Goal: Task Accomplishment & Management: Manage account settings

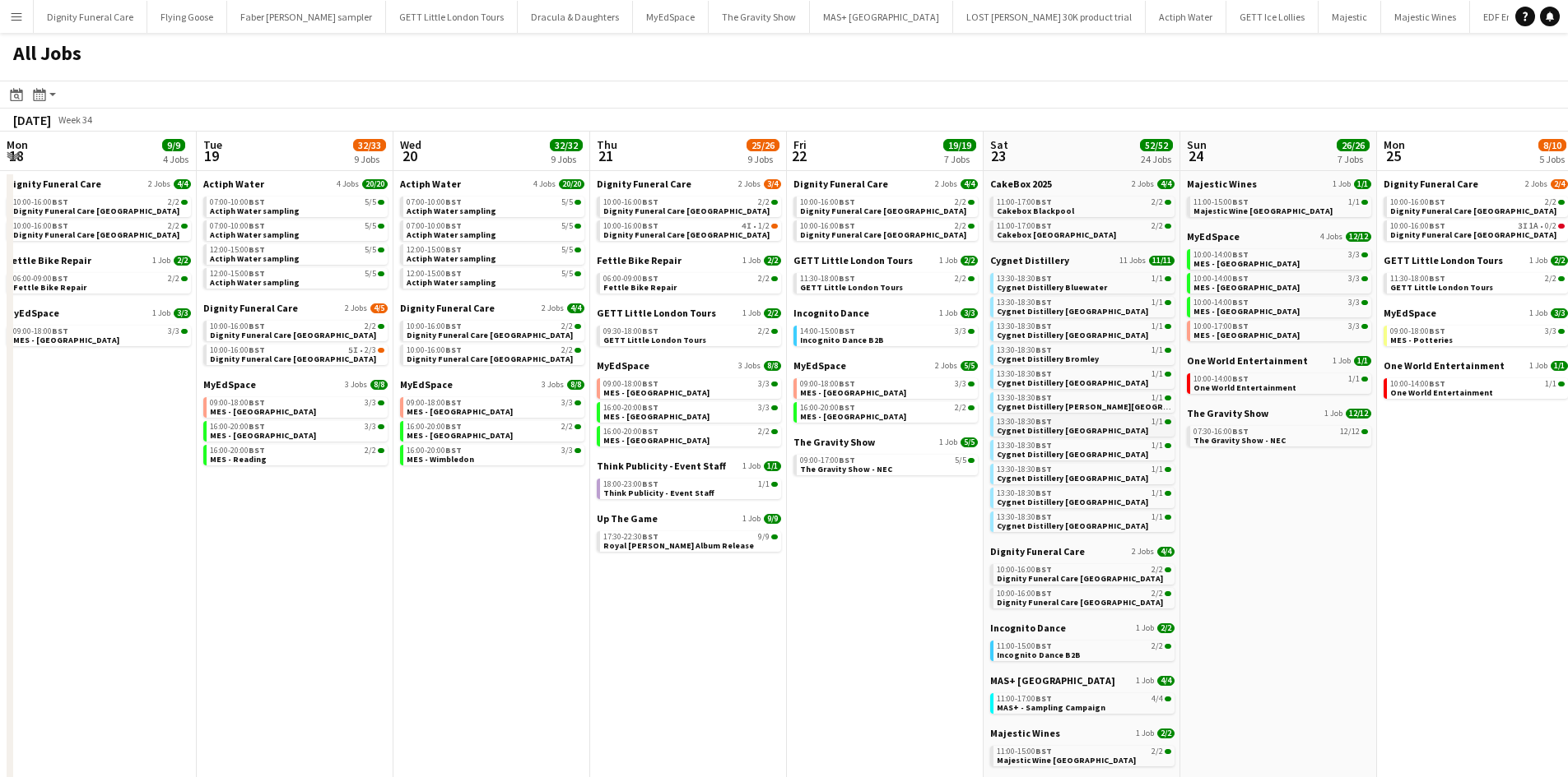
scroll to position [0, 359]
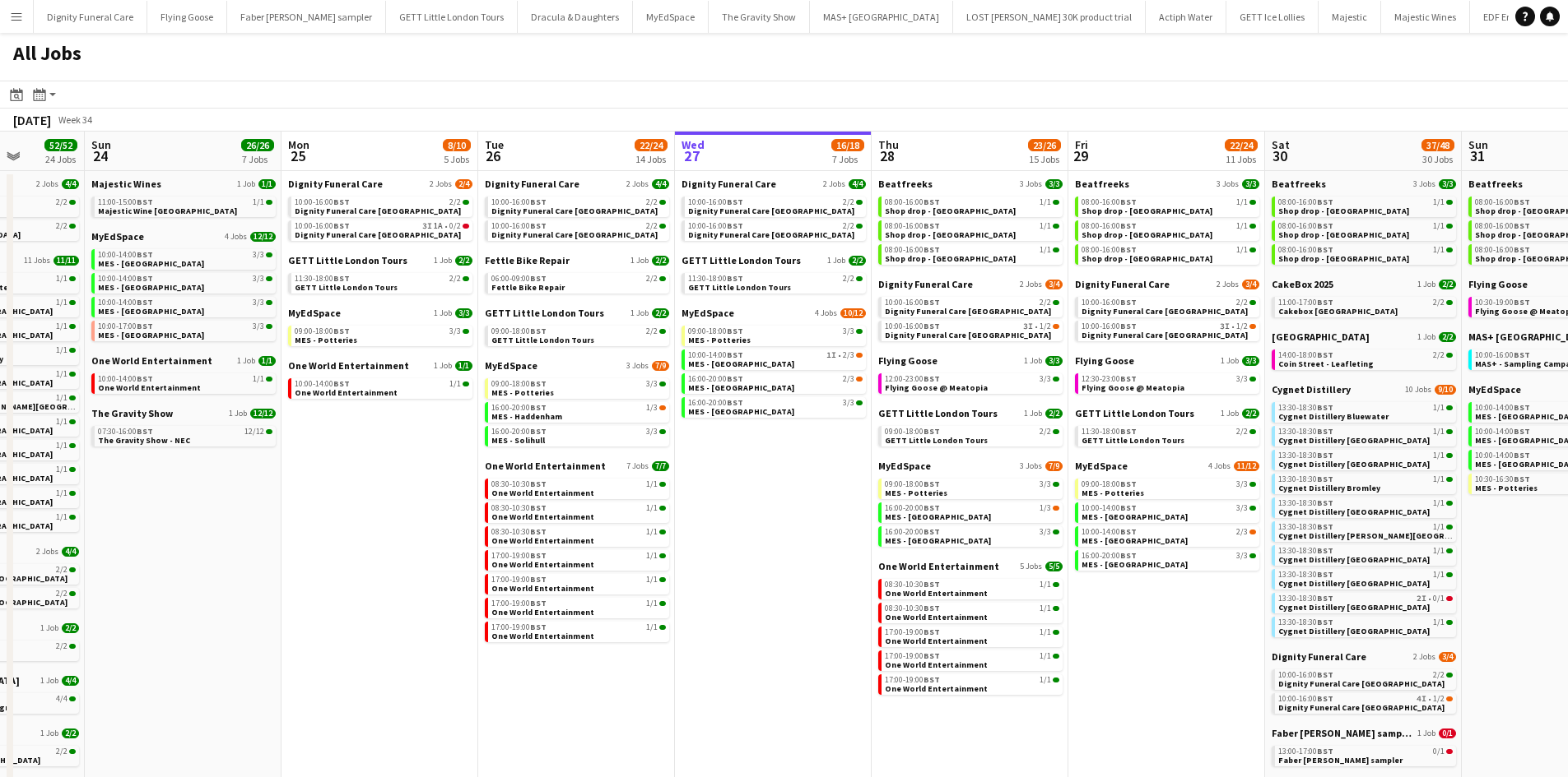
drag, startPoint x: 823, startPoint y: 498, endPoint x: 275, endPoint y: 506, distance: 548.1
click at [93, 491] on app-calendar-viewport "Wed 20 32/32 9 Jobs Thu 21 25/26 9 Jobs Fri 22 19/19 7 Jobs Sat 23 52/52 24 Job…" at bounding box center [784, 721] width 1568 height 1178
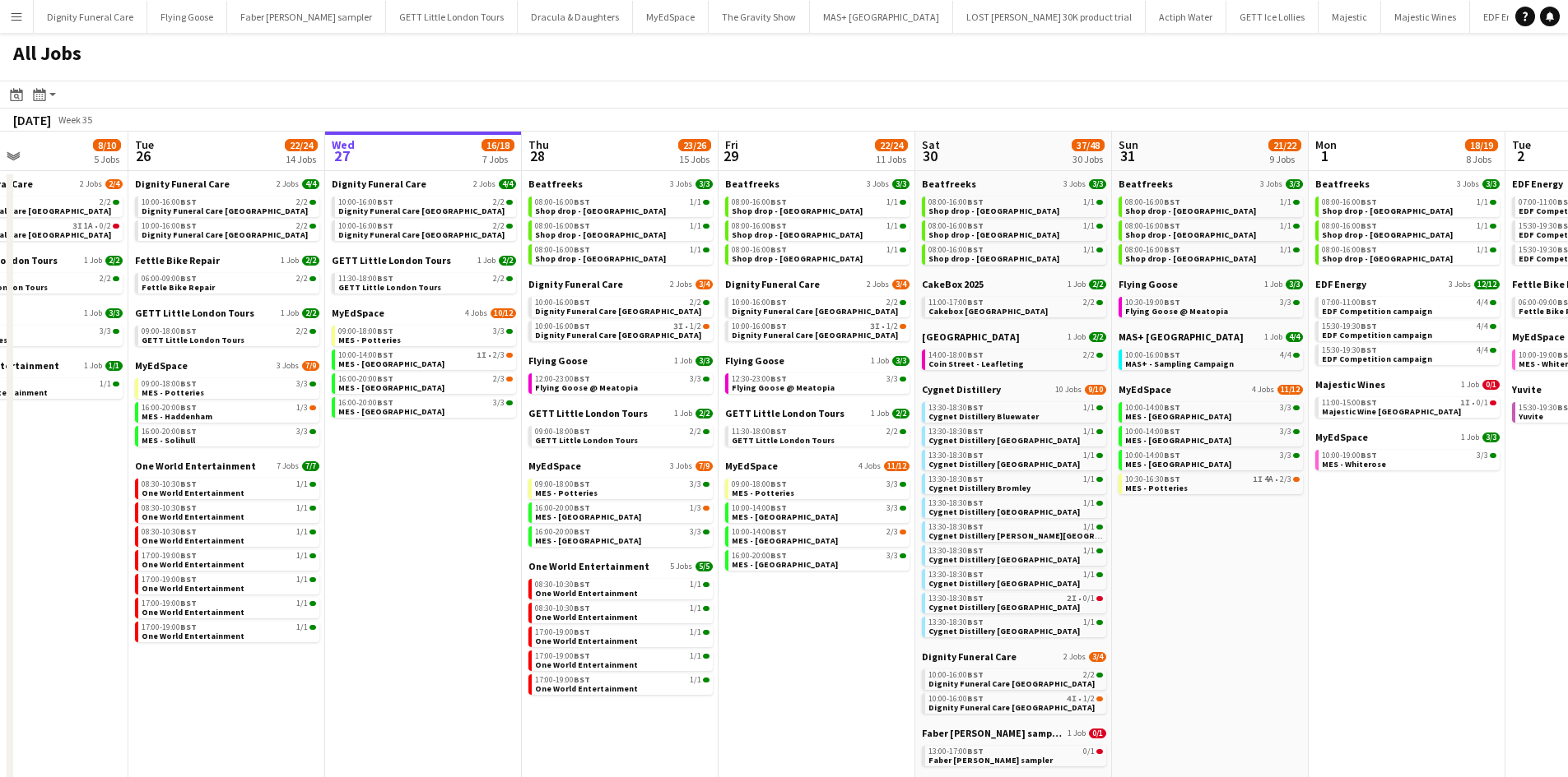
drag, startPoint x: 466, startPoint y: 534, endPoint x: 271, endPoint y: 532, distance: 195.0
click at [273, 532] on app-calendar-viewport "Fri 22 19/19 7 Jobs Sat 23 52/52 24 Jobs Sun 24 26/26 7 Jobs Mon 25 8/10 5 Jobs…" at bounding box center [784, 721] width 1568 height 1178
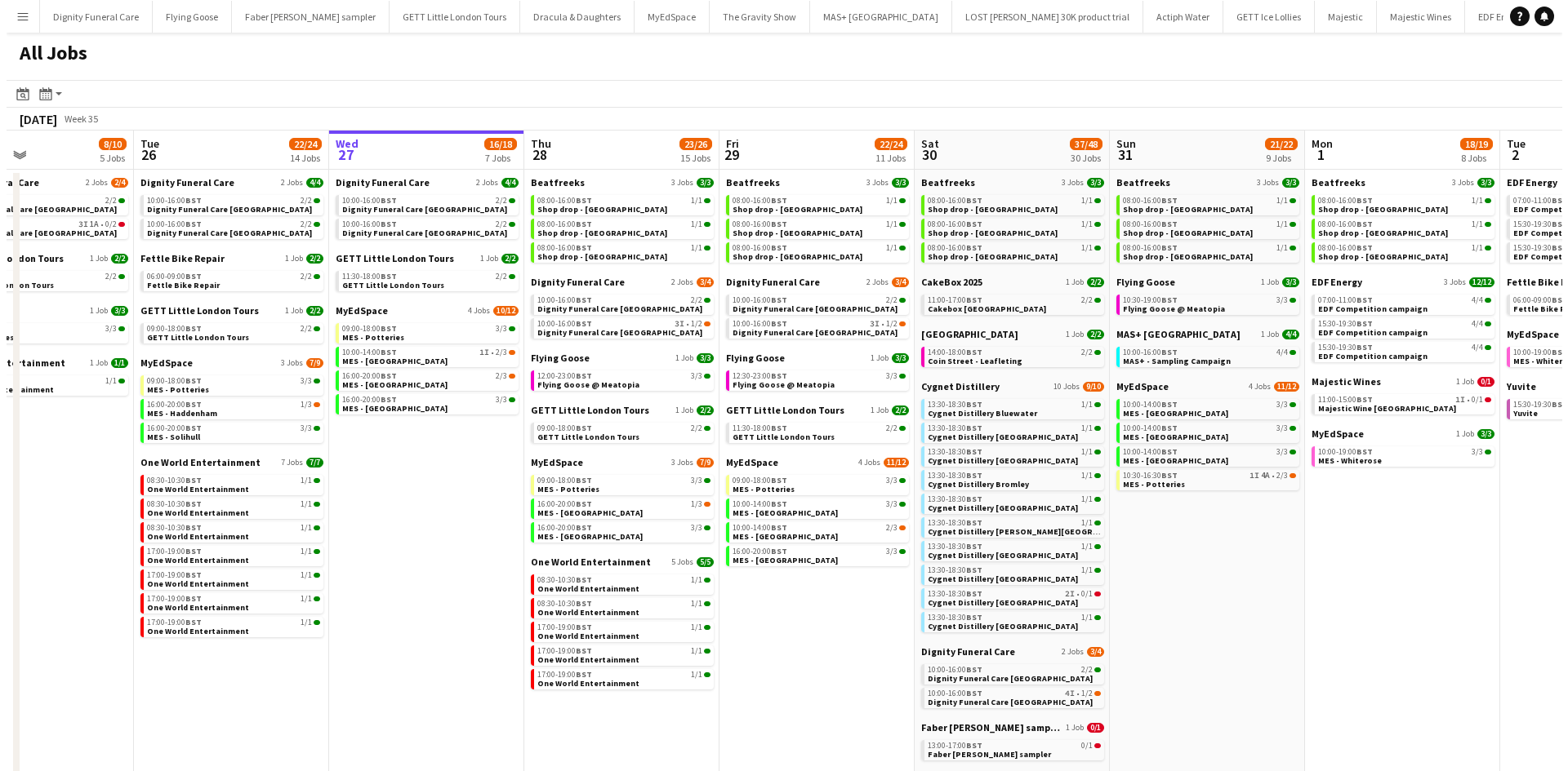
scroll to position [0, 701]
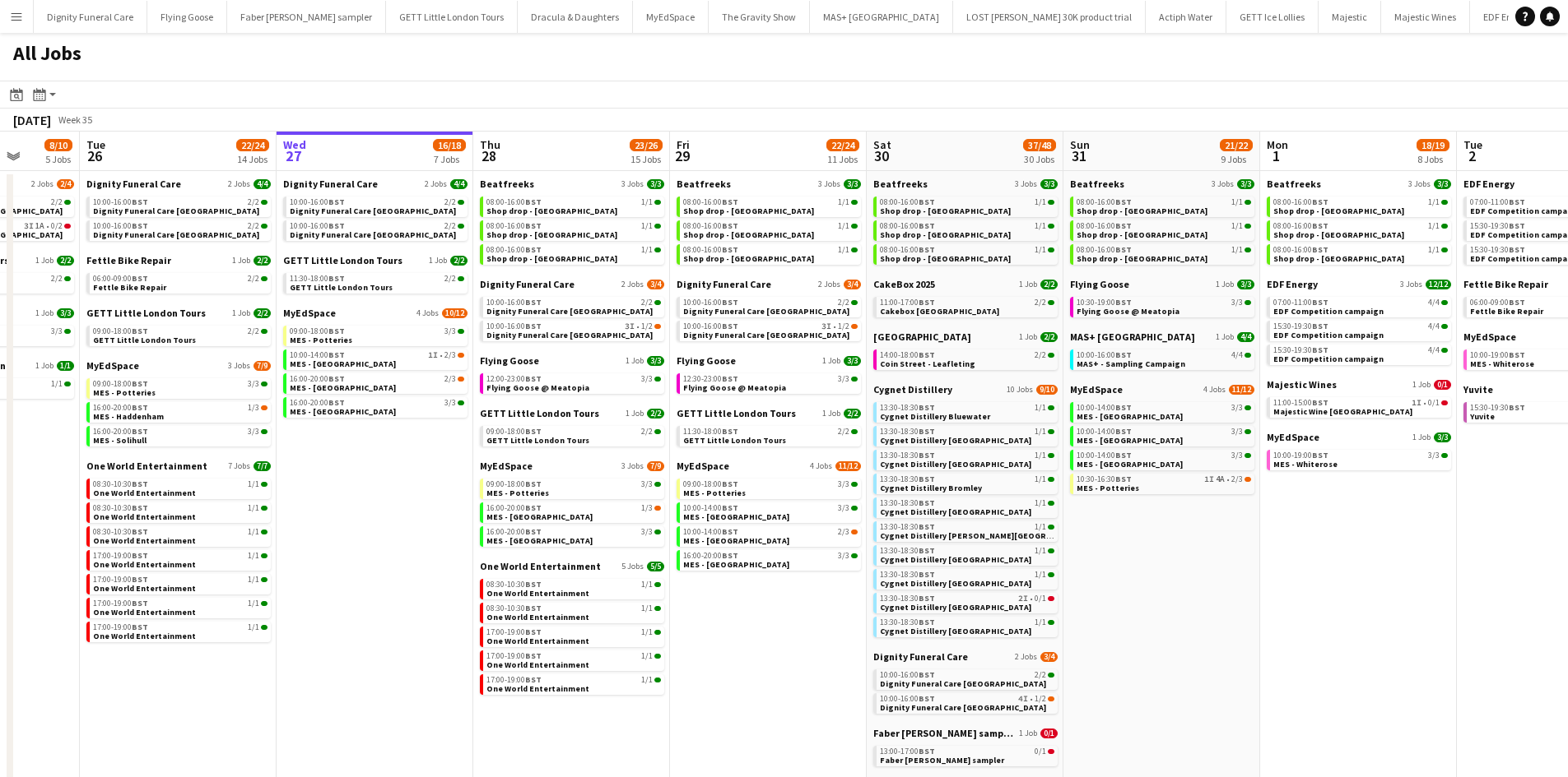
click at [8, 7] on button "Menu" at bounding box center [16, 16] width 33 height 33
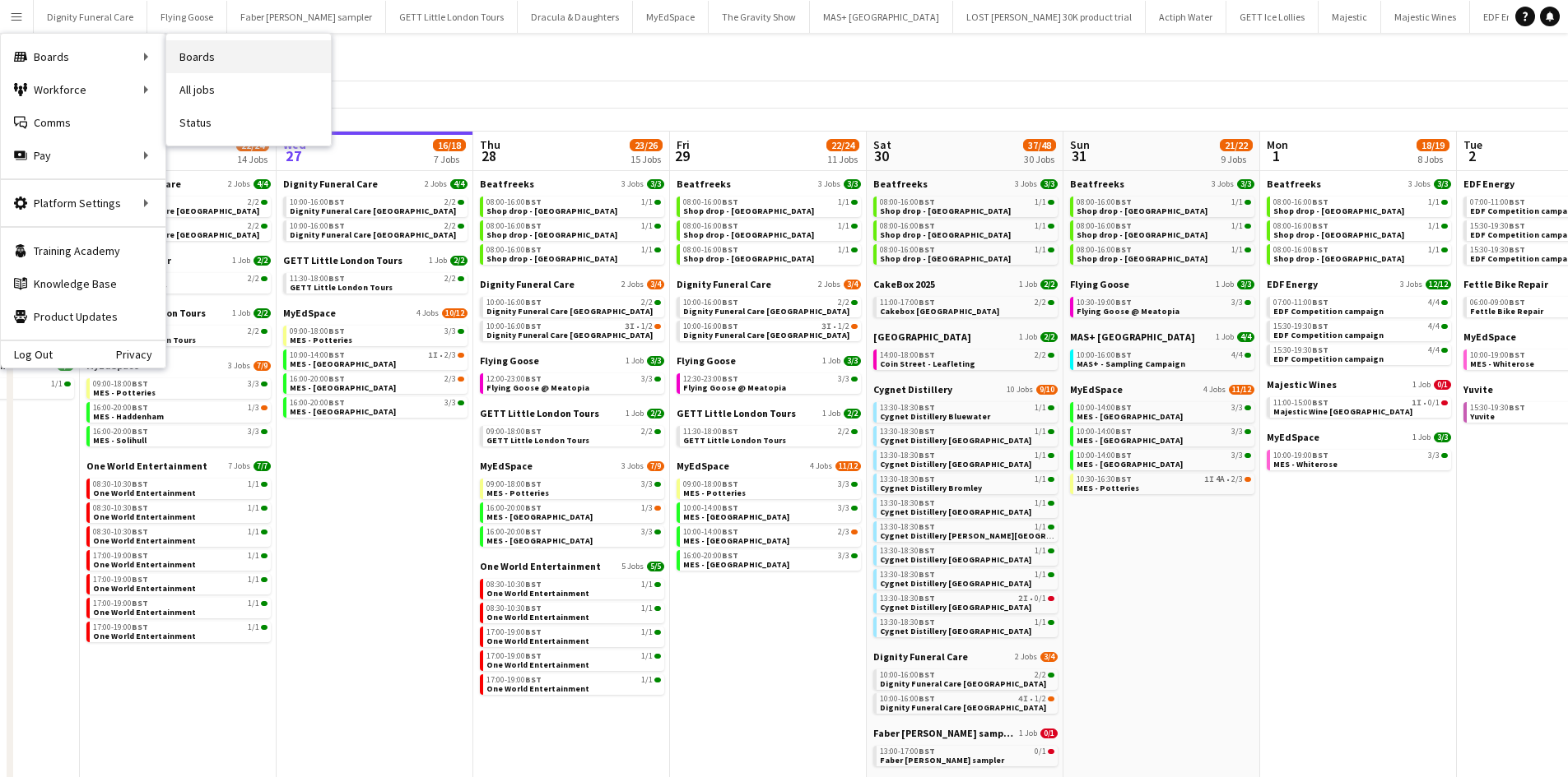
click at [208, 56] on link "Boards" at bounding box center [248, 56] width 165 height 33
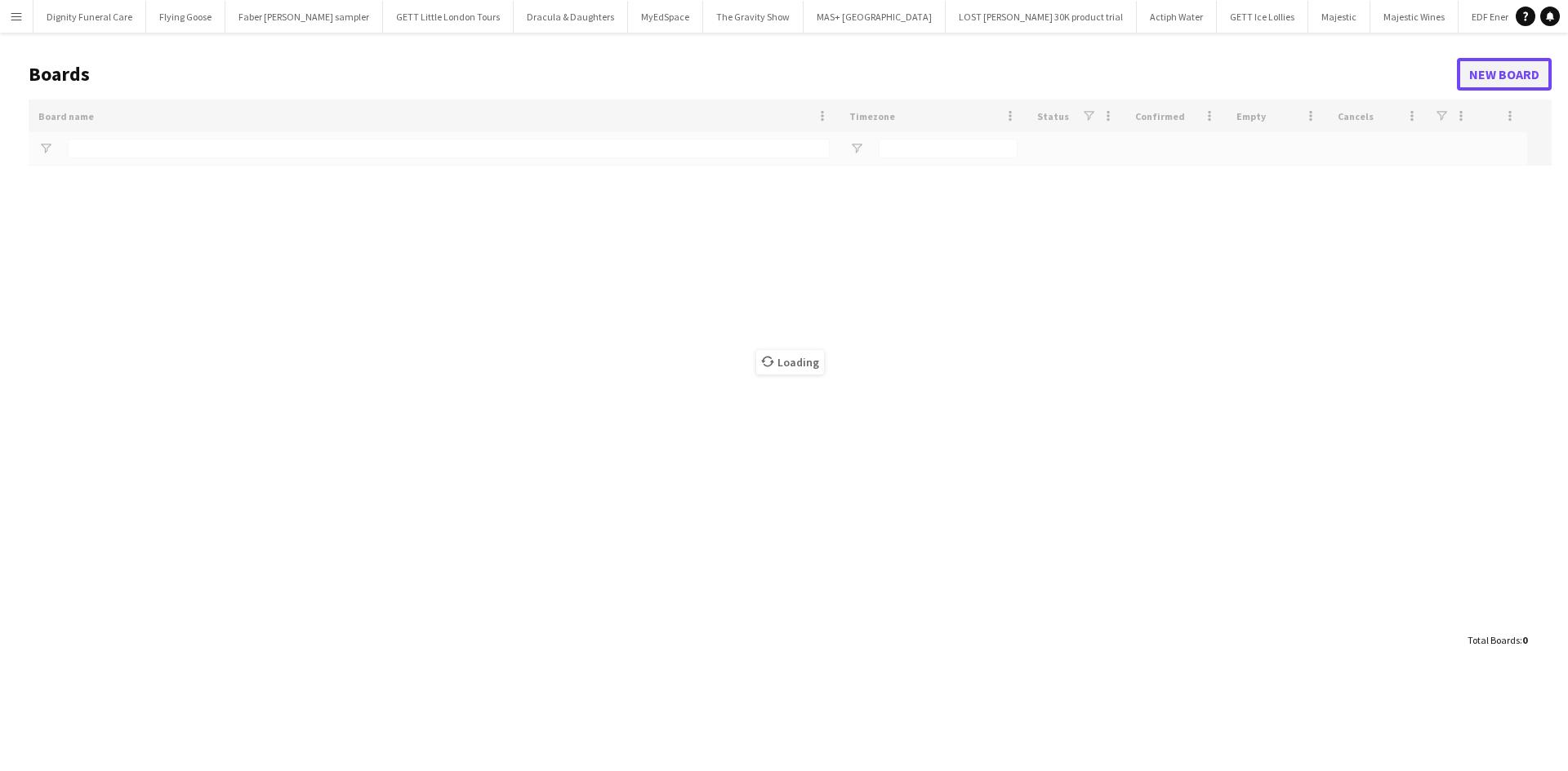
click at [1505, 76] on link "New Board" at bounding box center [1505, 74] width 95 height 33
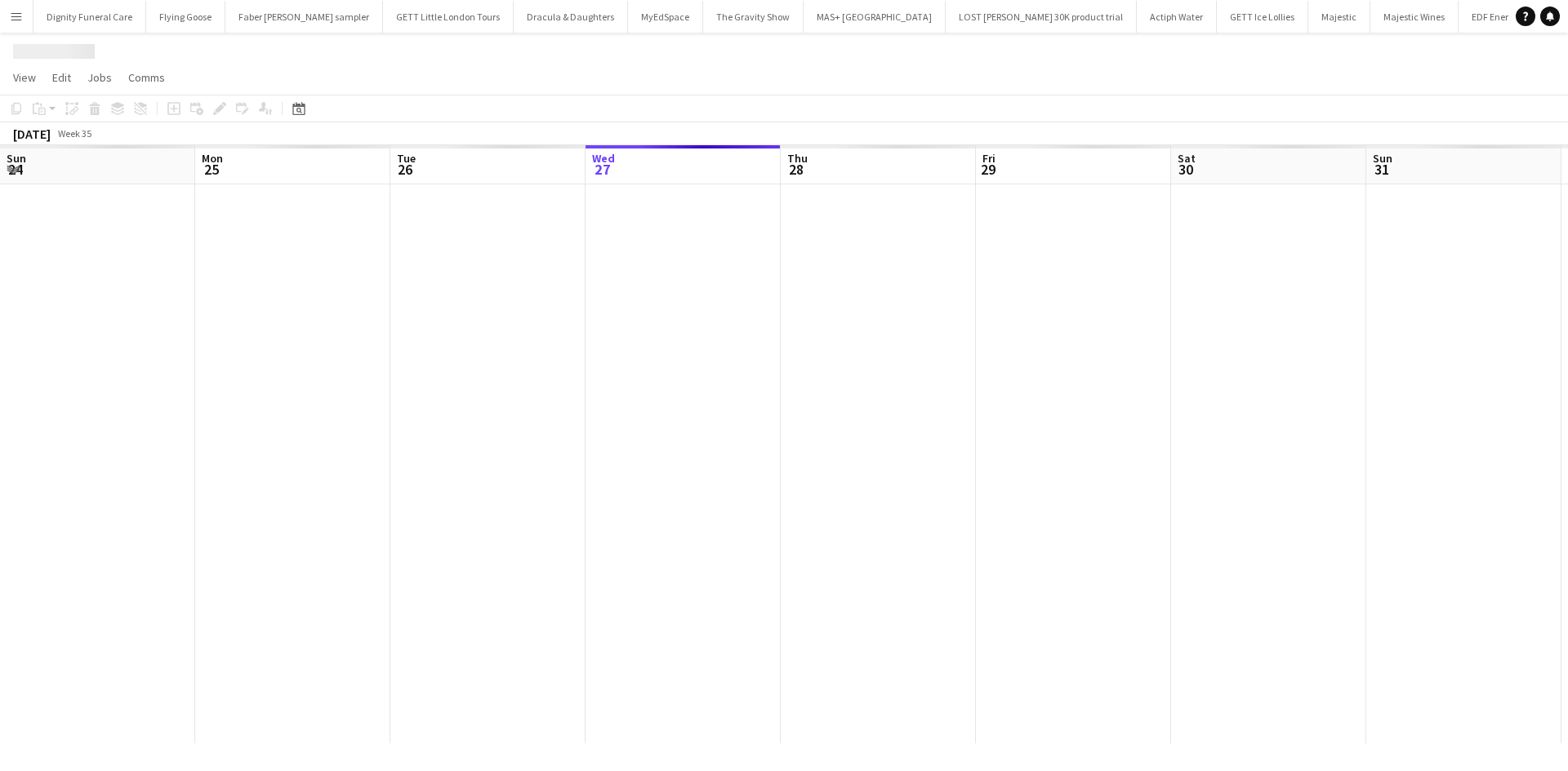
scroll to position [0, 390]
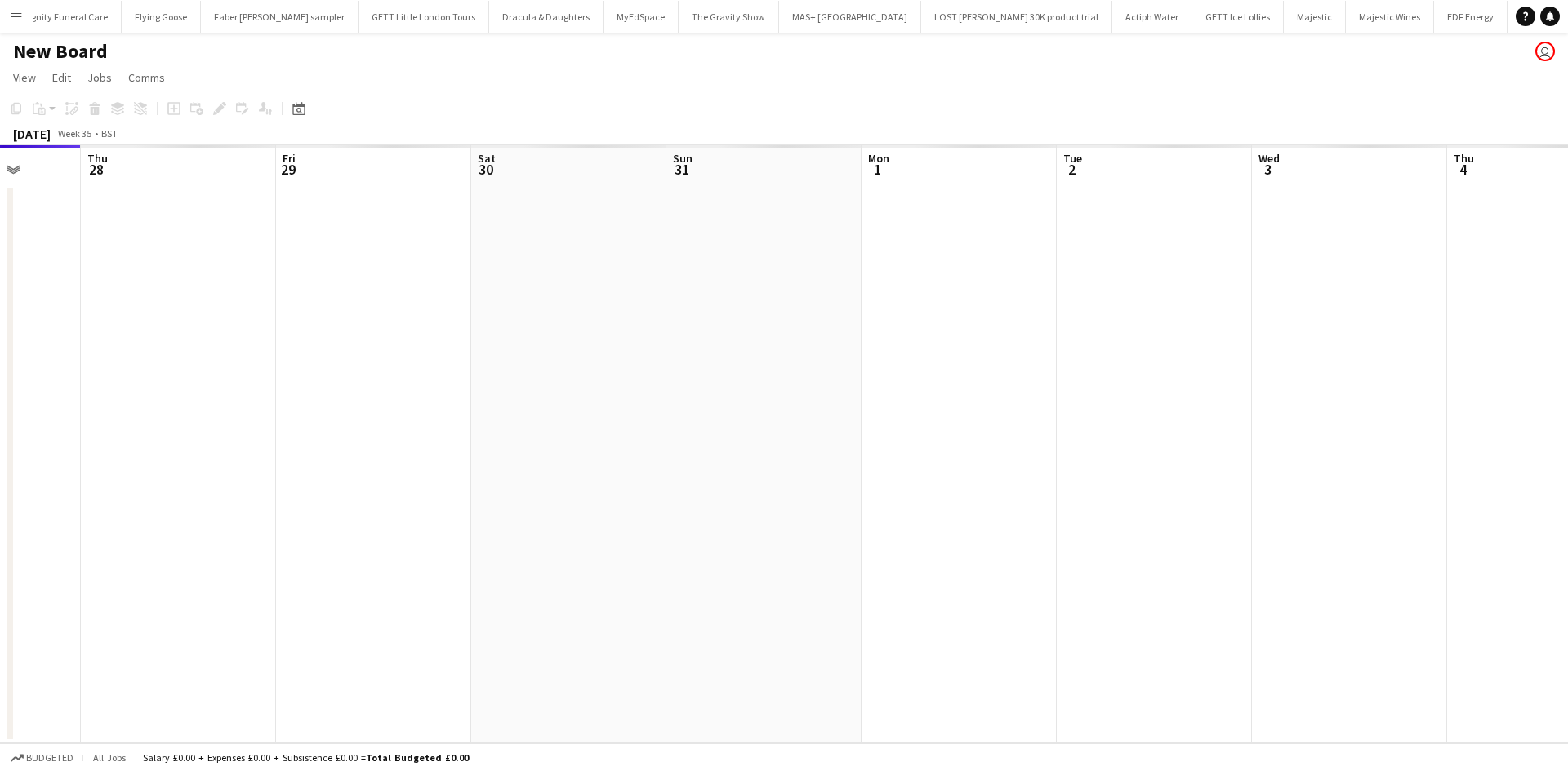
drag, startPoint x: 1076, startPoint y: 468, endPoint x: 726, endPoint y: 451, distance: 350.4
click at [765, 451] on app-calendar-viewport "Mon 25 Tue 26 Wed 27 Thu 28 Fri 29 Sat 30 Sun 31 Mon 1 Tue 2 Wed 3 Thu 4 Fri 5 …" at bounding box center [784, 445] width 1568 height 599
click at [563, 255] on app-date-cell at bounding box center [560, 464] width 195 height 559
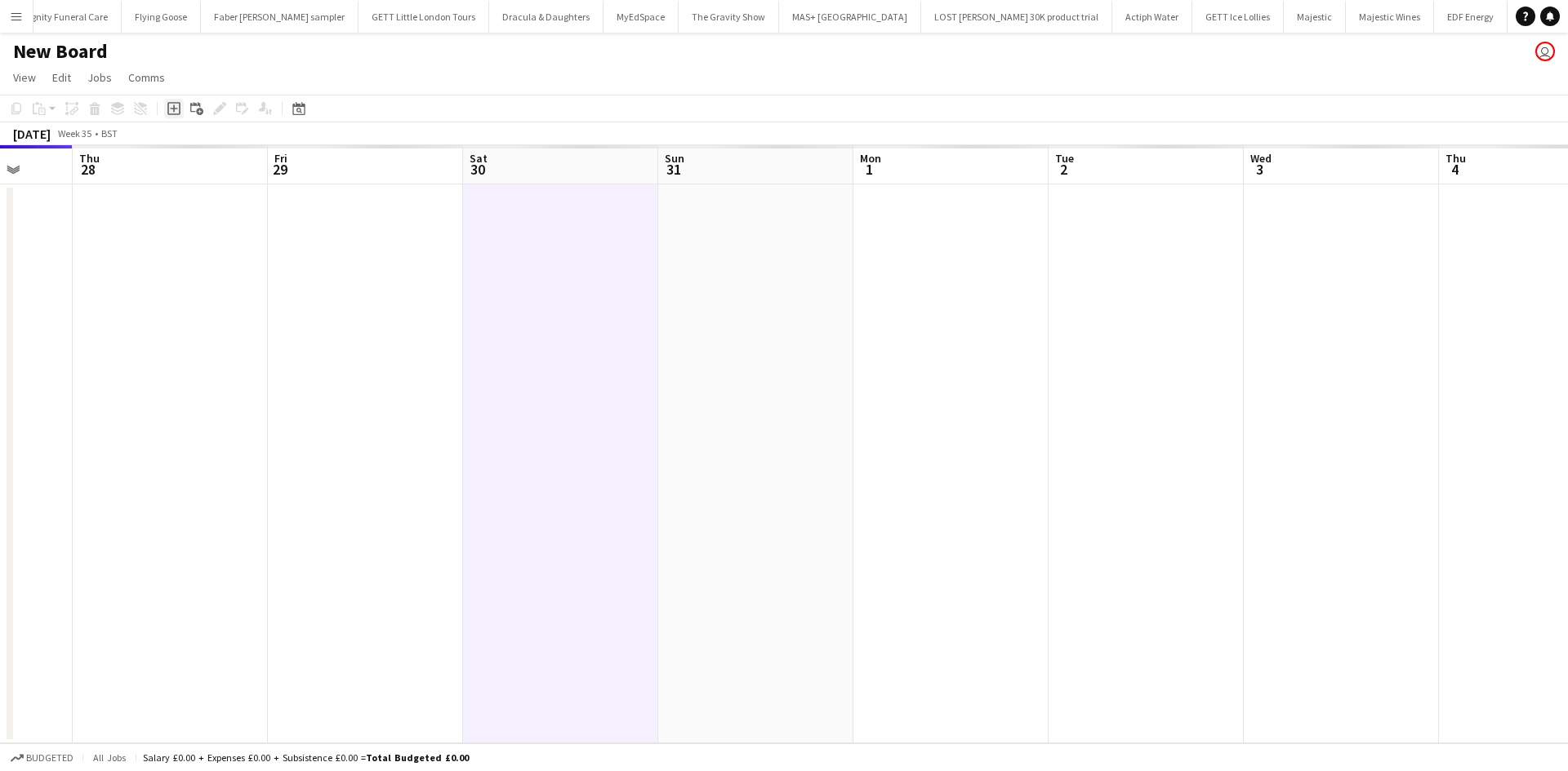
click at [173, 106] on icon "Add job" at bounding box center [173, 108] width 13 height 13
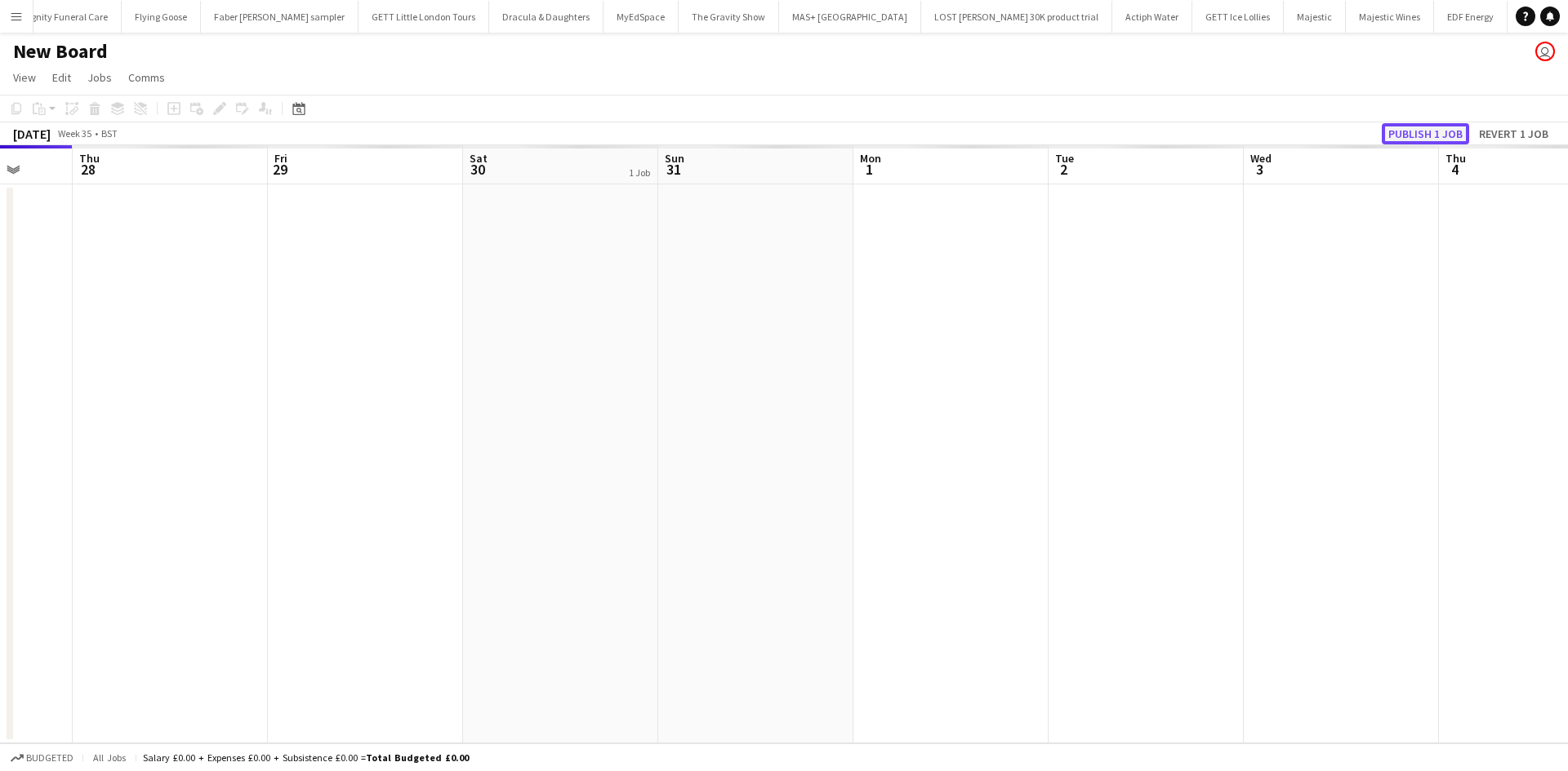
click at [1427, 134] on button "Publish 1 job" at bounding box center [1425, 133] width 88 height 21
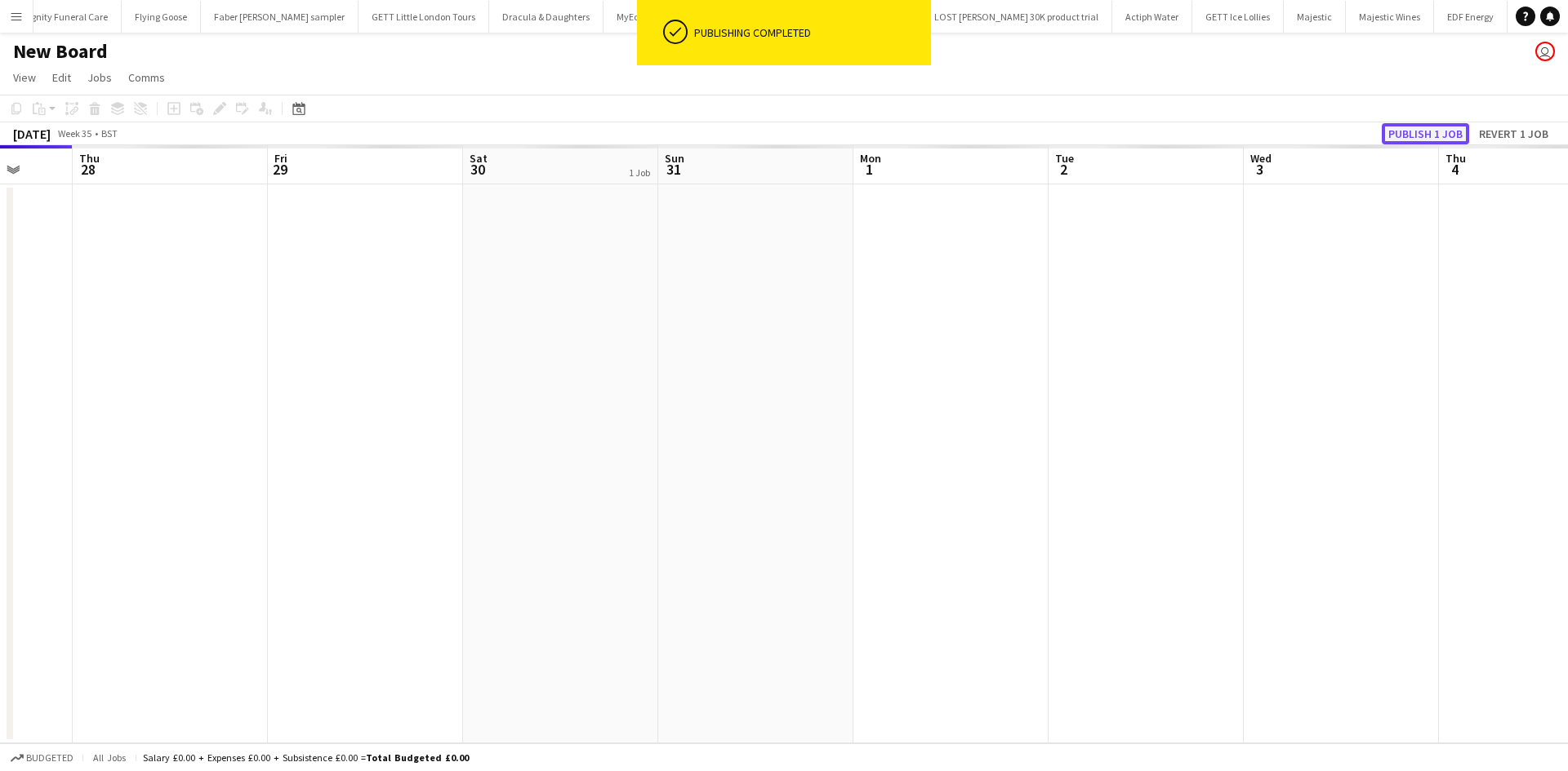
click at [1412, 128] on button "Publish 1 job" at bounding box center [1425, 133] width 88 height 21
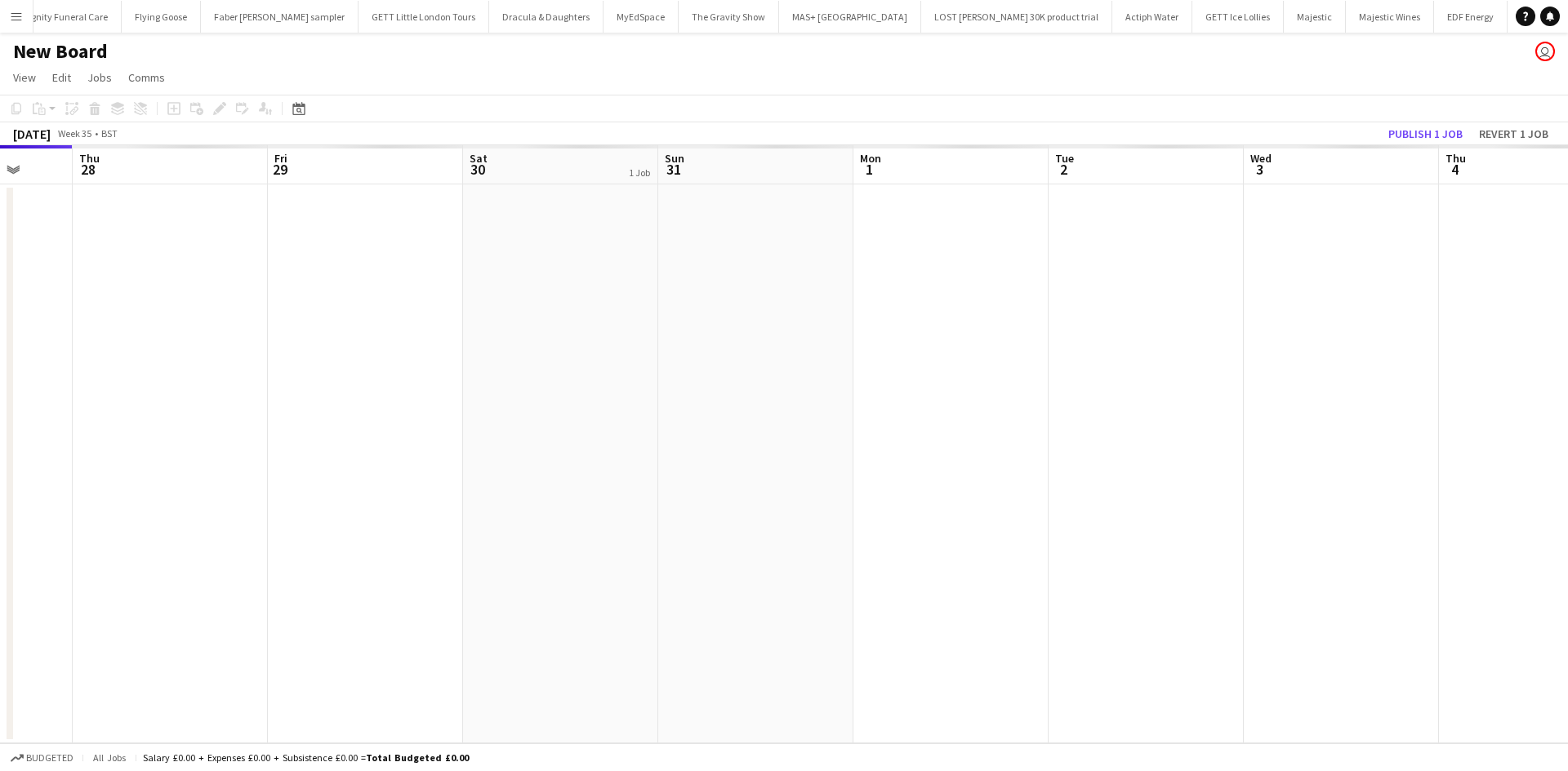
click at [568, 226] on app-date-cell at bounding box center [560, 464] width 195 height 559
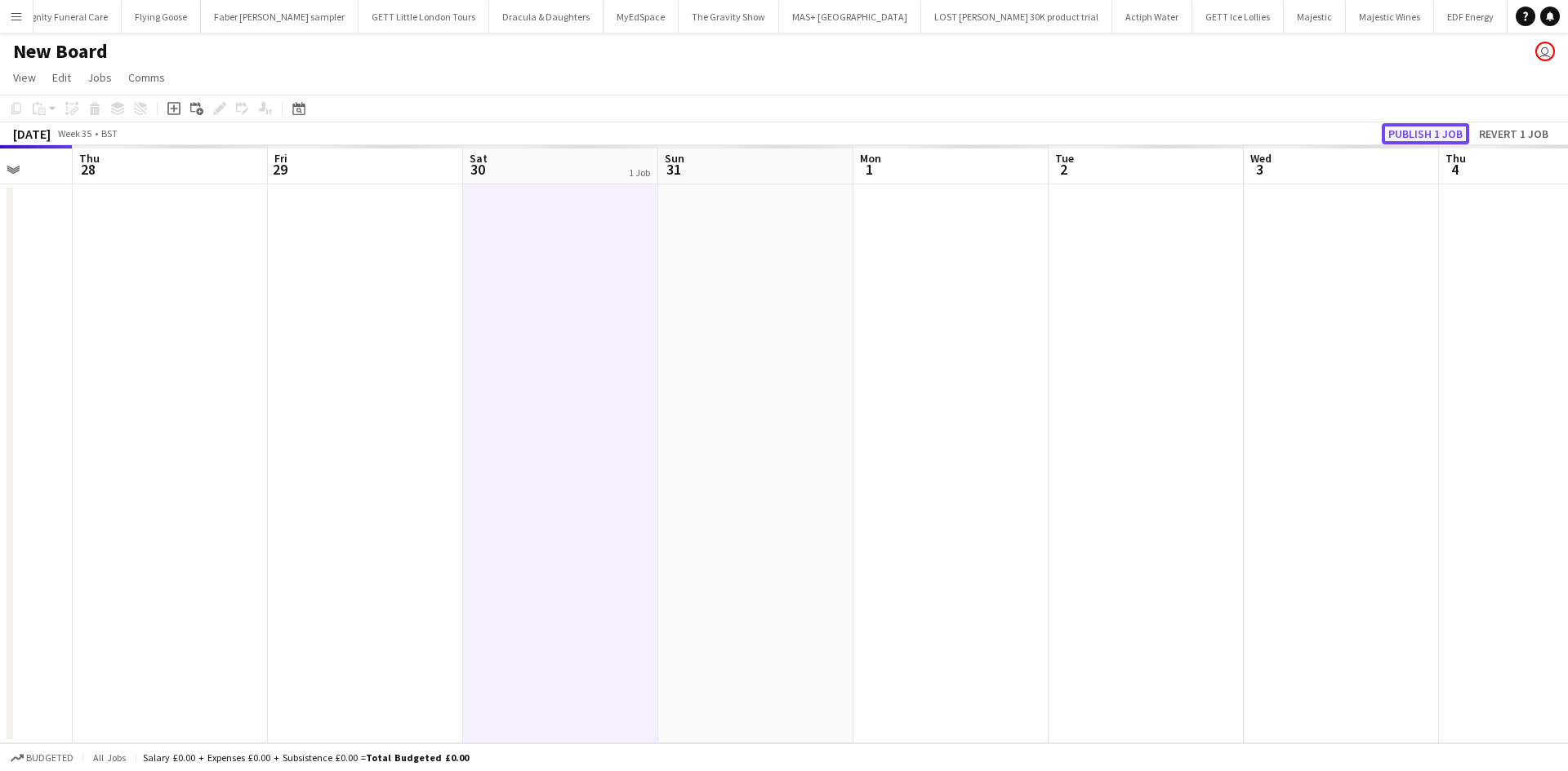
click at [1436, 129] on button "Publish 1 job" at bounding box center [1425, 133] width 88 height 21
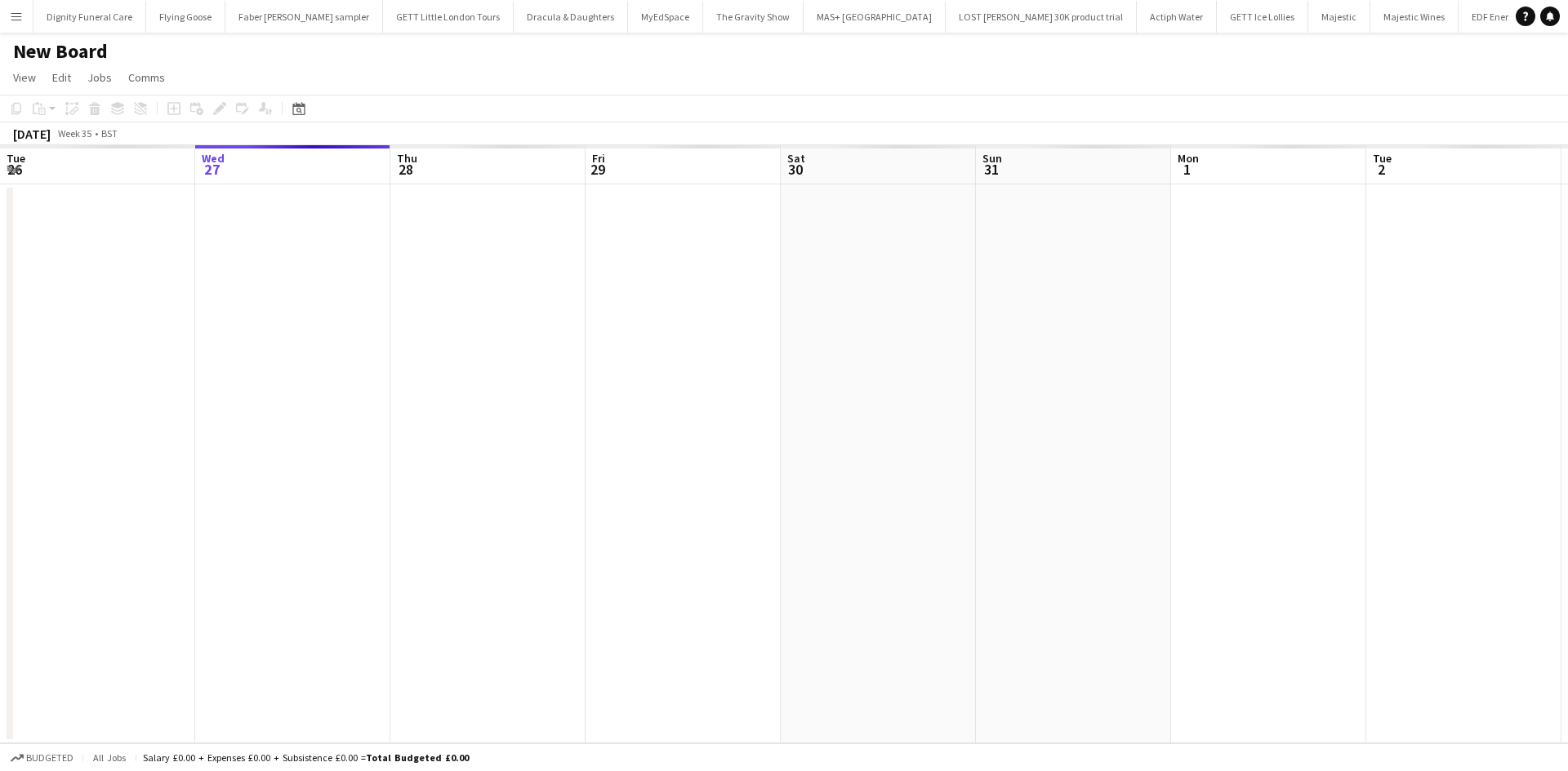
scroll to position [0, 5]
click at [859, 214] on h3 "New job" at bounding box center [879, 222] width 183 height 15
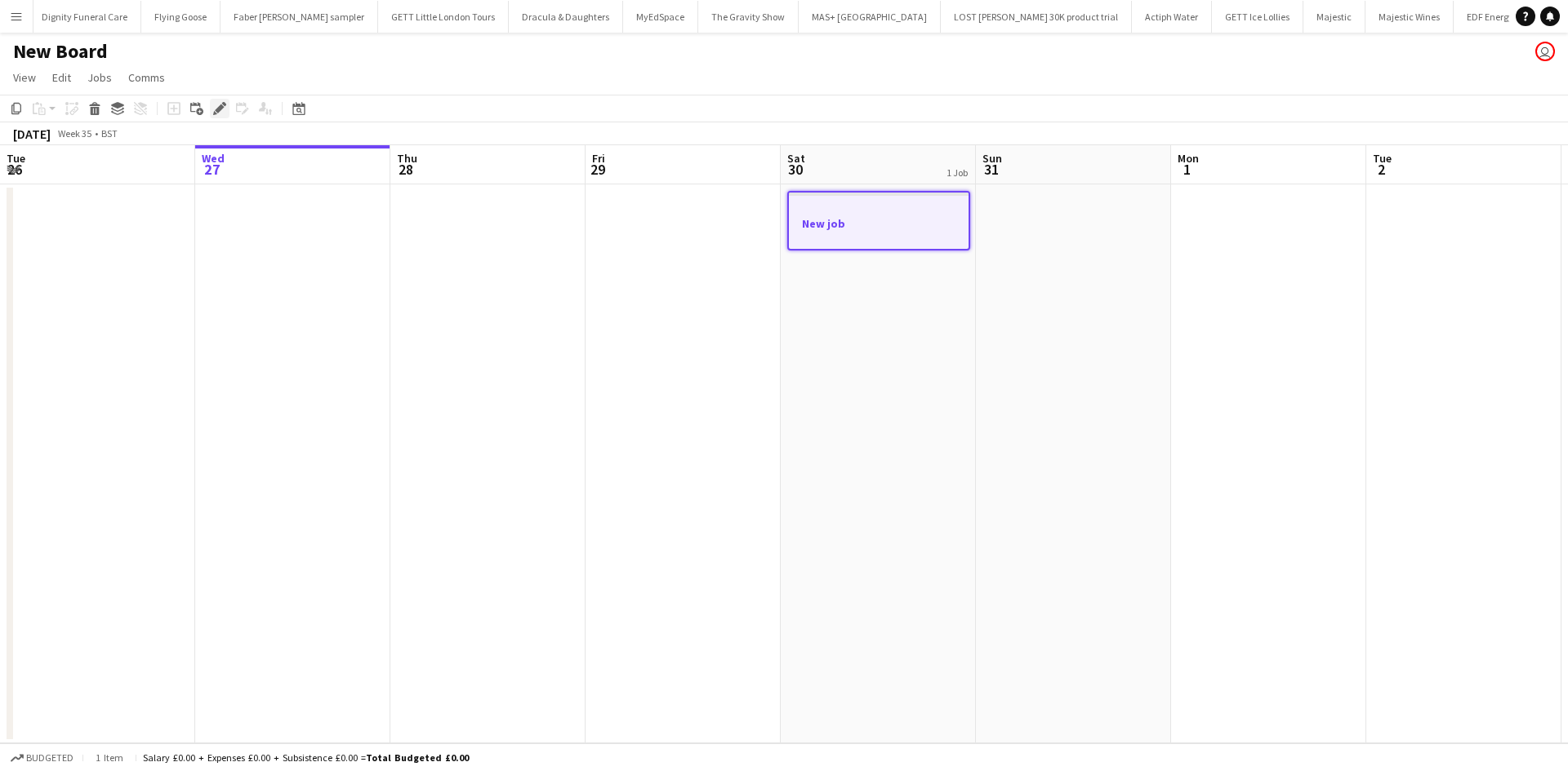
click at [222, 103] on icon "Edit" at bounding box center [219, 108] width 13 height 13
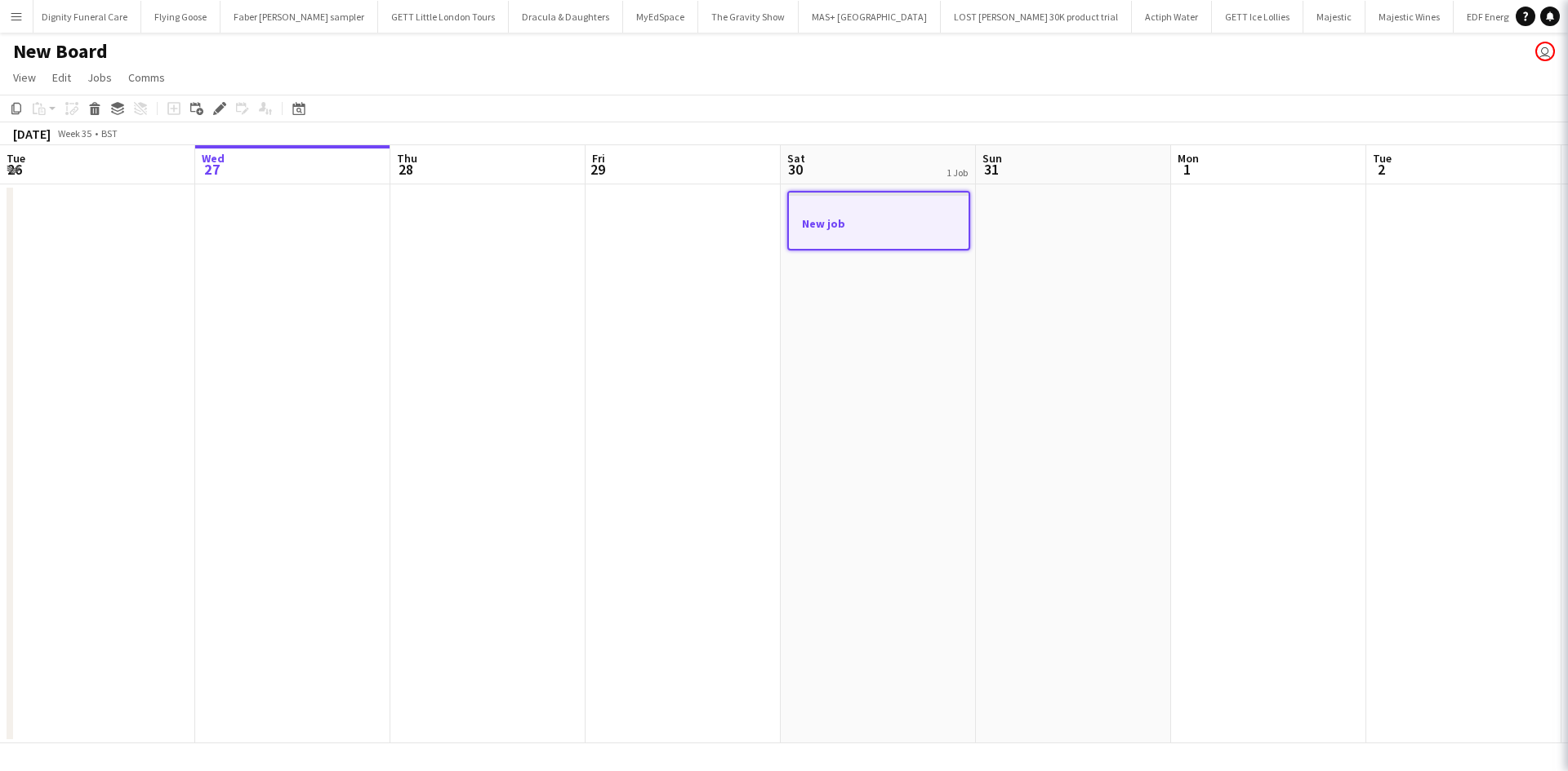
scroll to position [0, 0]
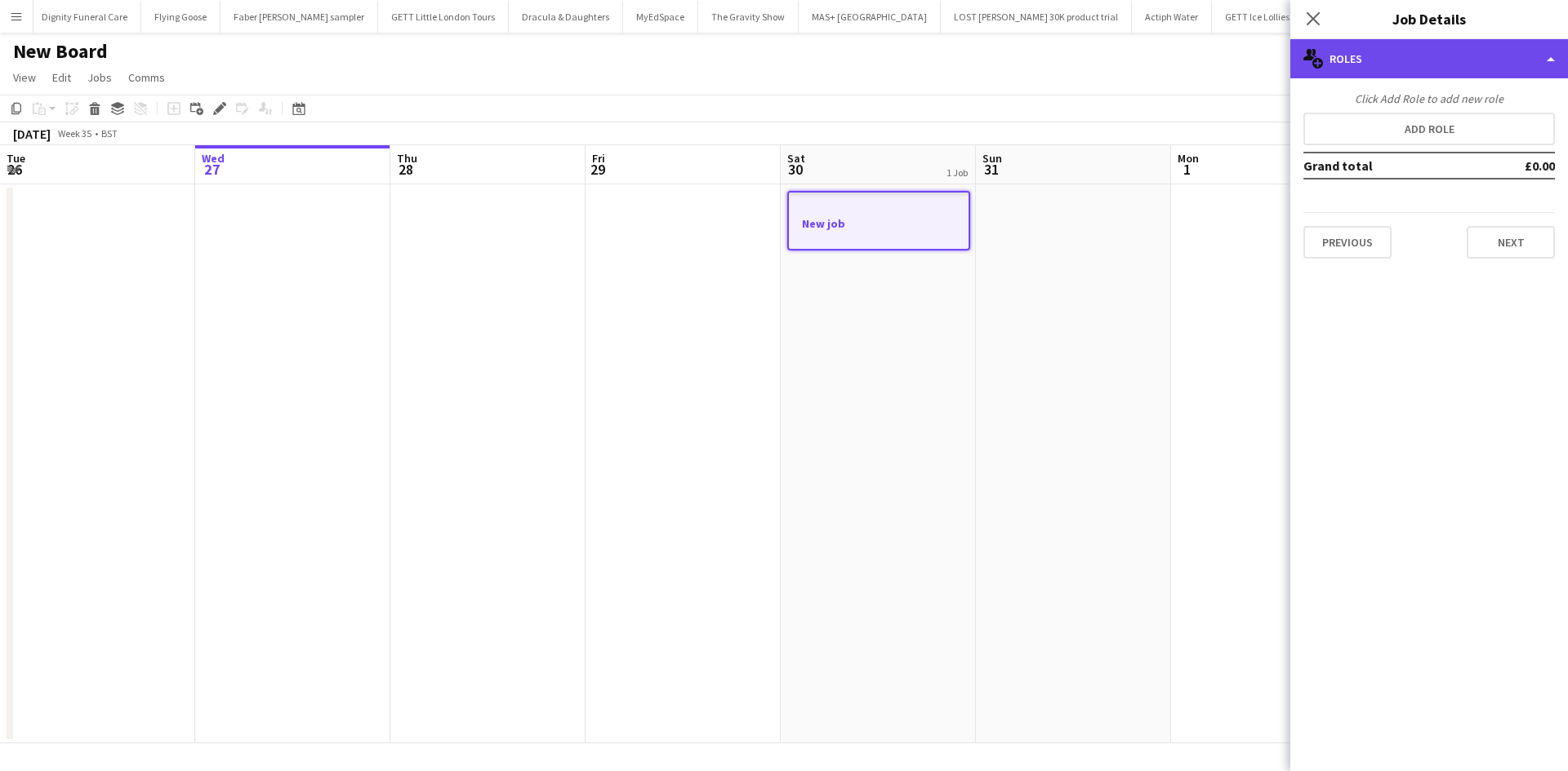
click at [1391, 64] on div "multiple-users-add Roles" at bounding box center [1429, 59] width 278 height 39
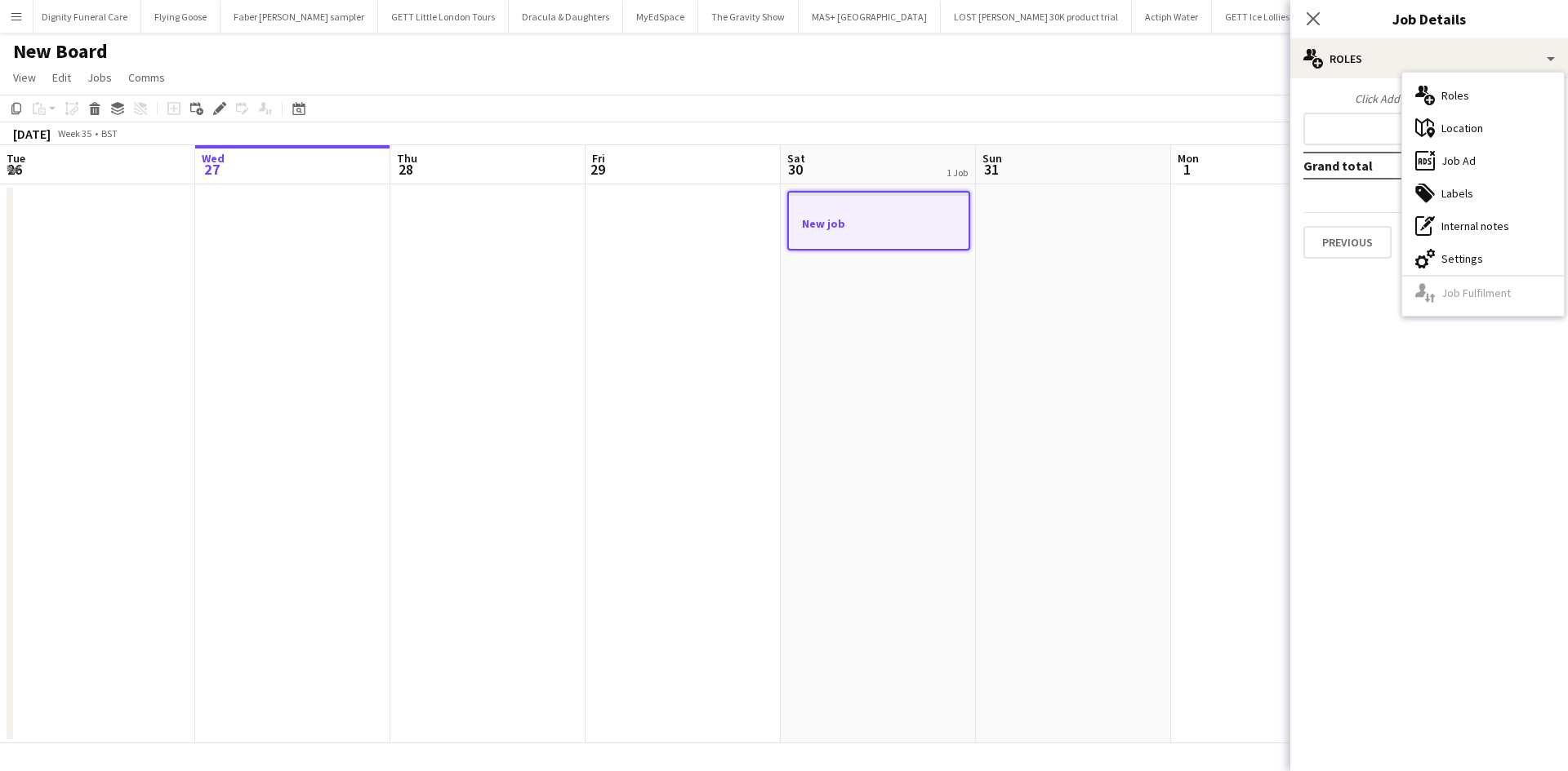
click at [1457, 95] on div "multiple-users-add Roles" at bounding box center [1482, 95] width 161 height 33
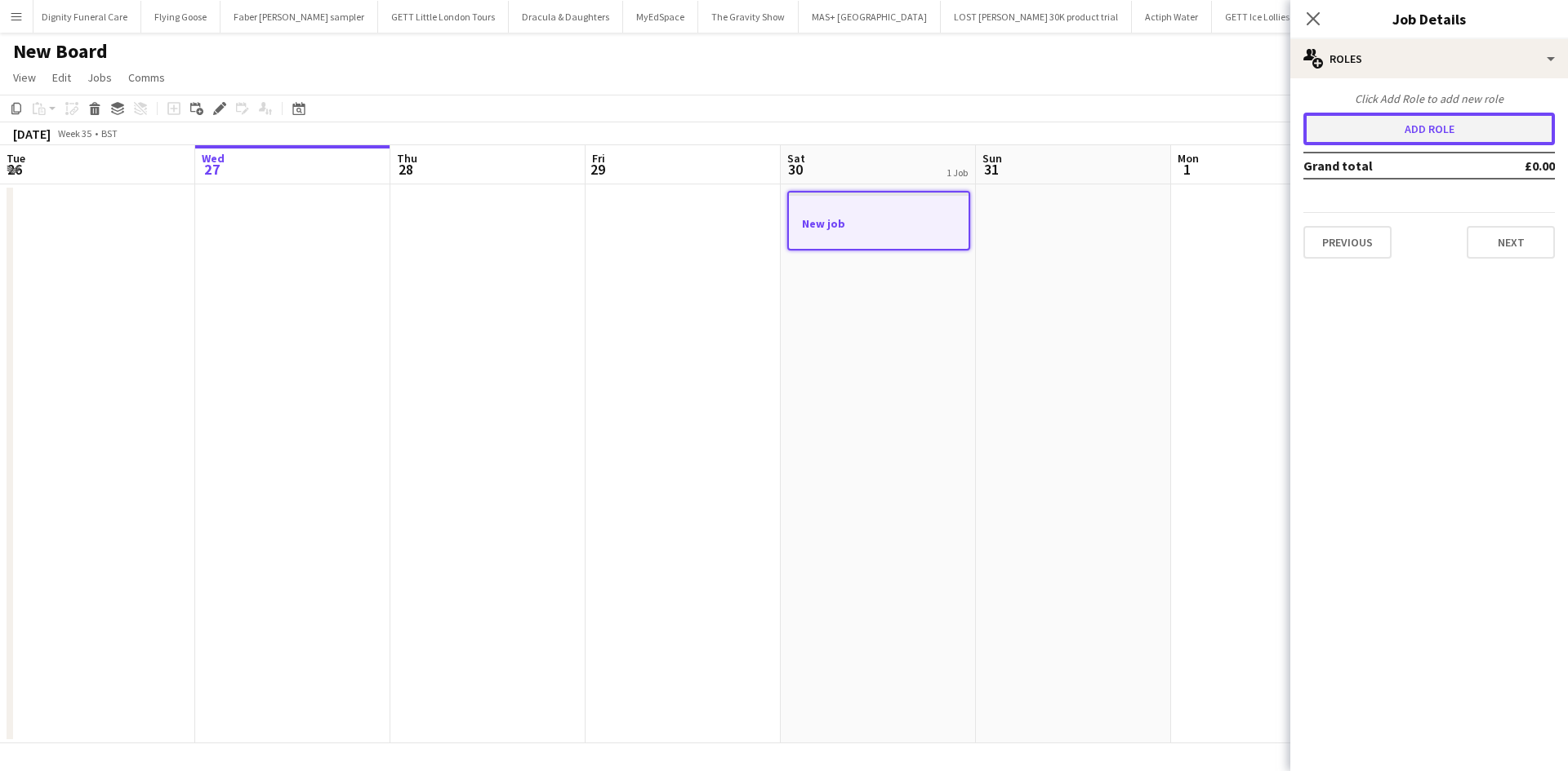
click at [1419, 126] on button "Add role" at bounding box center [1429, 129] width 252 height 33
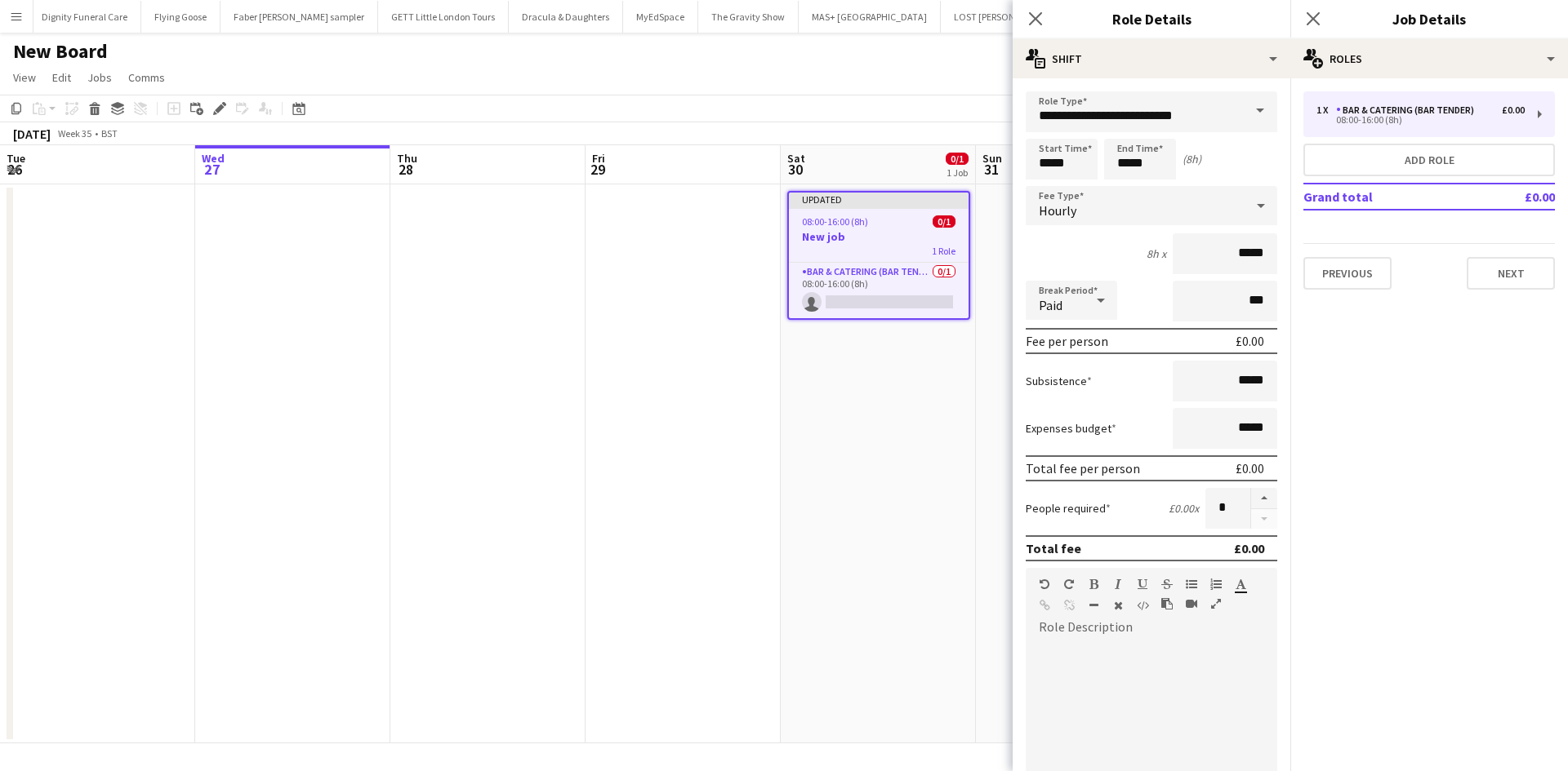
click at [1248, 108] on span at bounding box center [1259, 111] width 35 height 39
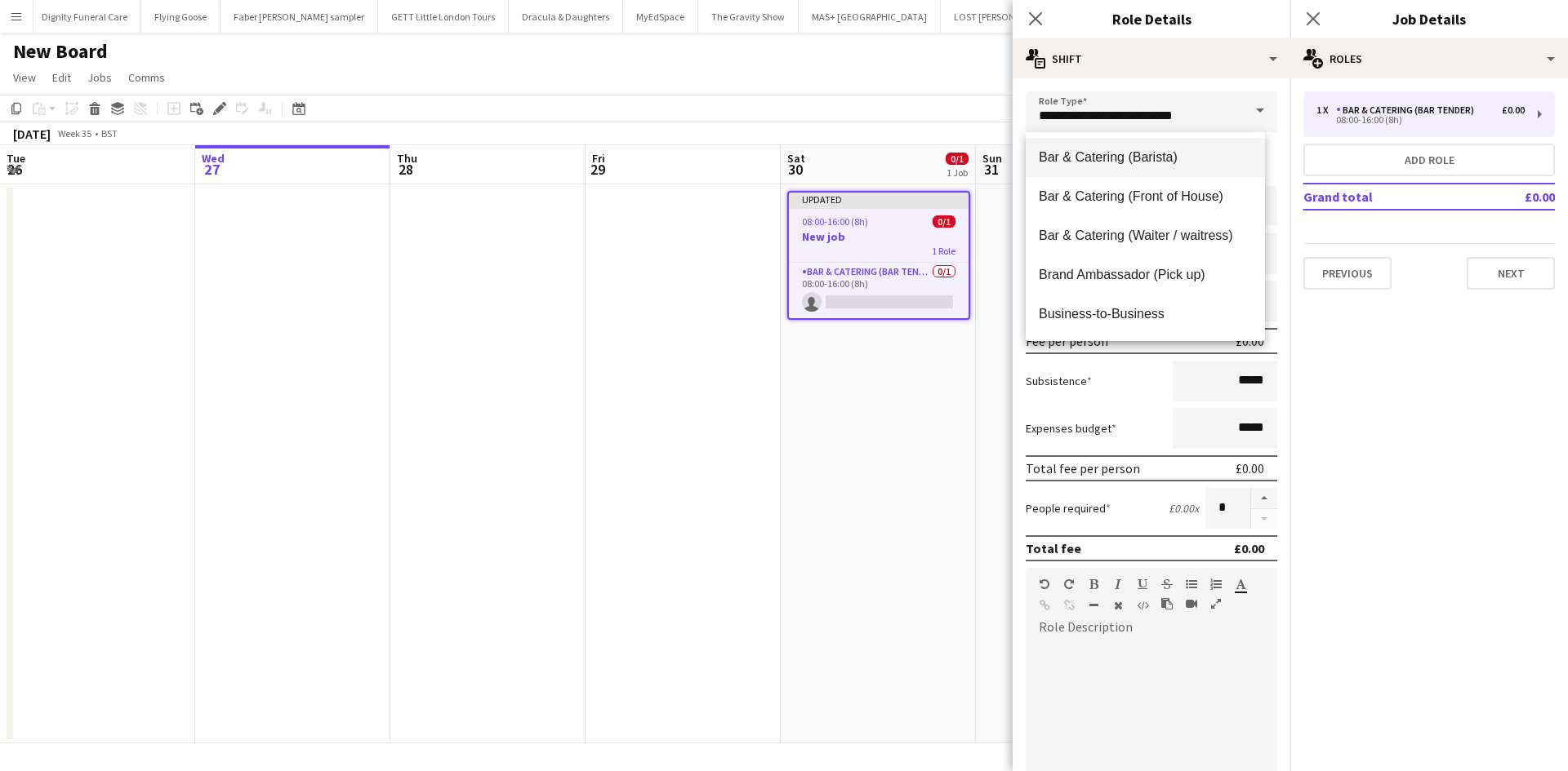
scroll to position [163, 0]
click at [1150, 190] on span "Brand Ambassador (Pick up)" at bounding box center [1145, 190] width 213 height 16
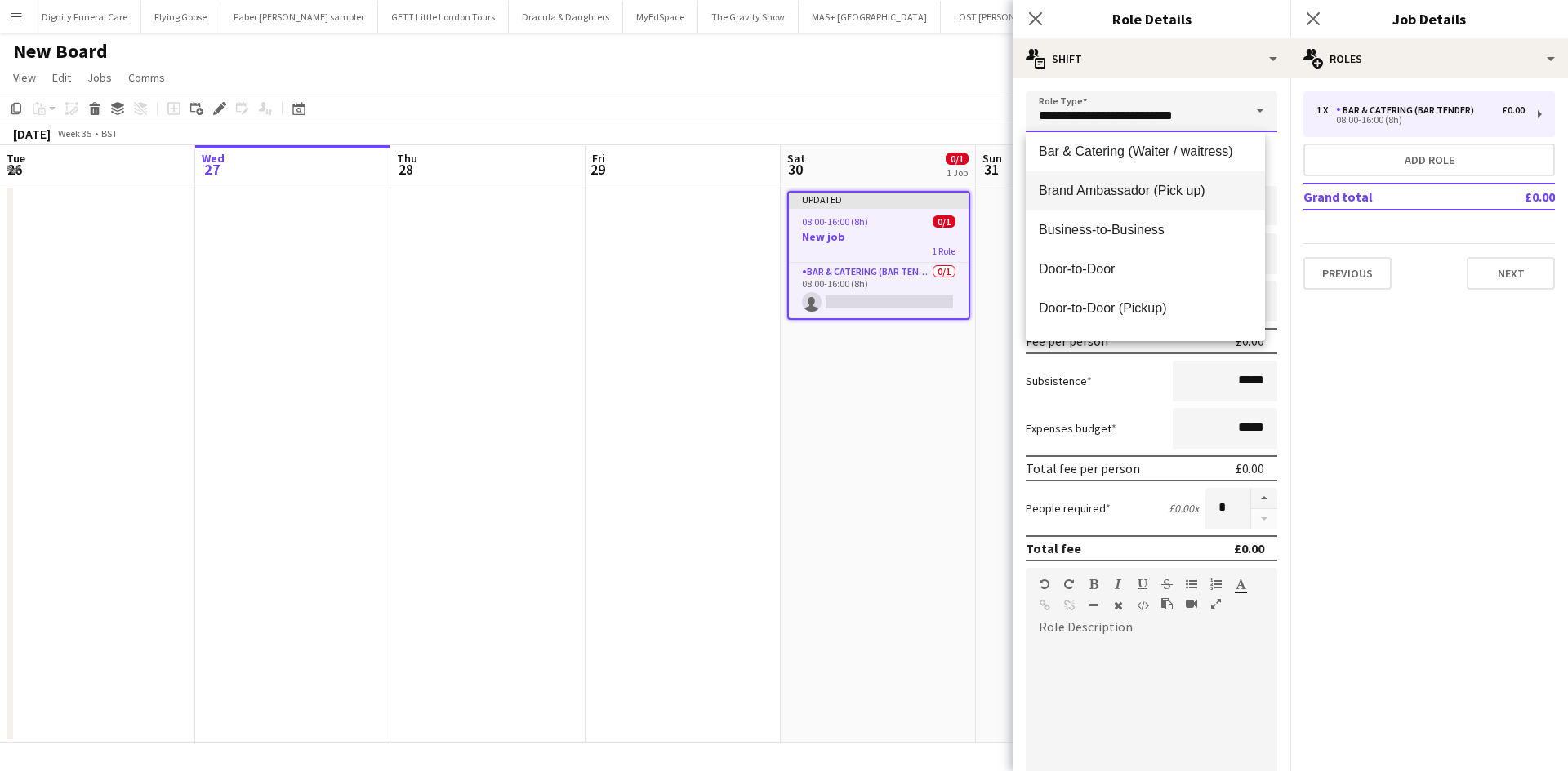
type input "**********"
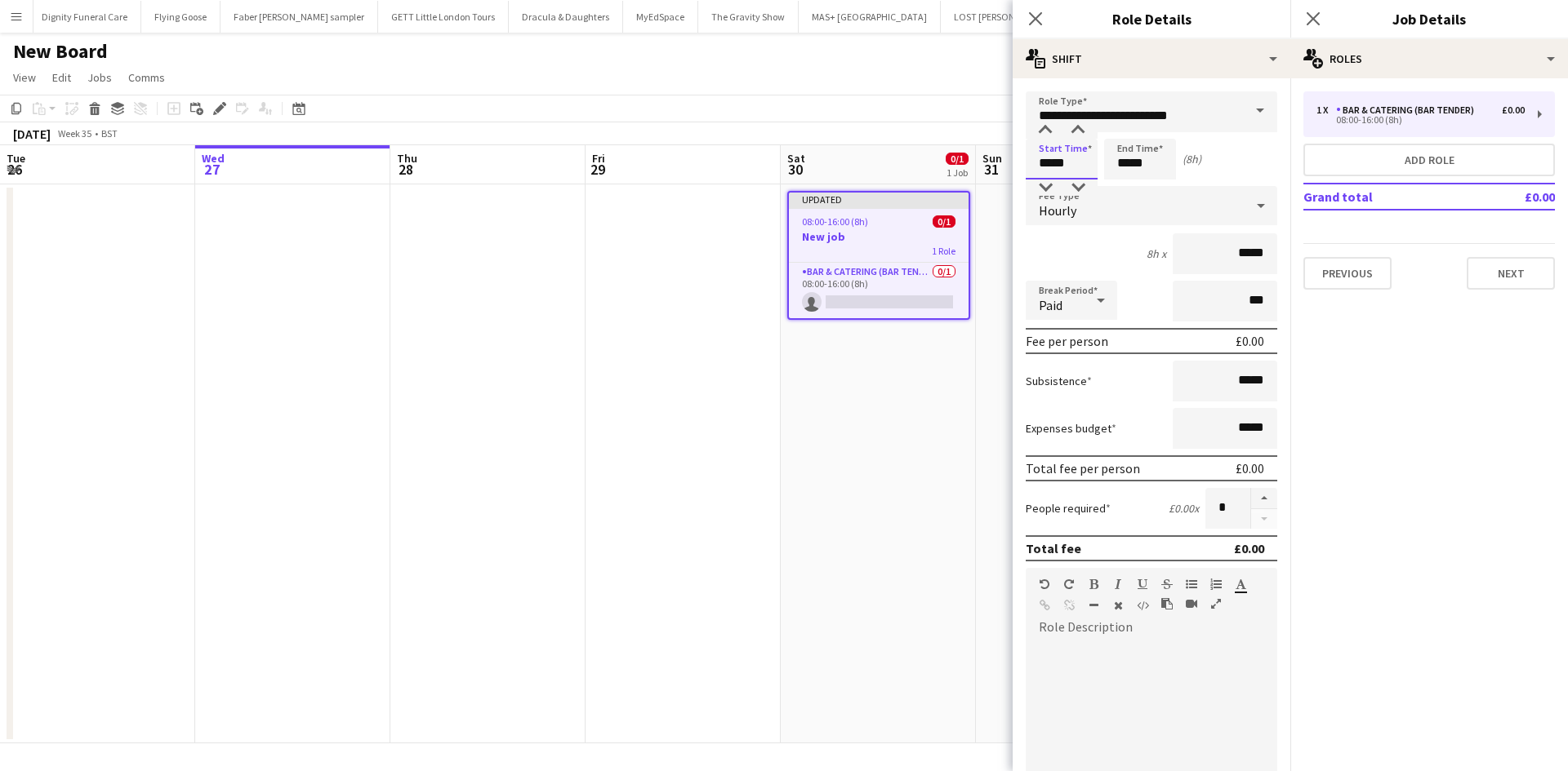
click at [1077, 166] on input "*****" at bounding box center [1061, 159] width 72 height 41
type input "*****"
click at [1250, 254] on input "*****" at bounding box center [1225, 254] width 104 height 41
type input "**"
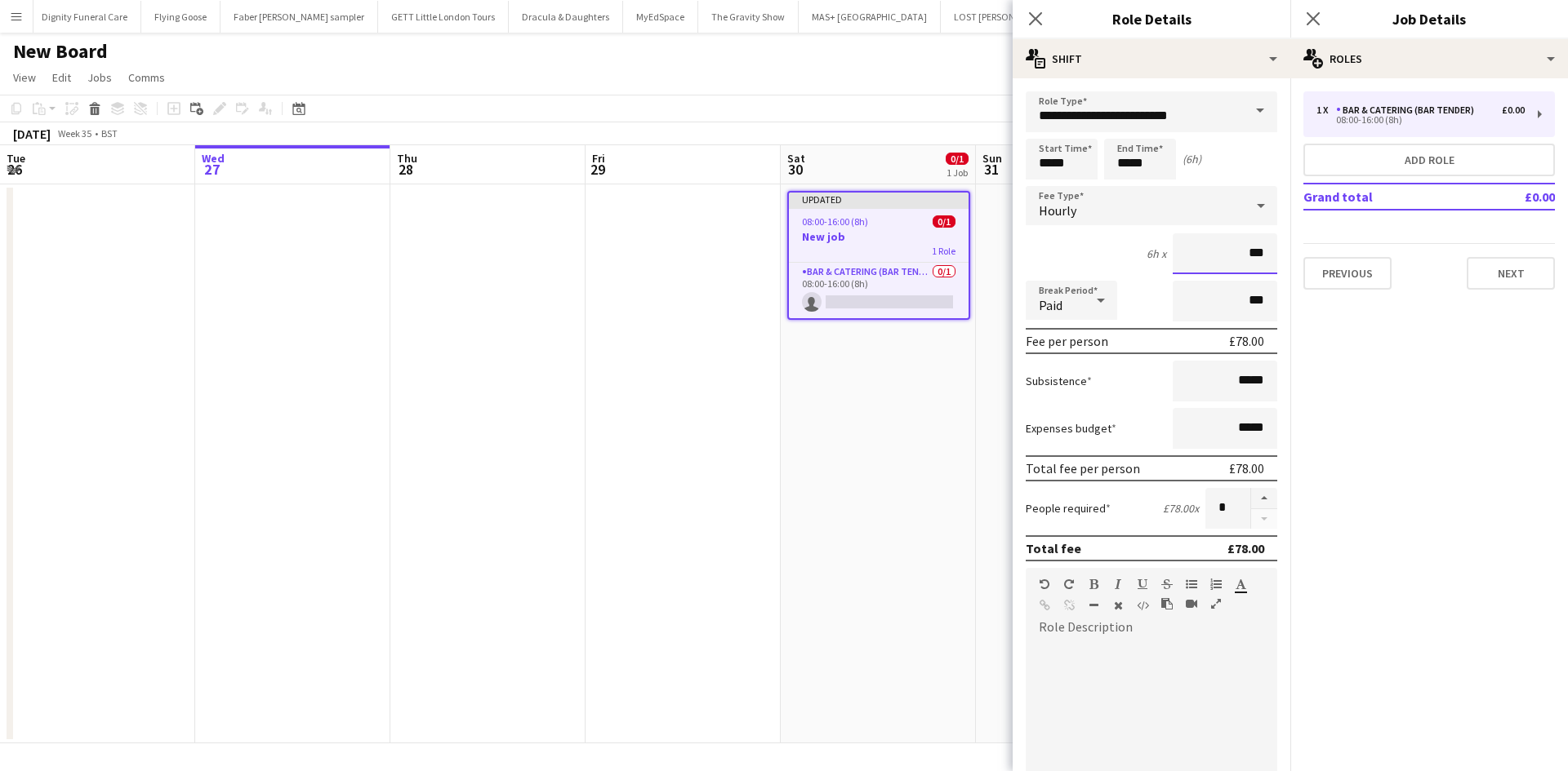
type input "******"
click at [1234, 381] on input "*****" at bounding box center [1225, 381] width 104 height 41
type input "**"
type input "******"
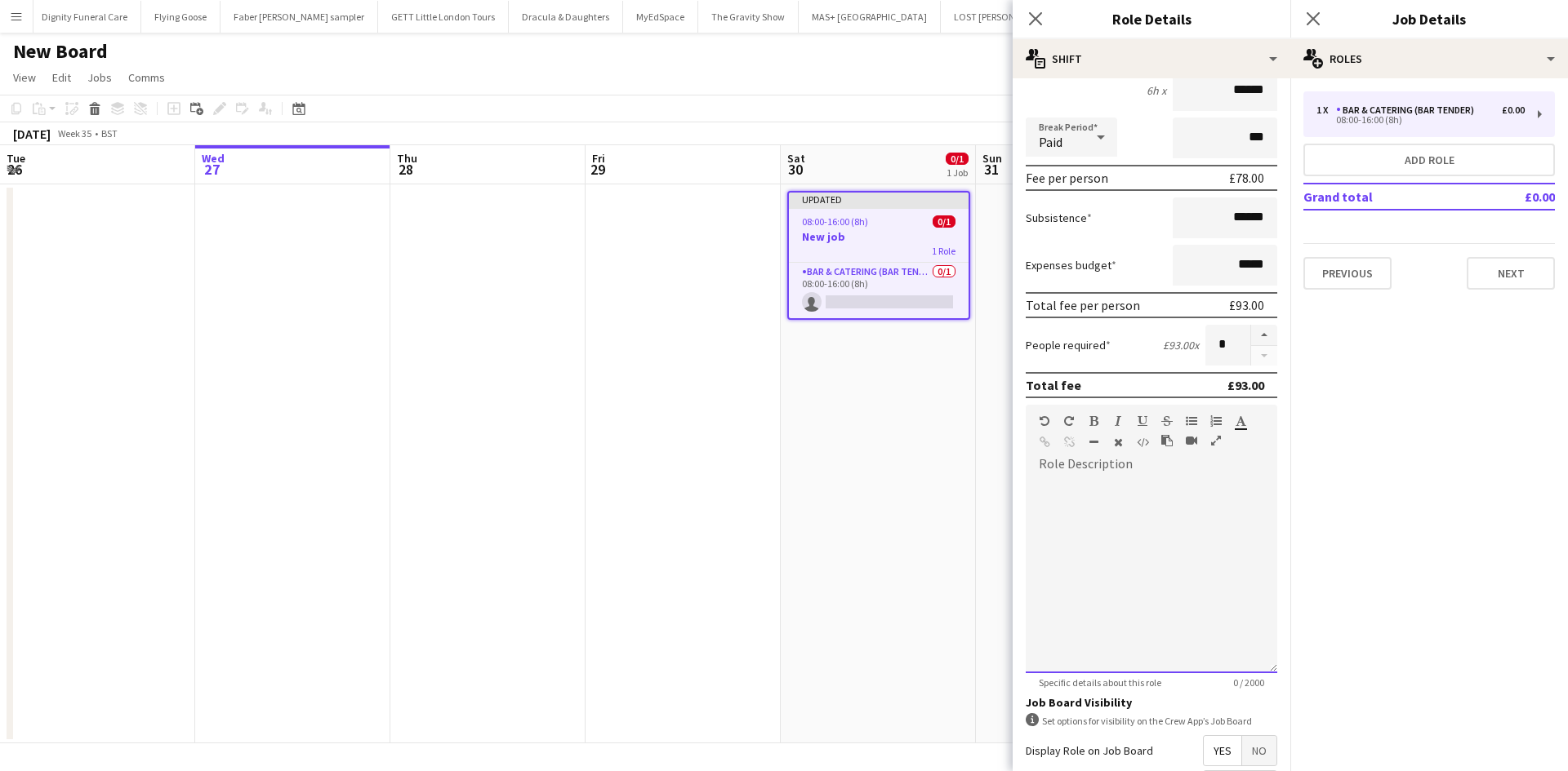
click at [1080, 477] on div at bounding box center [1151, 575] width 252 height 196
click at [1119, 472] on div at bounding box center [1151, 570] width 252 height 207
click at [1075, 563] on div "**********" at bounding box center [1145, 575] width 239 height 196
click at [1117, 524] on div "**********" at bounding box center [1145, 575] width 239 height 196
click at [1191, 559] on div "**********" at bounding box center [1145, 543] width 213 height 33
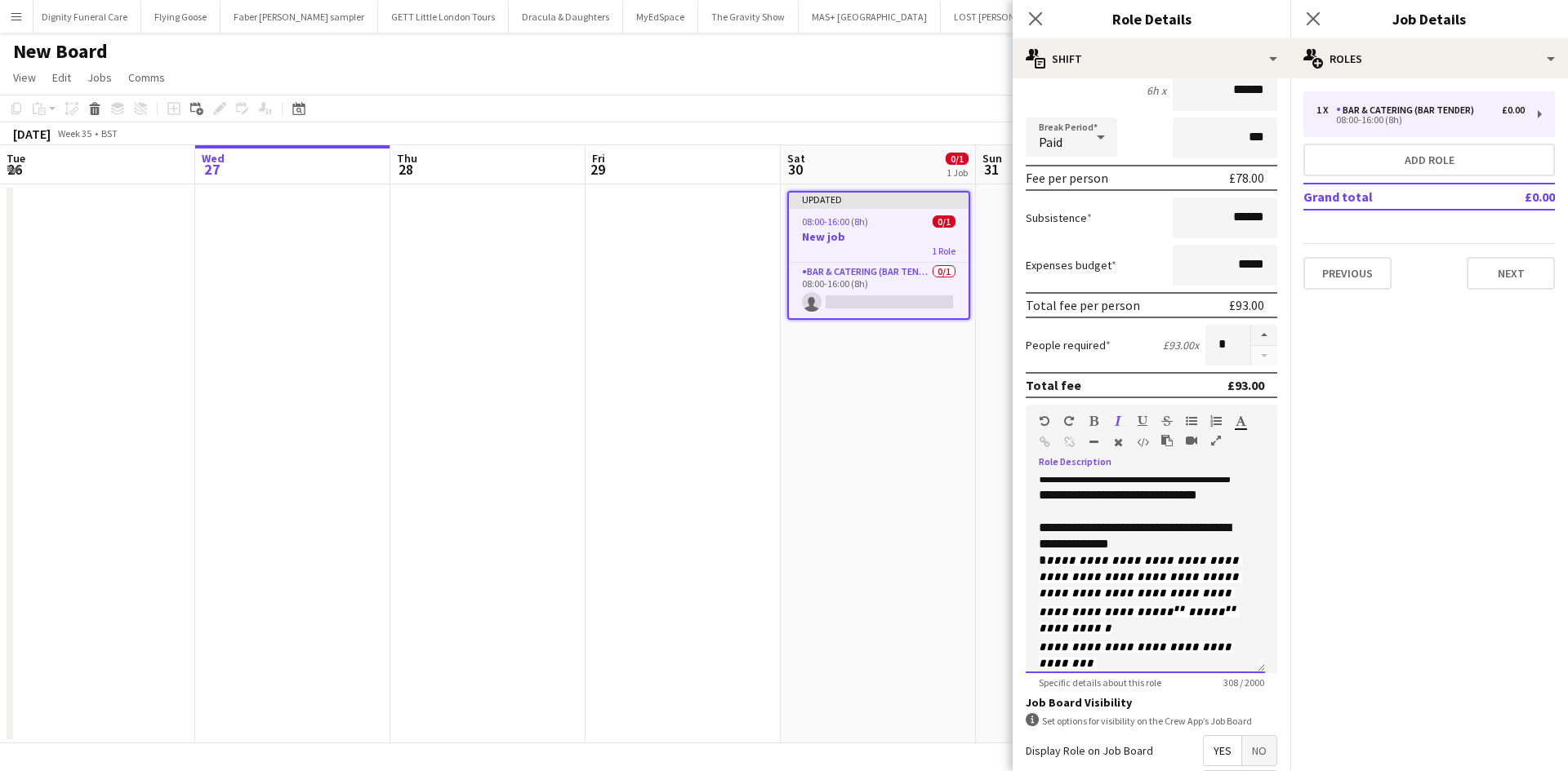
scroll to position [23, 0]
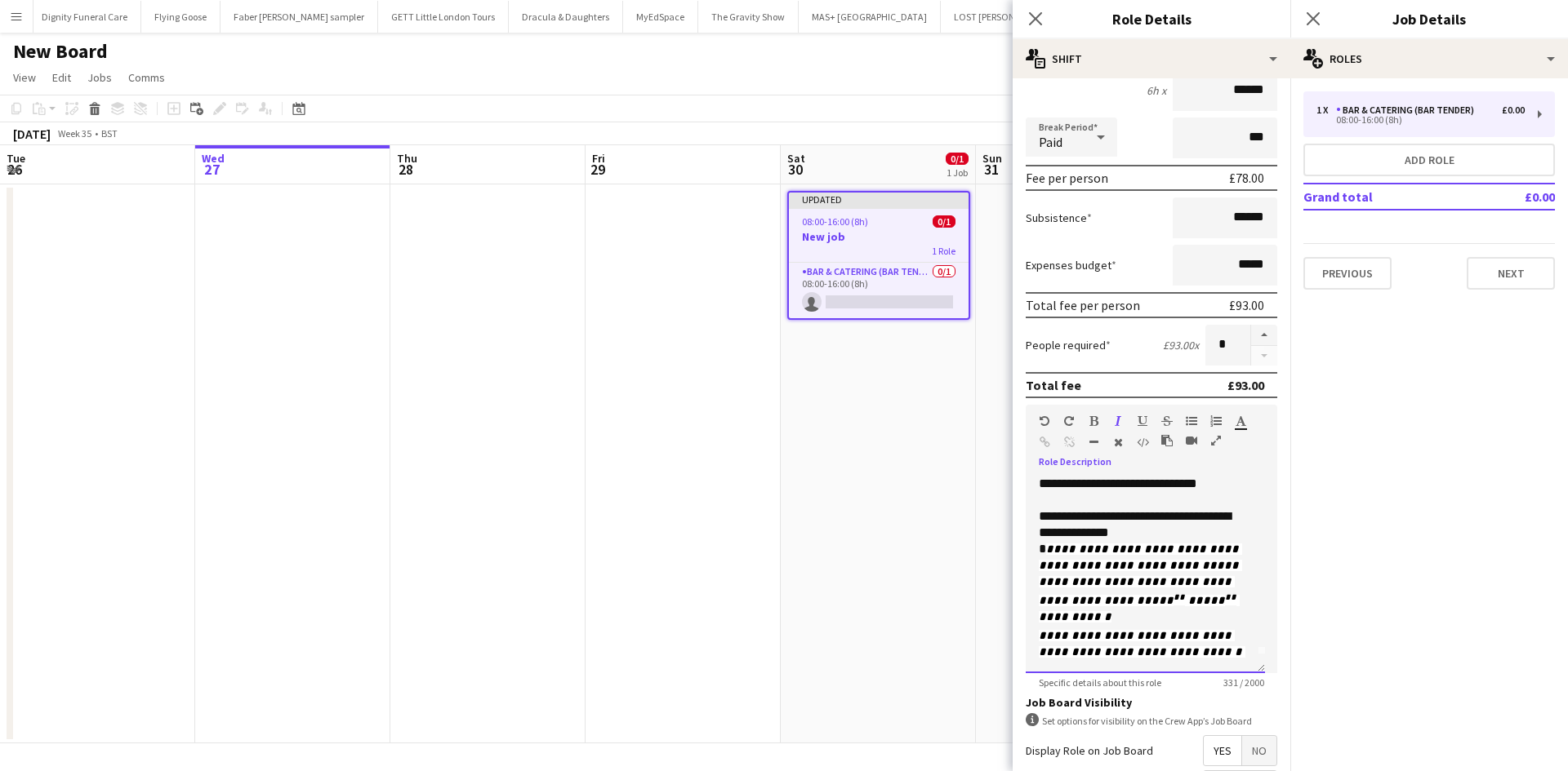
click at [1069, 651] on span "**********" at bounding box center [1141, 644] width 206 height 28
drag, startPoint x: 1160, startPoint y: 663, endPoint x: 1029, endPoint y: 640, distance: 133.0
click at [1029, 637] on div "**********" at bounding box center [1145, 575] width 239 height 196
drag, startPoint x: 1118, startPoint y: 640, endPoint x: 1162, endPoint y: 587, distance: 68.9
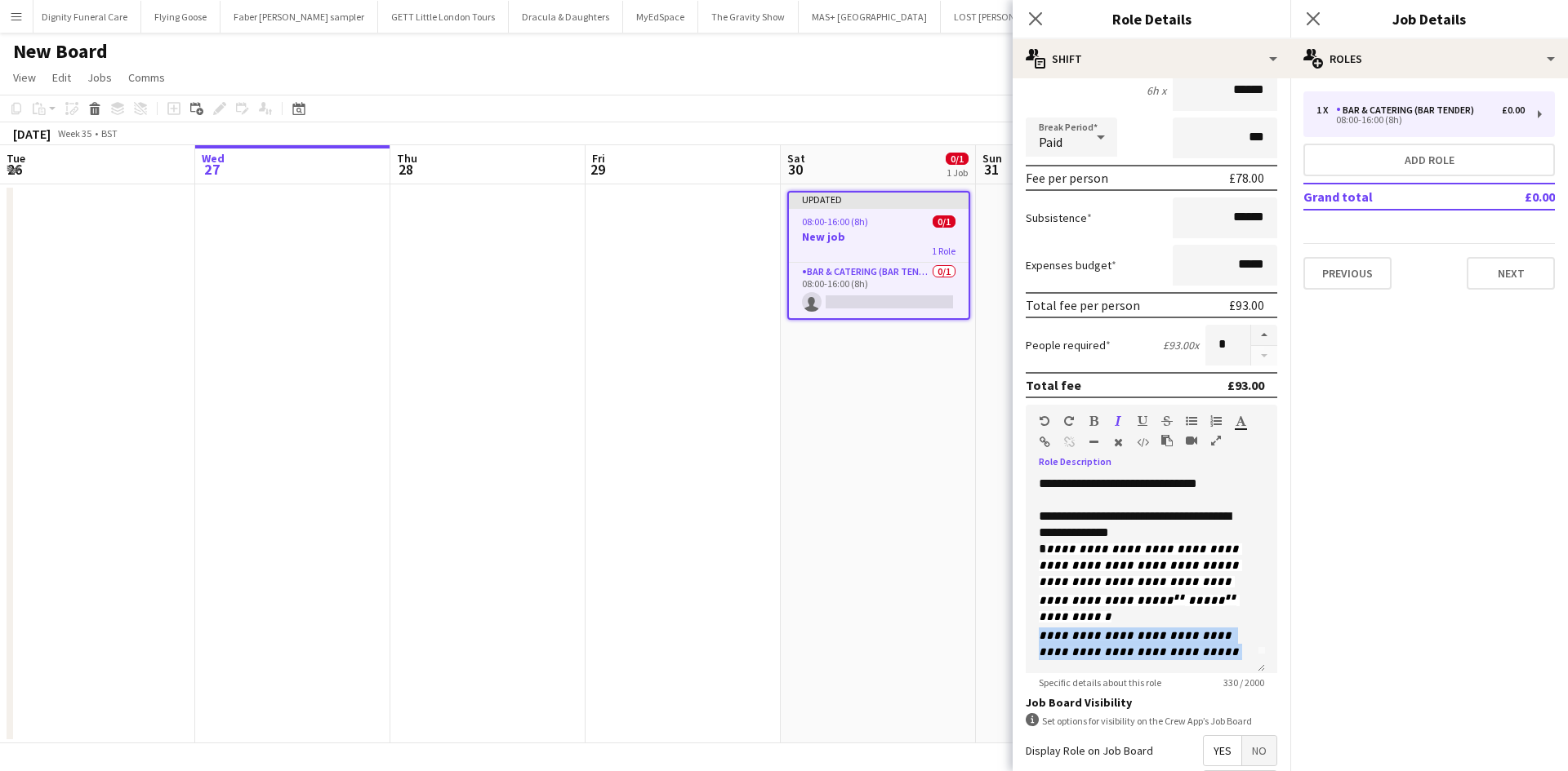
click at [895, 519] on app-date-cell "Updated 08:00-16:00 (8h) 0/1 New job 1 Role Bar & Catering (Bar Tender) 0/1 08:…" at bounding box center [878, 464] width 195 height 559
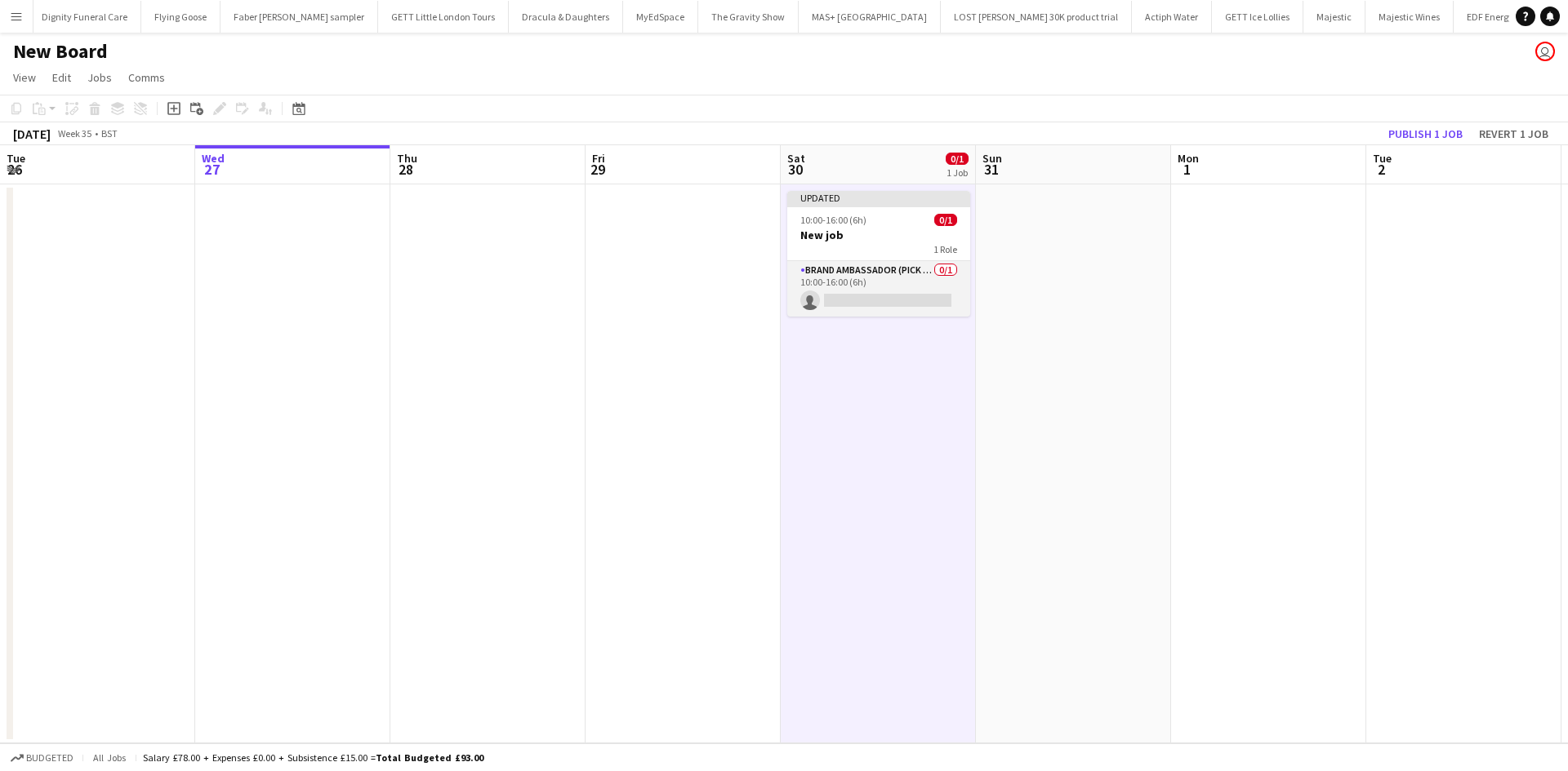
click at [864, 265] on app-card-role "Brand Ambassador (Pick up) 0/1 10:00-16:00 (6h) single-neutral-actions" at bounding box center [879, 289] width 183 height 56
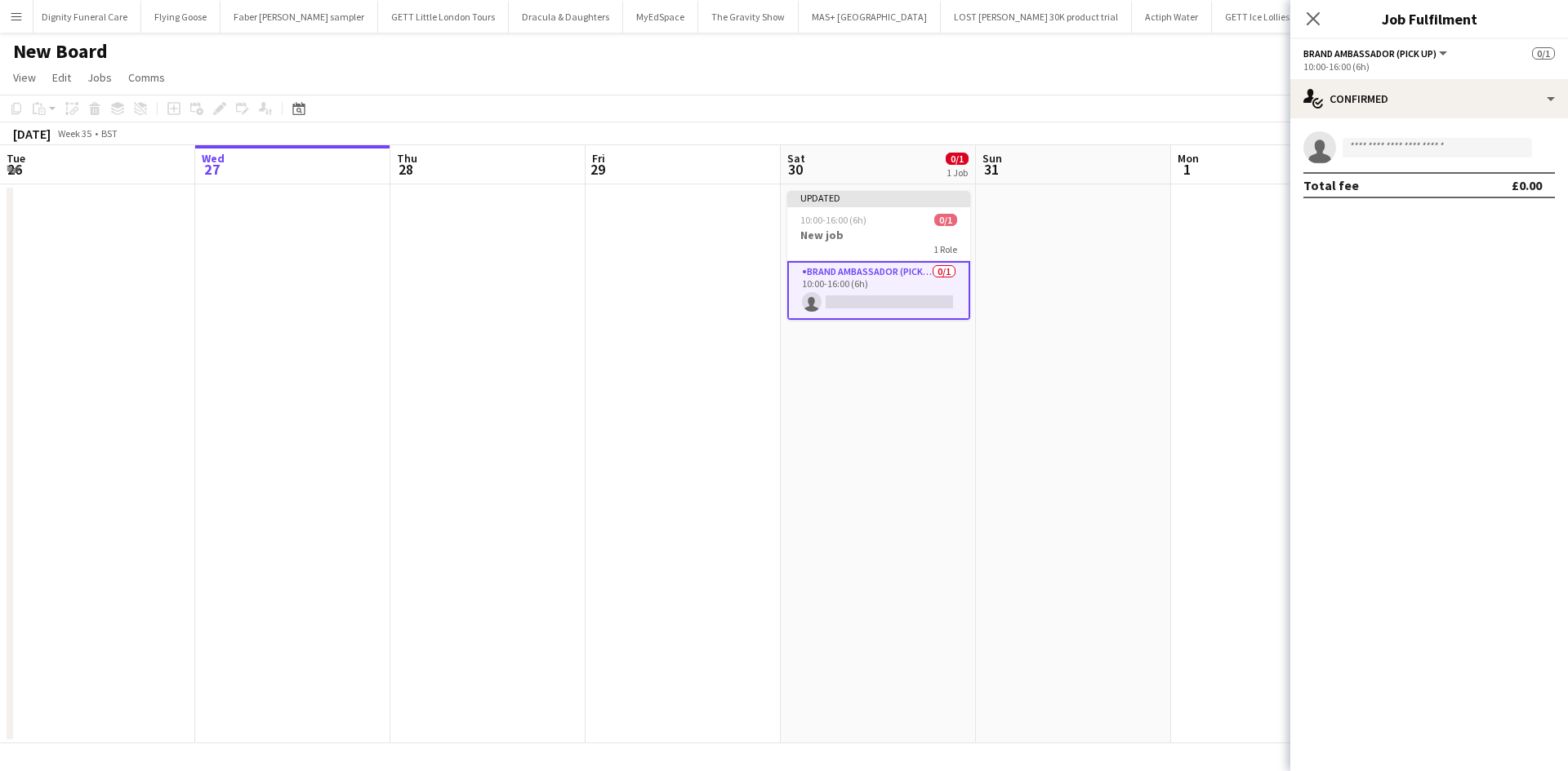
click at [1369, 51] on span "Brand Ambassador (Pick up)" at bounding box center [1369, 53] width 133 height 12
click at [835, 269] on app-card-role "Brand Ambassador (Pick up) 0/1 10:00-16:00 (6h) single-neutral-actions" at bounding box center [879, 290] width 183 height 59
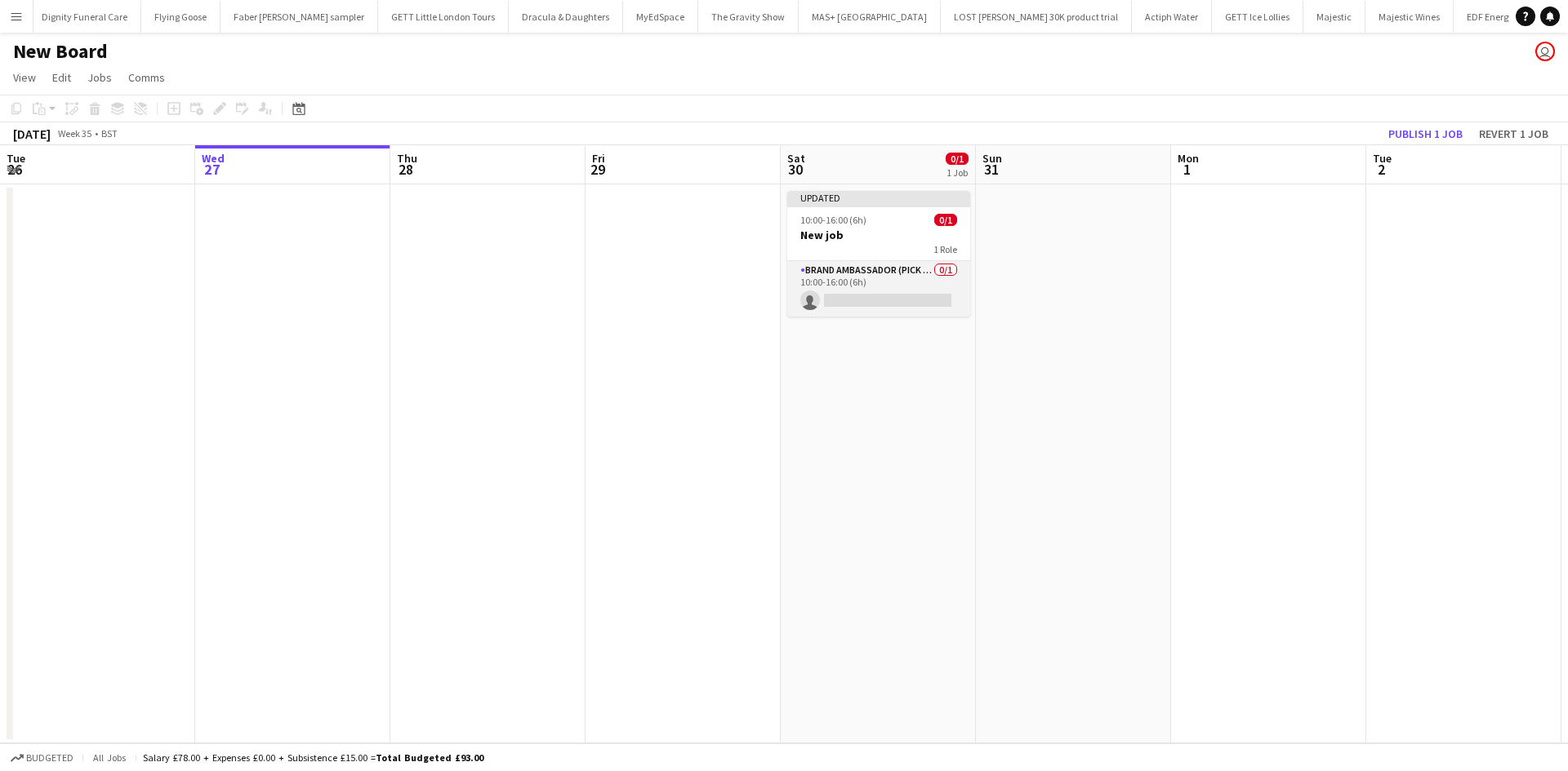
click at [844, 268] on app-card-role "Brand Ambassador (Pick up) 0/1 10:00-16:00 (6h) single-neutral-actions" at bounding box center [879, 289] width 183 height 56
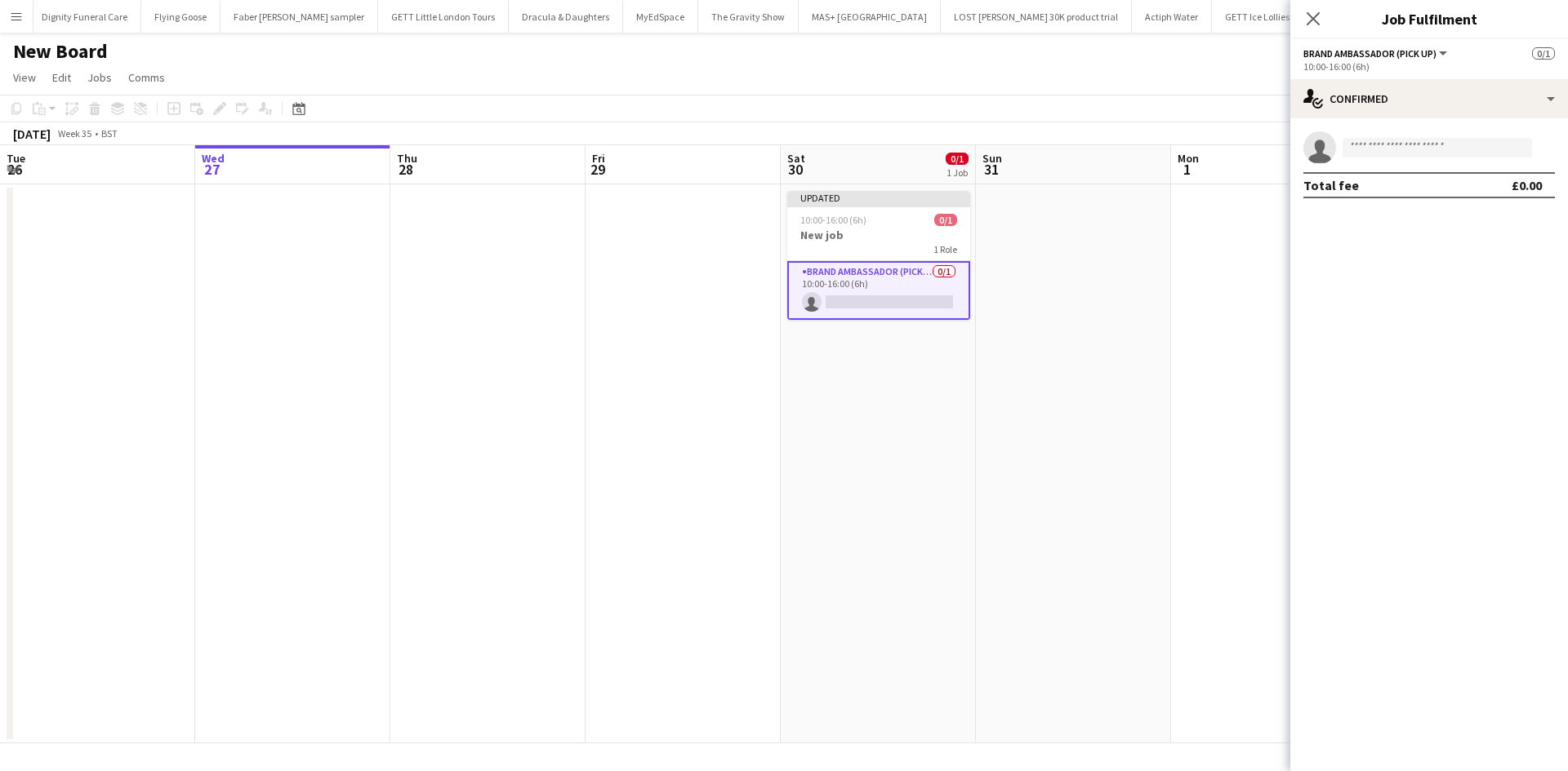
click at [1409, 53] on span "Brand Ambassador (Pick up)" at bounding box center [1369, 53] width 133 height 12
click at [1444, 55] on button "Brand Ambassador (Pick up)" at bounding box center [1376, 53] width 146 height 12
click at [1364, 61] on div "10:00-16:00 (6h)" at bounding box center [1429, 66] width 252 height 12
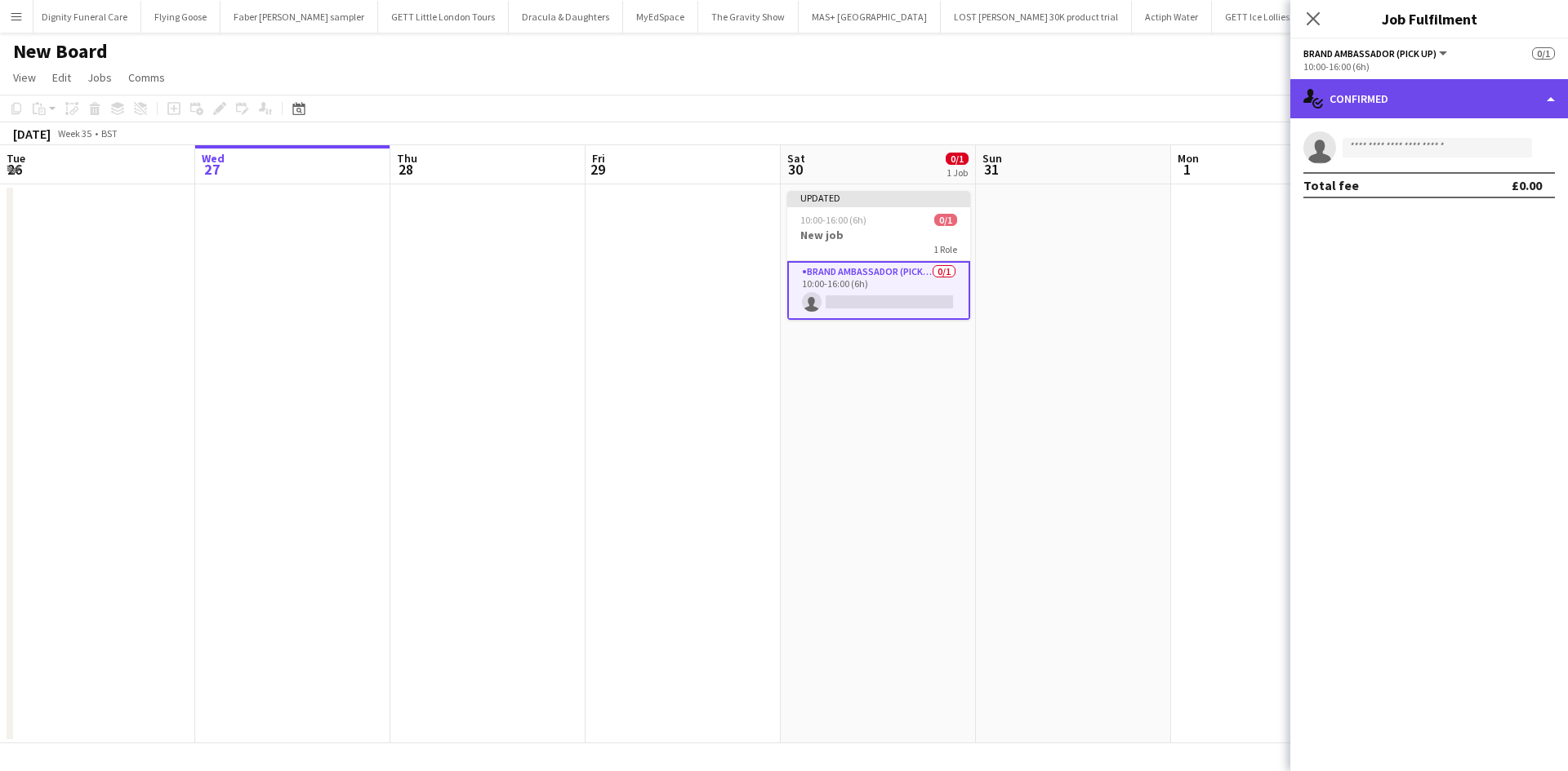
click at [1555, 95] on div "single-neutral-actions-check-2 Confirmed" at bounding box center [1429, 99] width 278 height 39
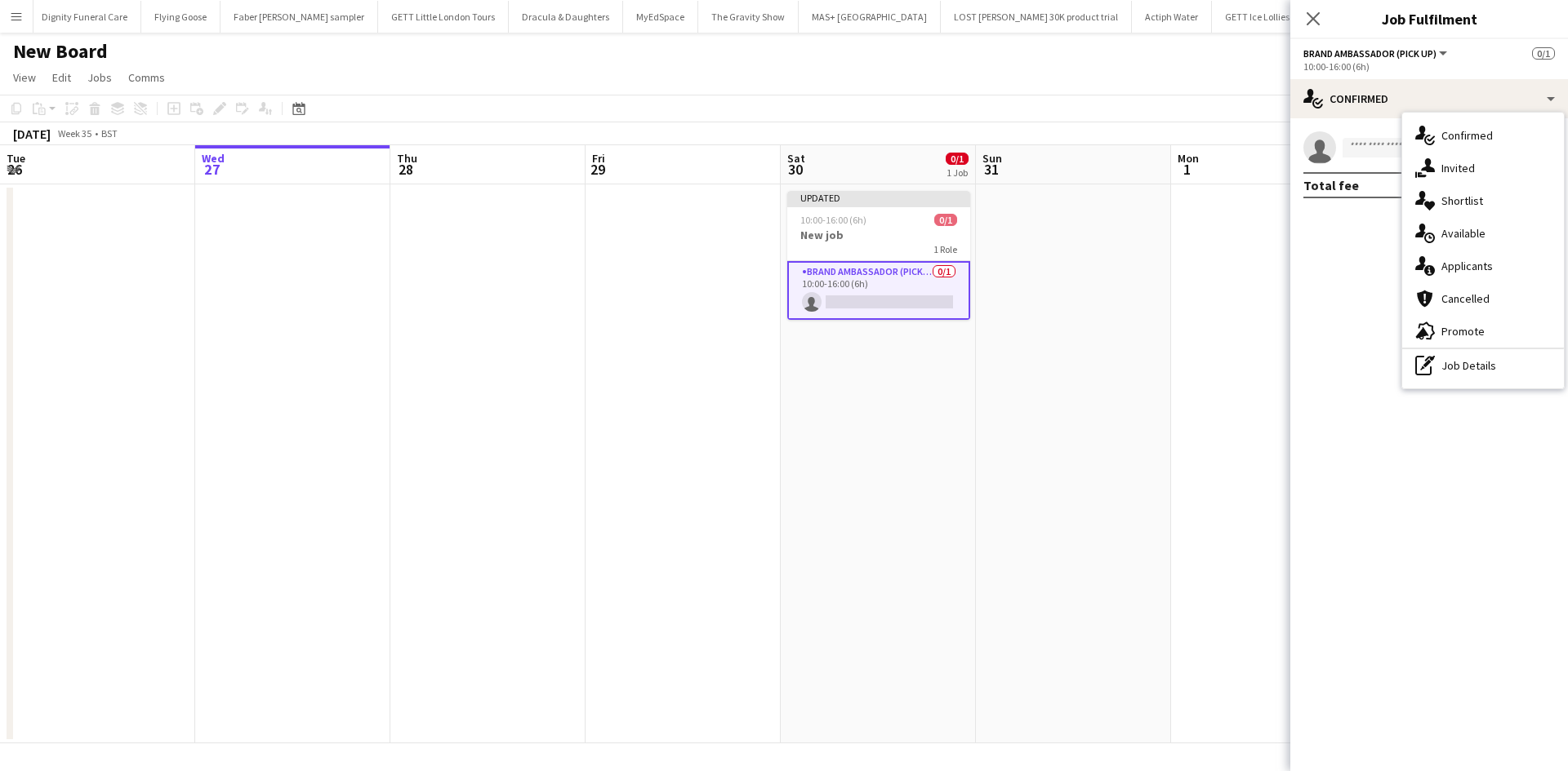
click at [1366, 51] on span "Brand Ambassador (Pick up)" at bounding box center [1369, 53] width 133 height 12
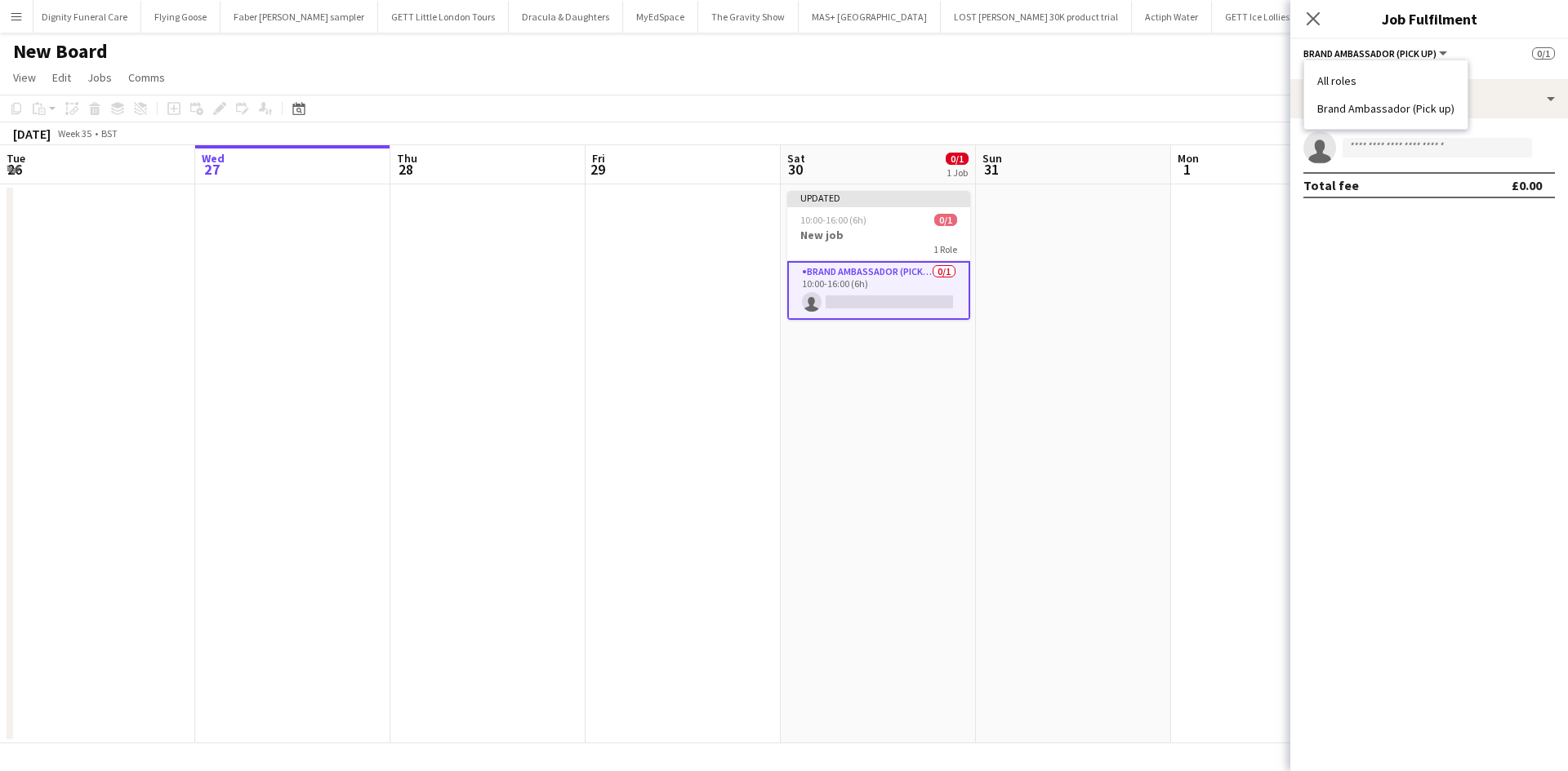
click at [1044, 304] on app-date-cell at bounding box center [1073, 464] width 195 height 559
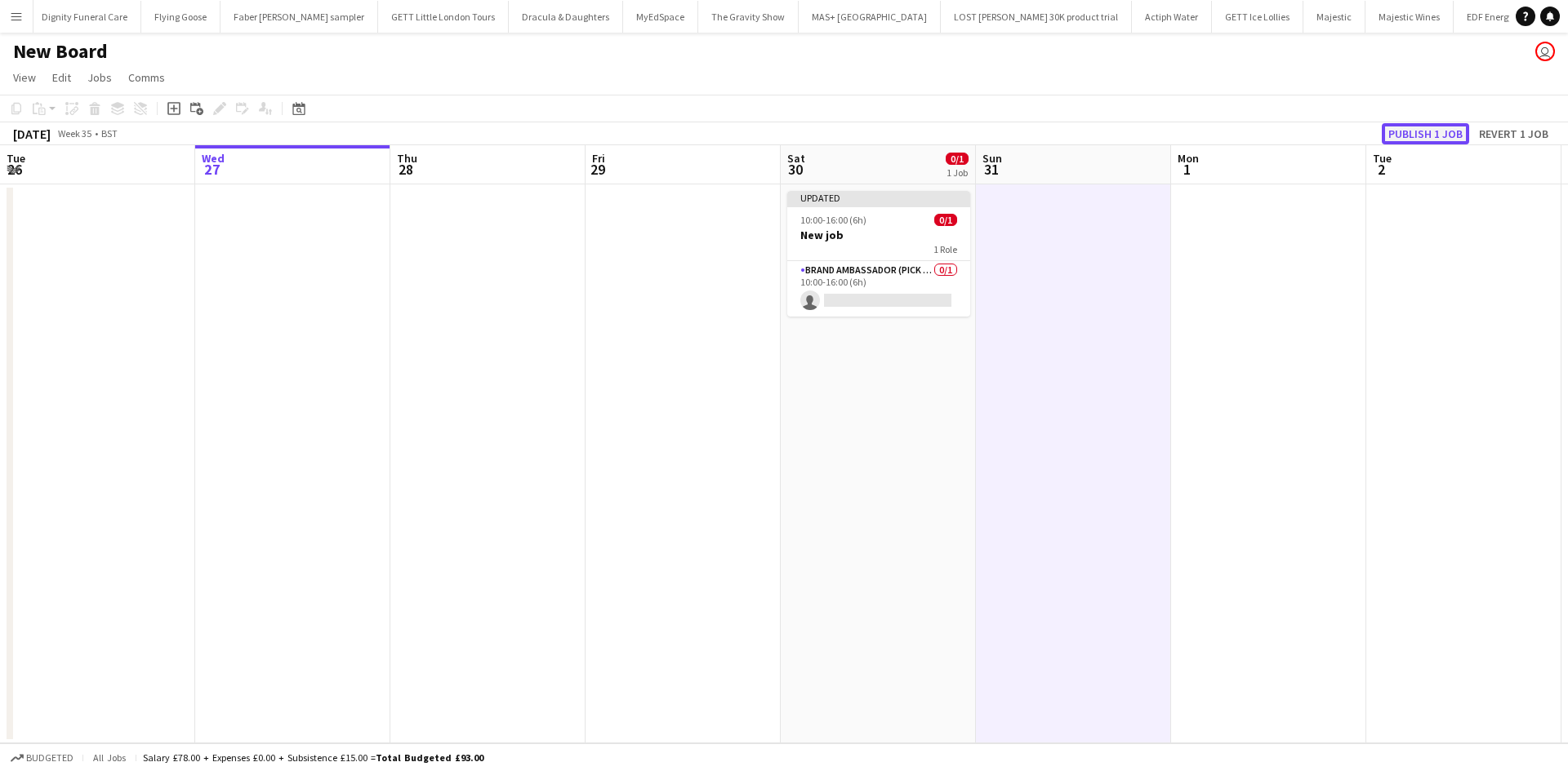
click at [1411, 128] on button "Publish 1 job" at bounding box center [1425, 133] width 88 height 21
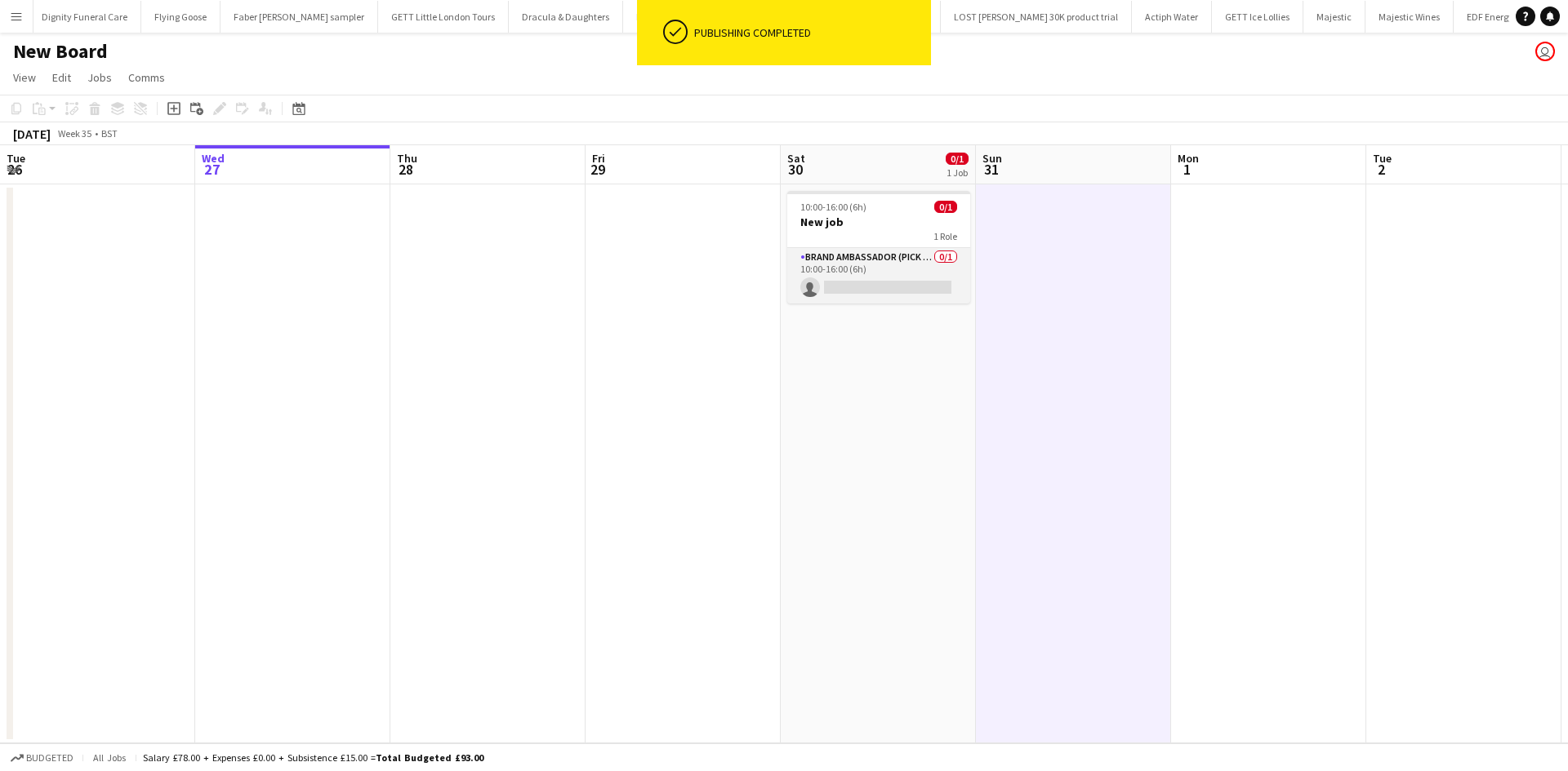
click at [853, 252] on app-card-role "Brand Ambassador (Pick up) 0/1 10:00-16:00 (6h) single-neutral-actions" at bounding box center [879, 276] width 183 height 56
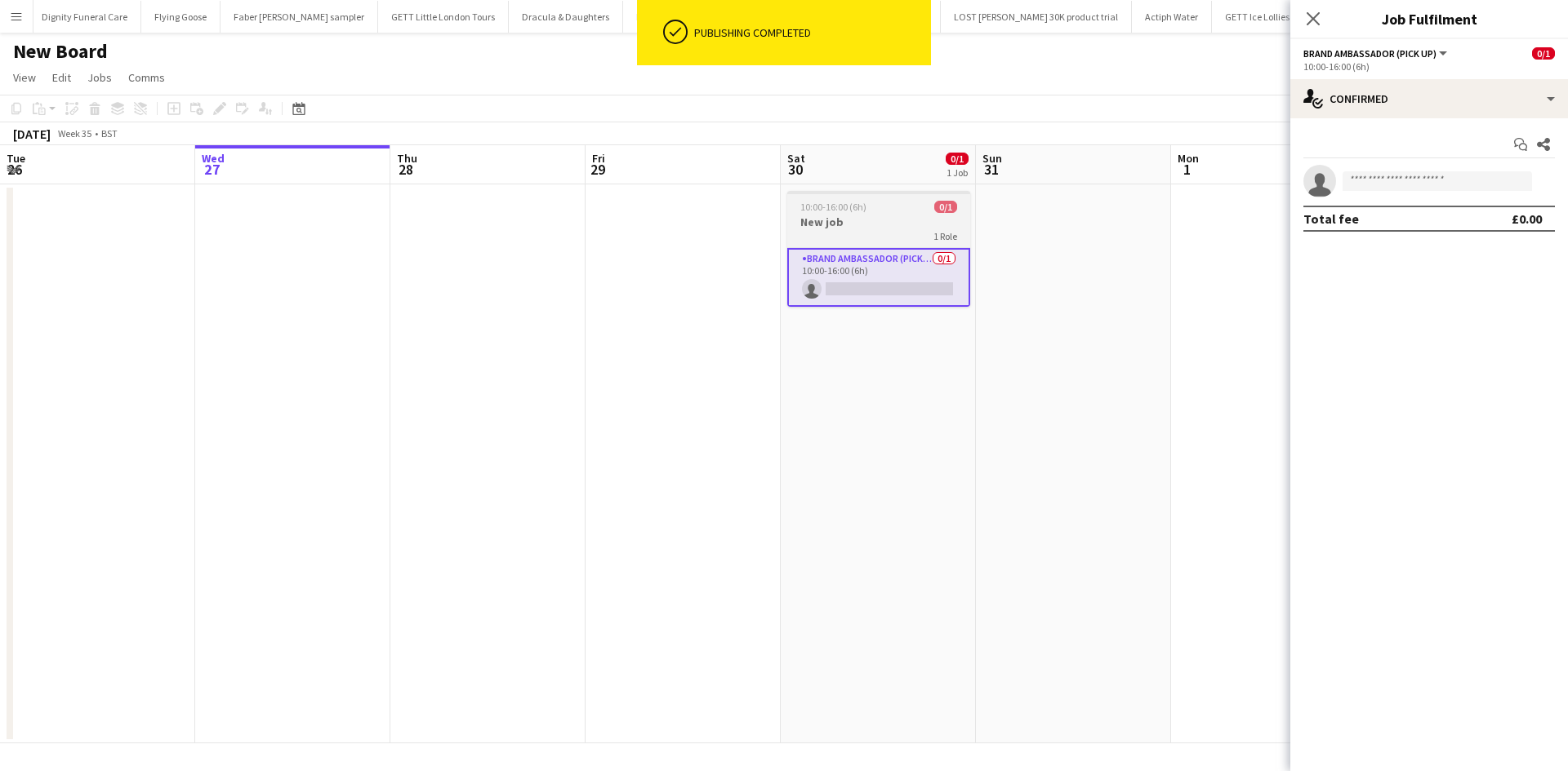
drag, startPoint x: 740, startPoint y: 352, endPoint x: 798, endPoint y: 261, distance: 107.9
click at [737, 351] on app-date-cell at bounding box center [683, 464] width 195 height 559
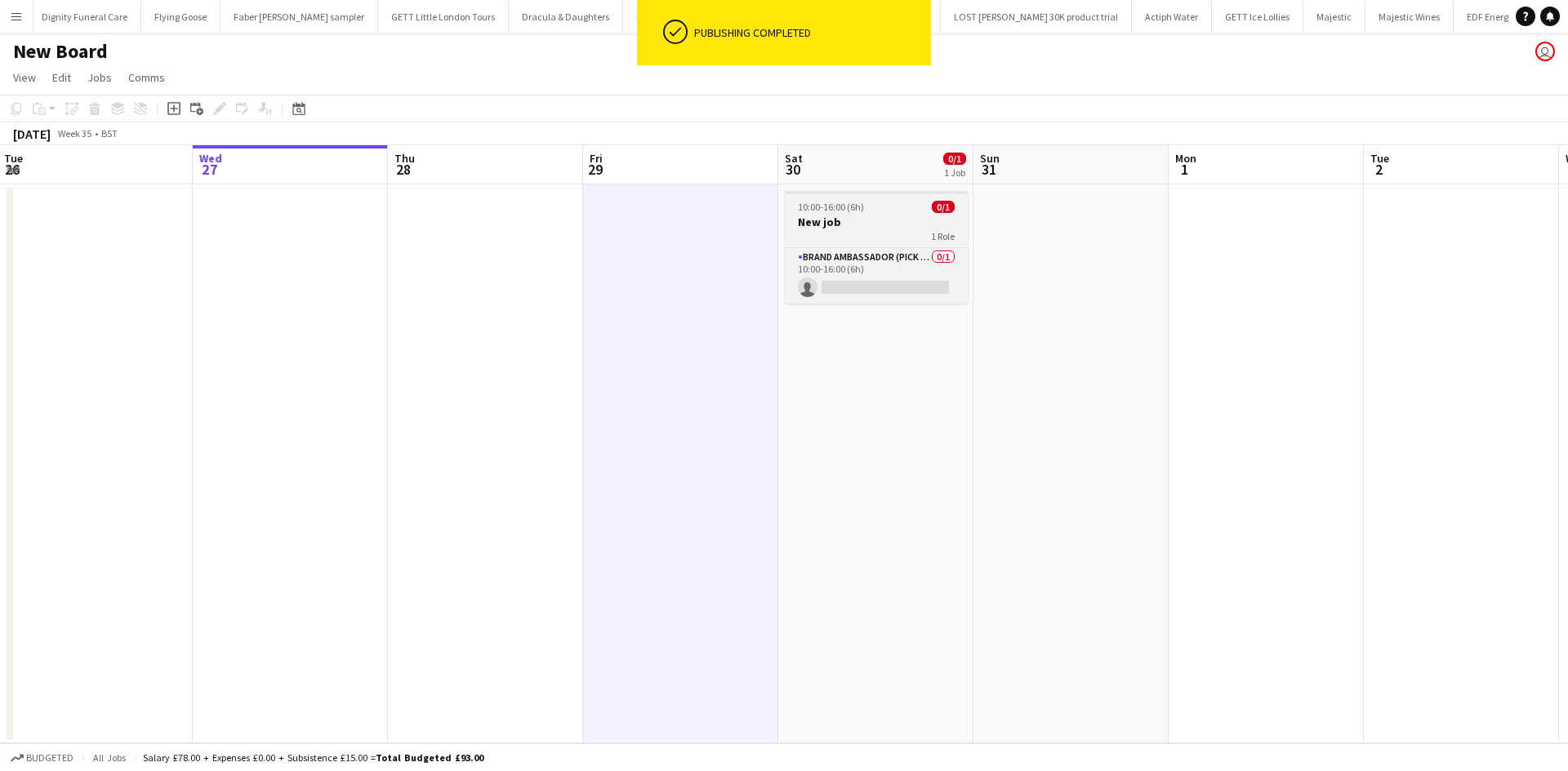
click at [828, 219] on h3 "New job" at bounding box center [876, 222] width 183 height 15
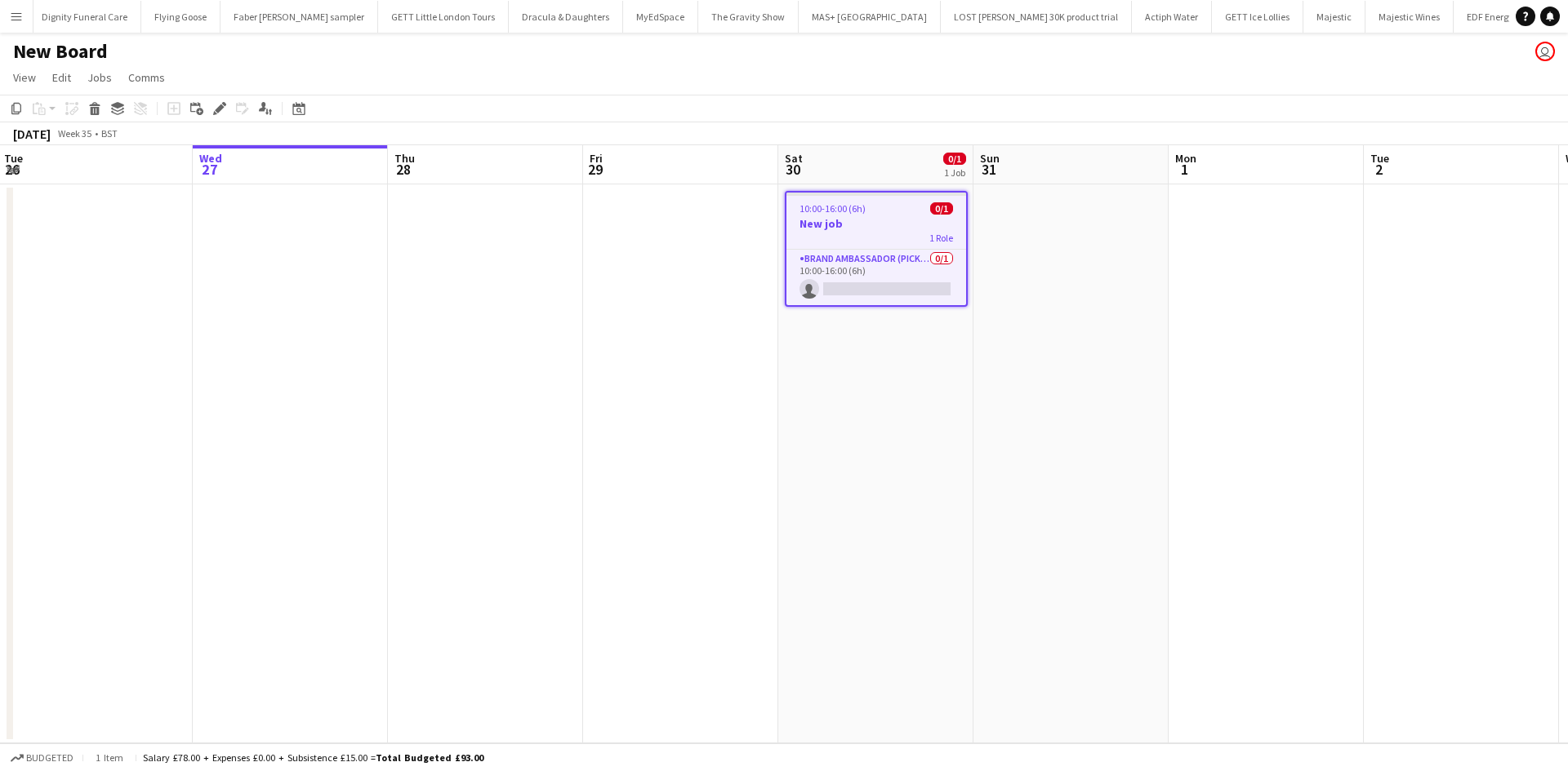
click at [220, 98] on app-toolbar "Copy Paste Paste Ctrl+V Paste with crew Ctrl+Shift+V Paste linked Job Delete Gr…" at bounding box center [784, 109] width 1568 height 28
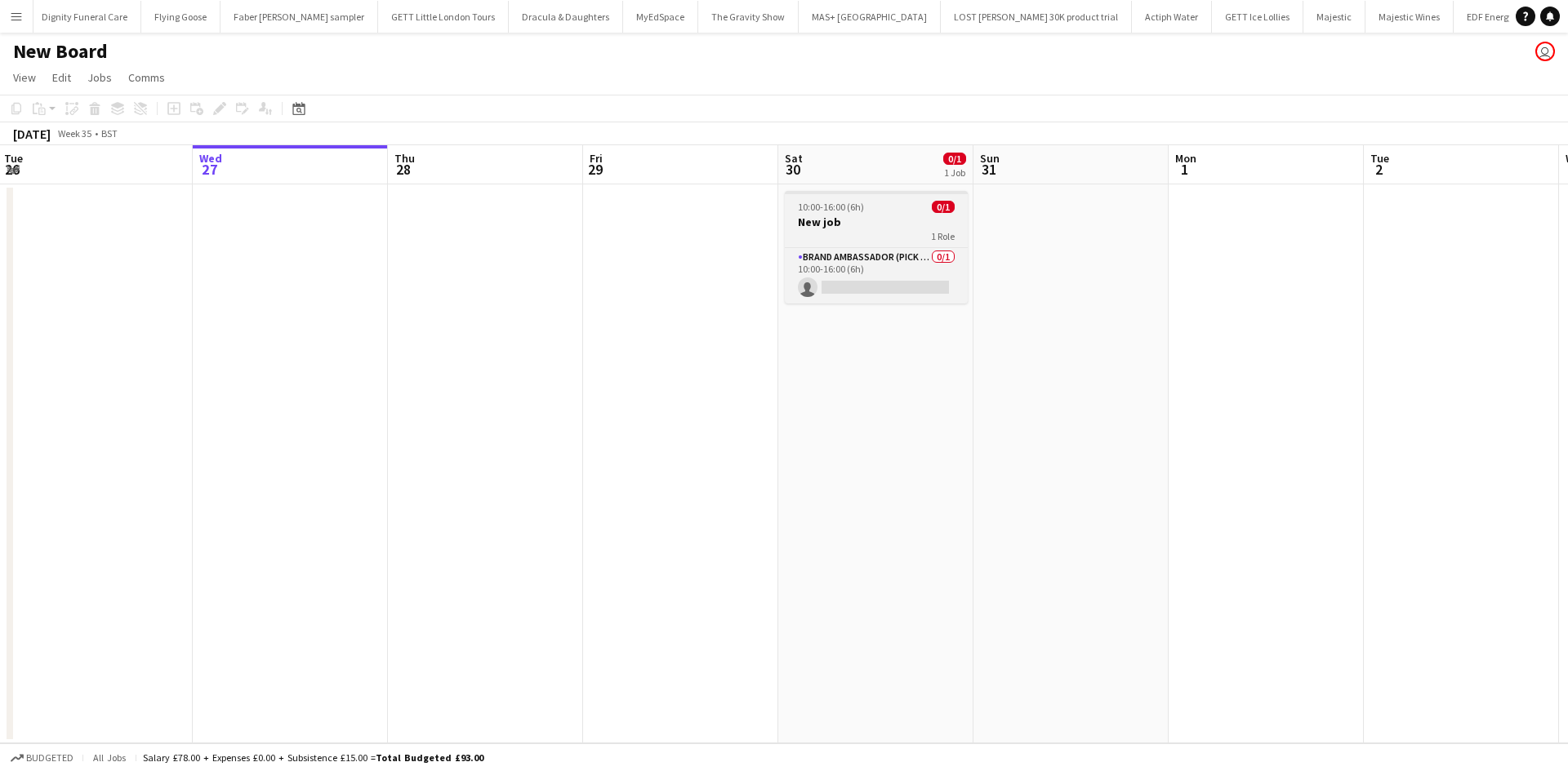
click at [821, 226] on h3 "New job" at bounding box center [876, 222] width 183 height 15
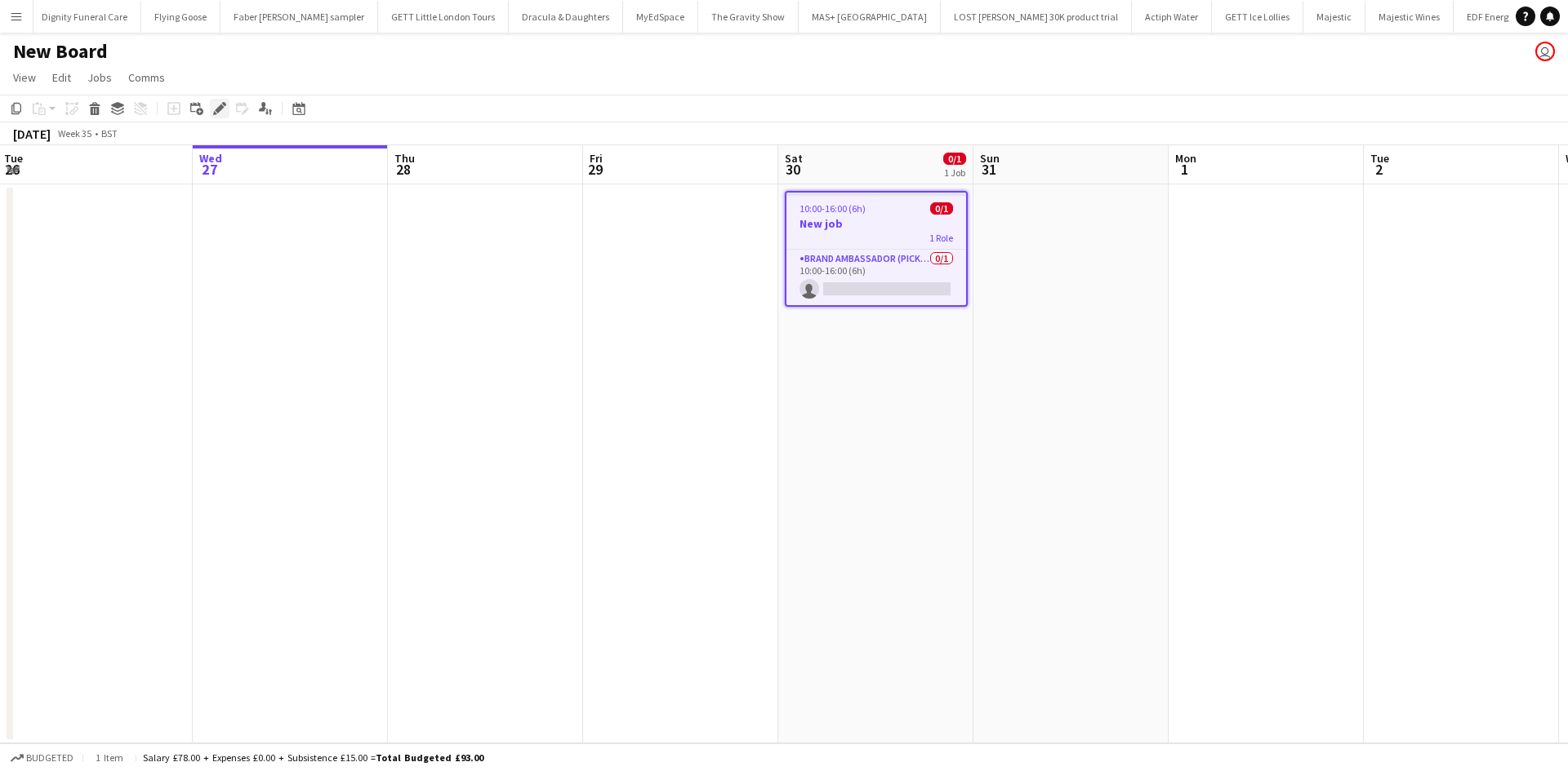
click at [220, 103] on icon "Edit" at bounding box center [219, 108] width 13 height 13
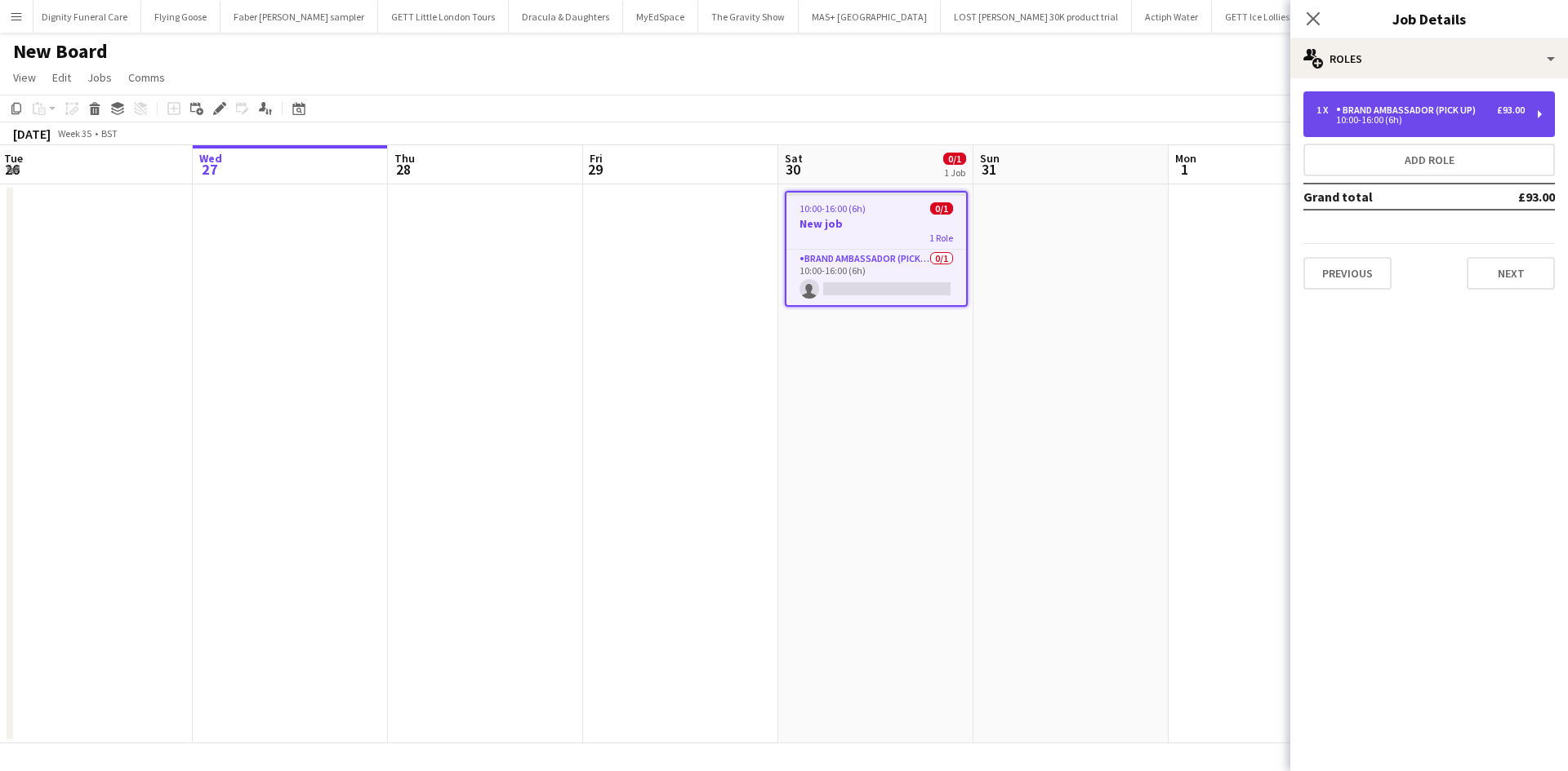
click at [1422, 110] on div "Brand Ambassador (Pick up)" at bounding box center [1408, 110] width 146 height 11
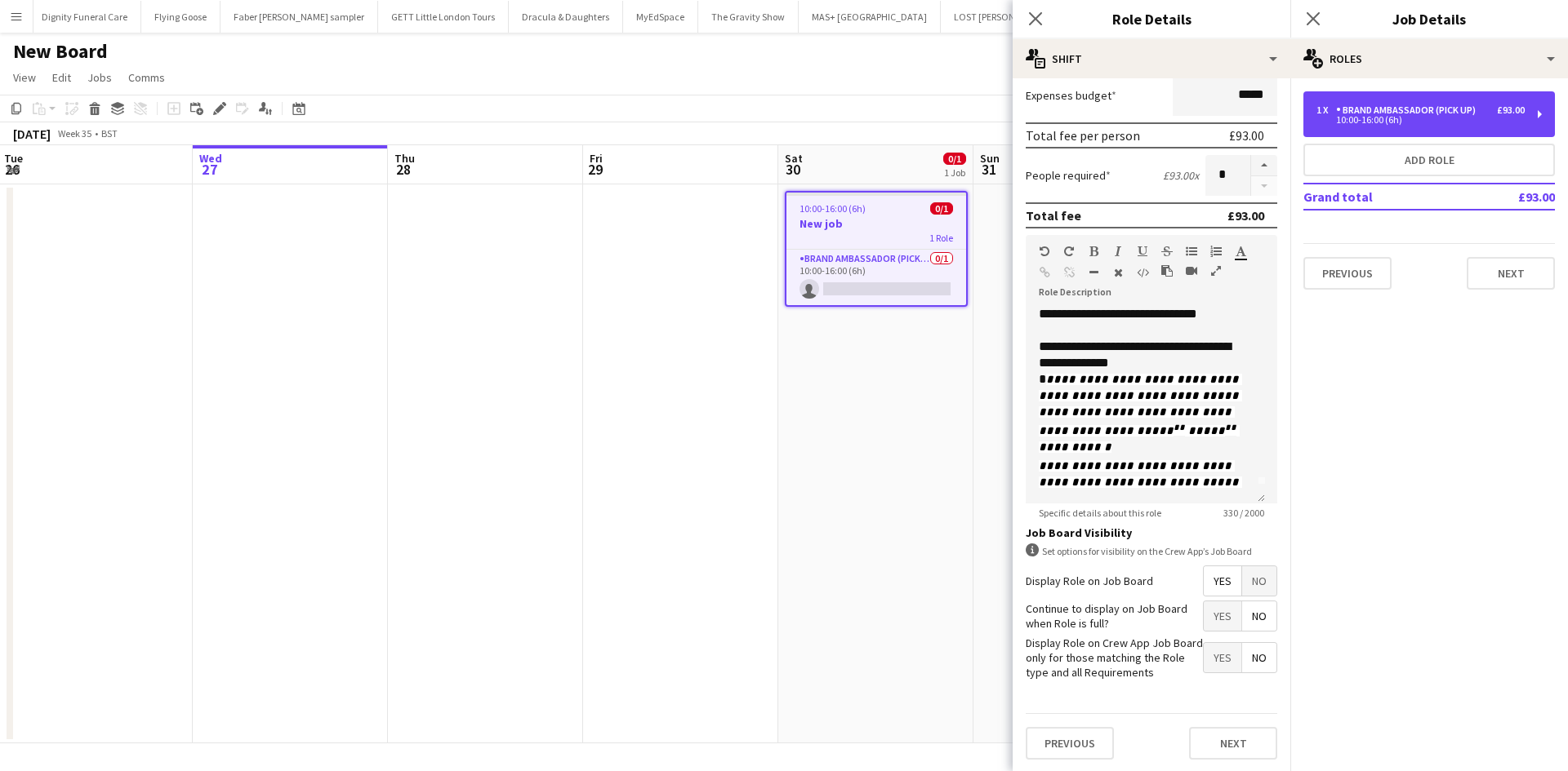
scroll to position [335, 0]
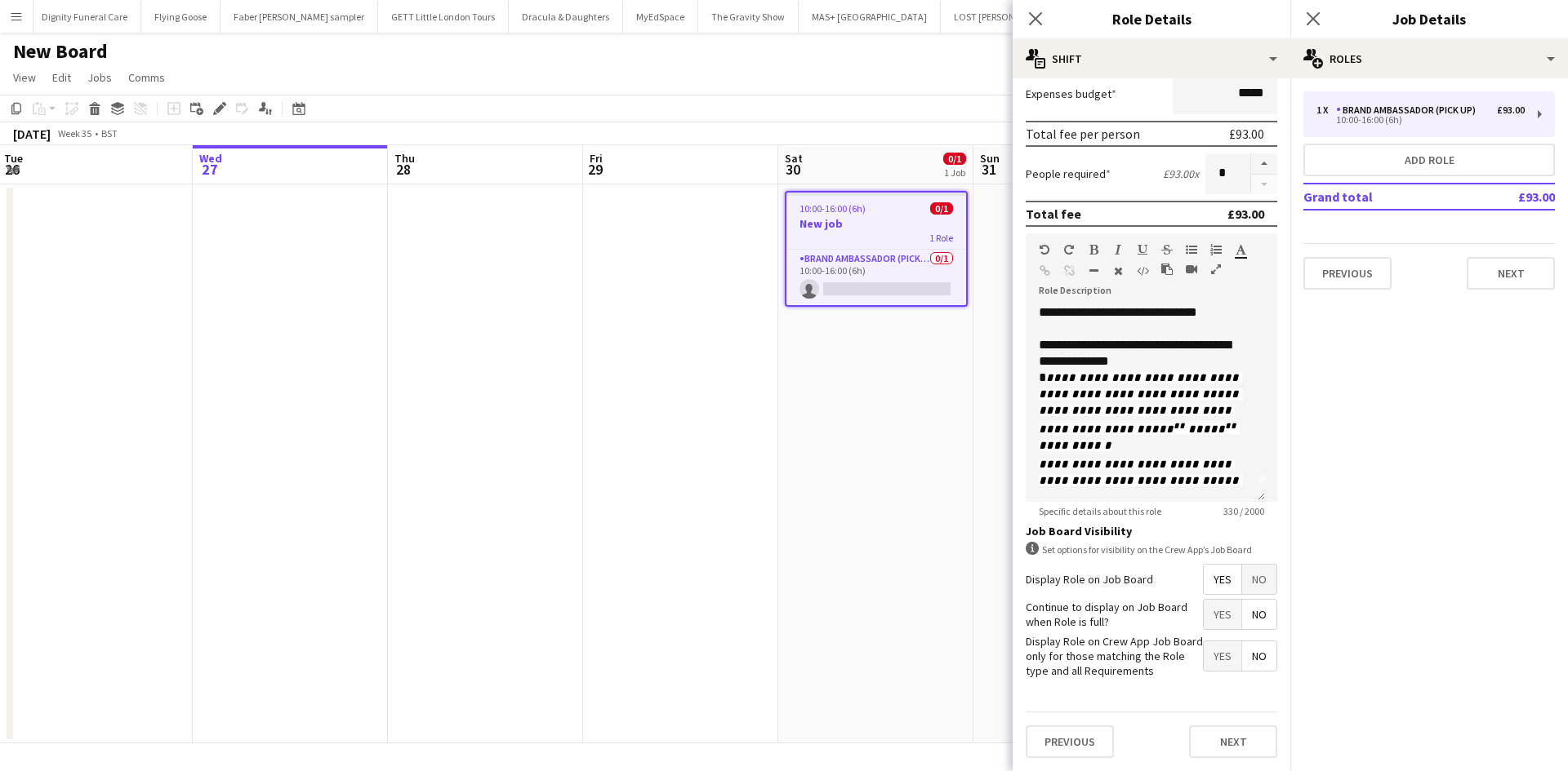
click at [1214, 572] on span "Yes" at bounding box center [1222, 580] width 37 height 30
click at [1206, 609] on span "Yes" at bounding box center [1222, 614] width 37 height 30
click at [1243, 654] on span "No" at bounding box center [1258, 656] width 35 height 30
click at [1232, 736] on button "Next" at bounding box center [1232, 741] width 89 height 33
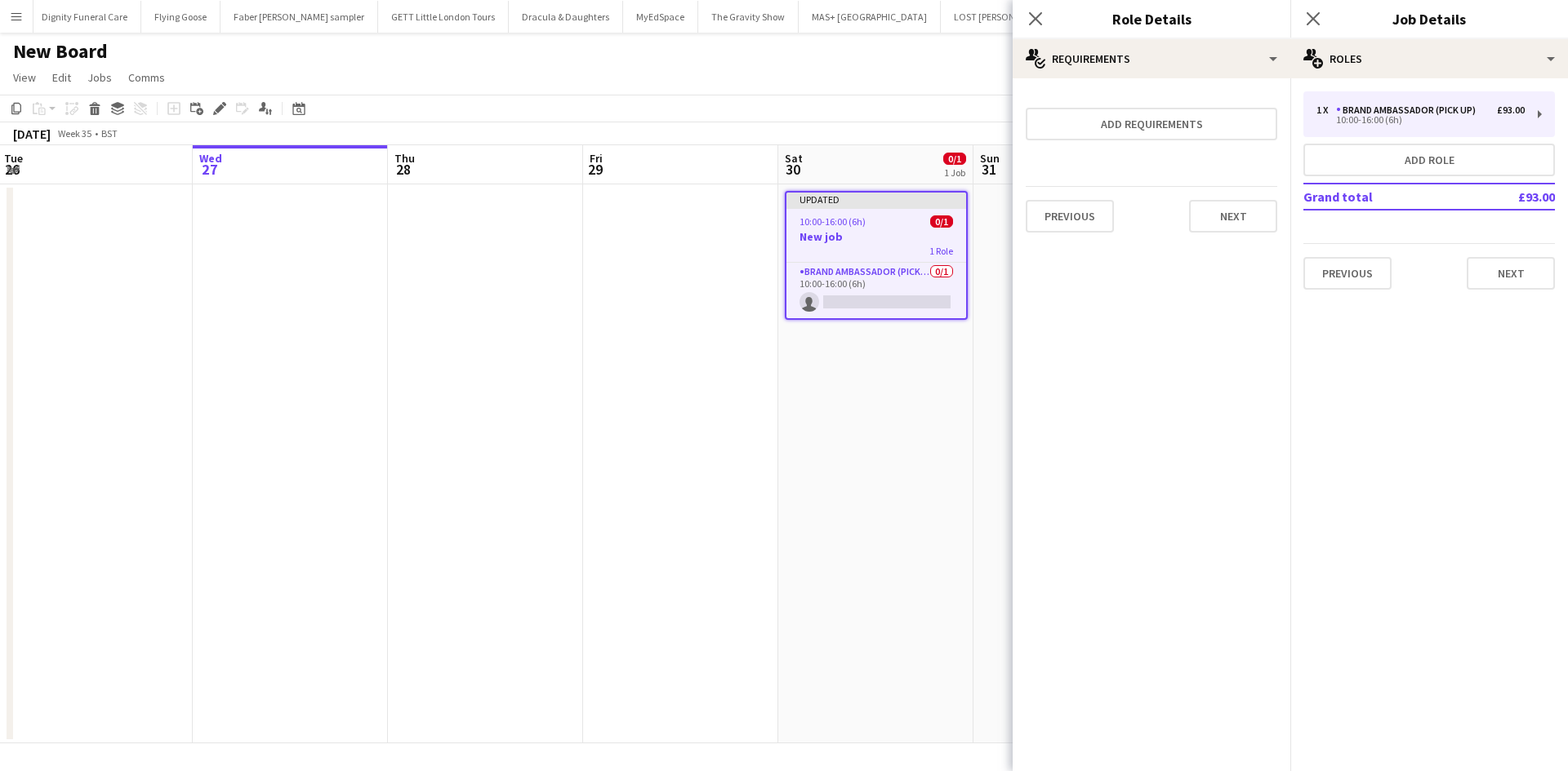
scroll to position [0, 0]
click at [1235, 213] on button "Next" at bounding box center [1232, 215] width 89 height 33
drag, startPoint x: 1236, startPoint y: 220, endPoint x: 1234, endPoint y: 207, distance: 13.2
click at [1235, 219] on button "Finish" at bounding box center [1246, 218] width 62 height 33
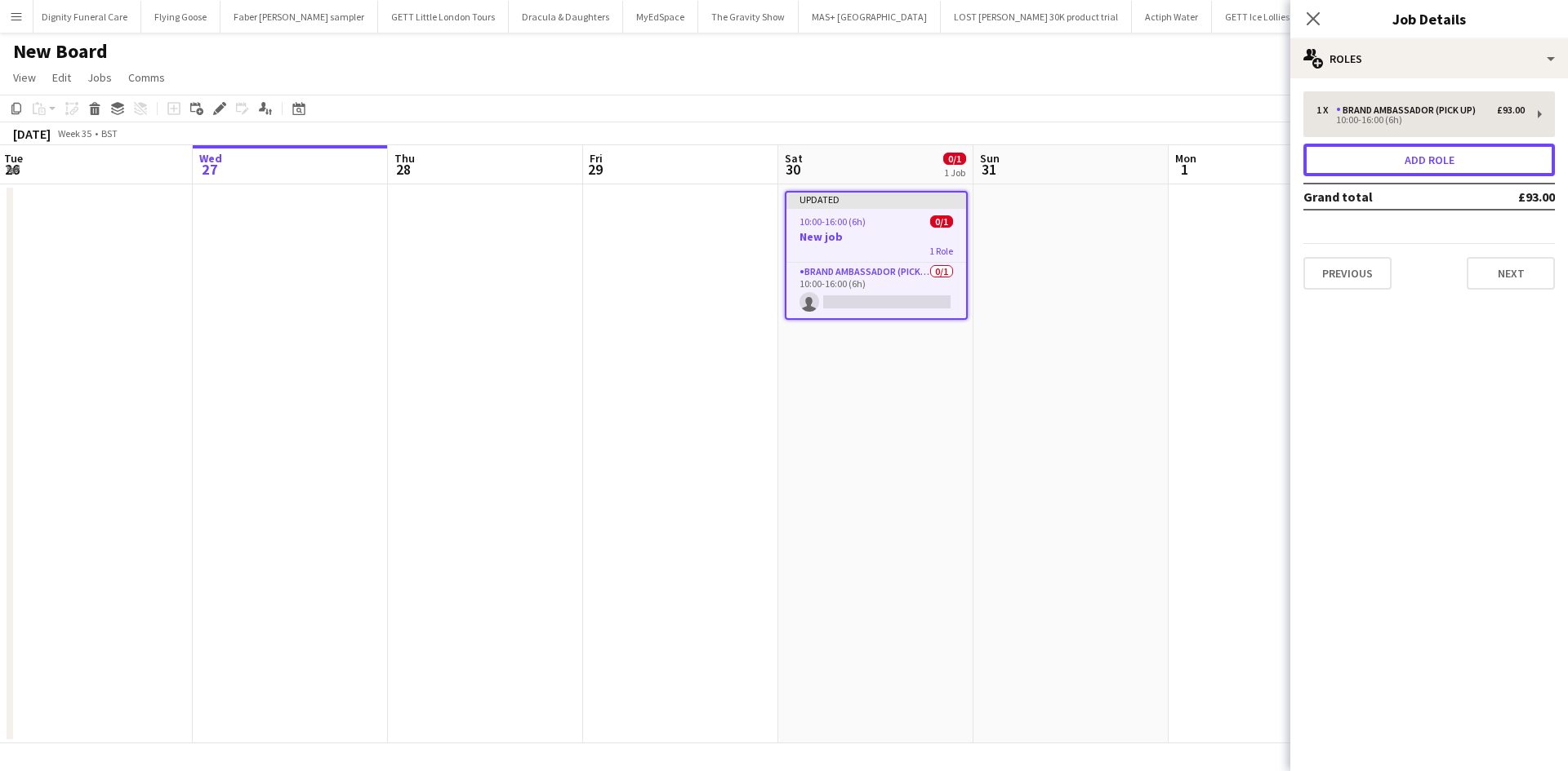
click at [1418, 149] on button "Add role" at bounding box center [1429, 159] width 252 height 33
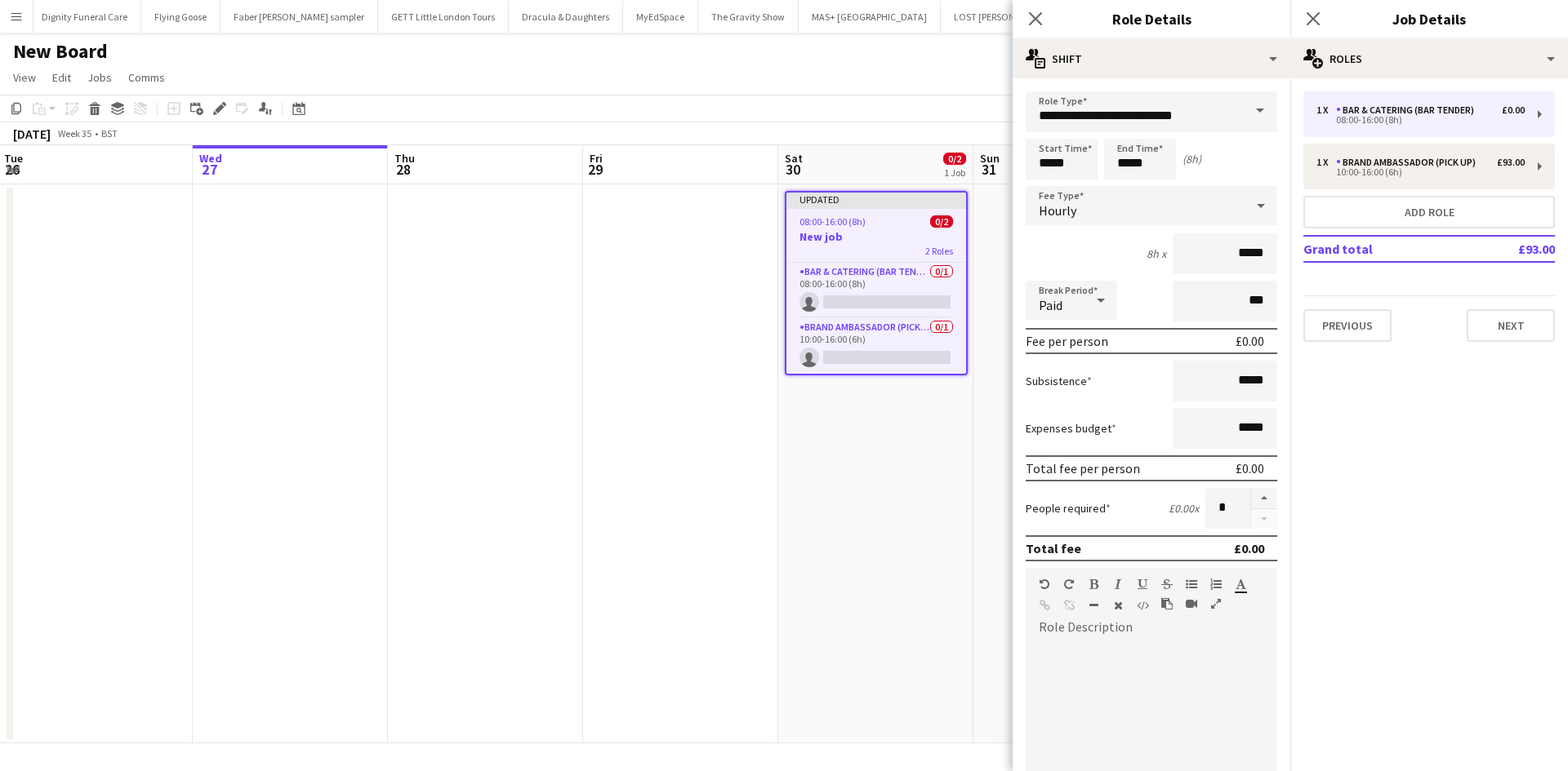
click at [1244, 108] on span at bounding box center [1259, 111] width 35 height 39
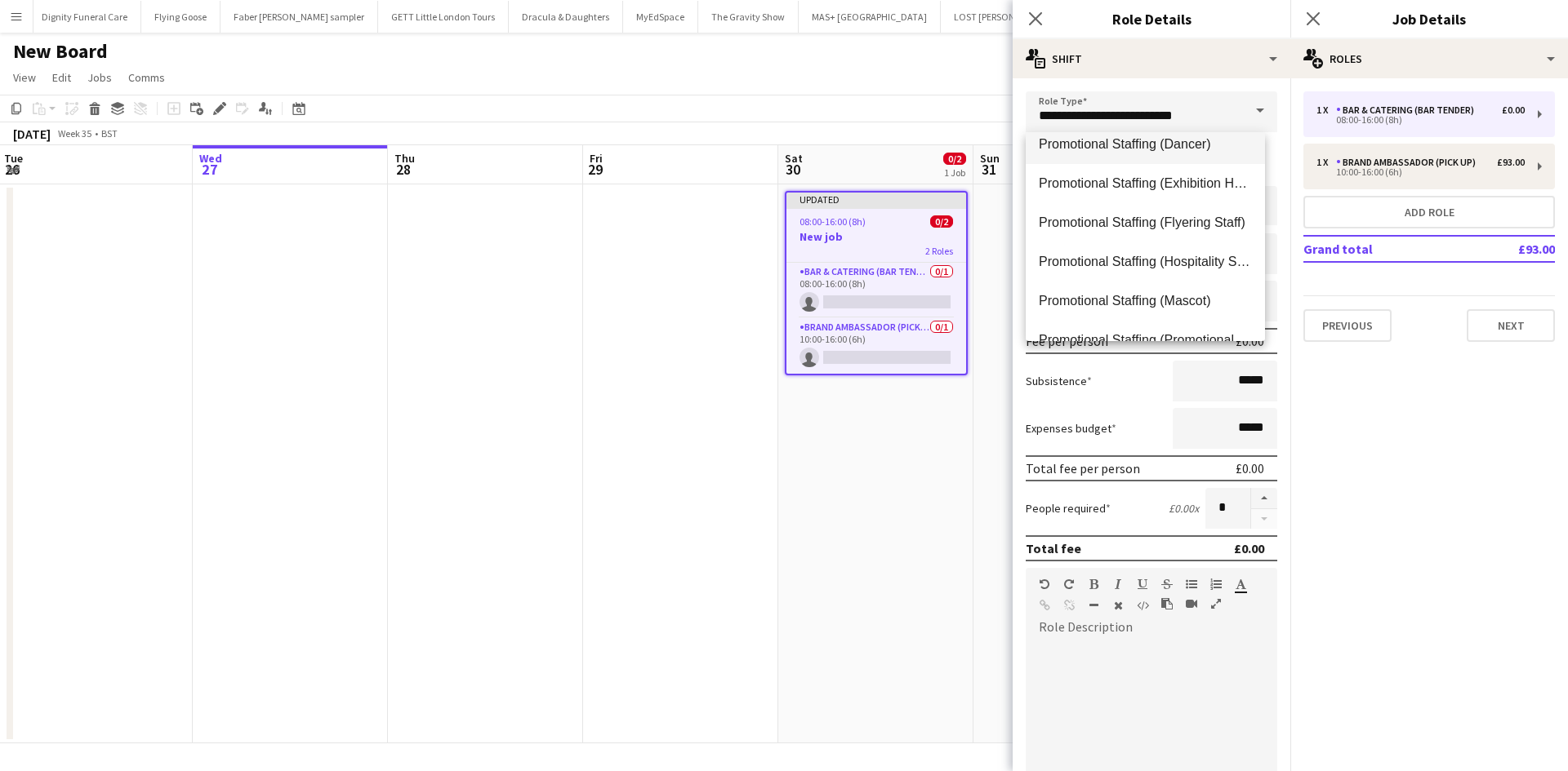
scroll to position [898, 0]
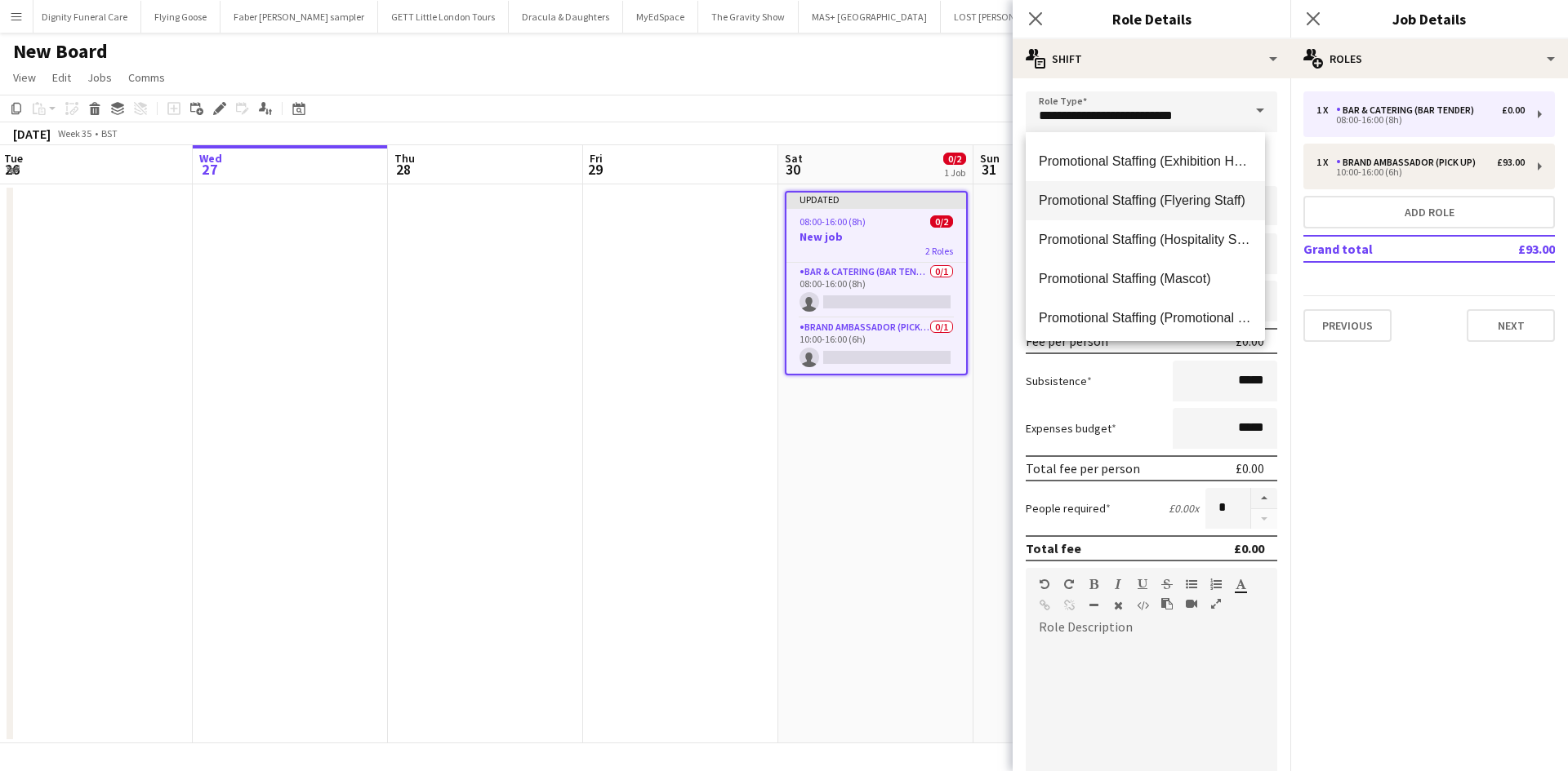
click at [1093, 193] on span "Promotional Staffing (Flyering Staff)" at bounding box center [1145, 200] width 213 height 16
type input "**********"
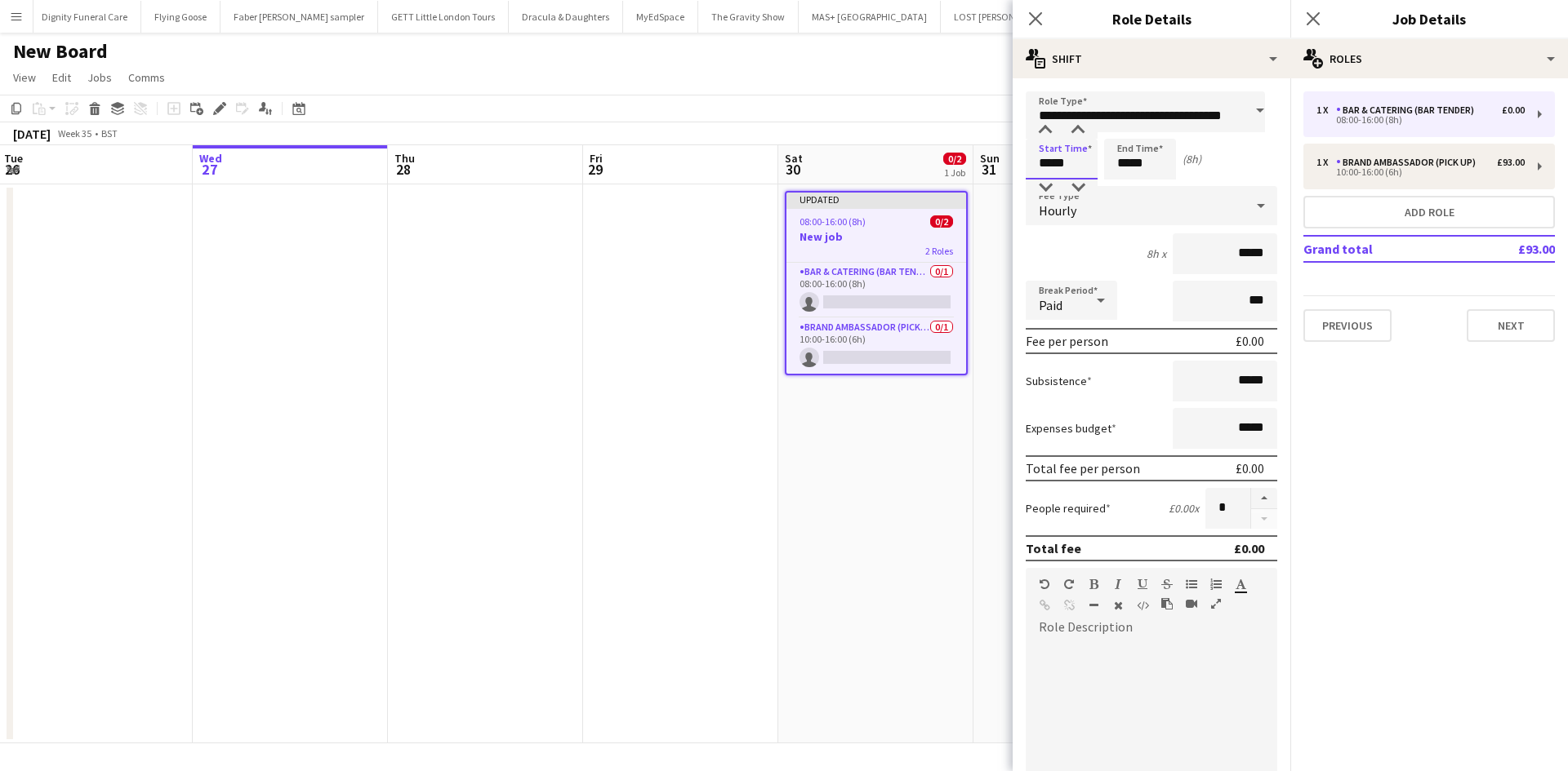
scroll to position [0, 0]
click at [1068, 160] on input "*****" at bounding box center [1061, 159] width 72 height 41
type input "*****"
click at [1248, 253] on input "*****" at bounding box center [1225, 254] width 104 height 41
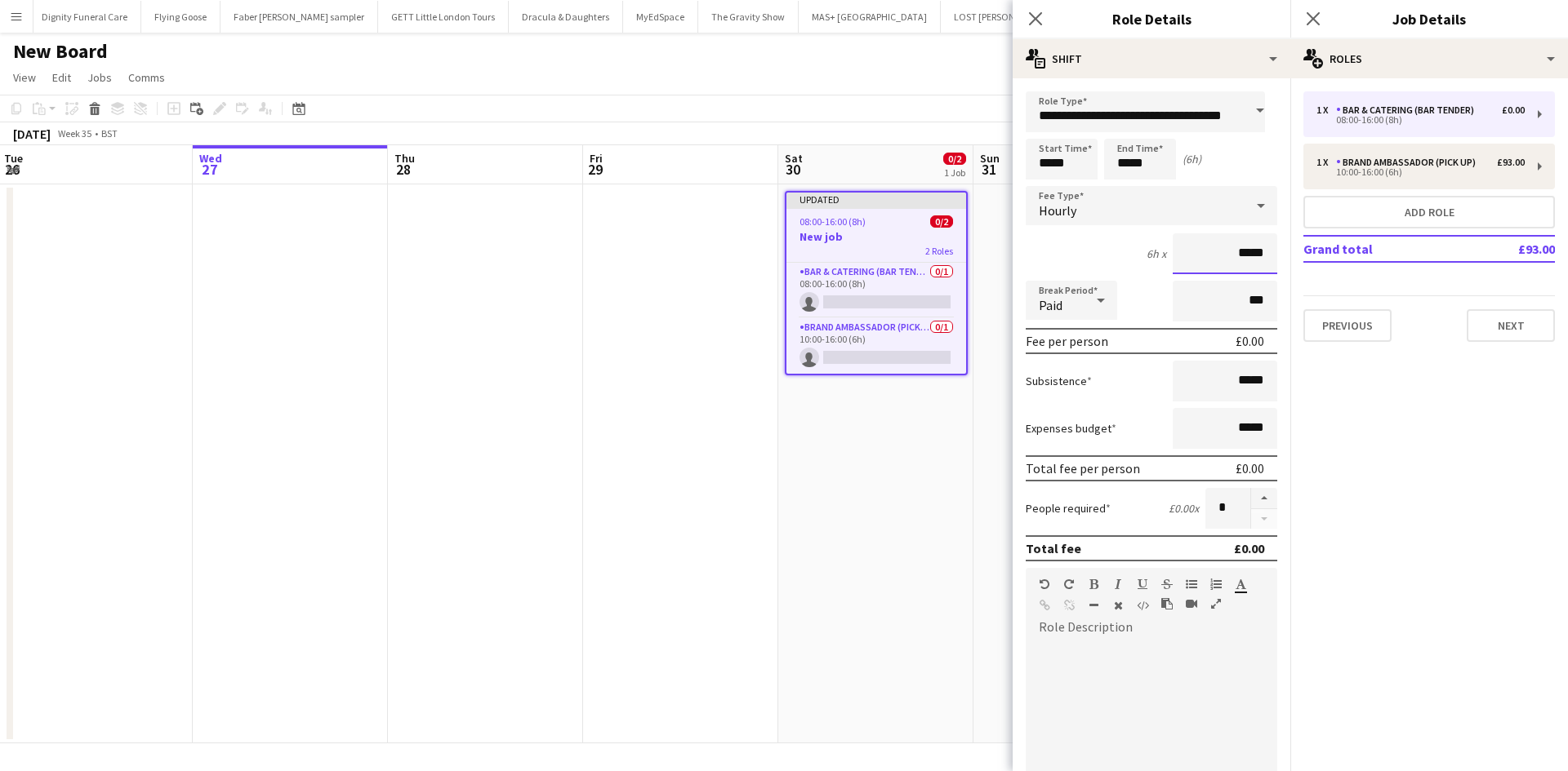
click at [1263, 258] on input "*****" at bounding box center [1225, 254] width 104 height 41
type input "**"
type input "******"
click at [1261, 382] on input "*****" at bounding box center [1225, 381] width 104 height 41
type input "**"
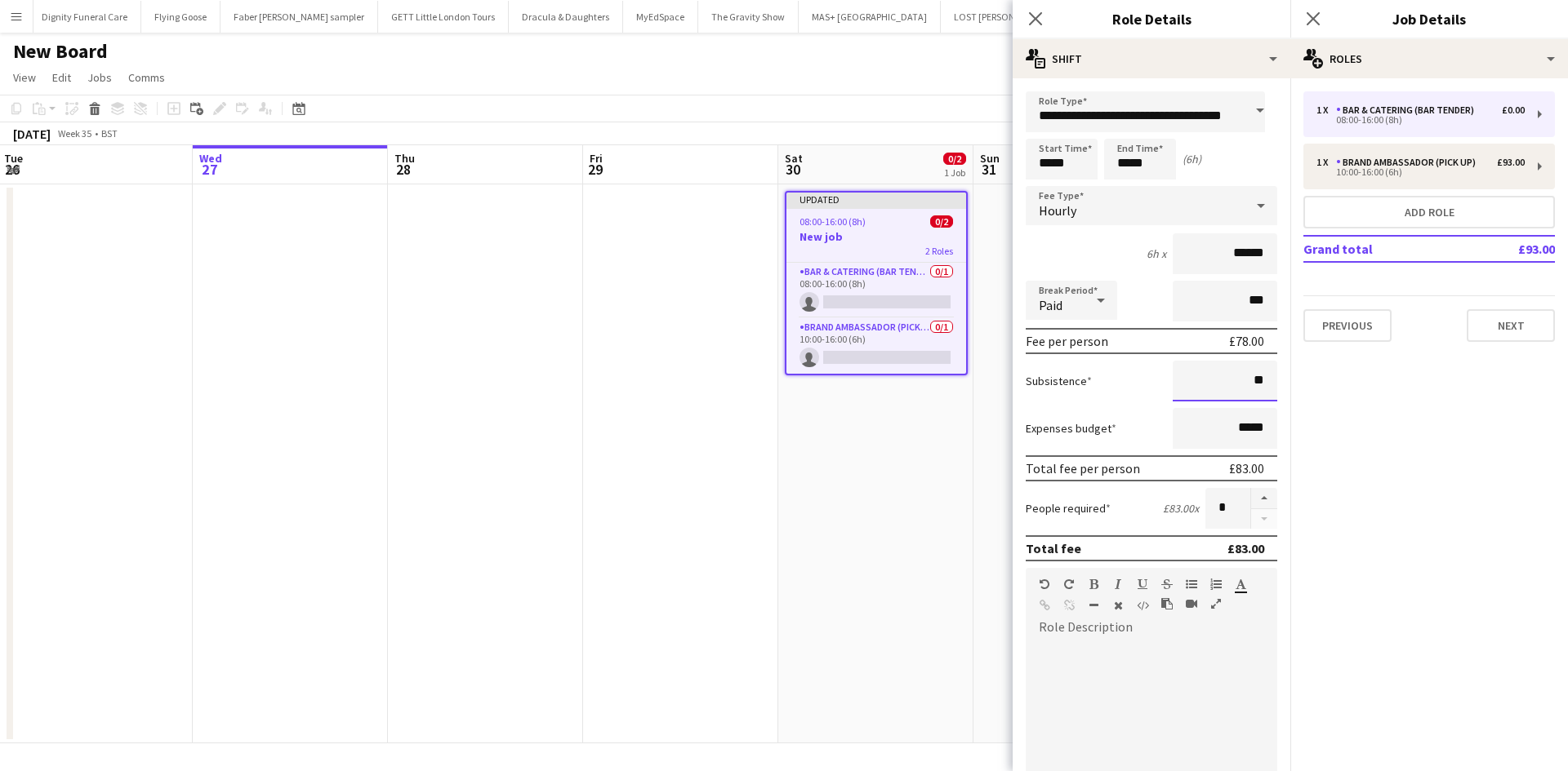
type input "*****"
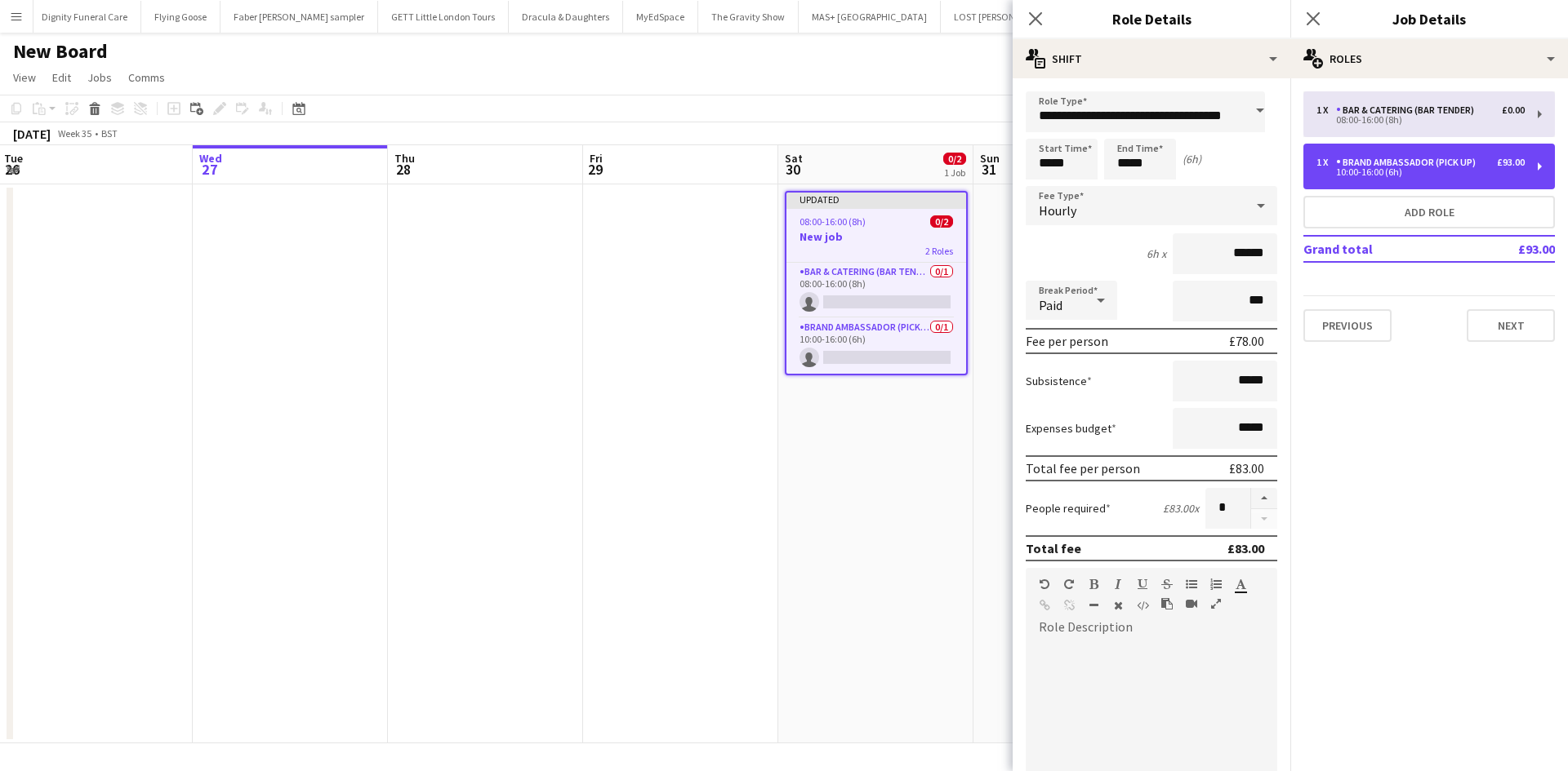
click at [1418, 160] on div "Brand Ambassador (Pick up)" at bounding box center [1408, 162] width 146 height 11
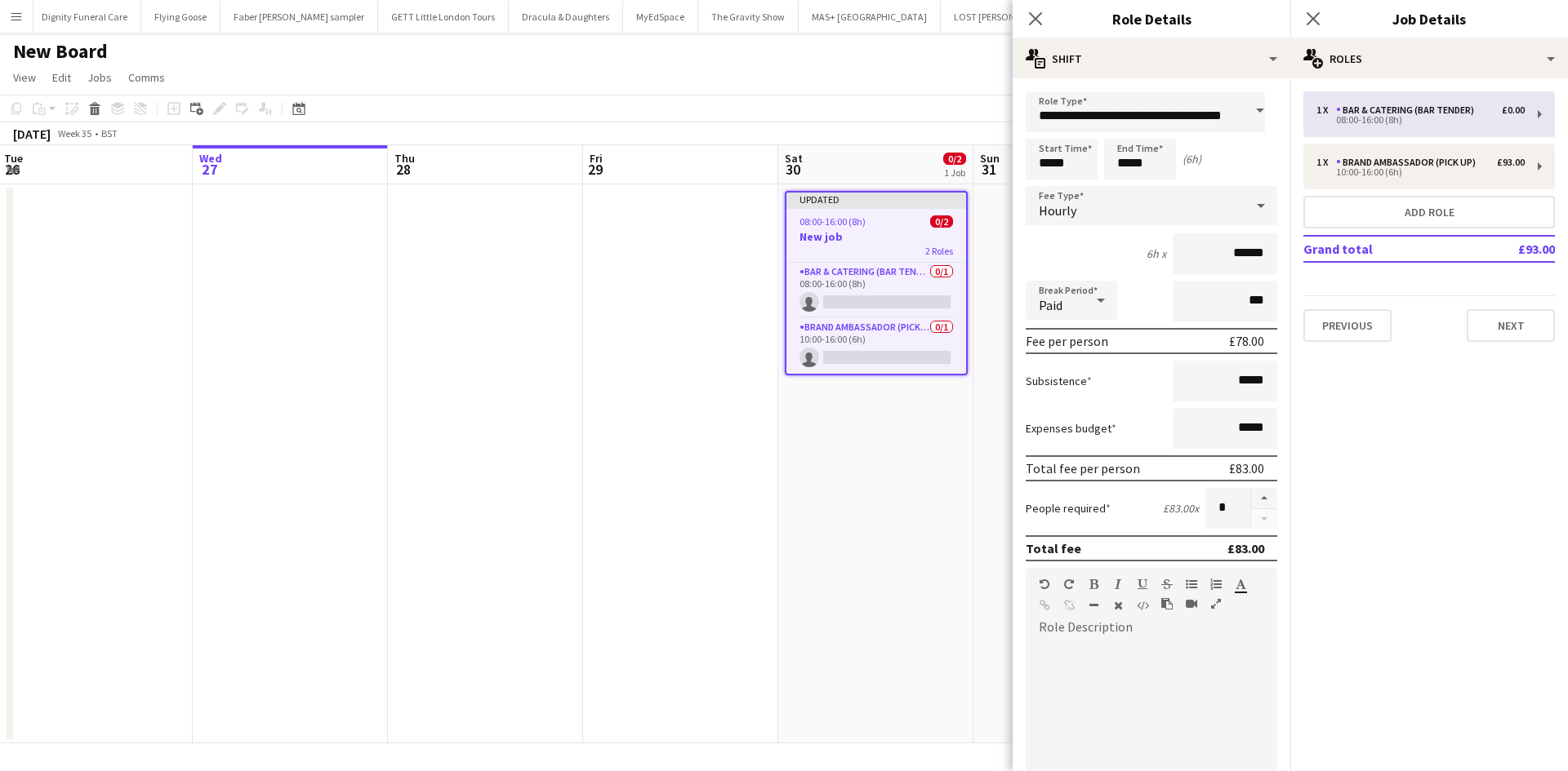
type input "**********"
type input "******"
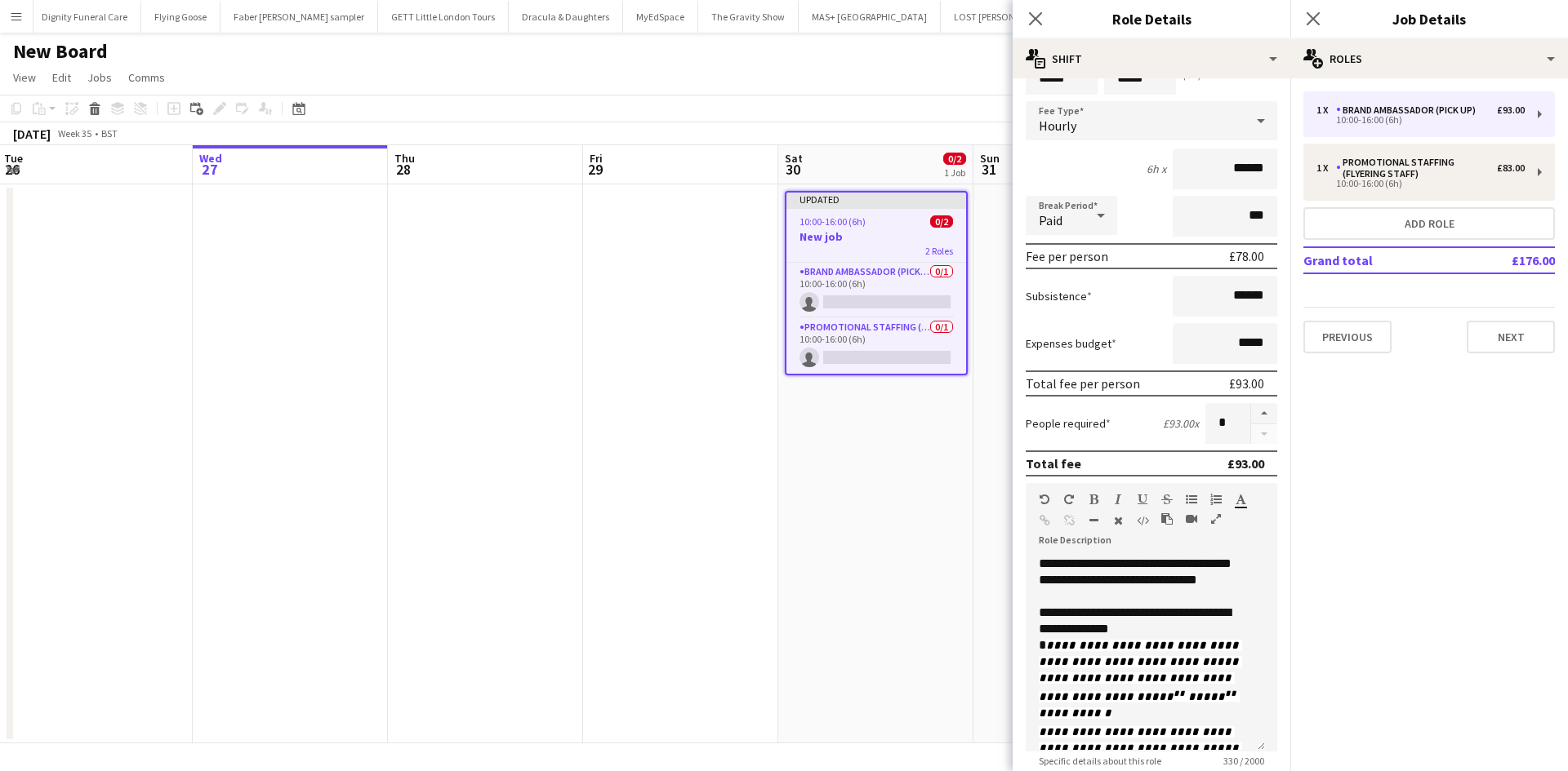
scroll to position [163, 0]
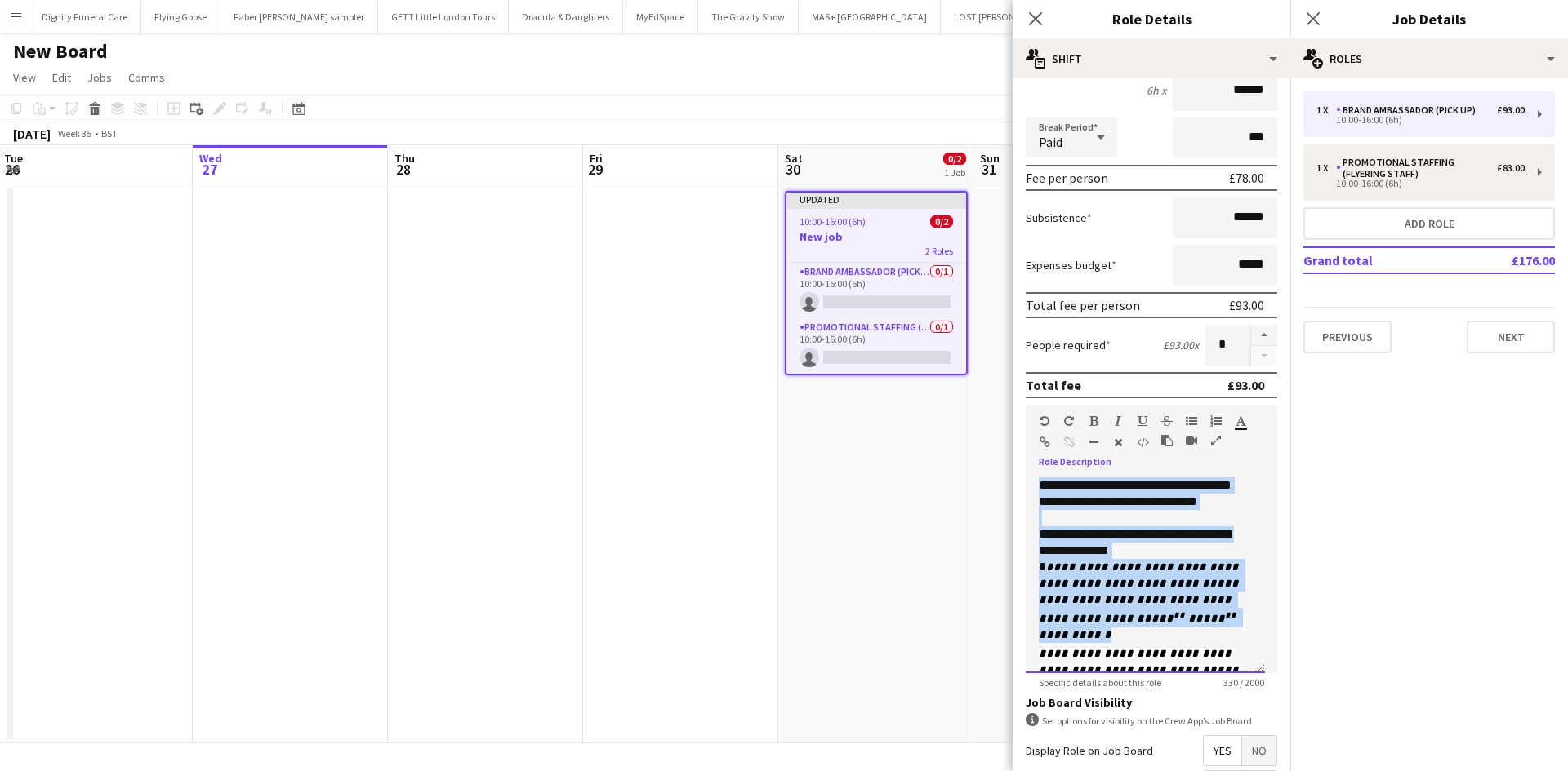
drag, startPoint x: 1197, startPoint y: 637, endPoint x: 1034, endPoint y: 488, distance: 220.8
click at [1034, 488] on div "**********" at bounding box center [1145, 575] width 239 height 196
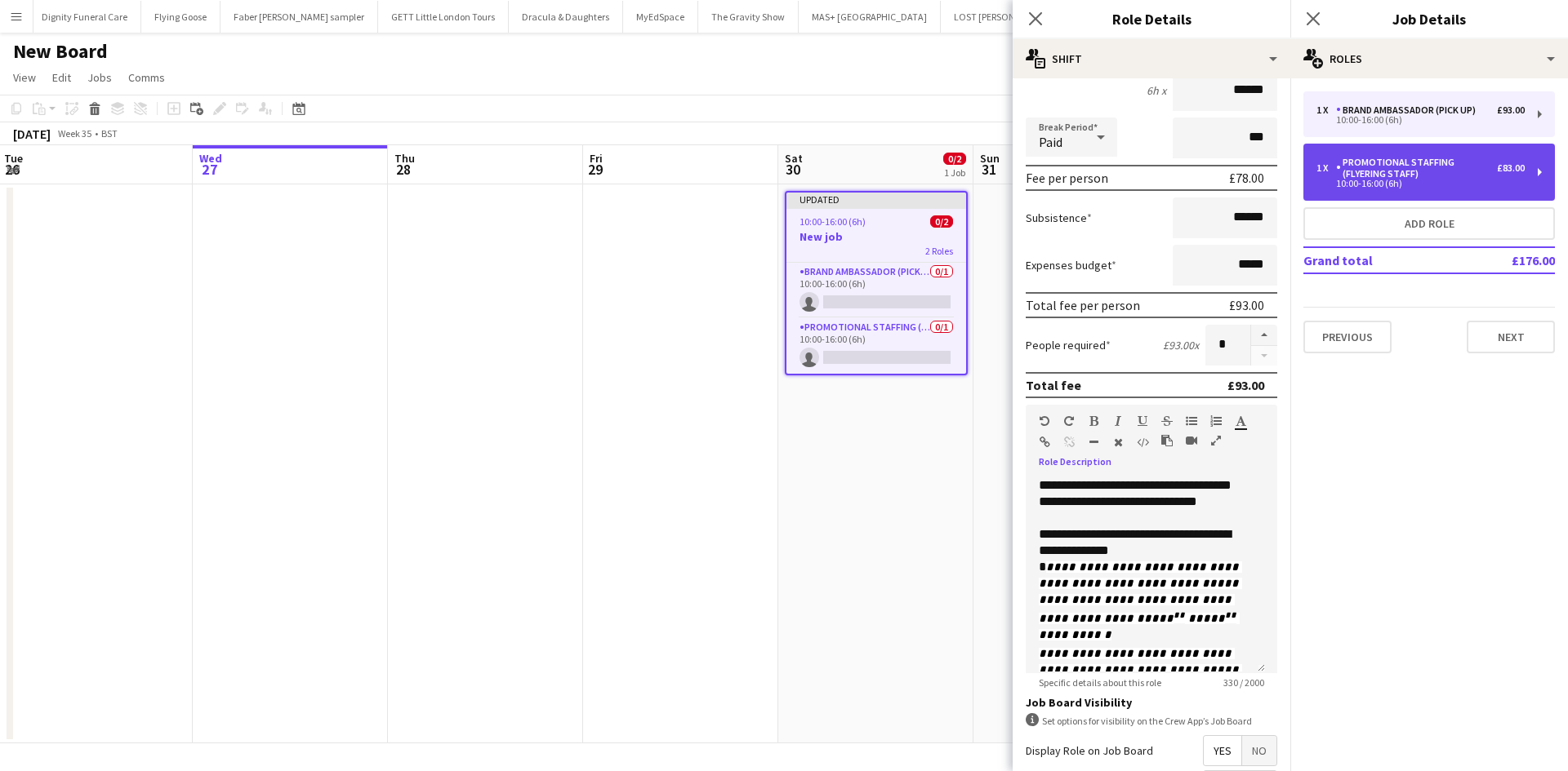
click at [1411, 160] on div "Promotional Staffing (Flyering Staff)" at bounding box center [1416, 168] width 160 height 23
type input "**********"
type input "*****"
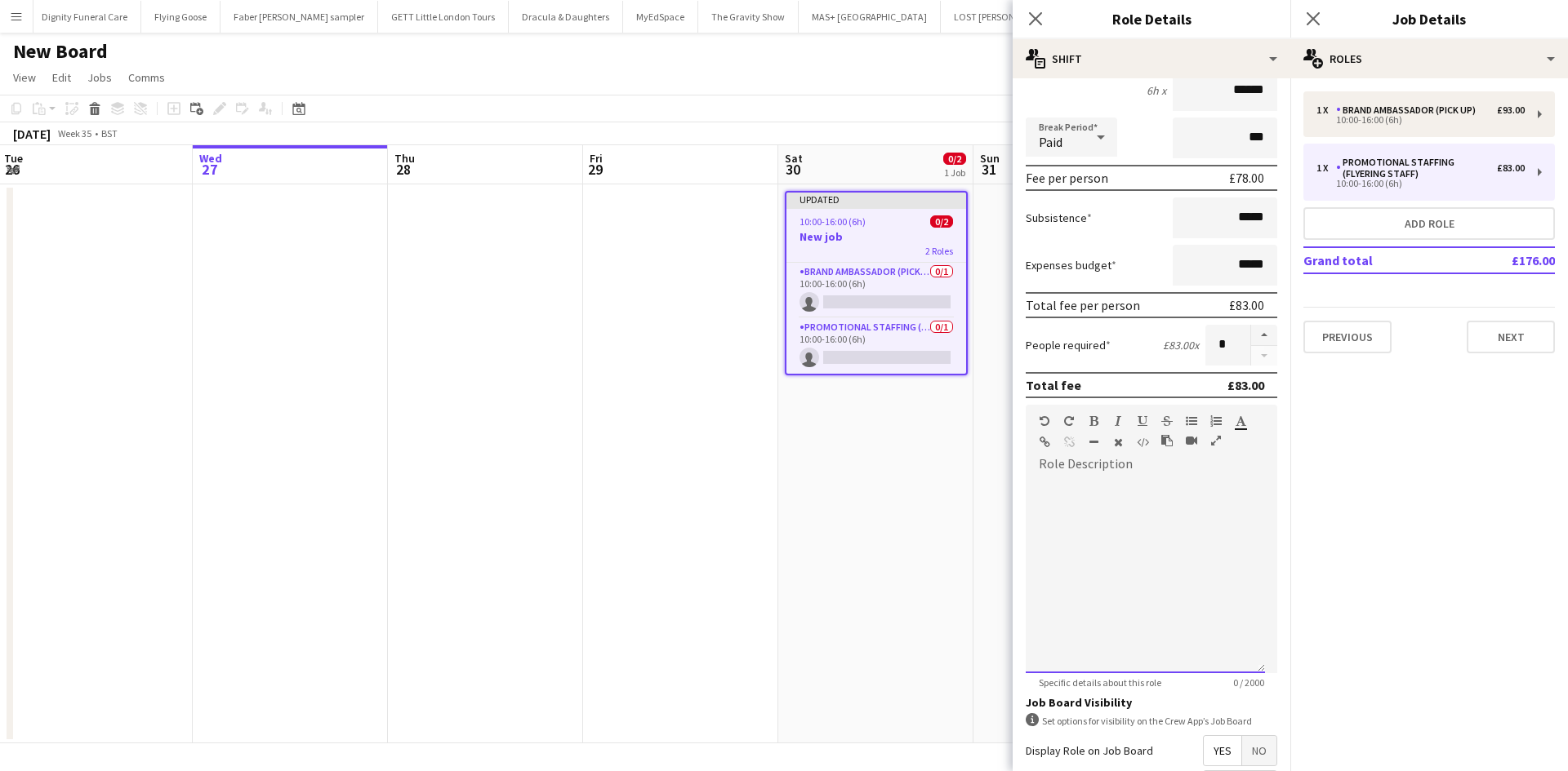
click at [1098, 514] on div at bounding box center [1145, 575] width 239 height 196
paste div
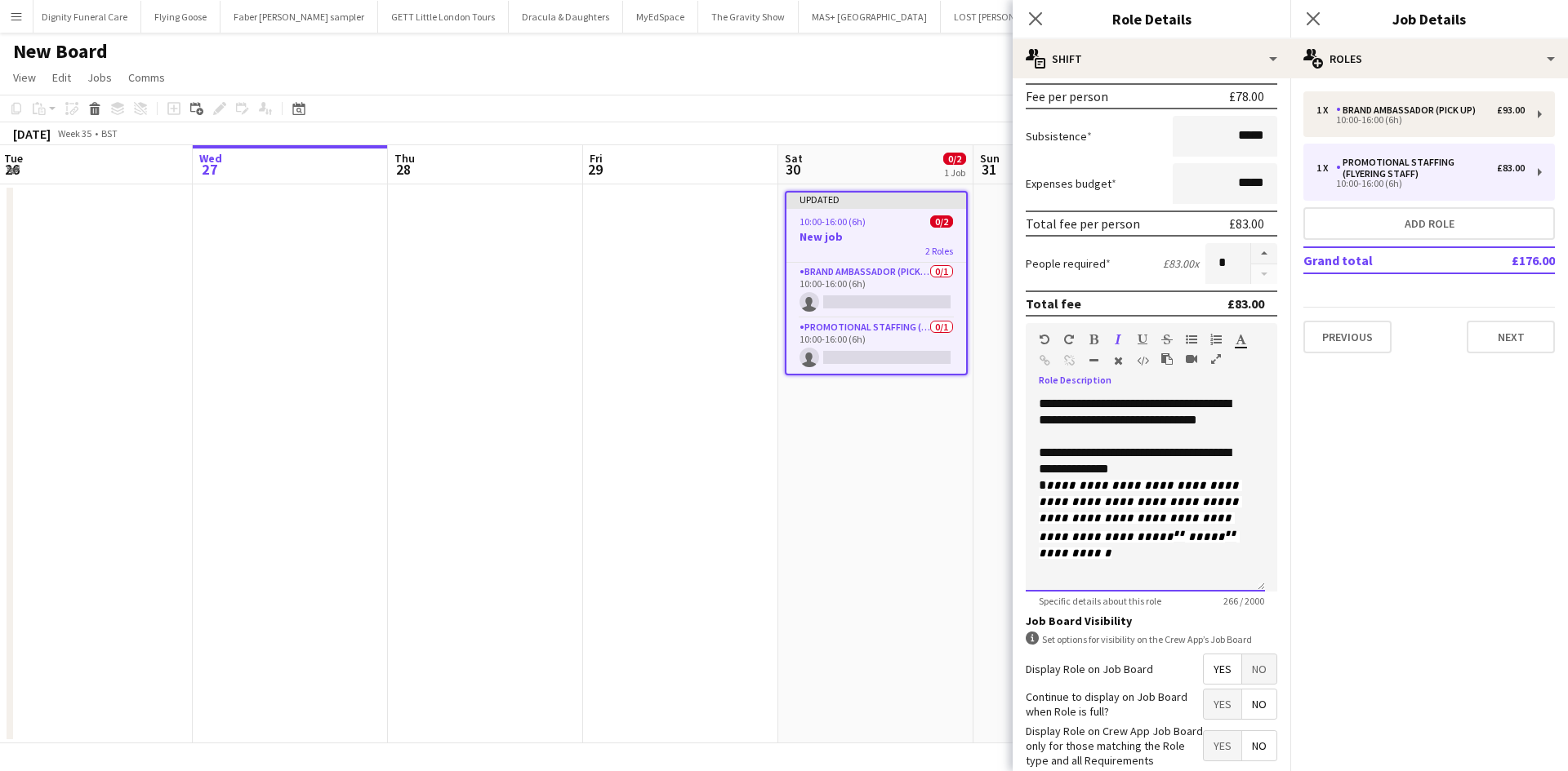
scroll to position [335, 0]
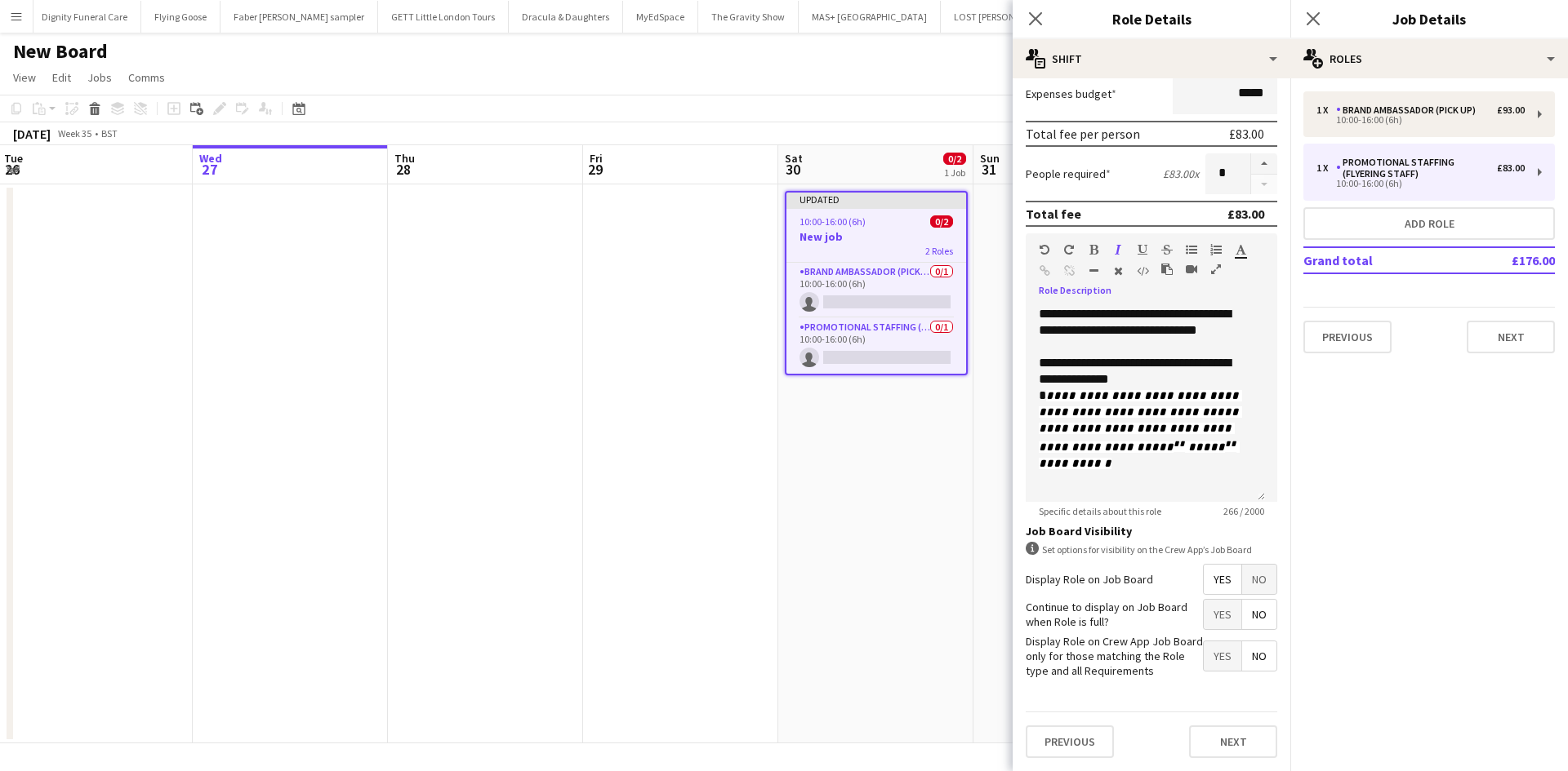
click at [1208, 578] on span "Yes" at bounding box center [1222, 580] width 37 height 30
click at [1213, 607] on span "Yes" at bounding box center [1222, 614] width 37 height 30
click at [1247, 655] on span "No" at bounding box center [1258, 656] width 35 height 30
drag, startPoint x: 1232, startPoint y: 745, endPoint x: 1144, endPoint y: 614, distance: 157.8
click at [1233, 745] on button "Next" at bounding box center [1232, 741] width 89 height 33
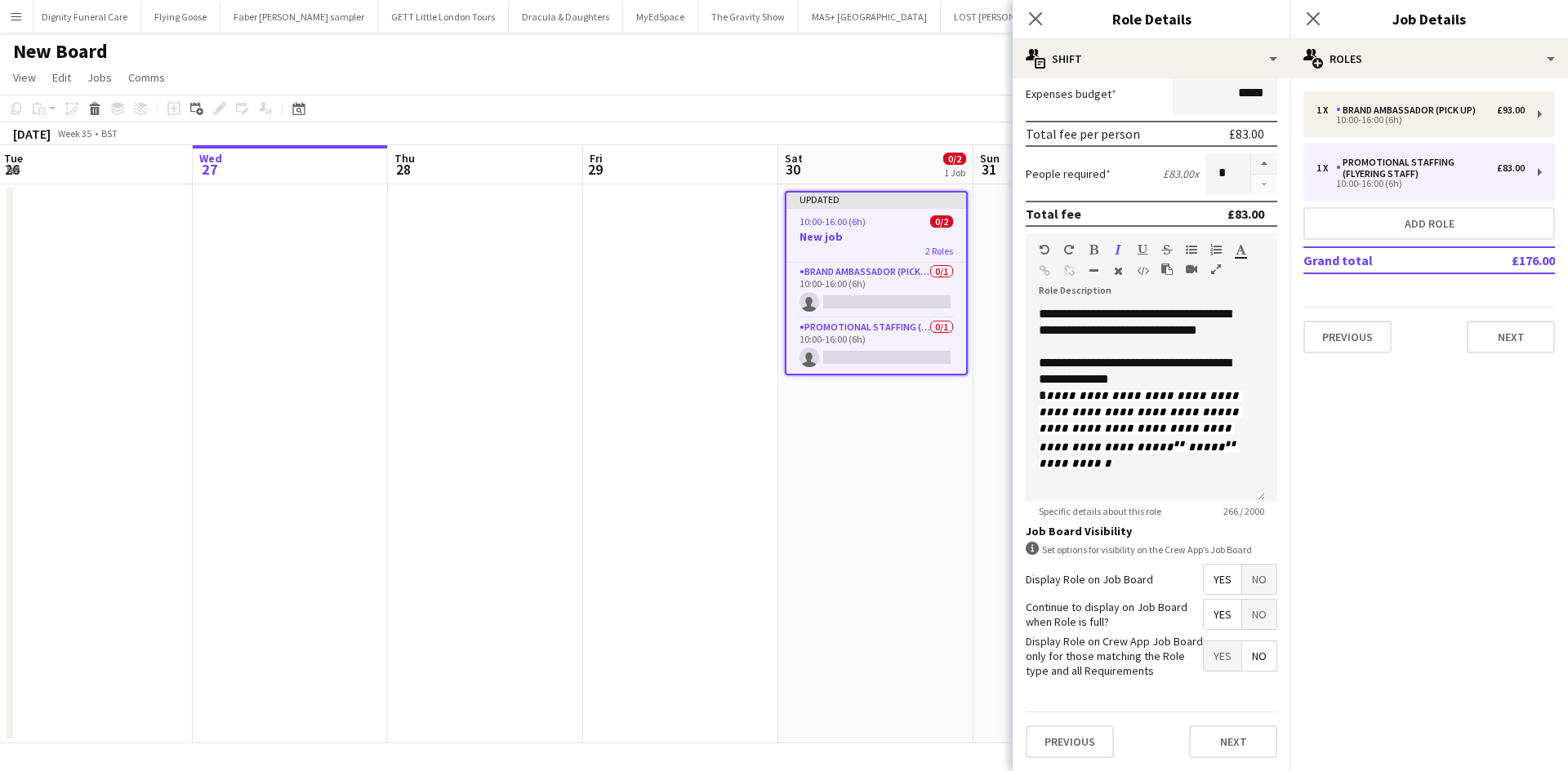
scroll to position [0, 0]
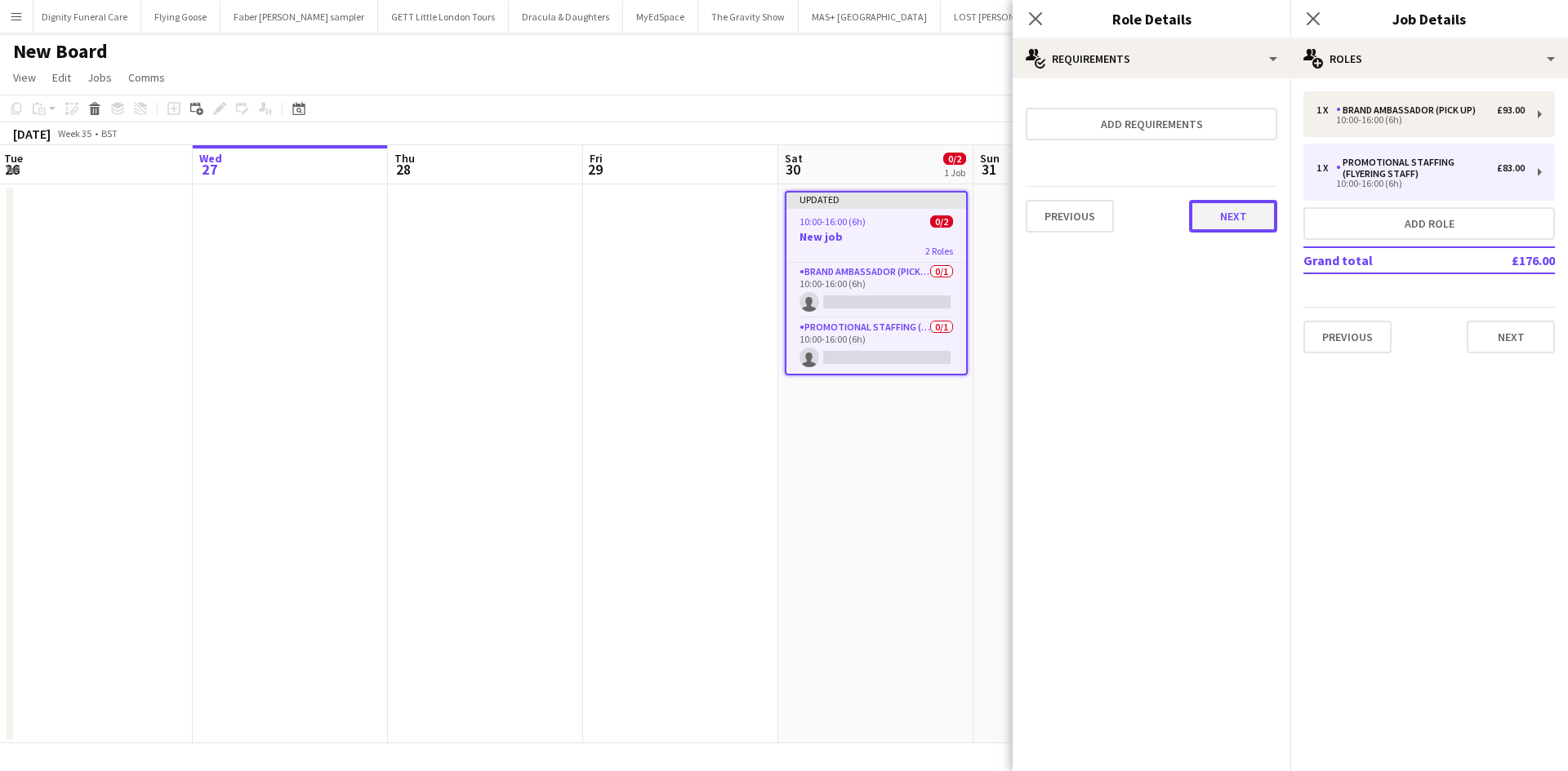
click at [1256, 206] on button "Next" at bounding box center [1232, 215] width 89 height 33
click at [1257, 210] on button "Finish" at bounding box center [1246, 218] width 62 height 33
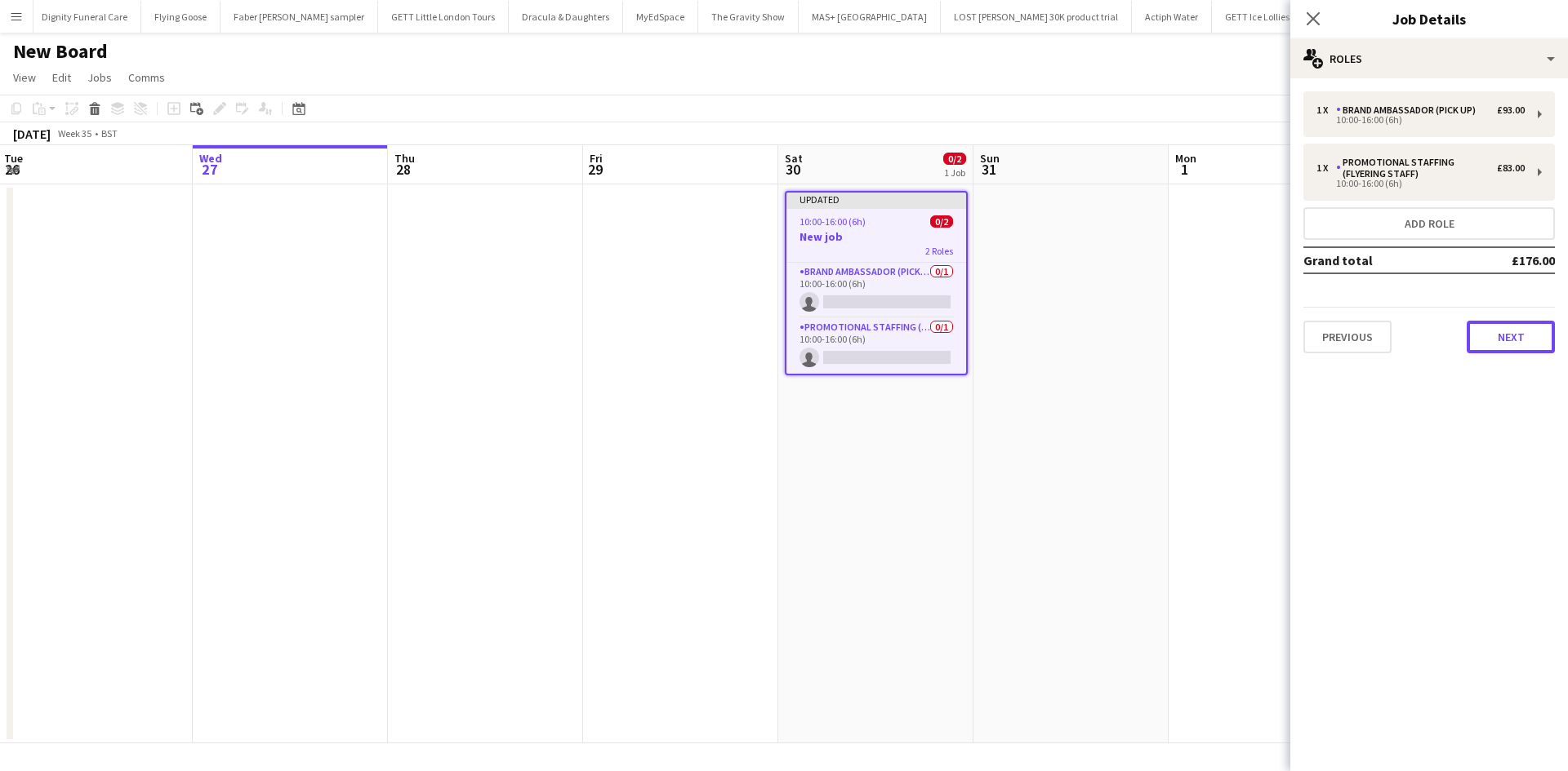
click at [1490, 325] on button "Next" at bounding box center [1510, 337] width 89 height 33
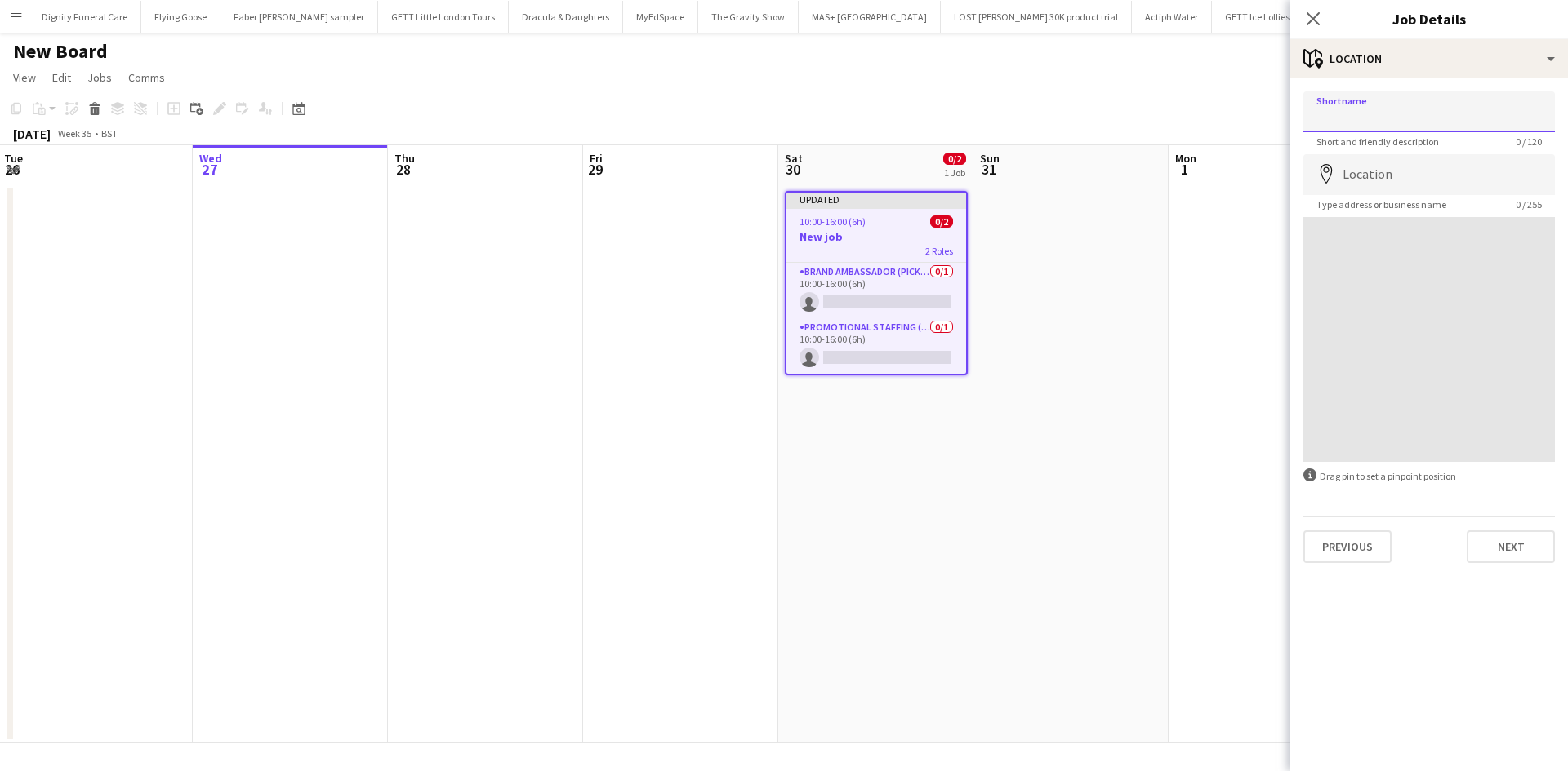
click at [1388, 103] on input "Shortname" at bounding box center [1429, 112] width 252 height 41
type input "**********"
click at [1399, 173] on input "Location" at bounding box center [1429, 174] width 252 height 41
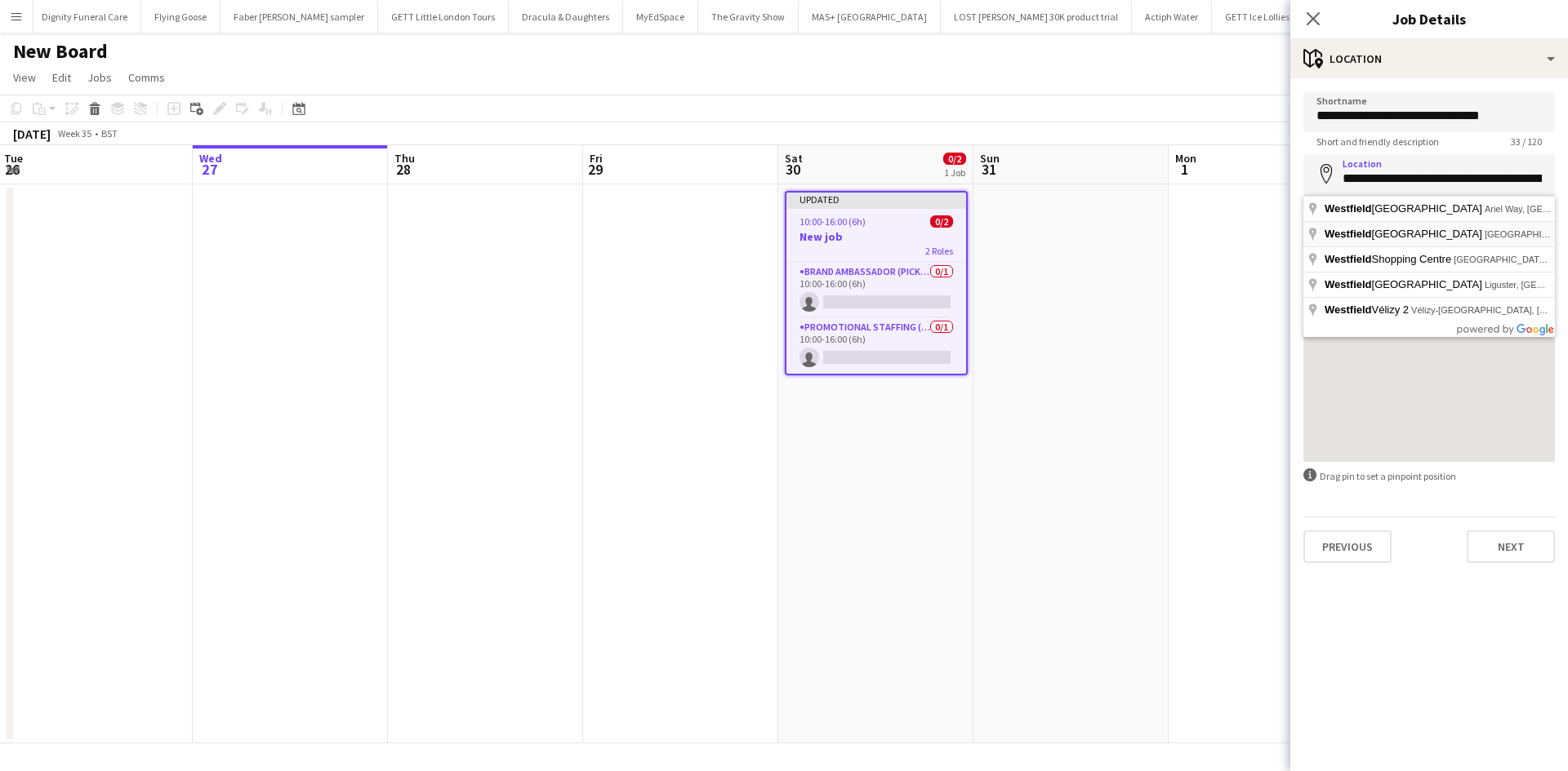
type input "**********"
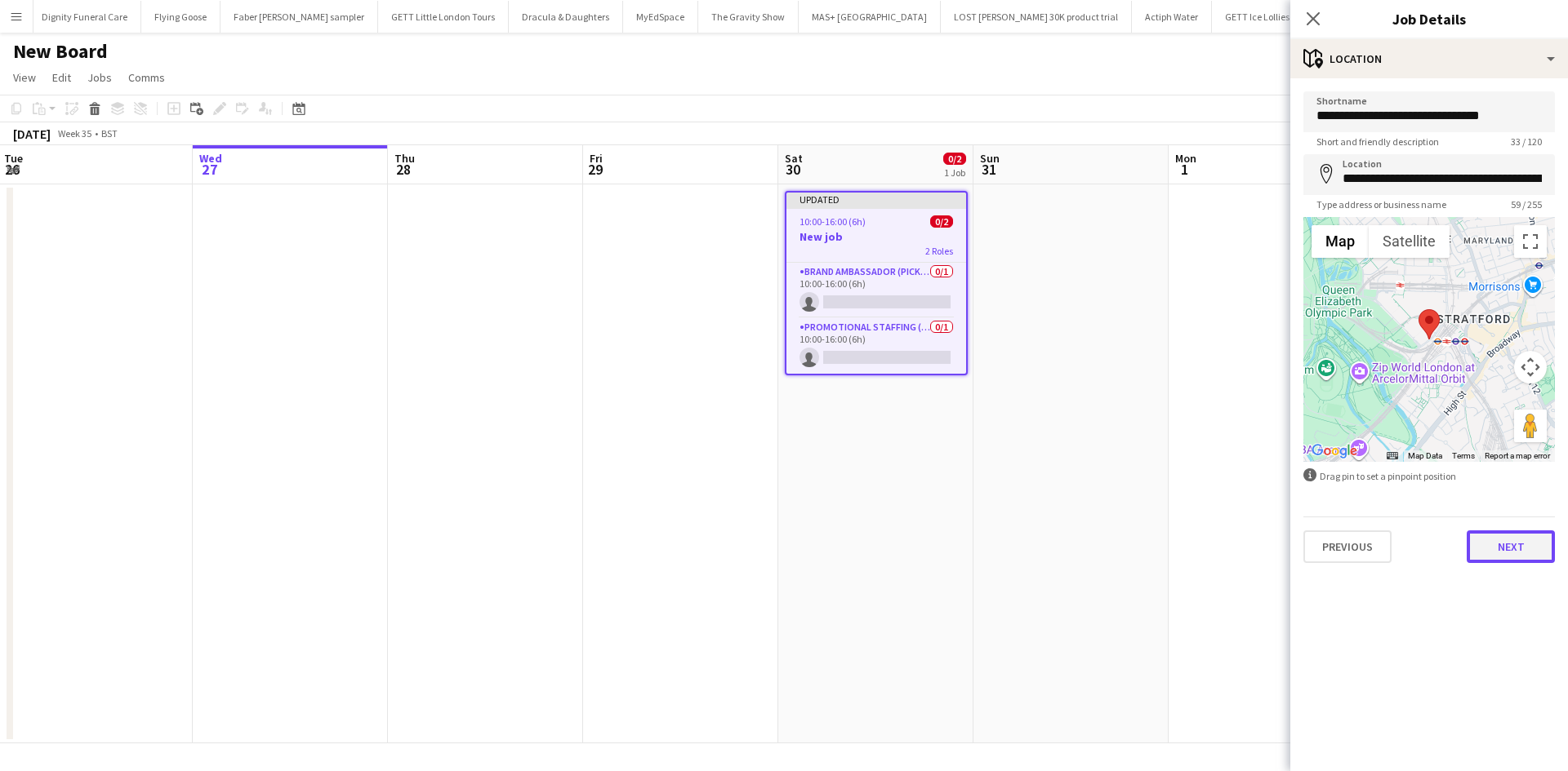
click at [1532, 546] on button "Next" at bounding box center [1510, 546] width 89 height 33
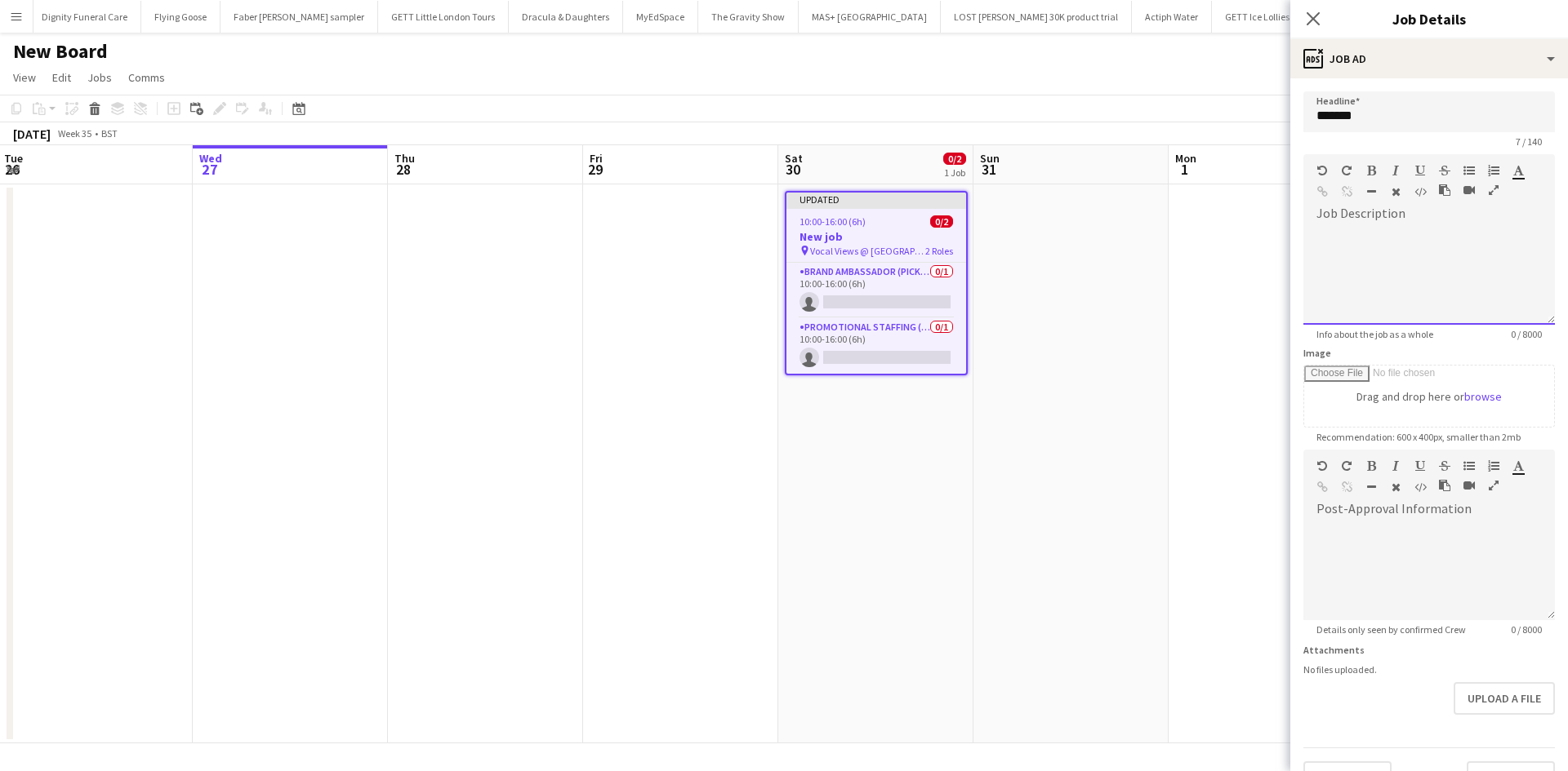
click at [1368, 231] on div at bounding box center [1429, 275] width 252 height 98
click at [1330, 262] on div "********" at bounding box center [1422, 275] width 239 height 98
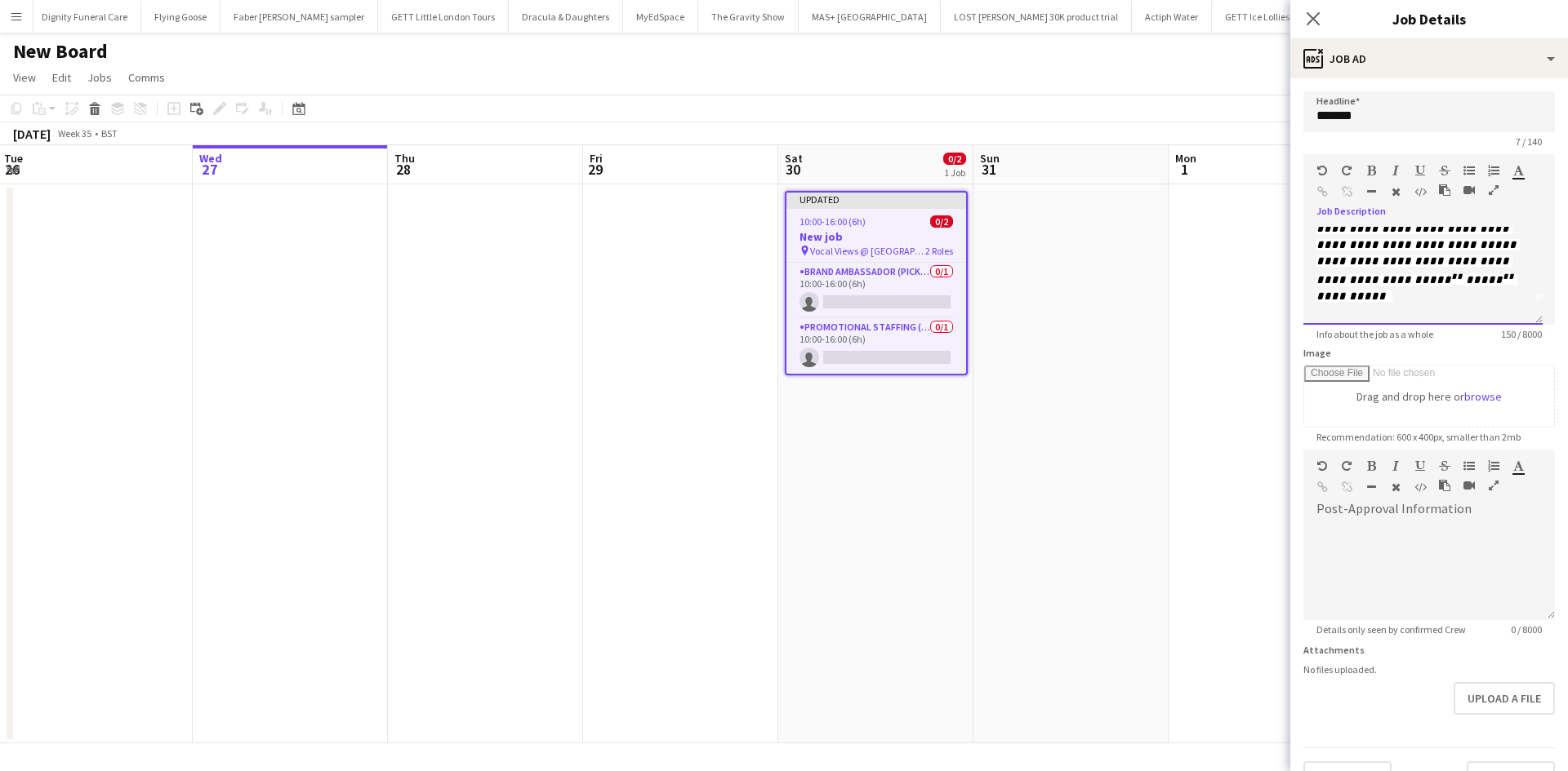
scroll to position [39, 0]
click at [1377, 304] on div "****" at bounding box center [1422, 312] width 213 height 17
click at [1398, 338] on p "**********" at bounding box center [1422, 363] width 213 height 48
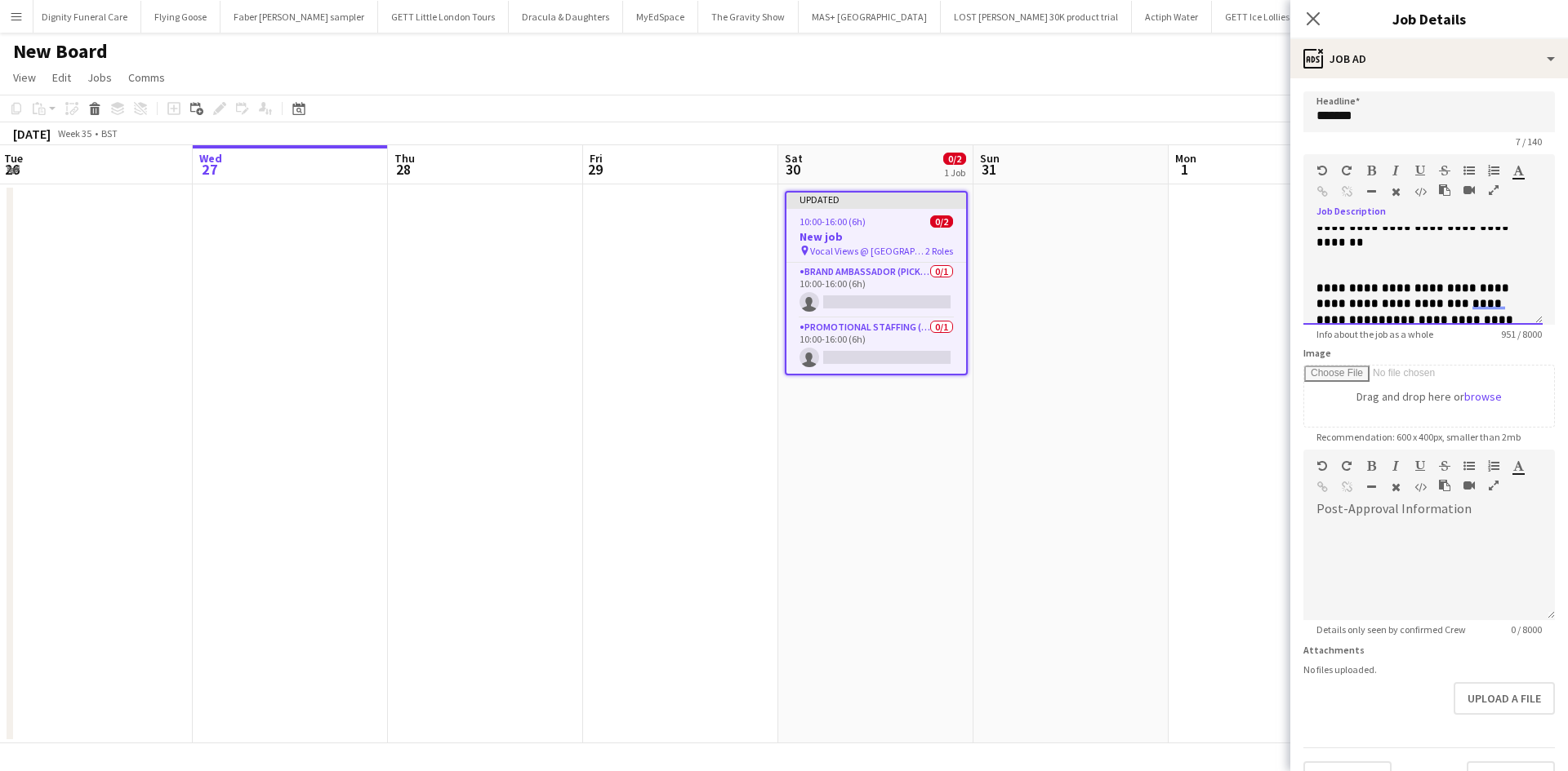
scroll to position [496, 0]
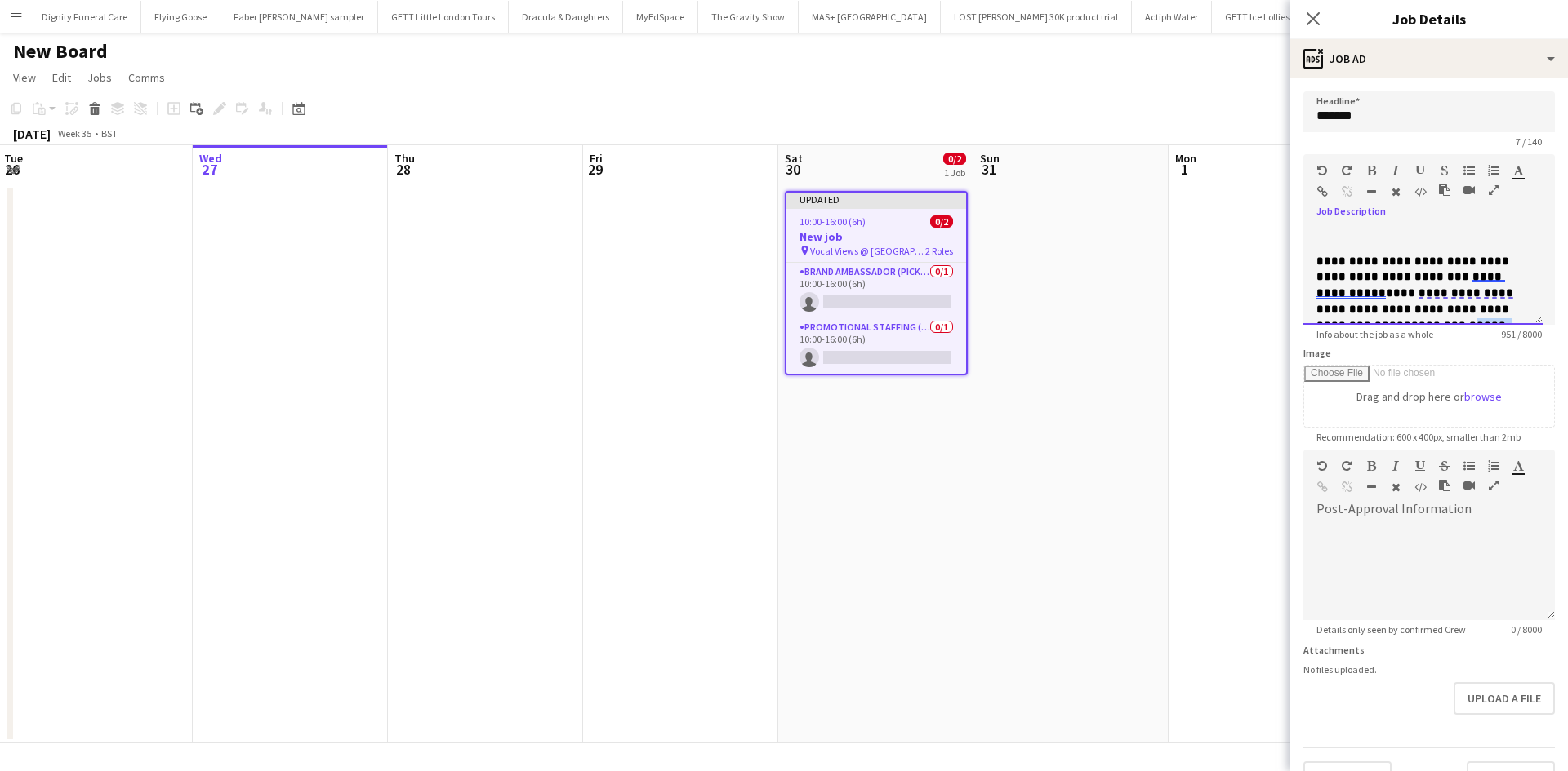
drag, startPoint x: 1521, startPoint y: 311, endPoint x: 1396, endPoint y: 265, distance: 133.2
click at [1396, 265] on div "**********" at bounding box center [1422, 275] width 239 height 98
click at [1437, 389] on div at bounding box center [1422, 397] width 213 height 17
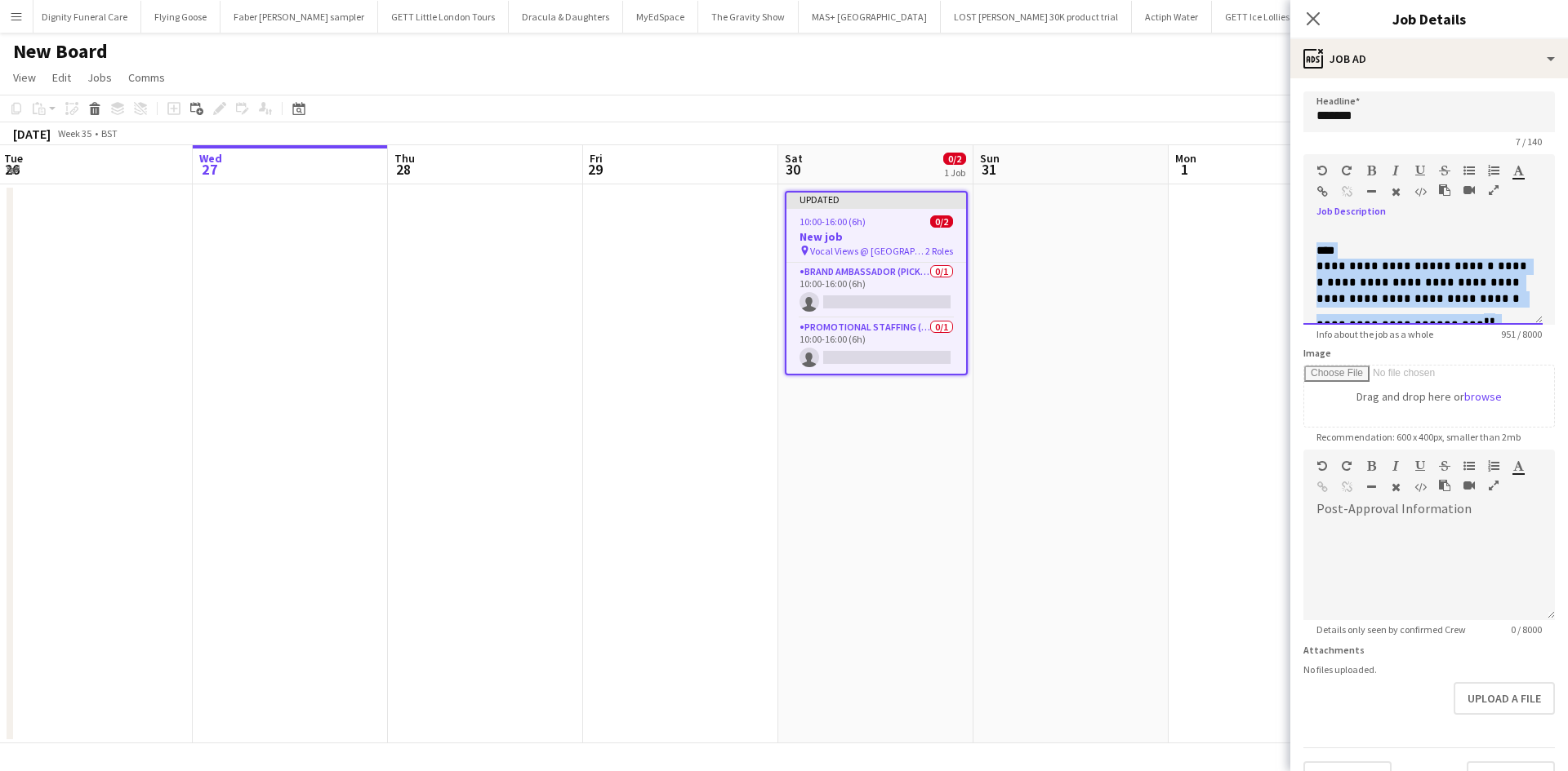
scroll to position [0, 0]
drag, startPoint x: 1516, startPoint y: 280, endPoint x: 1311, endPoint y: 228, distance: 211.5
click at [1311, 228] on div "**********" at bounding box center [1422, 275] width 239 height 98
copy div "**********"
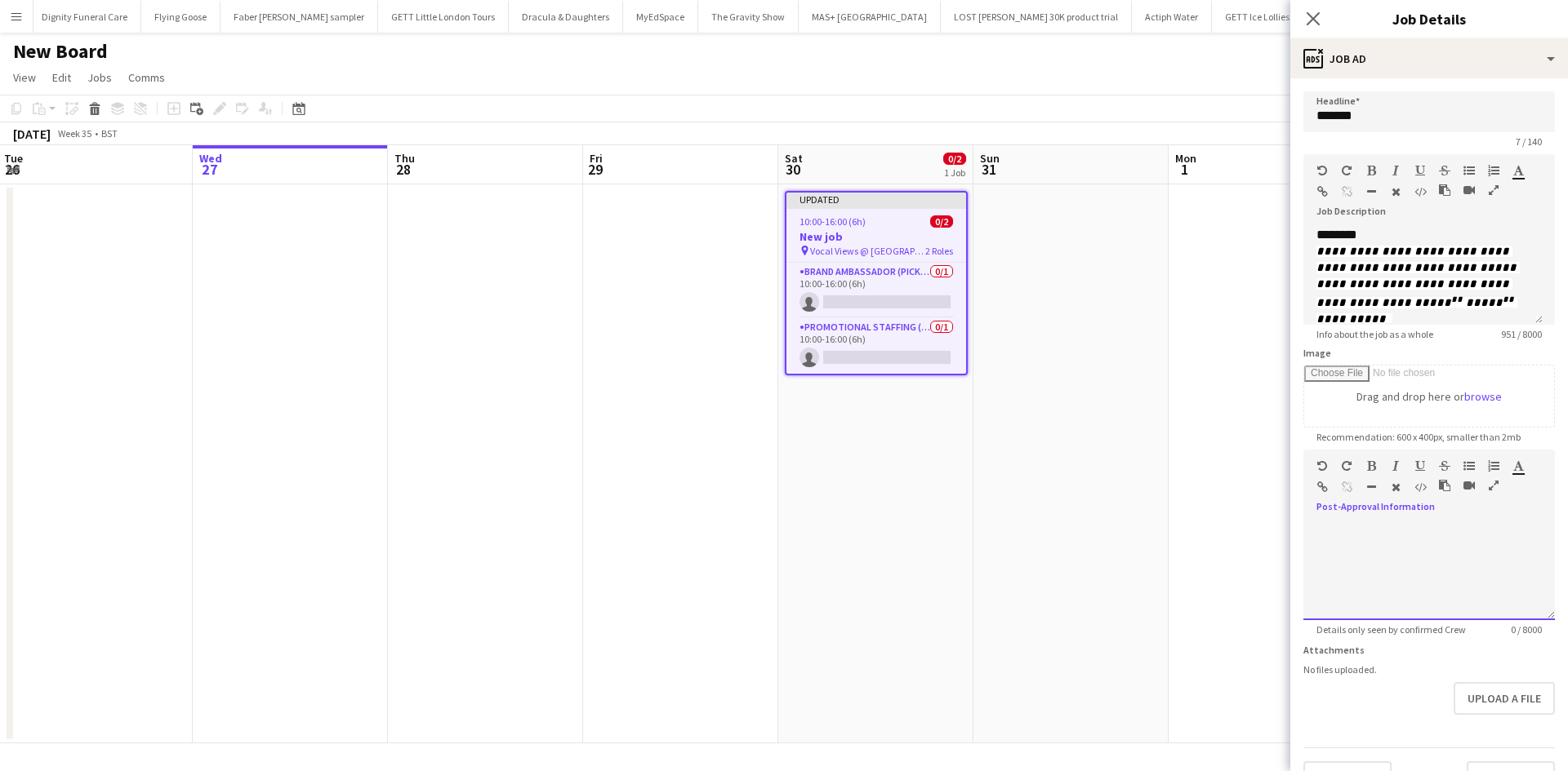
click at [1408, 521] on div at bounding box center [1429, 565] width 252 height 109
paste div
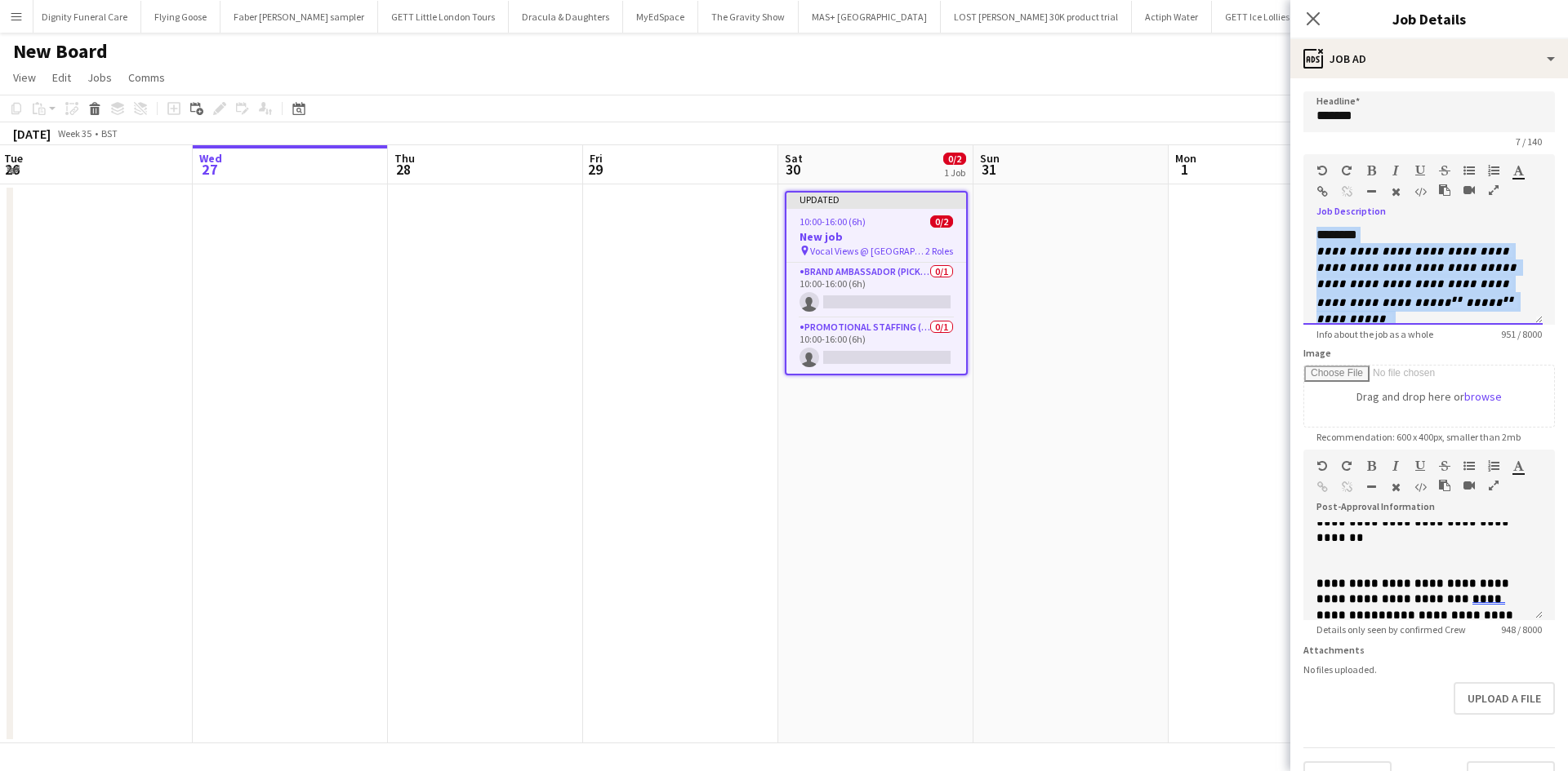
drag, startPoint x: 1514, startPoint y: 295, endPoint x: 1319, endPoint y: 218, distance: 209.7
click at [1319, 218] on div "**********" at bounding box center [1429, 269] width 252 height 109
click at [1371, 169] on icon "button" at bounding box center [1371, 171] width 9 height 11
click at [1371, 168] on icon "button" at bounding box center [1371, 171] width 9 height 11
click at [1396, 164] on button "button" at bounding box center [1395, 171] width 11 height 13
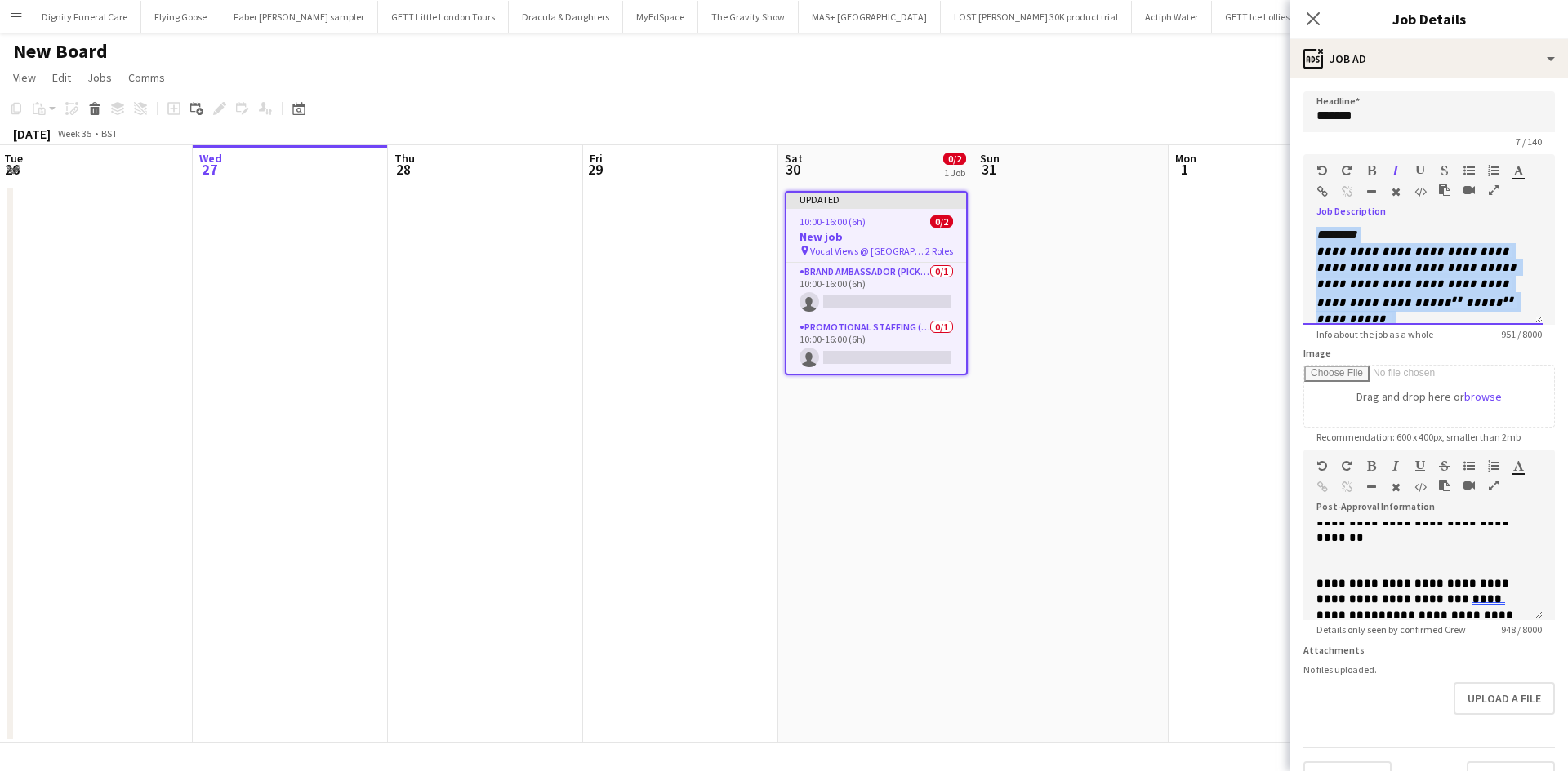
click at [1496, 240] on div "**********" at bounding box center [1422, 275] width 239 height 98
drag, startPoint x: 1436, startPoint y: 289, endPoint x: 1297, endPoint y: 230, distance: 151.0
click at [1297, 230] on form "**********" at bounding box center [1429, 443] width 278 height 703
copy div "**********"
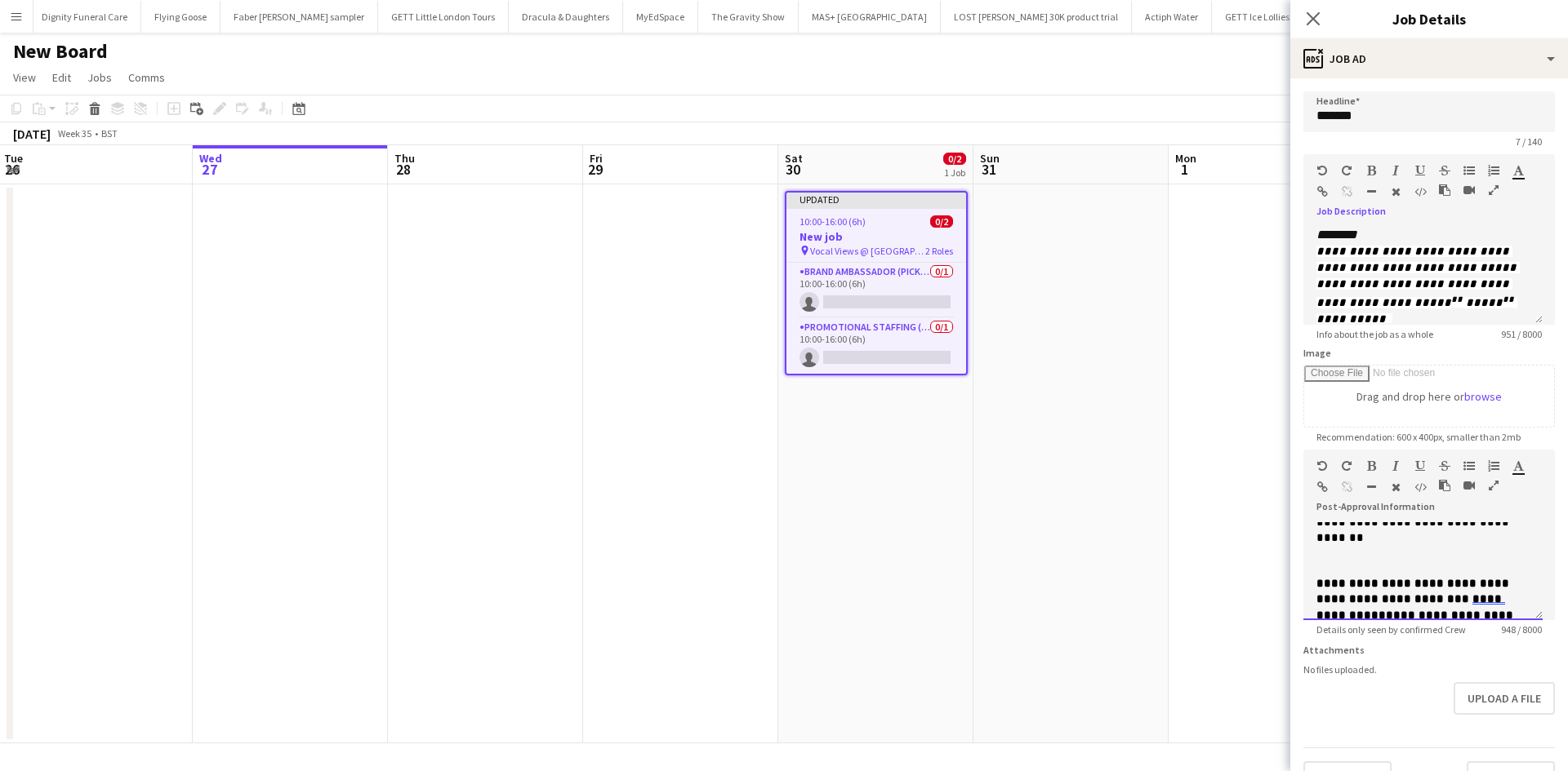
click at [1509, 674] on span "**********" at bounding box center [1414, 688] width 196 height 28
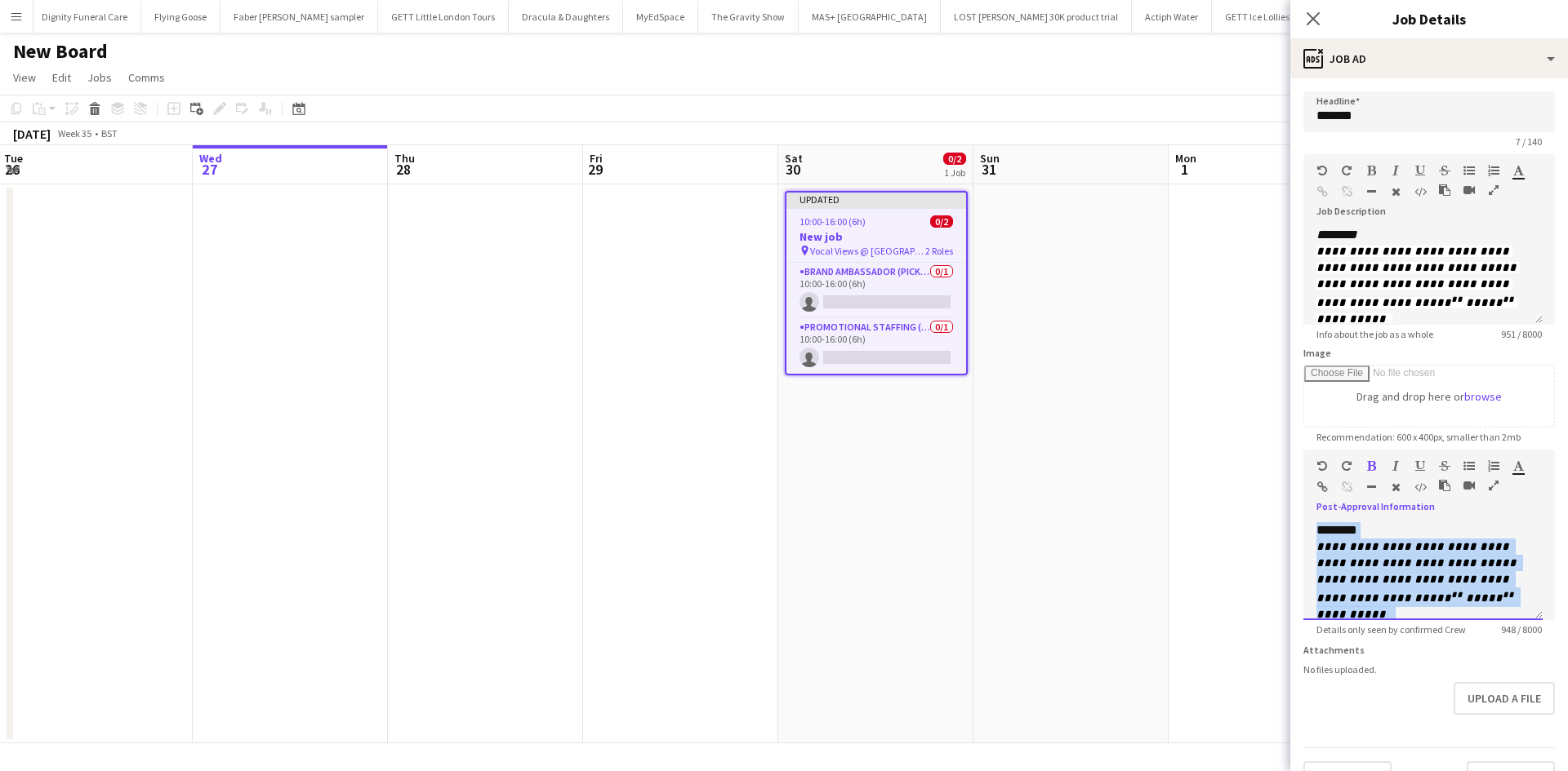
drag, startPoint x: 1509, startPoint y: 612, endPoint x: 1330, endPoint y: 531, distance: 196.5
click at [1330, 531] on div "**********" at bounding box center [1422, 571] width 239 height 98
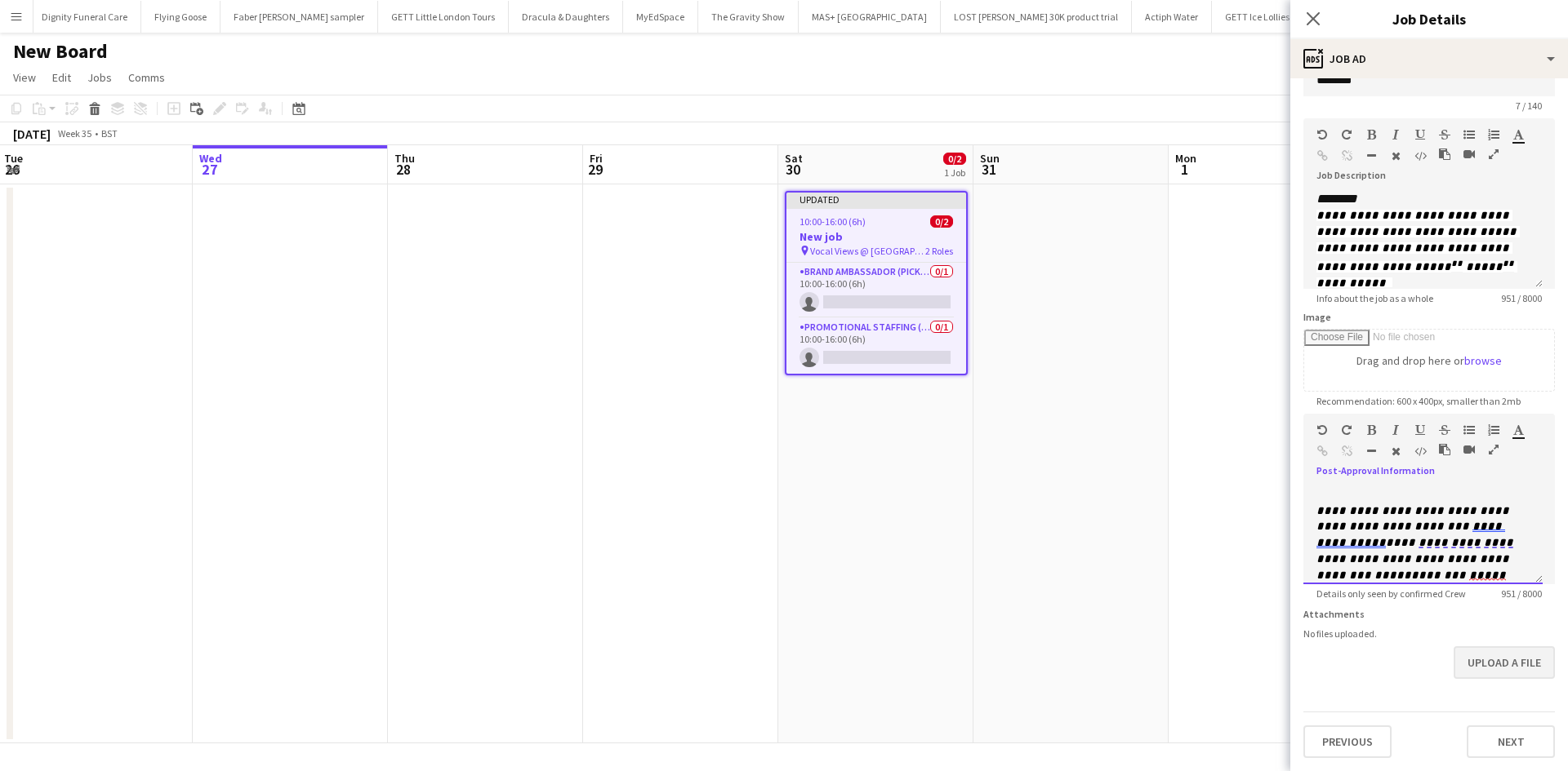
scroll to position [505, 0]
drag, startPoint x: 1514, startPoint y: 741, endPoint x: 1477, endPoint y: 715, distance: 45.2
click at [1515, 741] on button "Next" at bounding box center [1510, 741] width 89 height 33
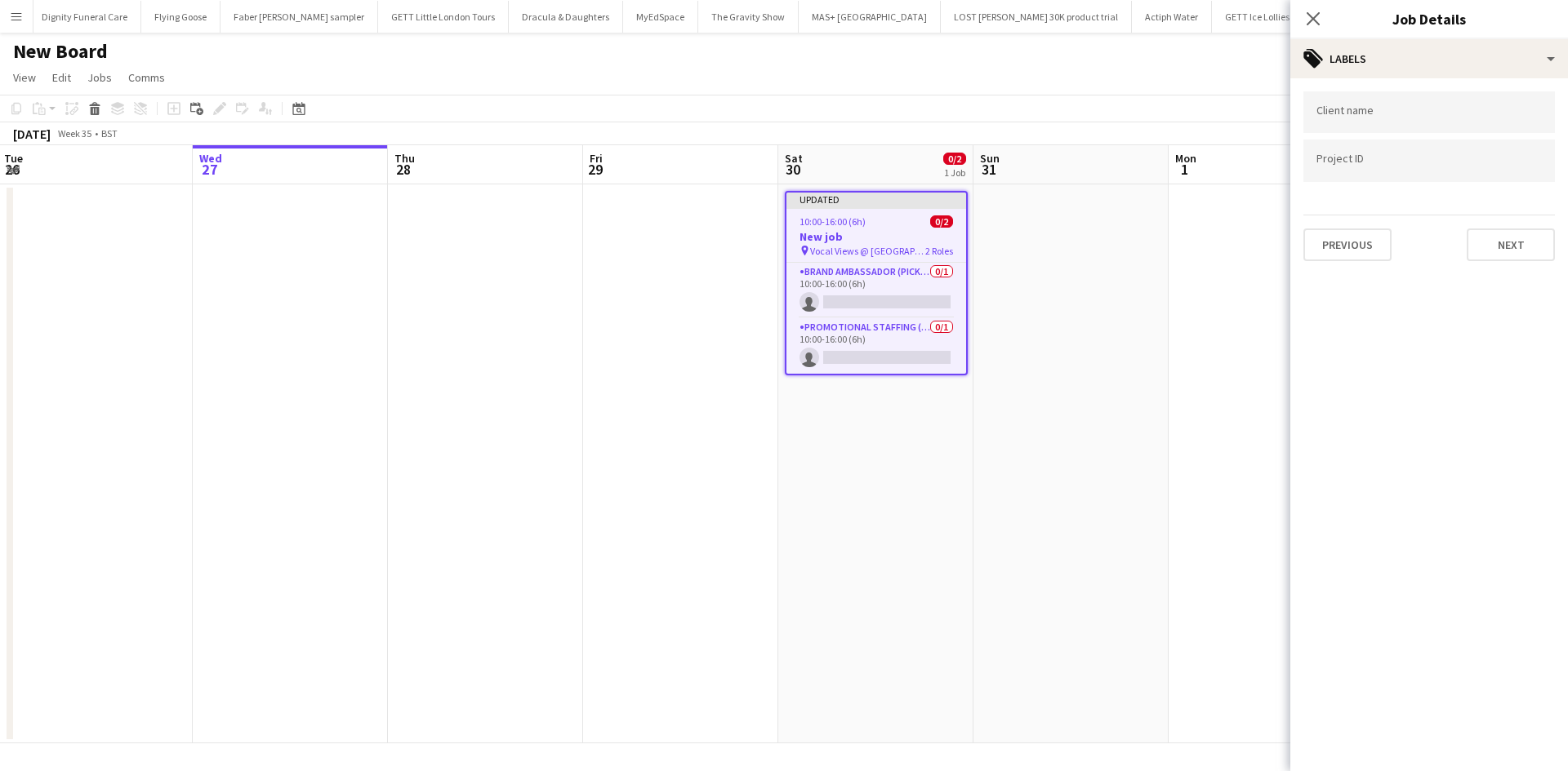
scroll to position [0, 0]
click at [1357, 109] on input "Type to search client labels..." at bounding box center [1429, 113] width 226 height 15
type input "**********"
click at [1523, 231] on button "Next" at bounding box center [1510, 244] width 89 height 33
type input "*******"
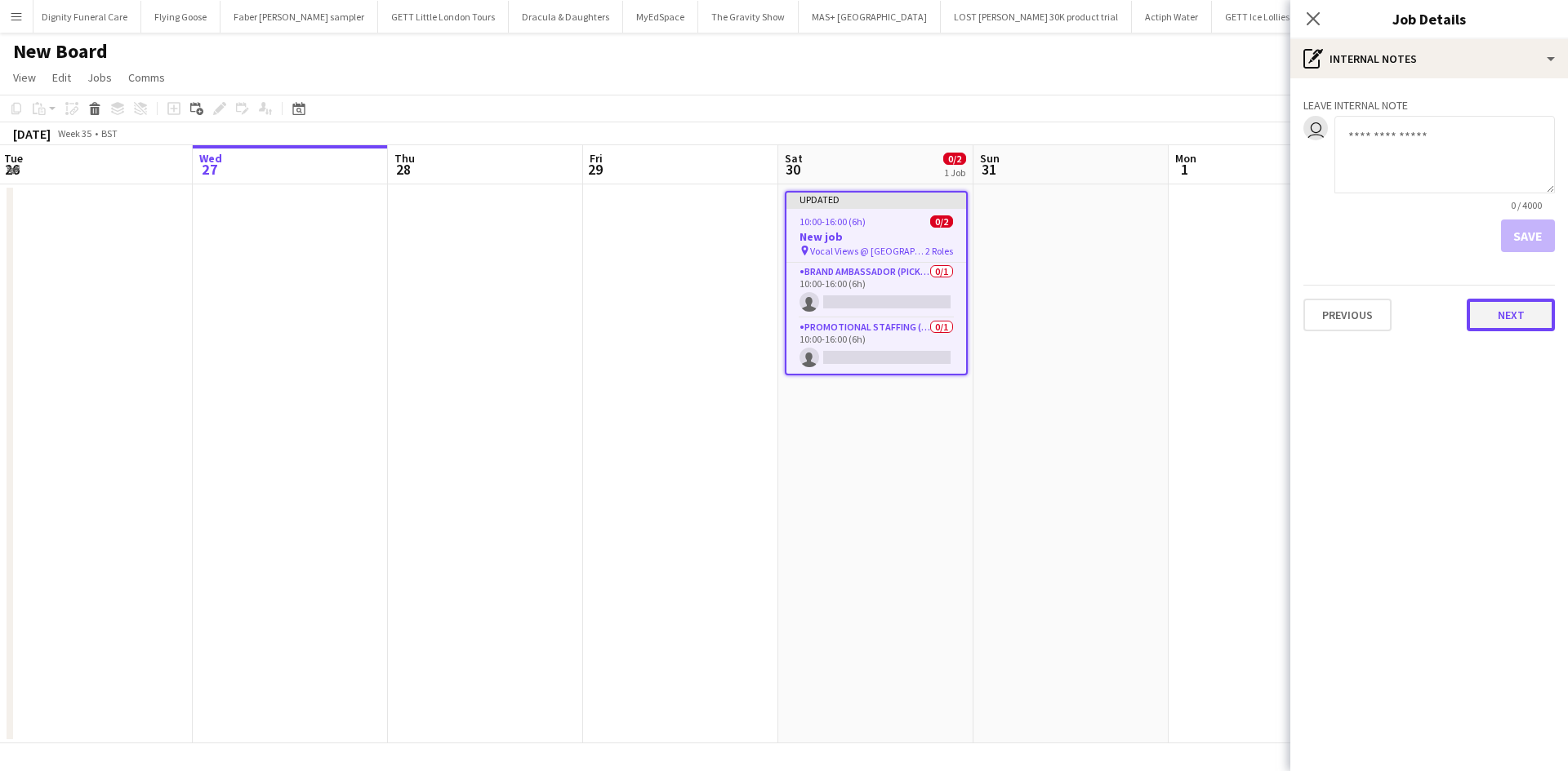
click at [1521, 304] on button "Next" at bounding box center [1510, 314] width 89 height 33
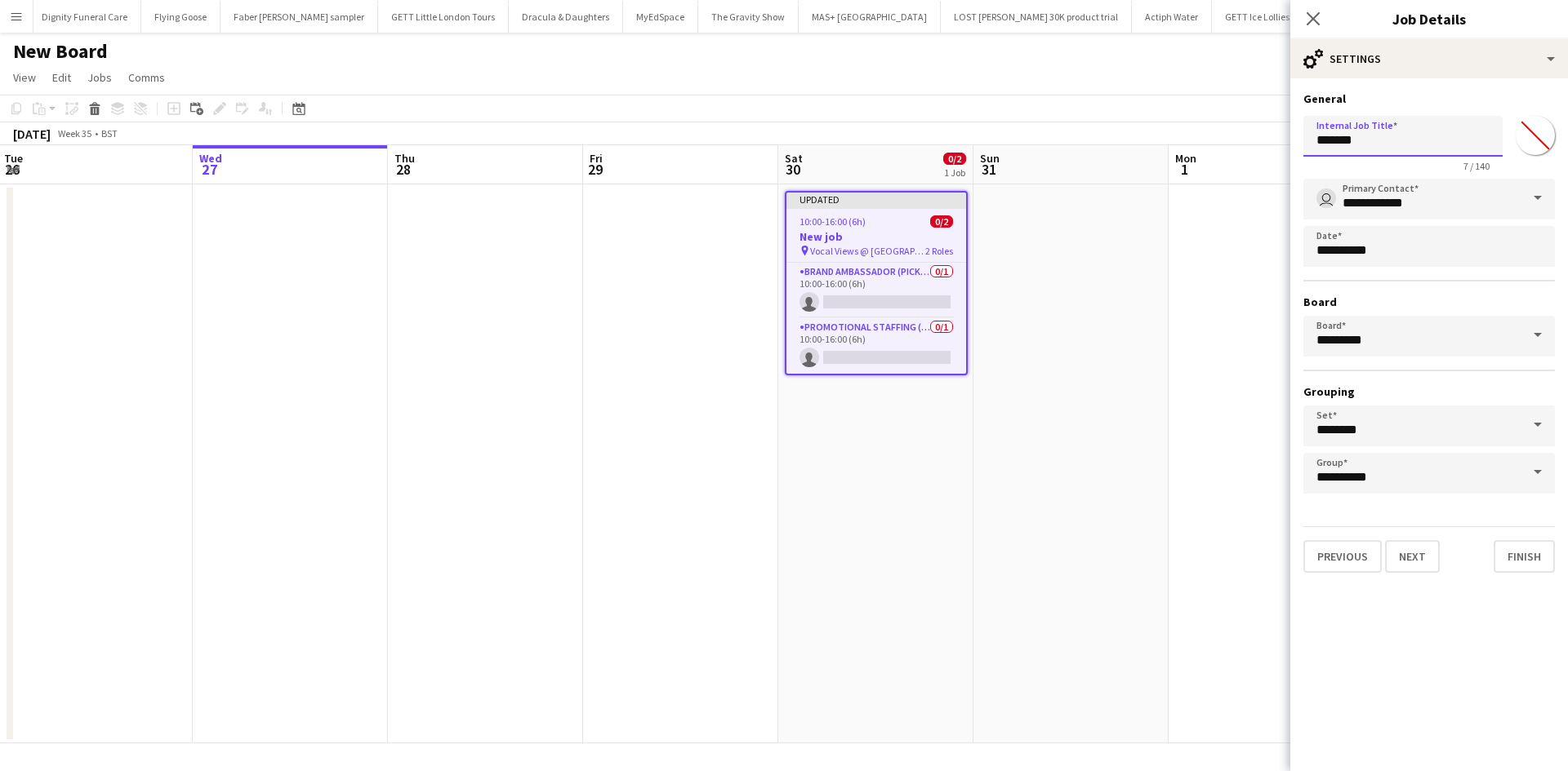
click at [1401, 140] on input "*******" at bounding box center [1403, 136] width 200 height 41
type input "*"
type input "**********"
click at [1530, 197] on span at bounding box center [1537, 199] width 35 height 39
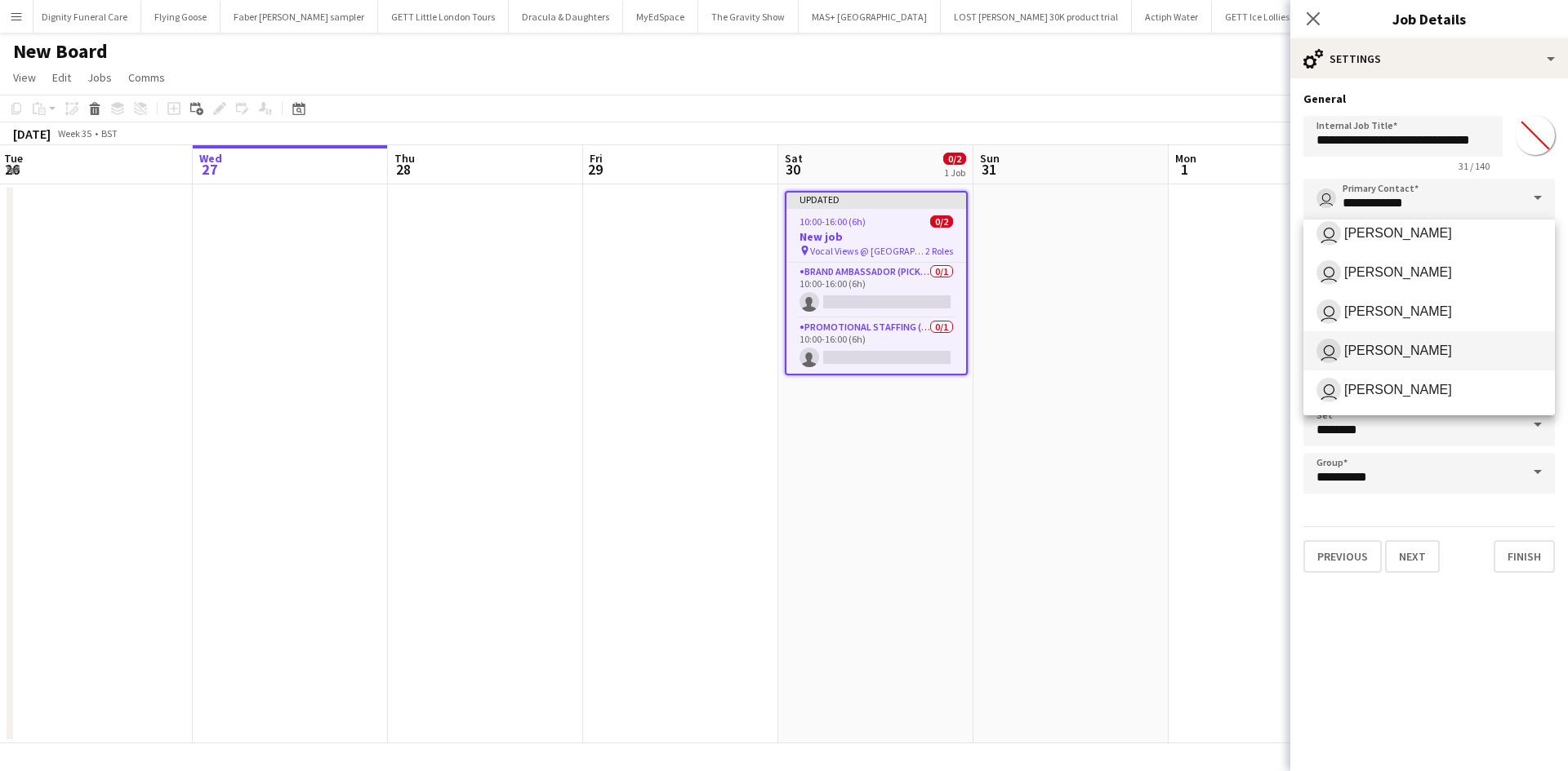
scroll to position [170, 0]
click at [1389, 349] on span "Ellie Allen" at bounding box center [1398, 350] width 108 height 16
type input "**********"
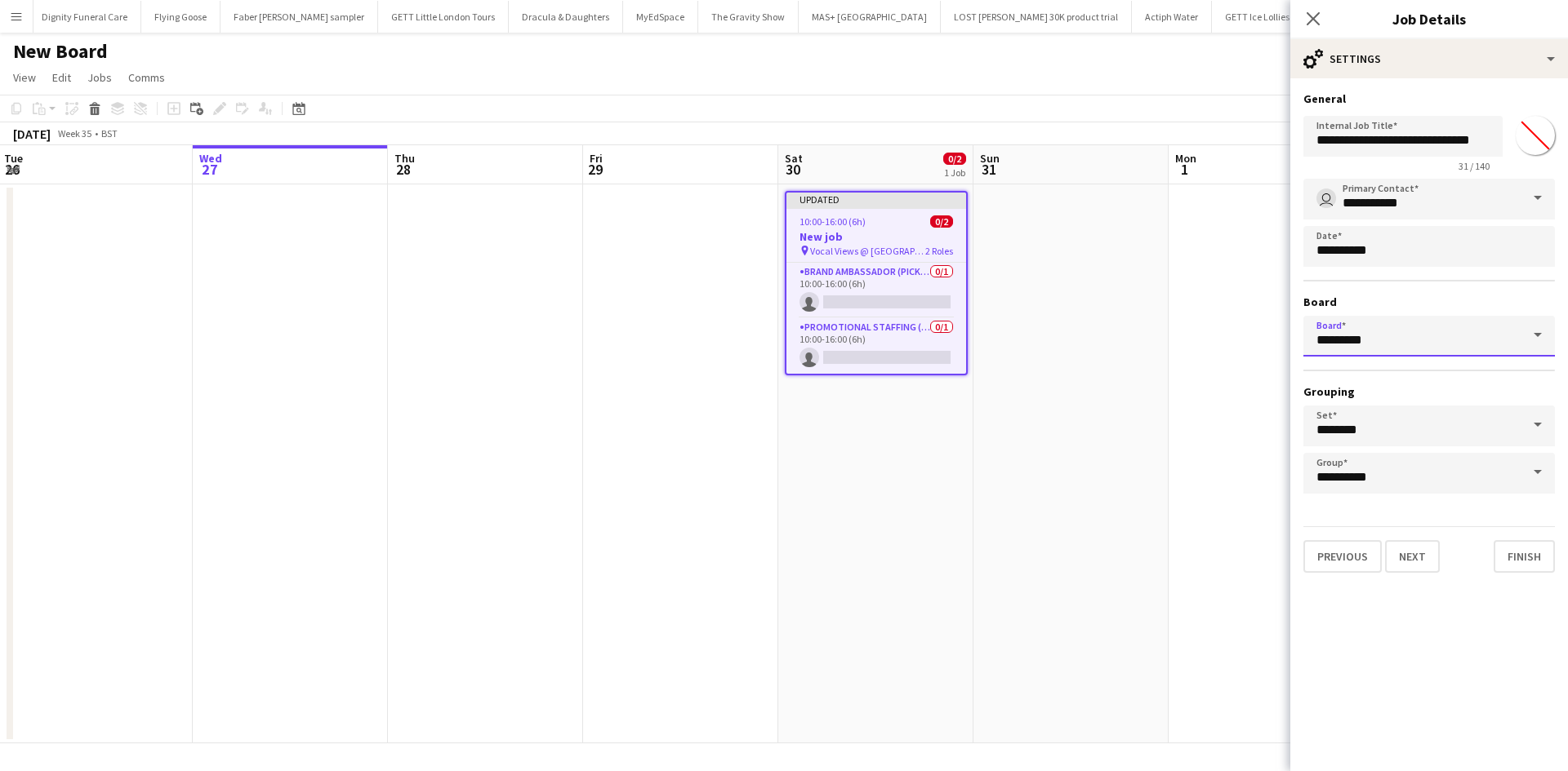
click at [1393, 325] on input "*********" at bounding box center [1429, 337] width 252 height 41
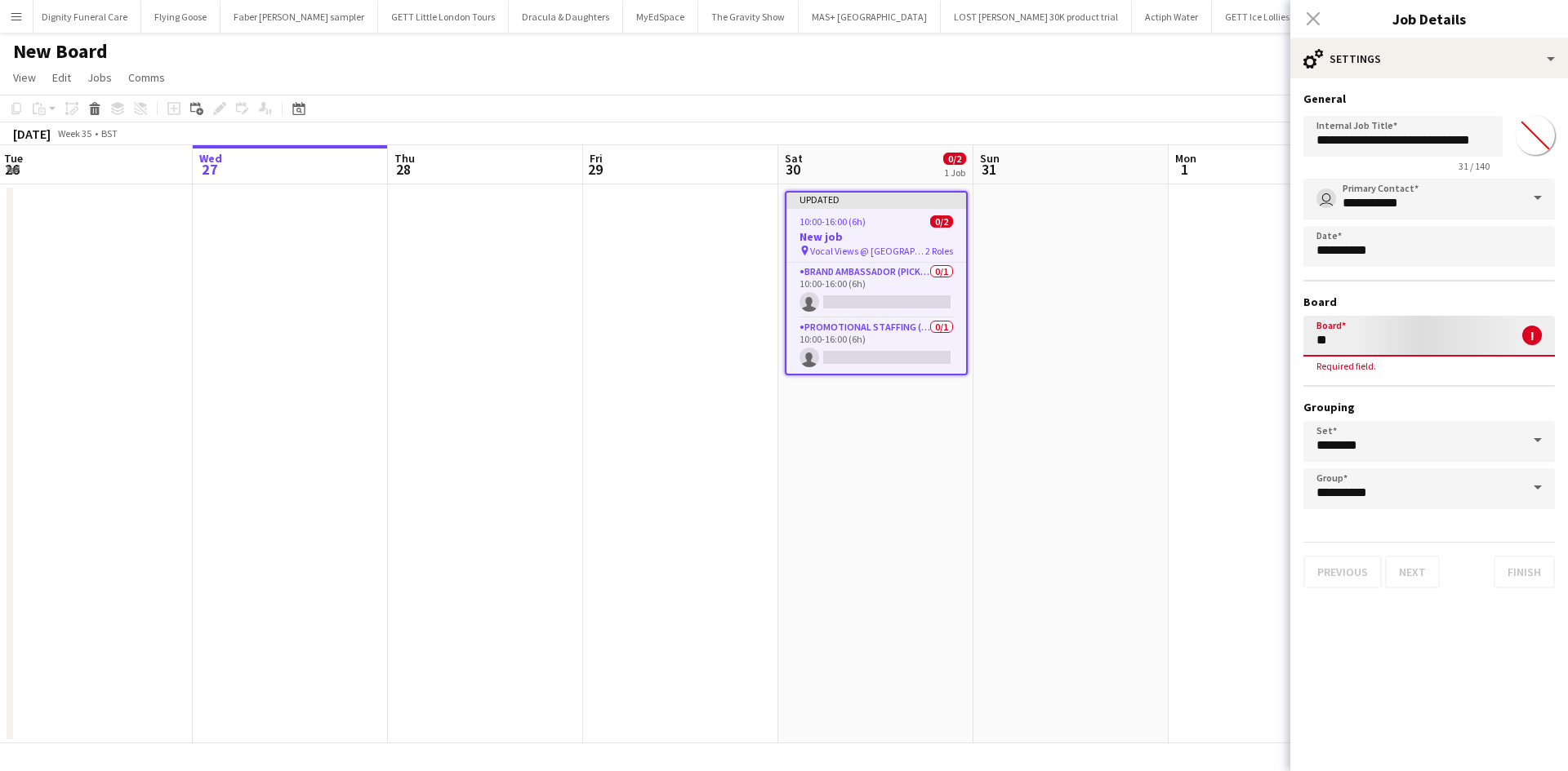
type input "*"
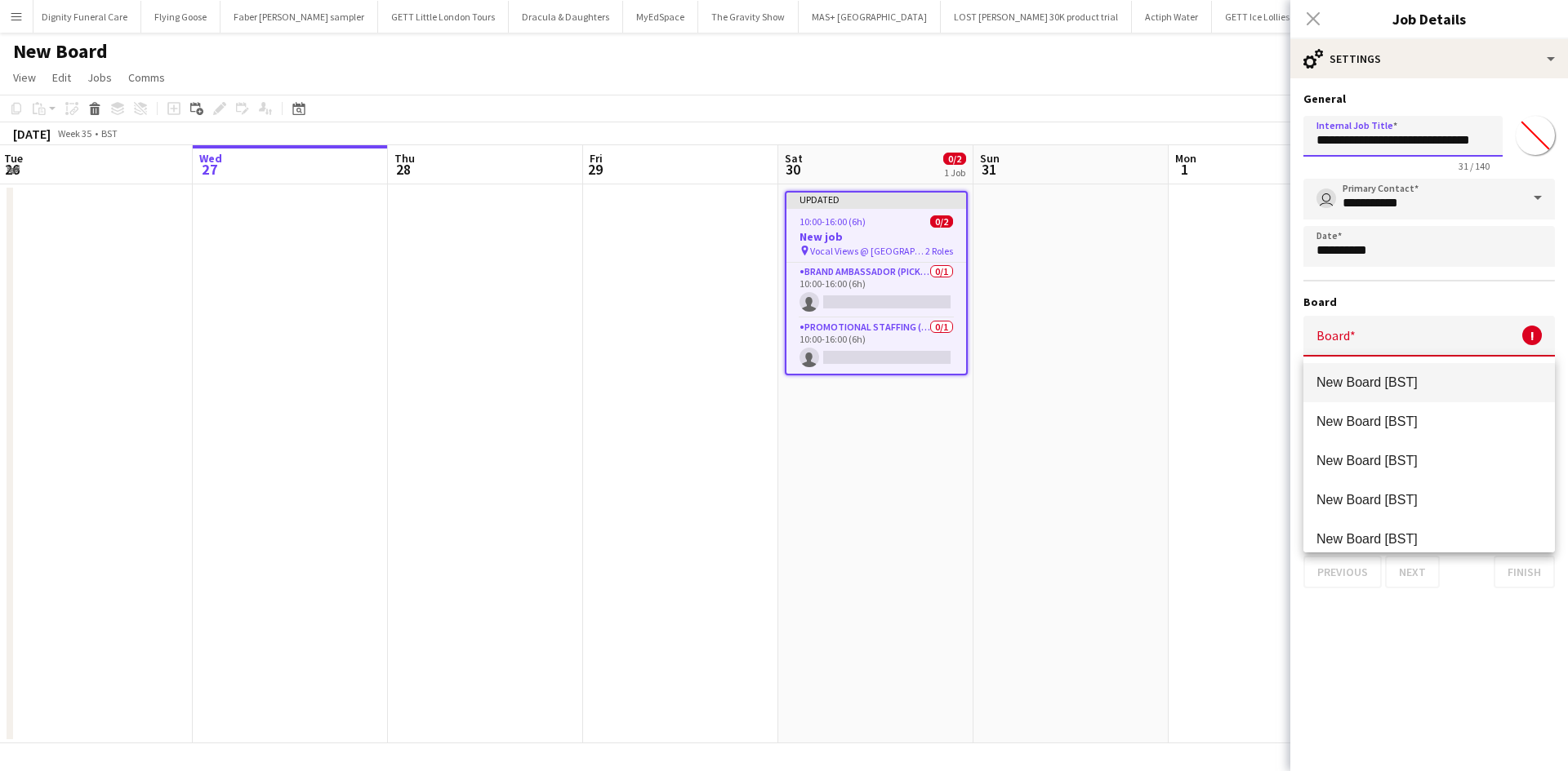
drag, startPoint x: 1490, startPoint y: 143, endPoint x: 1313, endPoint y: 149, distance: 177.1
click at [1313, 146] on input "**********" at bounding box center [1403, 136] width 200 height 41
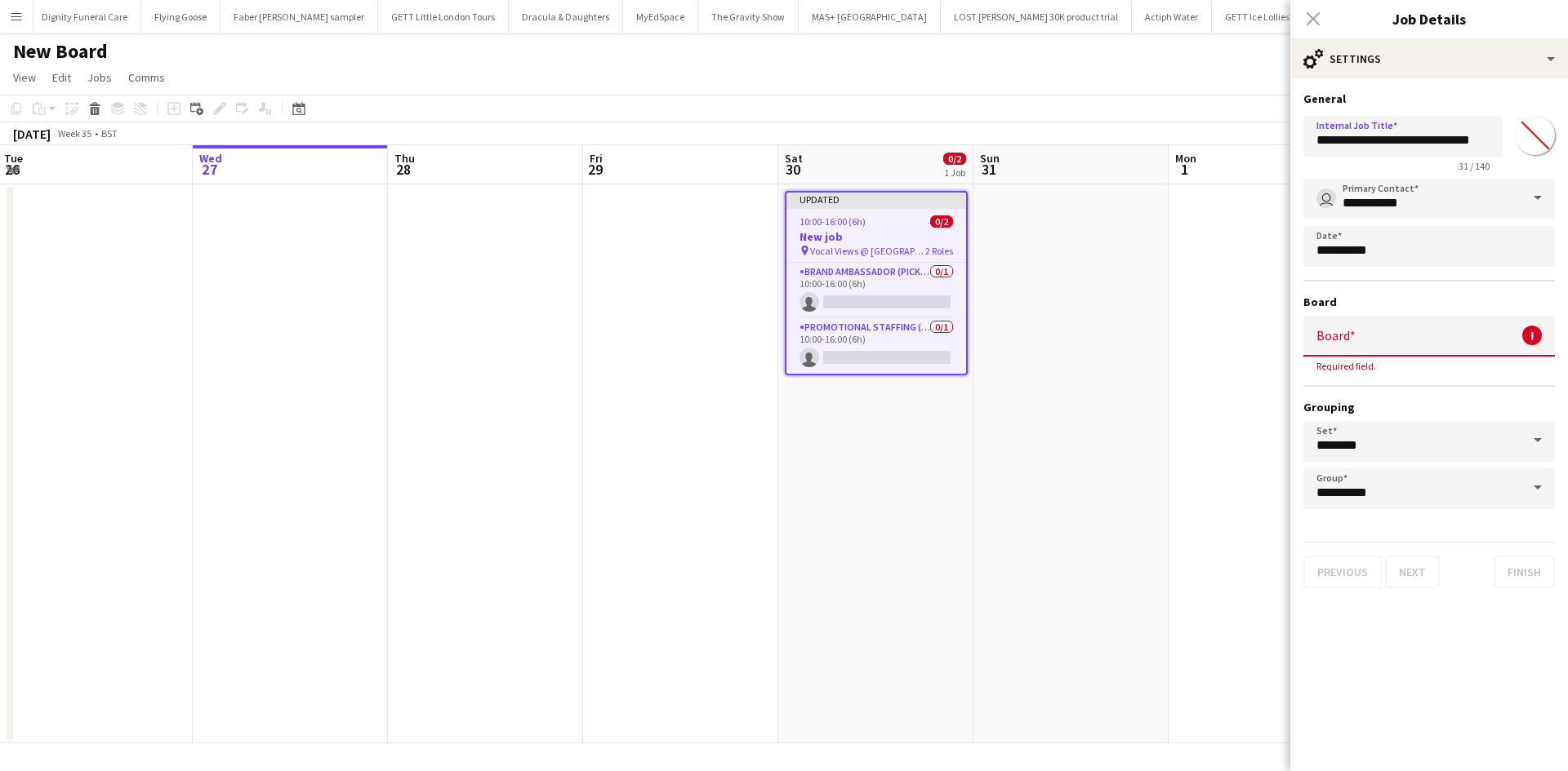
click at [1362, 337] on input "Board" at bounding box center [1429, 337] width 252 height 41
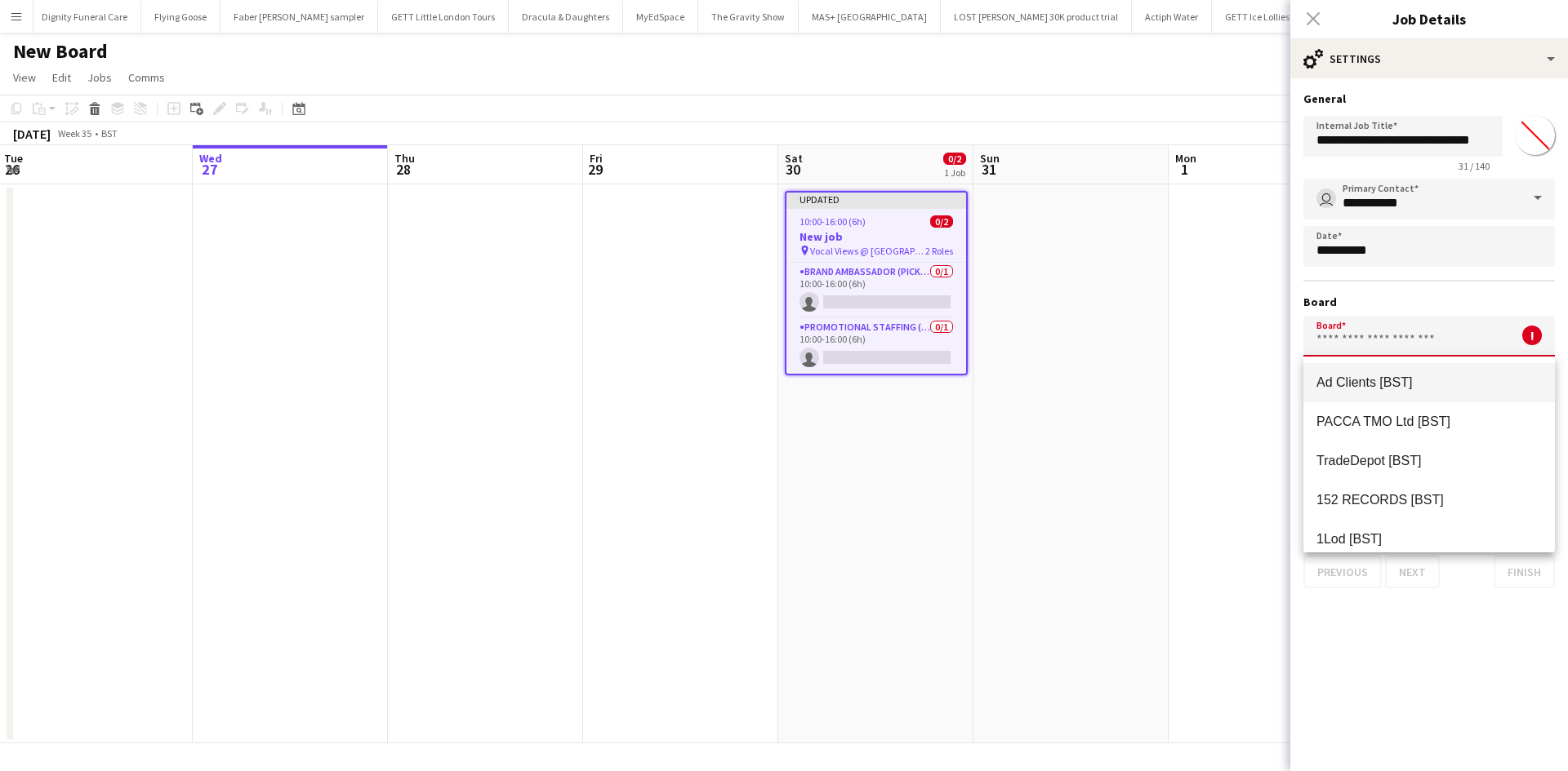
paste input "**********"
type input "**********"
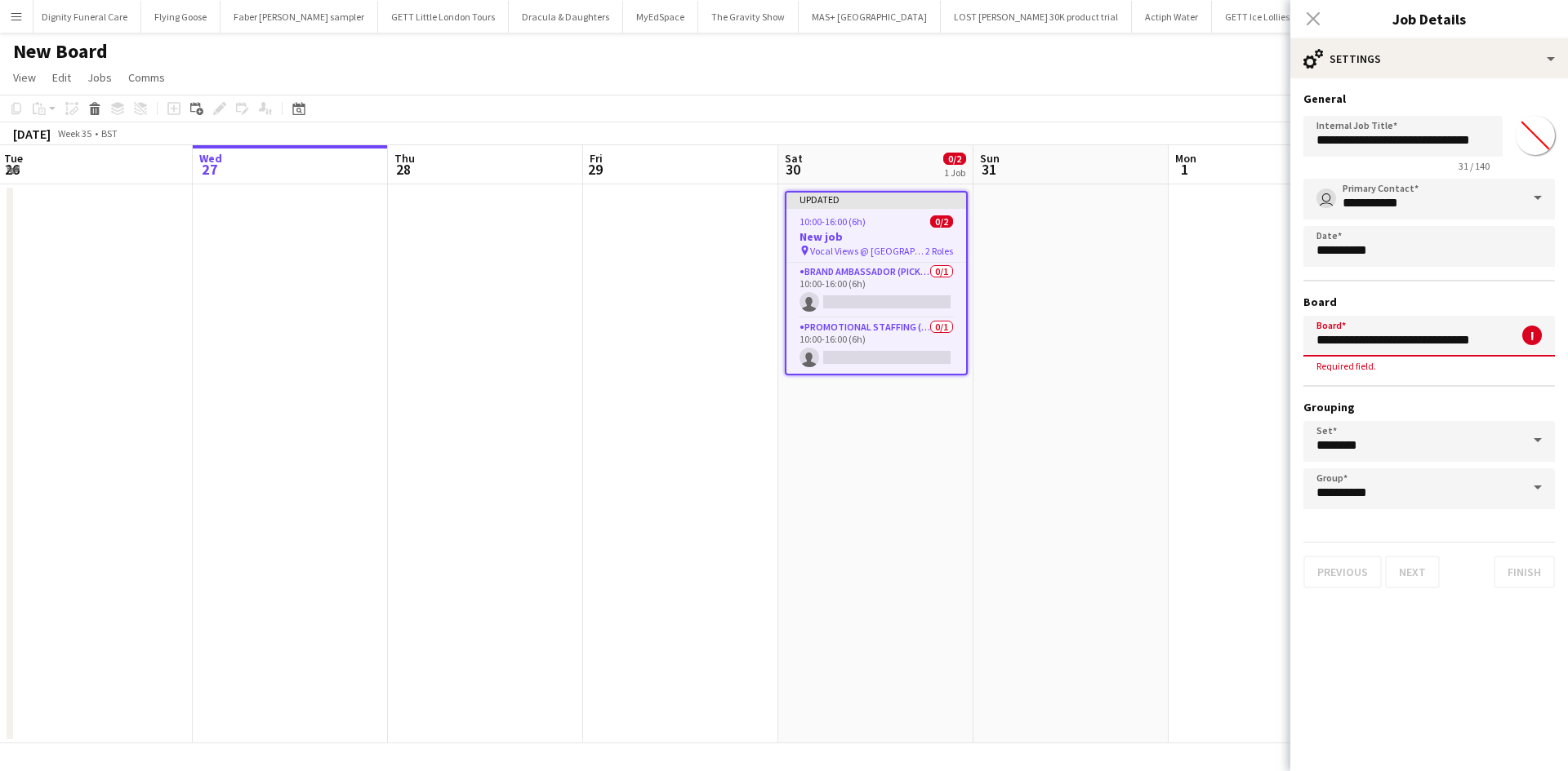
drag, startPoint x: 1496, startPoint y: 337, endPoint x: 1307, endPoint y: 341, distance: 189.0
click at [1307, 341] on input "**********" at bounding box center [1429, 337] width 252 height 41
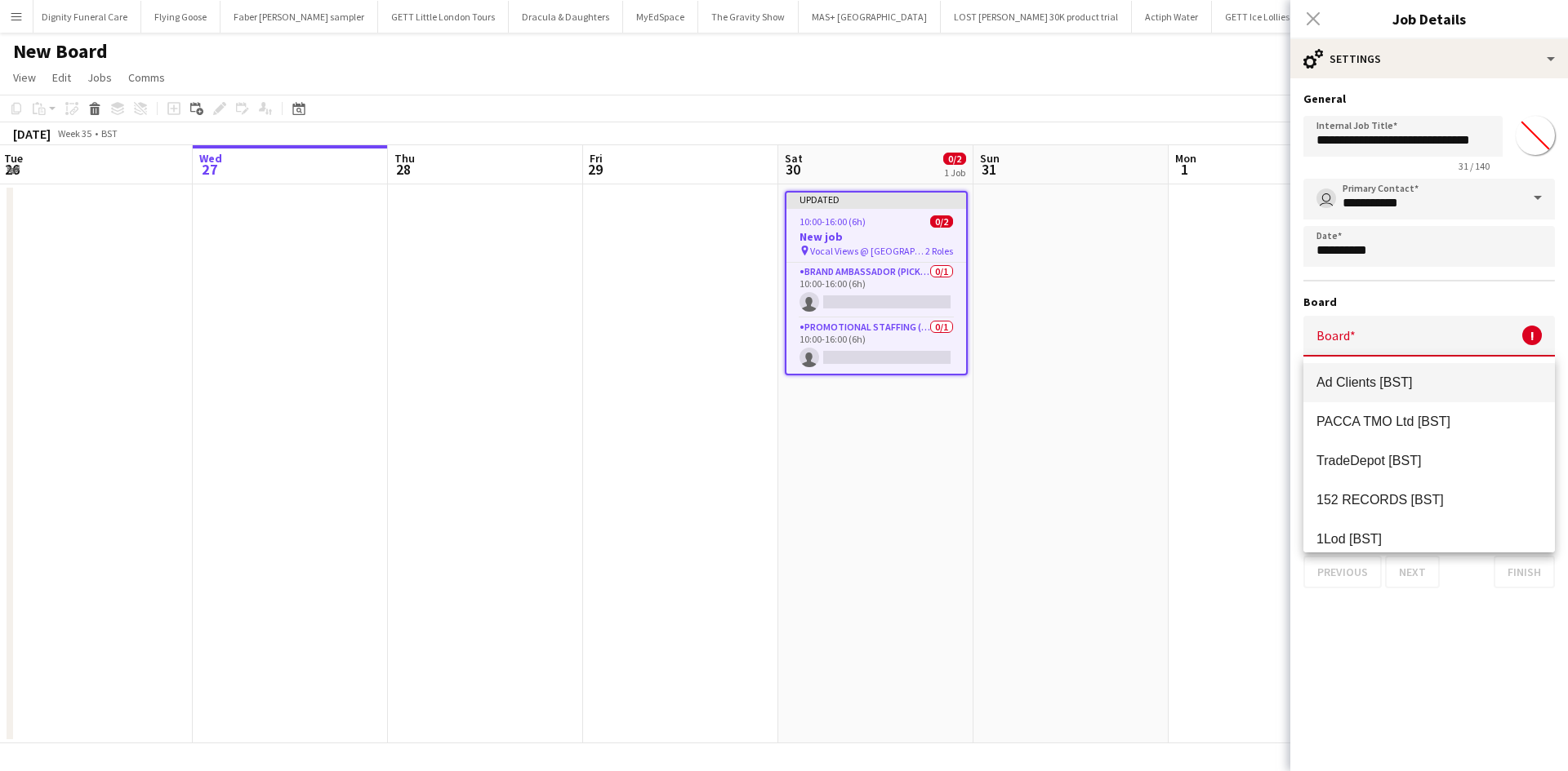
click at [1421, 618] on mat-expansion-panel "**********" at bounding box center [1429, 424] width 278 height 693
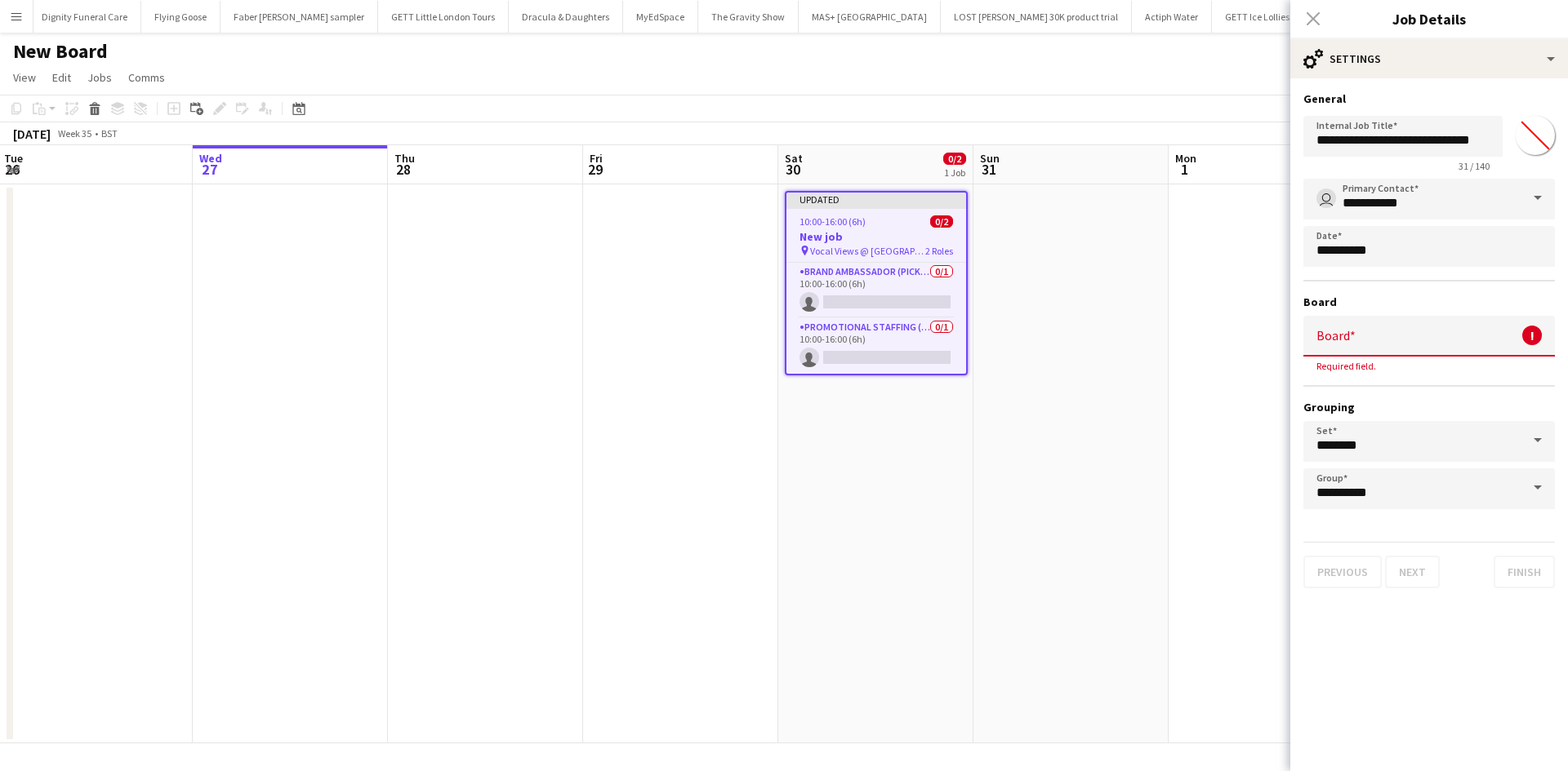
click at [1365, 338] on input "Board" at bounding box center [1429, 337] width 252 height 41
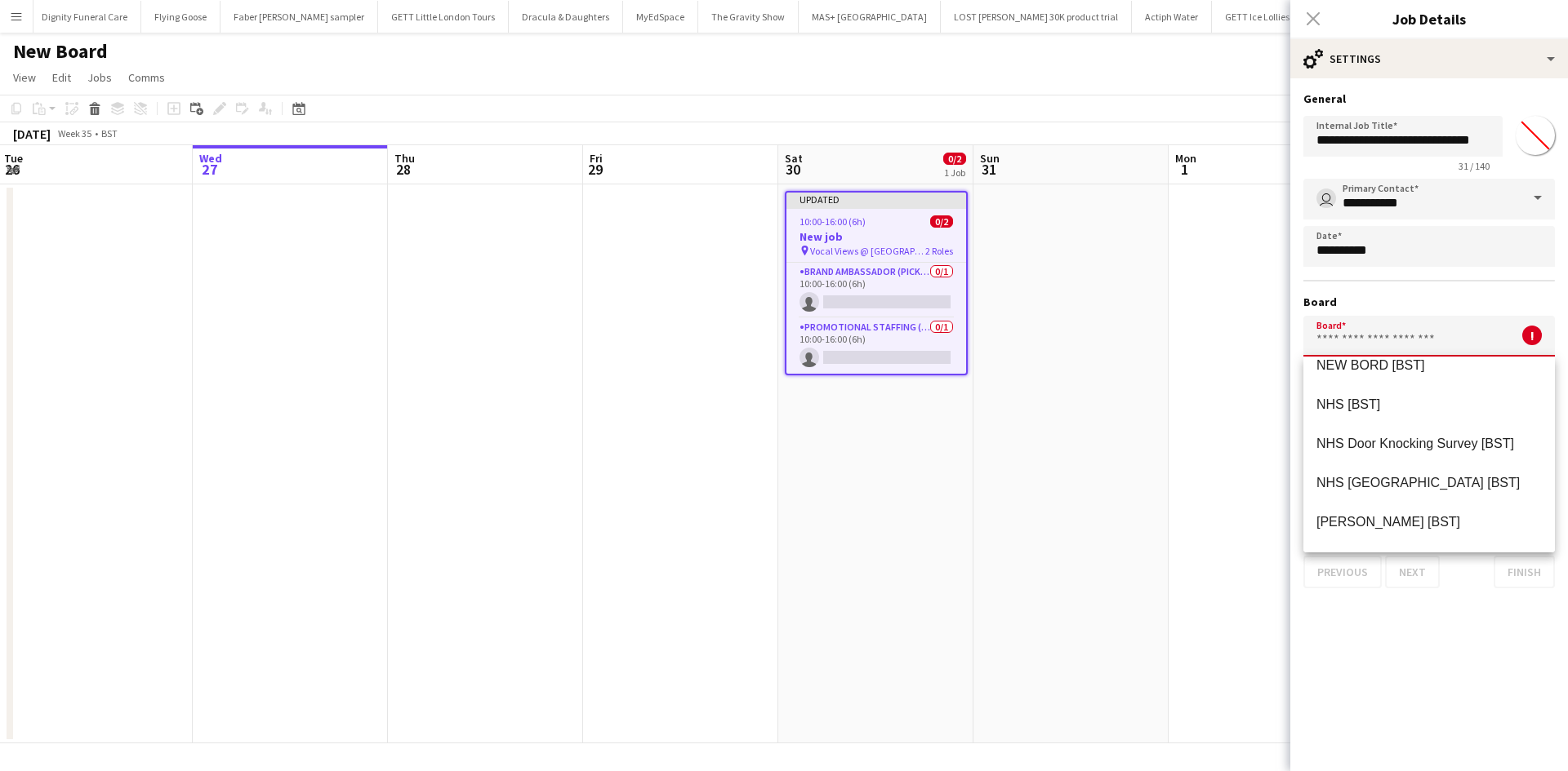
scroll to position [18279, 0]
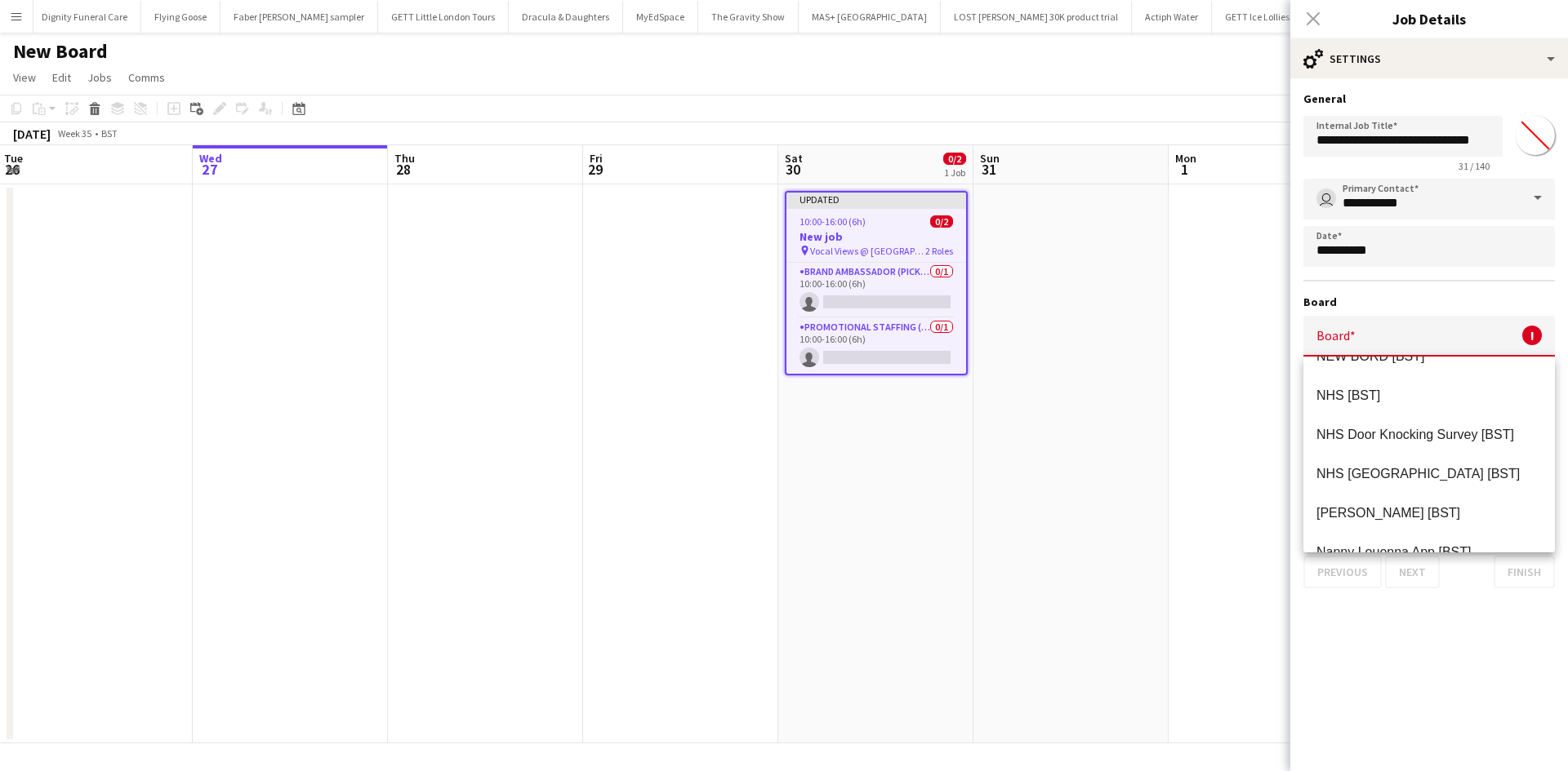
click at [1188, 423] on app-date-cell at bounding box center [1266, 464] width 195 height 559
click at [1212, 436] on app-date-cell at bounding box center [1266, 464] width 195 height 559
click at [1250, 398] on app-date-cell at bounding box center [1266, 464] width 195 height 559
click at [1405, 320] on input "Board" at bounding box center [1429, 337] width 252 height 41
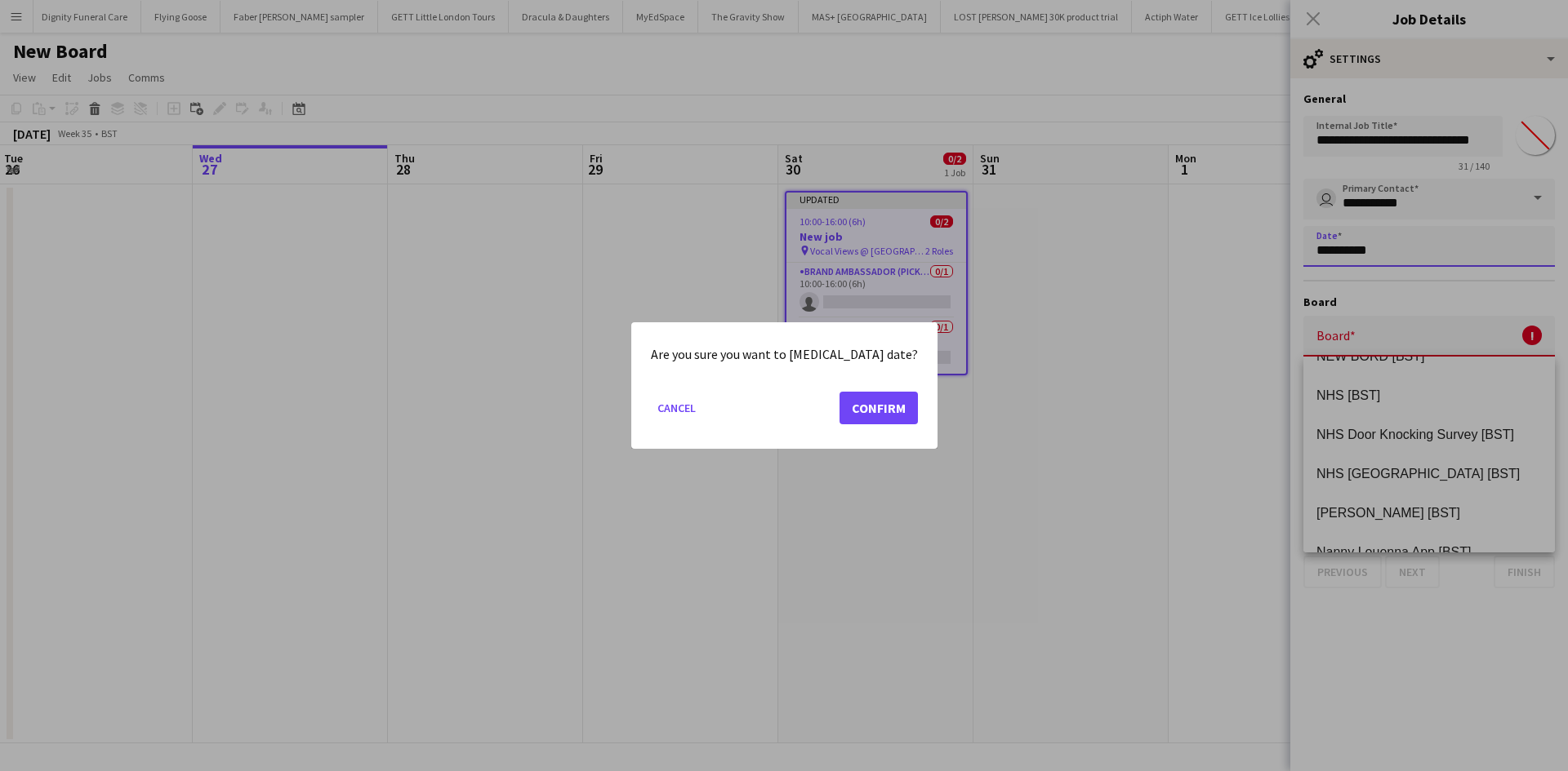
click at [1408, 246] on body "Menu Boards Boards Boards All jobs Status Workforce Workforce My Workforce Recr…" at bounding box center [784, 385] width 1568 height 771
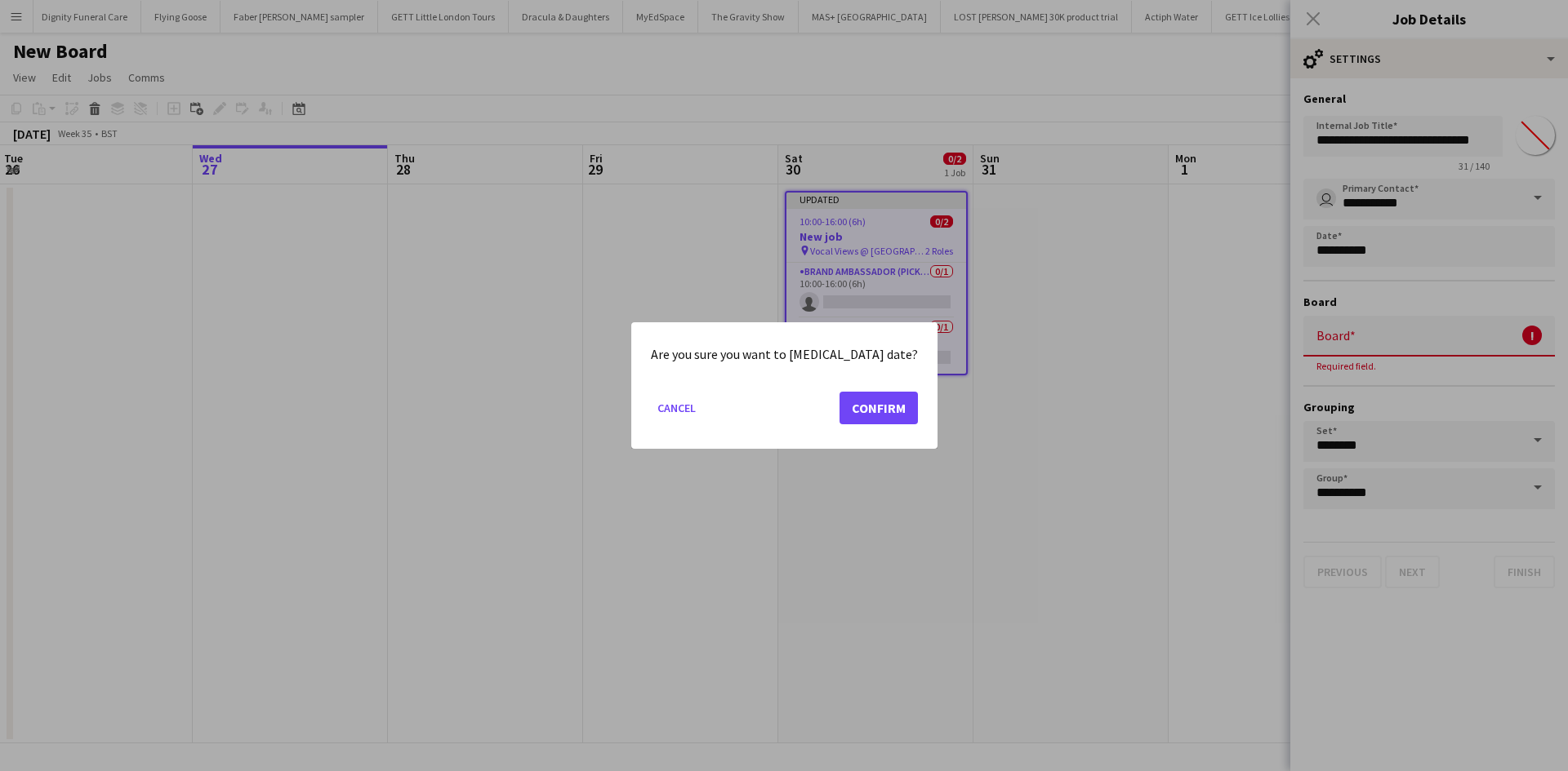
click at [1162, 363] on div at bounding box center [784, 385] width 1568 height 771
click at [701, 407] on button "Cancel" at bounding box center [676, 408] width 51 height 26
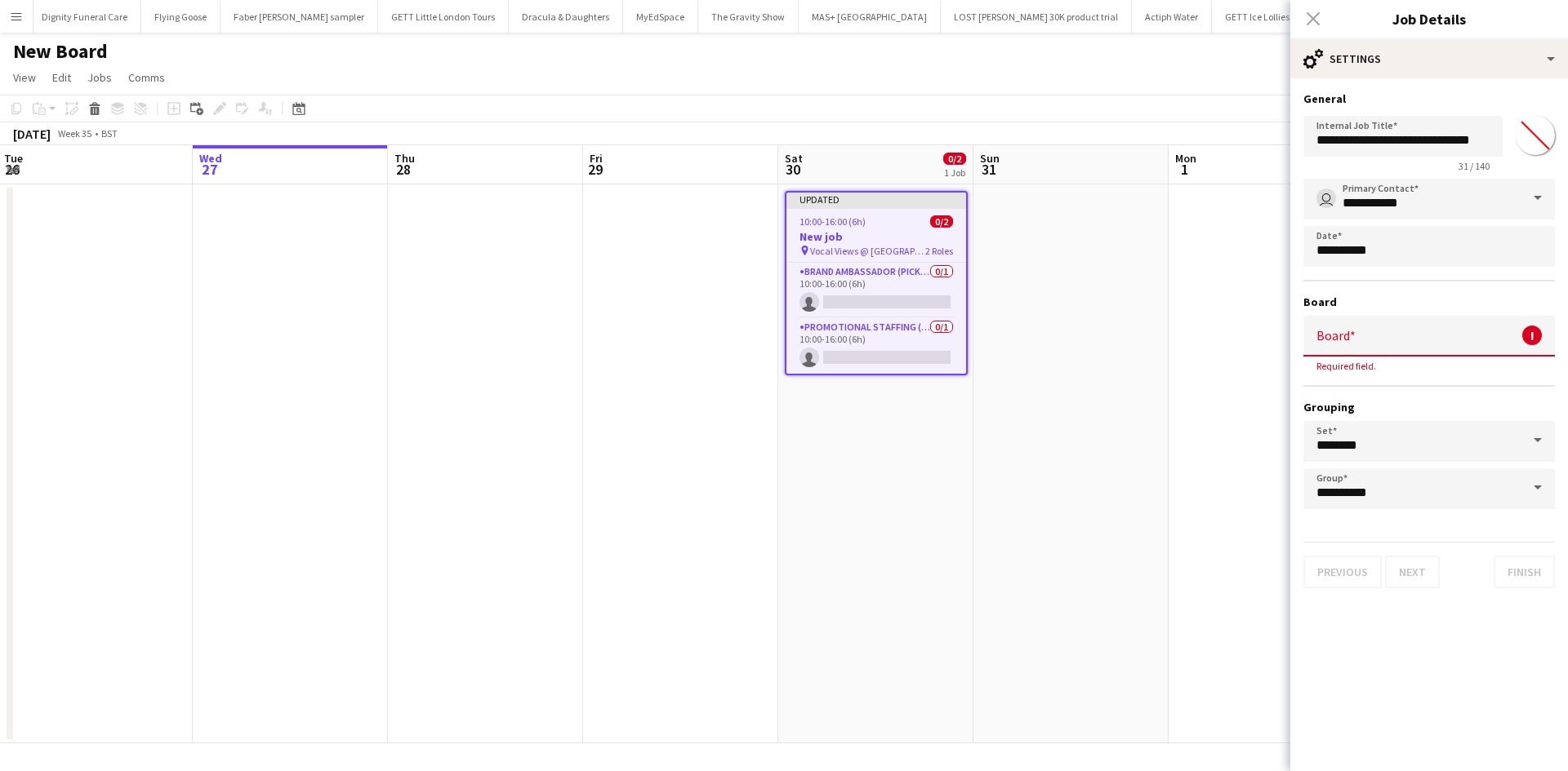
click at [1161, 439] on app-date-cell at bounding box center [1070, 464] width 195 height 559
click at [80, 50] on h1 "New Board" at bounding box center [61, 51] width 95 height 24
click at [1449, 343] on input "Board" at bounding box center [1429, 337] width 252 height 41
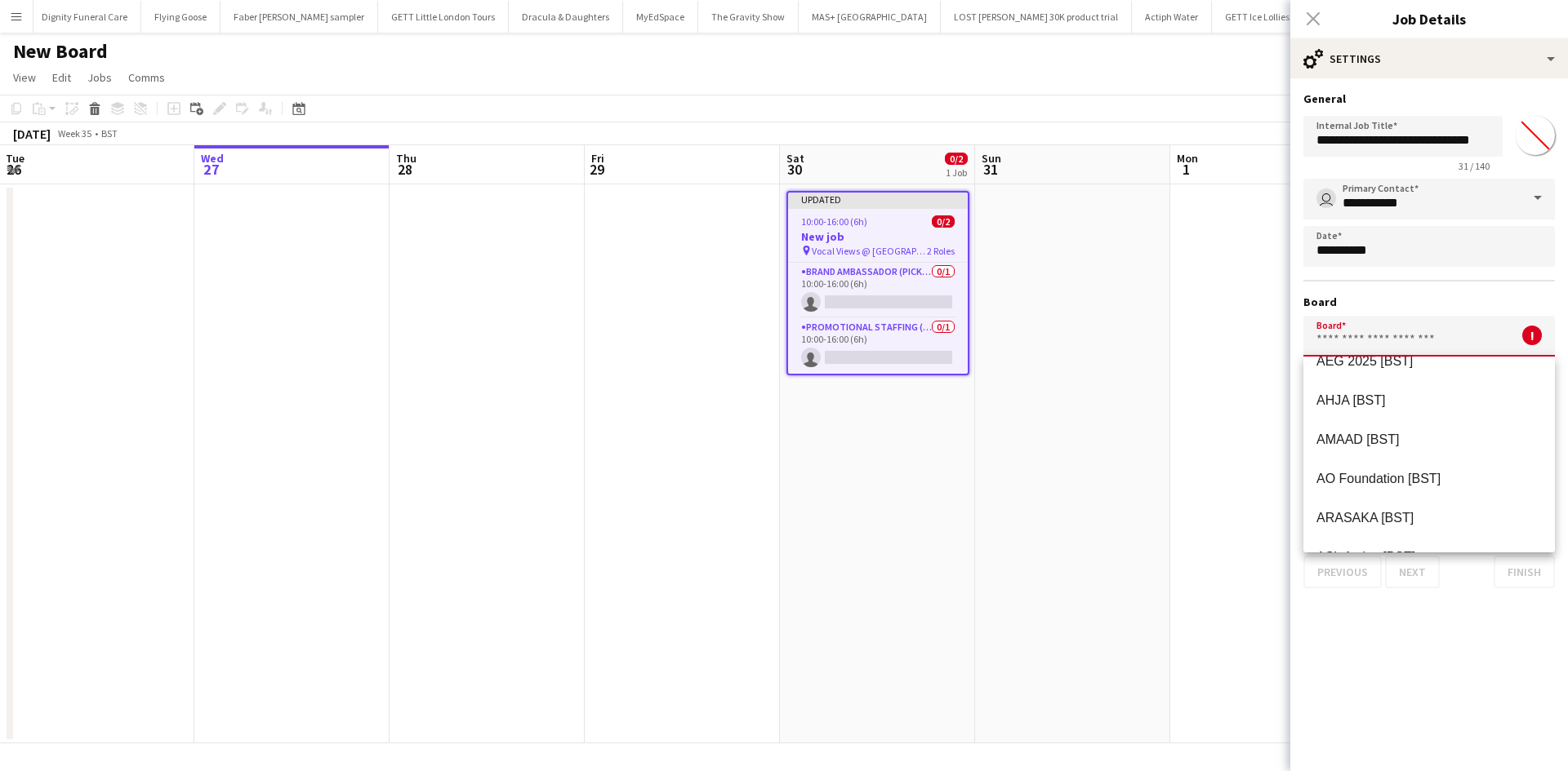
scroll to position [898, 0]
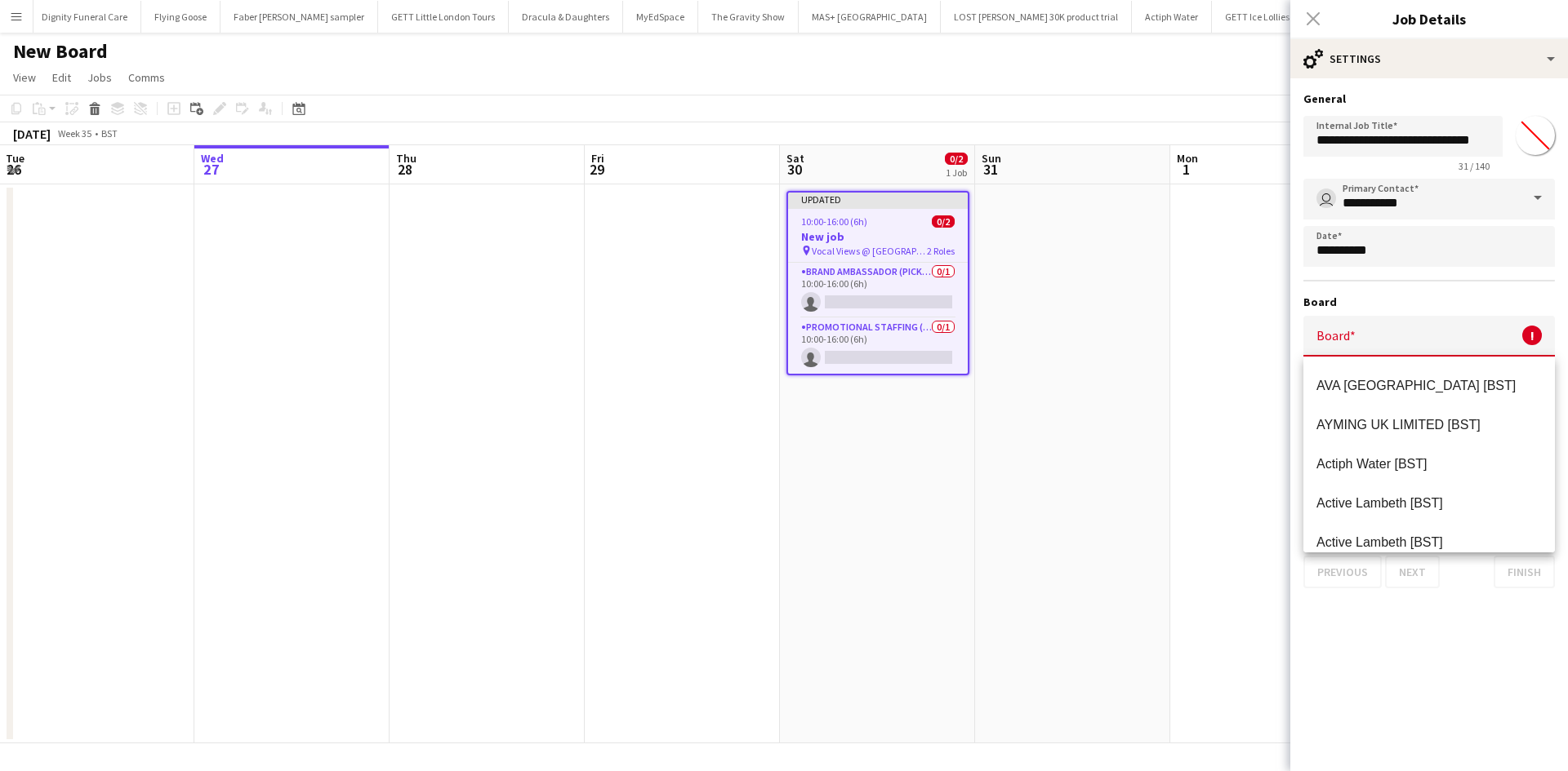
click at [1523, 331] on span at bounding box center [1537, 336] width 35 height 39
click at [1154, 296] on app-date-cell at bounding box center [1072, 464] width 195 height 559
click at [1313, 10] on div "Close pop-in" at bounding box center [1312, 19] width 46 height 37
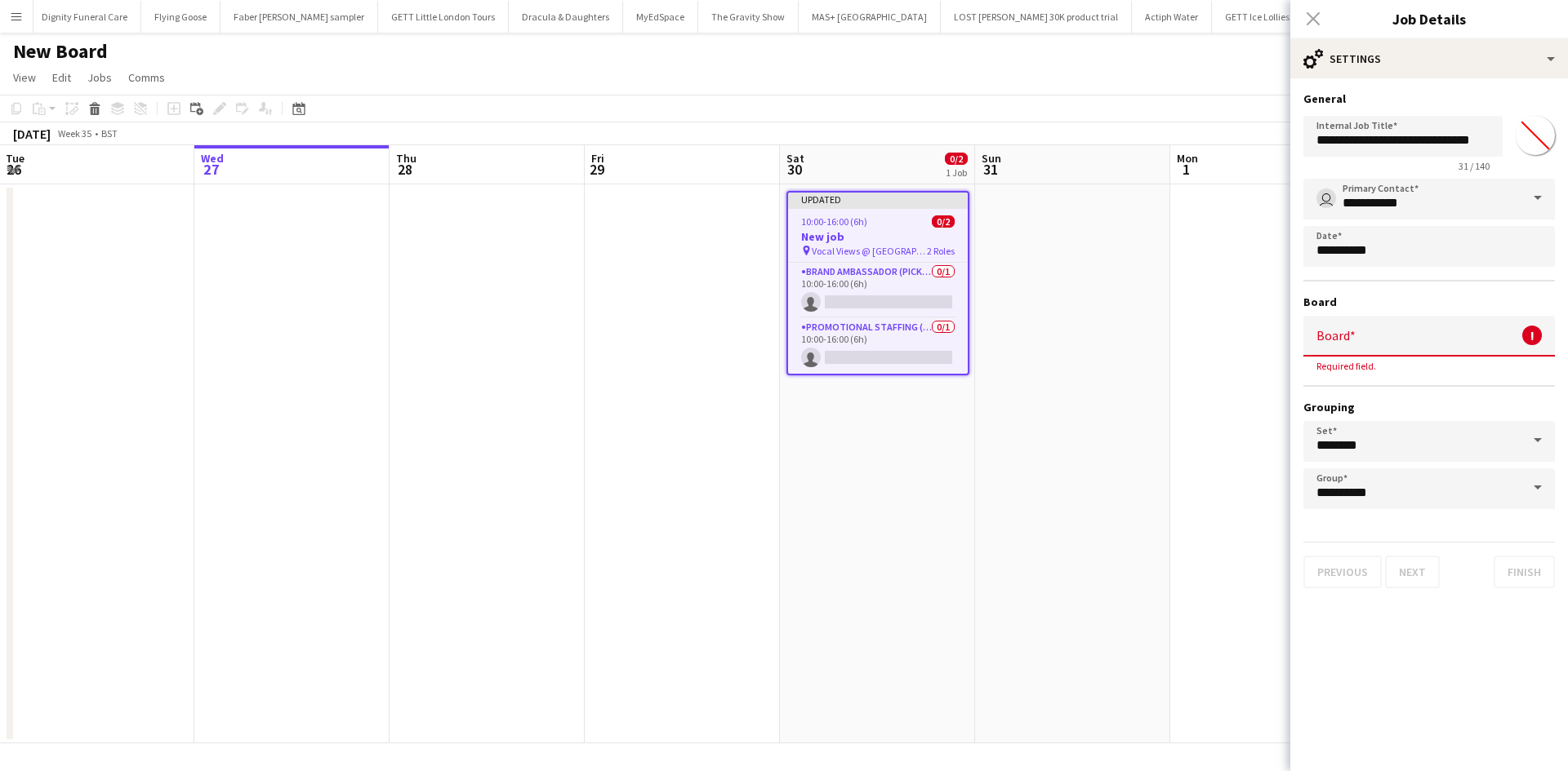
click at [1308, 19] on div "Close pop-in" at bounding box center [1312, 19] width 46 height 37
click at [1192, 217] on app-date-cell at bounding box center [1267, 464] width 195 height 559
click at [1412, 345] on input "Board" at bounding box center [1429, 337] width 252 height 41
type input "**********"
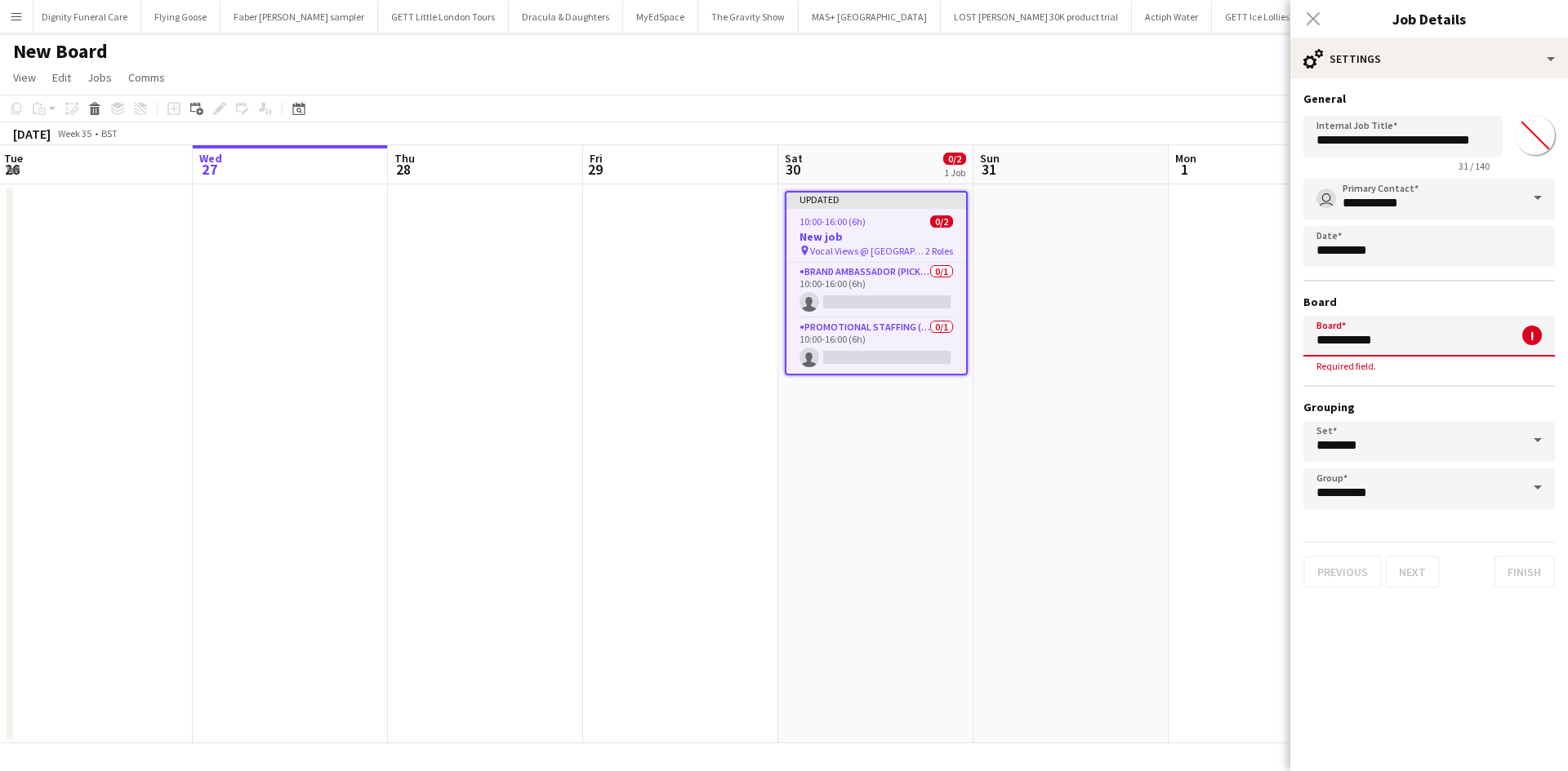
click at [1437, 537] on form "**********" at bounding box center [1429, 339] width 278 height 497
click at [1531, 566] on div "Previous Next Finish" at bounding box center [1429, 565] width 252 height 47
drag, startPoint x: 1126, startPoint y: 475, endPoint x: 1156, endPoint y: 458, distance: 34.5
click at [1130, 475] on app-date-cell at bounding box center [1070, 464] width 195 height 559
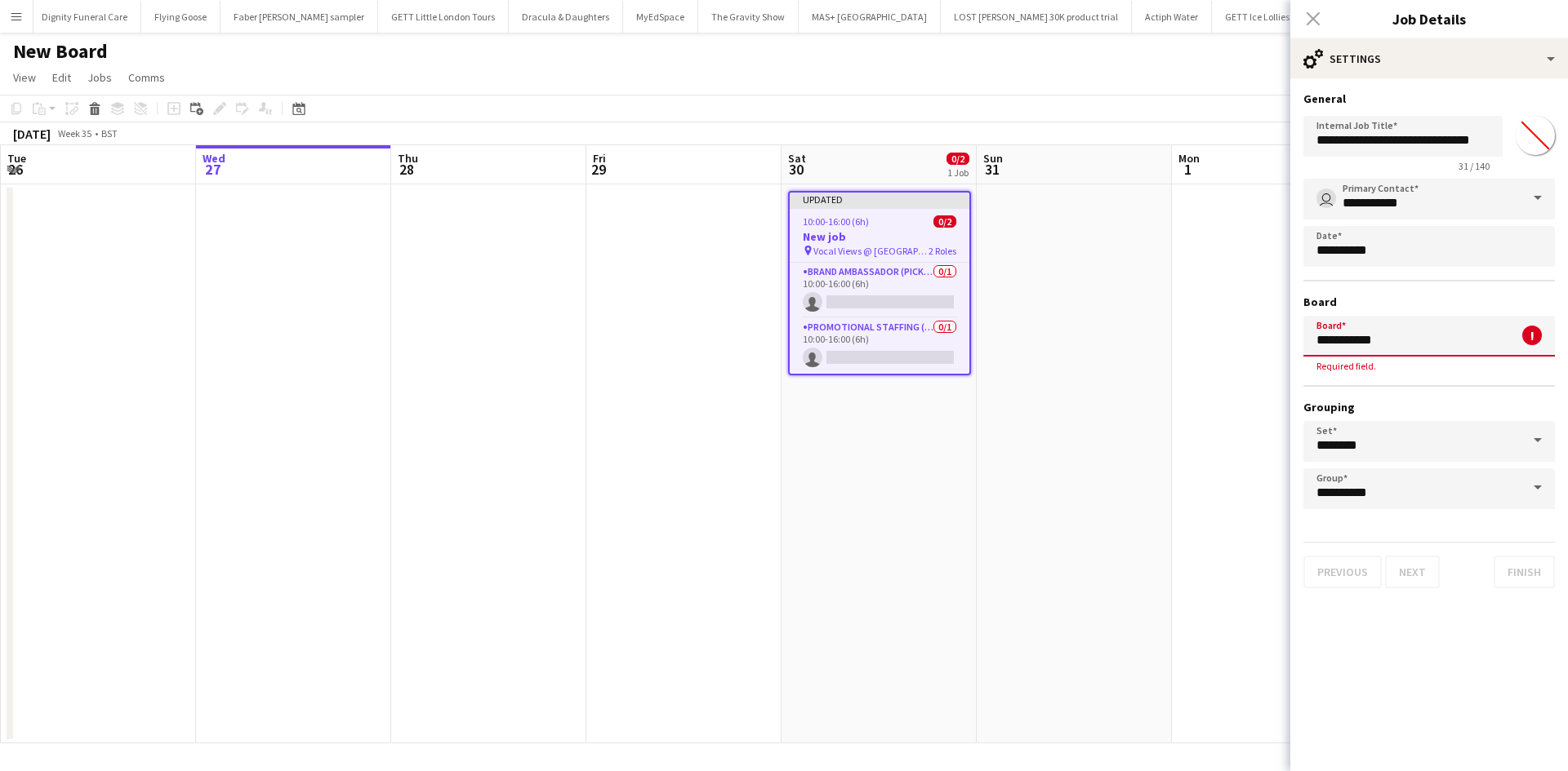
drag, startPoint x: 1389, startPoint y: 339, endPoint x: 1308, endPoint y: 342, distance: 81.1
click at [1308, 342] on input "**********" at bounding box center [1429, 337] width 252 height 41
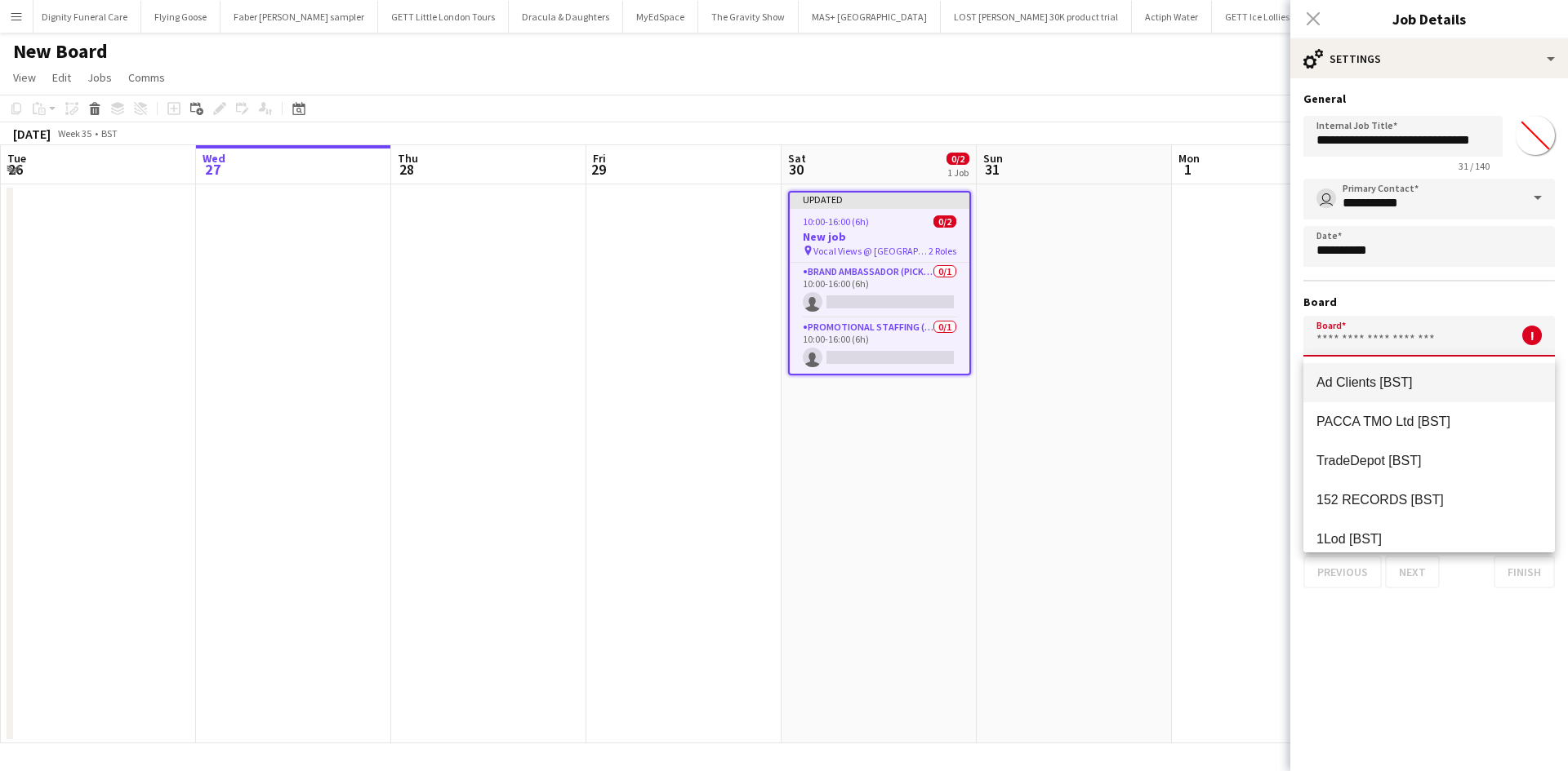
click at [1208, 339] on app-date-cell at bounding box center [1269, 464] width 195 height 559
click at [1313, 14] on div "Close pop-in" at bounding box center [1312, 19] width 46 height 37
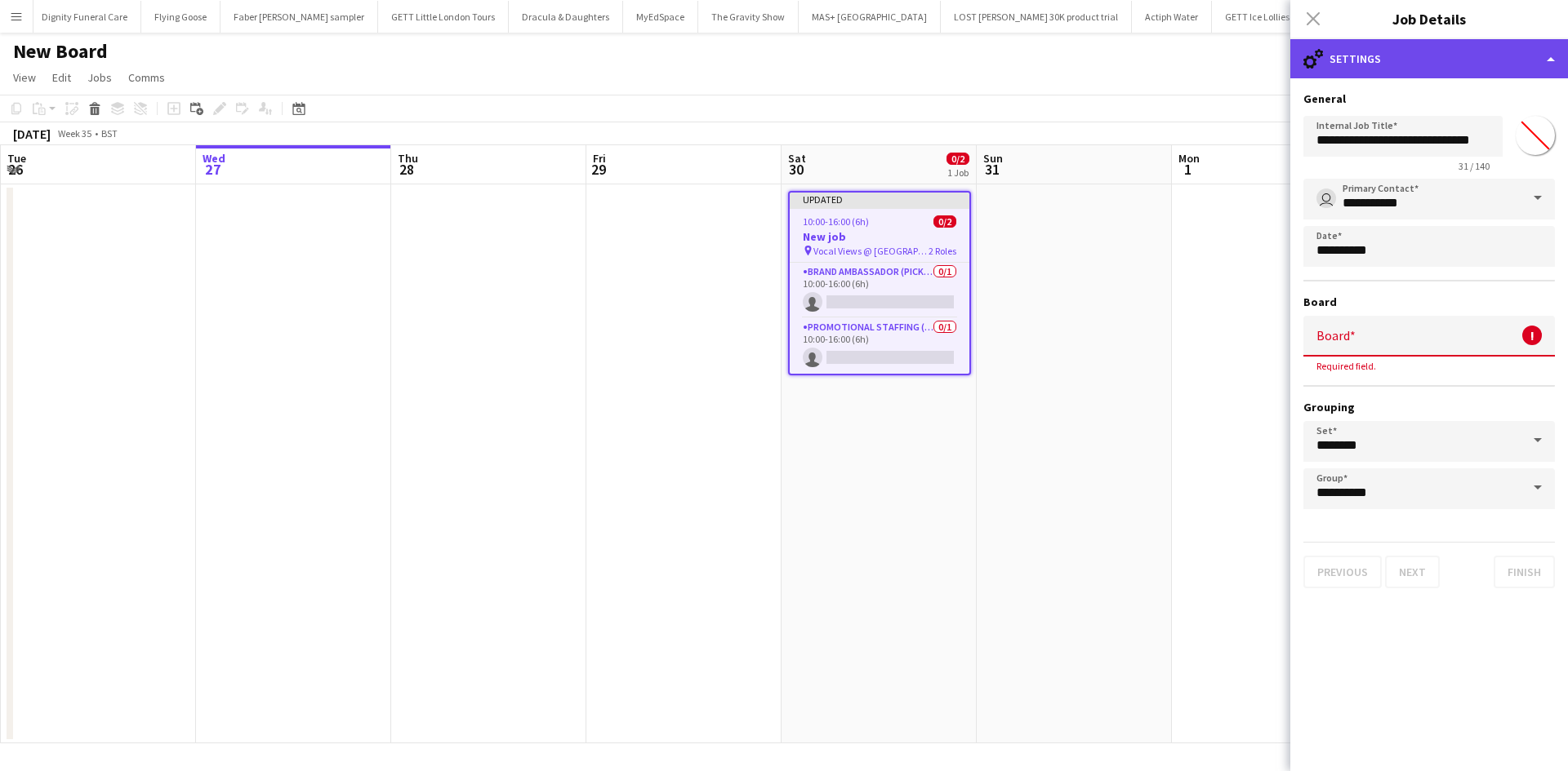
click at [1534, 63] on div "cog-double-3 Settings" at bounding box center [1429, 59] width 278 height 39
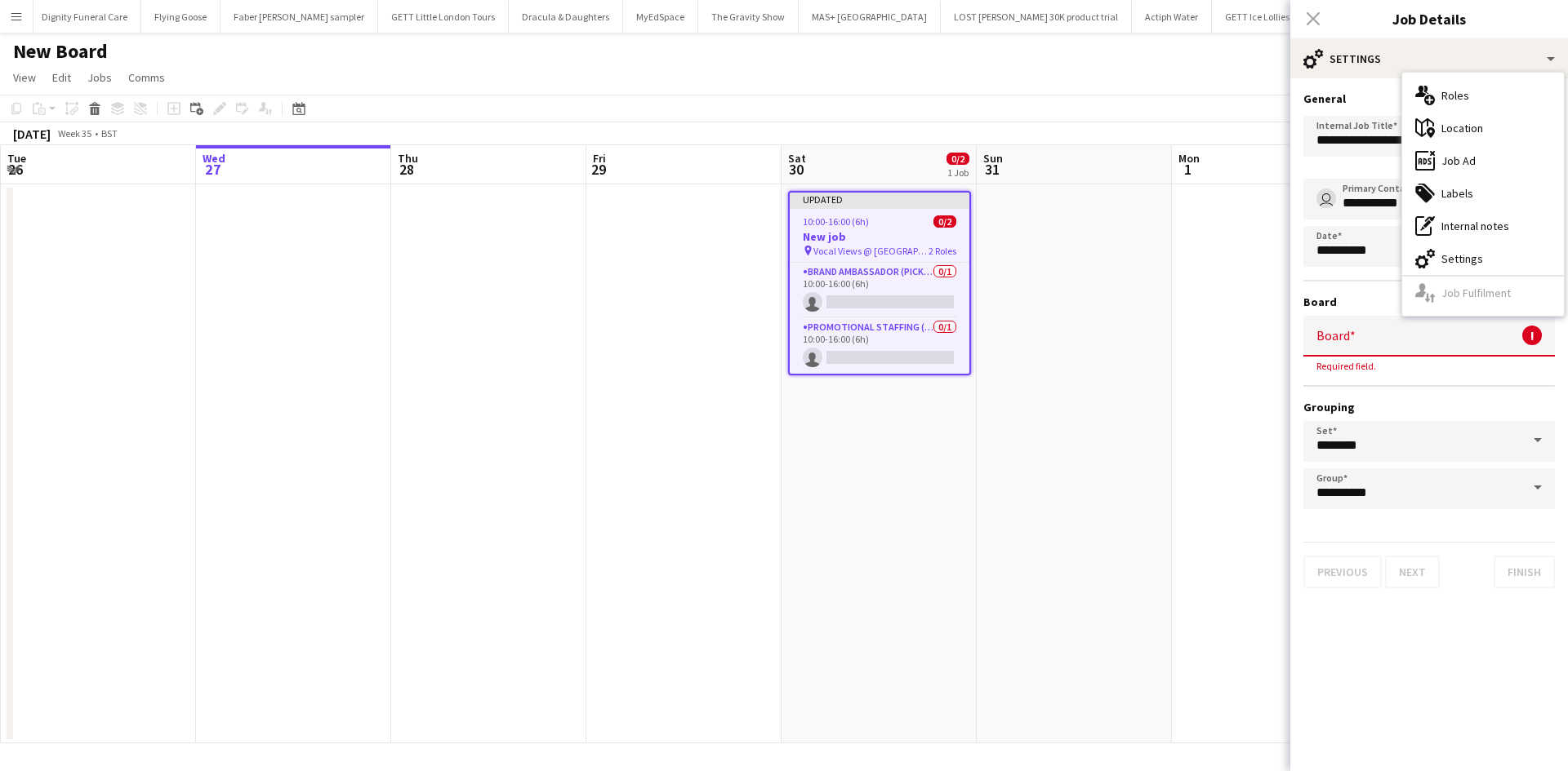
click at [1450, 250] on div "cog-double-3 Settings" at bounding box center [1482, 258] width 161 height 33
click at [1372, 339] on input "Board" at bounding box center [1429, 337] width 252 height 41
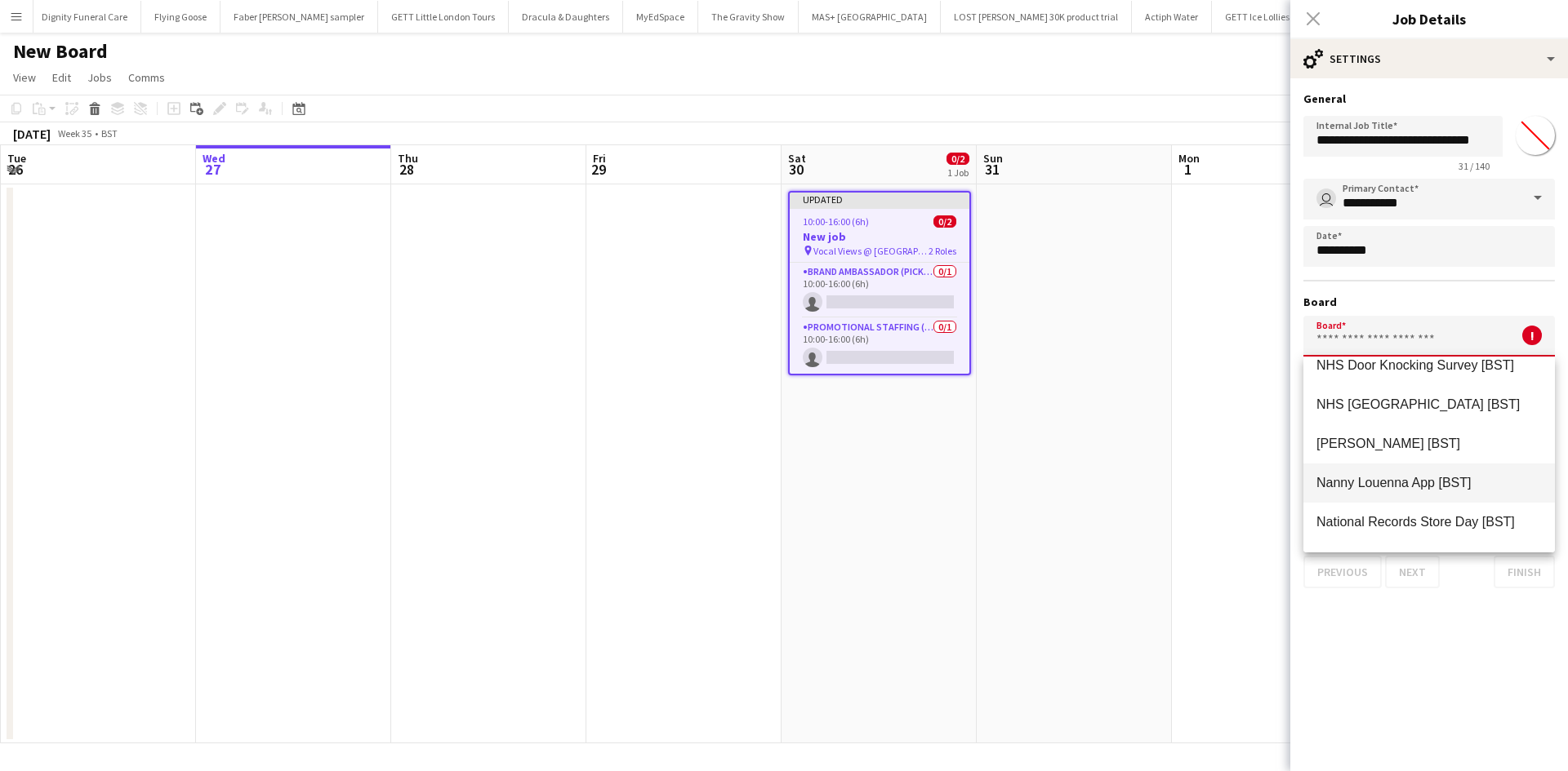
scroll to position [18198, 0]
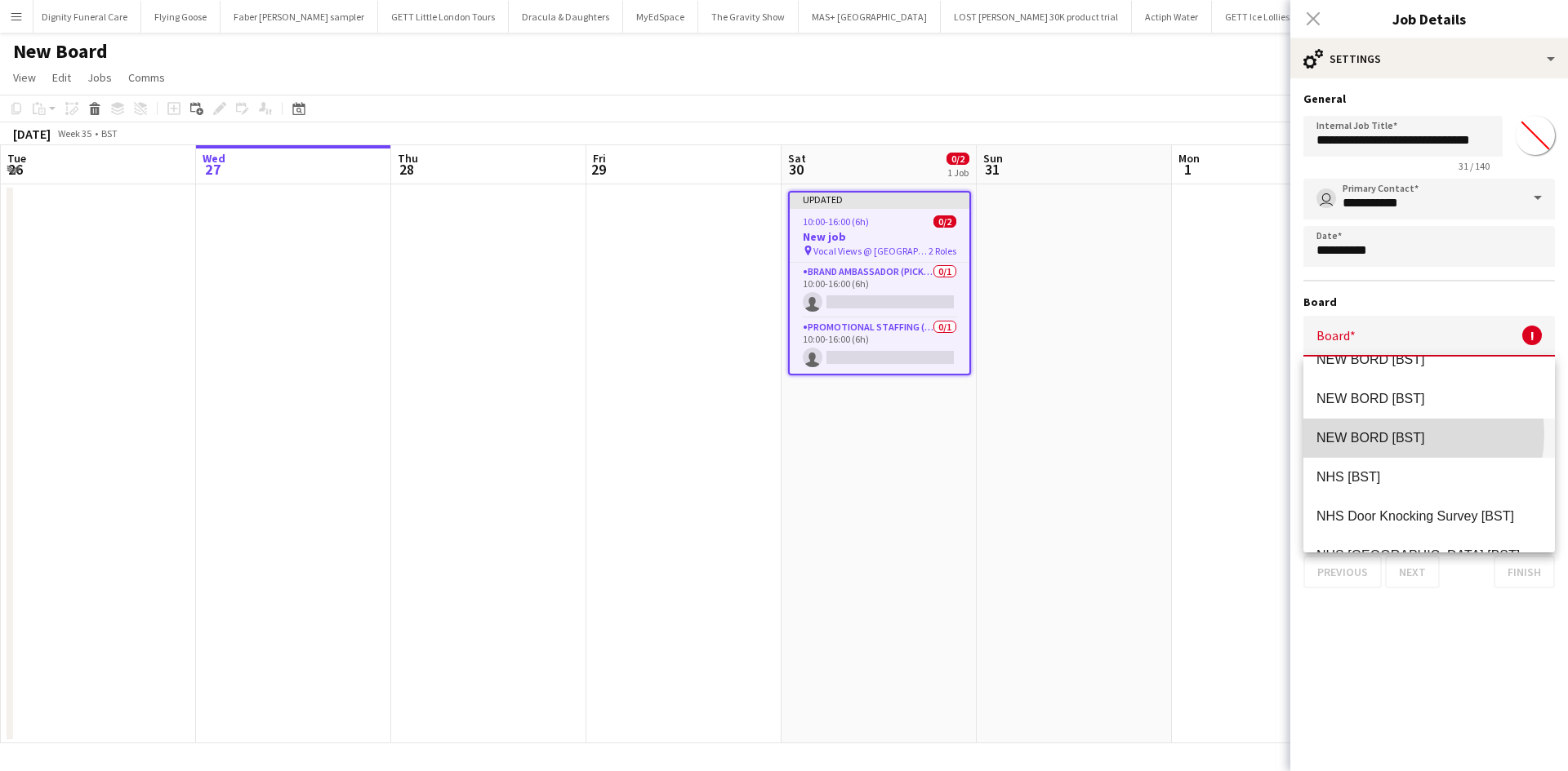
click at [1394, 434] on span "NEW BORD [BST]" at bounding box center [1370, 437] width 108 height 14
type input "********"
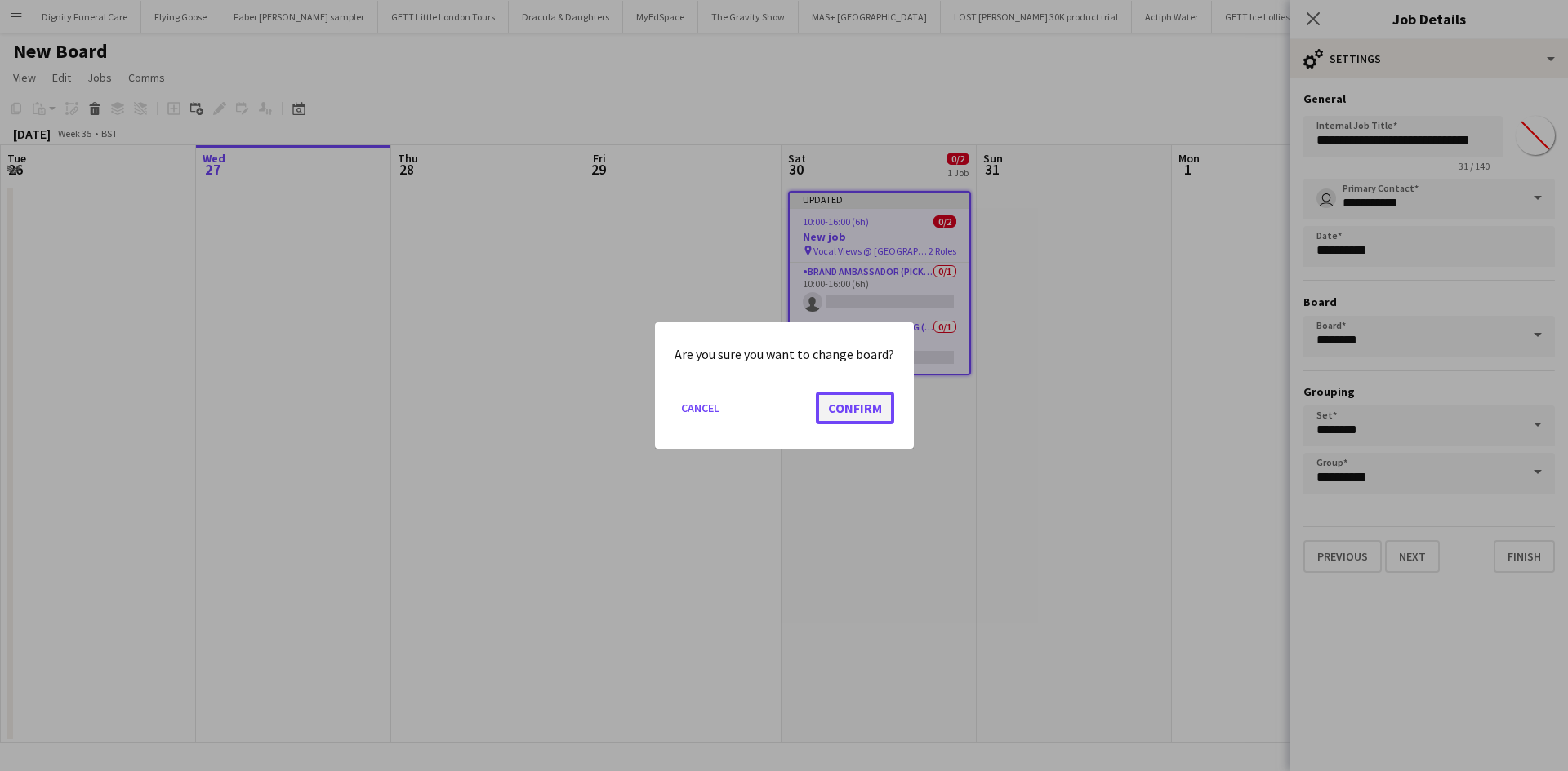
click at [863, 406] on button "Confirm" at bounding box center [854, 407] width 78 height 33
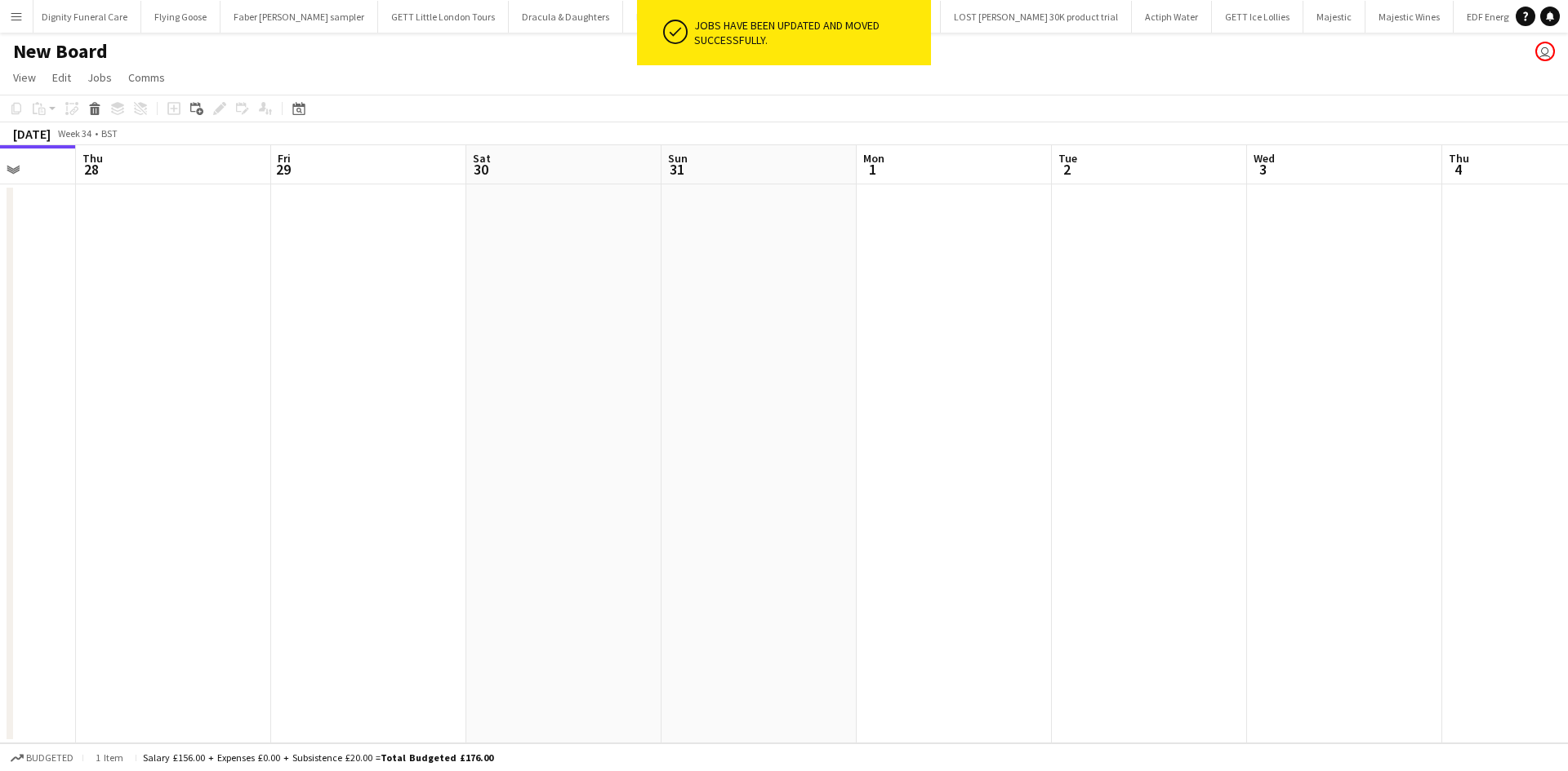
scroll to position [0, 606]
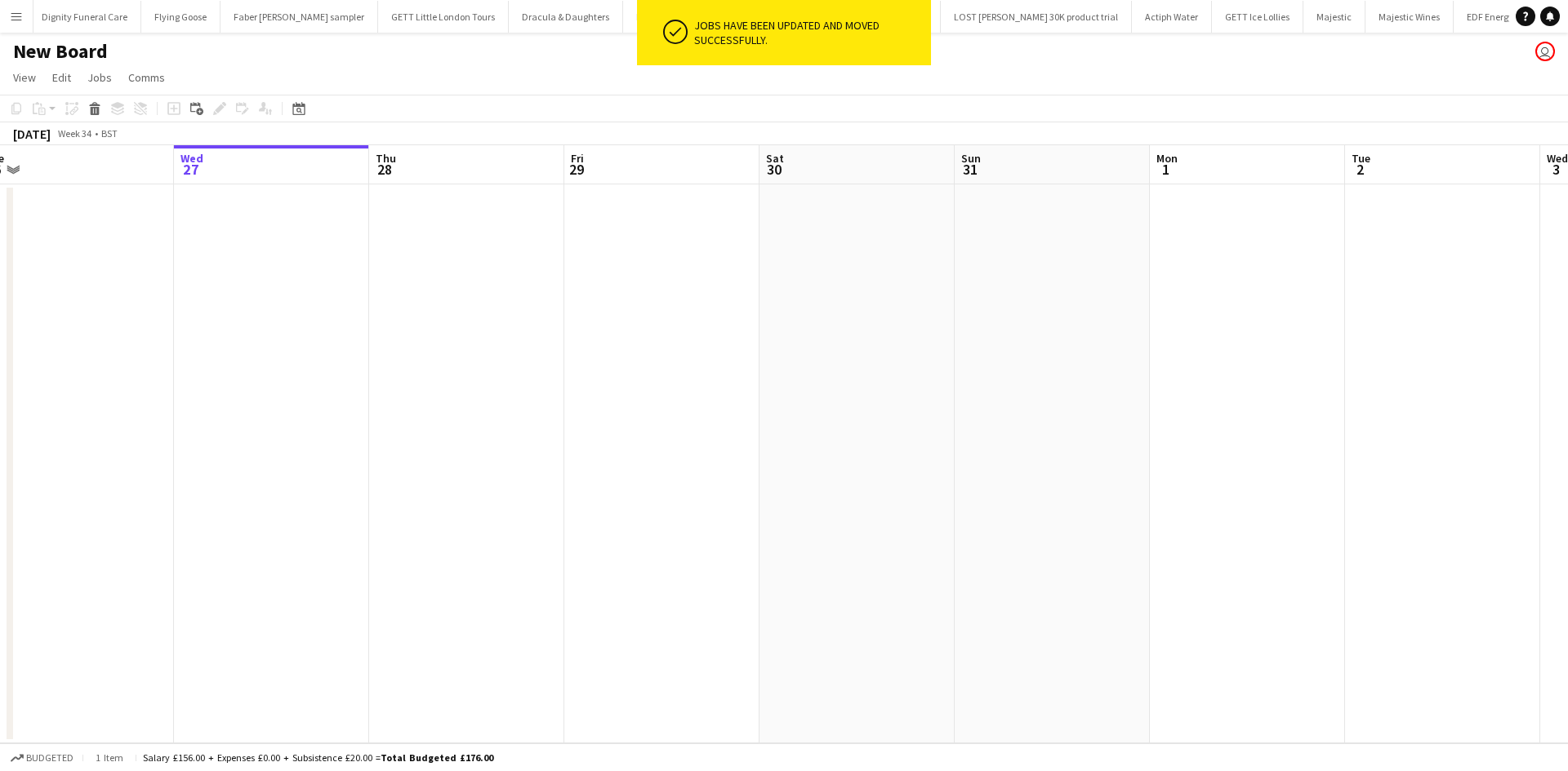
drag, startPoint x: 1005, startPoint y: 349, endPoint x: 704, endPoint y: 312, distance: 303.3
click at [704, 312] on app-calendar-viewport "Sat 23 Sun 24 Mon 25 Tue 26 Wed 27 Thu 28 Fri 29 Sat 30 Sun 31 Mon 1 Tue 2 Wed …" at bounding box center [784, 445] width 1568 height 599
click at [892, 306] on app-date-cell at bounding box center [856, 464] width 195 height 559
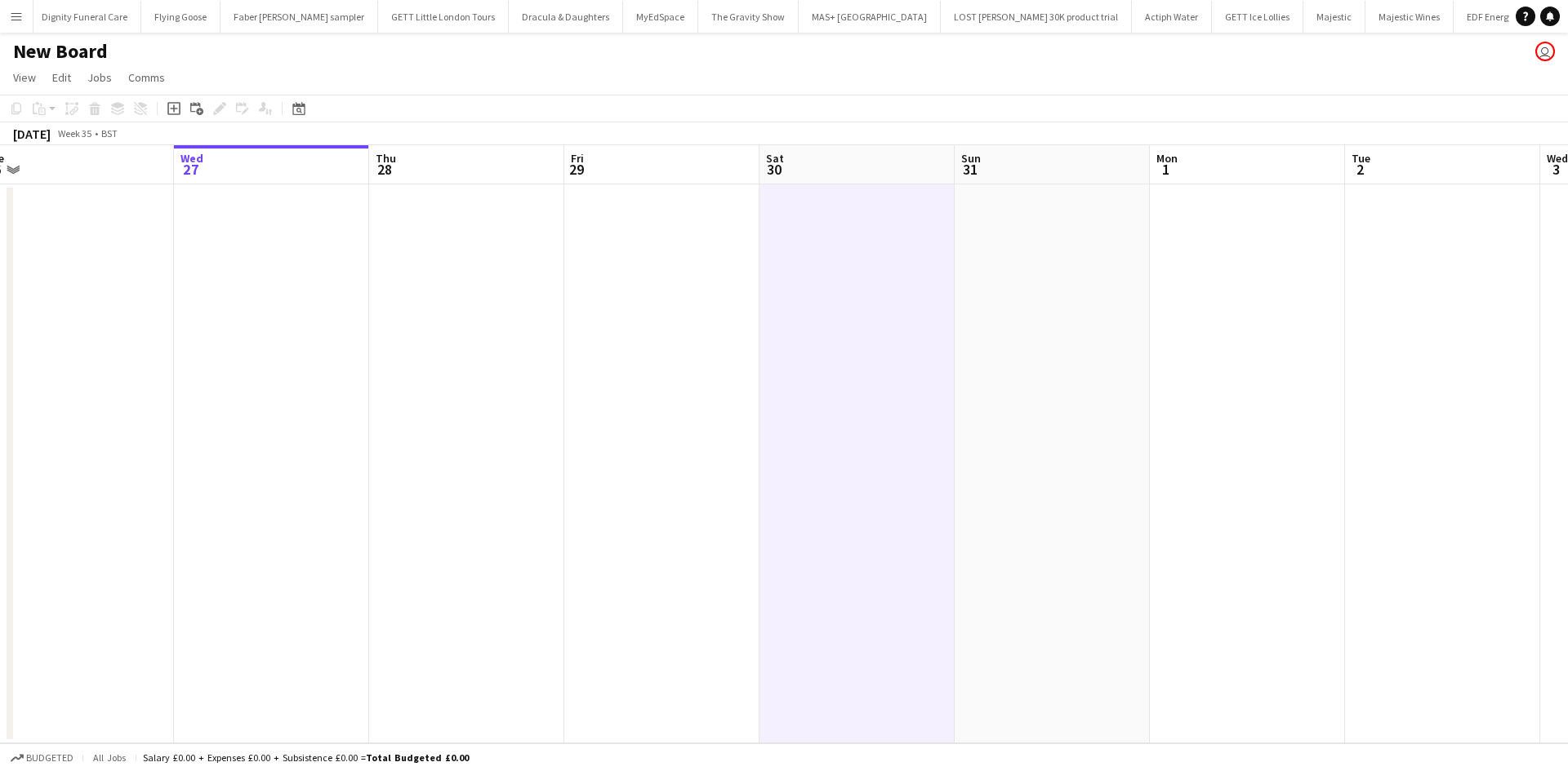
click at [82, 48] on h1 "New Board" at bounding box center [61, 51] width 95 height 24
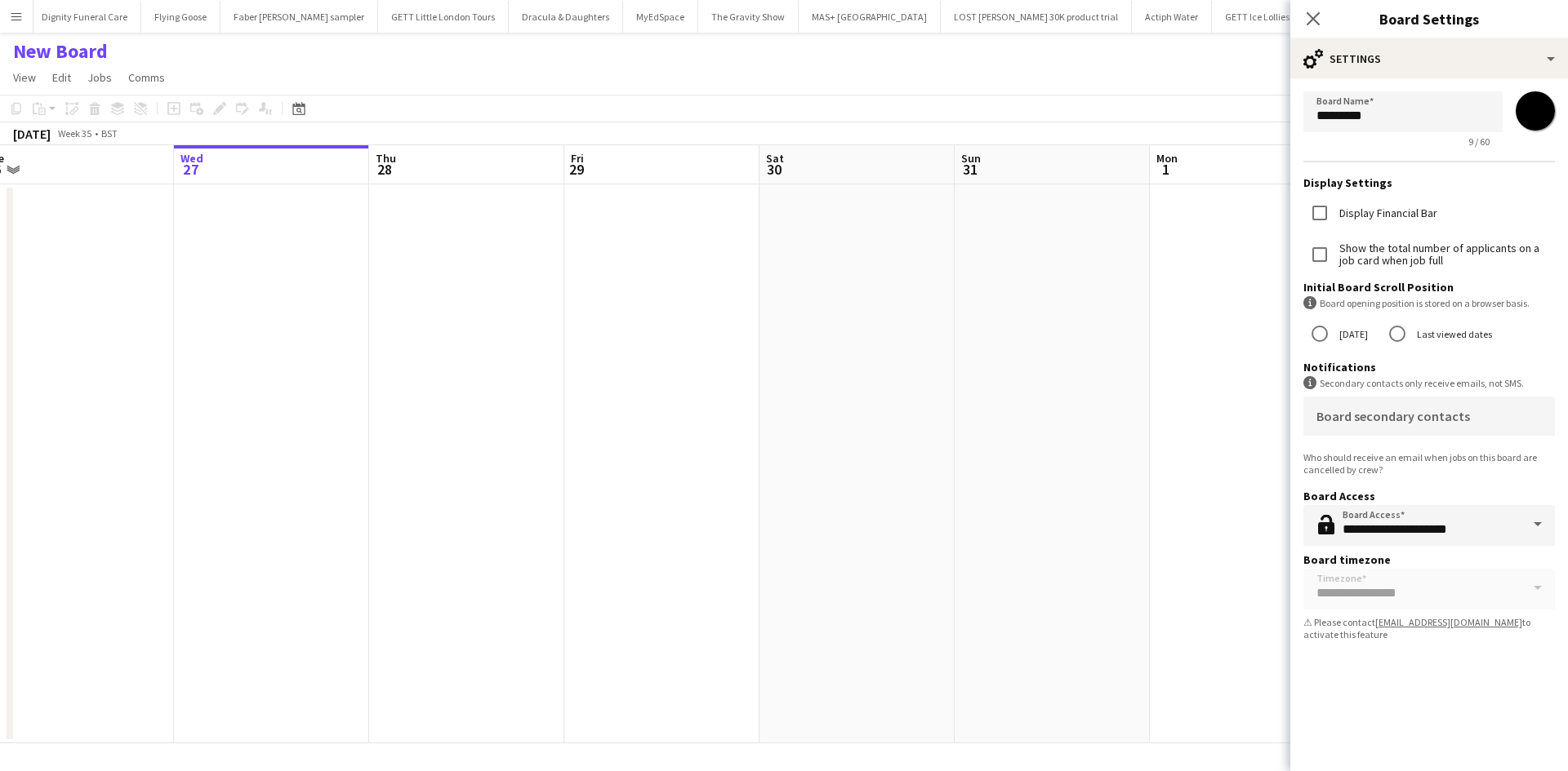
drag, startPoint x: 737, startPoint y: 326, endPoint x: 725, endPoint y: 335, distance: 15.0
click at [737, 326] on app-date-cell at bounding box center [661, 464] width 195 height 559
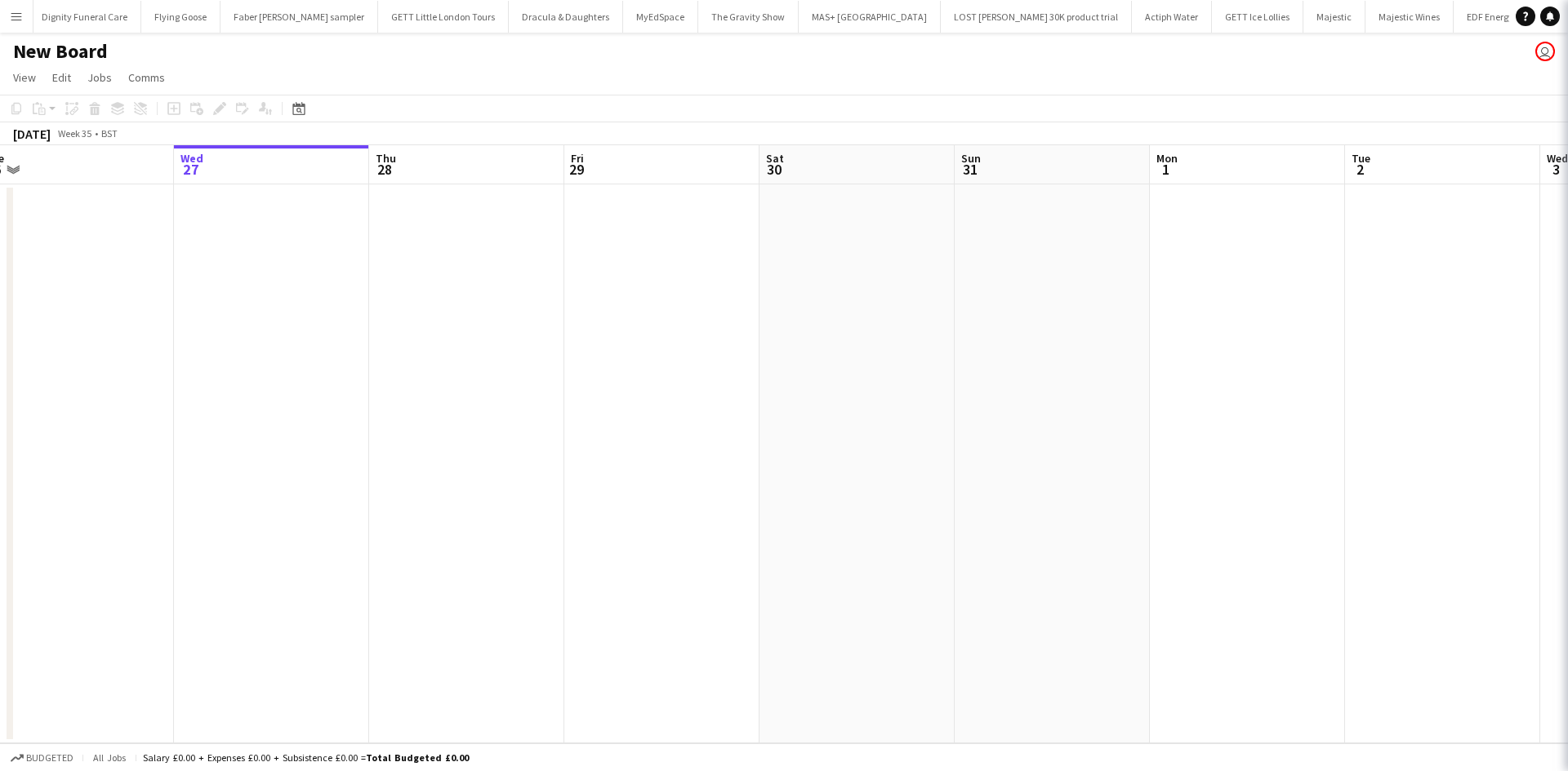
scroll to position [0, 607]
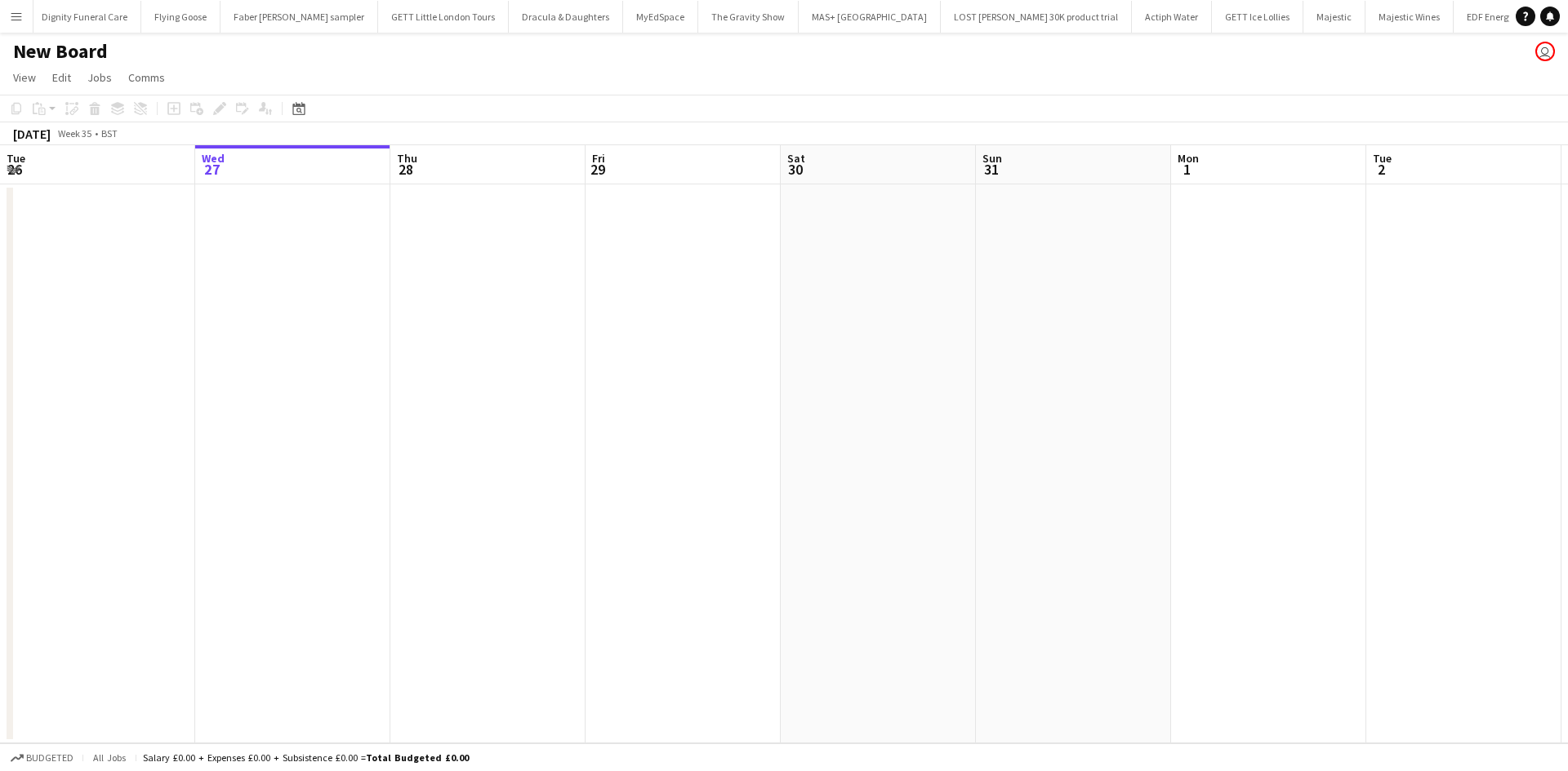
click at [14, 10] on app-icon "Menu" at bounding box center [17, 17] width 13 height 13
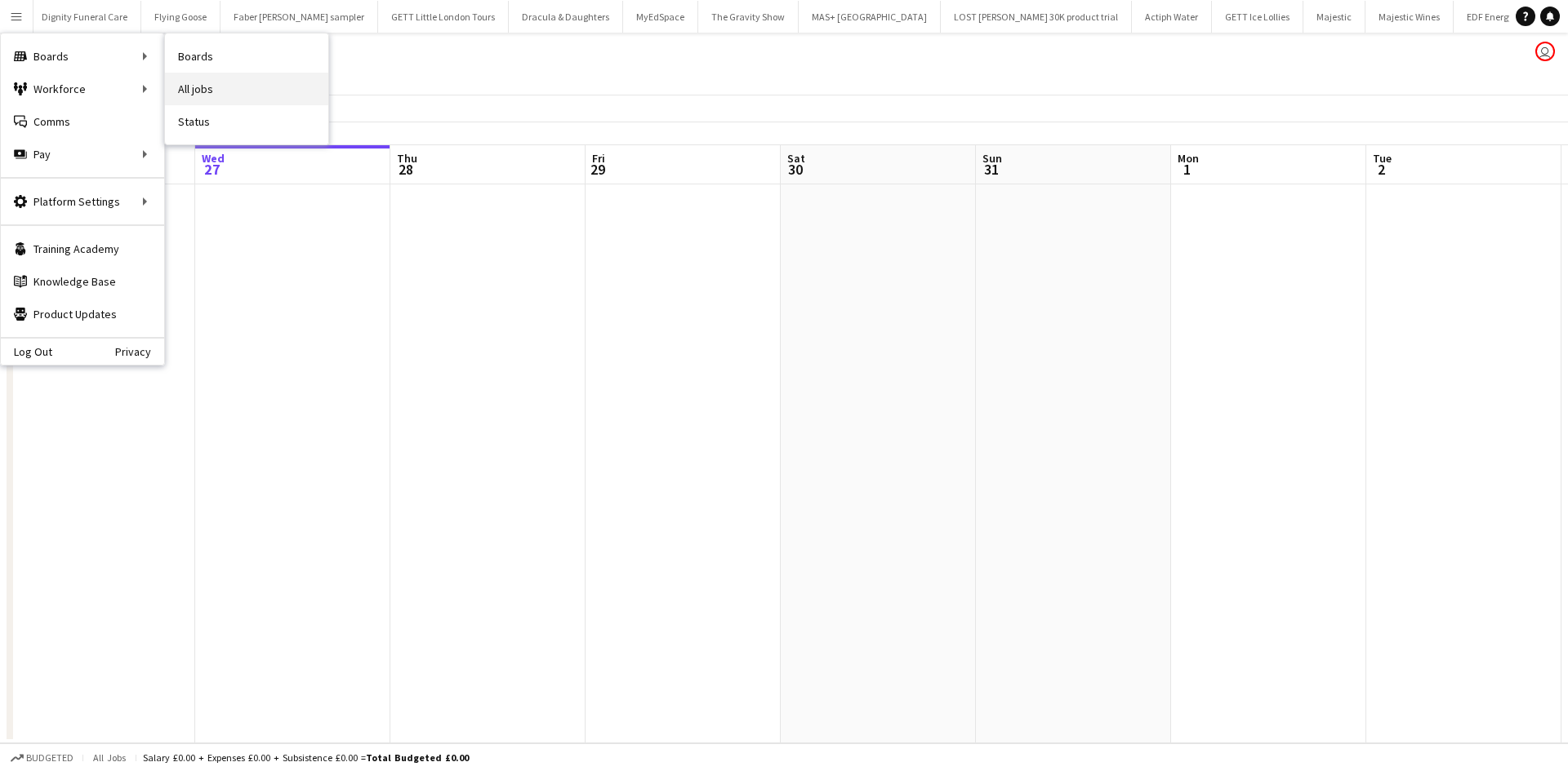
click at [193, 85] on link "All jobs" at bounding box center [246, 89] width 163 height 33
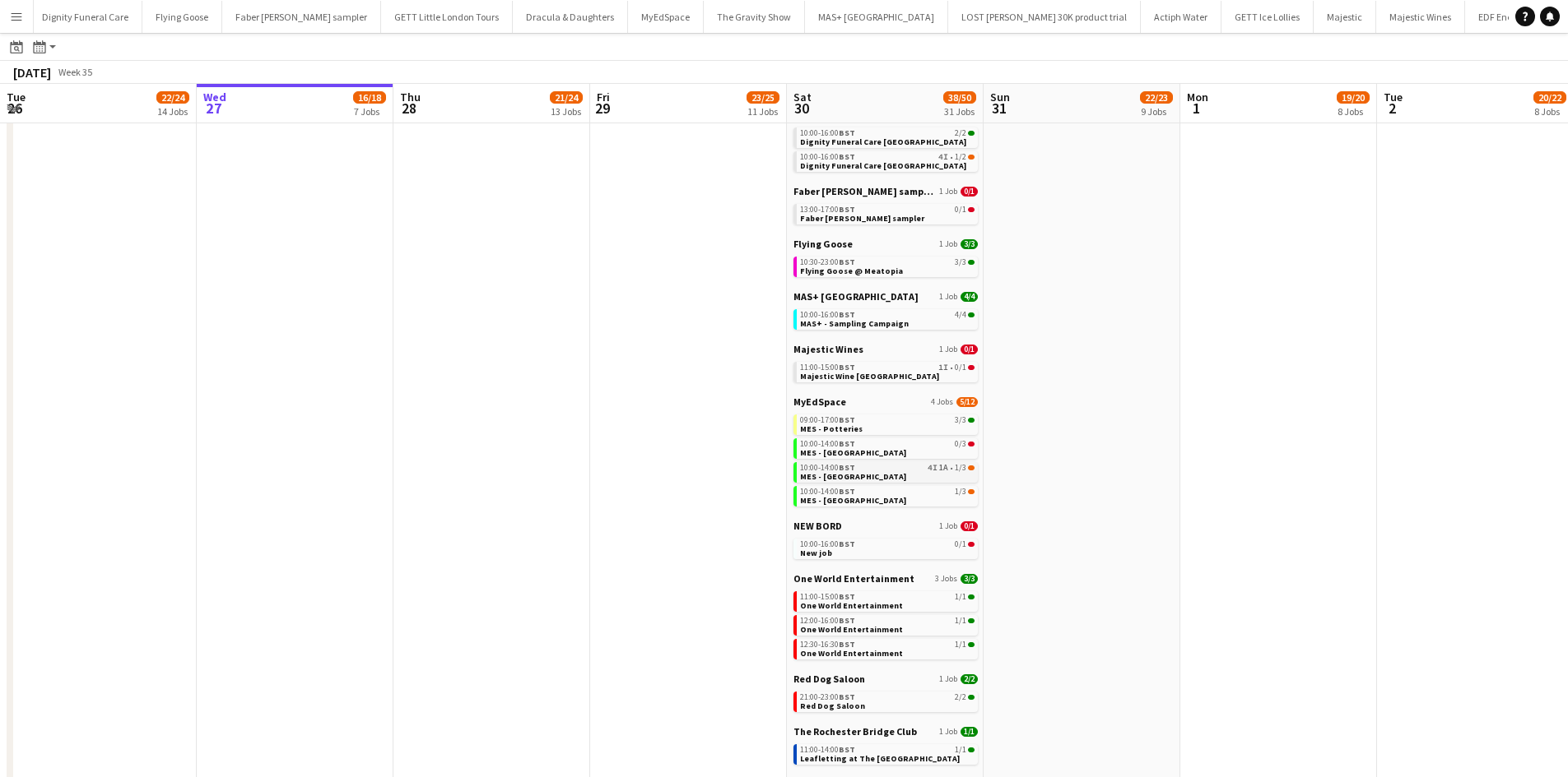
scroll to position [587, 0]
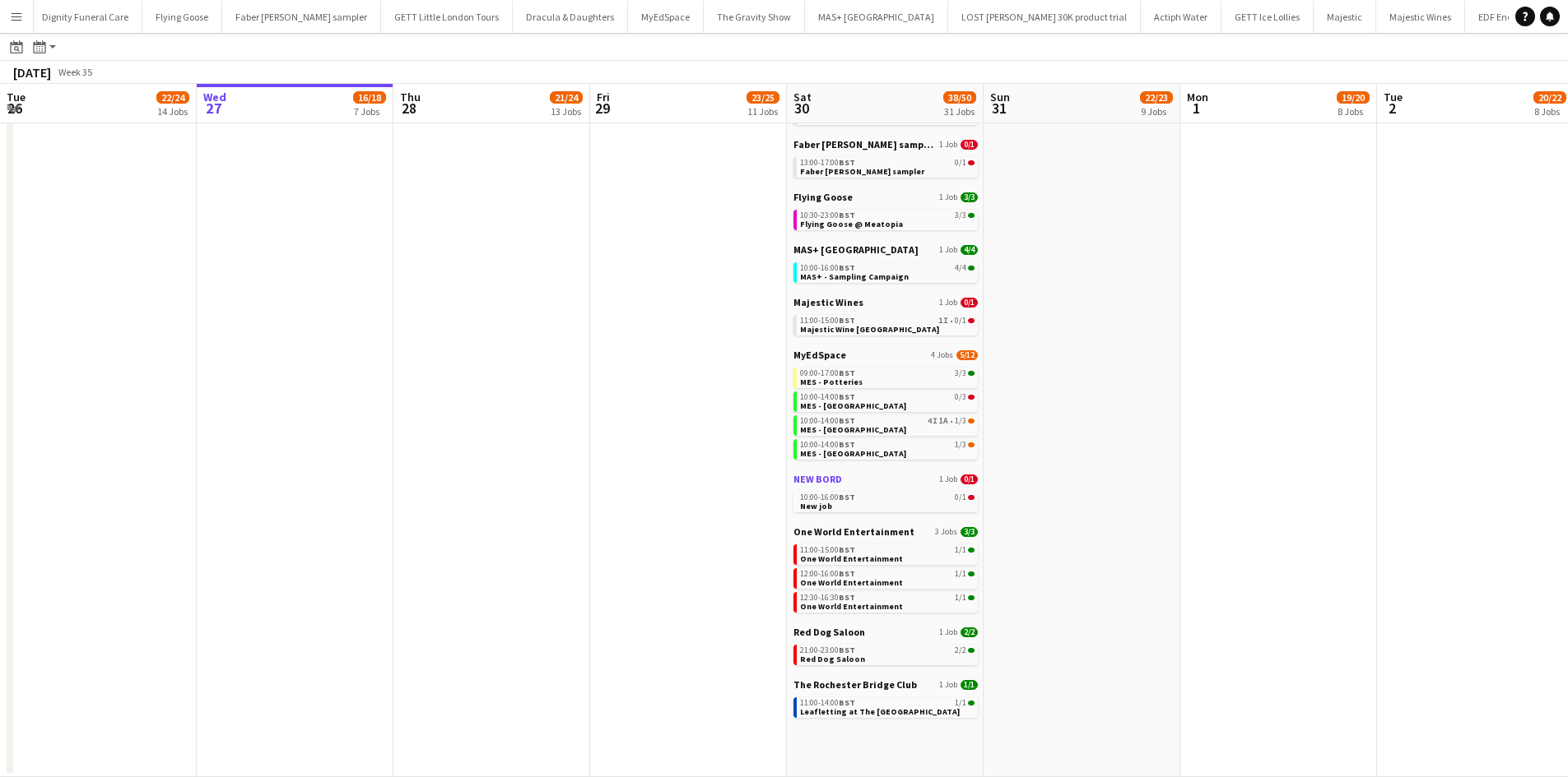
click at [832, 479] on span "NEW BORD" at bounding box center [818, 478] width 49 height 12
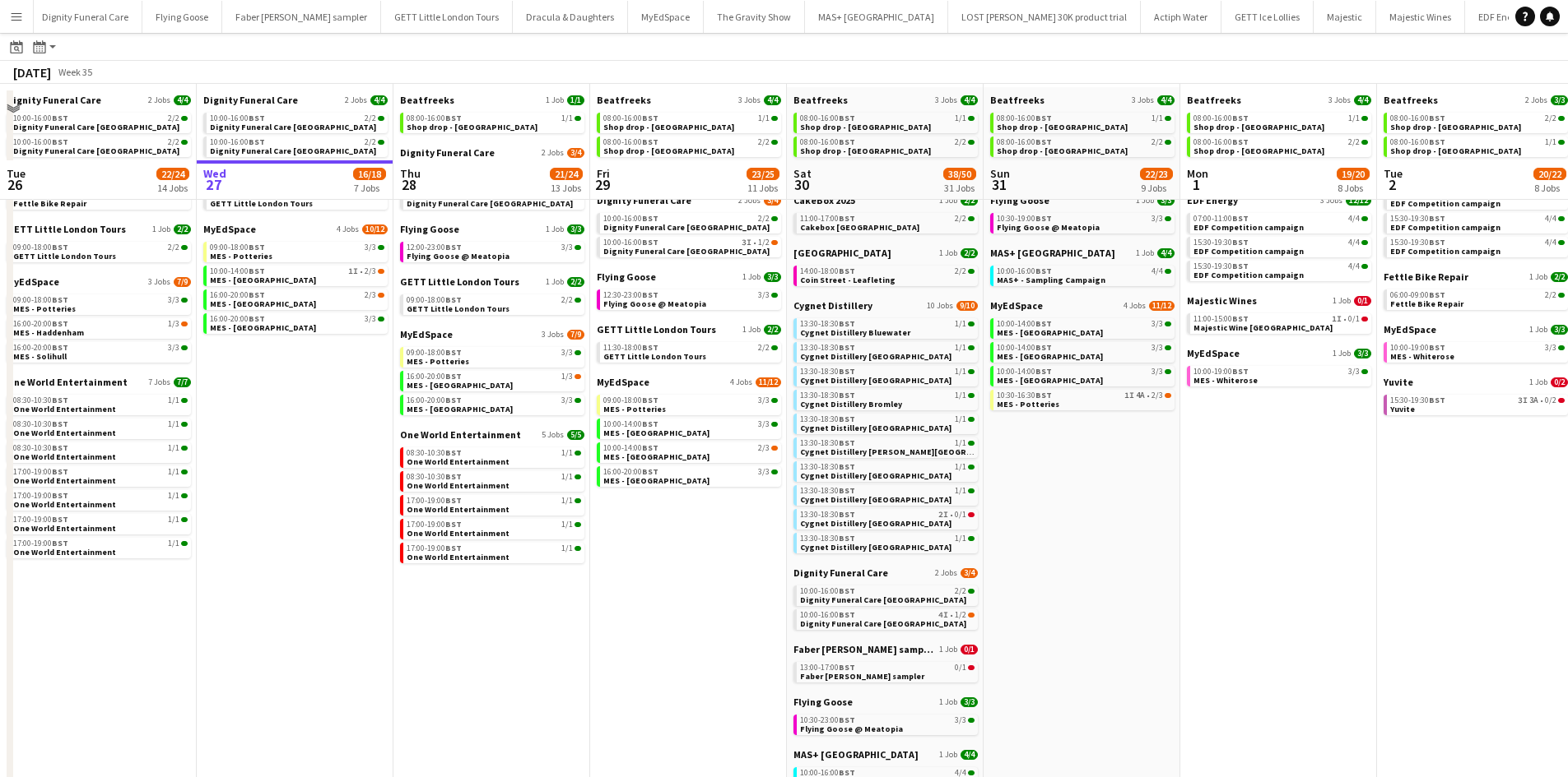
scroll to position [0, 0]
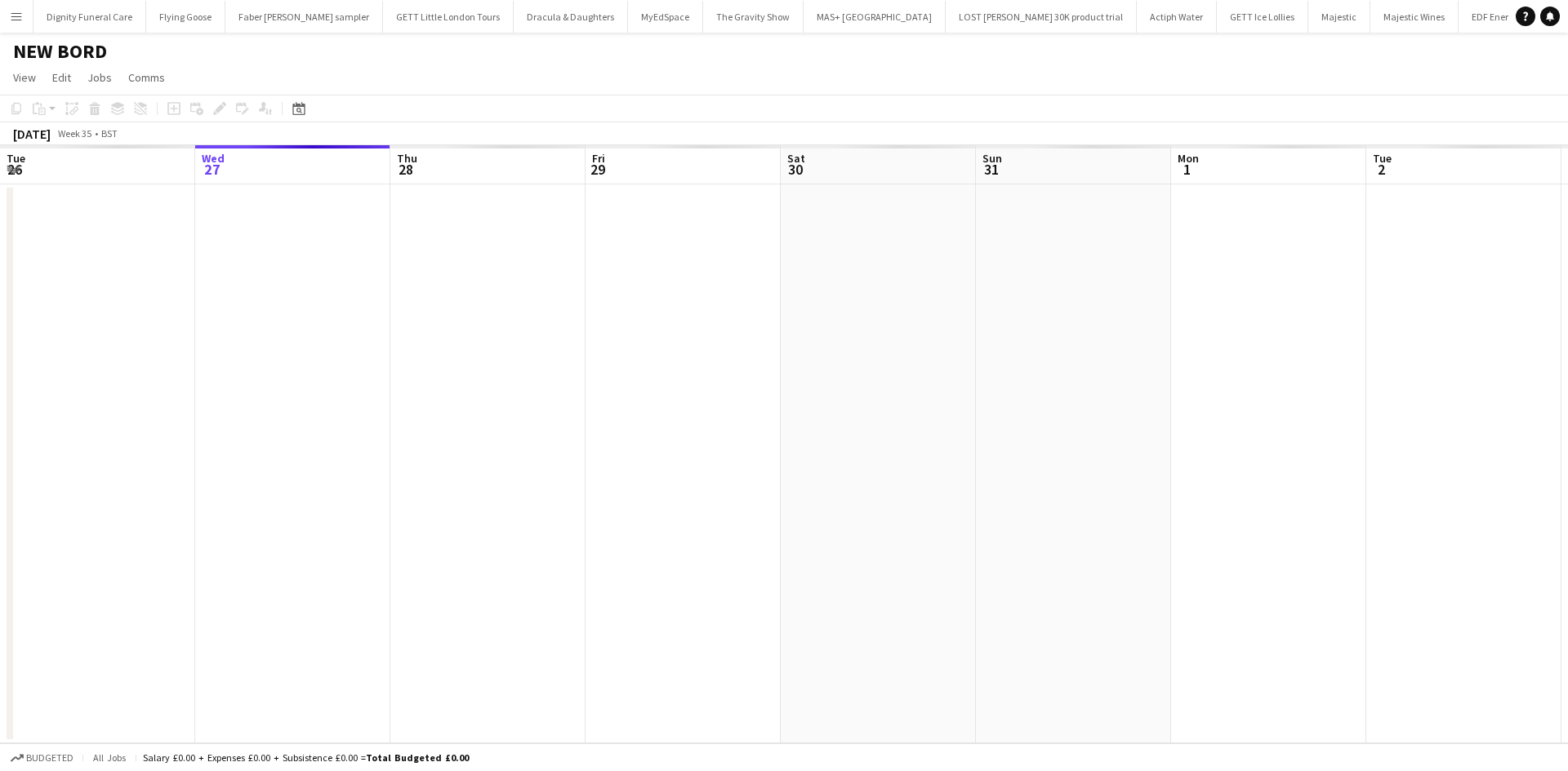
scroll to position [0, 96]
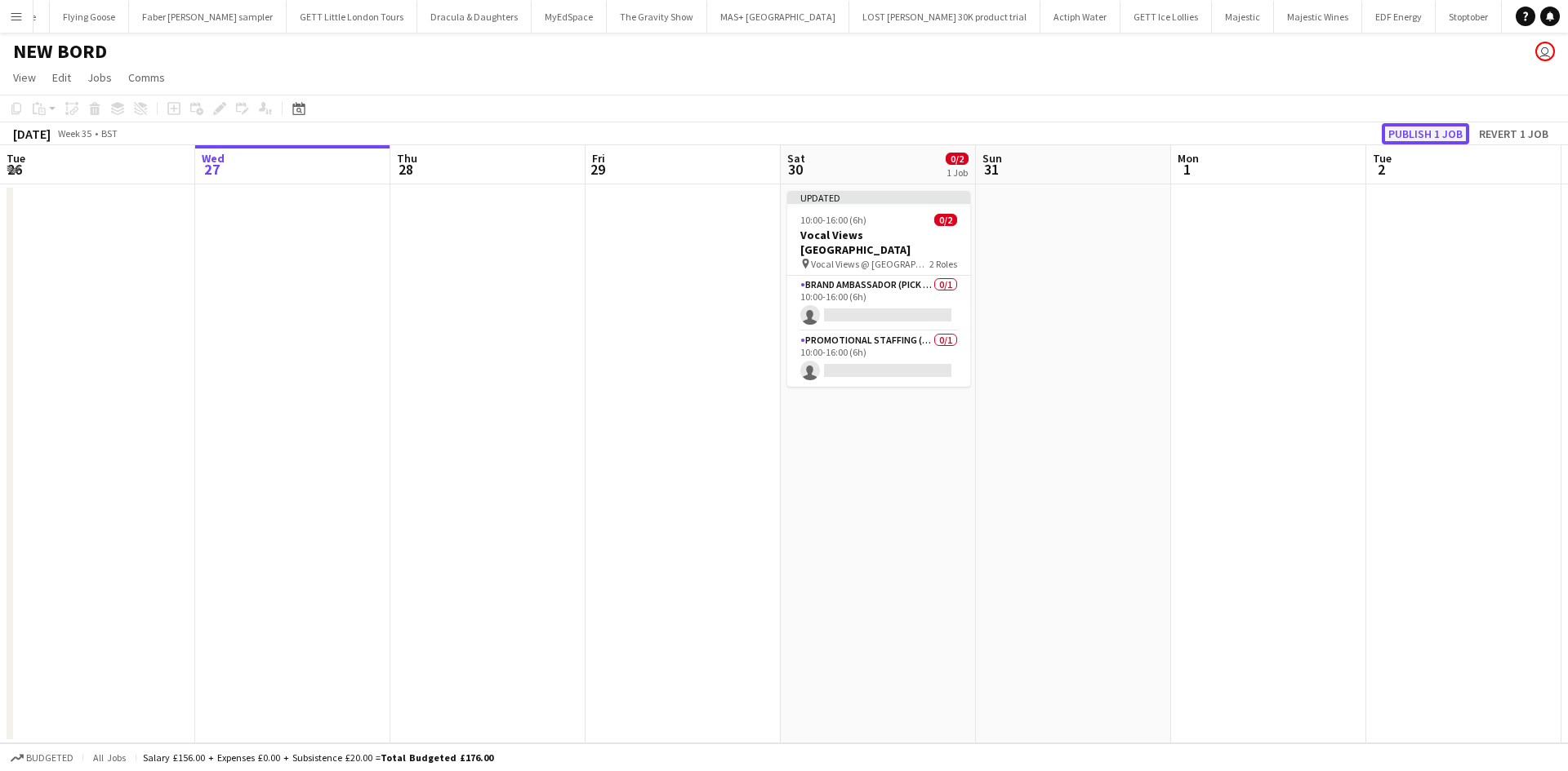
click at [1422, 128] on button "Publish 1 job" at bounding box center [1425, 133] width 88 height 21
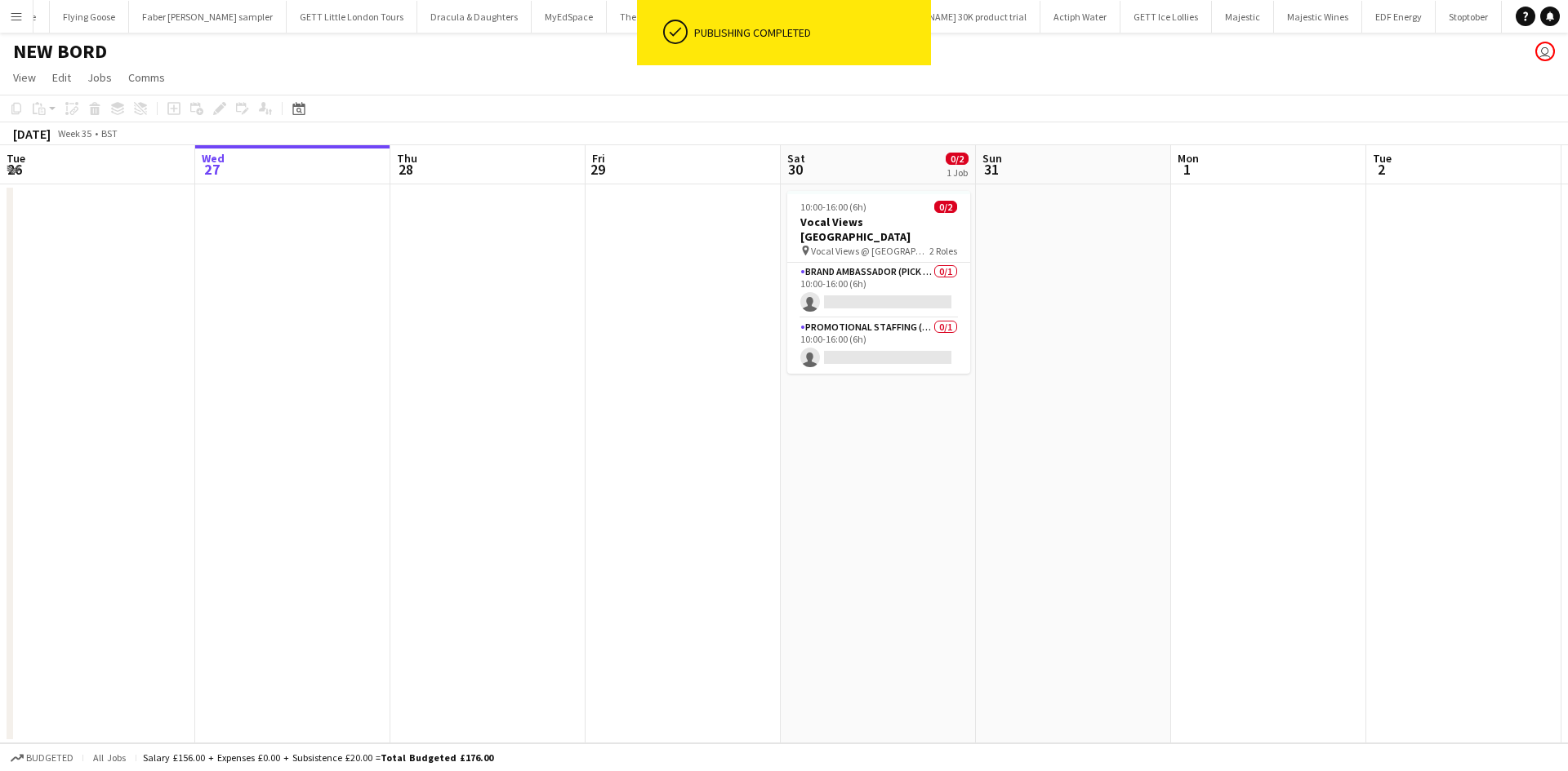
click at [75, 48] on h1 "NEW BORD" at bounding box center [60, 51] width 94 height 24
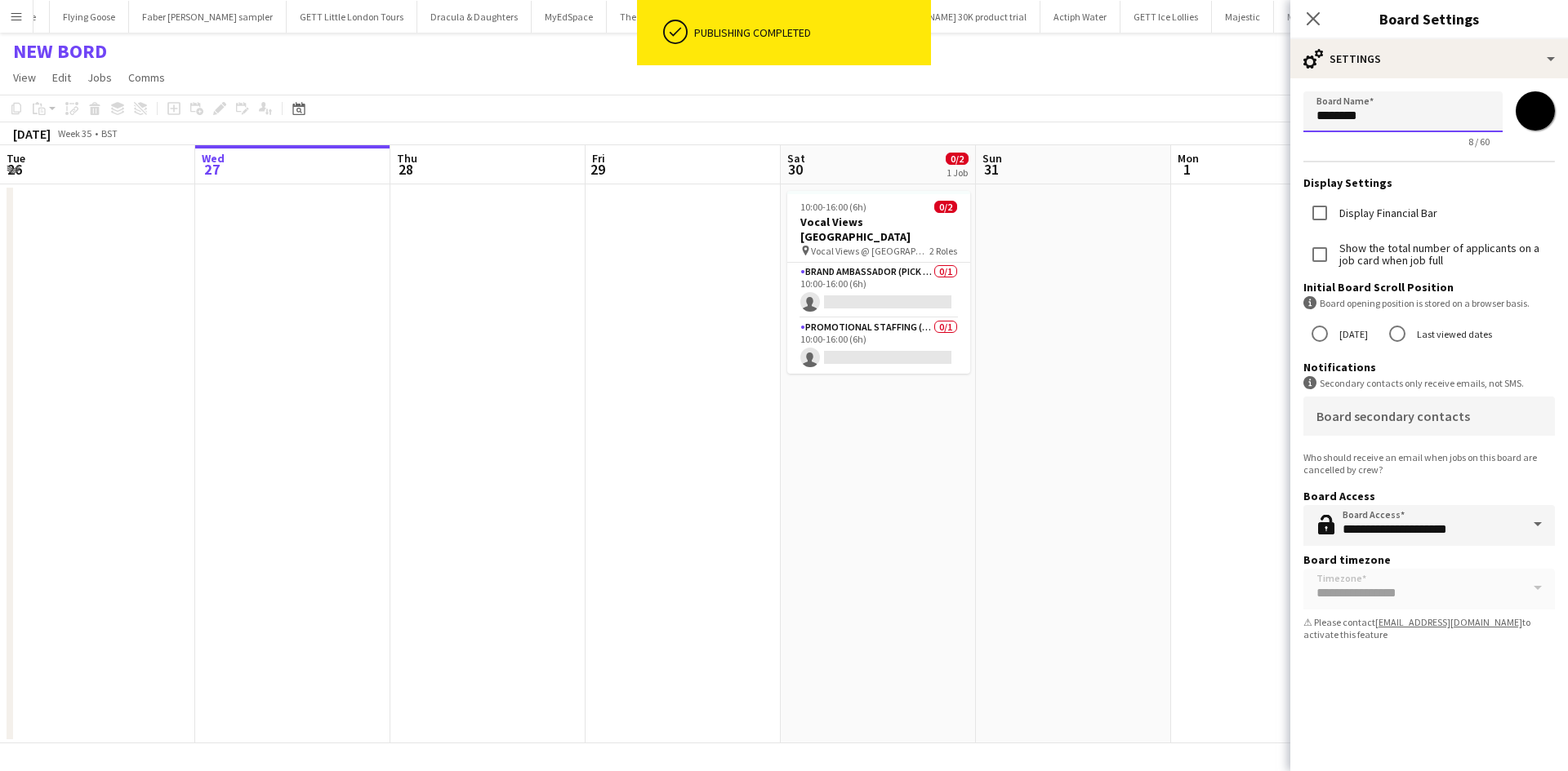
click at [1427, 124] on input "********" at bounding box center [1403, 112] width 200 height 41
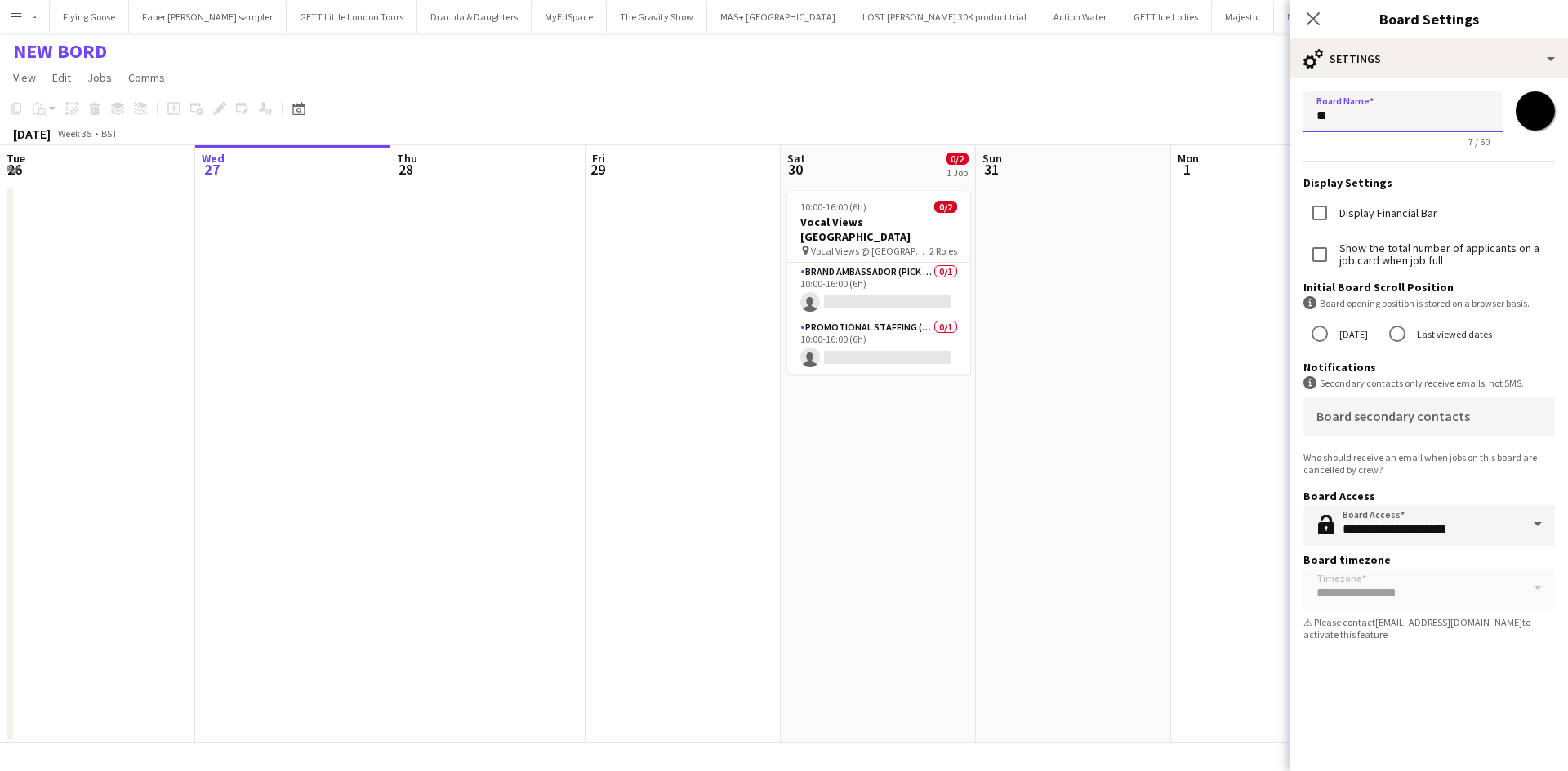
type input "*"
type input "**********"
click at [1157, 365] on app-date-cell at bounding box center [1073, 464] width 195 height 559
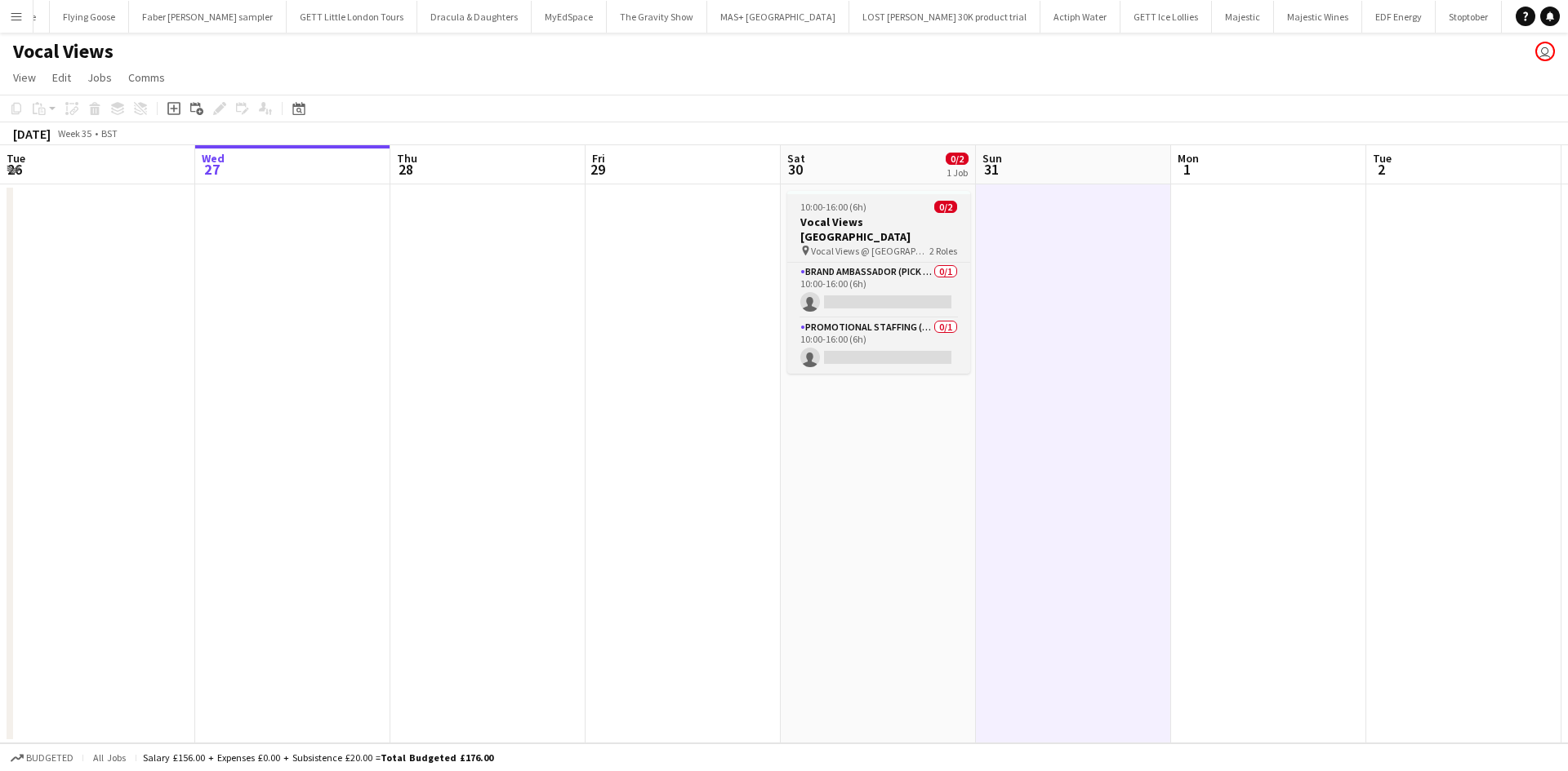
click at [859, 226] on h3 "Vocal Views Westfield Stratford" at bounding box center [879, 229] width 183 height 30
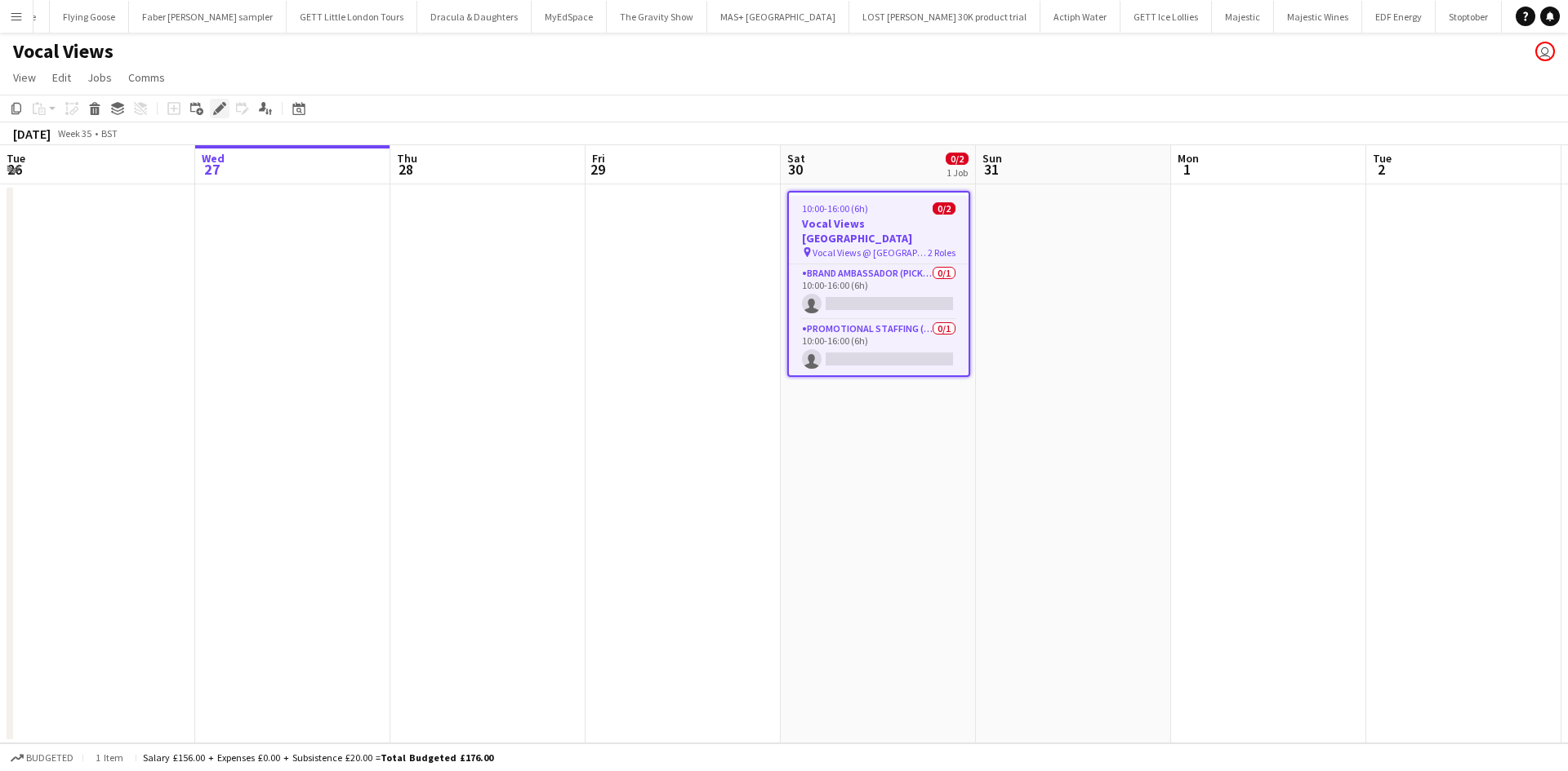
click at [220, 103] on icon "Edit" at bounding box center [219, 108] width 13 height 13
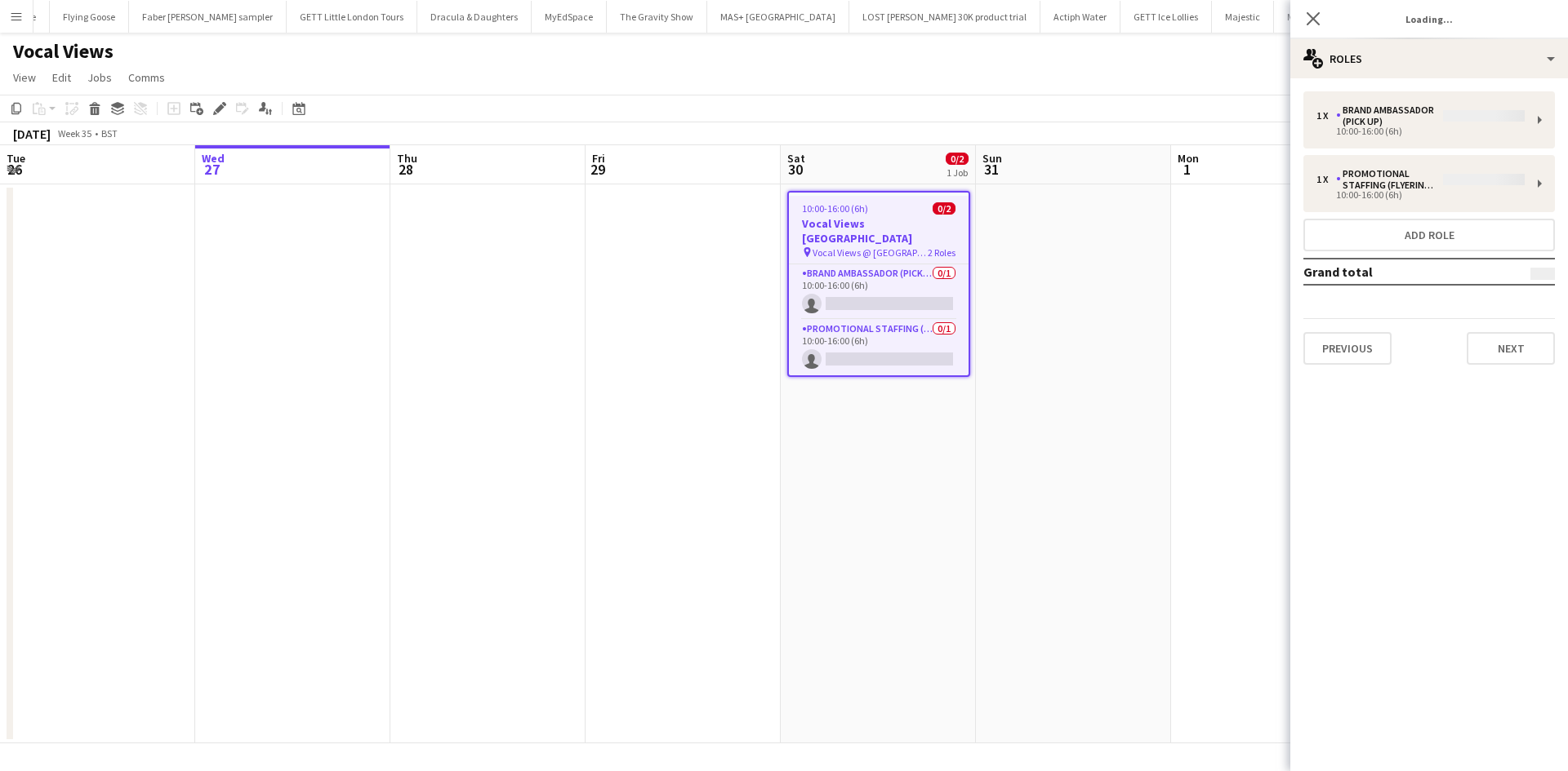
click at [1416, 115] on div "1 x Brand Ambassador (Pick up) 10:00-16:00 (6h) 1 x Promotional Staffing (Flyer…" at bounding box center [1429, 227] width 278 height 273
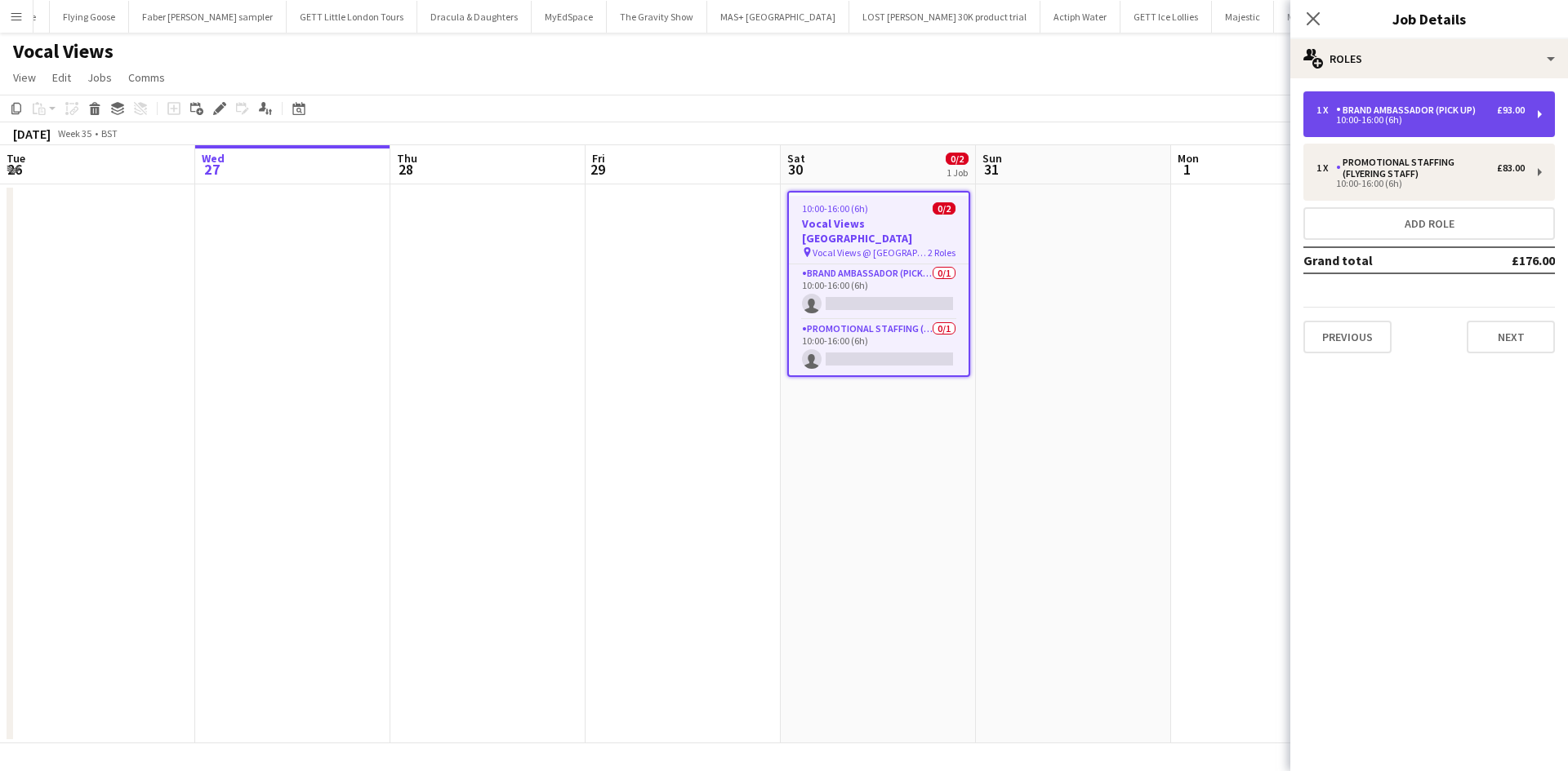
click at [1421, 103] on div "1 x Brand Ambassador (Pick up) £93.00 10:00-16:00 (6h)" at bounding box center [1429, 114] width 252 height 46
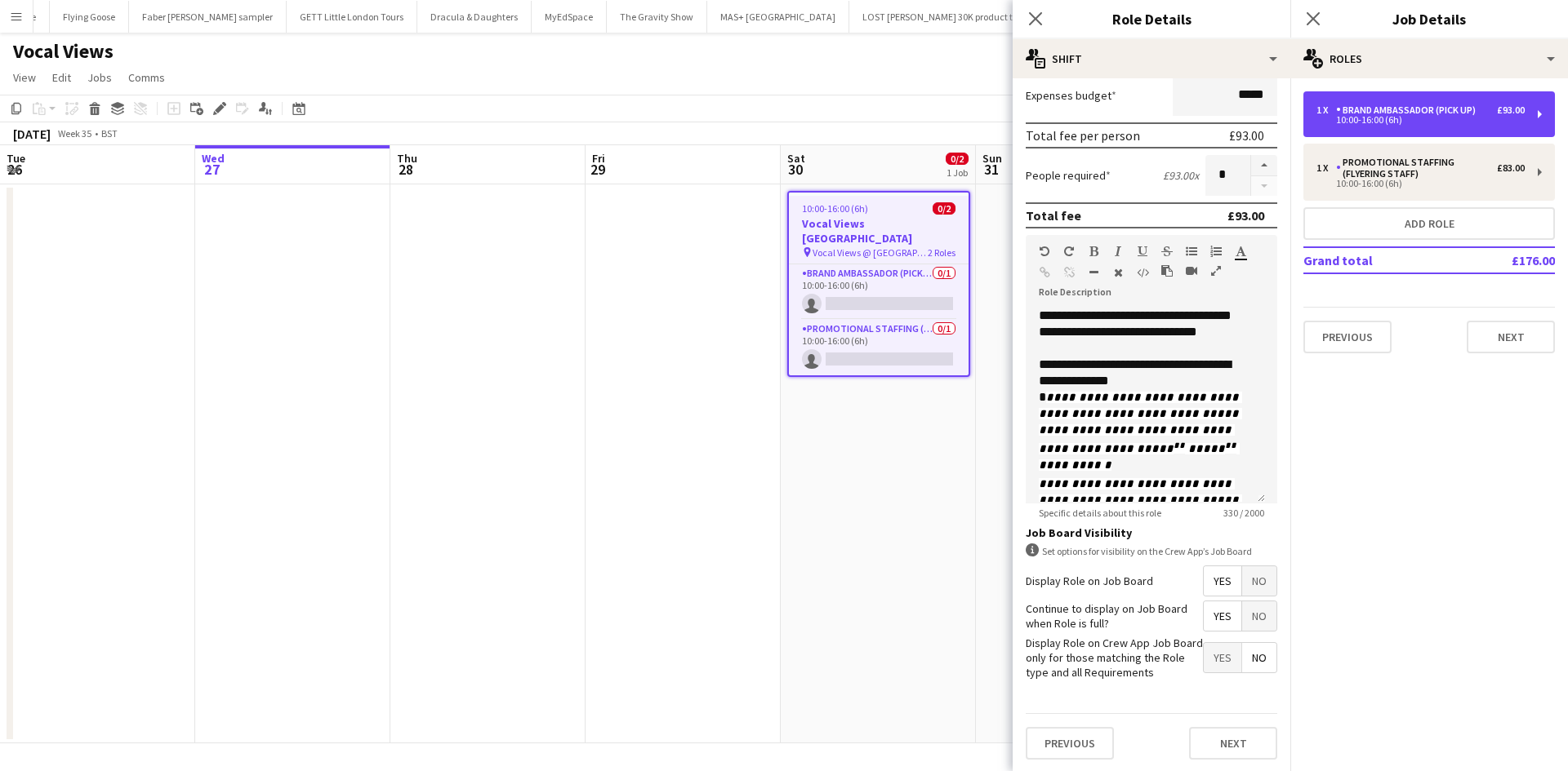
scroll to position [335, 0]
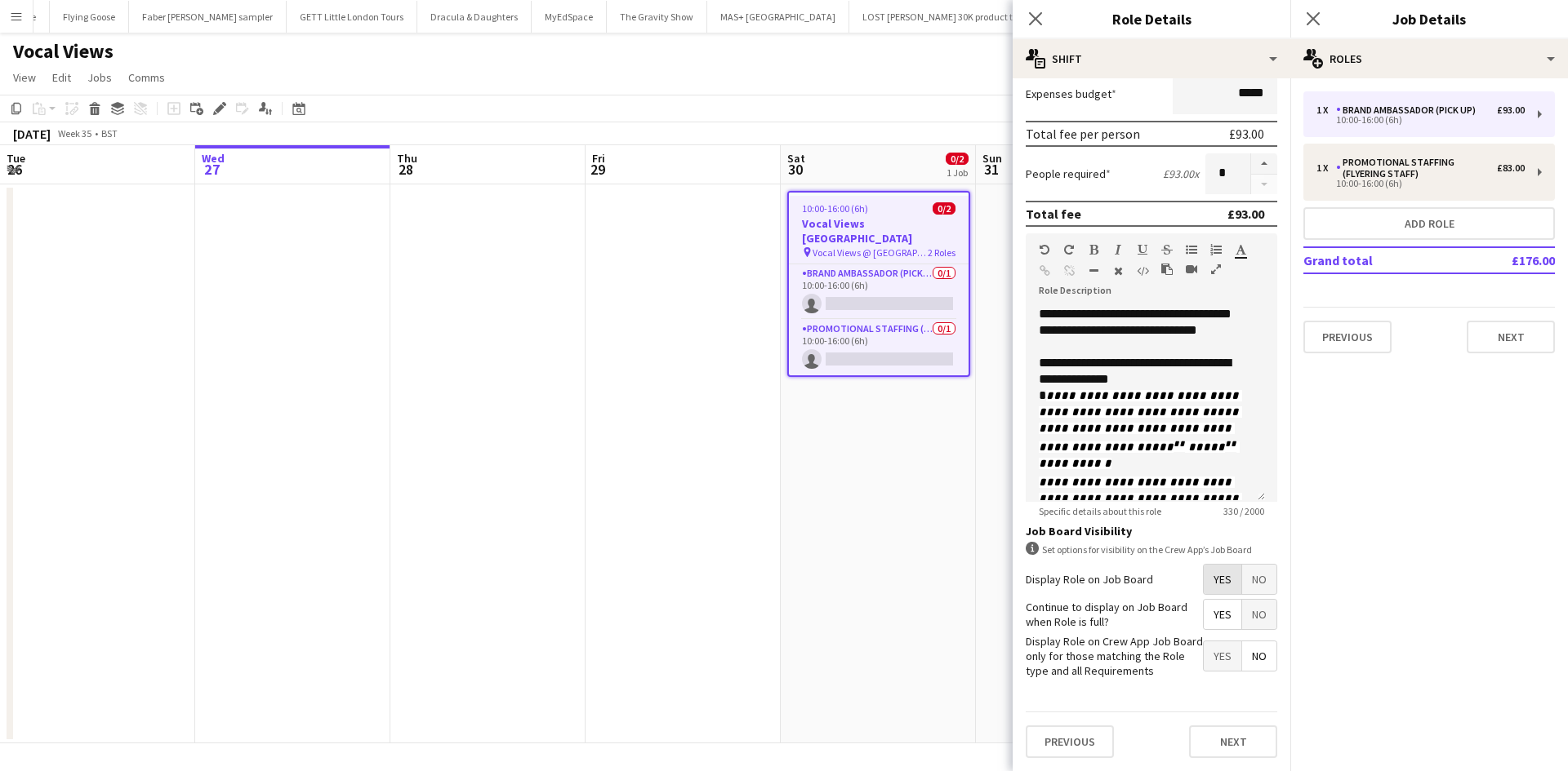
click at [1213, 572] on span "Yes" at bounding box center [1222, 580] width 37 height 30
click at [1217, 611] on span "Yes" at bounding box center [1222, 614] width 37 height 30
click at [1242, 645] on span "No" at bounding box center [1258, 656] width 35 height 30
click at [1229, 736] on button "Next" at bounding box center [1232, 741] width 89 height 33
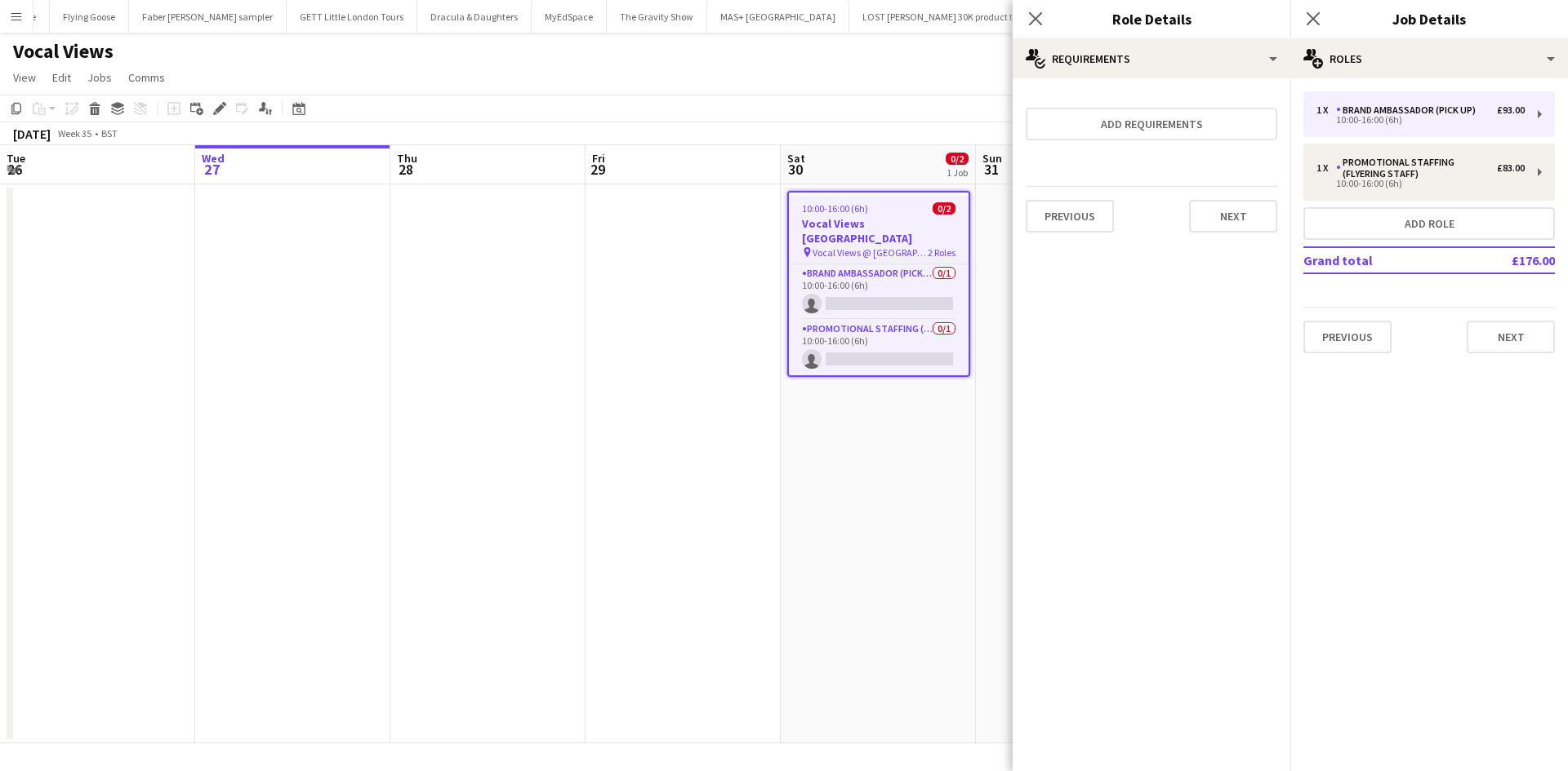
scroll to position [0, 0]
click at [1220, 210] on button "Next" at bounding box center [1232, 215] width 89 height 33
click at [1242, 213] on button "Finish" at bounding box center [1246, 218] width 62 height 33
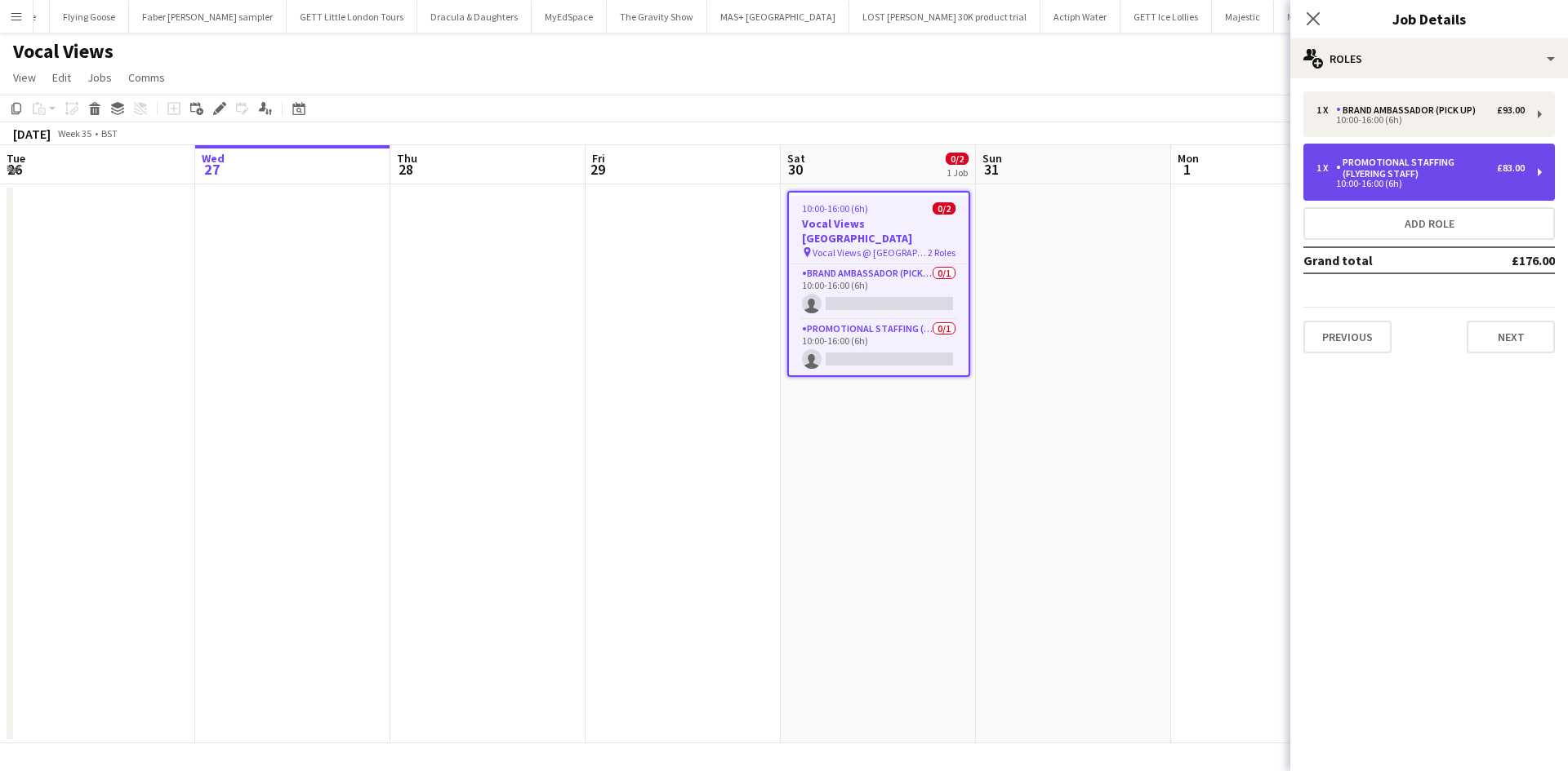
click at [1450, 149] on div "1 x Promotional Staffing (Flyering Staff) £83.00 10:00-16:00 (6h)" at bounding box center [1429, 172] width 252 height 57
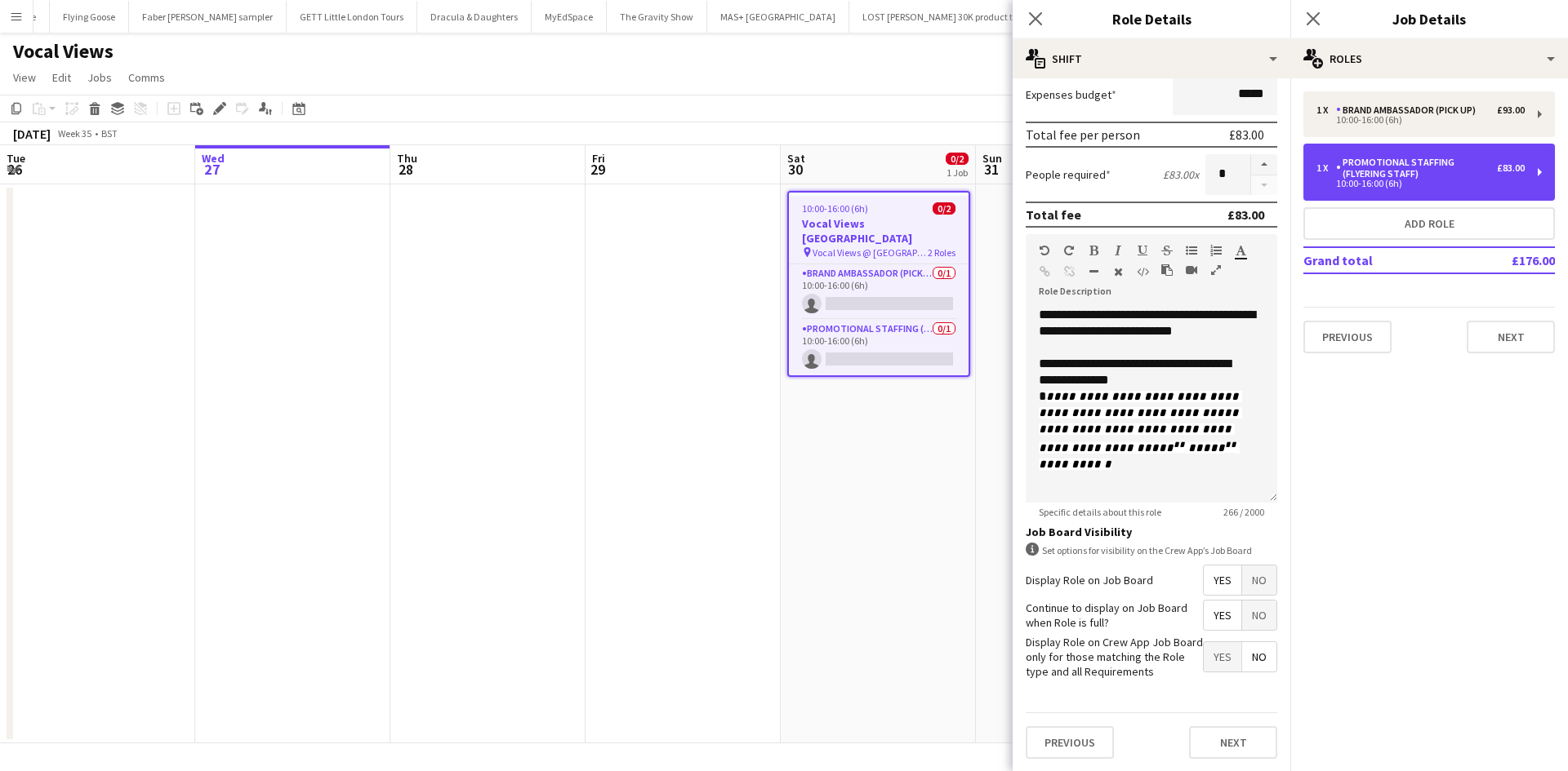
scroll to position [335, 0]
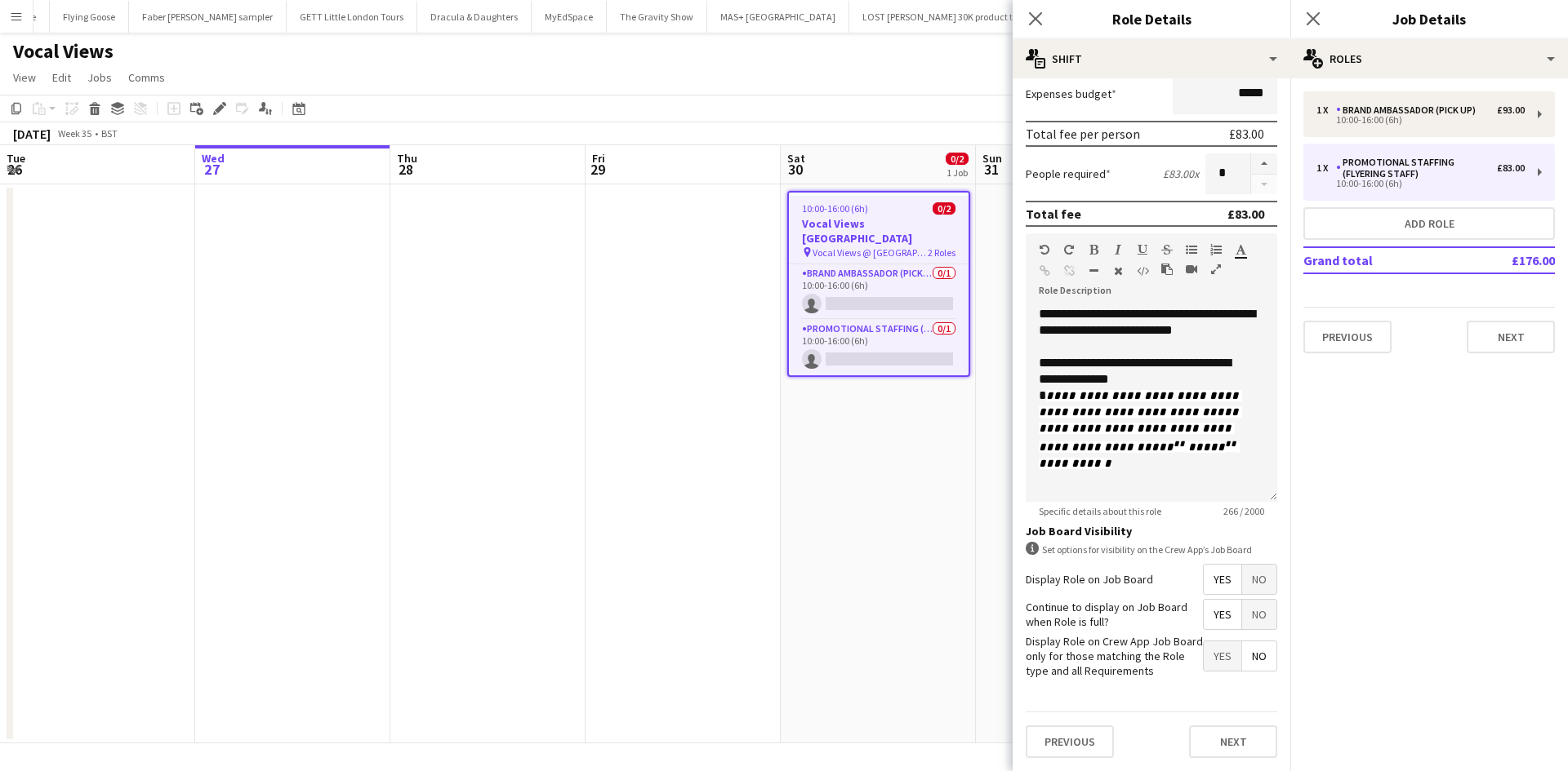
drag, startPoint x: 1214, startPoint y: 566, endPoint x: 1218, endPoint y: 580, distance: 14.6
click at [1214, 567] on span "Yes" at bounding box center [1222, 580] width 37 height 30
click at [1214, 614] on span "Yes" at bounding box center [1222, 614] width 37 height 30
click at [1250, 648] on span "No" at bounding box center [1258, 656] width 35 height 30
click at [1223, 744] on button "Next" at bounding box center [1232, 741] width 89 height 33
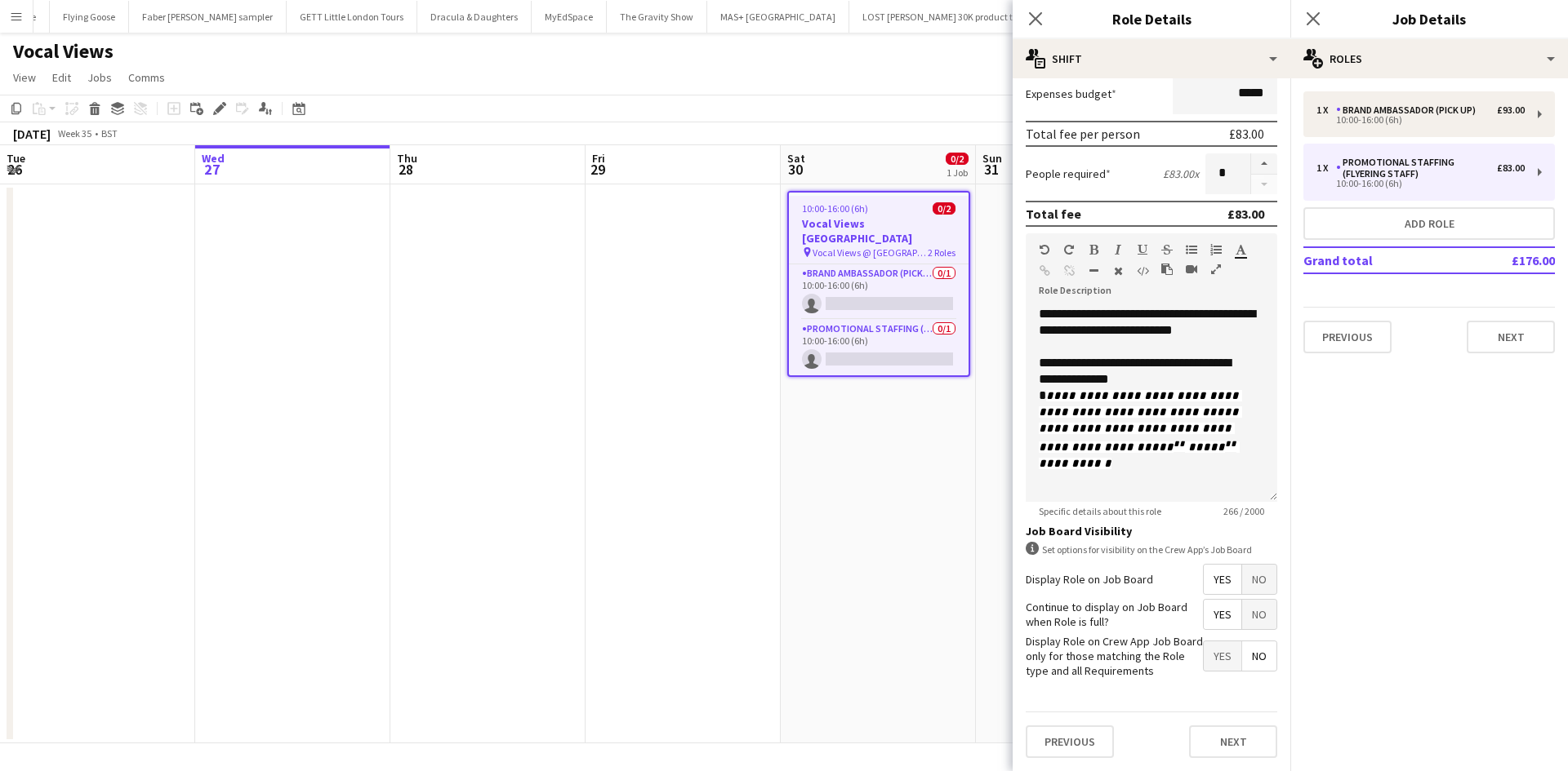
scroll to position [0, 0]
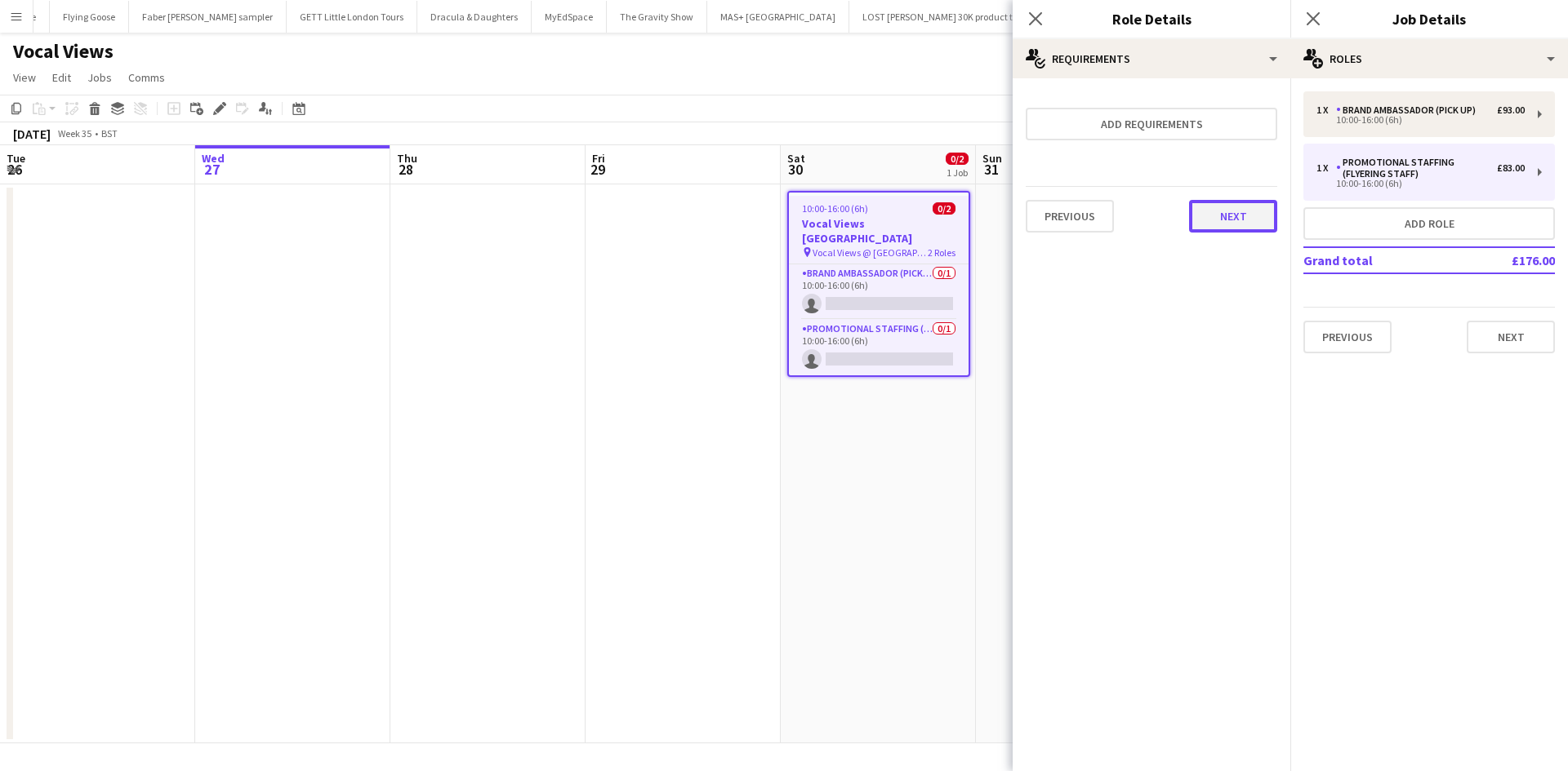
click at [1224, 230] on button "Next" at bounding box center [1232, 215] width 89 height 33
click at [1250, 230] on button "Finish" at bounding box center [1246, 218] width 62 height 33
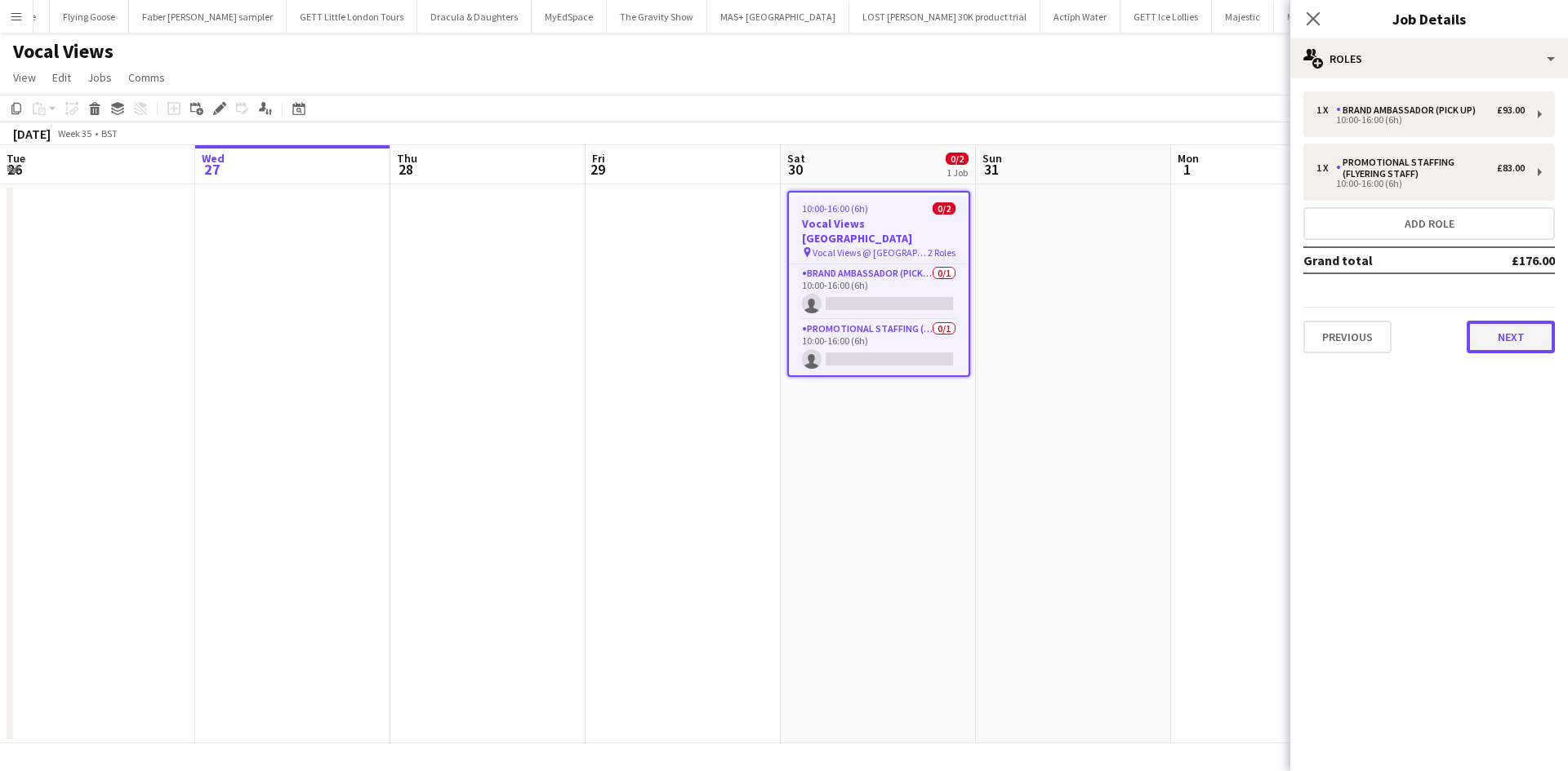
click at [1519, 345] on button "Next" at bounding box center [1510, 337] width 89 height 33
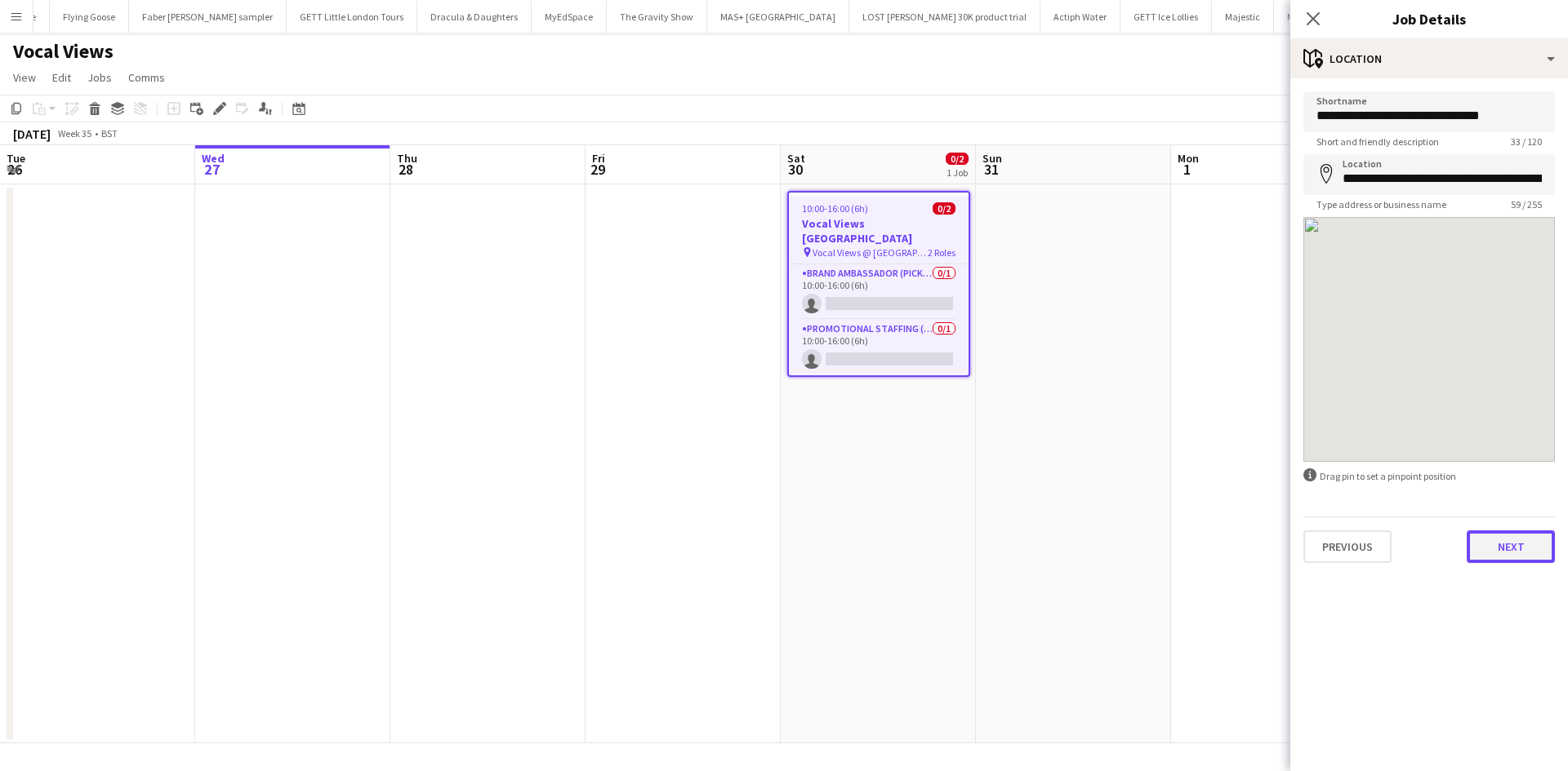
click at [1510, 549] on button "Next" at bounding box center [1510, 546] width 89 height 33
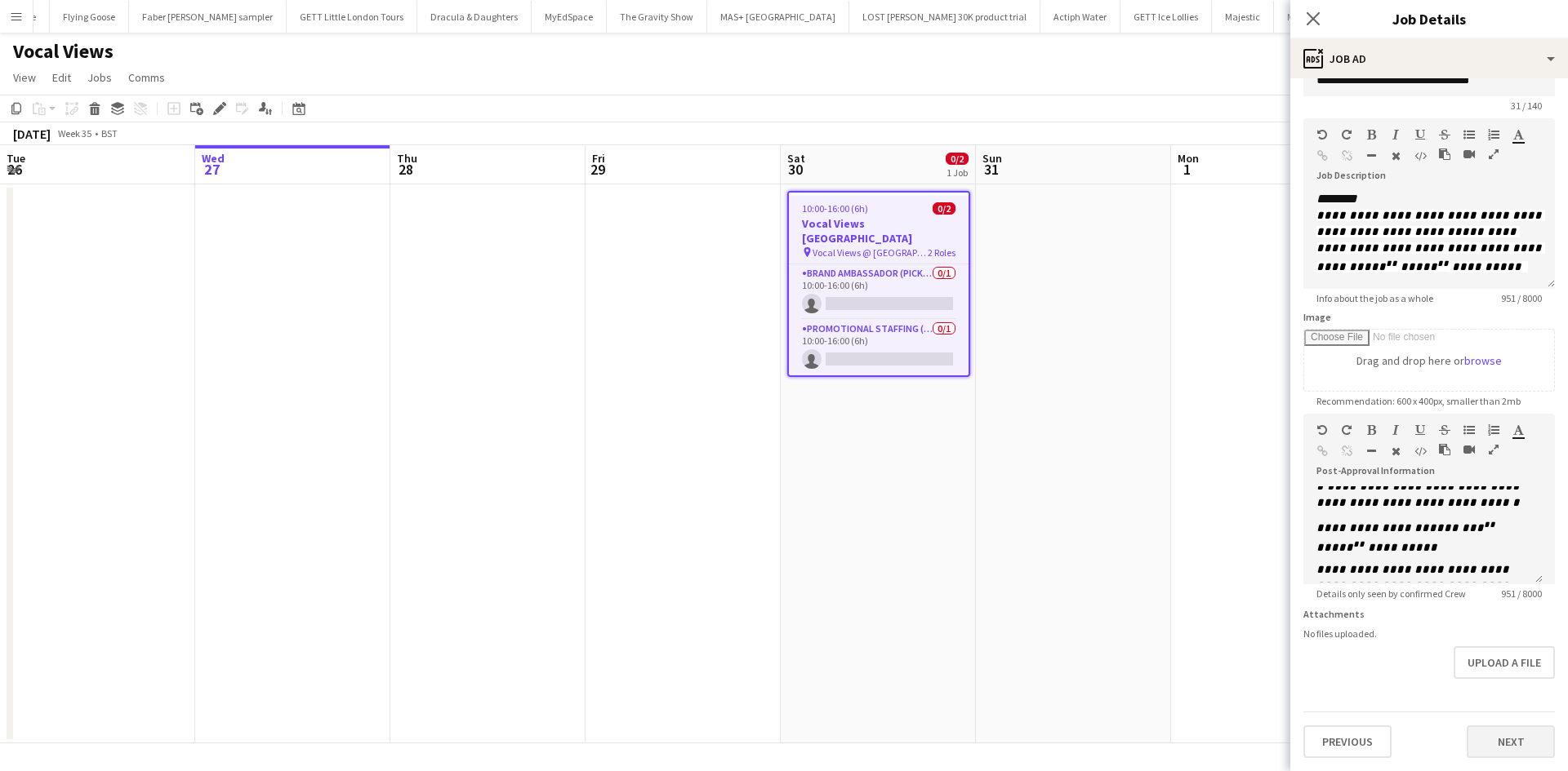
scroll to position [408, 0]
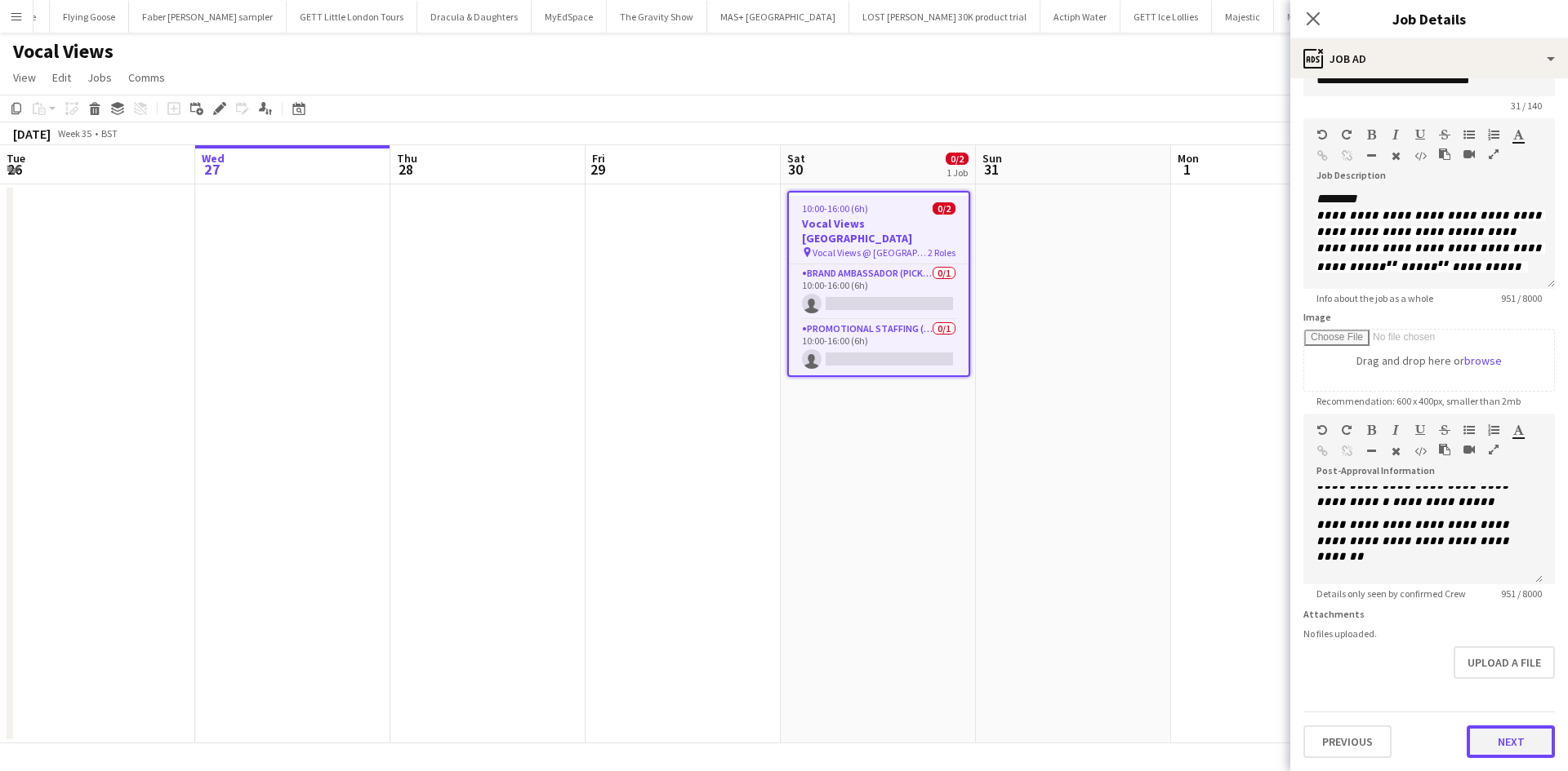
click at [1506, 747] on button "Next" at bounding box center [1510, 741] width 89 height 33
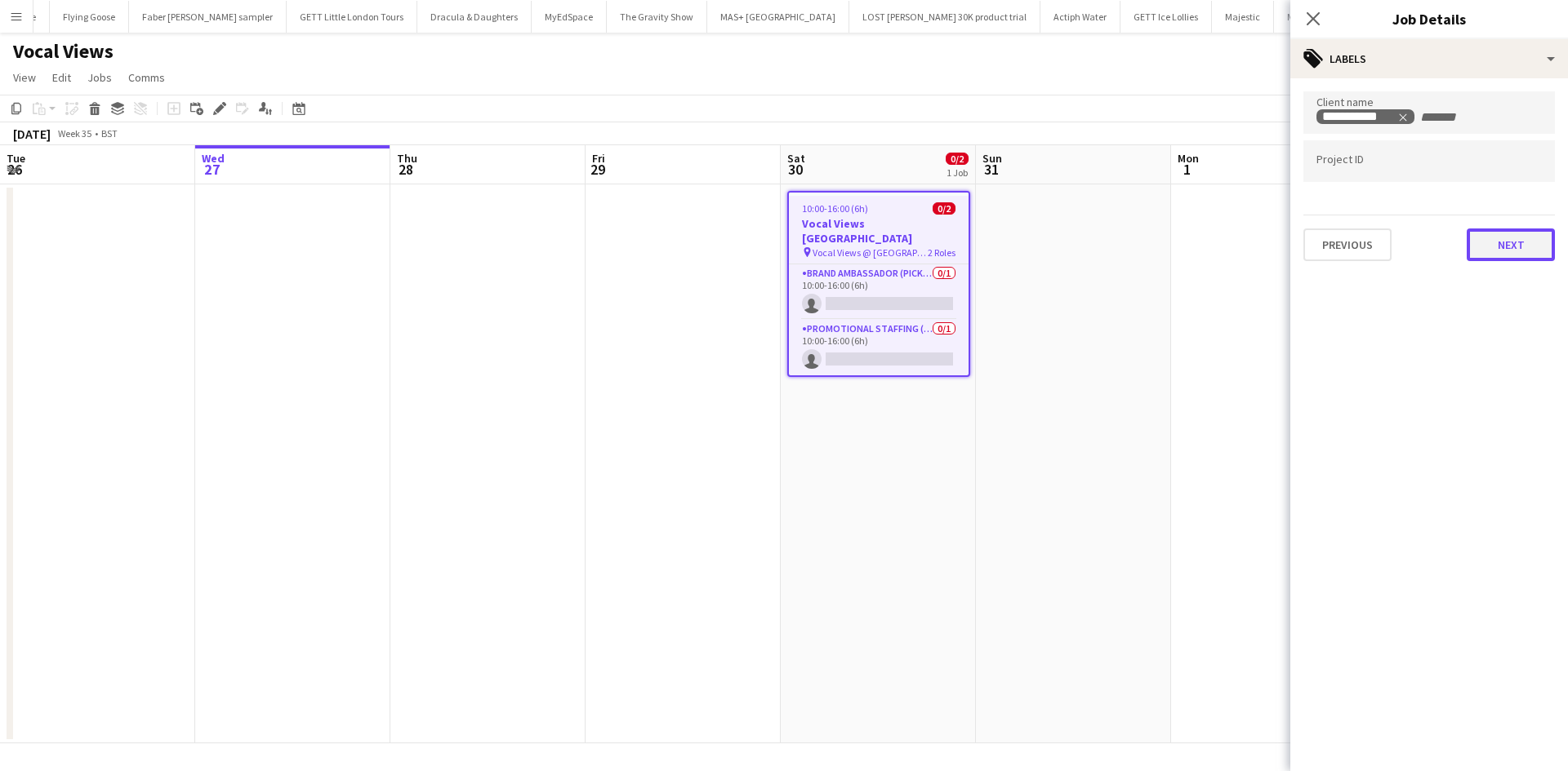
click at [1519, 238] on button "Next" at bounding box center [1510, 244] width 89 height 33
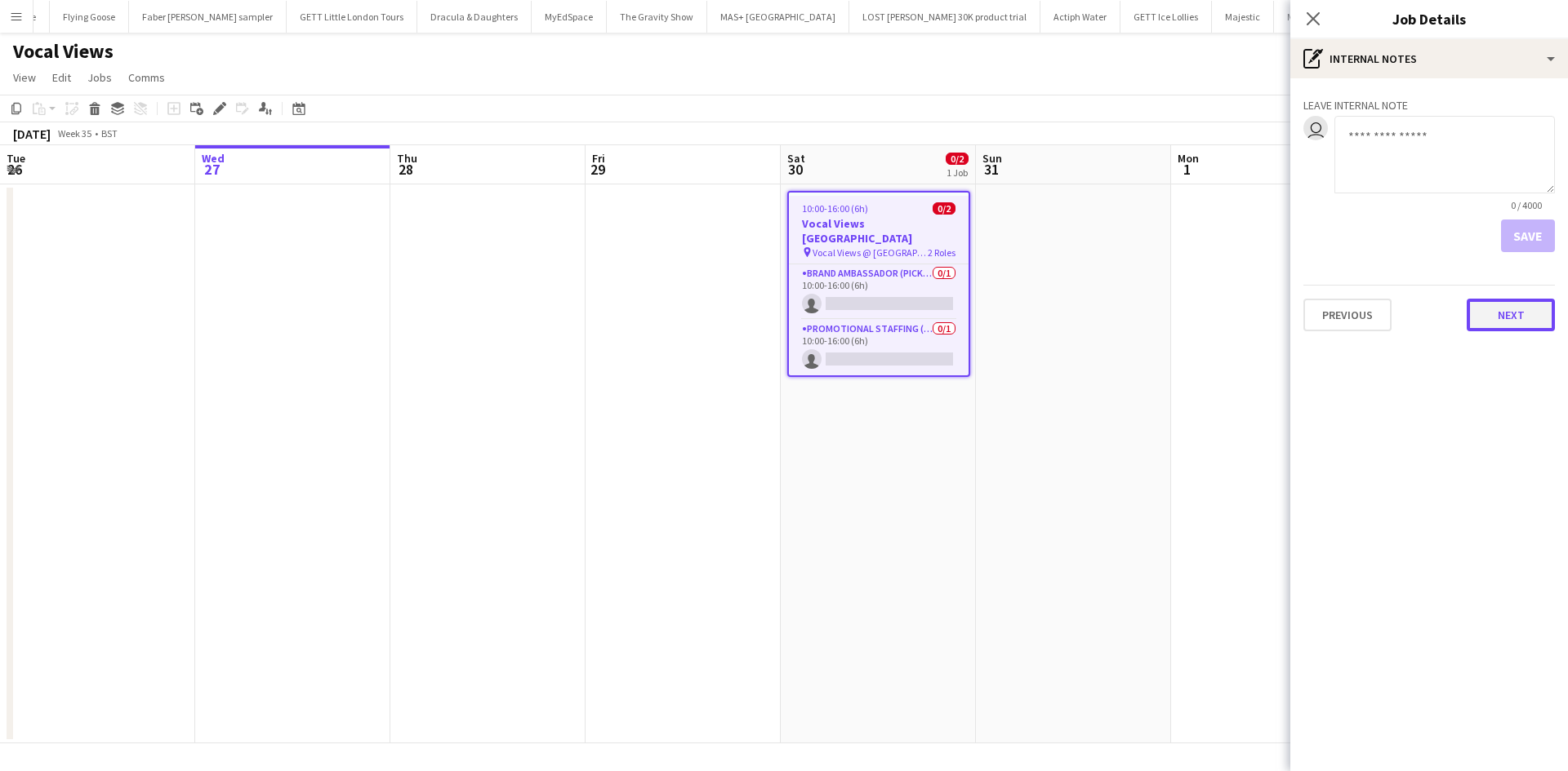
click at [1515, 317] on button "Next" at bounding box center [1510, 314] width 89 height 33
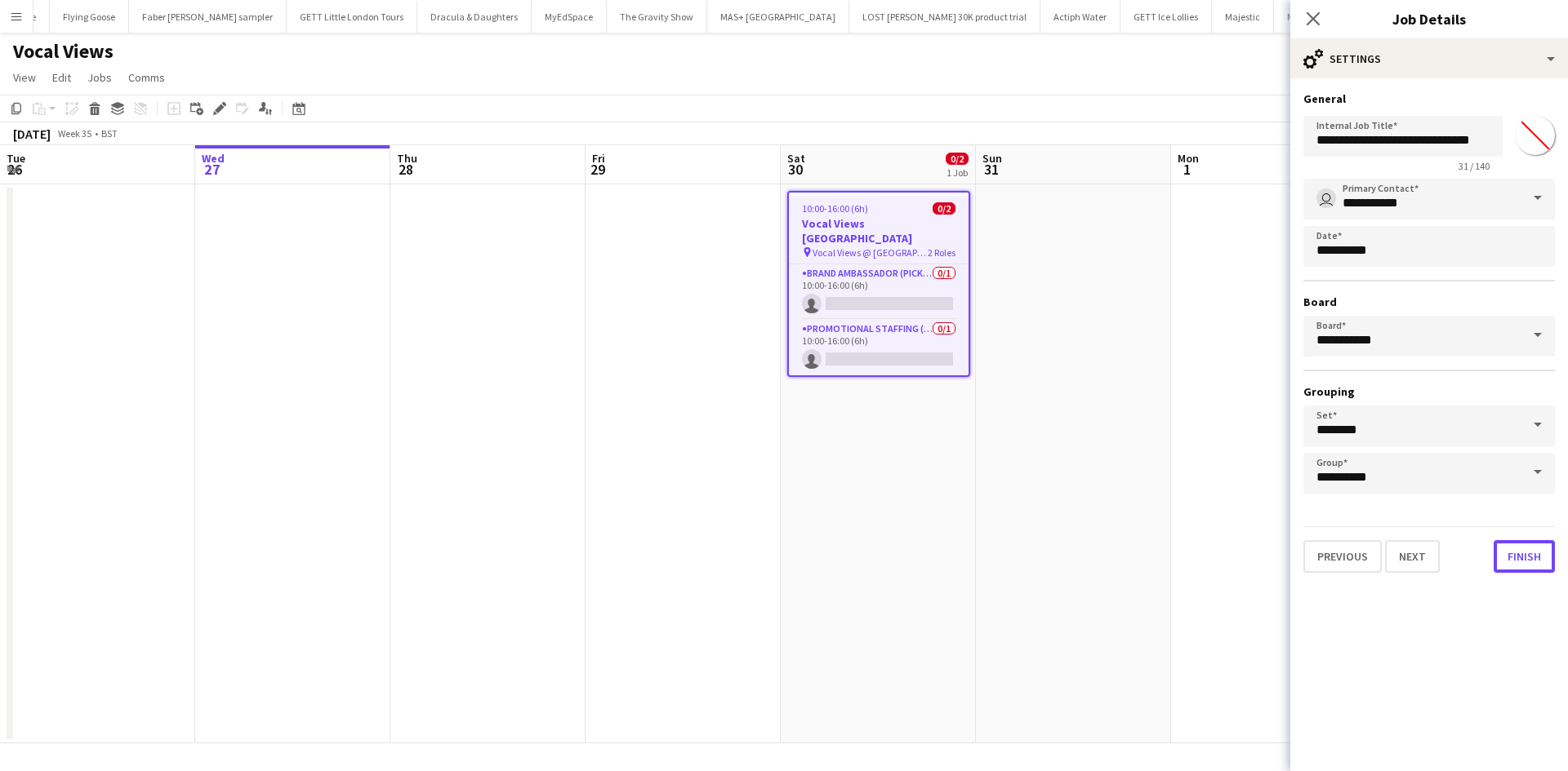
drag, startPoint x: 1529, startPoint y: 555, endPoint x: 1311, endPoint y: 514, distance: 221.8
click at [1529, 556] on button "Finish" at bounding box center [1524, 556] width 62 height 33
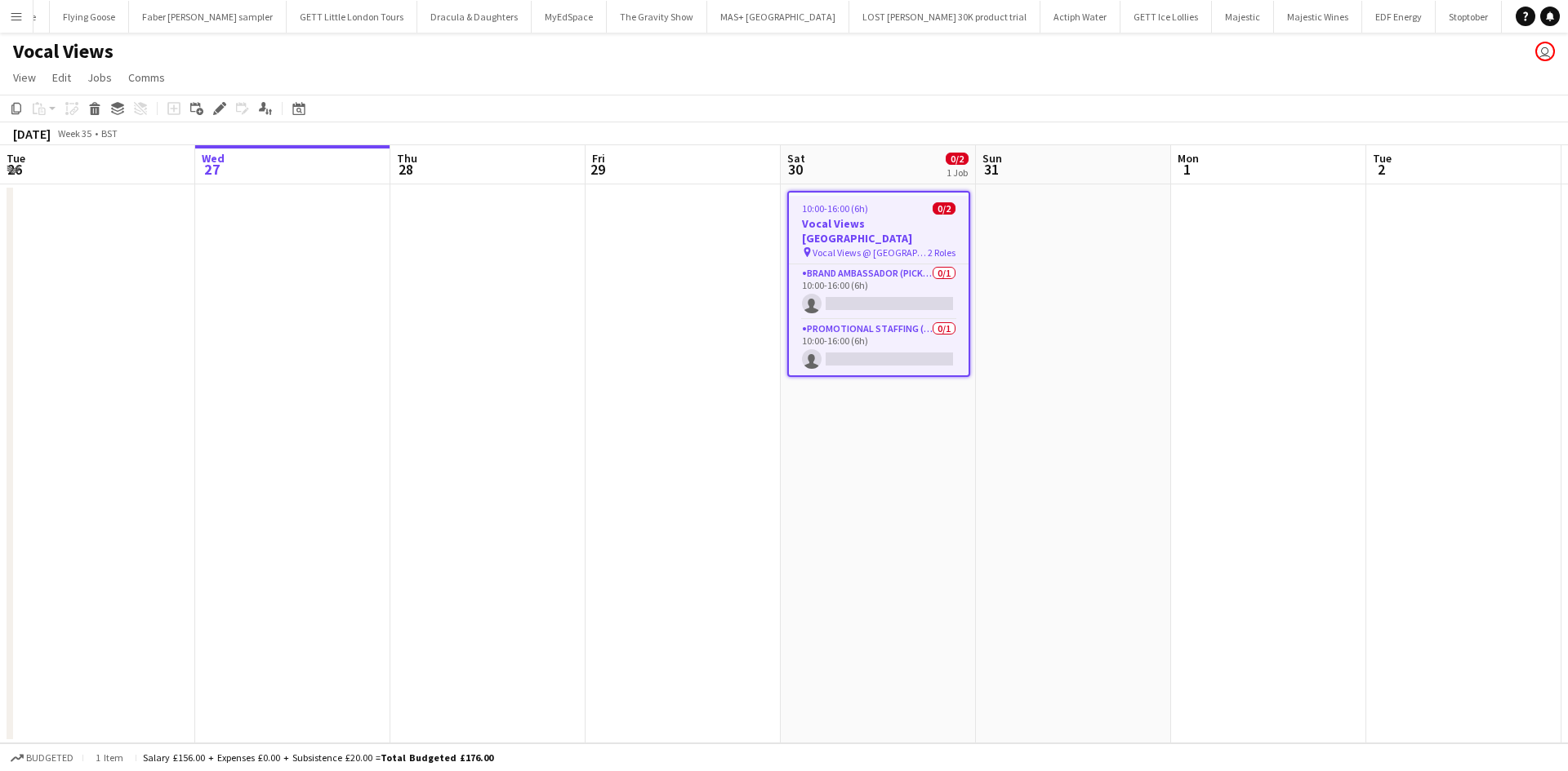
drag, startPoint x: 1148, startPoint y: 395, endPoint x: 1114, endPoint y: 368, distance: 43.4
click at [1147, 391] on app-date-cell at bounding box center [1073, 464] width 195 height 559
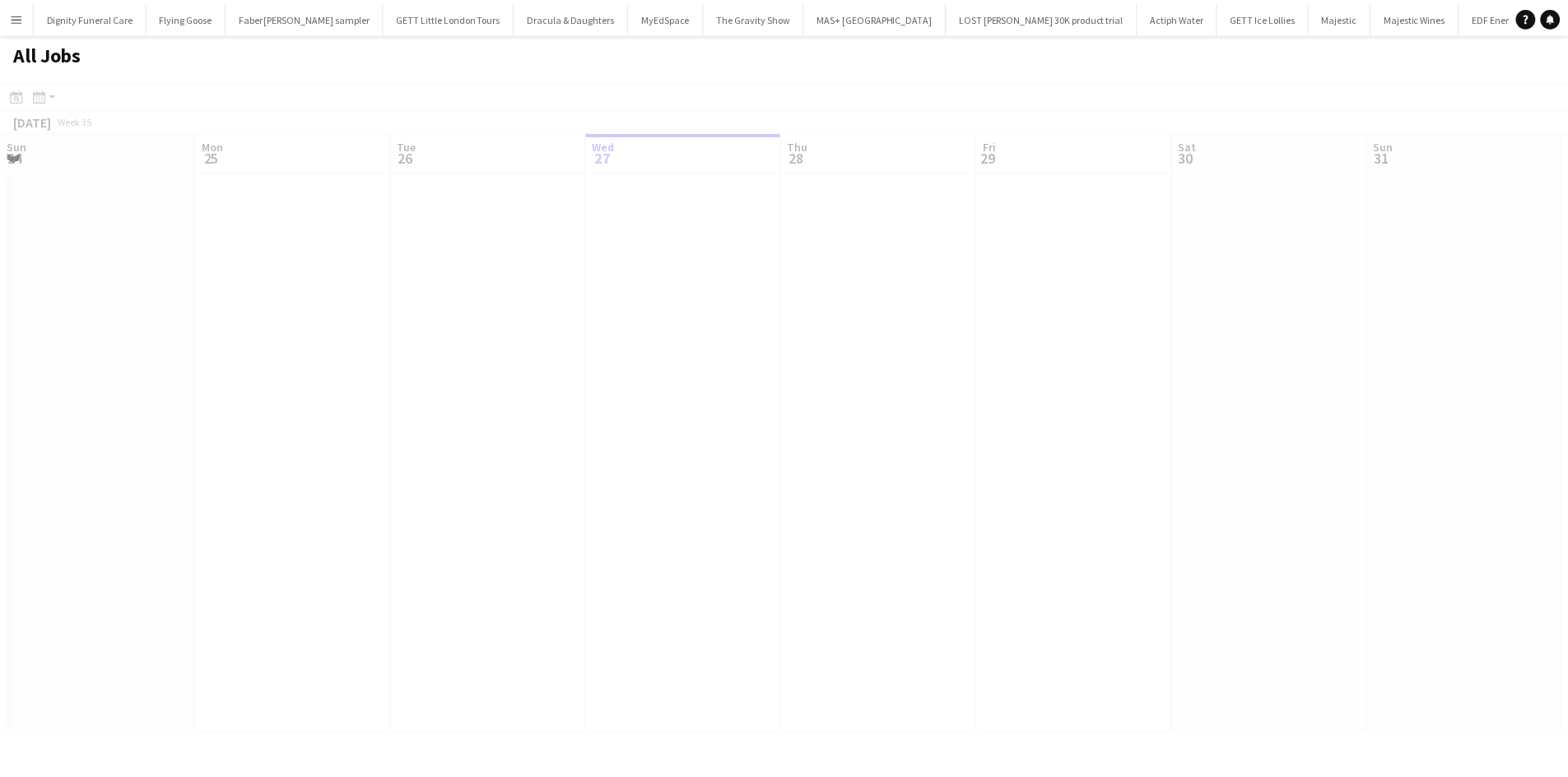
scroll to position [0, 393]
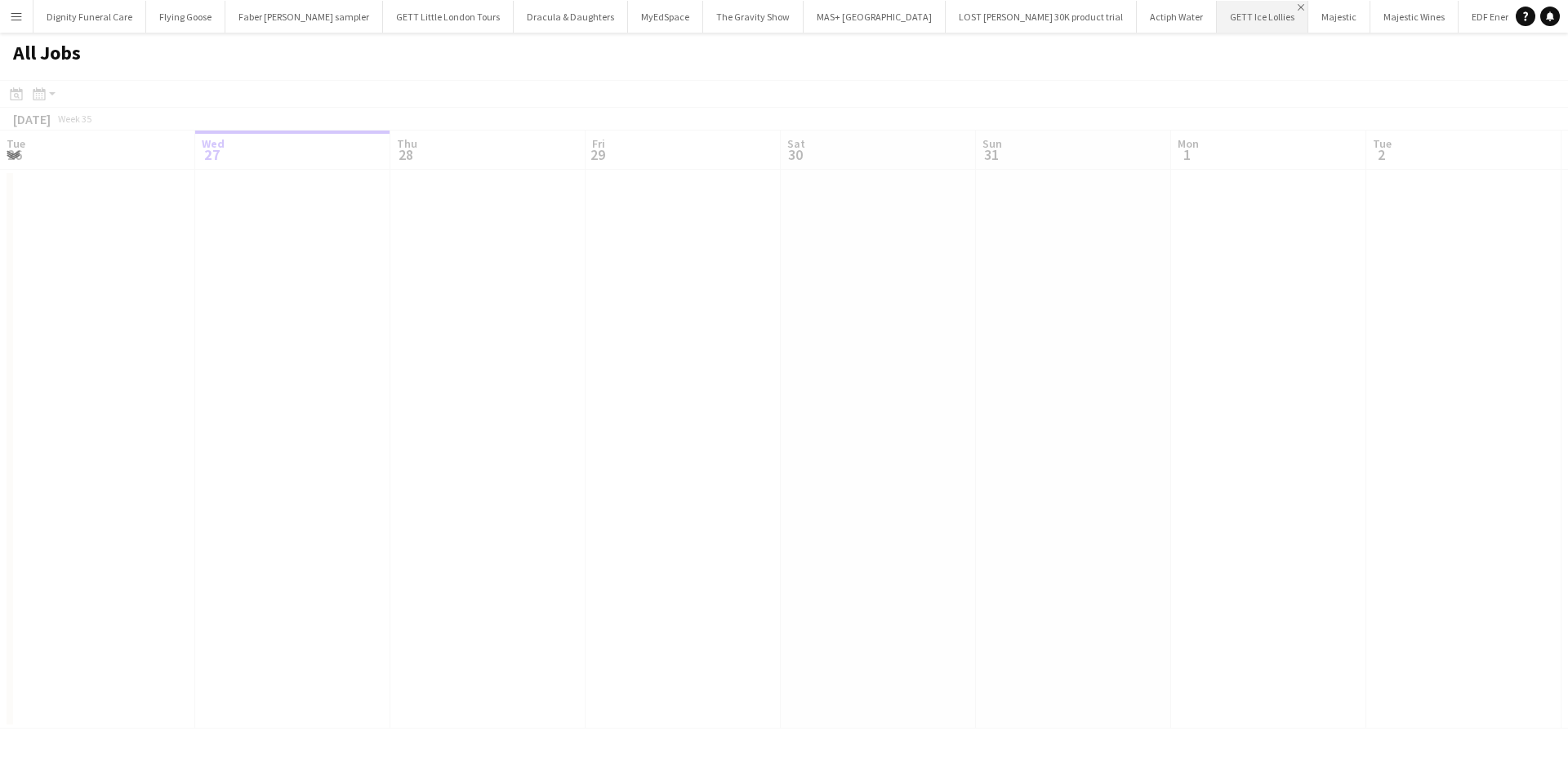
click at [1297, 5] on app-icon "Close" at bounding box center [1300, 7] width 7 height 7
click at [1268, 7] on app-icon "Close" at bounding box center [1270, 7] width 7 height 7
click at [0, 0] on app-icon "Close" at bounding box center [0, 0] width 0 height 0
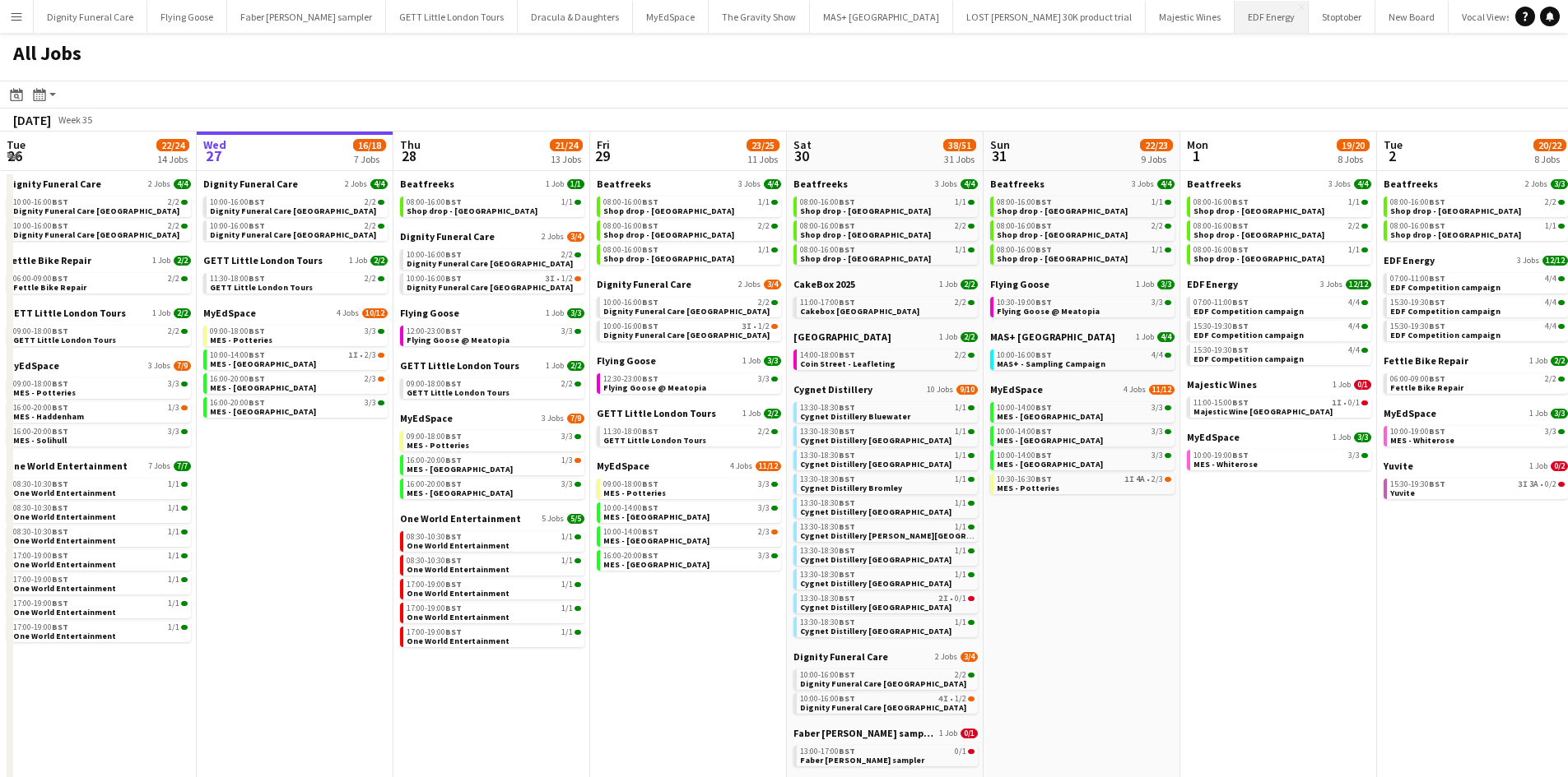
click at [0, 0] on app-icon "Close" at bounding box center [0, 0] width 0 height 0
click at [942, 6] on app-icon "Close" at bounding box center [945, 7] width 7 height 7
click at [799, 6] on app-icon "Close" at bounding box center [802, 7] width 7 height 7
click at [698, 7] on app-icon "Close" at bounding box center [700, 7] width 7 height 7
click at [622, 5] on app-icon "Close" at bounding box center [625, 7] width 7 height 7
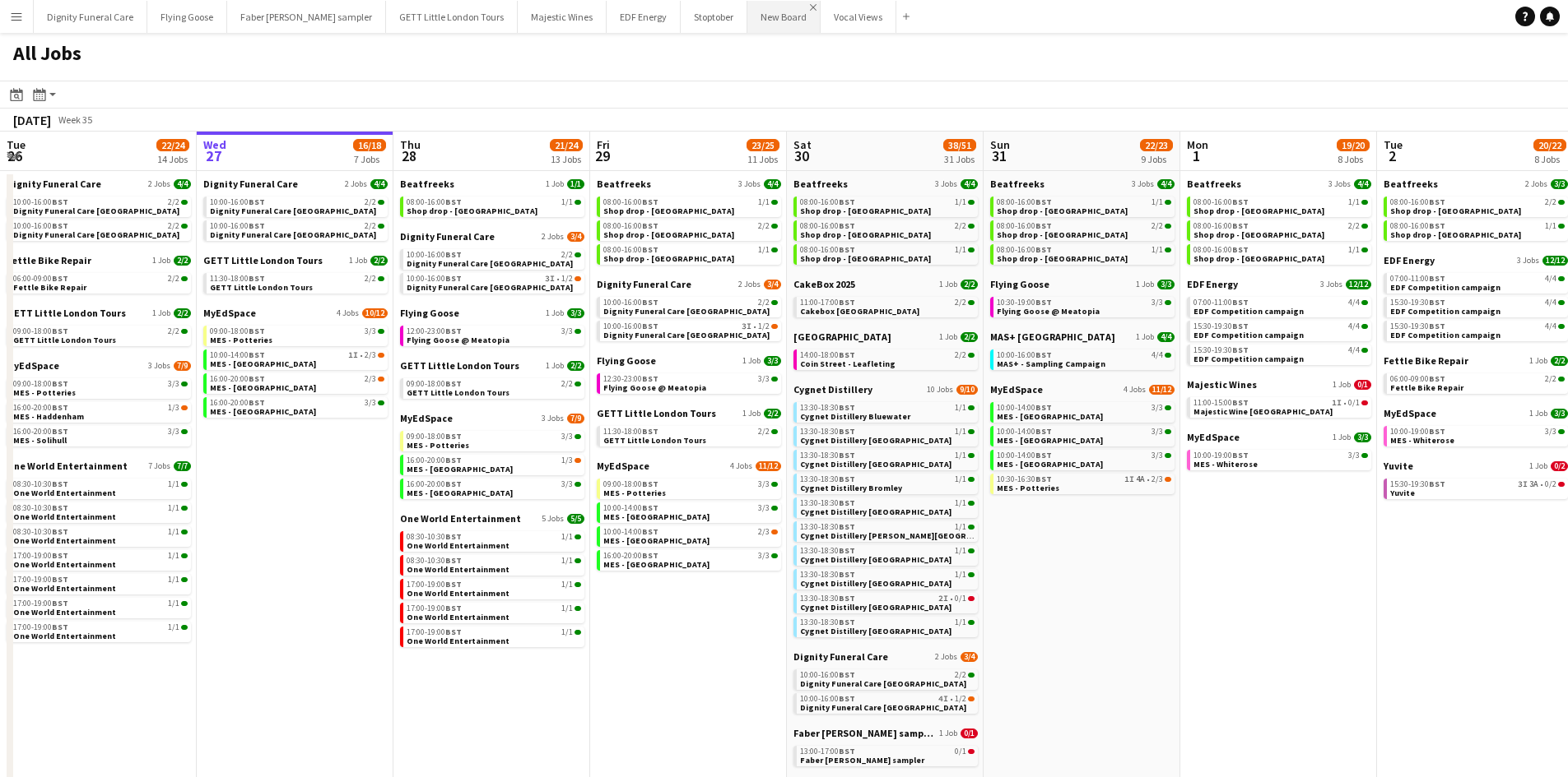
click at [809, 8] on app-icon "Close" at bounding box center [812, 7] width 7 height 7
click at [736, 6] on app-icon "Close" at bounding box center [739, 7] width 7 height 7
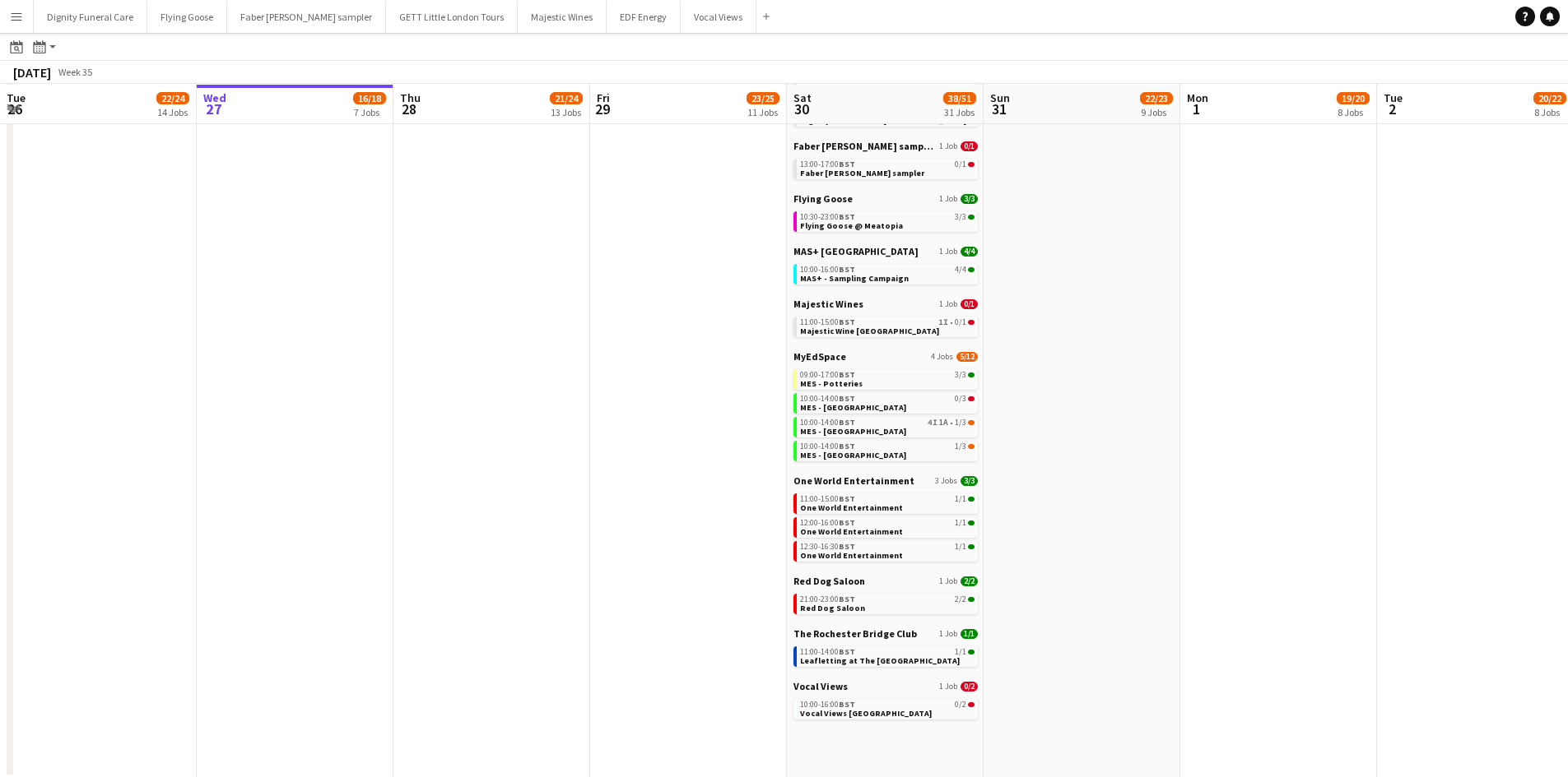
scroll to position [587, 0]
click at [828, 298] on span "Majestic Wines" at bounding box center [828, 302] width 70 height 12
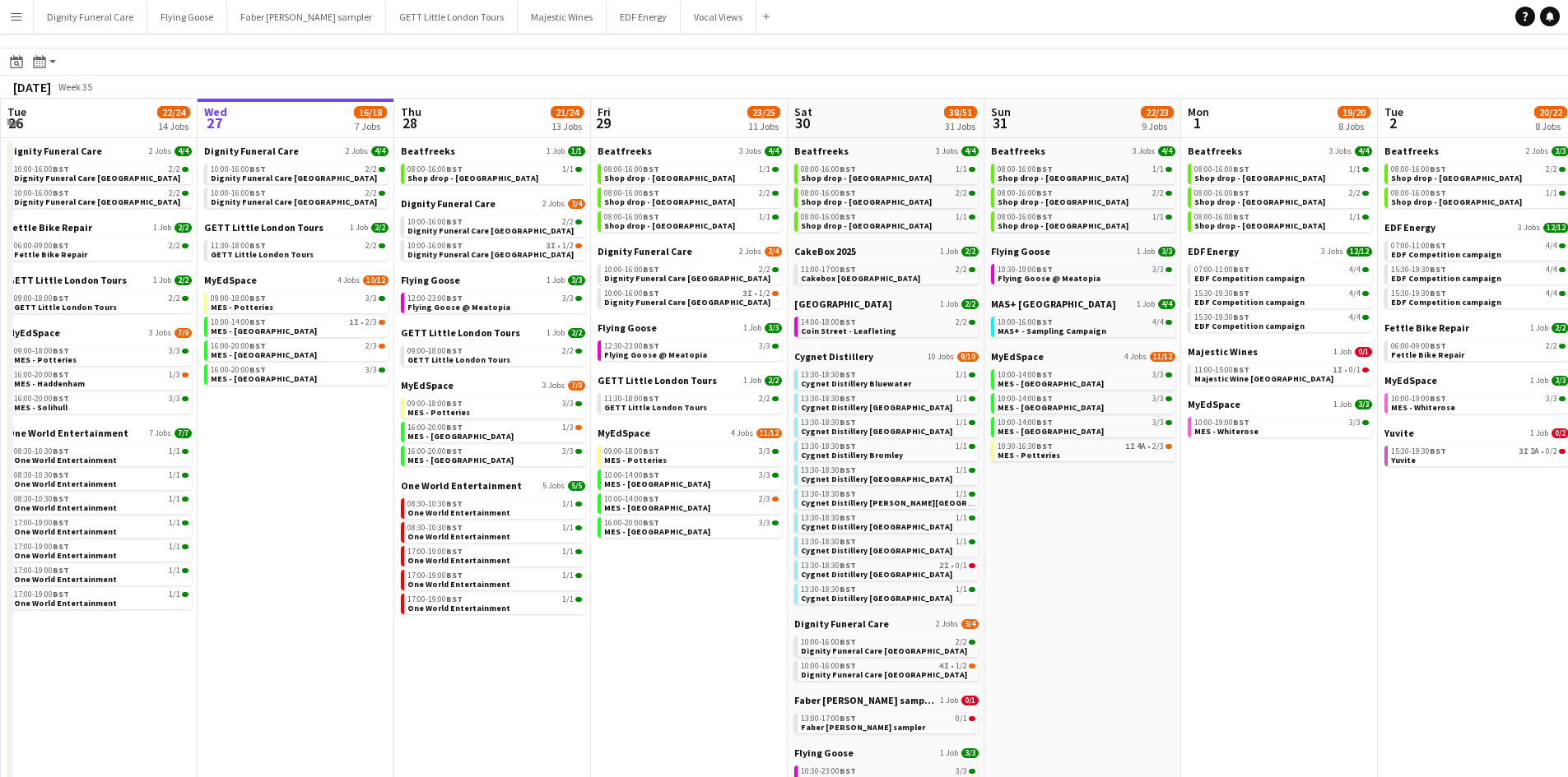
scroll to position [0, 0]
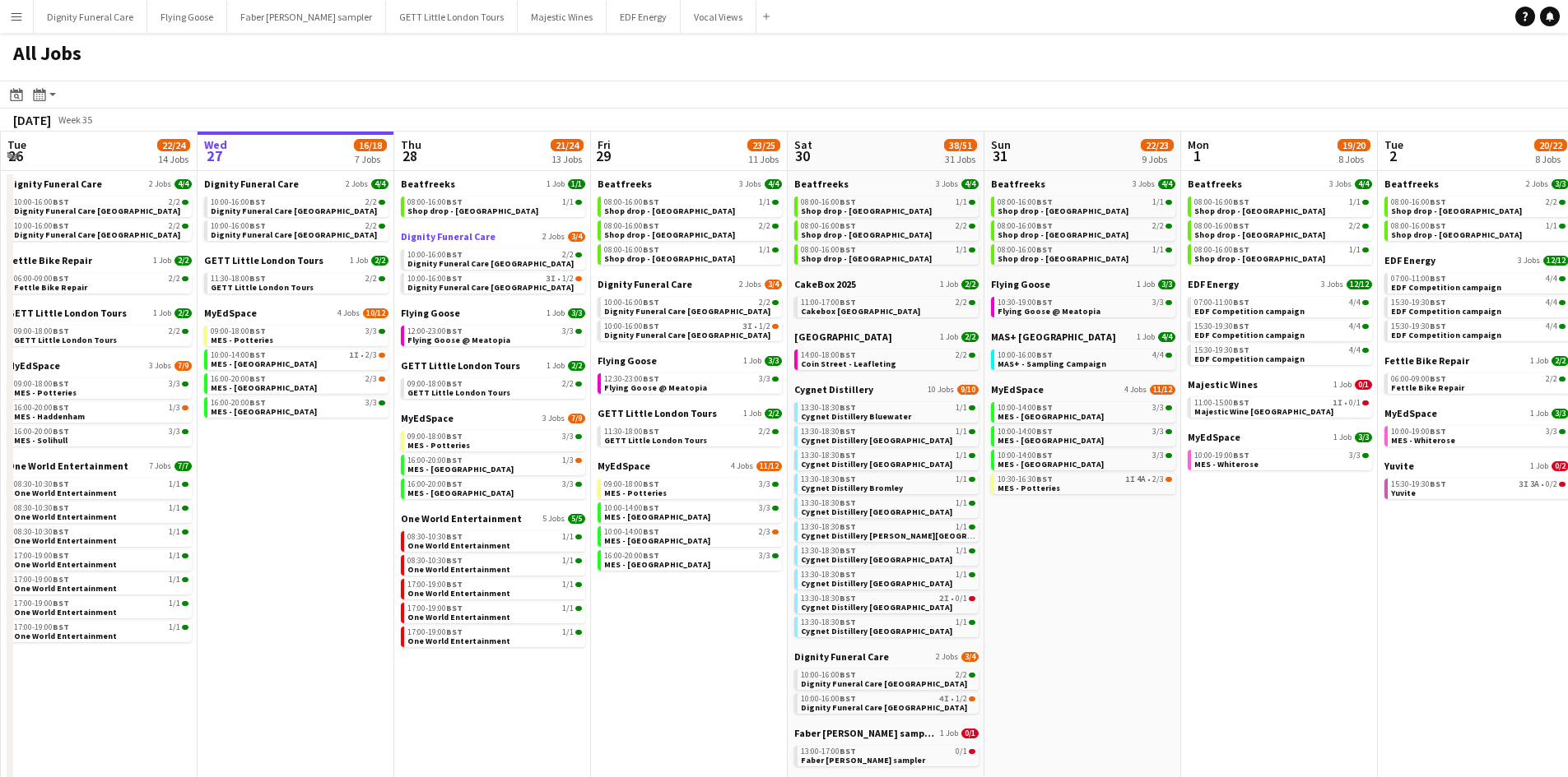
click at [433, 237] on span "Dignity Funeral Care" at bounding box center [447, 236] width 95 height 12
click at [438, 314] on span "Flying Goose" at bounding box center [430, 312] width 59 height 12
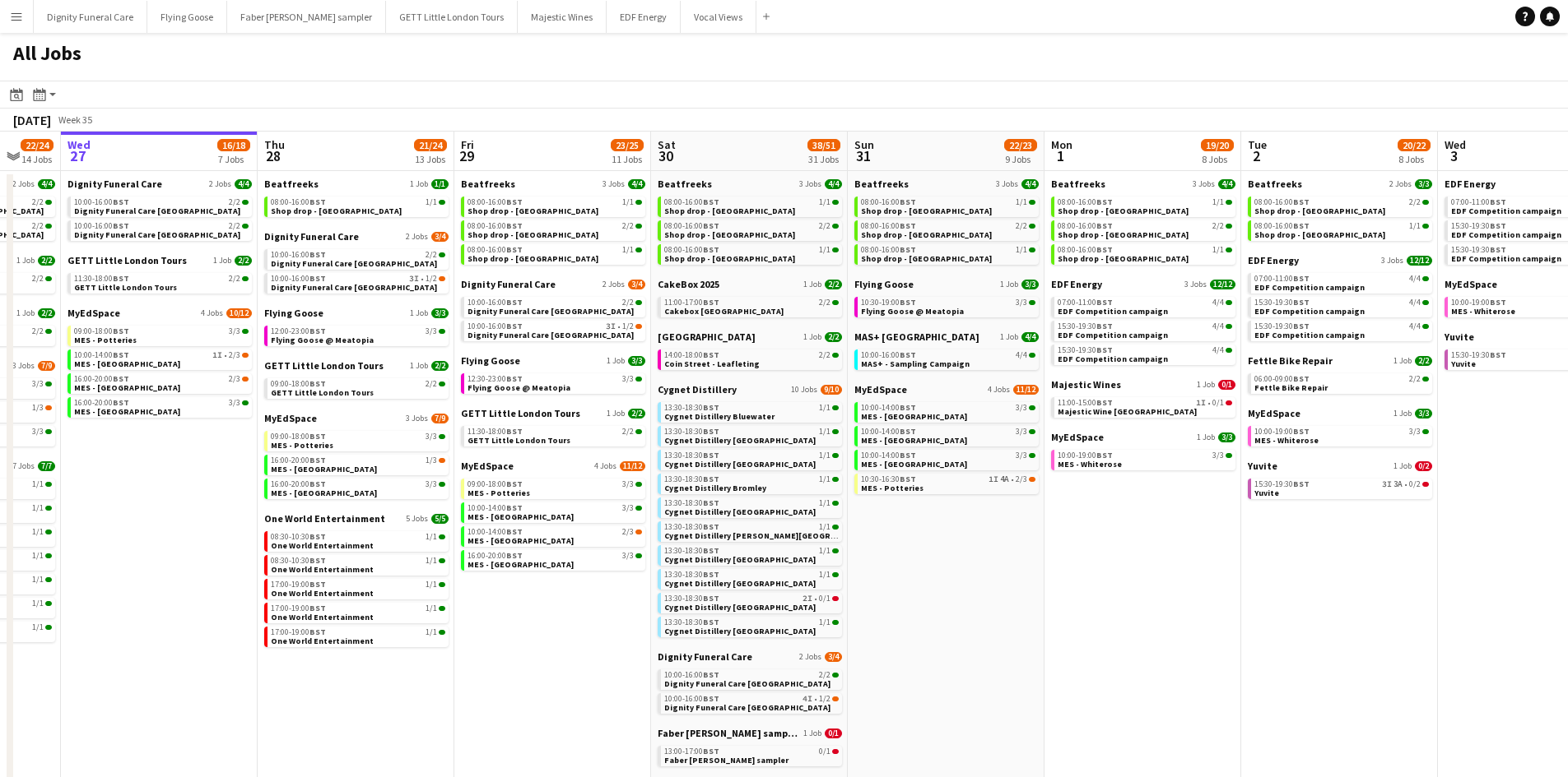
drag, startPoint x: 1237, startPoint y: 549, endPoint x: 706, endPoint y: 539, distance: 531.1
click at [706, 539] on app-calendar-viewport "Sun 24 26/26 7 Jobs Mon 25 8/10 5 Jobs Tue 26 22/24 14 Jobs Wed 27 16/18 7 Jobs…" at bounding box center [784, 749] width 1568 height 1235
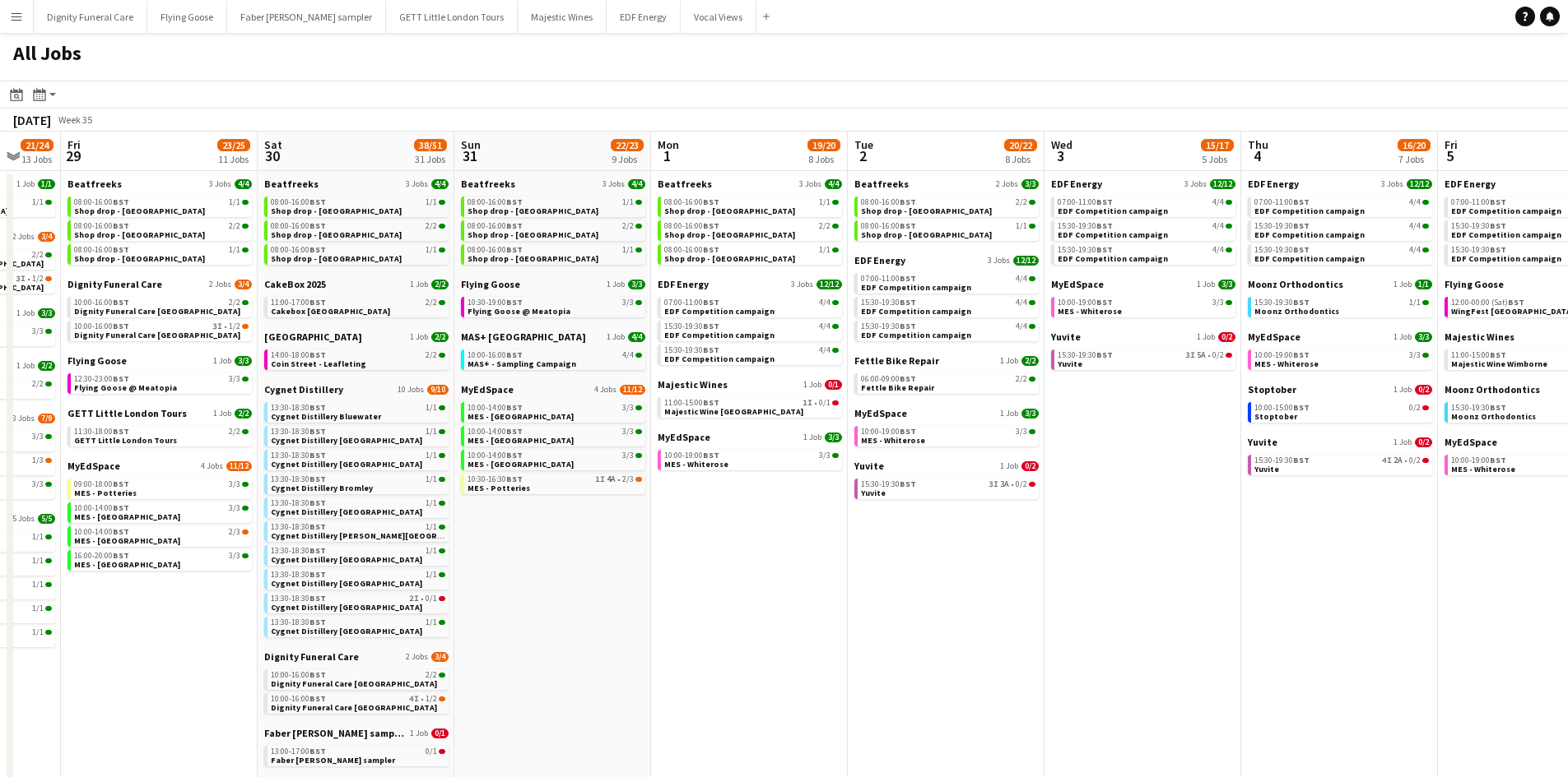
scroll to position [0, 534]
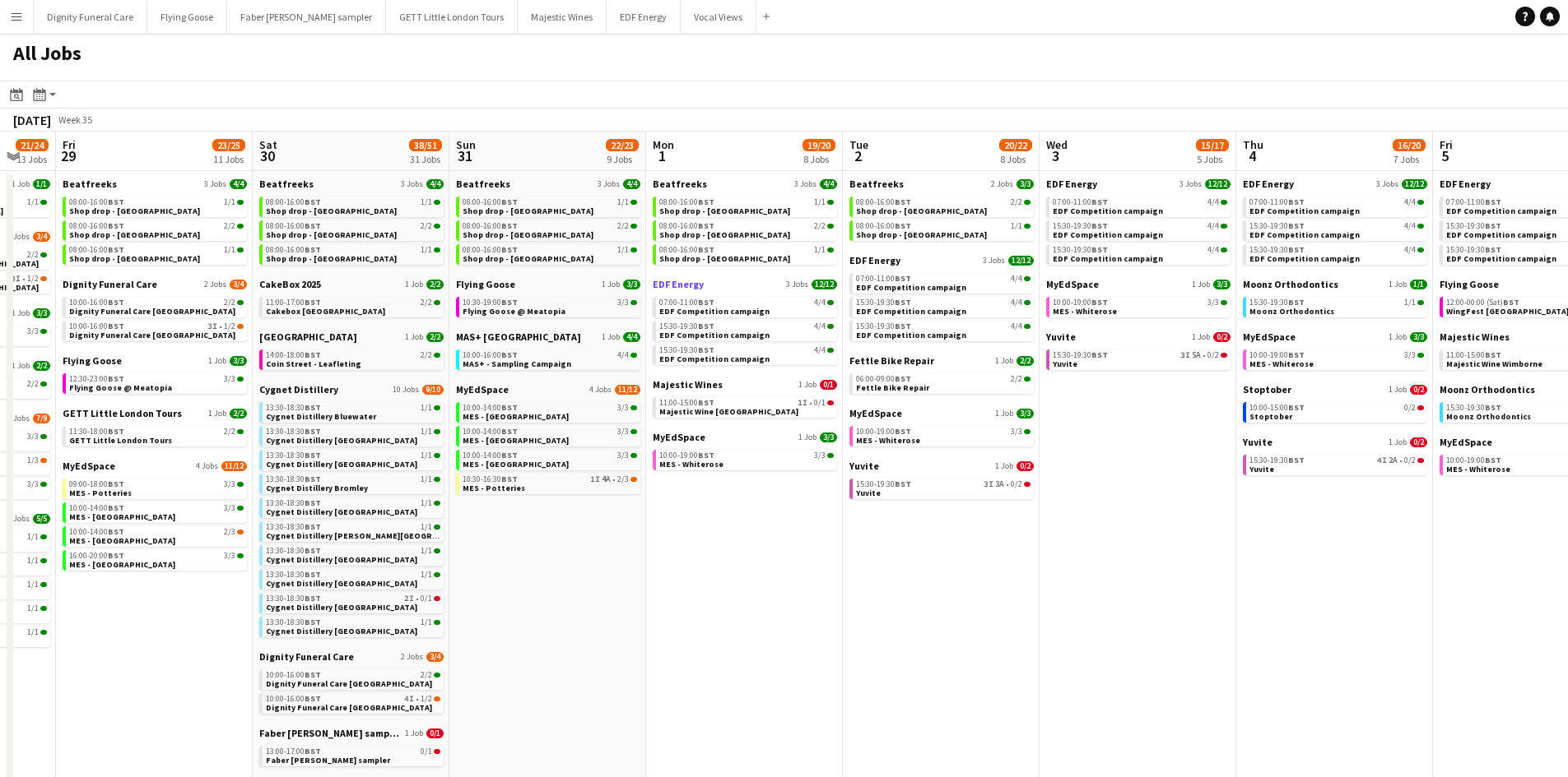
click at [670, 283] on span "EDF Energy" at bounding box center [678, 284] width 51 height 12
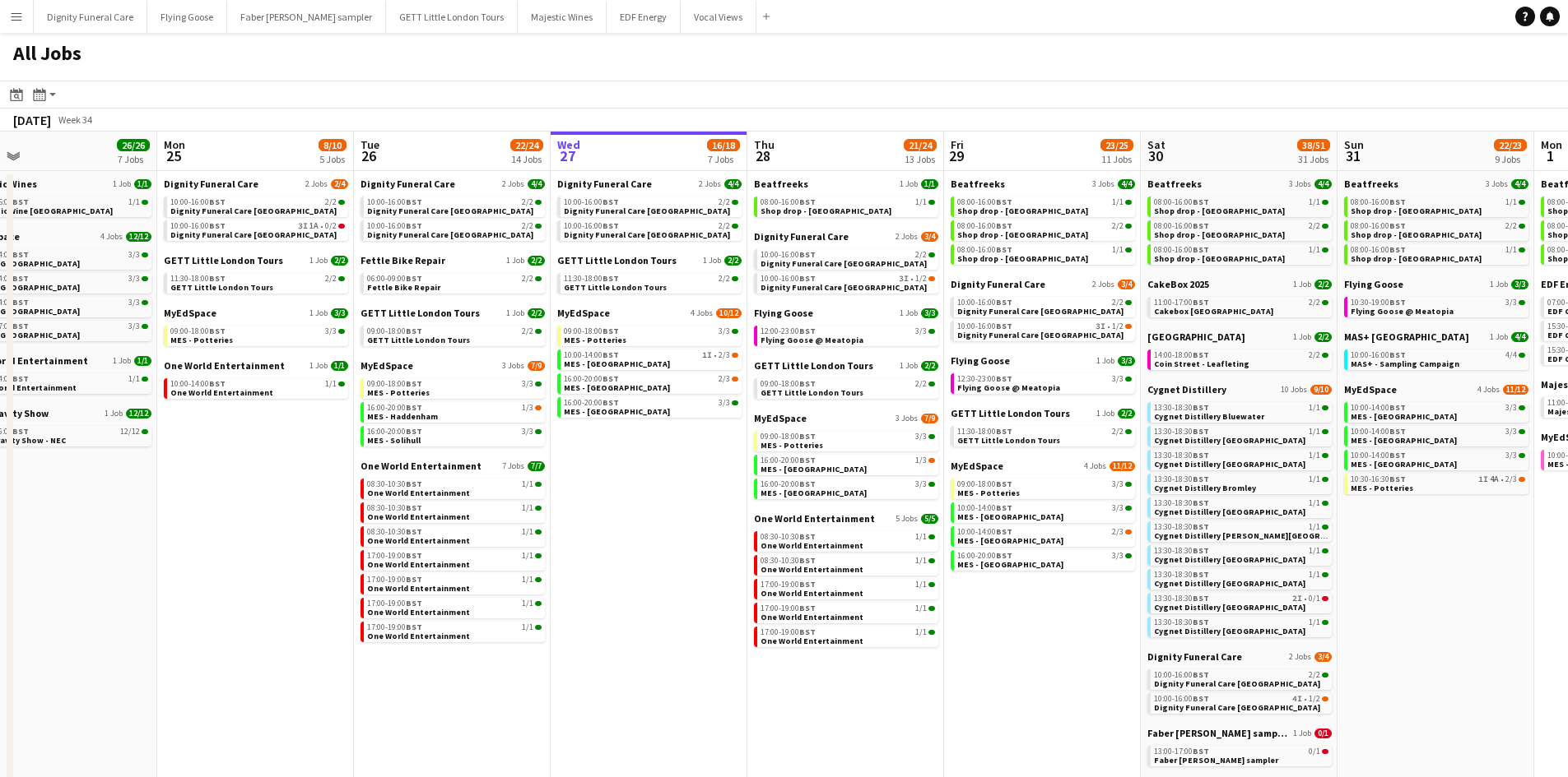
scroll to position [0, 467]
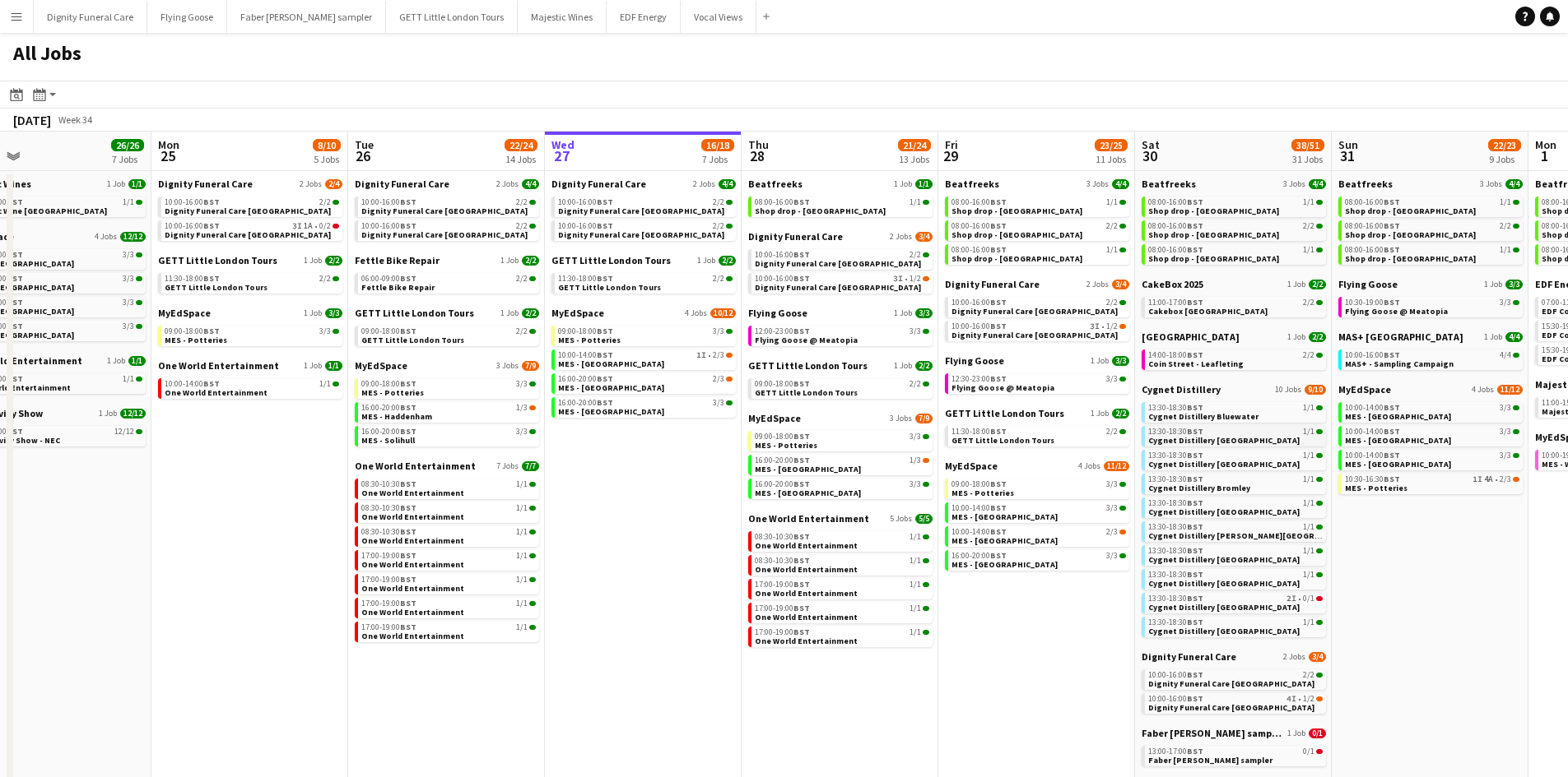
drag, startPoint x: 448, startPoint y: 460, endPoint x: 1445, endPoint y: 439, distance: 997.2
click at [1475, 439] on app-calendar-viewport "Fri 22 19/19 7 Jobs Sat 23 52/52 24 Jobs Sun 24 26/26 7 Jobs Mon 25 8/10 5 Jobs…" at bounding box center [784, 749] width 1568 height 1235
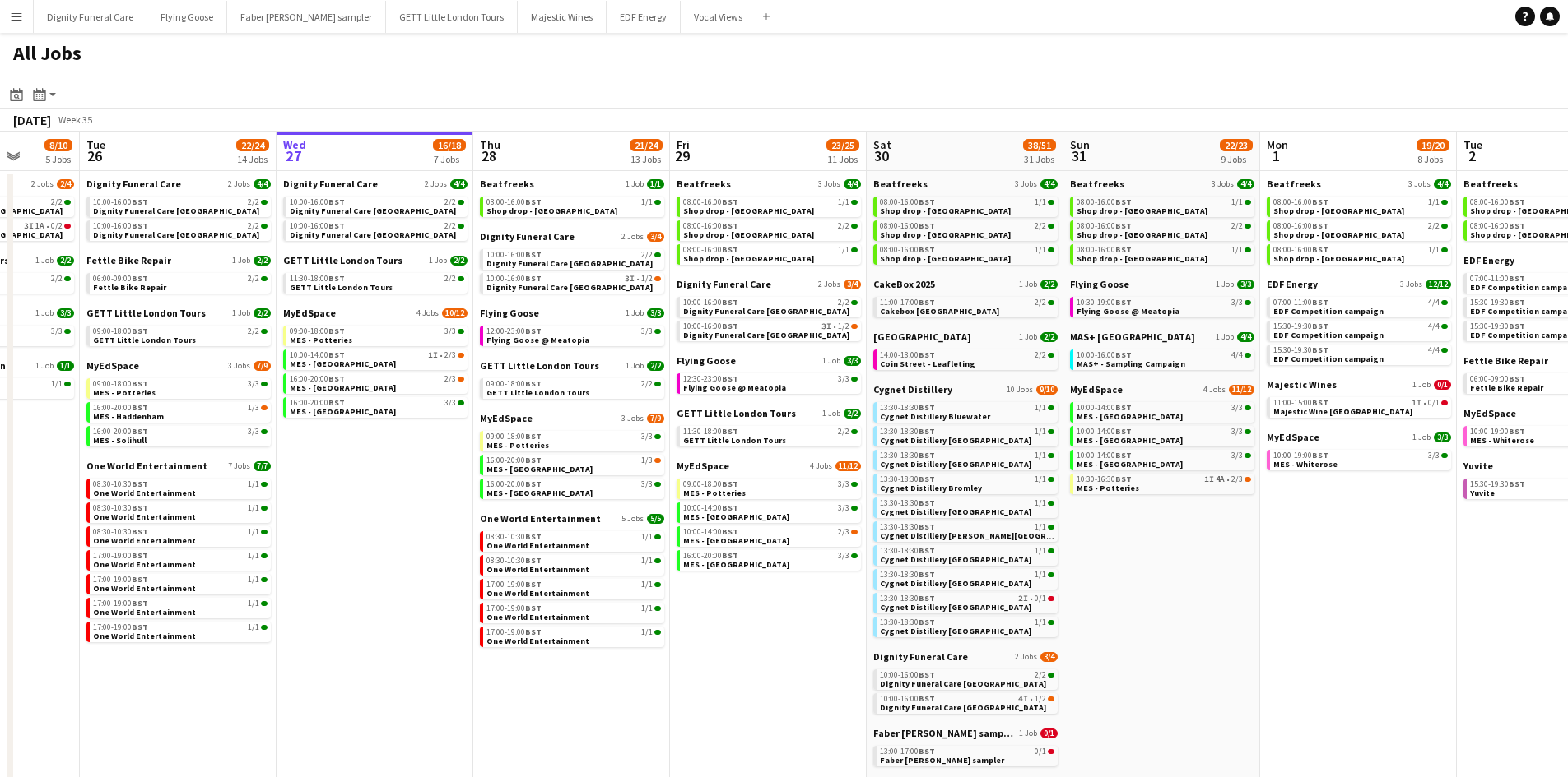
drag, startPoint x: 1116, startPoint y: 646, endPoint x: 732, endPoint y: 608, distance: 385.9
click at [733, 608] on app-calendar-viewport "Sat 23 52/52 24 Jobs Sun 24 26/26 7 Jobs Mon 25 8/10 5 Jobs Tue 26 22/24 14 Job…" at bounding box center [784, 749] width 1568 height 1235
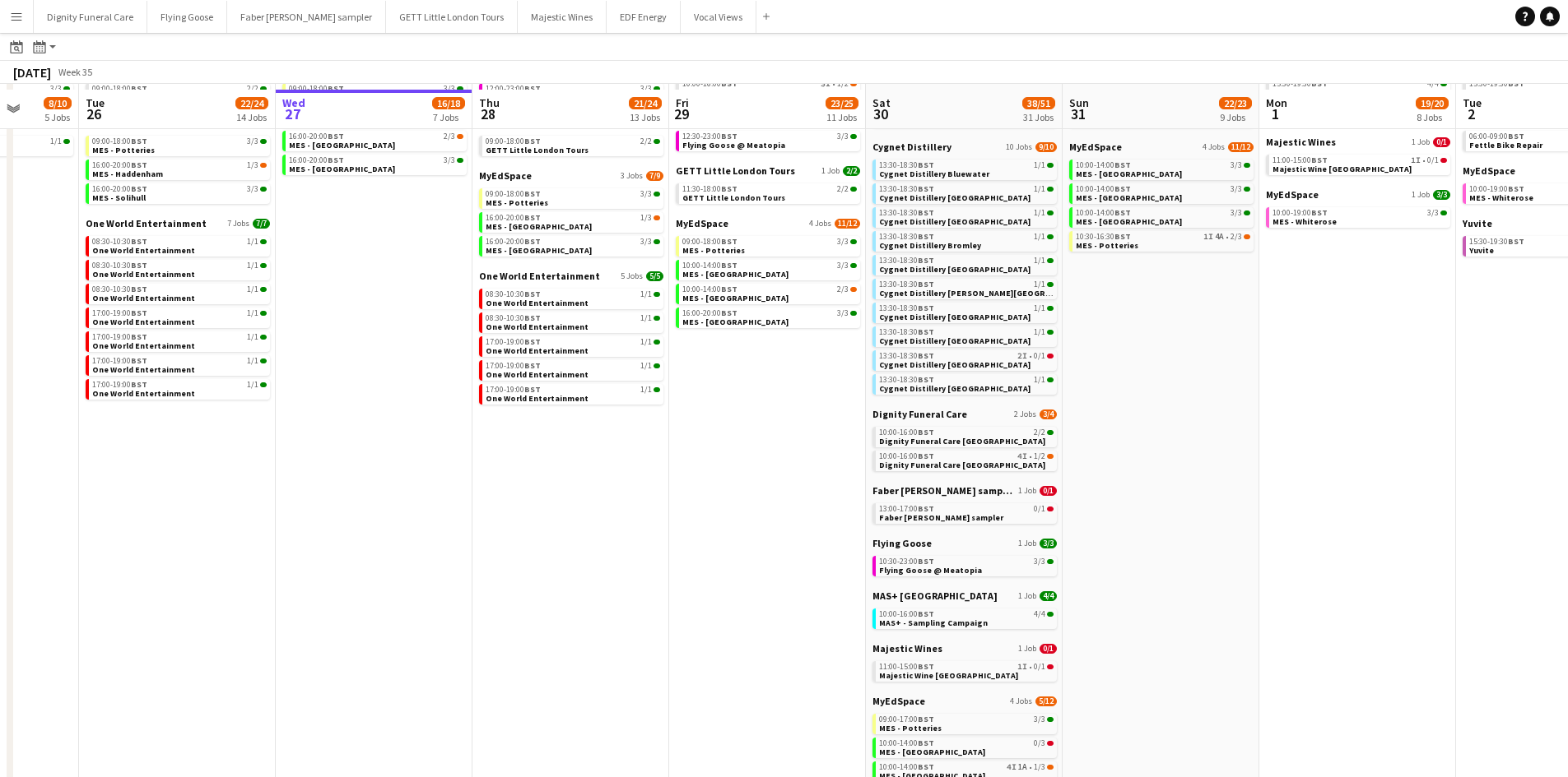
scroll to position [247, 0]
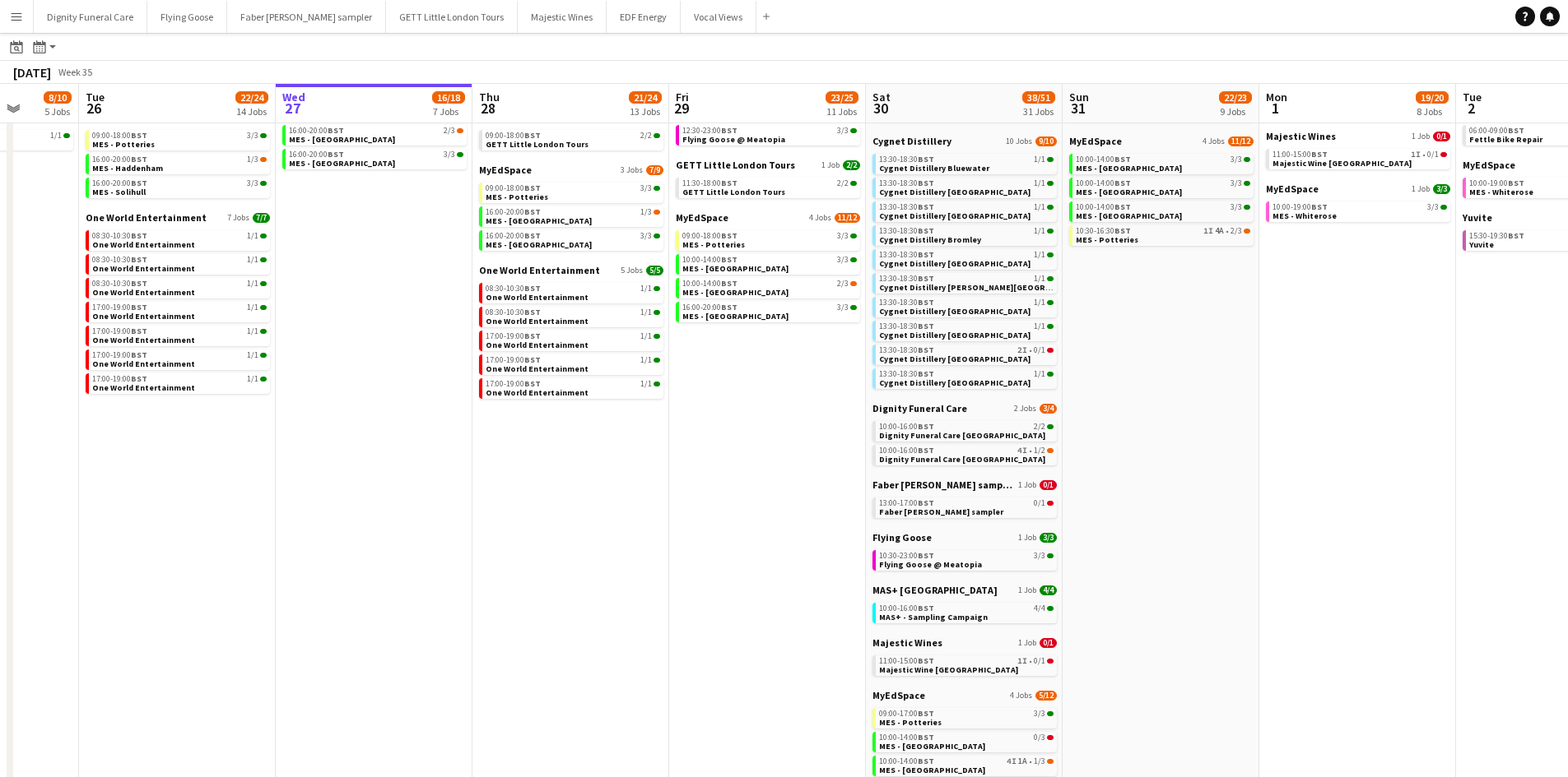
click at [933, 476] on div "Dignity Funeral Care 2 Jobs 3/4 10:00-16:00 BST 2/2 Dignity Funeral Care Aberde…" at bounding box center [964, 440] width 184 height 76
click at [931, 490] on span "Faber [PERSON_NAME] sampler" at bounding box center [943, 484] width 142 height 12
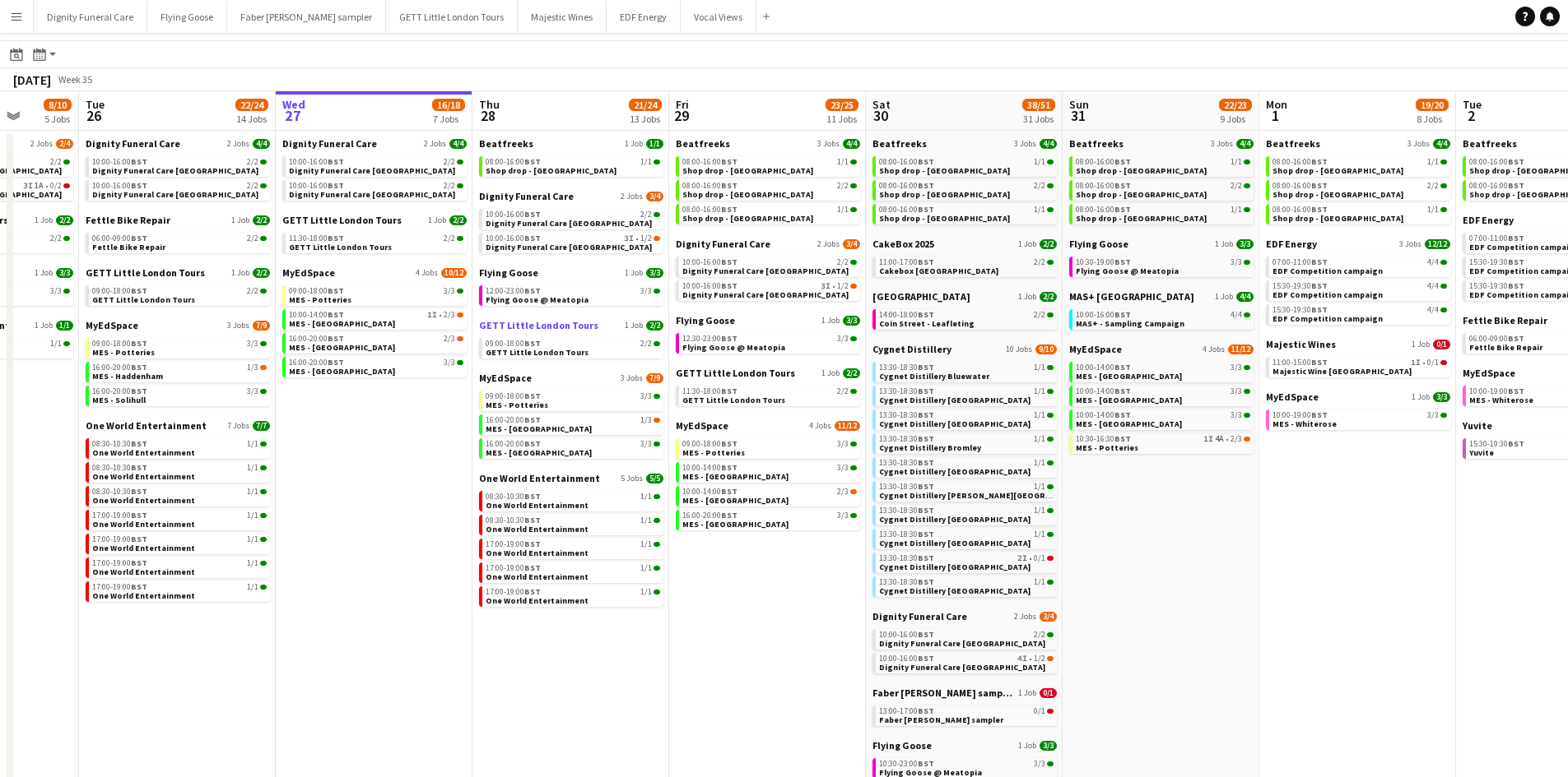
scroll to position [0, 0]
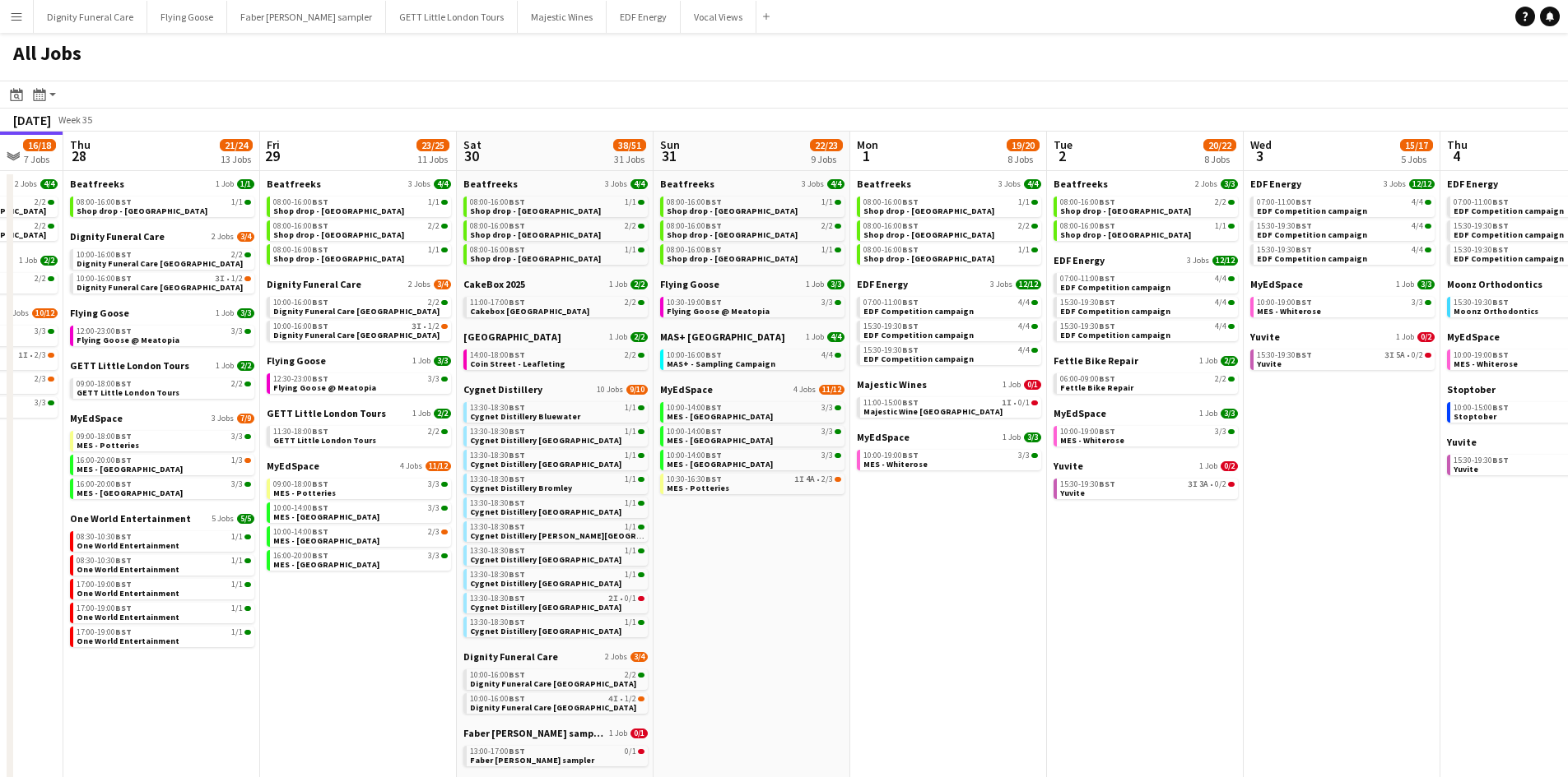
drag, startPoint x: 1247, startPoint y: 534, endPoint x: 837, endPoint y: 521, distance: 410.2
click at [838, 525] on app-calendar-viewport "Mon 25 8/10 5 Jobs Tue 26 22/24 14 Jobs Wed 27 16/18 7 Jobs Thu 28 21/24 13 Job…" at bounding box center [784, 749] width 1568 height 1235
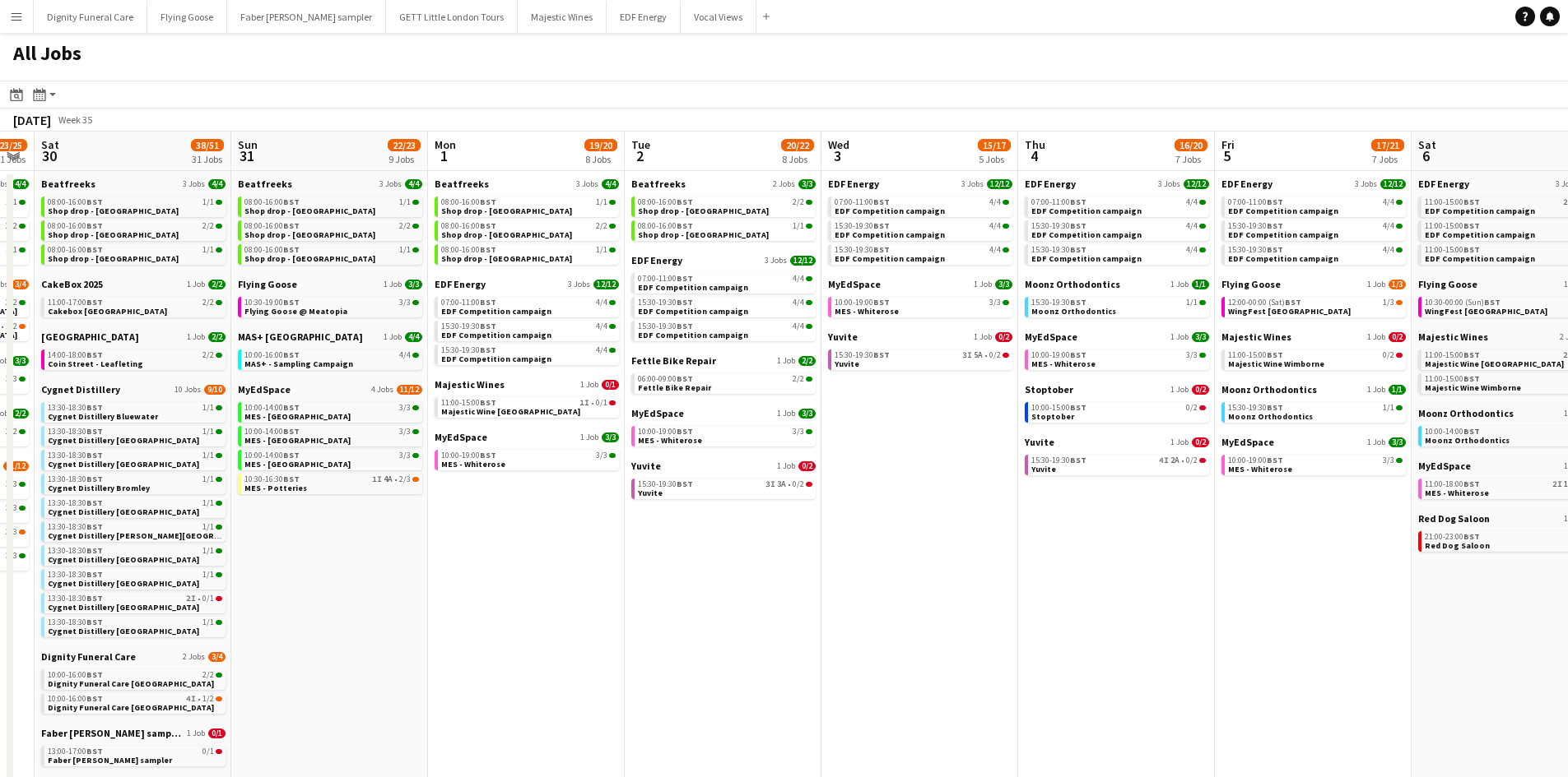
drag, startPoint x: 1104, startPoint y: 539, endPoint x: 681, endPoint y: 486, distance: 426.3
click at [681, 486] on app-calendar-viewport "Wed 27 16/18 7 Jobs Thu 28 21/24 13 Jobs Fri 29 23/25 11 Jobs Sat 30 38/51 31 J…" at bounding box center [784, 749] width 1568 height 1235
click at [836, 334] on span "Yuvite" at bounding box center [843, 336] width 30 height 12
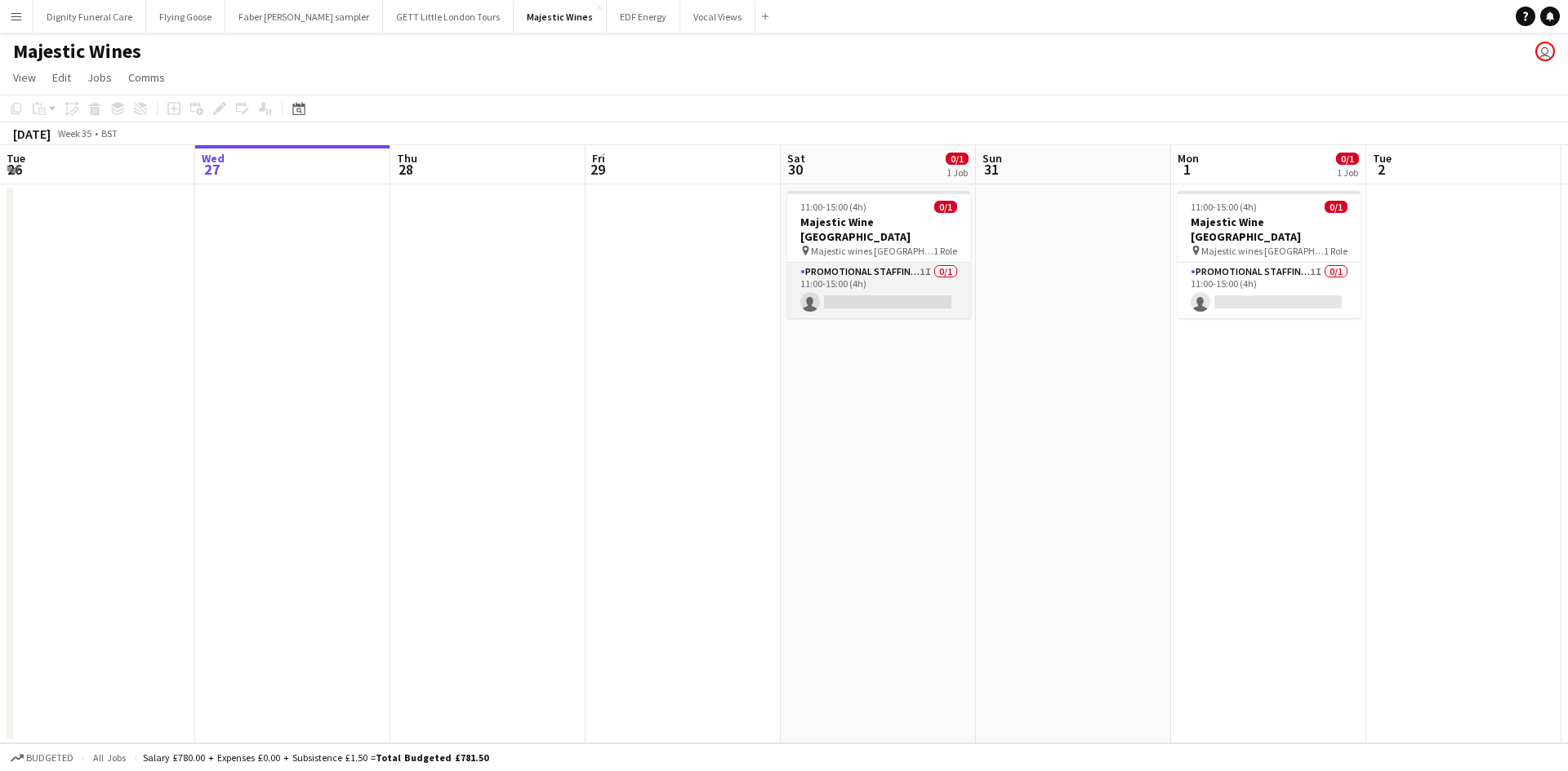
click at [886, 281] on app-card-role "Promotional Staffing (Flyering Staff) 1I 0/1 11:00-15:00 (4h) single-neutral-ac…" at bounding box center [879, 291] width 183 height 56
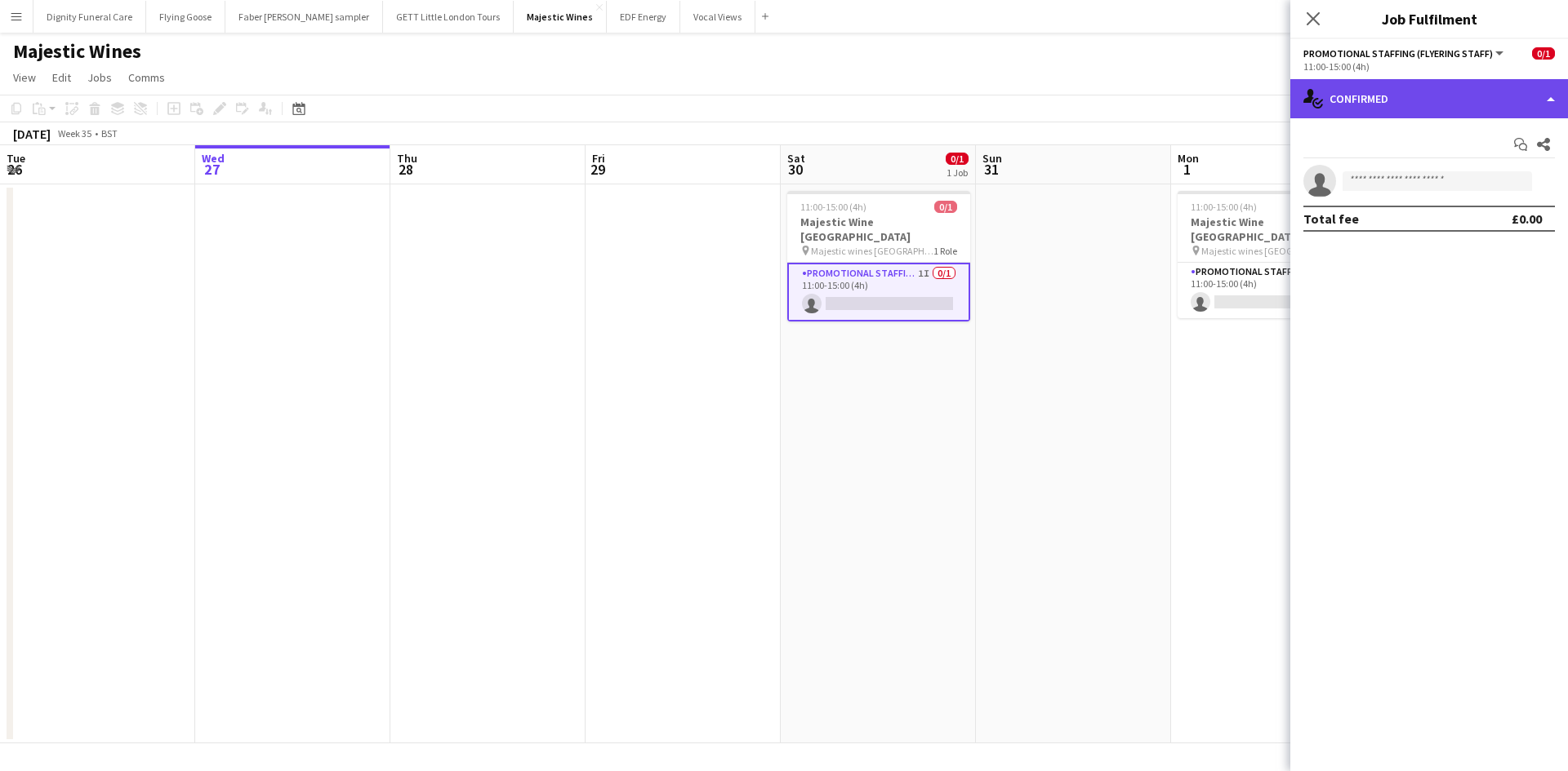
click at [1415, 94] on div "single-neutral-actions-check-2 Confirmed" at bounding box center [1429, 99] width 278 height 39
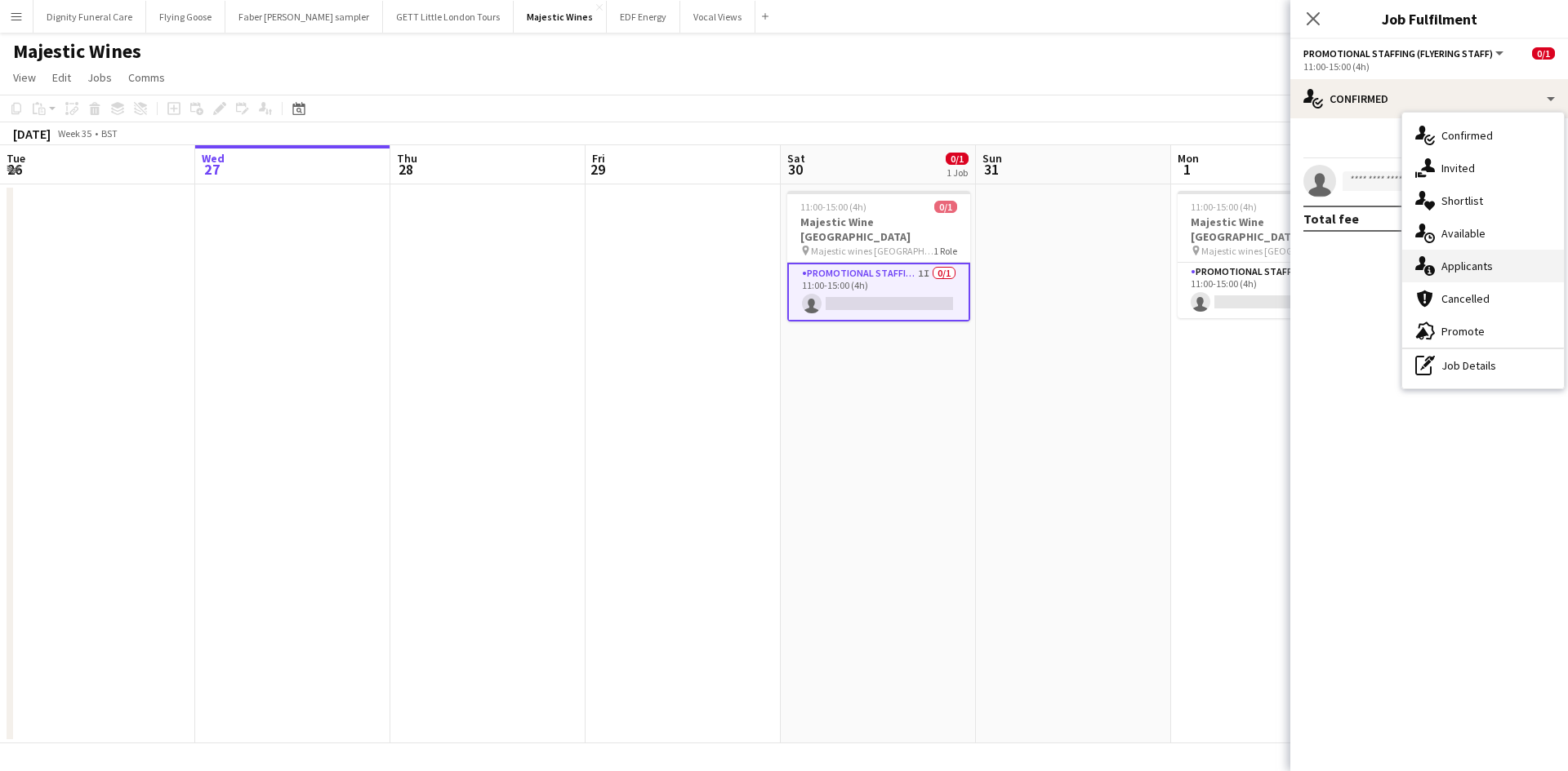
click at [1464, 265] on div "single-neutral-actions-information Applicants" at bounding box center [1482, 266] width 161 height 33
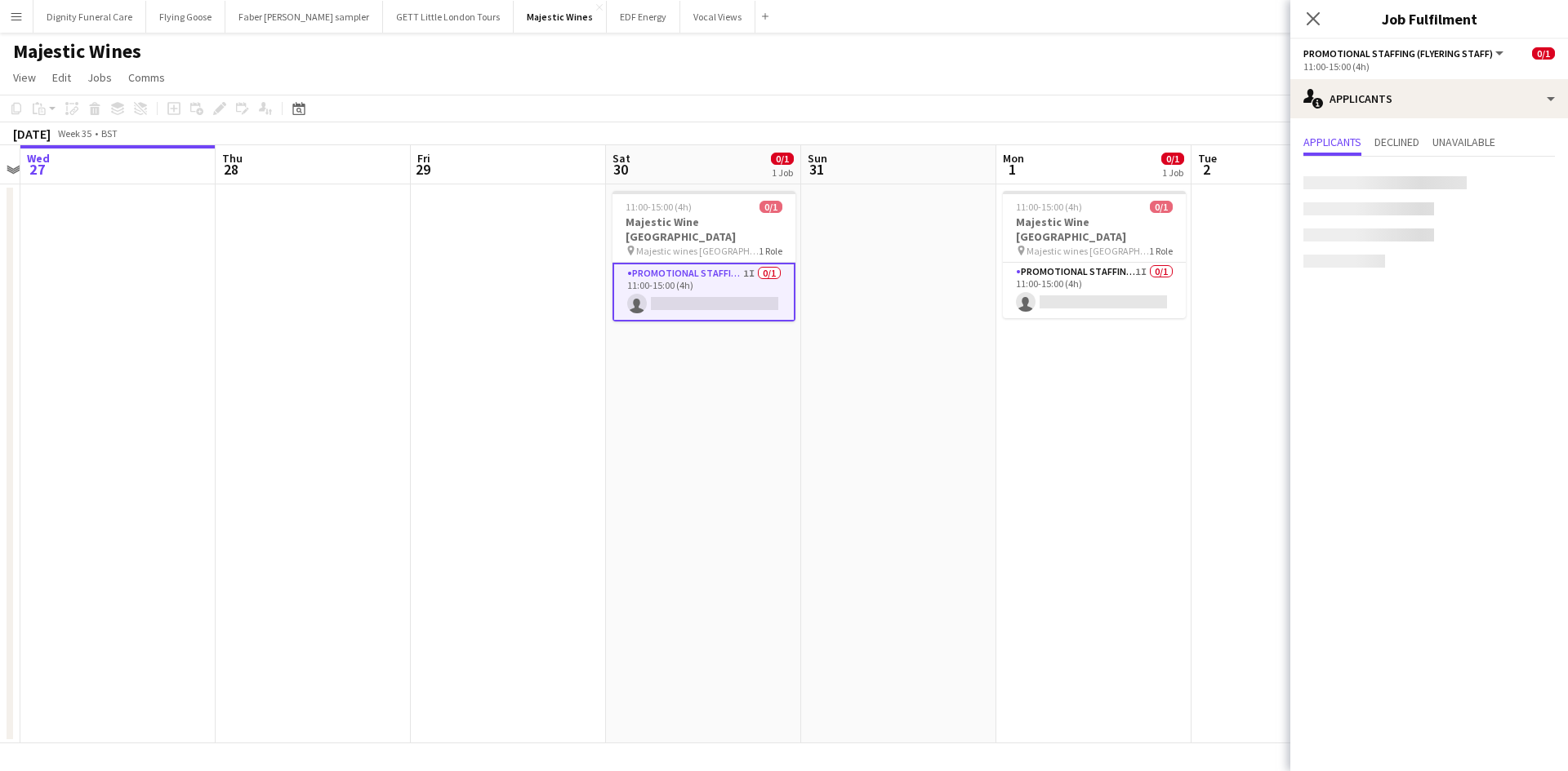
drag, startPoint x: 965, startPoint y: 513, endPoint x: 398, endPoint y: 479, distance: 568.0
click at [398, 479] on app-calendar-viewport "Sun 24 1/1 1 Job Mon 25 Tue 26 Wed 27 Thu 28 Fri 29 Sat 30 0/1 1 Job Sun 31 Mon…" at bounding box center [784, 445] width 1568 height 599
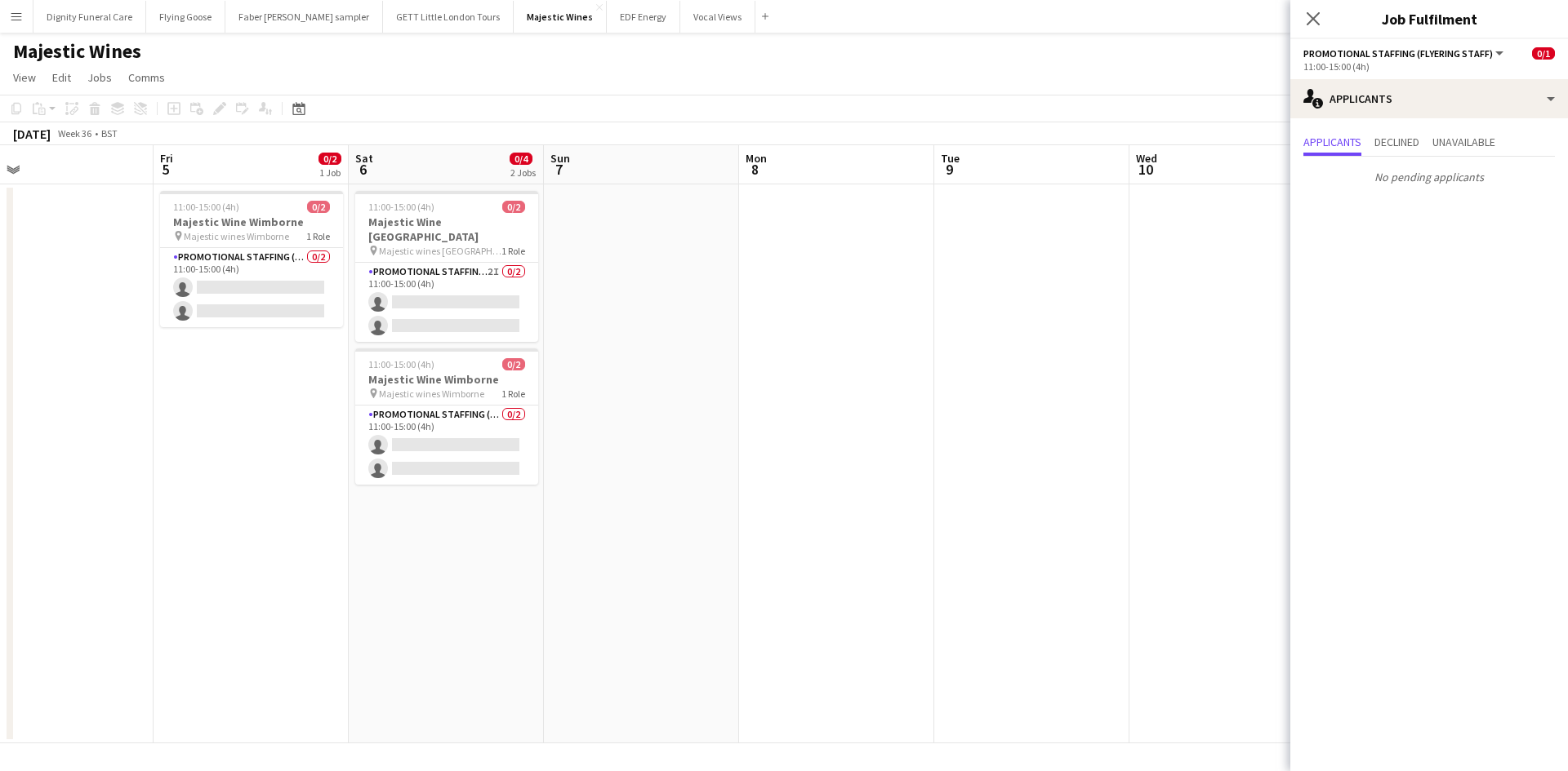
scroll to position [0, 538]
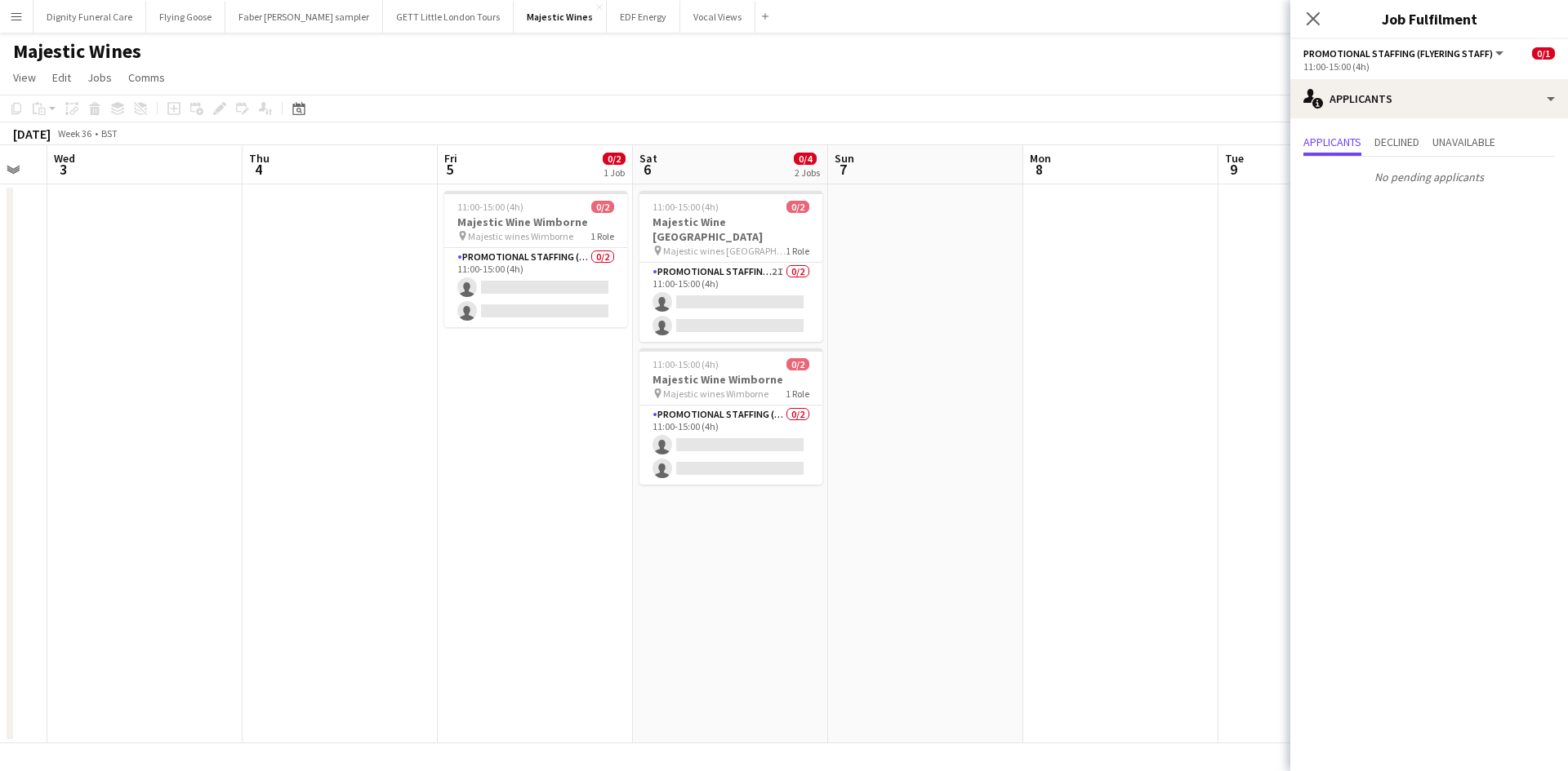
drag, startPoint x: 974, startPoint y: 450, endPoint x: -265, endPoint y: 428, distance: 1239.2
click at [0, 428] on html "Menu Boards Boards Boards All jobs Status Workforce Workforce My Workforce Recr…" at bounding box center [784, 385] width 1568 height 771
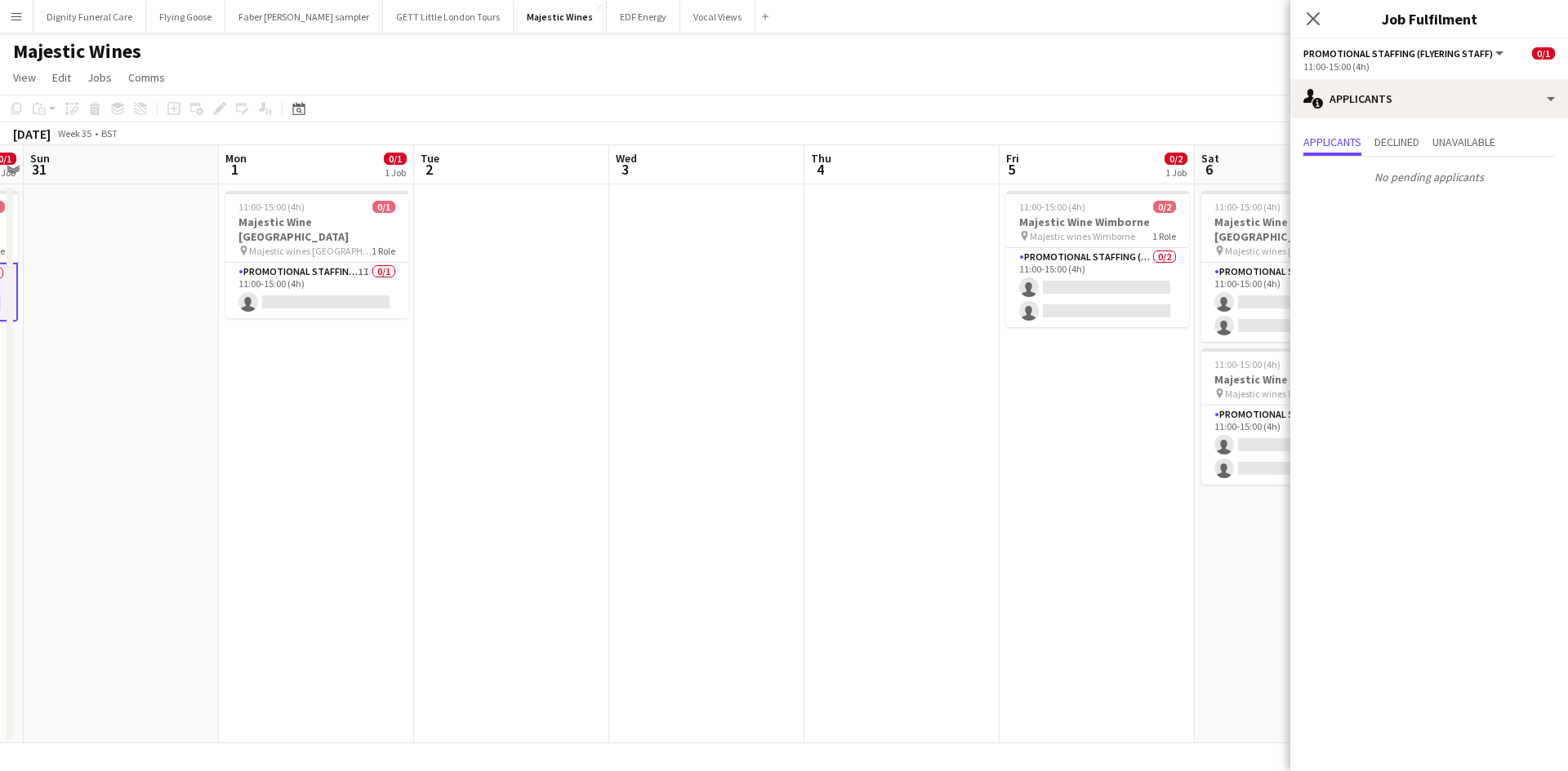
drag, startPoint x: 537, startPoint y: 428, endPoint x: 1187, endPoint y: 441, distance: 650.1
click at [1229, 444] on app-calendar-viewport "Fri 29 Sat 30 0/1 1 Job Sun 31 Mon 1 0/1 1 Job Tue 2 Wed 3 Thu 4 Fri 5 0/2 1 Jo…" at bounding box center [784, 445] width 1568 height 599
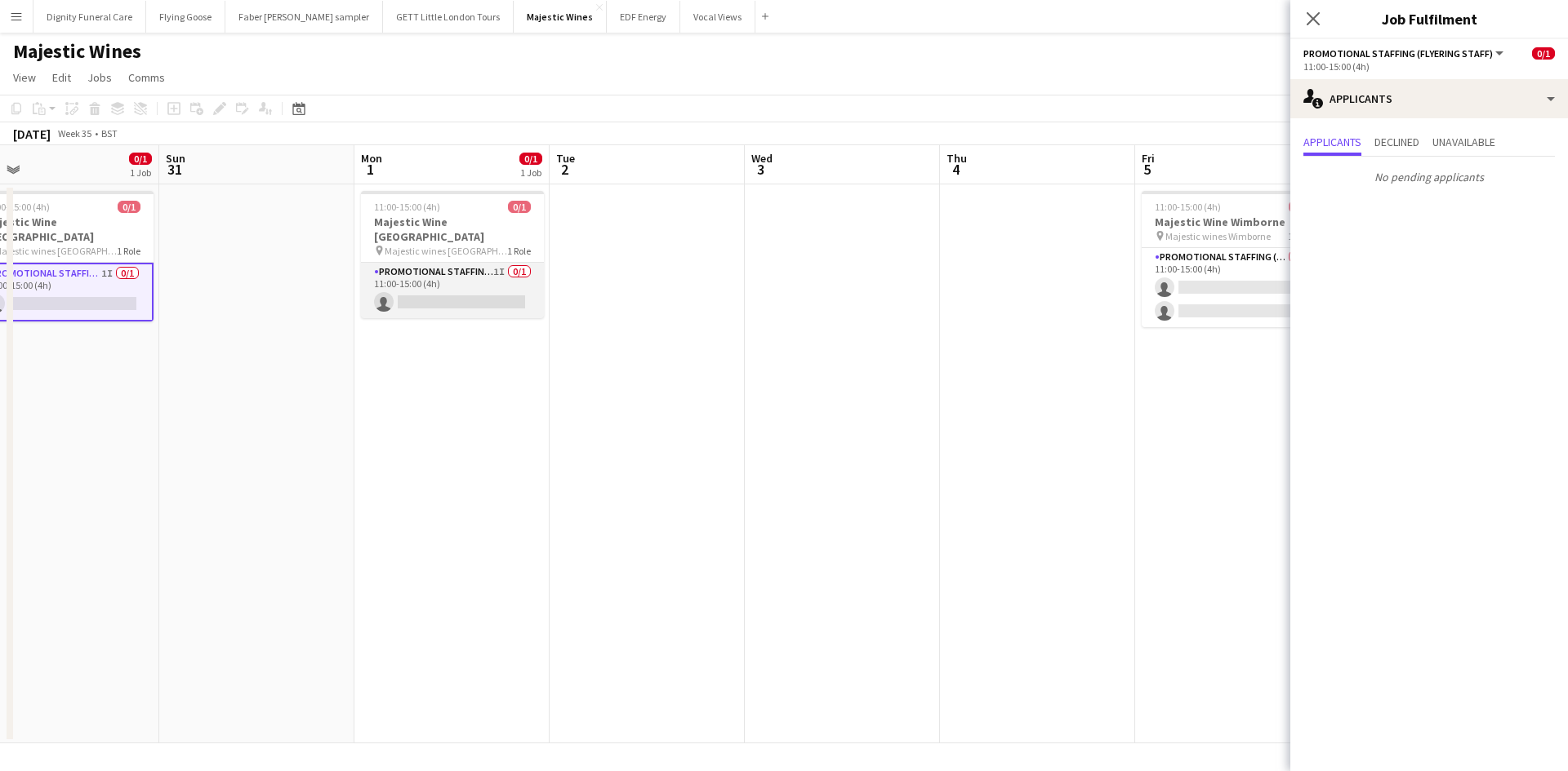
click at [476, 283] on app-card-role "Promotional Staffing (Flyering Staff) 1I 0/1 11:00-15:00 (4h) single-neutral-ac…" at bounding box center [452, 291] width 183 height 56
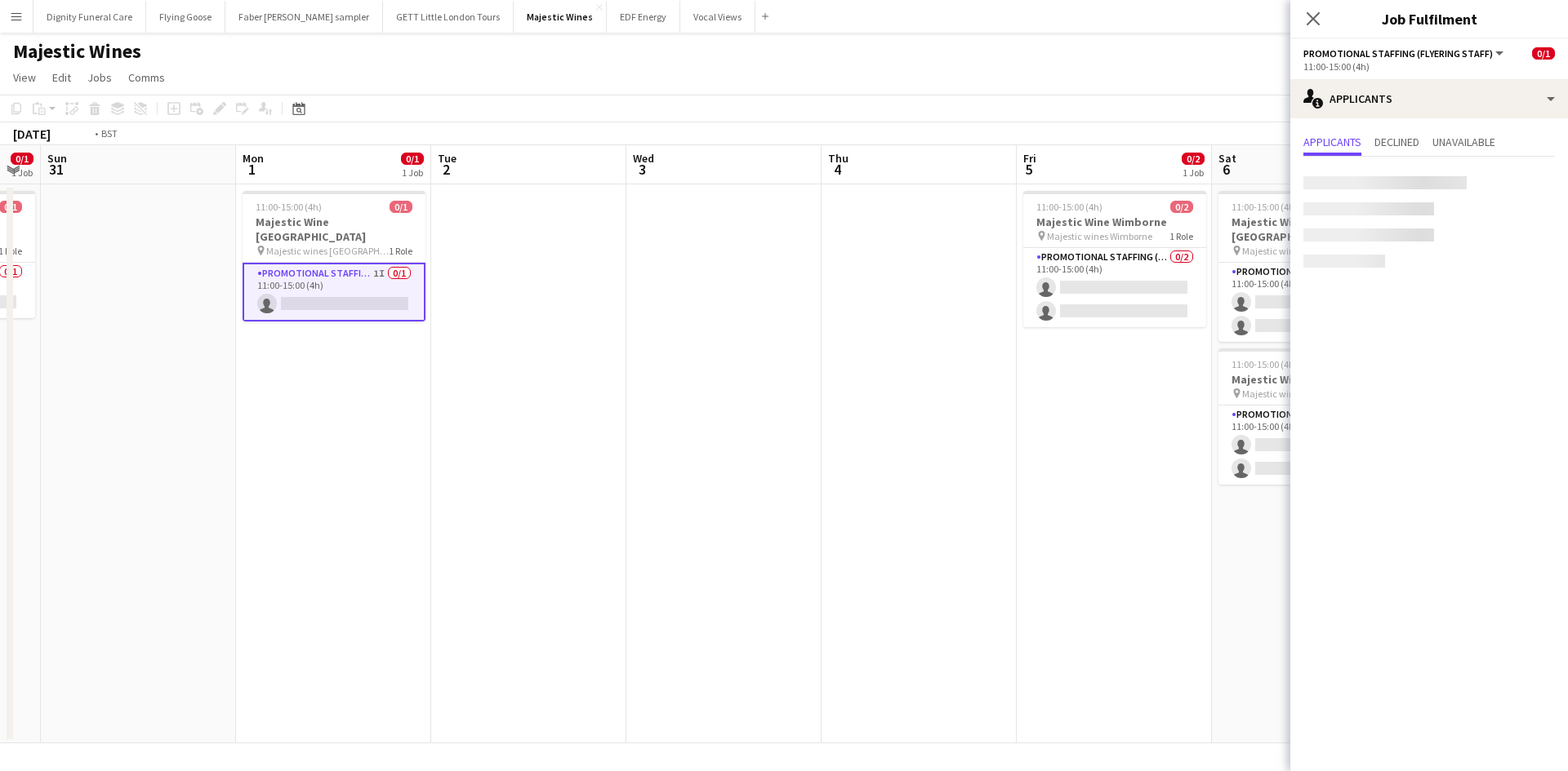
drag, startPoint x: 812, startPoint y: 364, endPoint x: 231, endPoint y: 357, distance: 581.0
click at [231, 357] on app-calendar-viewport "Thu 28 Fri 29 Sat 30 0/1 1 Job Sun 31 Mon 1 0/1 1 Job Tue 2 Wed 3 Thu 4 Fri 5 0…" at bounding box center [784, 445] width 1568 height 599
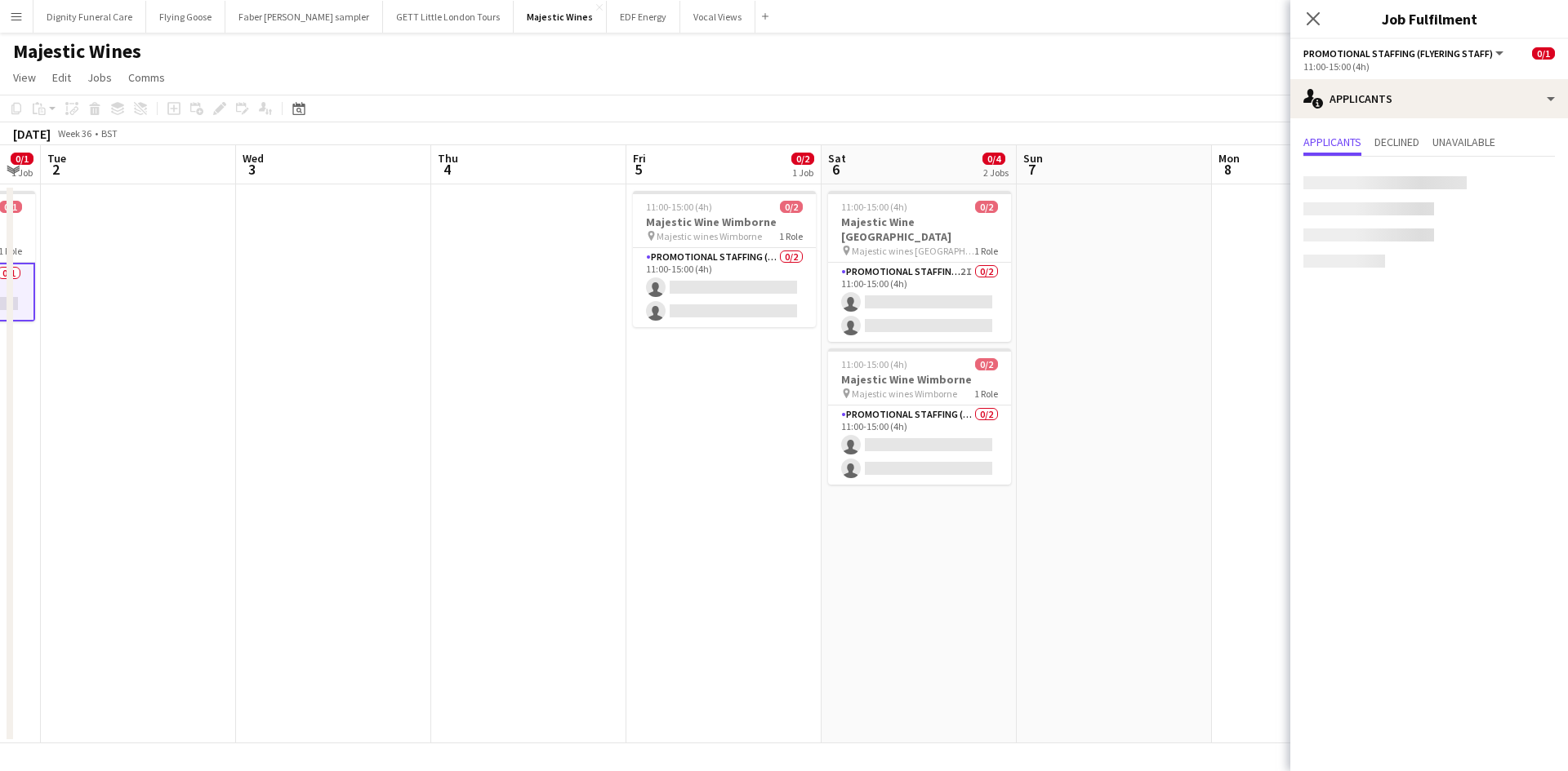
scroll to position [0, 630]
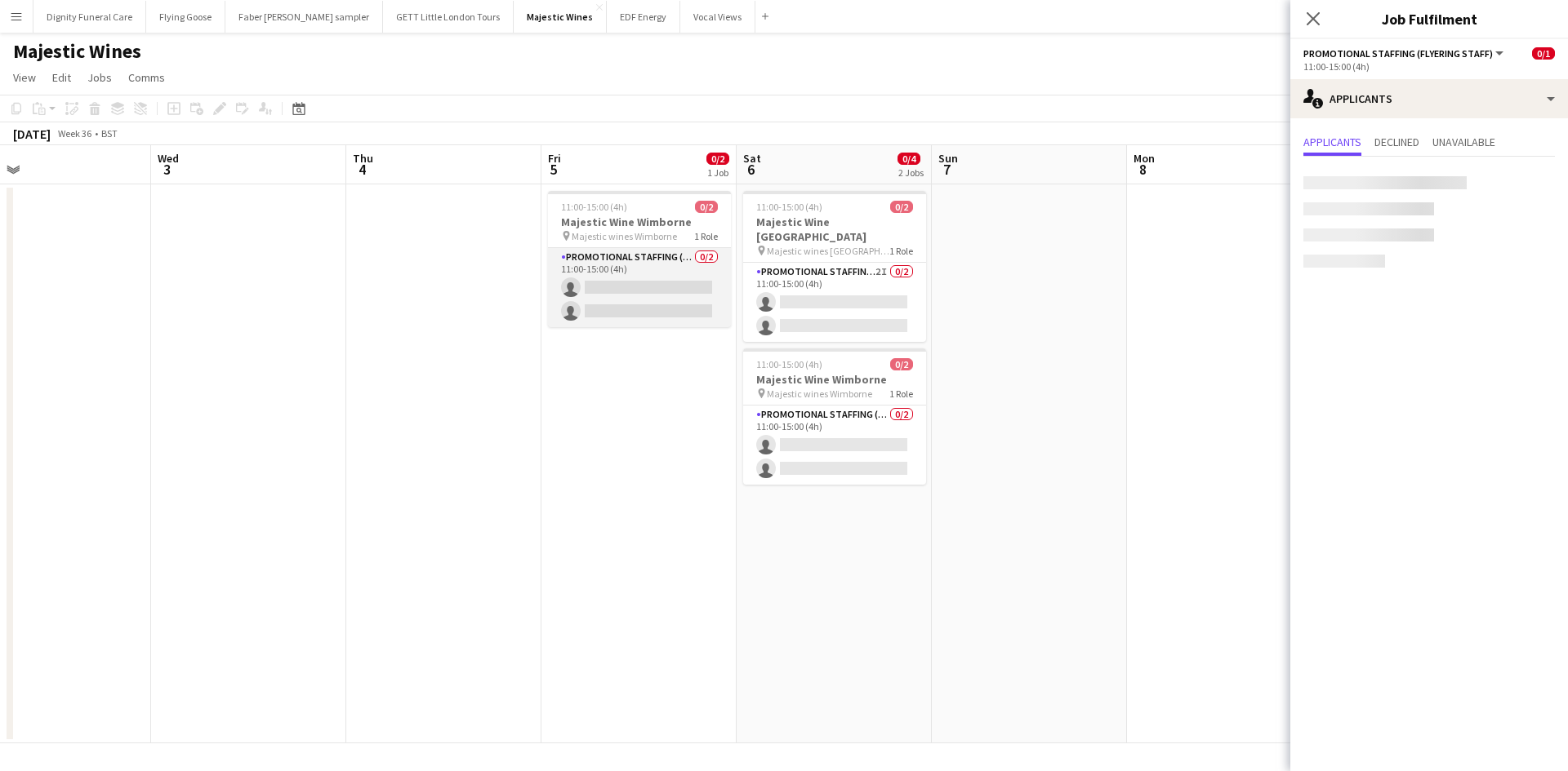
click at [611, 285] on app-card-role "Promotional Staffing (Flyering Staff) 0/2 11:00-15:00 (4h) single-neutral-actio…" at bounding box center [639, 287] width 183 height 79
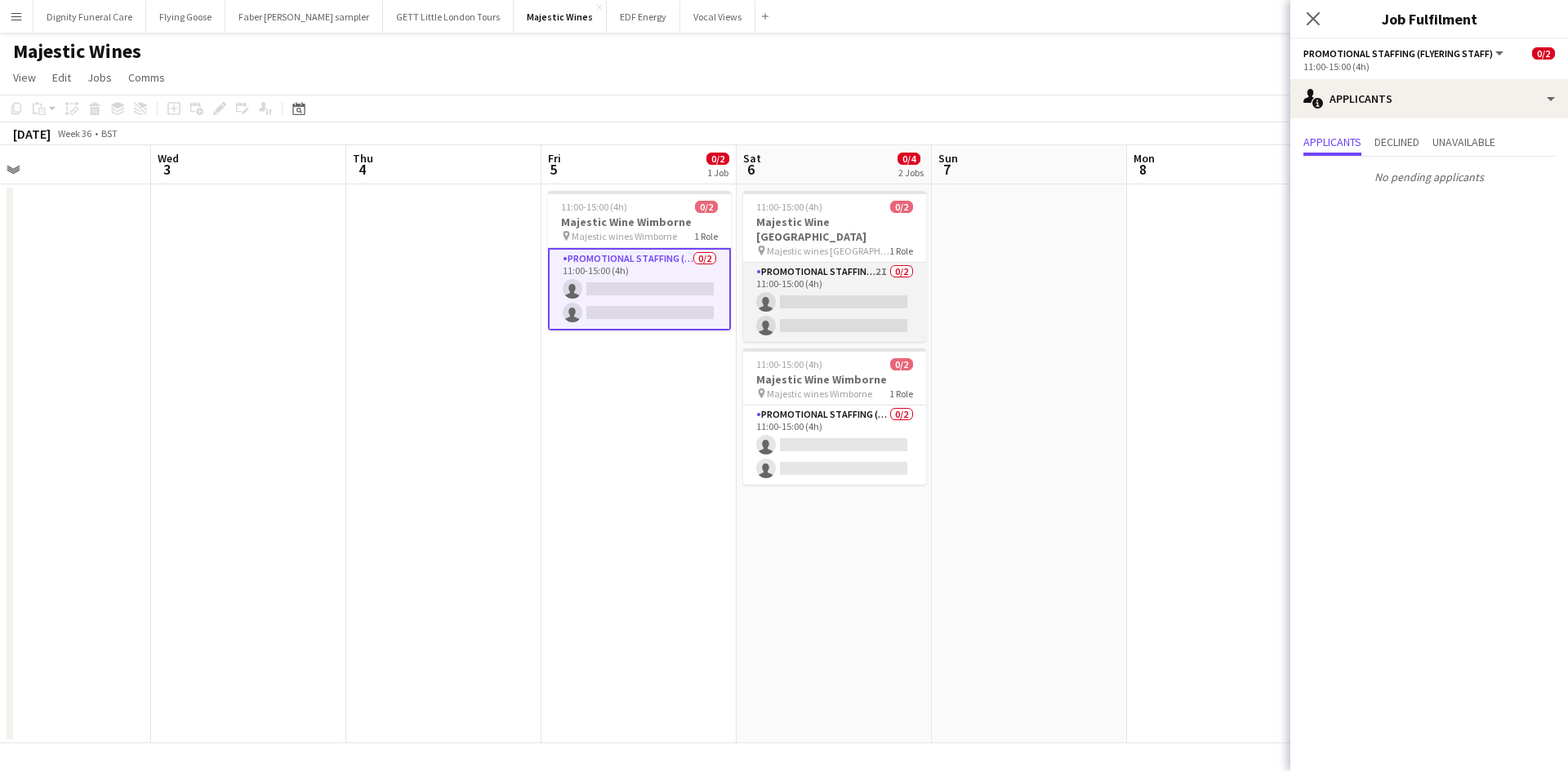
scroll to position [0, 629]
click at [836, 287] on app-card-role "Promotional Staffing (Flyering Staff) 2I 0/2 11:00-15:00 (4h) single-neutral-ac…" at bounding box center [835, 302] width 183 height 79
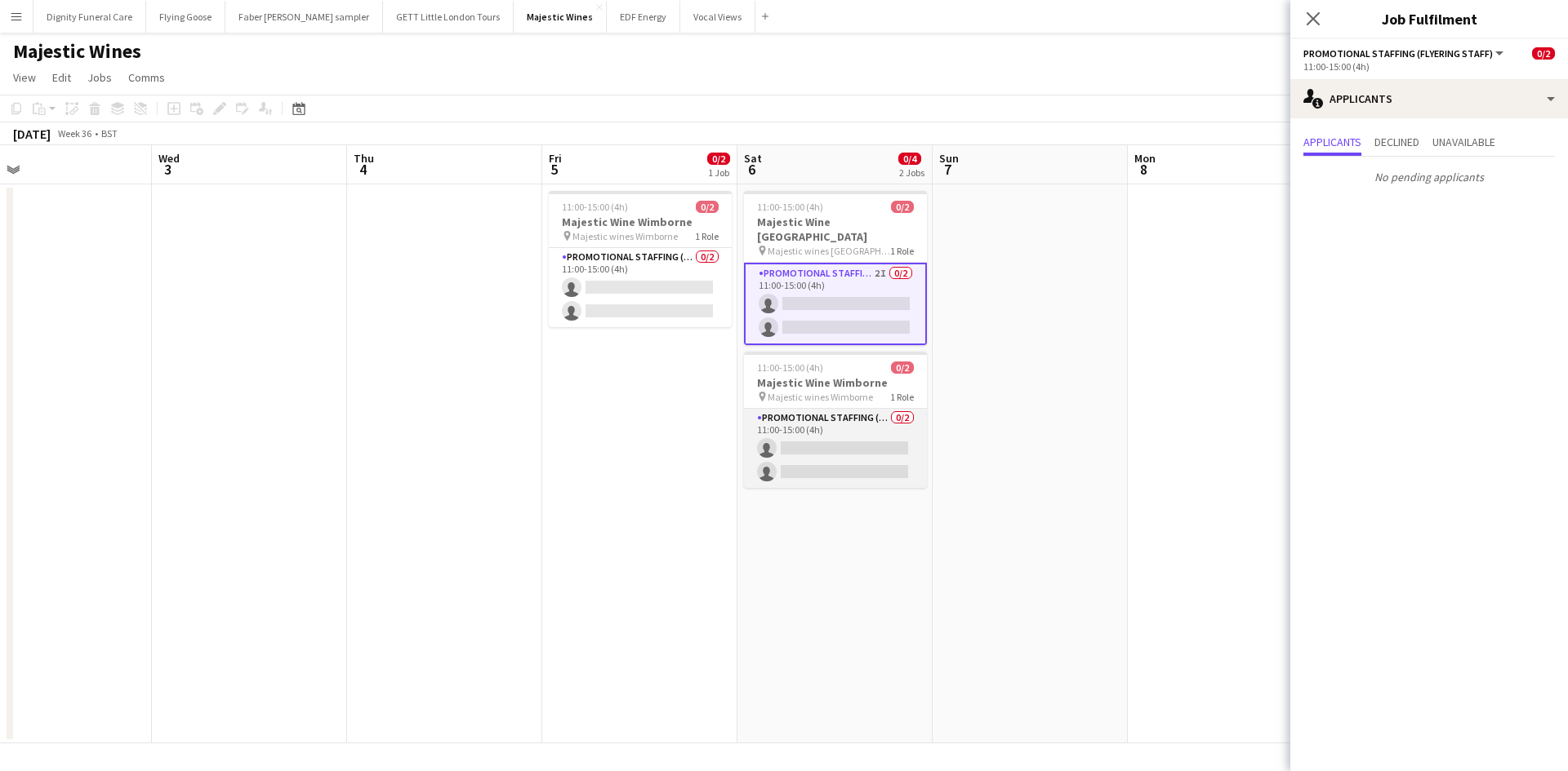
click at [868, 429] on app-card-role "Promotional Staffing (Flyering Staff) 0/2 11:00-15:00 (4h) single-neutral-actio…" at bounding box center [835, 448] width 183 height 79
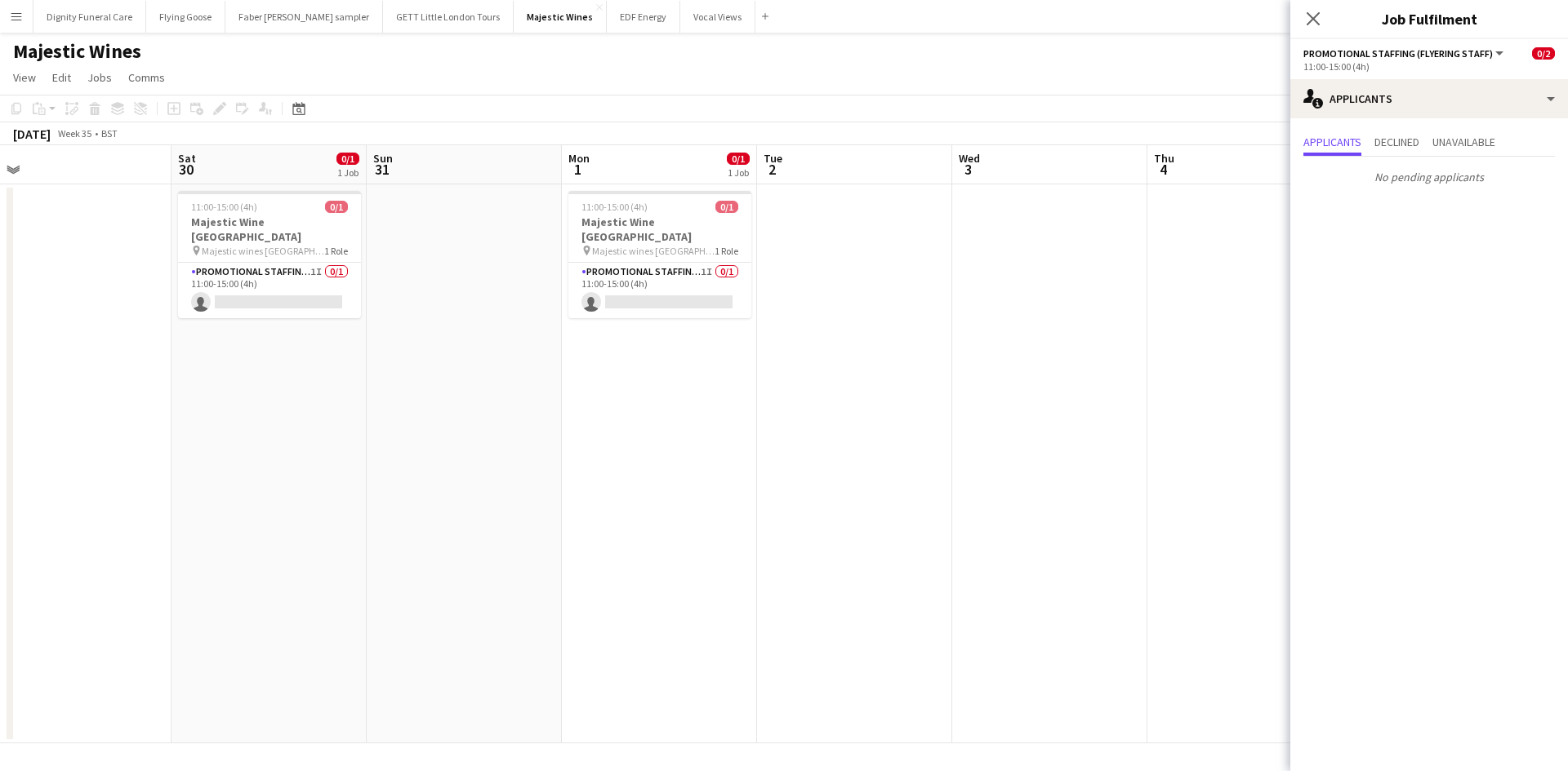
drag, startPoint x: 207, startPoint y: 335, endPoint x: 1208, endPoint y: 322, distance: 1001.1
click at [1208, 322] on app-calendar-viewport "Wed 27 Thu 28 Fri 29 Sat 30 0/1 1 Job Sun 31 Mon 1 0/1 1 Job Tue 2 Wed 3 Thu 4 …" at bounding box center [784, 445] width 1568 height 599
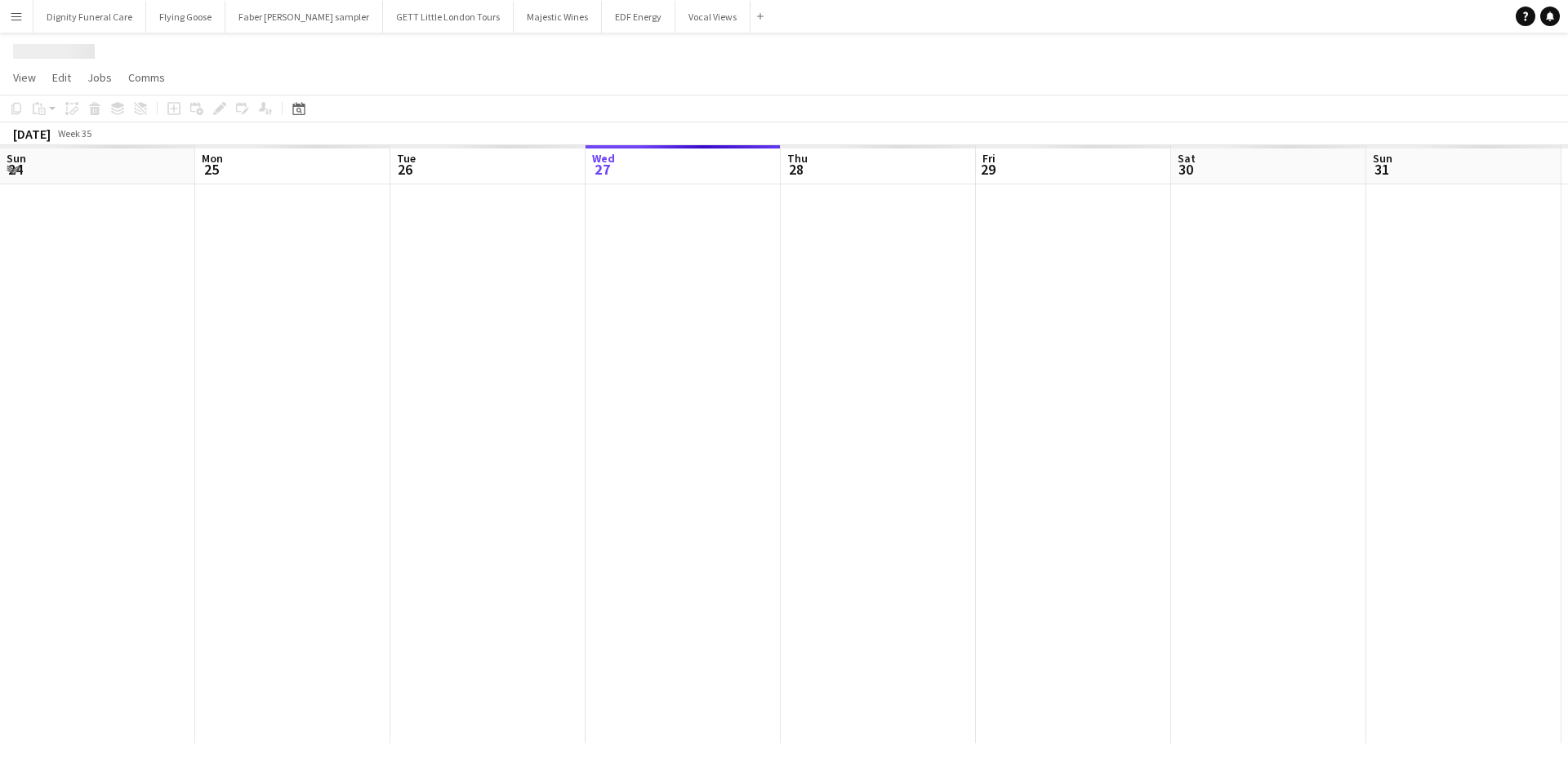
scroll to position [0, 390]
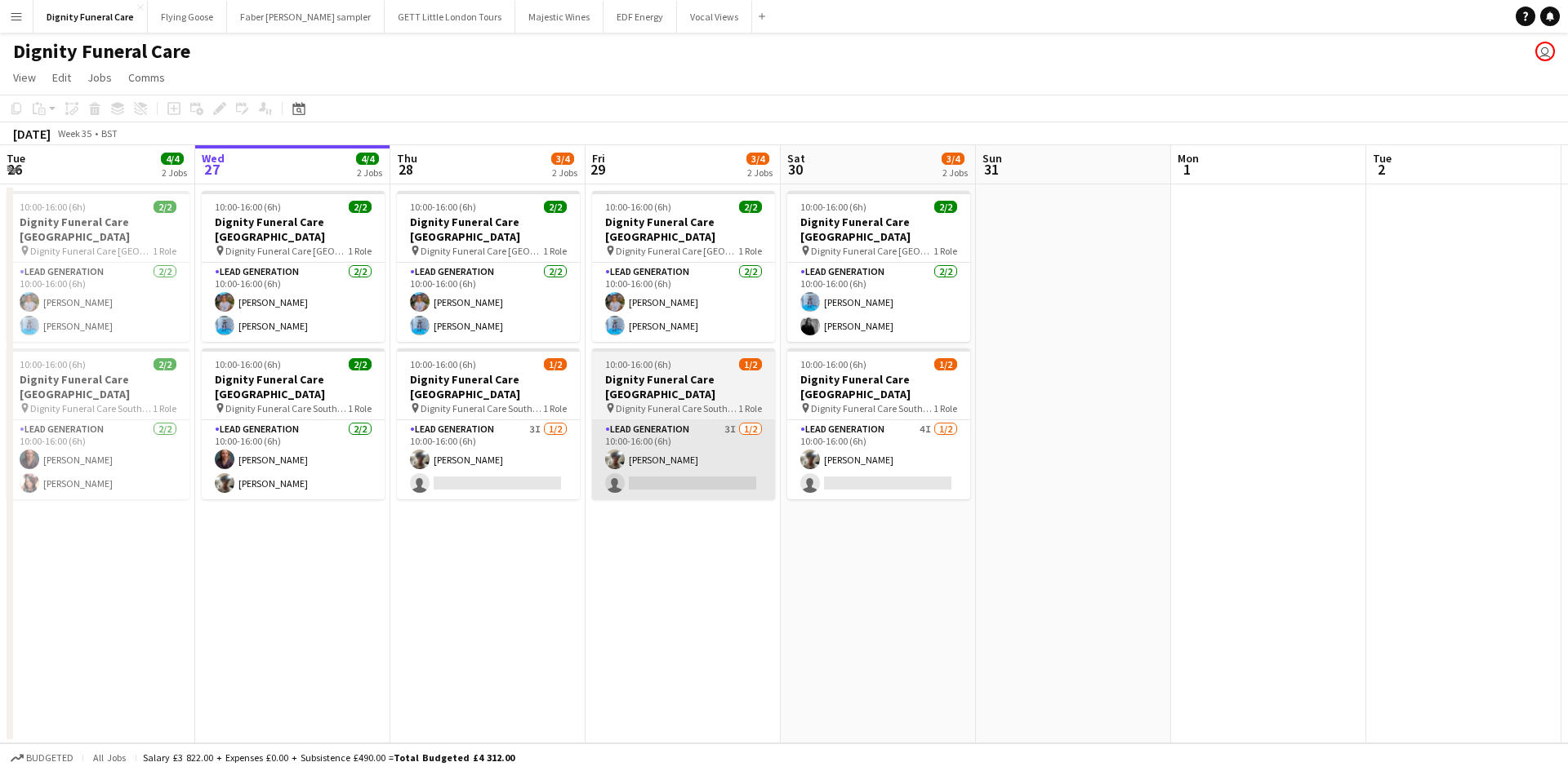
drag, startPoint x: 494, startPoint y: 466, endPoint x: 639, endPoint y: 415, distance: 153.7
click at [496, 466] on app-card-role "Lead Generation 3I 1/2 10:00-16:00 (6h) Malachi Philip single-neutral-actions" at bounding box center [488, 460] width 183 height 79
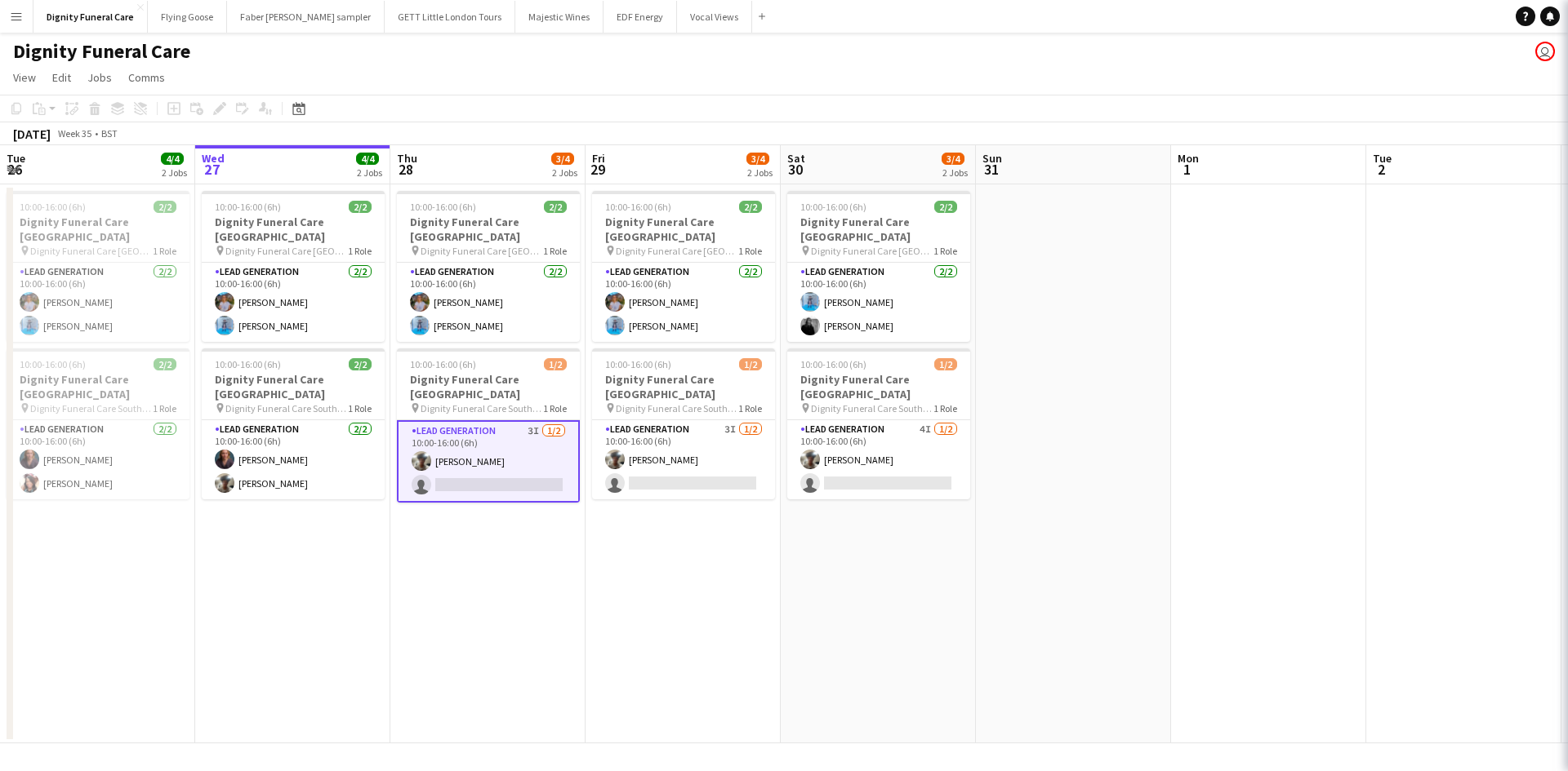
scroll to position [0, 388]
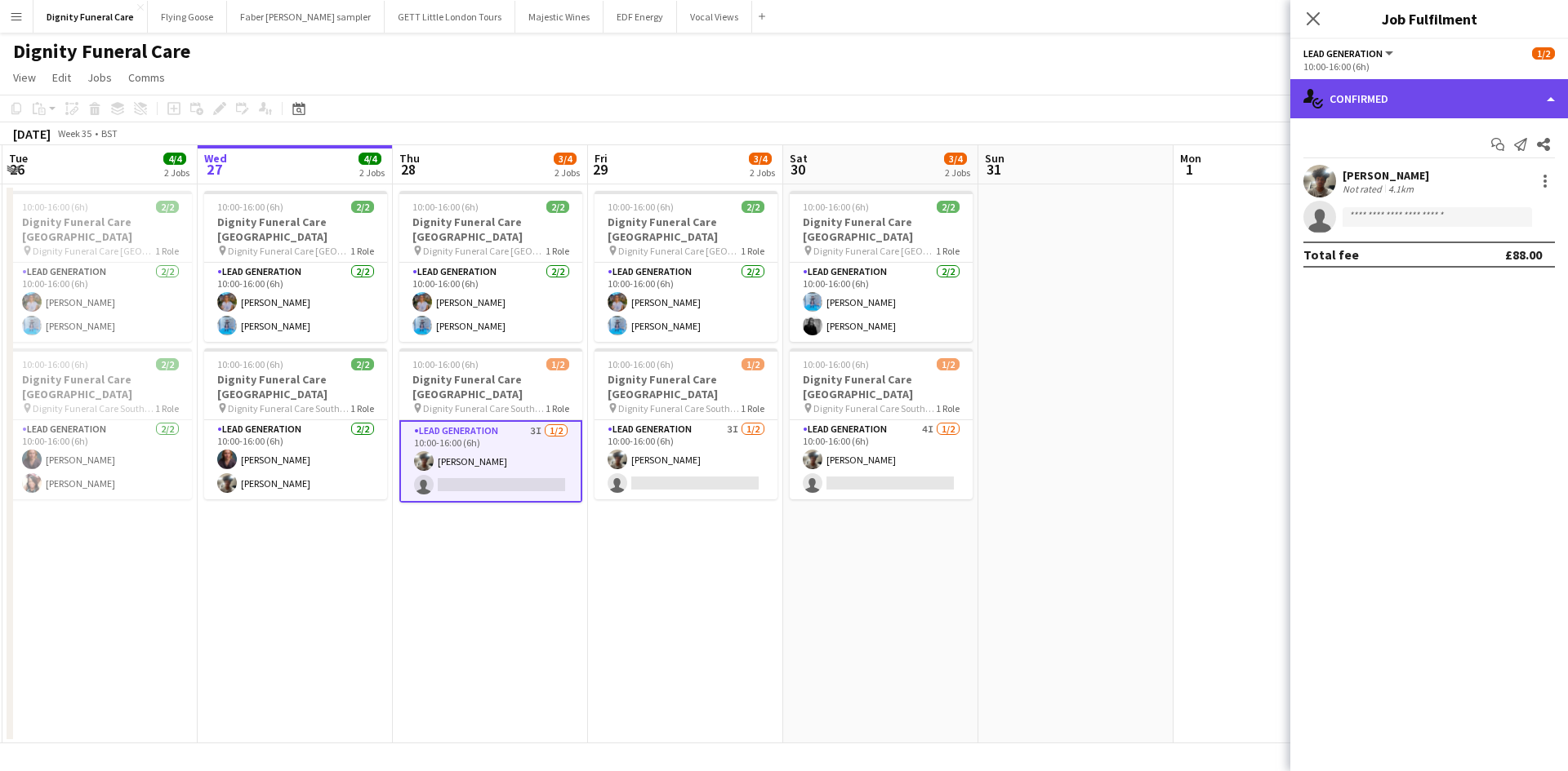
click at [1426, 103] on div "single-neutral-actions-check-2 Confirmed" at bounding box center [1429, 99] width 278 height 39
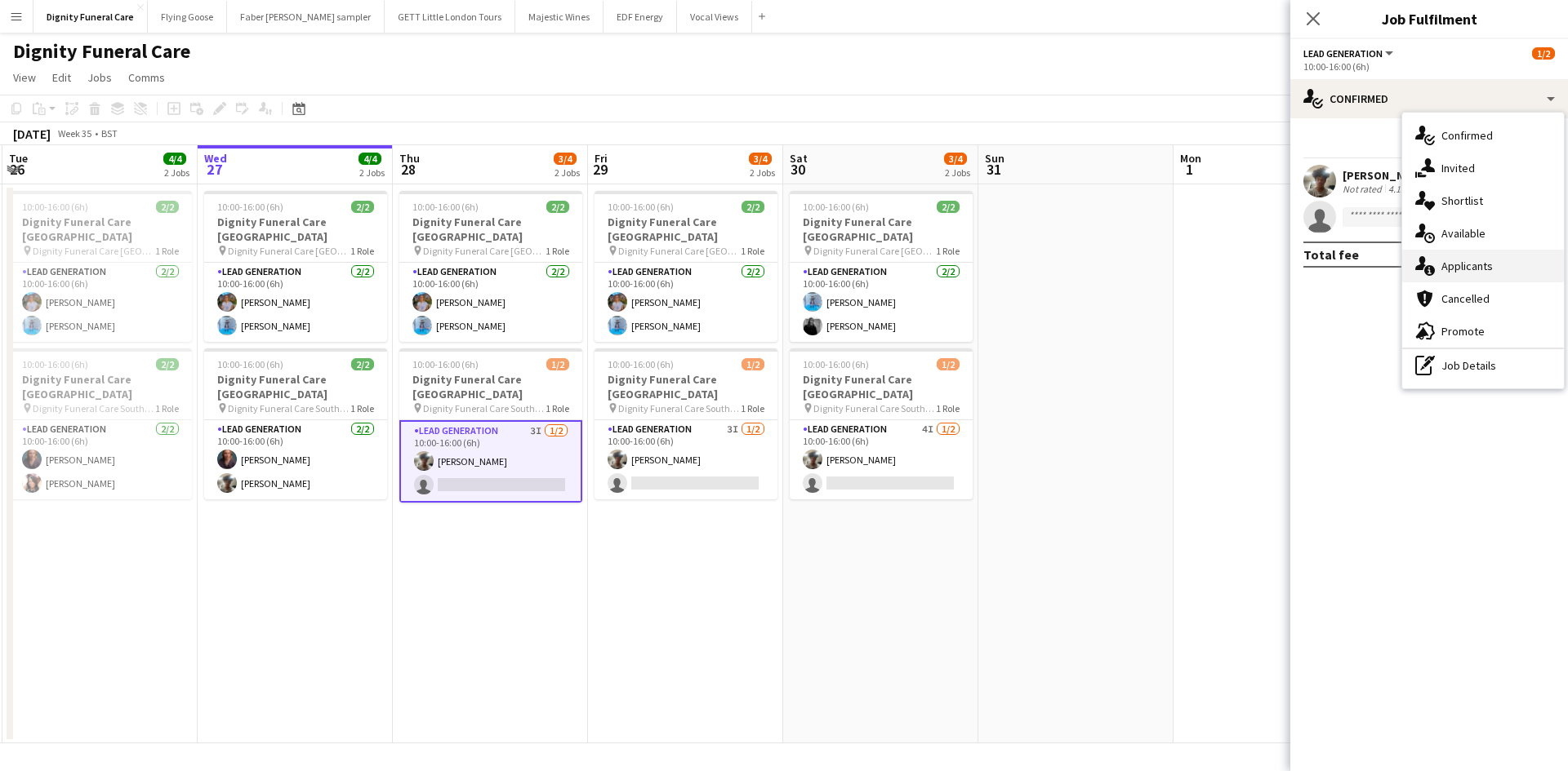
click at [1464, 268] on div "single-neutral-actions-information Applicants" at bounding box center [1482, 266] width 161 height 33
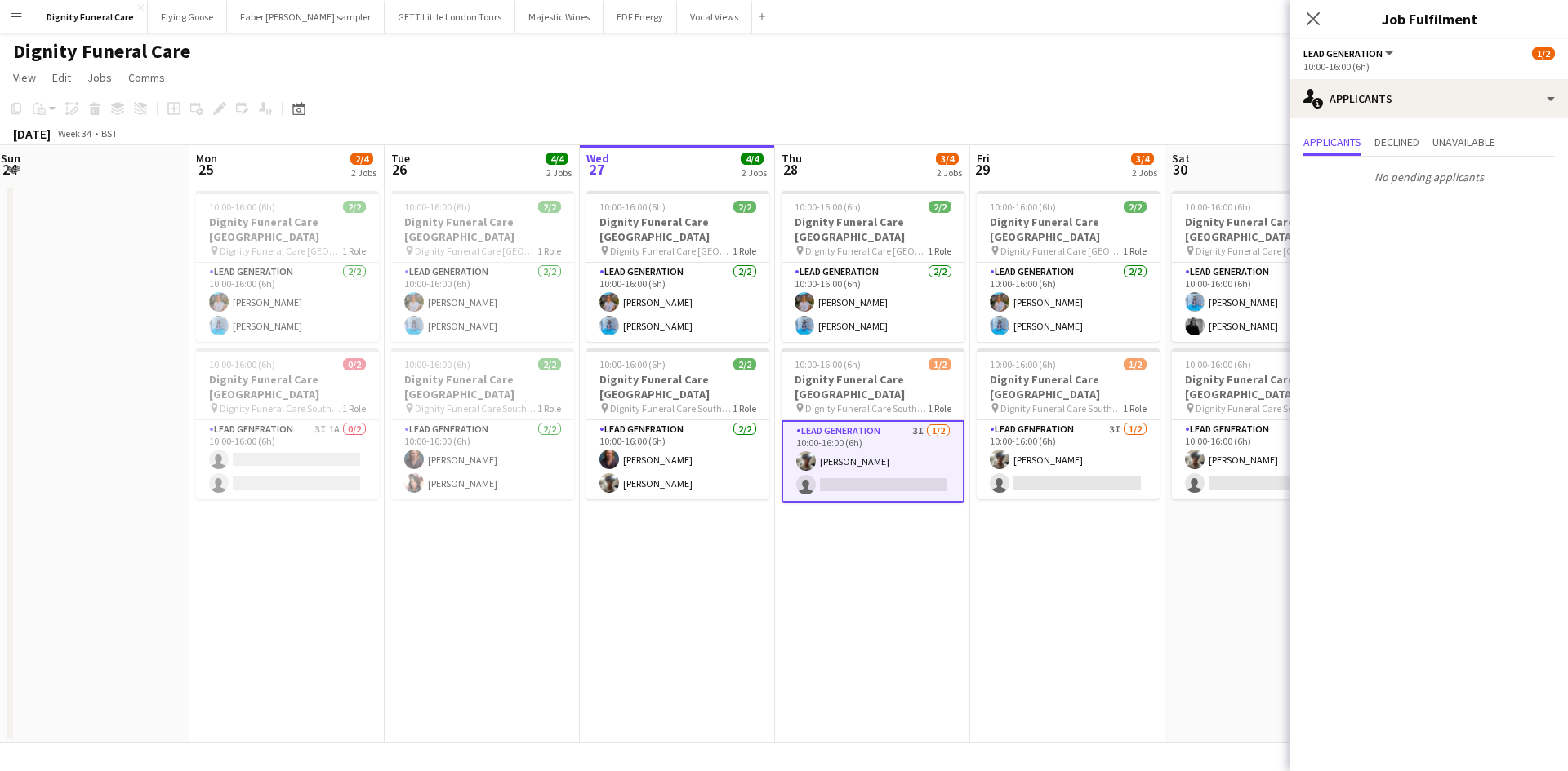
scroll to position [0, 342]
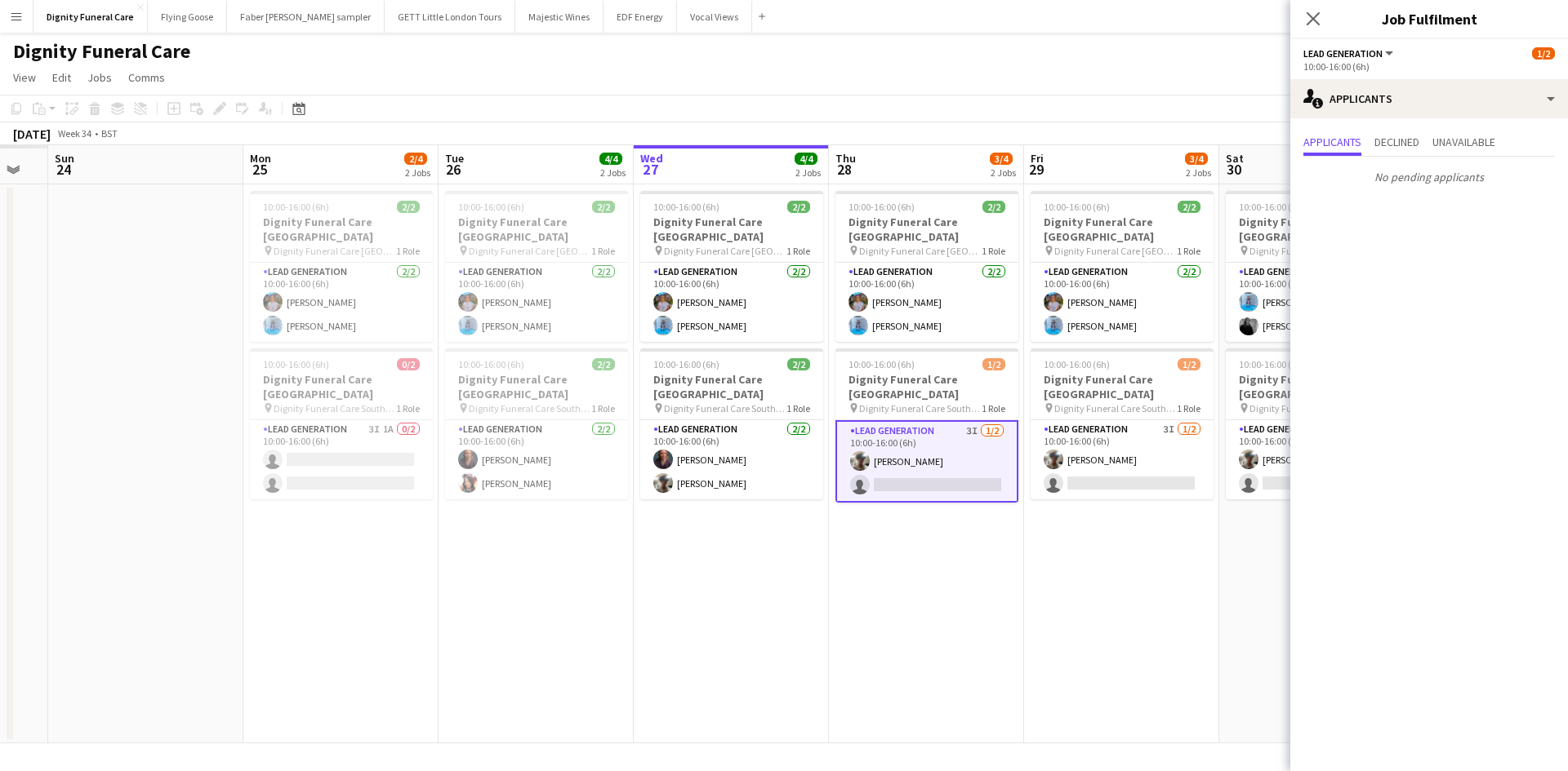
drag, startPoint x: 881, startPoint y: 532, endPoint x: 1216, endPoint y: 516, distance: 335.4
click at [1216, 516] on app-calendar-viewport "Fri 22 Sat 23 Sun 24 Mon 25 2/4 2 Jobs Tue 26 4/4 2 Jobs Wed 27 4/4 2 Jobs Thu …" at bounding box center [784, 445] width 1568 height 599
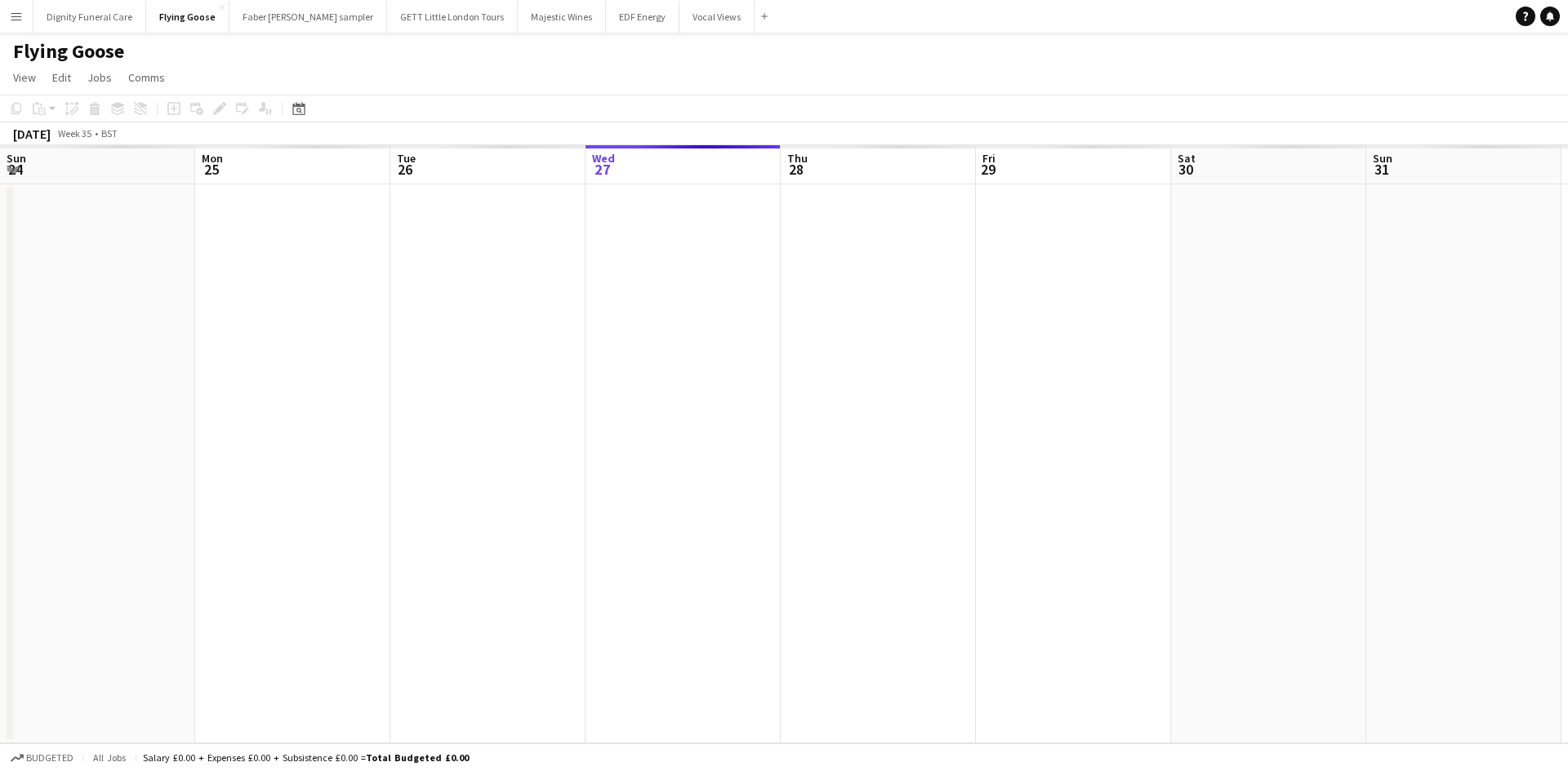
scroll to position [0, 390]
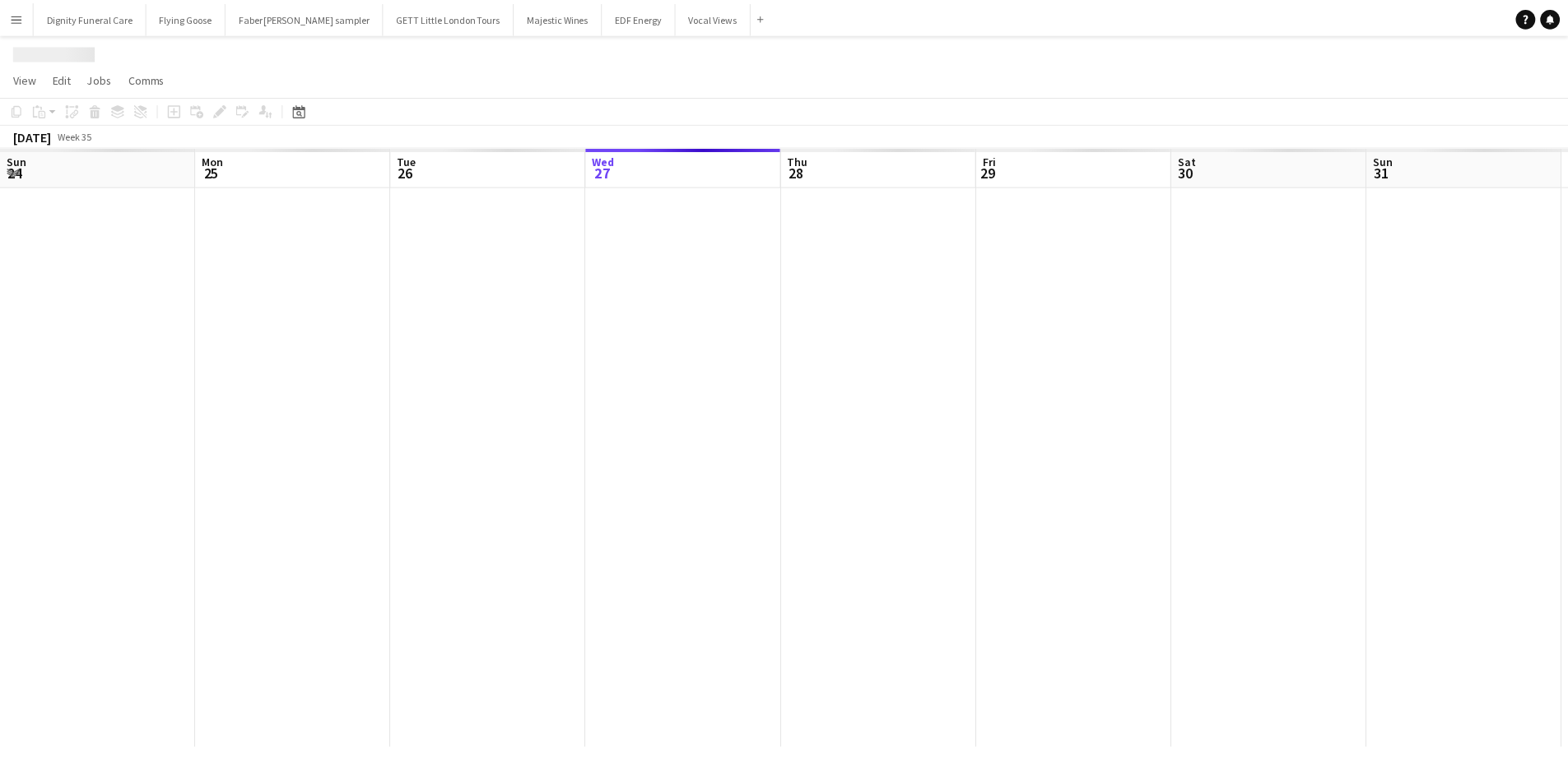
scroll to position [0, 393]
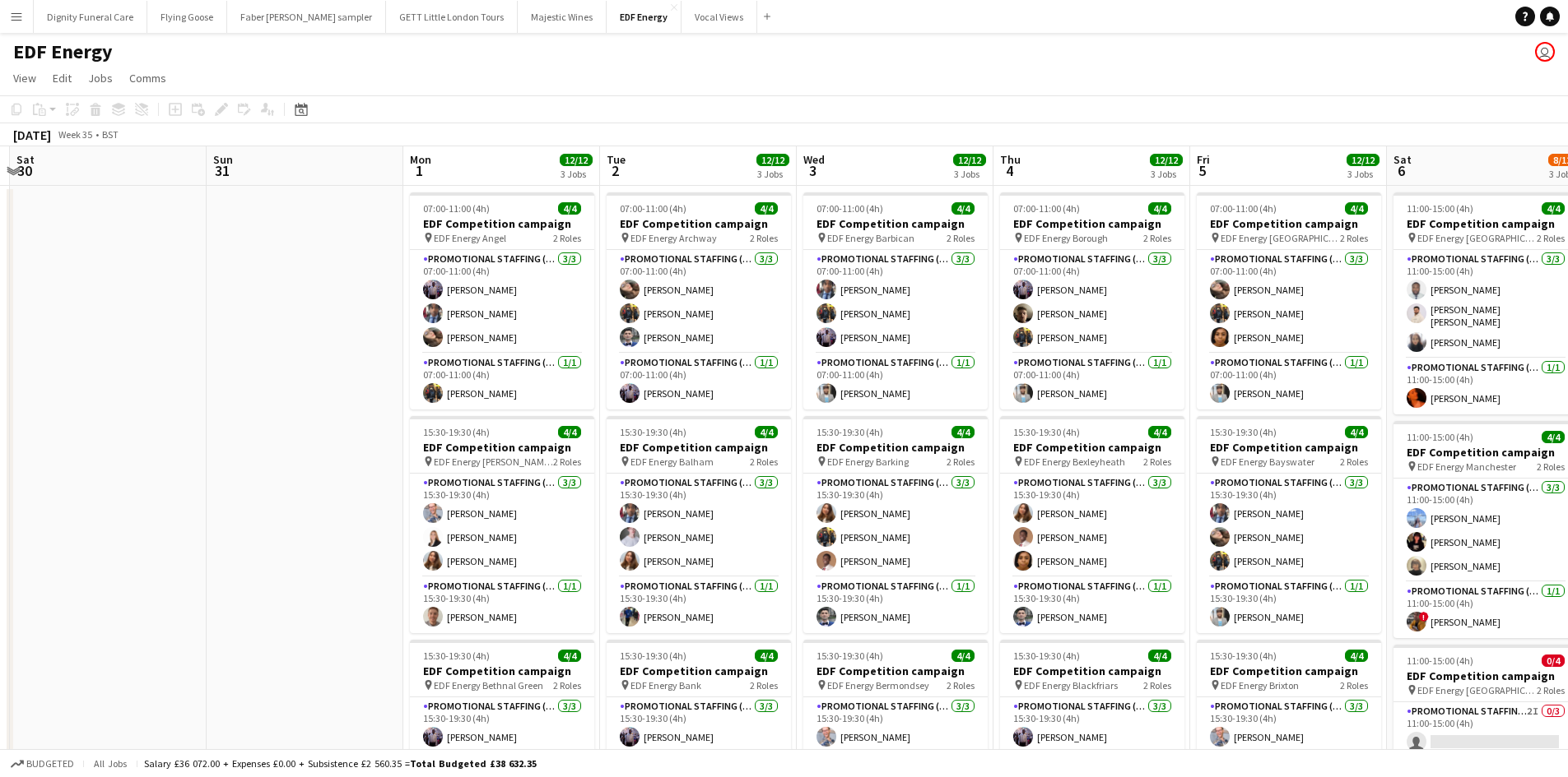
drag, startPoint x: 1117, startPoint y: 509, endPoint x: 355, endPoint y: 432, distance: 765.9
click at [355, 432] on app-calendar-viewport "Tue 26 Wed 27 Thu 28 Fri 29 Sat 30 Sun 31 Mon 1 12/12 3 Jobs Tue 2 12/12 3 Jobs…" at bounding box center [784, 542] width 1568 height 792
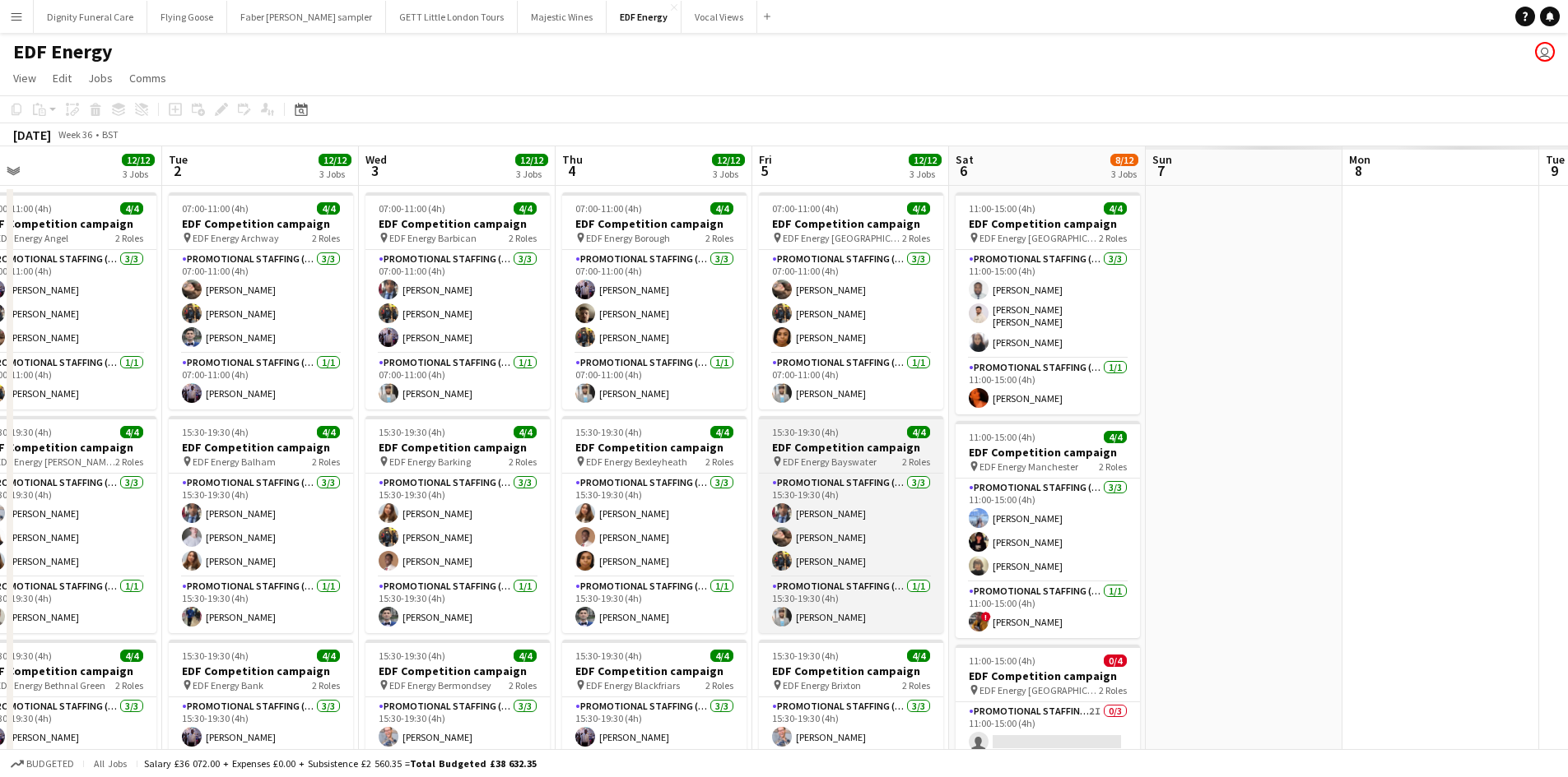
drag, startPoint x: 1202, startPoint y: 463, endPoint x: 776, endPoint y: 437, distance: 426.8
click at [777, 433] on app-calendar-viewport "Thu 28 Fri 29 Sat 30 Sun 31 Mon 1 12/12 3 Jobs Tue 2 12/12 3 Jobs Wed 3 12/12 3…" at bounding box center [784, 542] width 1568 height 792
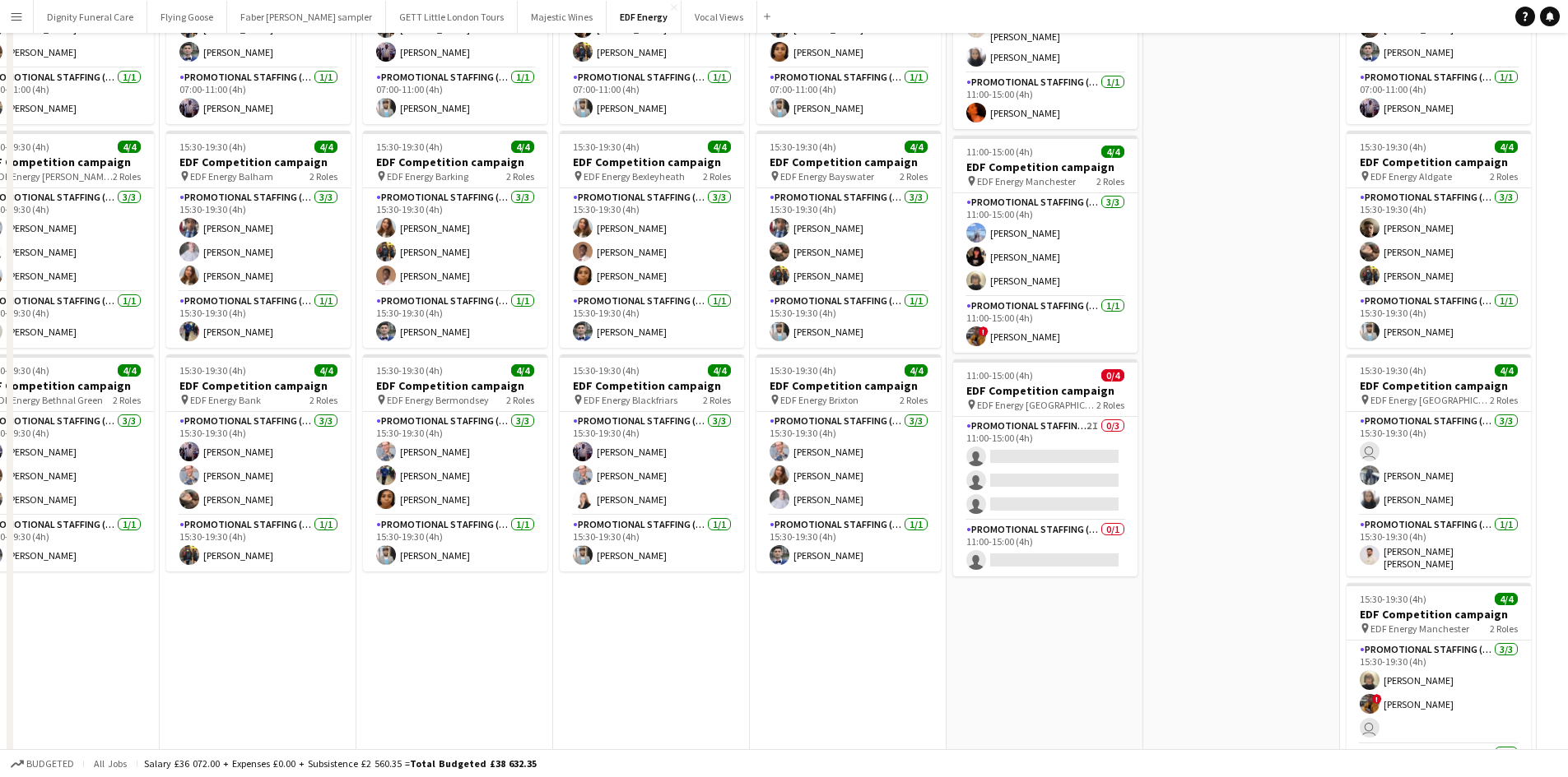
scroll to position [412, 0]
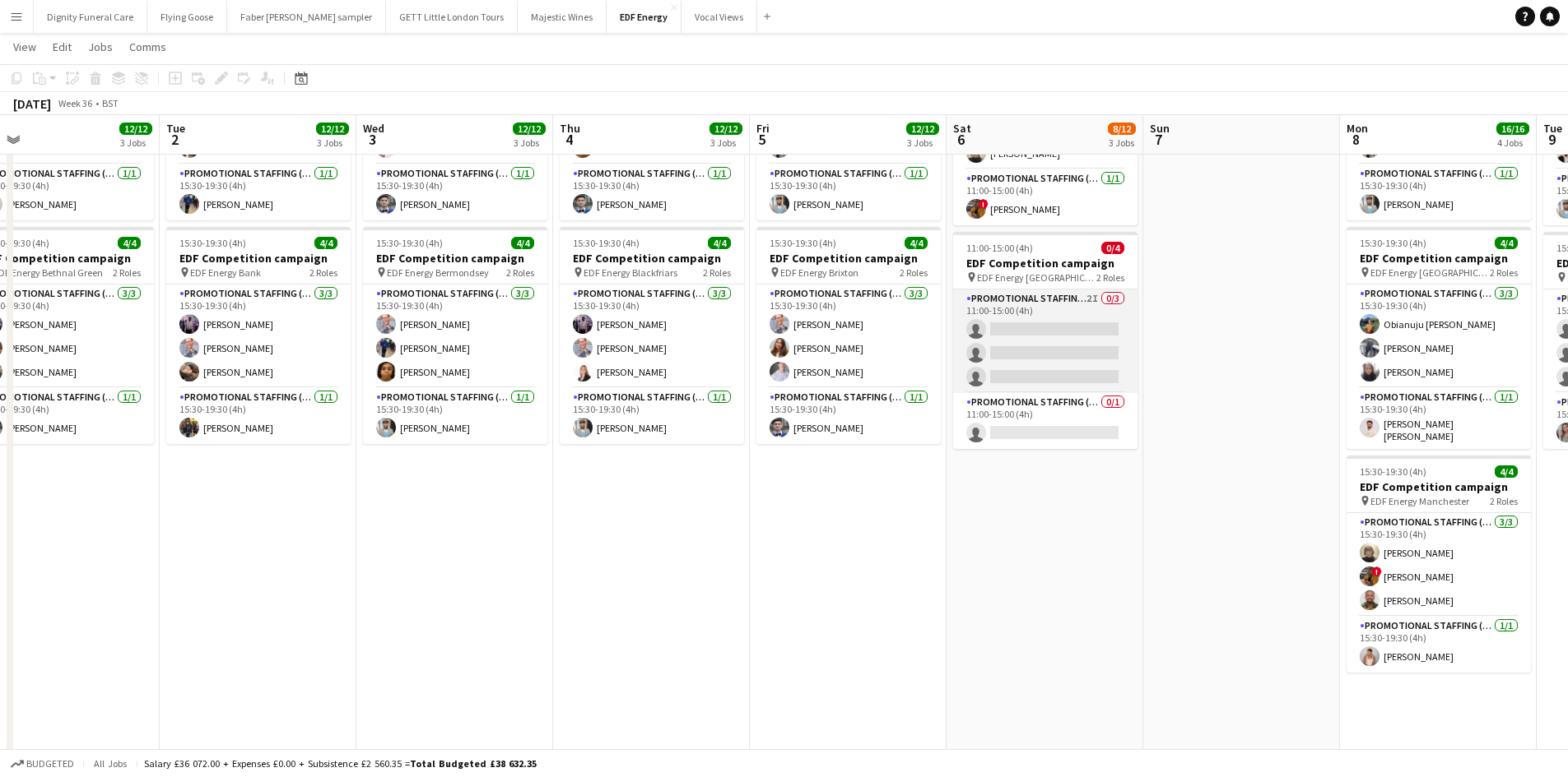
click at [1089, 322] on app-card-role "Promotional Staffing (Flyering Staff) 2I 0/3 11:00-15:00 (4h) single-neutral-ac…" at bounding box center [1045, 341] width 184 height 103
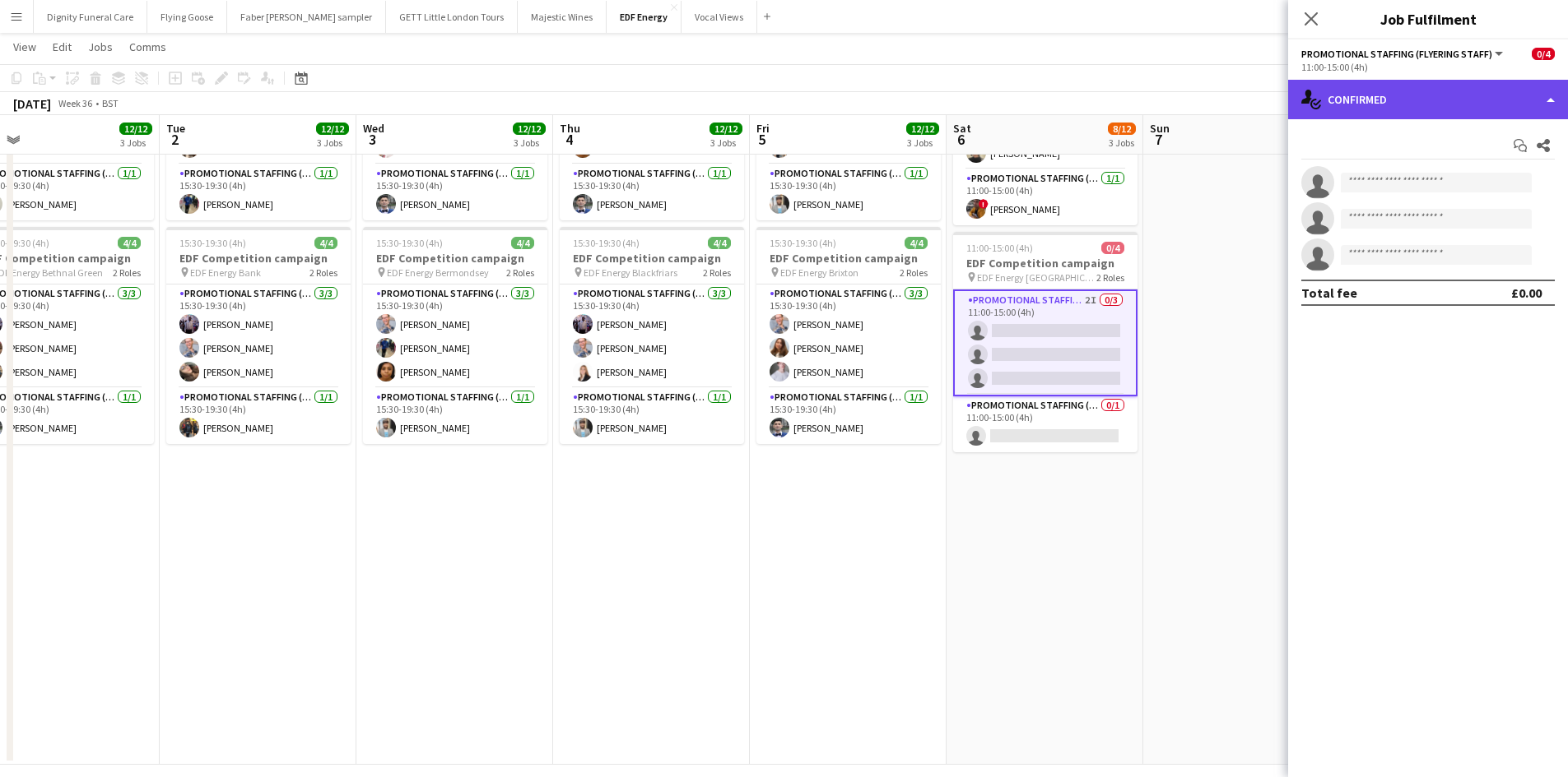
click at [1470, 96] on div "single-neutral-actions-check-2 Confirmed" at bounding box center [1428, 100] width 280 height 39
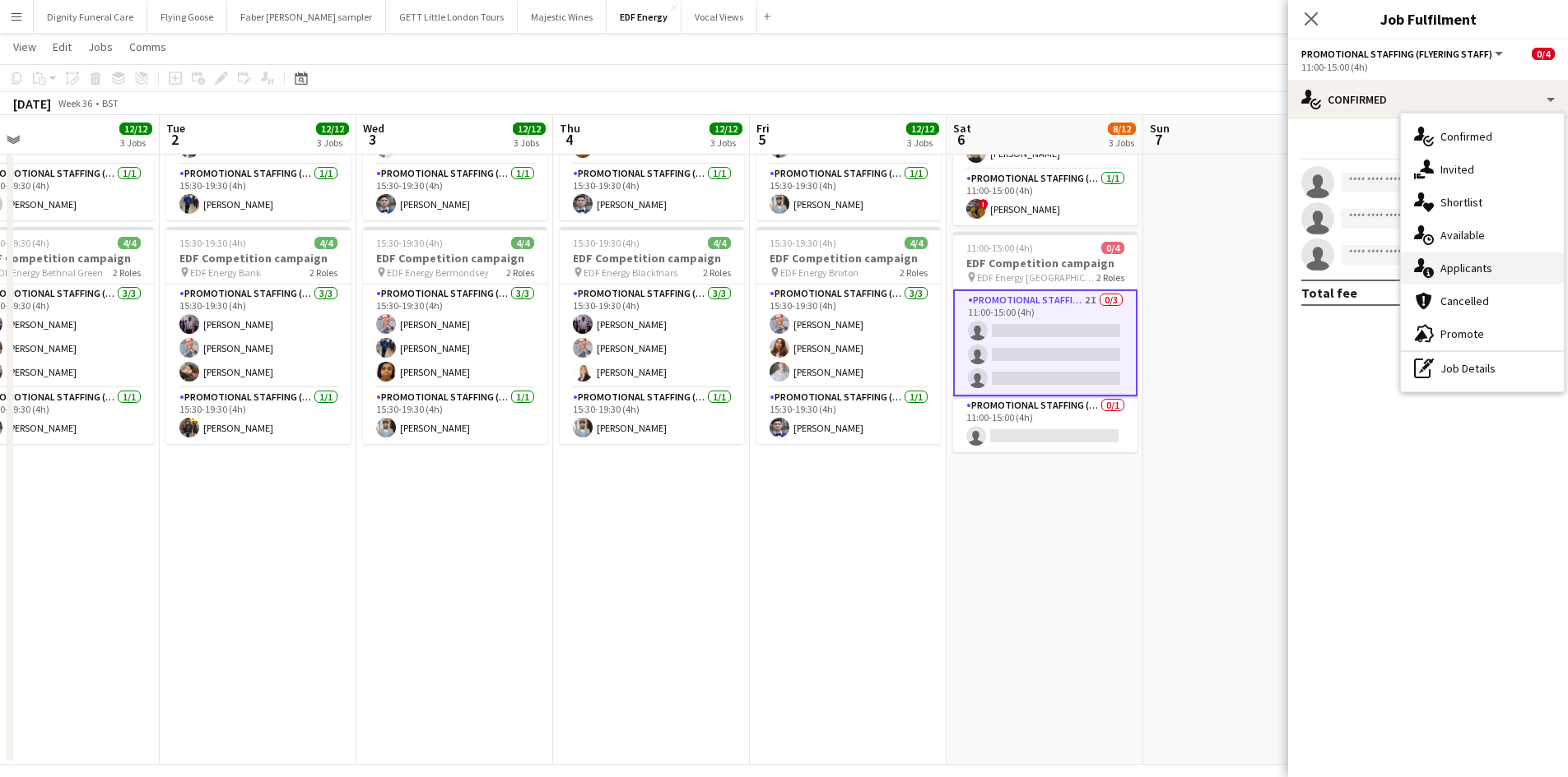
click at [1455, 264] on div "single-neutral-actions-information Applicants" at bounding box center [1482, 268] width 163 height 33
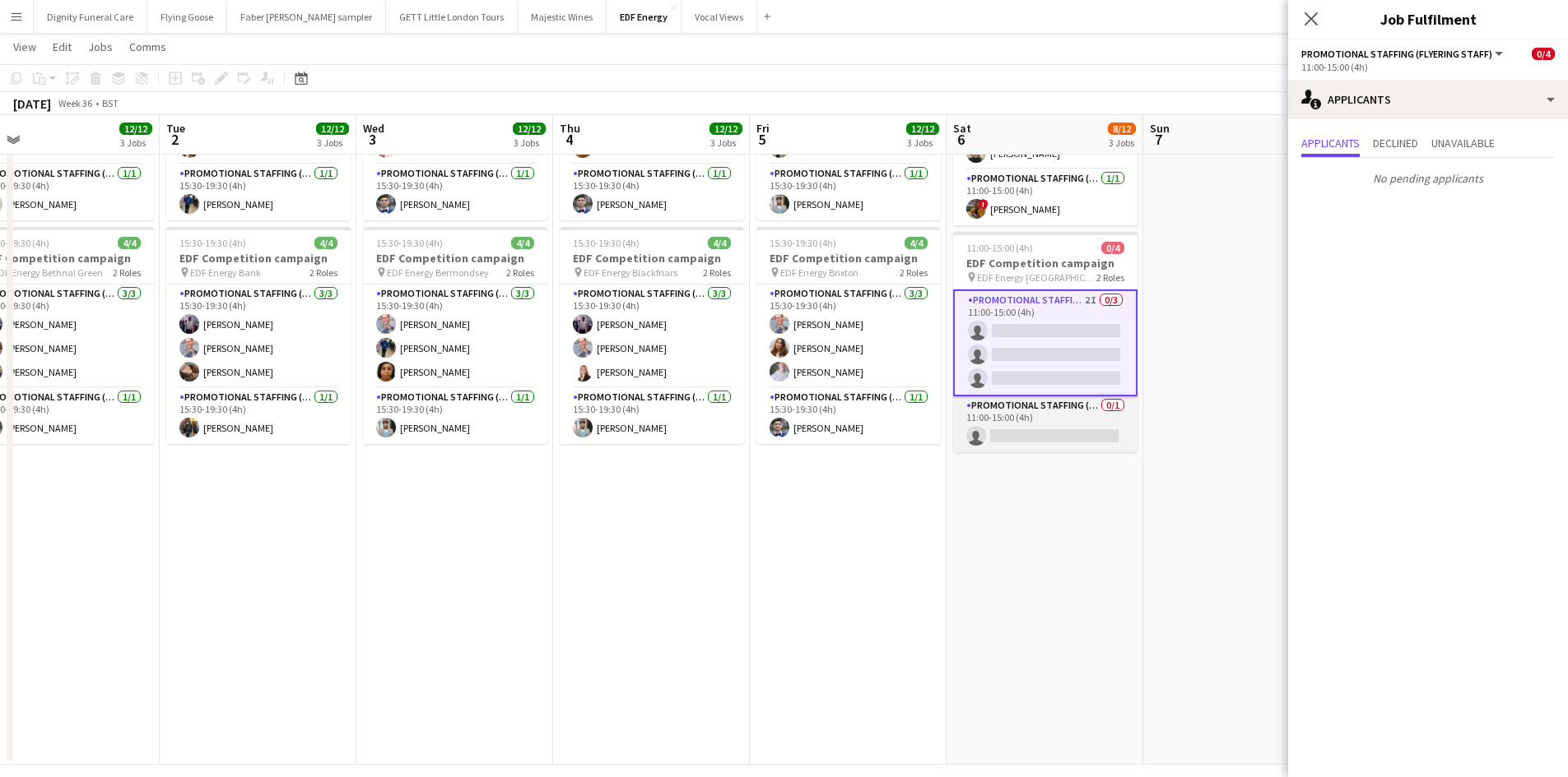
click at [1071, 427] on app-card-role "Promotional Staffing (Team Leader) 0/1 11:00-15:00 (4h) single-neutral-actions" at bounding box center [1045, 425] width 184 height 56
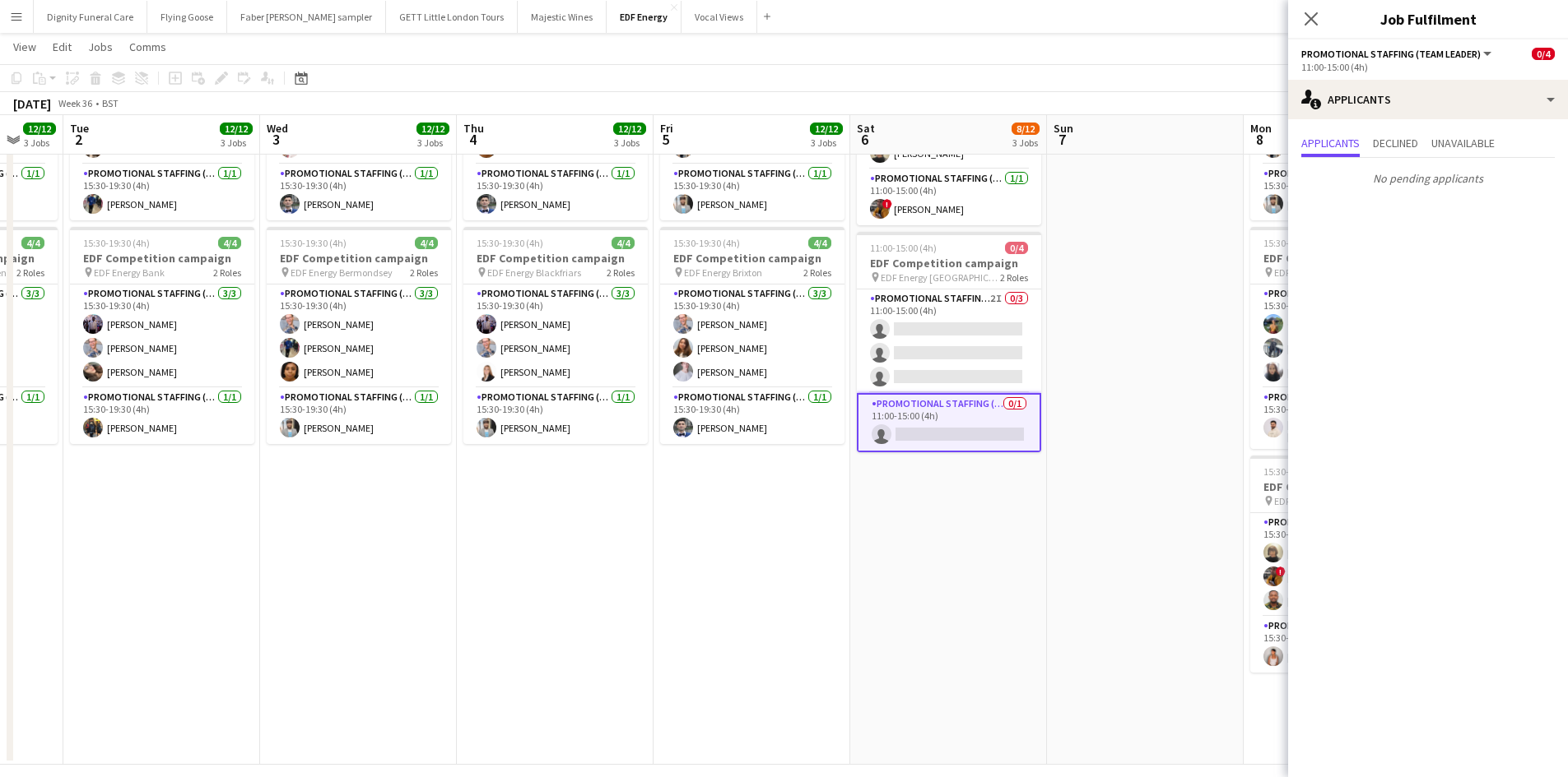
drag, startPoint x: 1007, startPoint y: 568, endPoint x: 455, endPoint y: 542, distance: 552.6
click at [455, 542] on app-calendar-viewport "Sat 30 Sun 31 Mon 1 12/12 3 Jobs Tue 2 12/12 3 Jobs Wed 3 12/12 3 Jobs Thu 4 12…" at bounding box center [784, 209] width 1568 height 1111
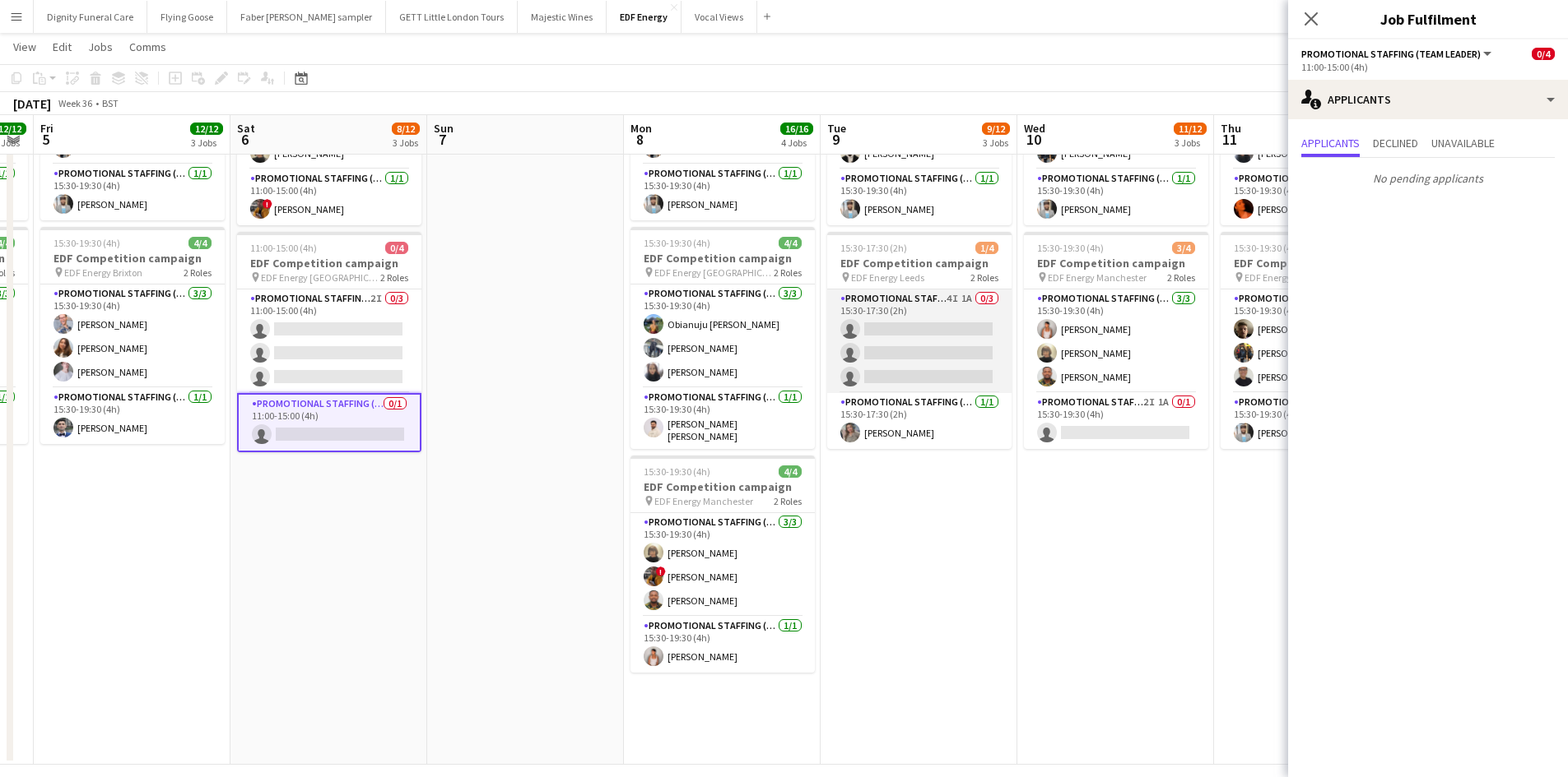
click at [920, 353] on app-card-role "Promotional Staffing (Flyering Staff) 4I 1A 0/3 15:30-17:30 (2h) single-neutral…" at bounding box center [919, 341] width 184 height 103
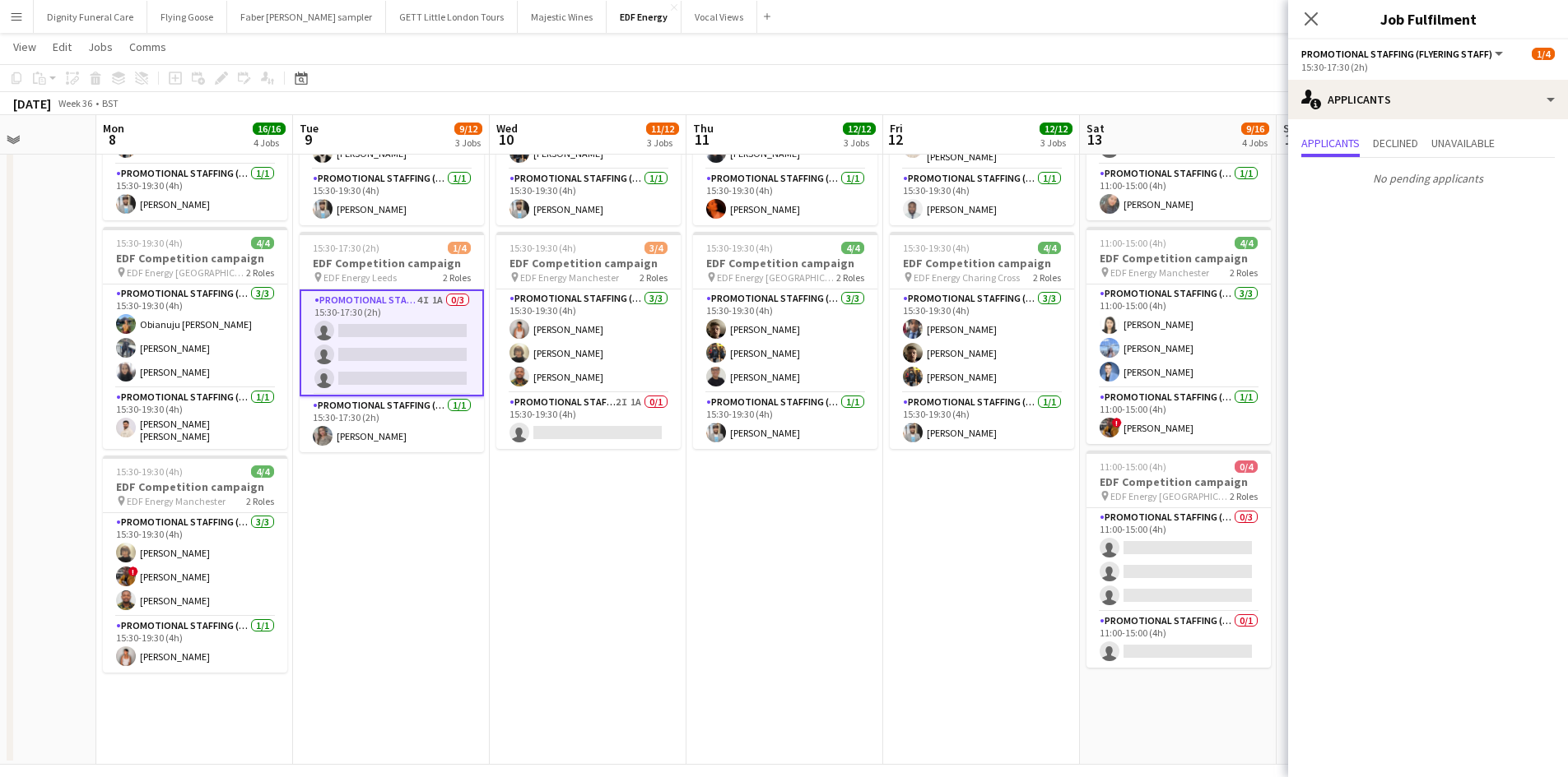
drag, startPoint x: 1092, startPoint y: 598, endPoint x: 558, endPoint y: 560, distance: 535.4
click at [562, 563] on app-calendar-viewport "Thu 4 12/12 3 Jobs Fri 5 12/12 3 Jobs Sat 6 8/12 3 Jobs Sun 7 Mon 8 16/16 4 Job…" at bounding box center [784, 209] width 1568 height 1111
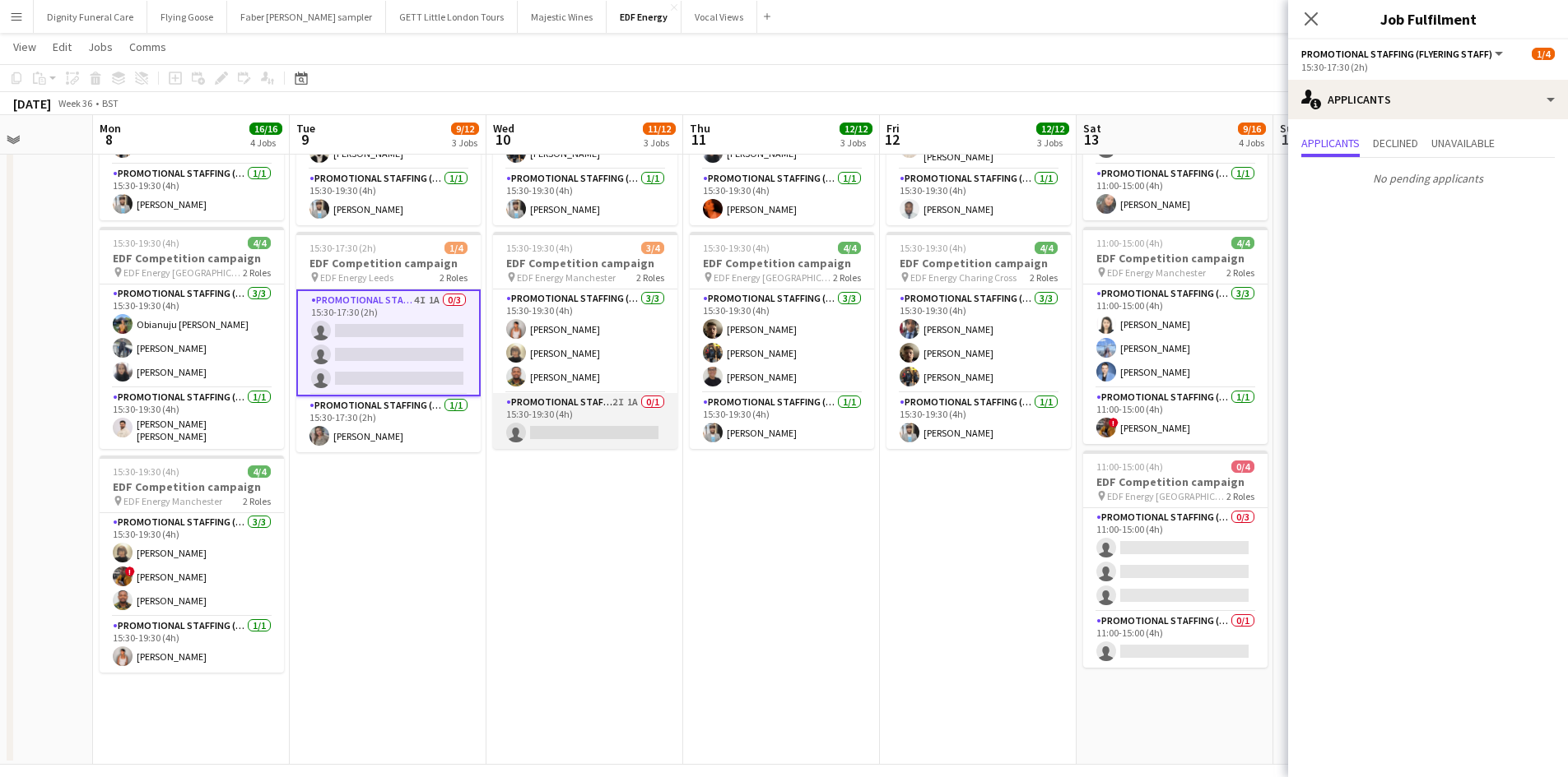
click at [611, 425] on app-card-role "Promotional Staffing (Team Leader) 2I 1A 0/1 15:30-19:30 (4h) single-neutral-ac…" at bounding box center [585, 421] width 184 height 56
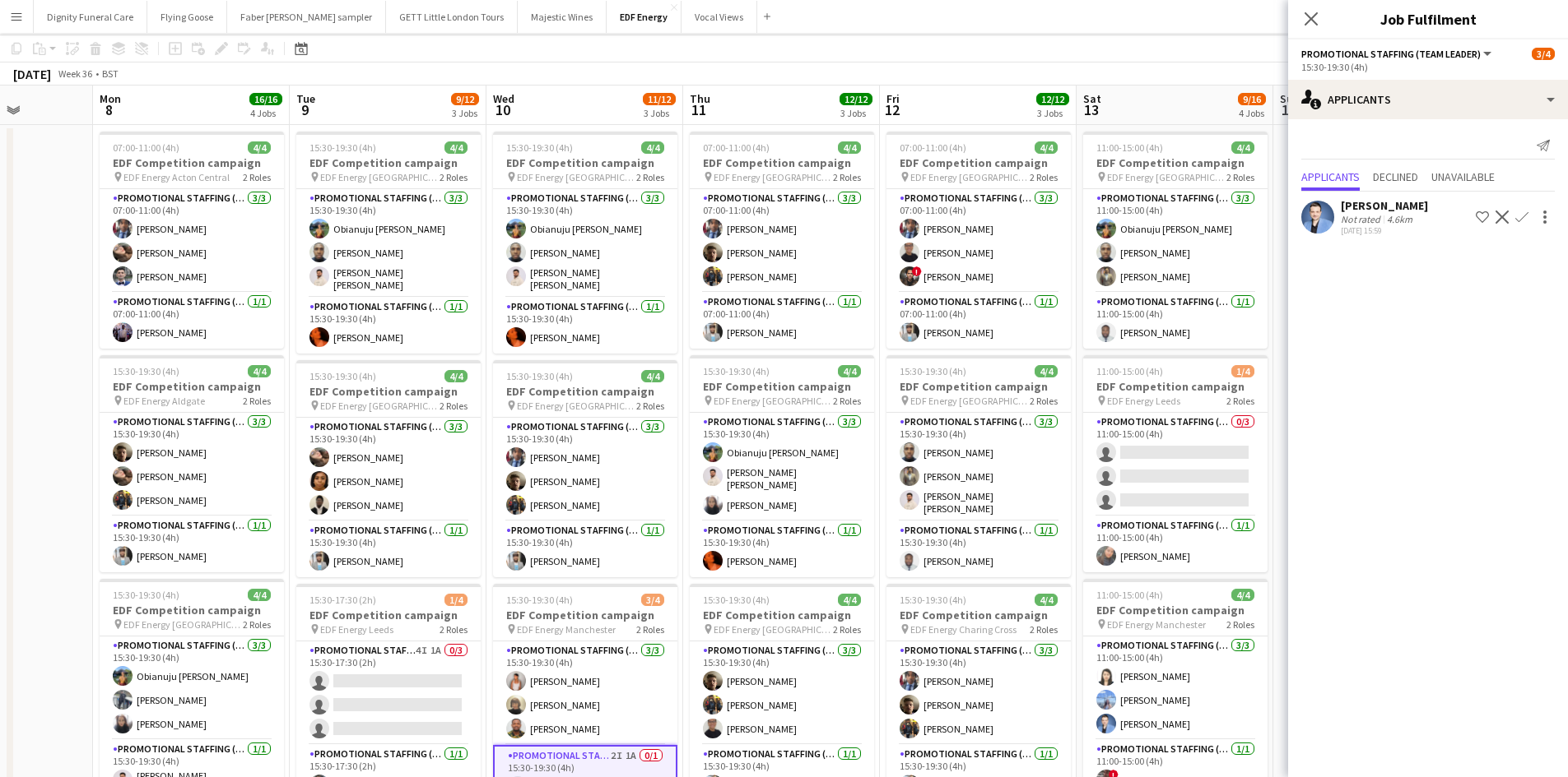
scroll to position [0, 0]
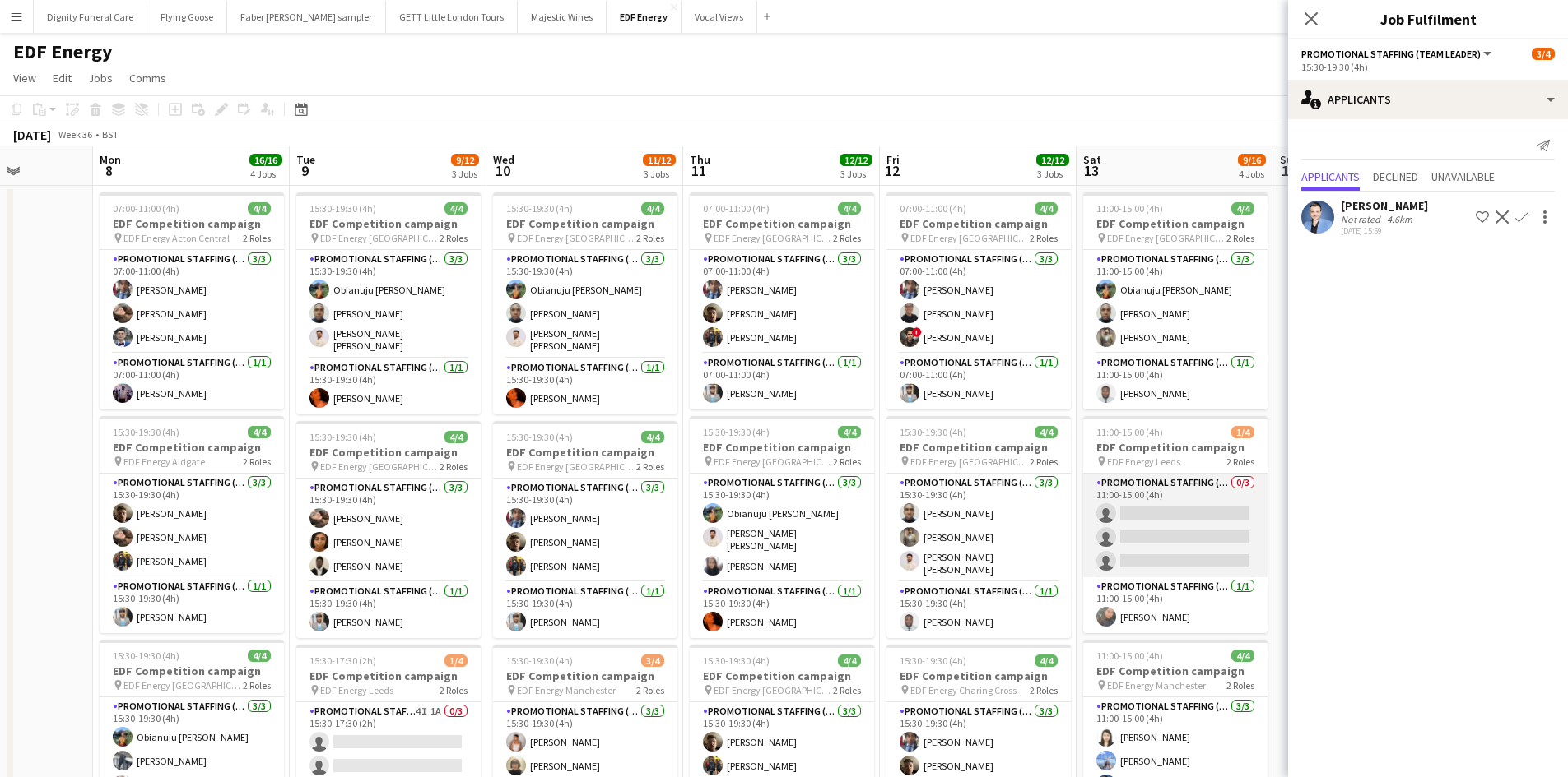
click at [1201, 526] on app-card-role "Promotional Staffing (Flyering Staff) 0/3 11:00-15:00 (4h) single-neutral-actio…" at bounding box center [1175, 525] width 184 height 103
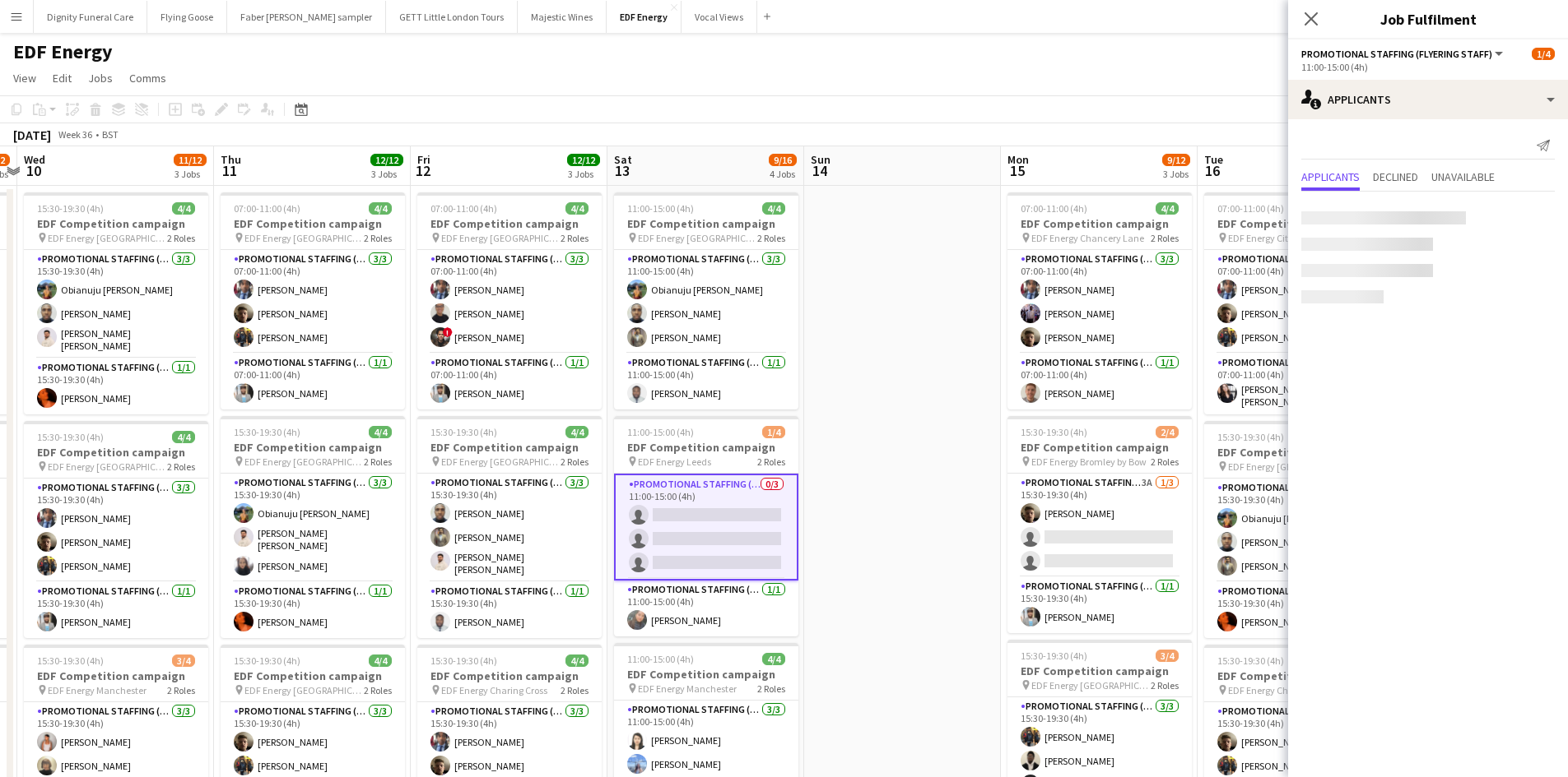
scroll to position [0, 795]
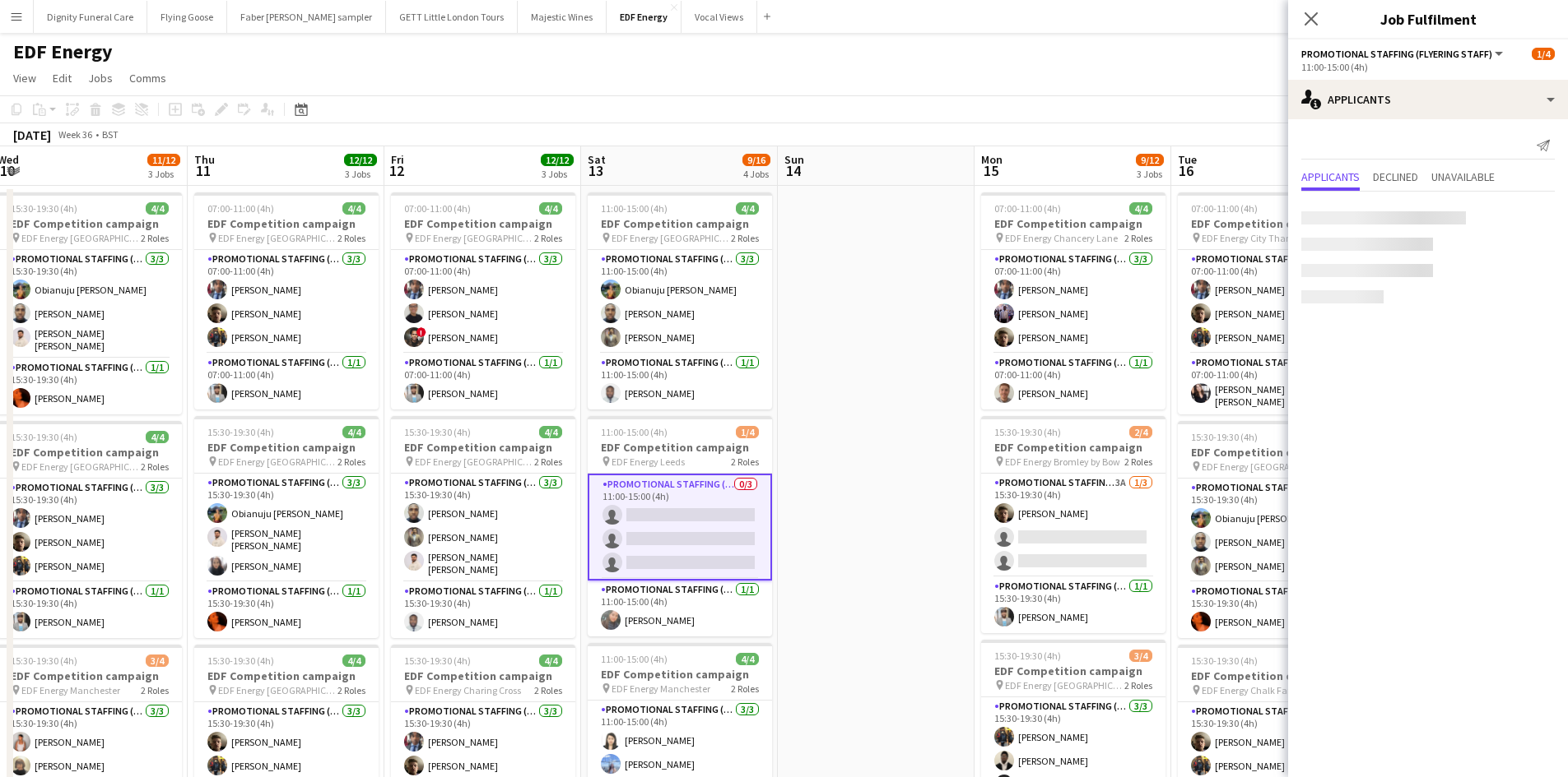
drag, startPoint x: 743, startPoint y: 445, endPoint x: 346, endPoint y: 436, distance: 397.1
click at [346, 436] on app-calendar-viewport "Sat 6 8/12 3 Jobs Sun 7 Mon 8 16/16 4 Jobs Tue 9 9/12 3 Jobs Wed 10 11/12 3 Job…" at bounding box center [784, 662] width 1568 height 1032
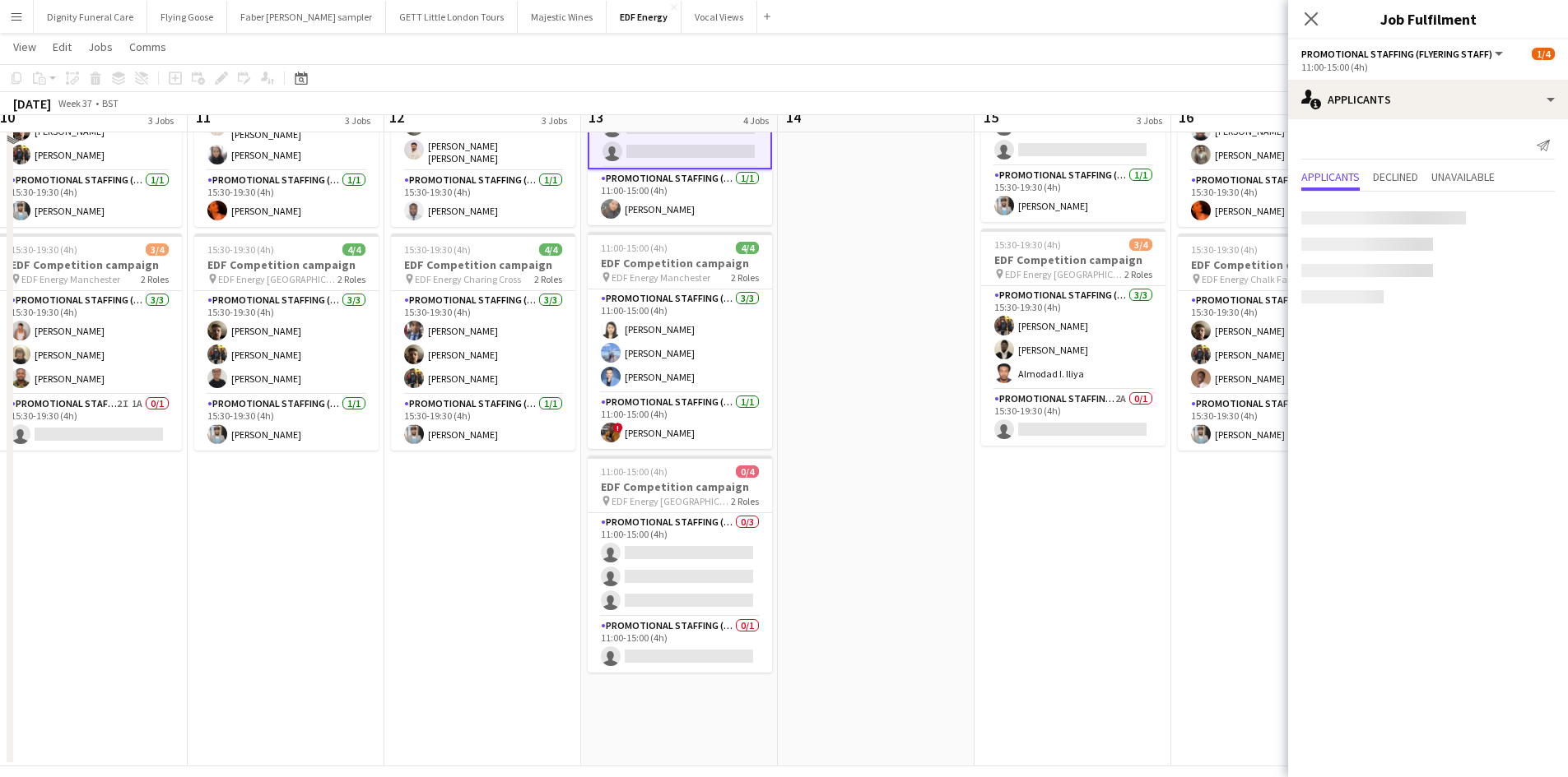
scroll to position [412, 0]
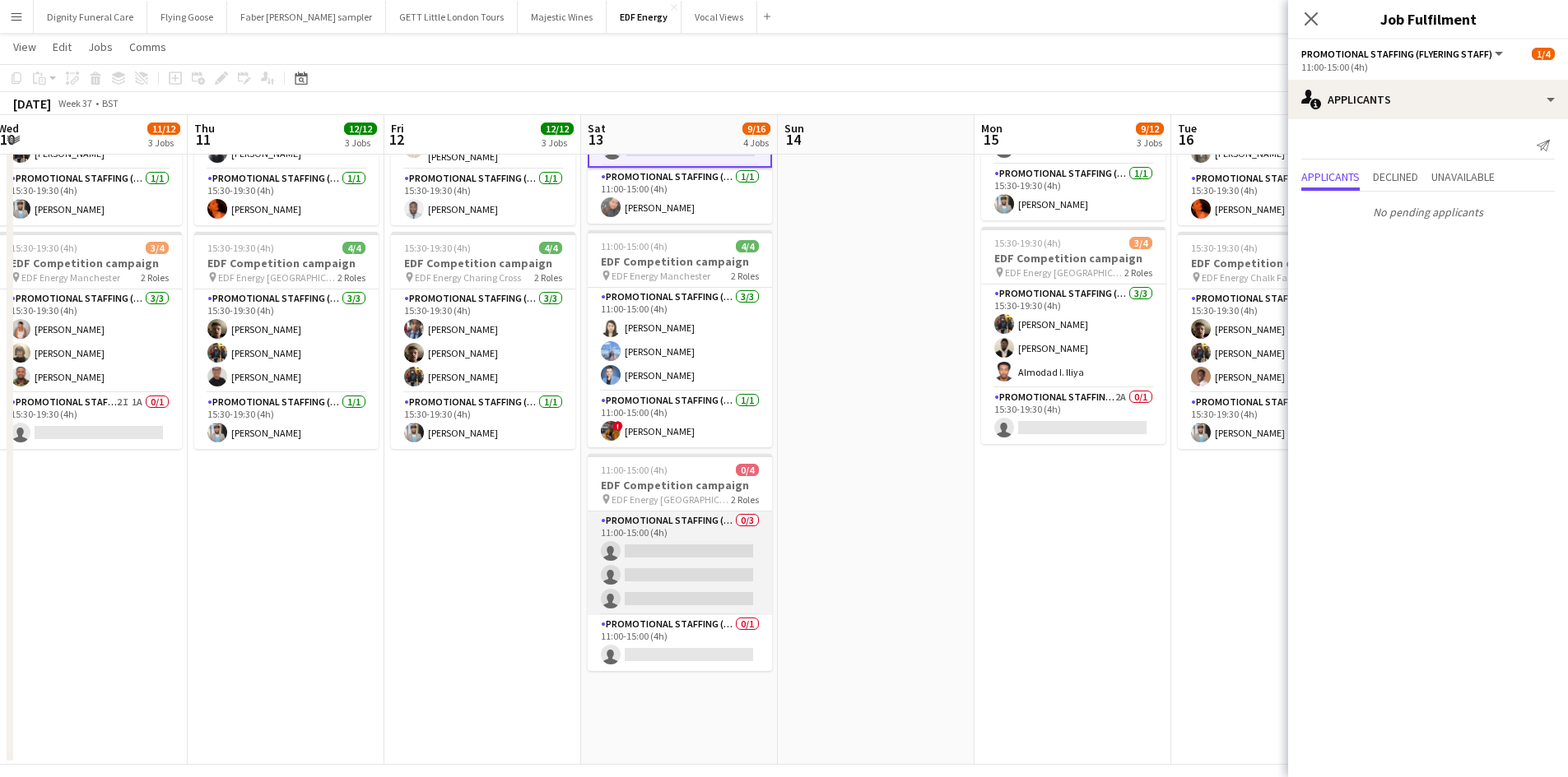
click at [703, 585] on app-card-role "Promotional Staffing (Flyering Staff) 0/3 11:00-15:00 (4h) single-neutral-actio…" at bounding box center [680, 563] width 184 height 103
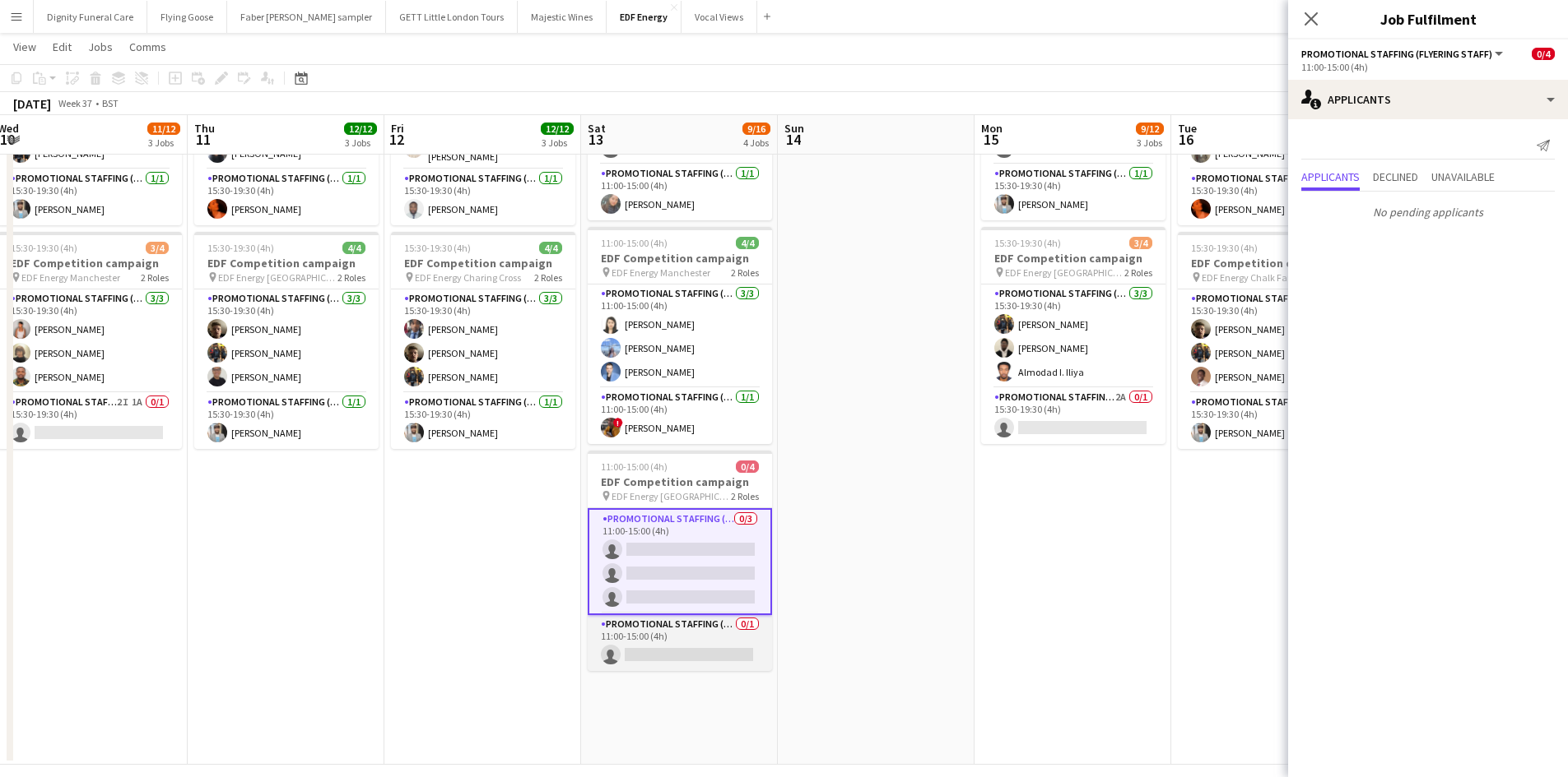
click at [709, 650] on app-card-role "Promotional Staffing (Team Leader) 0/1 11:00-15:00 (4h) single-neutral-actions" at bounding box center [680, 644] width 184 height 56
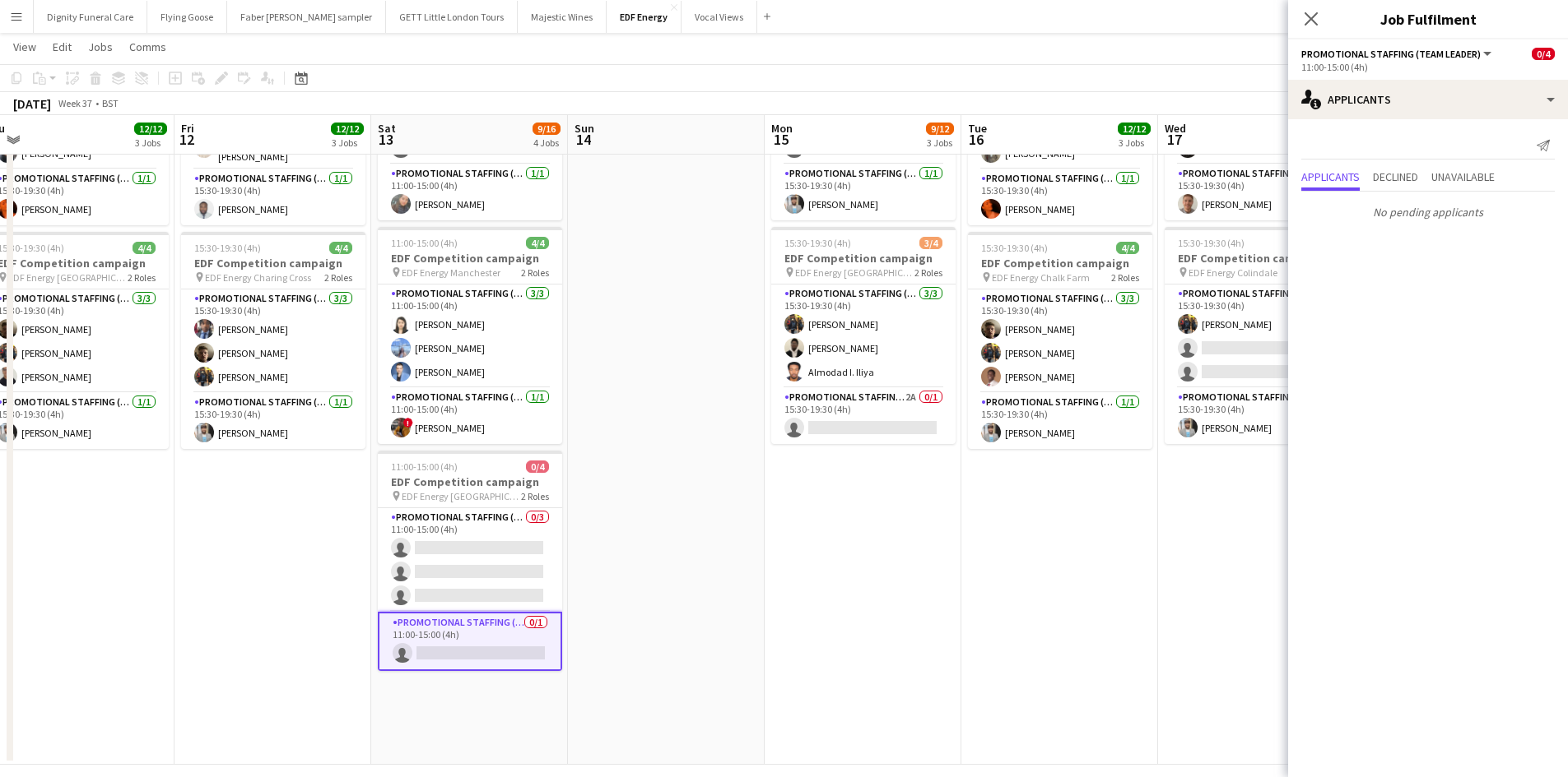
drag, startPoint x: 1011, startPoint y: 516, endPoint x: 731, endPoint y: 520, distance: 280.0
click at [731, 520] on app-calendar-viewport "Mon 8 16/16 4 Jobs Tue 9 9/12 3 Jobs Wed 10 11/12 3 Jobs Thu 11 12/12 3 Jobs Fr…" at bounding box center [784, 209] width 1568 height 1111
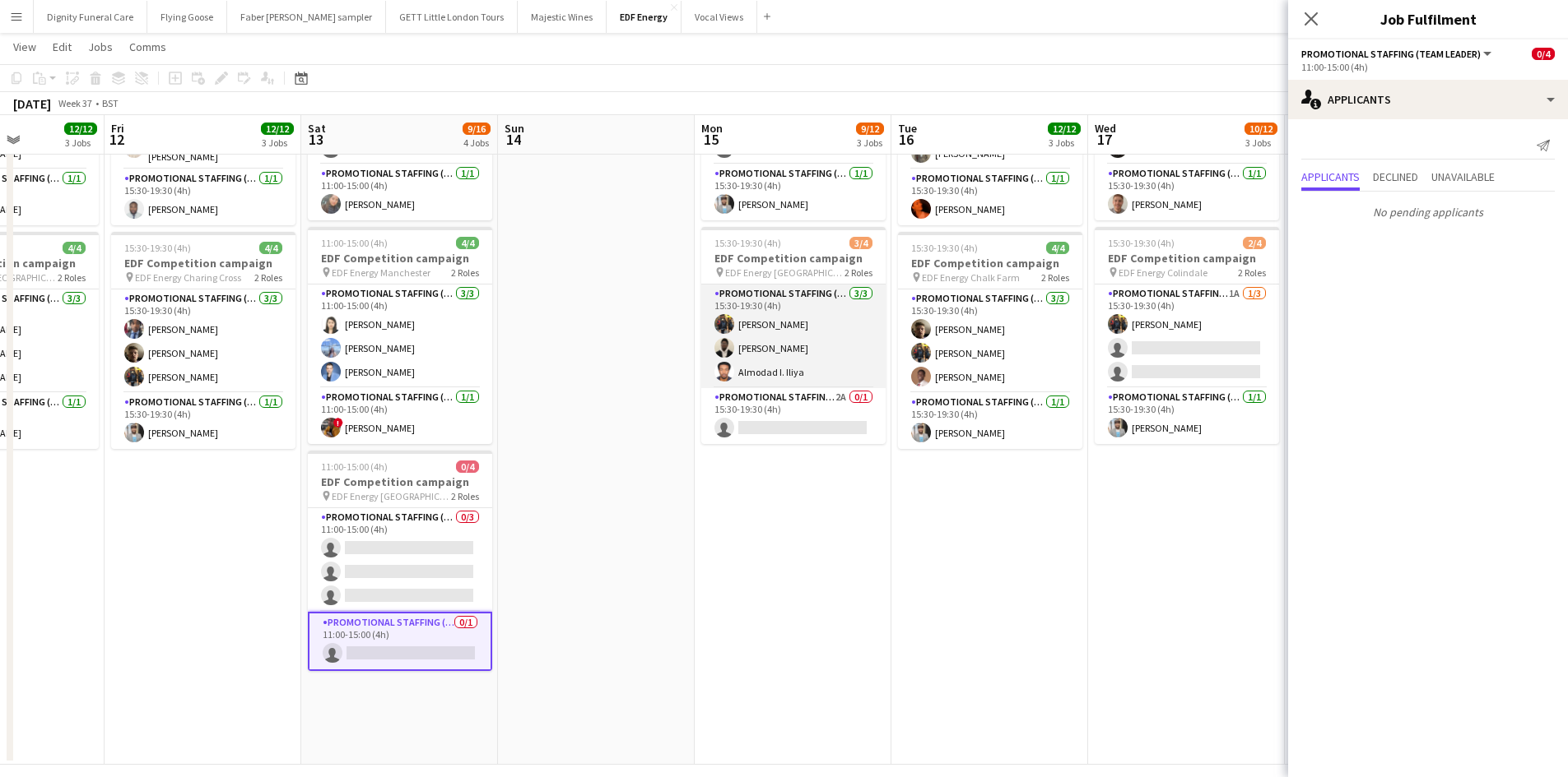
click at [770, 348] on app-card-role "Promotional Staffing (Flyering Staff) 3/3 15:30-19:30 (4h) Martin Brady Daniel …" at bounding box center [793, 336] width 184 height 103
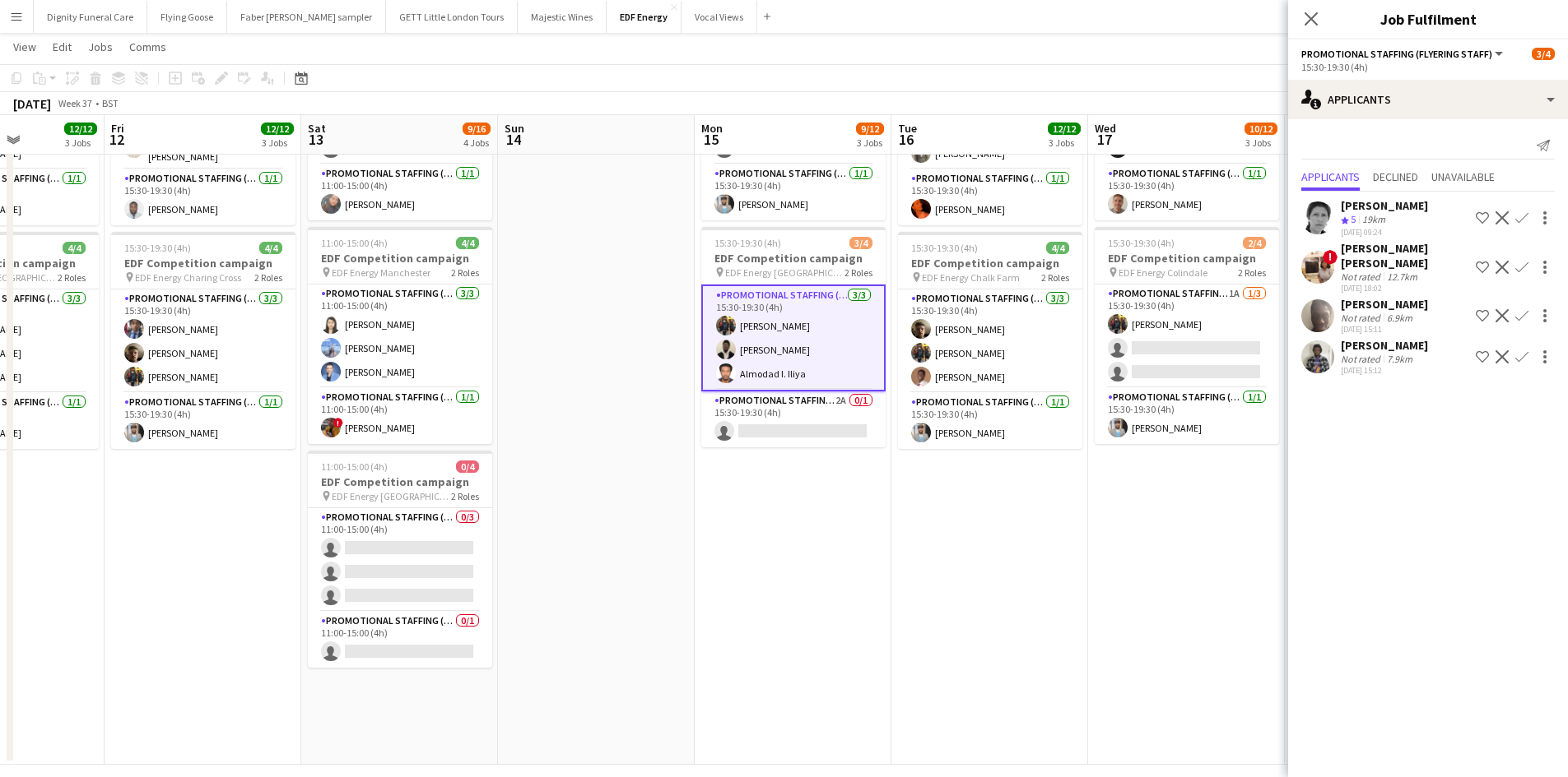
click at [762, 350] on app-card-role "Promotional Staffing (Flyering Staff) 3/3 15:30-19:30 (4h) Martin Brady Daniel …" at bounding box center [793, 338] width 184 height 107
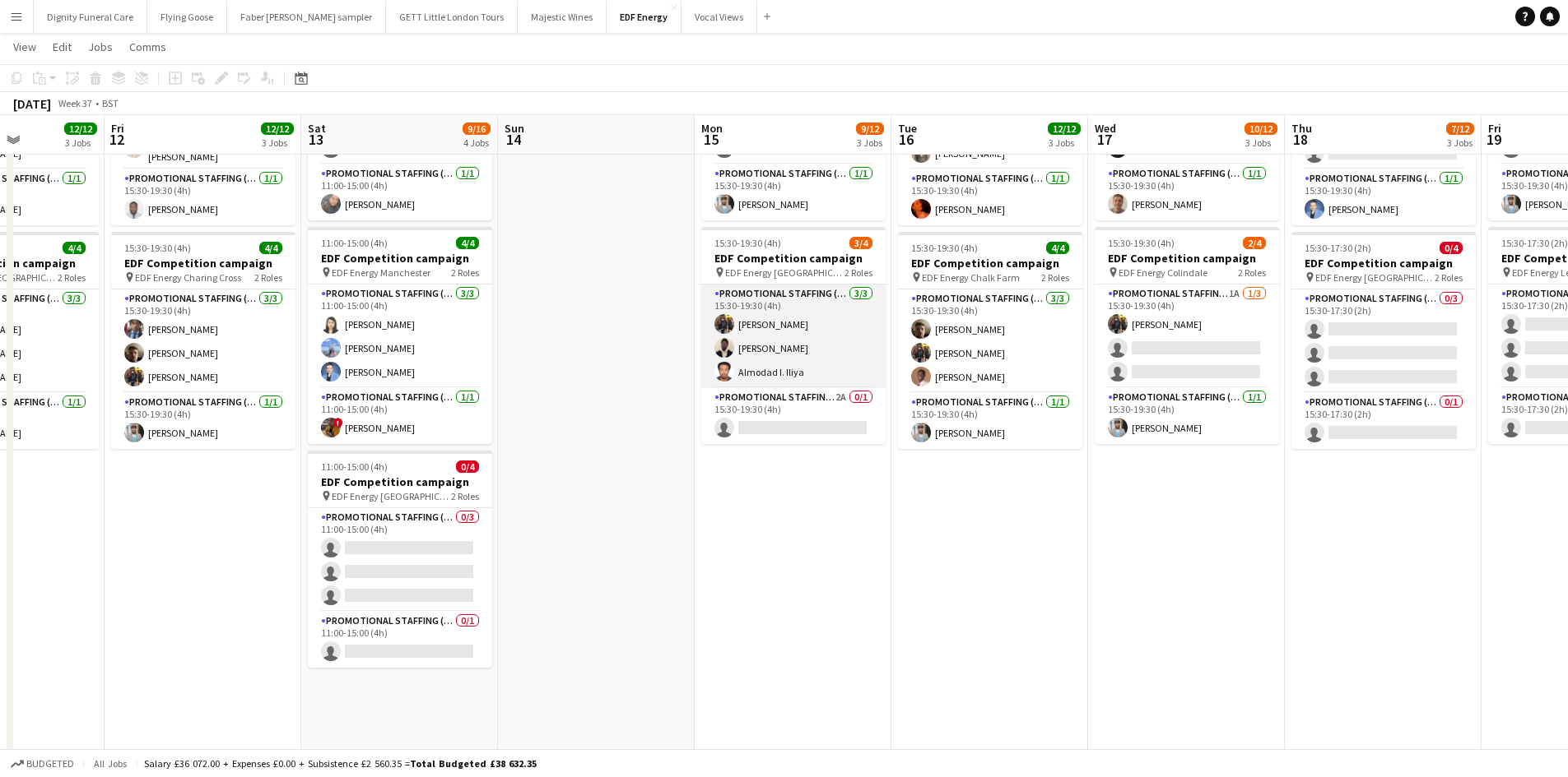
click at [756, 341] on app-card-role "Promotional Staffing (Flyering Staff) 3/3 15:30-19:30 (4h) Martin Brady Daniel …" at bounding box center [793, 336] width 184 height 103
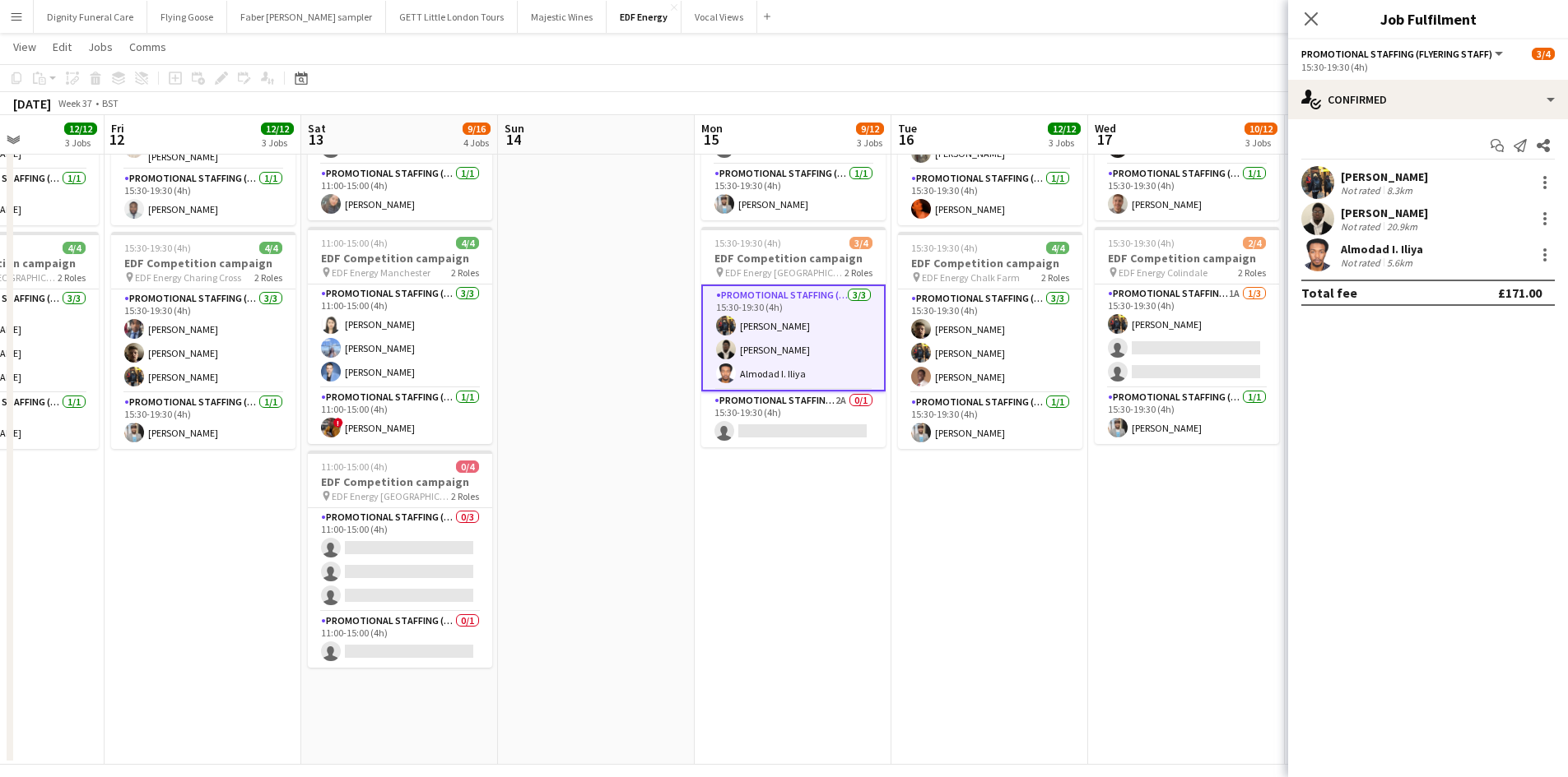
click at [1383, 209] on div "Daniel Ajetunmobi" at bounding box center [1384, 213] width 87 height 15
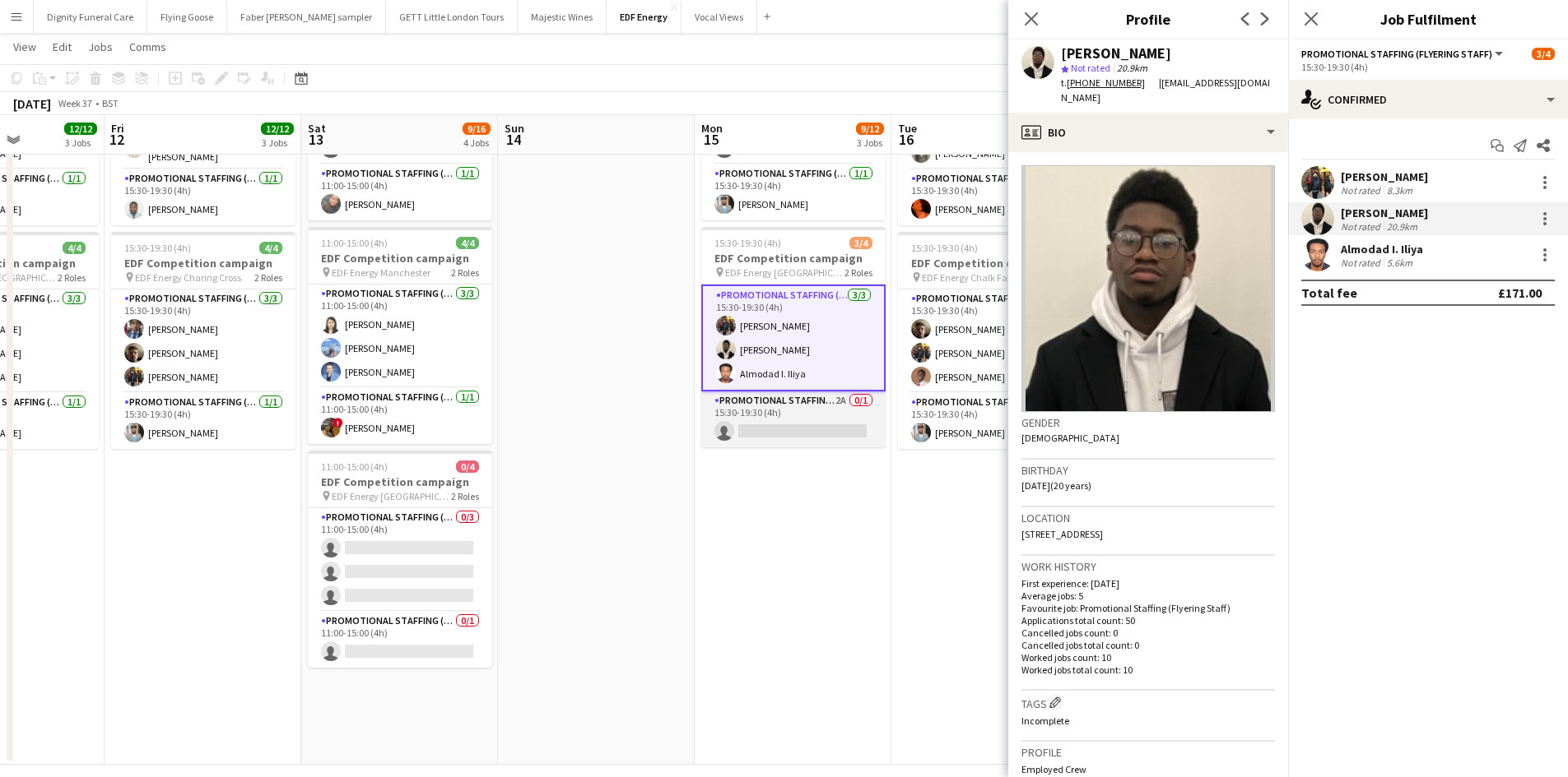
click at [769, 425] on app-card-role "Promotional Staffing (Team Leader) 2A 0/1 15:30-19:30 (4h) single-neutral-actio…" at bounding box center [793, 420] width 184 height 56
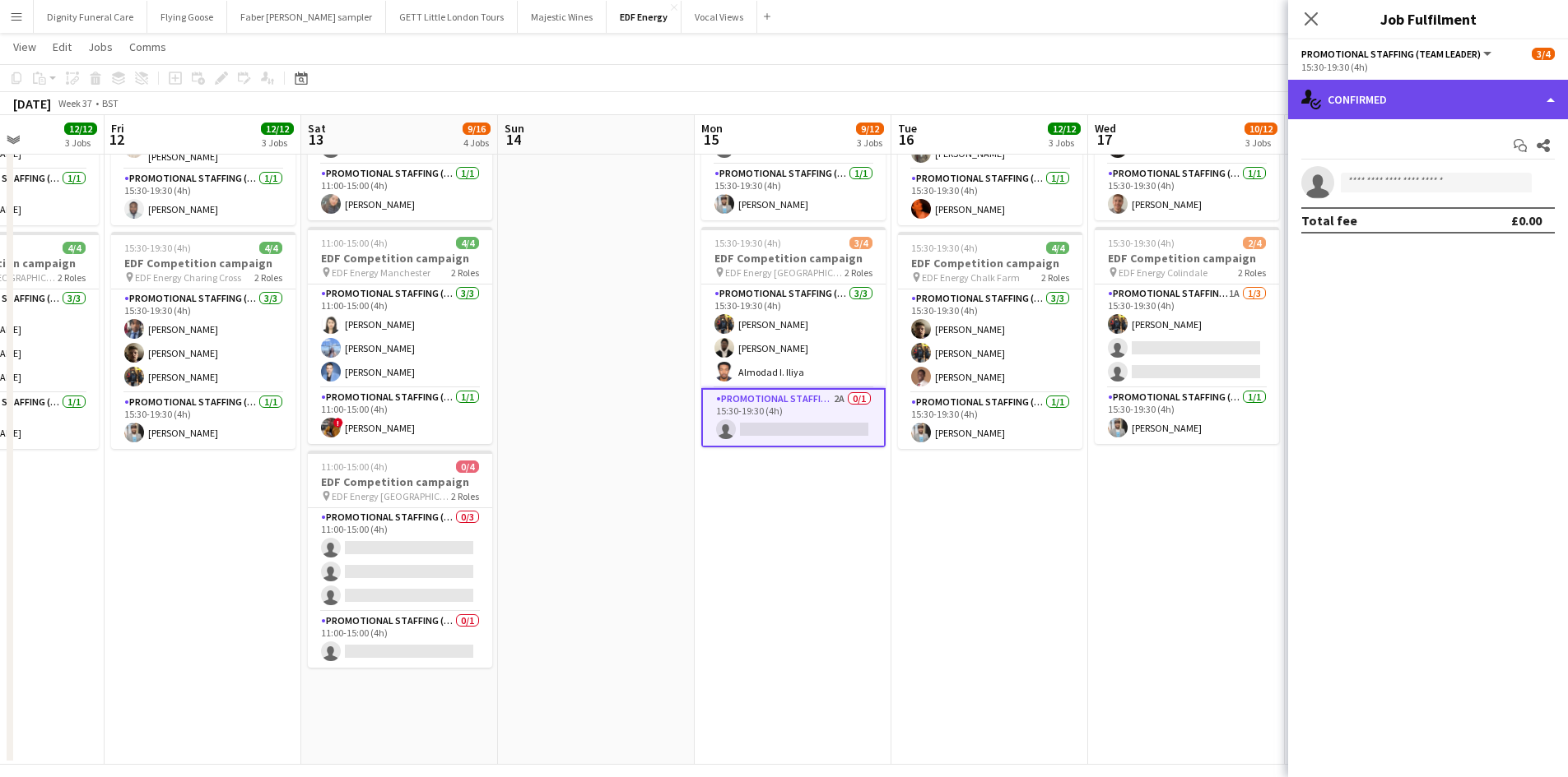
click at [1411, 96] on div "single-neutral-actions-check-2 Confirmed" at bounding box center [1428, 100] width 280 height 39
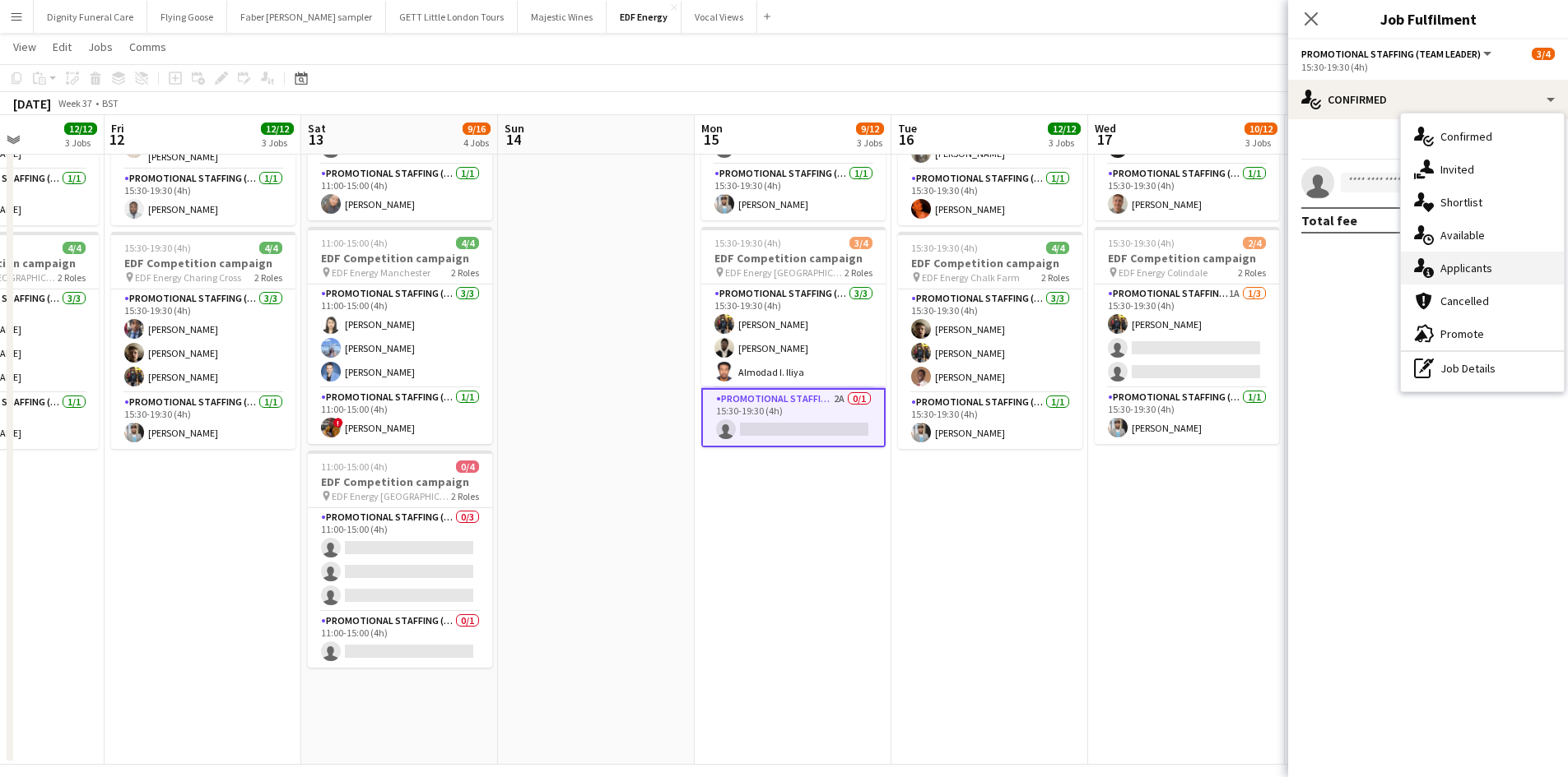
click at [1443, 260] on div "single-neutral-actions-information Applicants" at bounding box center [1482, 268] width 163 height 33
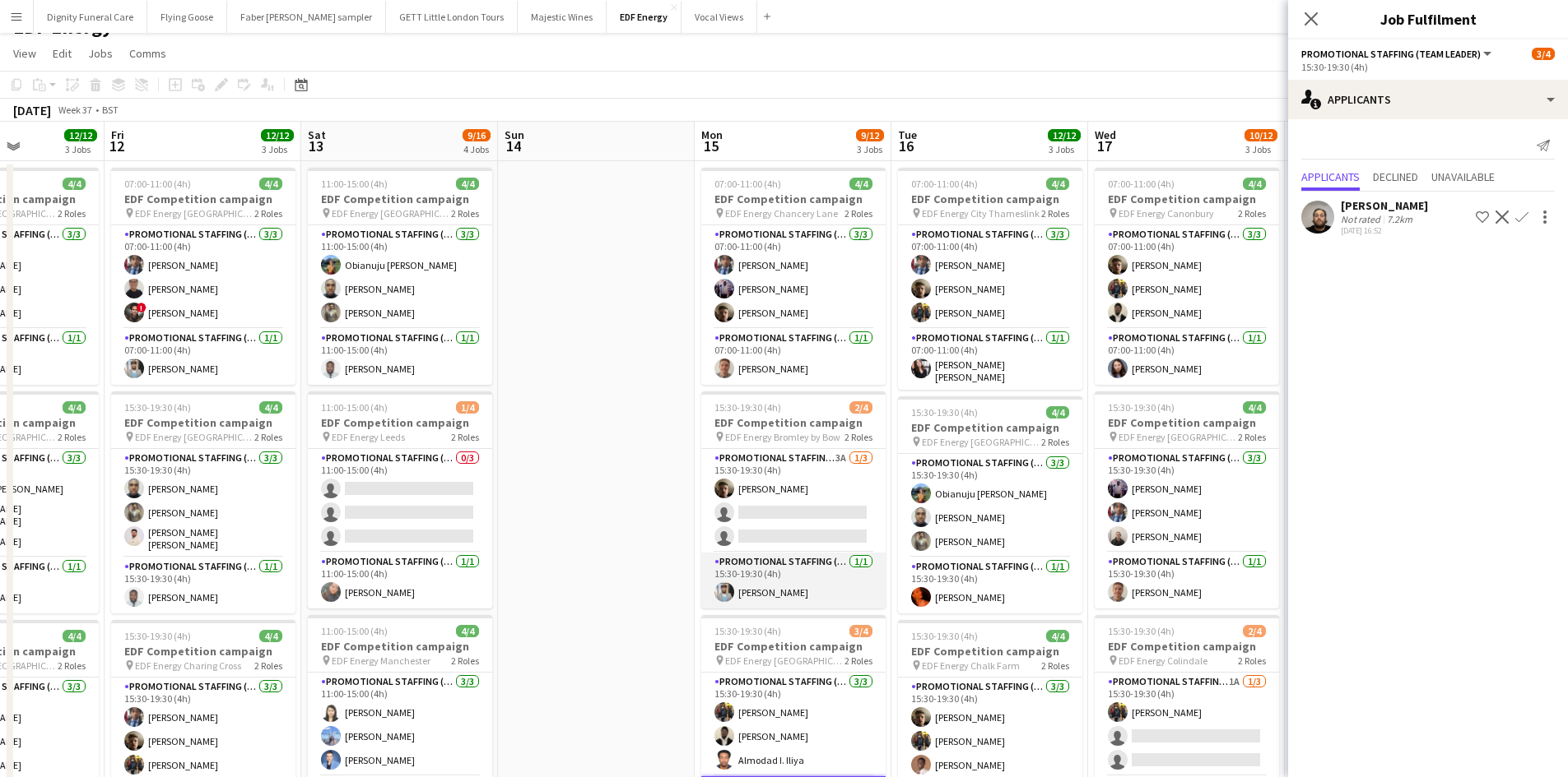
scroll to position [0, 0]
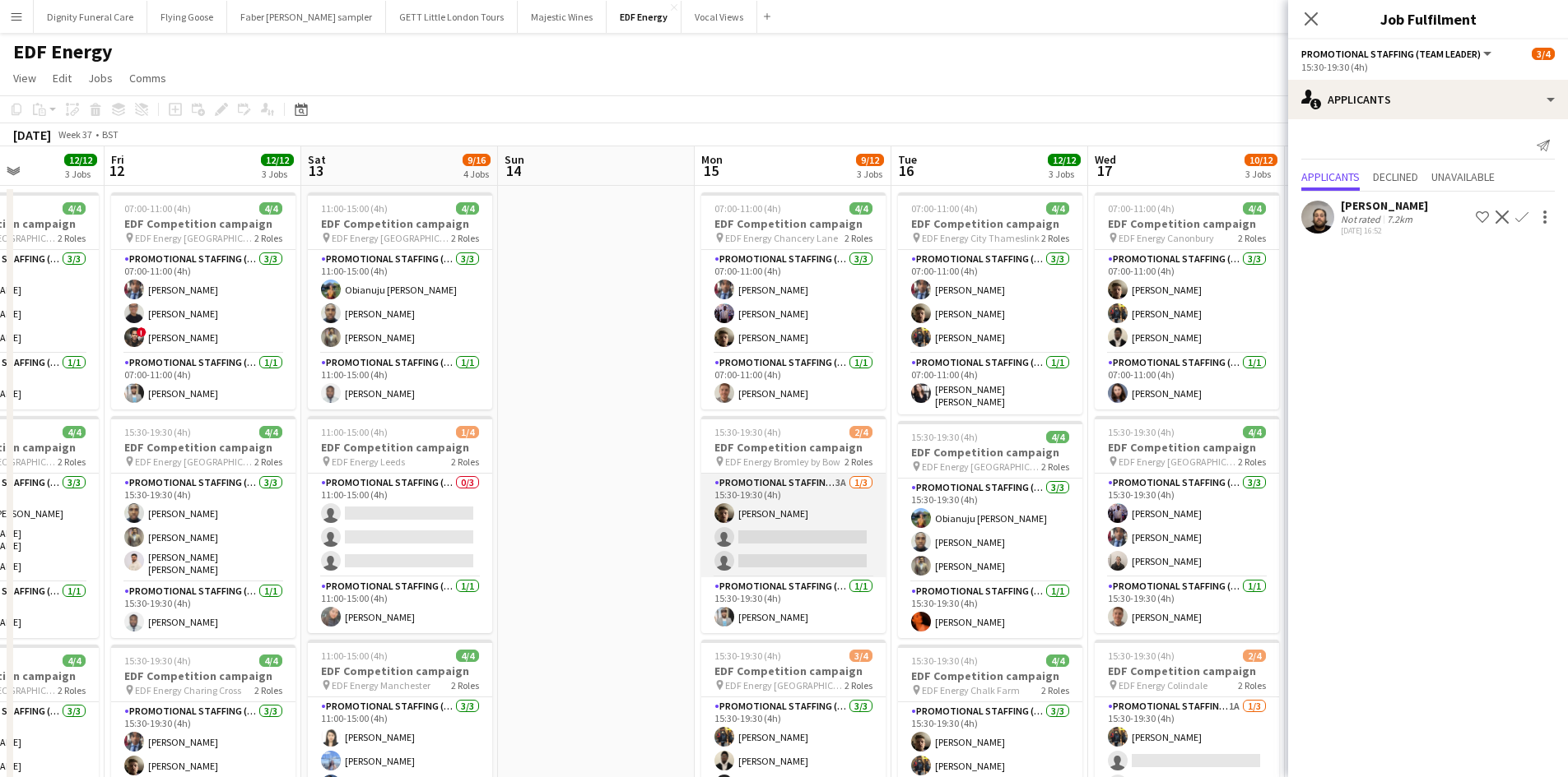
click at [800, 555] on app-card-role "Promotional Staffing (Flyering Staff) 3A 1/3 15:30-19:30 (4h) Alex Jackson-Kemp…" at bounding box center [793, 525] width 184 height 103
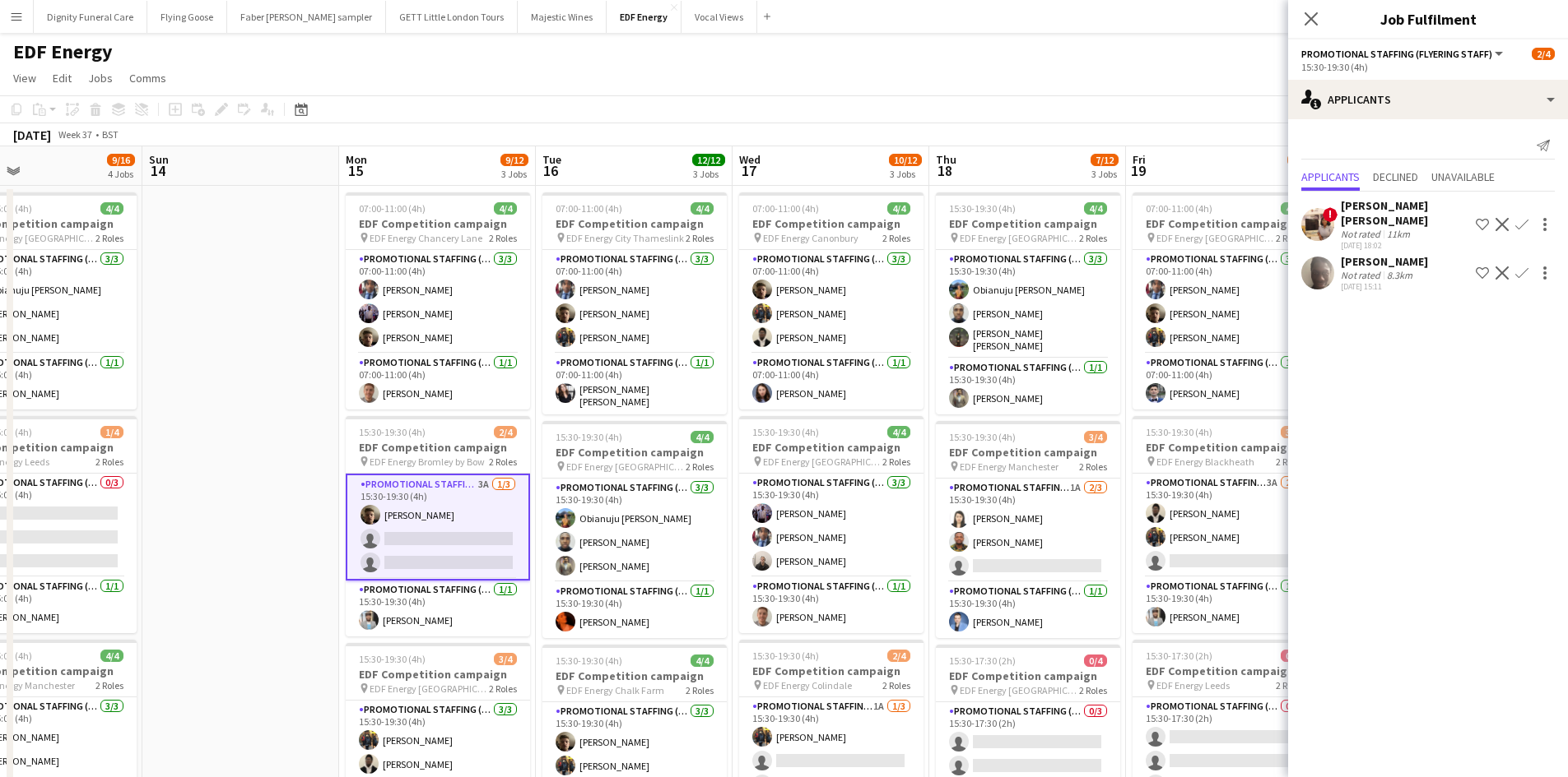
scroll to position [0, 650]
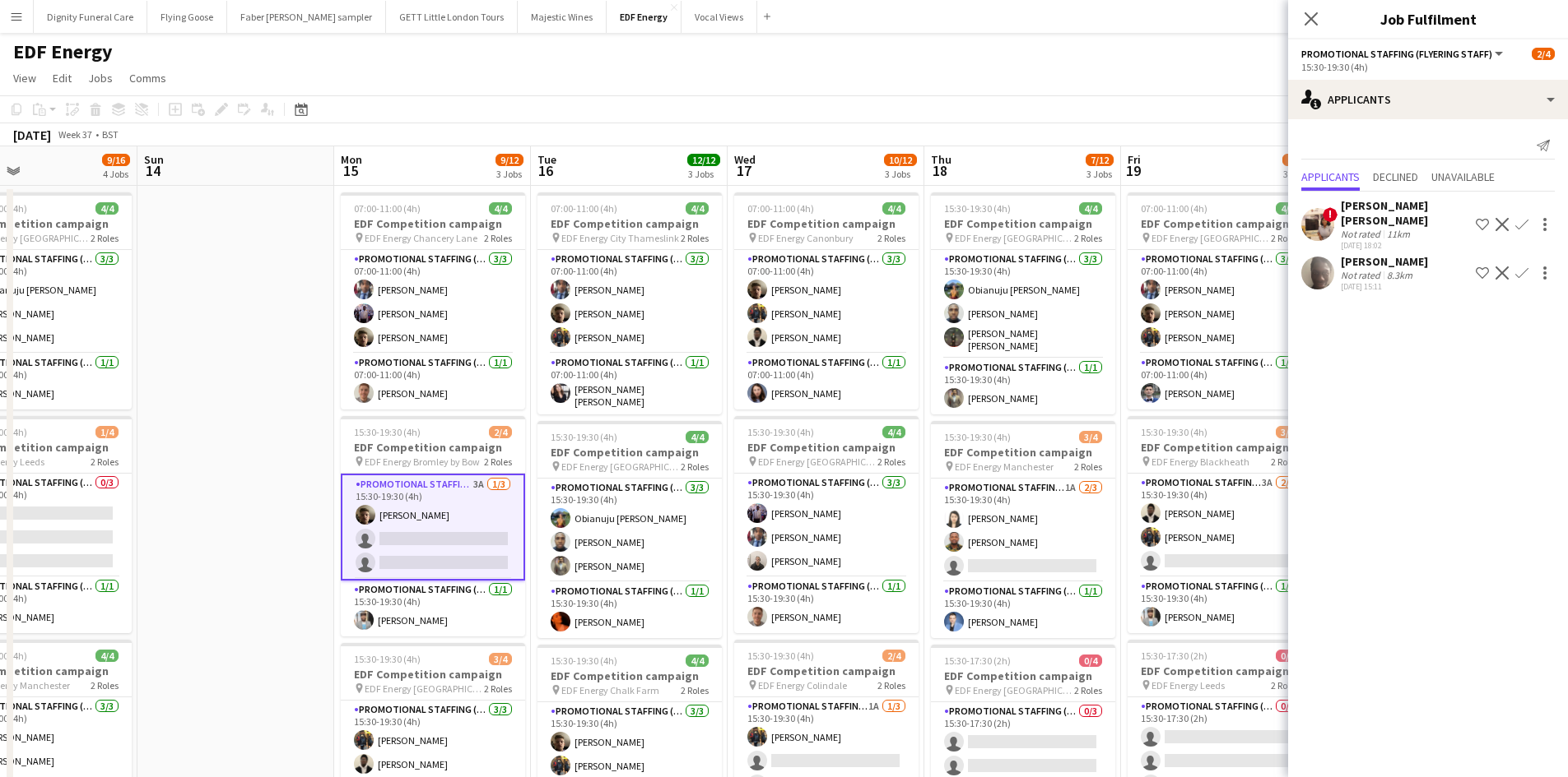
drag, startPoint x: 943, startPoint y: 572, endPoint x: 583, endPoint y: 557, distance: 360.3
click at [583, 557] on app-calendar-viewport "Wed 10 11/12 3 Jobs Thu 11 12/12 3 Jobs Fri 12 12/12 3 Jobs Sat 13 9/16 4 Jobs …" at bounding box center [784, 662] width 1568 height 1032
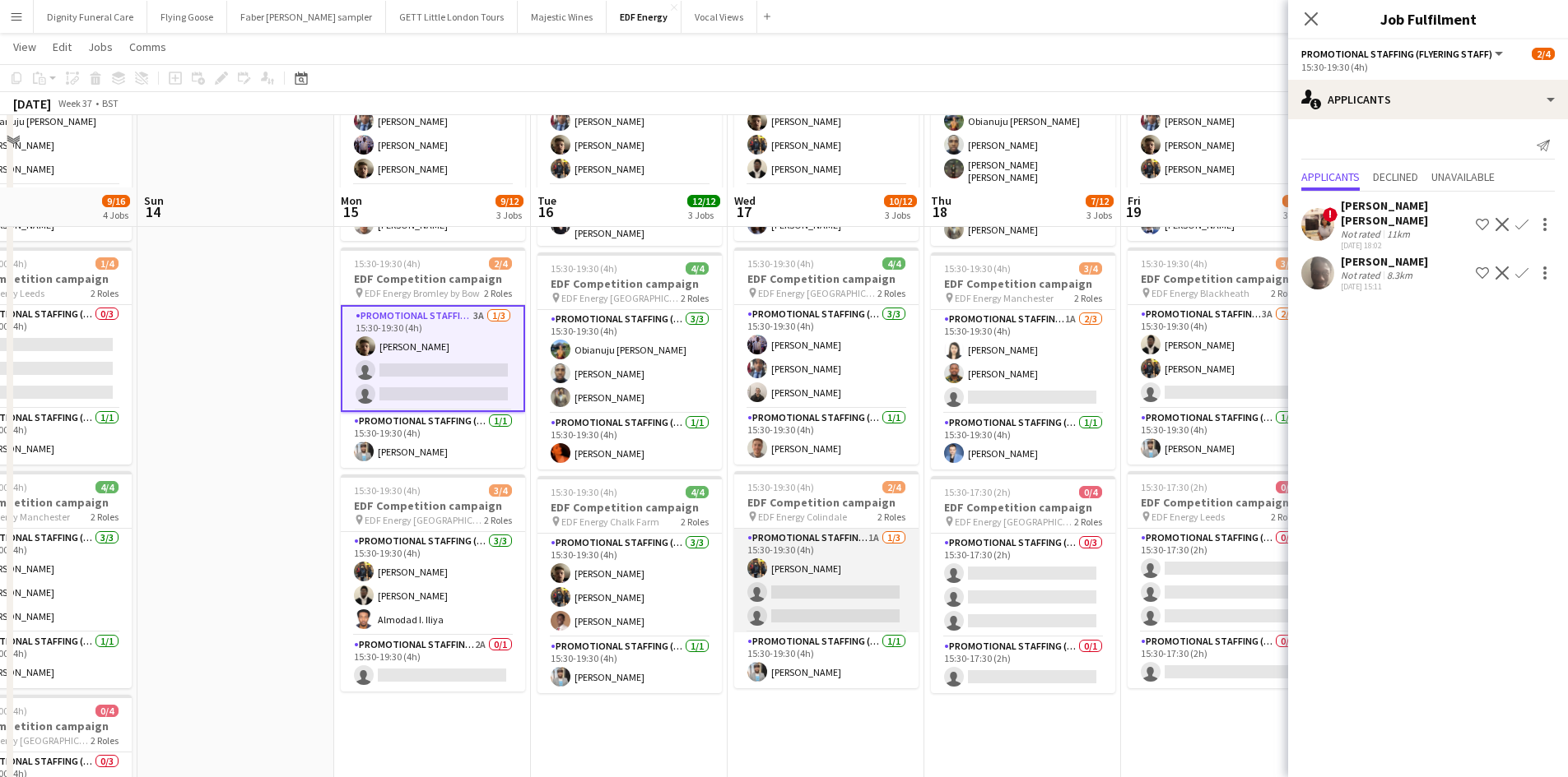
scroll to position [247, 0]
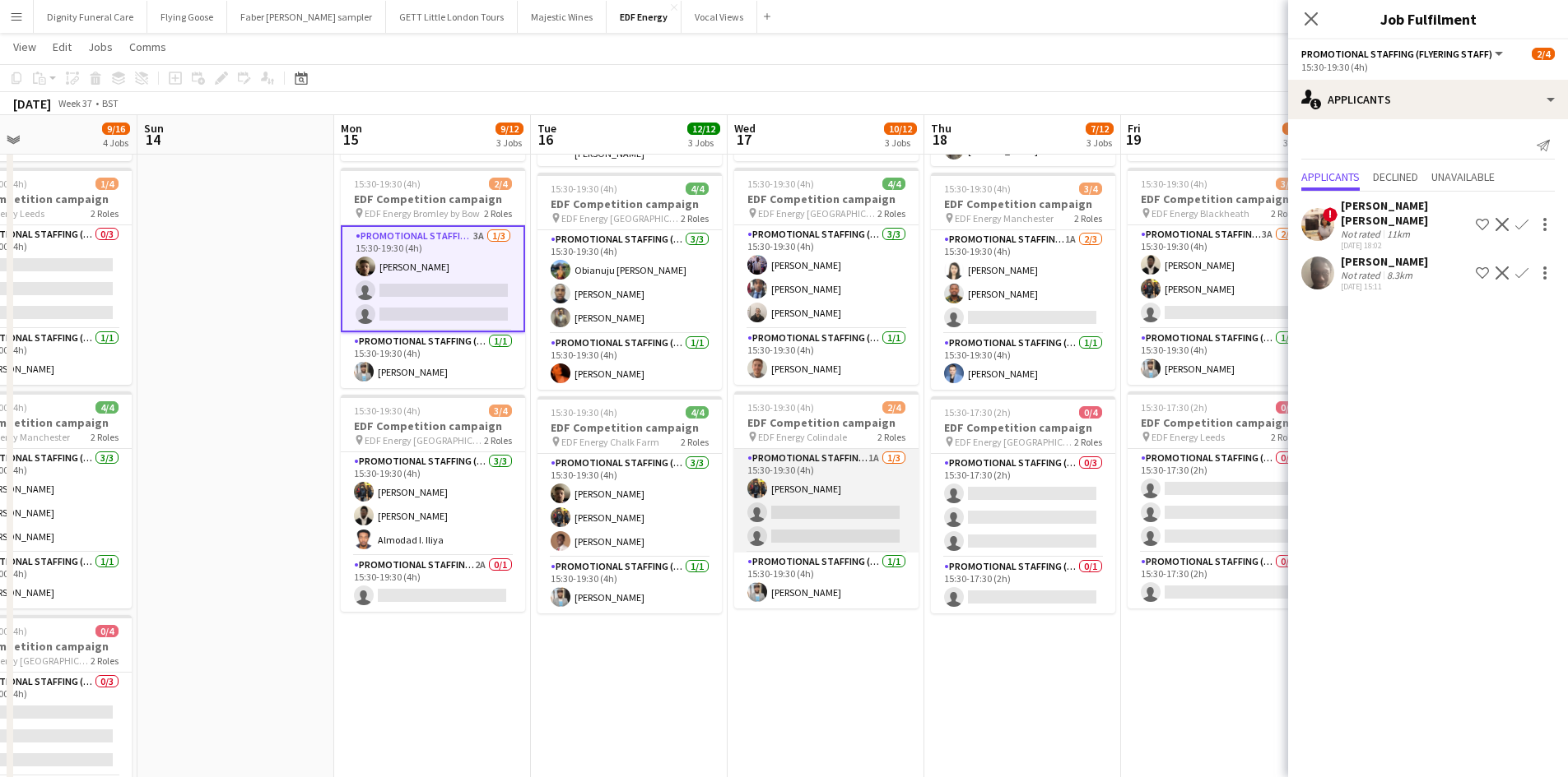
click at [857, 530] on app-card-role "Promotional Staffing (Flyering Staff) 1A 1/3 15:30-19:30 (4h) Martin Brady sing…" at bounding box center [826, 501] width 184 height 103
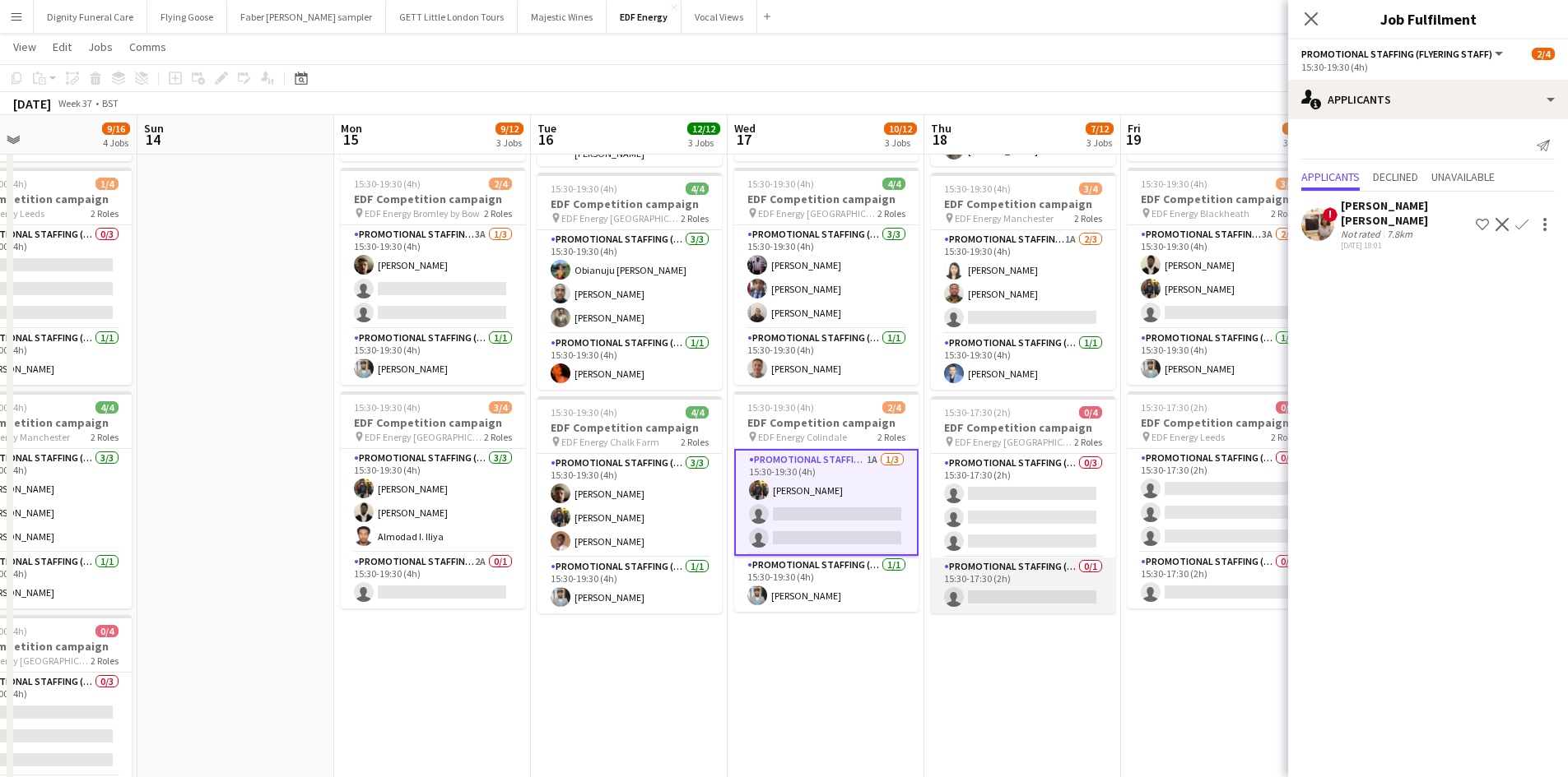
click at [995, 592] on app-card-role "Promotional Staffing (Team Leader) 0/1 15:30-17:30 (2h) single-neutral-actions" at bounding box center [1023, 585] width 184 height 56
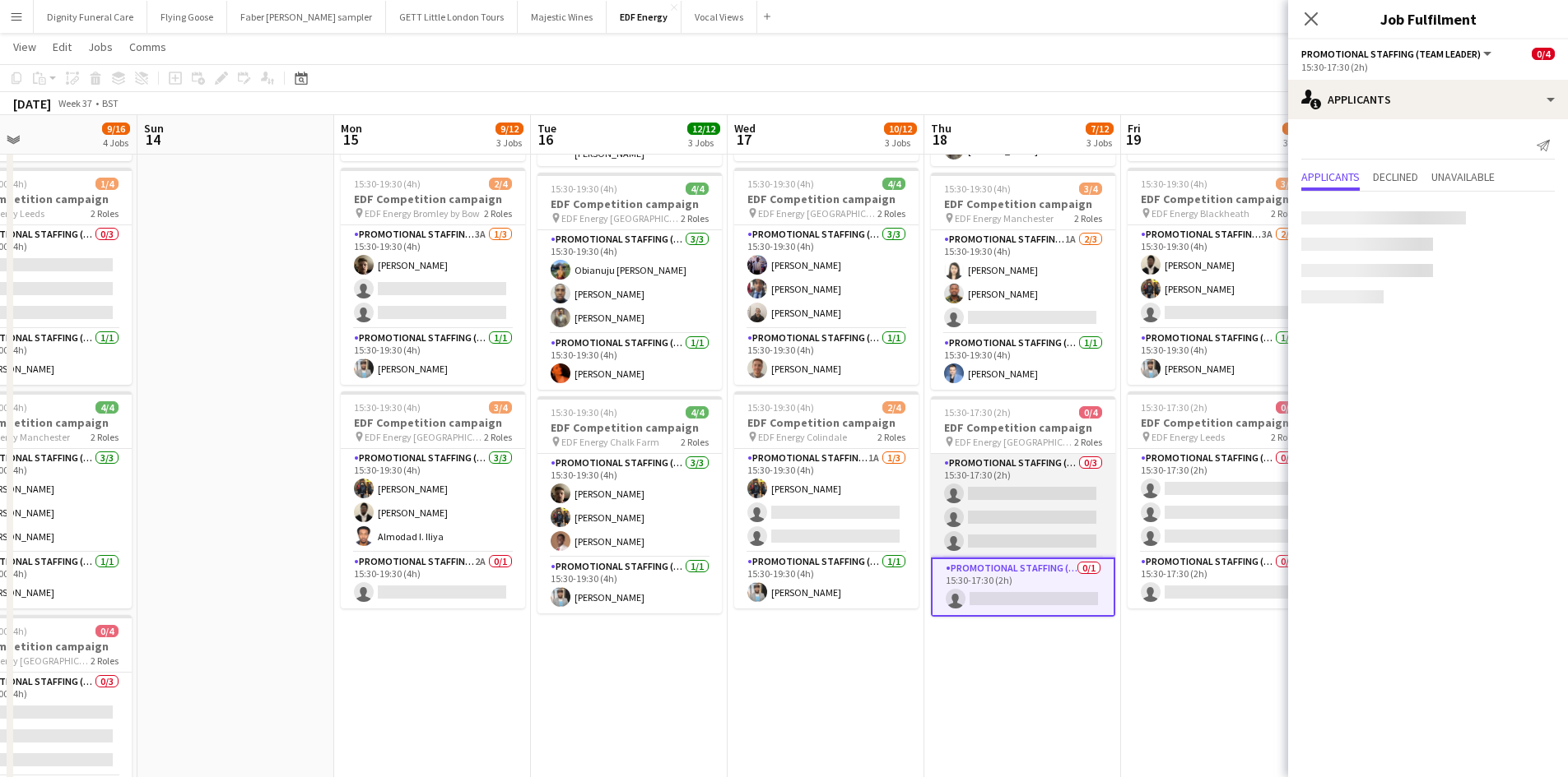
click at [1033, 525] on app-card-role "Promotional Staffing (Flyering Staff) 0/3 15:30-17:30 (2h) single-neutral-actio…" at bounding box center [1023, 505] width 184 height 103
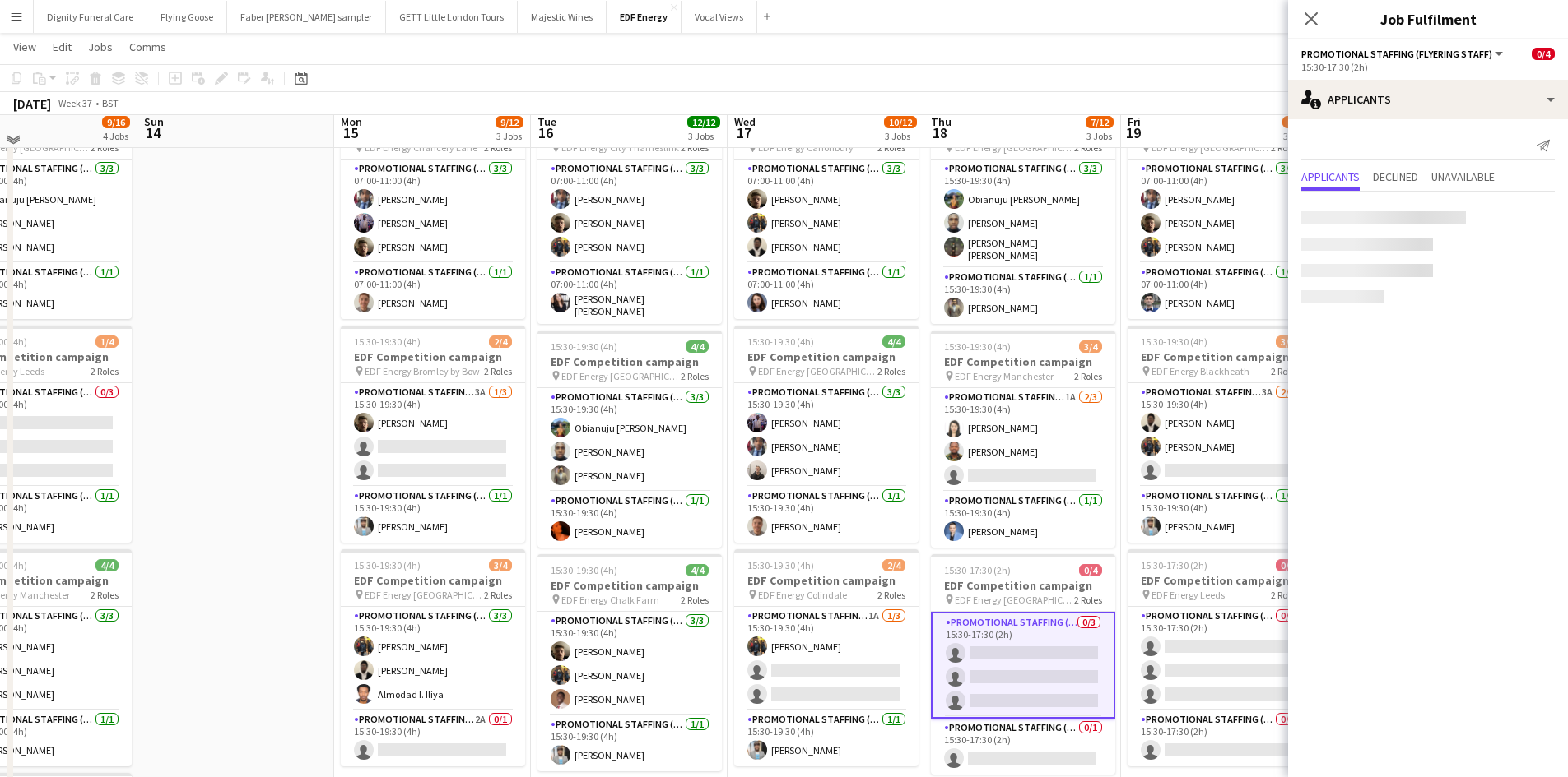
scroll to position [83, 0]
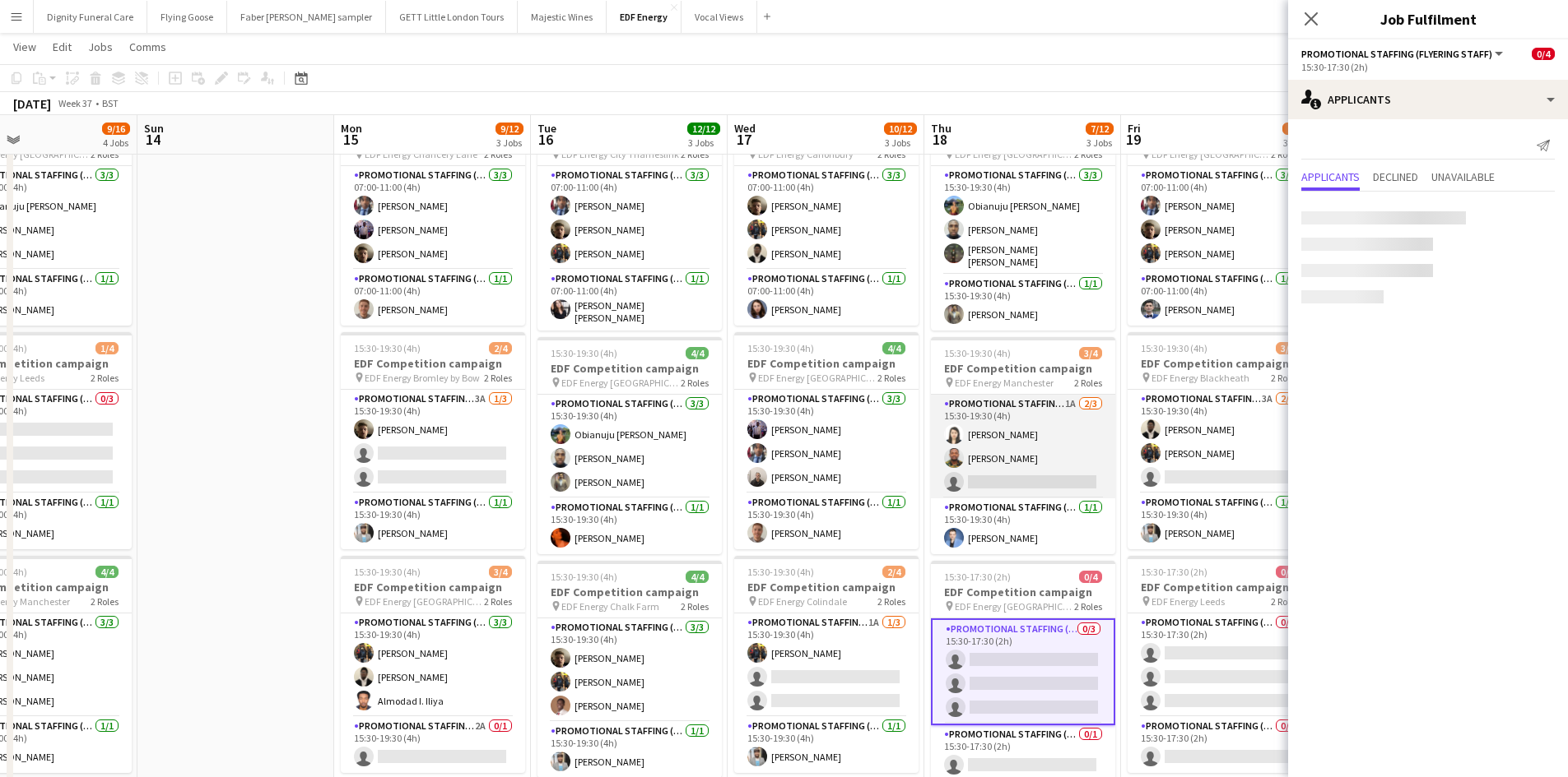
click at [1045, 470] on app-card-role "Promotional Staffing (Flyering Staff) 1A 2/3 15:30-19:30 (4h) Winnie Wong Isaac…" at bounding box center [1023, 446] width 184 height 103
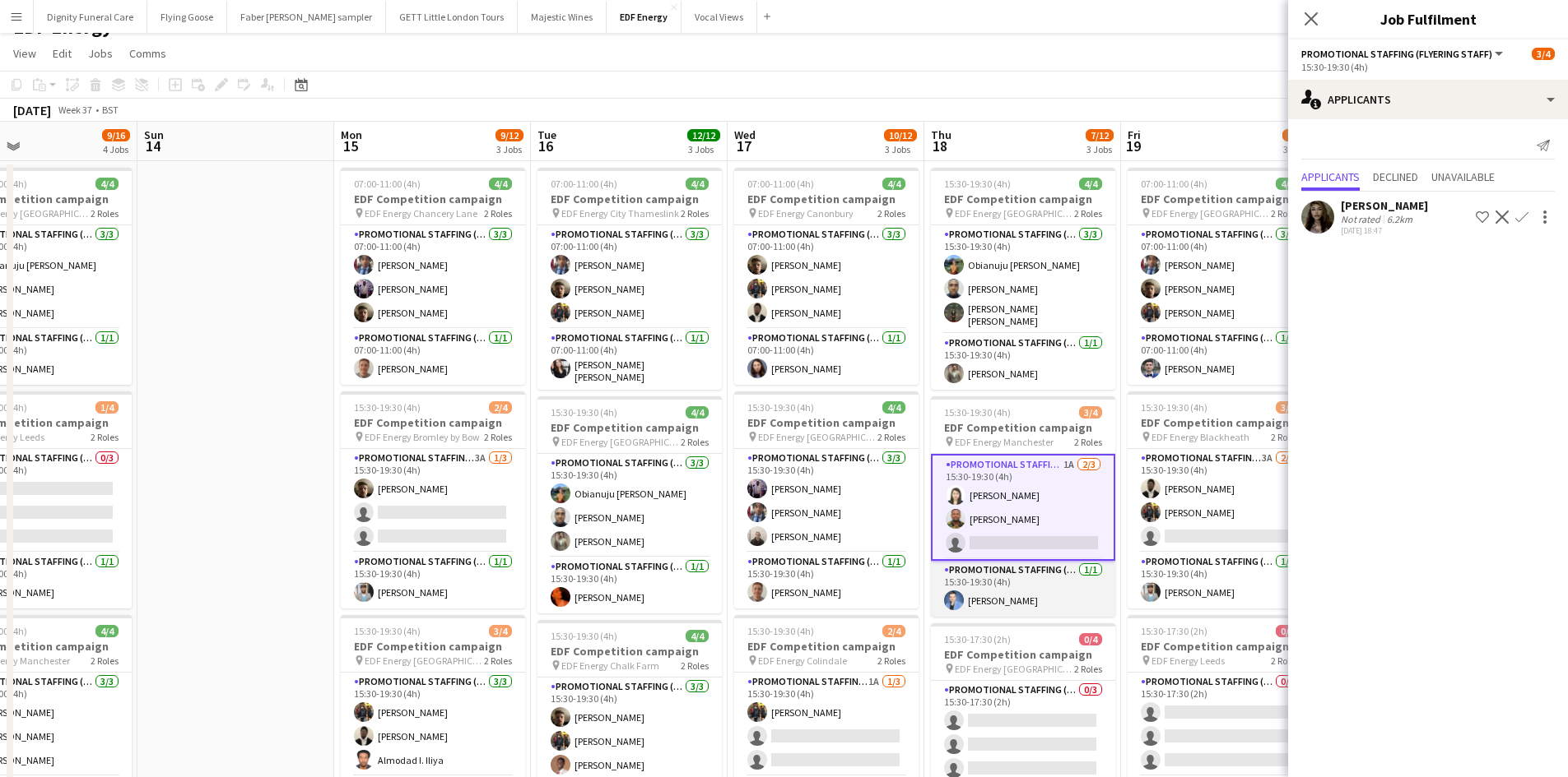
scroll to position [0, 0]
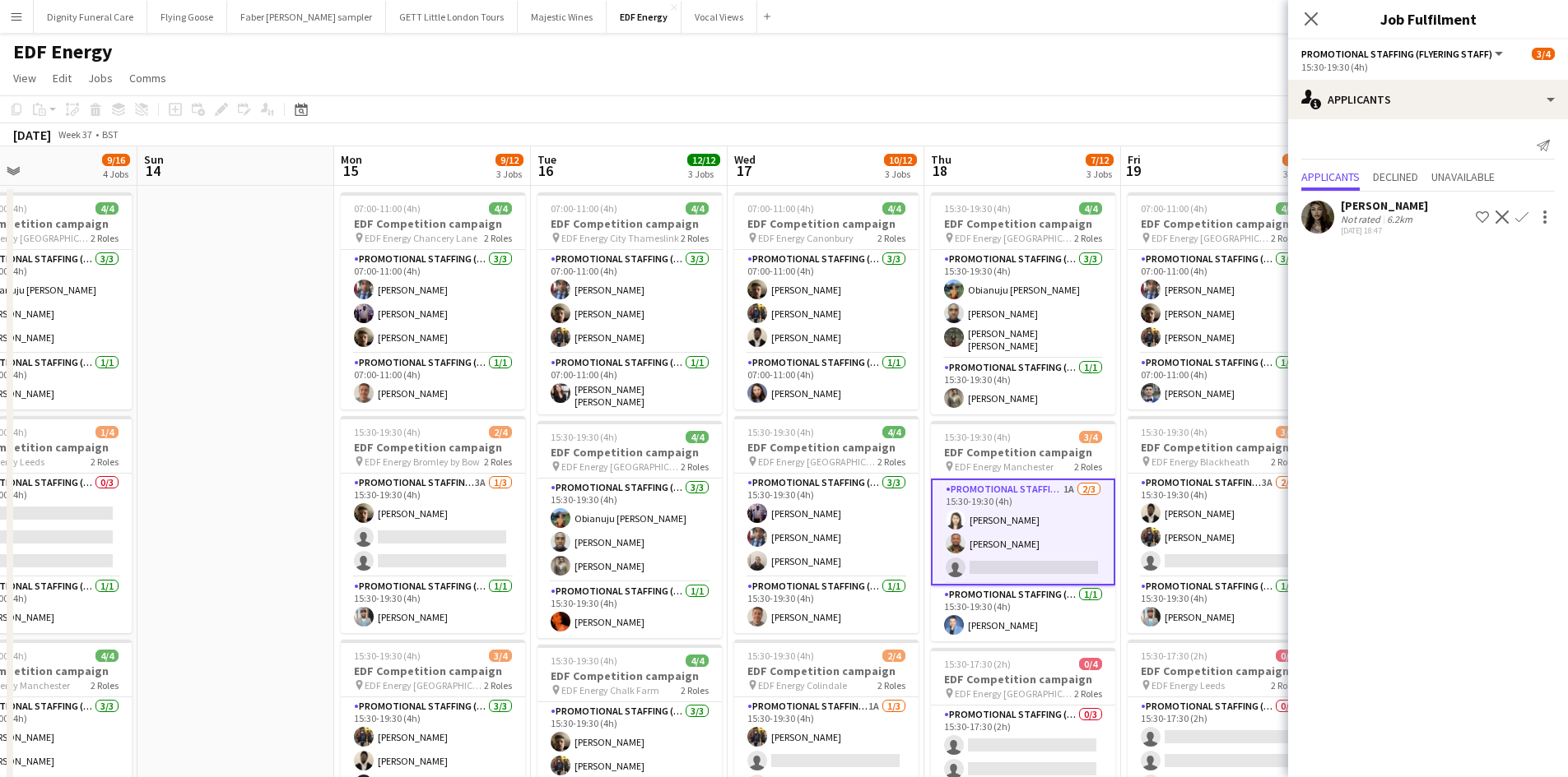
click at [1376, 207] on div "Olivia Mutemba" at bounding box center [1384, 206] width 87 height 15
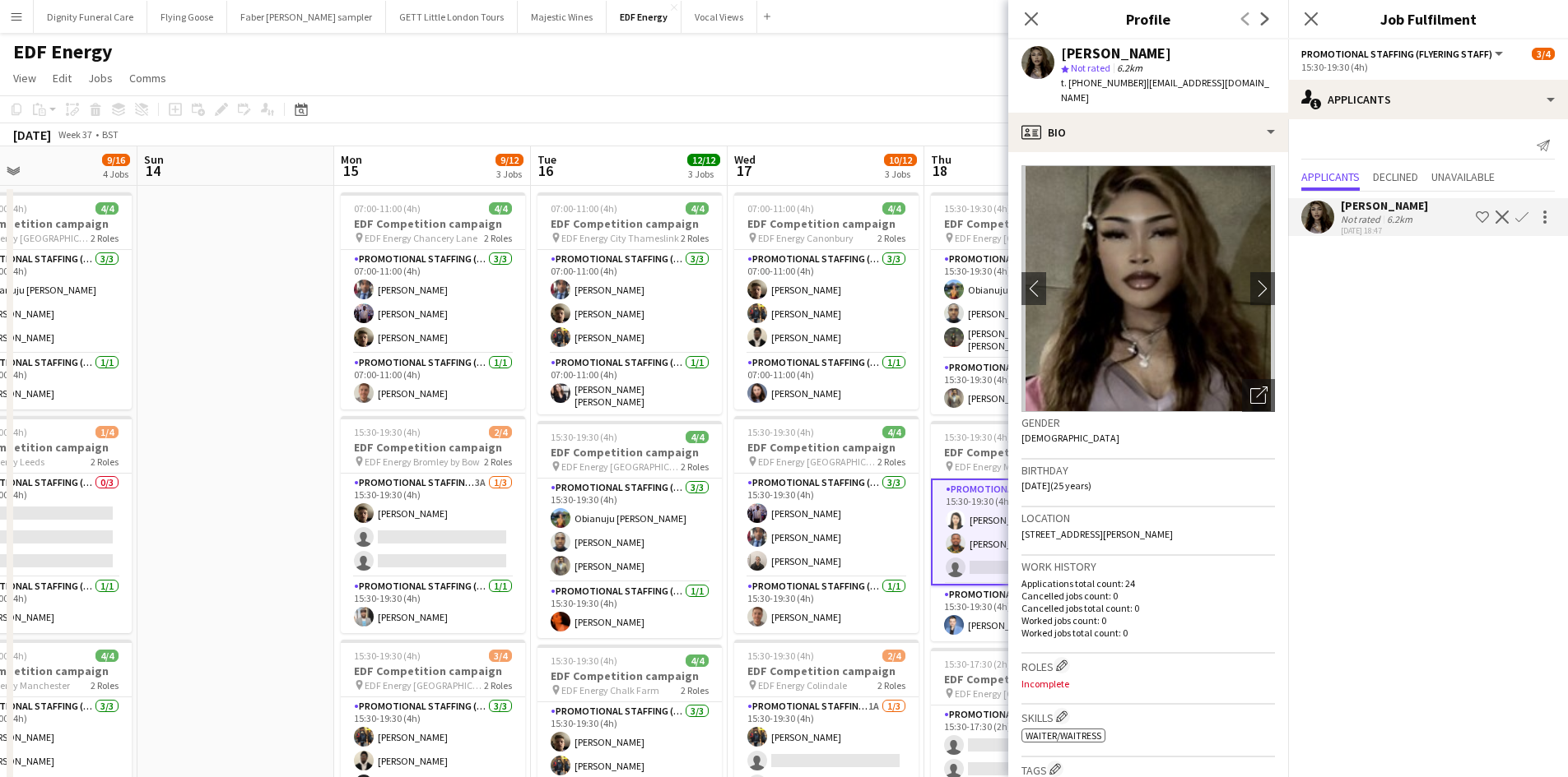
drag, startPoint x: 910, startPoint y: 144, endPoint x: 543, endPoint y: 192, distance: 370.1
click at [521, 159] on app-calendar "Copy Paste Paste Ctrl+V Paste with crew Ctrl+Shift+V Paste linked Job Delete Gr…" at bounding box center [784, 637] width 1568 height 1082
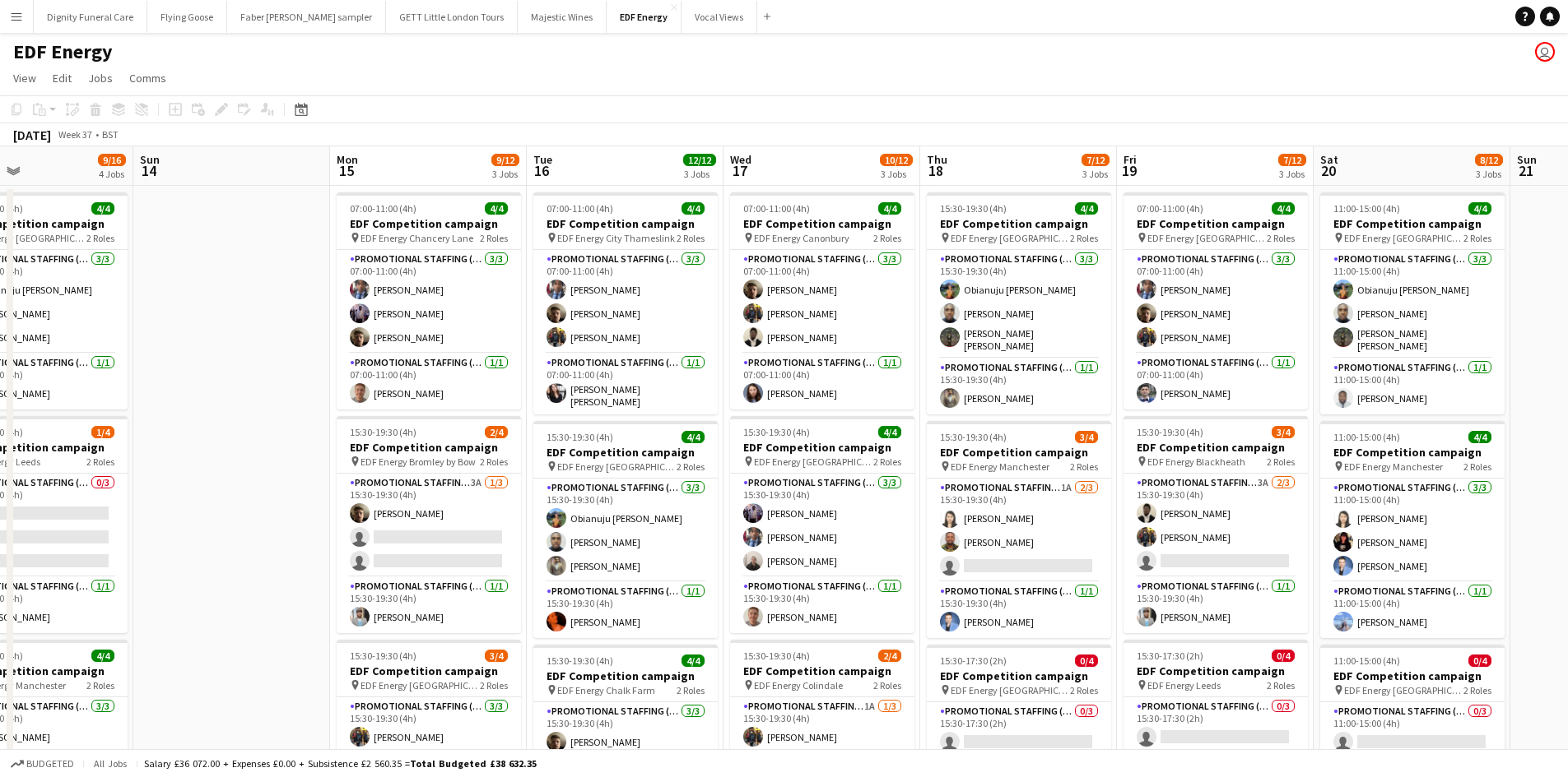
scroll to position [0, 658]
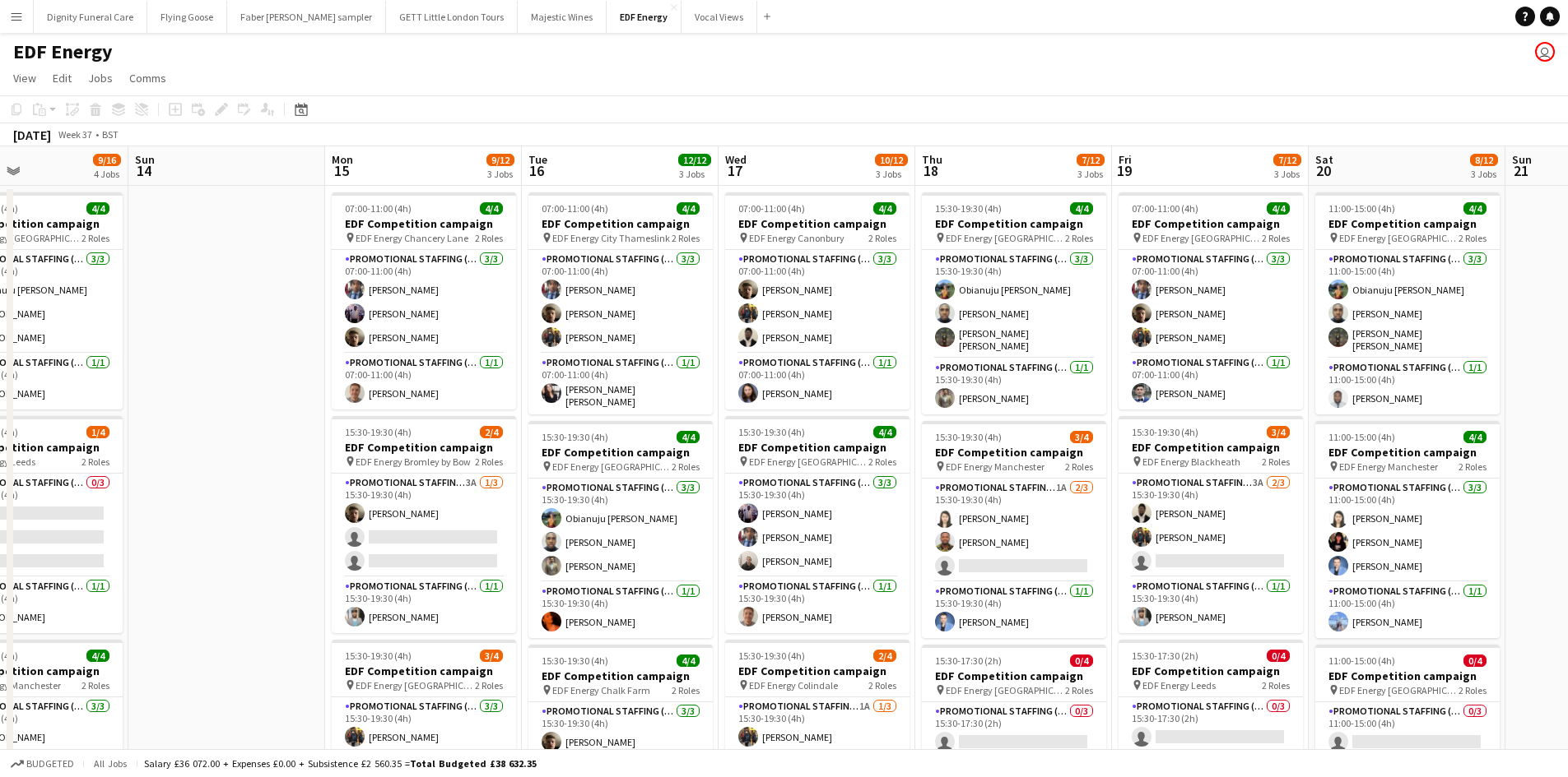
click at [981, 112] on app-toolbar "Copy Paste Paste Ctrl+V Paste with crew Ctrl+Shift+V Paste linked Job Delete Gr…" at bounding box center [784, 110] width 1568 height 28
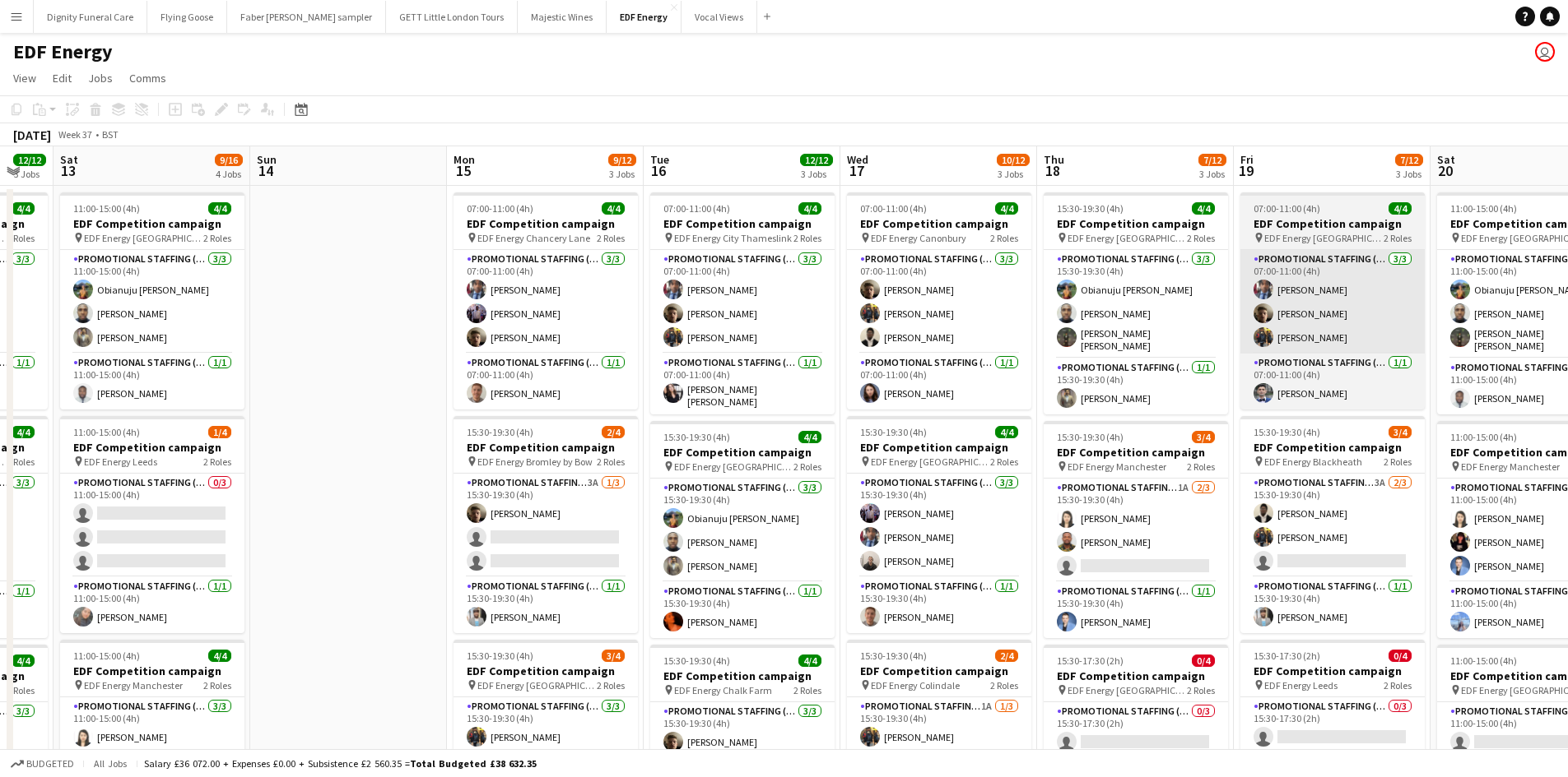
drag, startPoint x: 1169, startPoint y: 343, endPoint x: 843, endPoint y: 343, distance: 326.0
click at [847, 342] on app-calendar-viewport "Wed 10 11/12 3 Jobs Thu 11 12/12 3 Jobs Fri 12 12/12 3 Jobs Sat 13 9/16 4 Jobs …" at bounding box center [784, 662] width 1568 height 1032
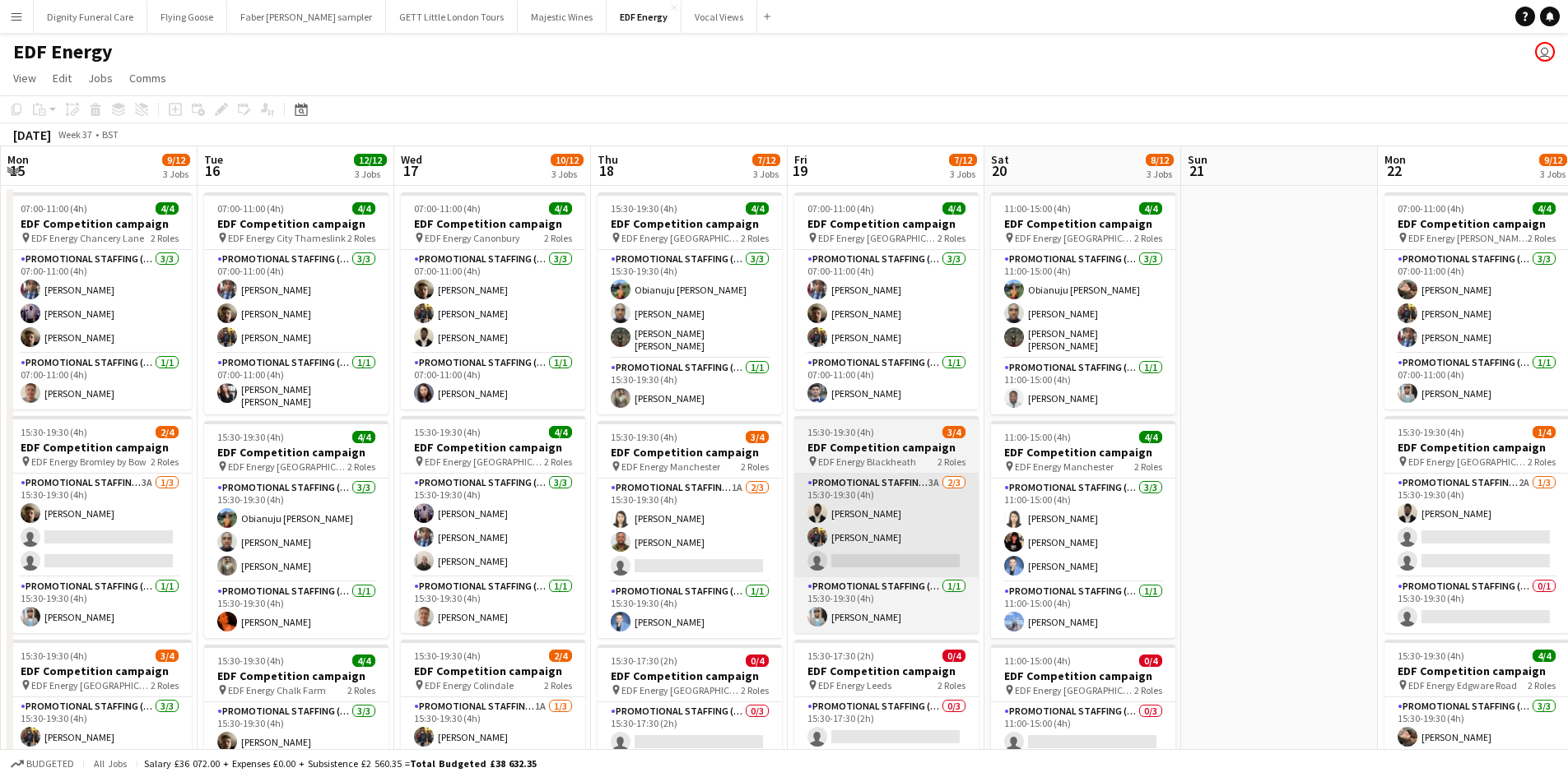
scroll to position [247, 0]
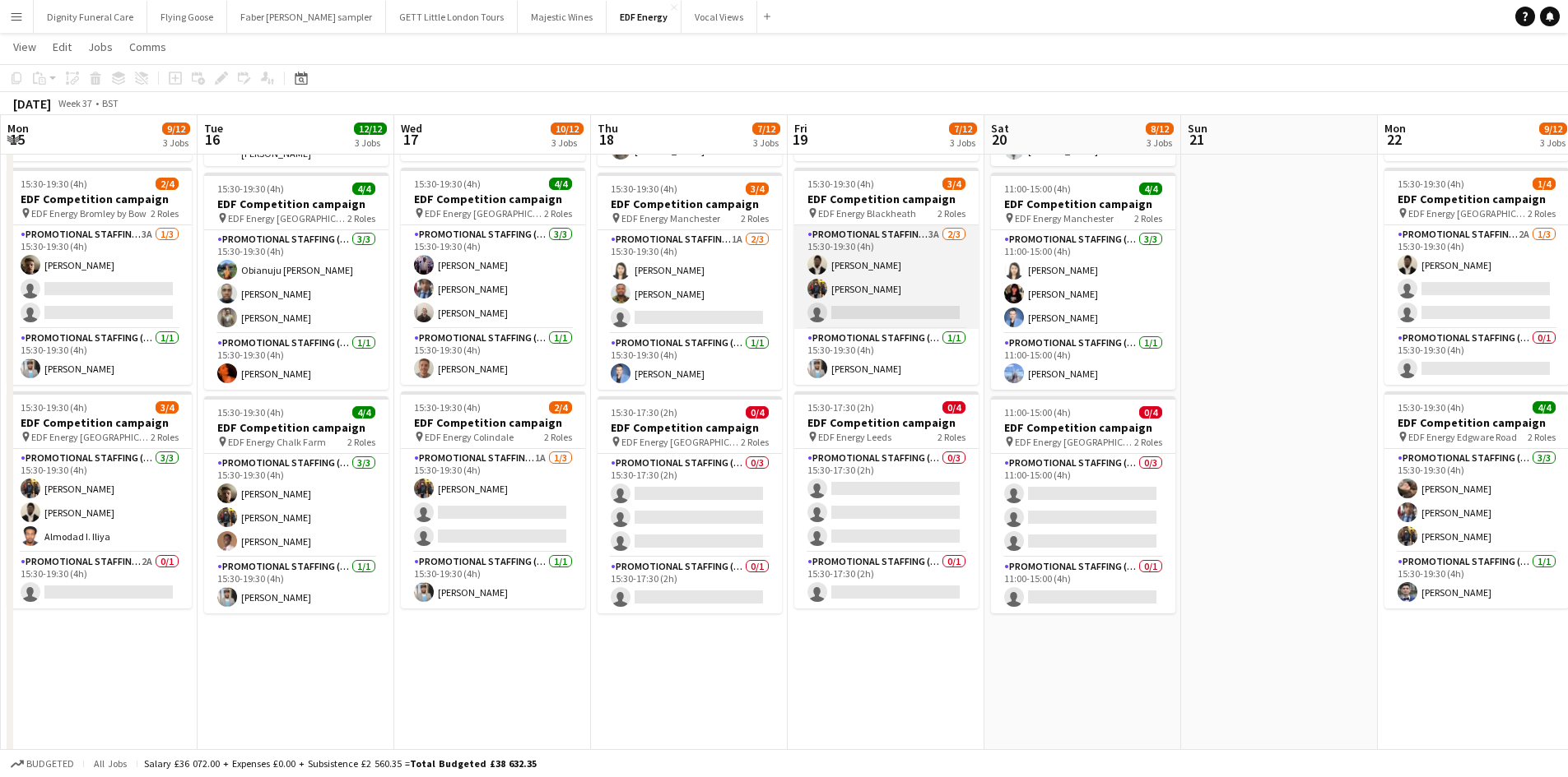
click at [901, 320] on app-card-role "Promotional Staffing (Flyering Staff) 3A 2/3 15:30-19:30 (4h) Daniel Ajetunmobi…" at bounding box center [886, 277] width 184 height 103
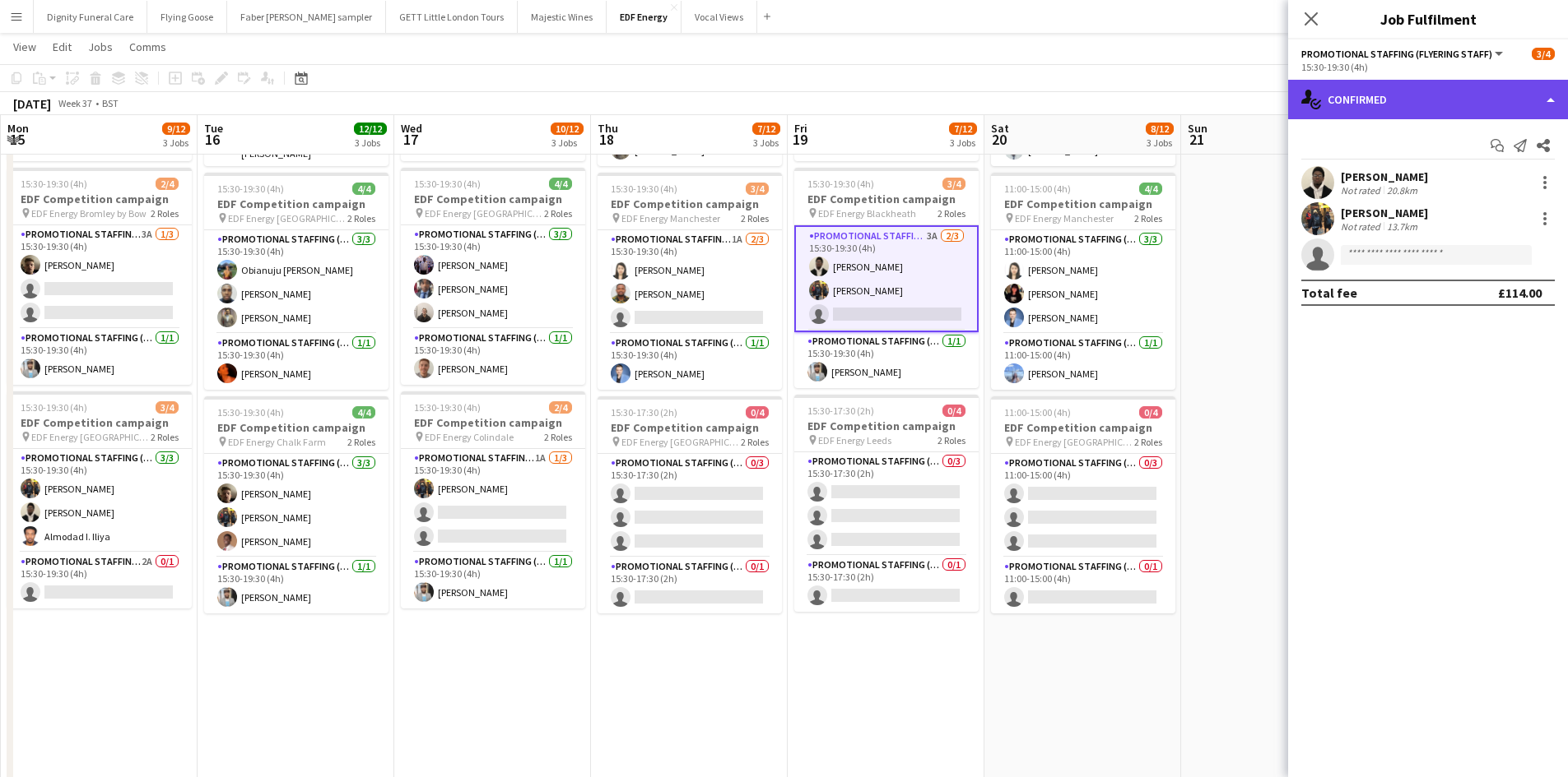
click at [1414, 92] on div "single-neutral-actions-check-2 Confirmed" at bounding box center [1428, 100] width 280 height 39
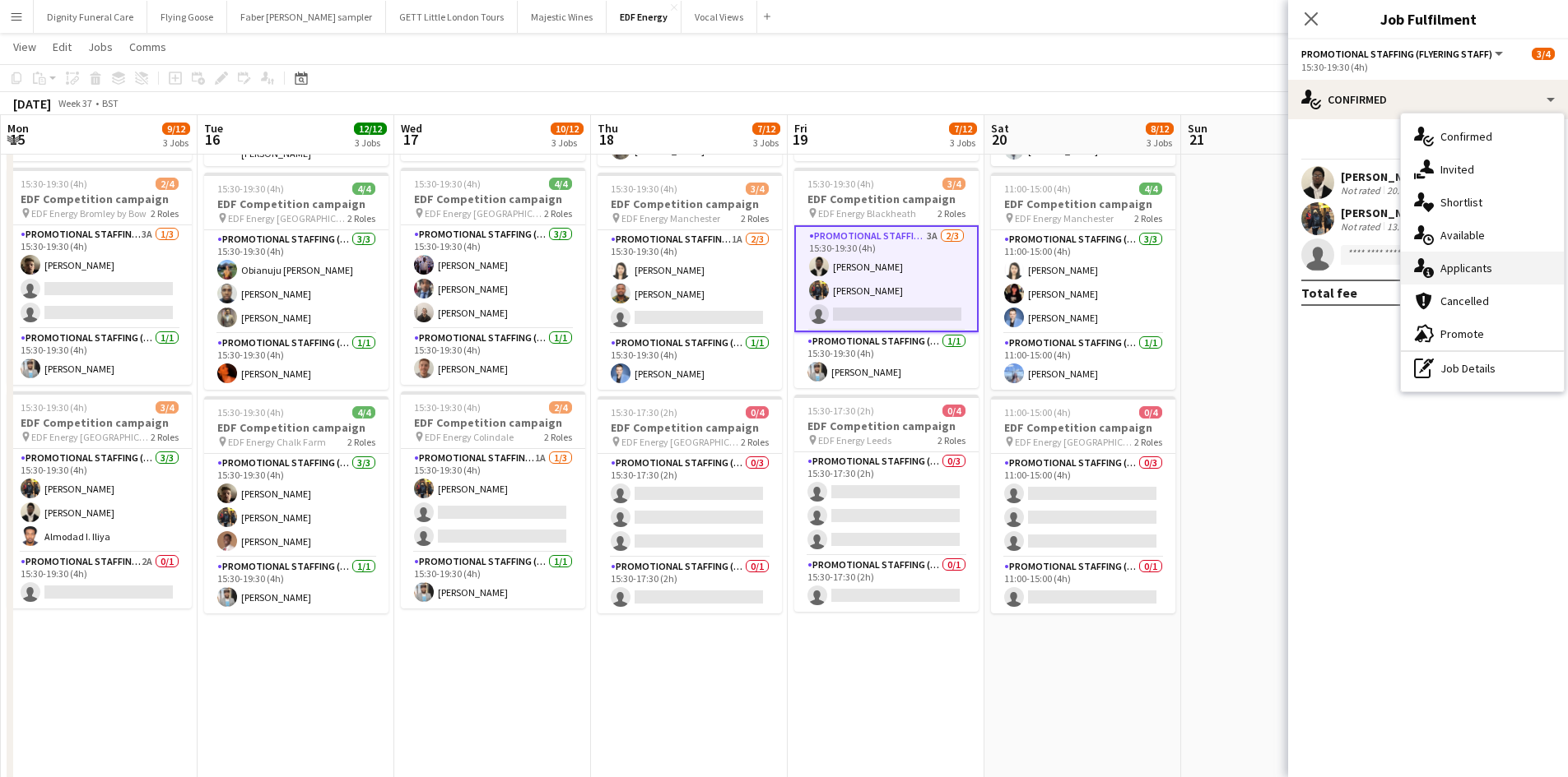
click at [1465, 272] on div "single-neutral-actions-information Applicants" at bounding box center [1482, 268] width 163 height 33
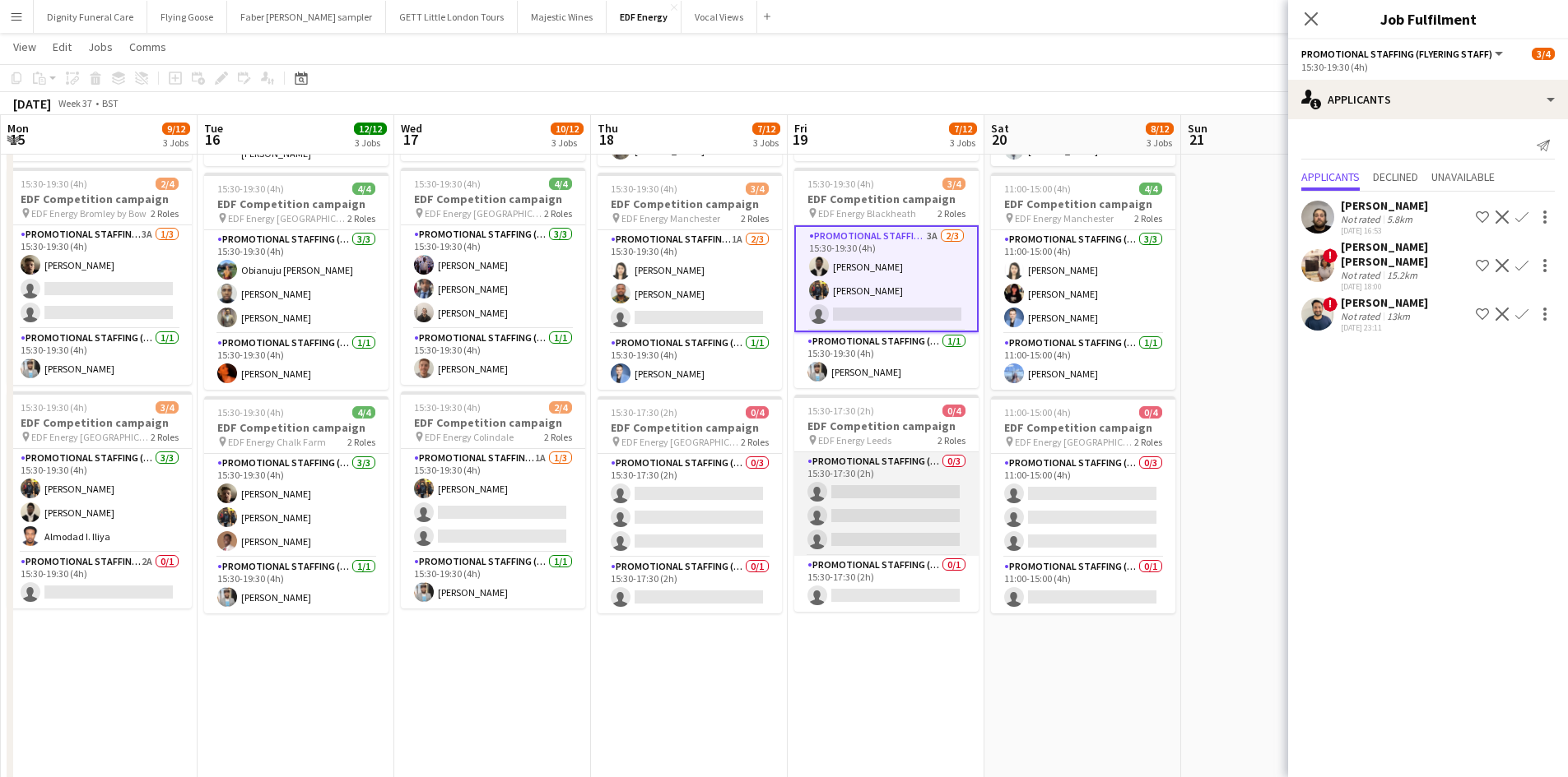
click at [919, 517] on app-card-role "Promotional Staffing (Flyering Staff) 0/3 15:30-17:30 (2h) single-neutral-actio…" at bounding box center [886, 504] width 184 height 103
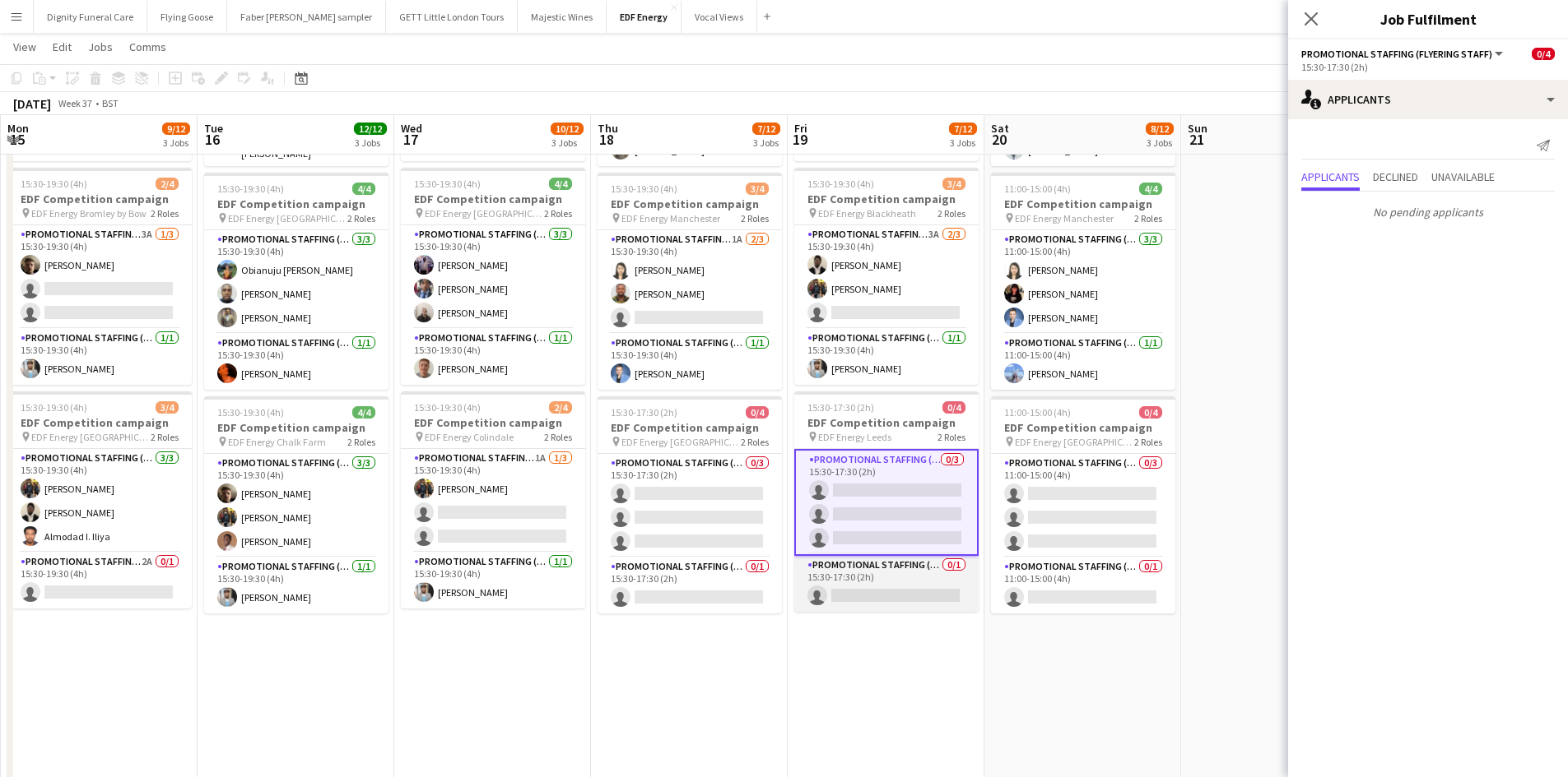
click at [902, 595] on app-card-role "Promotional Staffing (Team Leader) 0/1 15:30-17:30 (2h) single-neutral-actions" at bounding box center [886, 584] width 184 height 56
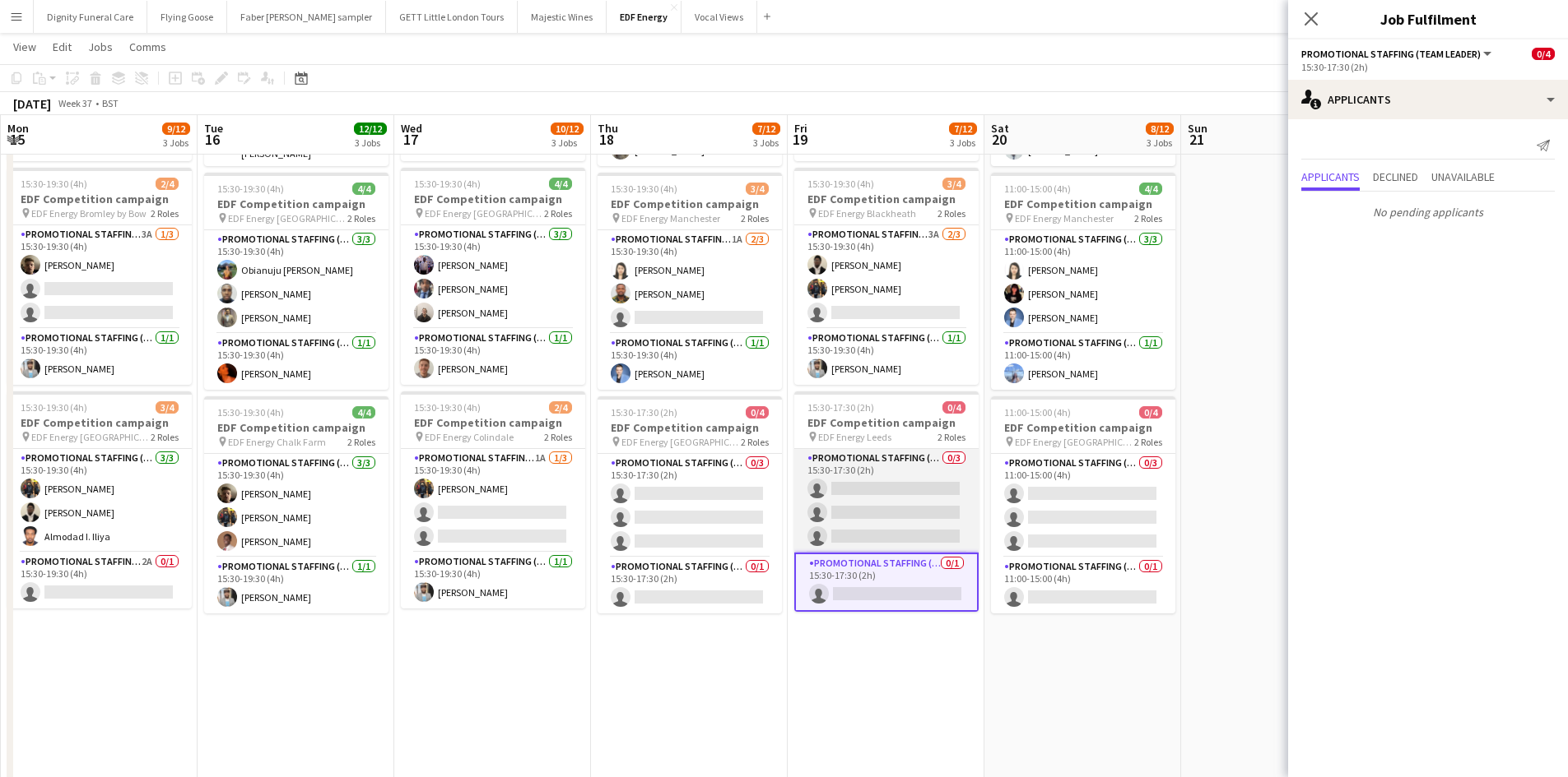
click at [878, 516] on app-card-role "Promotional Staffing (Flyering Staff) 0/3 15:30-17:30 (2h) single-neutral-actio…" at bounding box center [886, 501] width 184 height 103
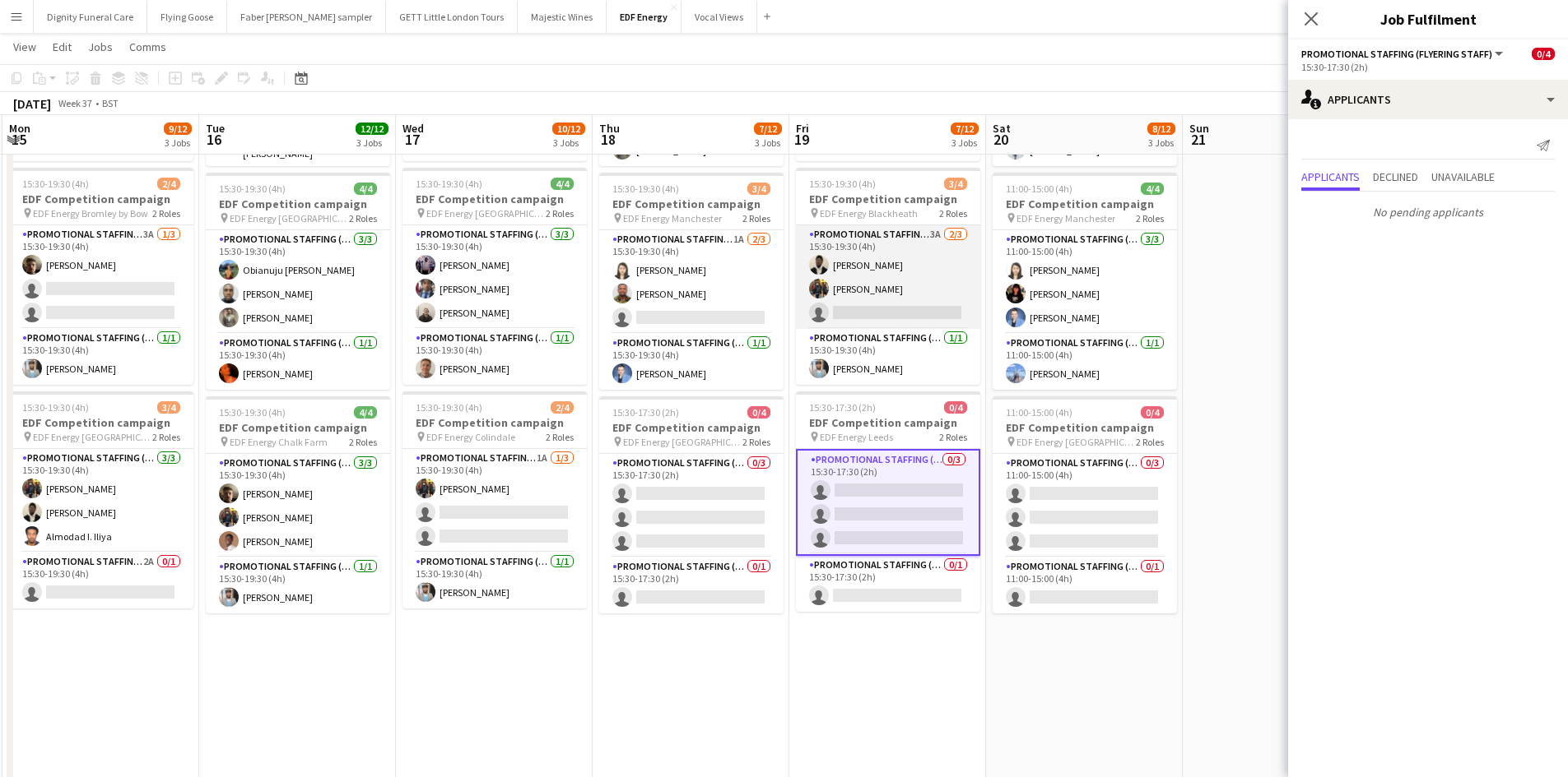
click at [895, 311] on app-card-role "Promotional Staffing (Flyering Staff) 3A 2/3 15:30-19:30 (4h) Daniel Ajetunmobi…" at bounding box center [887, 277] width 184 height 103
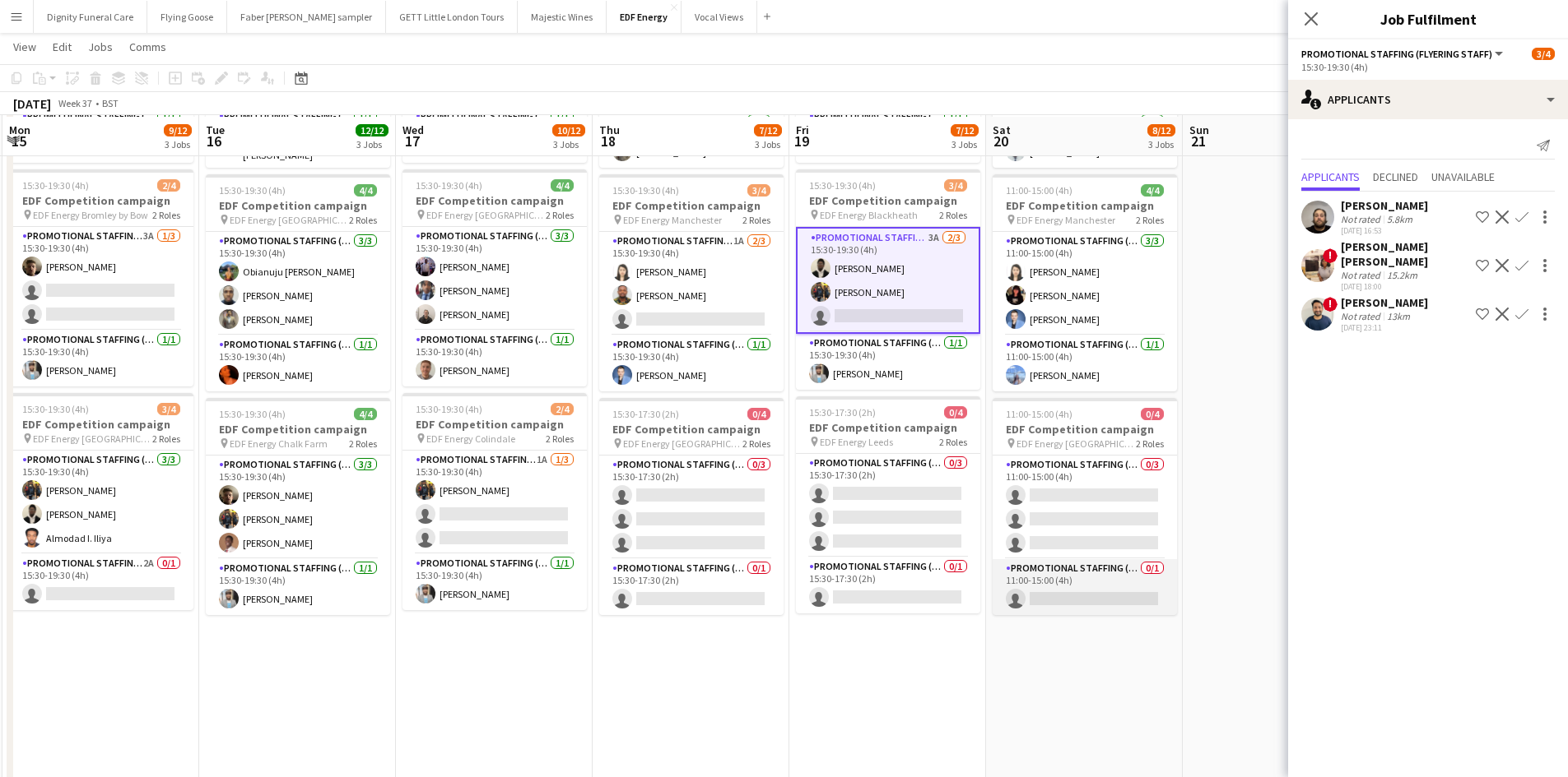
scroll to position [247, 0]
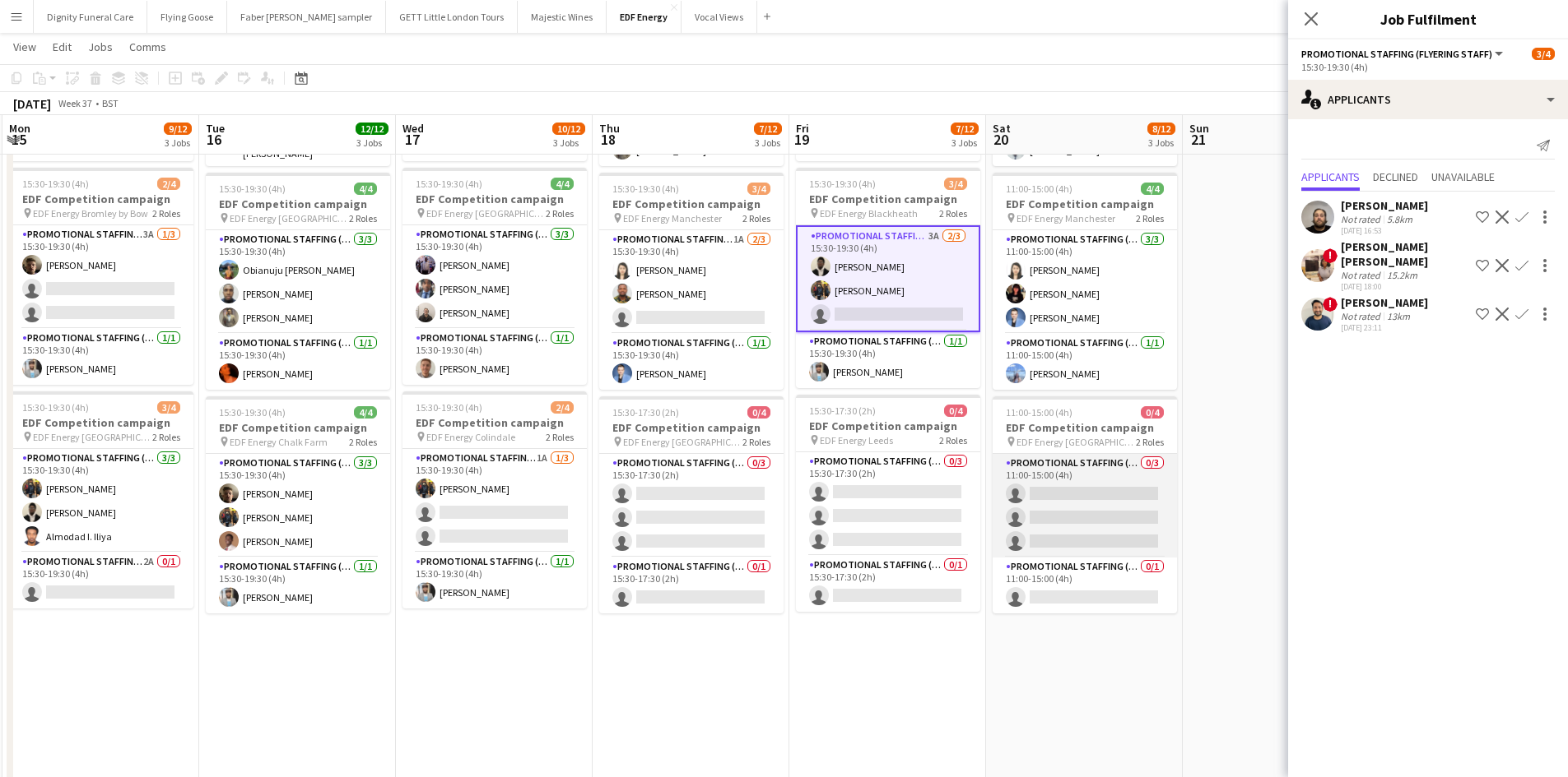
click at [1103, 515] on app-card-role "Promotional Staffing (Flyering Staff) 0/3 11:00-15:00 (4h) single-neutral-actio…" at bounding box center [1085, 505] width 184 height 103
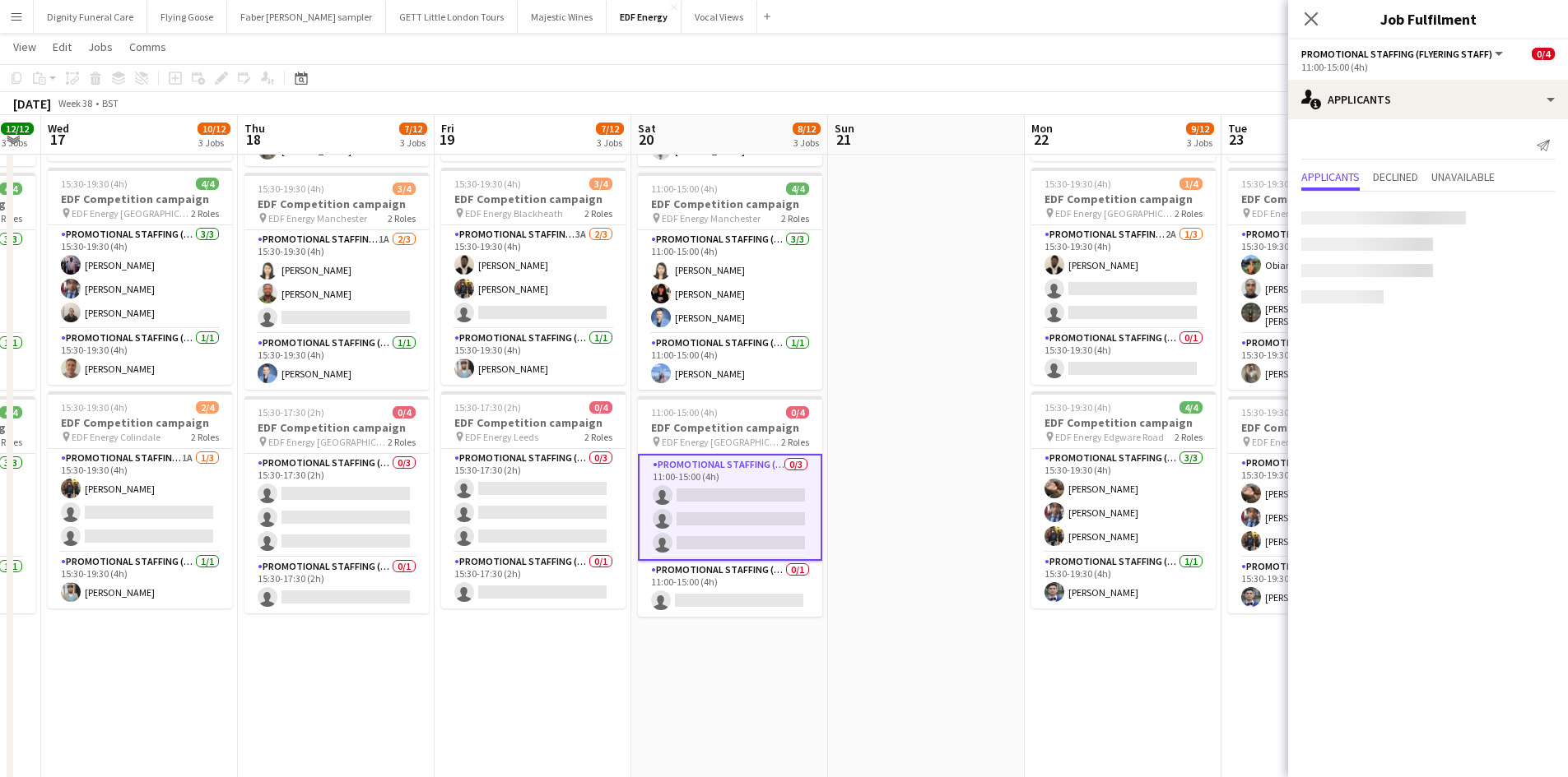
drag, startPoint x: 944, startPoint y: 652, endPoint x: 721, endPoint y: 652, distance: 223.0
click at [723, 652] on app-calendar-viewport "Sun 14 Mon 15 9/12 3 Jobs Tue 16 12/12 3 Jobs Wed 17 10/12 3 Jobs Thu 18 7/12 3…" at bounding box center [784, 373] width 1568 height 1111
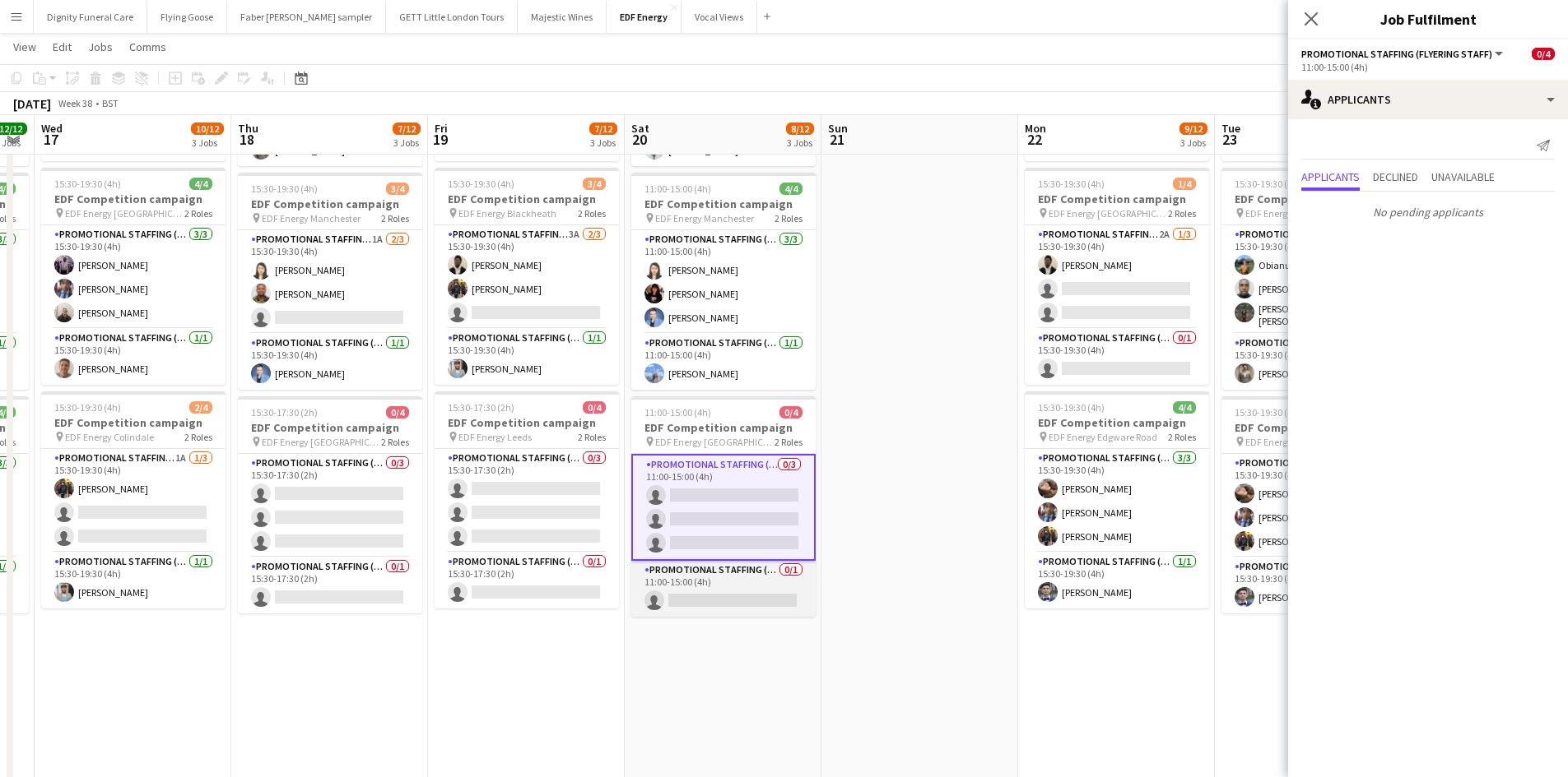
click at [748, 603] on app-card-role "Promotional Staffing (Team Leader) 0/1 11:00-15:00 (4h) single-neutral-actions" at bounding box center [723, 589] width 184 height 56
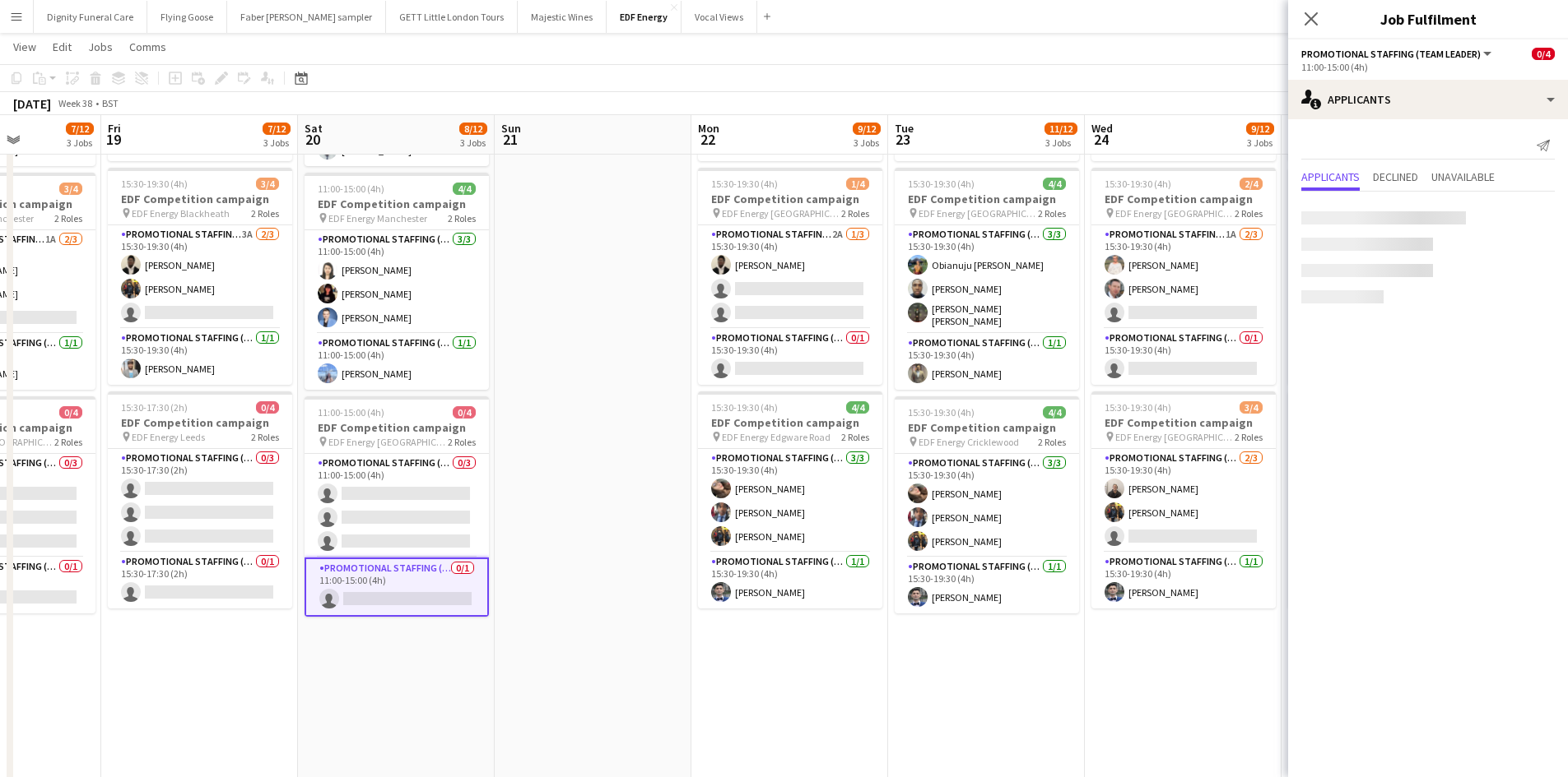
drag, startPoint x: 916, startPoint y: 637, endPoint x: 577, endPoint y: 629, distance: 339.1
click at [579, 629] on app-calendar-viewport "Tue 16 12/12 3 Jobs Wed 17 10/12 3 Jobs Thu 18 7/12 3 Jobs Fri 19 7/12 3 Jobs S…" at bounding box center [784, 373] width 1568 height 1111
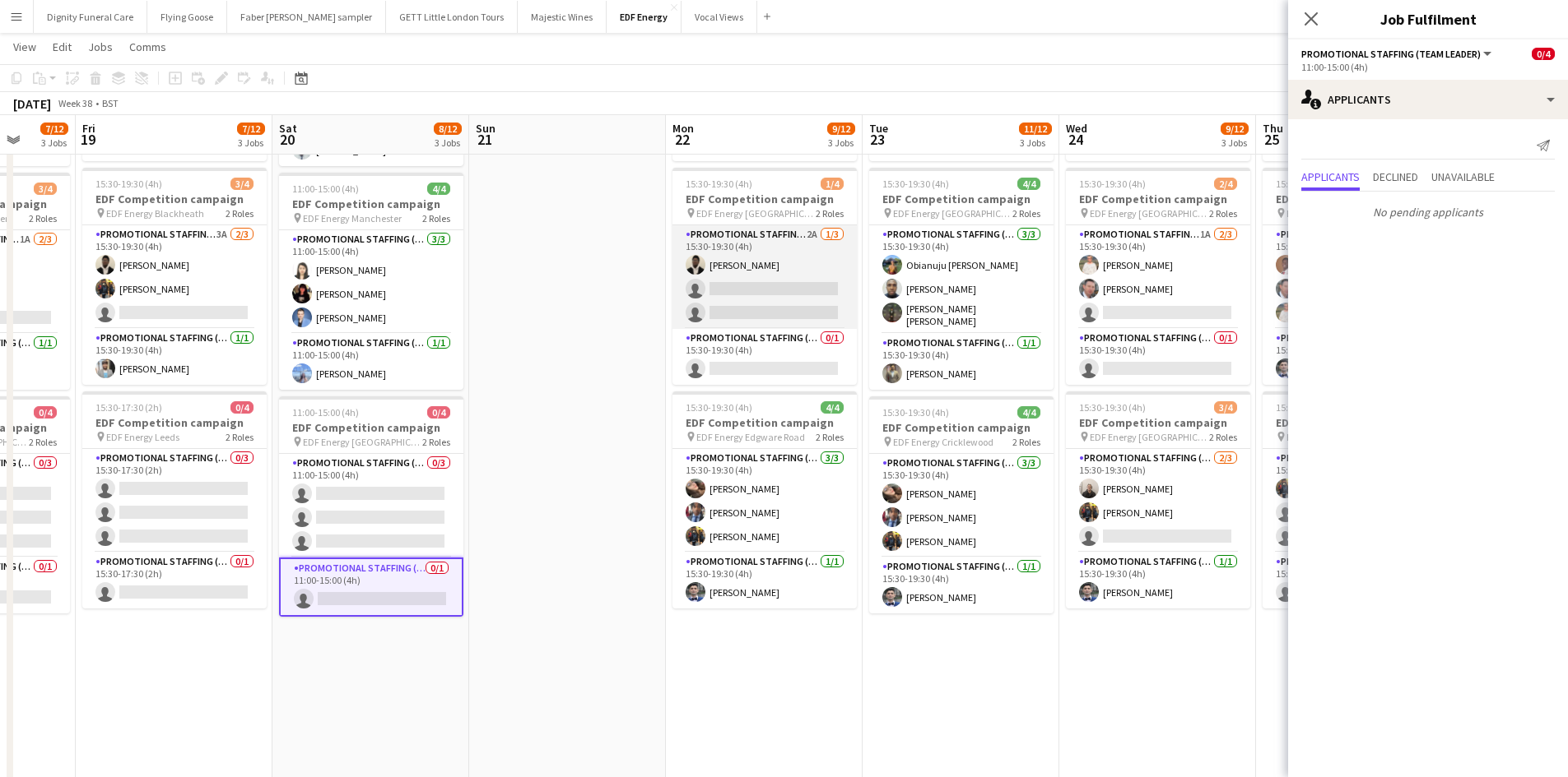
click at [781, 294] on app-card-role "Promotional Staffing (Flyering Staff) 2A 1/3 15:30-19:30 (4h) Daniel Ajetunmobi…" at bounding box center [764, 277] width 184 height 103
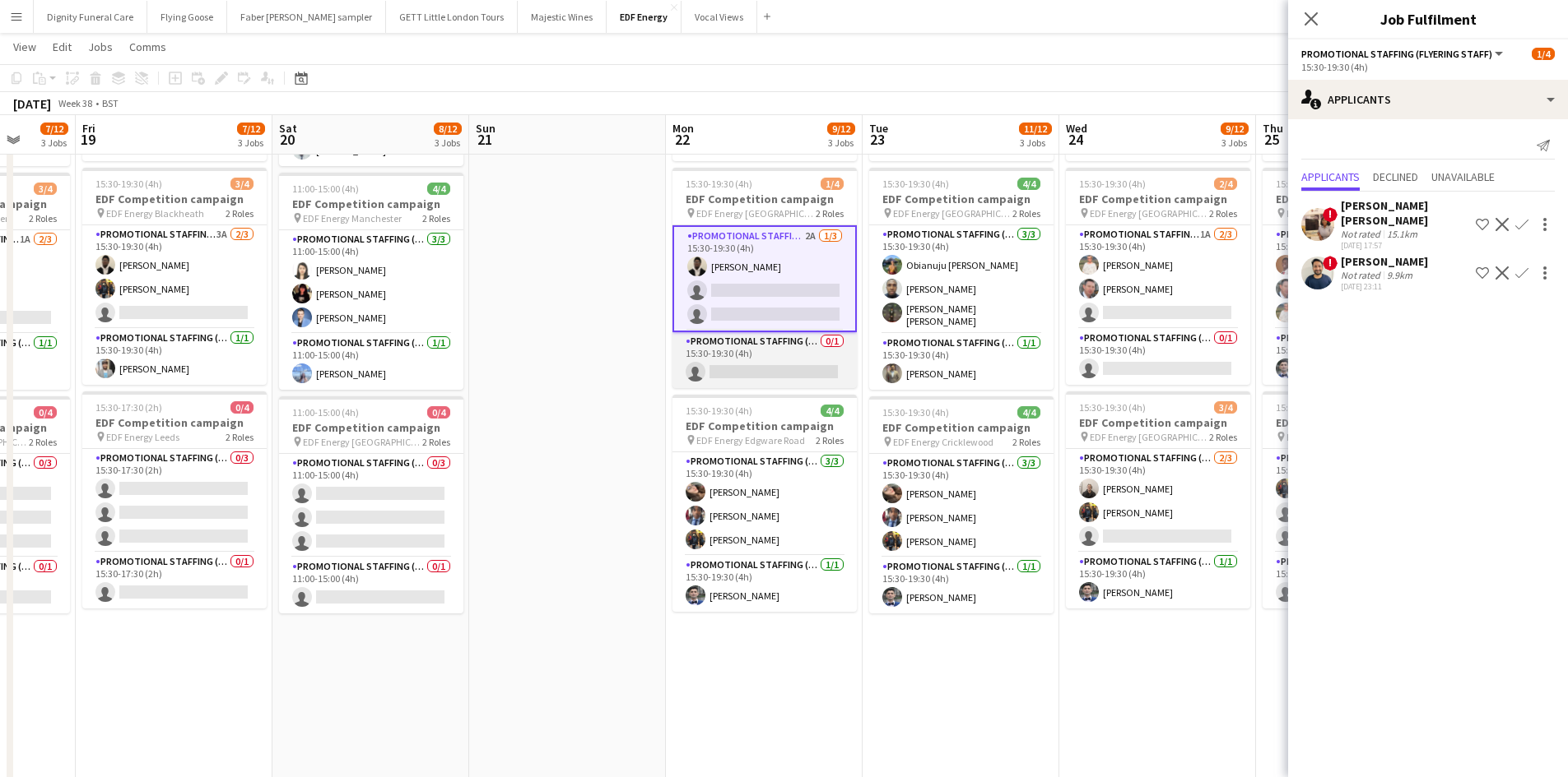
click at [754, 373] on app-card-role "Promotional Staffing (Team Leader) 0/1 15:30-19:30 (4h) single-neutral-actions" at bounding box center [764, 361] width 184 height 56
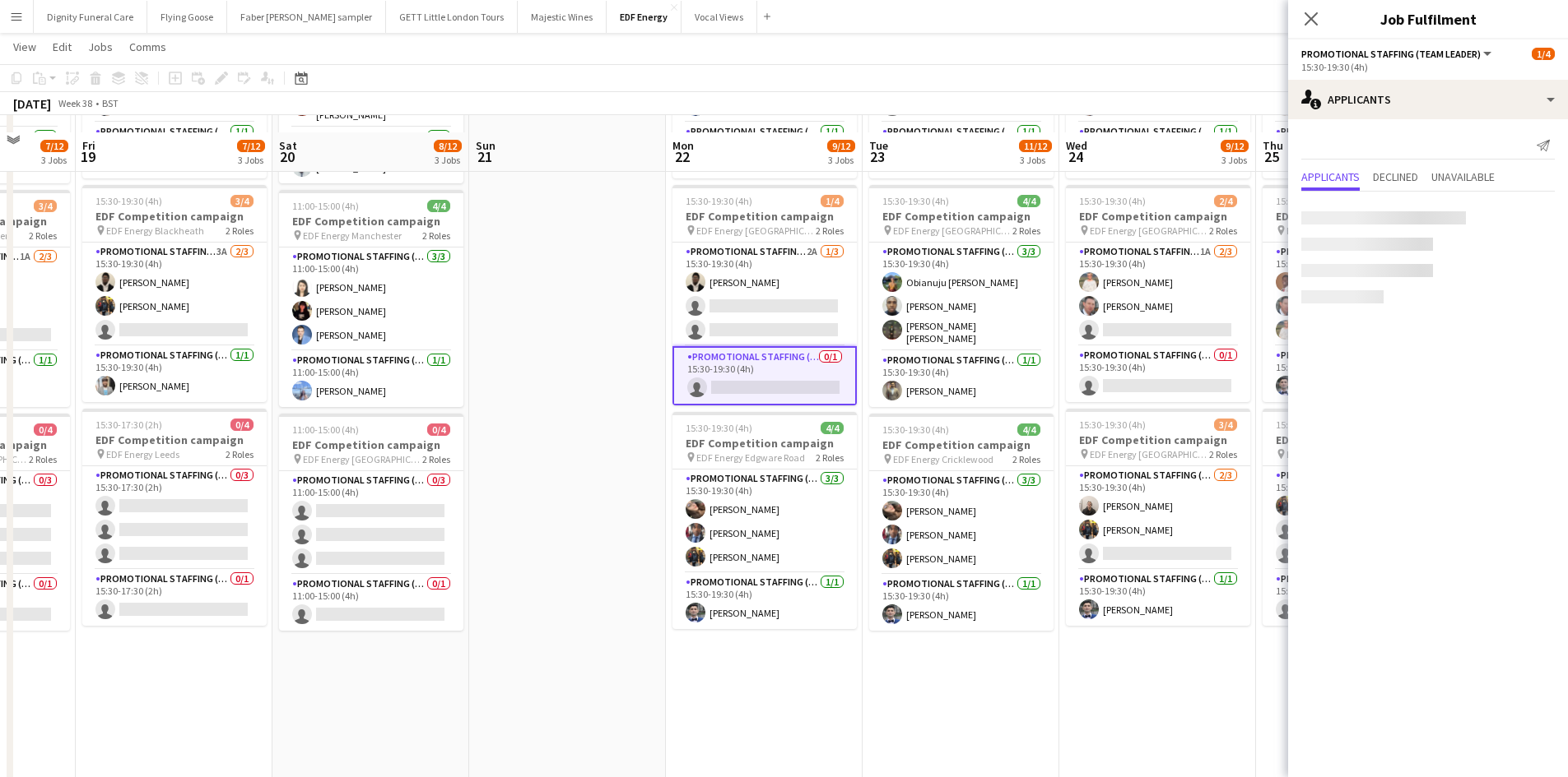
scroll to position [0, 0]
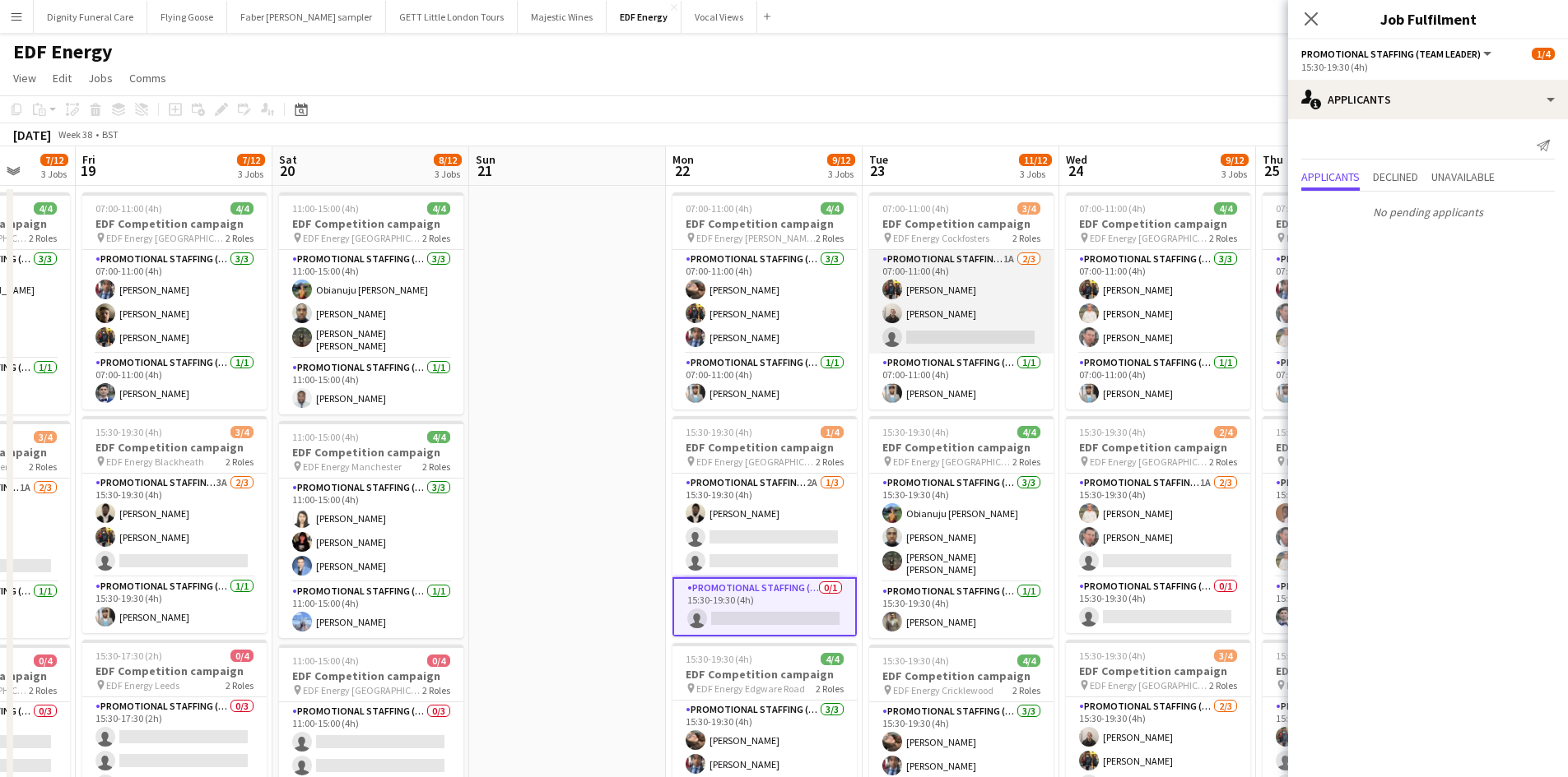
click at [977, 334] on app-card-role "Promotional Staffing (Flyering Staff) 1A 2/3 07:00-11:00 (4h) Martin Brady Gavi…" at bounding box center [961, 302] width 184 height 103
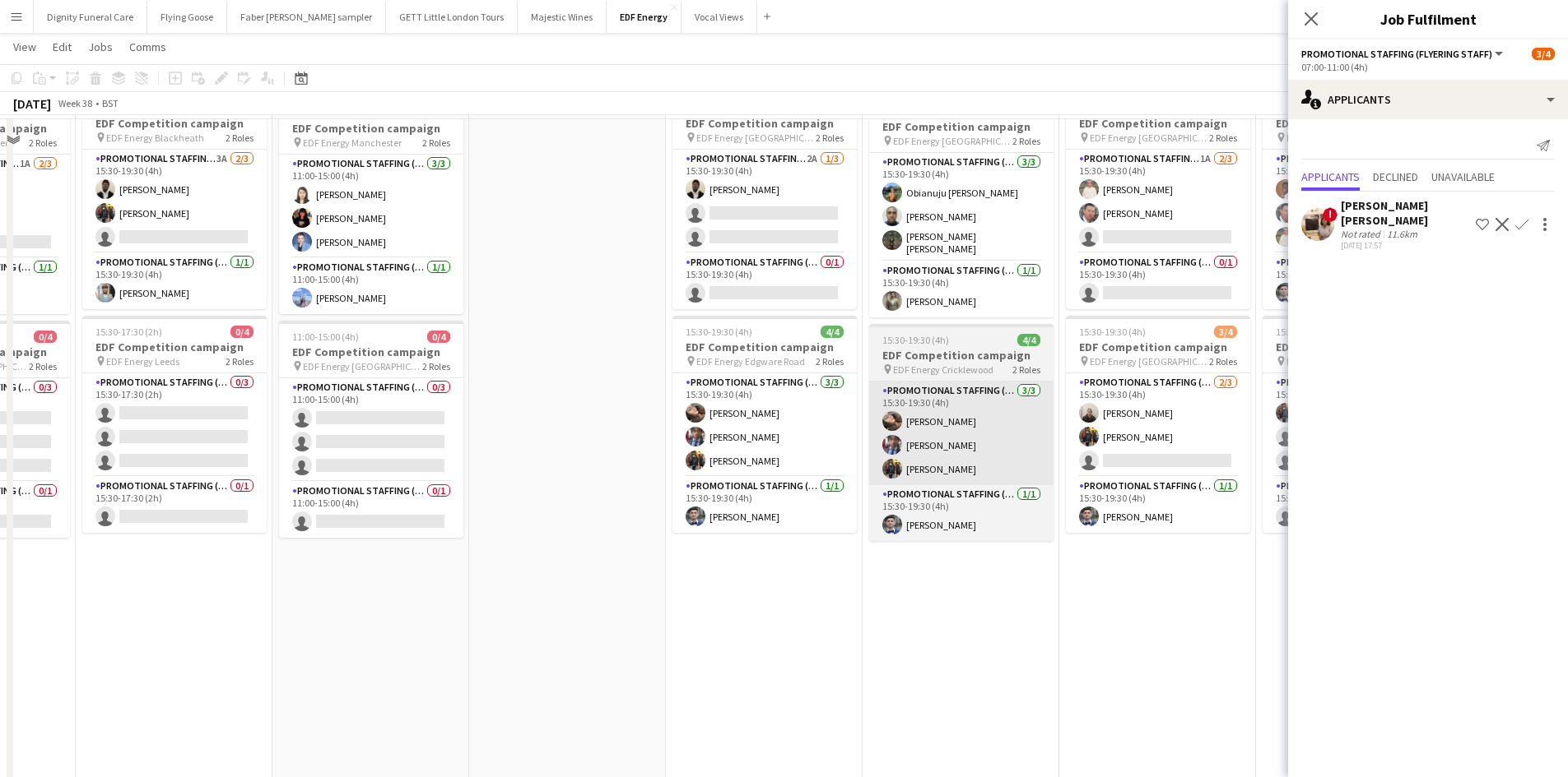
scroll to position [329, 0]
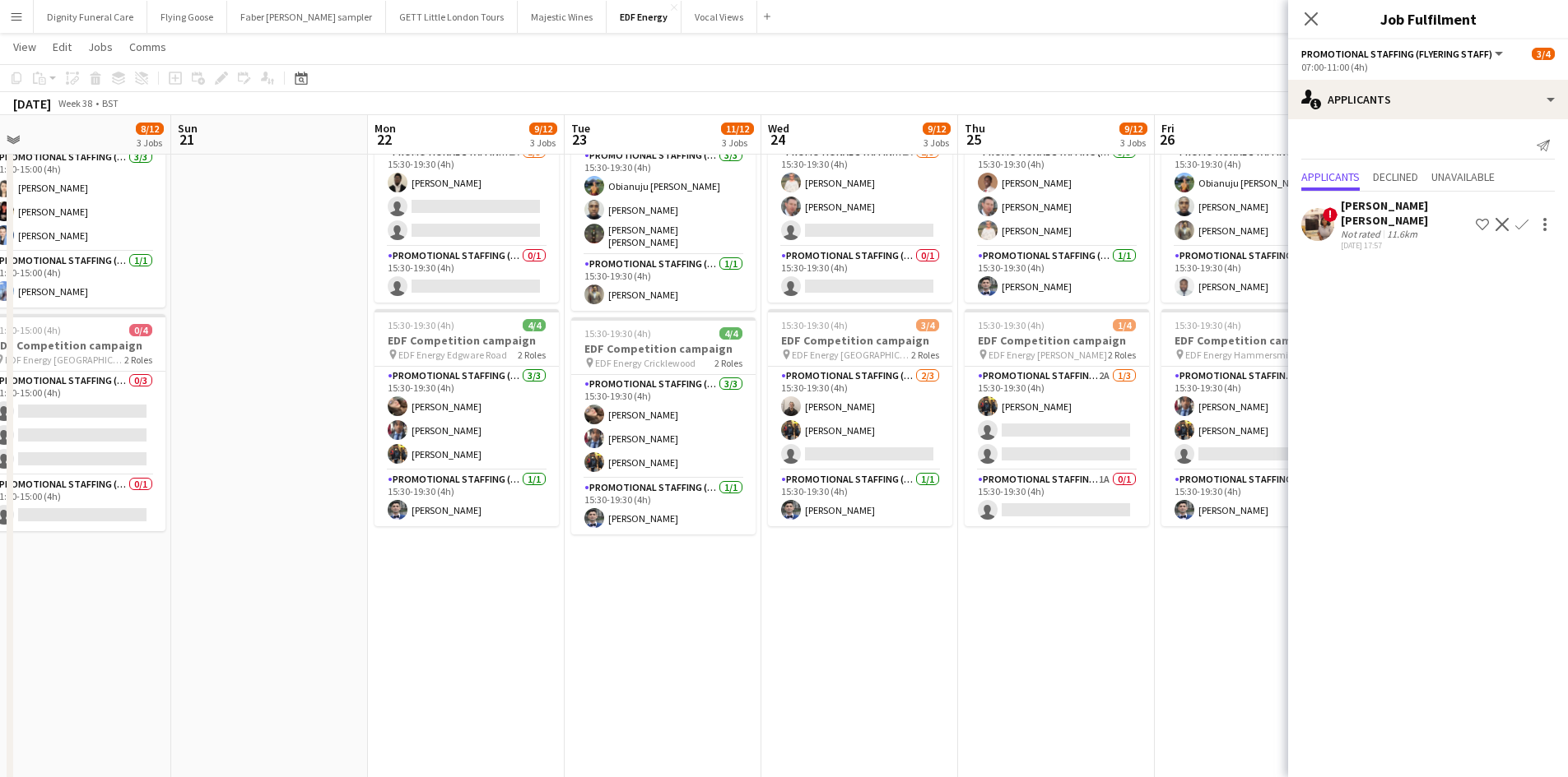
drag, startPoint x: 1064, startPoint y: 524, endPoint x: 754, endPoint y: 527, distance: 310.0
click at [754, 527] on app-calendar-viewport "Tue 16 12/12 3 Jobs Wed 17 10/12 3 Jobs Thu 18 7/12 3 Jobs Fri 19 7/12 3 Jobs S…" at bounding box center [784, 290] width 1568 height 1111
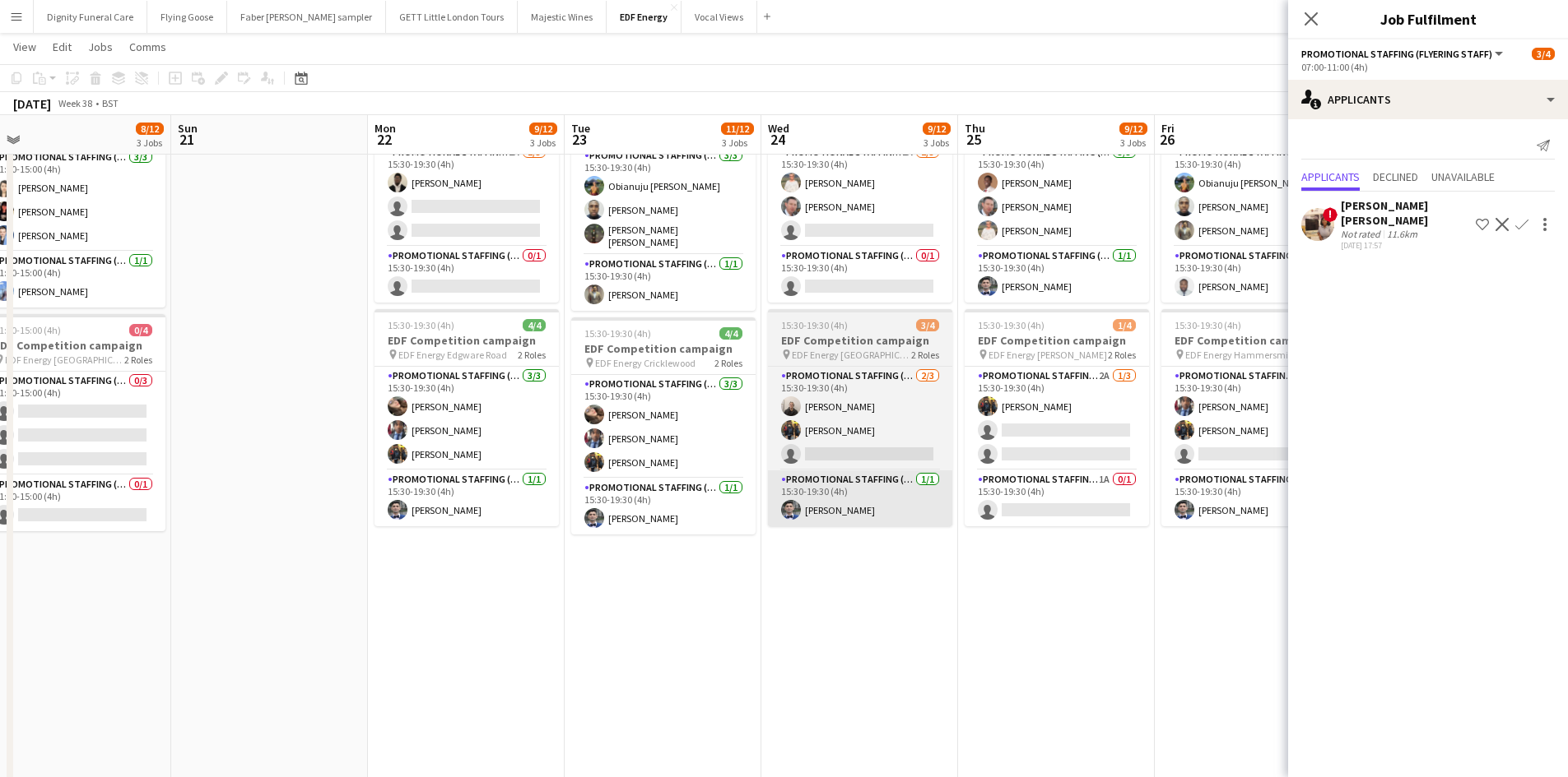
scroll to position [0, 827]
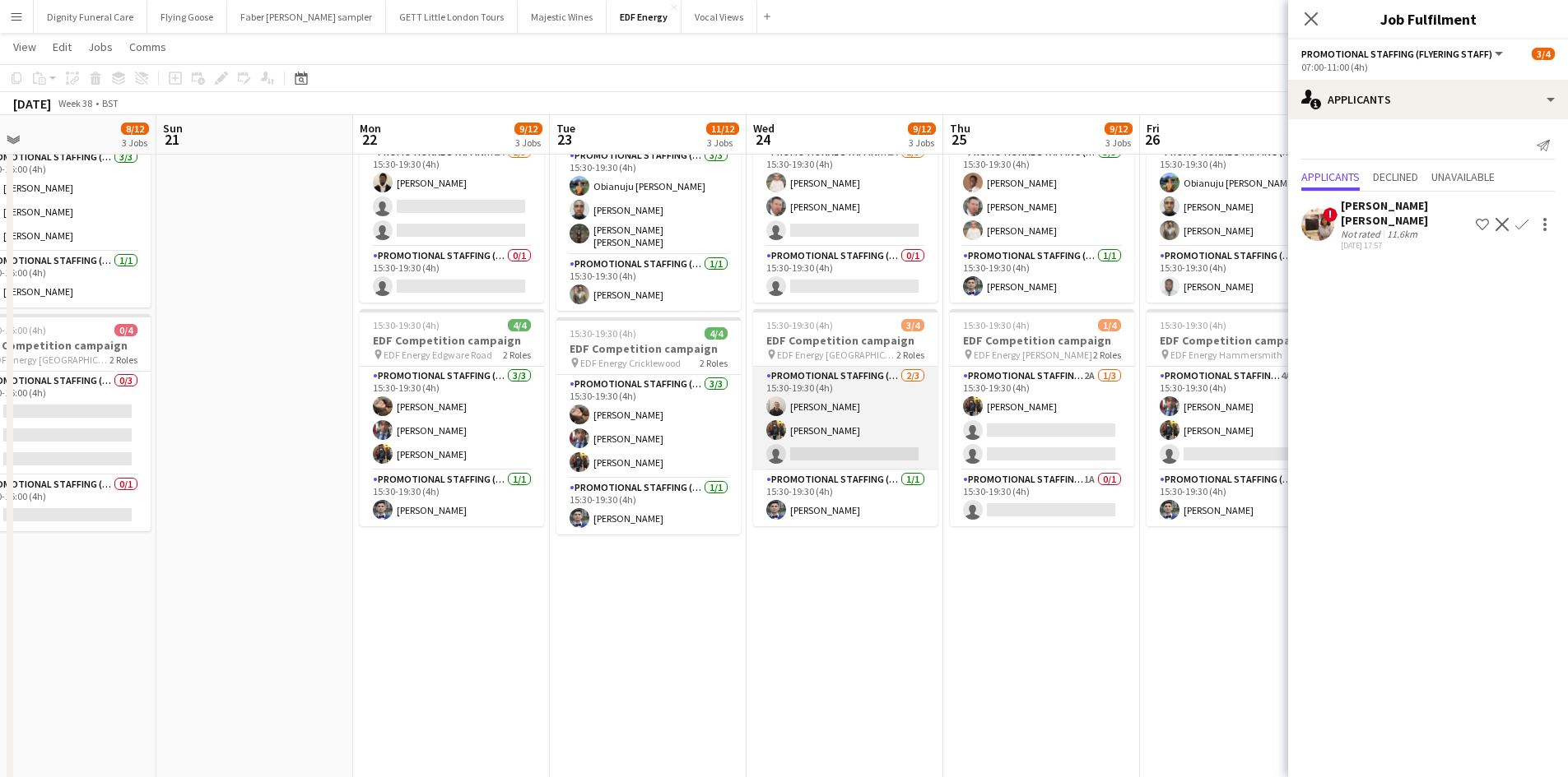
click at [847, 452] on app-card-role "Promotional Staffing (Flyering Staff) 2/3 15:30-19:30 (4h) Gavin Rowe Martin Br…" at bounding box center [845, 418] width 184 height 103
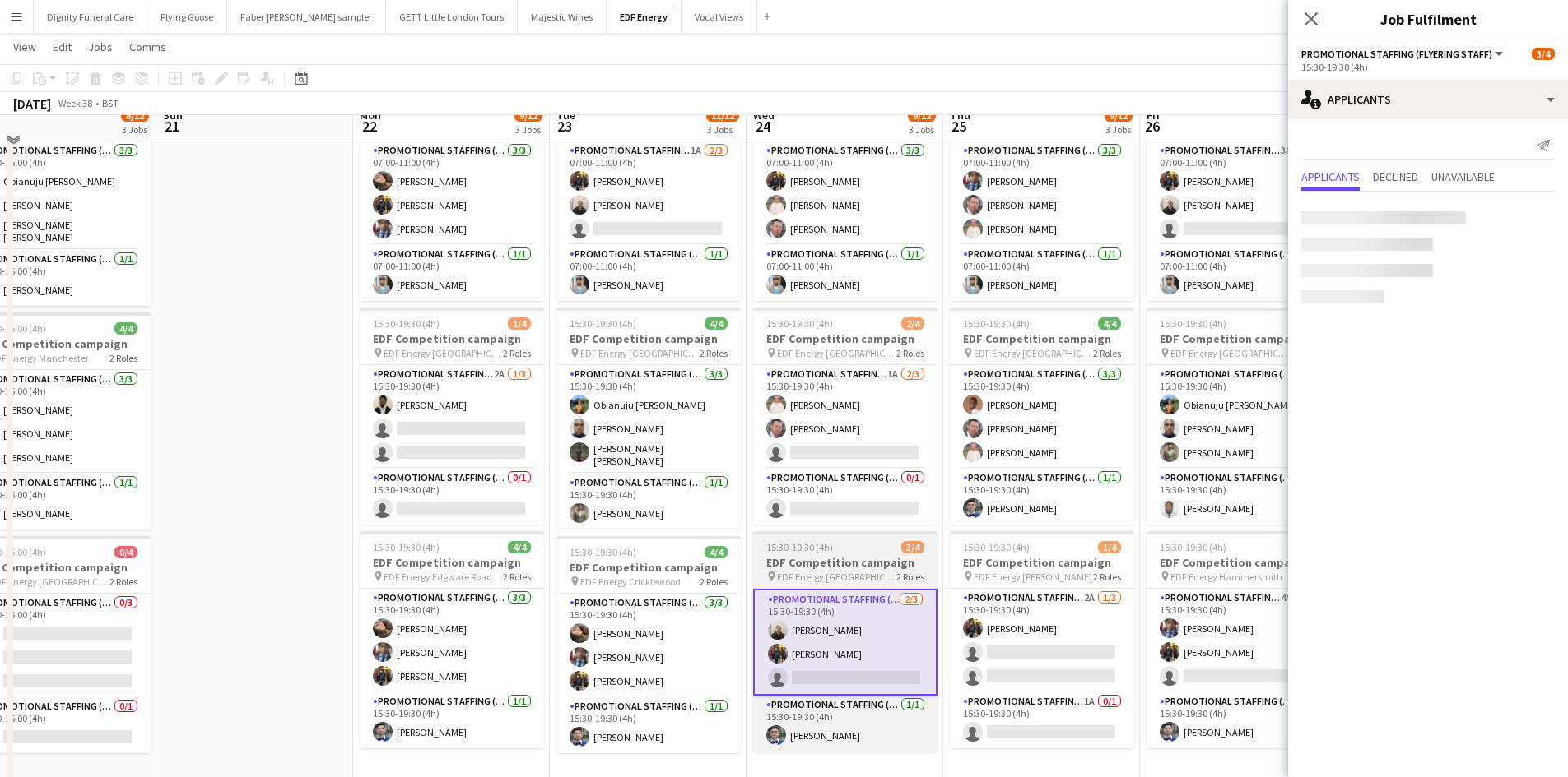
scroll to position [83, 0]
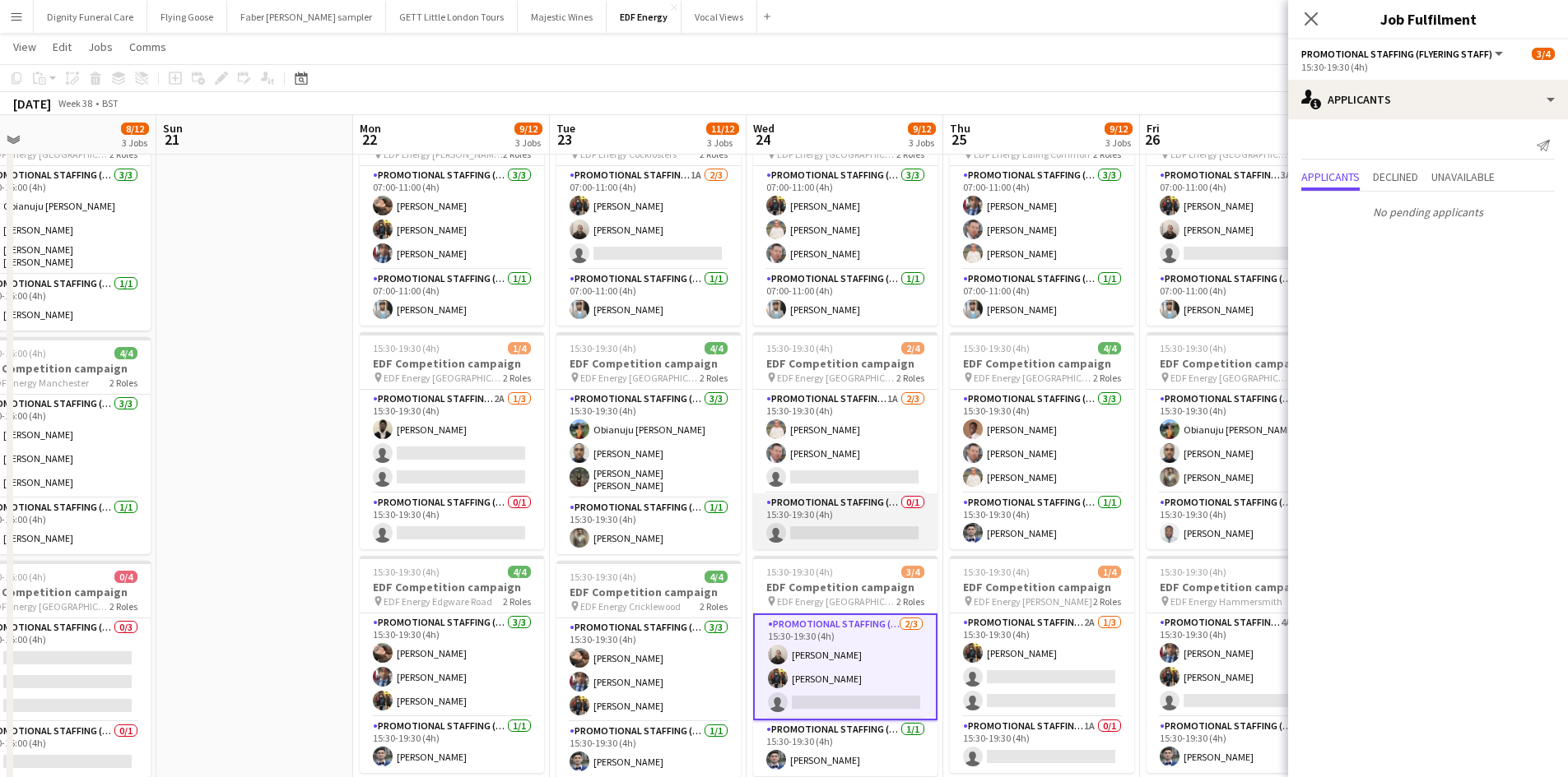
click at [841, 518] on app-card-role "Promotional Staffing (Team Leader) 0/1 15:30-19:30 (4h) single-neutral-actions" at bounding box center [845, 521] width 184 height 56
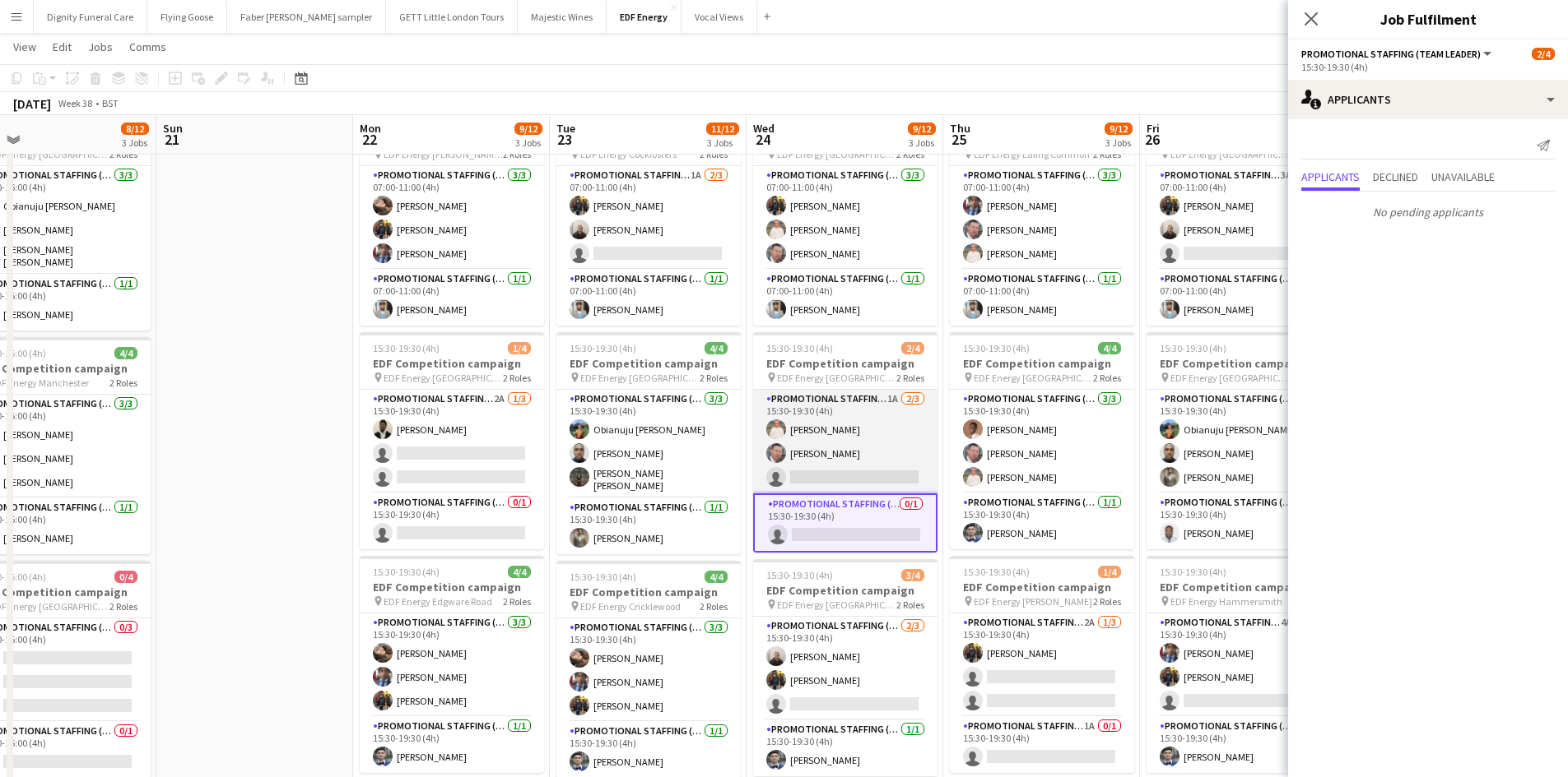
click at [884, 472] on app-card-role "Promotional Staffing (Flyering Staff) 1A 2/3 15:30-19:30 (4h) Melinda Kirkwood …" at bounding box center [845, 442] width 184 height 103
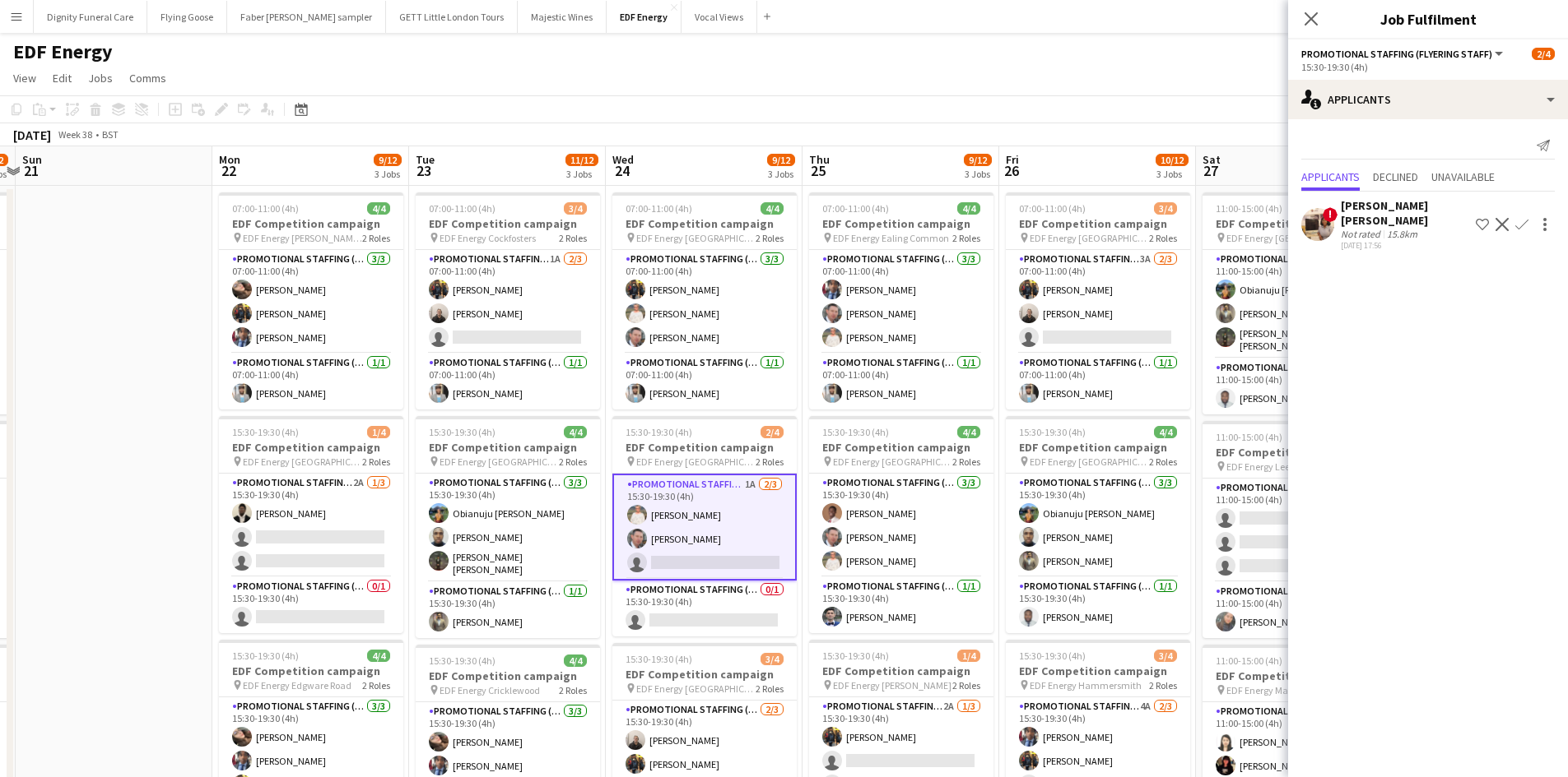
scroll to position [0, 743]
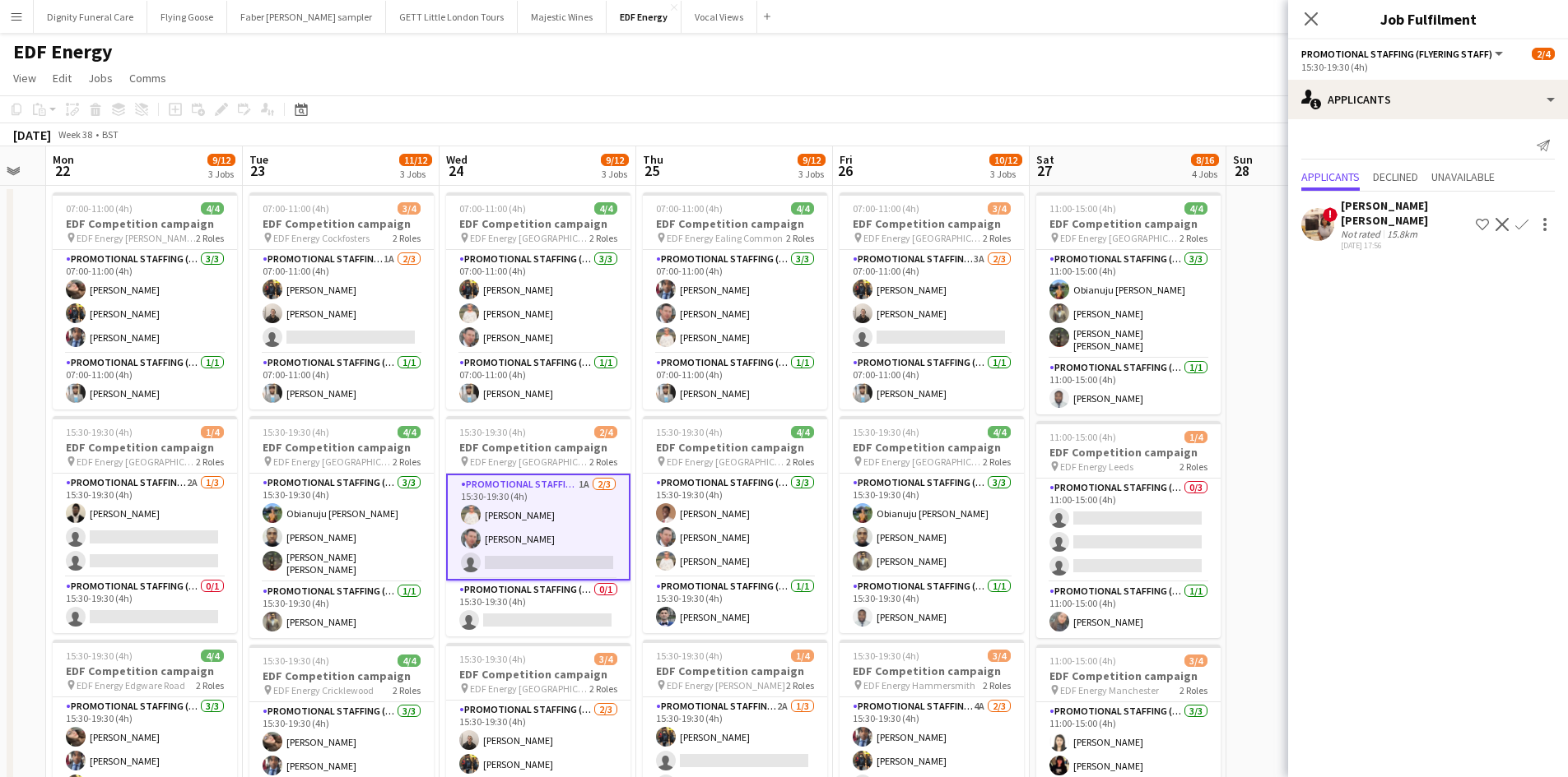
drag, startPoint x: 987, startPoint y: 472, endPoint x: 678, endPoint y: 445, distance: 310.2
click at [679, 445] on app-calendar-viewport "Thu 18 7/12 3 Jobs Fri 19 7/12 3 Jobs Sat 20 8/12 3 Jobs Sun 21 Mon 22 9/12 3 J…" at bounding box center [784, 662] width 1568 height 1032
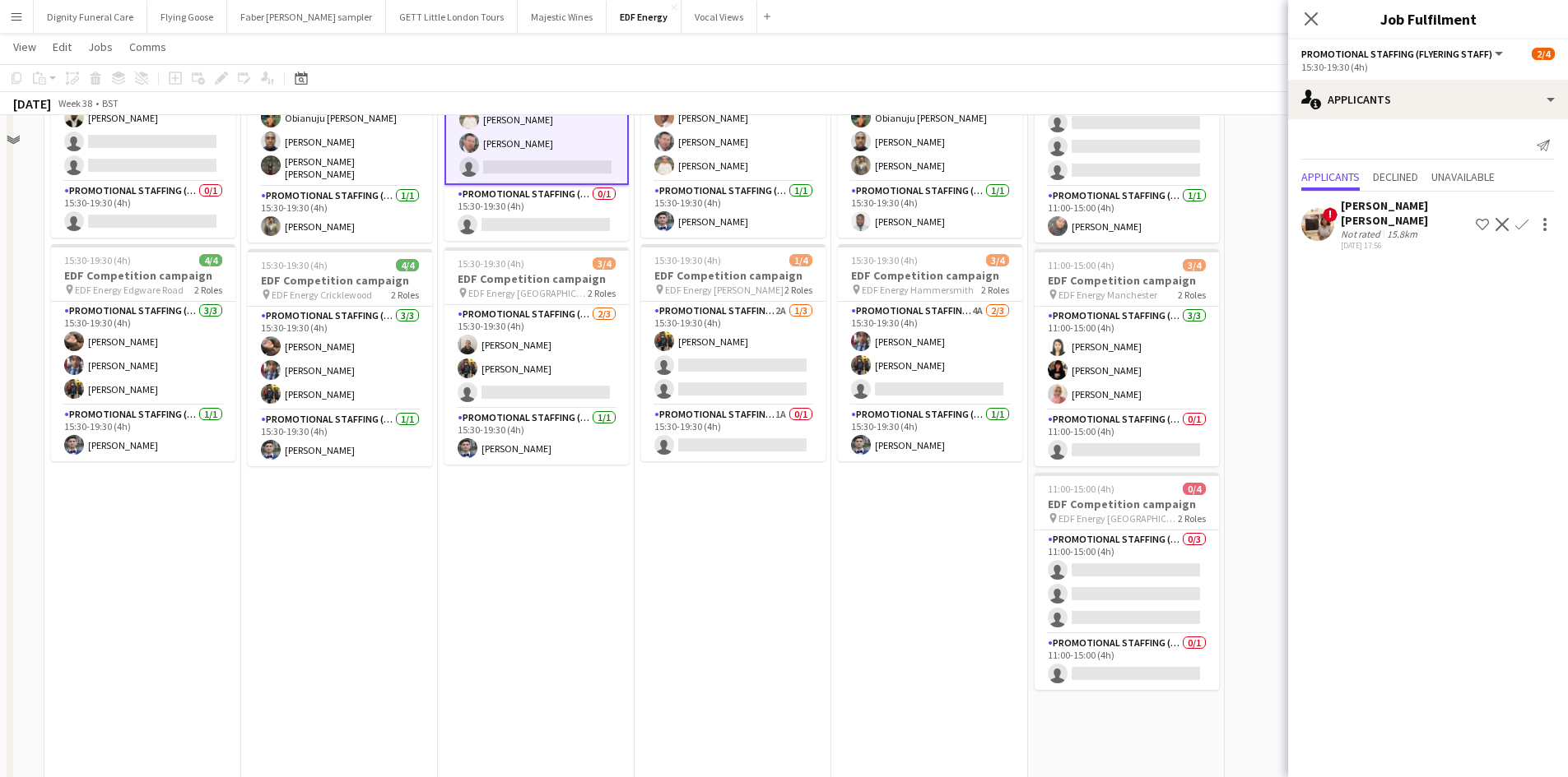
scroll to position [412, 0]
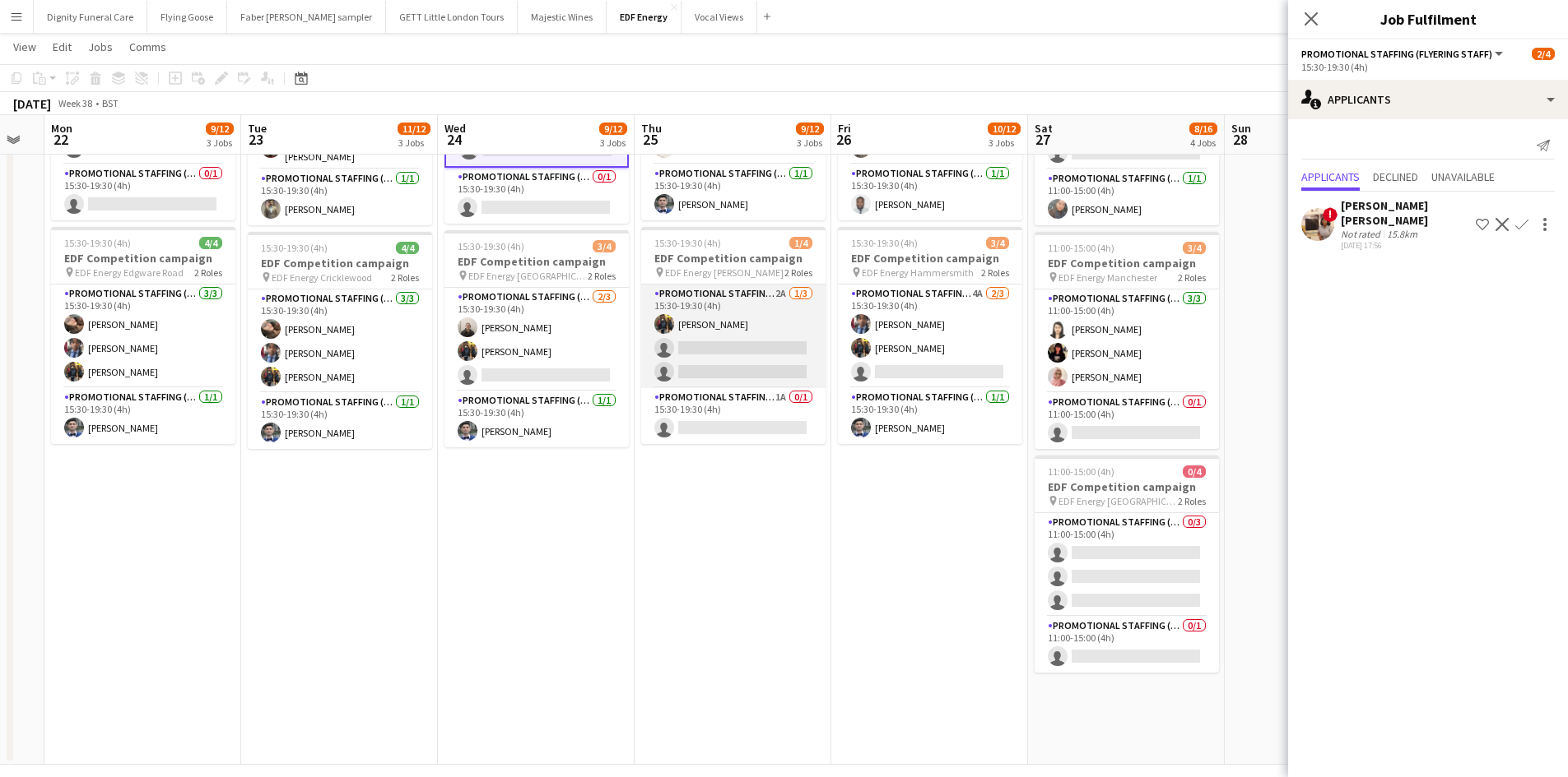
click at [728, 371] on app-card-role "Promotional Staffing (Flyering Staff) 2A 1/3 15:30-19:30 (4h) Martin Brady sing…" at bounding box center [733, 336] width 184 height 103
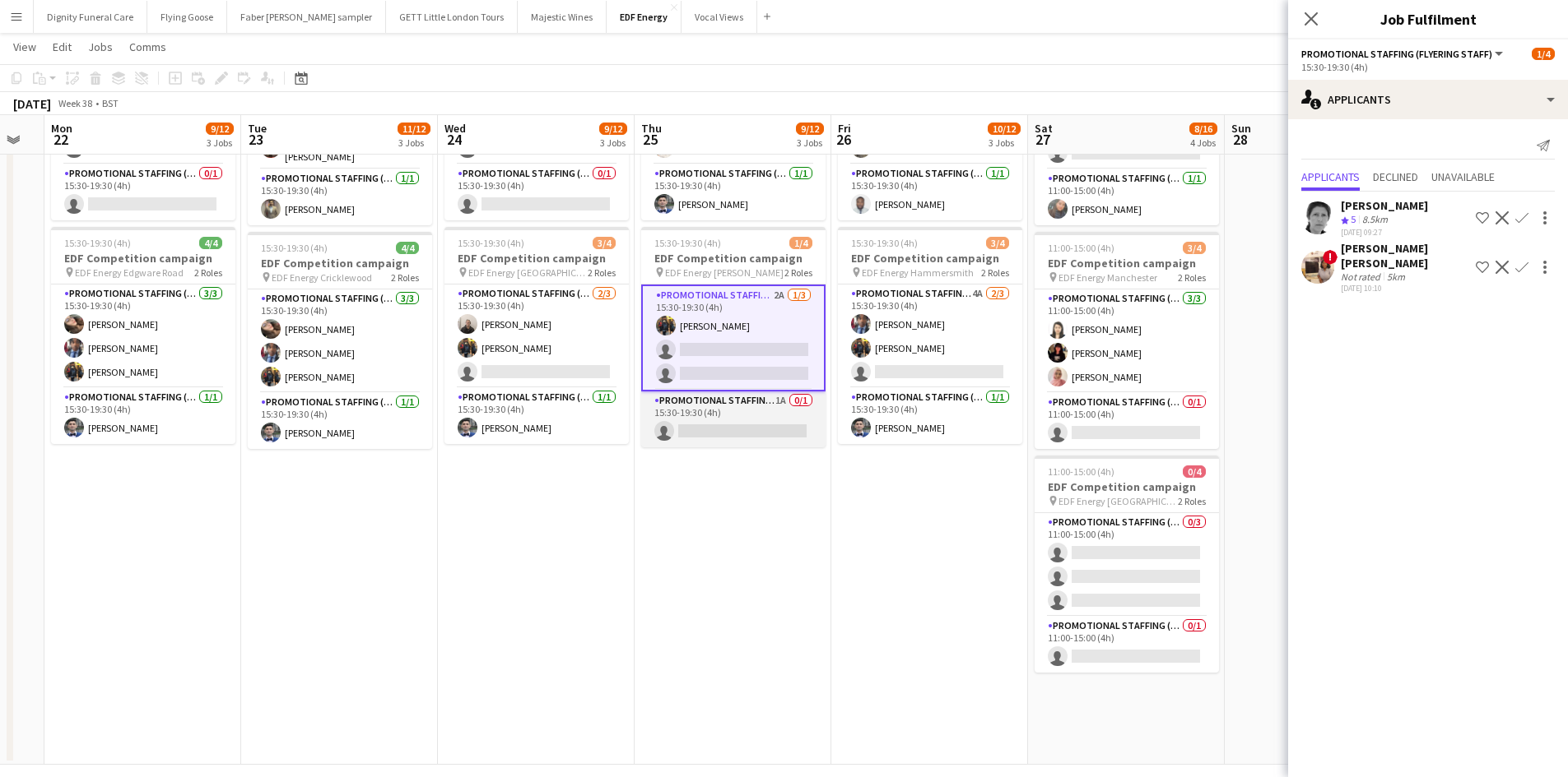
click at [736, 428] on app-card-role "Promotional Staffing (Team Leader) 1A 0/1 15:30-19:30 (4h) single-neutral-actio…" at bounding box center [733, 420] width 184 height 56
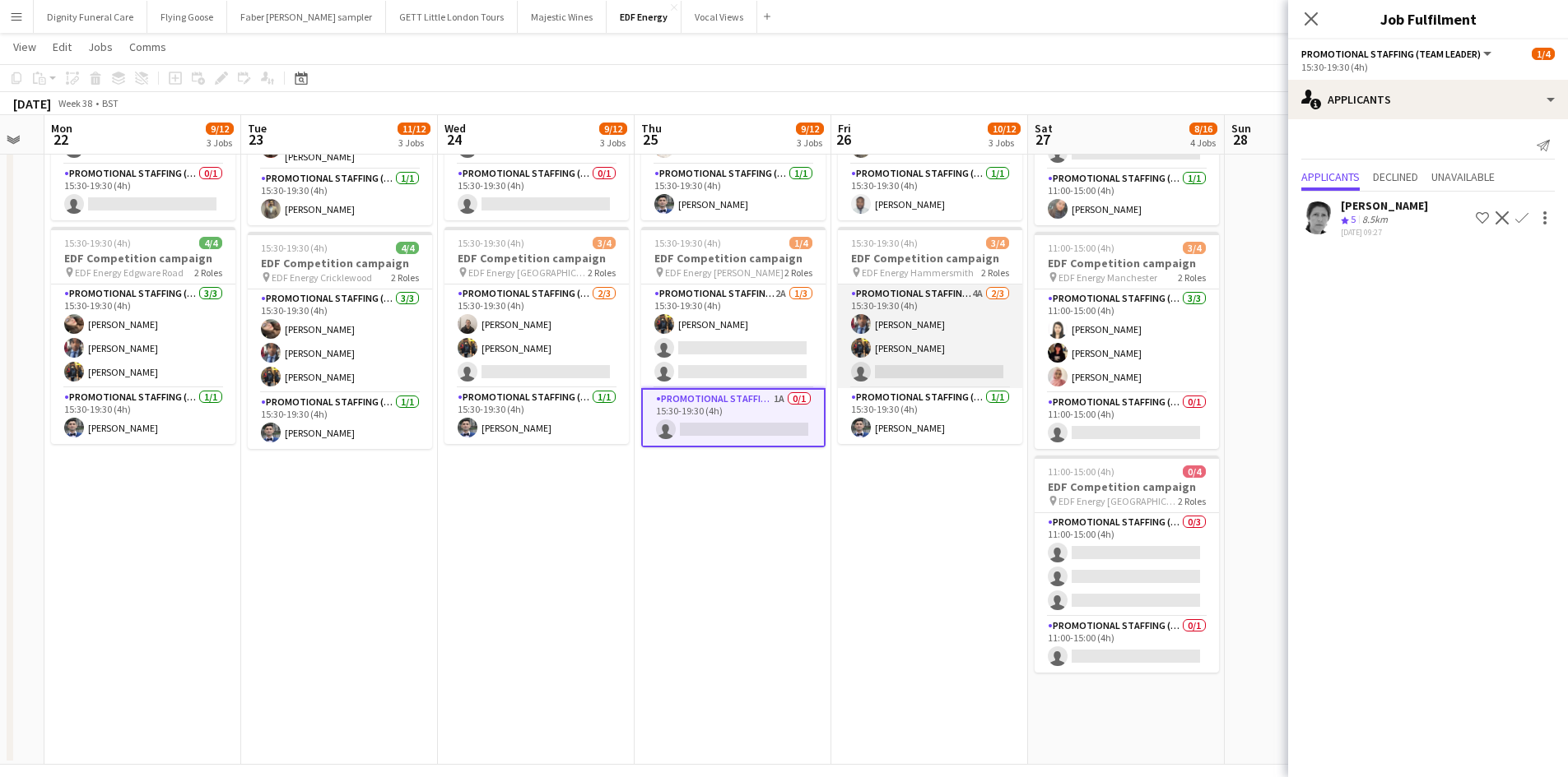
click at [939, 381] on app-card-role "Promotional Staffing (Flyering Staff) 4A 2/3 15:30-19:30 (4h) Seyi Ogunyemi Mar…" at bounding box center [930, 336] width 184 height 103
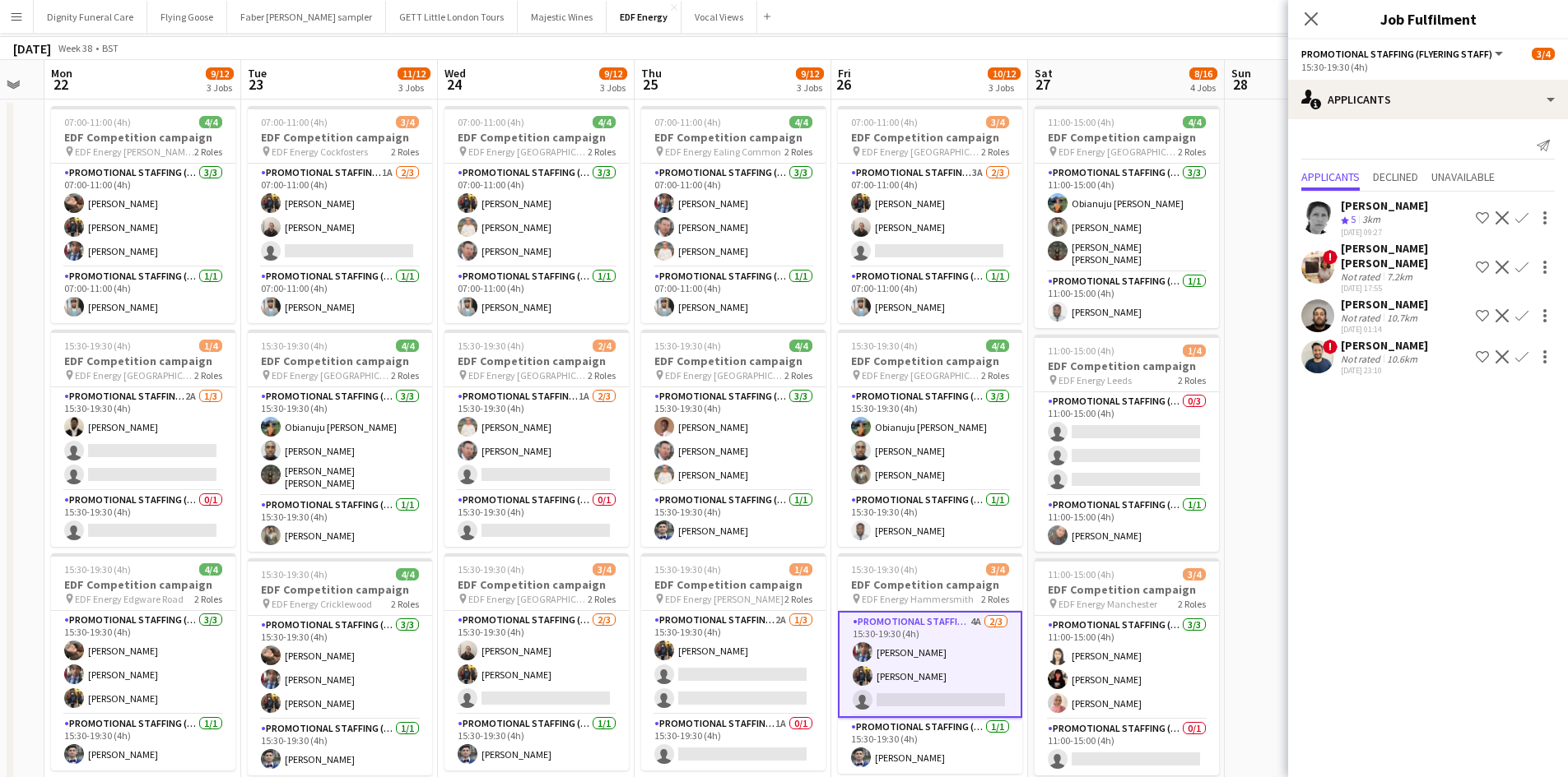
scroll to position [0, 0]
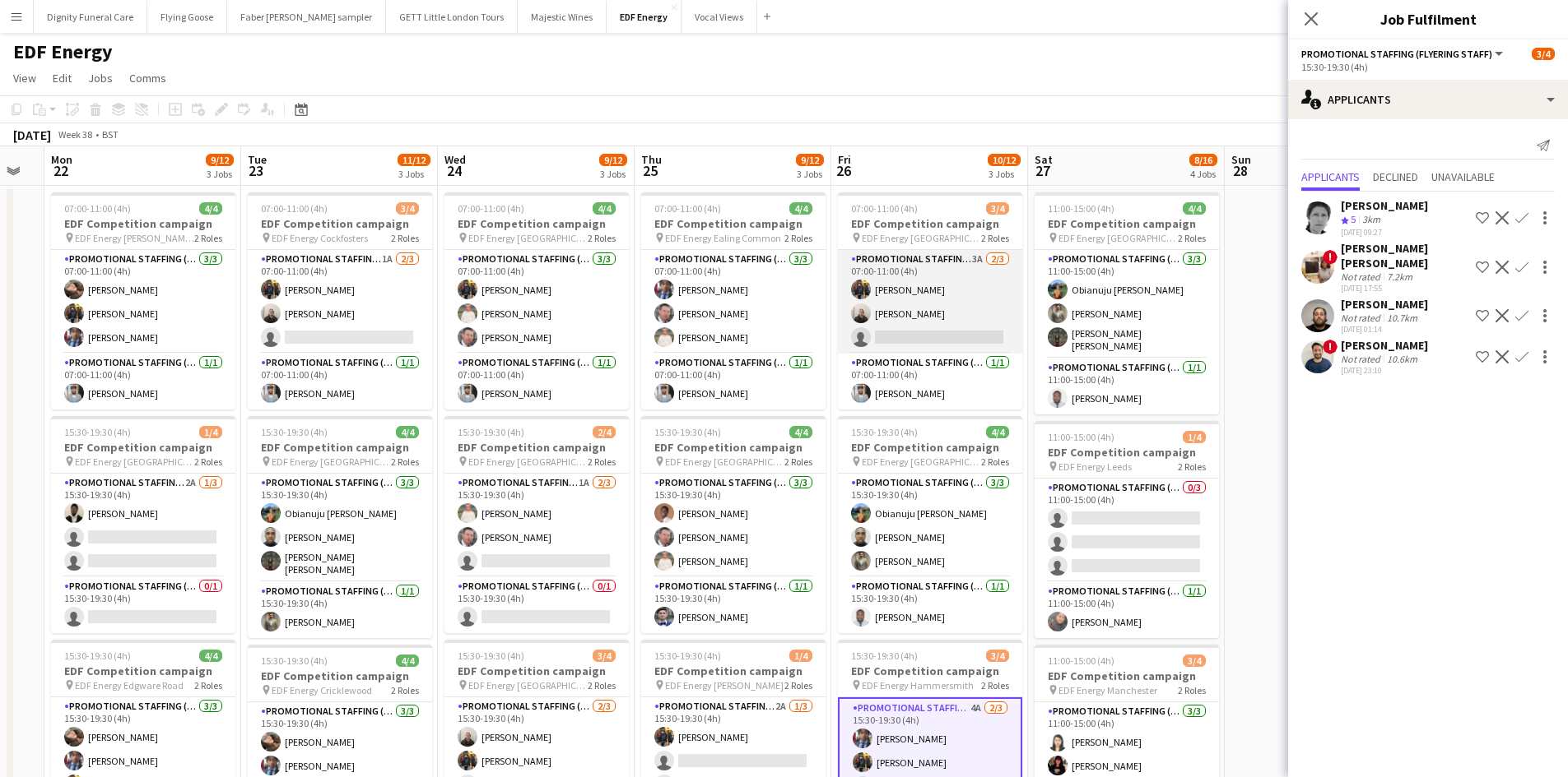
click at [915, 340] on app-card-role "Promotional Staffing (Flyering Staff) 3A 2/3 07:00-11:00 (4h) Martin Brady Gavi…" at bounding box center [930, 302] width 184 height 103
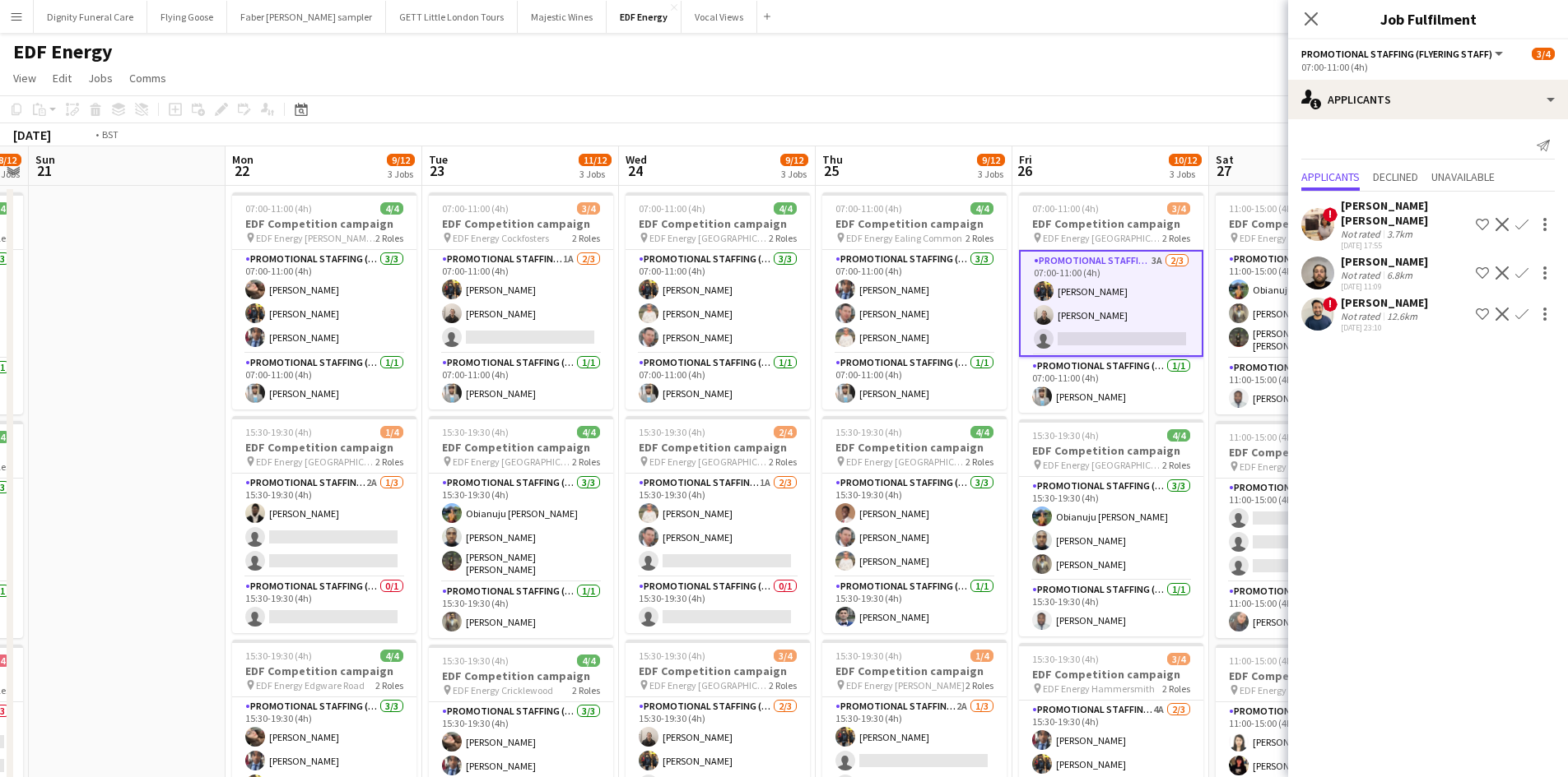
drag, startPoint x: 932, startPoint y: 511, endPoint x: 719, endPoint y: 512, distance: 213.0
click at [723, 513] on app-calendar-viewport "Thu 18 7/12 3 Jobs Fri 19 7/12 3 Jobs Sat 20 8/12 3 Jobs Sun 21 Mon 22 9/12 3 J…" at bounding box center [784, 662] width 1568 height 1032
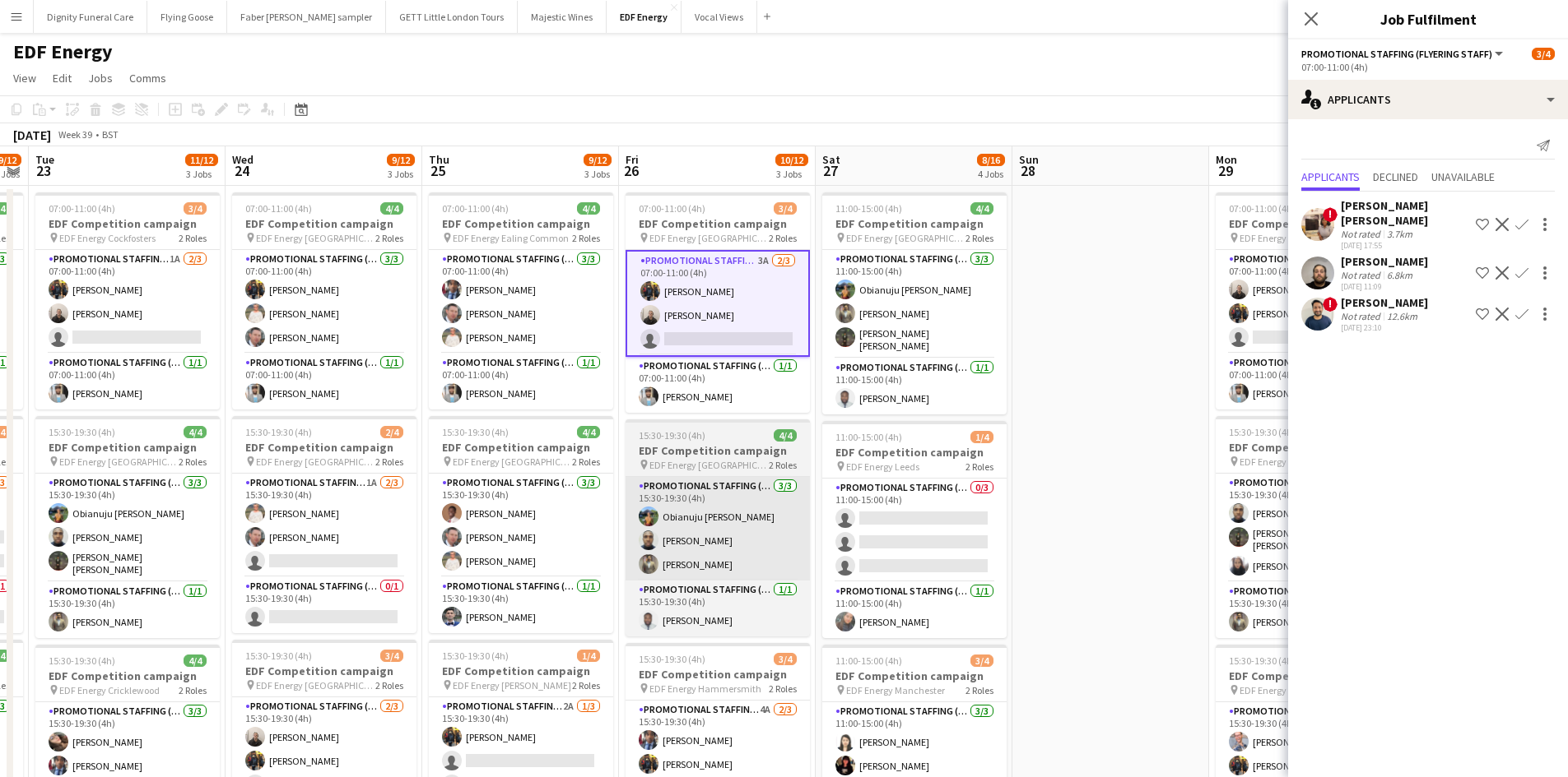
scroll to position [0, 573]
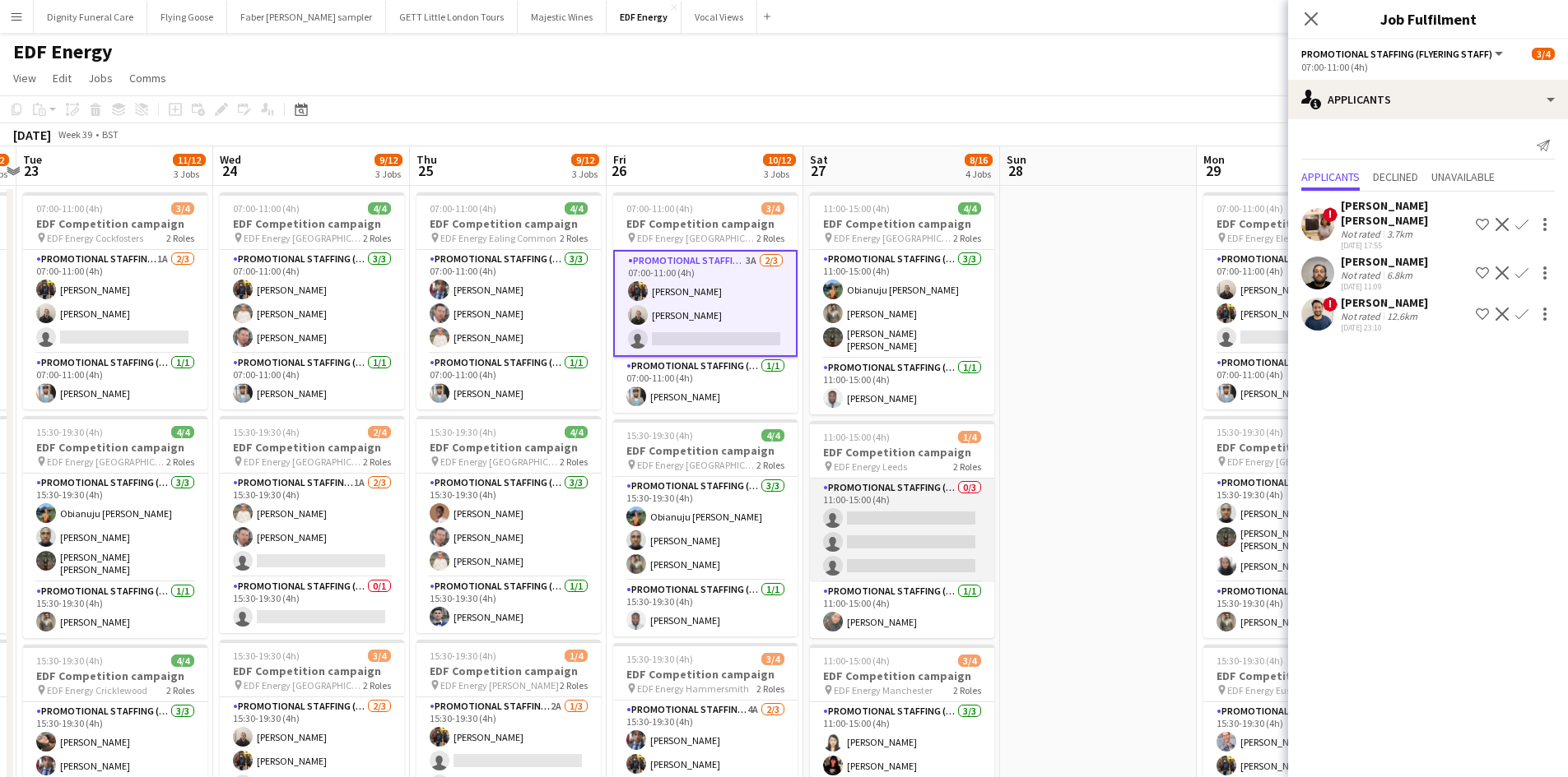
click at [901, 547] on app-card-role "Promotional Staffing (Flyering Staff) 0/3 11:00-15:00 (4h) single-neutral-actio…" at bounding box center [902, 530] width 184 height 103
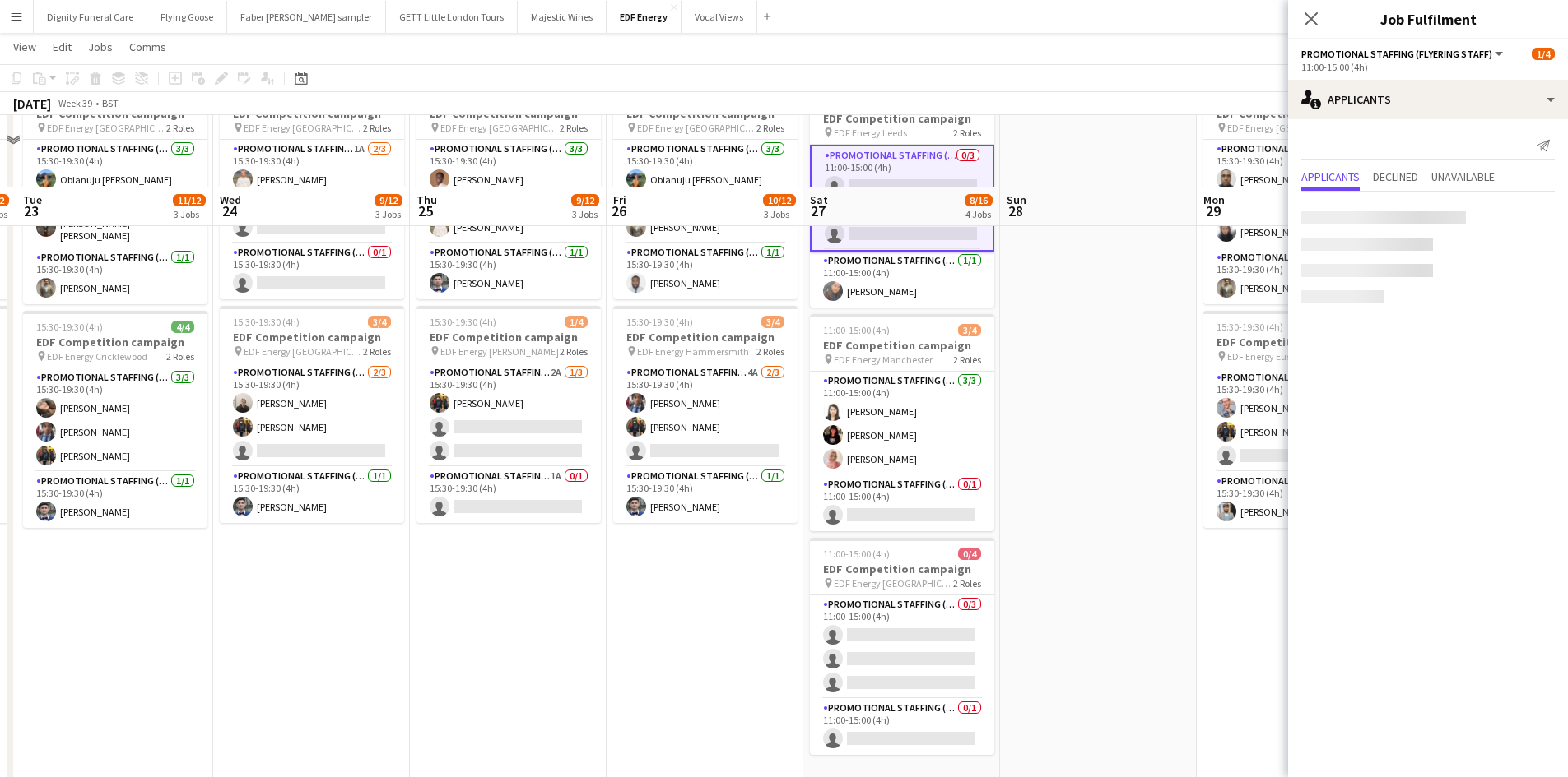
scroll to position [412, 0]
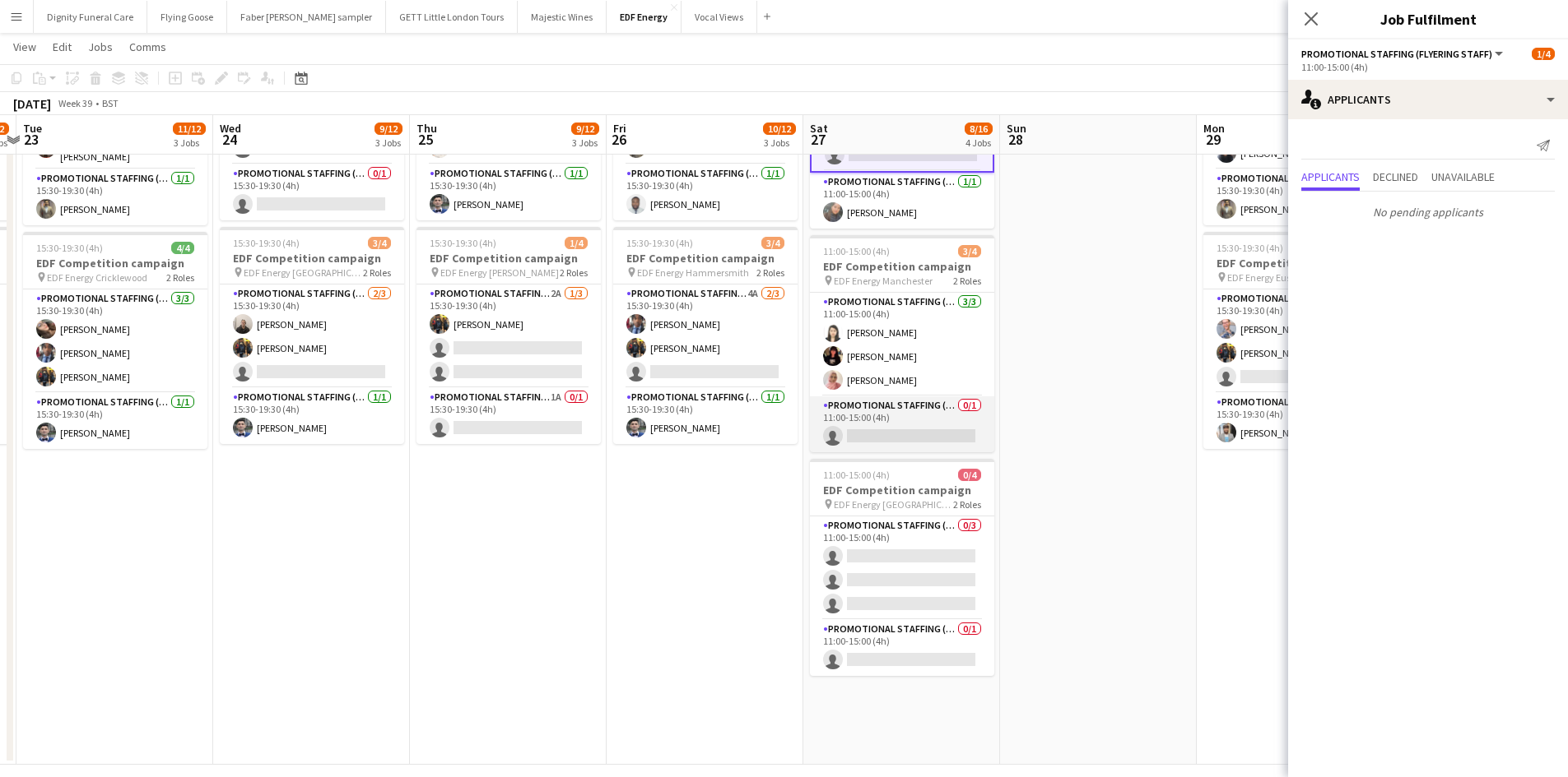
click at [933, 433] on app-card-role "Promotional Staffing (Team Leader) 0/1 11:00-15:00 (4h) single-neutral-actions" at bounding box center [902, 425] width 184 height 56
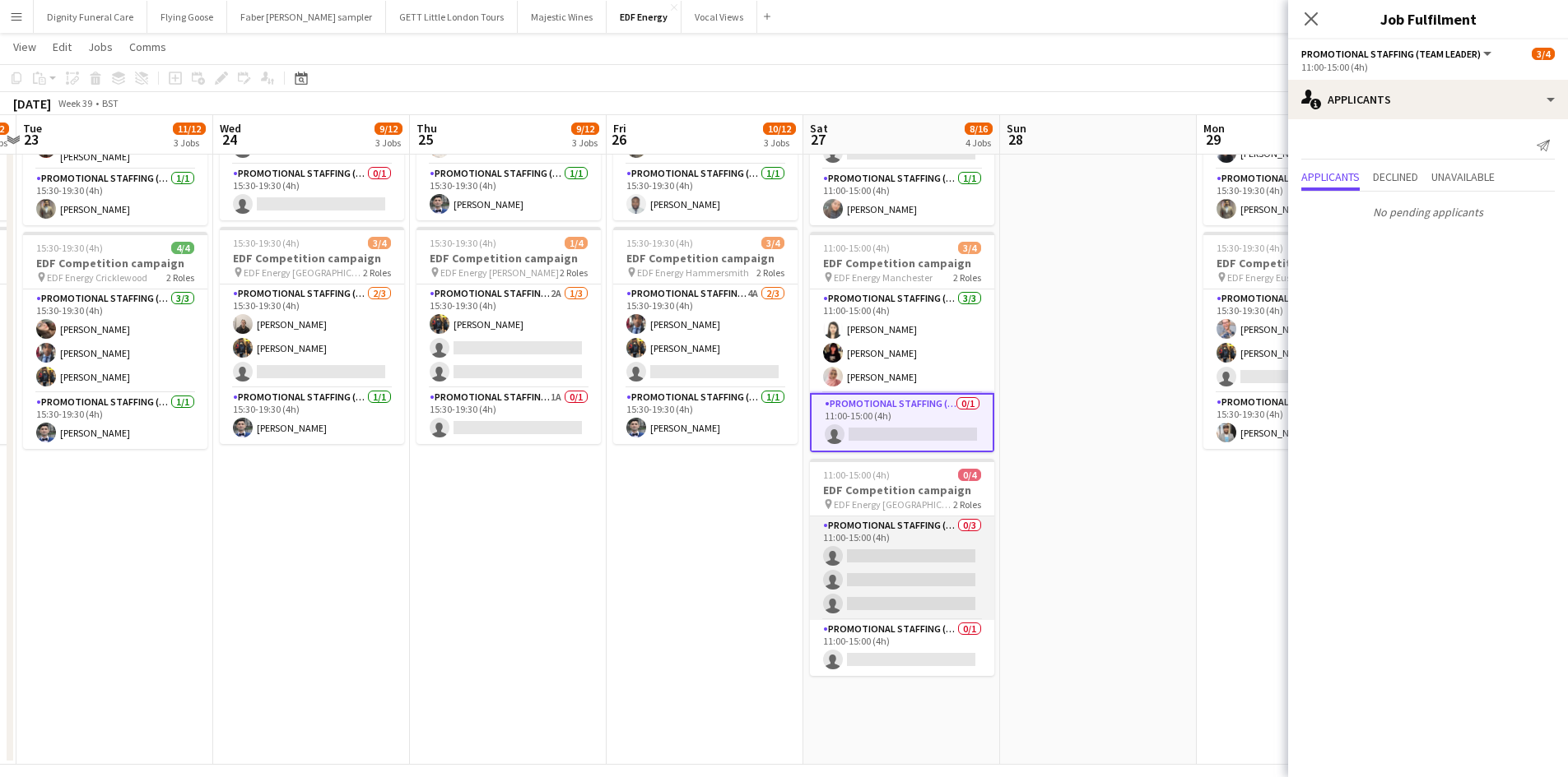
click at [899, 560] on app-card-role "Promotional Staffing (Flyering Staff) 0/3 11:00-15:00 (4h) single-neutral-actio…" at bounding box center [902, 568] width 184 height 103
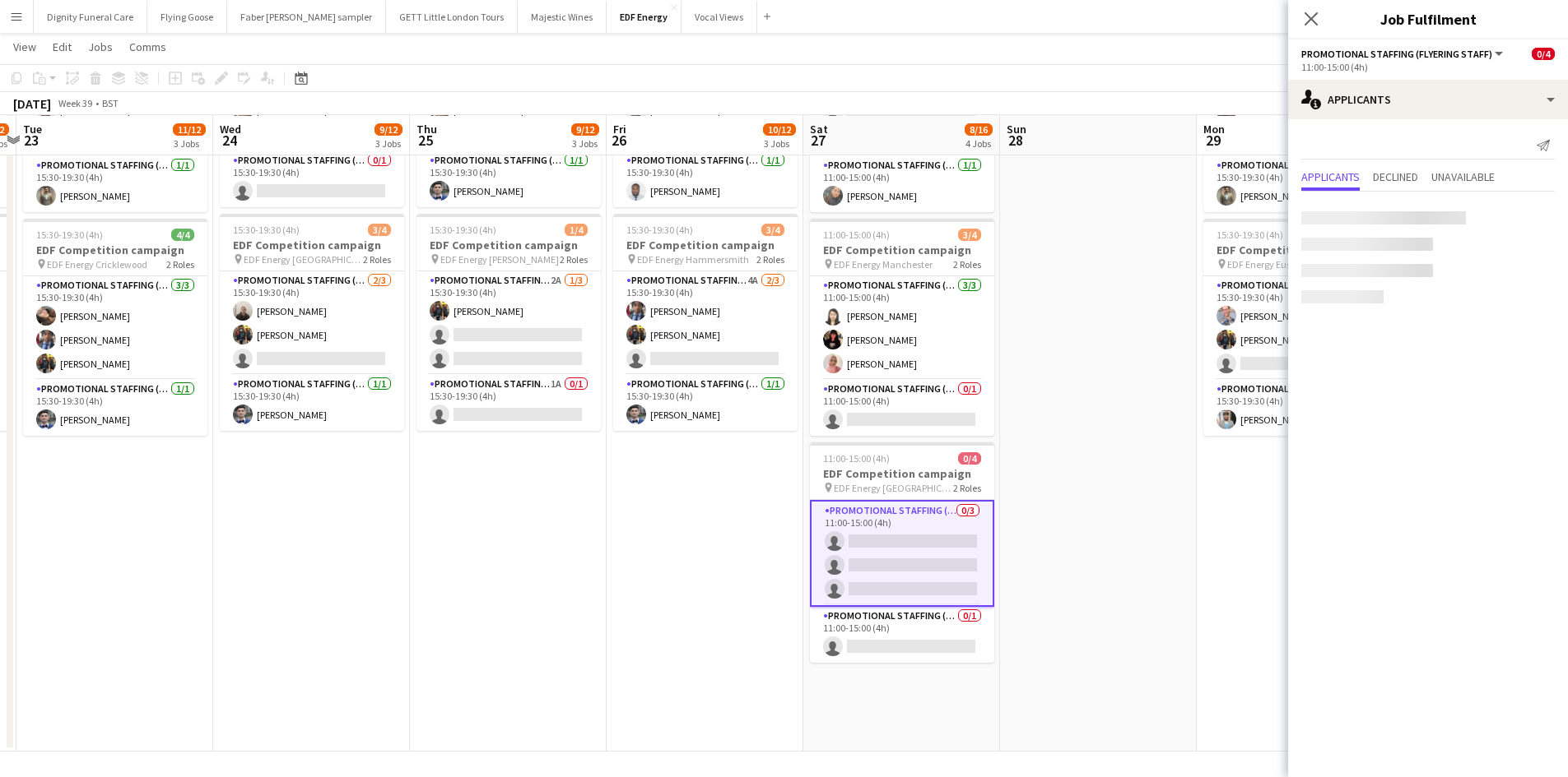
scroll to position [427, 0]
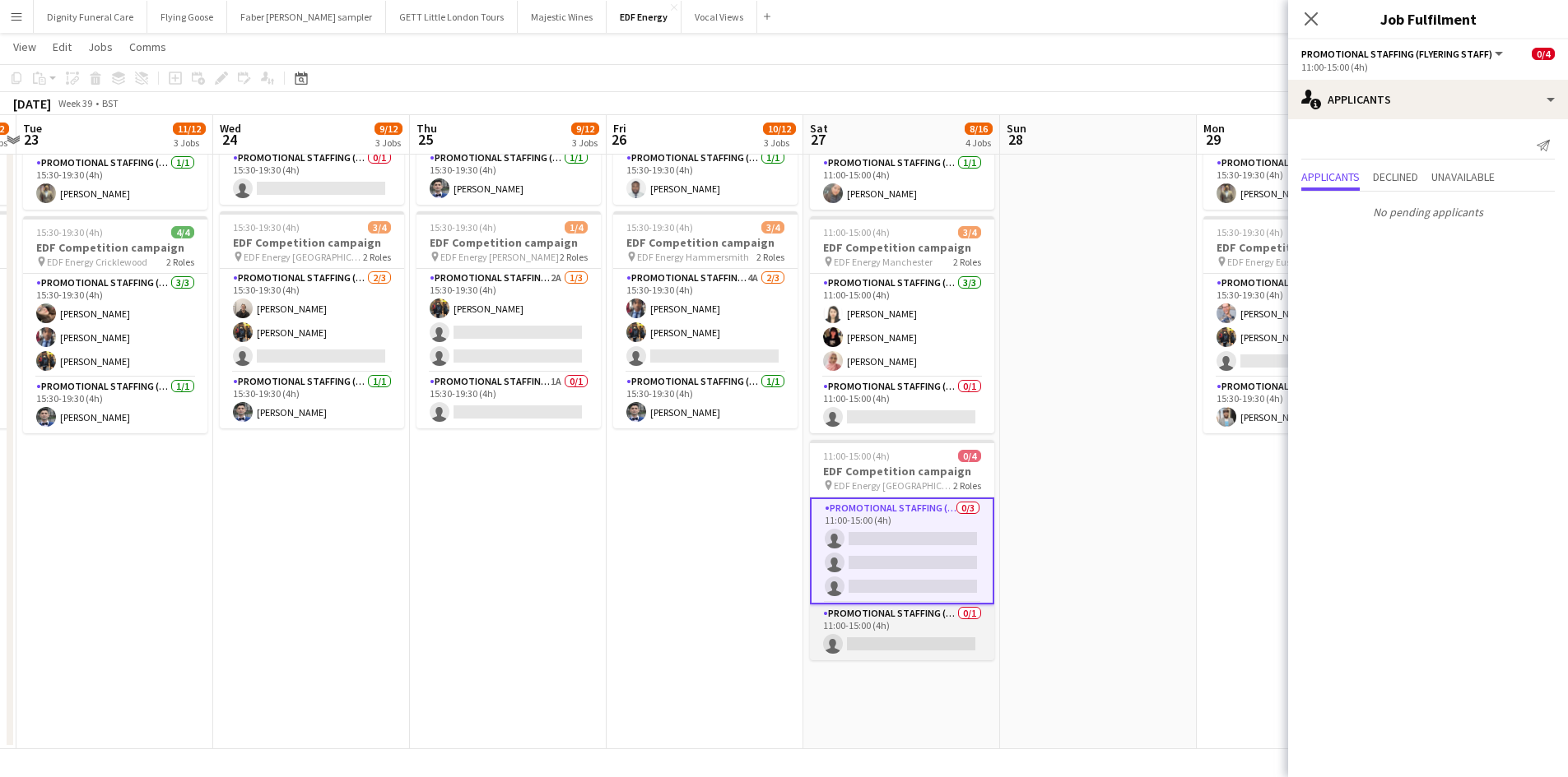
click at [906, 646] on app-card-role "Promotional Staffing (Team Leader) 0/1 11:00-15:00 (4h) single-neutral-actions" at bounding box center [902, 632] width 184 height 56
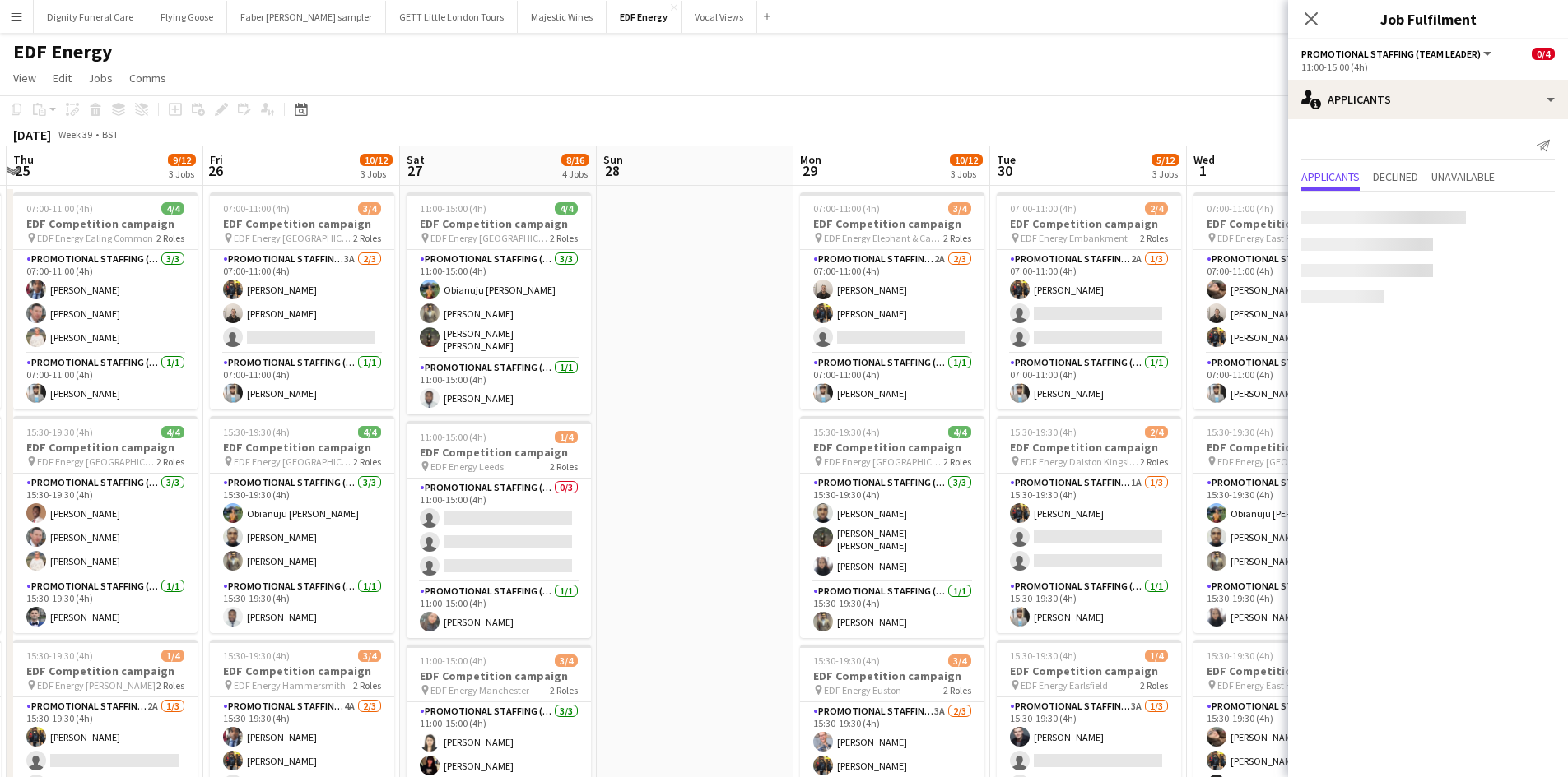
scroll to position [0, 708]
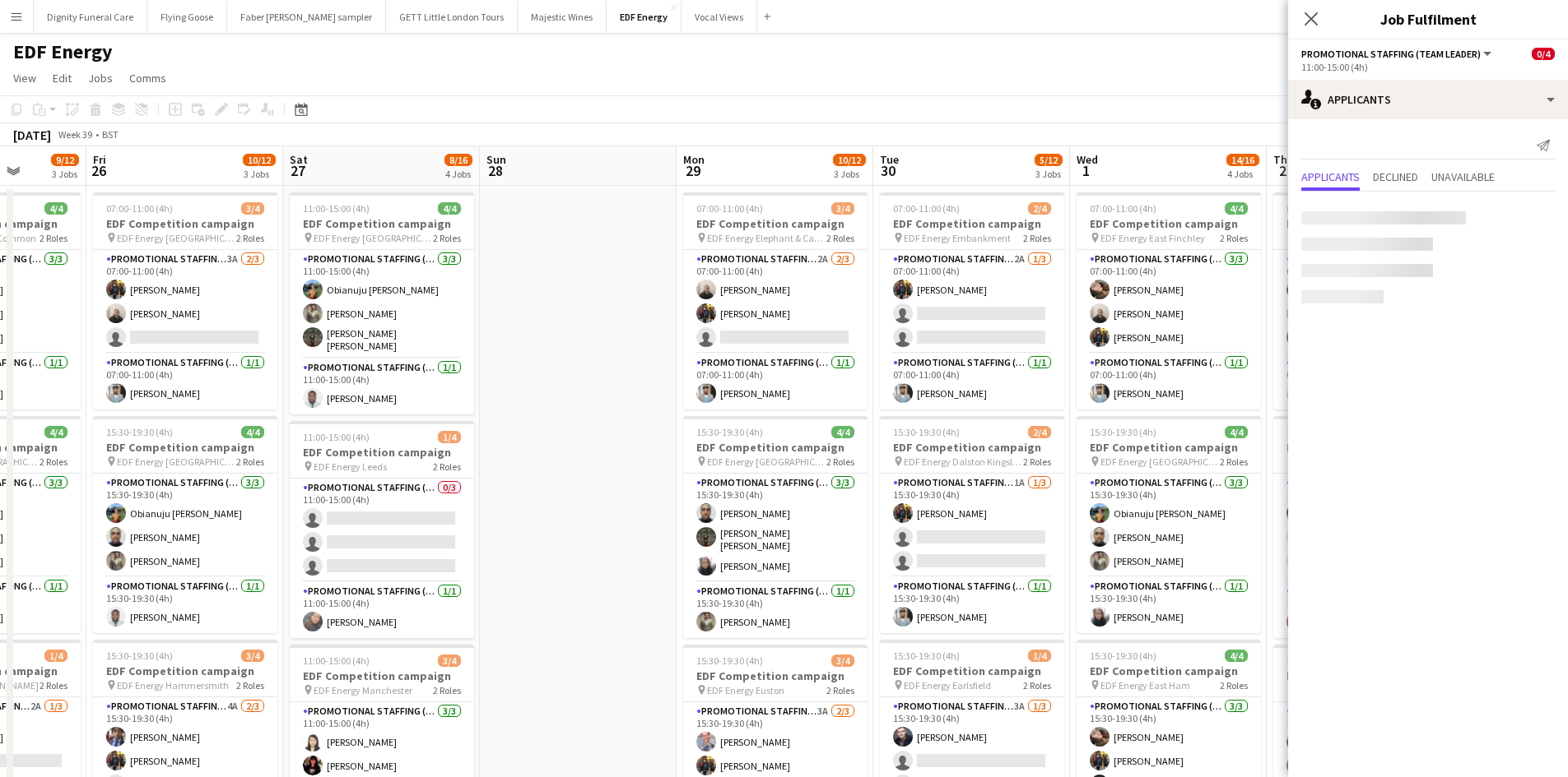
drag, startPoint x: 1116, startPoint y: 548, endPoint x: 589, endPoint y: 534, distance: 527.2
click at [590, 534] on app-calendar-viewport "Mon 22 9/12 3 Jobs Tue 23 11/12 3 Jobs Wed 24 9/12 3 Jobs Thu 25 9/12 3 Jobs Fr…" at bounding box center [784, 662] width 1568 height 1032
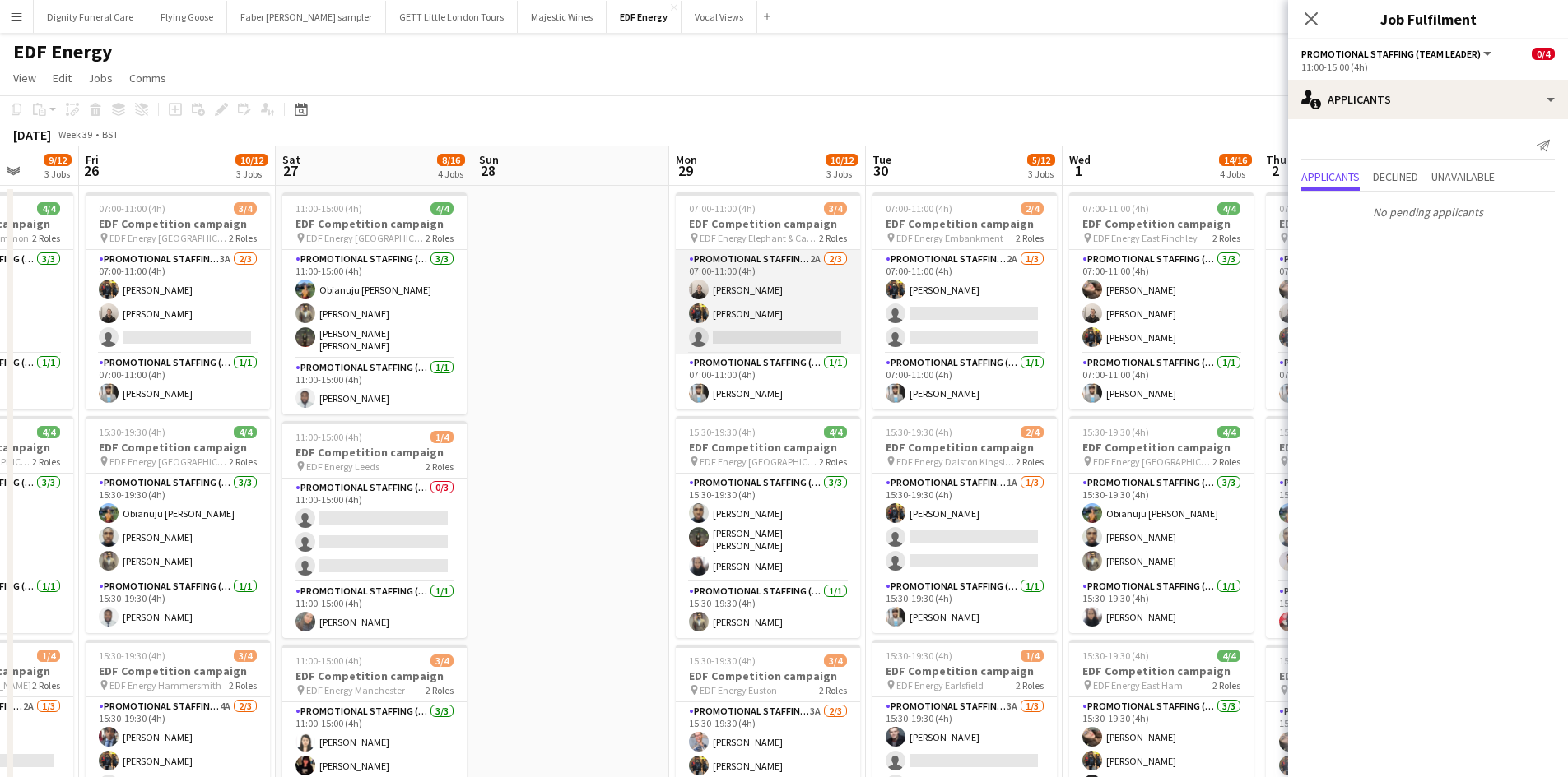
click at [772, 340] on app-card-role "Promotional Staffing (Flyering Staff) 2A 2/3 07:00-11:00 (4h) Gavin Rowe Martin…" at bounding box center [768, 302] width 184 height 103
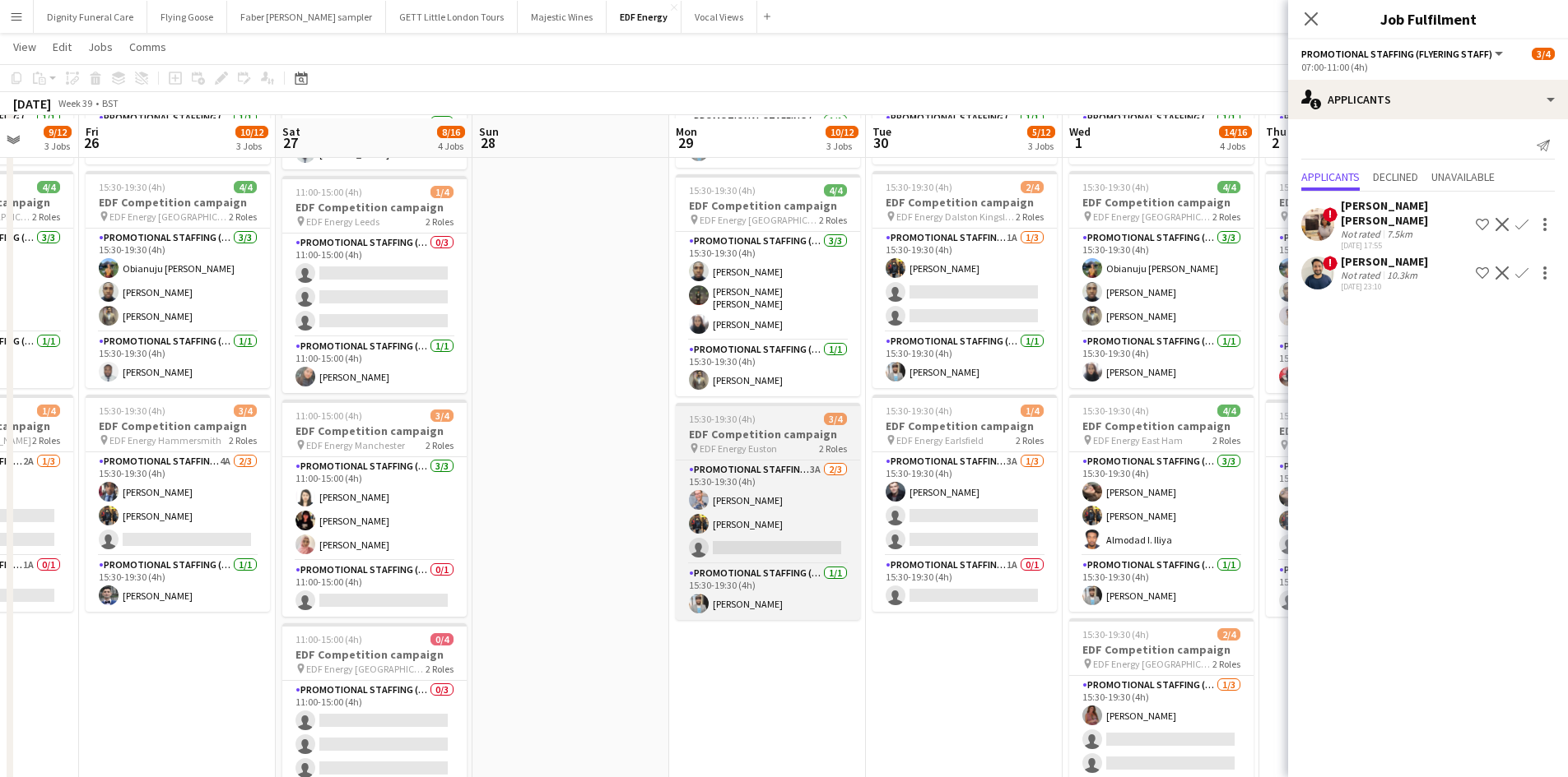
scroll to position [247, 0]
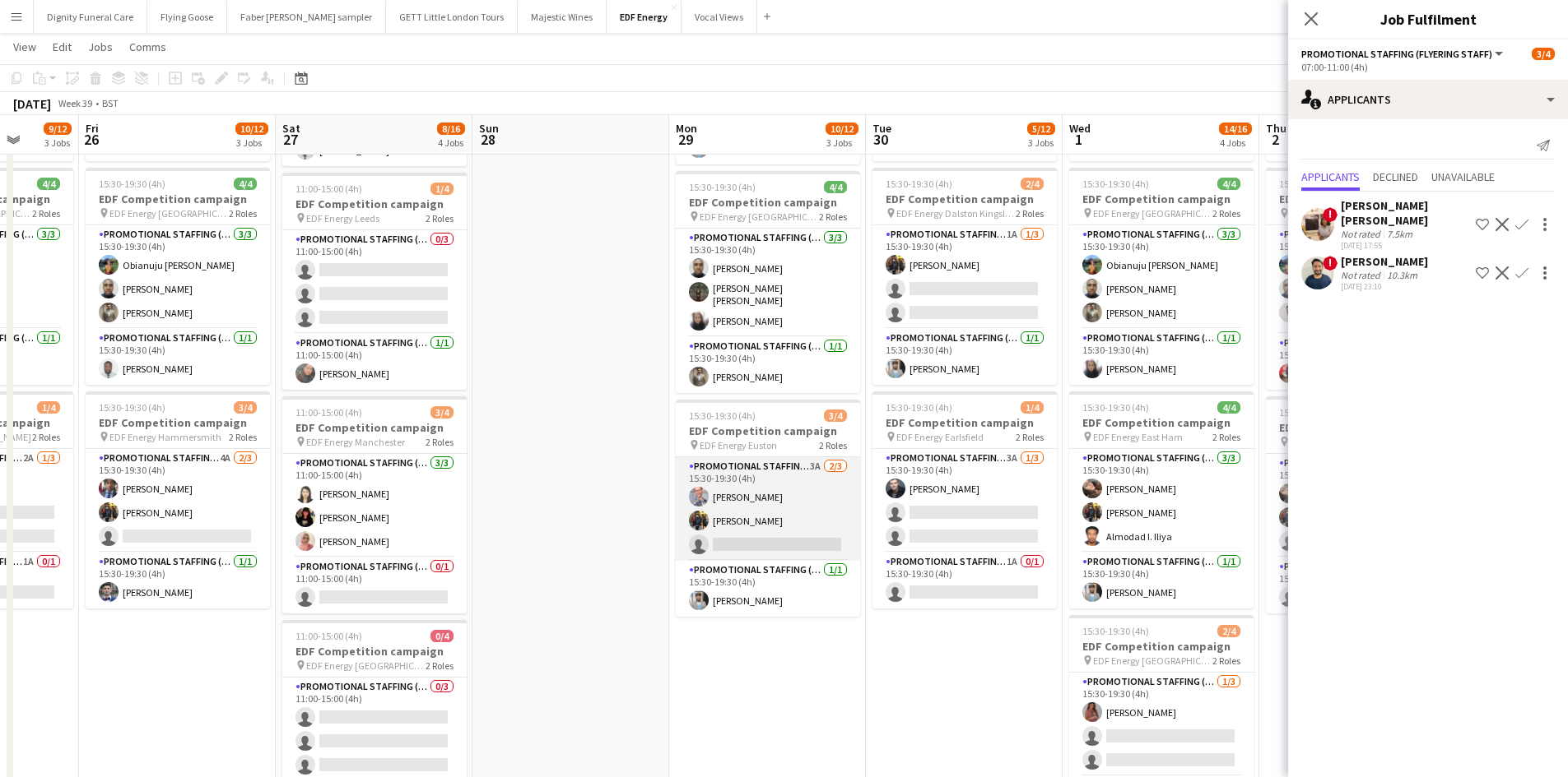
click at [790, 552] on app-card-role "Promotional Staffing (Flyering Staff) 3A 2/3 15:30-19:30 (4h) SIMON GREIFF Mart…" at bounding box center [768, 509] width 184 height 103
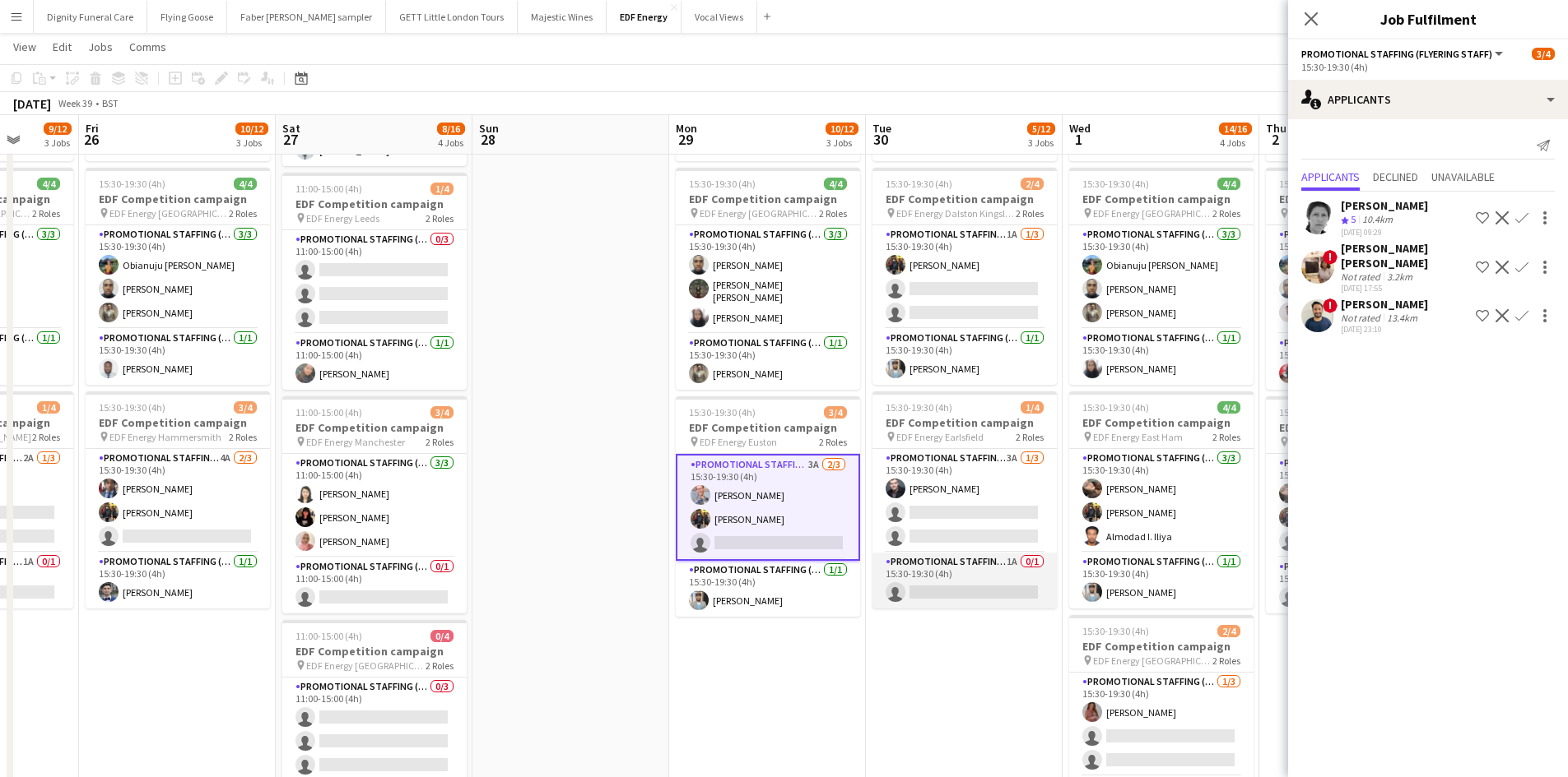
click at [961, 586] on app-card-role "Promotional Staffing (Team Leader) 1A 0/1 15:30-19:30 (4h) single-neutral-actio…" at bounding box center [964, 581] width 184 height 56
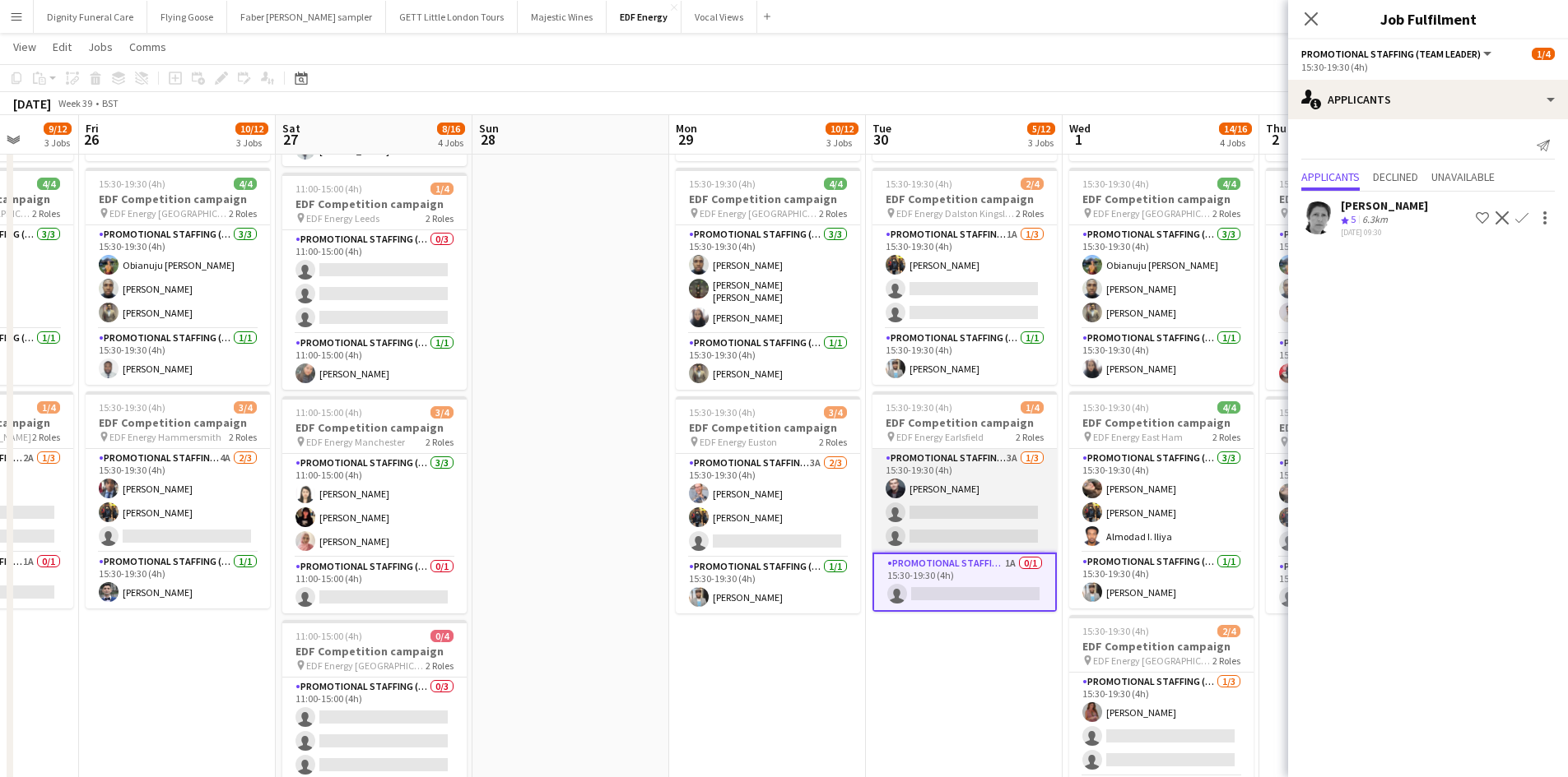
click at [1005, 514] on app-card-role "Promotional Staffing (Flyering Staff) 3A 1/3 15:30-19:30 (4h) Adam Stickler sin…" at bounding box center [964, 501] width 184 height 103
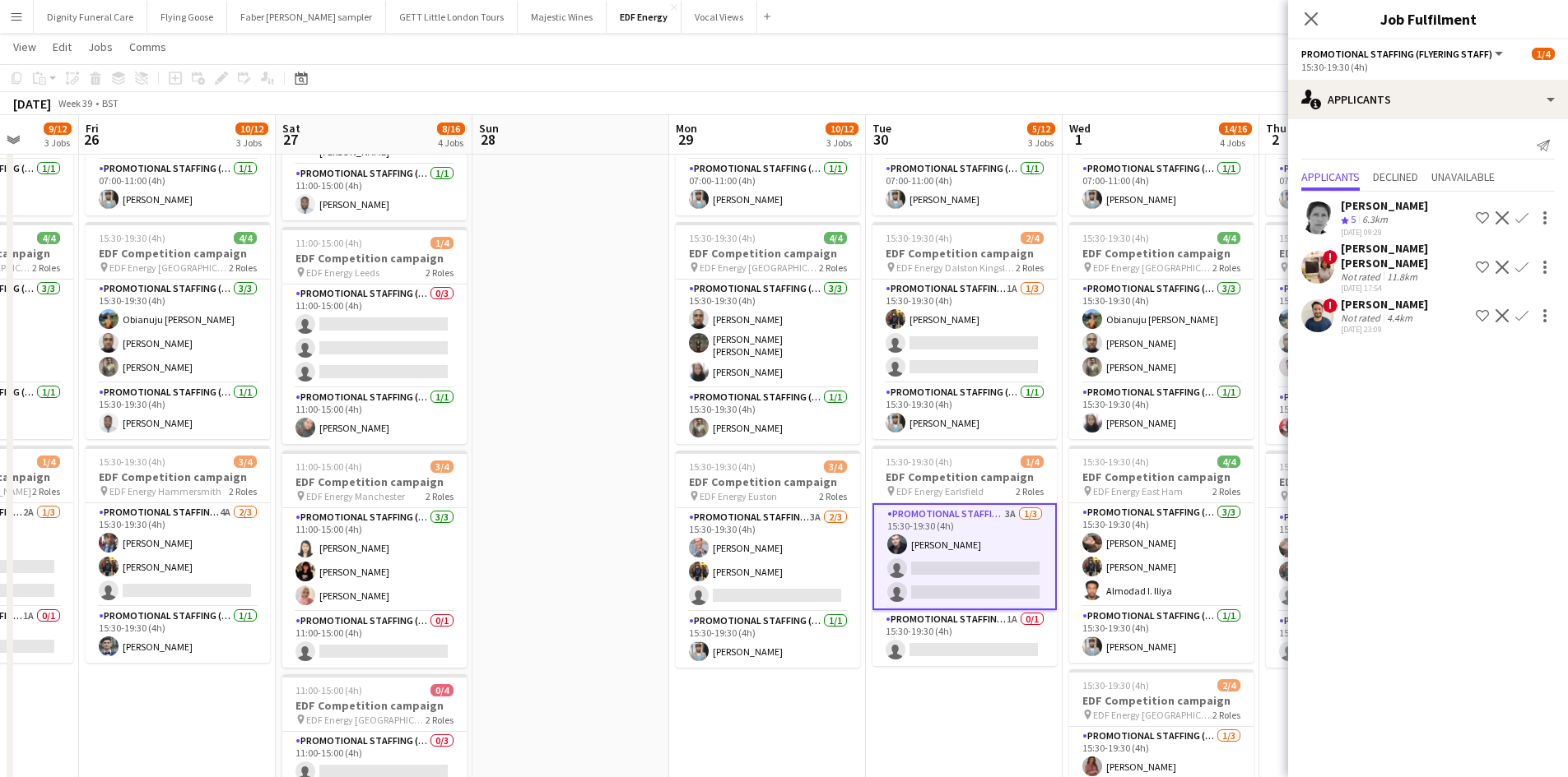
scroll to position [164, 0]
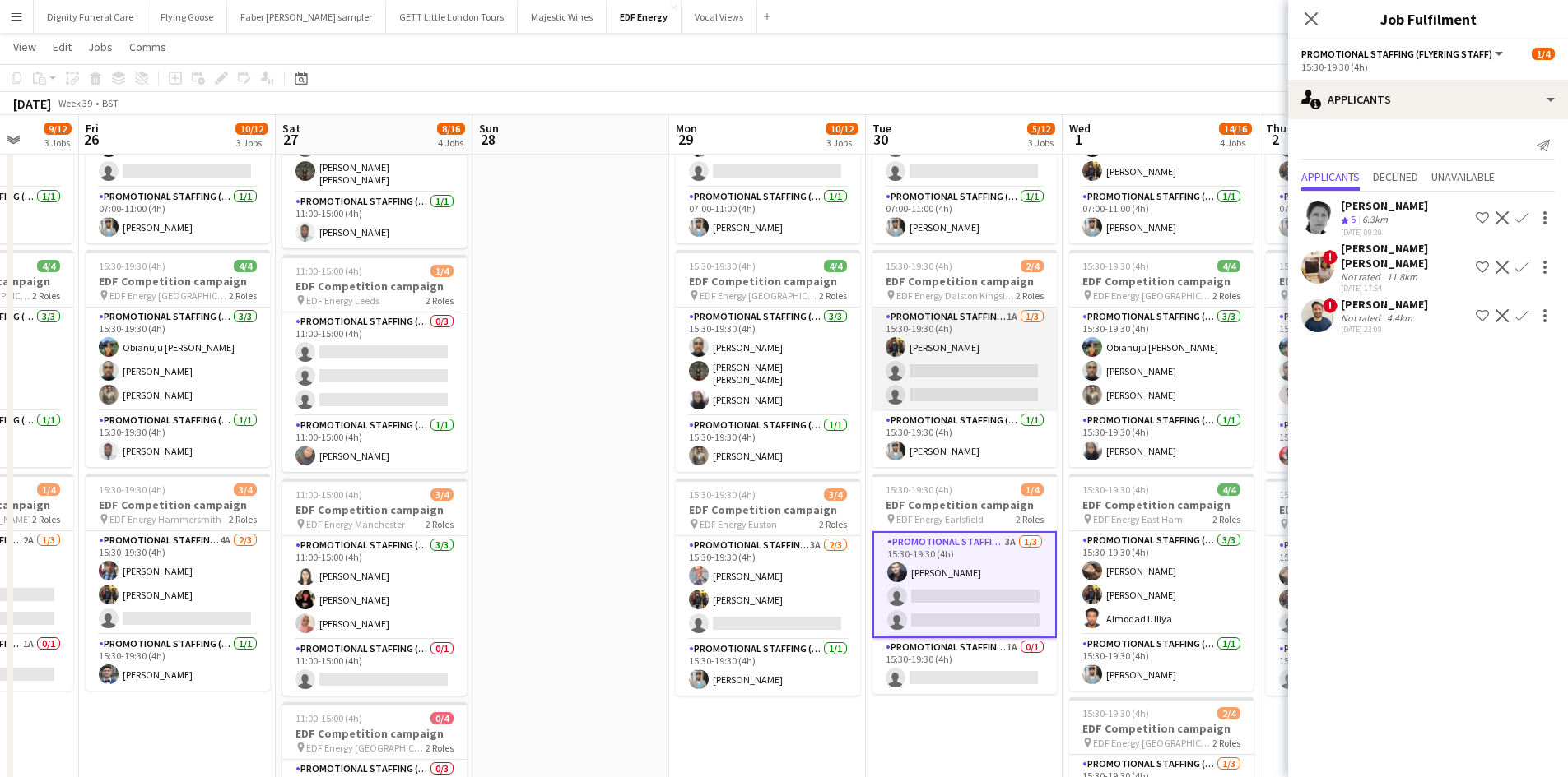
click at [955, 377] on app-card-role "Promotional Staffing (Flyering Staff) 1A 1/3 15:30-19:30 (4h) Martin Brady sing…" at bounding box center [964, 359] width 184 height 103
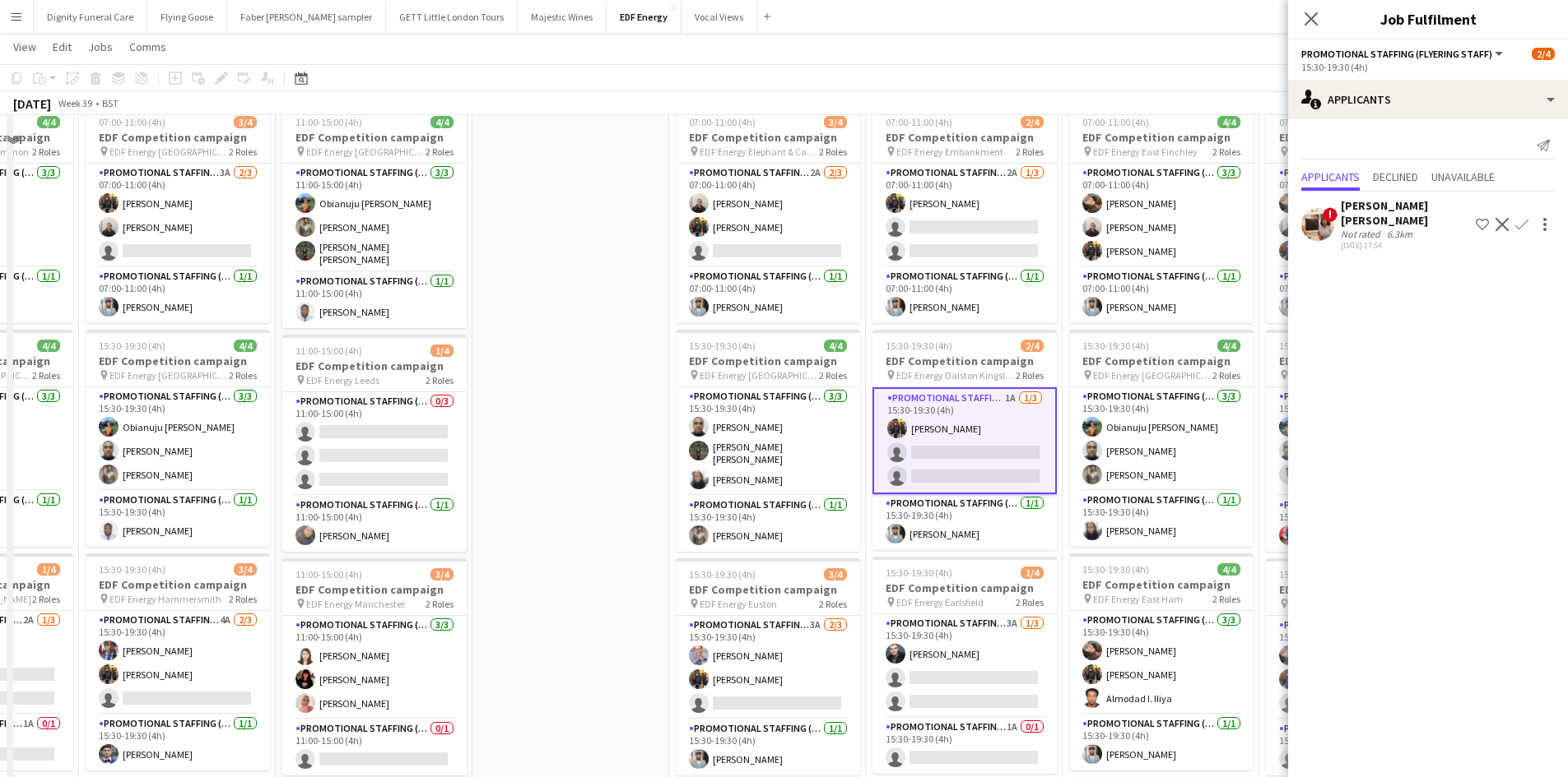
scroll to position [0, 0]
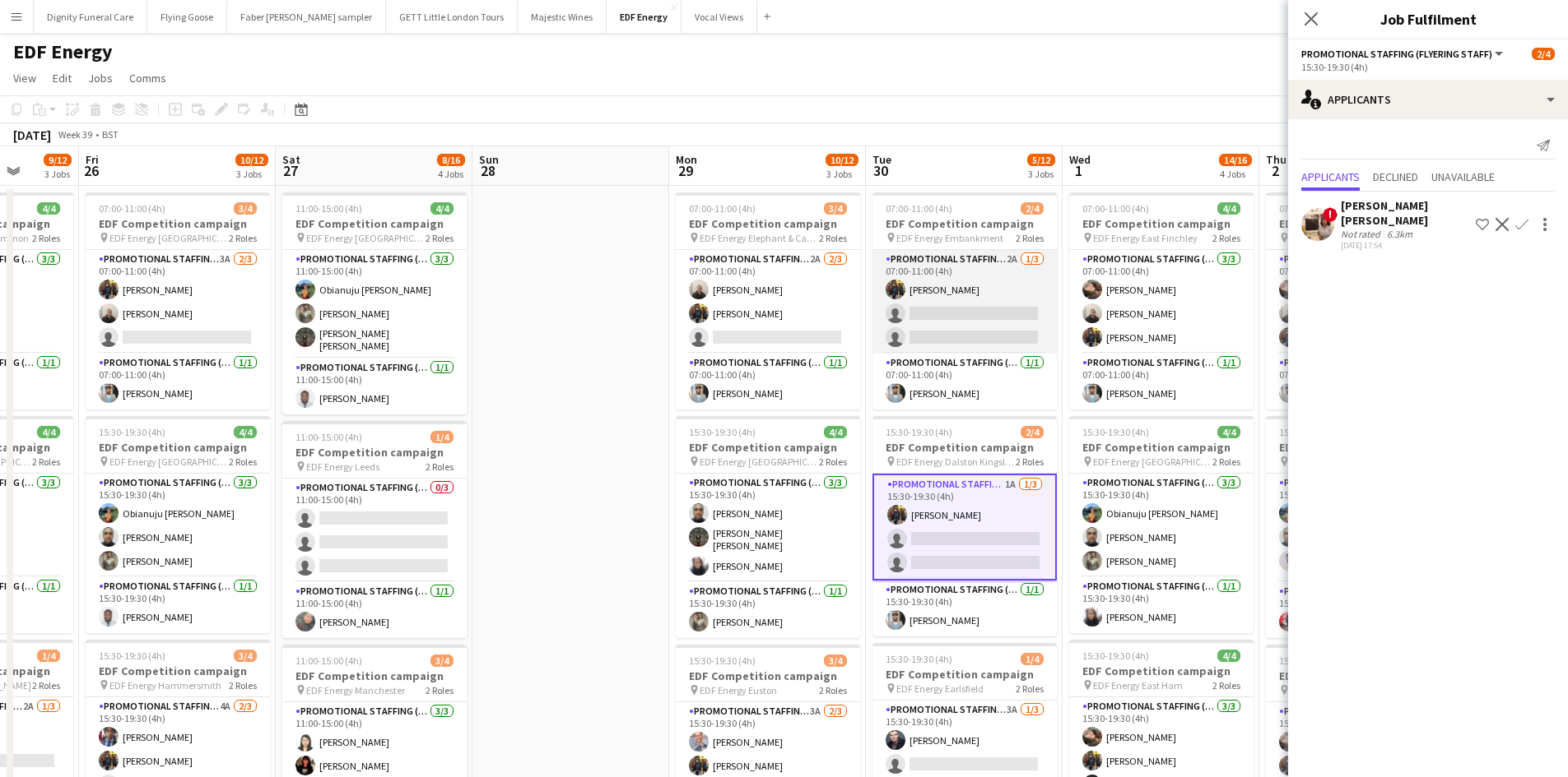
click at [979, 318] on app-card-role "Promotional Staffing (Flyering Staff) 2A 1/3 07:00-11:00 (4h) Martin Brady sing…" at bounding box center [964, 302] width 184 height 103
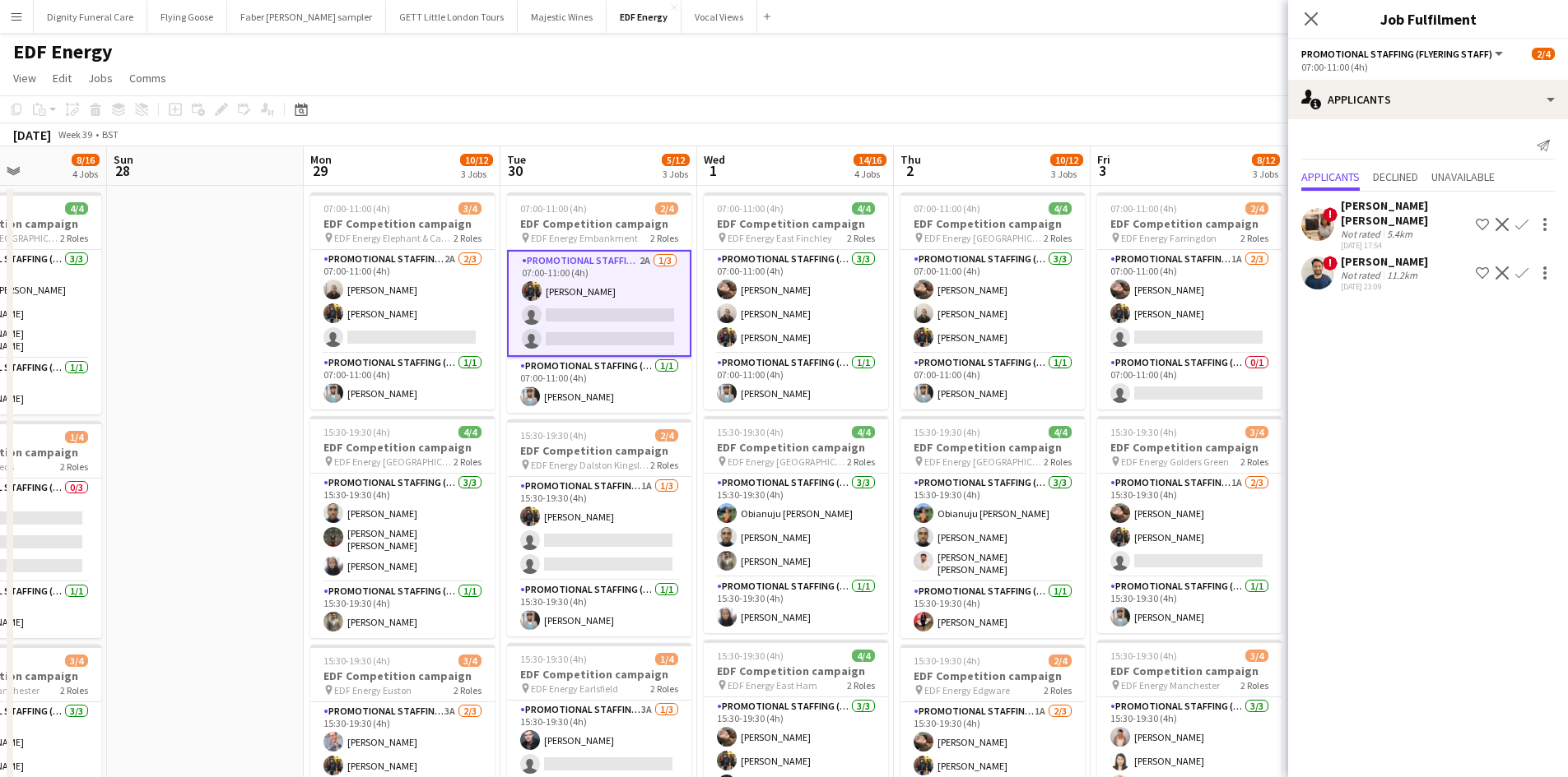
drag, startPoint x: 967, startPoint y: 449, endPoint x: 602, endPoint y: 445, distance: 365.0
click at [602, 445] on app-calendar-viewport "Wed 24 9/12 3 Jobs Thu 25 9/12 3 Jobs Fri 26 10/12 3 Jobs Sat 27 8/16 4 Jobs Su…" at bounding box center [784, 662] width 1568 height 1032
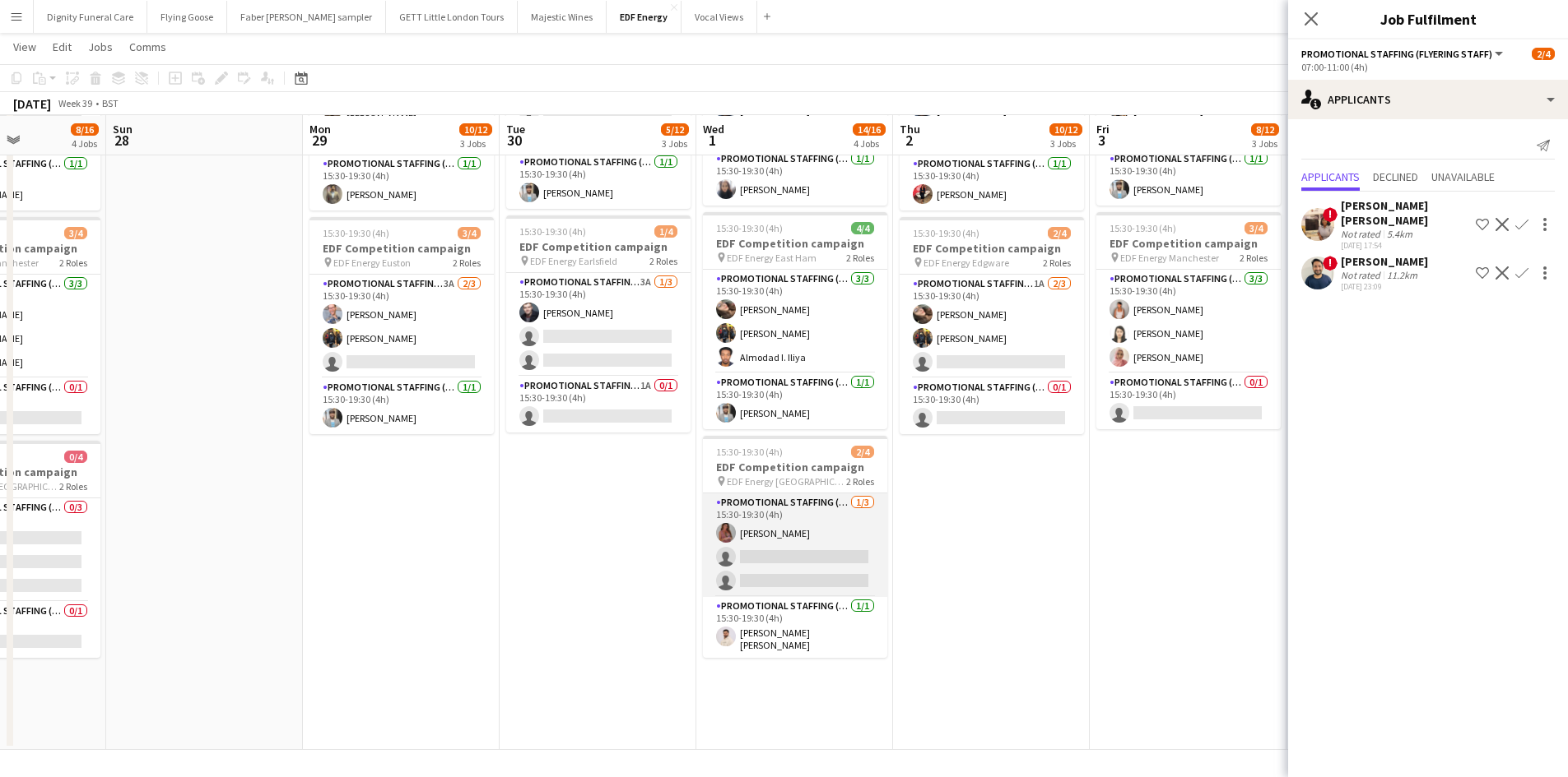
scroll to position [427, 0]
click at [809, 567] on app-card-role "Promotional Staffing (Flyering Staff) 1/3 15:30-19:30 (4h) Sally Whitworth sing…" at bounding box center [795, 544] width 184 height 103
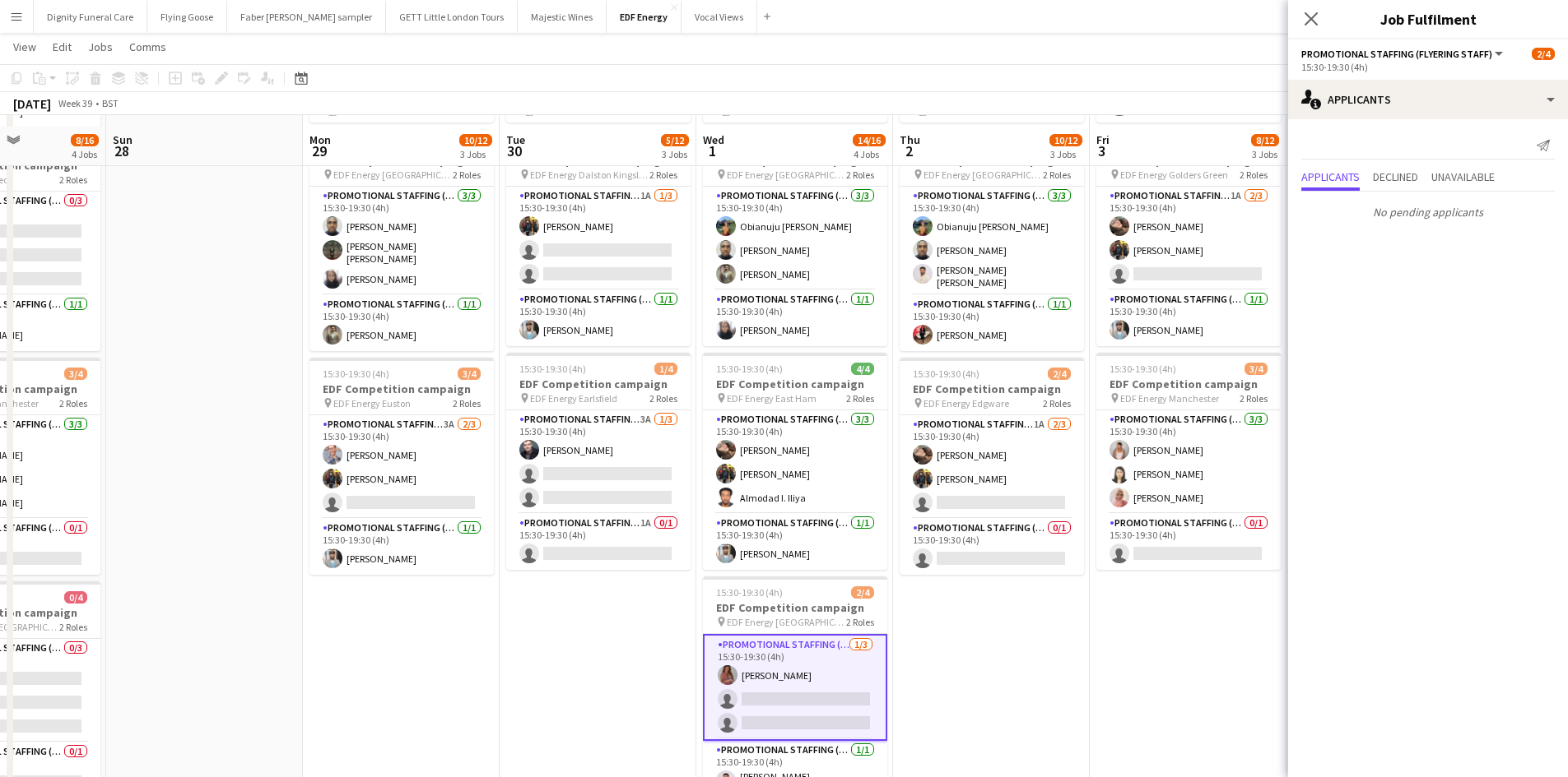
scroll to position [262, 0]
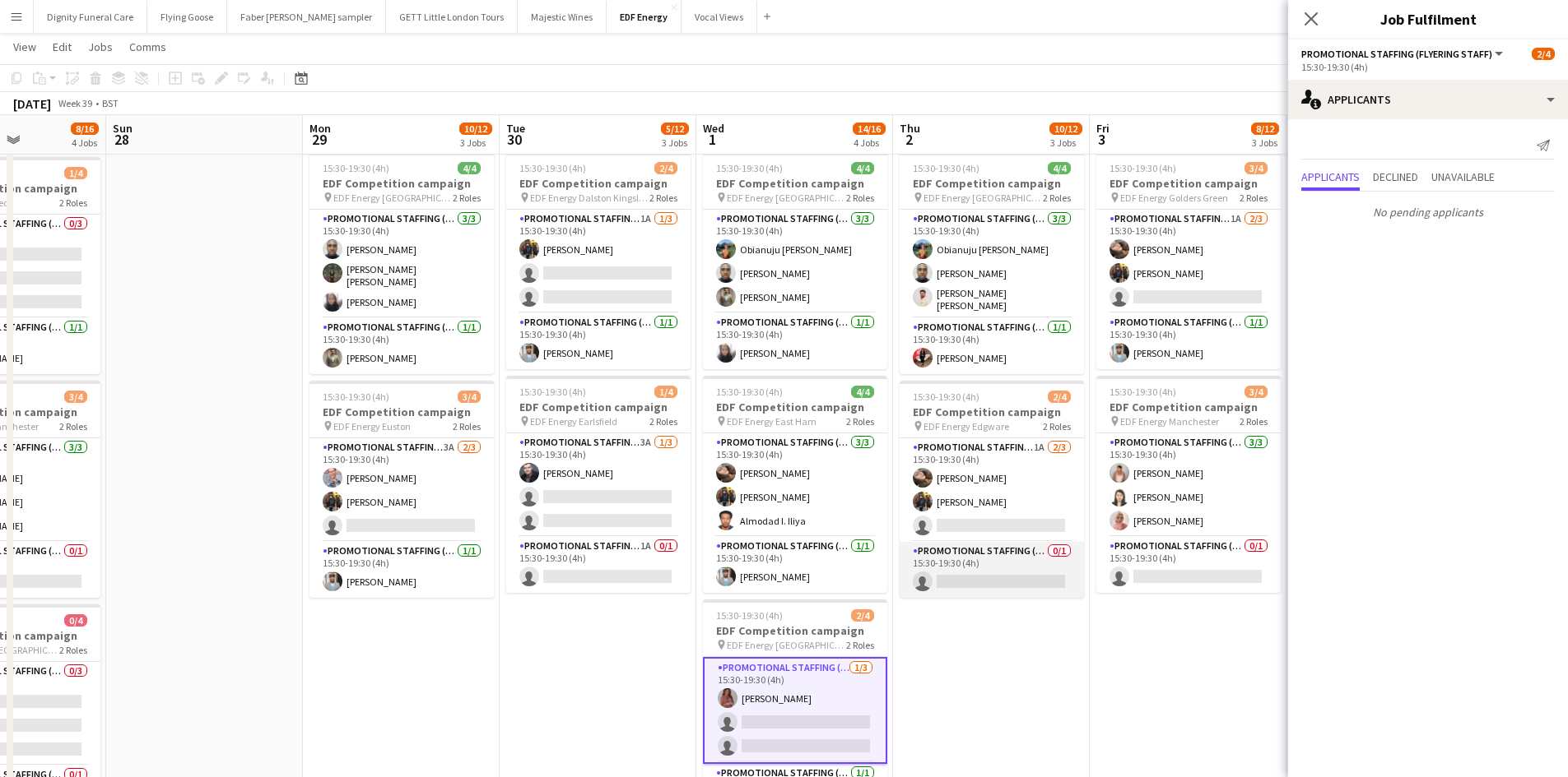
click at [1015, 579] on app-card-role "Promotional Staffing (Team Leader) 0/1 15:30-19:30 (4h) single-neutral-actions" at bounding box center [992, 570] width 184 height 56
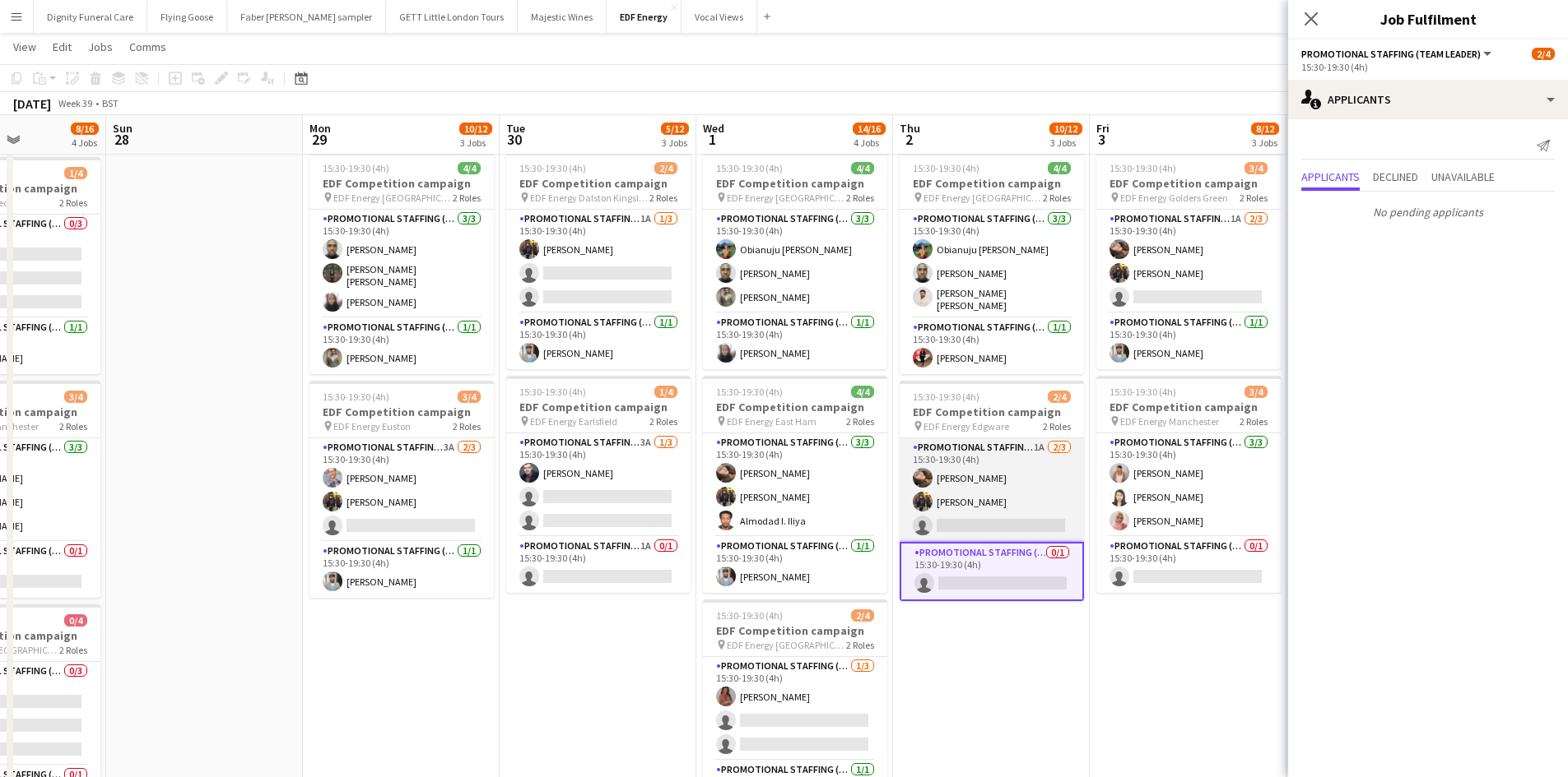
drag, startPoint x: 1004, startPoint y: 515, endPoint x: 1012, endPoint y: 512, distance: 8.5
click at [1004, 514] on app-card-role "Promotional Staffing (Flyering Staff) 1A 2/3 15:30-19:30 (4h) Anastasiia Melesh…" at bounding box center [992, 490] width 184 height 103
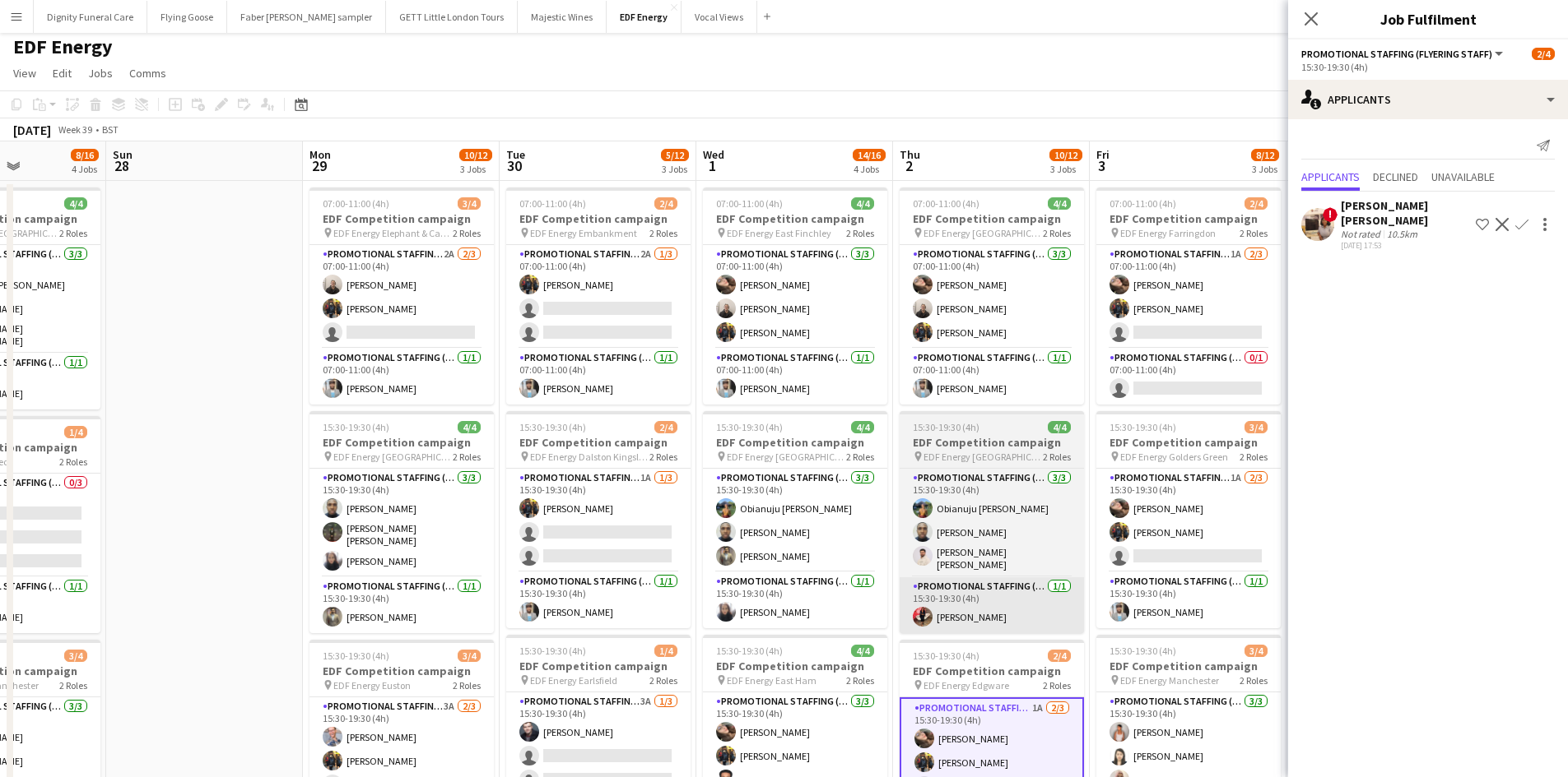
scroll to position [0, 0]
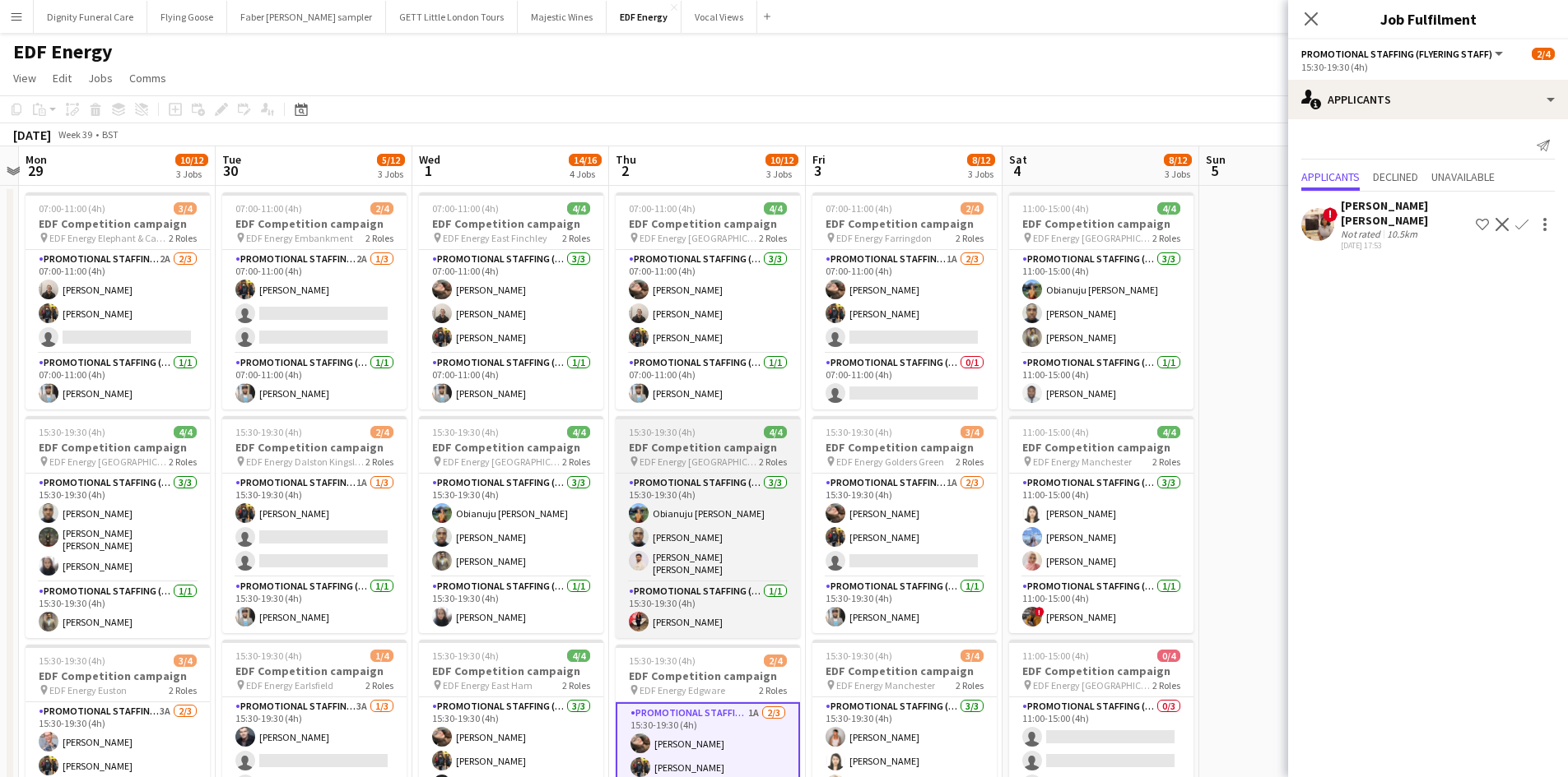
drag, startPoint x: 964, startPoint y: 555, endPoint x: 719, endPoint y: 452, distance: 265.8
click at [675, 516] on app-calendar-viewport "Fri 26 10/12 3 Jobs Sat 27 8/16 4 Jobs Sun 28 Mon 29 10/12 3 Jobs Tue 30 5/12 3…" at bounding box center [784, 662] width 1568 height 1032
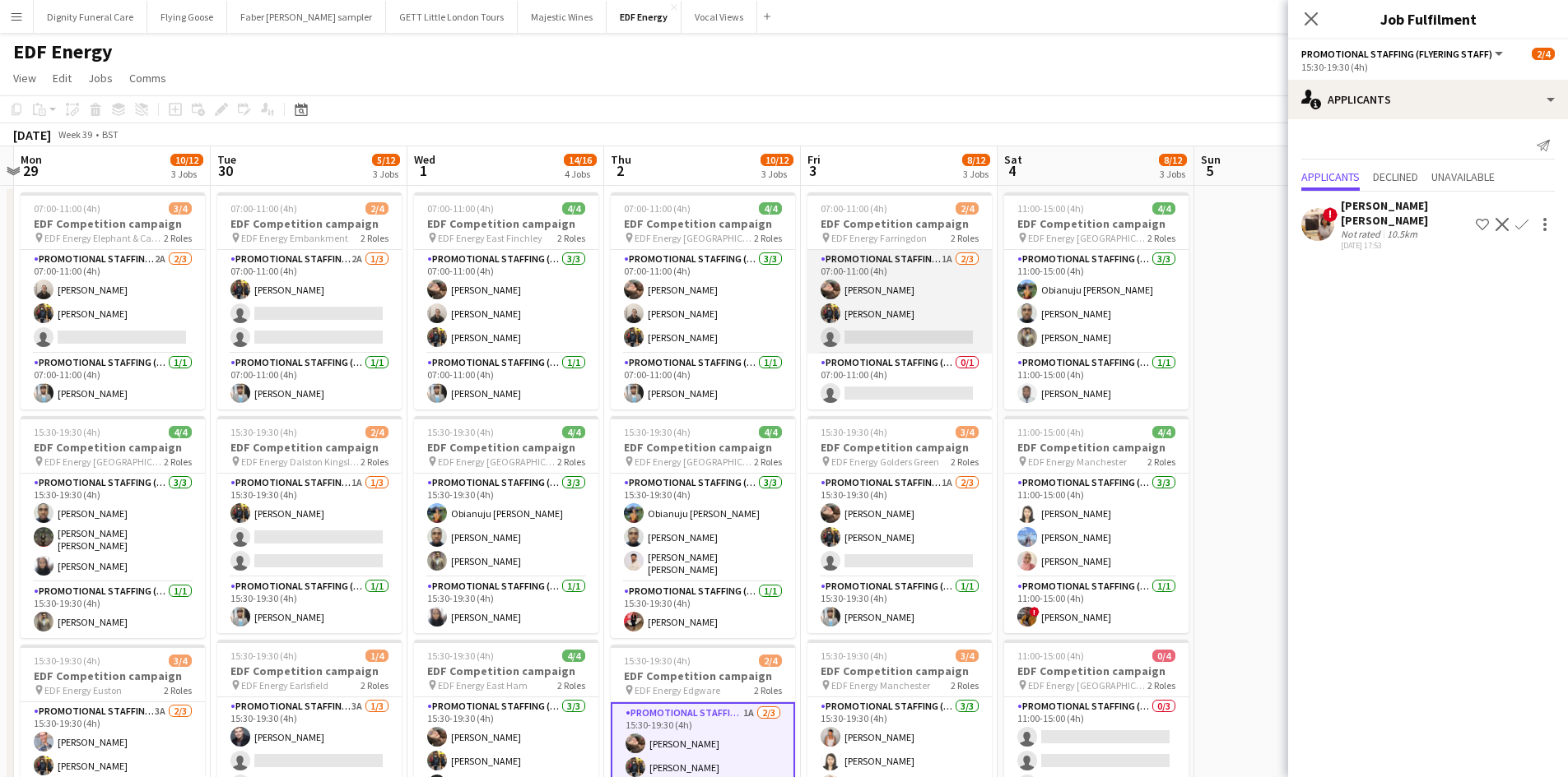
click at [923, 335] on app-card-role "Promotional Staffing (Flyering Staff) 1A 2/3 07:00-11:00 (4h) Anastasiia Melesh…" at bounding box center [900, 302] width 184 height 103
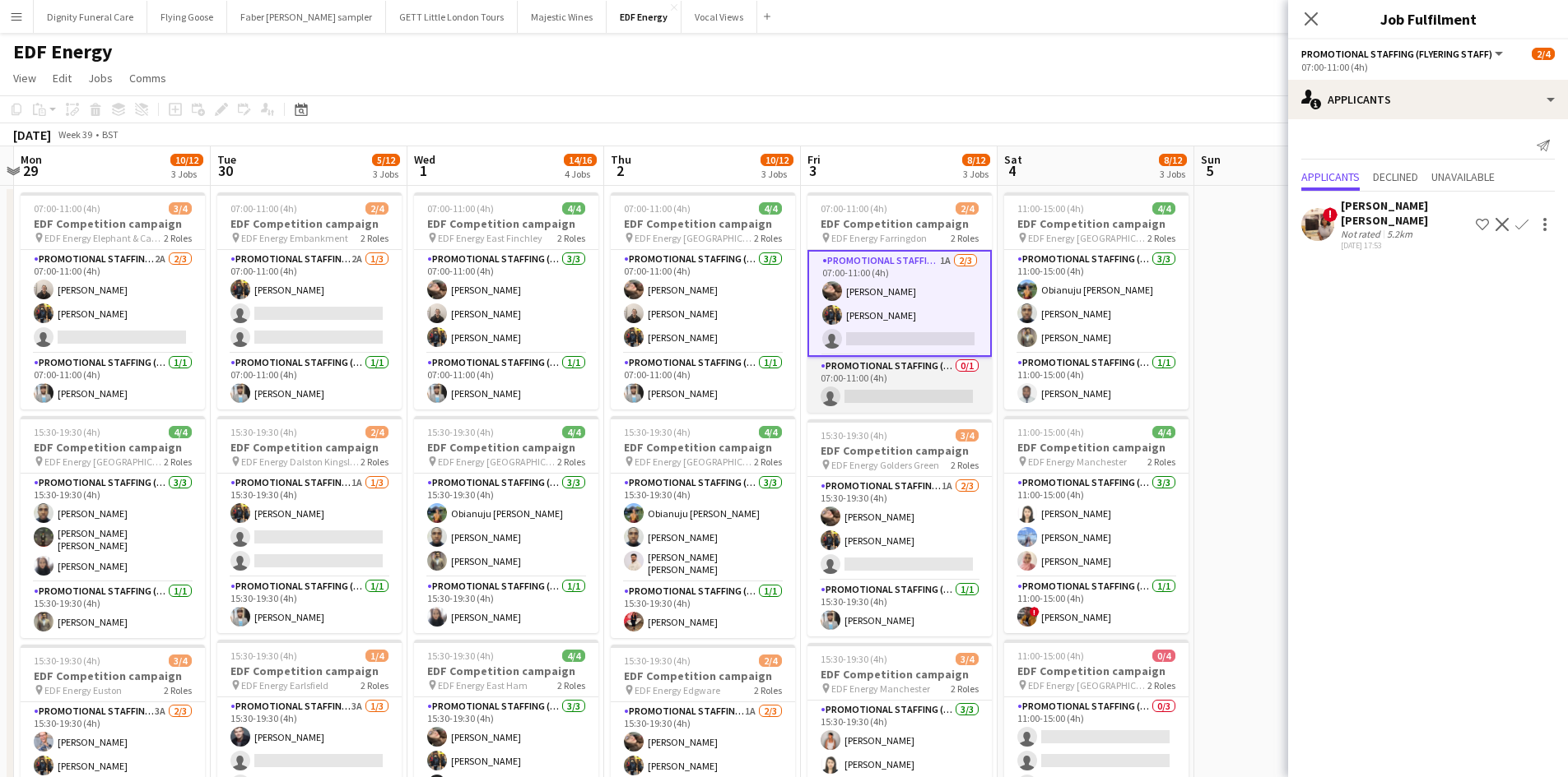
click at [915, 394] on app-card-role "Promotional Staffing (Team Leader) 0/1 07:00-11:00 (4h) single-neutral-actions" at bounding box center [900, 385] width 184 height 56
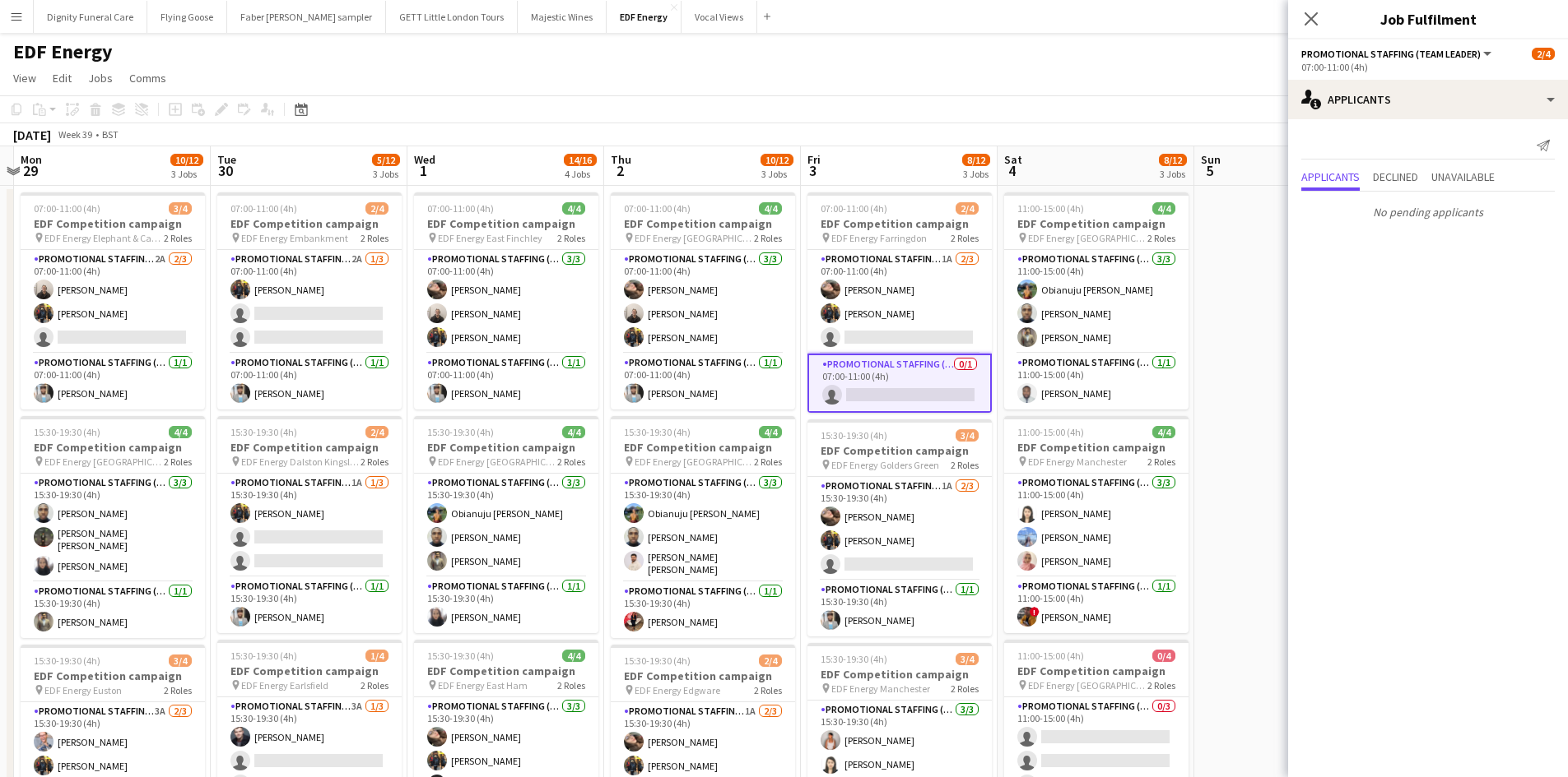
scroll to position [83, 0]
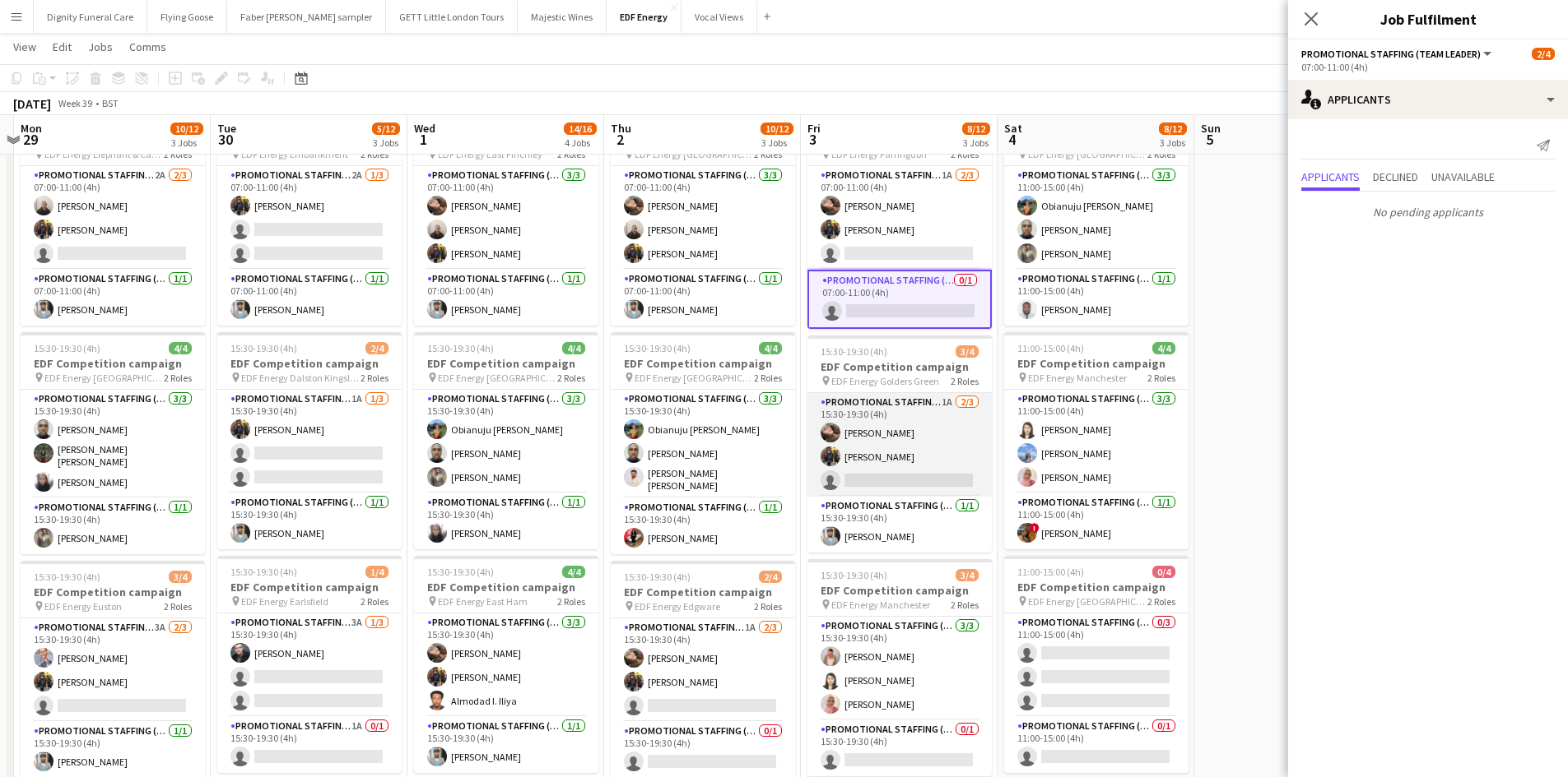
click at [901, 490] on app-card-role "Promotional Staffing (Flyering Staff) 1A 2/3 15:30-19:30 (4h) Anastasiia Melesh…" at bounding box center [900, 444] width 184 height 103
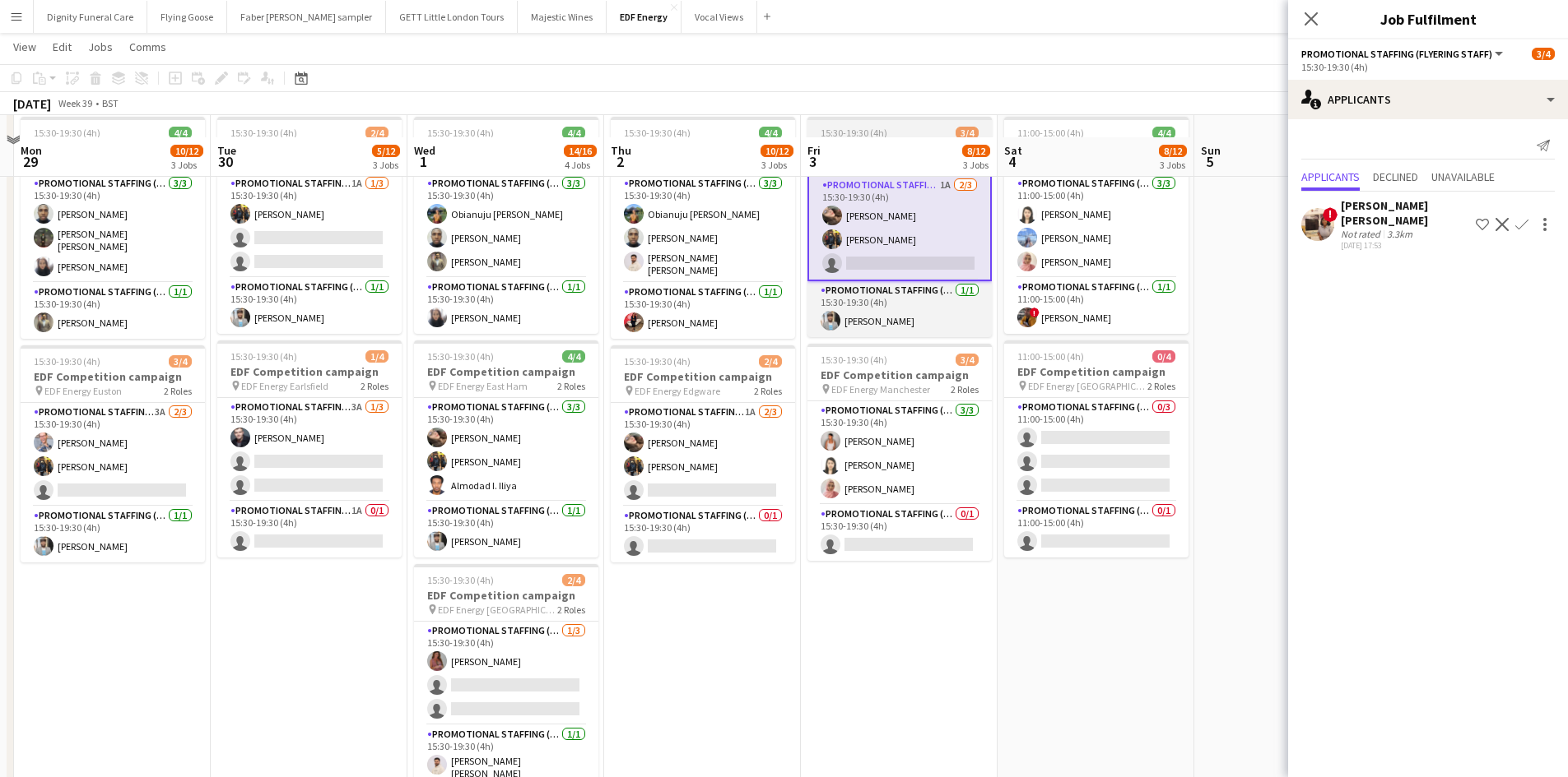
scroll to position [329, 0]
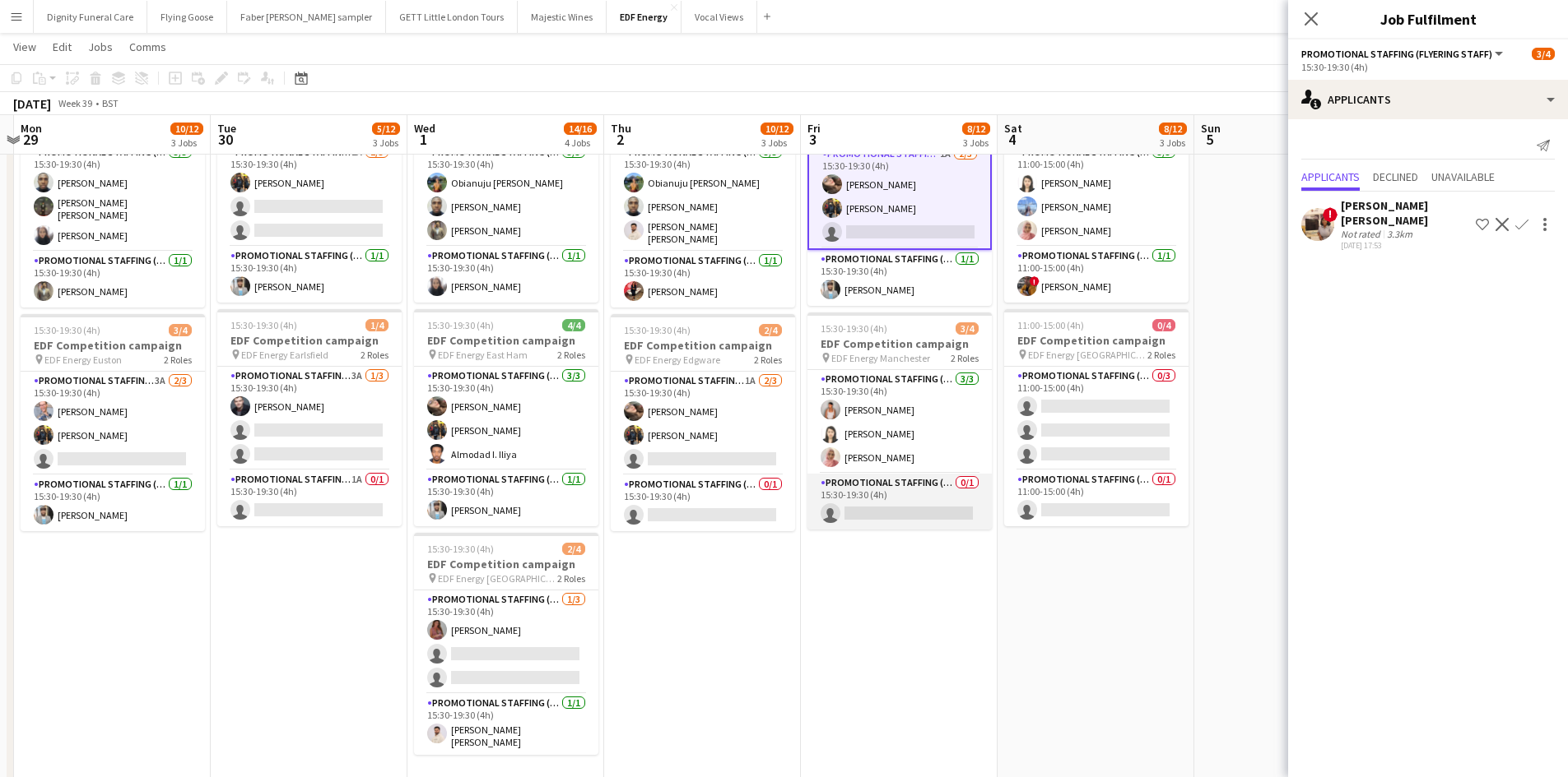
click at [936, 511] on app-card-role "Promotional Staffing (Team Leader) 0/1 15:30-19:30 (4h) single-neutral-actions" at bounding box center [900, 502] width 184 height 56
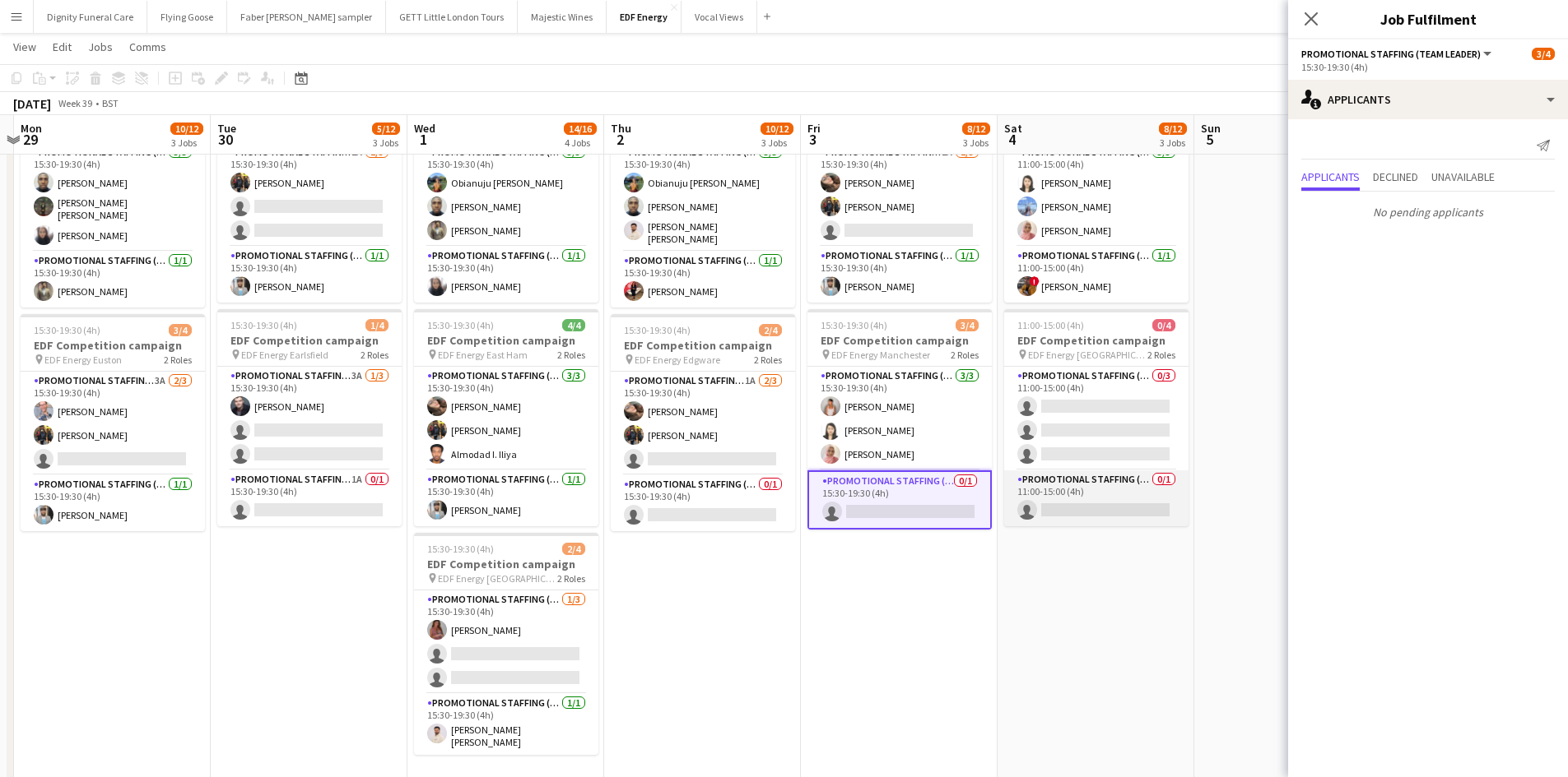
click at [1115, 505] on app-card-role "Promotional Staffing (Team Leader) 0/1 11:00-15:00 (4h) single-neutral-actions" at bounding box center [1096, 499] width 184 height 56
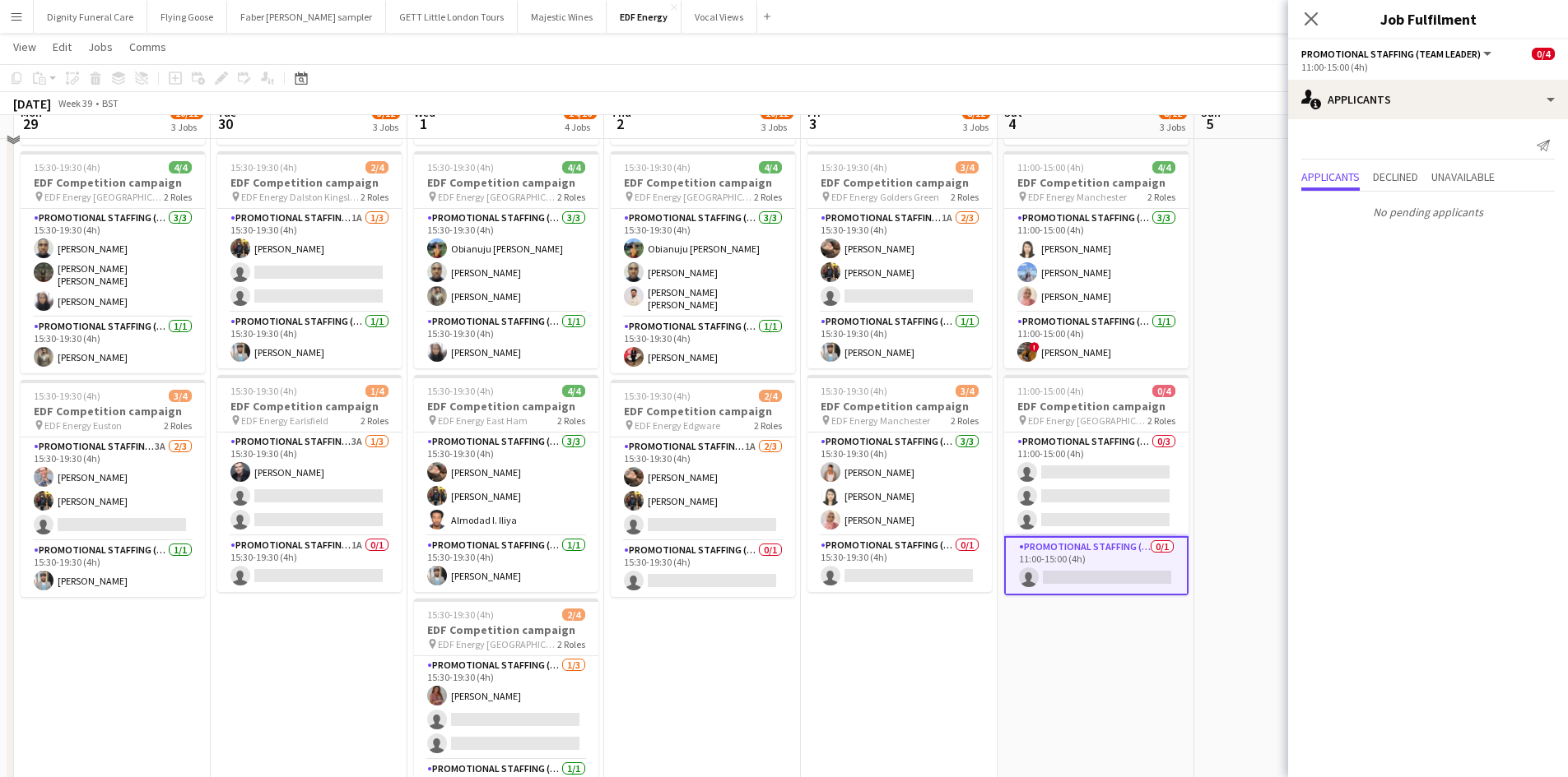
scroll to position [247, 0]
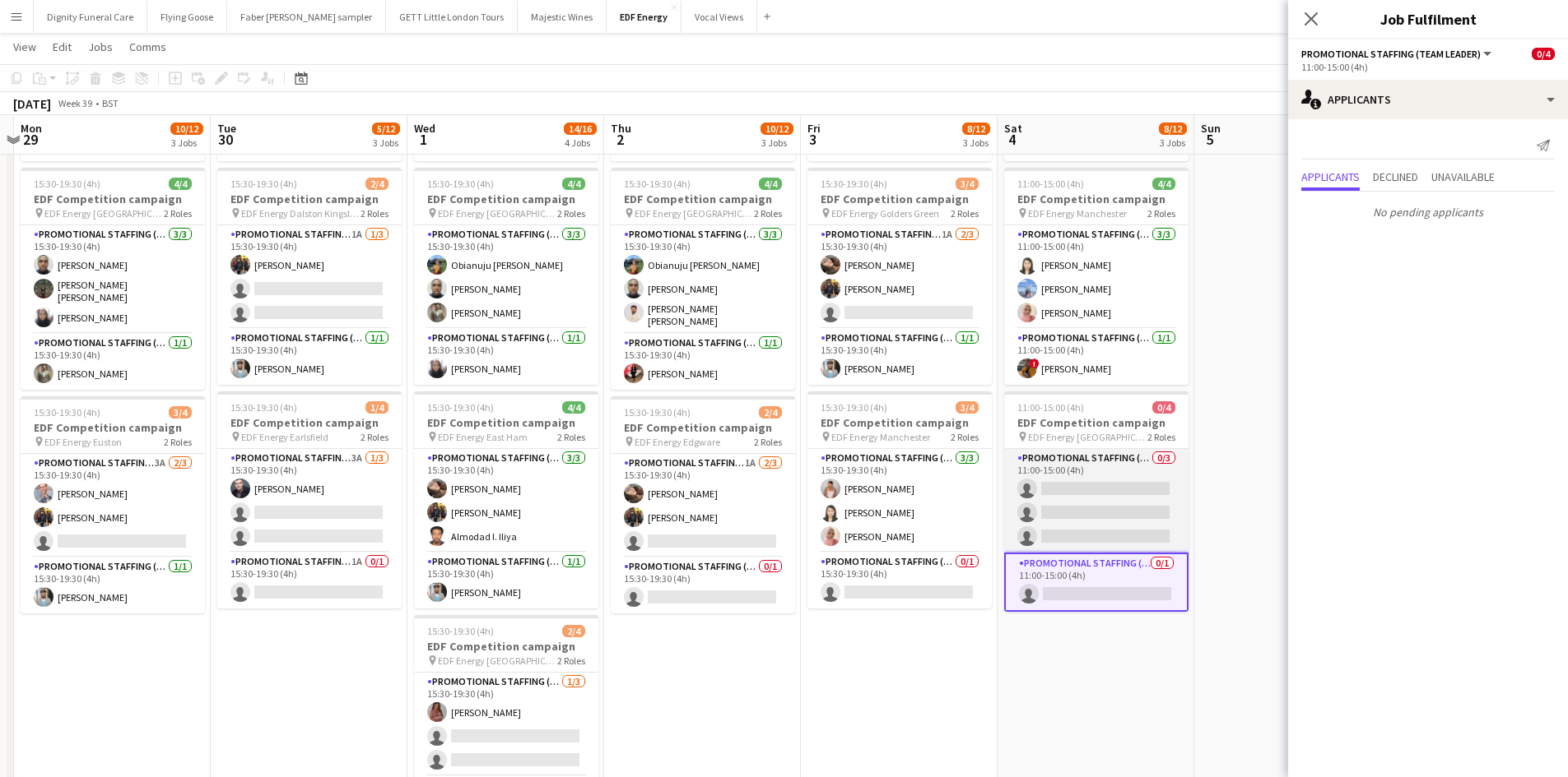
click at [1145, 491] on app-card-role "Promotional Staffing (Flyering Staff) 0/3 11:00-15:00 (4h) single-neutral-actio…" at bounding box center [1096, 501] width 184 height 103
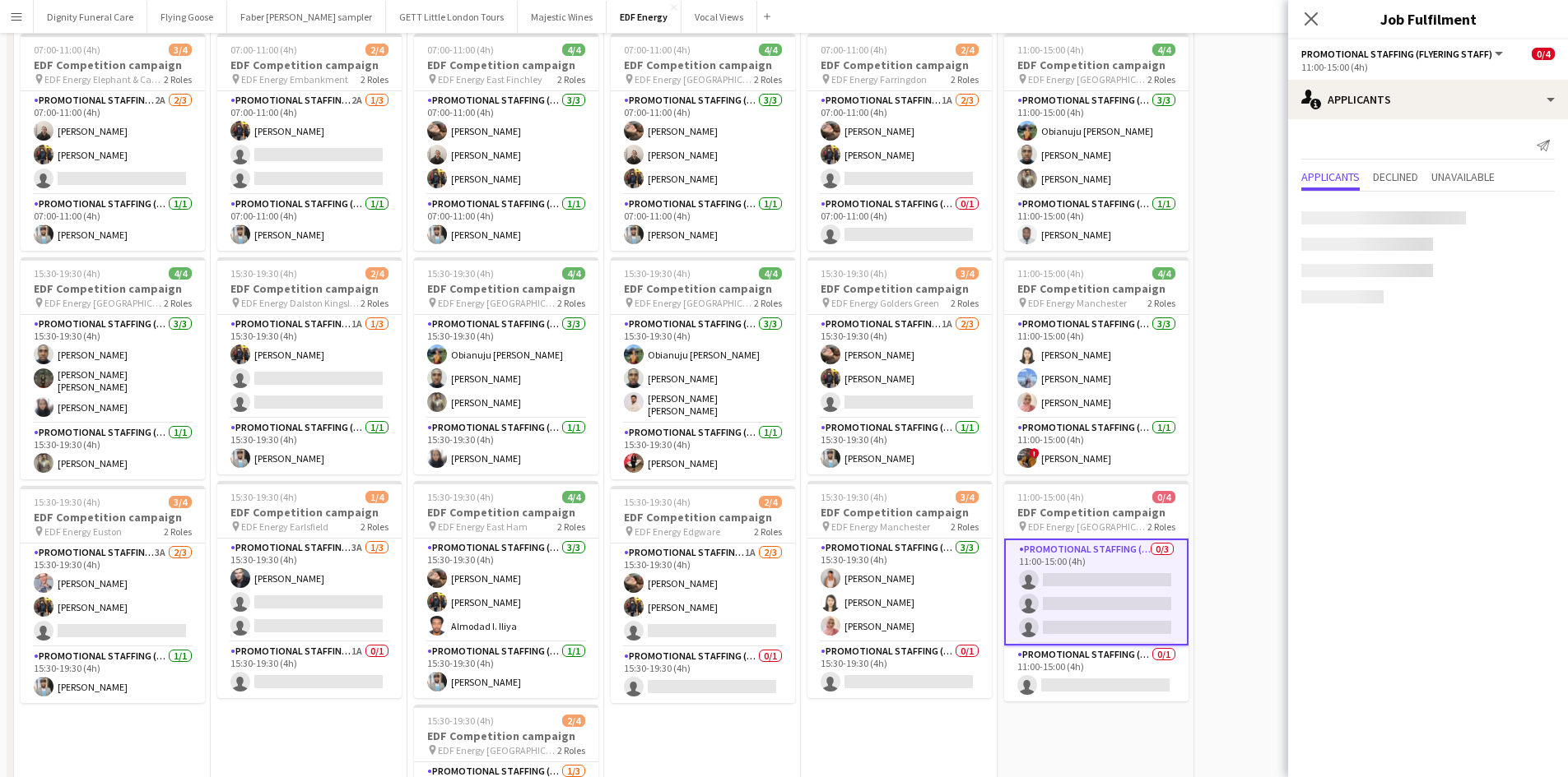
scroll to position [0, 0]
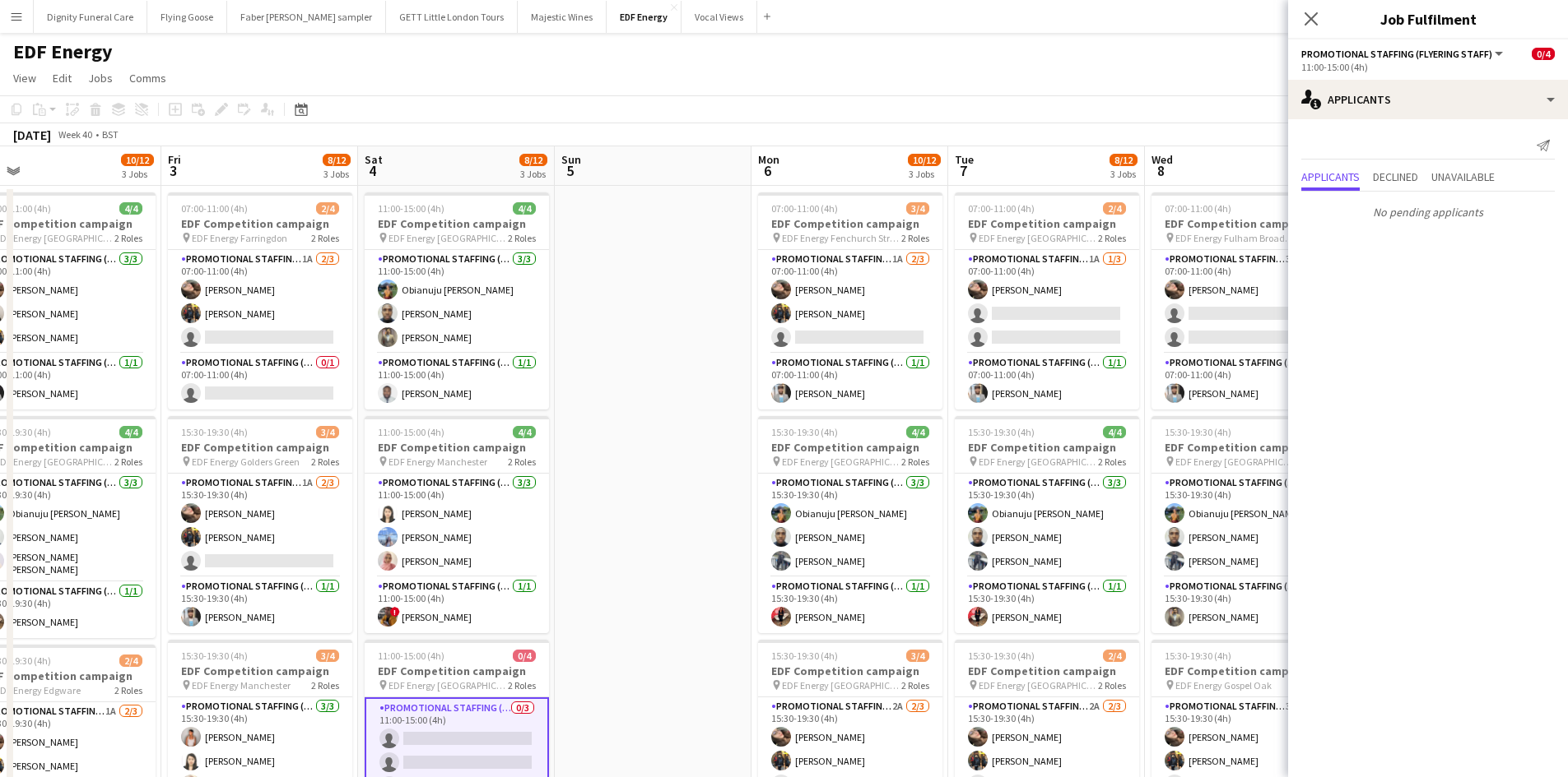
drag, startPoint x: 1217, startPoint y: 448, endPoint x: 527, endPoint y: 437, distance: 690.1
click at [528, 438] on app-calendar-viewport "Sun 28 Mon 29 10/12 3 Jobs Tue 30 5/12 3 Jobs Wed 1 14/16 4 Jobs Thu 2 10/12 3 …" at bounding box center [784, 662] width 1568 height 1032
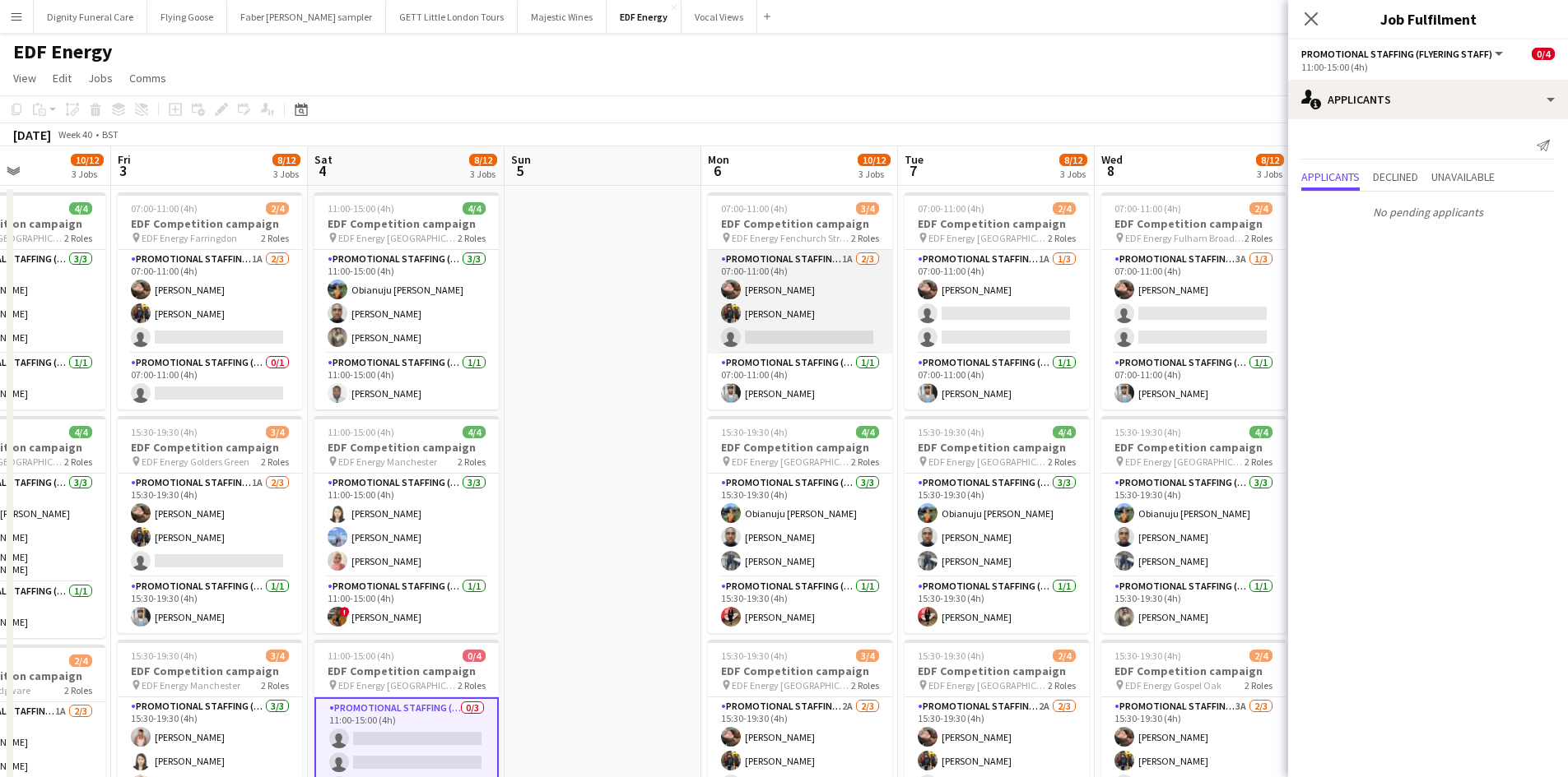
click at [836, 341] on app-card-role "Promotional Staffing (Flyering Staff) 1A 2/3 07:00-11:00 (4h) Anastasiia Melesh…" at bounding box center [800, 302] width 184 height 103
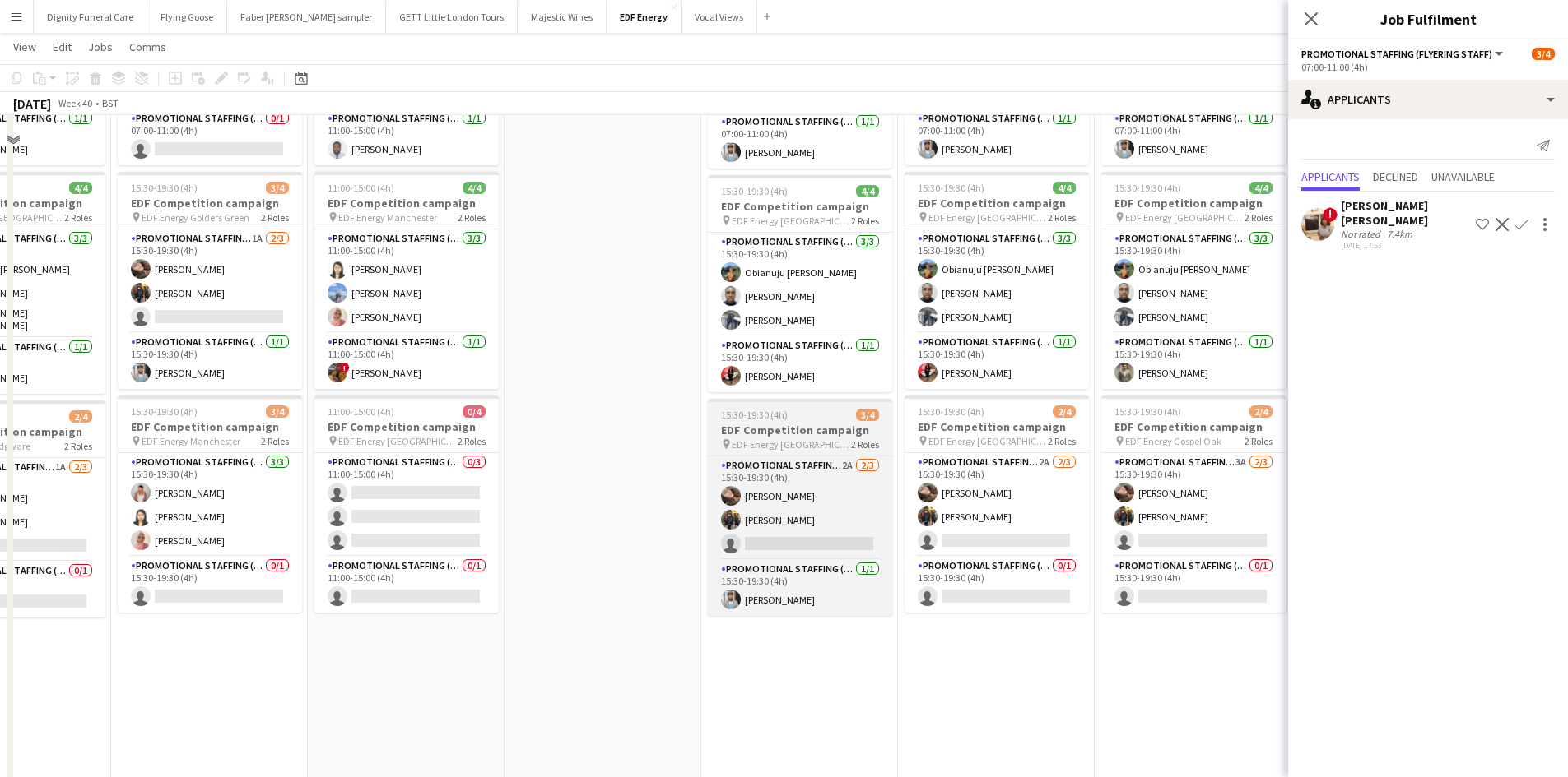
scroll to position [247, 0]
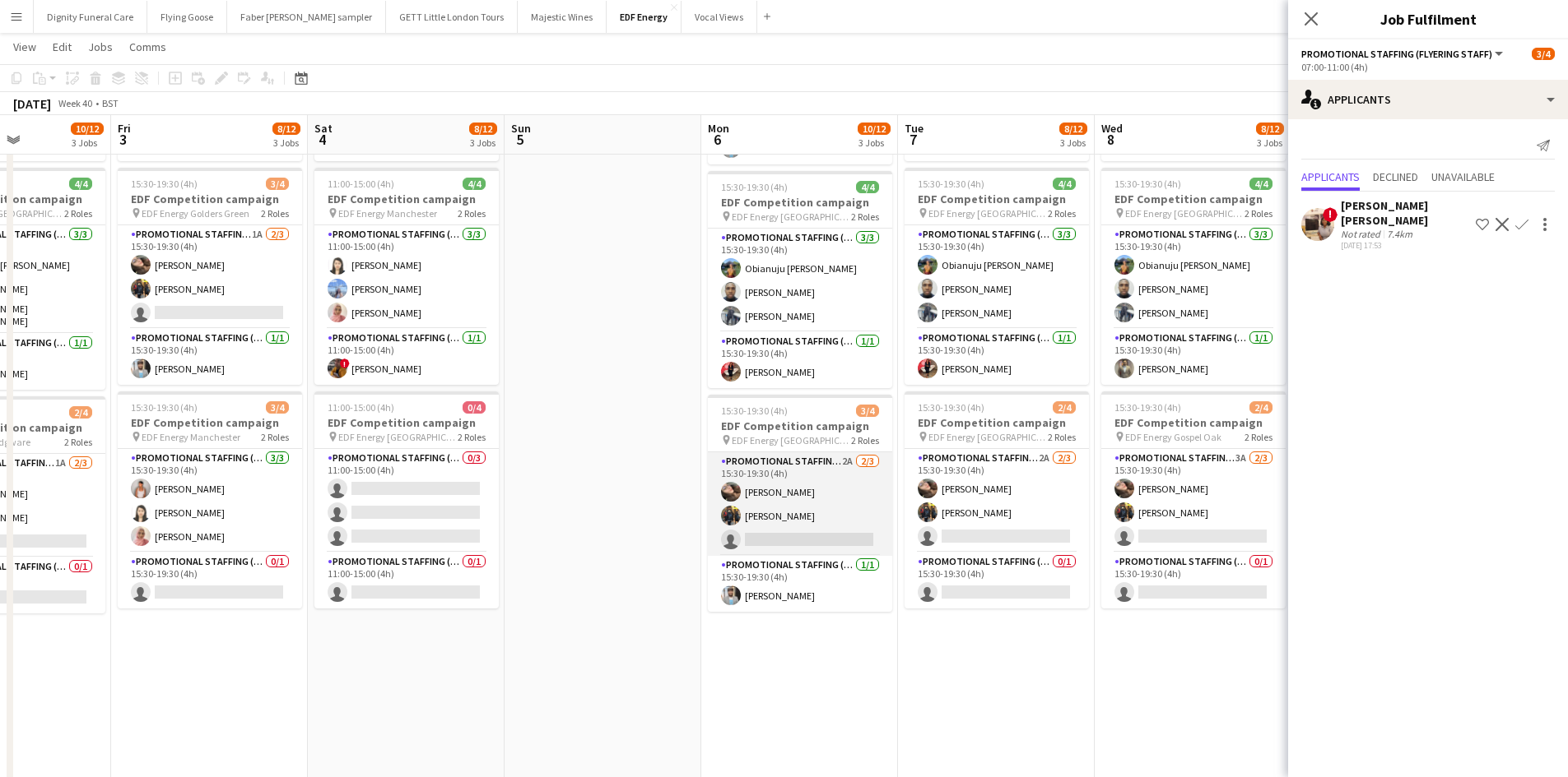
click at [805, 546] on app-card-role "Promotional Staffing (Flyering Staff) 2A 2/3 15:30-19:30 (4h) Anastasiia Melesh…" at bounding box center [800, 504] width 184 height 103
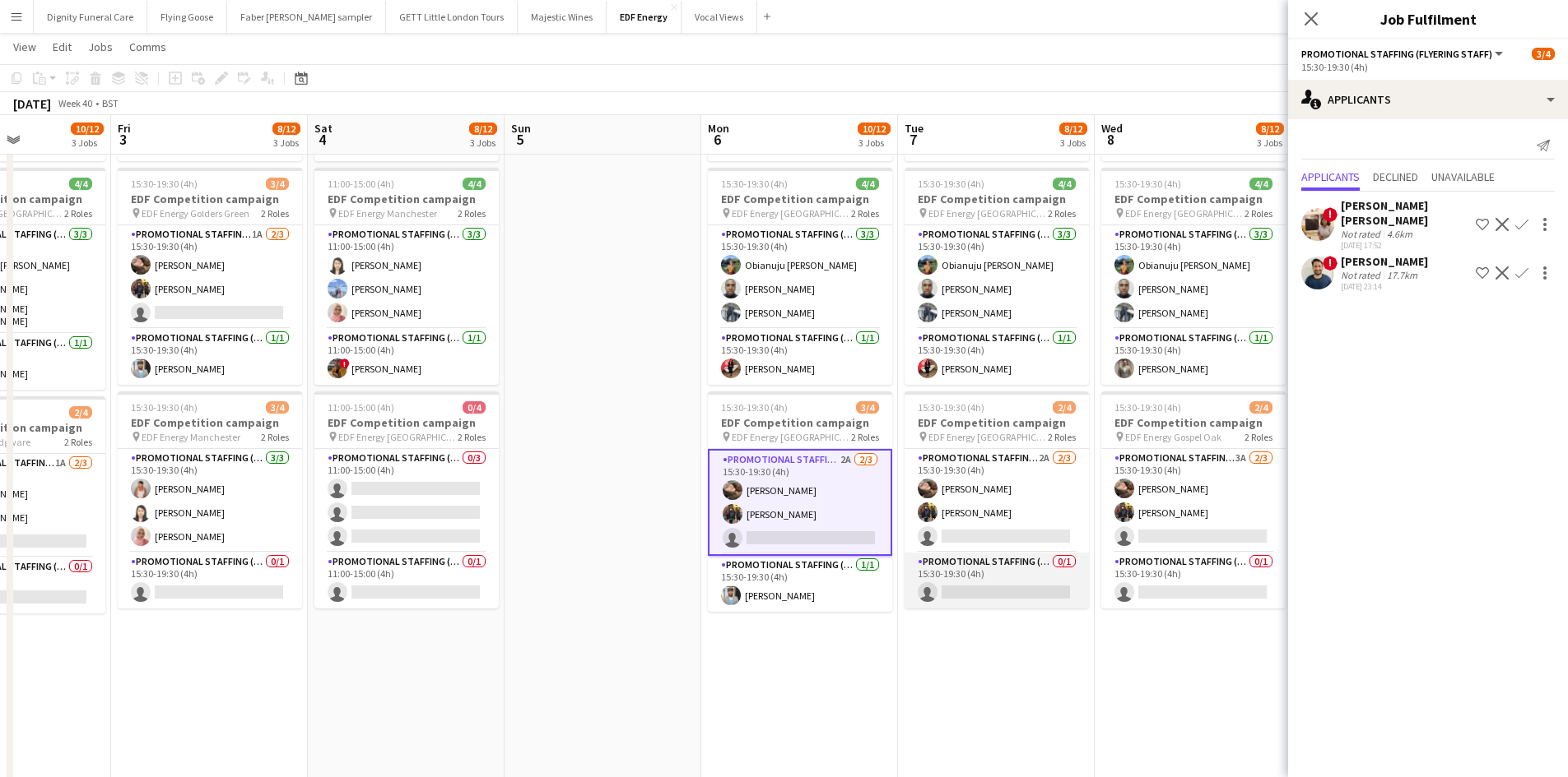
click at [999, 587] on app-card-role "Promotional Staffing (Team Leader) 0/1 15:30-19:30 (4h) single-neutral-actions" at bounding box center [996, 581] width 184 height 56
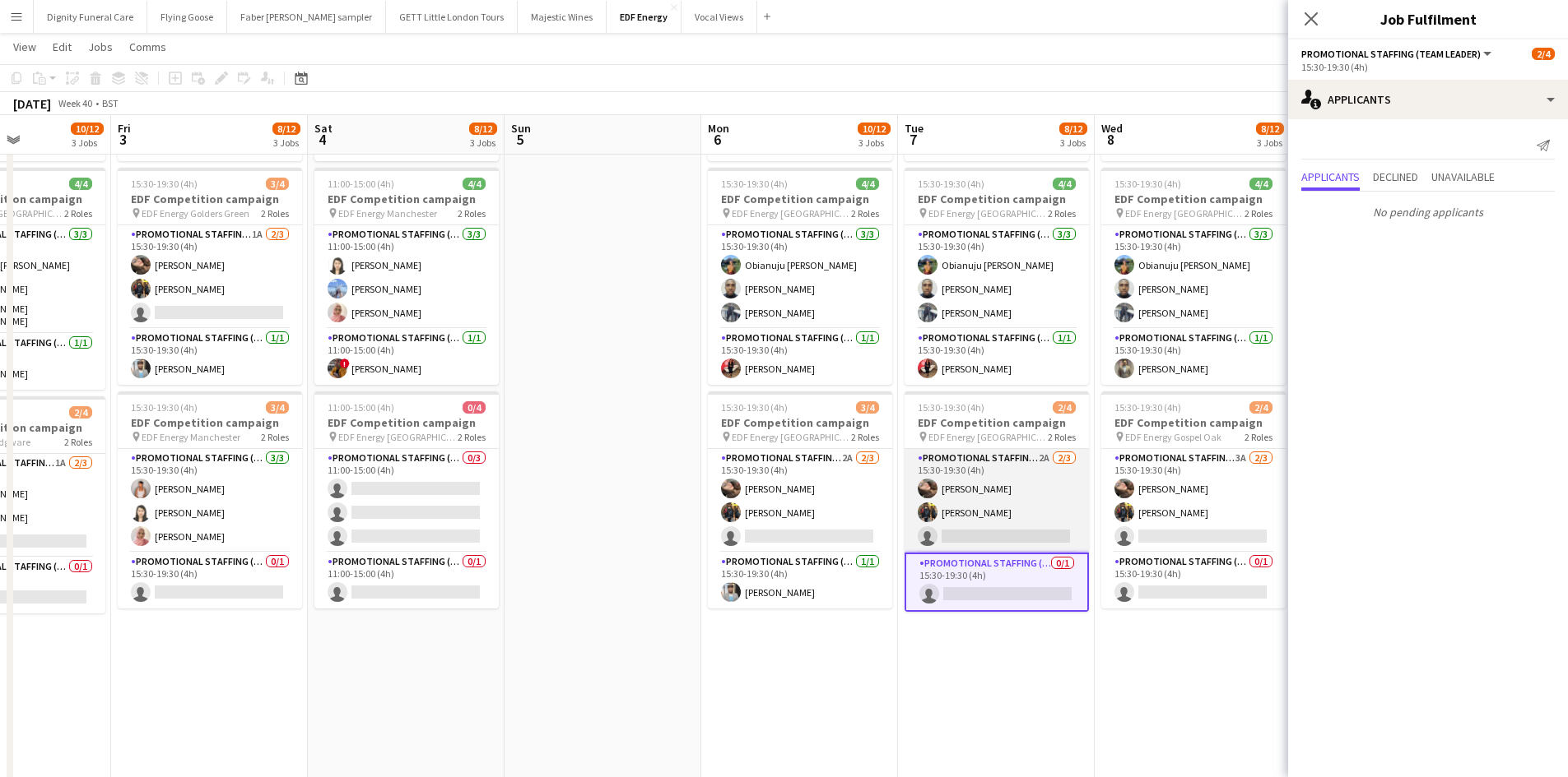
click at [1023, 534] on app-card-role "Promotional Staffing (Flyering Staff) 2A 2/3 15:30-19:30 (4h) Anastasiia Melesh…" at bounding box center [996, 501] width 184 height 103
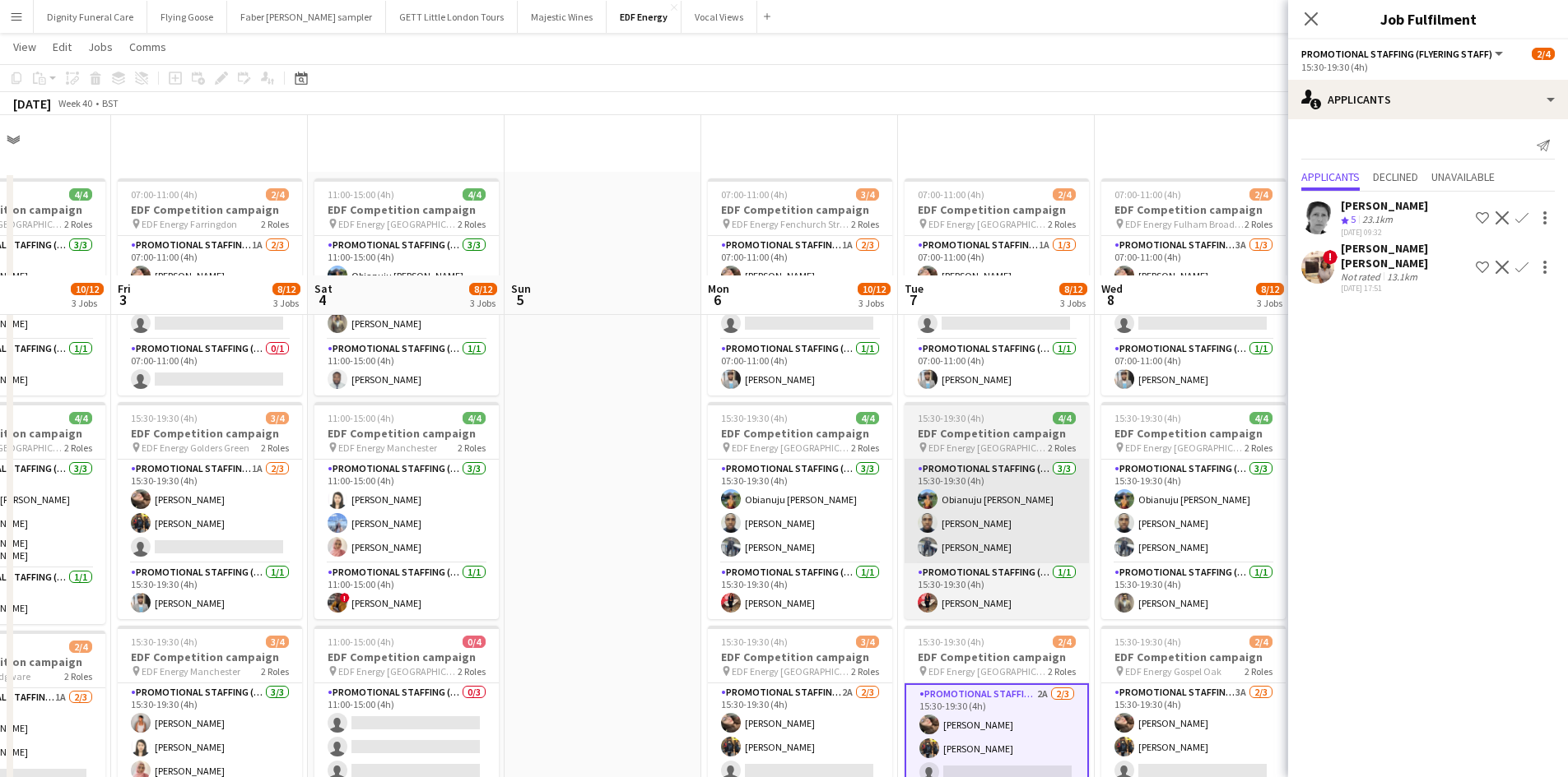
scroll to position [0, 0]
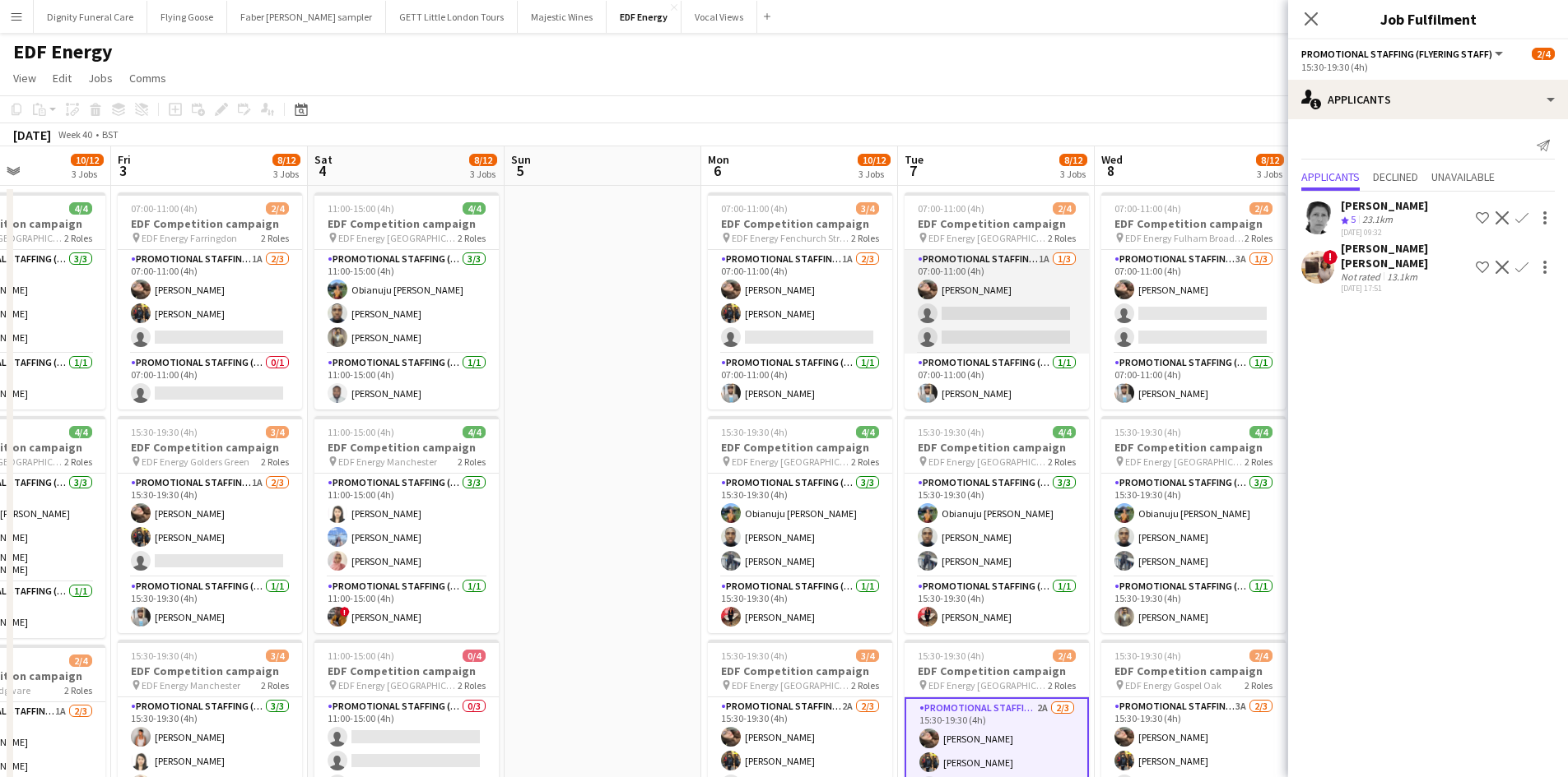
click at [1001, 314] on app-card-role "Promotional Staffing (Flyering Staff) 1A 1/3 07:00-11:00 (4h) Anastasiia Melesh…" at bounding box center [996, 302] width 184 height 103
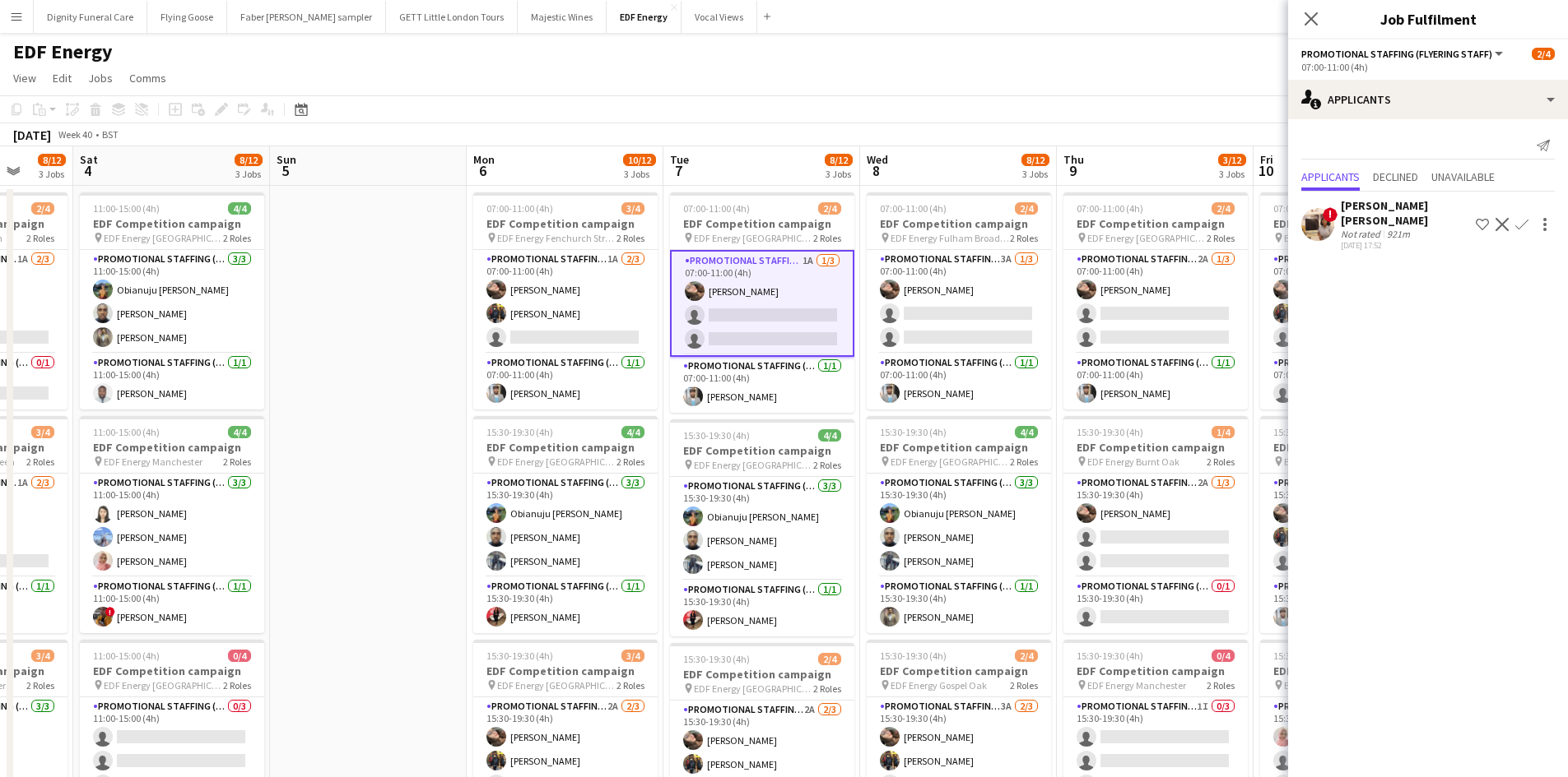
drag, startPoint x: 1020, startPoint y: 495, endPoint x: 769, endPoint y: 469, distance: 252.3
click at [772, 471] on app-calendar-viewport "Tue 30 5/12 3 Jobs Wed 1 14/16 4 Jobs Thu 2 10/12 3 Jobs Fri 3 8/12 3 Jobs Sat …" at bounding box center [784, 662] width 1568 height 1032
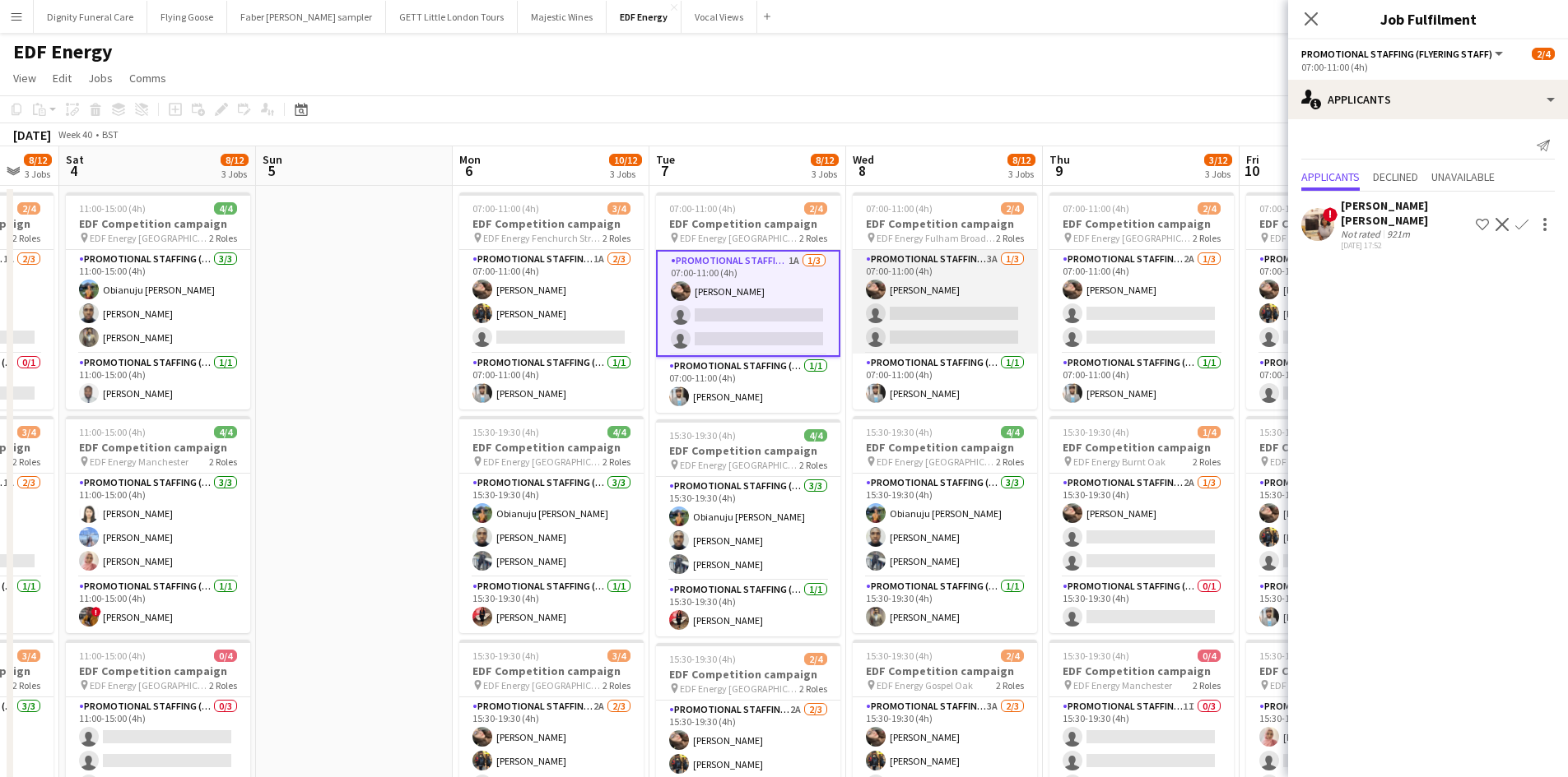
click at [965, 328] on app-card-role "Promotional Staffing (Flyering Staff) 3A 1/3 07:00-11:00 (4h) Anastasiia Melesh…" at bounding box center [945, 302] width 184 height 103
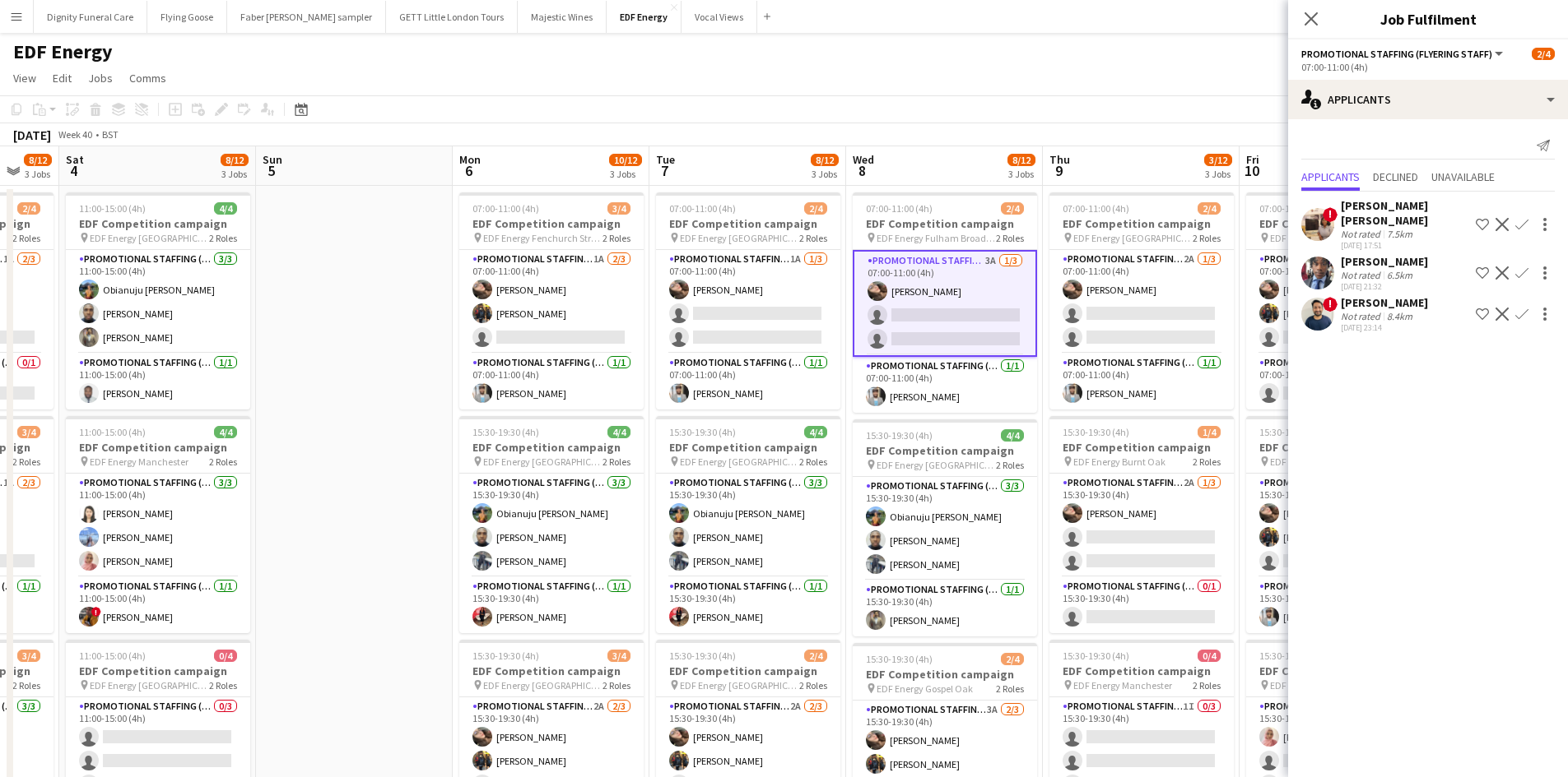
click at [1528, 263] on button "Confirm" at bounding box center [1521, 272] width 20 height 20
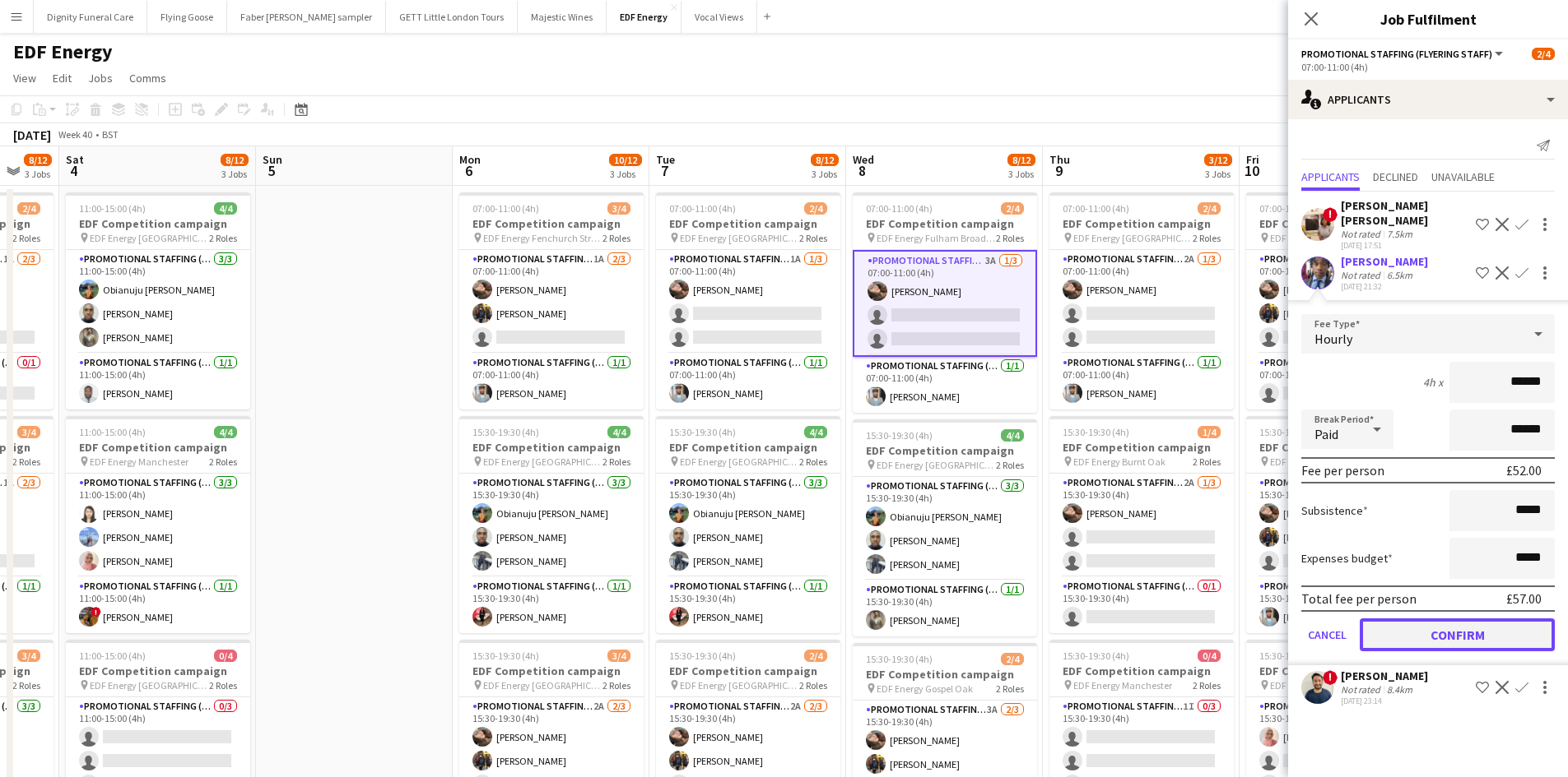
click at [1488, 624] on button "Confirm" at bounding box center [1456, 634] width 195 height 33
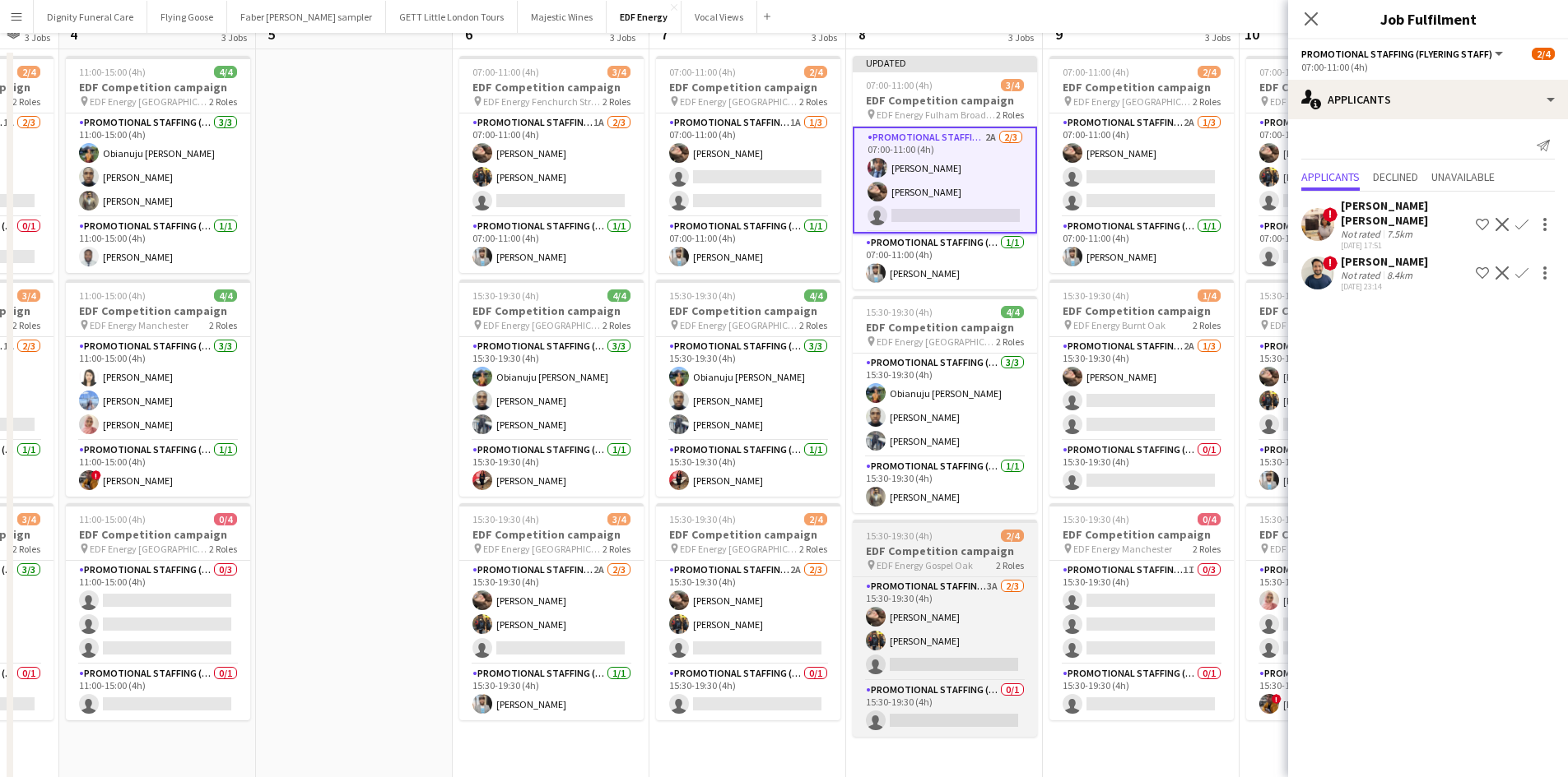
scroll to position [164, 0]
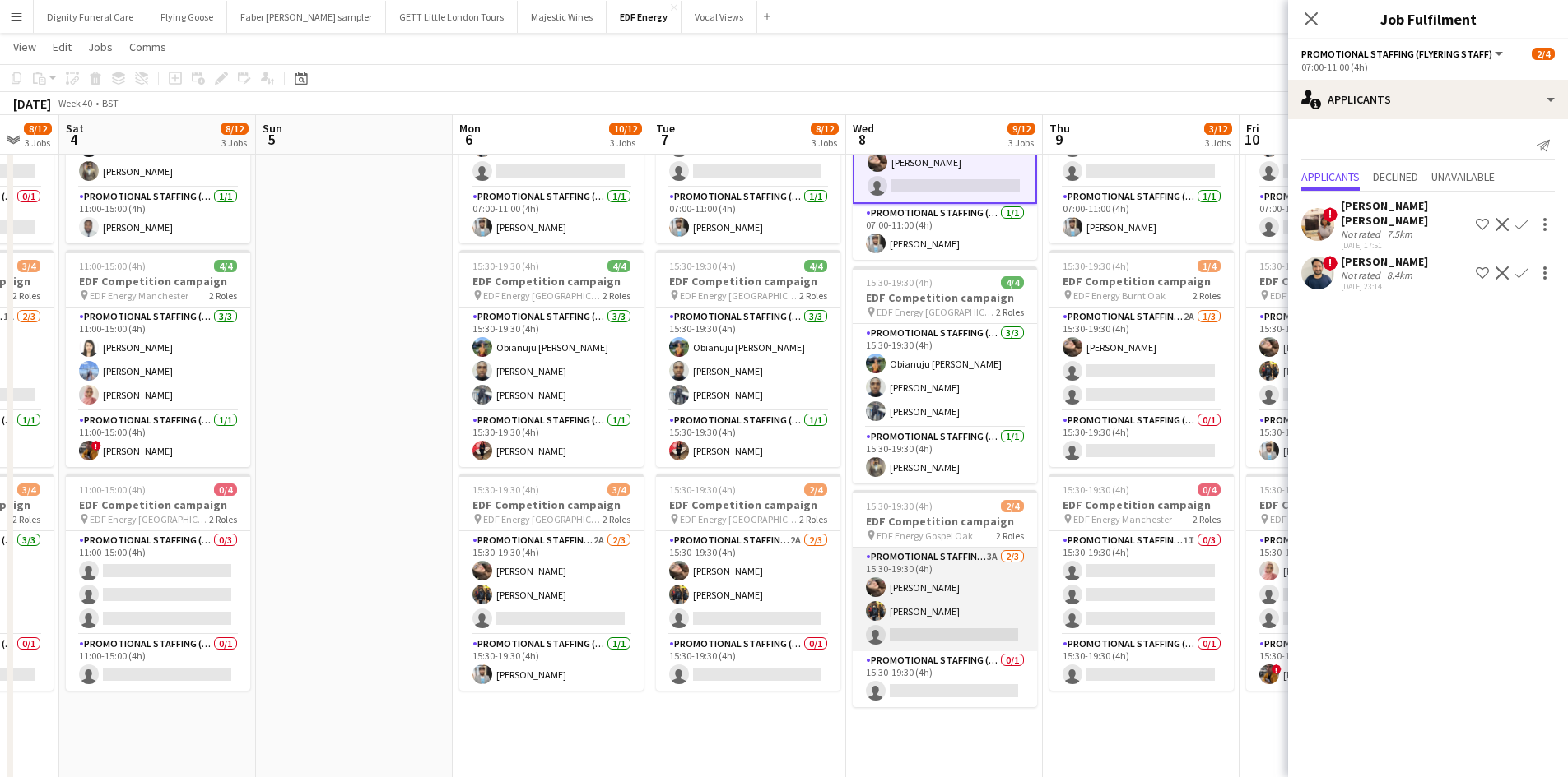
click at [944, 636] on app-card-role "Promotional Staffing (Flyering Staff) 3A 2/3 15:30-19:30 (4h) Anastasiia Melesh…" at bounding box center [945, 599] width 184 height 103
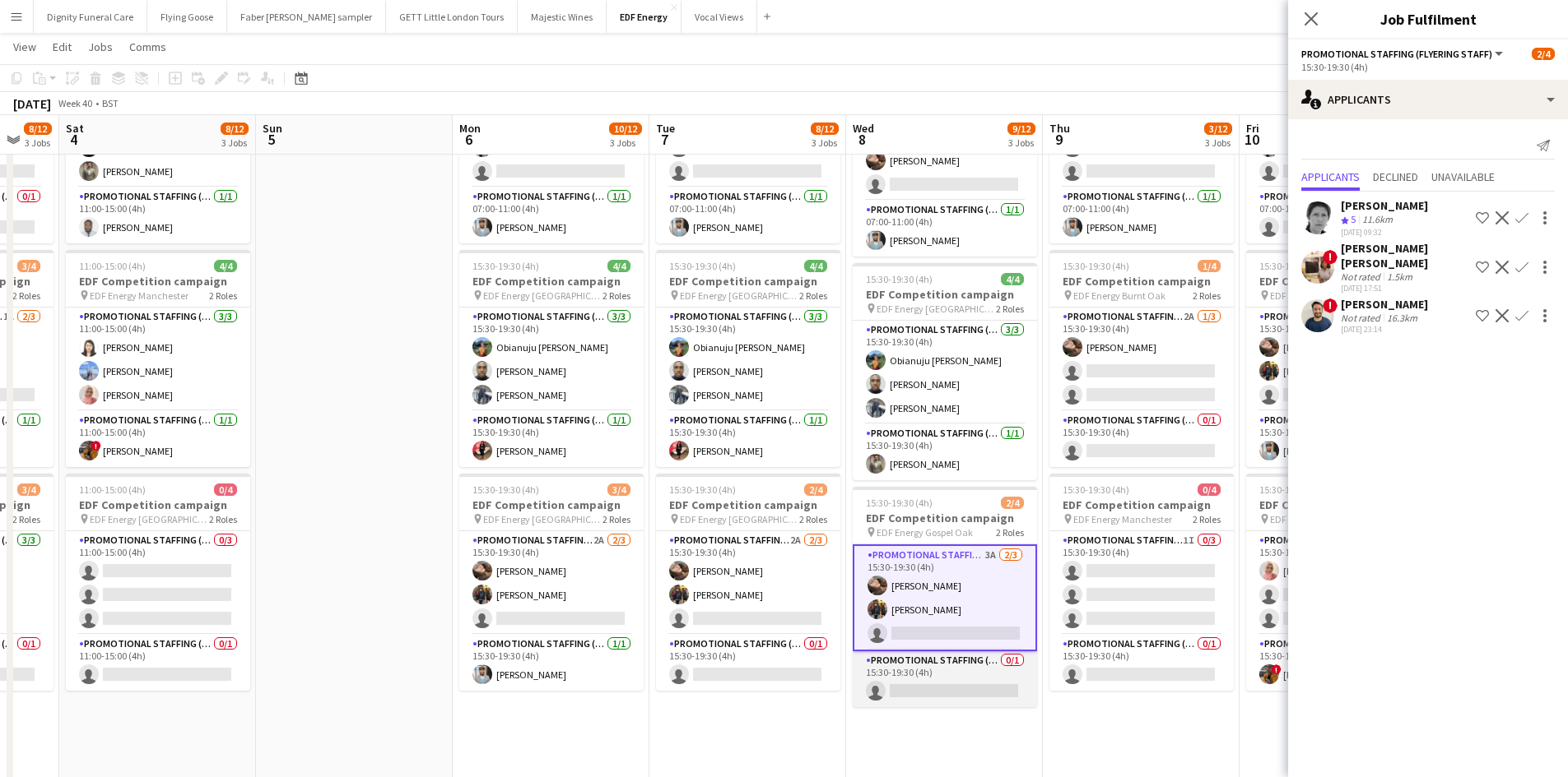
click at [960, 693] on app-card-role "Promotional Staffing (Team Leader) 0/1 15:30-19:30 (4h) single-neutral-actions" at bounding box center [945, 679] width 184 height 56
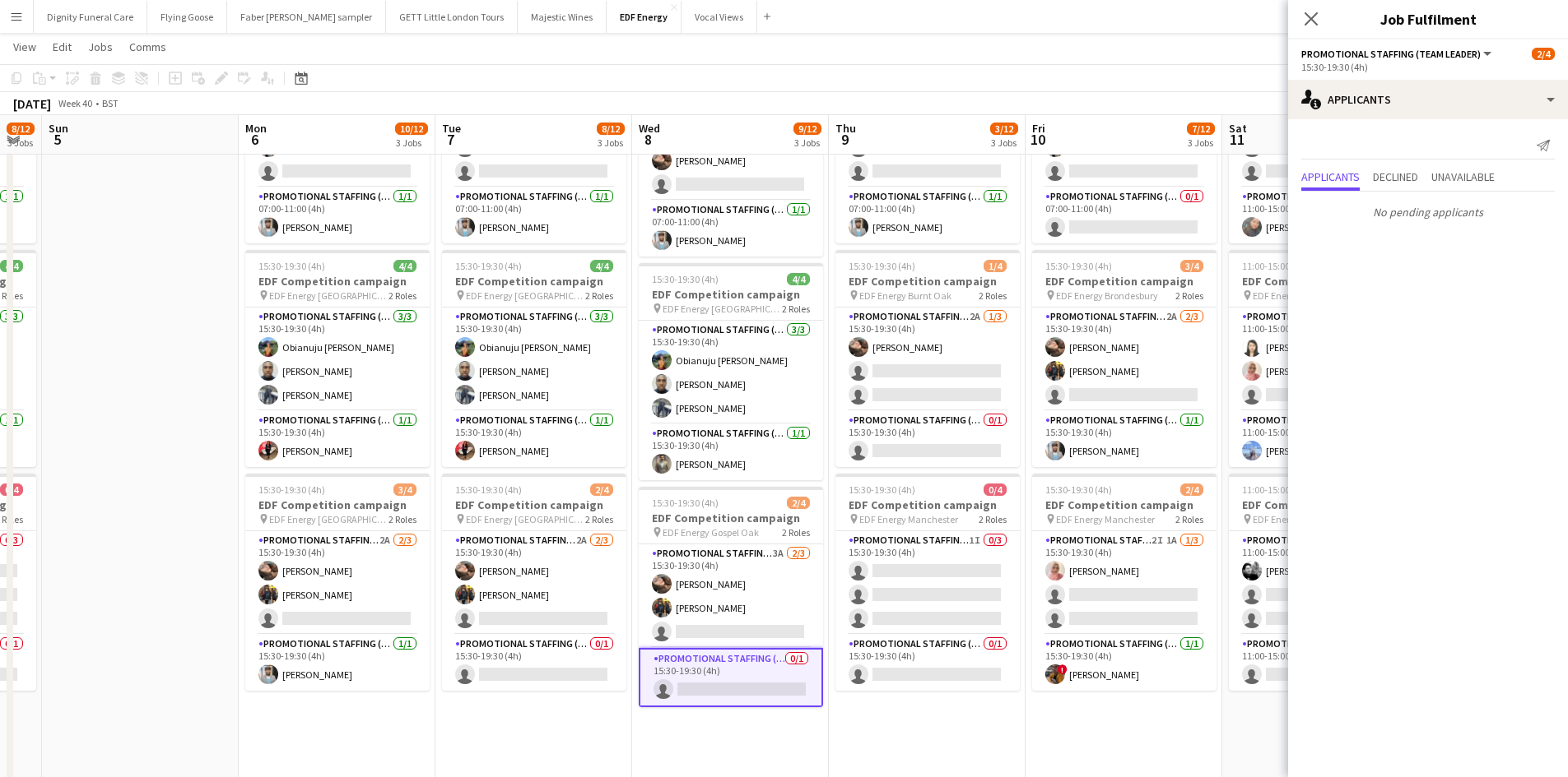
drag, startPoint x: 1138, startPoint y: 729, endPoint x: 901, endPoint y: 707, distance: 238.0
click at [914, 708] on app-calendar-viewport "Thu 2 10/12 3 Jobs Fri 3 8/12 3 Jobs Sat 4 8/12 3 Jobs Sun 5 Mon 6 10/12 3 Jobs…" at bounding box center [784, 455] width 1568 height 1111
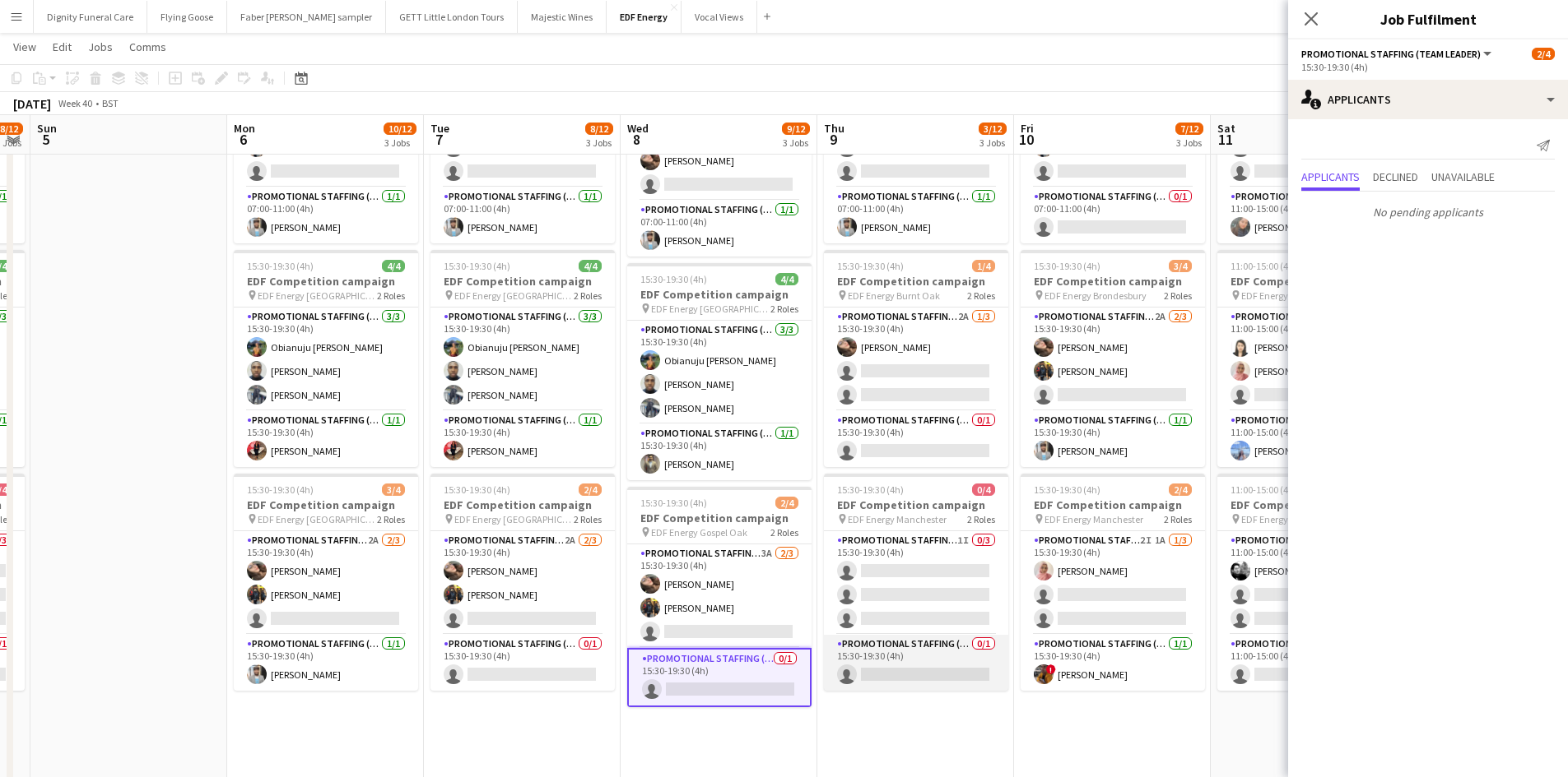
click at [961, 670] on app-card-role "Promotional Staffing (Team Leader) 0/1 15:30-19:30 (4h) single-neutral-actions" at bounding box center [916, 663] width 184 height 56
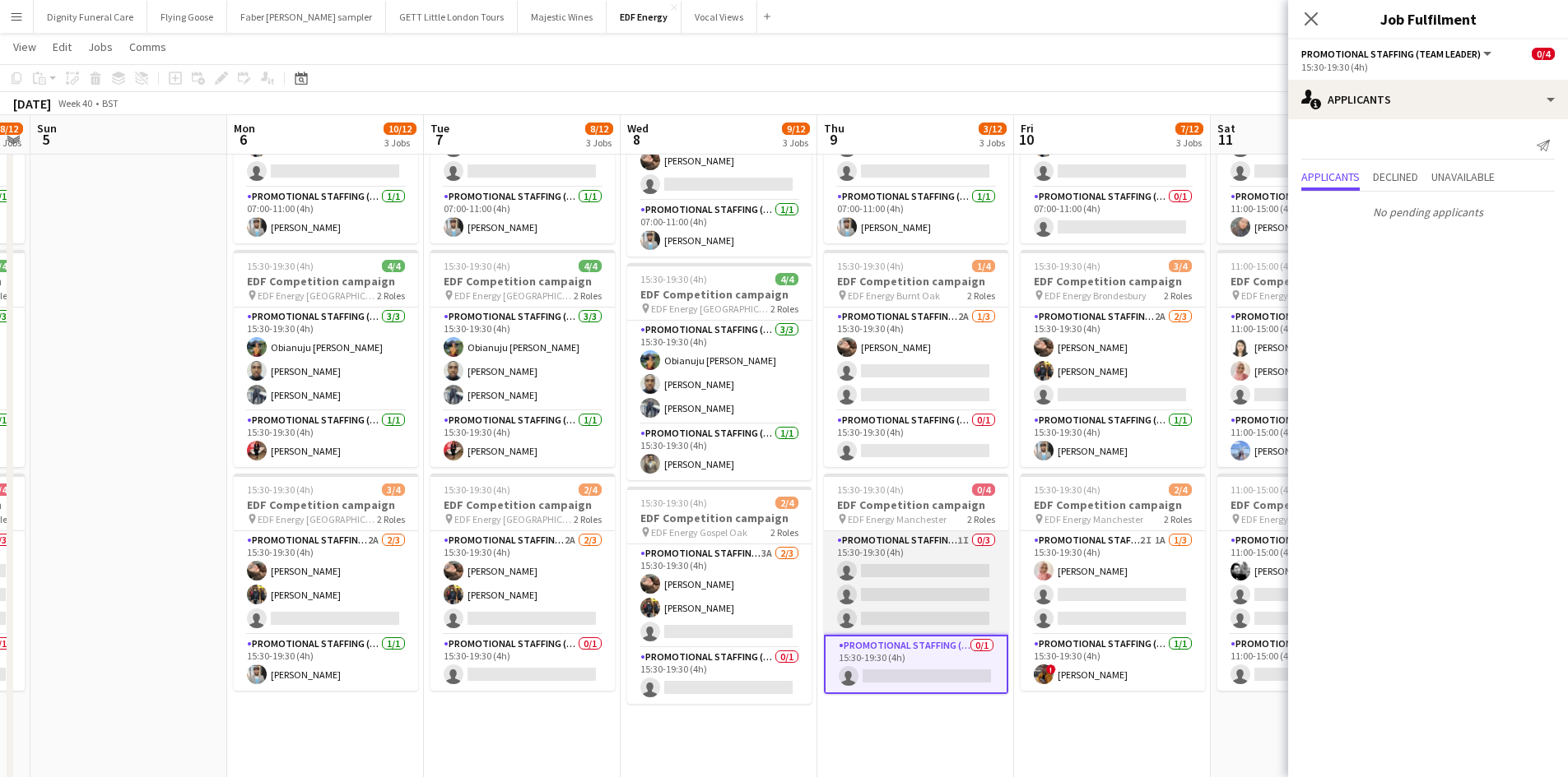
click at [959, 592] on app-card-role "Promotional Staffing (Flyering Staff) 1I 0/3 15:30-19:30 (4h) single-neutral-ac…" at bounding box center [916, 583] width 184 height 103
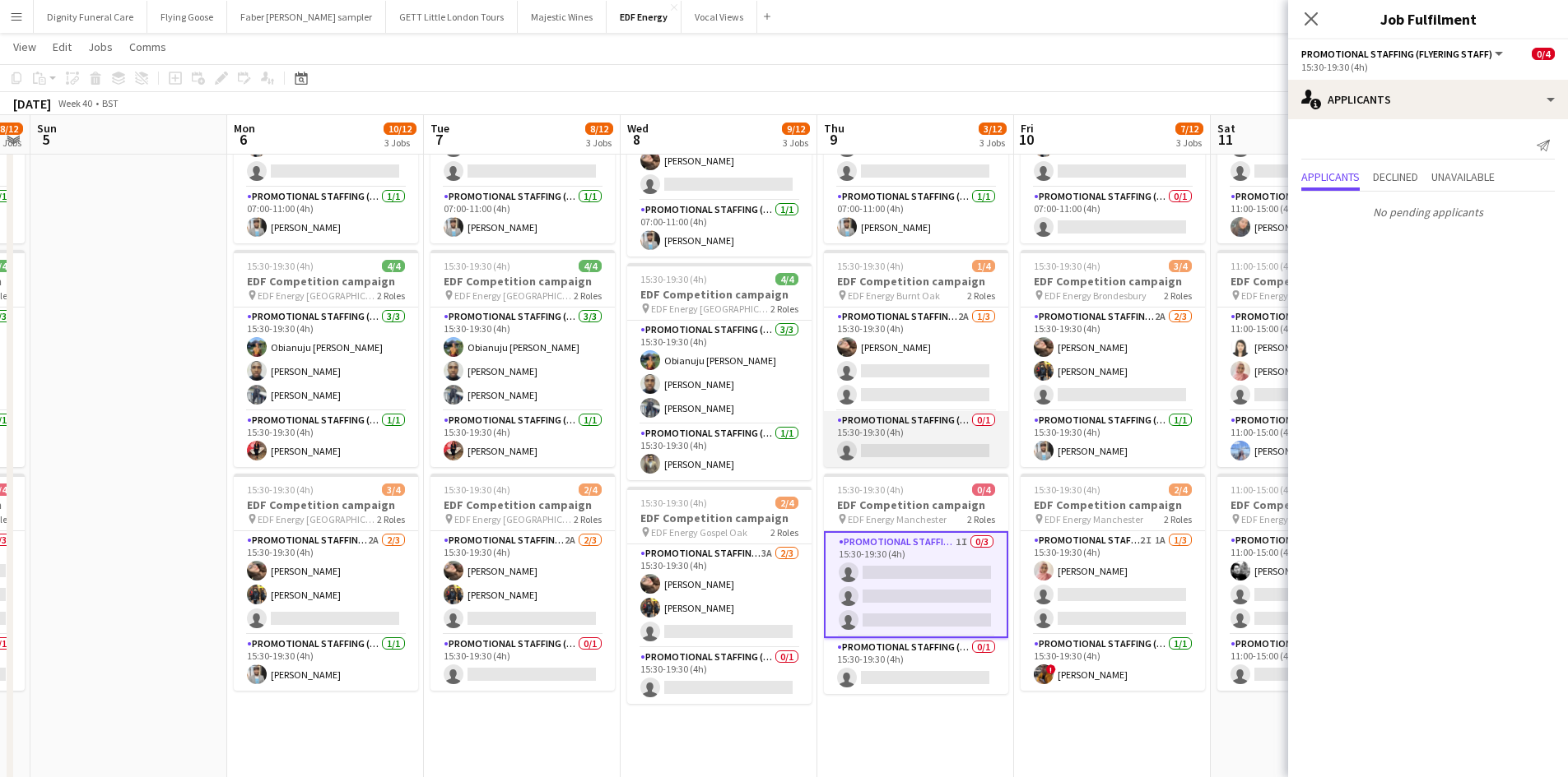
click at [910, 449] on app-card-role "Promotional Staffing (Team Leader) 0/1 15:30-19:30 (4h) single-neutral-actions" at bounding box center [916, 440] width 184 height 56
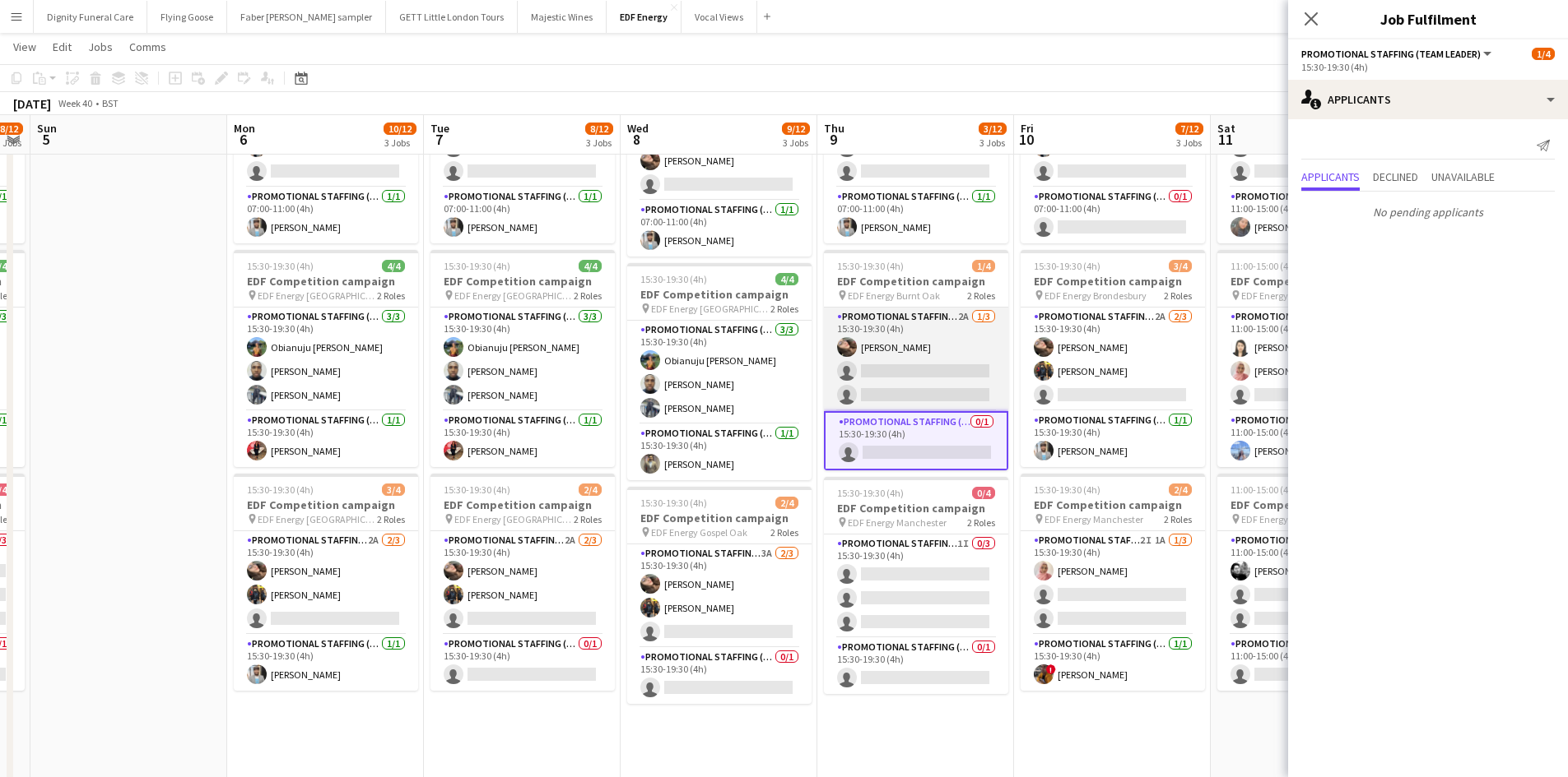
click at [934, 370] on app-card-role "Promotional Staffing (Flyering Staff) 2A 1/3 15:30-19:30 (4h) Anastasiia Melesh…" at bounding box center [916, 359] width 184 height 103
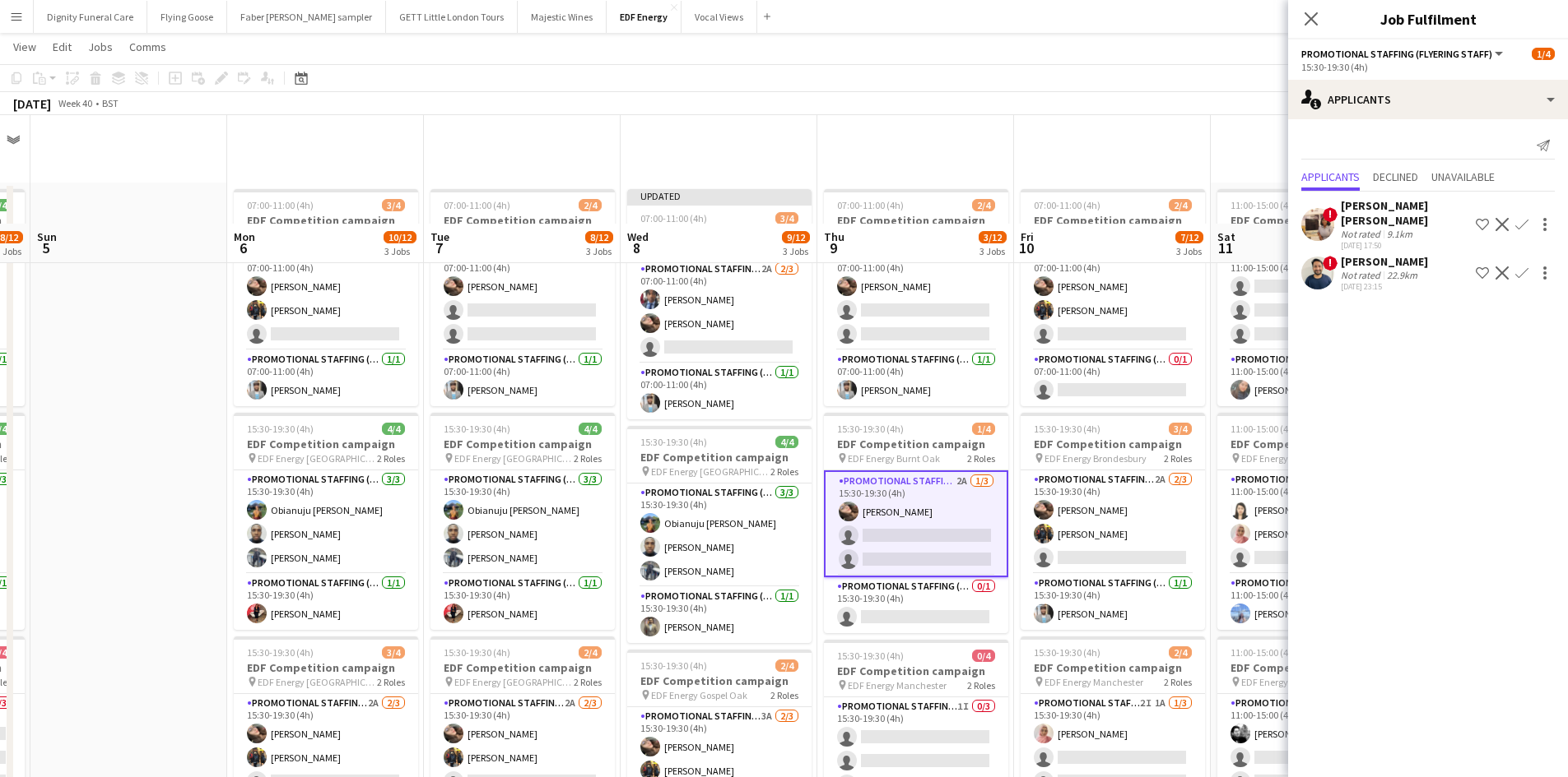
scroll to position [0, 0]
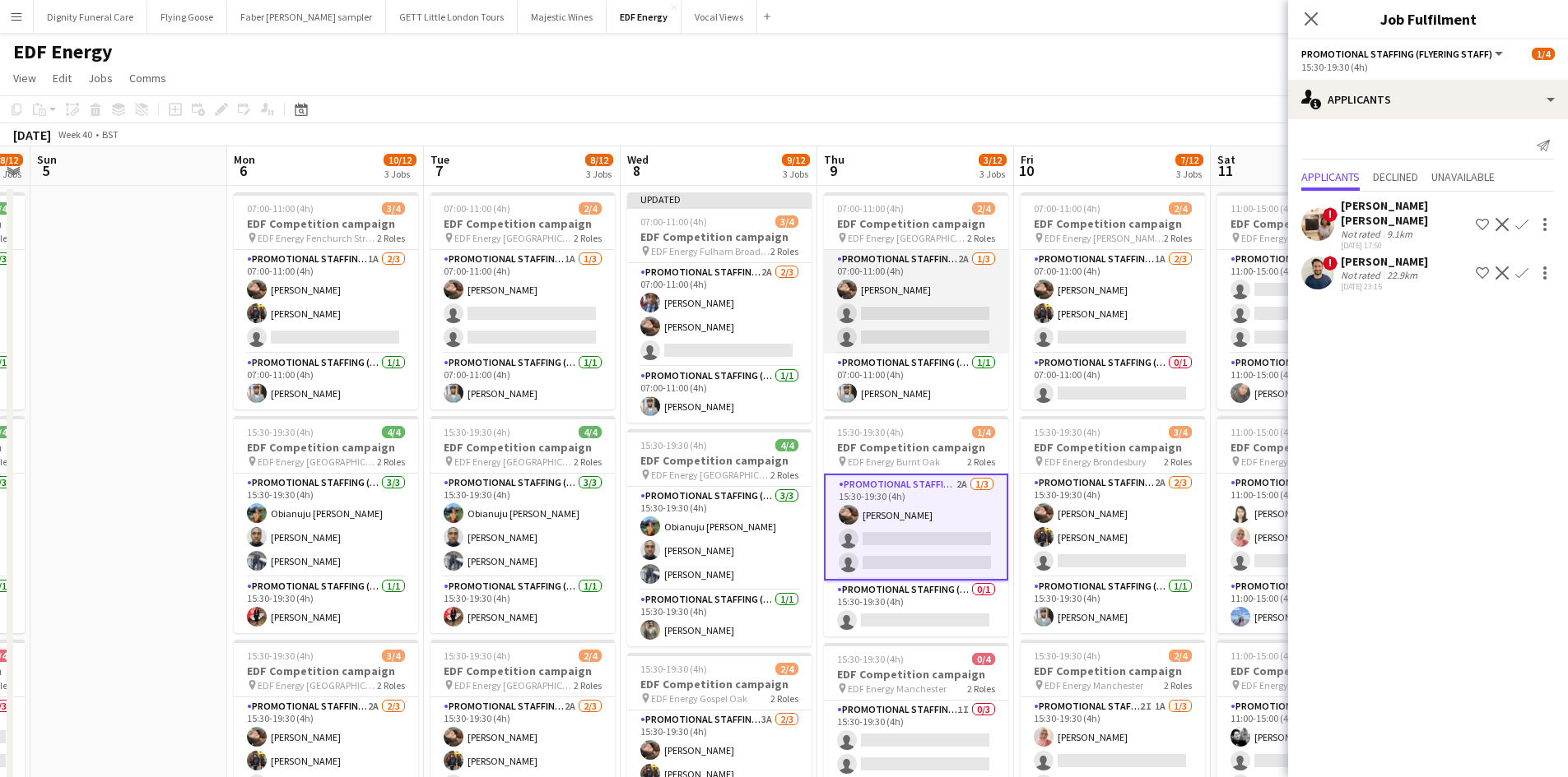
click at [901, 314] on app-card-role "Promotional Staffing (Flyering Staff) 2A 1/3 07:00-11:00 (4h) Anastasiia Melesh…" at bounding box center [916, 302] width 184 height 103
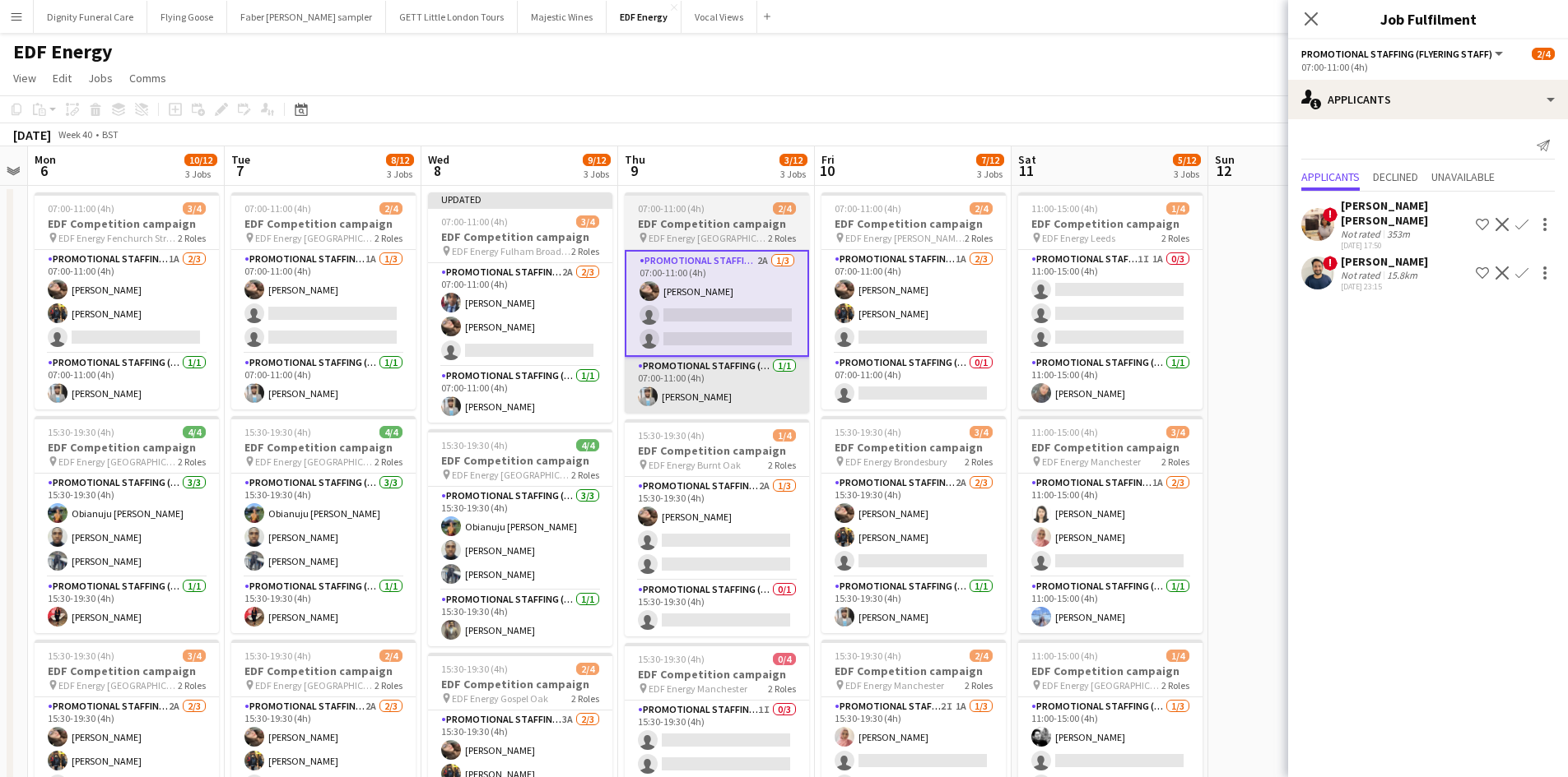
drag, startPoint x: 874, startPoint y: 440, endPoint x: 719, endPoint y: 388, distance: 163.5
click at [682, 432] on app-calendar-viewport "Thu 2 10/12 3 Jobs Fri 3 8/12 3 Jobs Sat 4 8/12 3 Jobs Sun 5 Mon 6 10/12 3 Jobs…" at bounding box center [784, 662] width 1568 height 1032
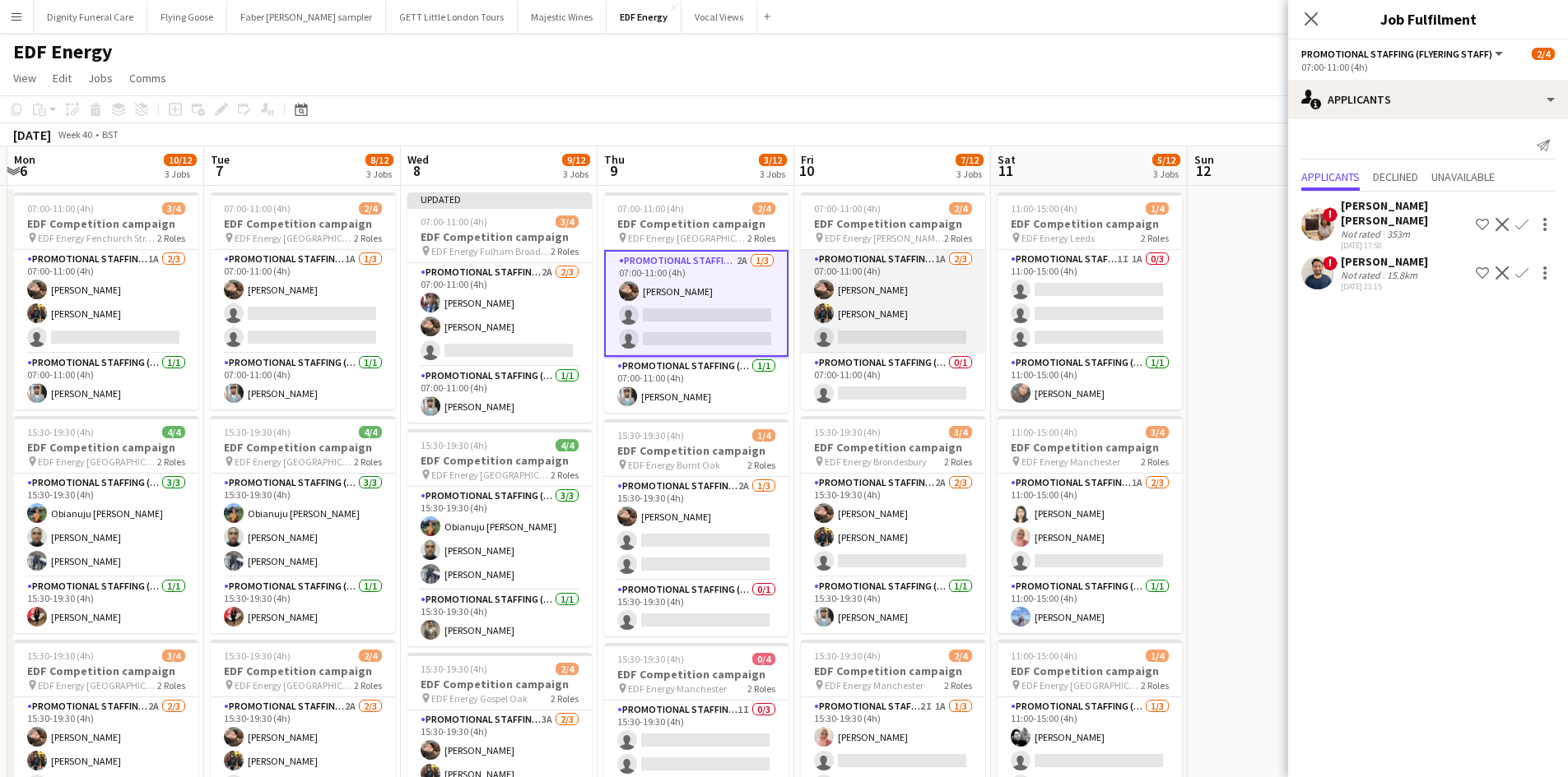
click at [907, 337] on app-card-role "Promotional Staffing (Flyering Staff) 1A 2/3 07:00-11:00 (4h) Anastasiia Melesh…" at bounding box center [893, 302] width 184 height 103
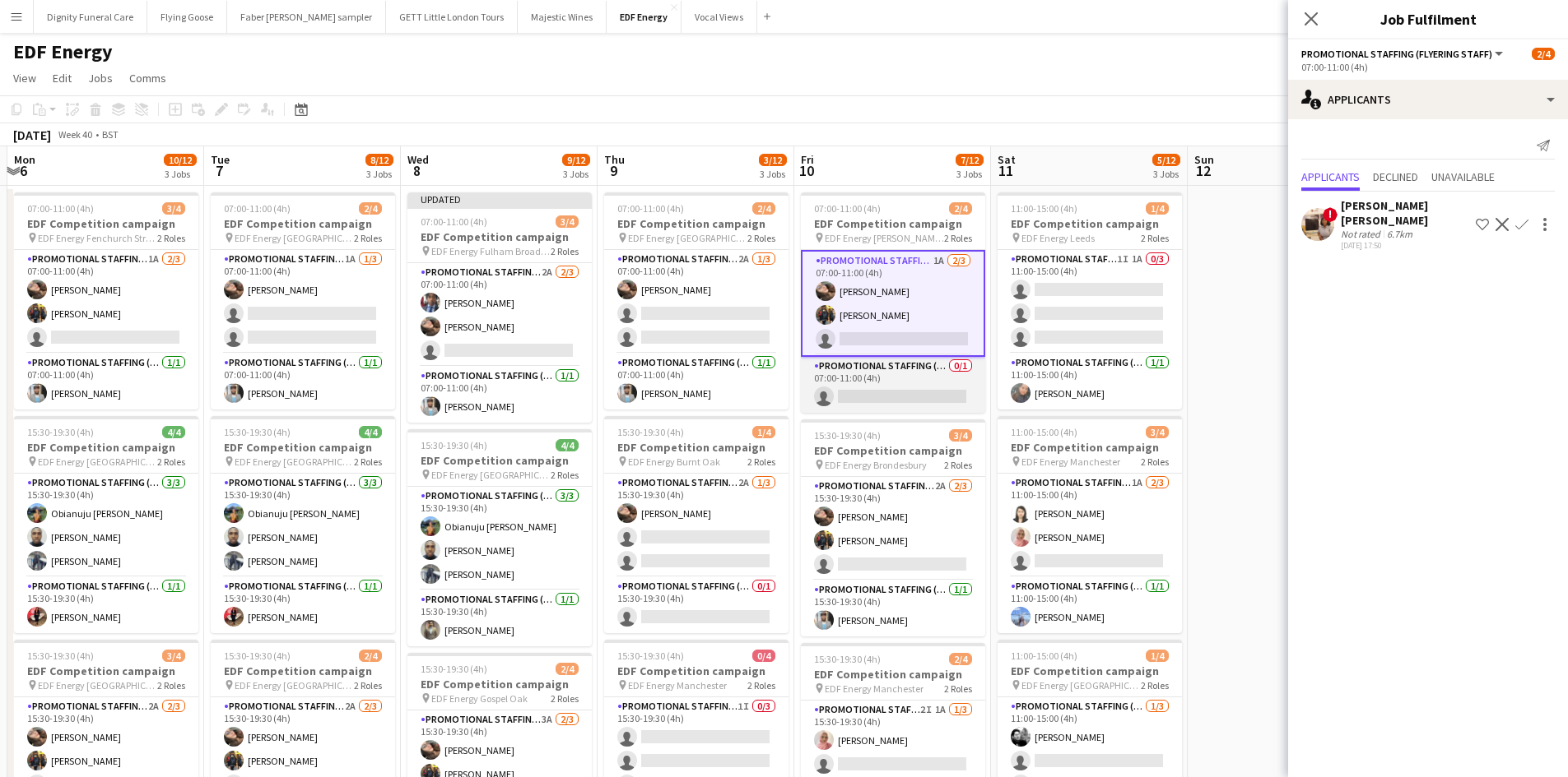
click at [920, 391] on app-card-role "Promotional Staffing (Team Leader) 0/1 07:00-11:00 (4h) single-neutral-actions" at bounding box center [893, 385] width 184 height 56
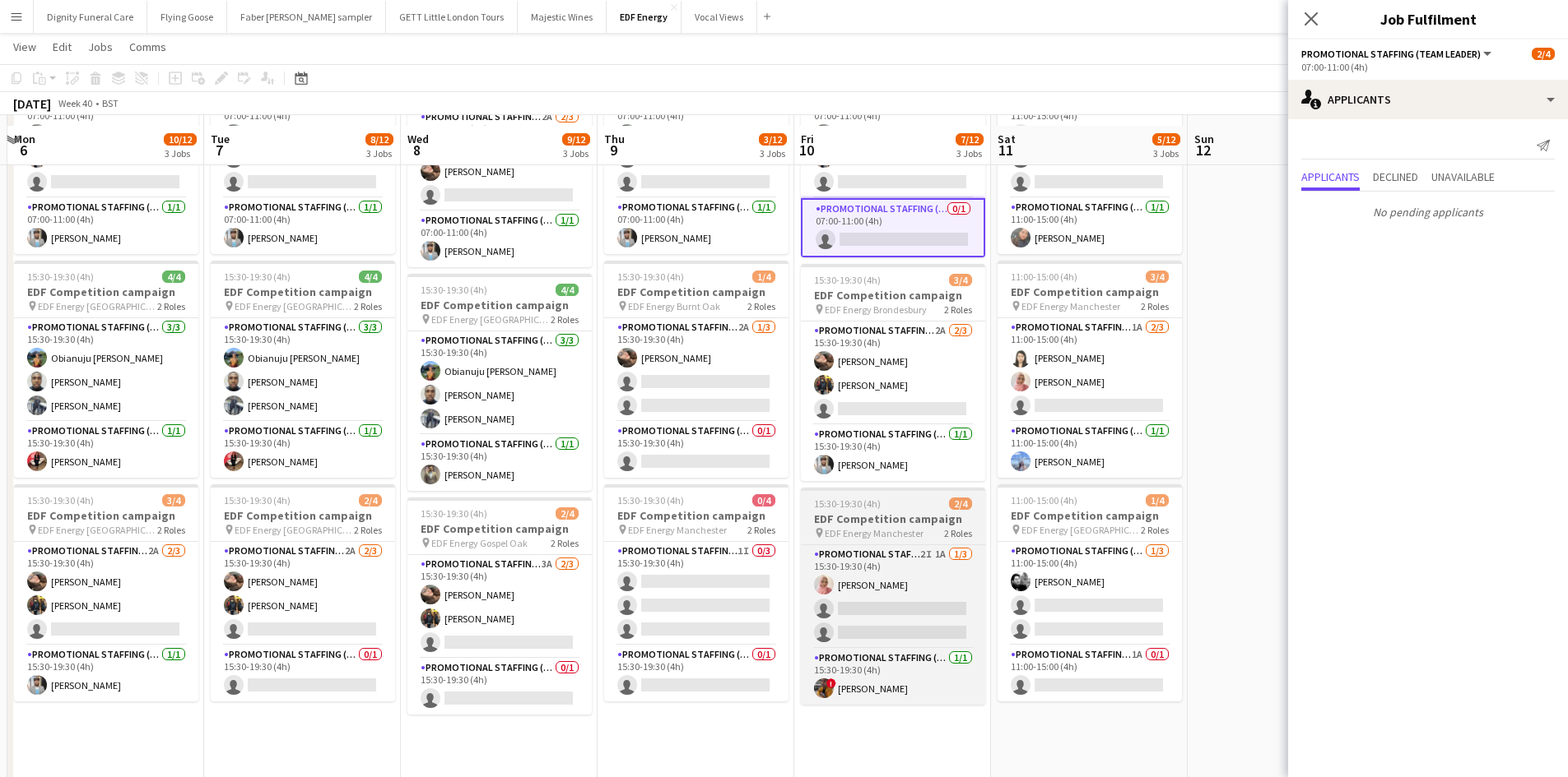
scroll to position [164, 0]
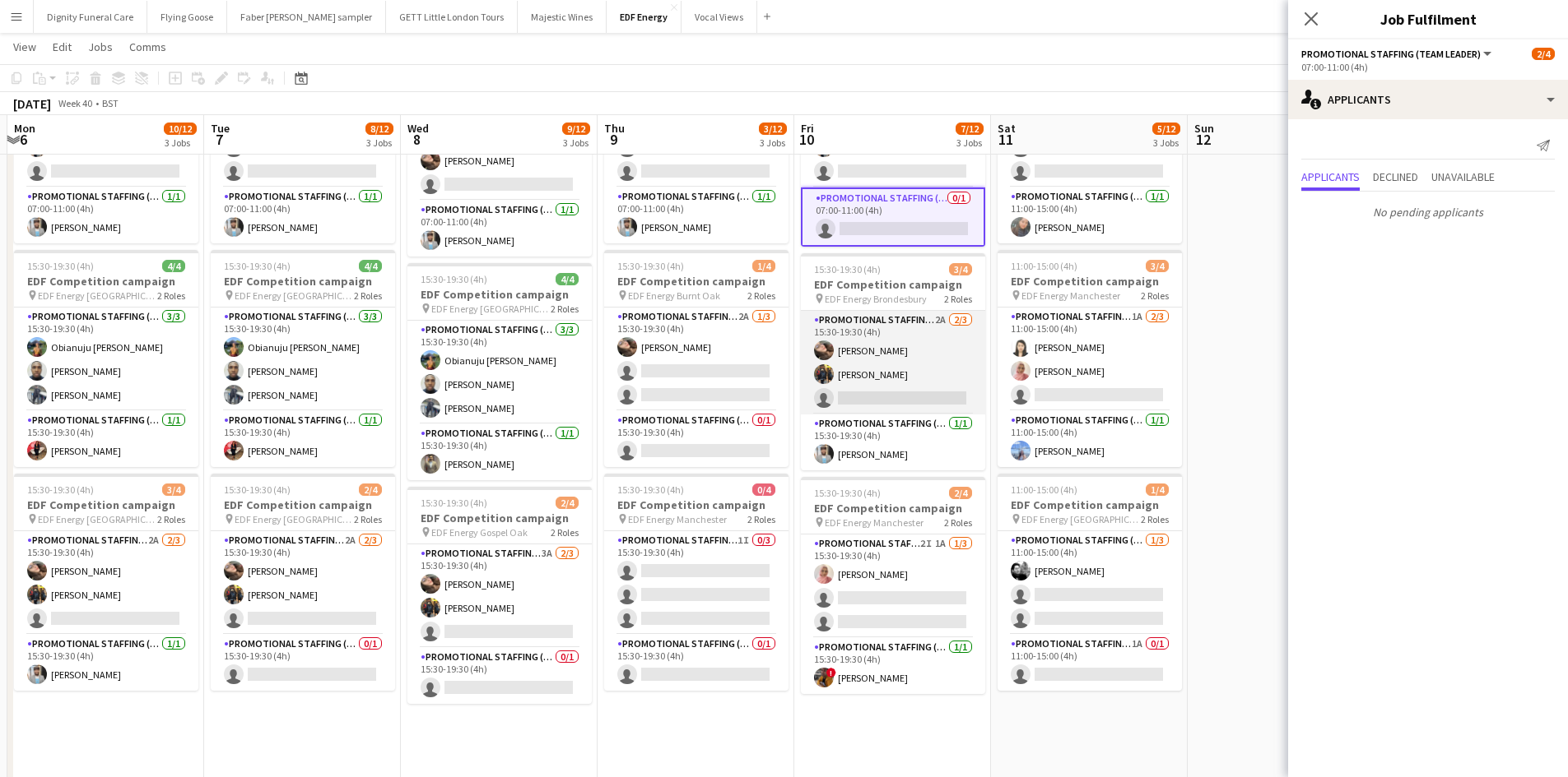
click at [881, 389] on app-card-role "Promotional Staffing (Flyering Staff) 2A 2/3 15:30-19:30 (4h) Anastasiia Melesh…" at bounding box center [893, 363] width 184 height 103
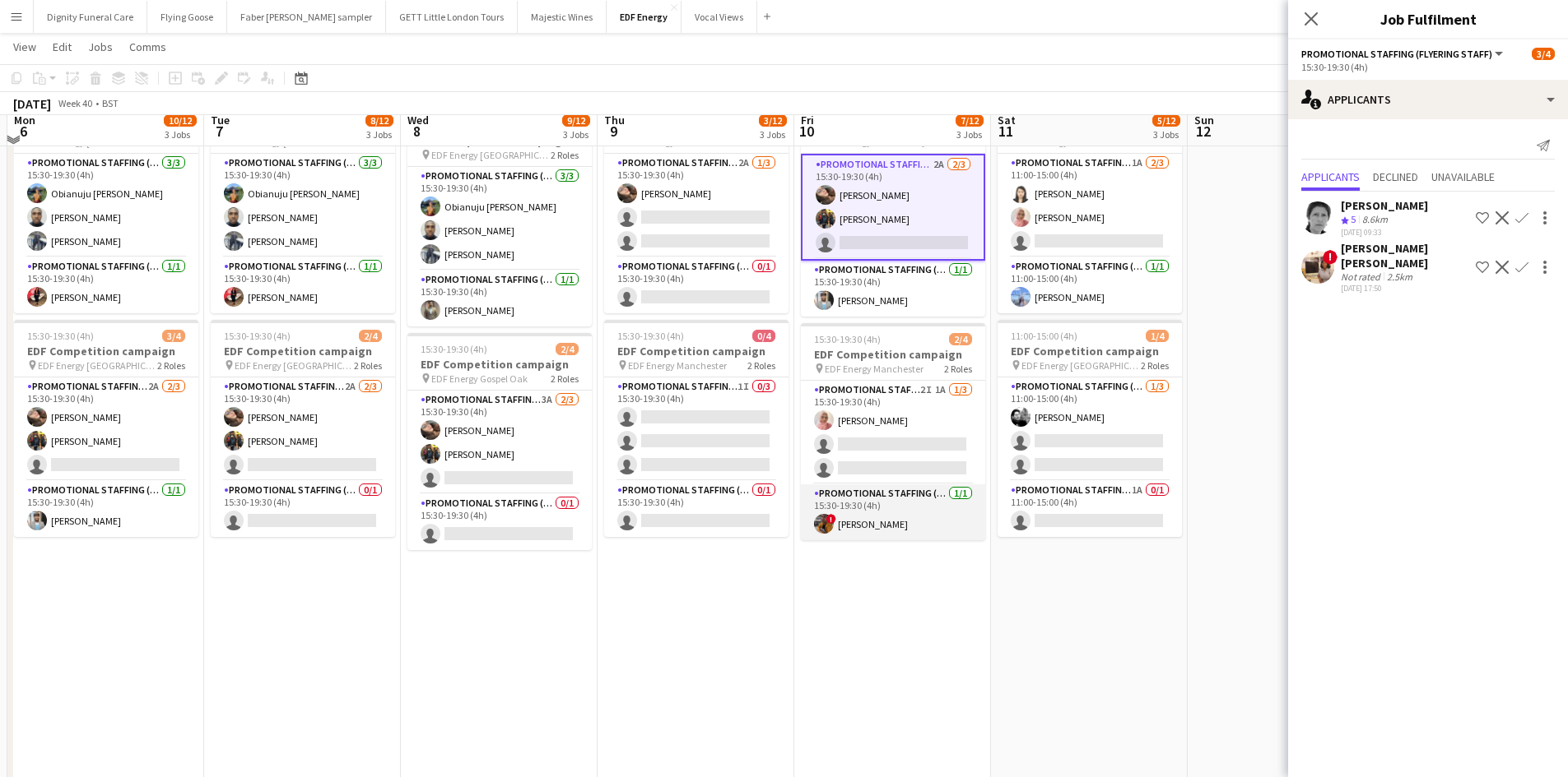
scroll to position [329, 0]
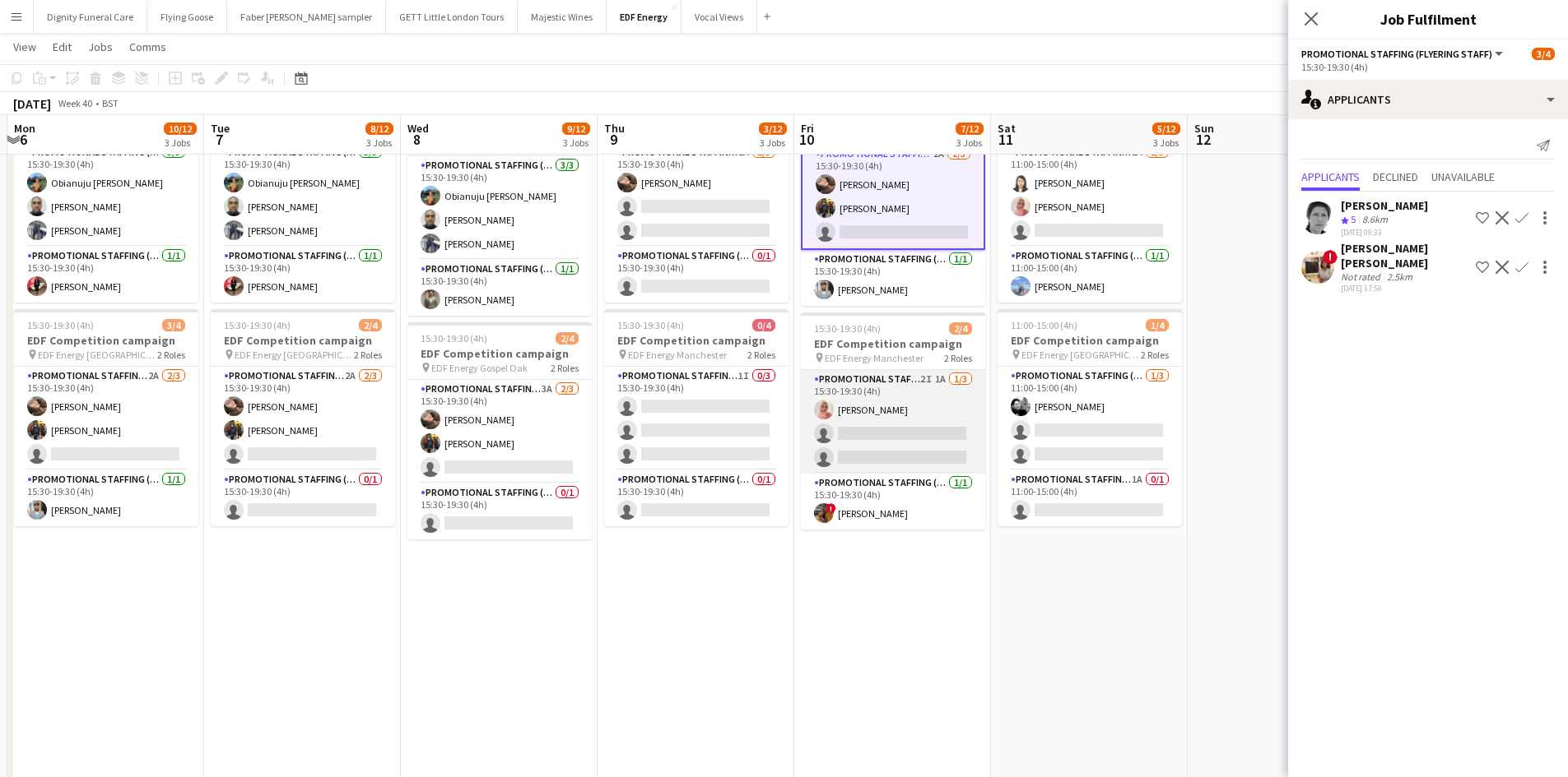
click at [886, 435] on app-card-role "Promotional Staffing (Flyering Staff) 2I 1A 1/3 15:30-19:30 (4h) Shabnam Jallal…" at bounding box center [893, 422] width 184 height 103
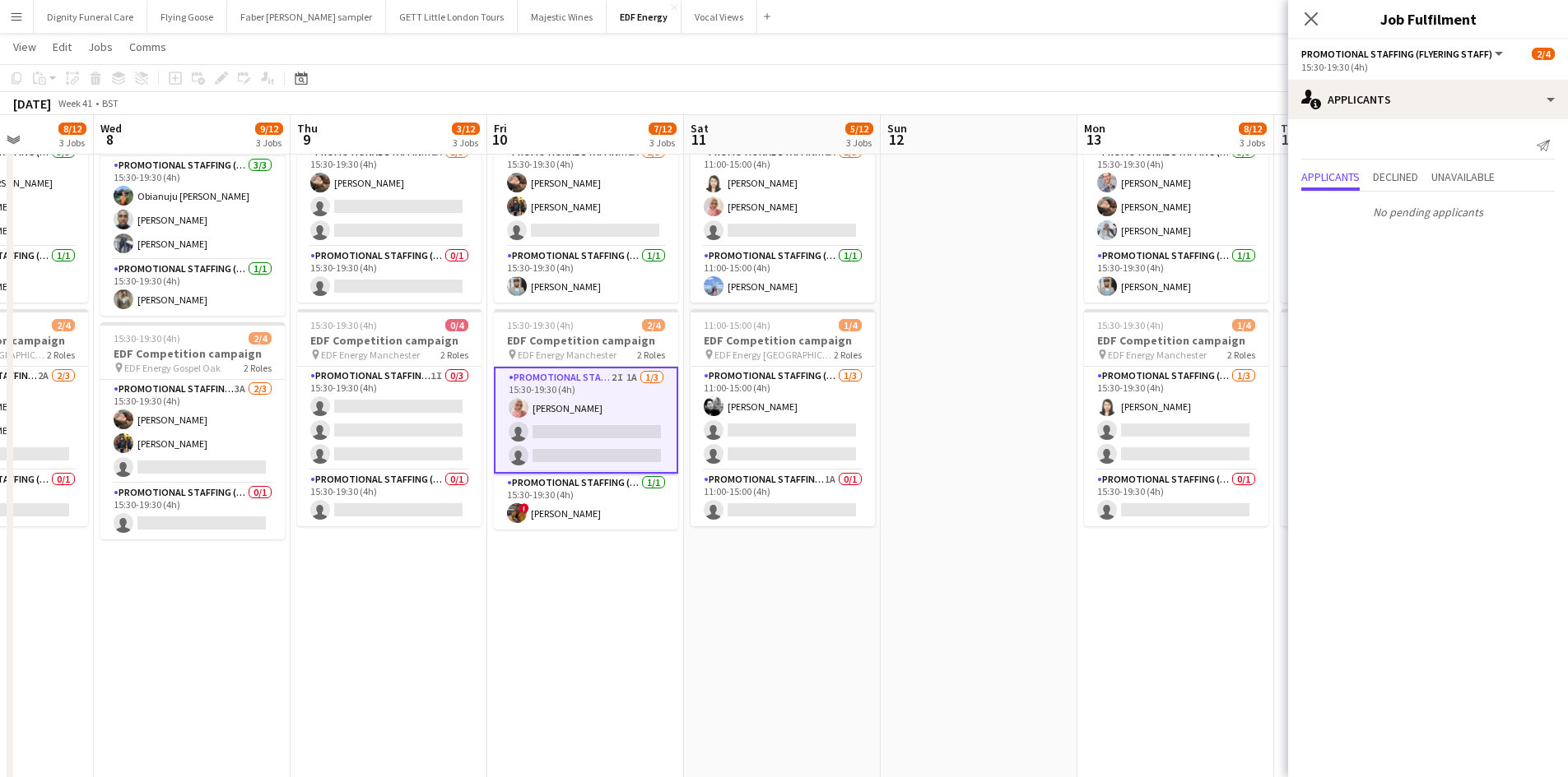
drag, startPoint x: 1051, startPoint y: 637, endPoint x: 810, endPoint y: 614, distance: 242.1
click at [810, 615] on app-calendar-viewport "Sat 4 8/12 3 Jobs Sun 5 Mon 6 10/12 3 Jobs Tue 7 8/12 3 Jobs Wed 8 9/12 3 Jobs …" at bounding box center [784, 290] width 1568 height 1111
click at [789, 509] on app-card-role "Promotional Staffing (Team Leader) 1A 0/1 11:00-15:00 (4h) single-neutral-actio…" at bounding box center [780, 499] width 184 height 56
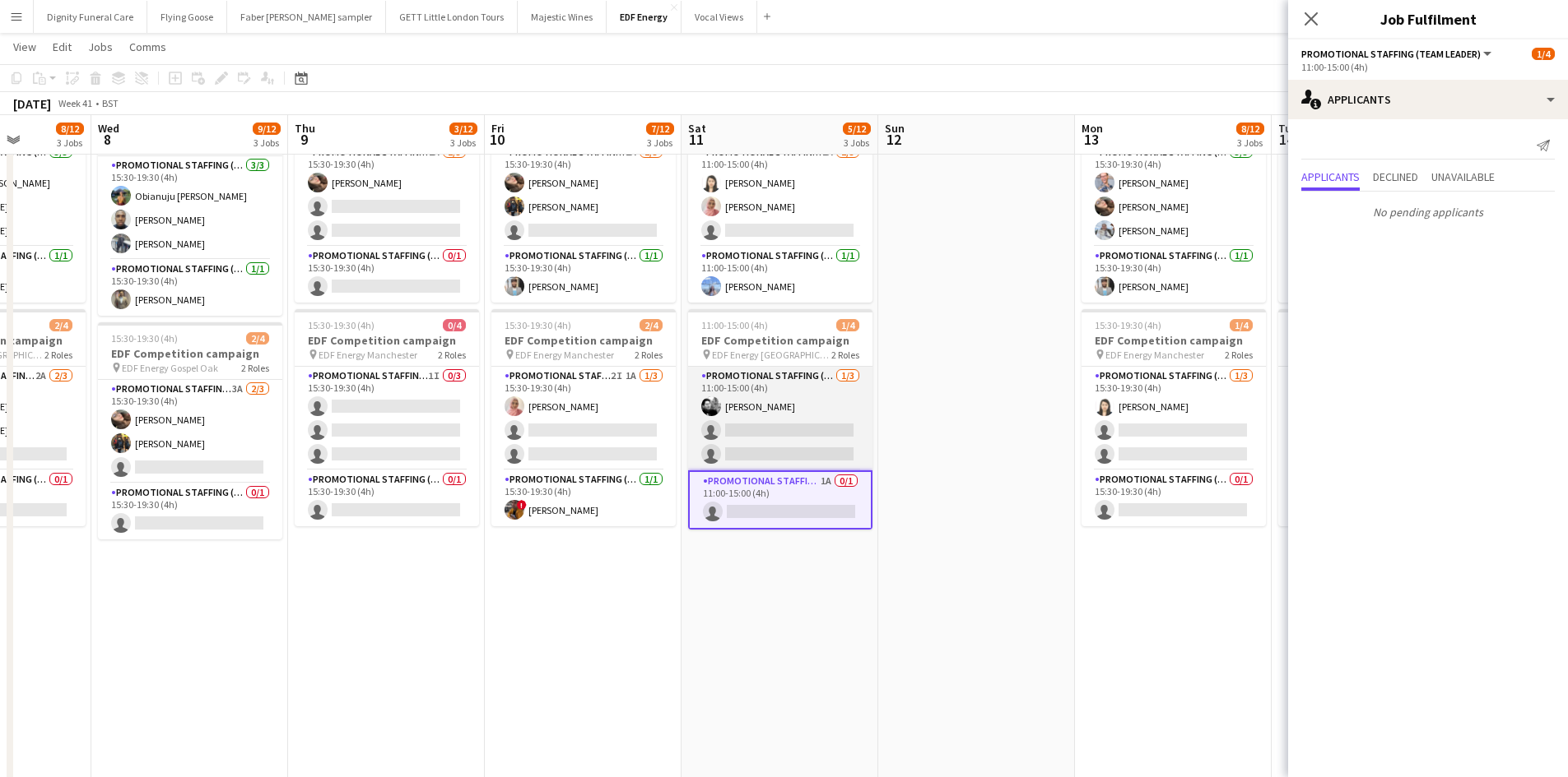
click at [789, 443] on app-card-role "Promotional Staffing (Flyering Staff) 1/3 11:00-15:00 (4h) Dan Vasey single-neu…" at bounding box center [780, 418] width 184 height 103
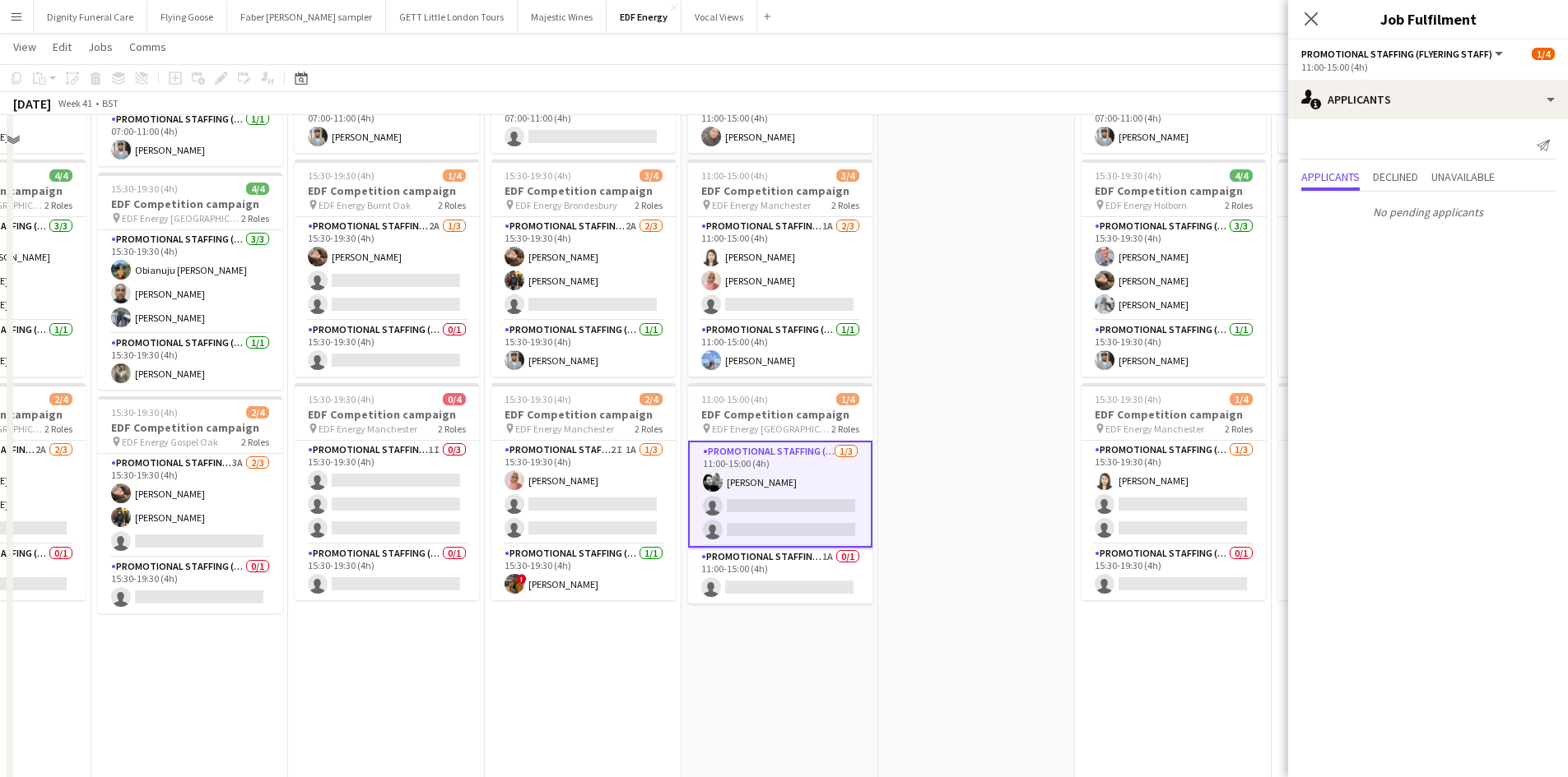
scroll to position [164, 0]
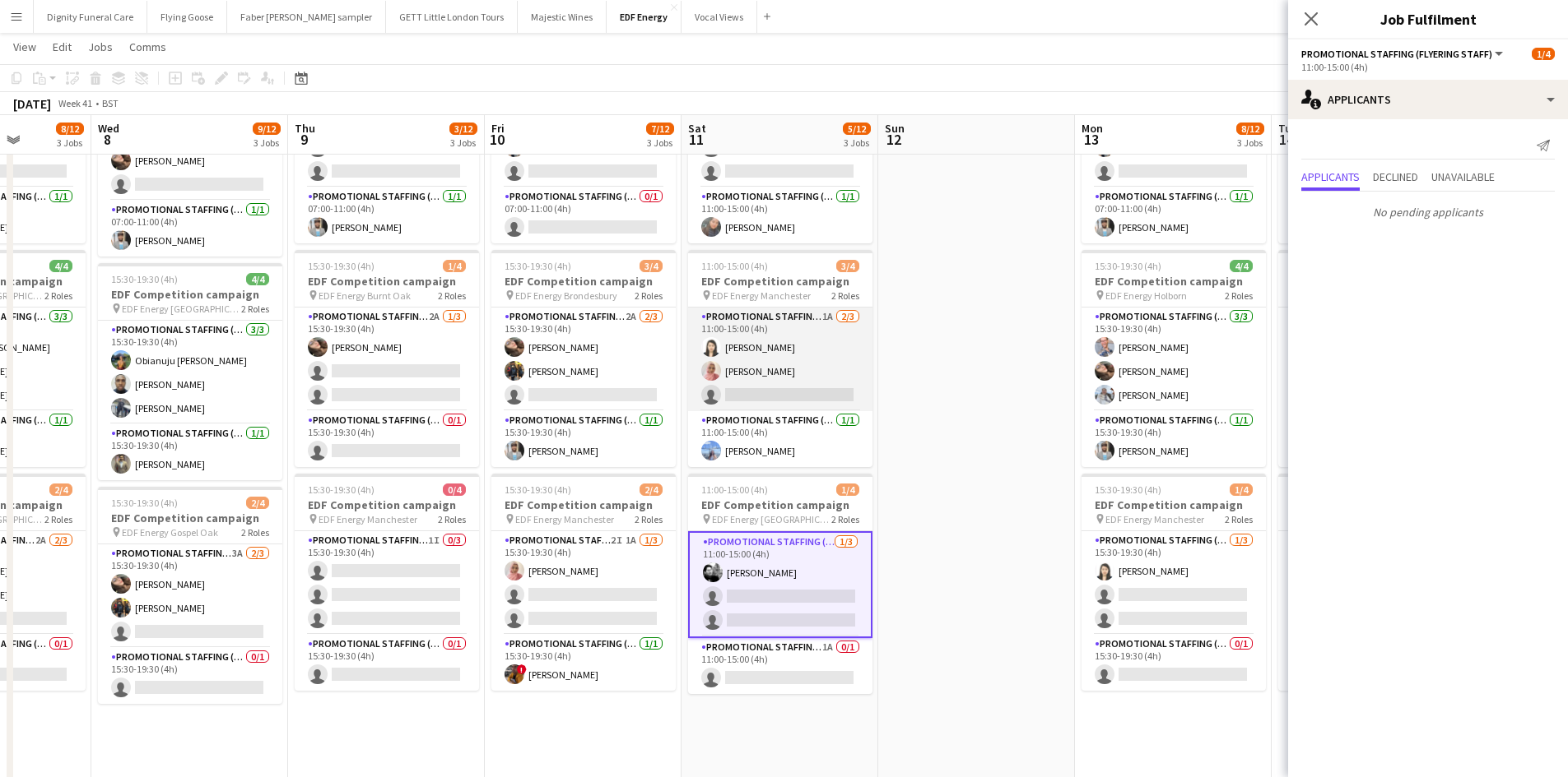
click at [799, 396] on app-card-role "Promotional Staffing (Flyering Staff) 1A 2/3 11:00-15:00 (4h) Winnie Wong Shabn…" at bounding box center [780, 359] width 184 height 103
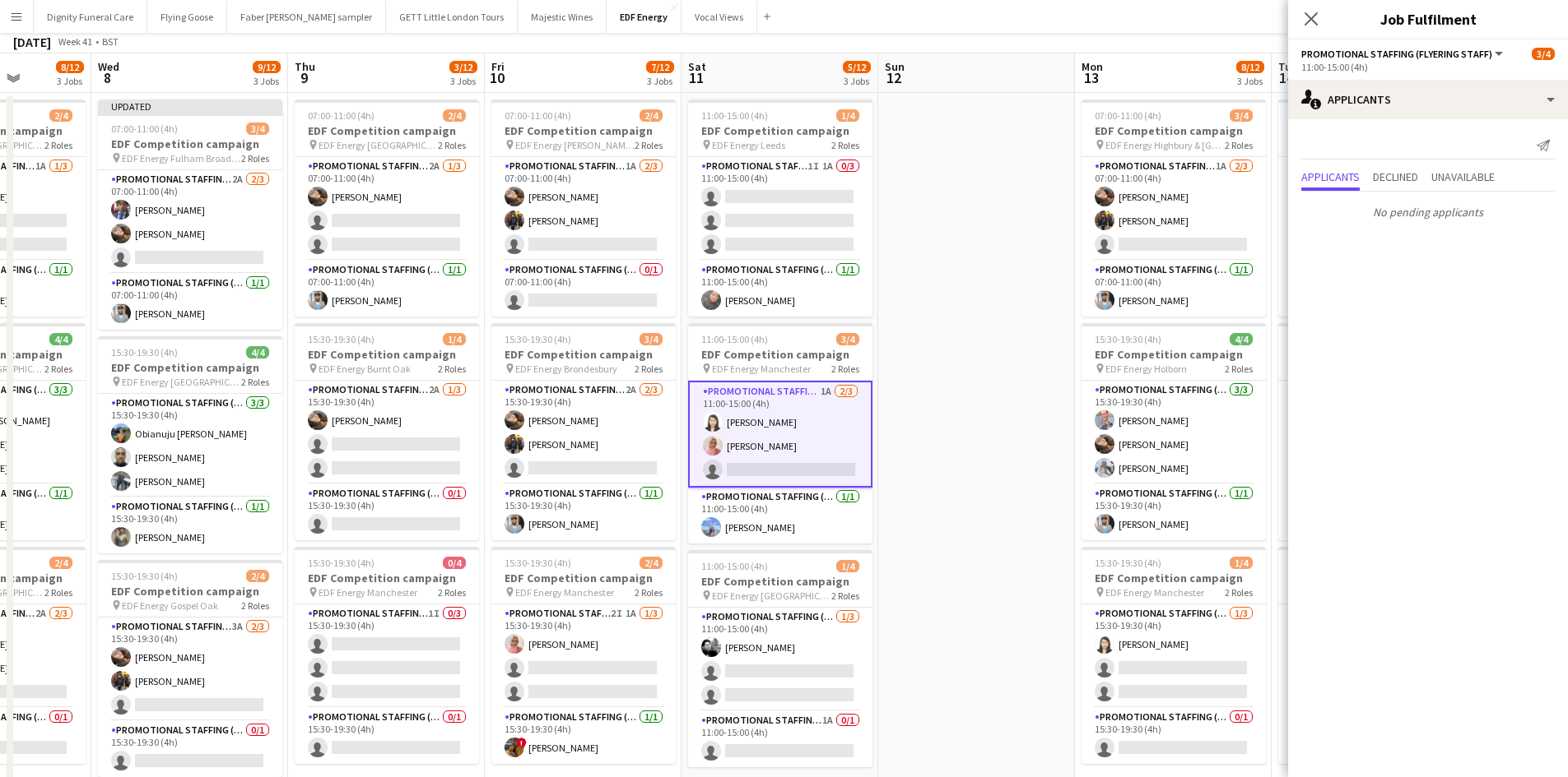
scroll to position [0, 0]
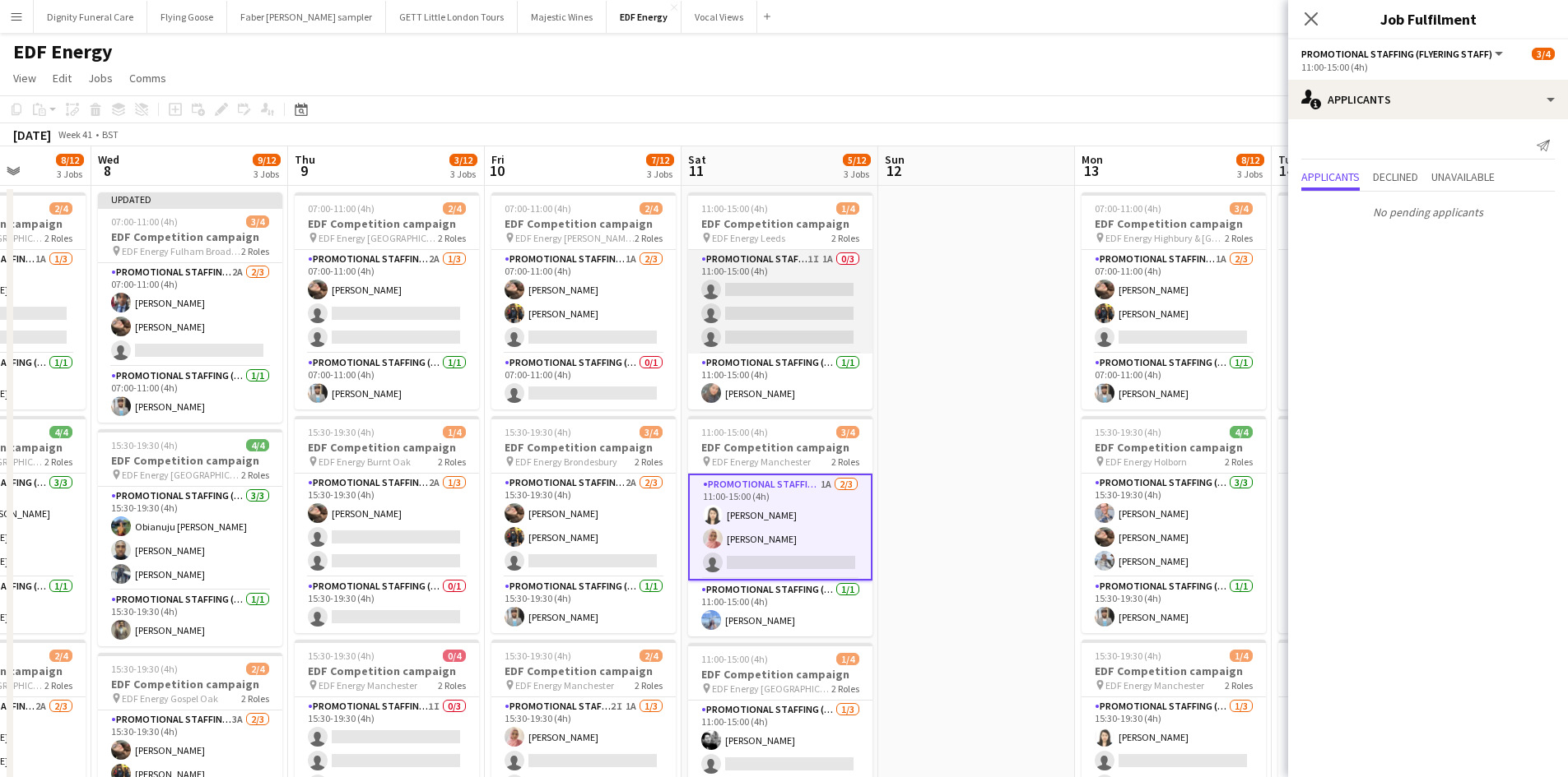
click at [807, 303] on app-card-role "Promotional Staffing (Flyering Staff) 1I 1A 0/3 11:00-15:00 (4h) single-neutral…" at bounding box center [780, 302] width 184 height 103
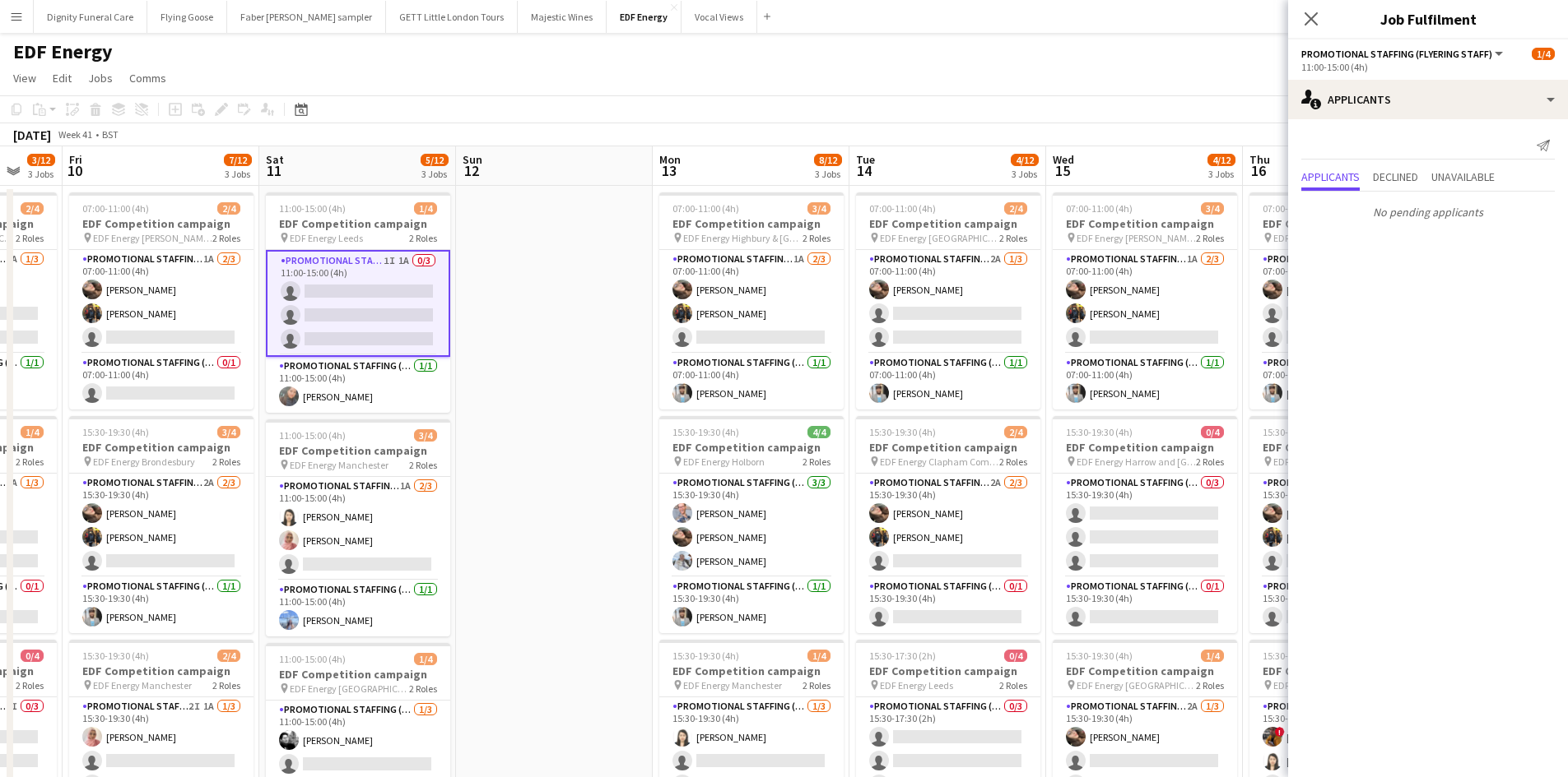
drag, startPoint x: 953, startPoint y: 426, endPoint x: 474, endPoint y: 412, distance: 479.2
click at [478, 412] on app-calendar-viewport "Mon 6 10/12 3 Jobs Tue 7 8/12 3 Jobs Wed 8 9/12 3 Jobs Thu 9 3/12 3 Jobs Fri 10…" at bounding box center [784, 662] width 1568 height 1032
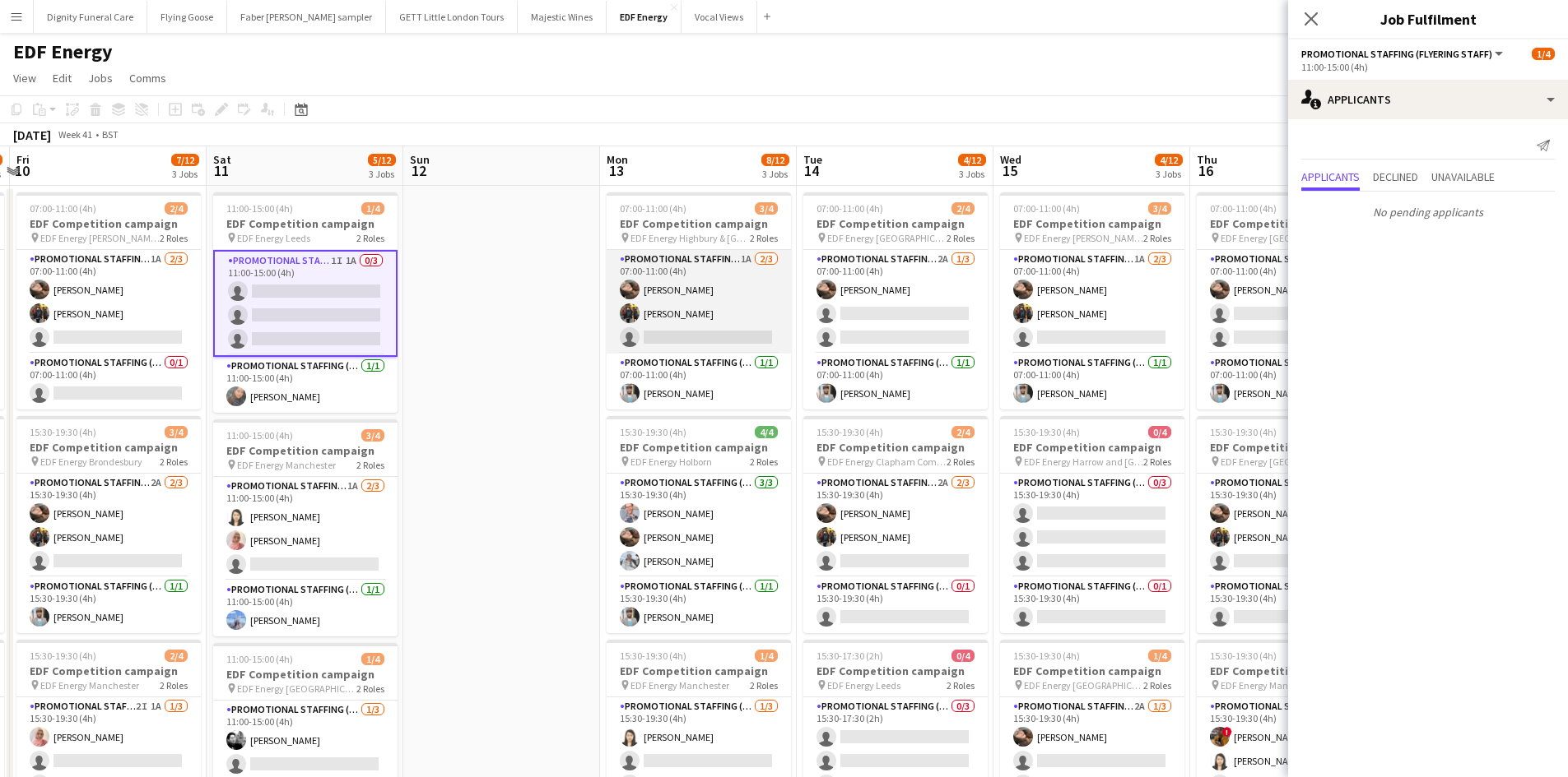
click at [714, 347] on app-card-role "Promotional Staffing (Flyering Staff) 1A 2/3 07:00-11:00 (4h) Anastasiia Melesh…" at bounding box center [698, 302] width 184 height 103
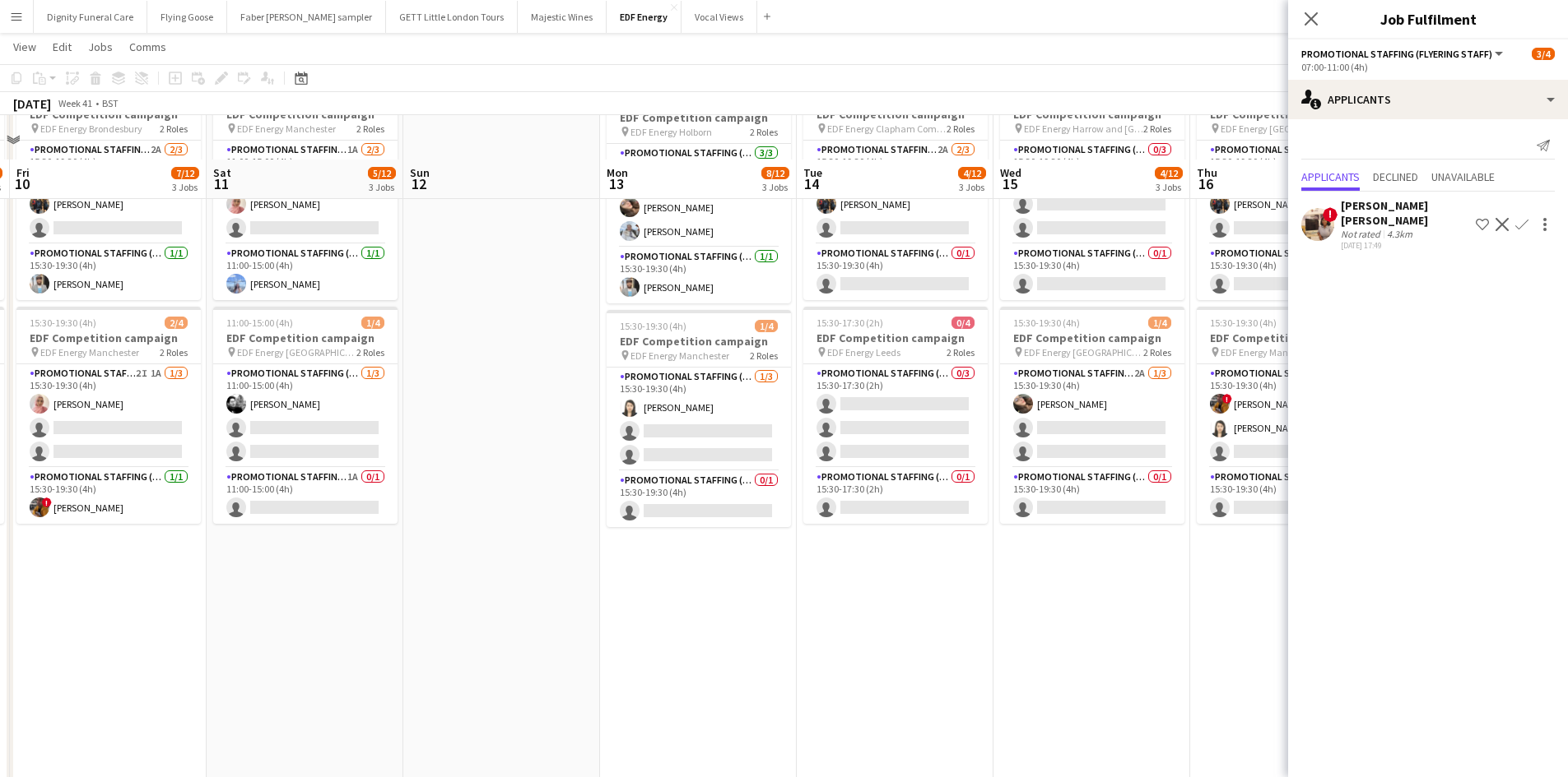
scroll to position [412, 0]
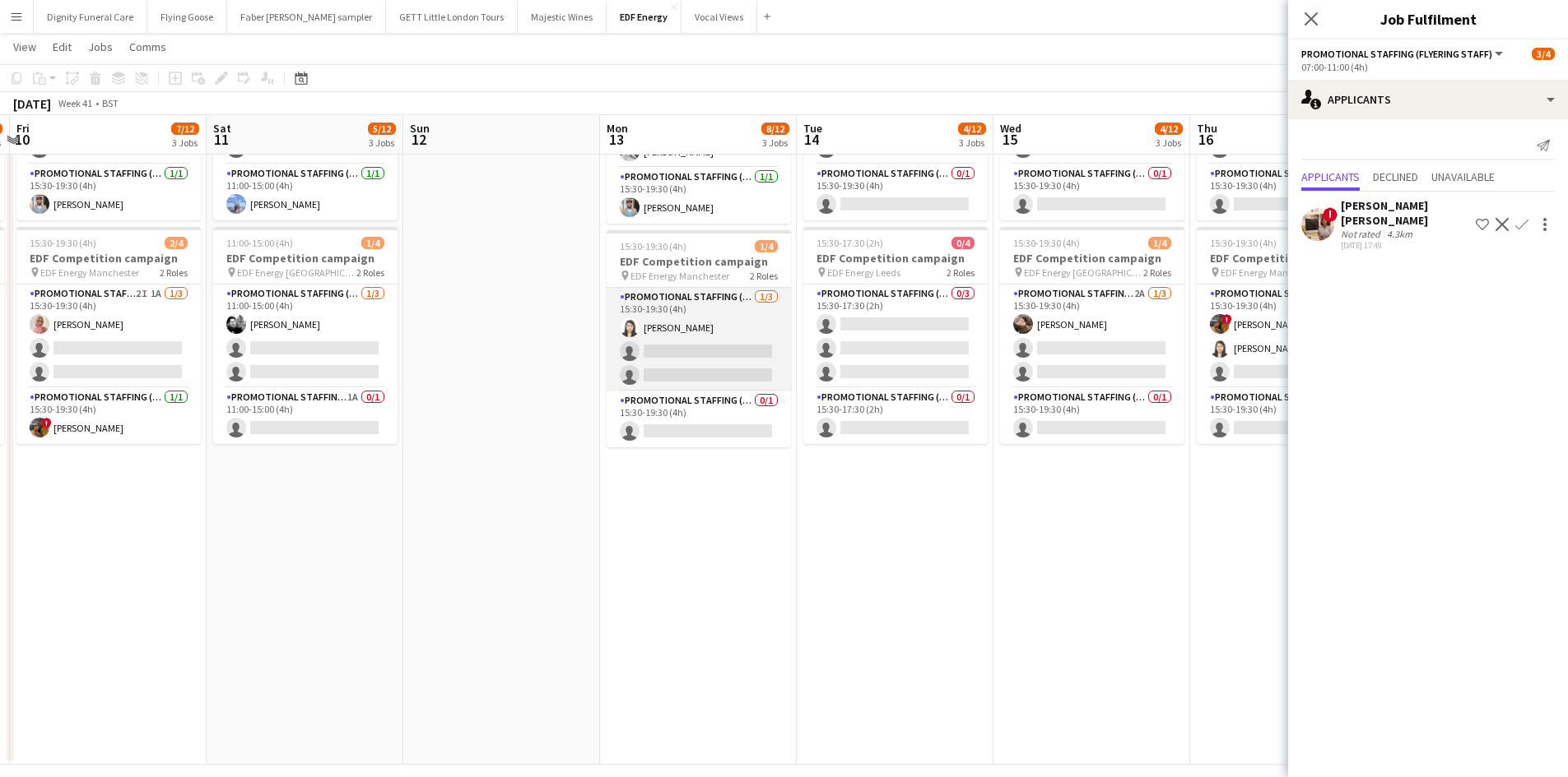
click at [728, 340] on app-card-role "Promotional Staffing (Flyering Staff) 1/3 15:30-19:30 (4h) Winnie Wong single-n…" at bounding box center [698, 339] width 184 height 103
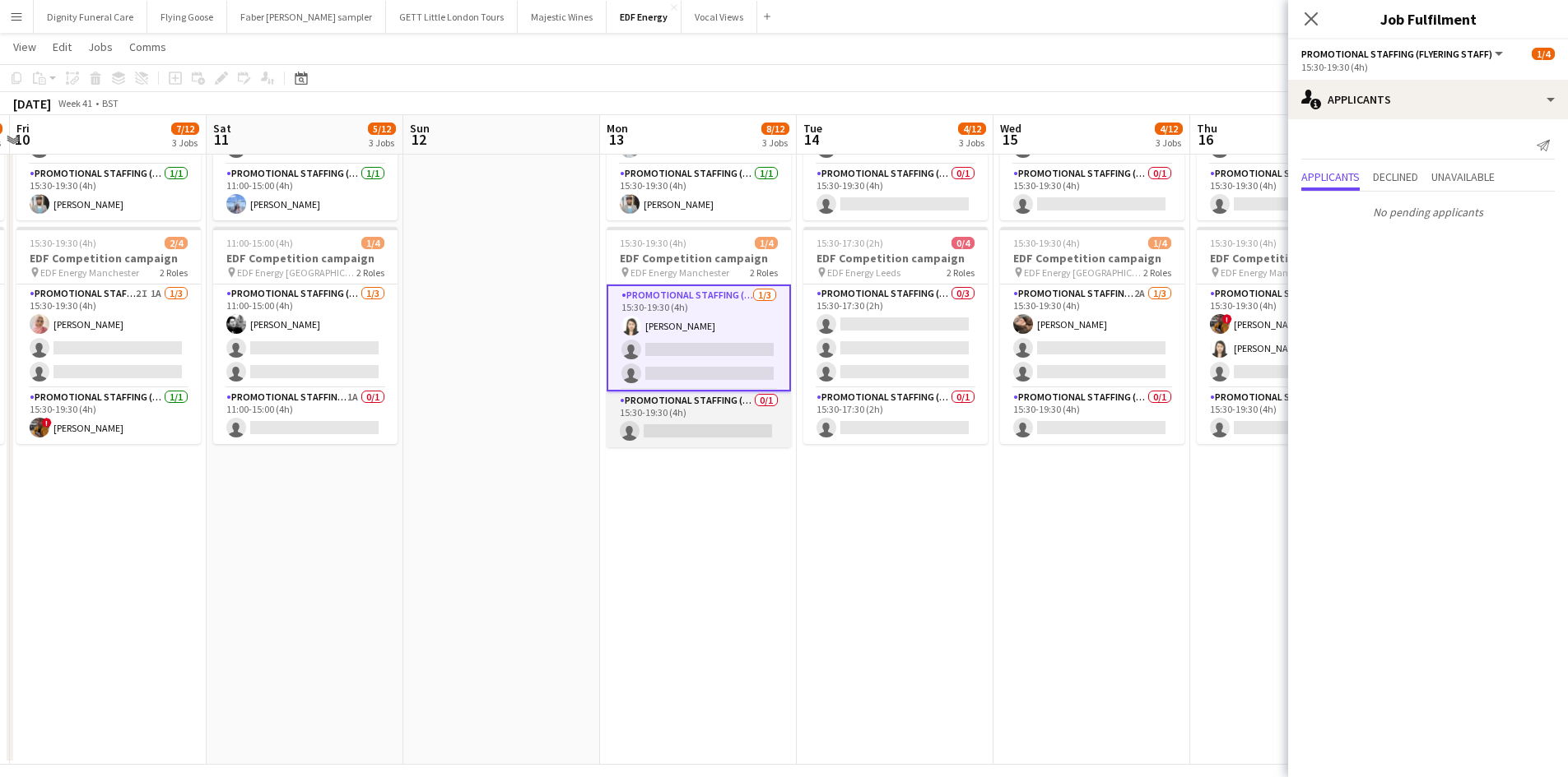
click at [723, 426] on app-card-role "Promotional Staffing (Team Leader) 0/1 15:30-19:30 (4h) single-neutral-actions" at bounding box center [698, 420] width 184 height 56
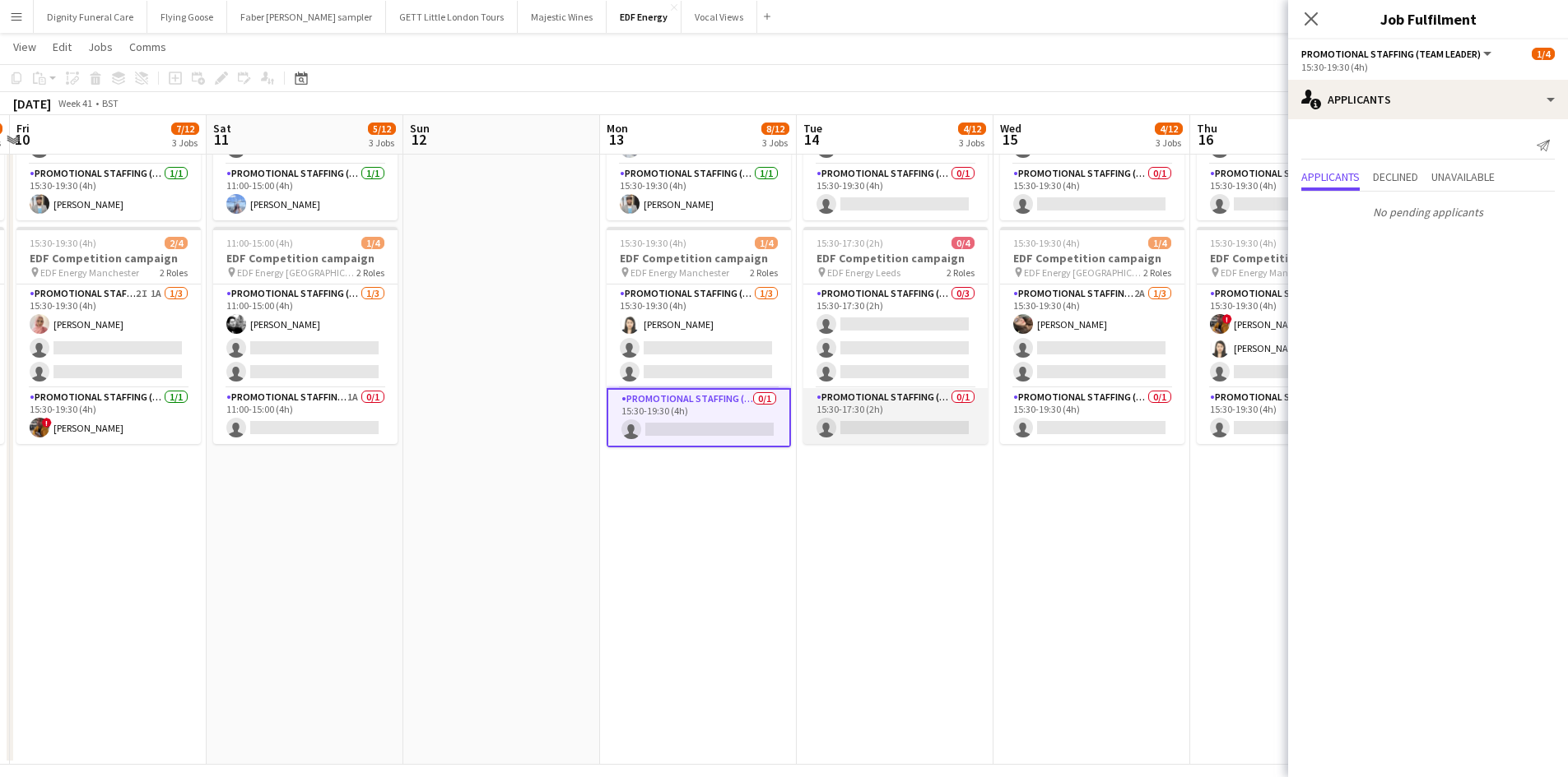
click at [932, 433] on app-card-role "Promotional Staffing (Team Leader) 0/1 15:30-17:30 (2h) single-neutral-actions" at bounding box center [895, 416] width 184 height 56
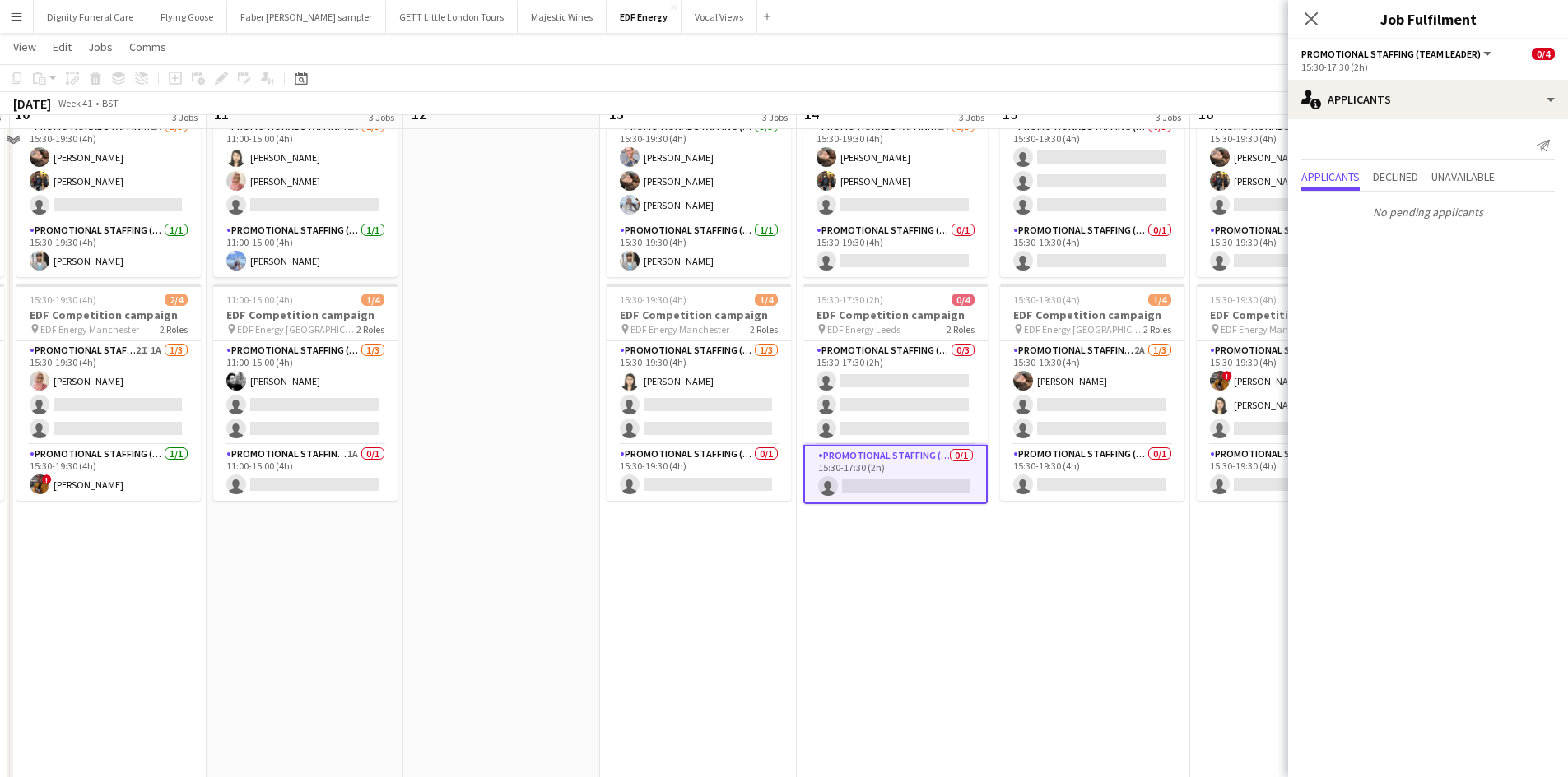
scroll to position [329, 0]
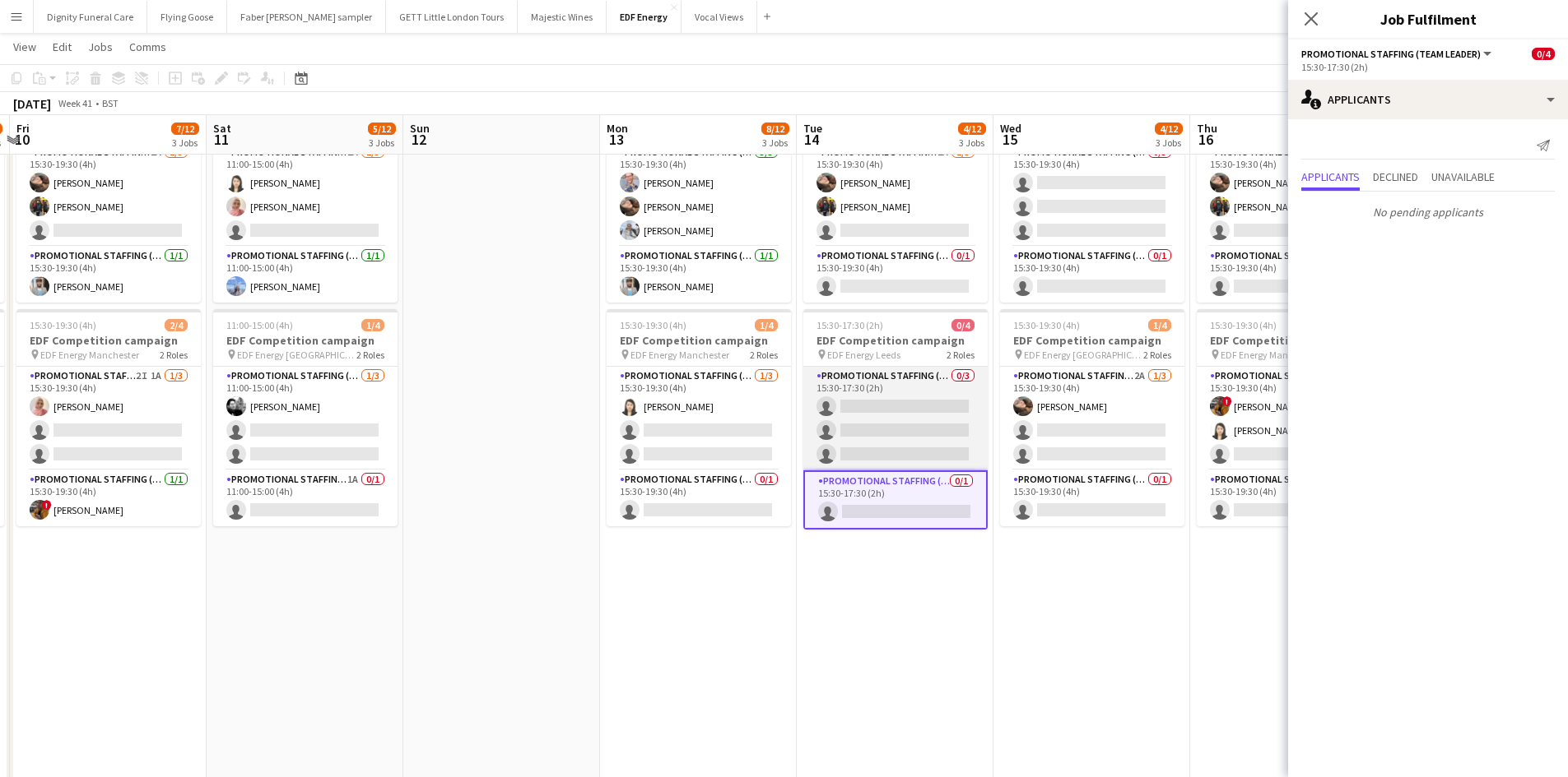
click at [881, 429] on app-card-role "Promotional Staffing (Flyering Staff) 0/3 15:30-17:30 (2h) single-neutral-actio…" at bounding box center [895, 418] width 184 height 103
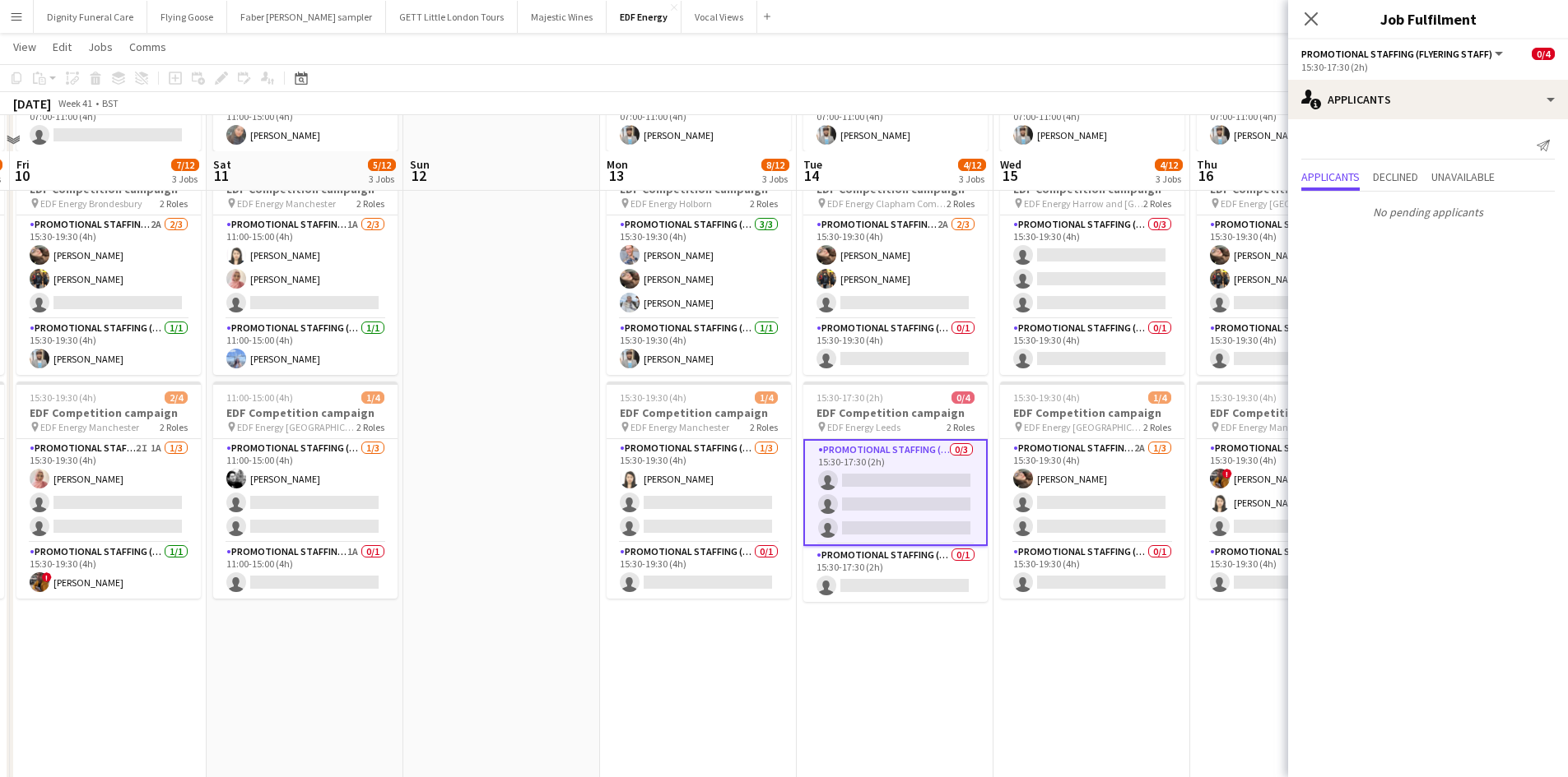
scroll to position [164, 0]
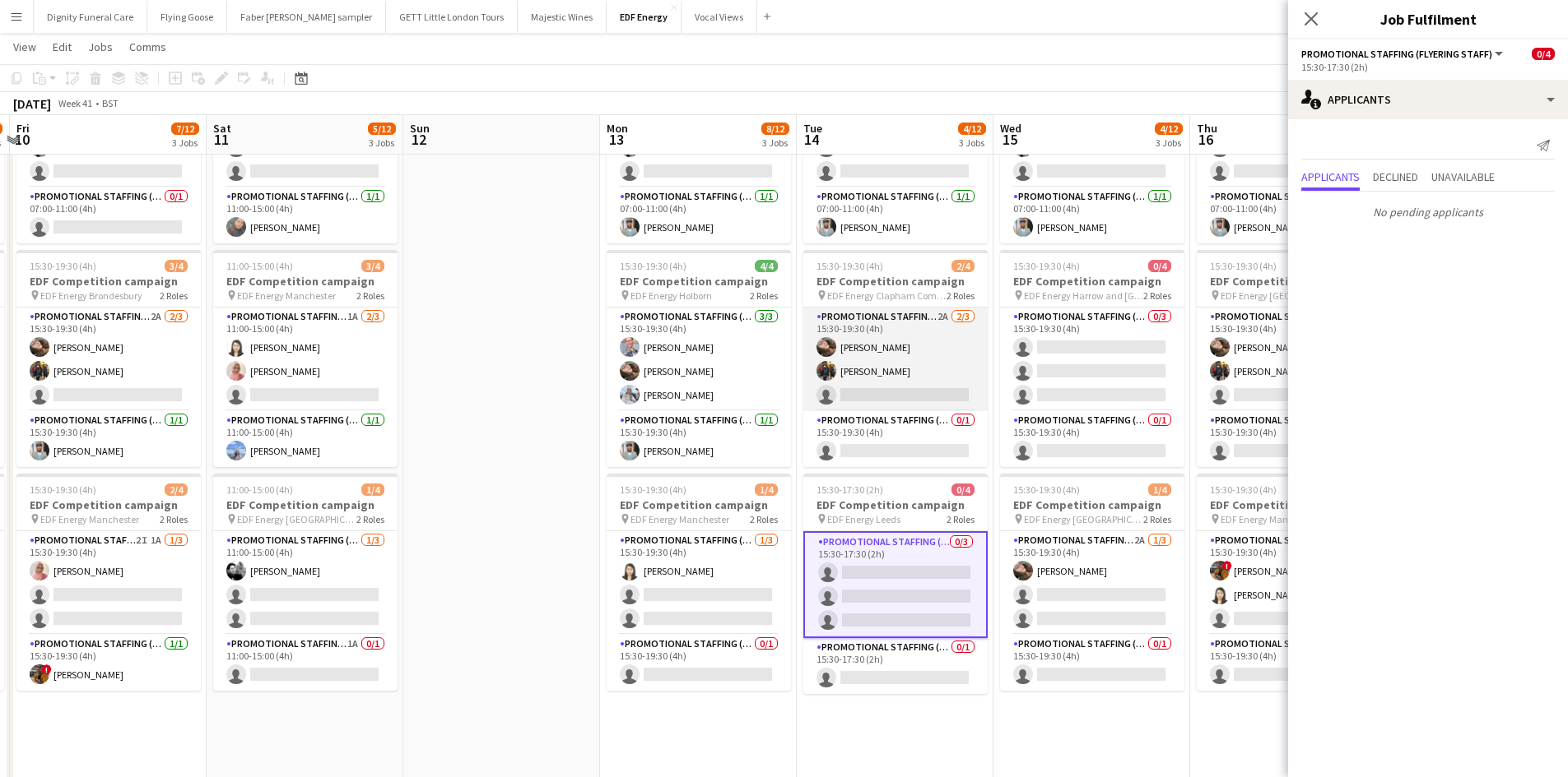
click at [911, 386] on app-card-role "Promotional Staffing (Flyering Staff) 2A 2/3 15:30-19:30 (4h) Anastasiia Melesh…" at bounding box center [895, 359] width 184 height 103
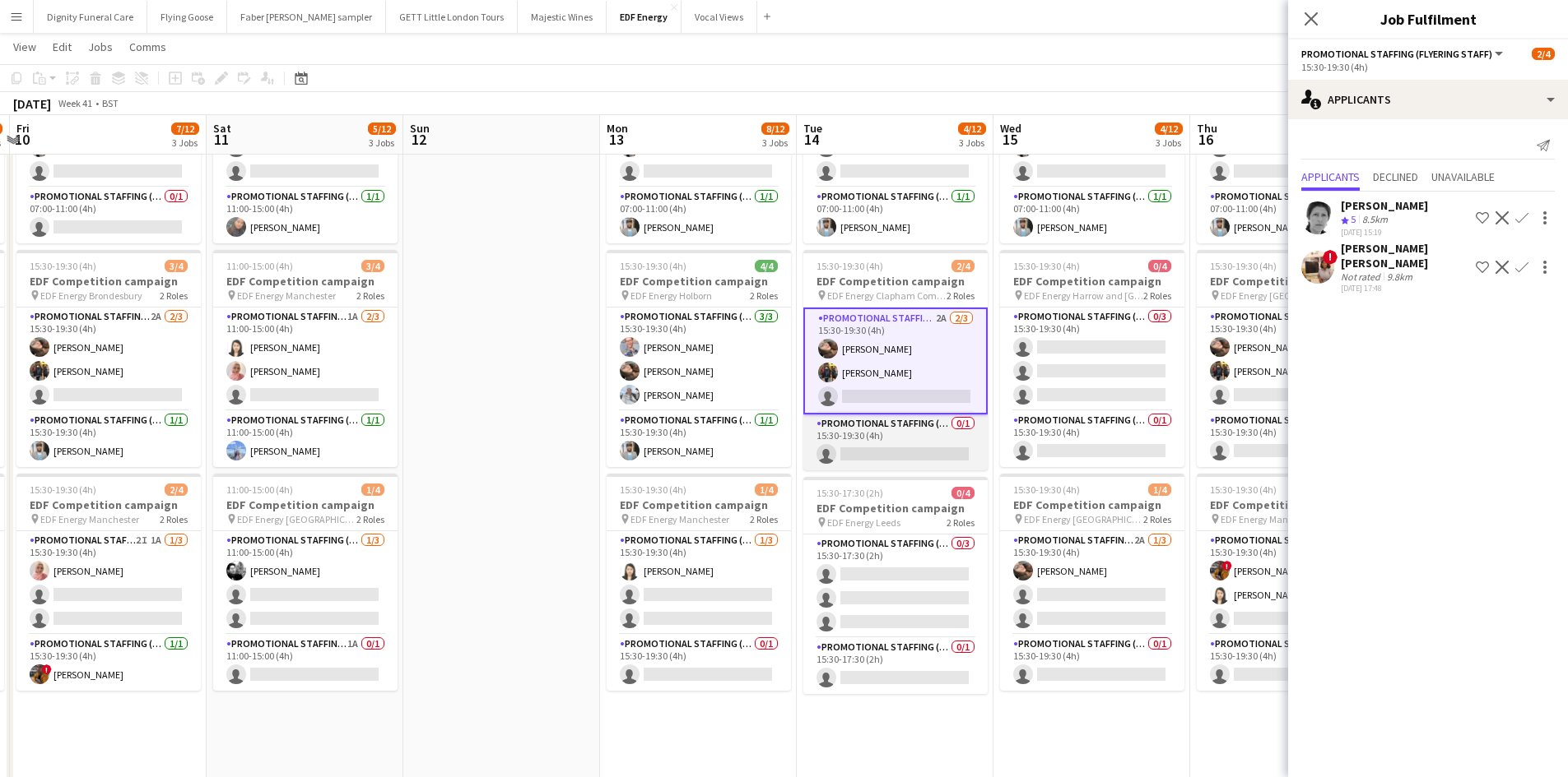
click at [906, 453] on app-card-role "Promotional Staffing (Team Leader) 0/1 15:30-19:30 (4h) single-neutral-actions" at bounding box center [895, 443] width 184 height 56
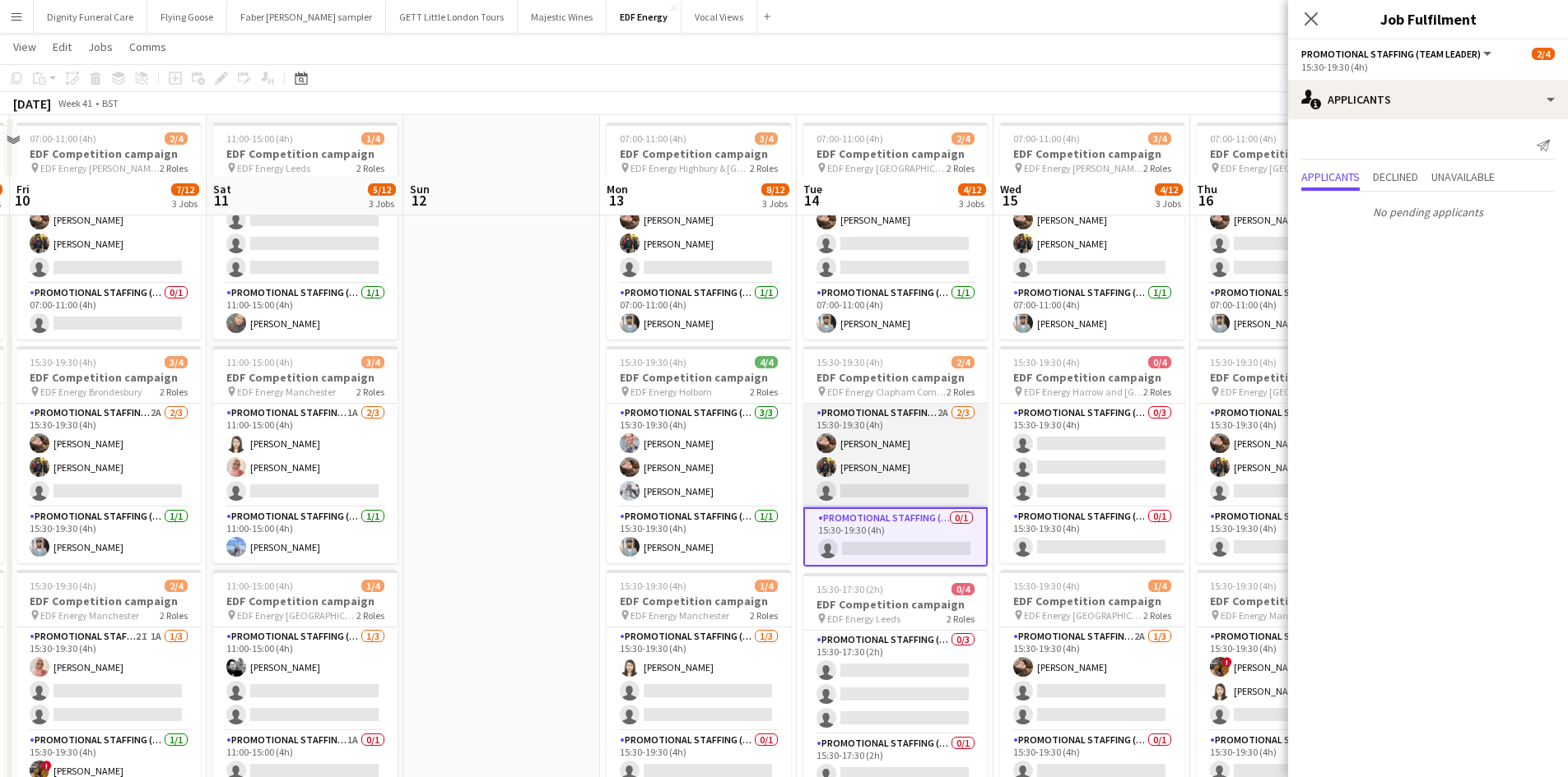
scroll to position [0, 0]
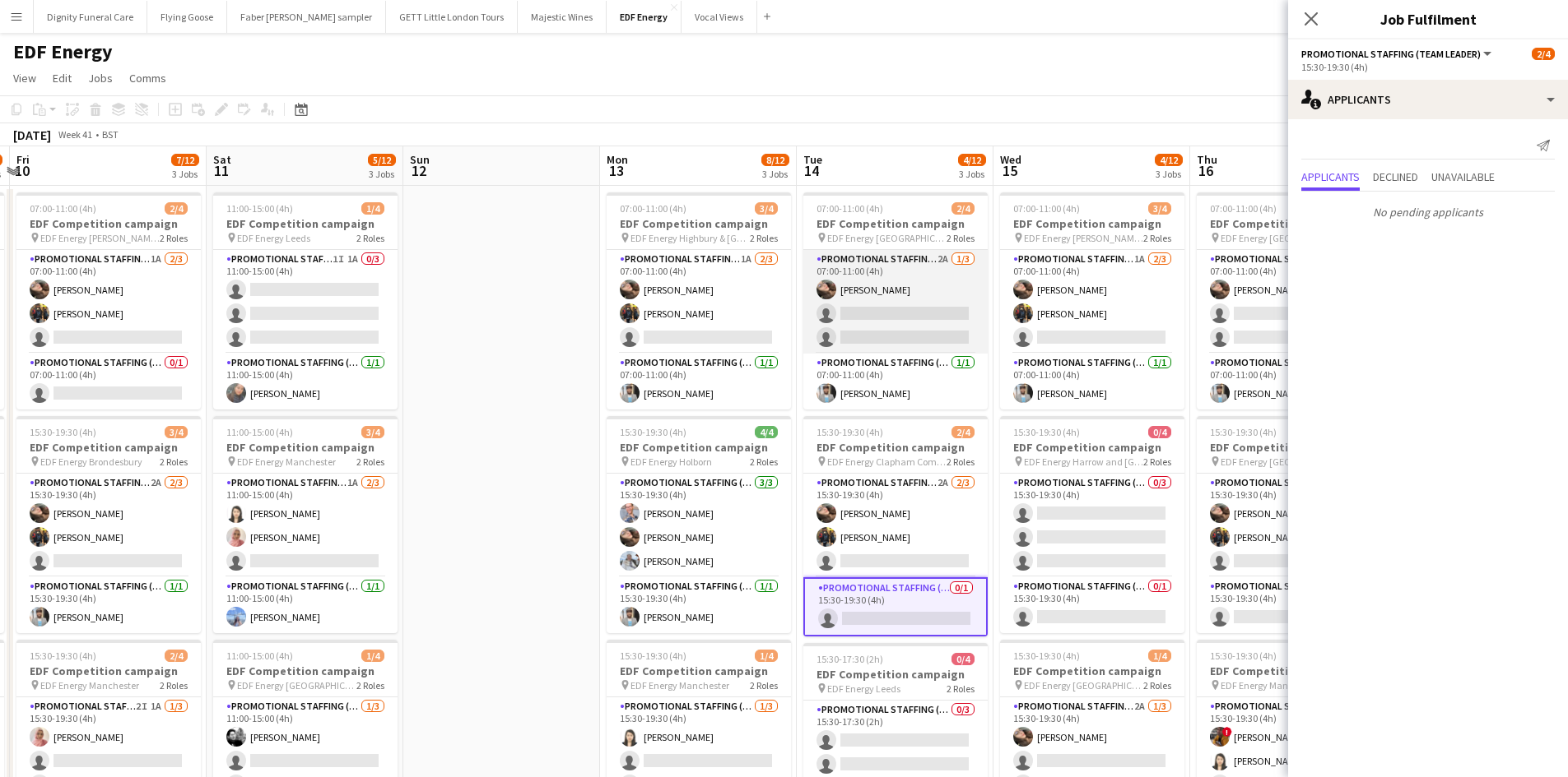
click at [918, 323] on app-card-role "Promotional Staffing (Flyering Staff) 2A 1/3 07:00-11:00 (4h) Anastasiia Melesh…" at bounding box center [895, 302] width 184 height 103
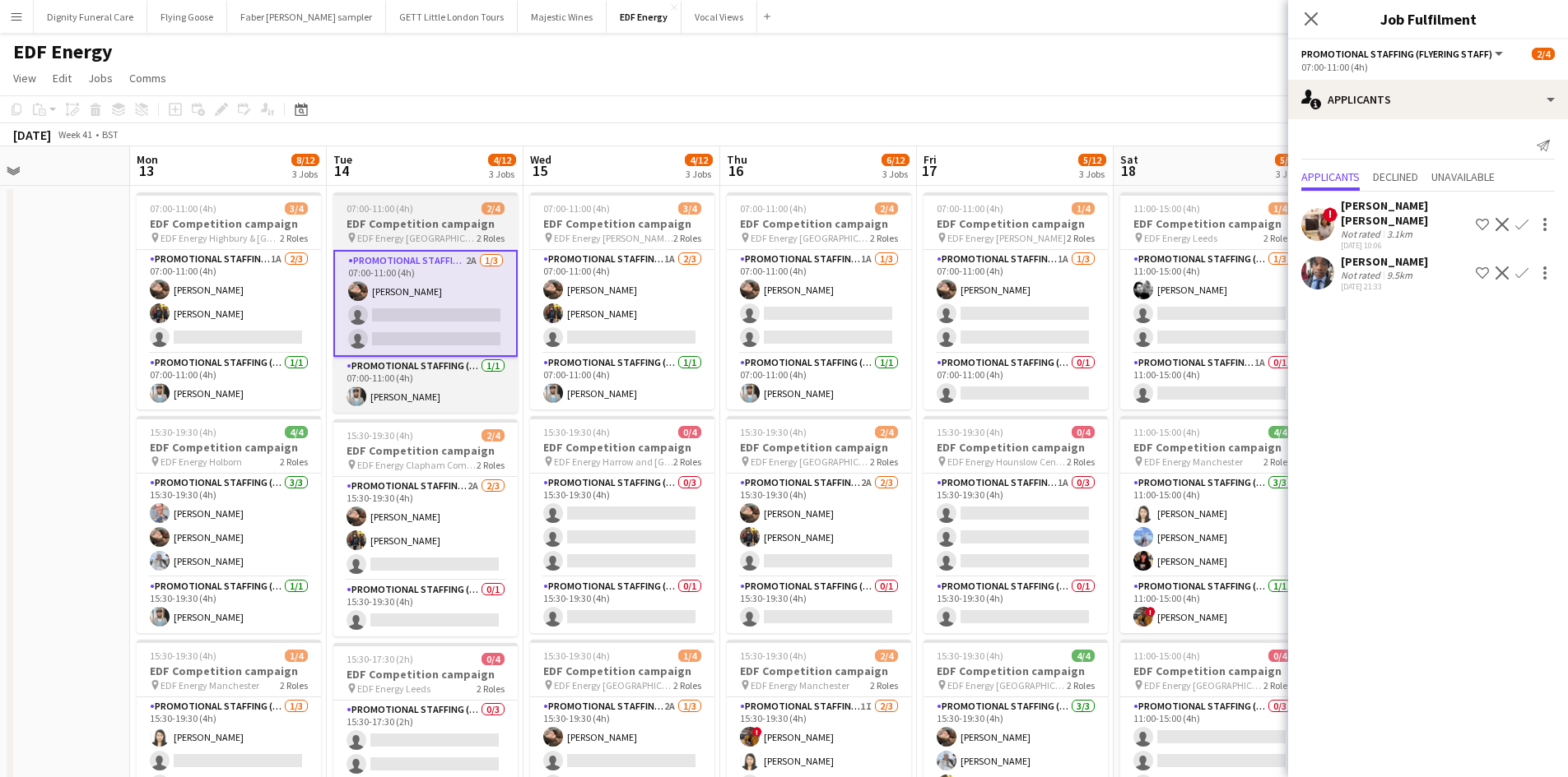
scroll to position [0, 554]
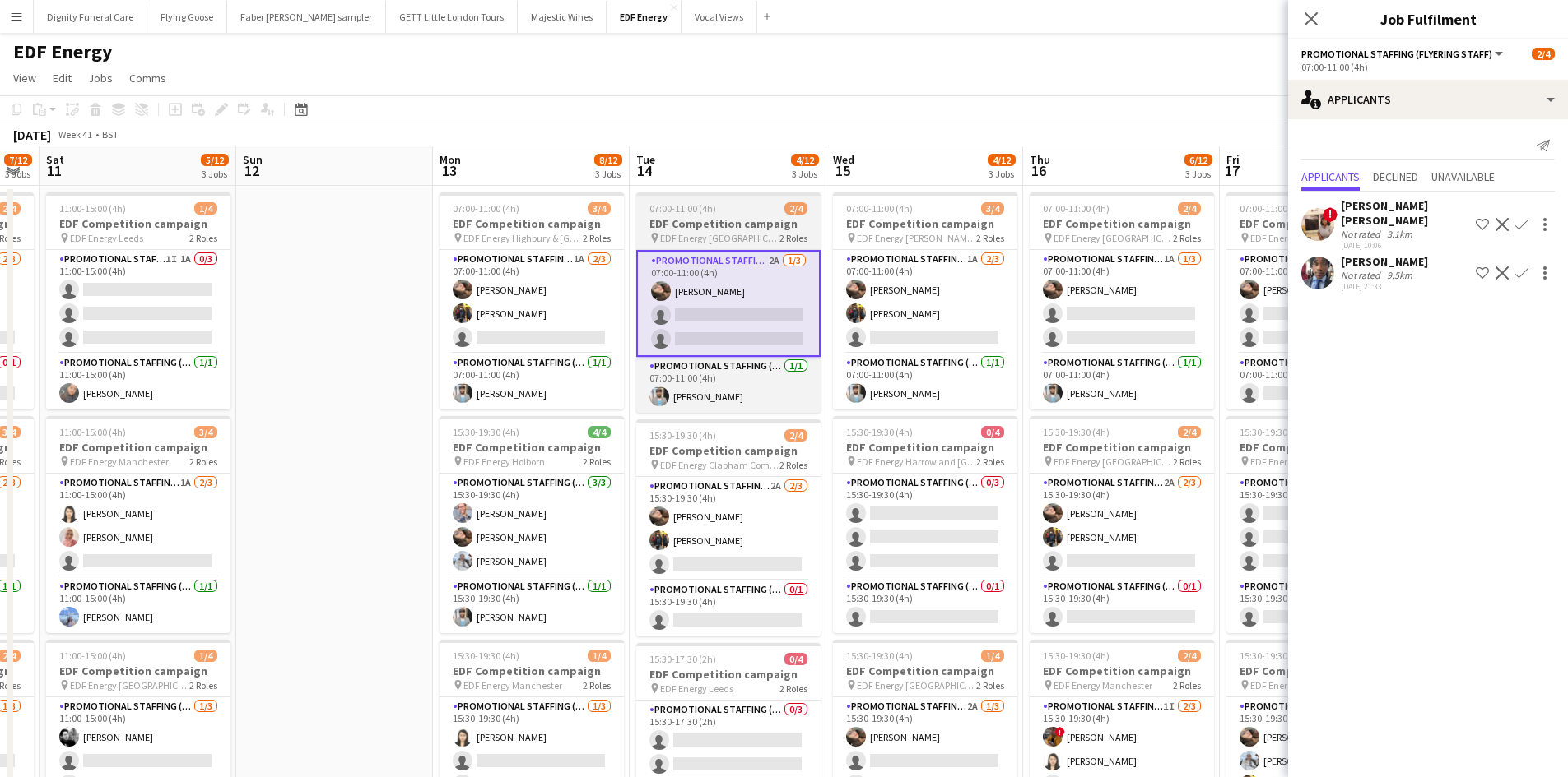
drag, startPoint x: 867, startPoint y: 381, endPoint x: 798, endPoint y: 334, distance: 83.5
click at [699, 377] on app-calendar-viewport "Wed 8 9/12 3 Jobs Thu 9 3/12 3 Jobs Fri 10 7/12 3 Jobs Sat 11 5/12 3 Jobs Sun 1…" at bounding box center [784, 662] width 1568 height 1032
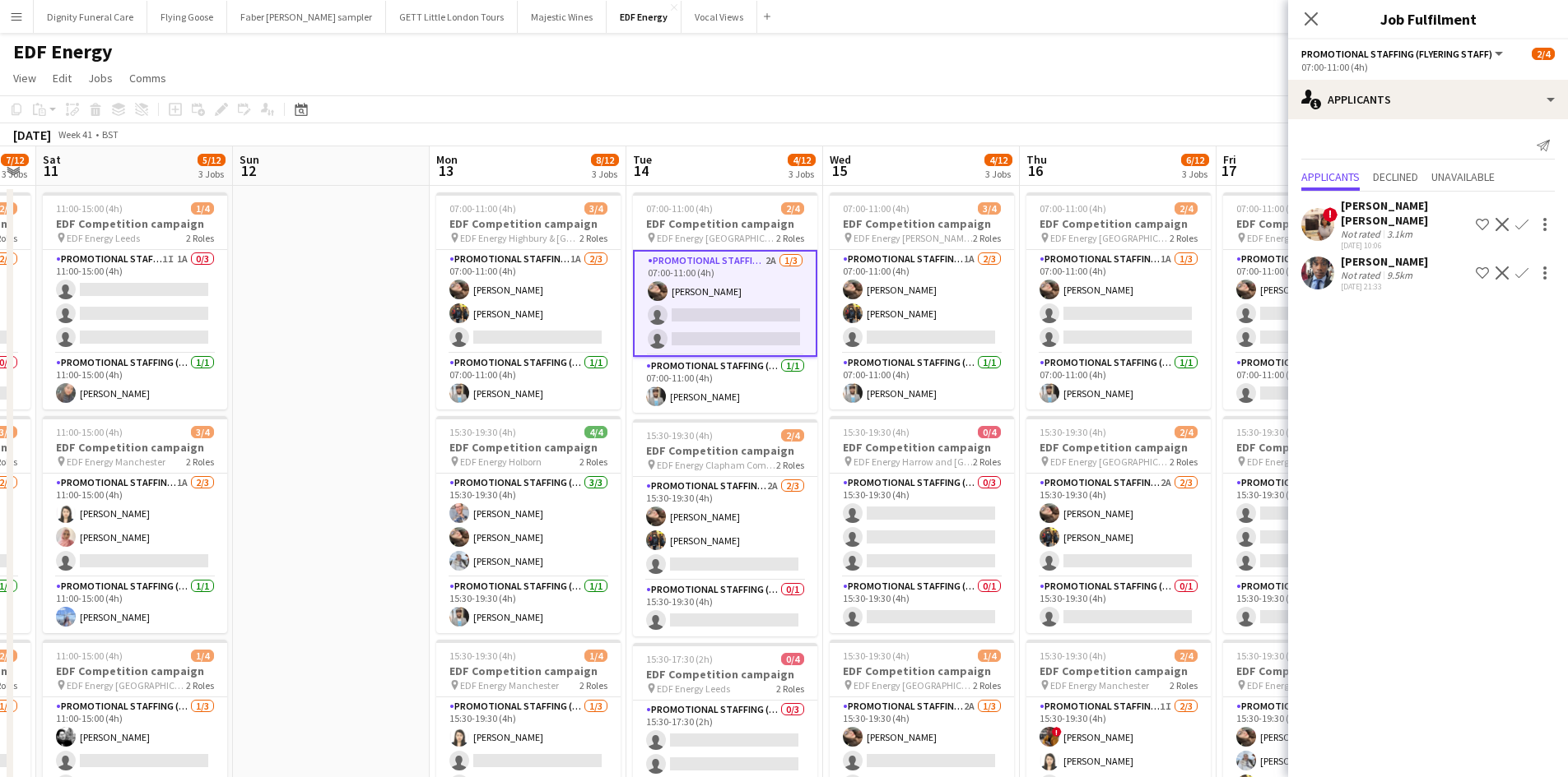
click at [1529, 263] on button "Confirm" at bounding box center [1521, 272] width 20 height 20
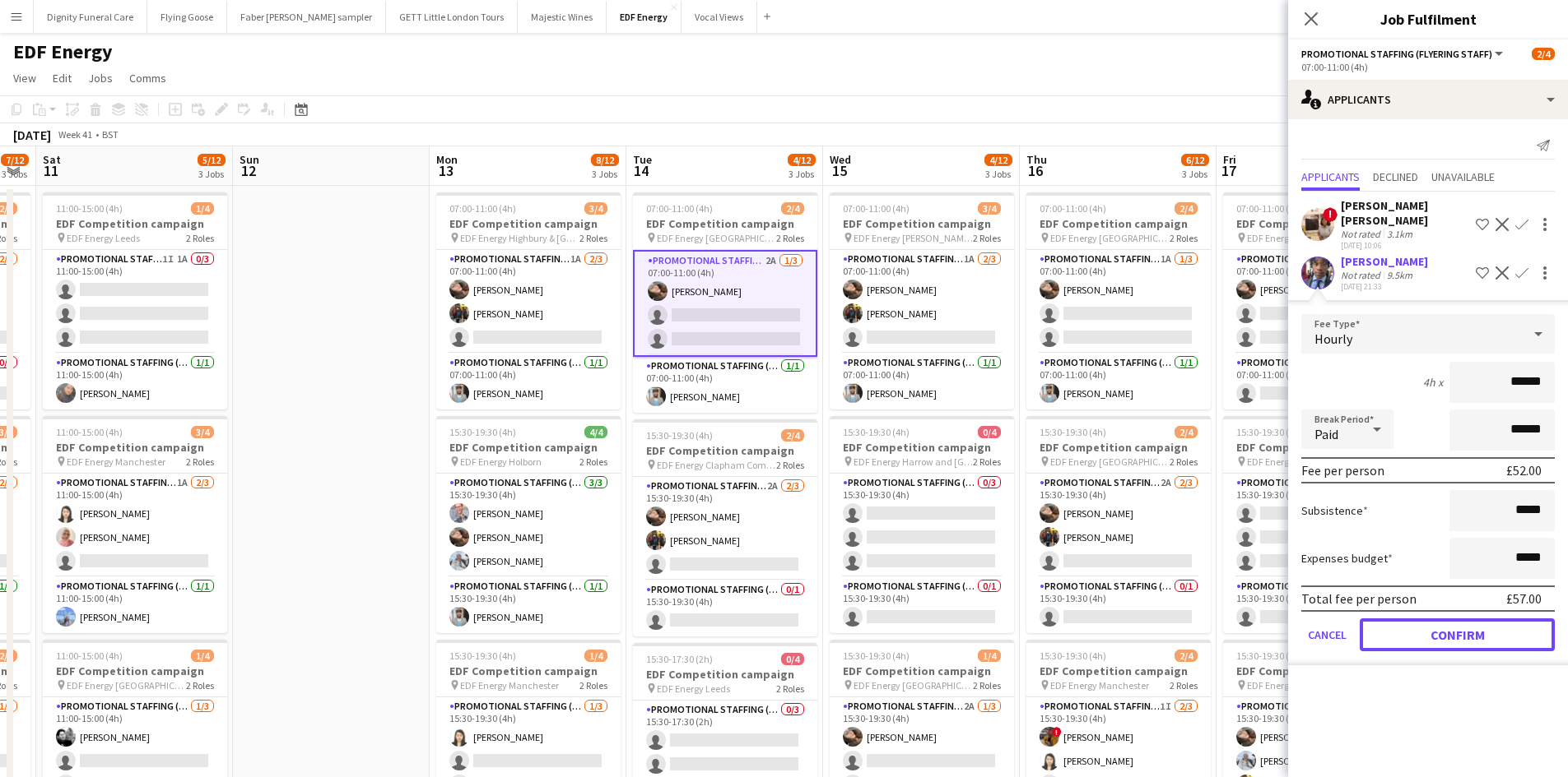
click at [1471, 624] on button "Confirm" at bounding box center [1456, 634] width 195 height 33
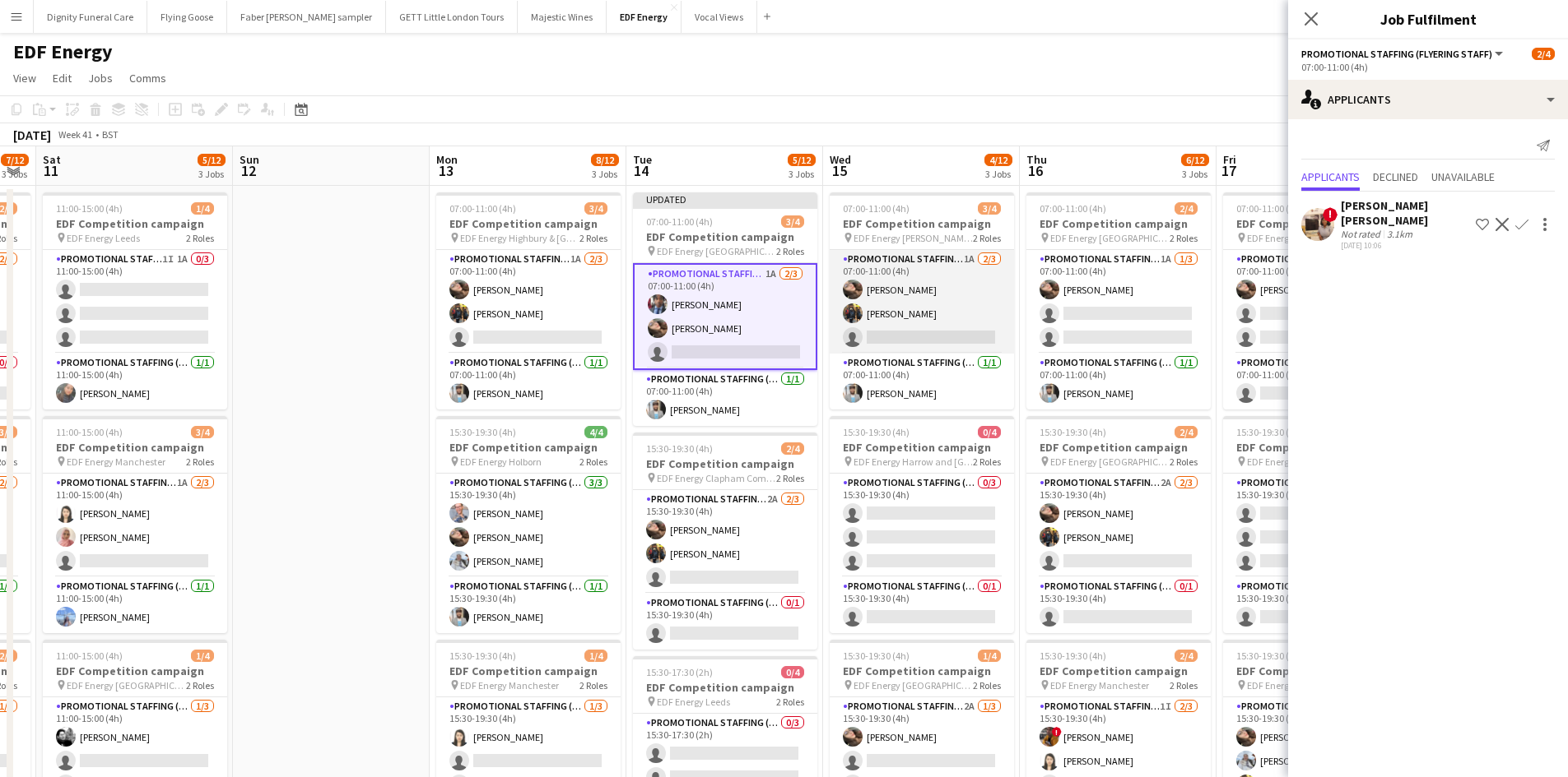
click at [935, 334] on app-card-role "Promotional Staffing (Flyering Staff) 1A 2/3 07:00-11:00 (4h) Anastasiia Melesh…" at bounding box center [921, 302] width 184 height 103
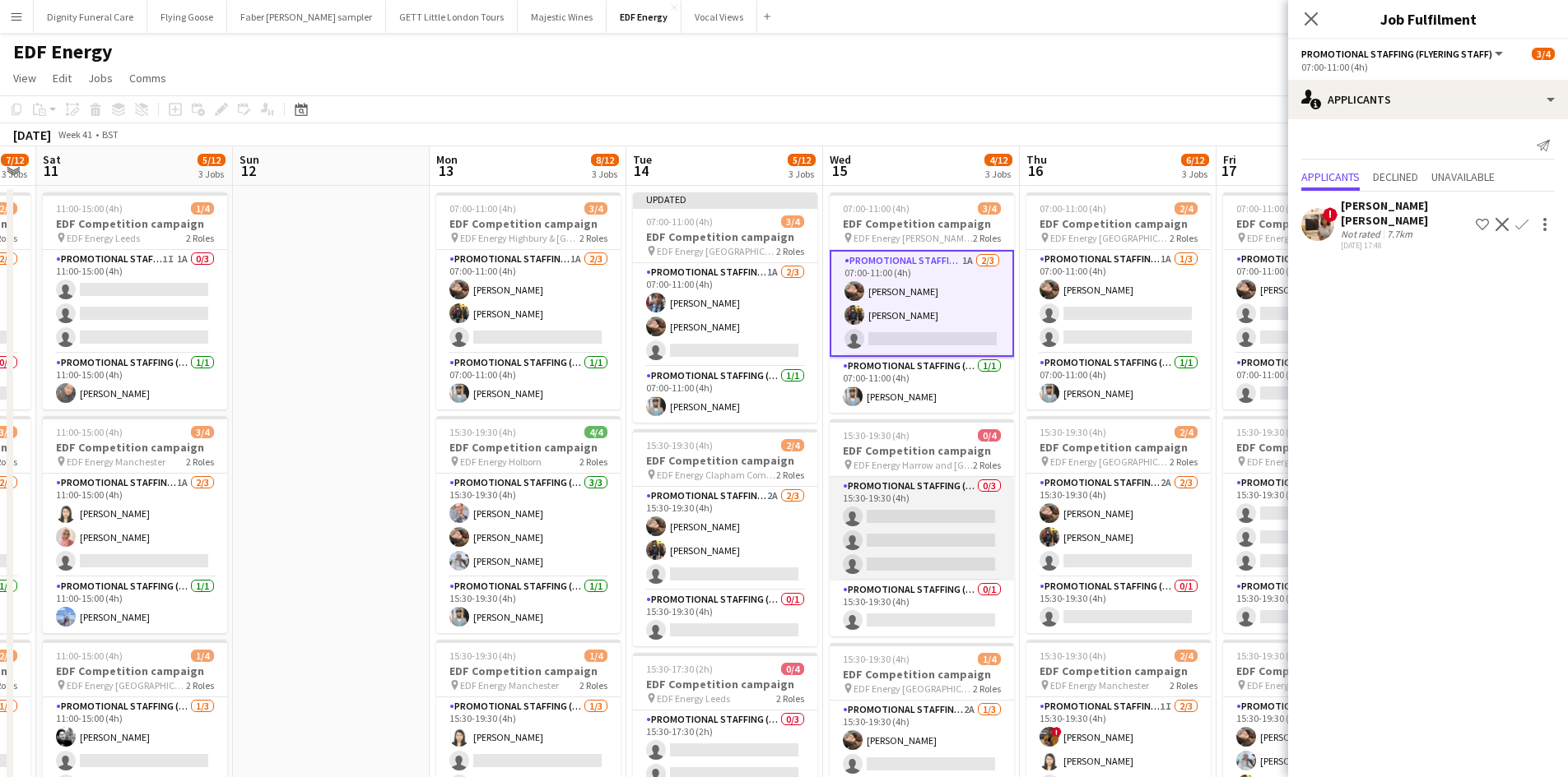
click at [924, 509] on app-card-role "Promotional Staffing (Flyering Staff) 0/3 15:30-19:30 (4h) single-neutral-actio…" at bounding box center [921, 529] width 184 height 103
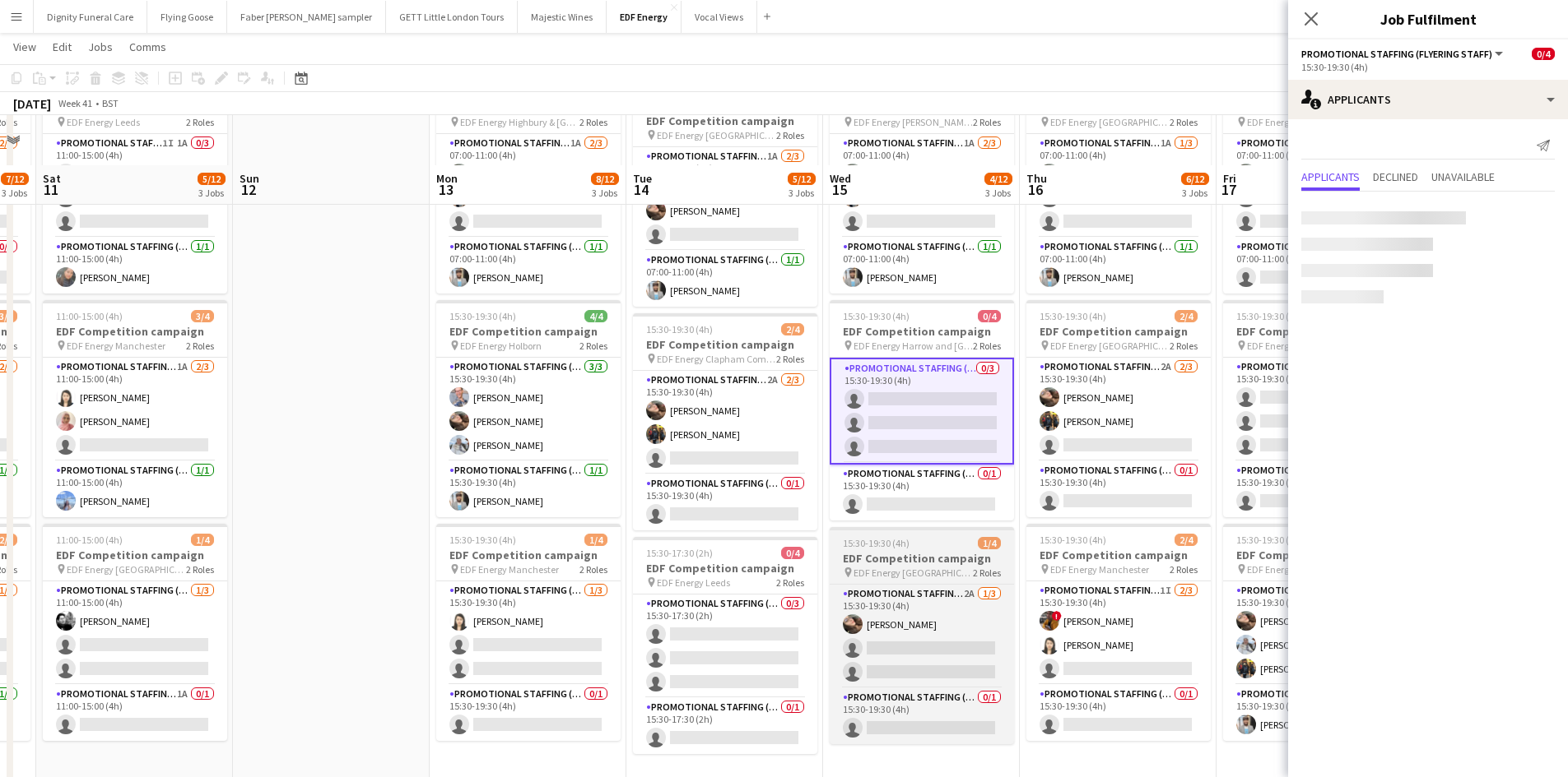
scroll to position [164, 0]
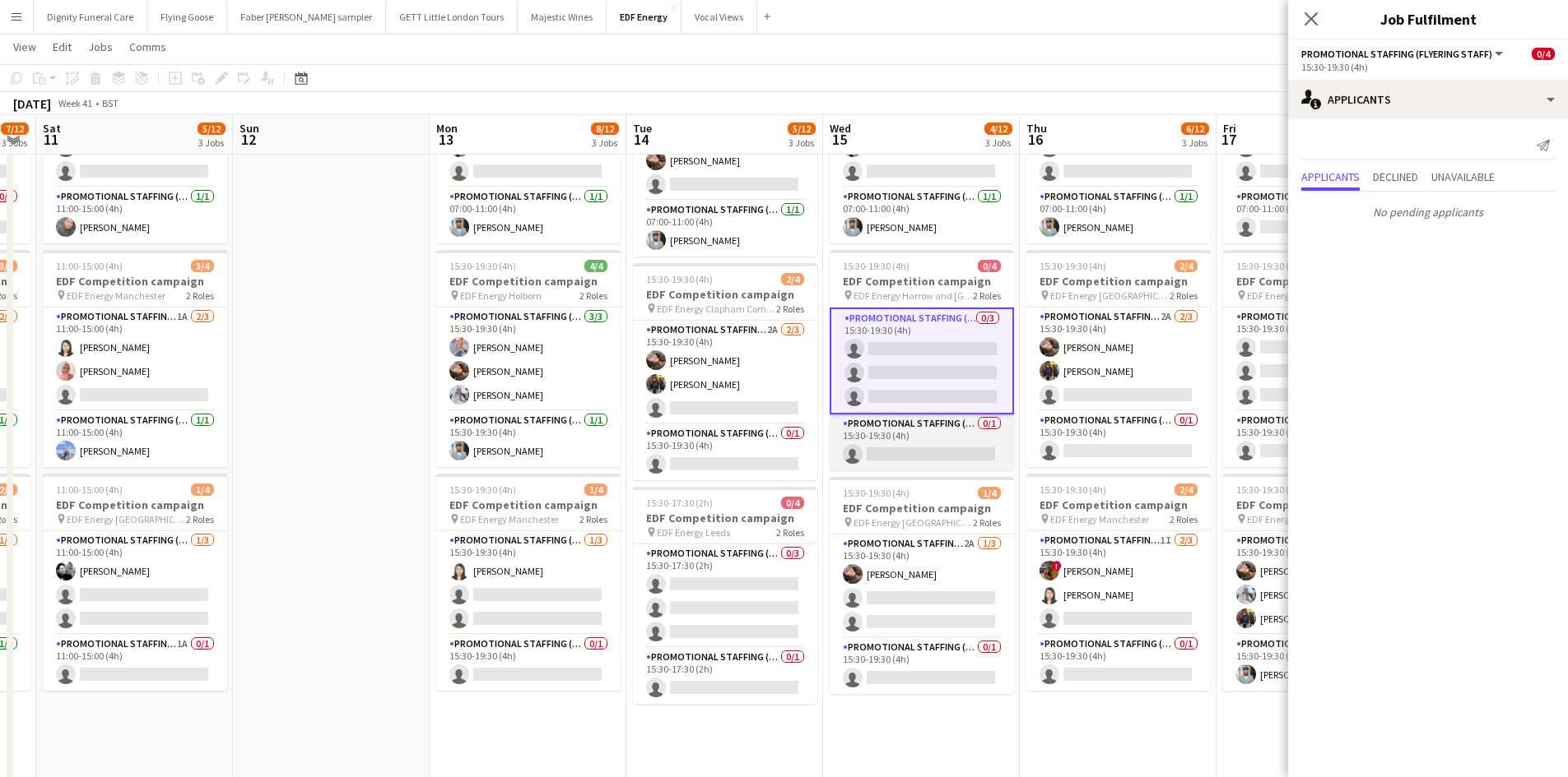
click at [933, 458] on app-card-role "Promotional Staffing (Team Leader) 0/1 15:30-19:30 (4h) single-neutral-actions" at bounding box center [921, 443] width 184 height 56
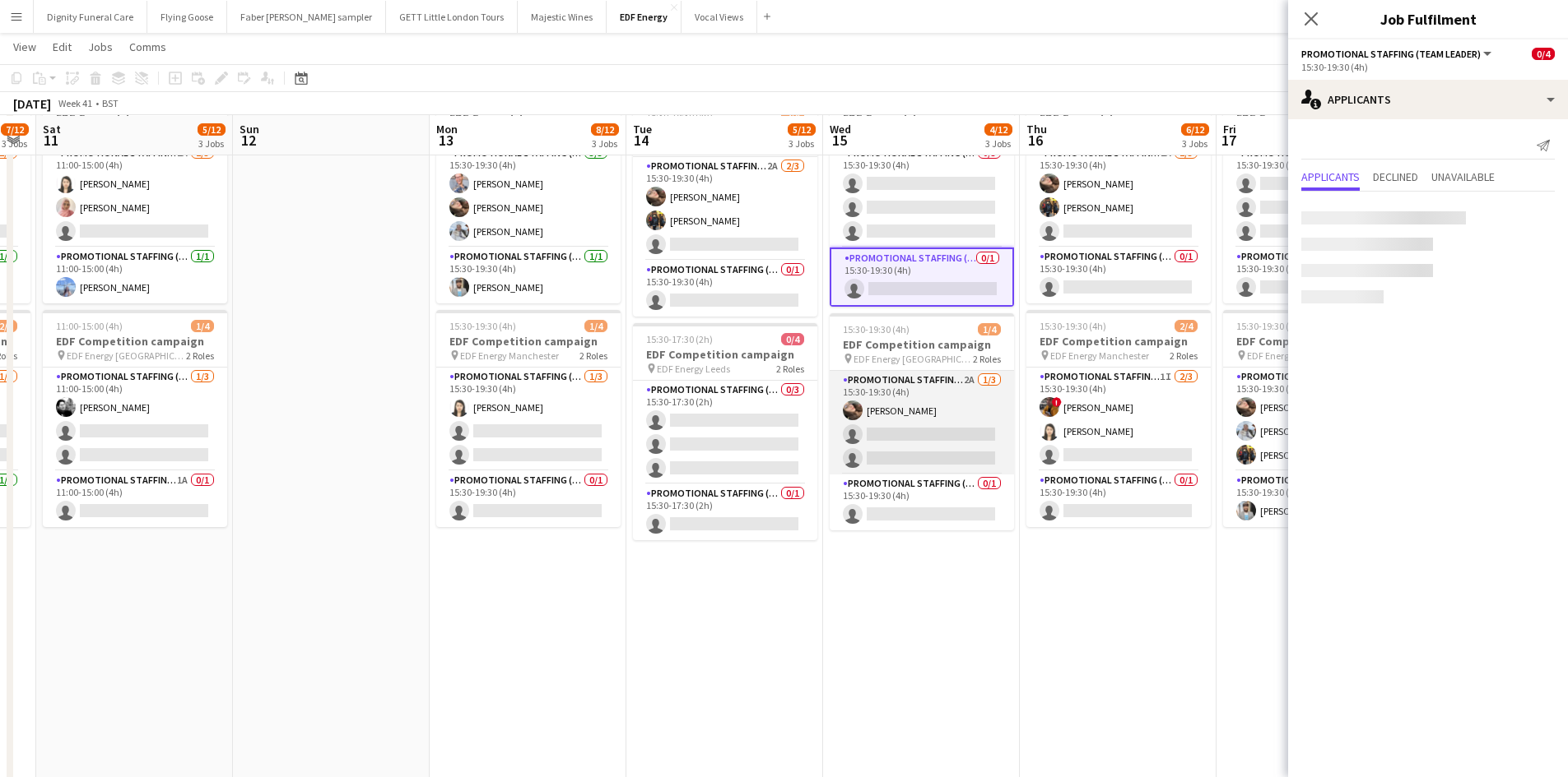
scroll to position [329, 0]
click at [962, 452] on app-card-role "Promotional Staffing (Flyering Staff) 2A 1/3 15:30-19:30 (4h) Anastasiia Melesh…" at bounding box center [921, 422] width 184 height 103
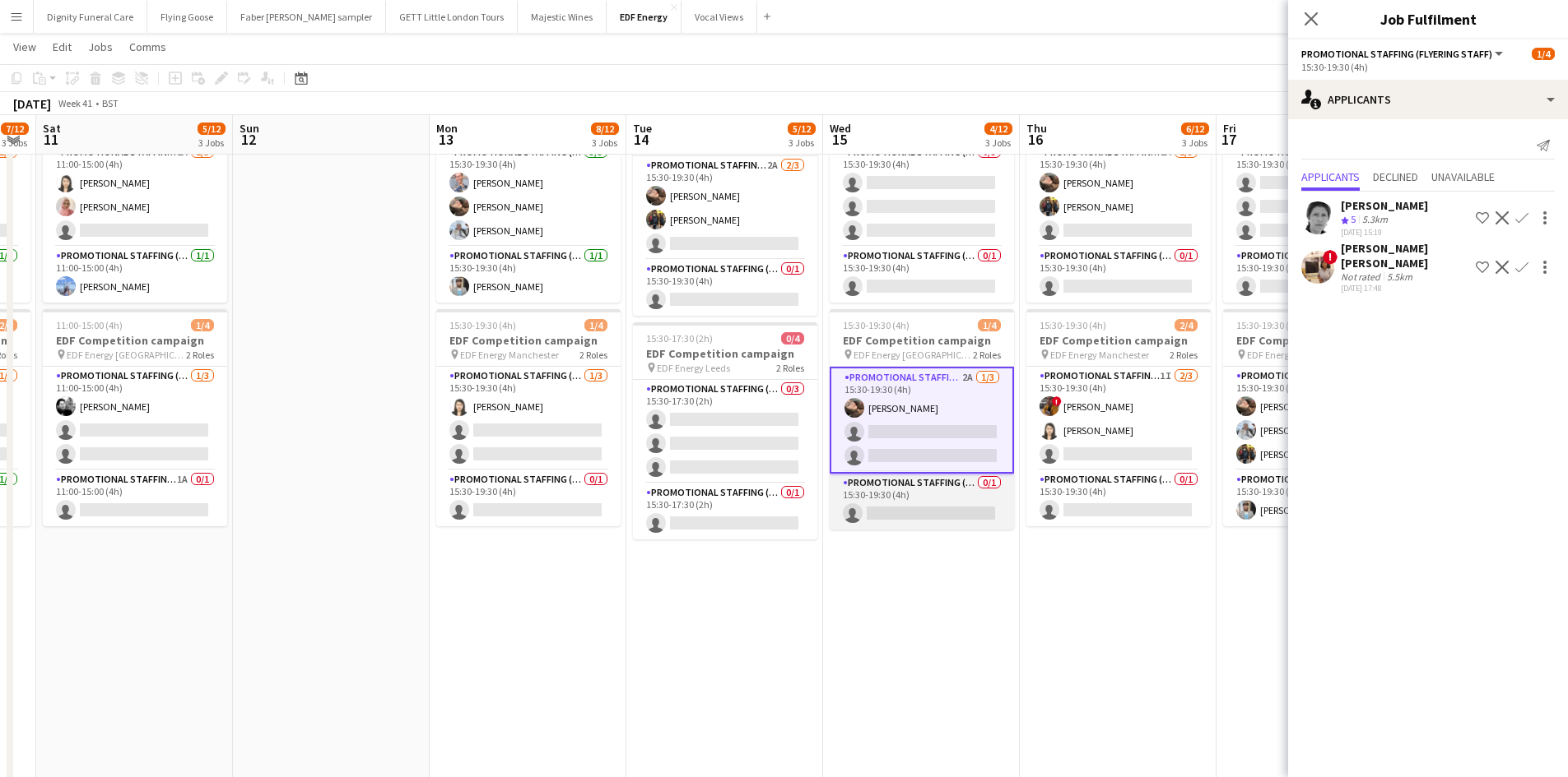
click at [954, 502] on app-card-role "Promotional Staffing (Team Leader) 0/1 15:30-19:30 (4h) single-neutral-actions" at bounding box center [921, 502] width 184 height 56
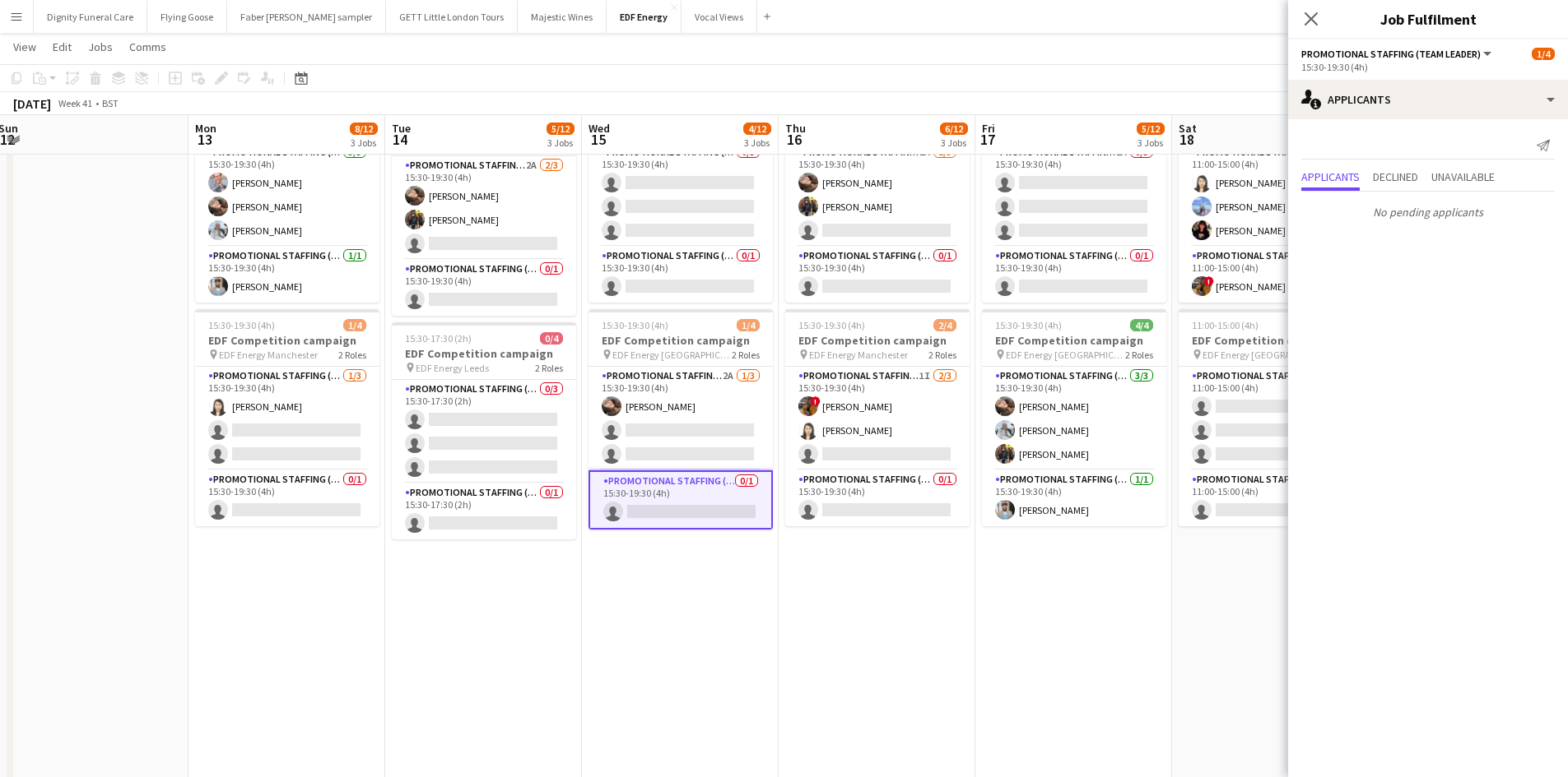
drag, startPoint x: 1067, startPoint y: 589, endPoint x: 791, endPoint y: 551, distance: 278.6
click at [792, 551] on app-calendar-viewport "Wed 8 9/12 3 Jobs Thu 9 3/12 3 Jobs Fri 10 7/12 3 Jobs Sat 11 5/12 3 Jobs Sun 1…" at bounding box center [784, 290] width 1568 height 1111
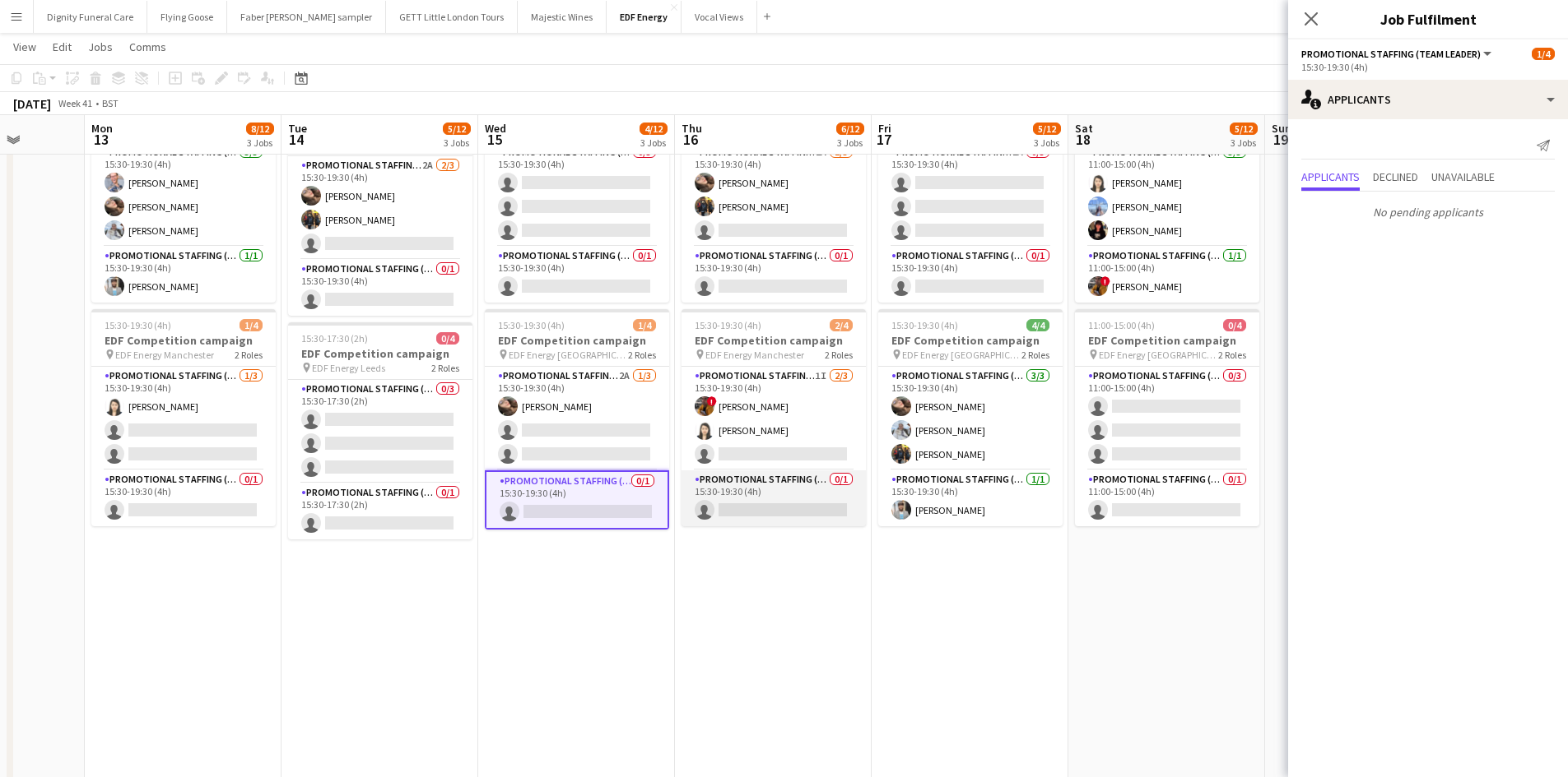
click at [798, 502] on app-card-role "Promotional Staffing (Team Leader) 0/1 15:30-19:30 (4h) single-neutral-actions" at bounding box center [774, 499] width 184 height 56
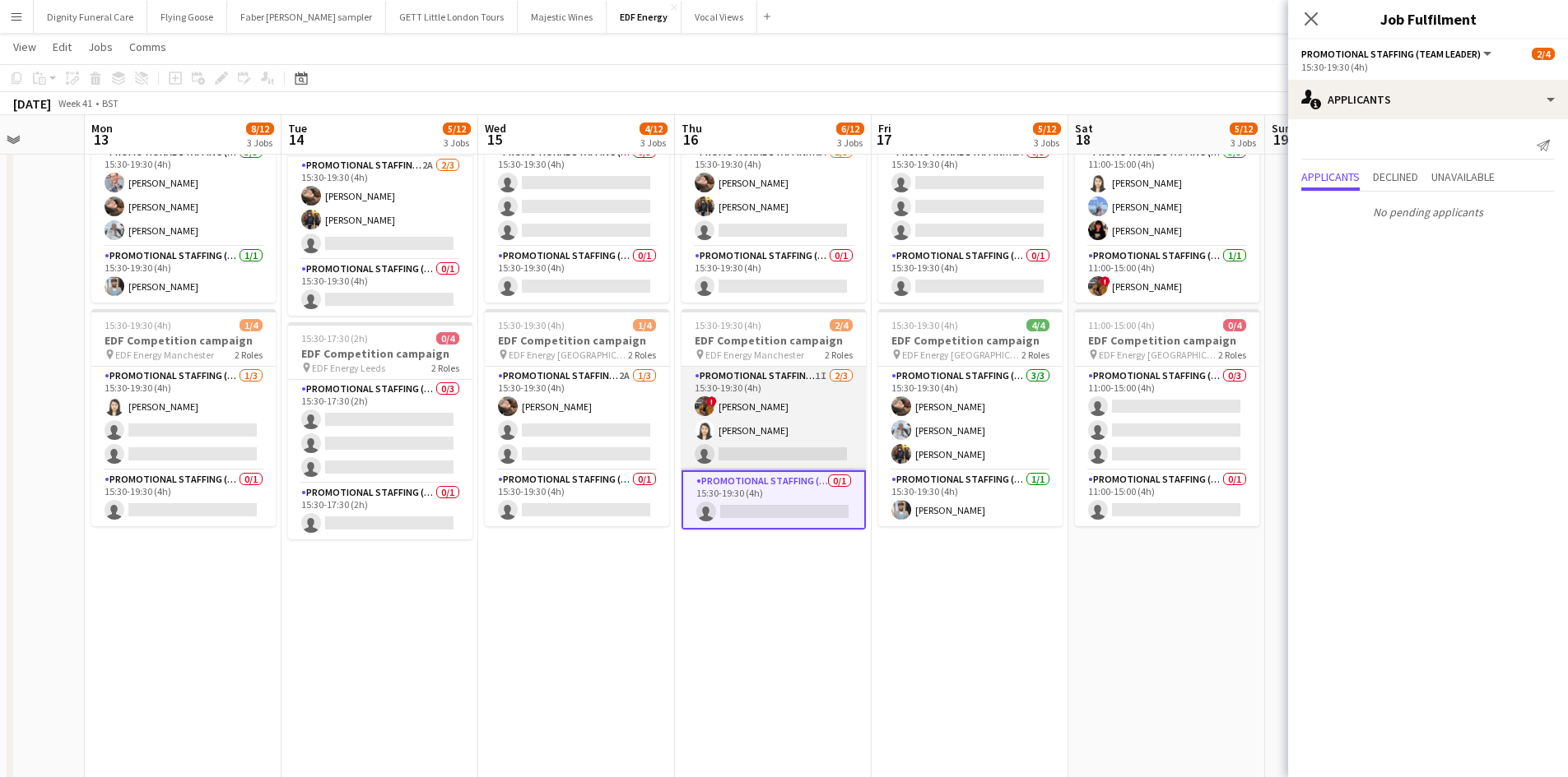
click at [777, 439] on app-card-role "Promotional Staffing (Flyering Staff) 1I 2/3 15:30-19:30 (4h) ! Sean Porter Win…" at bounding box center [774, 418] width 184 height 103
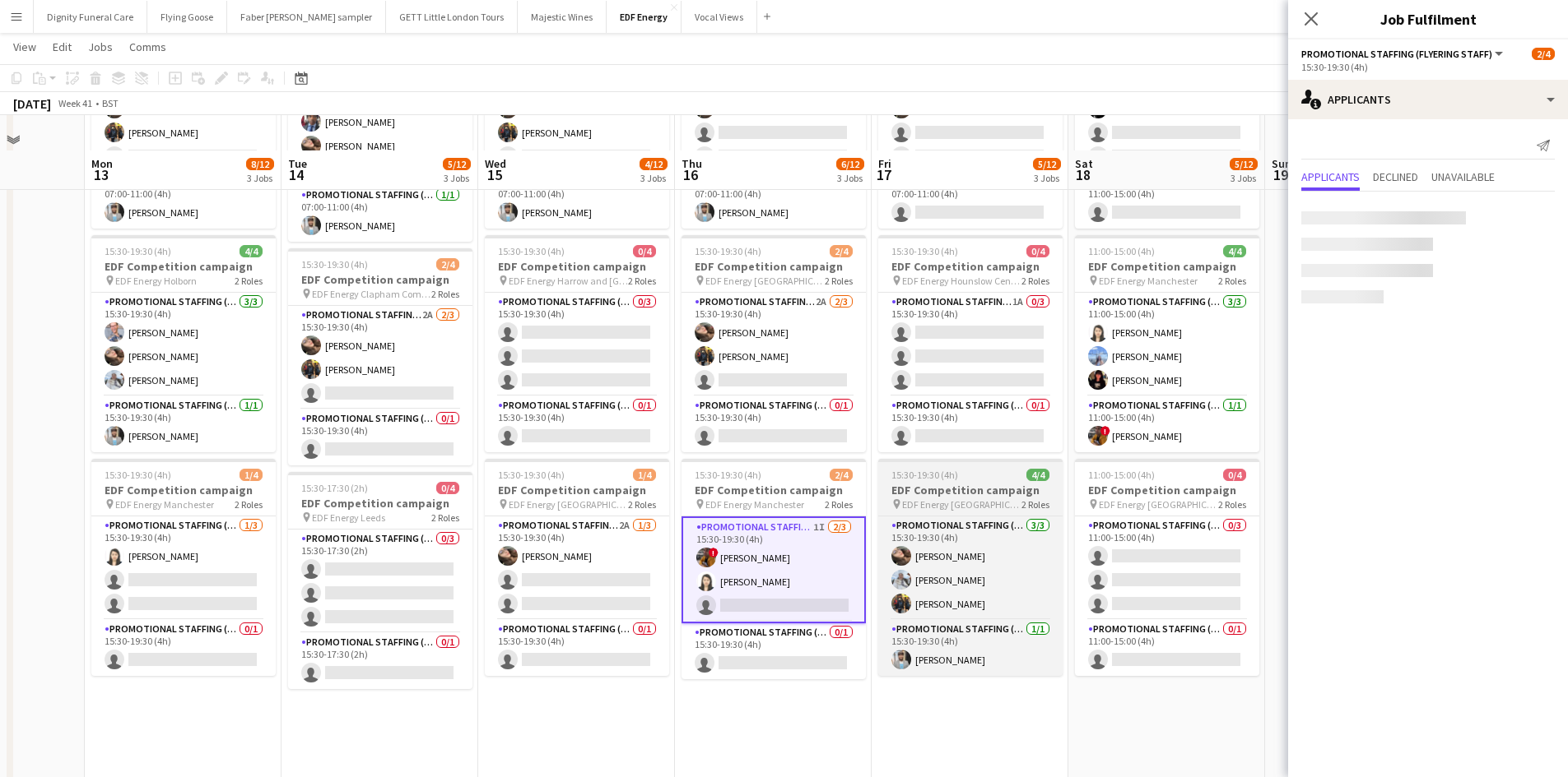
scroll to position [164, 0]
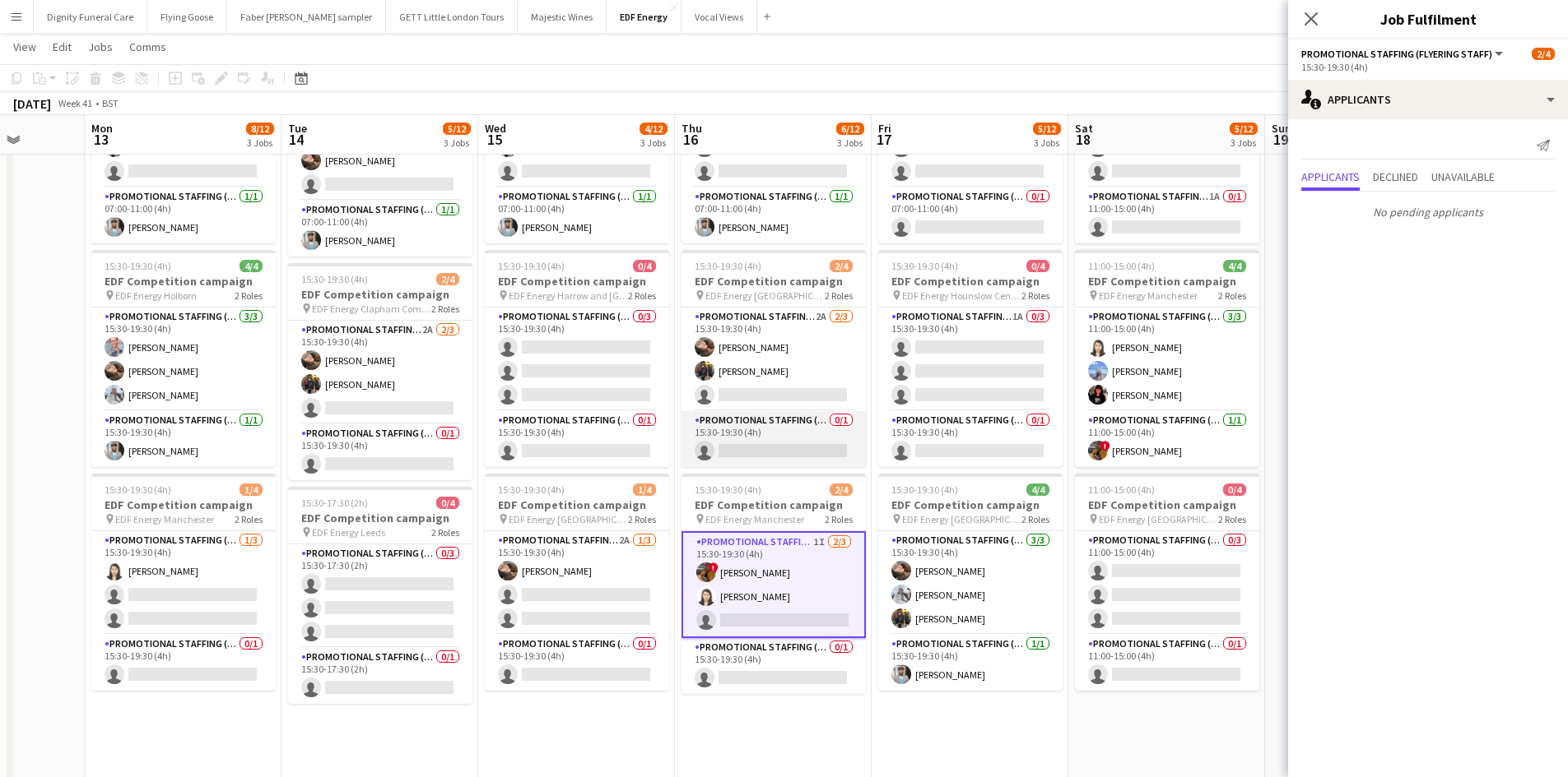
click at [772, 445] on app-card-role "Promotional Staffing (Team Leader) 0/1 15:30-19:30 (4h) single-neutral-actions" at bounding box center [774, 440] width 184 height 56
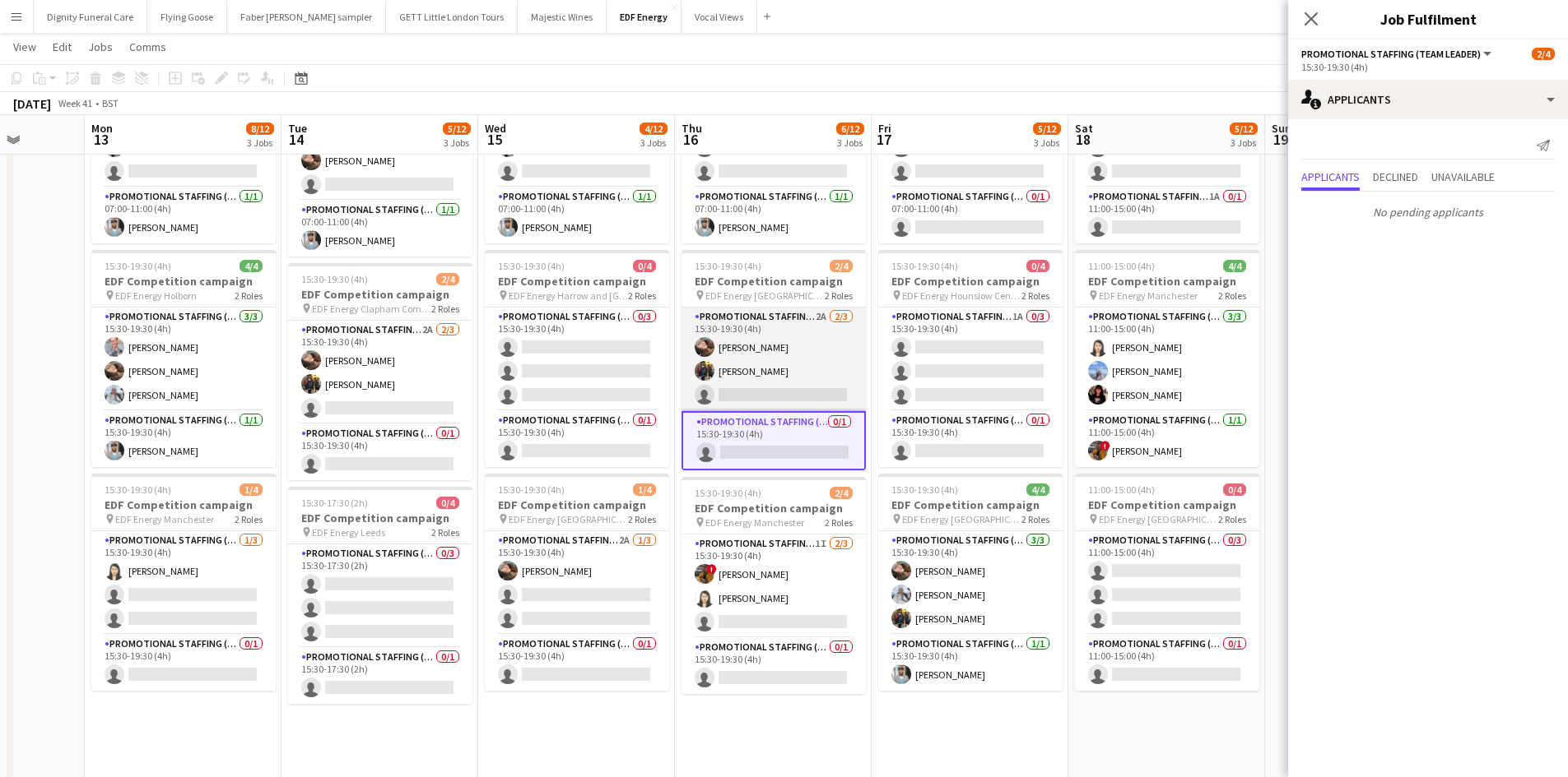
click at [807, 393] on app-card-role "Promotional Staffing (Flyering Staff) 2A 2/3 15:30-19:30 (4h) Anastasiia Melesh…" at bounding box center [774, 359] width 184 height 103
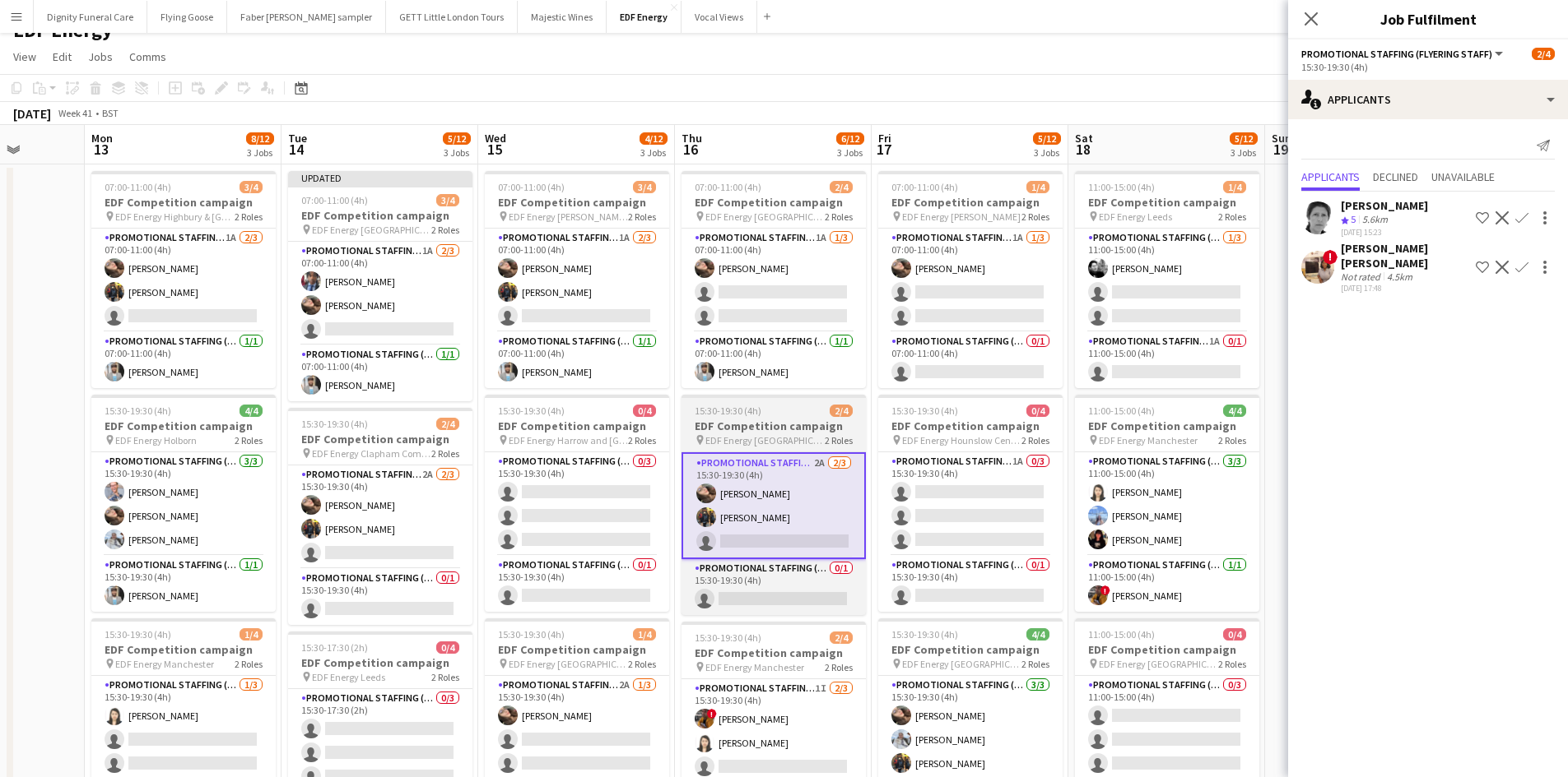
scroll to position [0, 0]
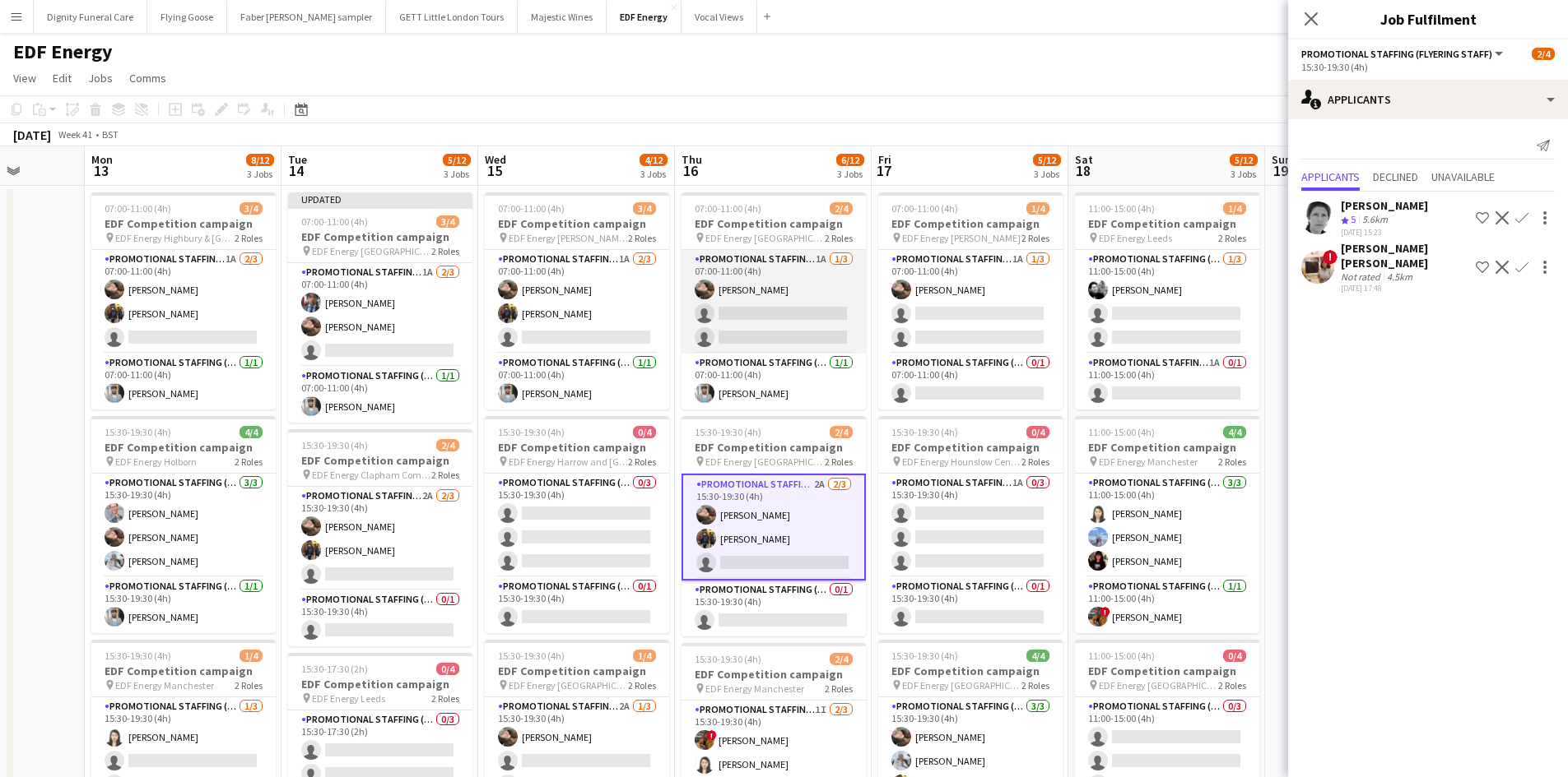
click at [790, 332] on app-card-role "Promotional Staffing (Flyering Staff) 1A 1/3 07:00-11:00 (4h) Anastasiia Melesh…" at bounding box center [774, 302] width 184 height 103
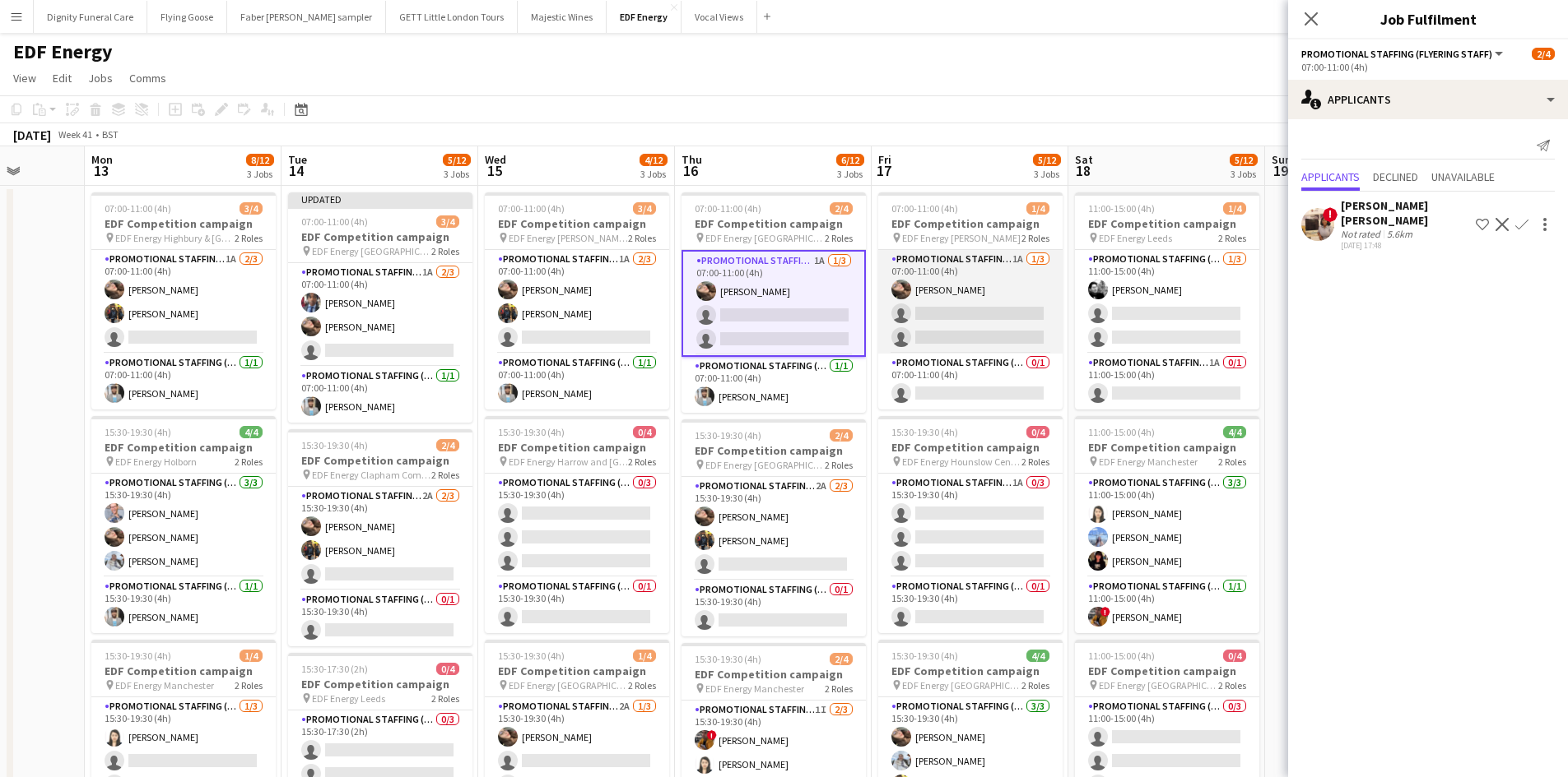
click at [987, 320] on app-card-role "Promotional Staffing (Flyering Staff) 1A 1/3 07:00-11:00 (4h) Anastasiia Melesh…" at bounding box center [970, 302] width 184 height 103
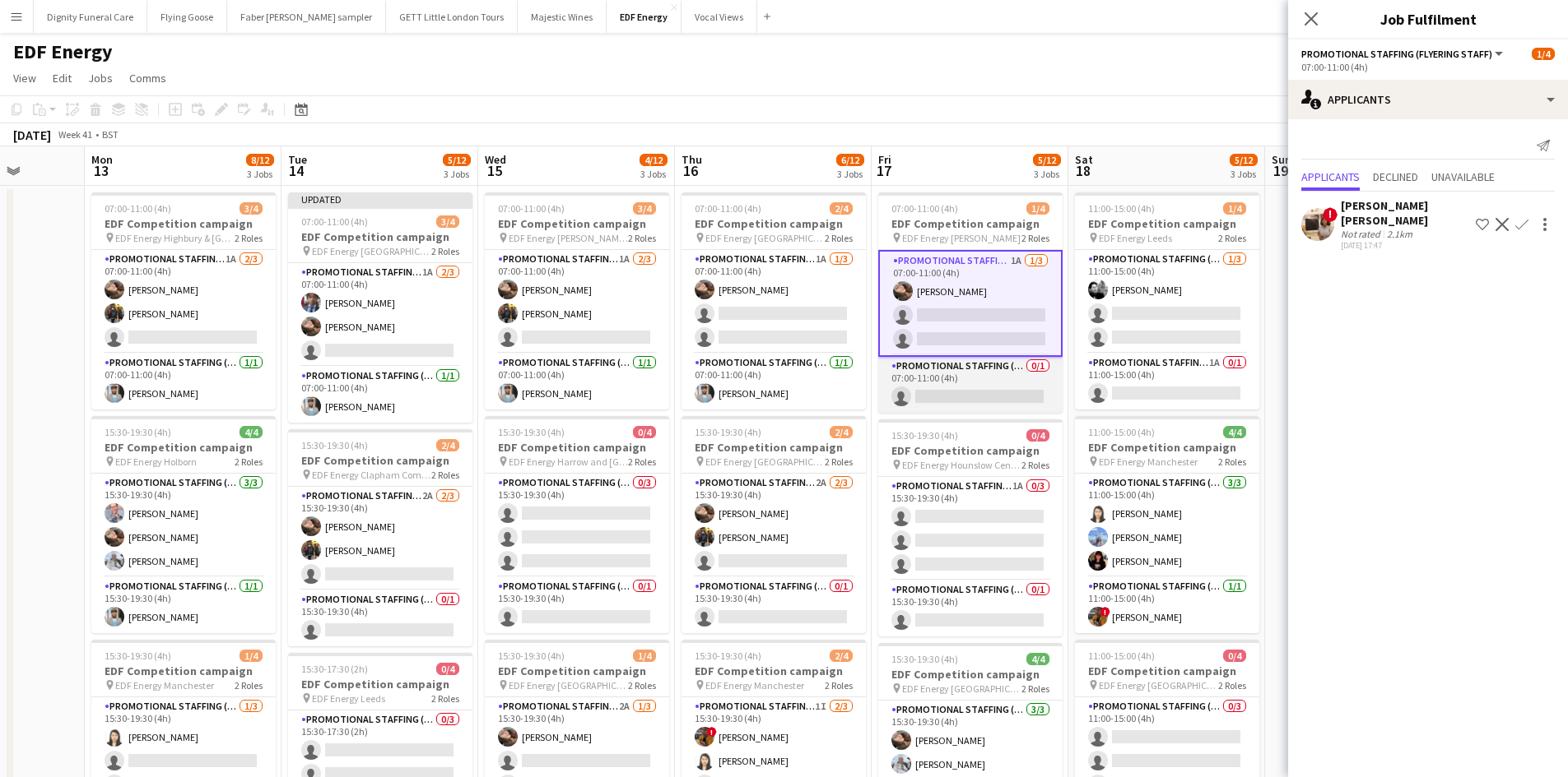
click at [975, 401] on app-card-role "Promotional Staffing (Team Leader) 0/1 07:00-11:00 (4h) single-neutral-actions" at bounding box center [970, 385] width 184 height 56
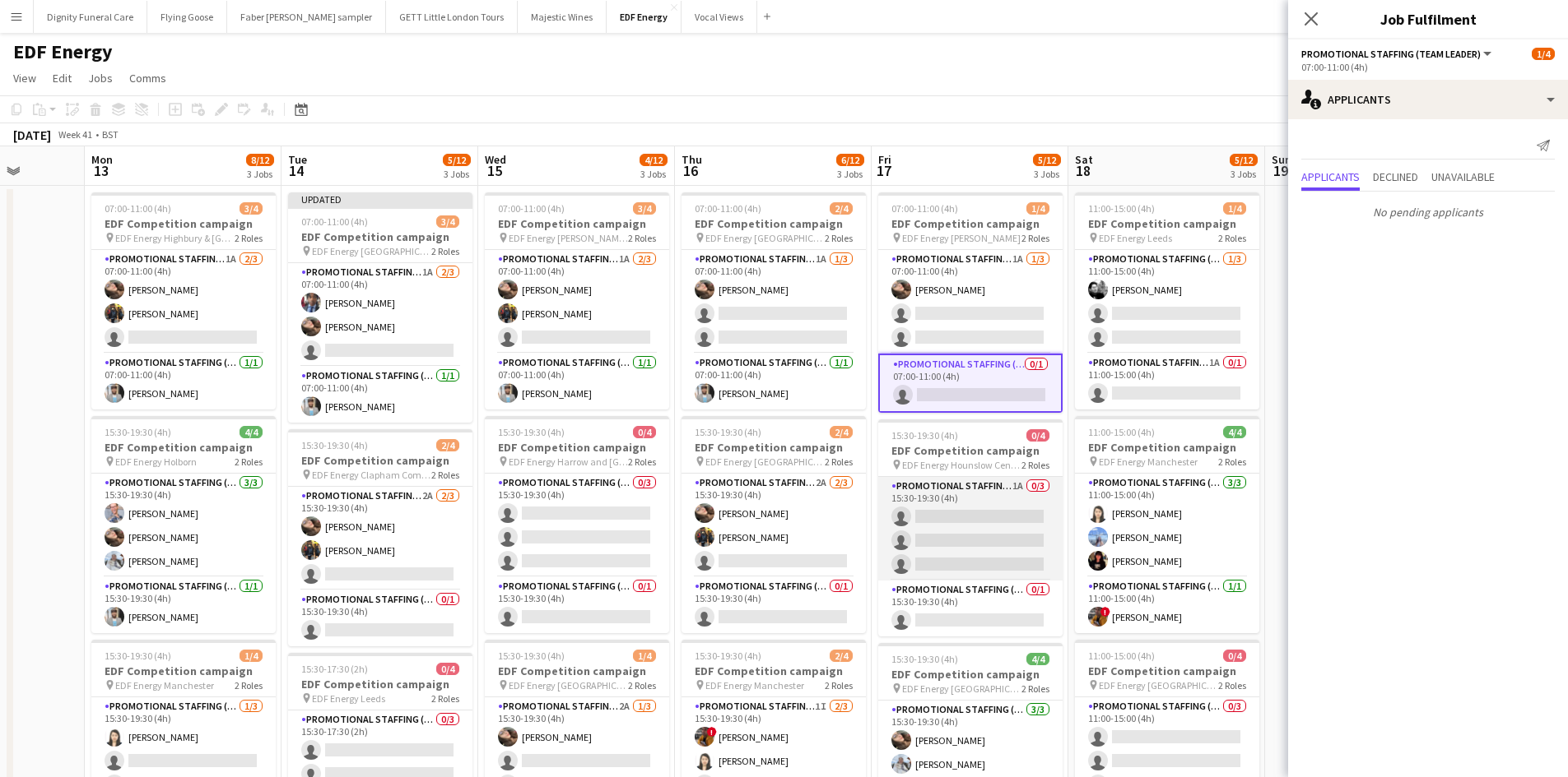
click at [976, 518] on app-card-role "Promotional Staffing (Flyering Staff) 1A 0/3 15:30-19:30 (4h) single-neutral-ac…" at bounding box center [970, 529] width 184 height 103
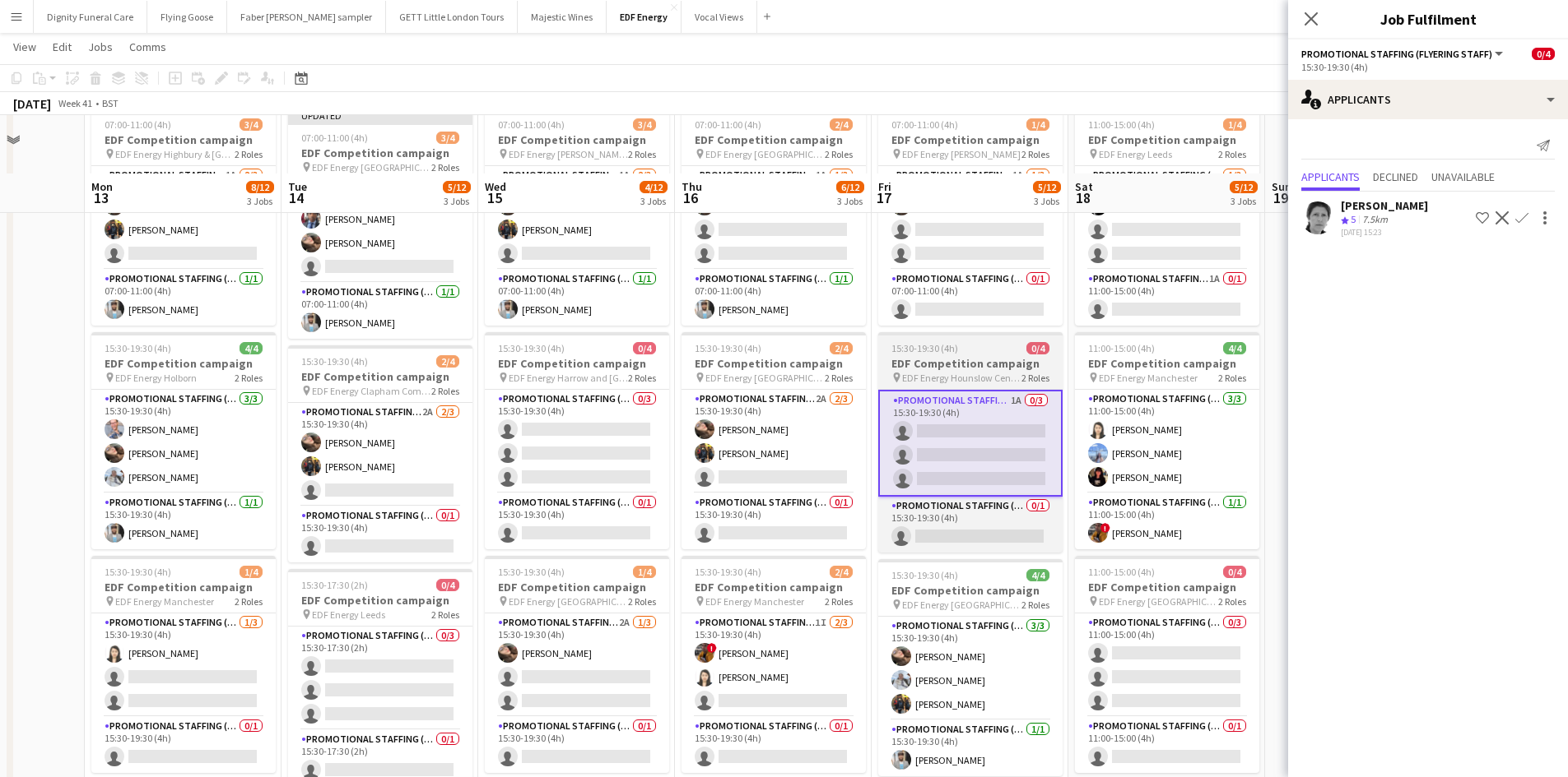
scroll to position [164, 0]
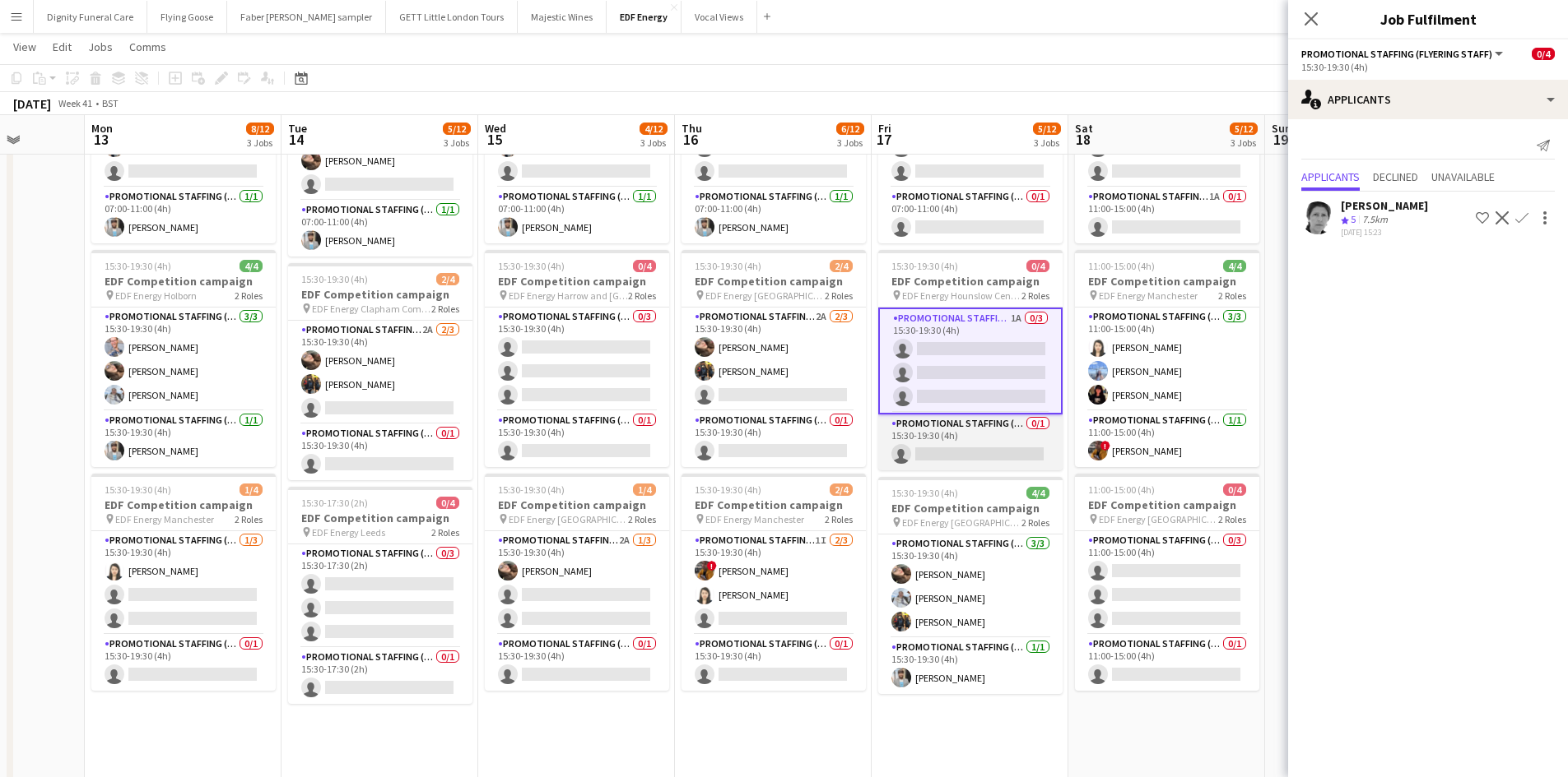
click at [1007, 456] on app-card-role "Promotional Staffing (Team Leader) 0/1 15:30-19:30 (4h) single-neutral-actions" at bounding box center [970, 443] width 184 height 56
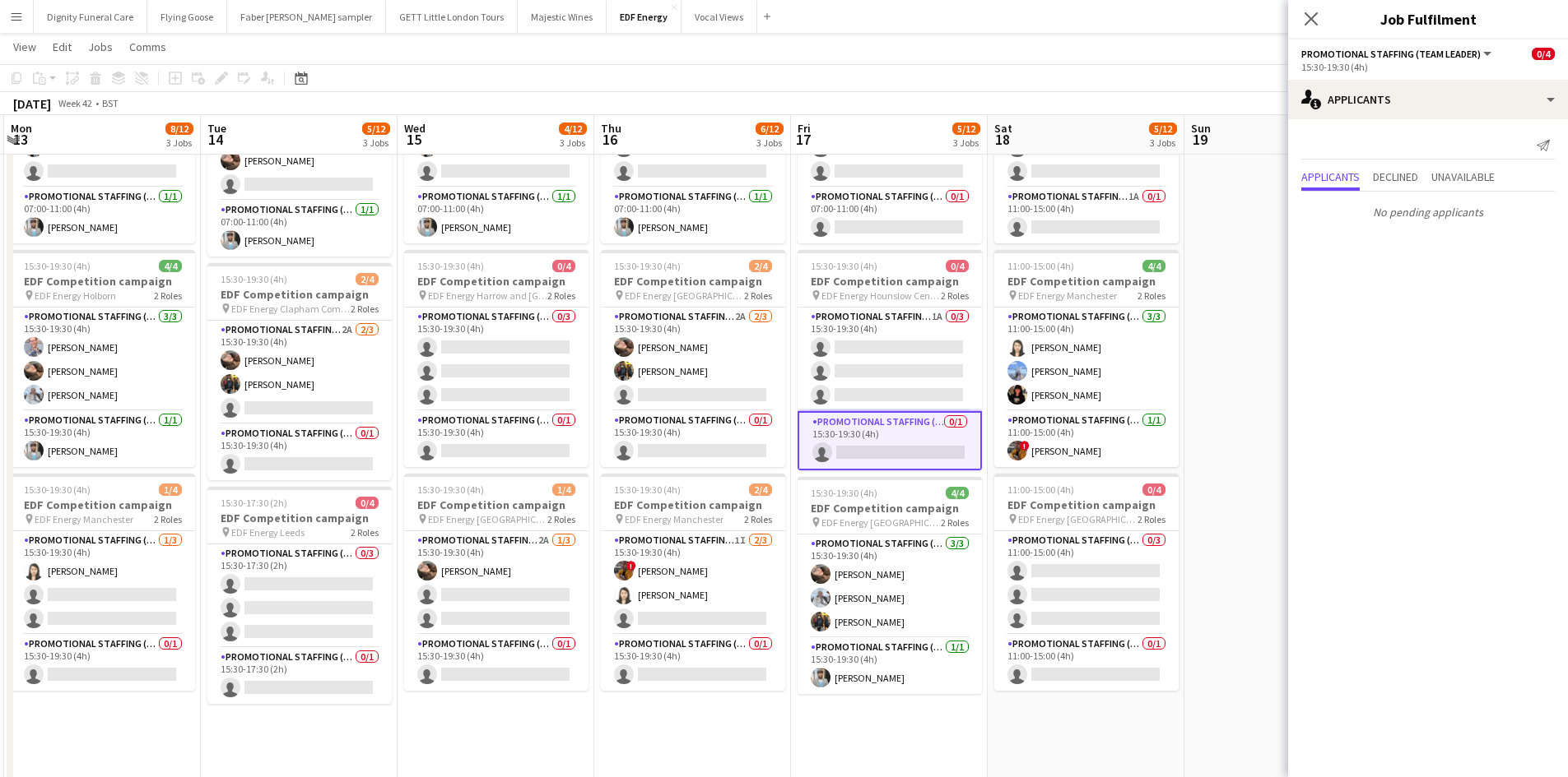
scroll to position [0, 650]
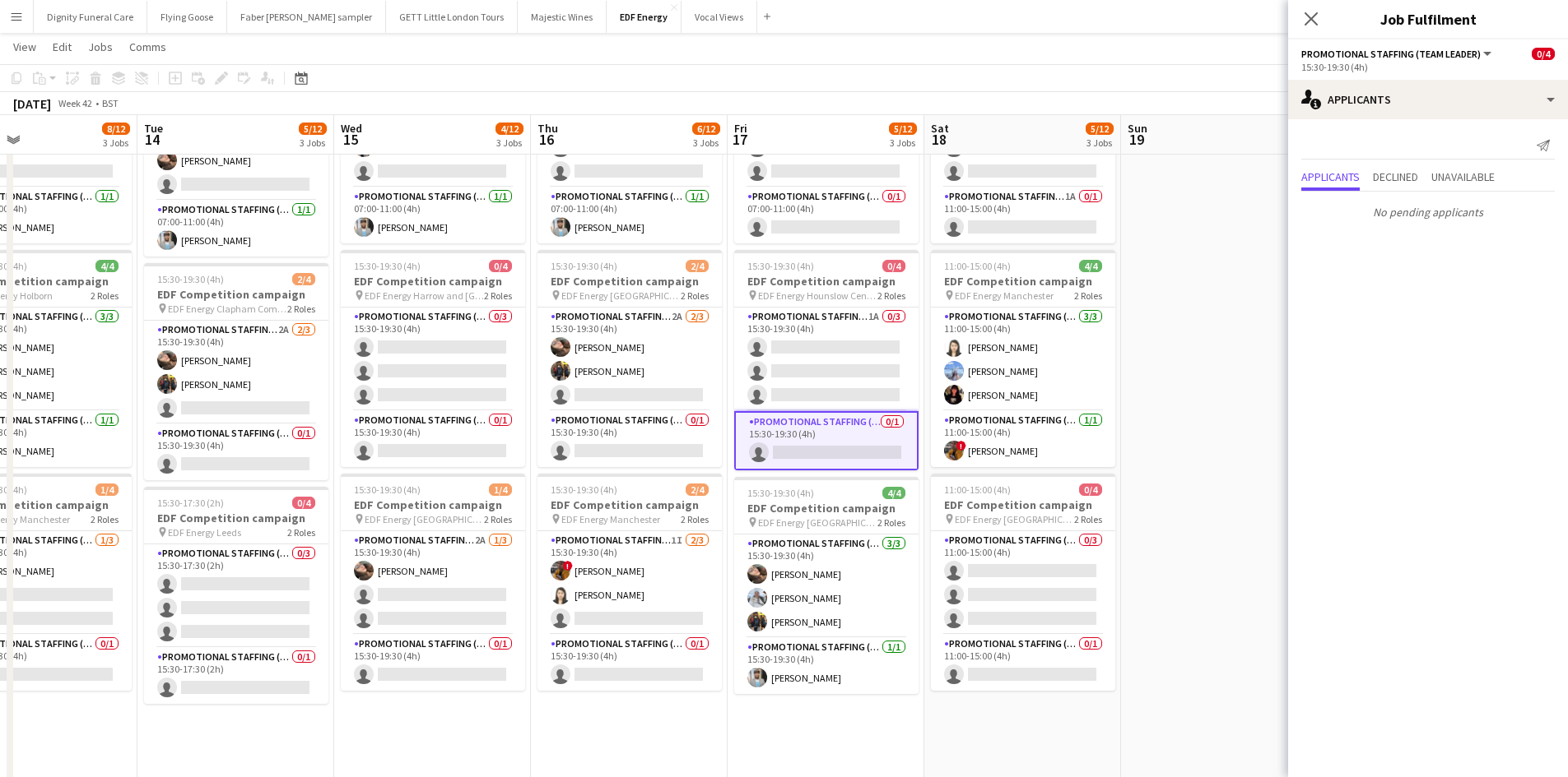
drag, startPoint x: 1092, startPoint y: 754, endPoint x: 948, endPoint y: 725, distance: 146.9
click at [948, 725] on app-calendar-viewport "Fri 10 7/12 3 Jobs Sat 11 5/12 3 Jobs Sun 12 Mon 13 8/12 3 Jobs Tue 14 5/12 3 J…" at bounding box center [784, 455] width 1568 height 1111
click at [1037, 643] on app-card-role "Promotional Staffing (Team Leader) 0/1 11:00-15:00 (4h) single-neutral-actions" at bounding box center [1023, 663] width 184 height 56
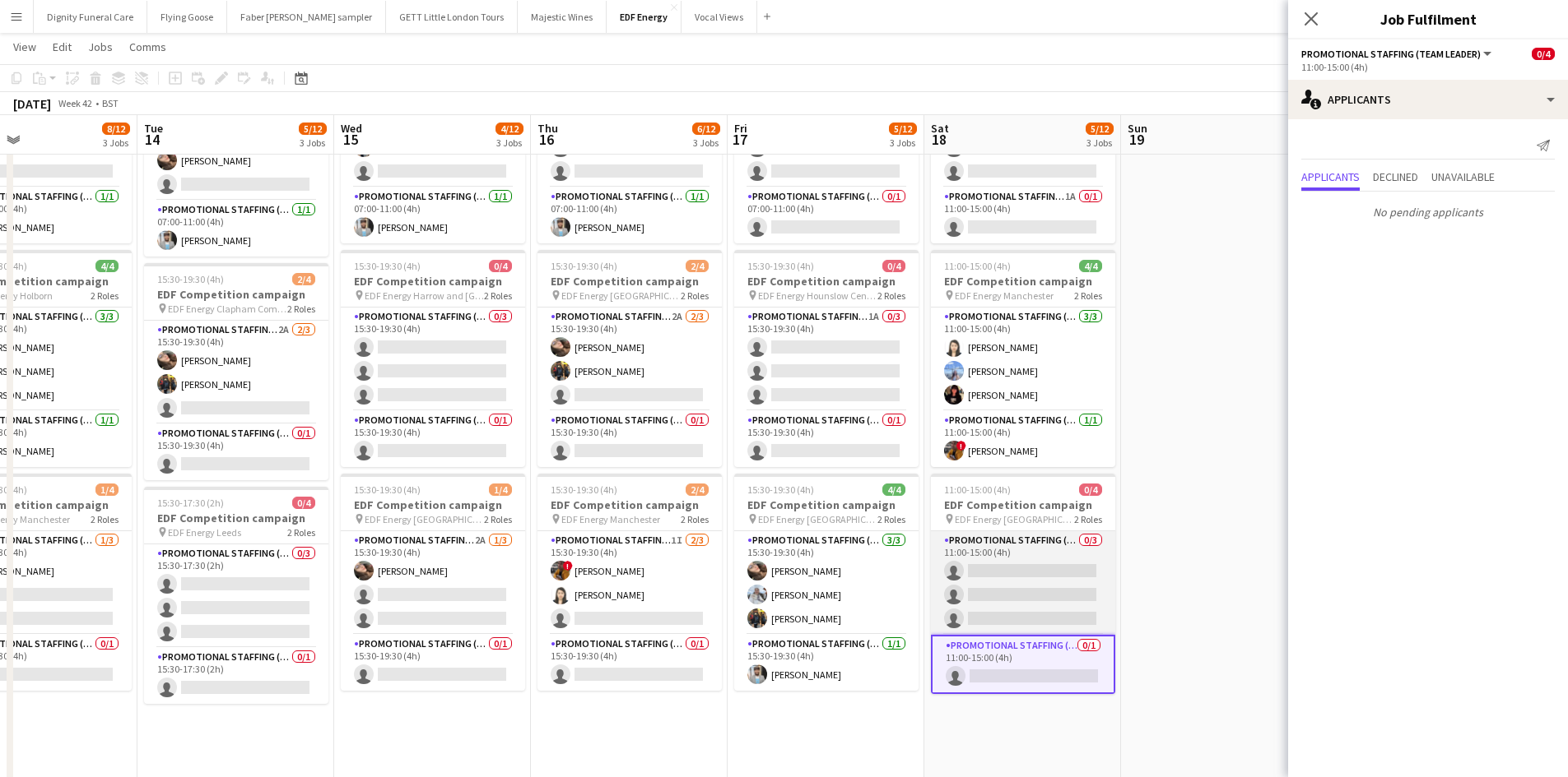
click at [1050, 576] on app-card-role "Promotional Staffing (Flyering Staff) 0/3 11:00-15:00 (4h) single-neutral-actio…" at bounding box center [1023, 583] width 184 height 103
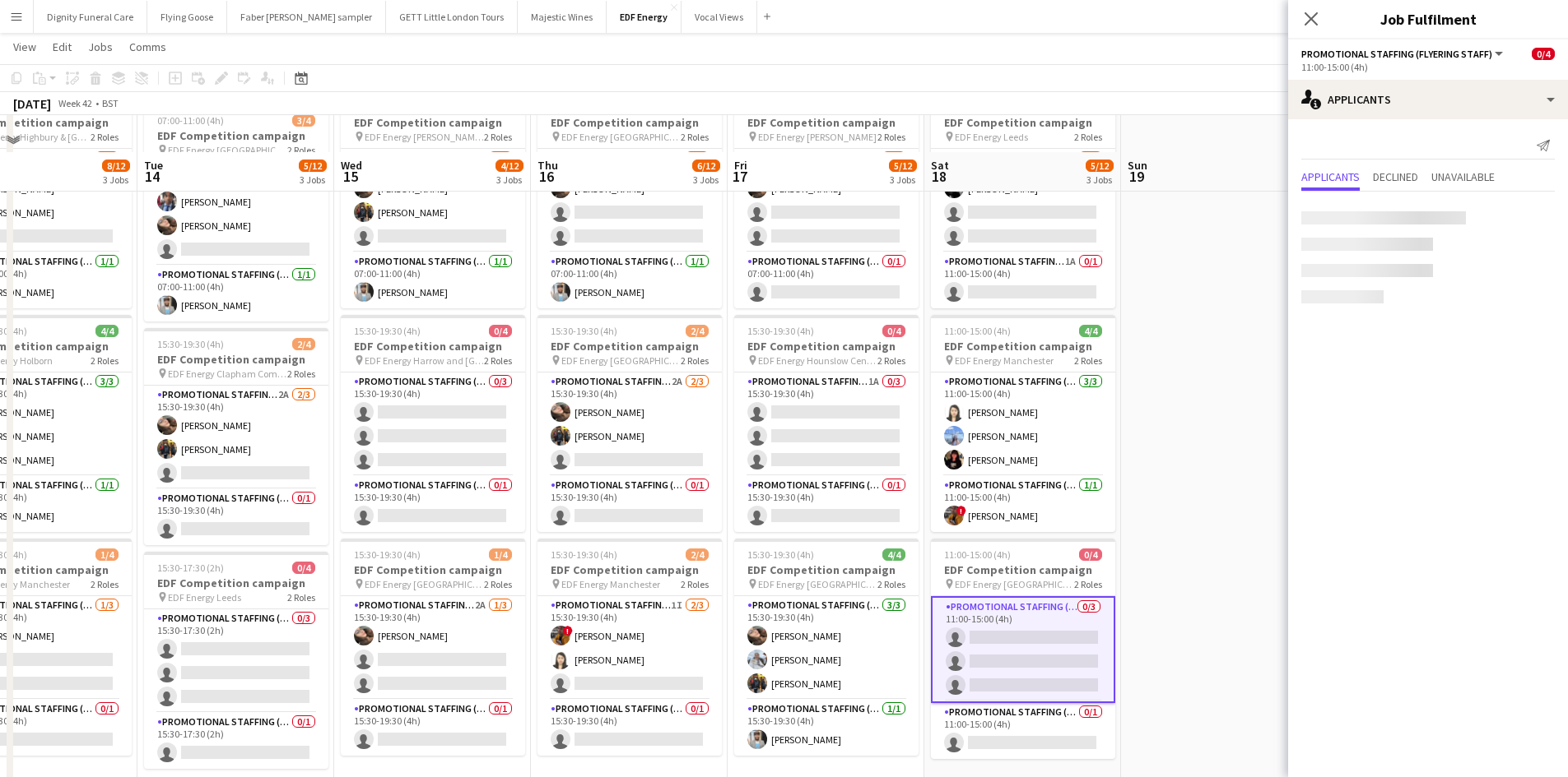
scroll to position [0, 0]
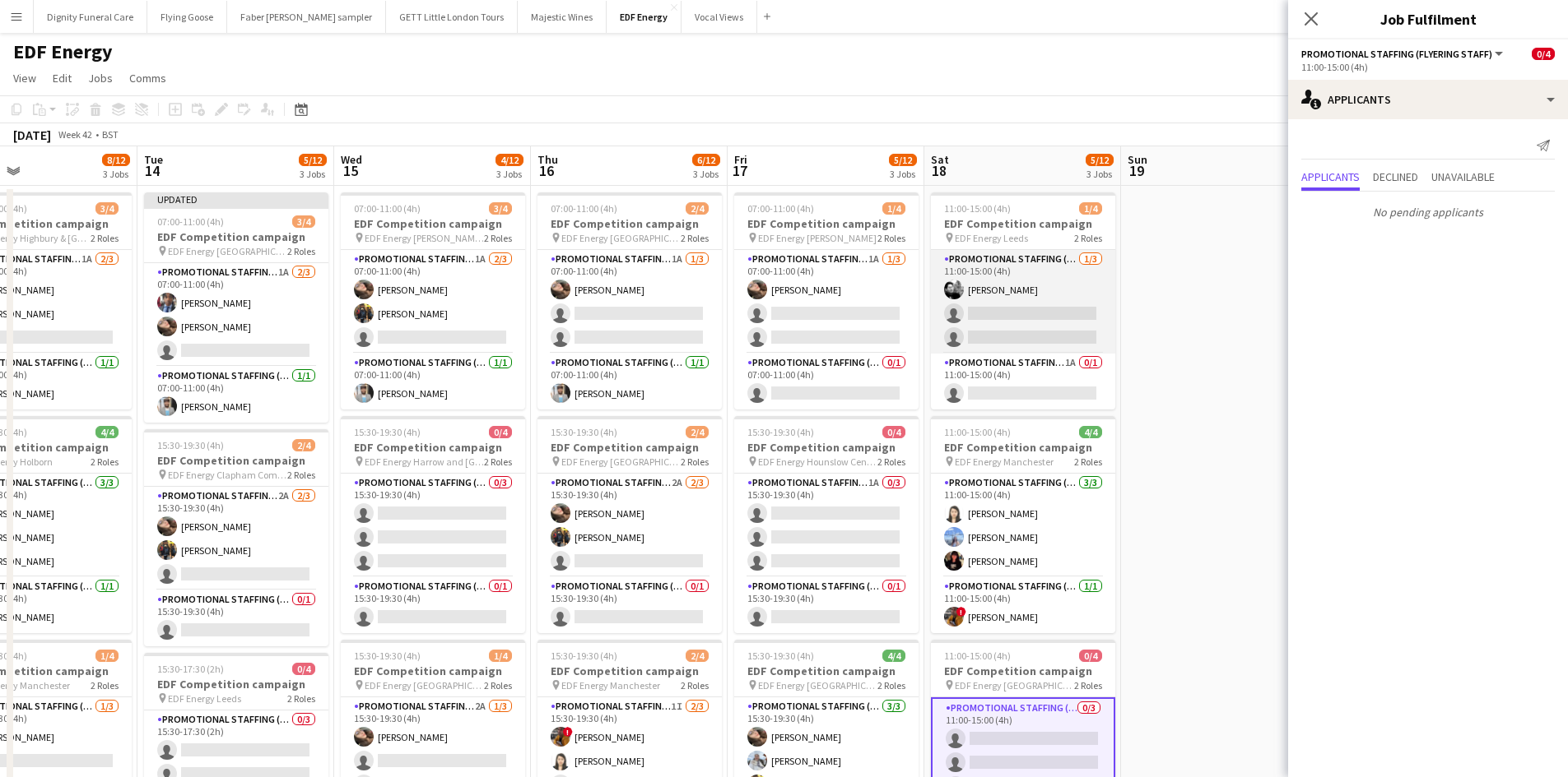
click at [1081, 316] on app-card-role "Promotional Staffing (Flyering Staff) 1/3 11:00-15:00 (4h) Dan Vasey single-neu…" at bounding box center [1023, 302] width 184 height 103
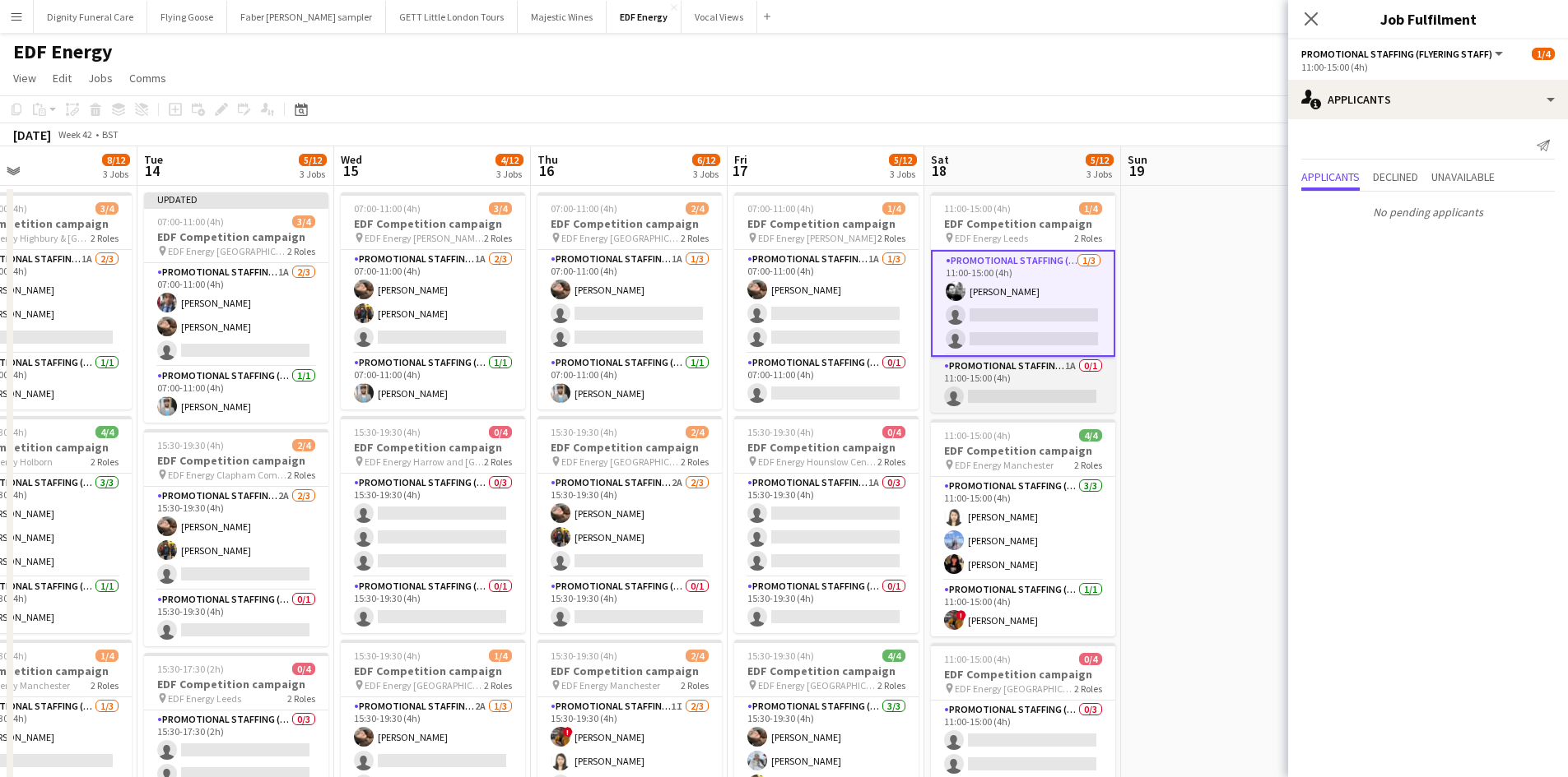
click at [1036, 393] on app-card-role "Promotional Staffing (Team Leader) 1A 0/1 11:00-15:00 (4h) single-neutral-actio…" at bounding box center [1023, 385] width 184 height 56
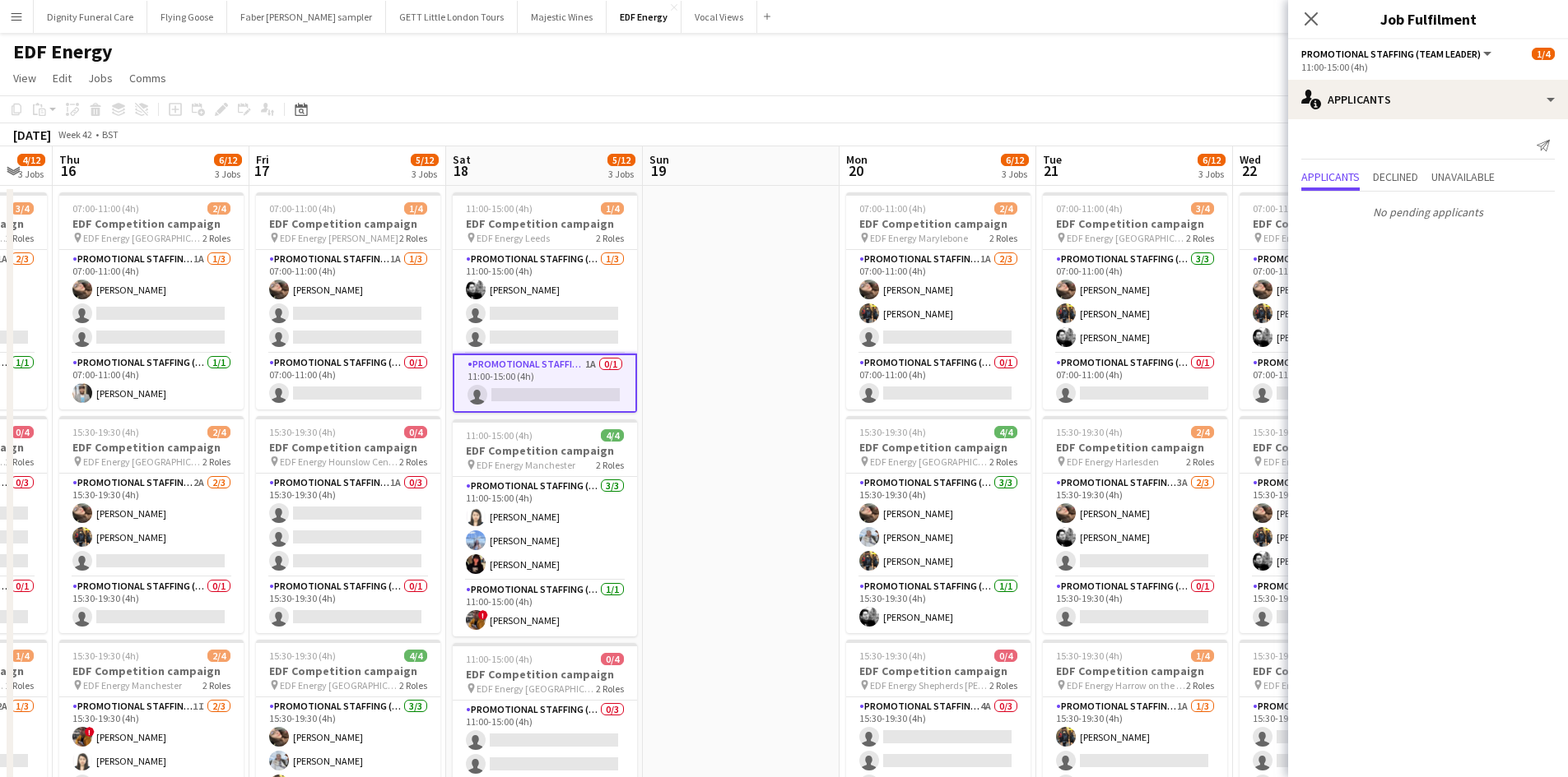
drag, startPoint x: 1106, startPoint y: 409, endPoint x: 695, endPoint y: 393, distance: 411.3
click at [695, 393] on app-calendar-viewport "Sun 12 Mon 13 8/12 3 Jobs Tue 14 5/12 3 Jobs Wed 15 4/12 3 Jobs Thu 16 6/12 3 J…" at bounding box center [784, 662] width 1568 height 1032
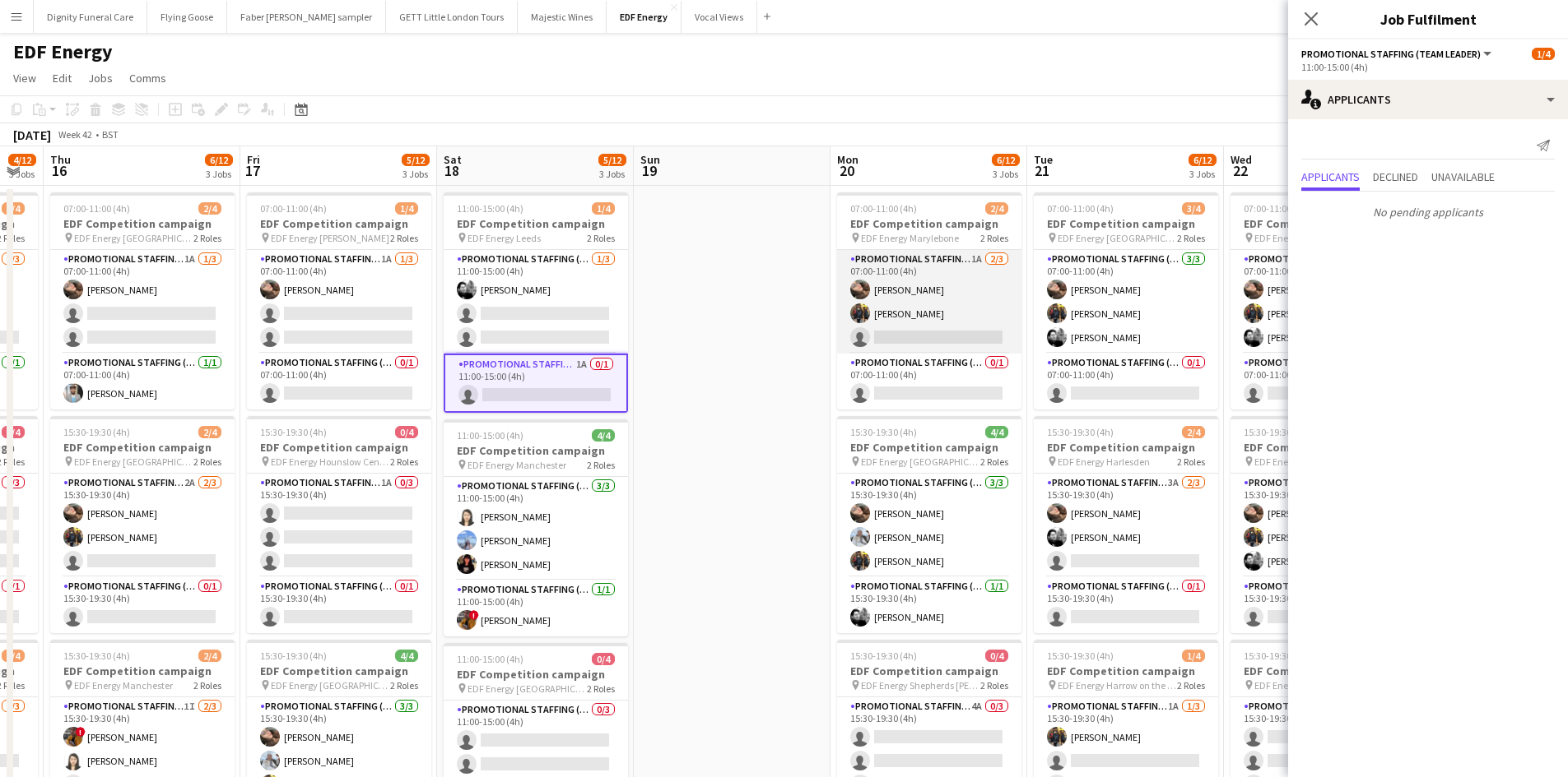
click at [975, 334] on app-card-role "Promotional Staffing (Flyering Staff) 1A 2/3 07:00-11:00 (4h) Anastasiia Melesh…" at bounding box center [929, 302] width 184 height 103
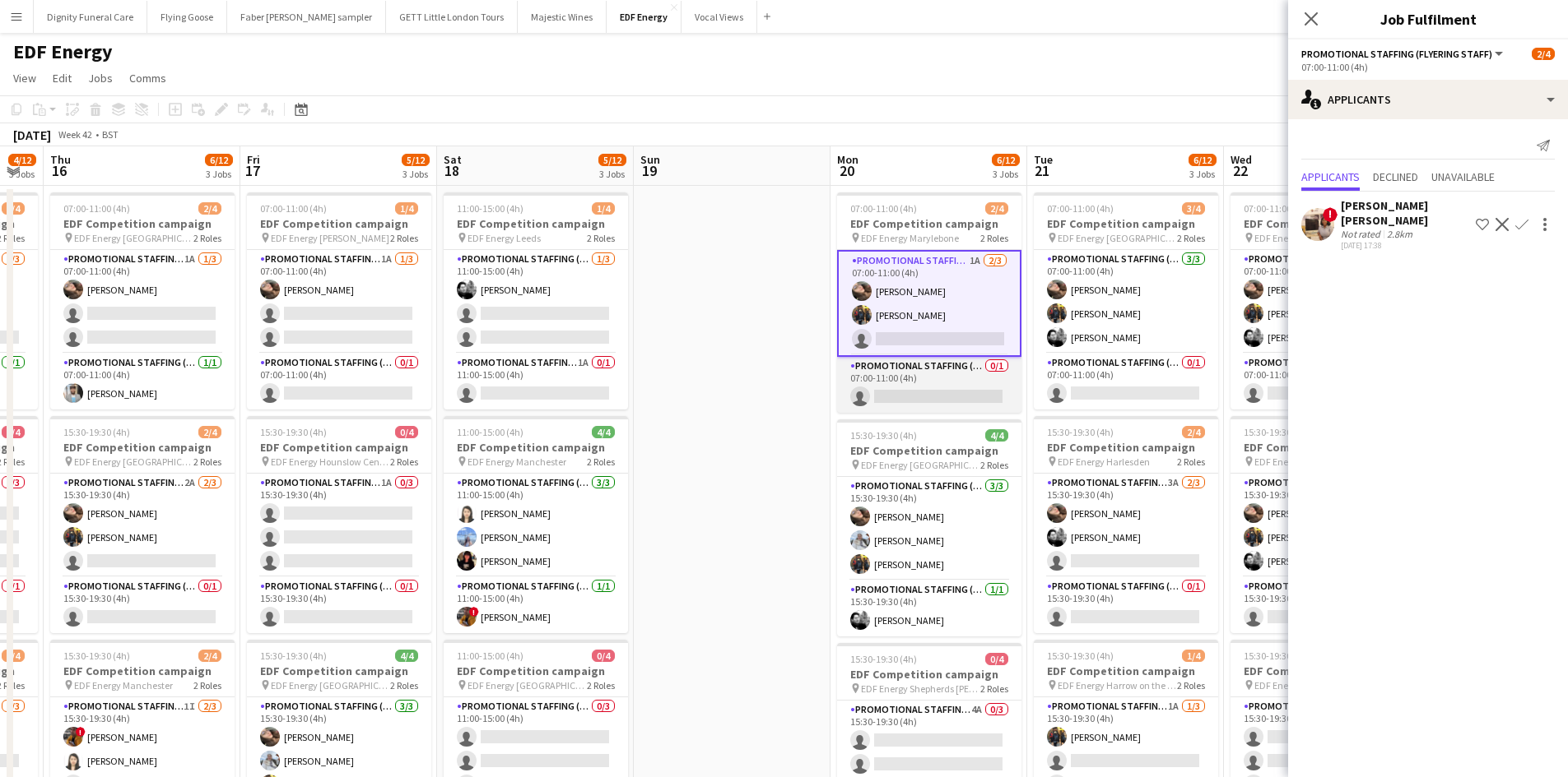
click at [943, 387] on app-card-role "Promotional Staffing (Team Leader) 0/1 07:00-11:00 (4h) single-neutral-actions" at bounding box center [929, 385] width 184 height 56
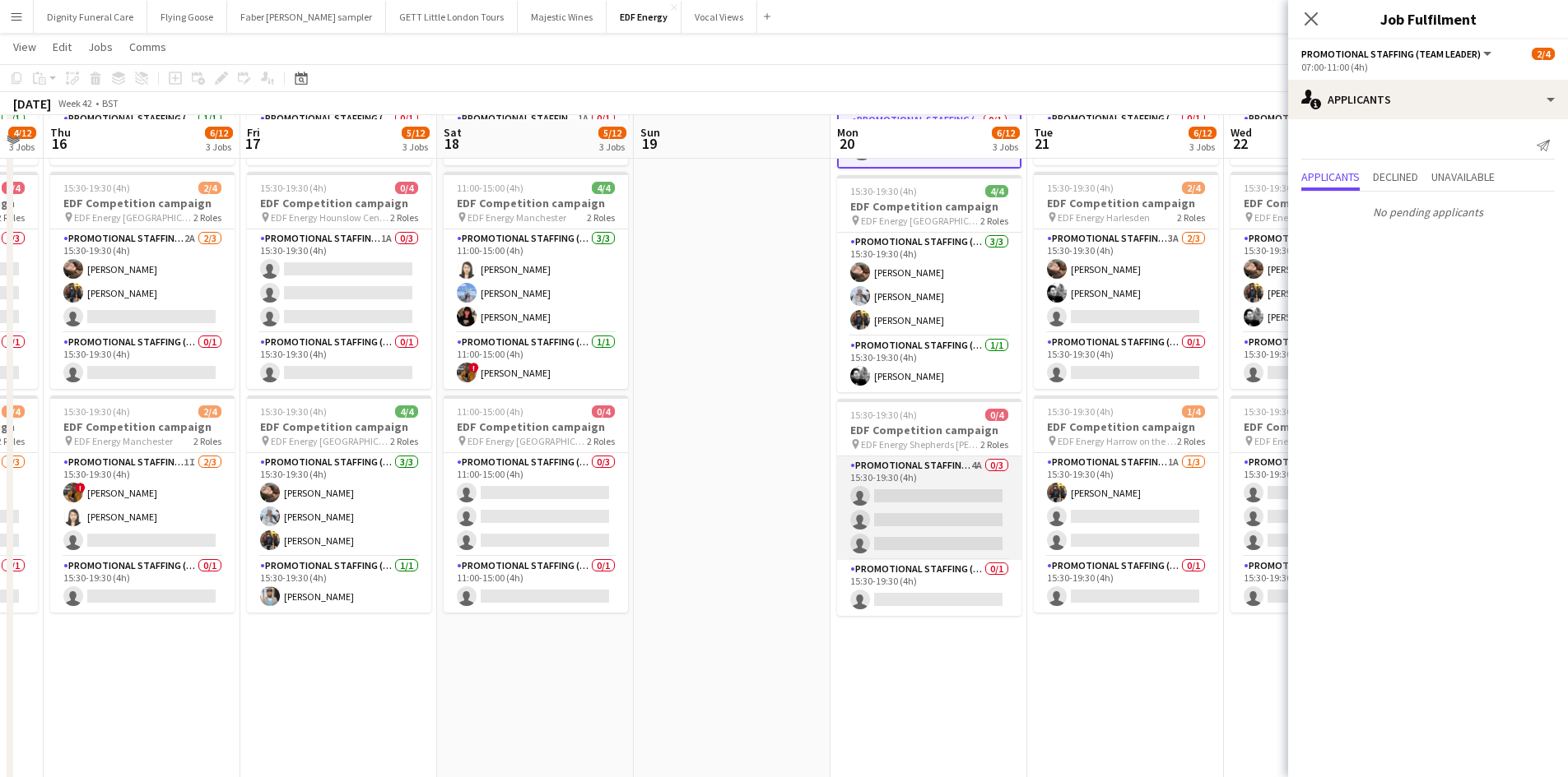
scroll to position [247, 0]
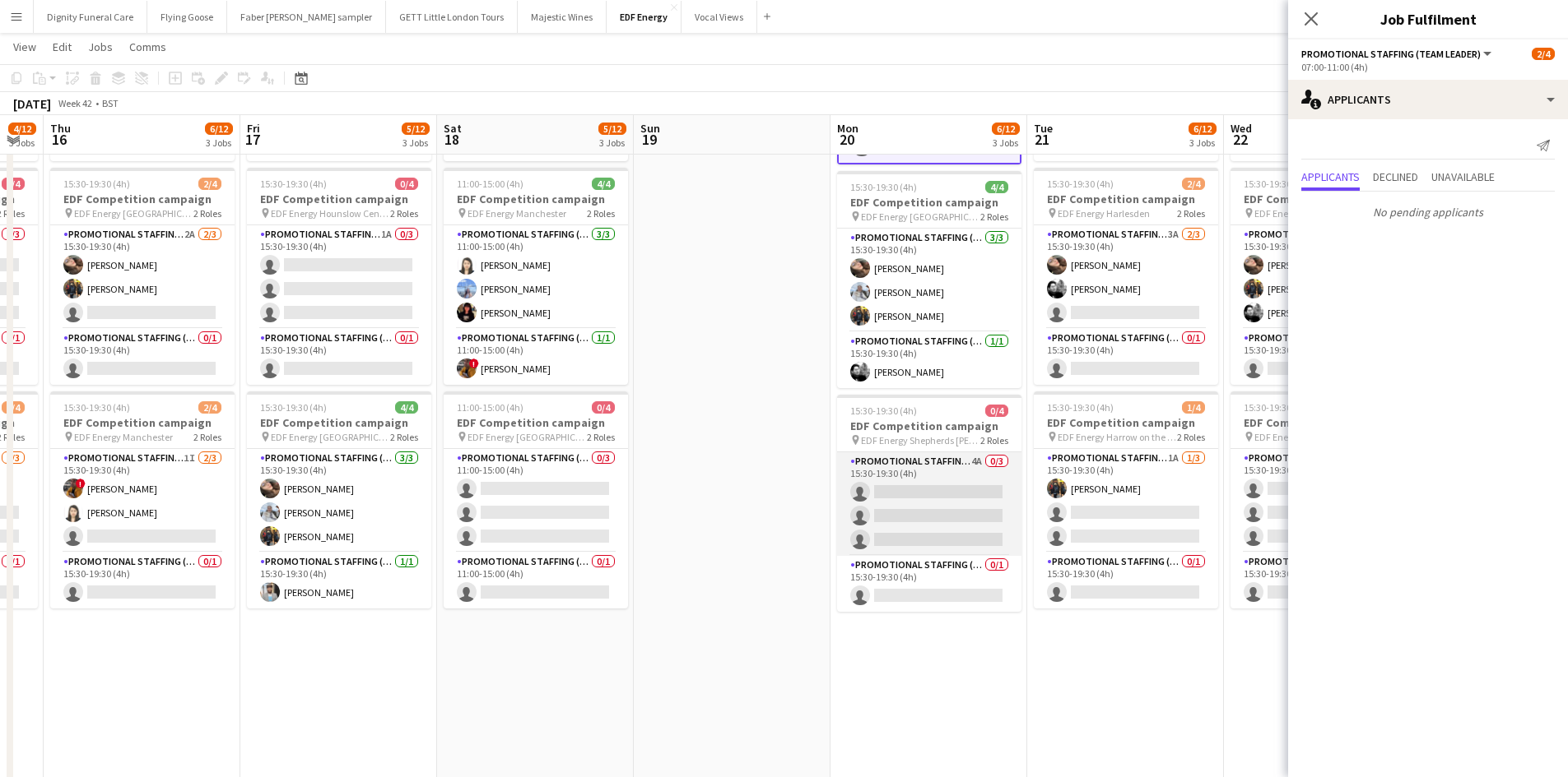
click at [953, 504] on app-card-role "Promotional Staffing (Flyering Staff) 4A 0/3 15:30-19:30 (4h) single-neutral-ac…" at bounding box center [929, 504] width 184 height 103
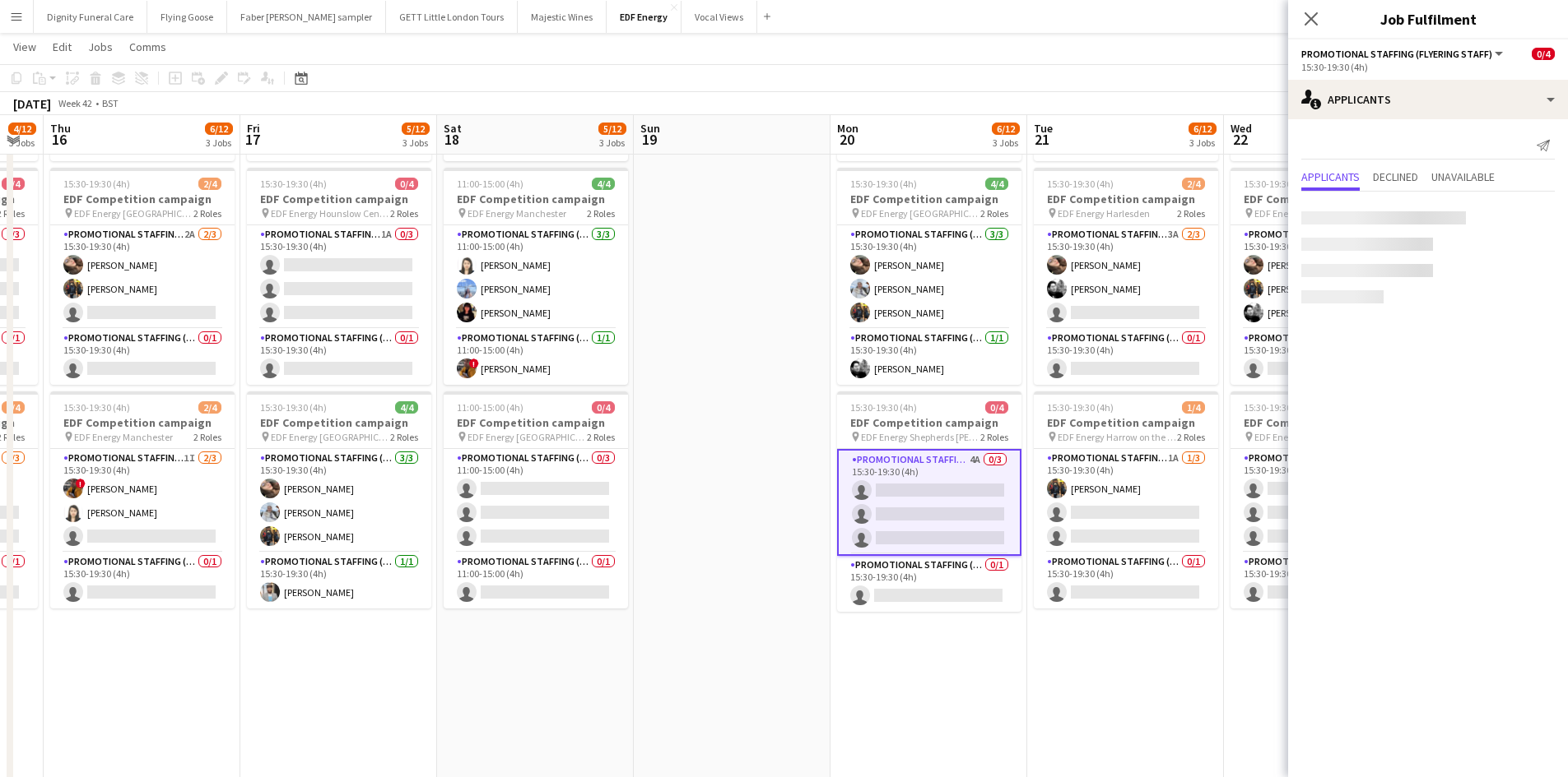
scroll to position [0, 744]
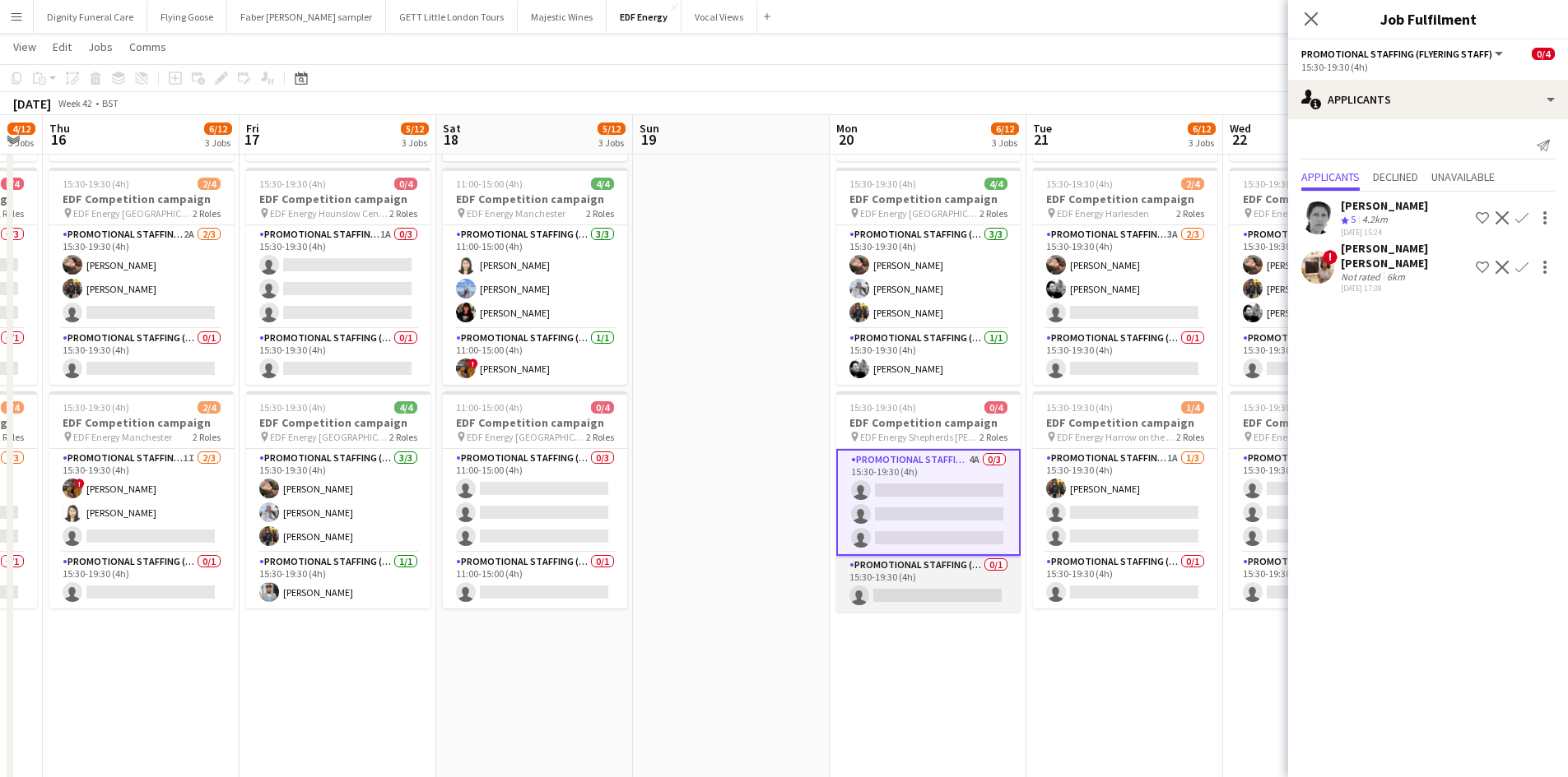
click at [964, 597] on app-card-role "Promotional Staffing (Team Leader) 0/1 15:30-19:30 (4h) single-neutral-actions" at bounding box center [928, 584] width 184 height 56
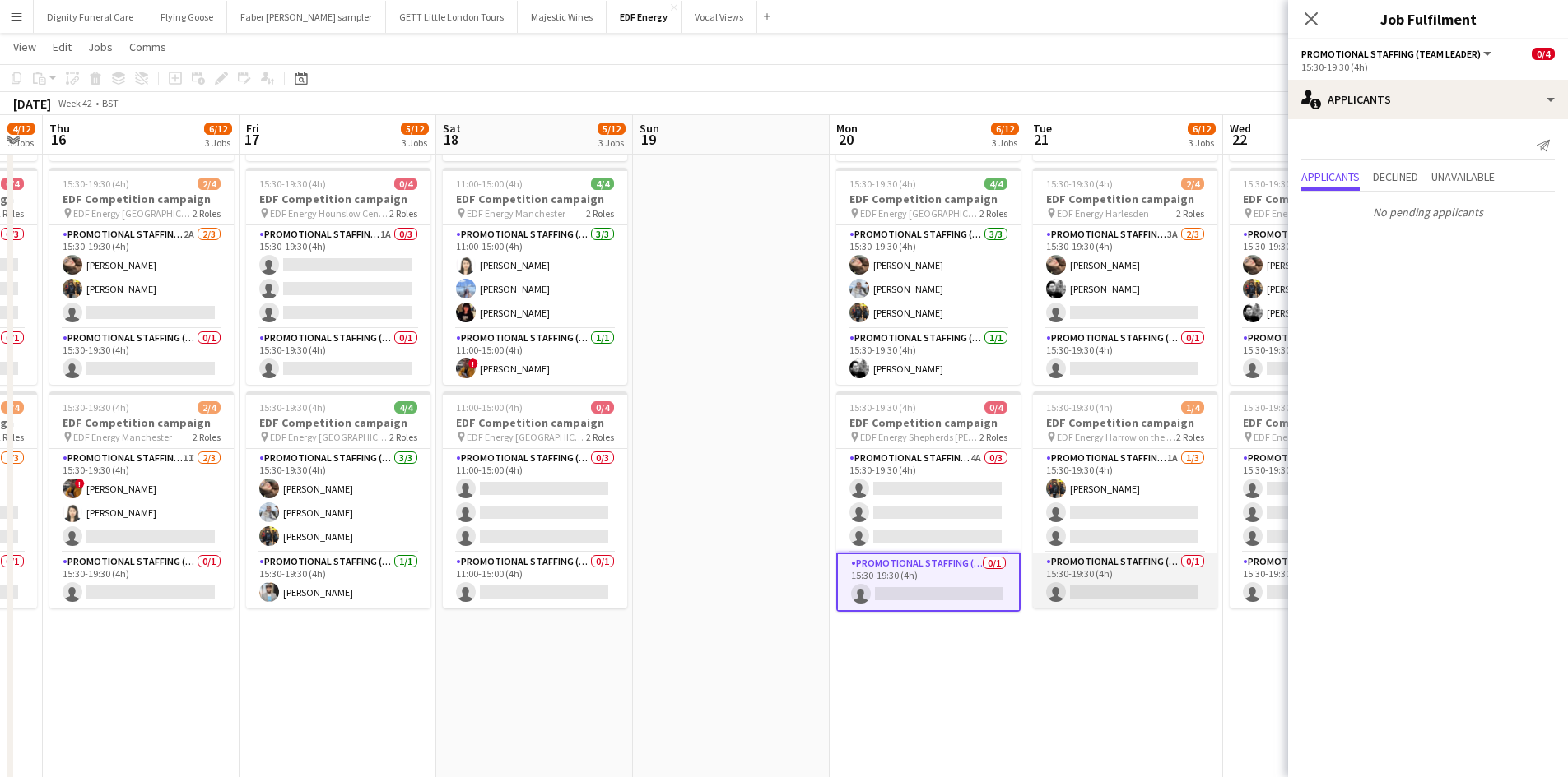
click at [1143, 585] on app-card-role "Promotional Staffing (Team Leader) 0/1 15:30-19:30 (4h) single-neutral-actions" at bounding box center [1125, 581] width 184 height 56
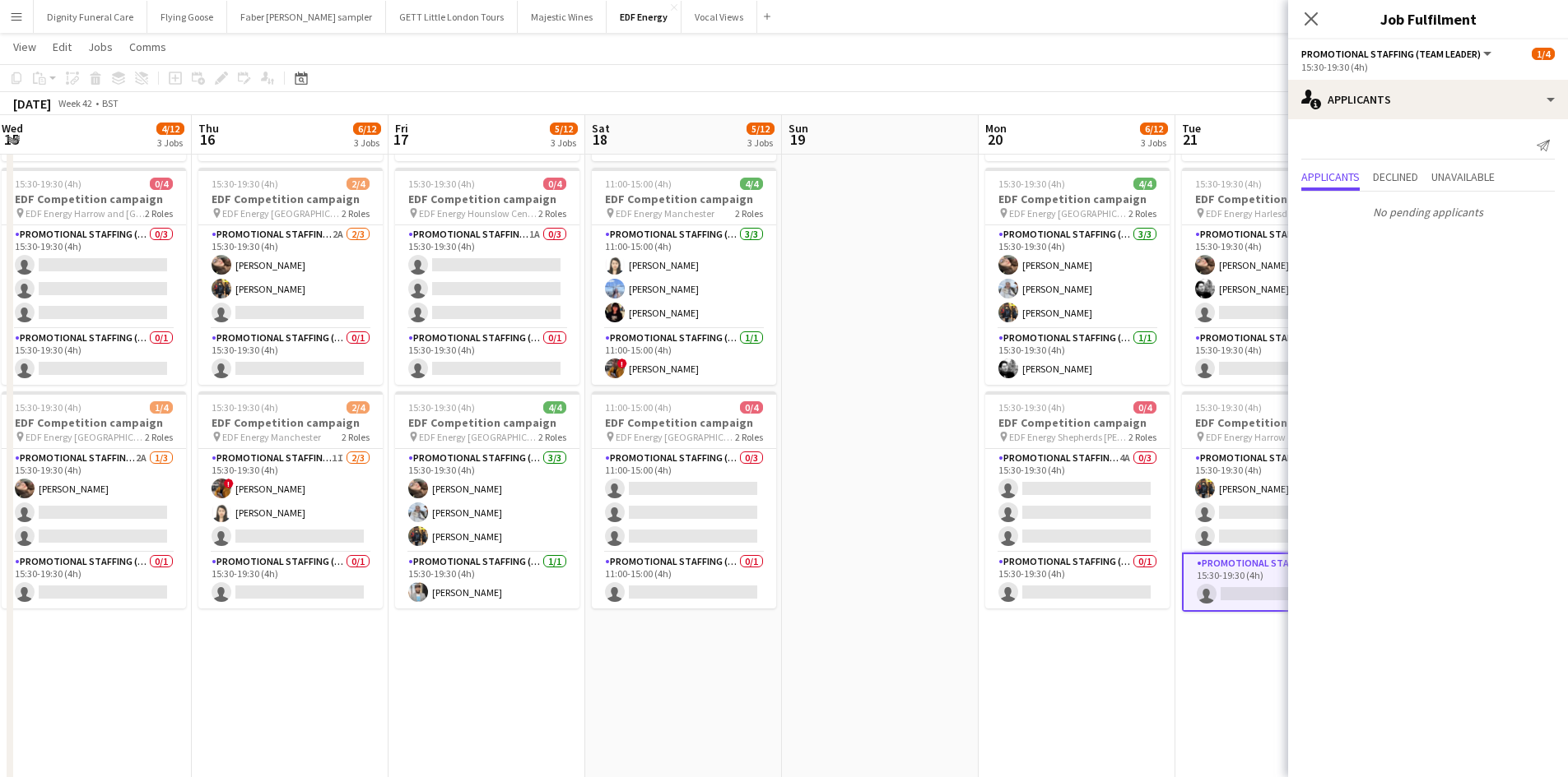
drag, startPoint x: 1109, startPoint y: 663, endPoint x: 880, endPoint y: 610, distance: 235.1
click at [881, 610] on app-calendar-viewport "Sun 12 Mon 13 8/12 3 Jobs Tue 14 5/12 3 Jobs Wed 15 4/12 3 Jobs Thu 16 6/12 3 J…" at bounding box center [784, 373] width 1568 height 1111
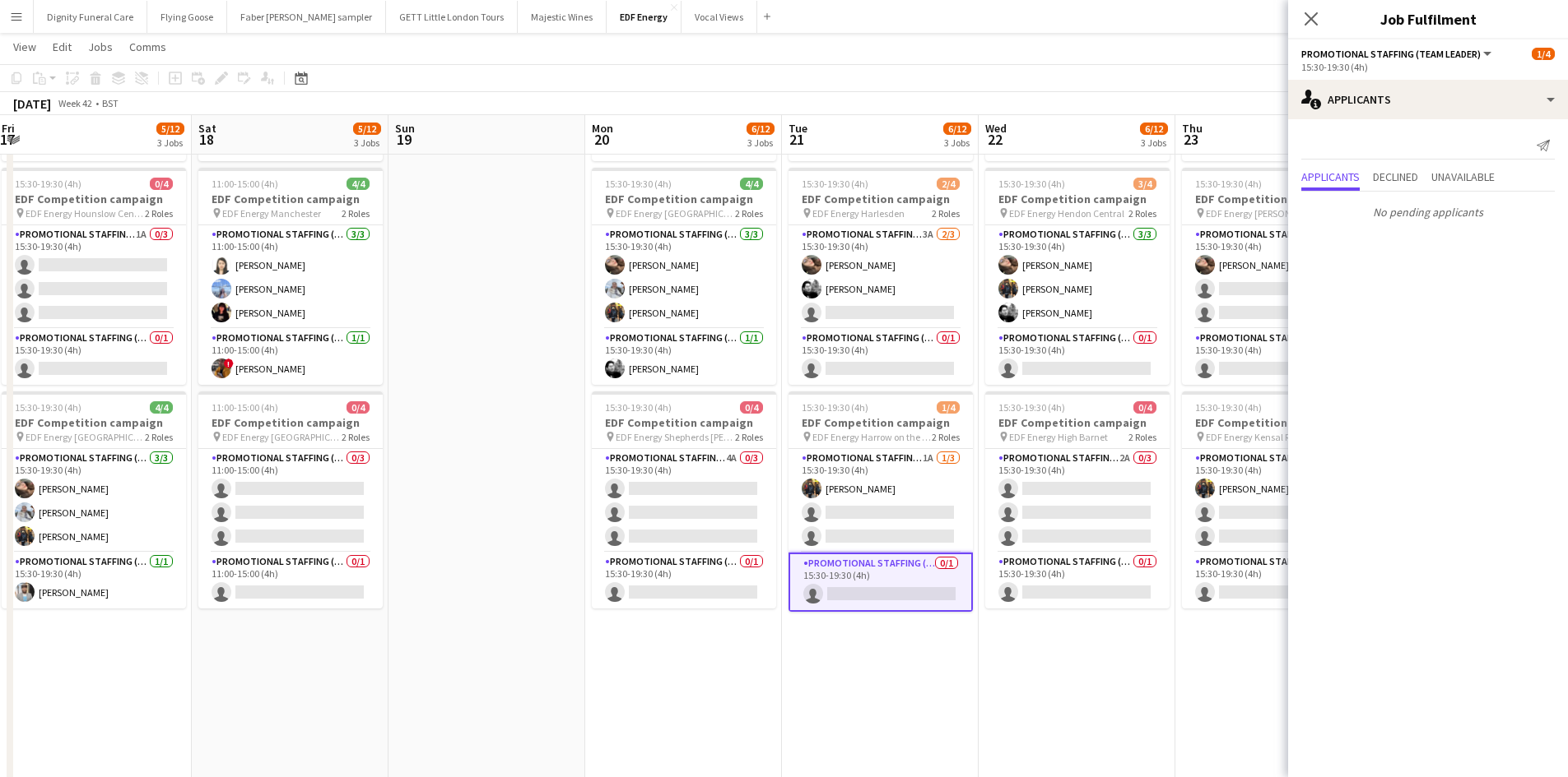
scroll to position [0, 596]
click at [894, 524] on app-card-role "Promotional Staffing (Flyering Staff) 1A 1/3 15:30-19:30 (4h) Martin Brady sing…" at bounding box center [880, 501] width 184 height 103
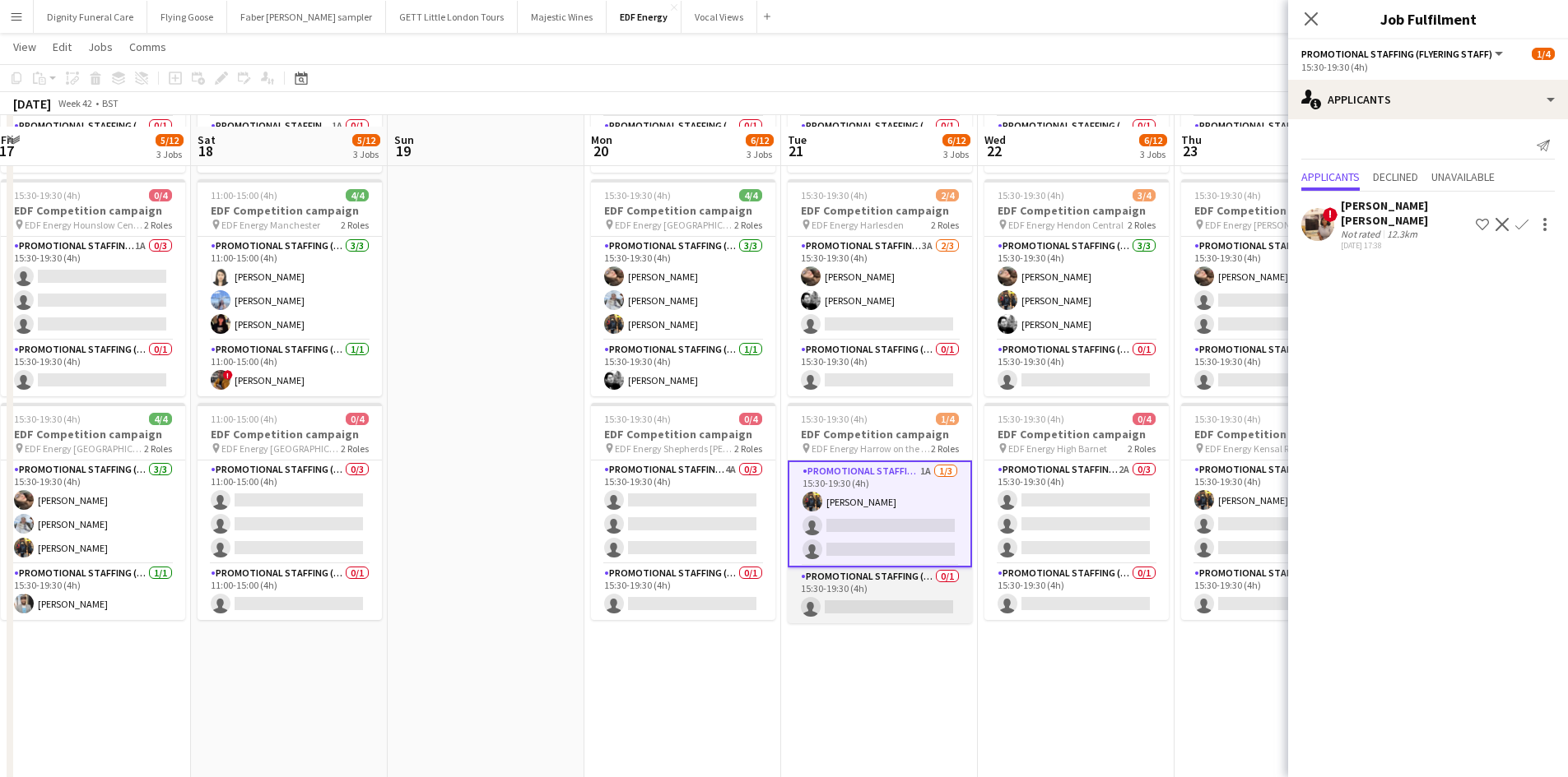
scroll to position [164, 0]
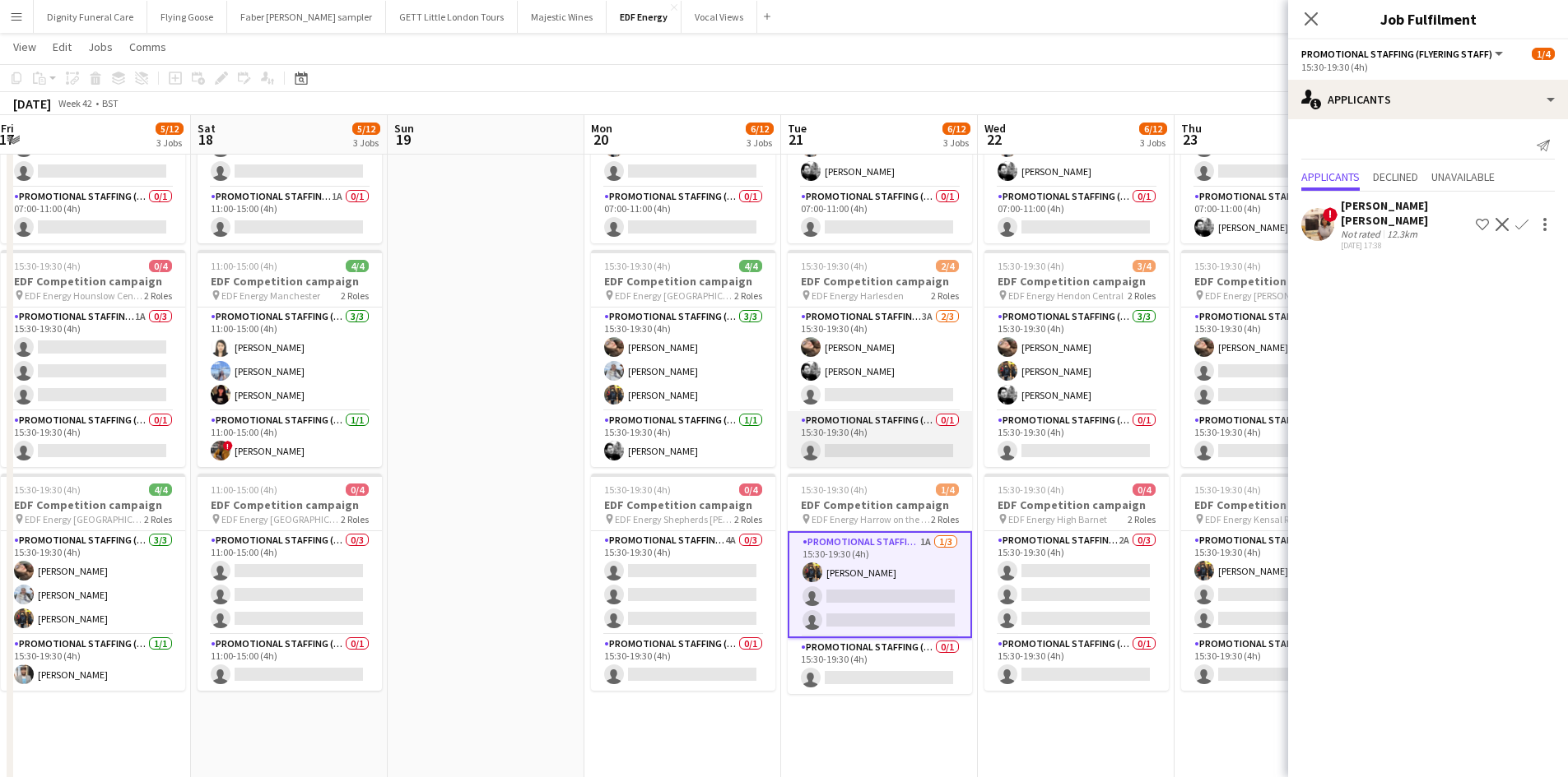
click at [887, 440] on app-card-role "Promotional Staffing (Team Leader) 0/1 15:30-19:30 (4h) single-neutral-actions" at bounding box center [880, 440] width 184 height 56
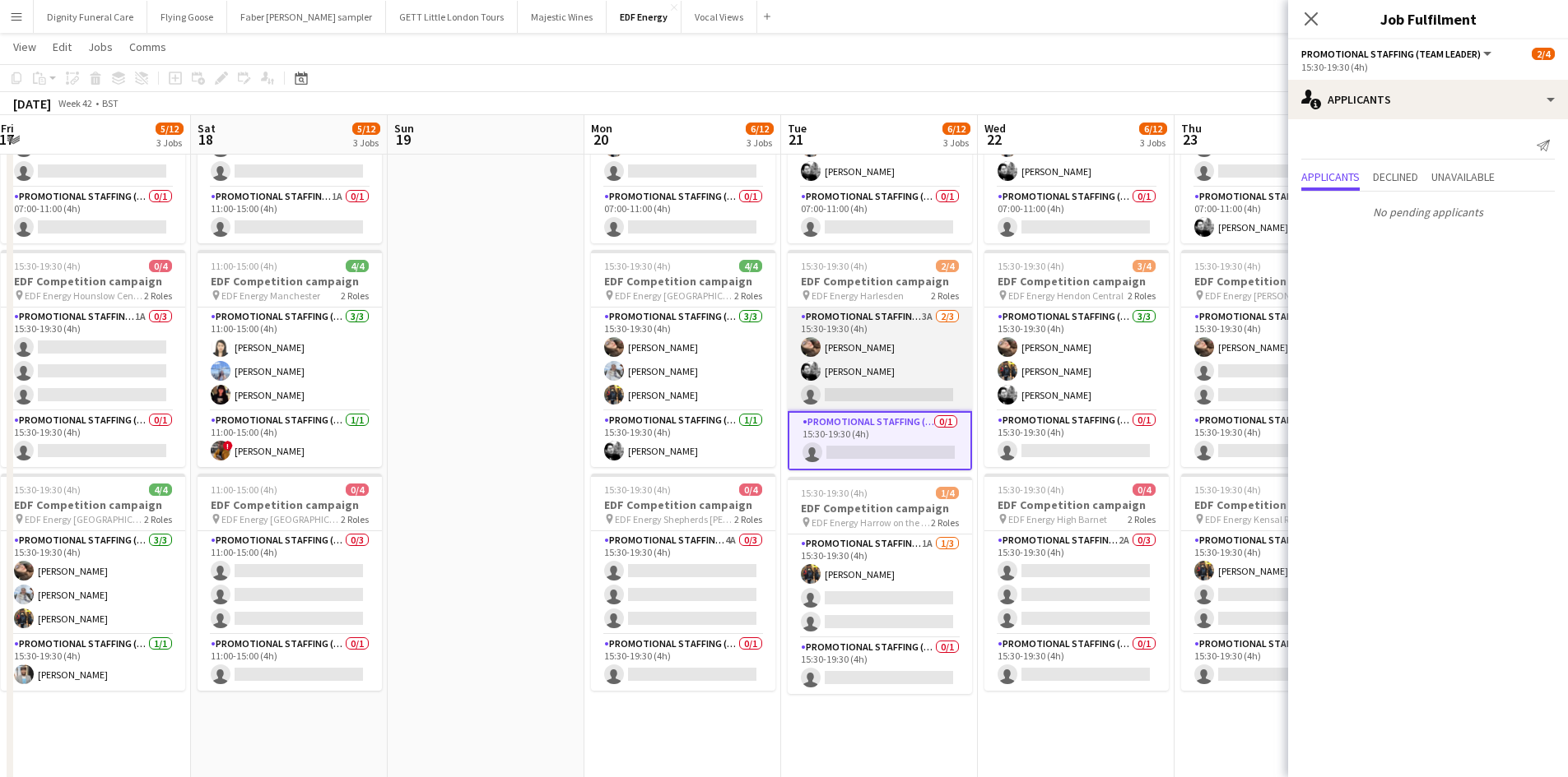
click at [913, 396] on app-card-role "Promotional Staffing (Flyering Staff) 3A 2/3 15:30-19:30 (4h) Anastasiia Melesh…" at bounding box center [880, 359] width 184 height 103
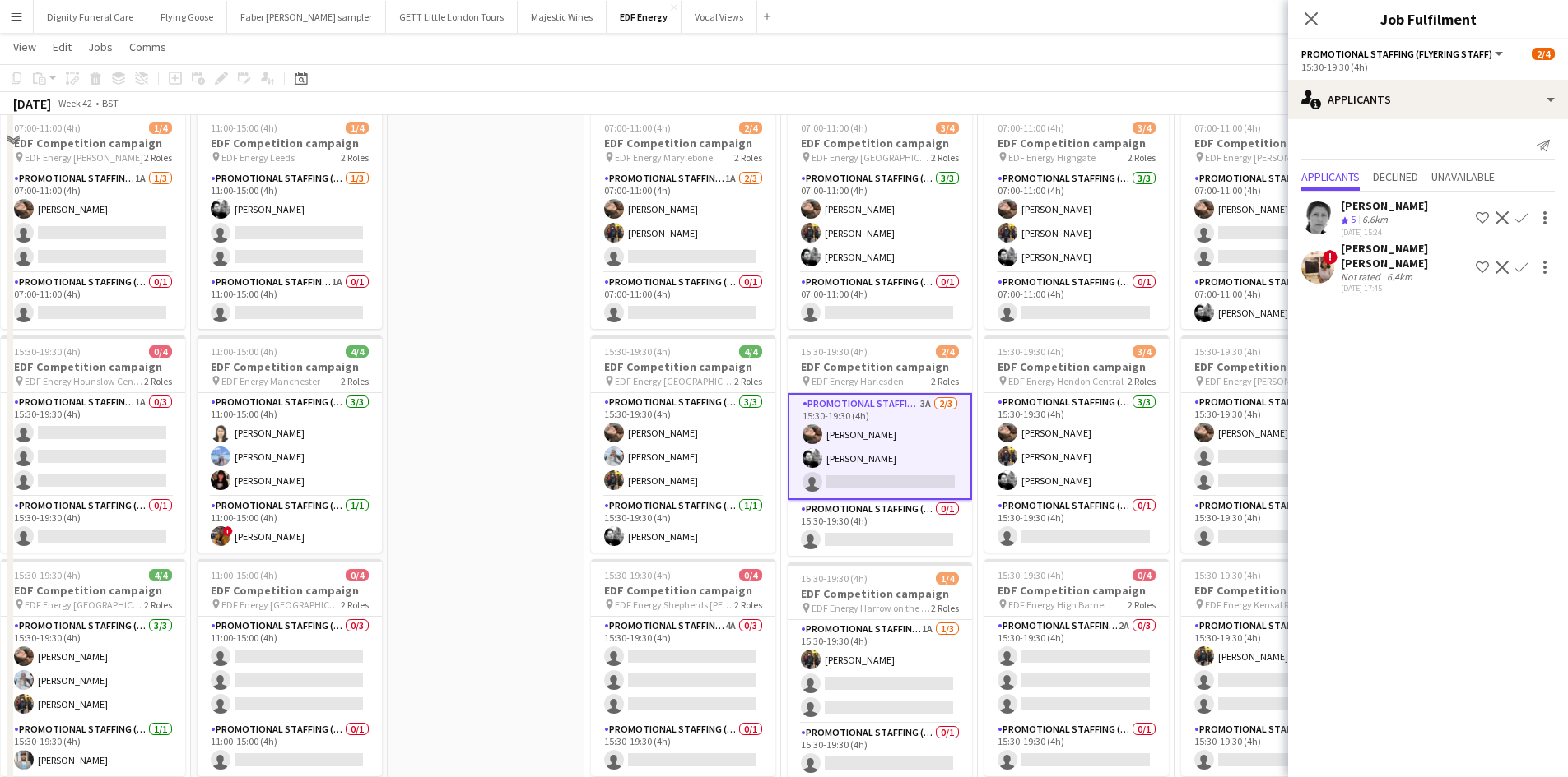
scroll to position [0, 0]
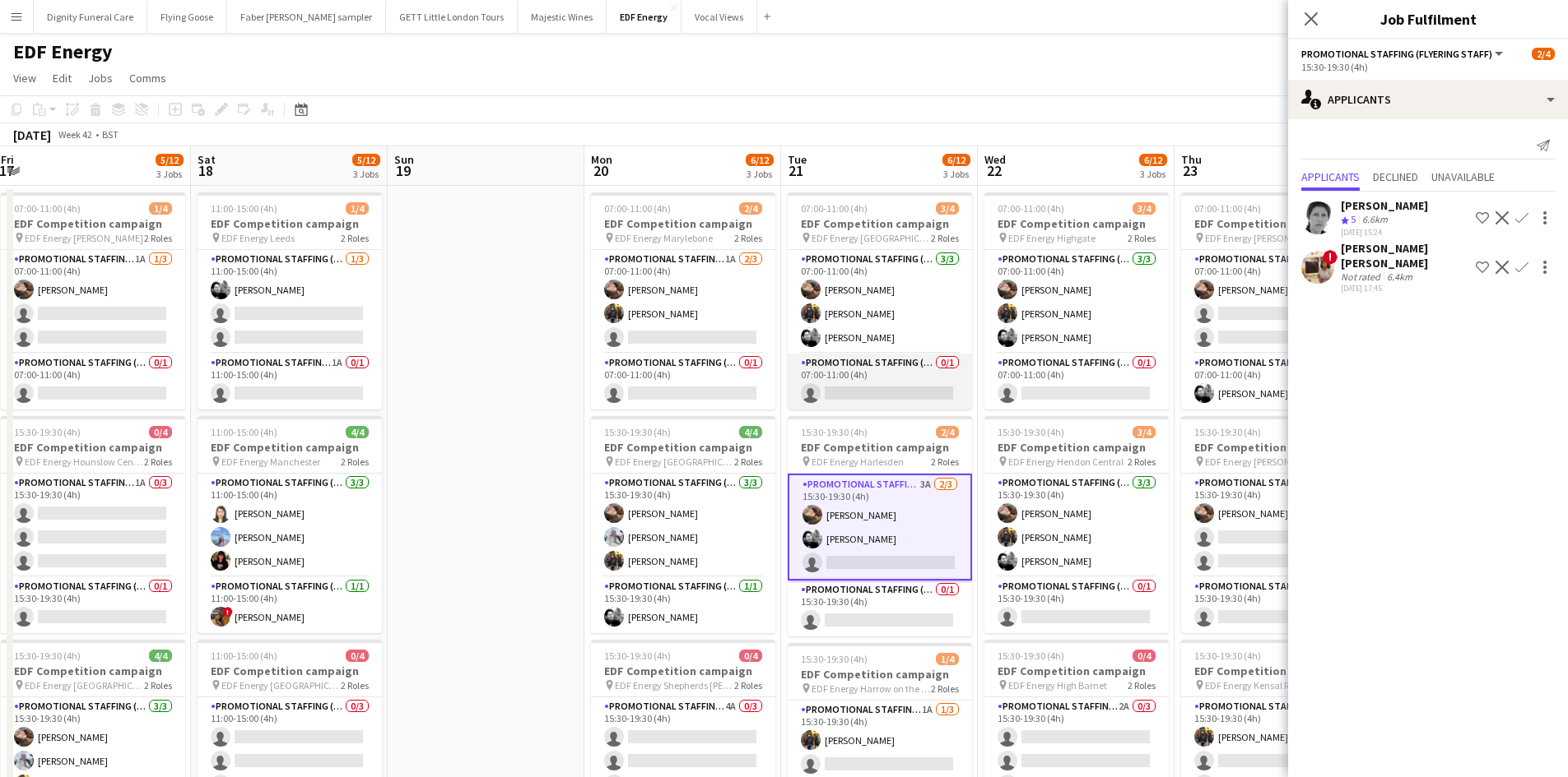
click at [884, 388] on app-card-role "Promotional Staffing (Team Leader) 0/1 07:00-11:00 (4h) single-neutral-actions" at bounding box center [880, 381] width 184 height 56
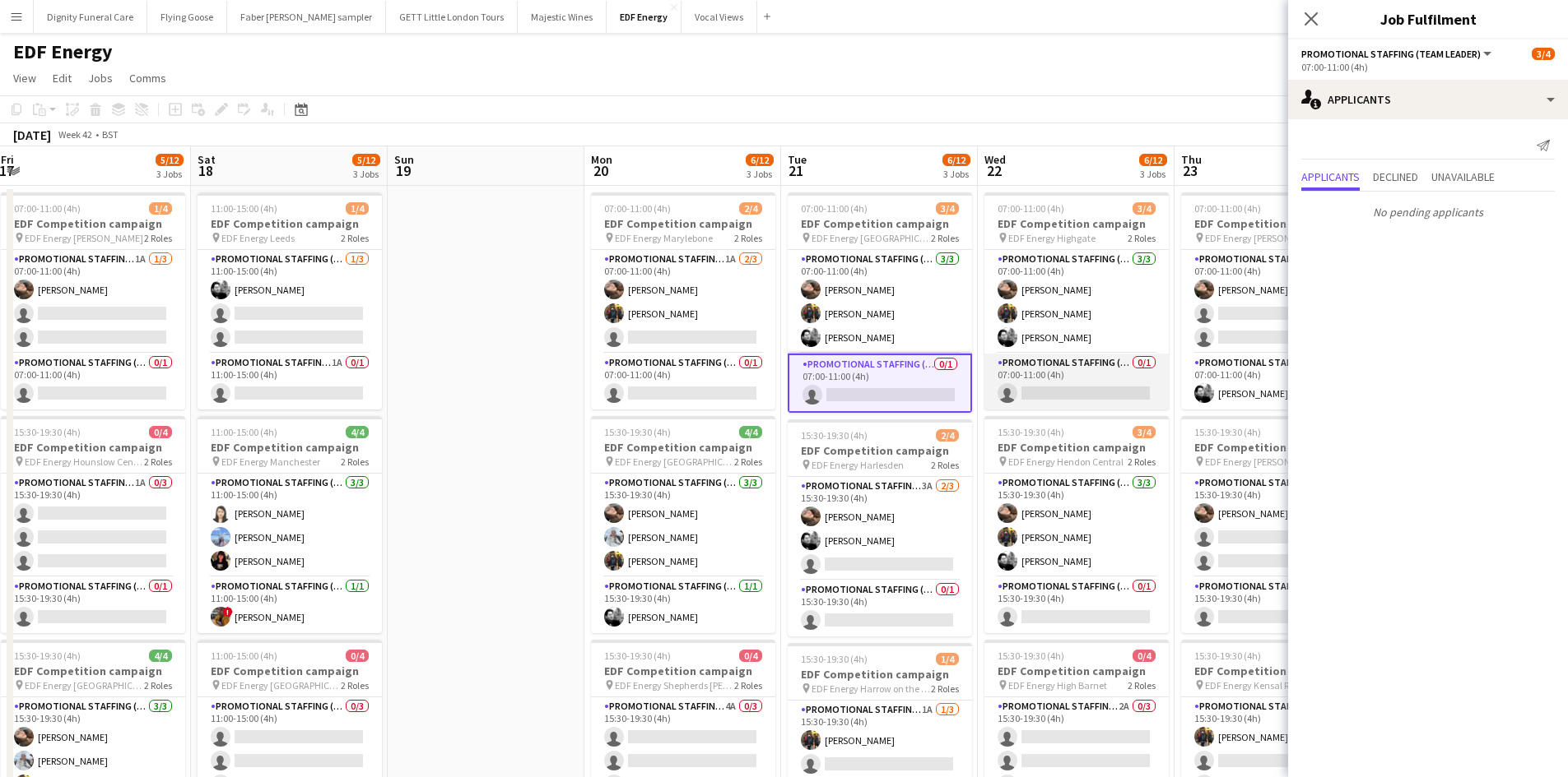
click at [1040, 386] on app-card-role "Promotional Staffing (Team Leader) 0/1 07:00-11:00 (4h) single-neutral-actions" at bounding box center [1076, 381] width 184 height 56
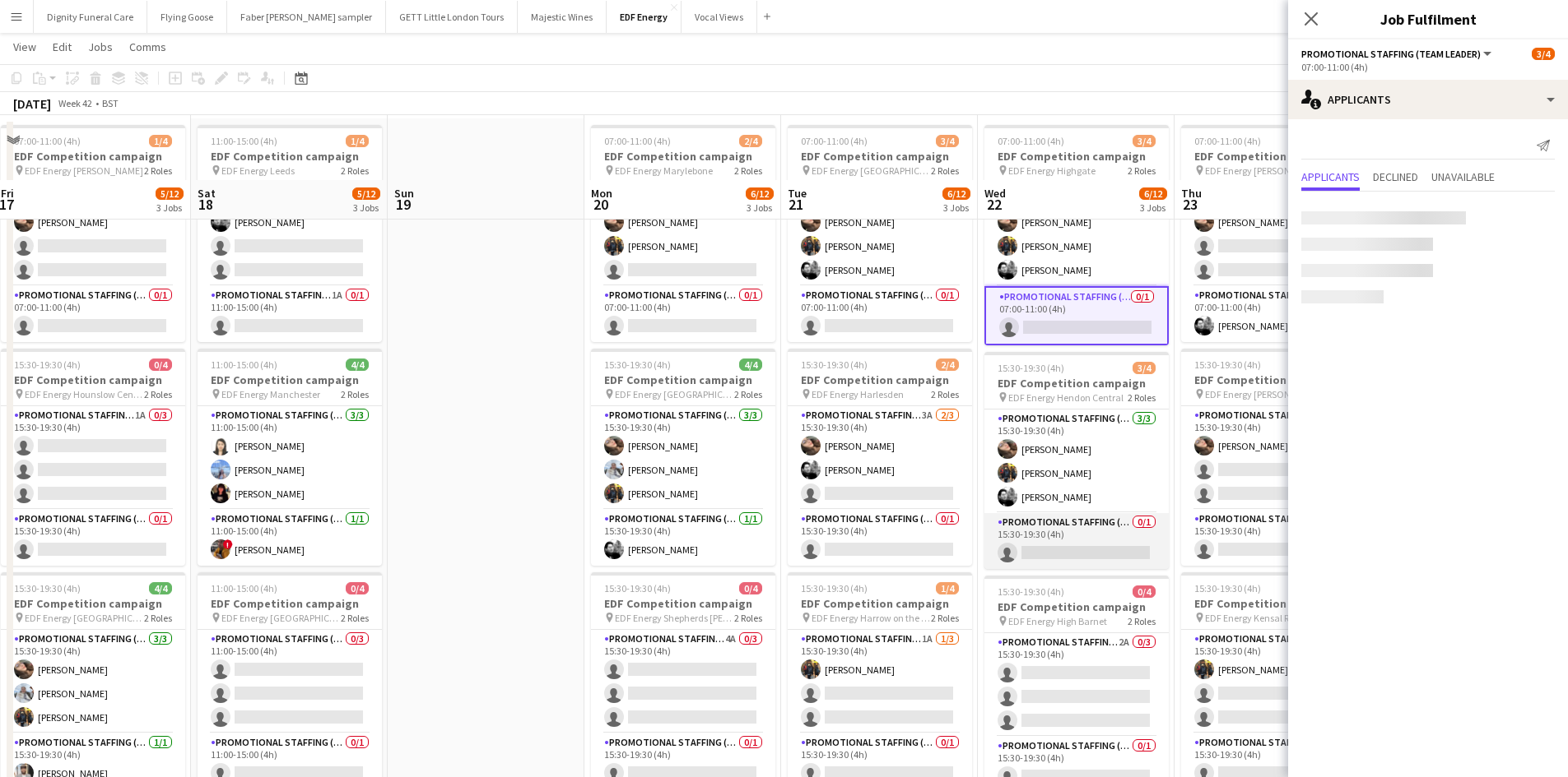
scroll to position [164, 0]
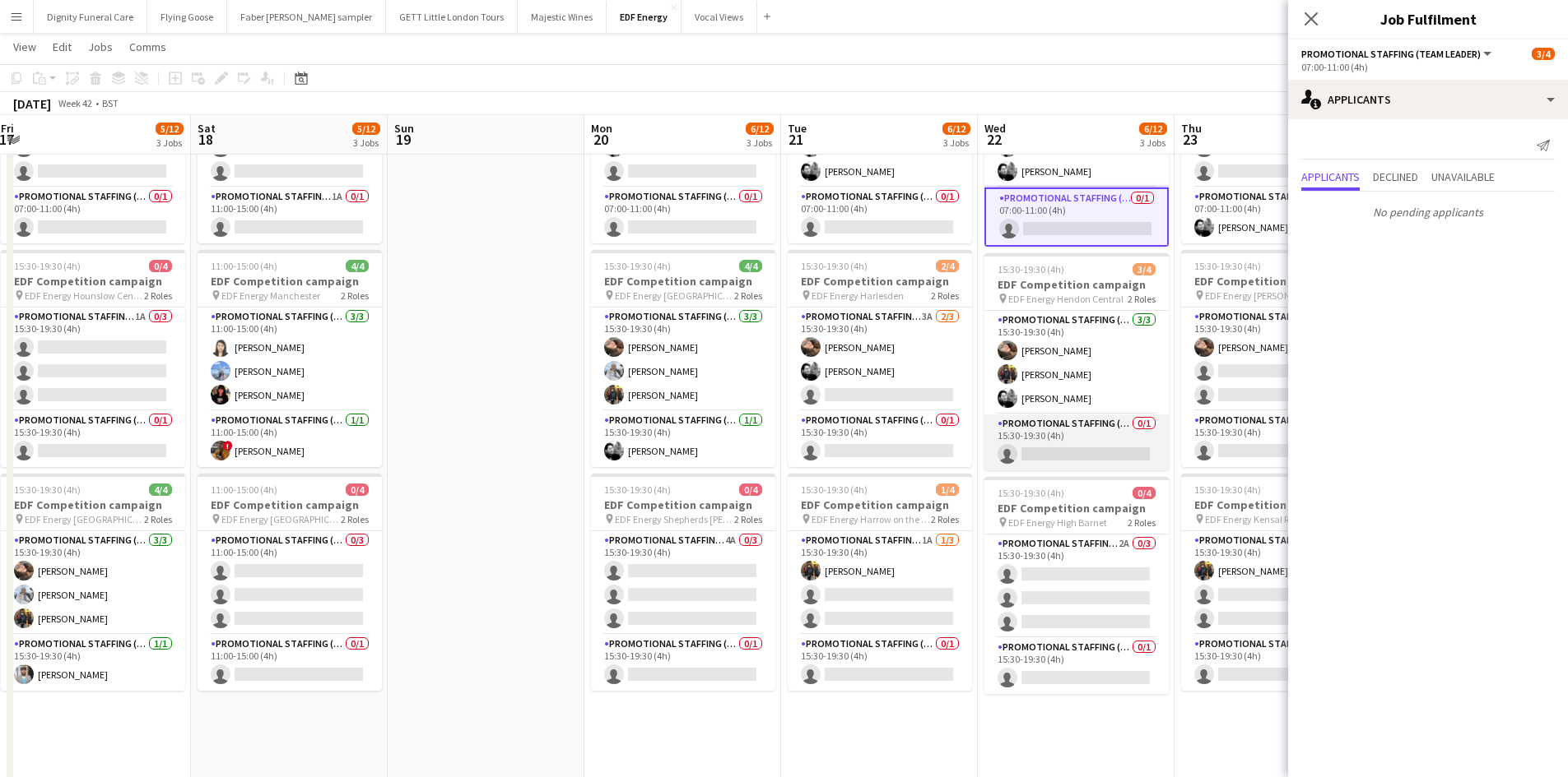
click at [1047, 443] on app-card-role "Promotional Staffing (Team Leader) 0/1 15:30-19:30 (4h) single-neutral-actions" at bounding box center [1076, 443] width 184 height 56
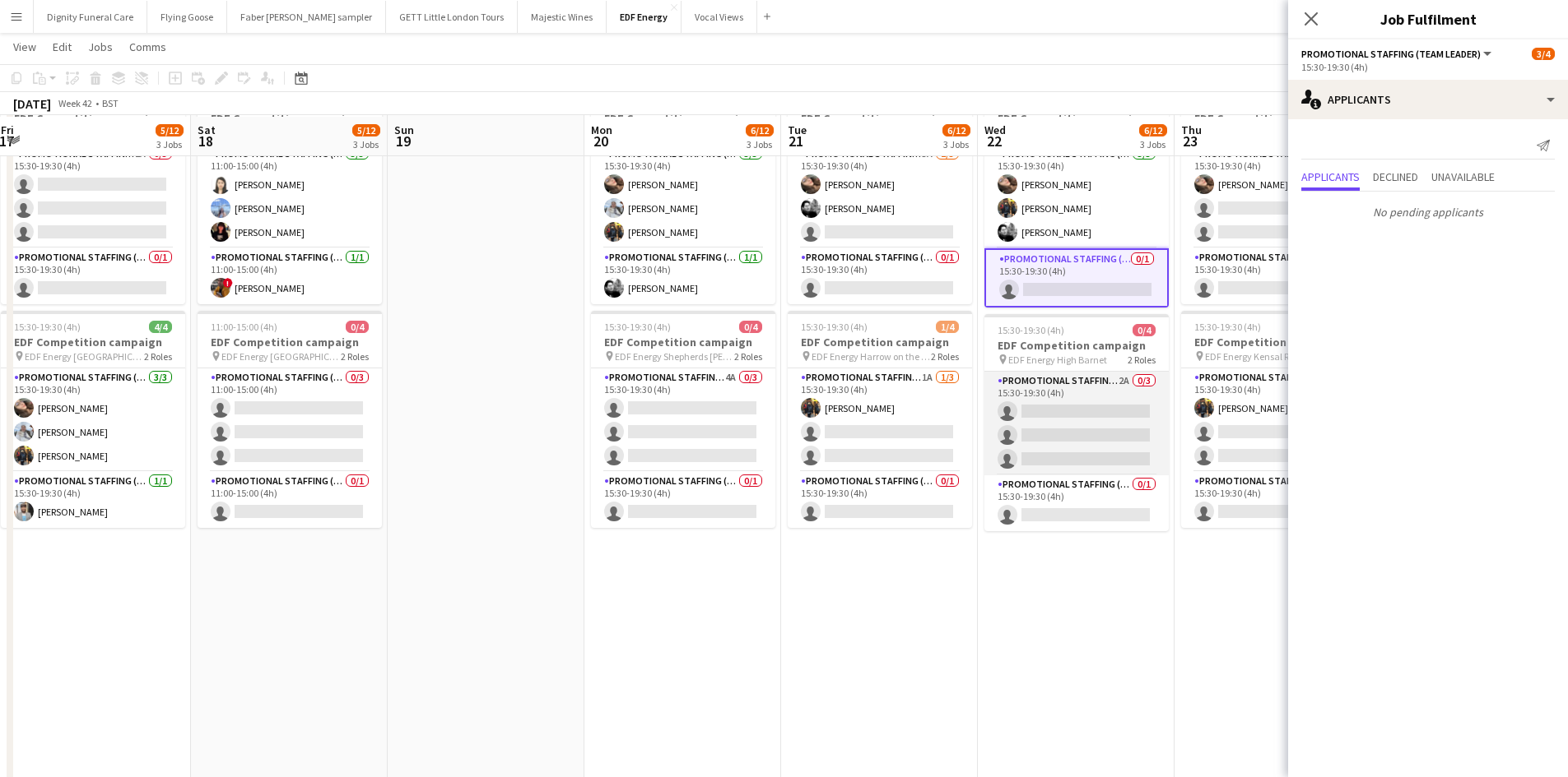
scroll to position [329, 0]
click at [1105, 415] on app-card-role "Promotional Staffing (Flyering Staff) 2A 0/3 15:30-19:30 (4h) single-neutral-ac…" at bounding box center [1076, 422] width 184 height 103
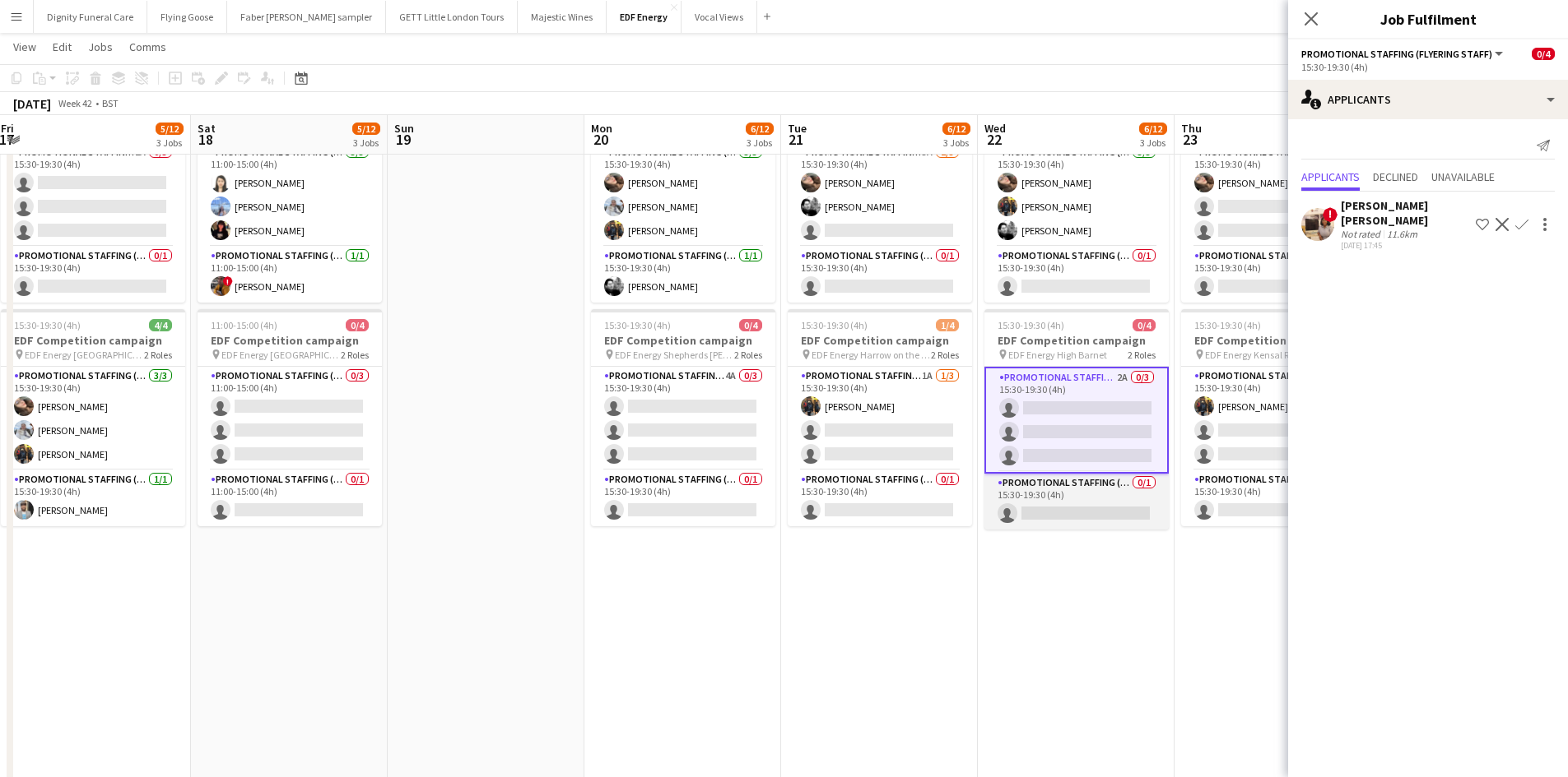
click at [1066, 512] on app-card-role "Promotional Staffing (Team Leader) 0/1 15:30-19:30 (4h) single-neutral-actions" at bounding box center [1076, 502] width 184 height 56
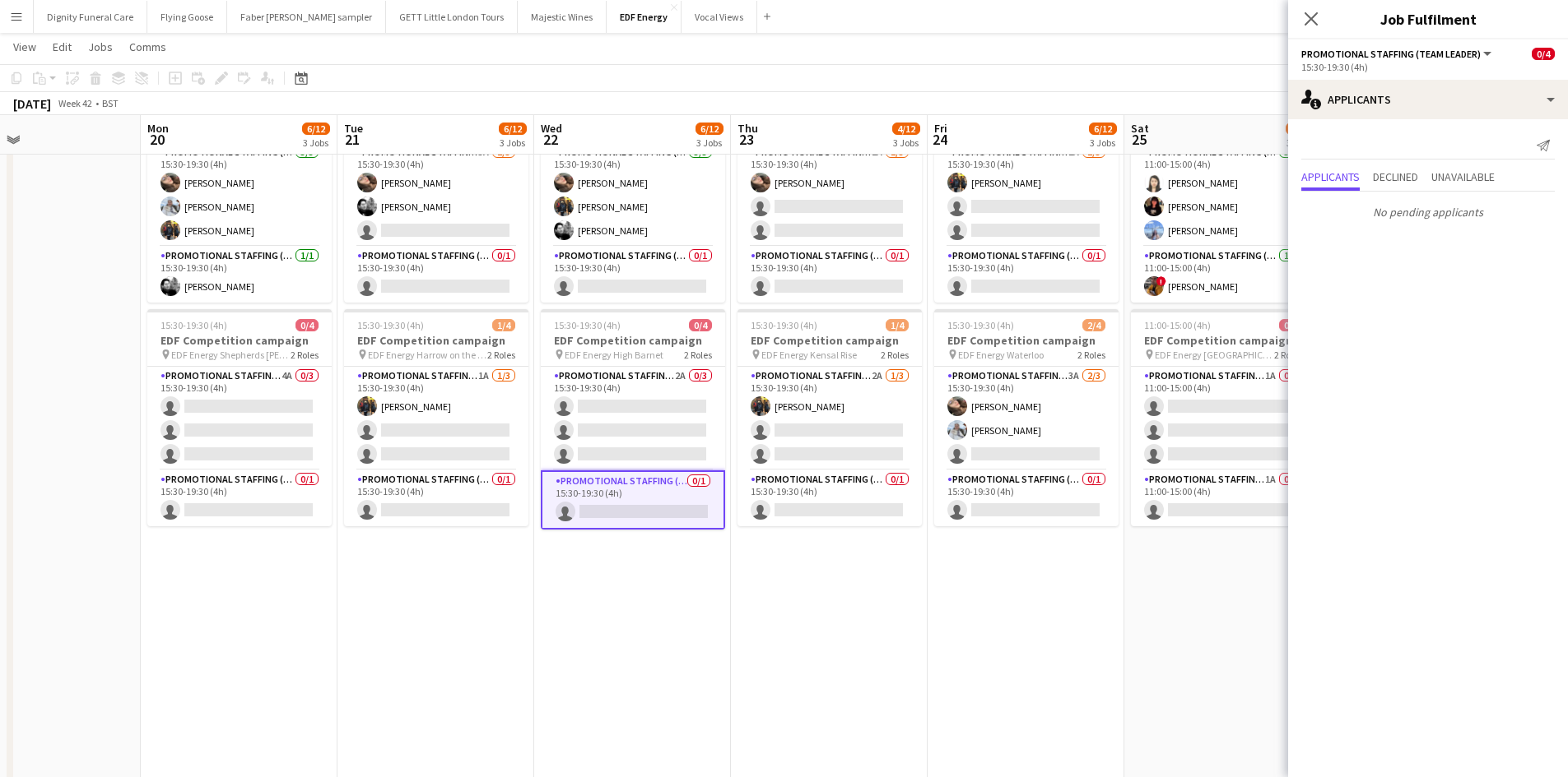
drag, startPoint x: 1016, startPoint y: 592, endPoint x: 673, endPoint y: 598, distance: 343.1
click at [674, 595] on app-calendar-viewport "Thu 16 6/12 3 Jobs Fri 17 5/12 3 Jobs Sat 18 5/12 3 Jobs Sun 19 Mon 20 6/12 3 J…" at bounding box center [784, 290] width 1568 height 1111
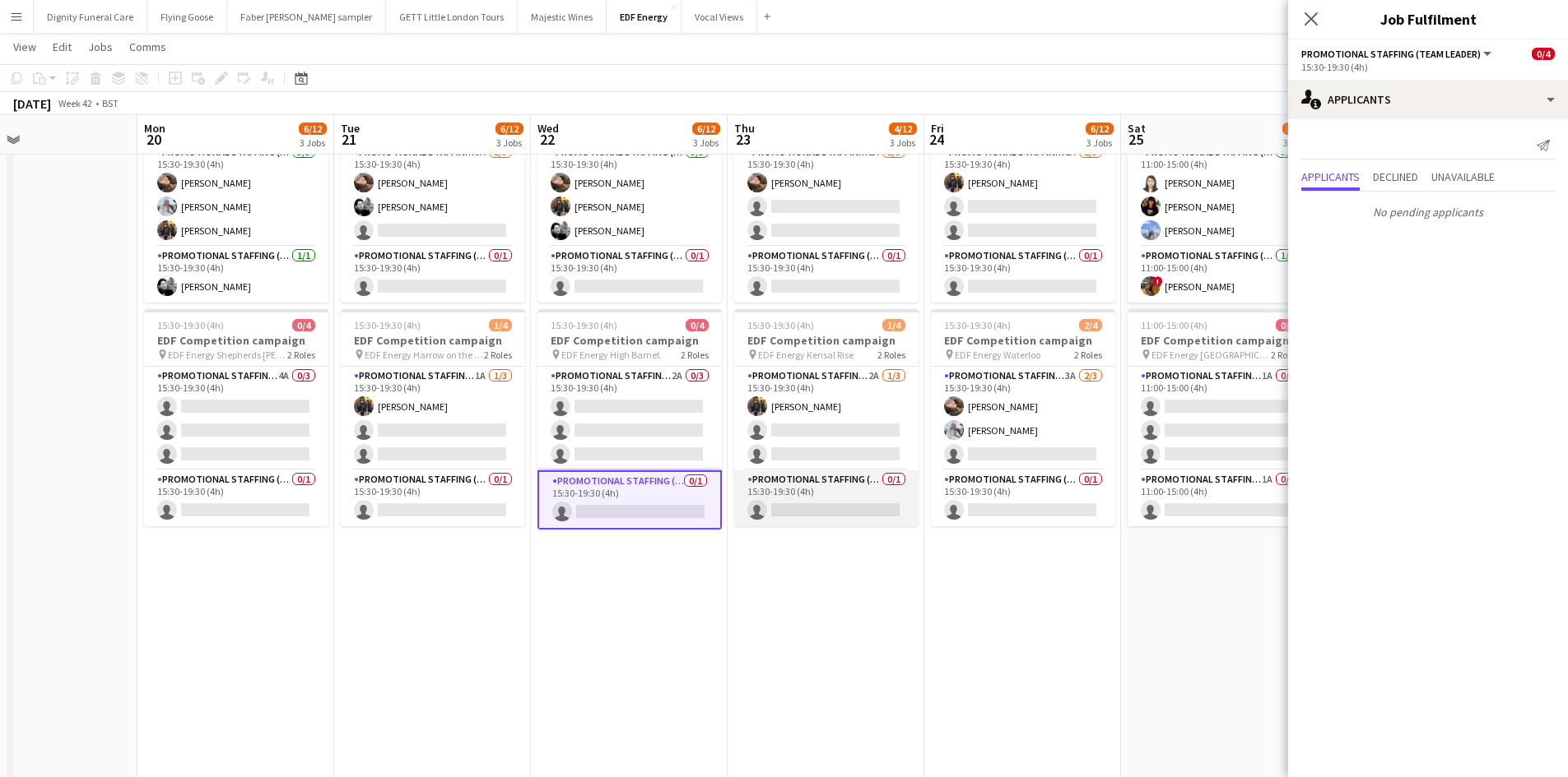
click at [828, 511] on app-card-role "Promotional Staffing (Team Leader) 0/1 15:30-19:30 (4h) single-neutral-actions" at bounding box center [826, 499] width 184 height 56
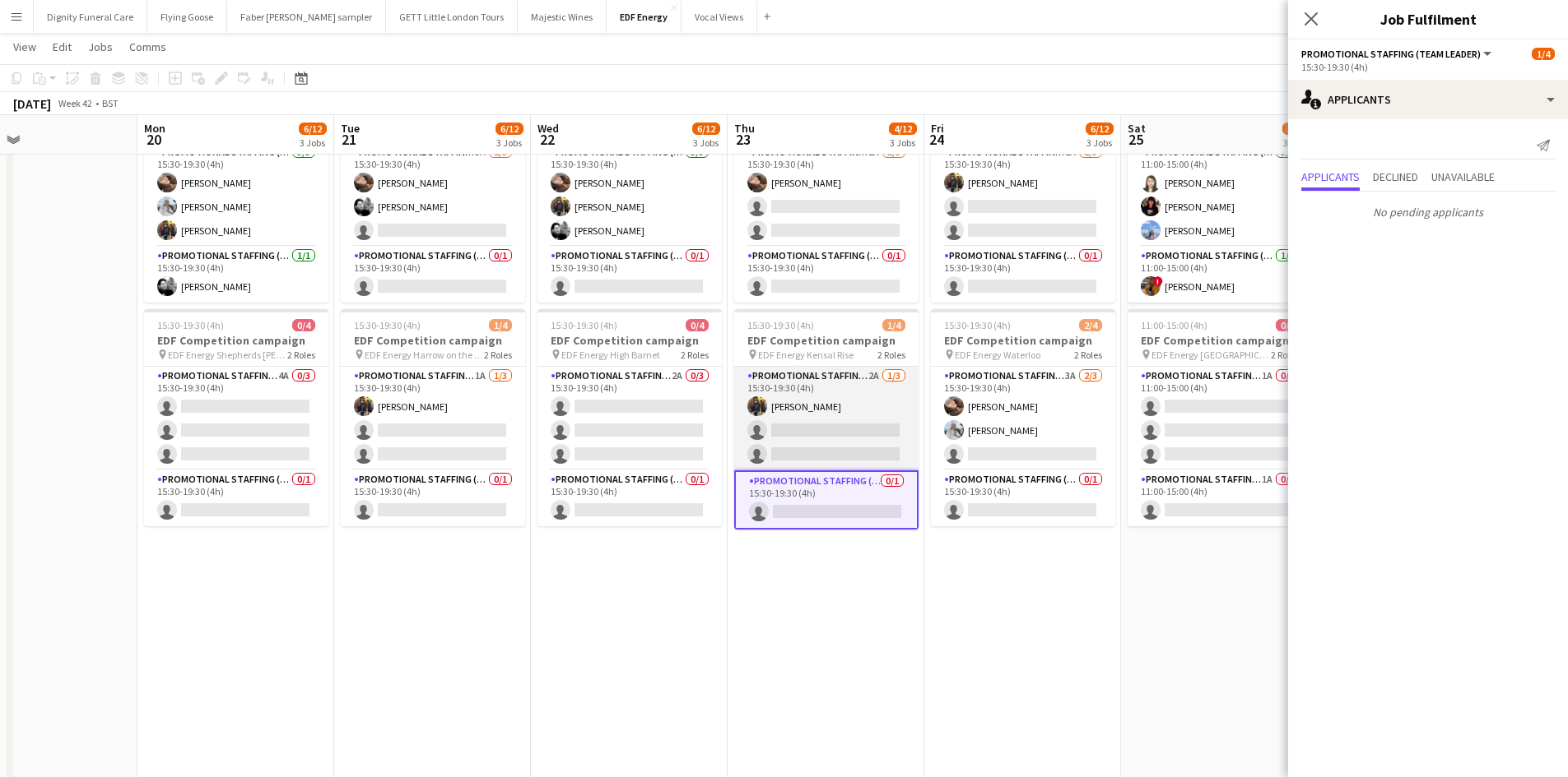
click at [828, 445] on app-card-role "Promotional Staffing (Flyering Staff) 2A 1/3 15:30-19:30 (4h) Martin Brady sing…" at bounding box center [826, 418] width 184 height 103
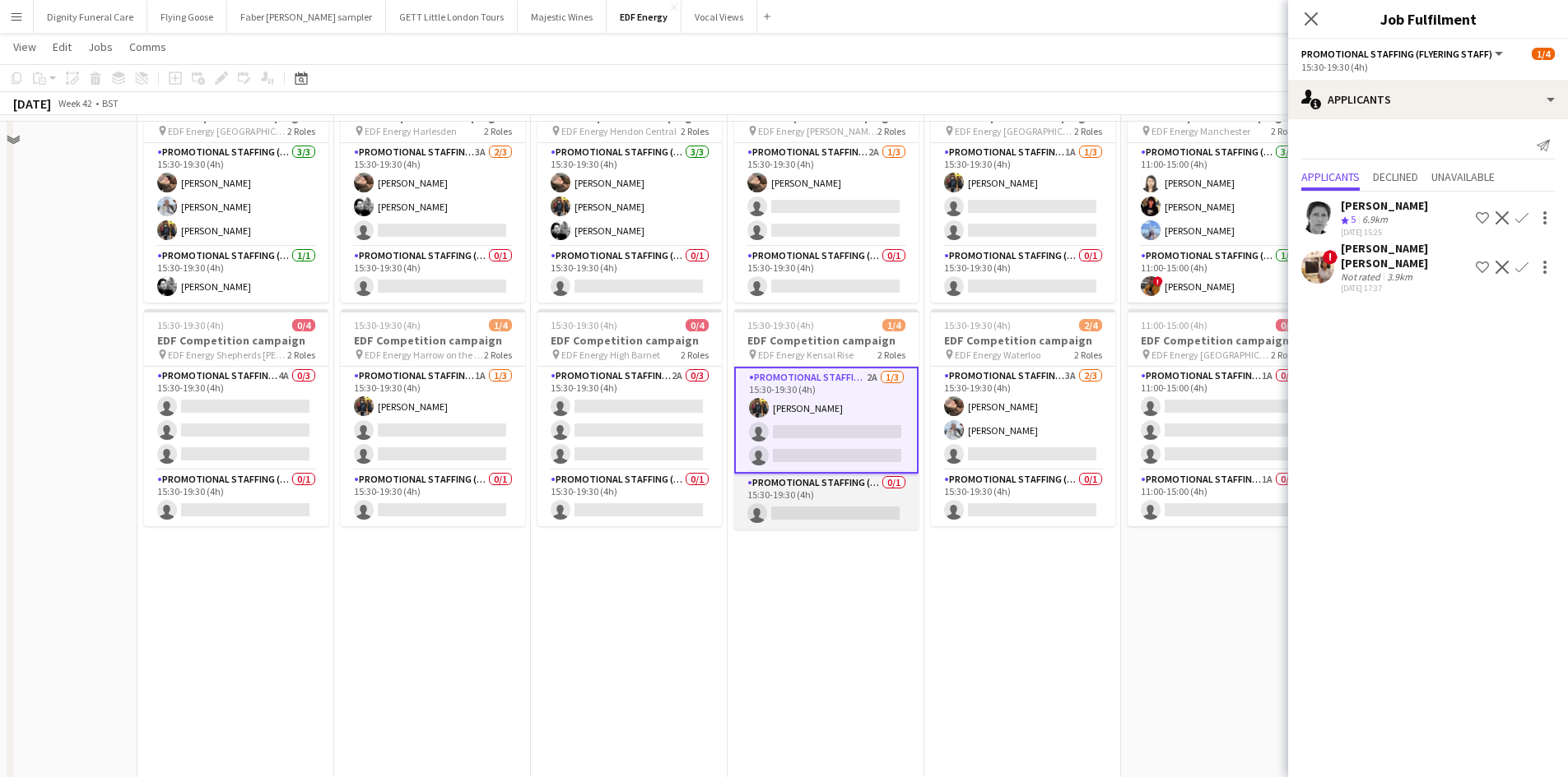
scroll to position [247, 0]
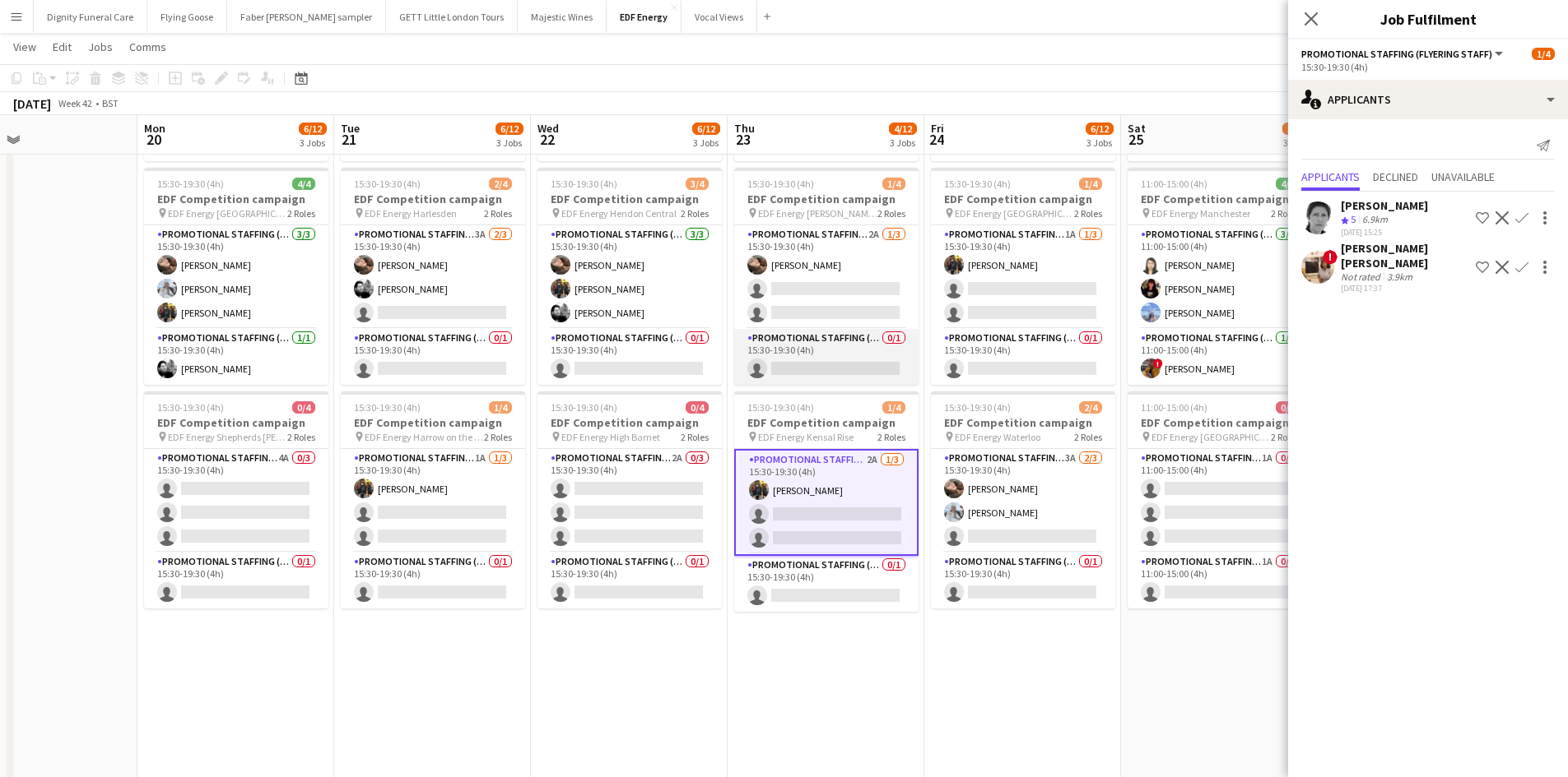
click at [843, 365] on app-card-role "Promotional Staffing (Team Leader) 0/1 15:30-19:30 (4h) single-neutral-actions" at bounding box center [826, 357] width 184 height 56
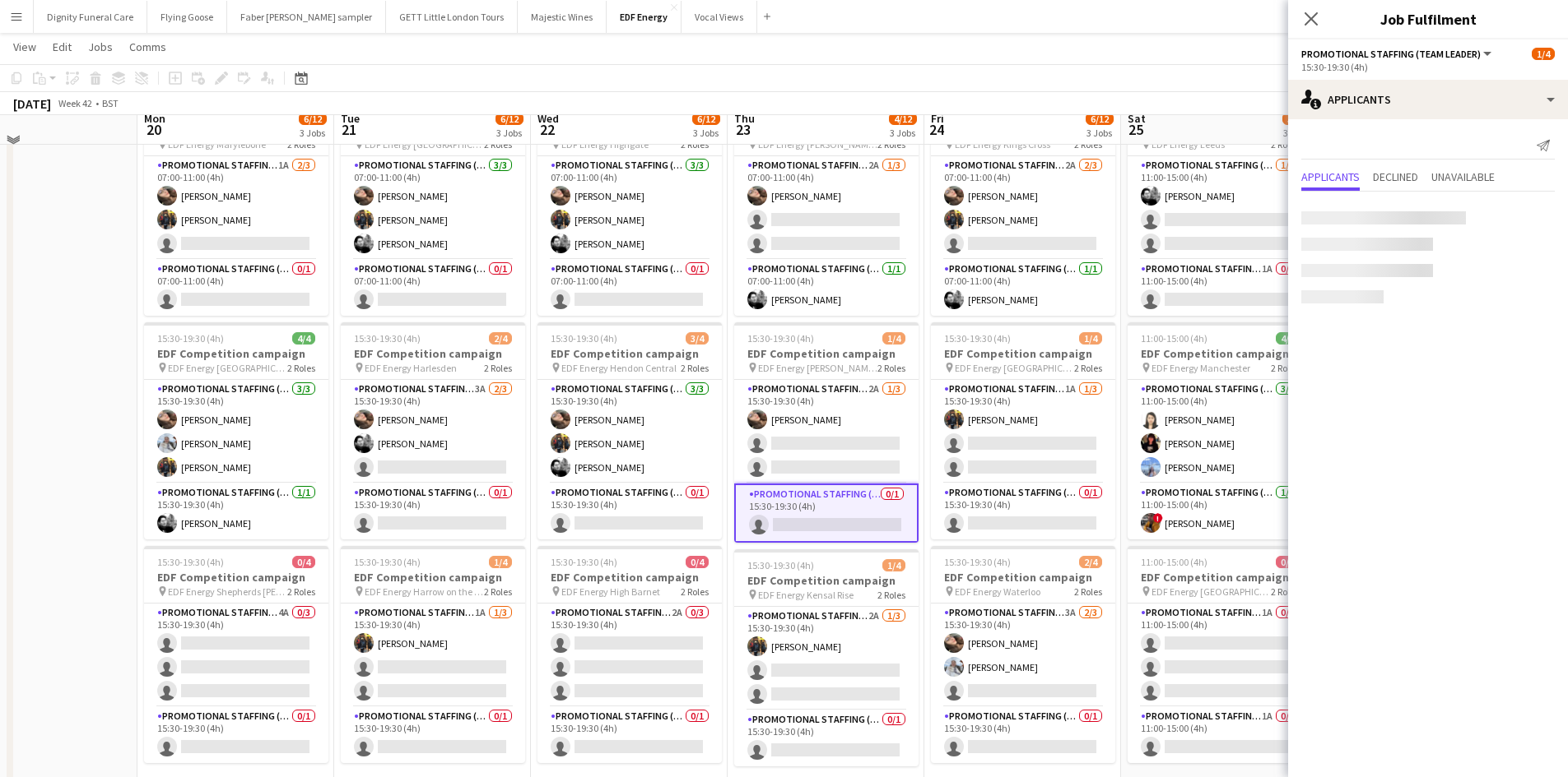
scroll to position [83, 0]
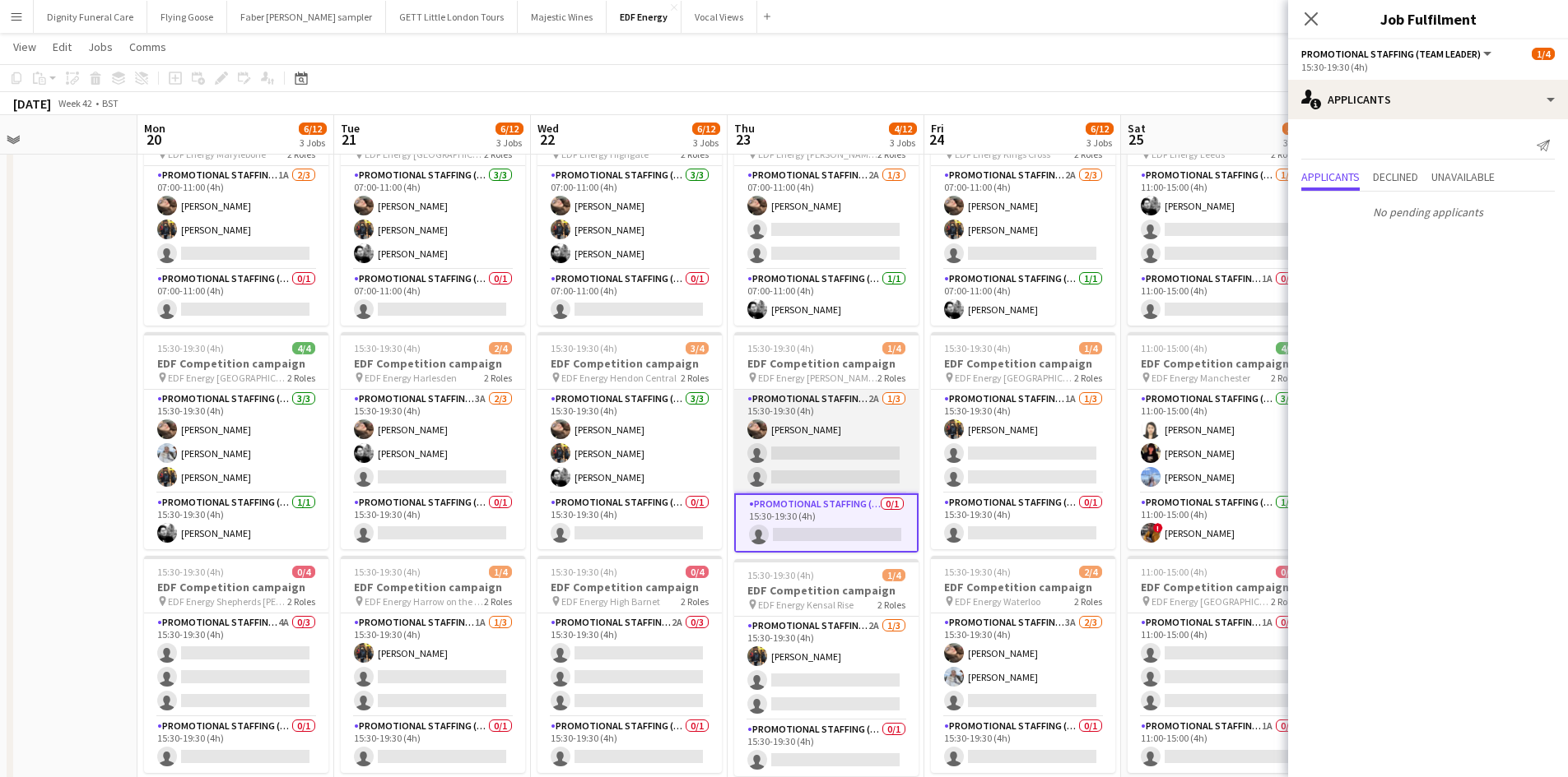
click at [829, 476] on app-card-role "Promotional Staffing (Flyering Staff) 2A 1/3 15:30-19:30 (4h) Anastasiia Melesh…" at bounding box center [826, 442] width 184 height 103
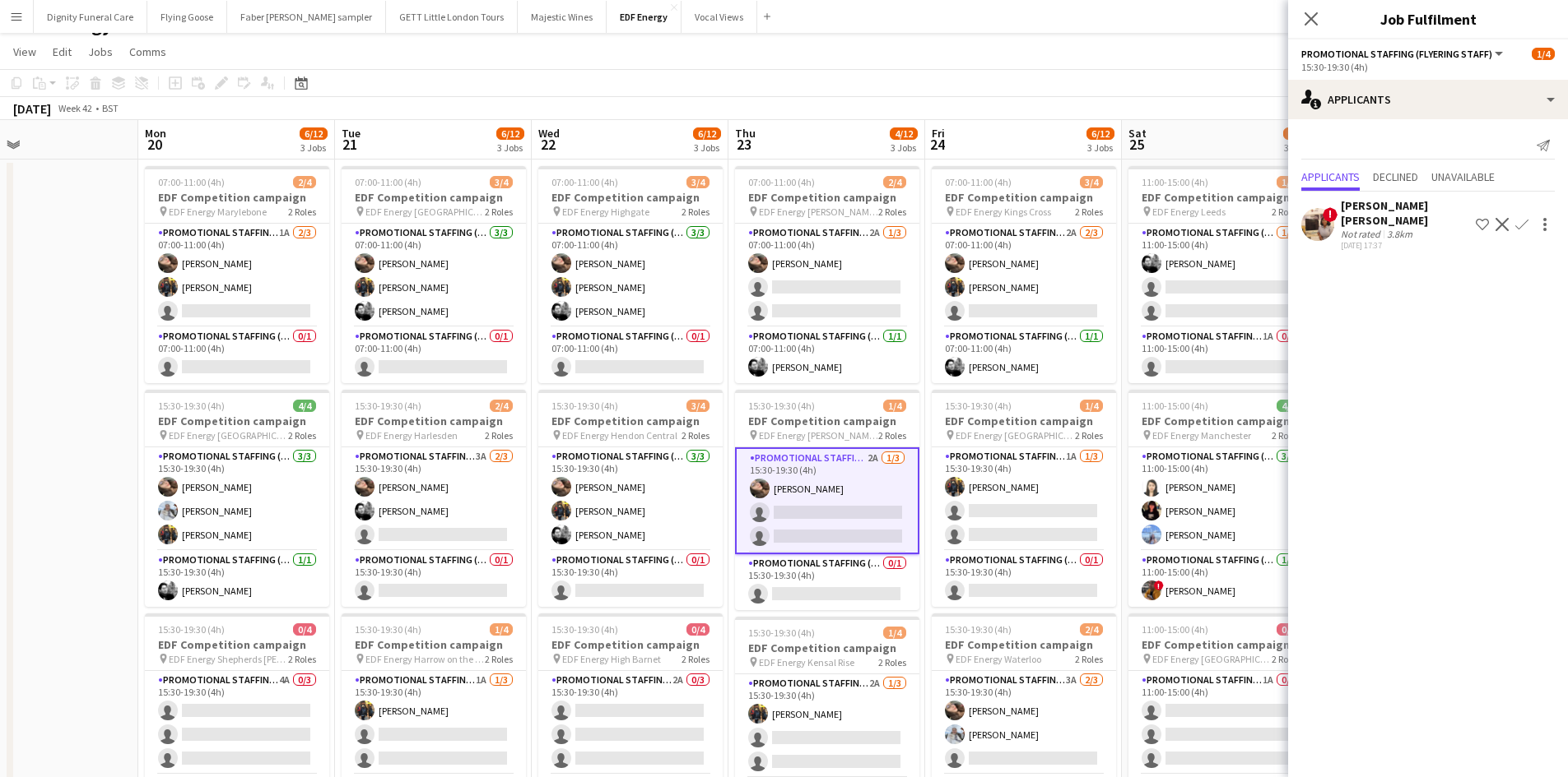
scroll to position [0, 0]
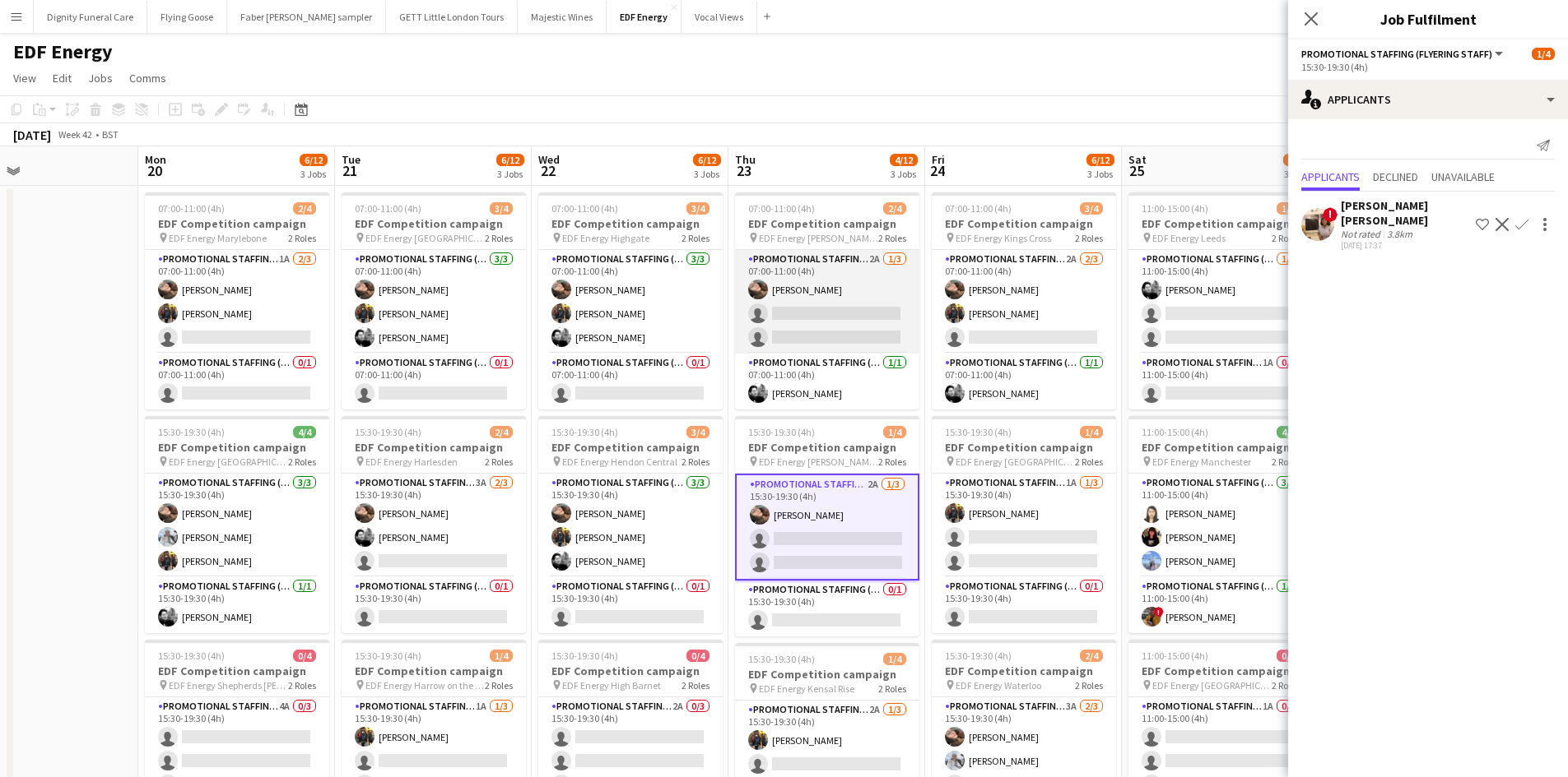
click at [815, 319] on app-card-role "Promotional Staffing (Flyering Staff) 2A 1/3 07:00-11:00 (4h) Anastasiia Melesh…" at bounding box center [827, 302] width 184 height 103
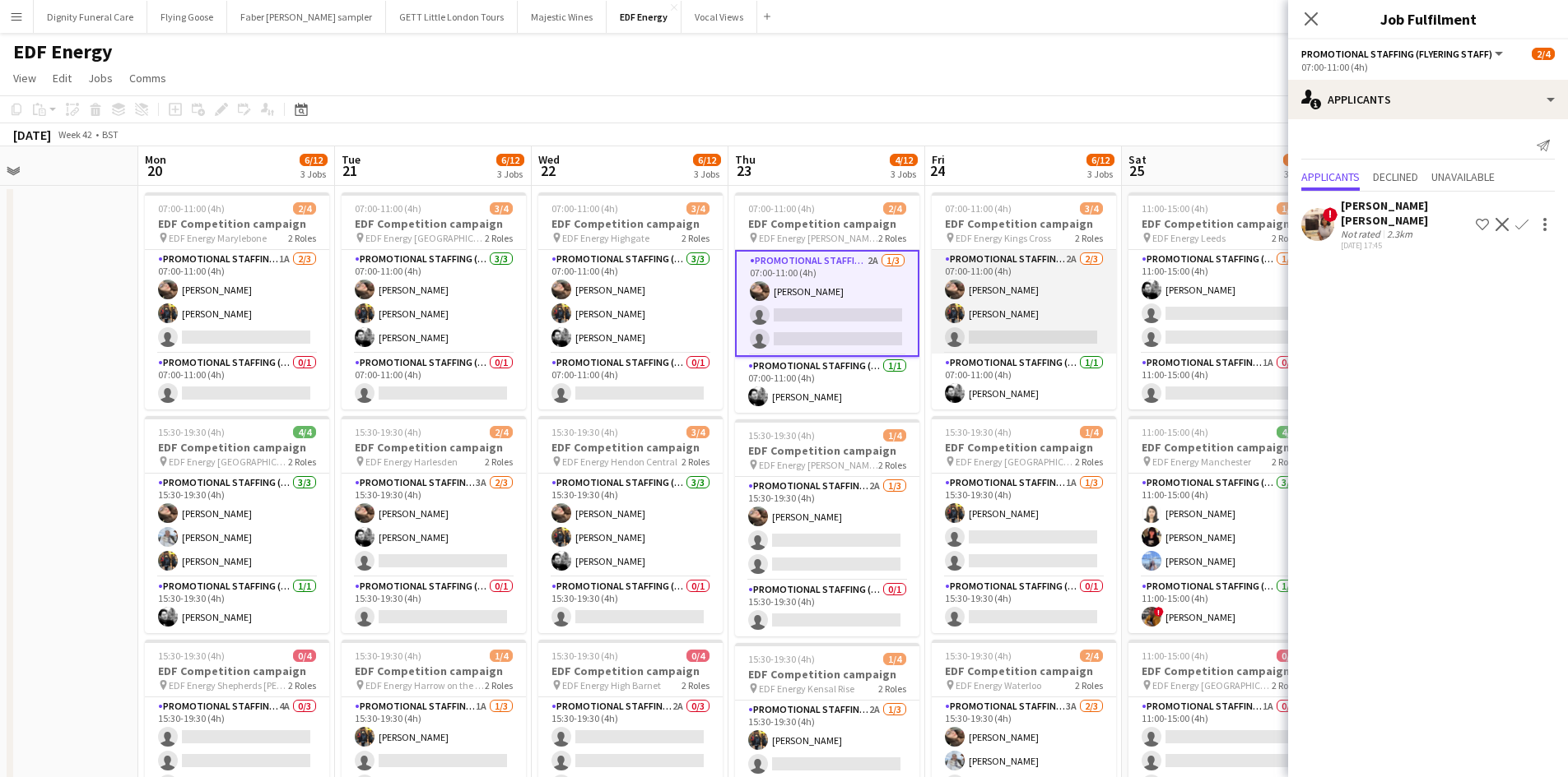
click at [1040, 339] on app-card-role "Promotional Staffing (Flyering Staff) 2A 2/3 07:00-11:00 (4h) Anastasiia Melesh…" at bounding box center [1024, 302] width 184 height 103
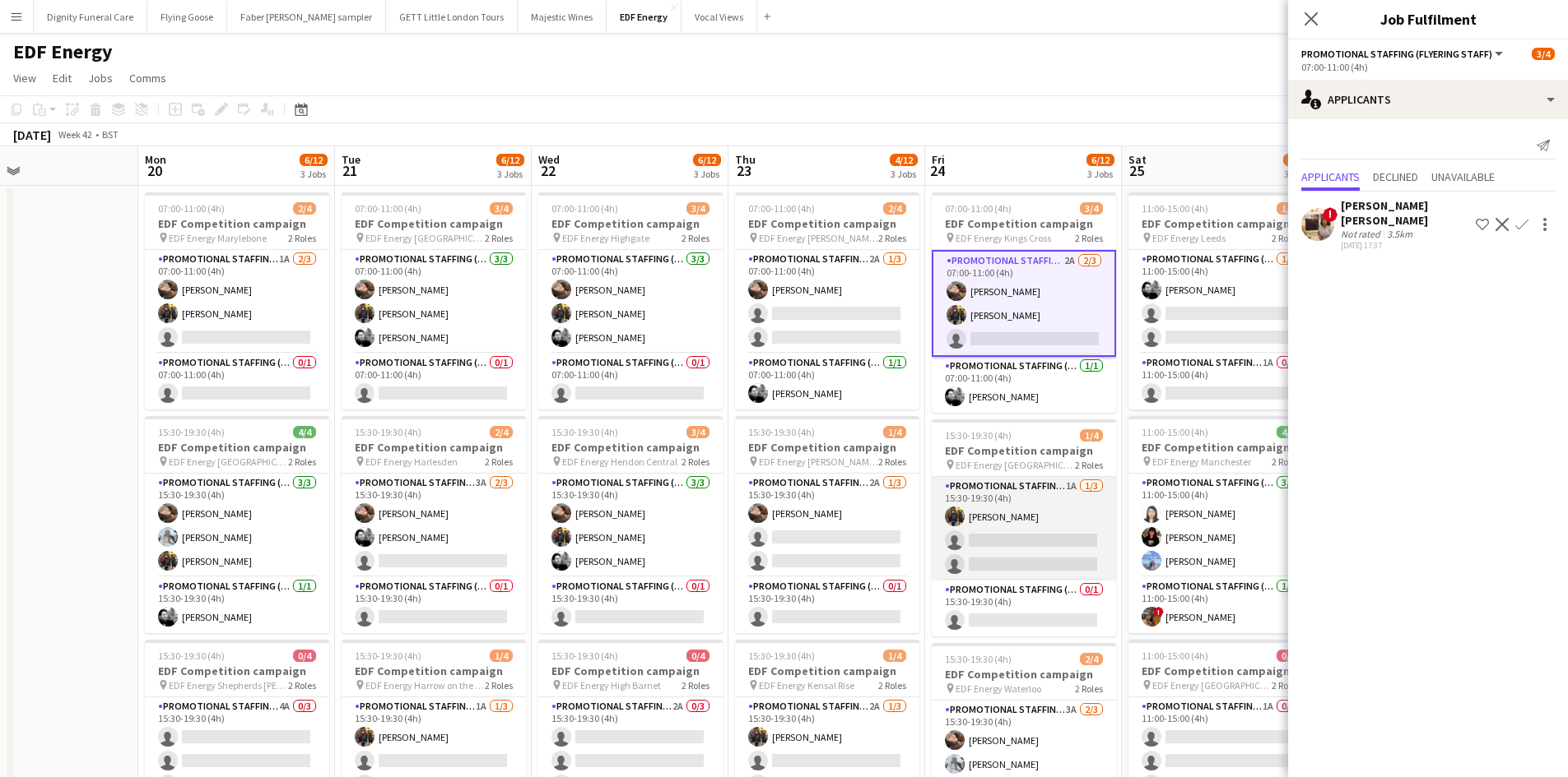
click at [1039, 545] on app-card-role "Promotional Staffing (Flyering Staff) 1A 1/3 15:30-19:30 (4h) Martin Brady sing…" at bounding box center [1024, 529] width 184 height 103
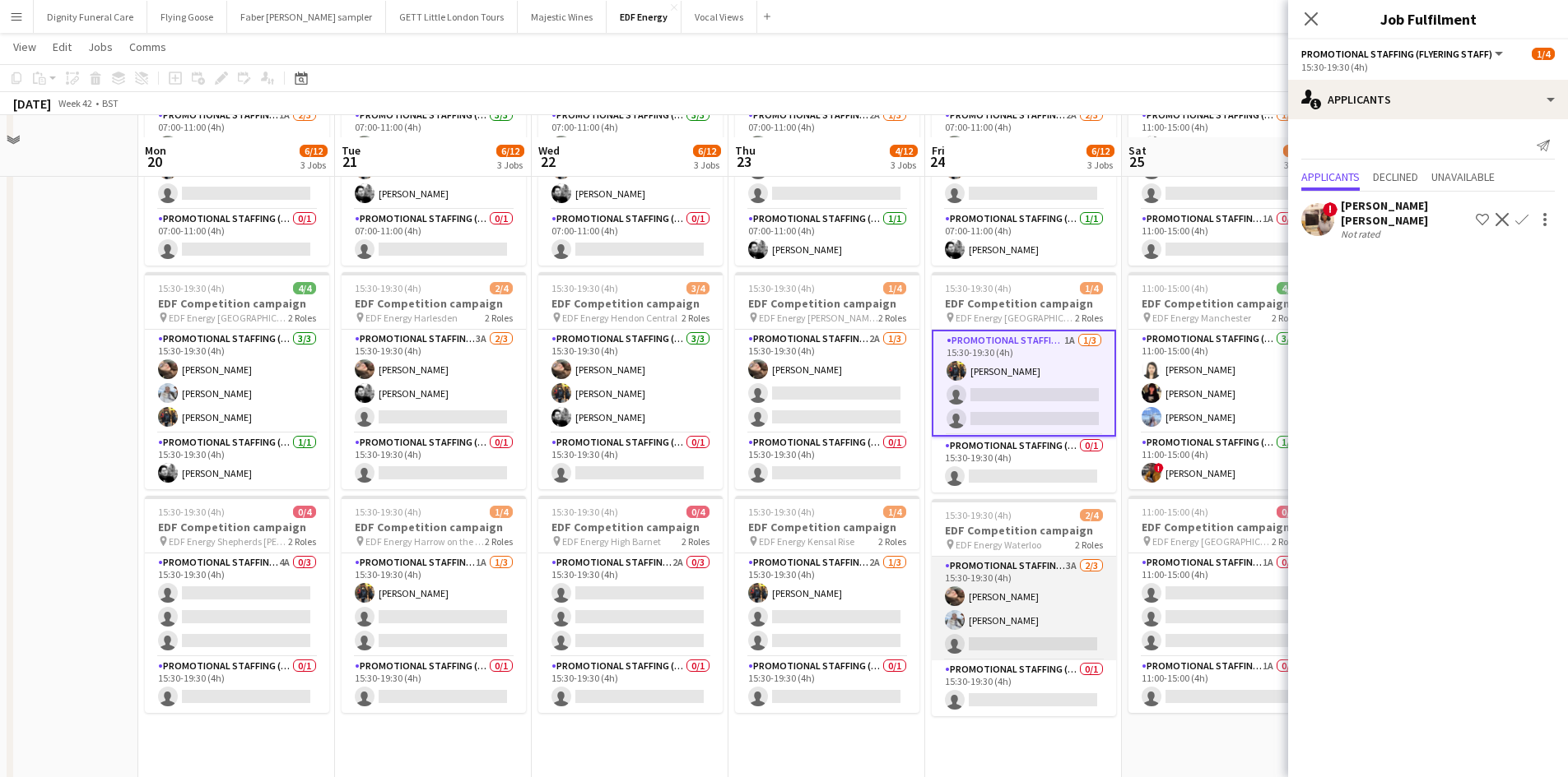
scroll to position [164, 0]
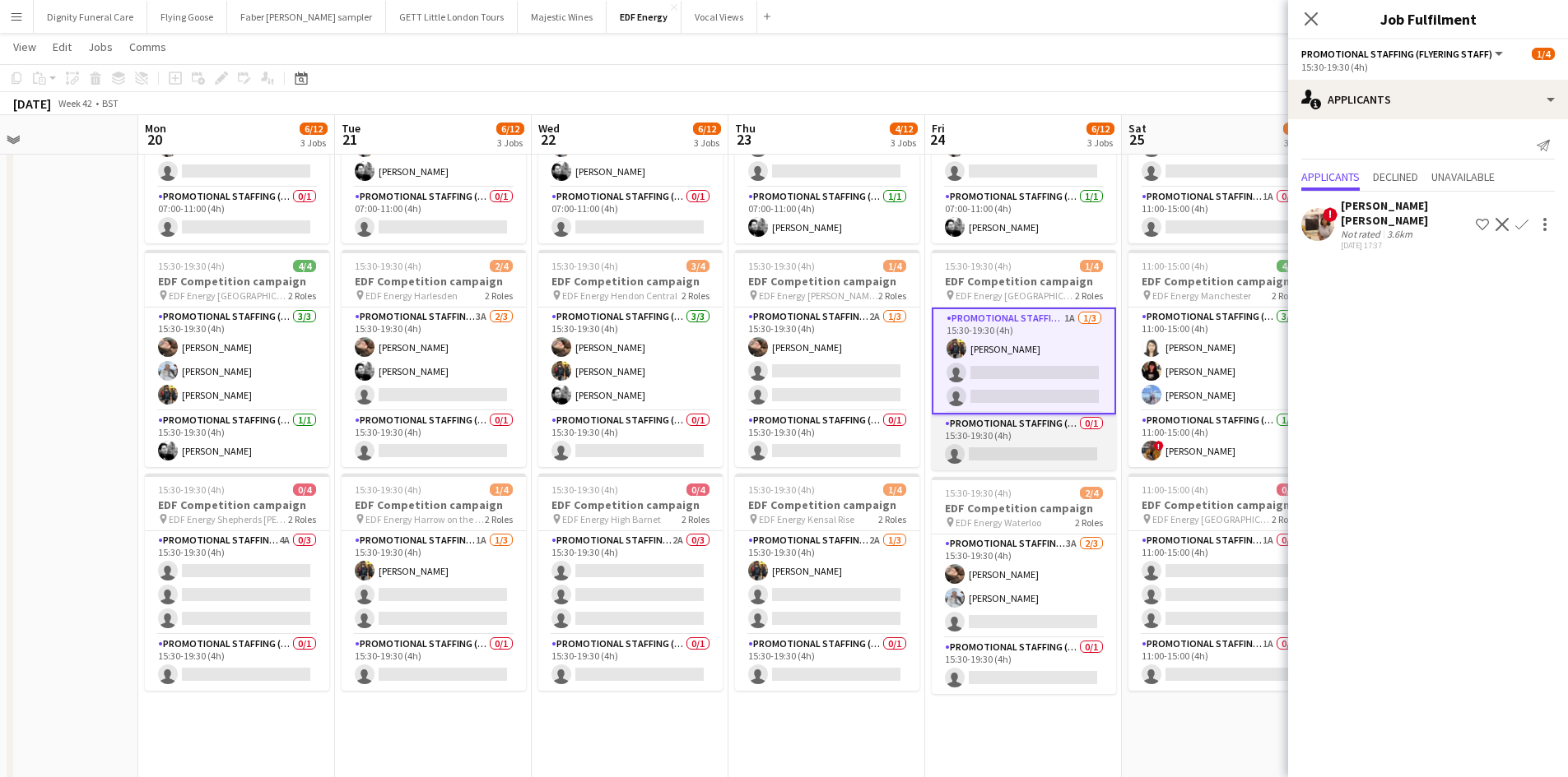
click at [1032, 460] on app-card-role "Promotional Staffing (Team Leader) 0/1 15:30-19:30 (4h) single-neutral-actions" at bounding box center [1024, 443] width 184 height 56
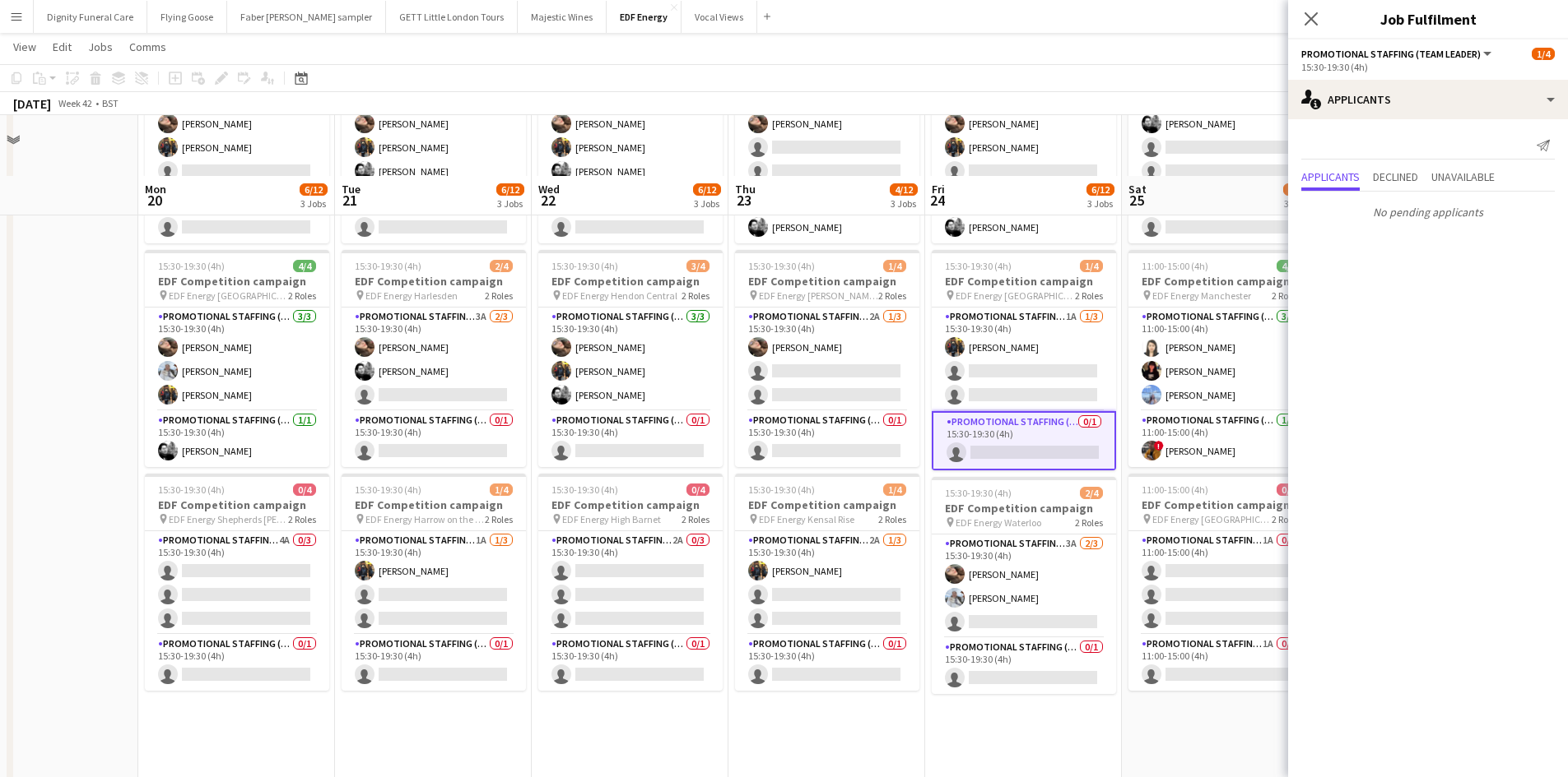
scroll to position [247, 0]
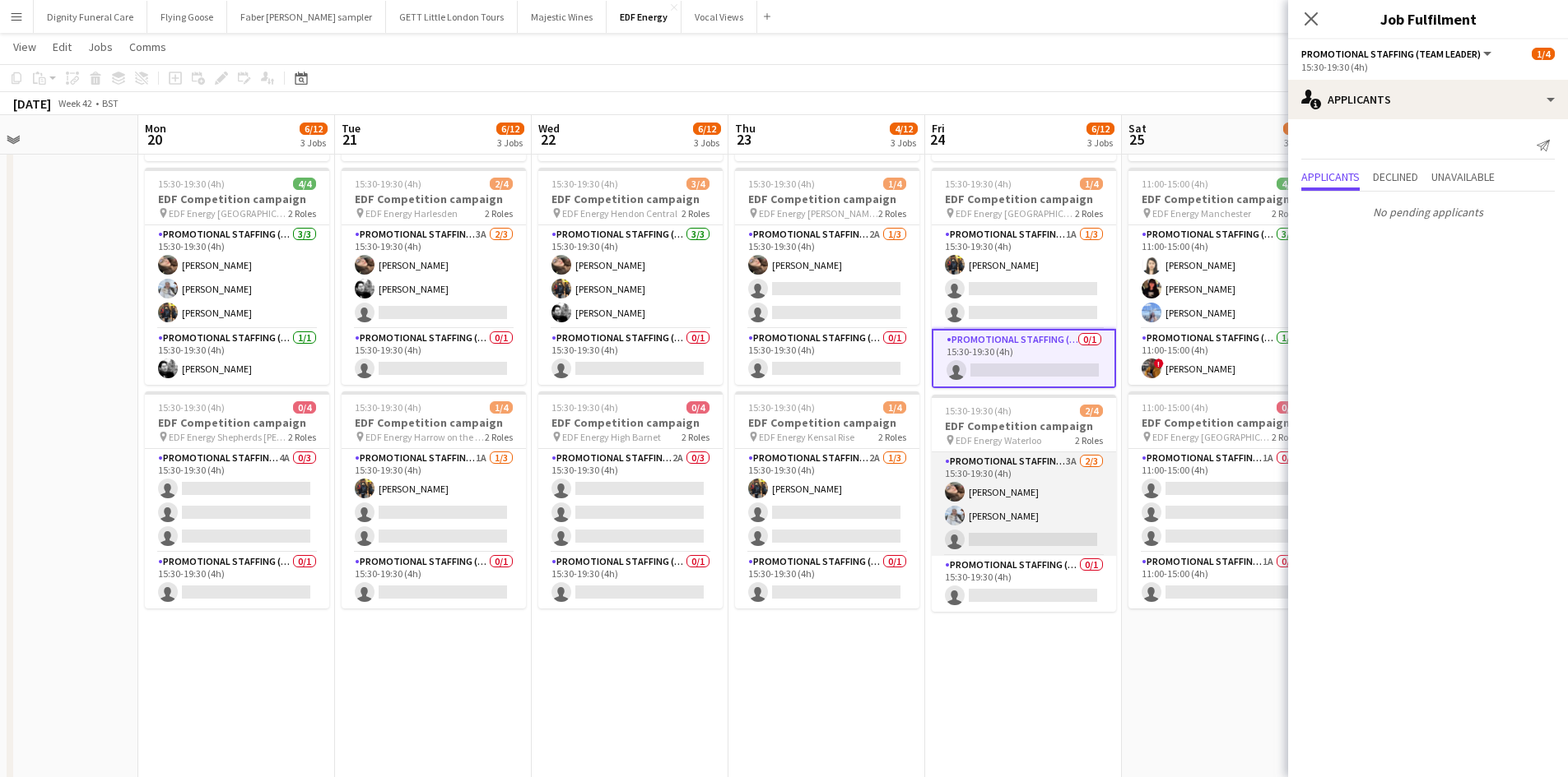
click at [1055, 537] on app-card-role "Promotional Staffing (Flyering Staff) 3A 2/3 15:30-19:30 (4h) Anastasiia Melesh…" at bounding box center [1024, 504] width 184 height 103
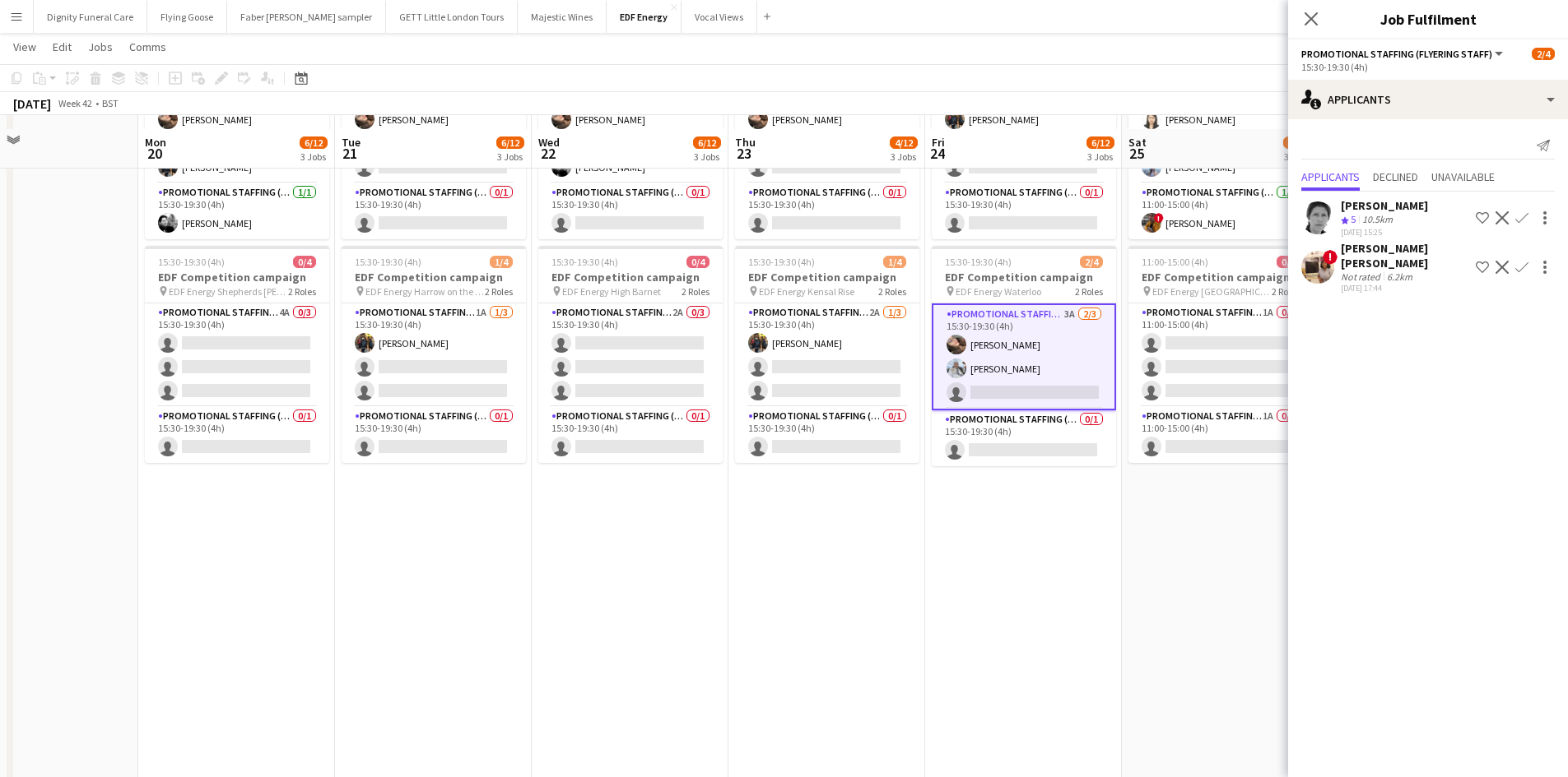
scroll to position [412, 0]
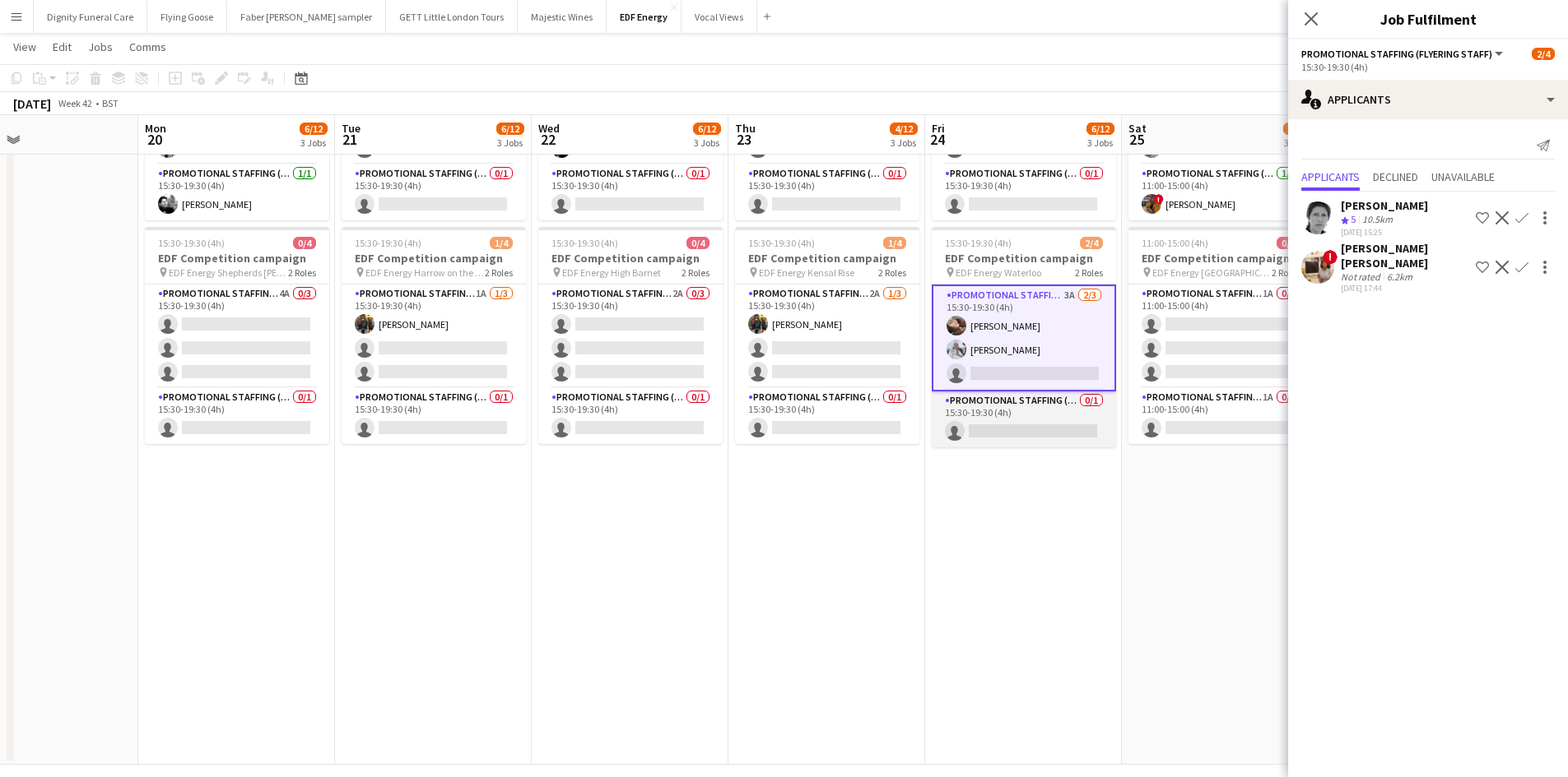
click at [1020, 430] on app-card-role "Promotional Staffing (Team Leader) 0/1 15:30-19:30 (4h) single-neutral-actions" at bounding box center [1024, 420] width 184 height 56
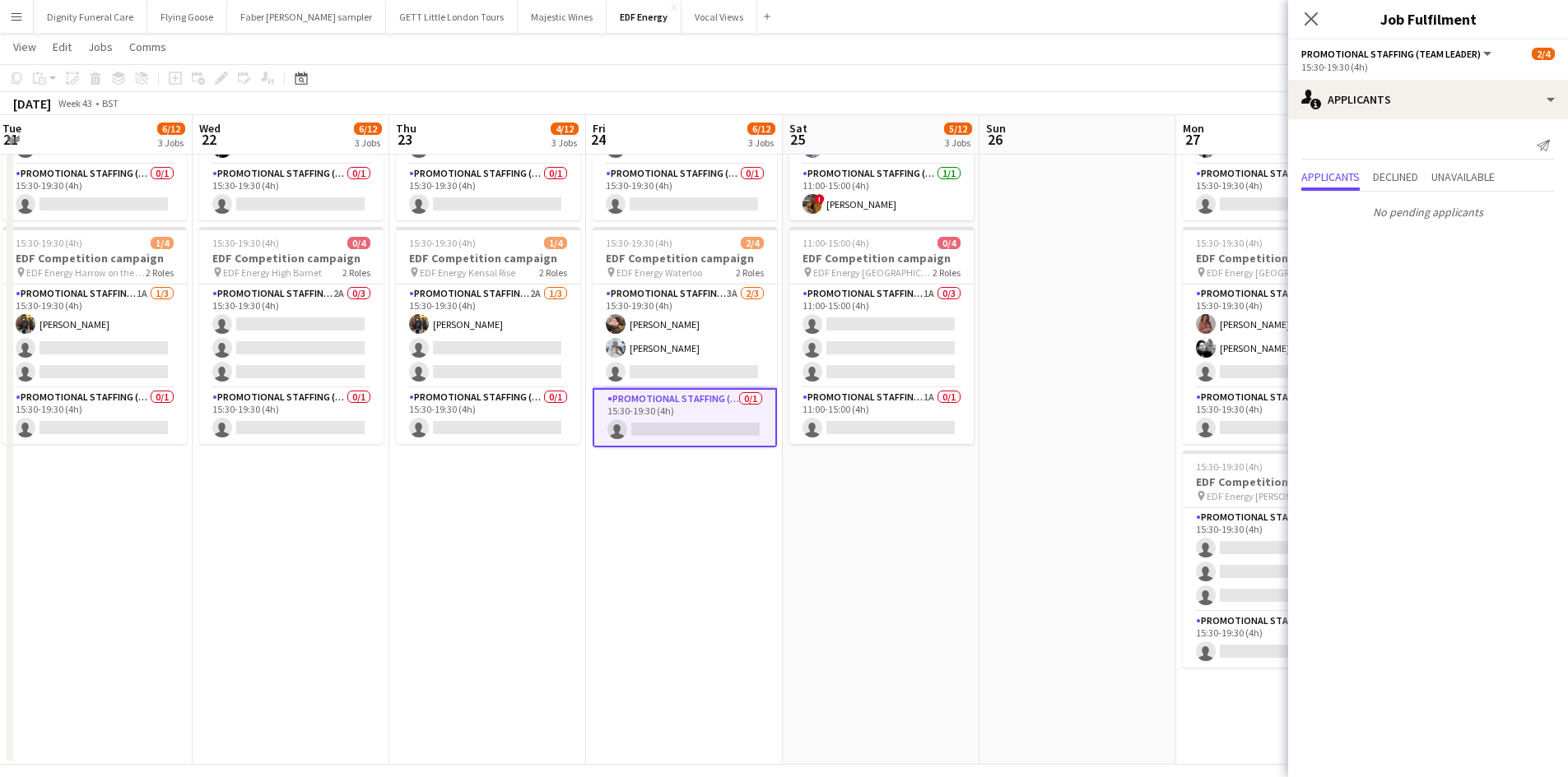
scroll to position [0, 619]
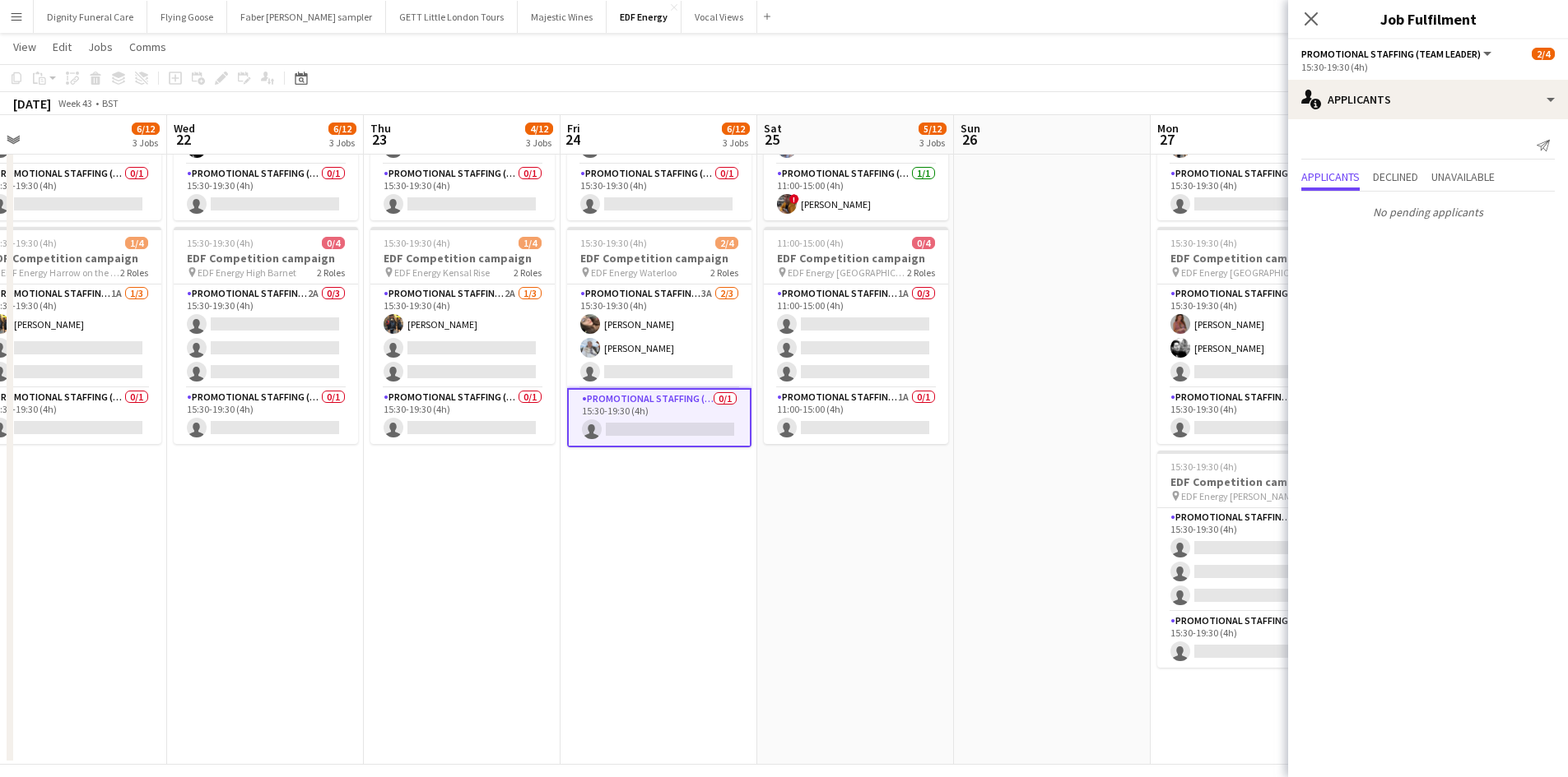
drag, startPoint x: 966, startPoint y: 565, endPoint x: 720, endPoint y: 559, distance: 246.1
click at [721, 559] on app-calendar-viewport "Sat 18 5/12 3 Jobs Sun 19 Mon 20 6/12 3 Jobs Tue 21 6/12 3 Jobs Wed 22 6/12 3 J…" at bounding box center [784, 209] width 1568 height 1111
click at [864, 427] on app-card-role "Promotional Staffing (Team Leader) 1A 0/1 11:00-15:00 (4h) single-neutral-actio…" at bounding box center [855, 416] width 184 height 56
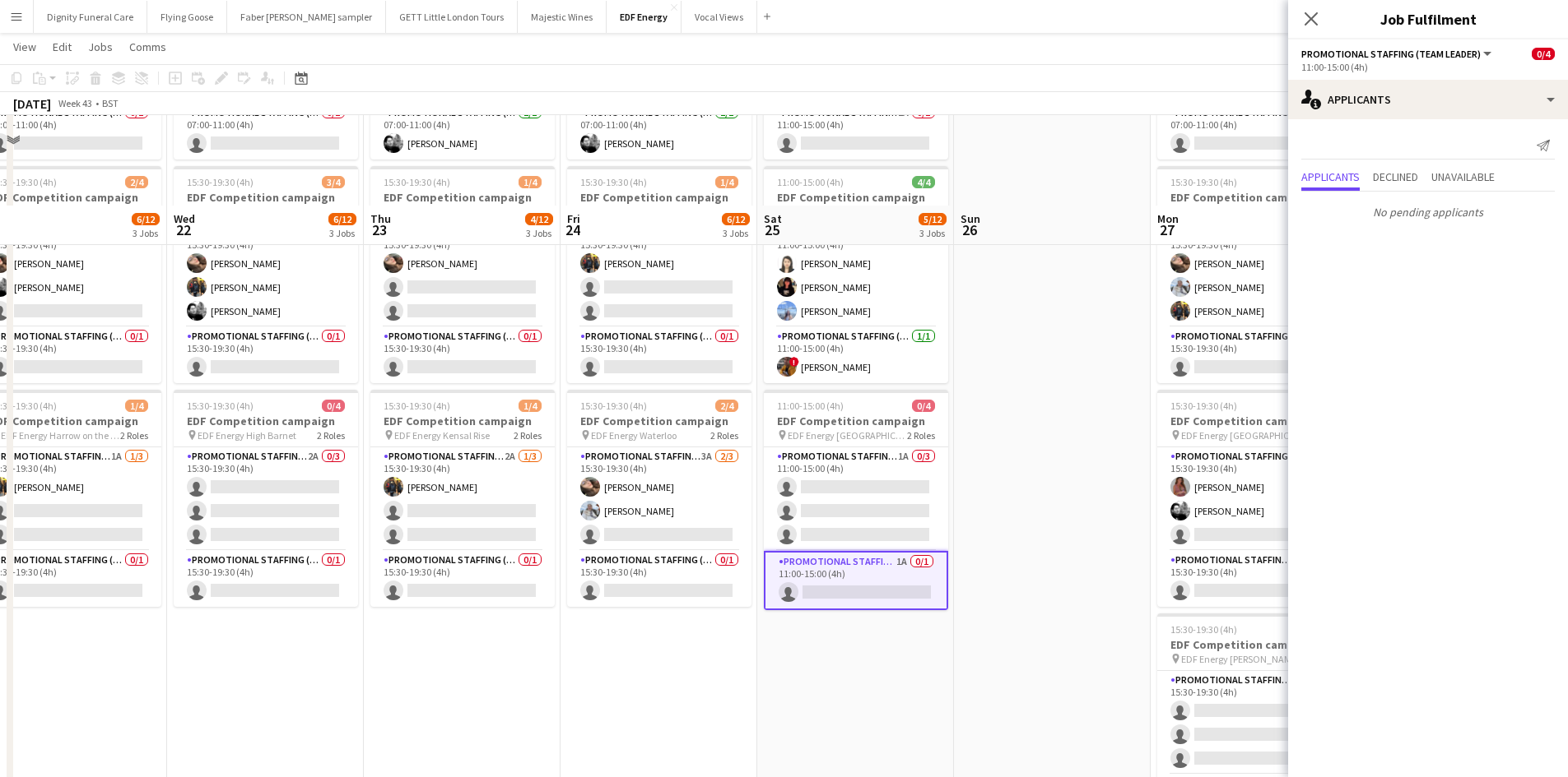
scroll to position [247, 0]
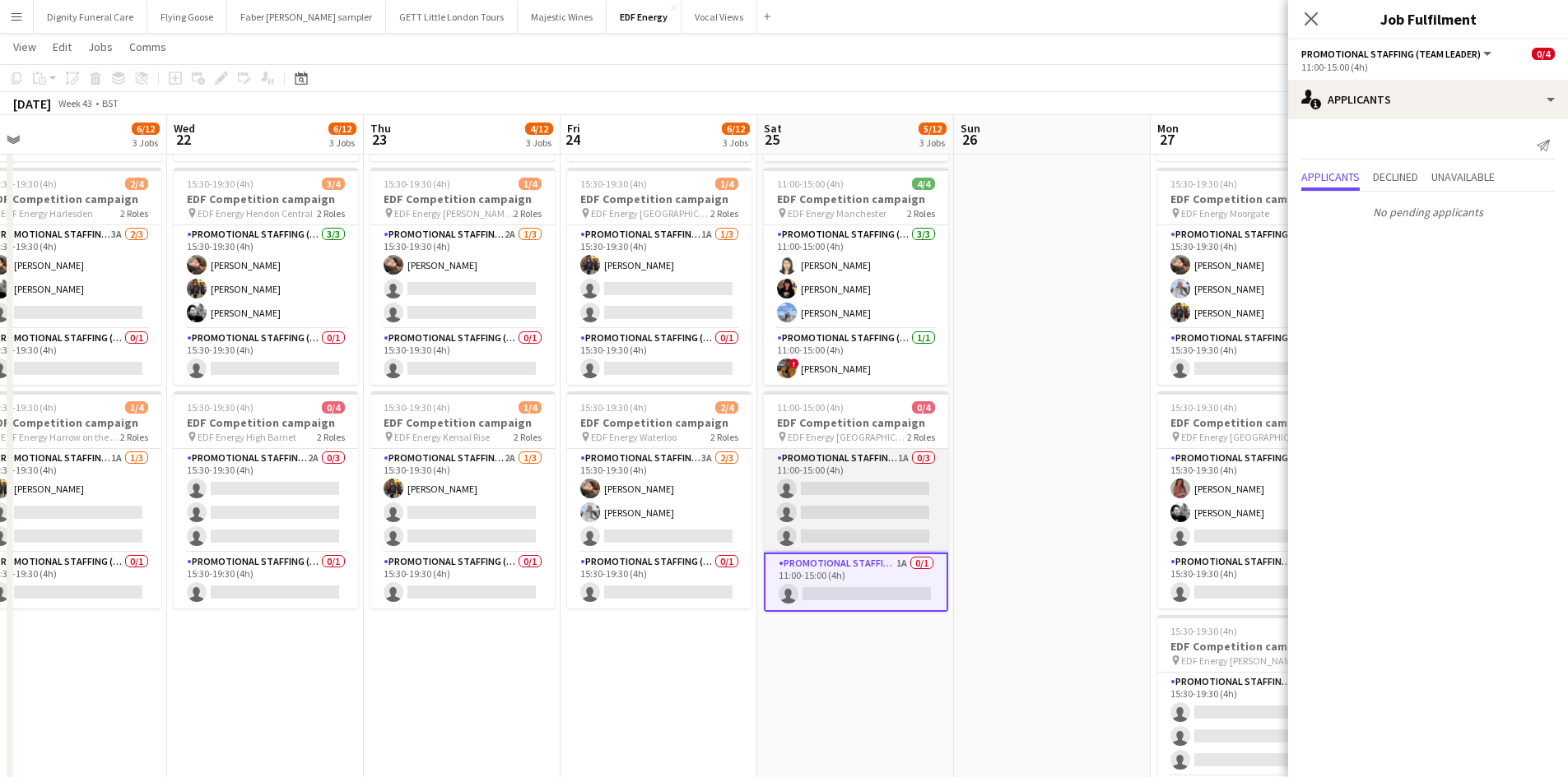
click at [898, 491] on app-card-role "Promotional Staffing (Flyering Staff) 1A 0/3 11:00-15:00 (4h) single-neutral-ac…" at bounding box center [855, 501] width 184 height 103
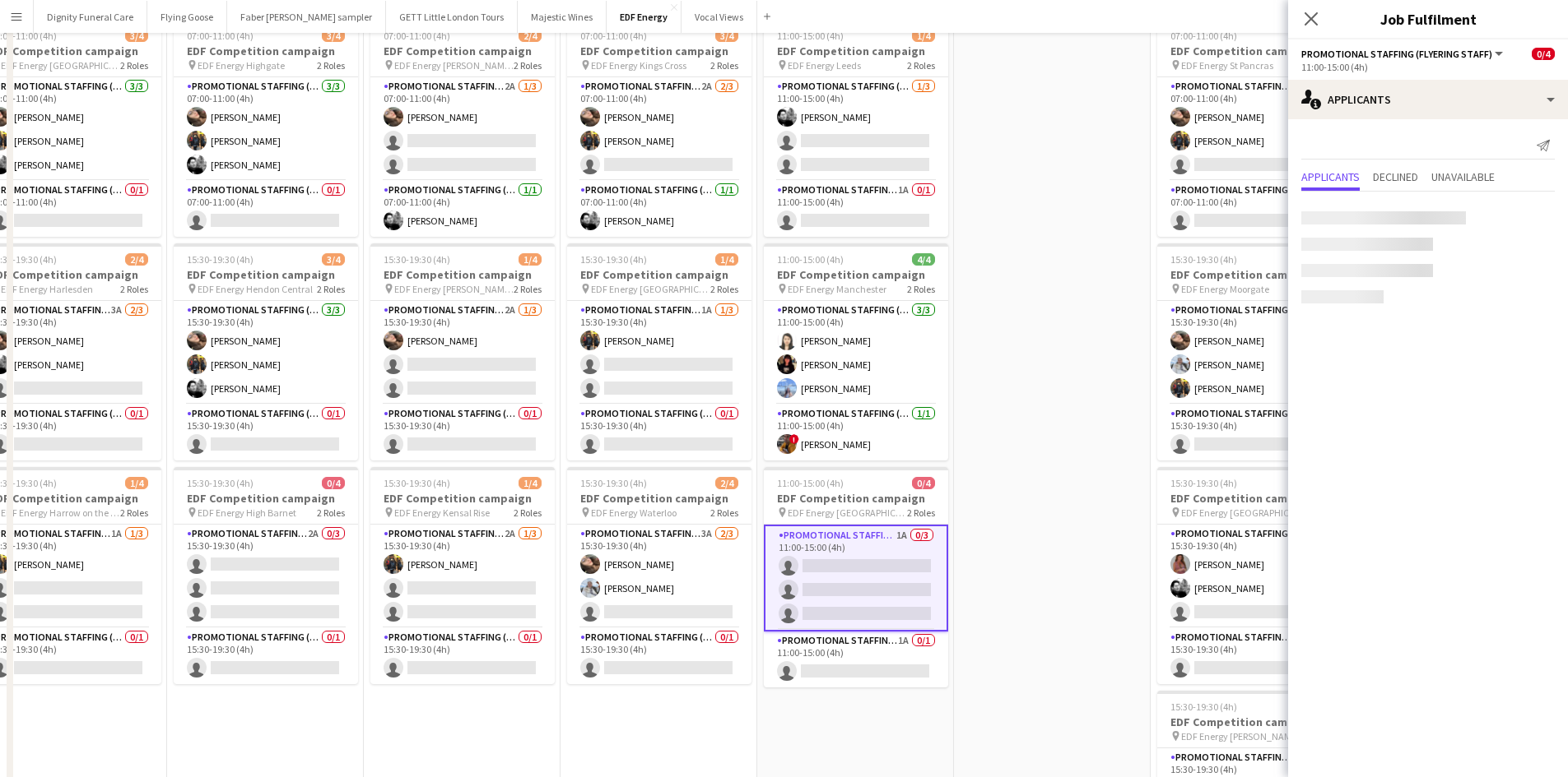
scroll to position [0, 0]
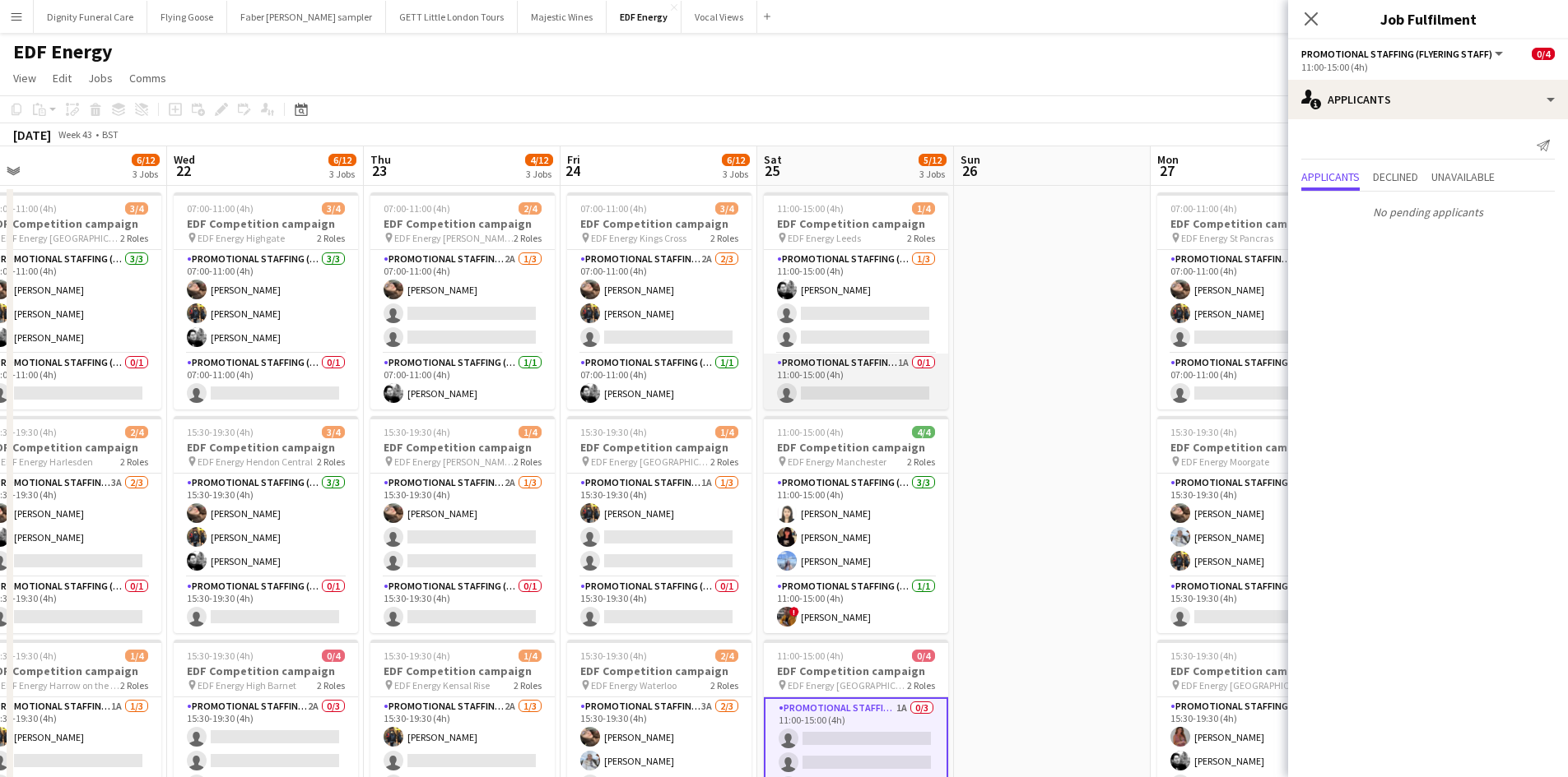
click at [864, 390] on app-card-role "Promotional Staffing (Team Leader) 1A 0/1 11:00-15:00 (4h) single-neutral-actio…" at bounding box center [855, 381] width 184 height 56
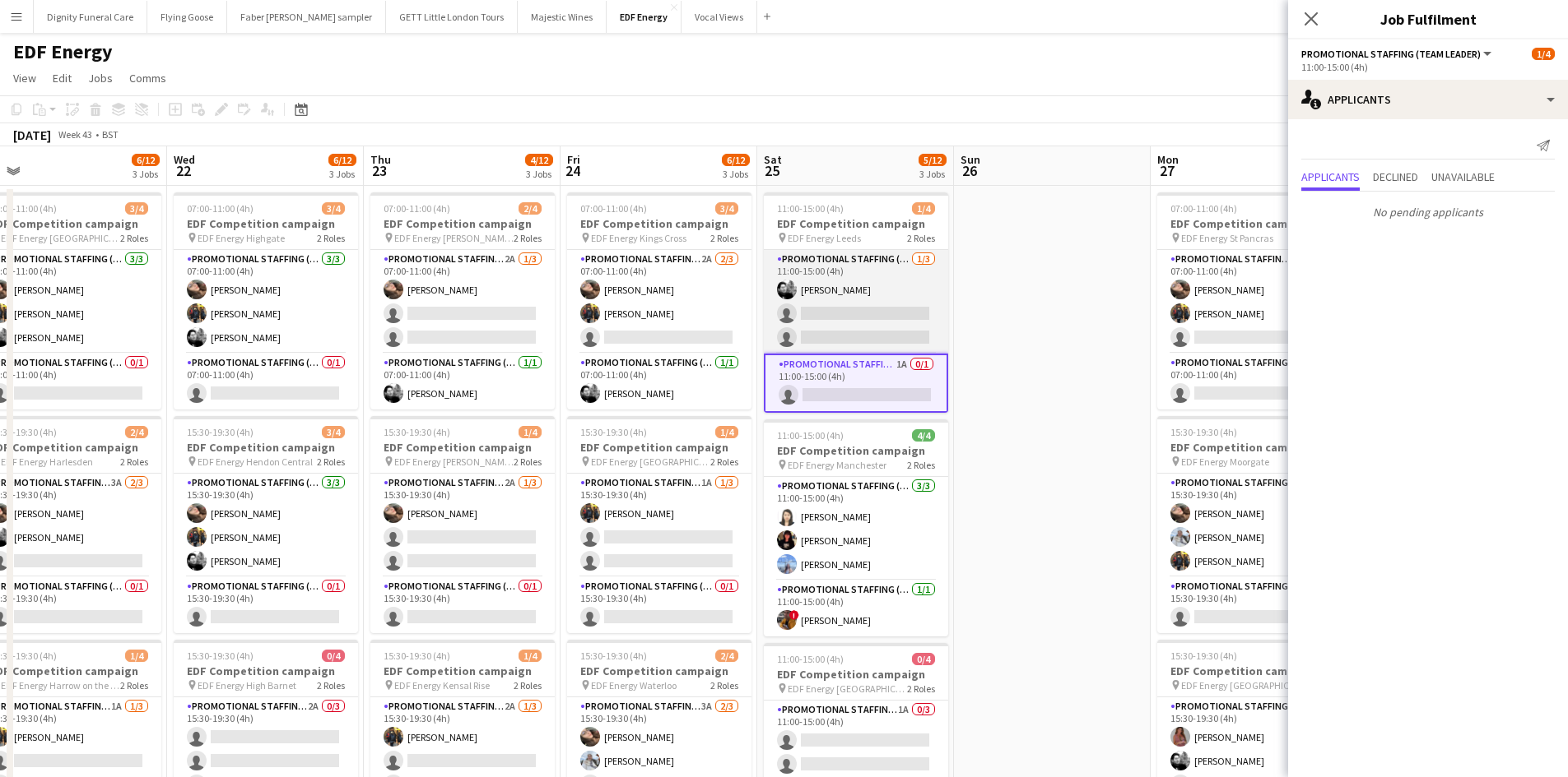
click at [890, 324] on app-card-role "Promotional Staffing (Flyering Staff) 1/3 11:00-15:00 (4h) Dan Vasey single-neu…" at bounding box center [855, 302] width 184 height 103
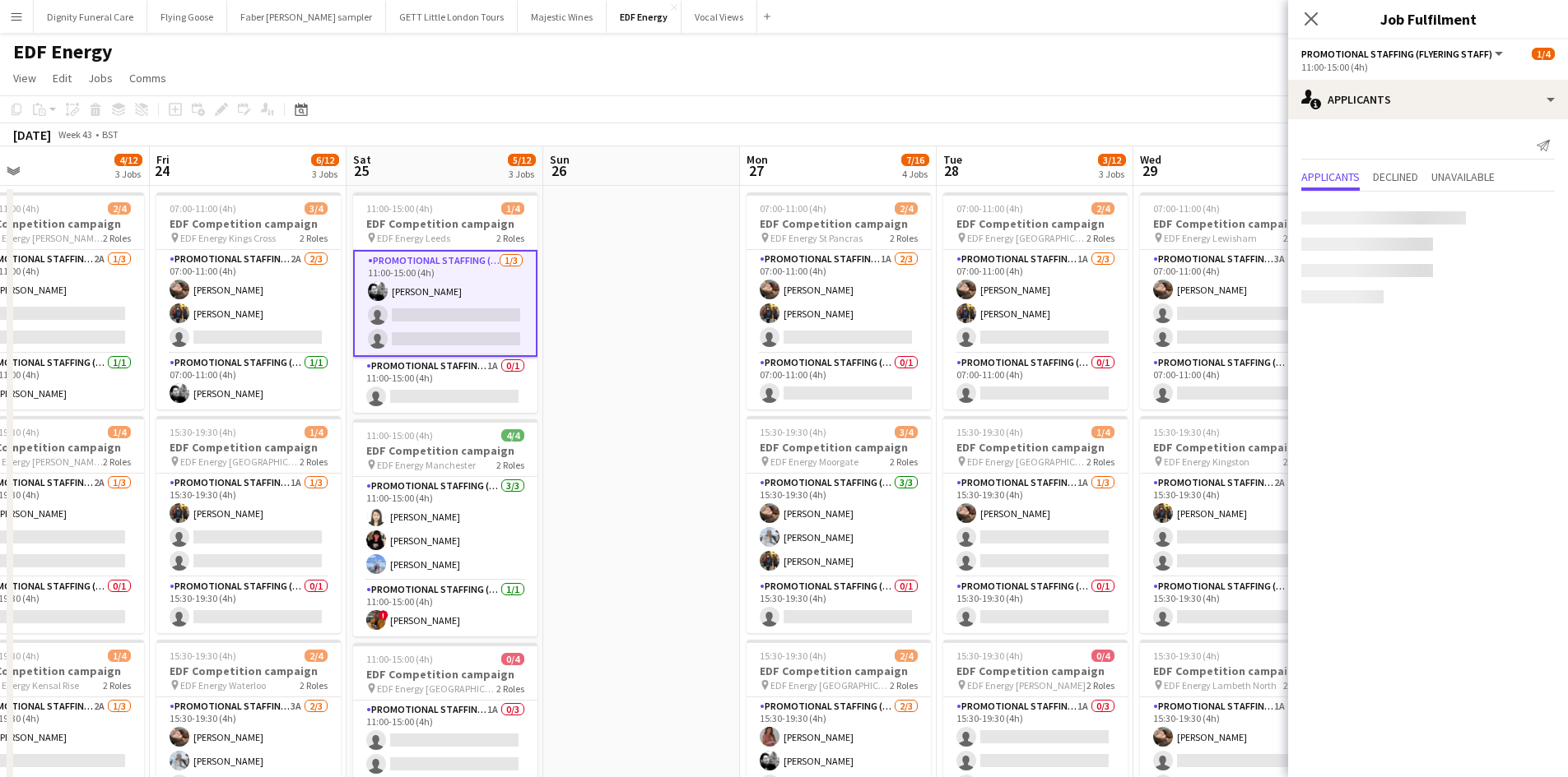
drag, startPoint x: 1081, startPoint y: 439, endPoint x: 651, endPoint y: 432, distance: 430.1
click at [664, 434] on app-calendar-viewport "Mon 20 6/12 3 Jobs Tue 21 6/12 3 Jobs Wed 22 6/12 3 Jobs Thu 23 4/12 3 Jobs Fri…" at bounding box center [784, 662] width 1568 height 1032
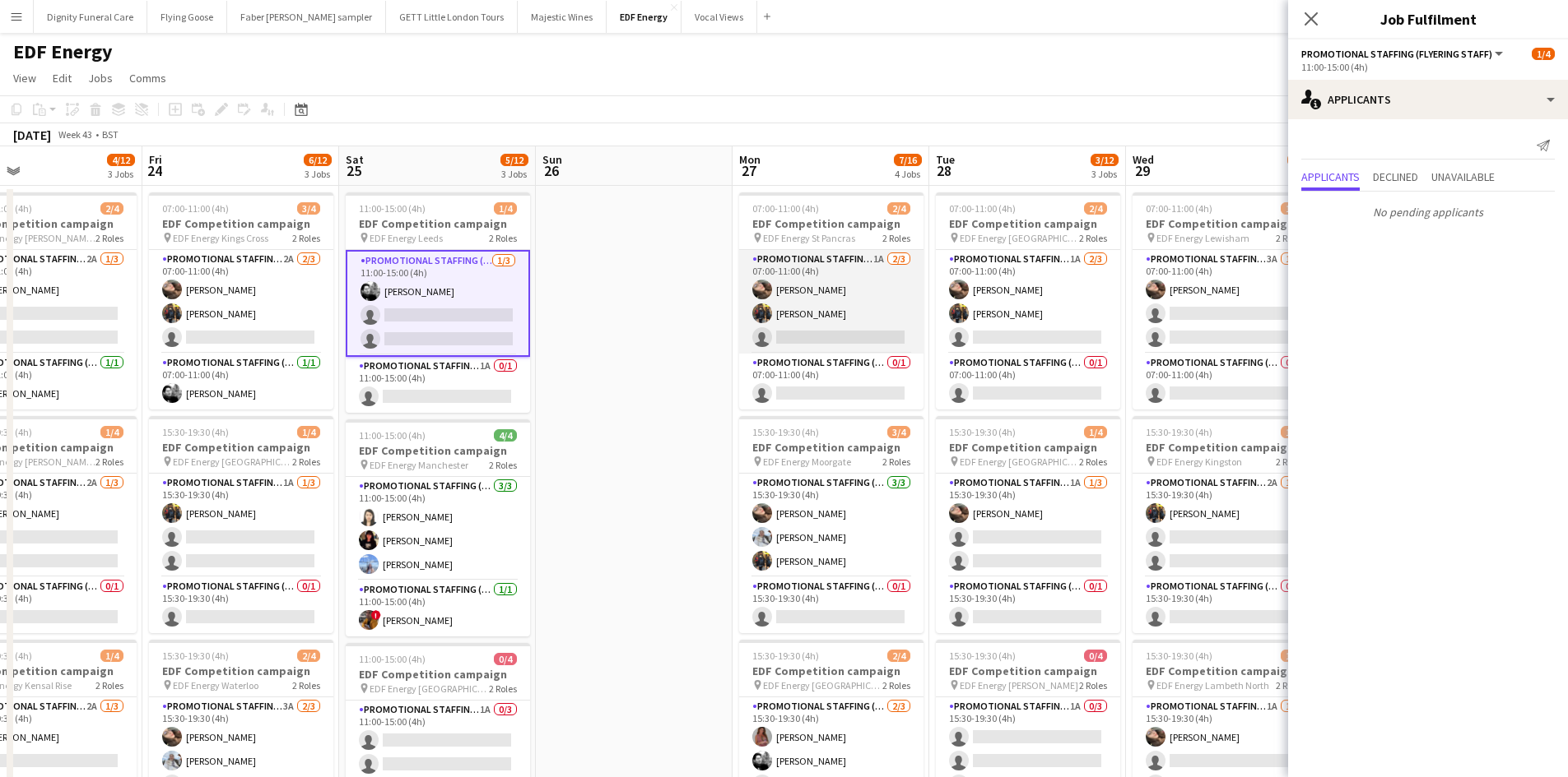
click at [870, 340] on app-card-role "Promotional Staffing (Flyering Staff) 1A 2/3 07:00-11:00 (4h) Anastasiia Melesh…" at bounding box center [831, 302] width 184 height 103
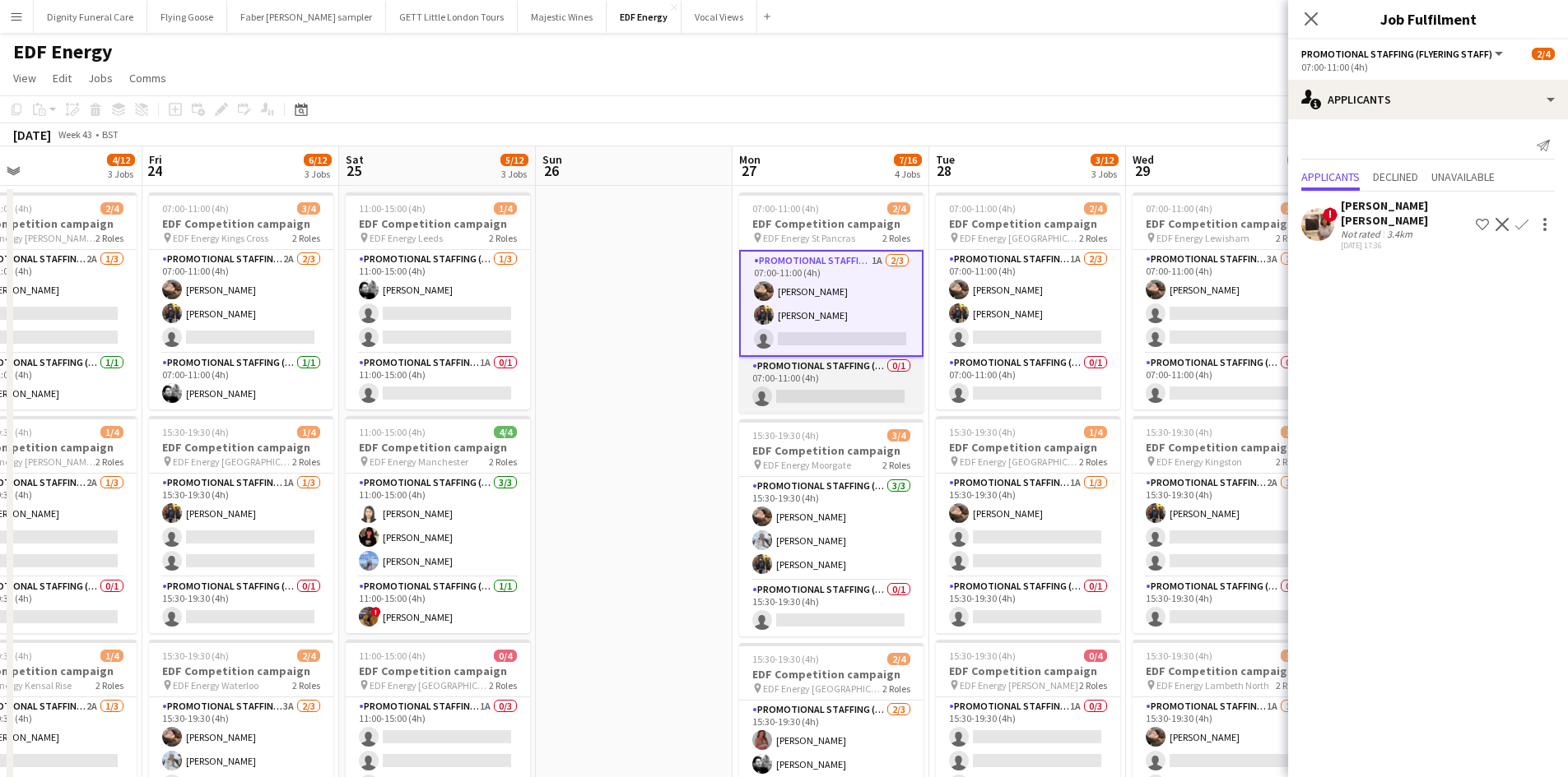
click at [851, 400] on app-card-role "Promotional Staffing (Team Leader) 0/1 07:00-11:00 (4h) single-neutral-actions" at bounding box center [831, 385] width 184 height 56
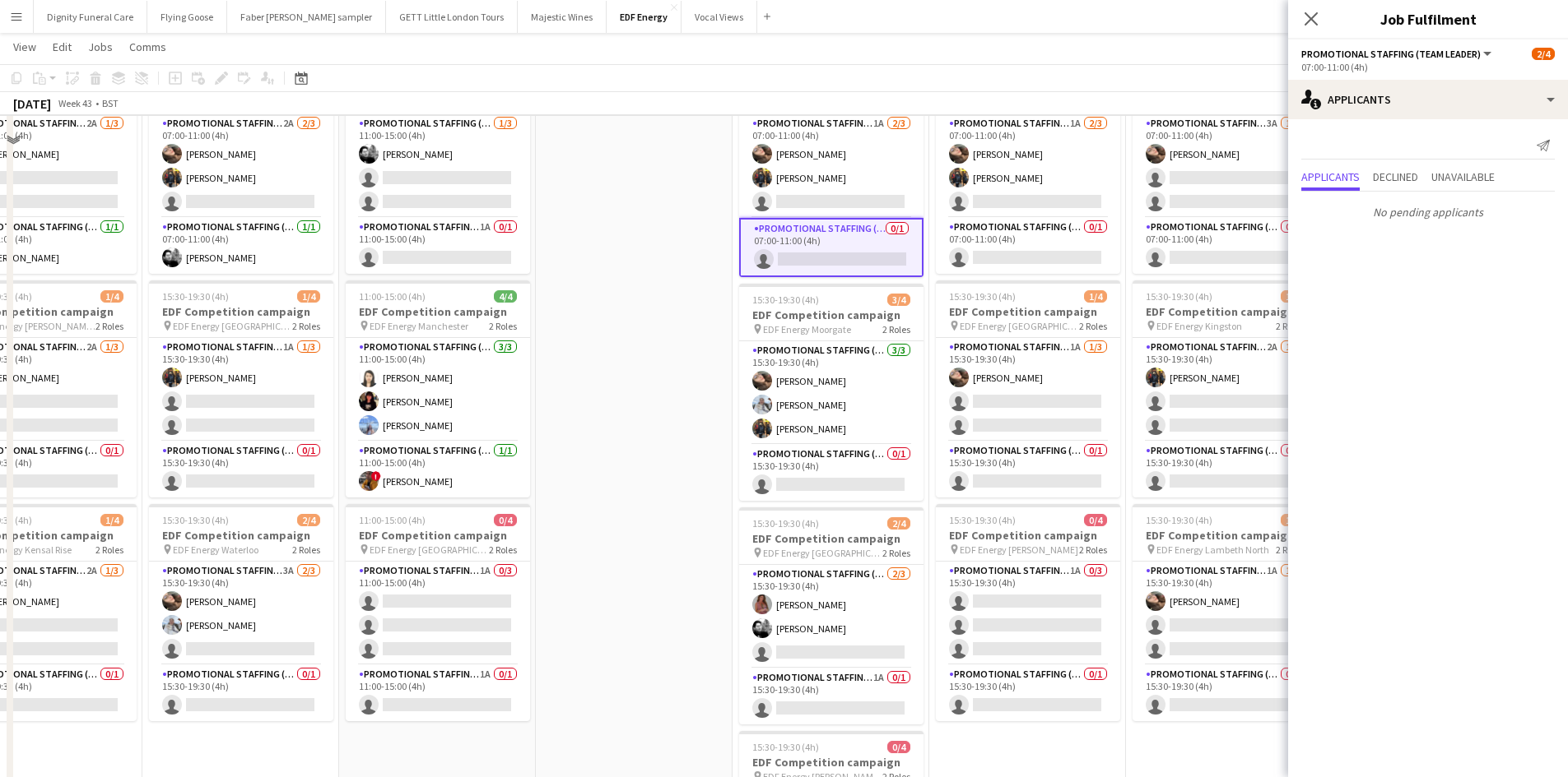
scroll to position [164, 0]
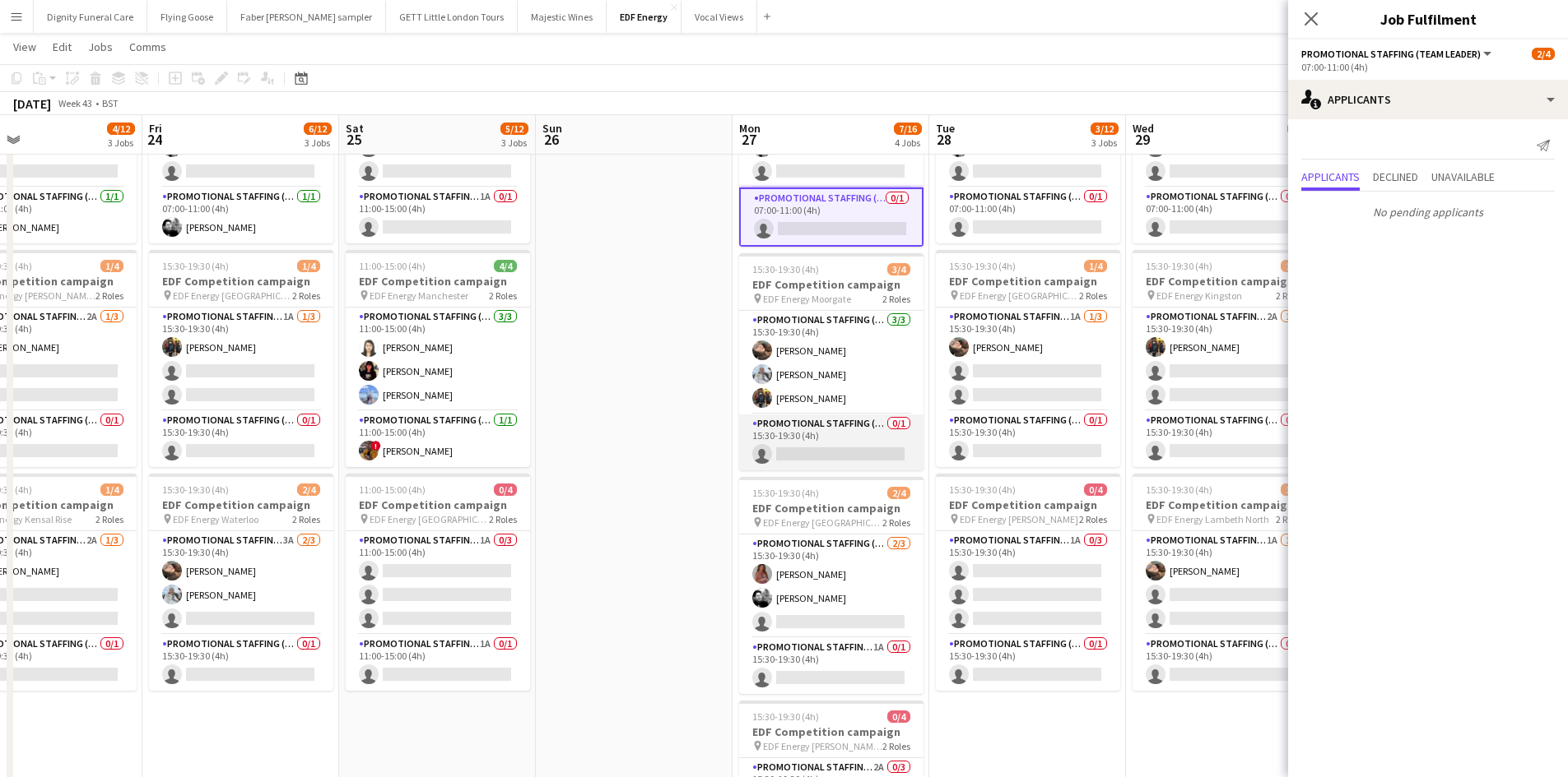
click at [861, 452] on app-card-role "Promotional Staffing (Team Leader) 0/1 15:30-19:30 (4h) single-neutral-actions" at bounding box center [831, 443] width 184 height 56
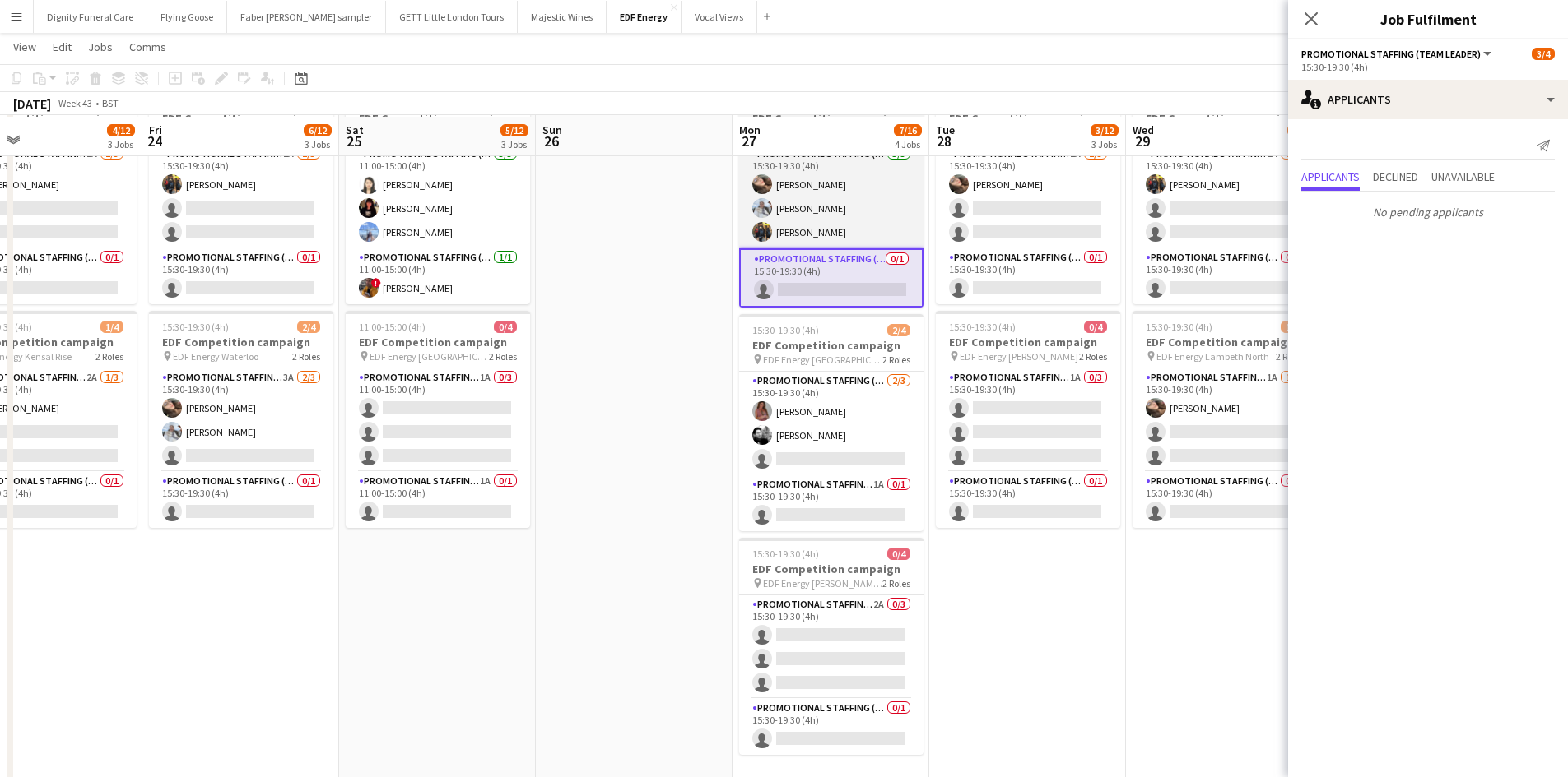
scroll to position [329, 0]
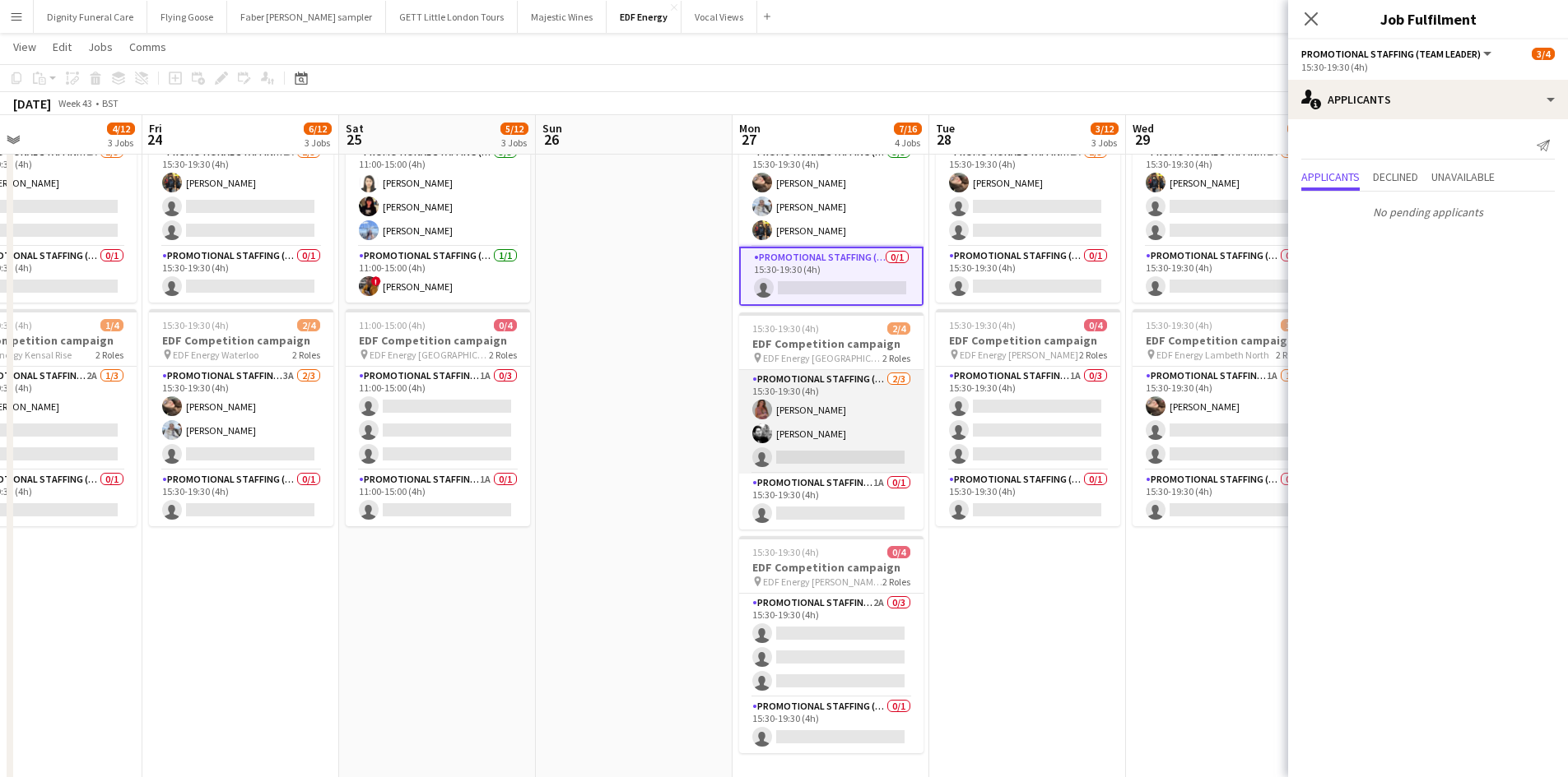
click at [847, 458] on app-card-role "Promotional Staffing (Flyering Staff) 2/3 15:30-19:30 (4h) Sally Whitworth Dan …" at bounding box center [831, 422] width 184 height 103
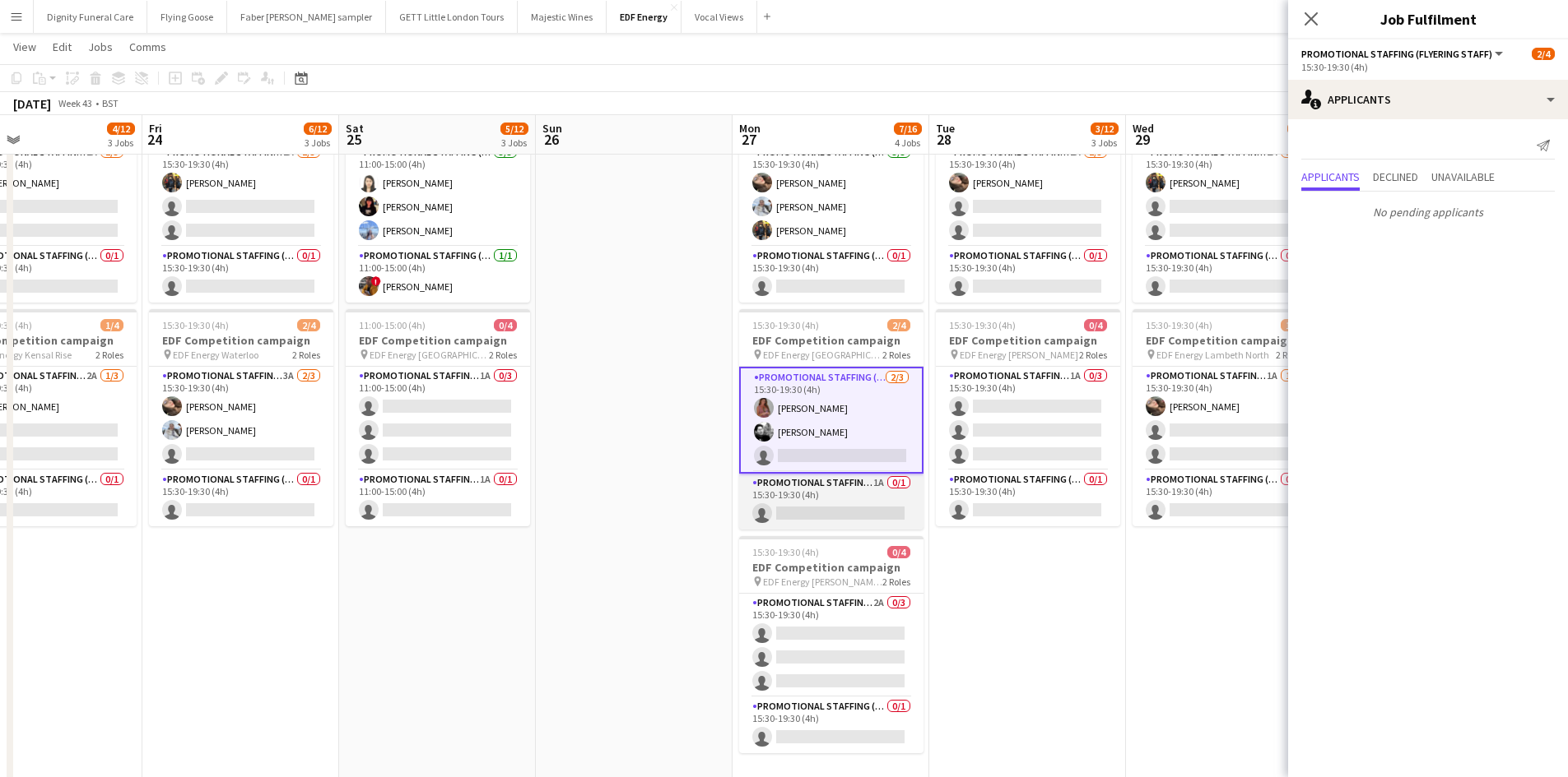
click at [830, 501] on app-card-role "Promotional Staffing (Team Leader) 1A 0/1 15:30-19:30 (4h) single-neutral-actio…" at bounding box center [831, 502] width 184 height 56
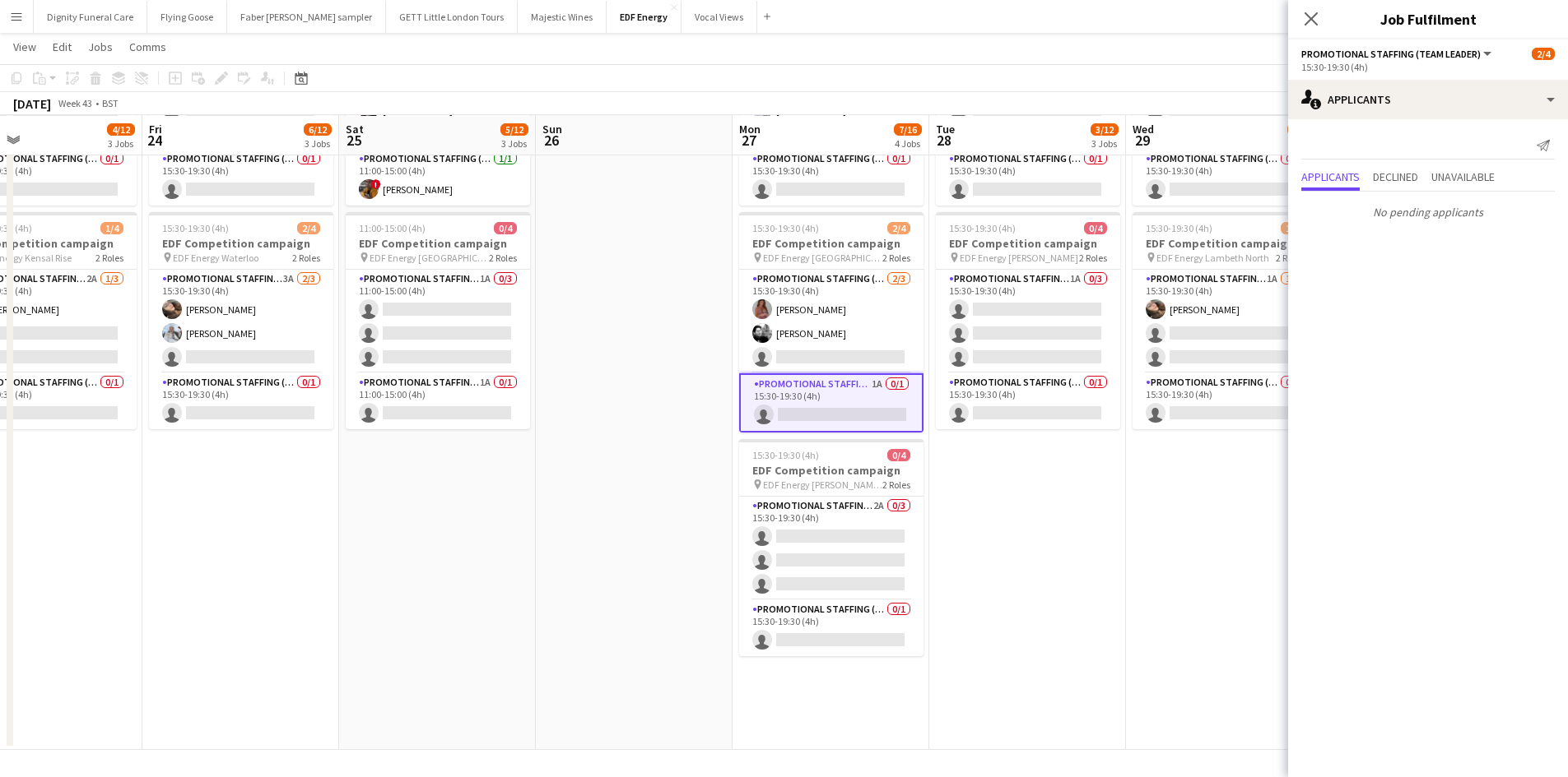
scroll to position [427, 0]
click at [828, 564] on app-card-role "Promotional Staffing (Flyering Staff) 2A 0/3 15:30-19:30 (4h) single-neutral-ac…" at bounding box center [831, 548] width 184 height 103
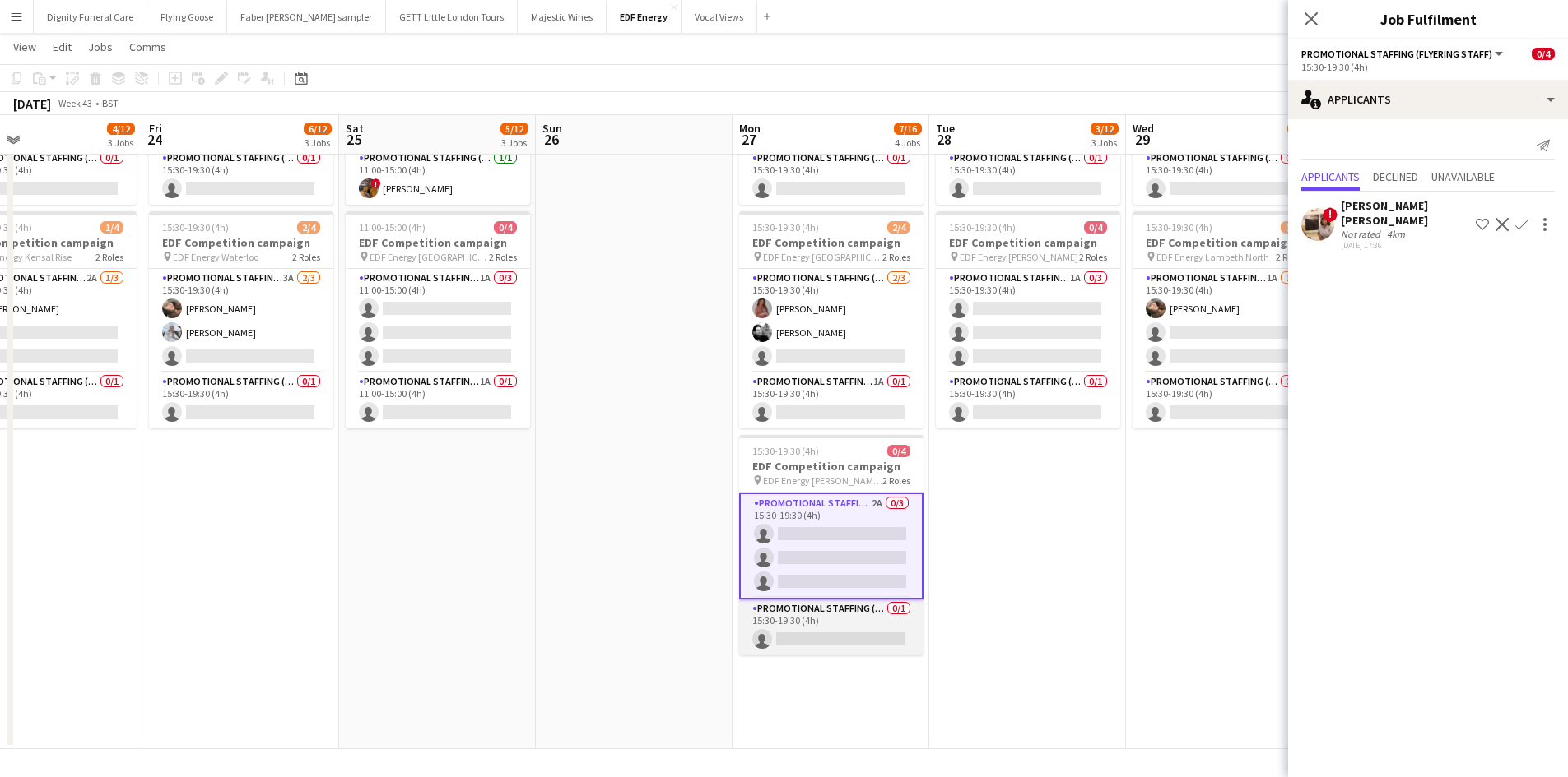
click at [857, 637] on app-card-role "Promotional Staffing (Team Leader) 0/1 15:30-19:30 (4h) single-neutral-actions" at bounding box center [831, 628] width 184 height 56
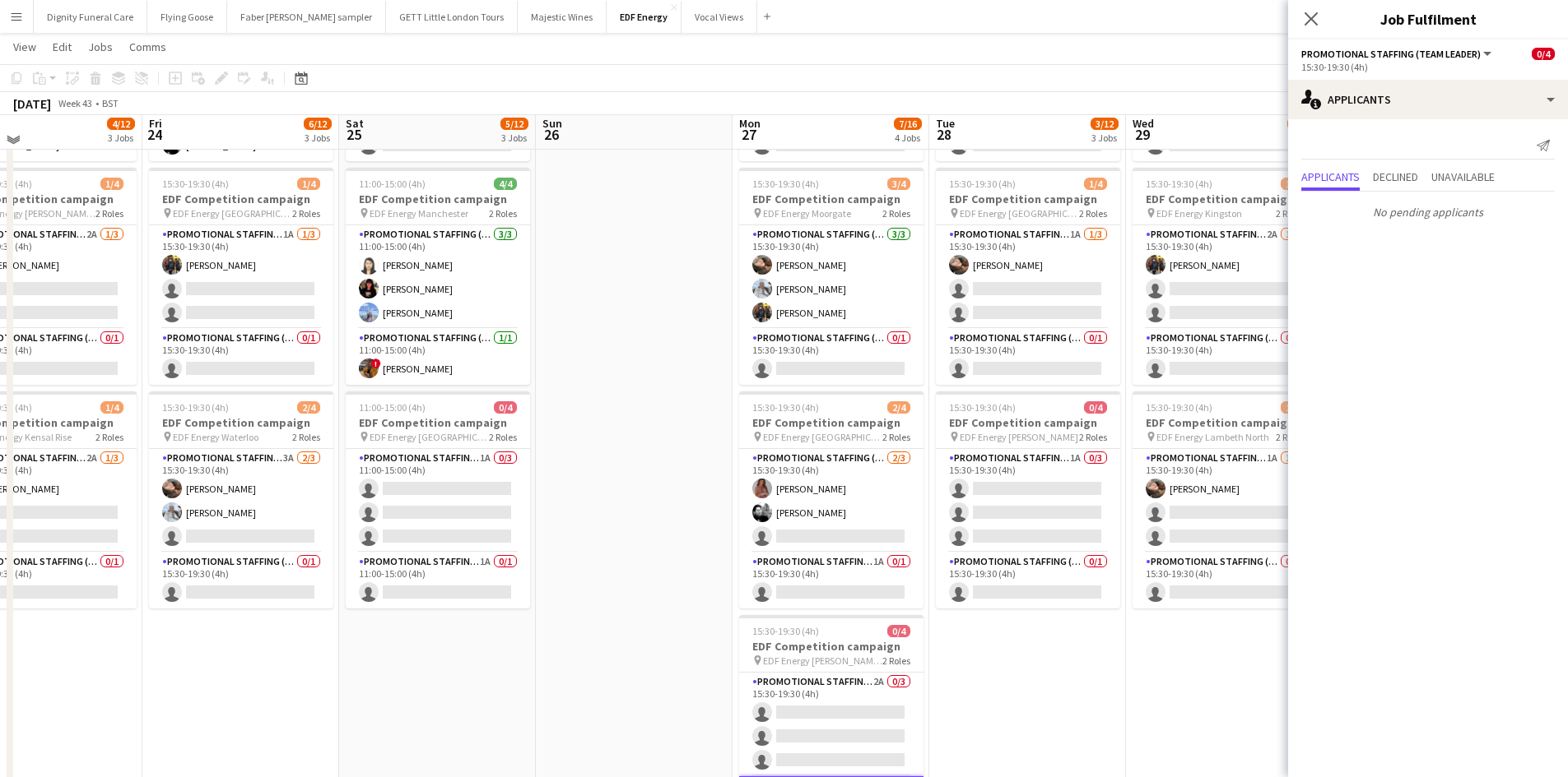
scroll to position [0, 0]
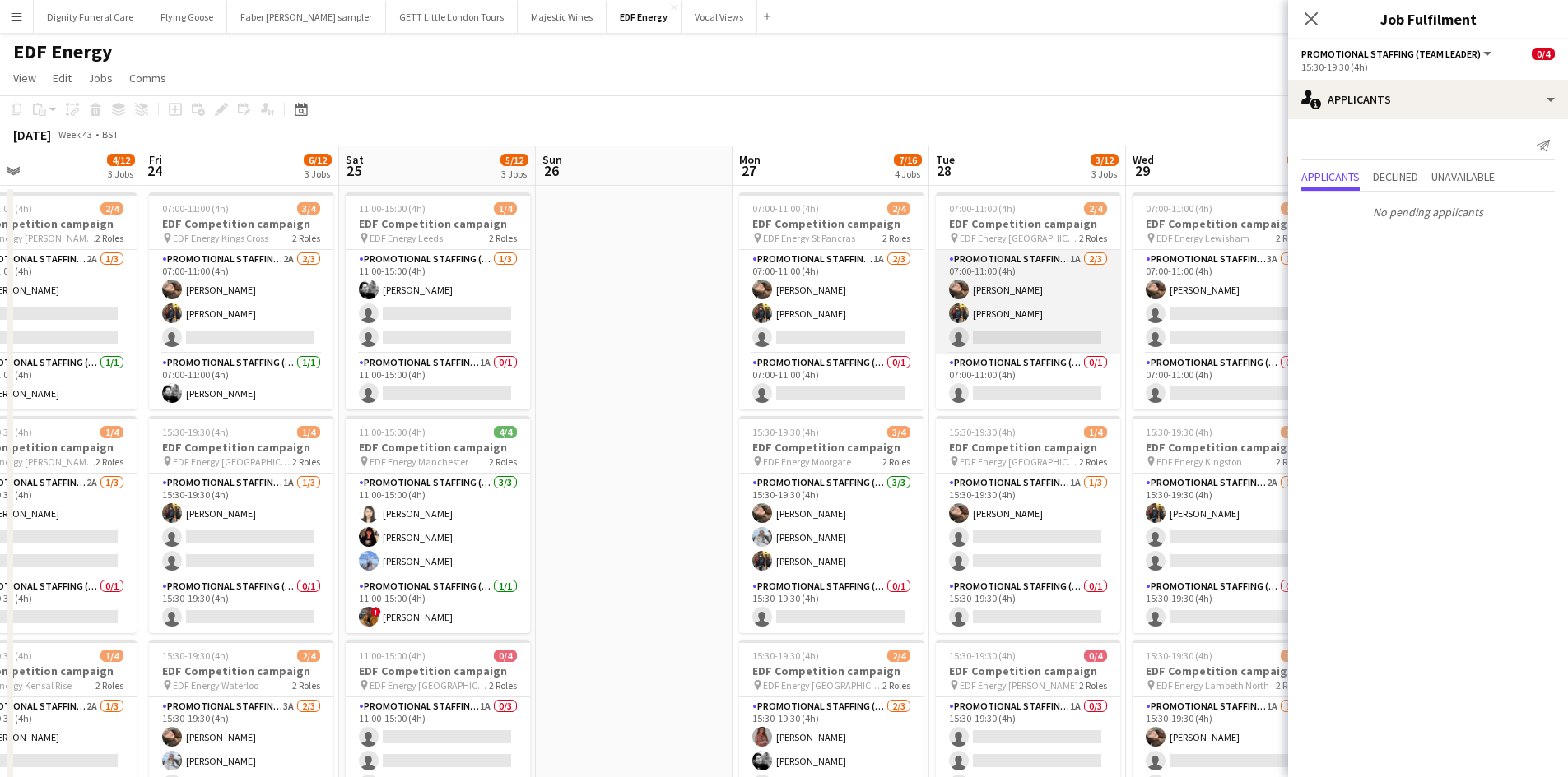
click at [1037, 336] on app-card-role "Promotional Staffing (Flyering Staff) 1A 2/3 07:00-11:00 (4h) Anastasiia Melesh…" at bounding box center [1027, 302] width 184 height 103
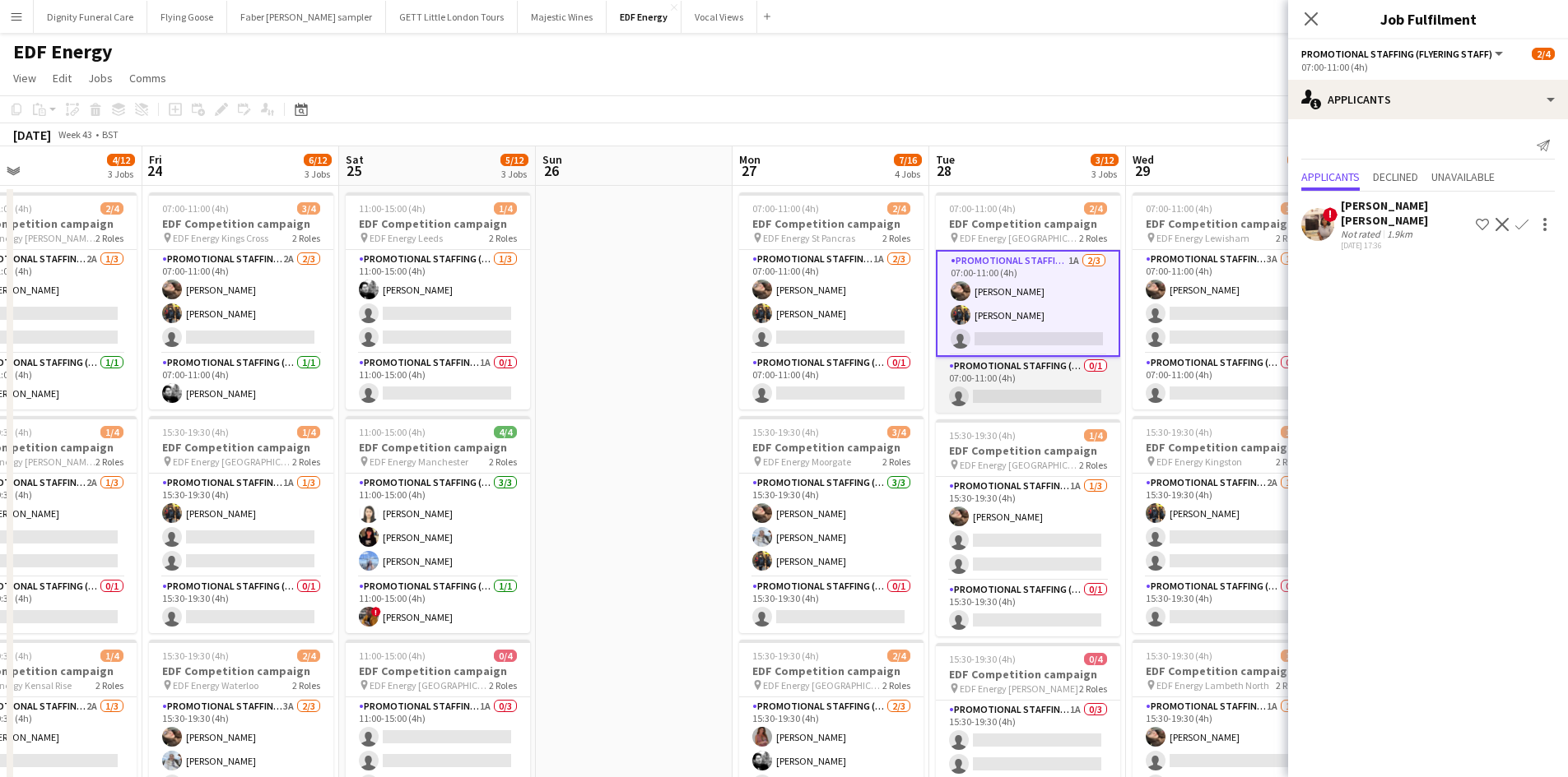
click at [1050, 393] on app-card-role "Promotional Staffing (Team Leader) 0/1 07:00-11:00 (4h) single-neutral-actions" at bounding box center [1027, 385] width 184 height 56
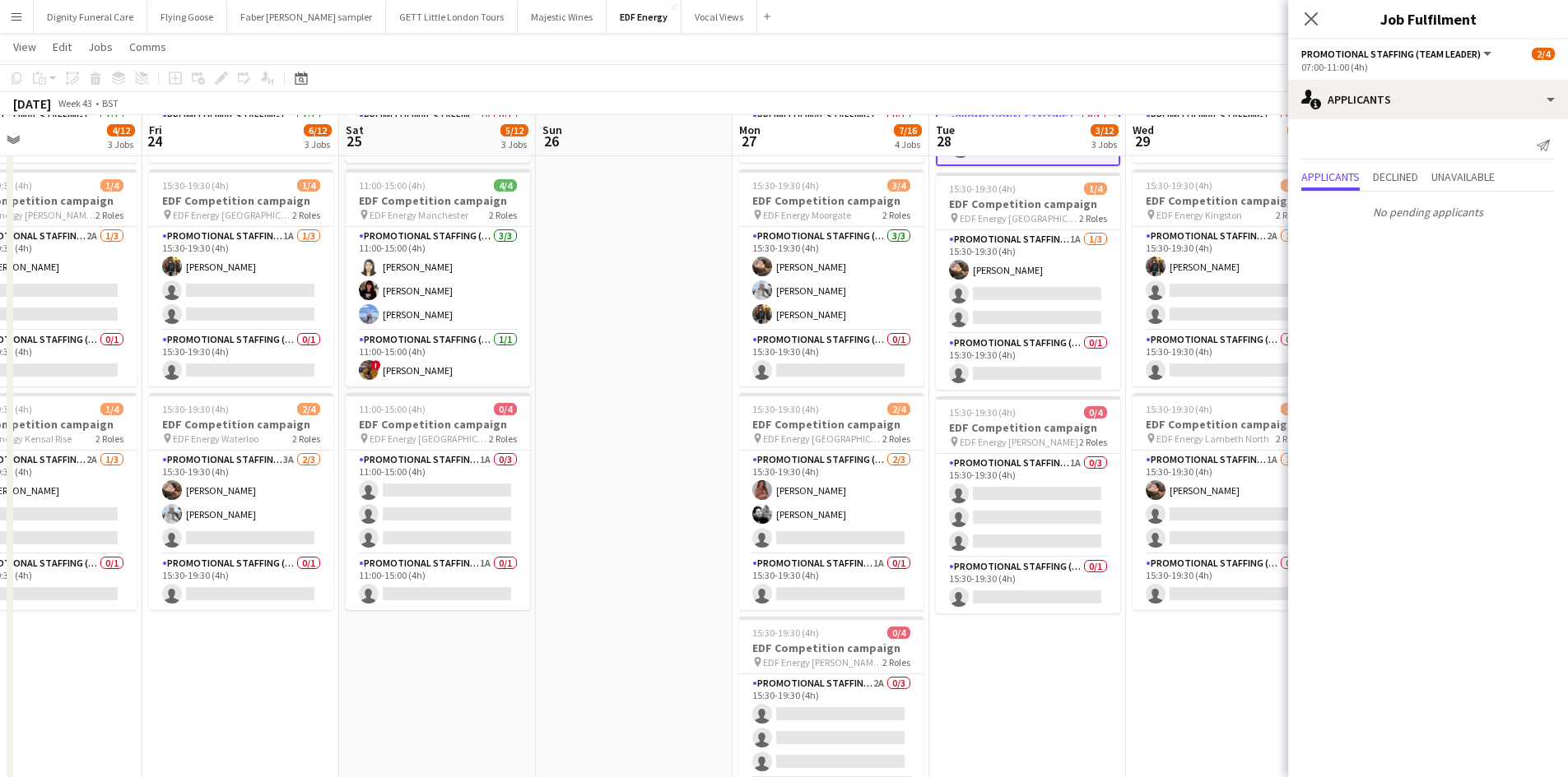
scroll to position [247, 0]
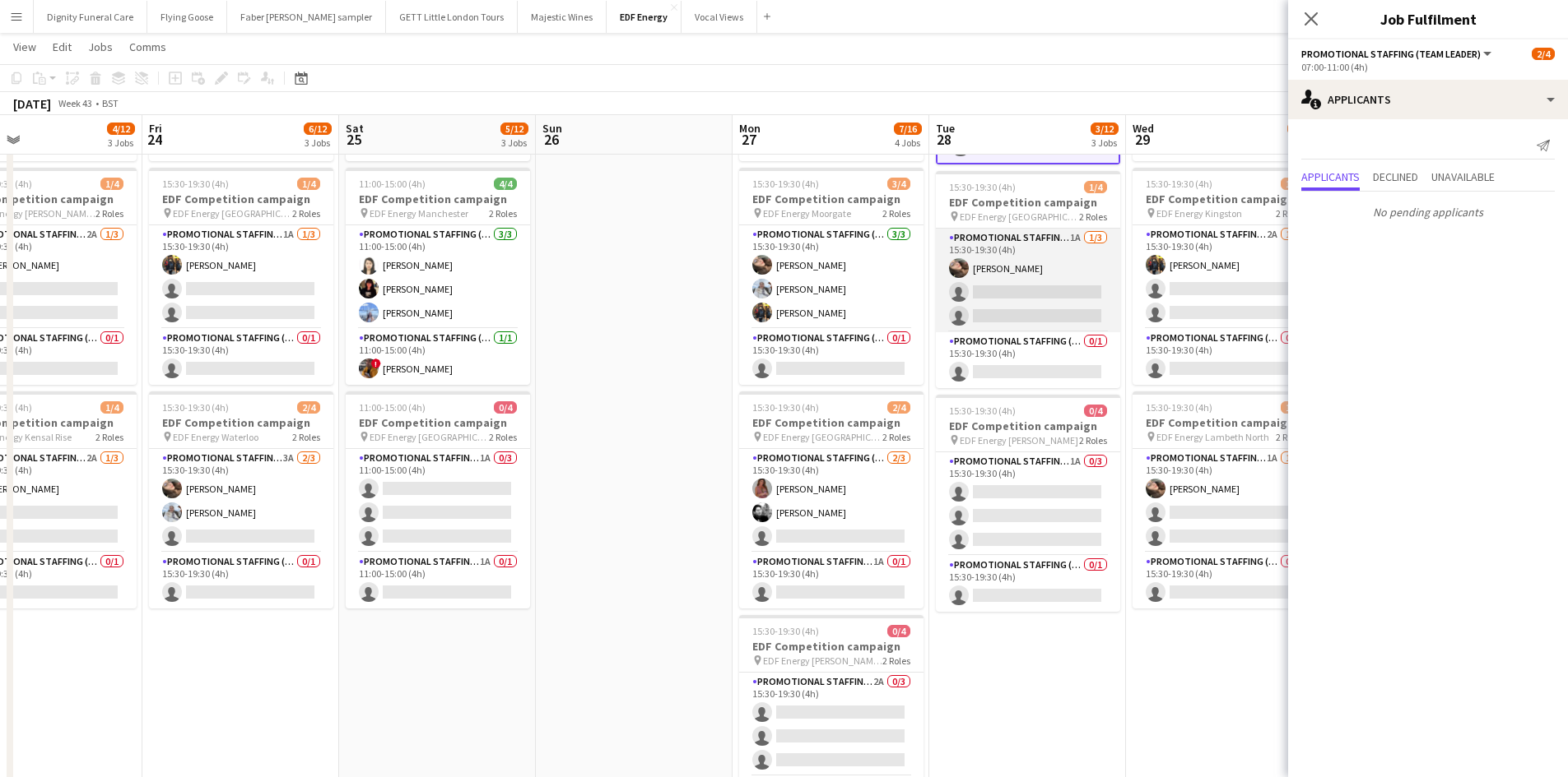
click at [1042, 293] on app-card-role "Promotional Staffing (Flyering Staff) 1A 1/3 15:30-19:30 (4h) Anastasiia Melesh…" at bounding box center [1027, 280] width 184 height 103
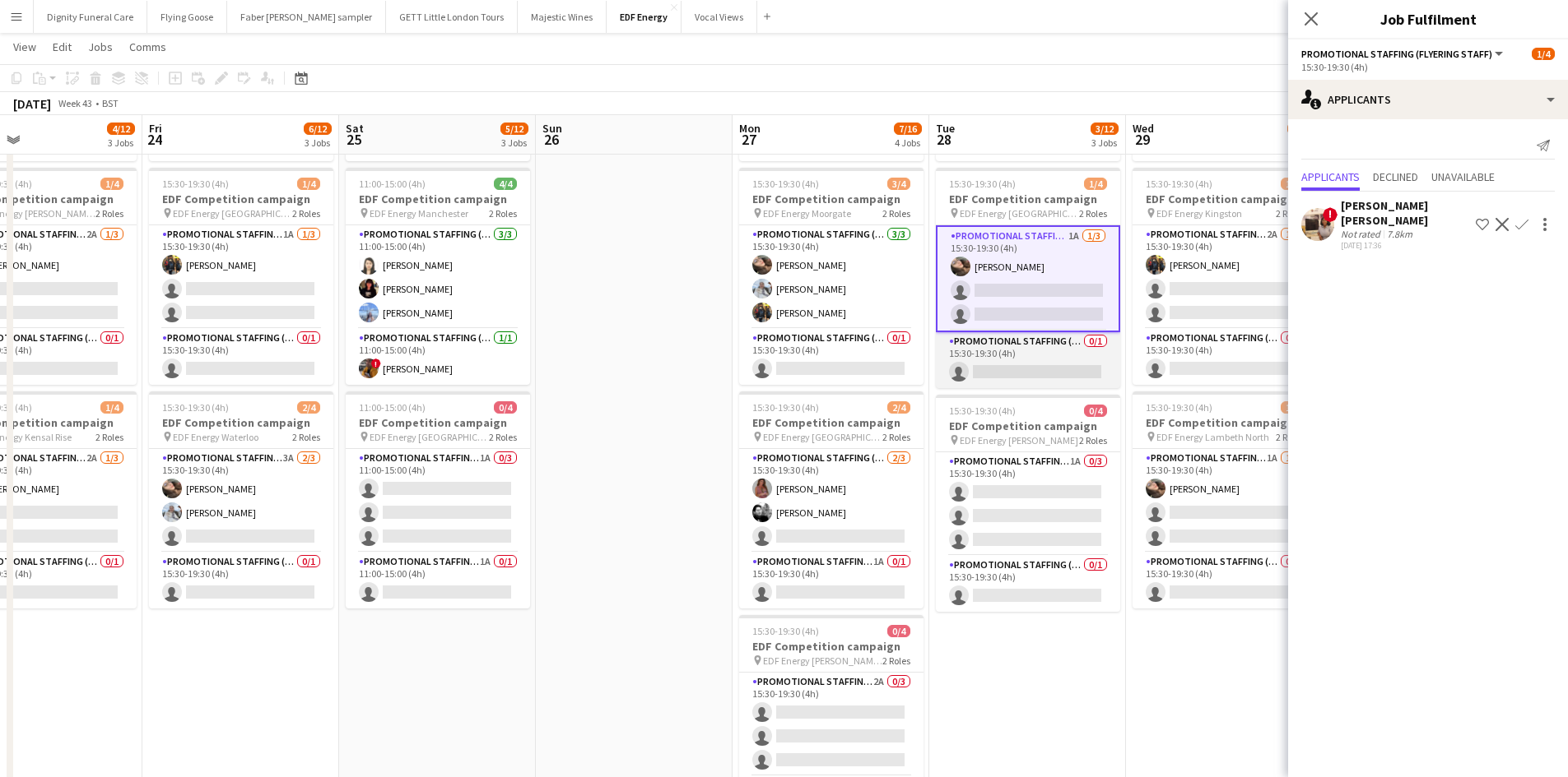
click at [1058, 371] on app-card-role "Promotional Staffing (Team Leader) 0/1 15:30-19:30 (4h) single-neutral-actions" at bounding box center [1027, 361] width 184 height 56
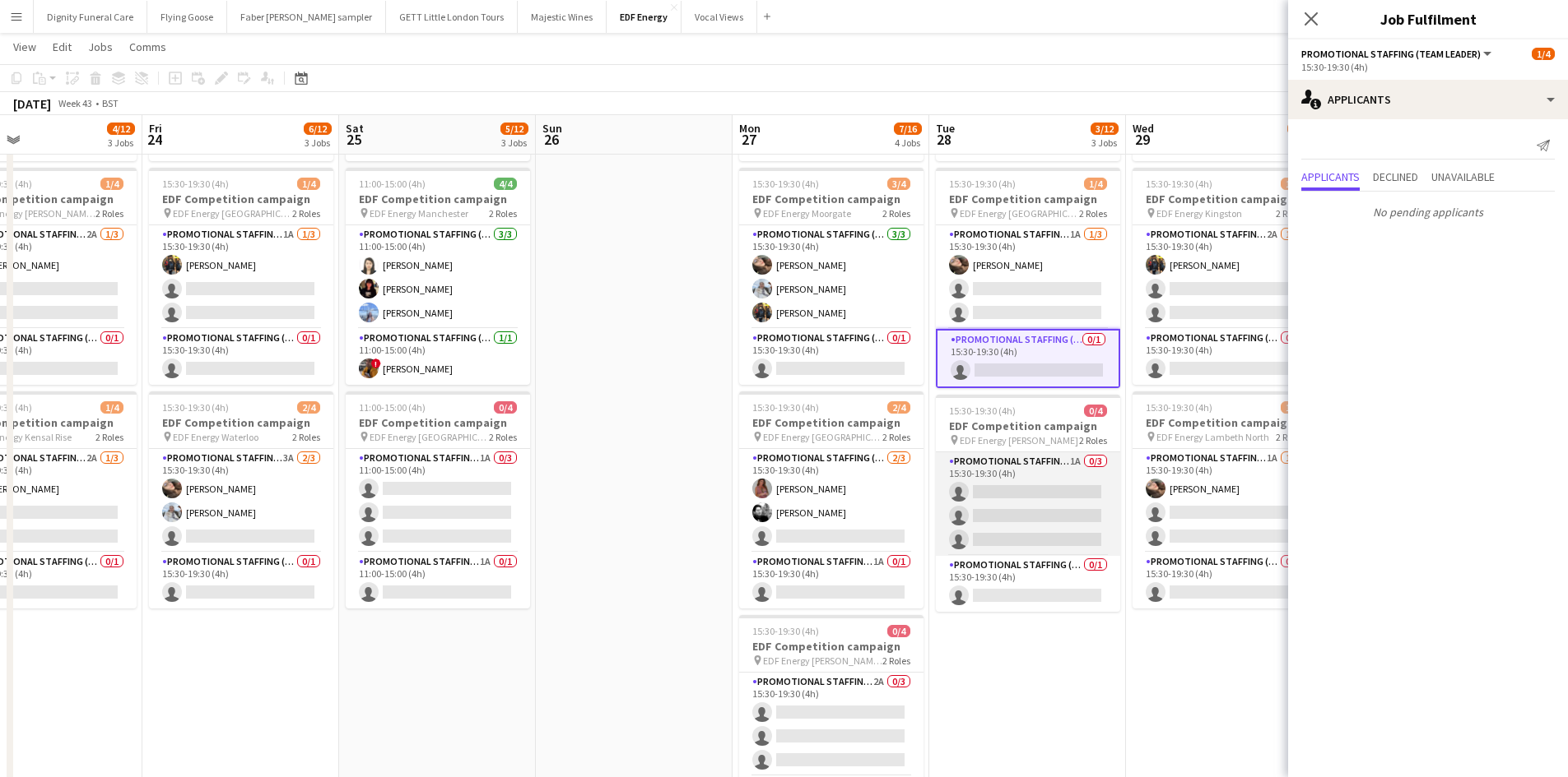
click at [1043, 507] on app-card-role "Promotional Staffing (Flyering Staff) 1A 0/3 15:30-19:30 (4h) single-neutral-ac…" at bounding box center [1027, 504] width 184 height 103
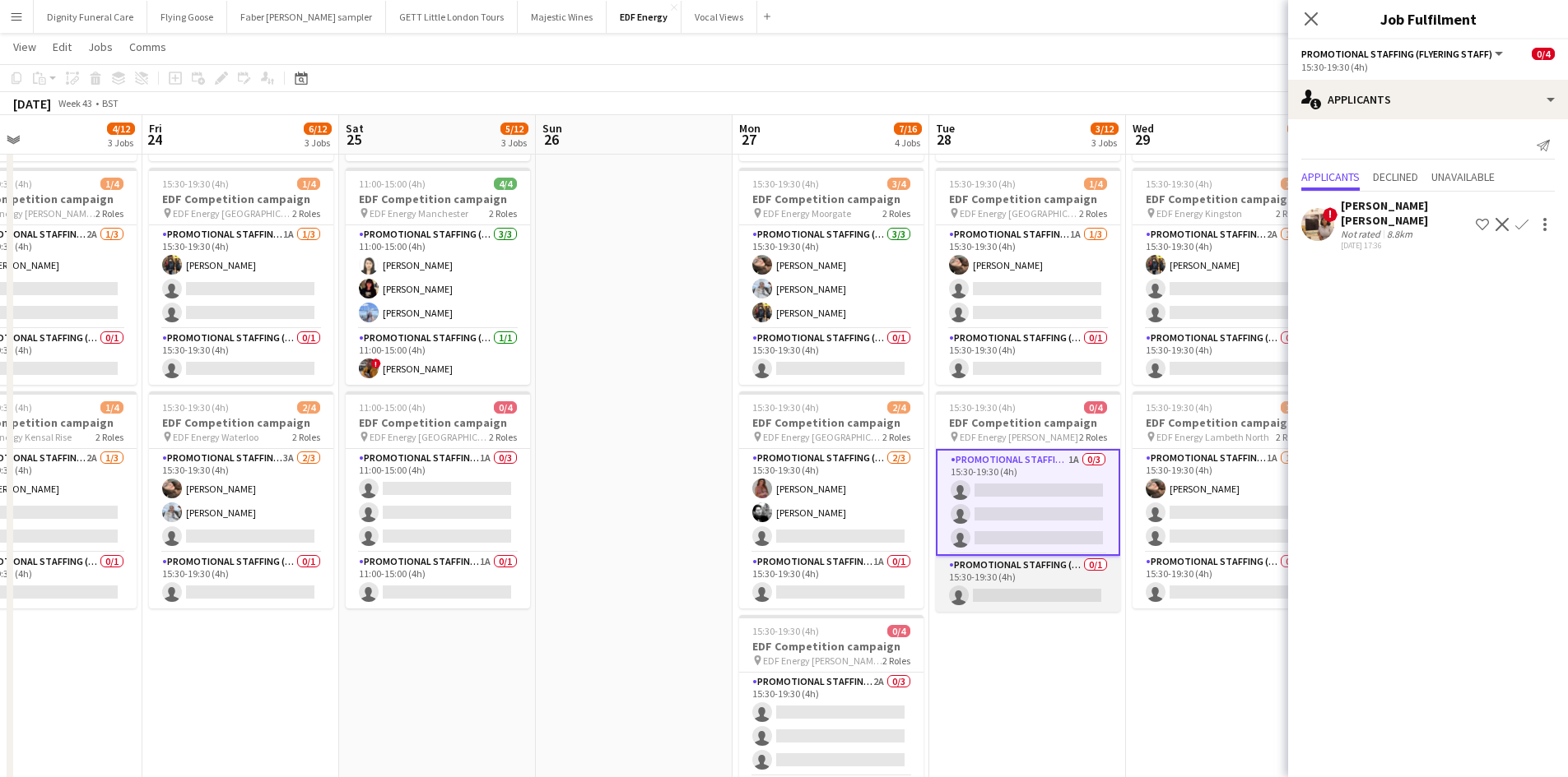
click at [1070, 596] on app-card-role "Promotional Staffing (Team Leader) 0/1 15:30-19:30 (4h) single-neutral-actions" at bounding box center [1027, 584] width 184 height 56
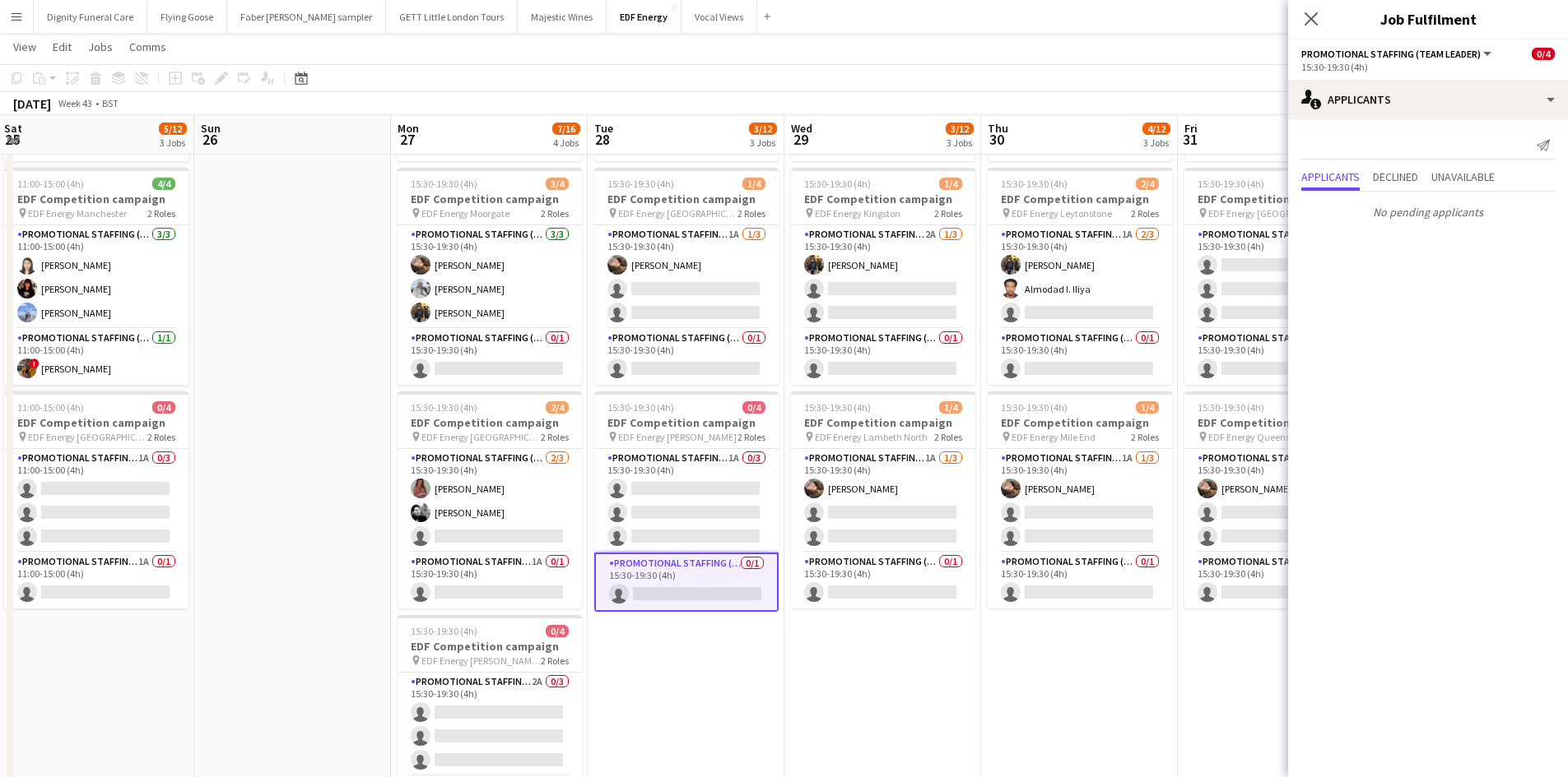
drag, startPoint x: 1152, startPoint y: 704, endPoint x: 815, endPoint y: 682, distance: 337.7
click at [815, 682] on app-calendar-viewport "Wed 22 6/12 3 Jobs Thu 23 4/12 3 Jobs Fri 24 6/12 3 Jobs Sat 25 5/12 3 Jobs Sun…" at bounding box center [784, 373] width 1568 height 1111
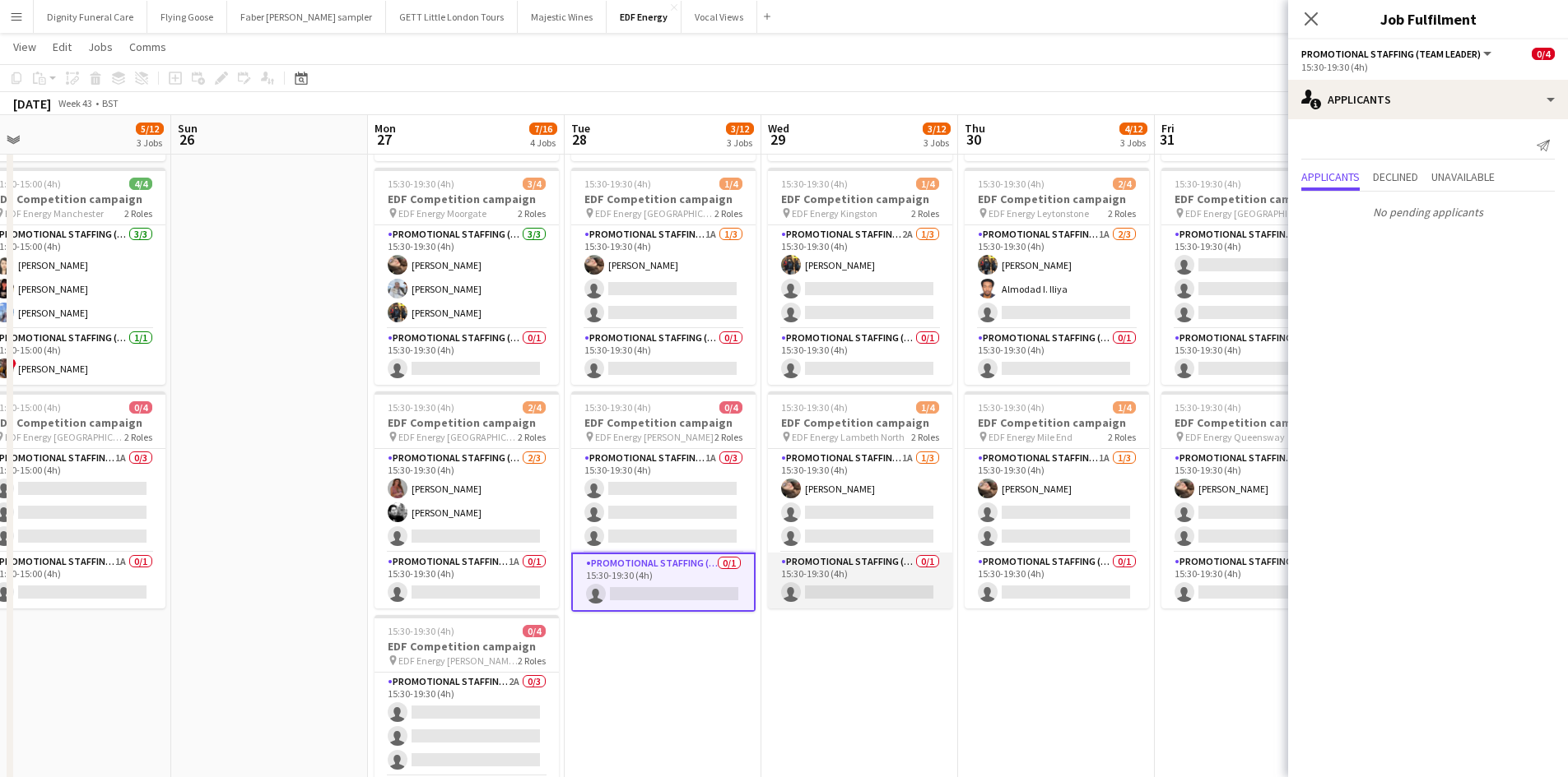
click at [906, 591] on app-card-role "Promotional Staffing (Team Leader) 0/1 15:30-19:30 (4h) single-neutral-actions" at bounding box center [860, 581] width 184 height 56
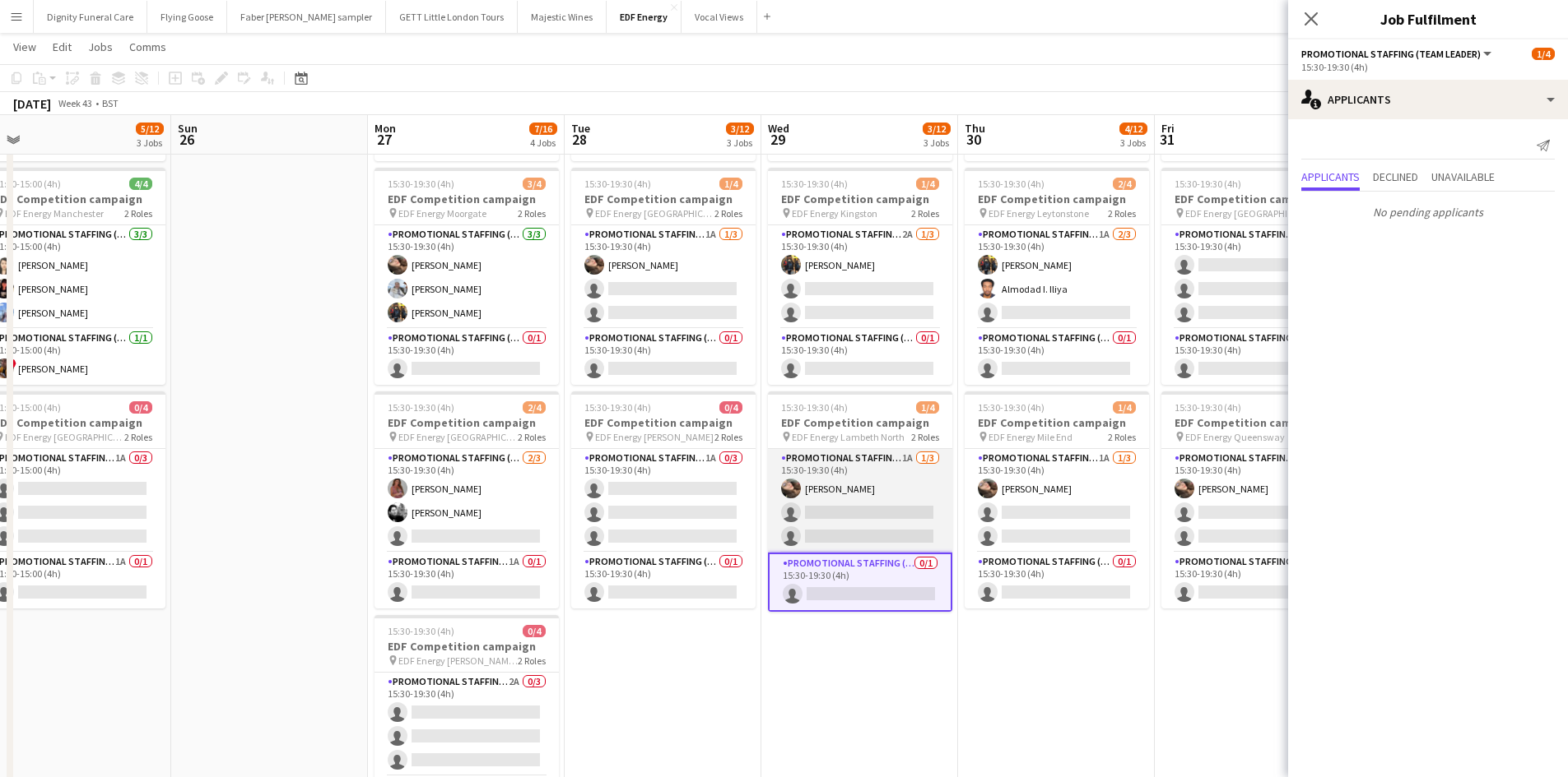
click at [870, 511] on app-card-role "Promotional Staffing (Flyering Staff) 1A 1/3 15:30-19:30 (4h) Anastasiia Melesh…" at bounding box center [860, 501] width 184 height 103
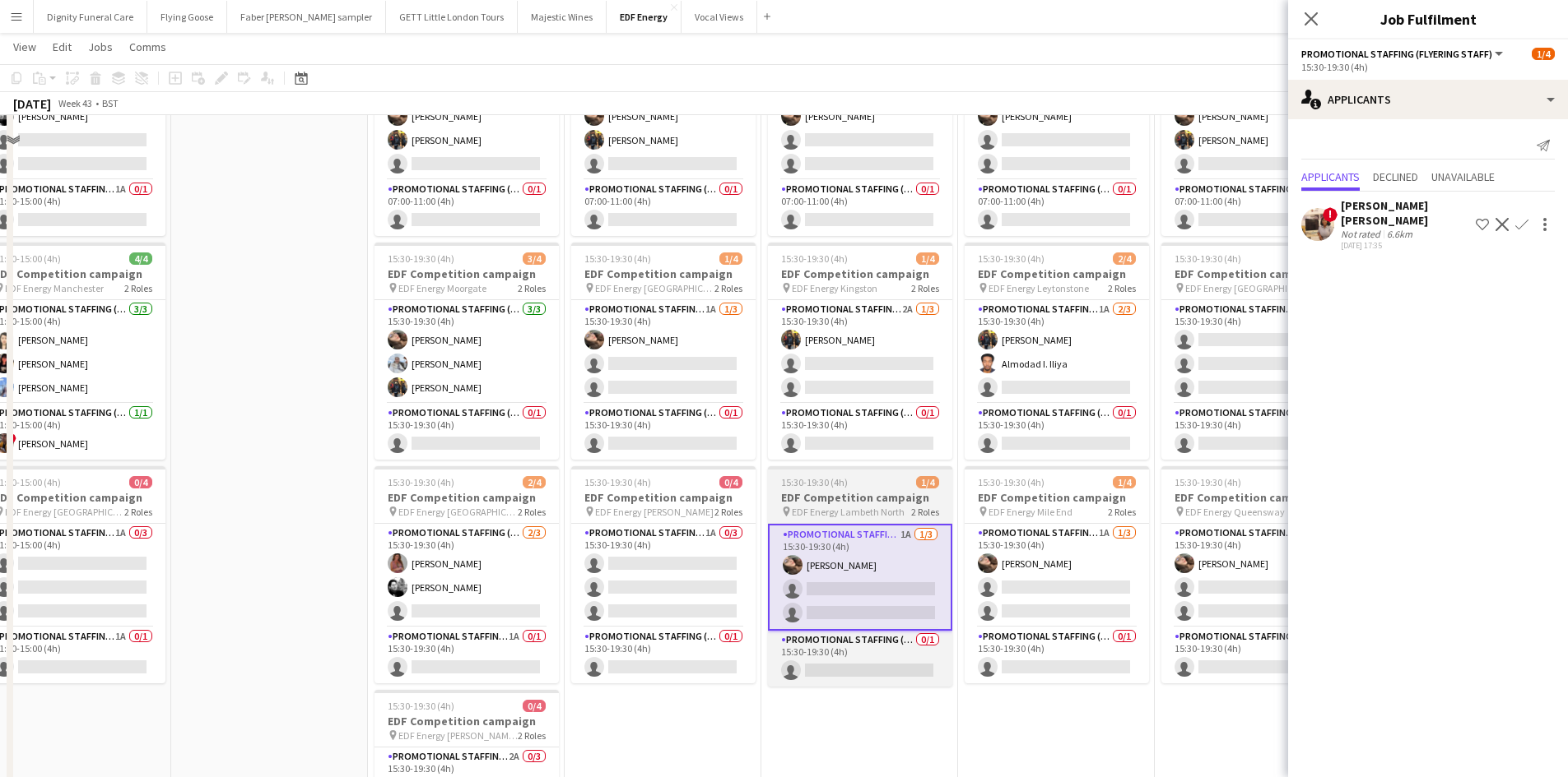
scroll to position [83, 0]
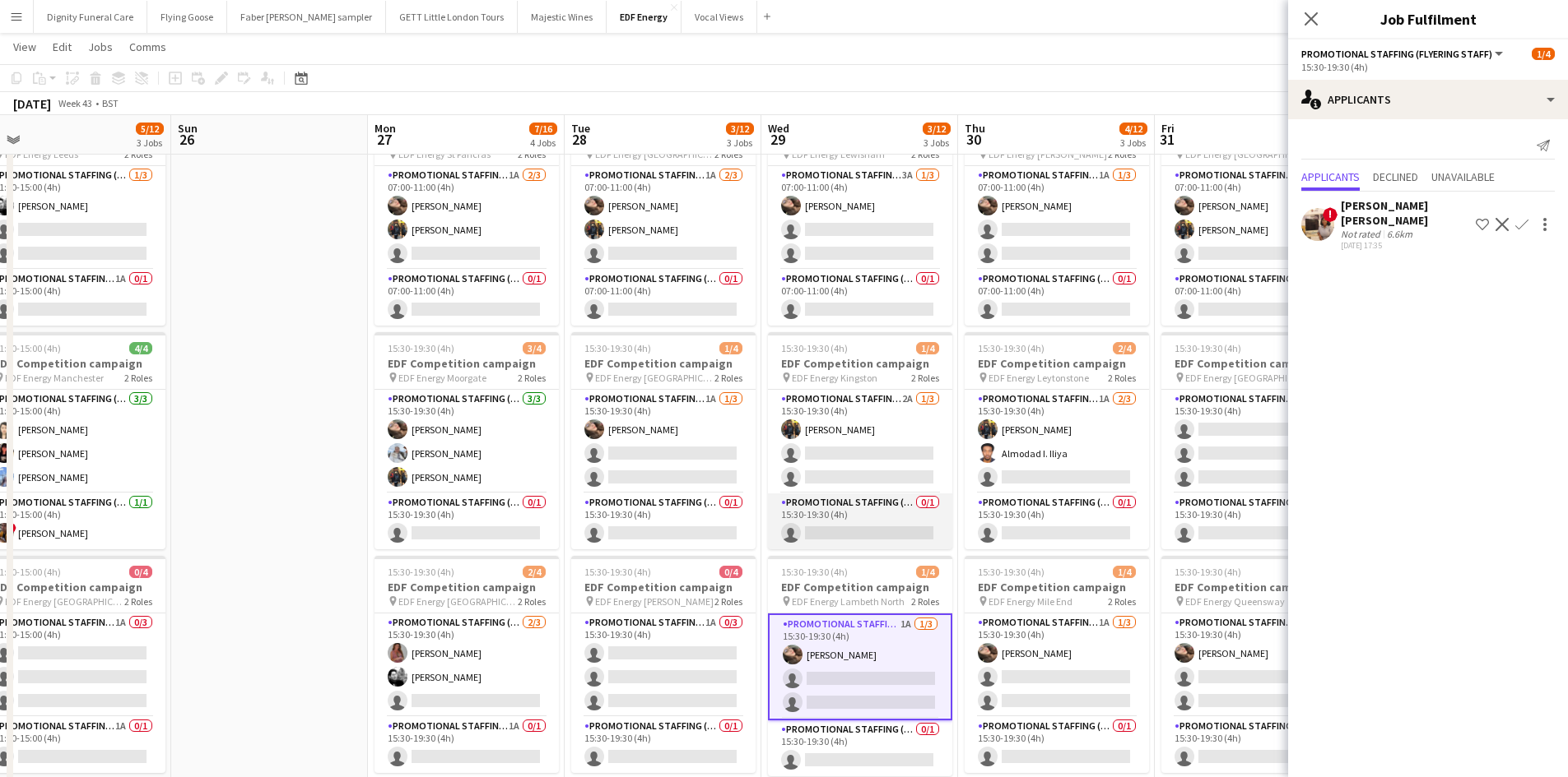
click at [881, 521] on app-card-role "Promotional Staffing (Team Leader) 0/1 15:30-19:30 (4h) single-neutral-actions" at bounding box center [860, 521] width 184 height 56
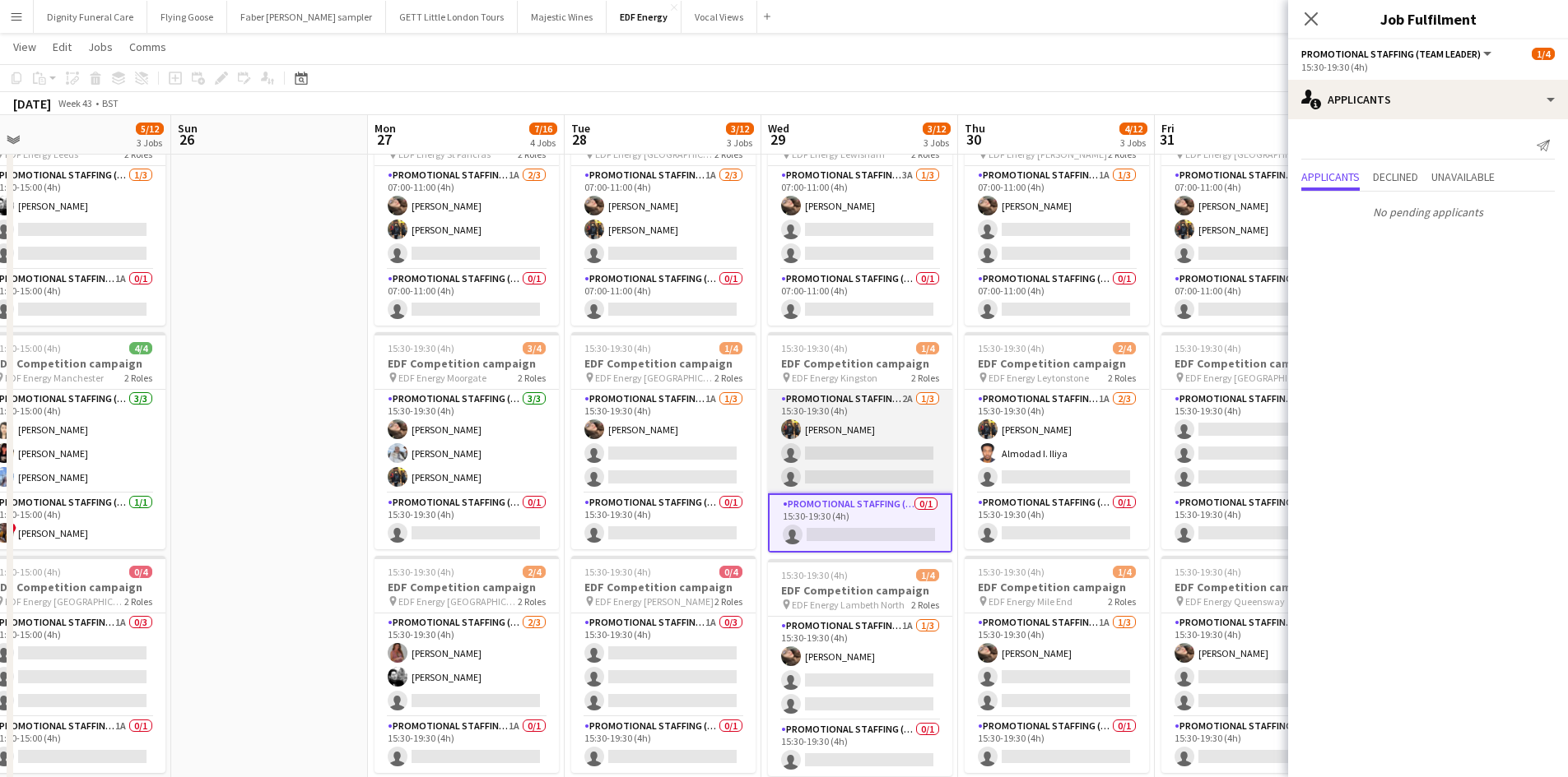
click at [848, 453] on app-card-role "Promotional Staffing (Flyering Staff) 2A 1/3 15:30-19:30 (4h) Martin Brady sing…" at bounding box center [860, 442] width 184 height 103
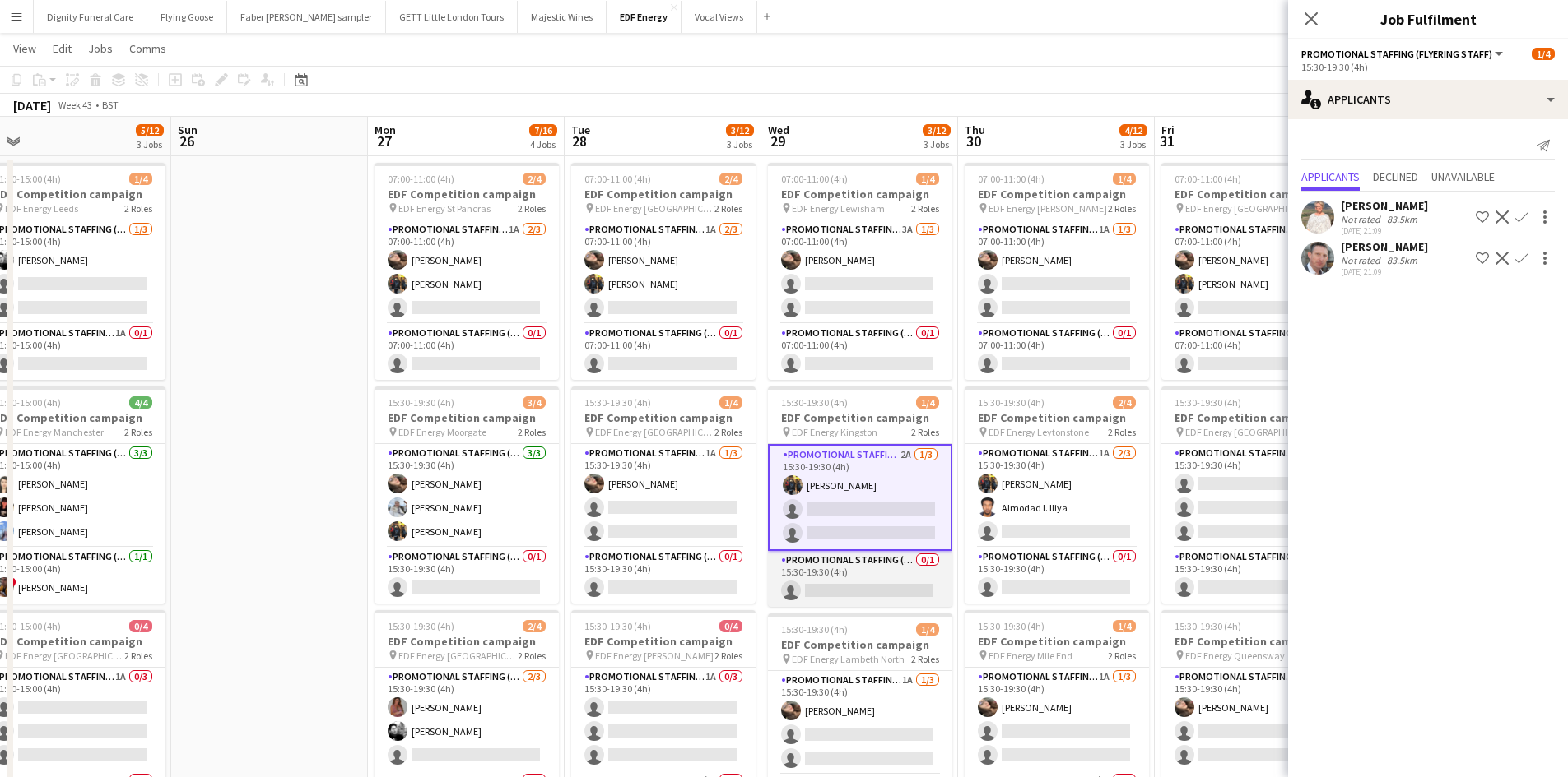
scroll to position [0, 0]
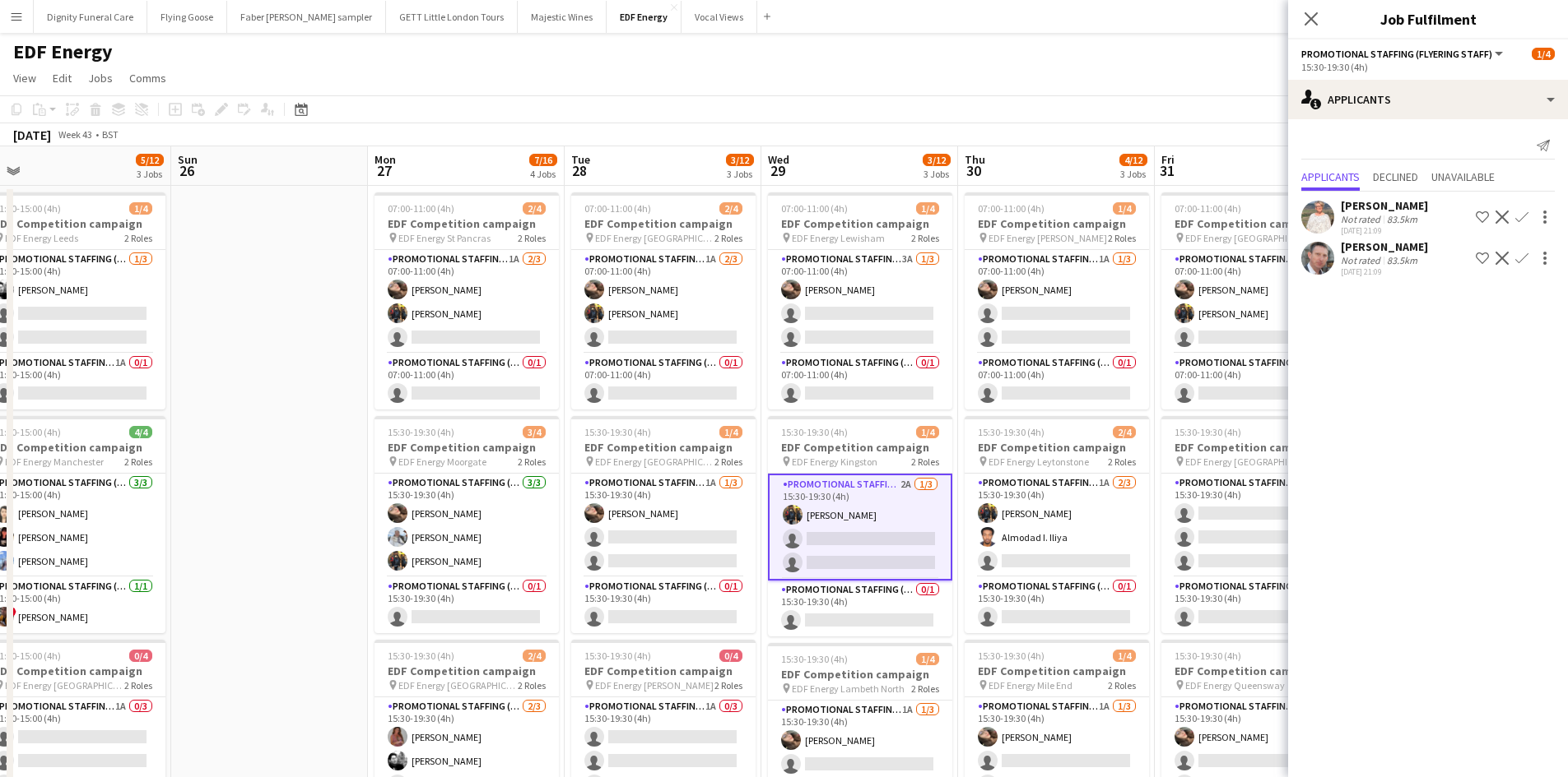
drag, startPoint x: 1522, startPoint y: 210, endPoint x: 1526, endPoint y: 232, distance: 22.4
click at [1523, 210] on button "Confirm" at bounding box center [1521, 217] width 20 height 20
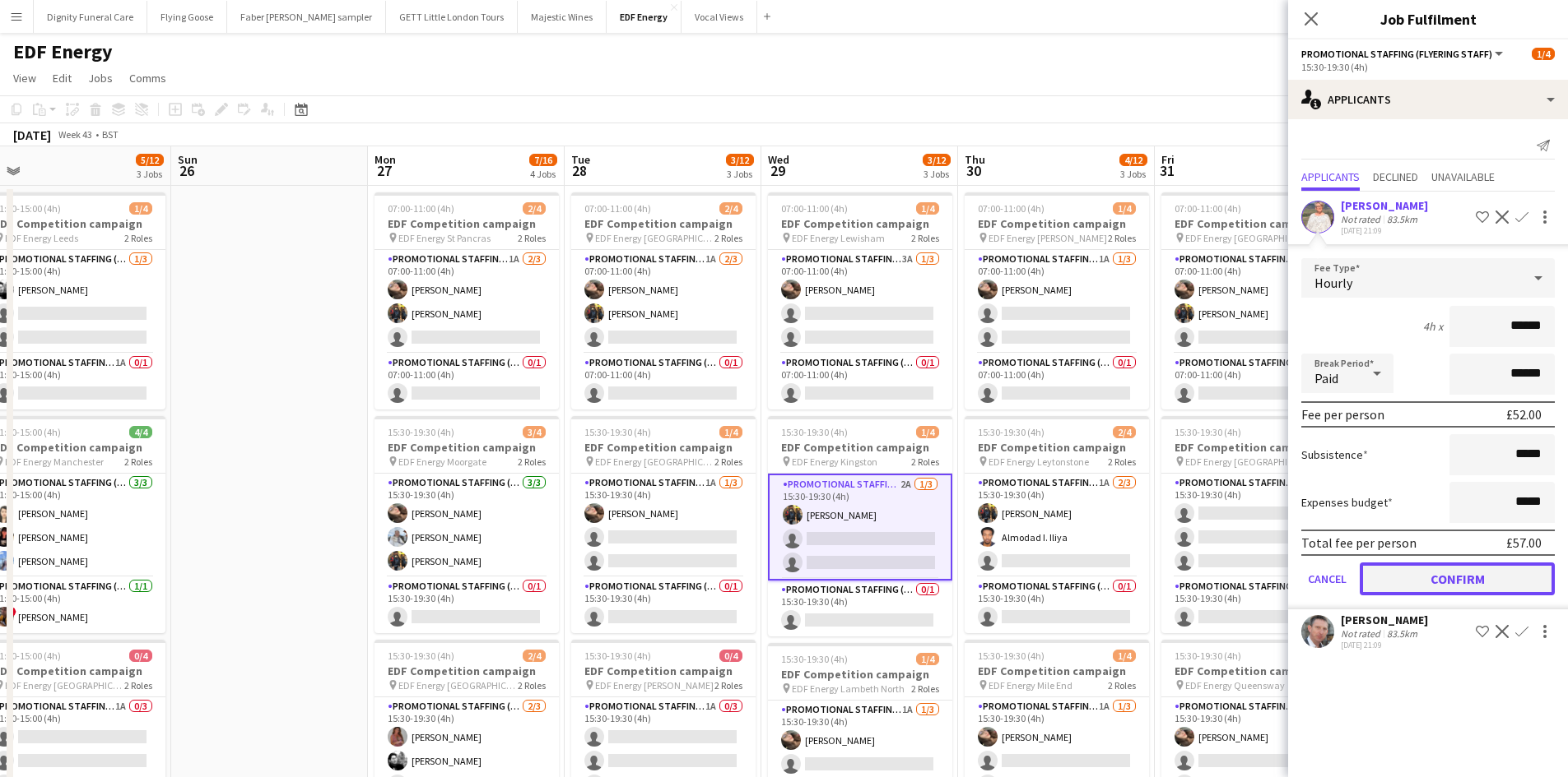
click at [1482, 573] on button "Confirm" at bounding box center [1456, 579] width 195 height 33
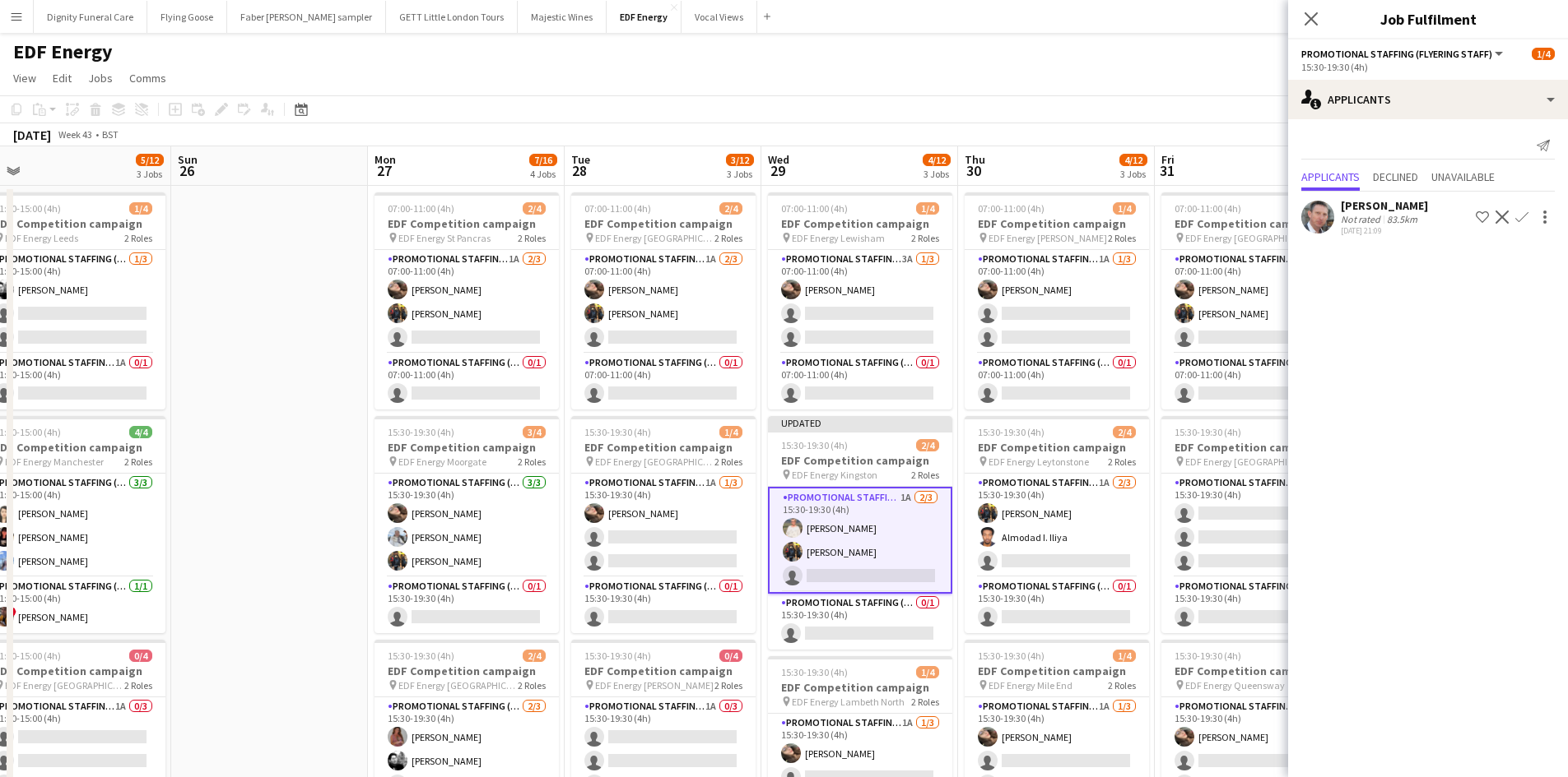
click at [1519, 212] on app-icon "Confirm" at bounding box center [1521, 217] width 13 height 13
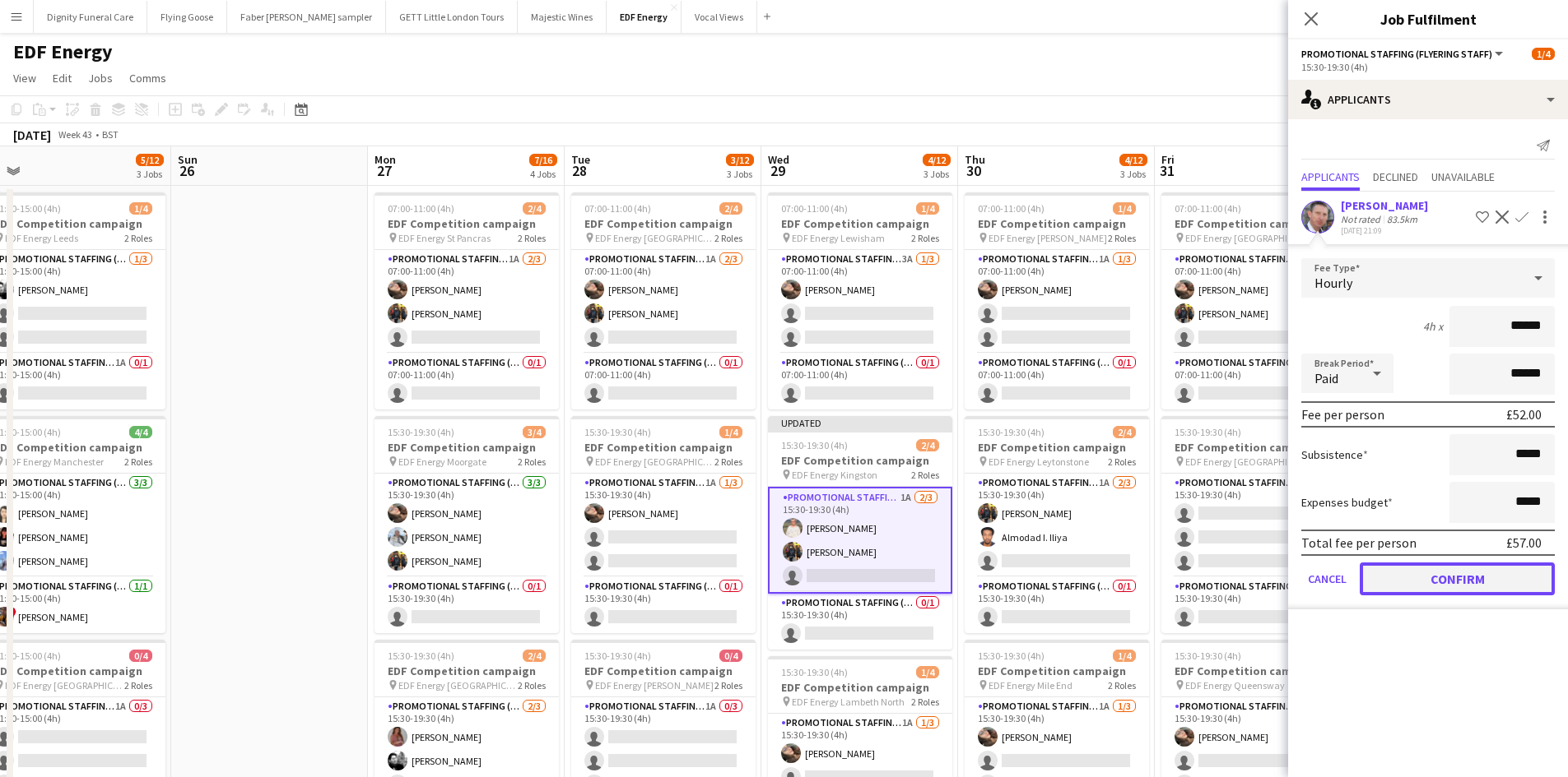
click at [1450, 579] on button "Confirm" at bounding box center [1456, 579] width 195 height 33
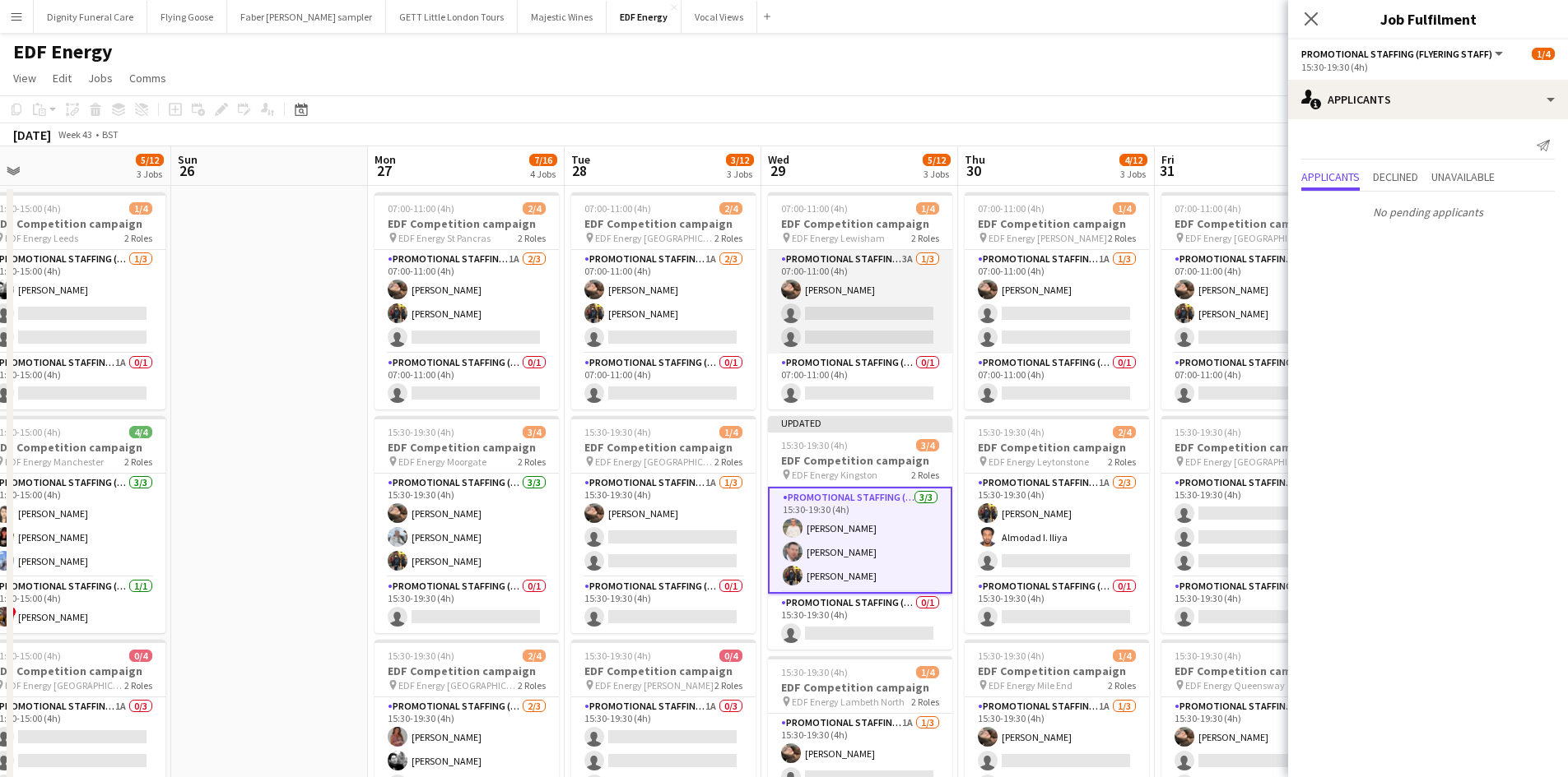
click at [874, 309] on app-card-role "Promotional Staffing (Flyering Staff) 3A 1/3 07:00-11:00 (4h) Anastasiia Melesh…" at bounding box center [860, 302] width 184 height 103
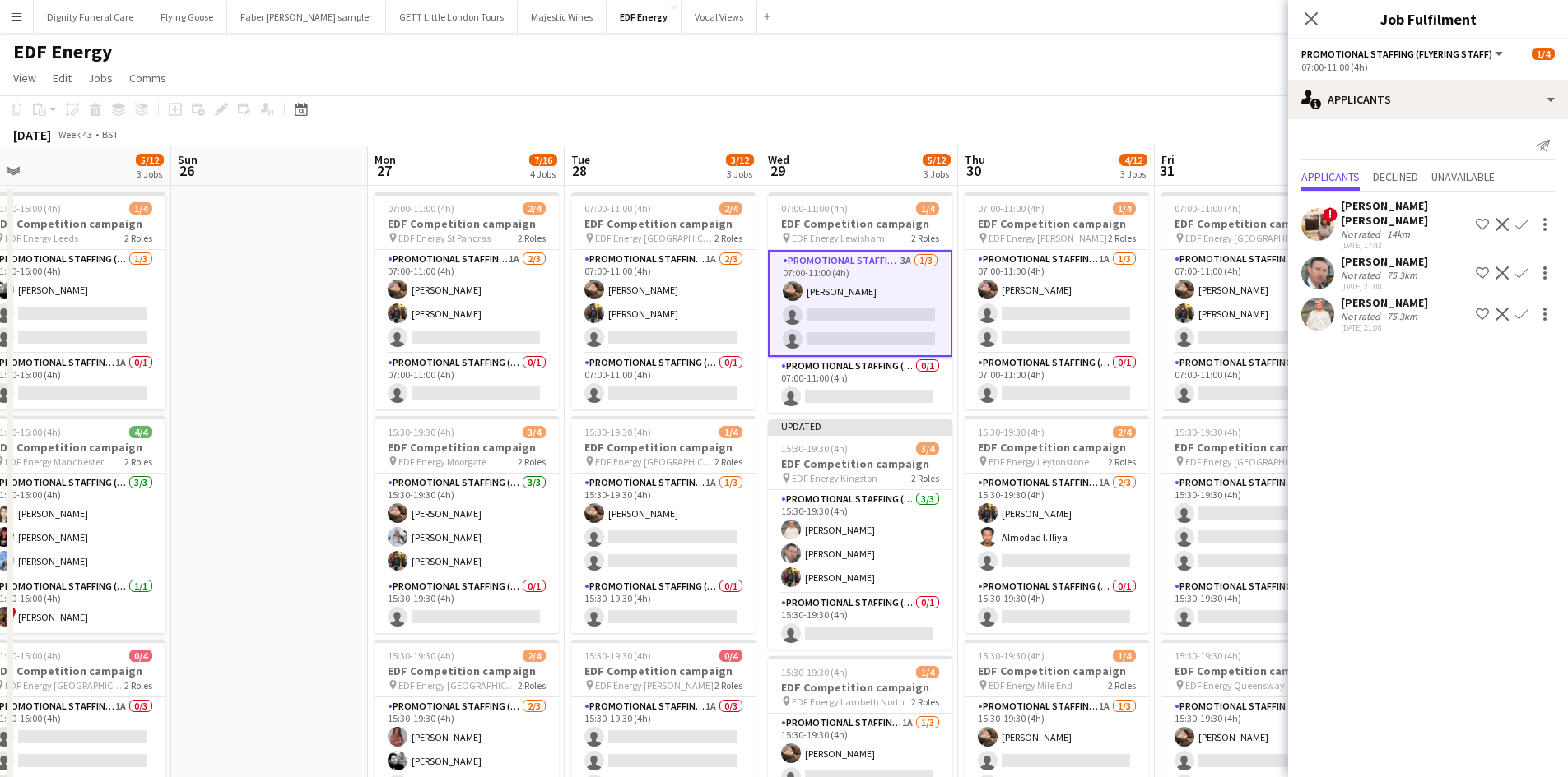
click at [1525, 267] on app-icon "Confirm" at bounding box center [1521, 273] width 13 height 13
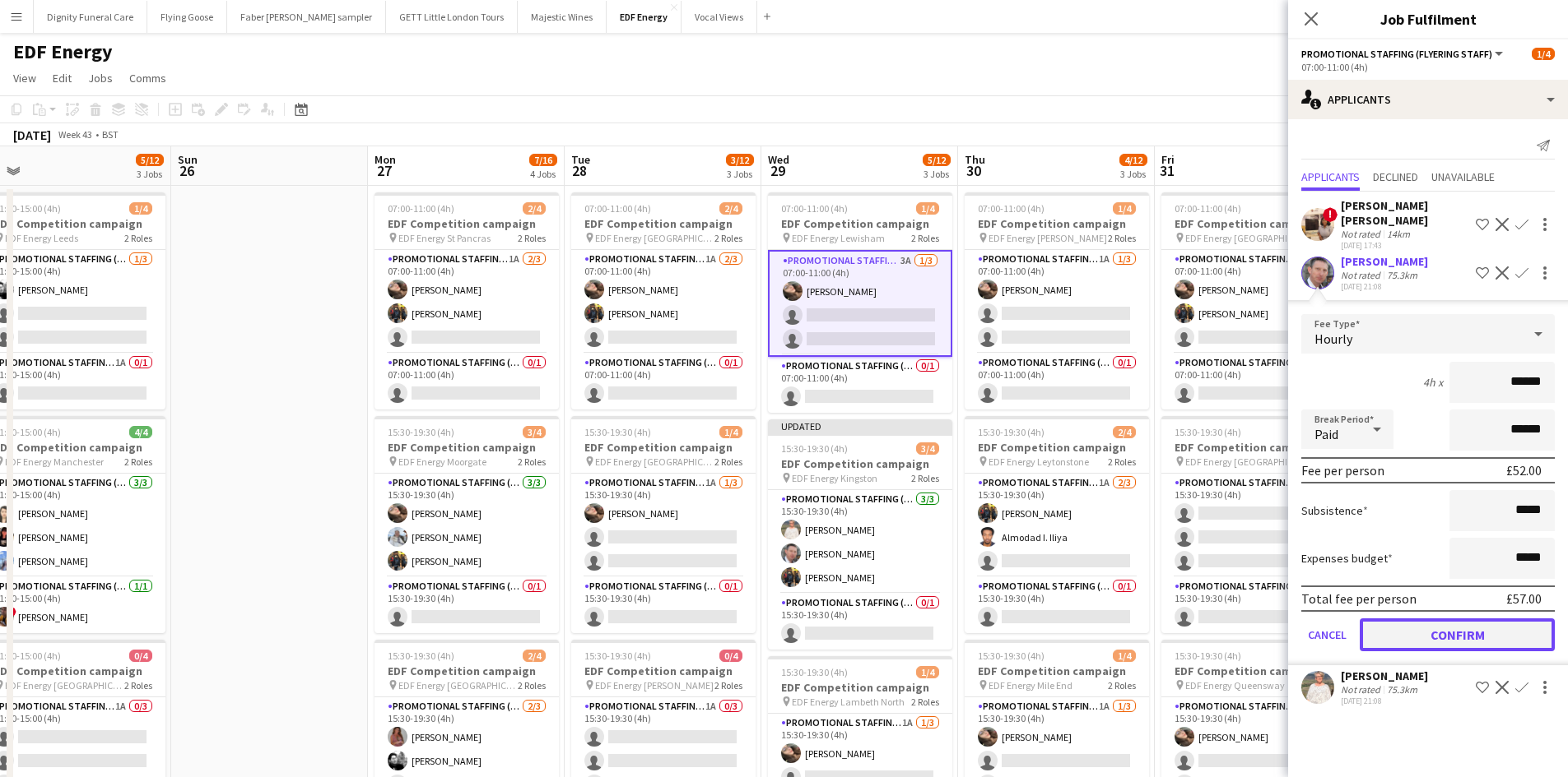
click at [1470, 618] on button "Confirm" at bounding box center [1456, 634] width 195 height 33
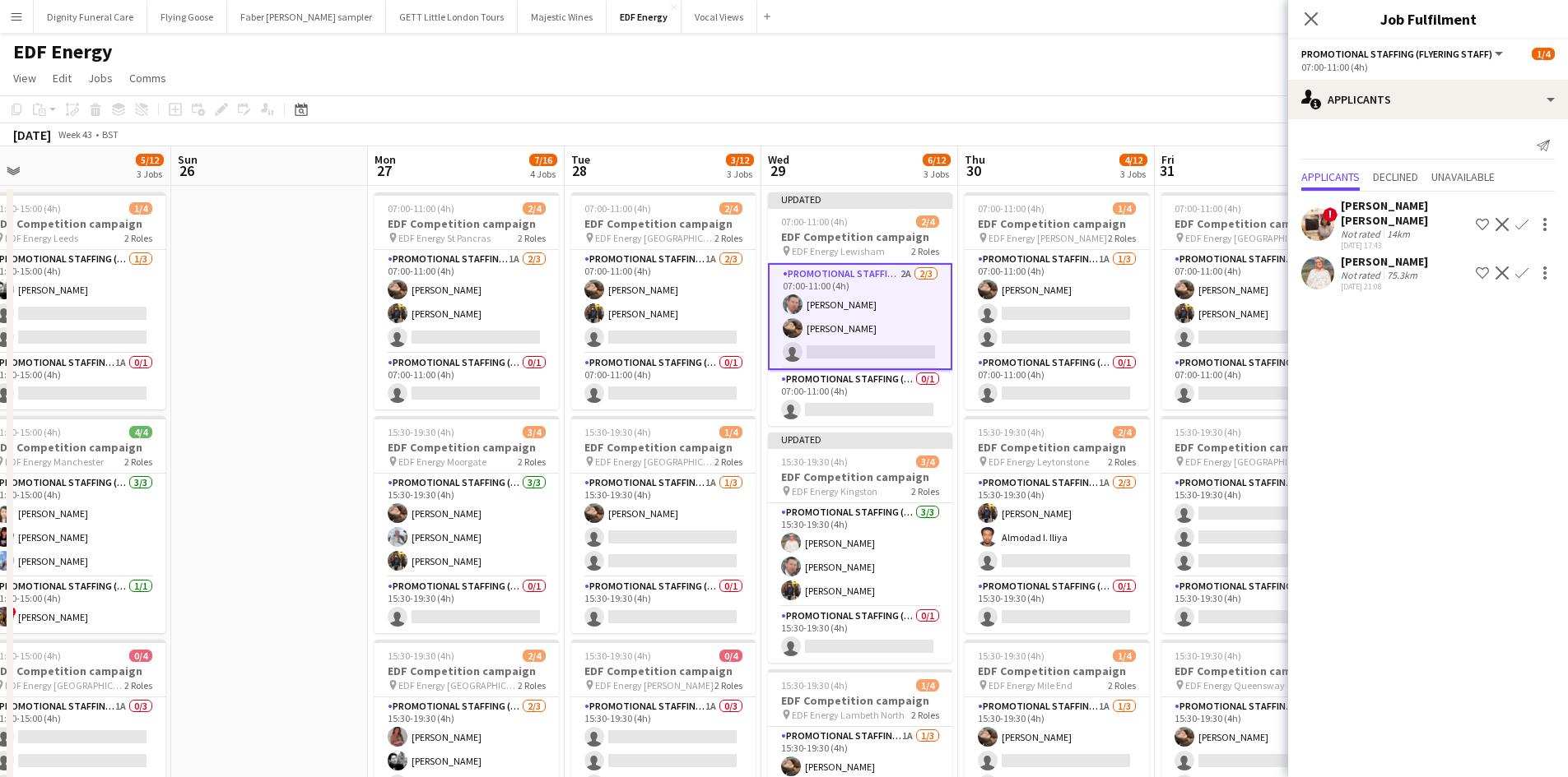
click at [1523, 267] on app-icon "Confirm" at bounding box center [1521, 273] width 13 height 13
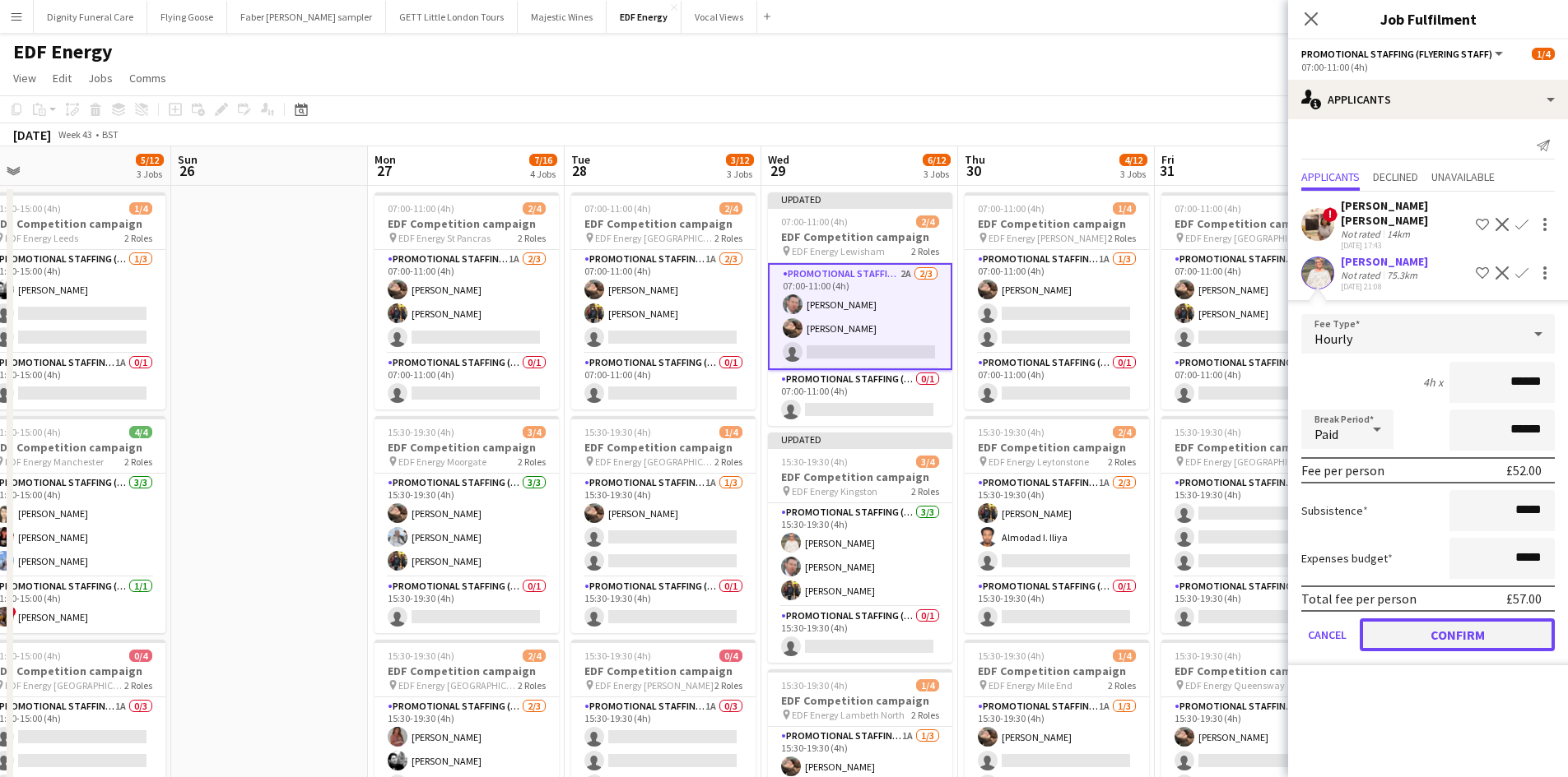
click at [1449, 618] on button "Confirm" at bounding box center [1456, 634] width 195 height 33
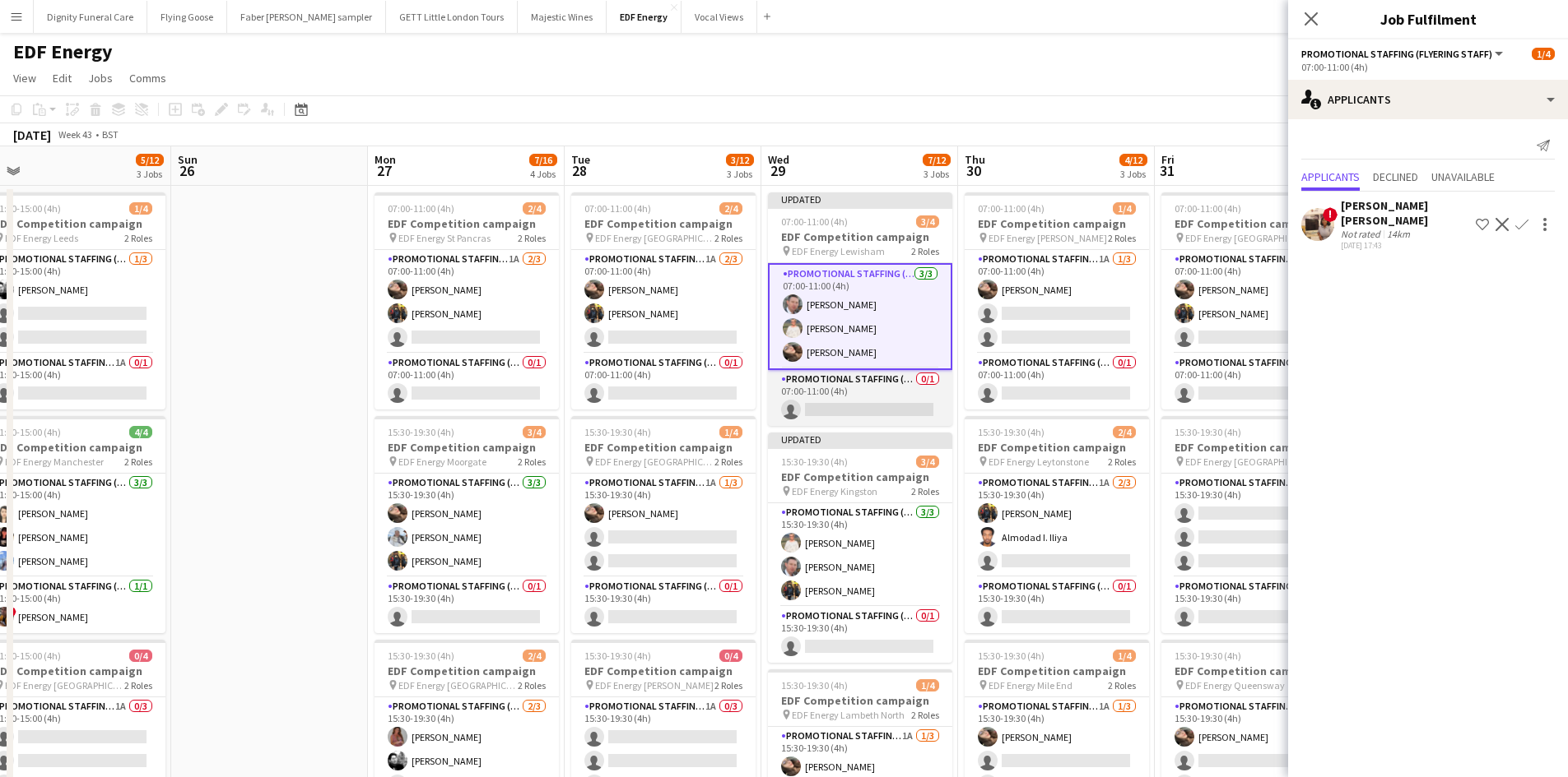
click at [883, 400] on app-card-role "Promotional Staffing (Team Leader) 0/1 07:00-11:00 (4h) single-neutral-actions" at bounding box center [860, 398] width 184 height 56
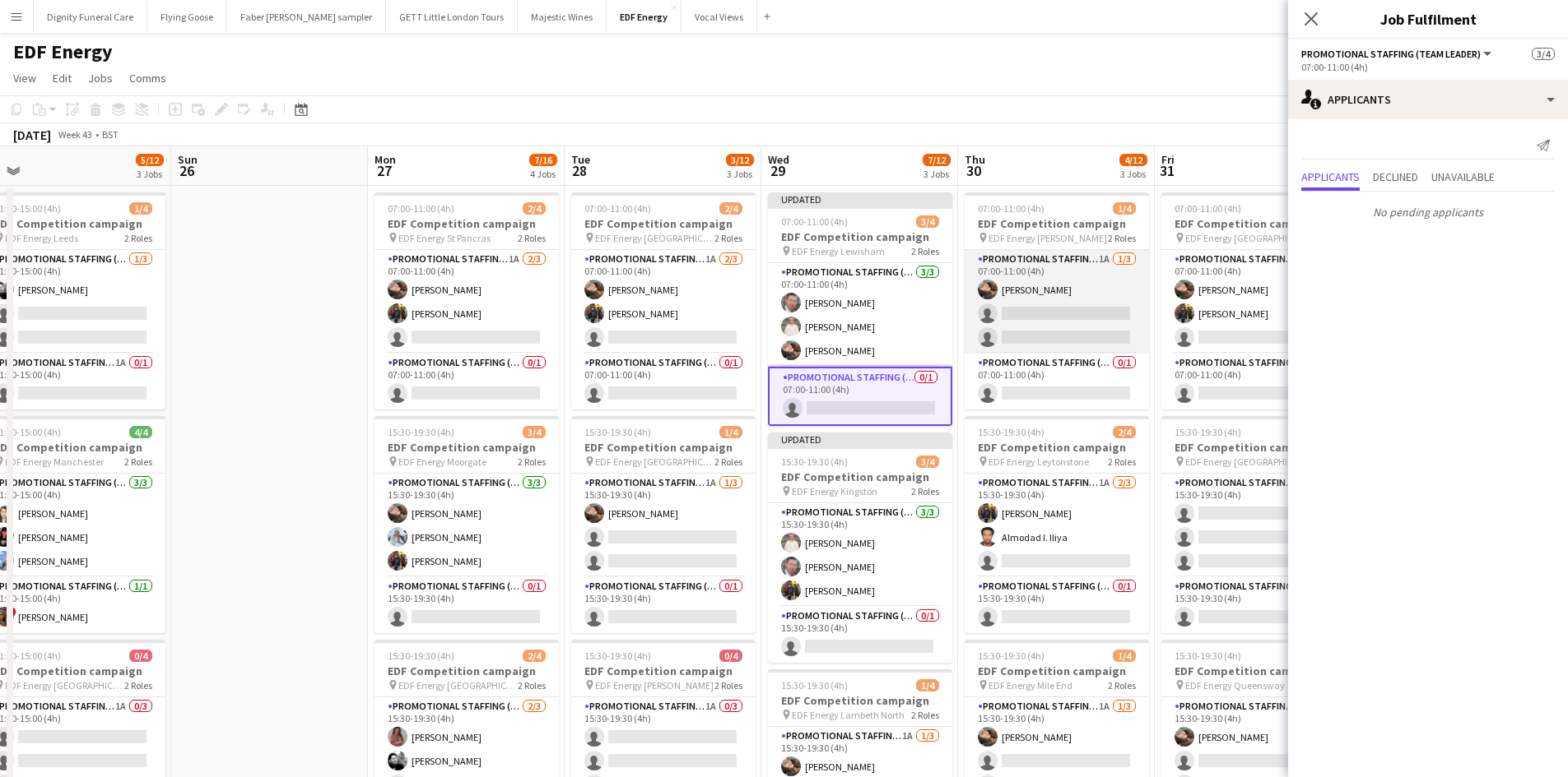
click at [1090, 314] on app-card-role "Promotional Staffing (Flyering Staff) 1A 1/3 07:00-11:00 (4h) Anastasiia Melesh…" at bounding box center [1057, 302] width 184 height 103
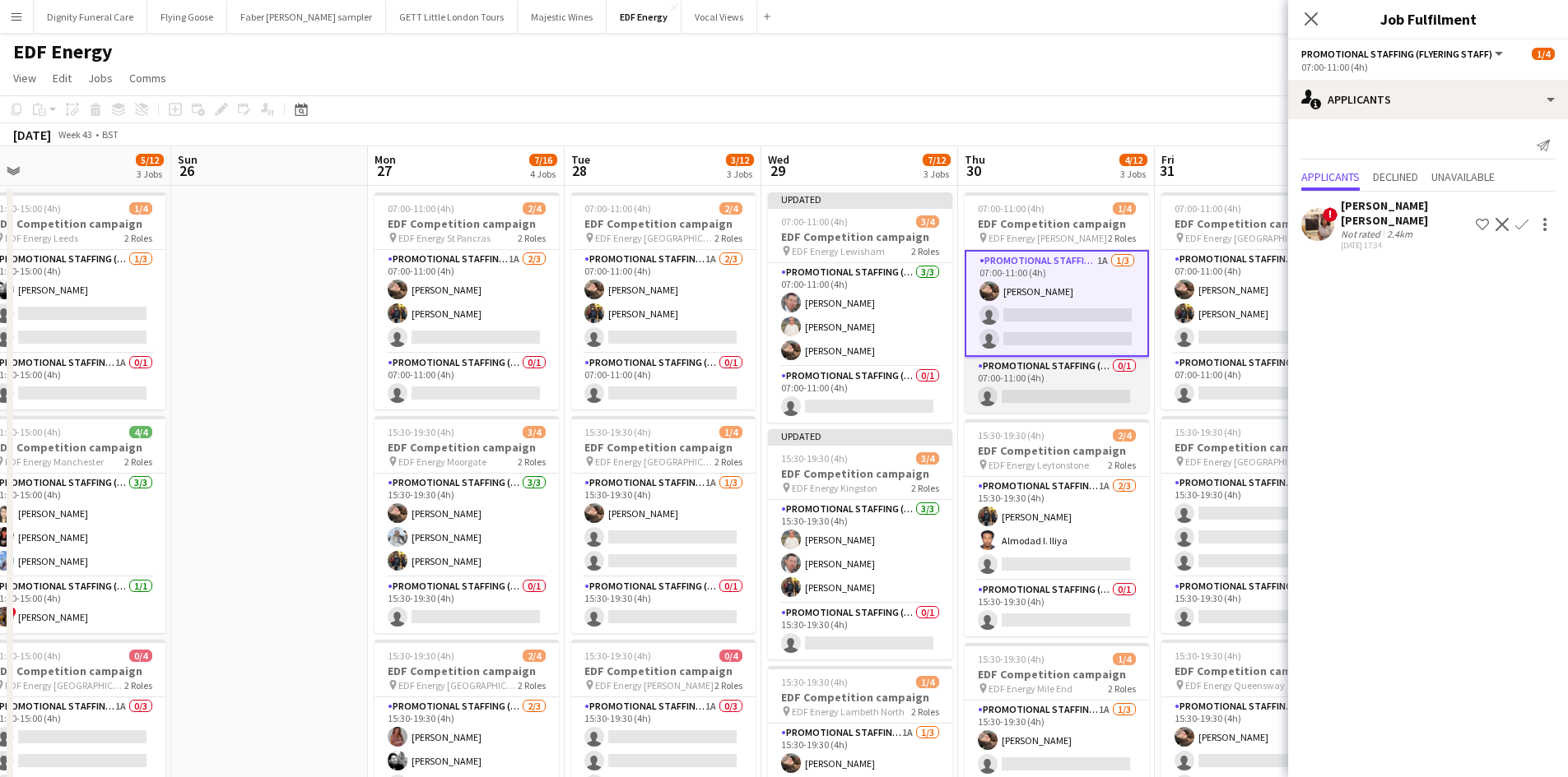
click at [1078, 393] on app-card-role "Promotional Staffing (Team Leader) 0/1 07:00-11:00 (4h) single-neutral-actions" at bounding box center [1057, 385] width 184 height 56
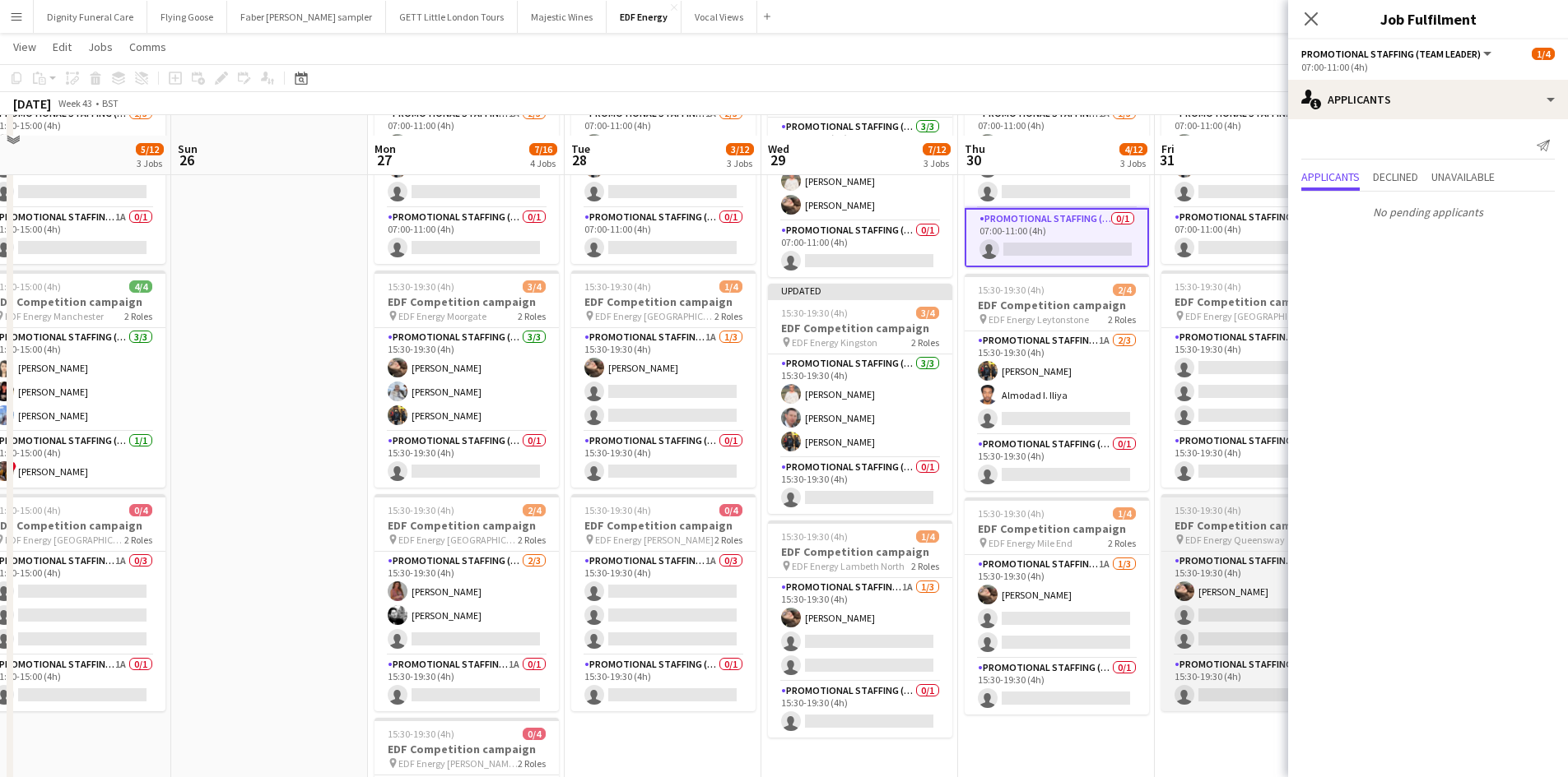
scroll to position [164, 0]
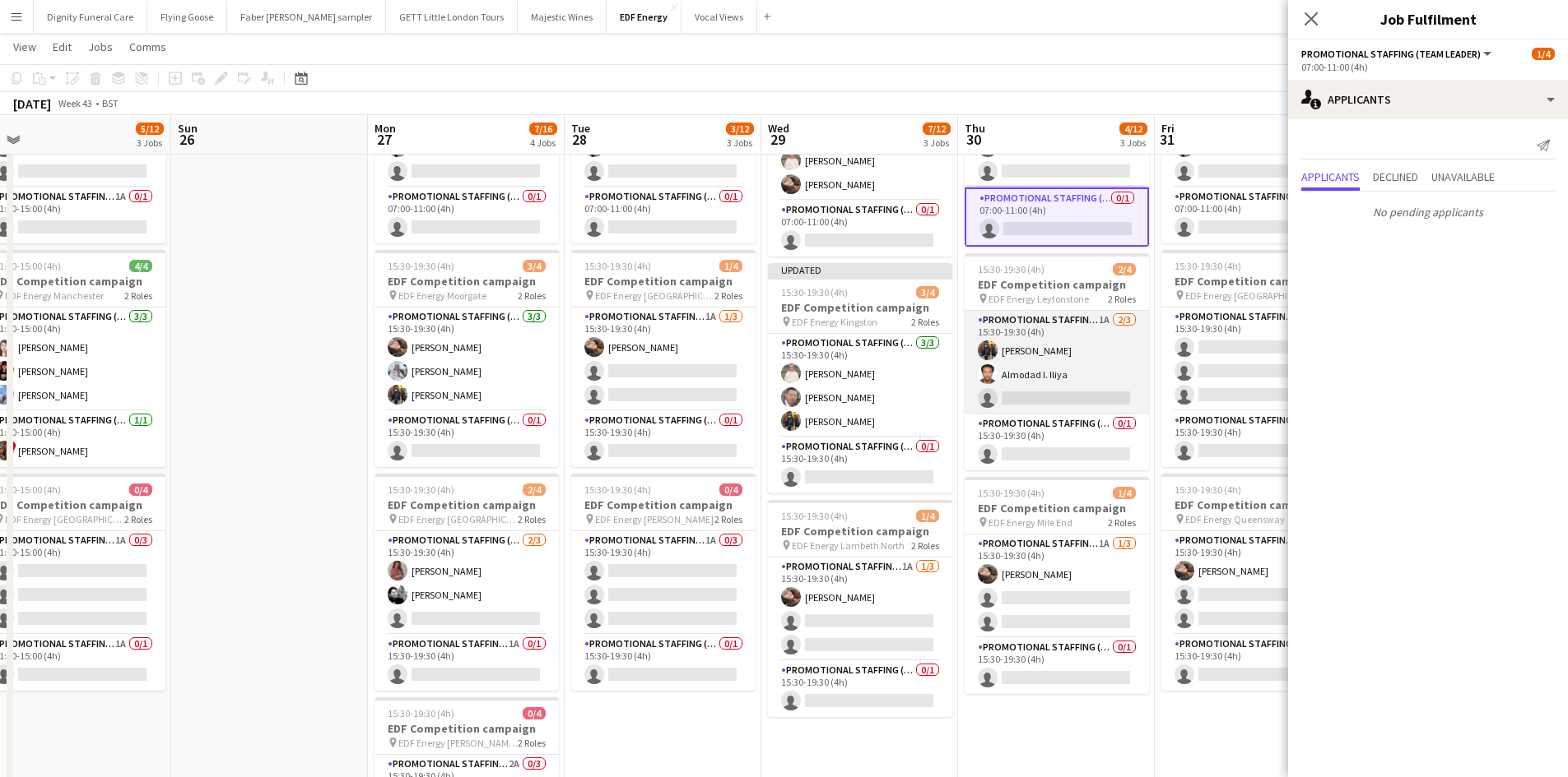
click at [1065, 396] on app-card-role "Promotional Staffing (Flyering Staff) 1A 2/3 15:30-19:30 (4h) Martin Brady Almo…" at bounding box center [1057, 363] width 184 height 103
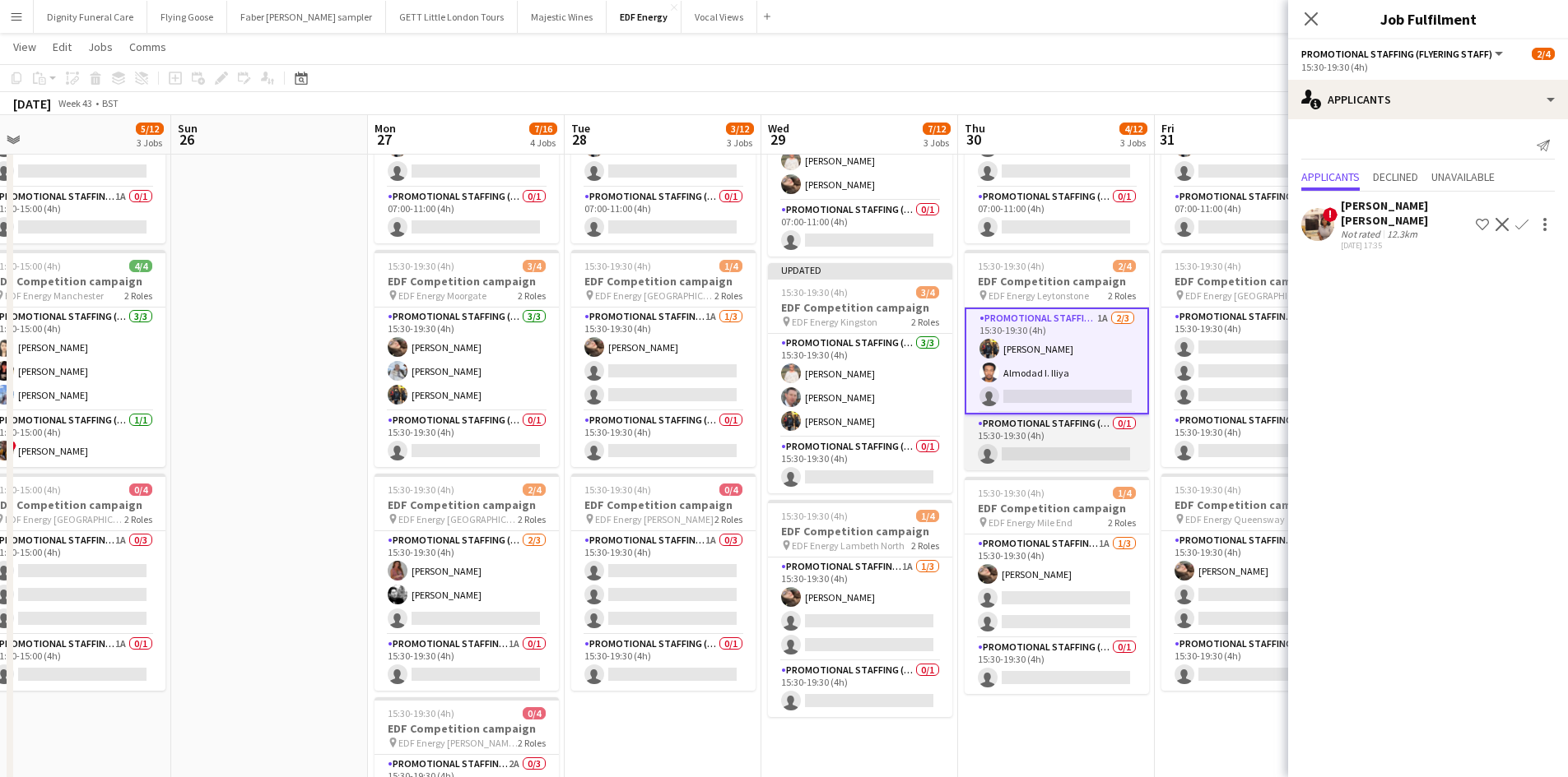
click at [1061, 457] on app-card-role "Promotional Staffing (Team Leader) 0/1 15:30-19:30 (4h) single-neutral-actions" at bounding box center [1057, 443] width 184 height 56
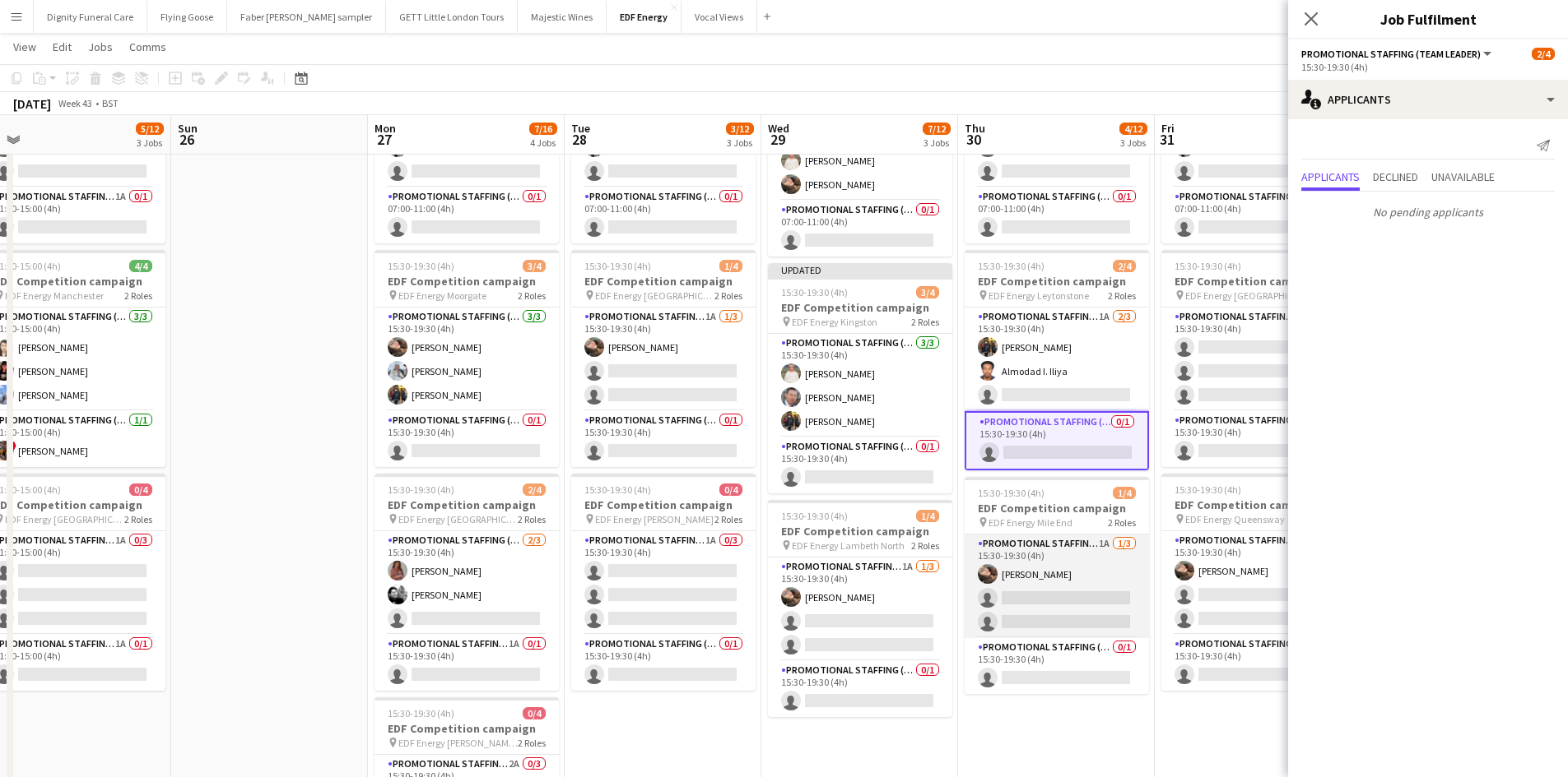
click at [1081, 602] on app-card-role "Promotional Staffing (Flyering Staff) 1A 1/3 15:30-19:30 (4h) Anastasiia Melesh…" at bounding box center [1057, 586] width 184 height 103
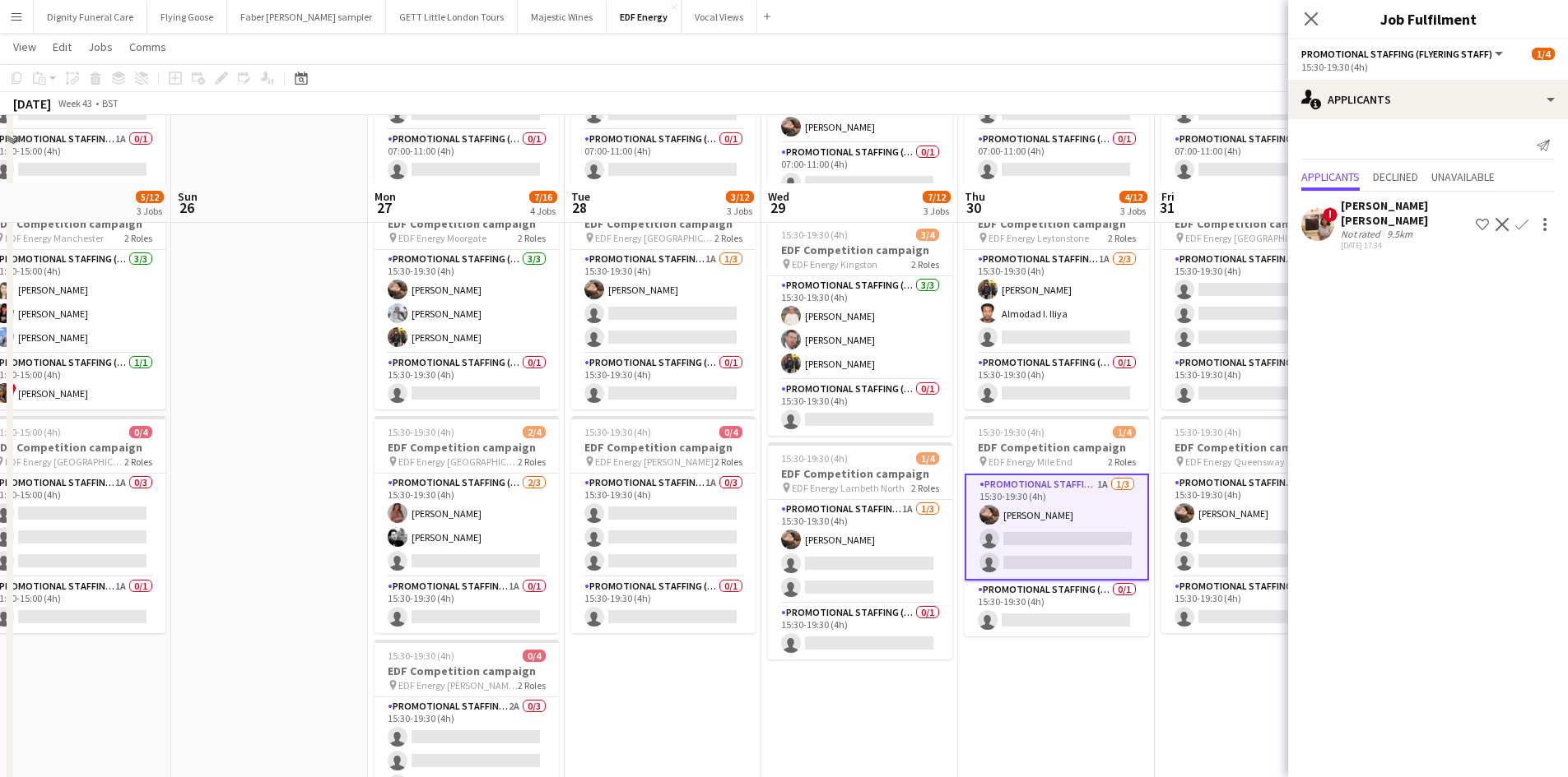
scroll to position [329, 0]
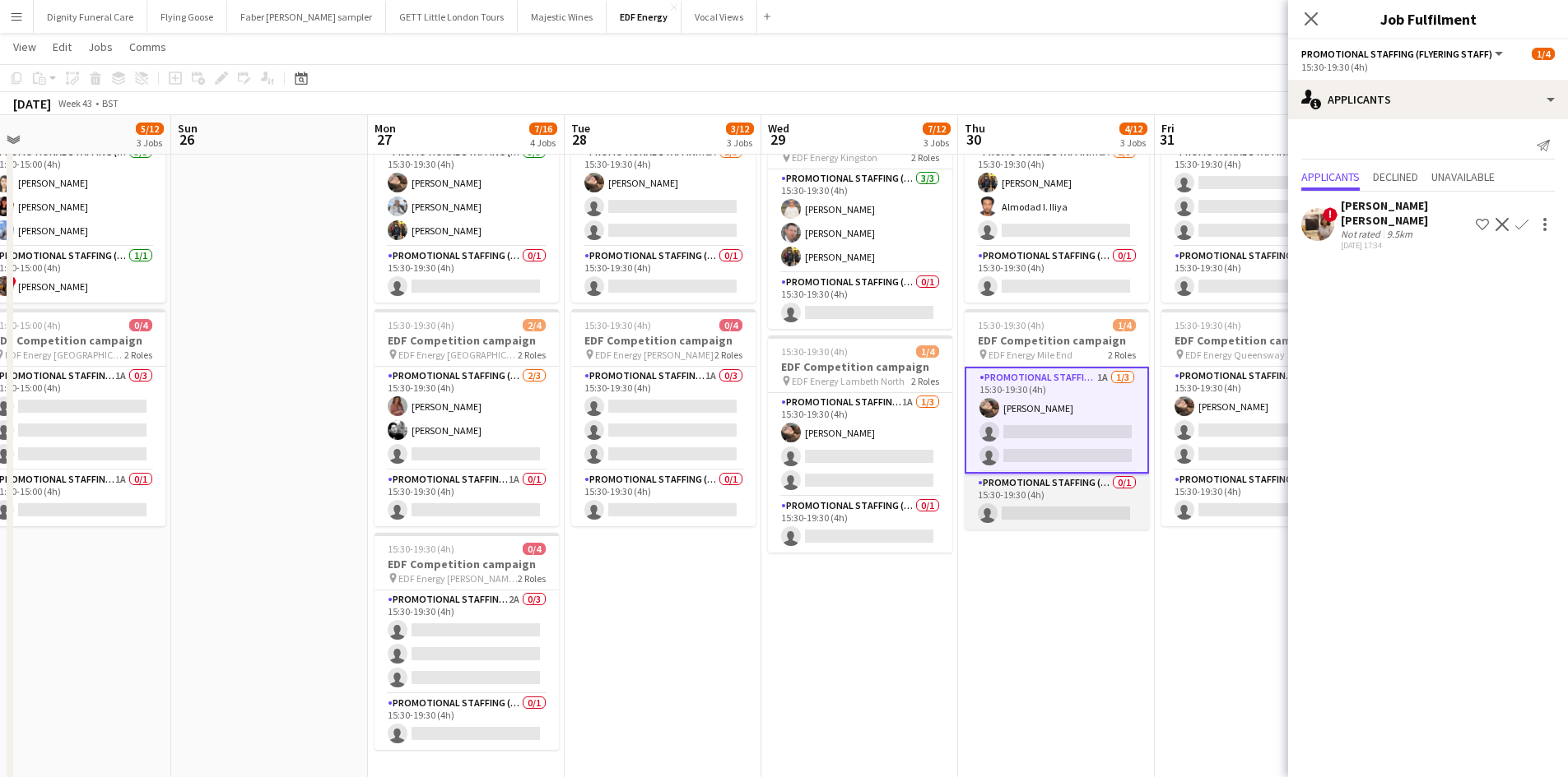
click at [1073, 511] on app-card-role "Promotional Staffing (Team Leader) 0/1 15:30-19:30 (4h) single-neutral-actions" at bounding box center [1057, 502] width 184 height 56
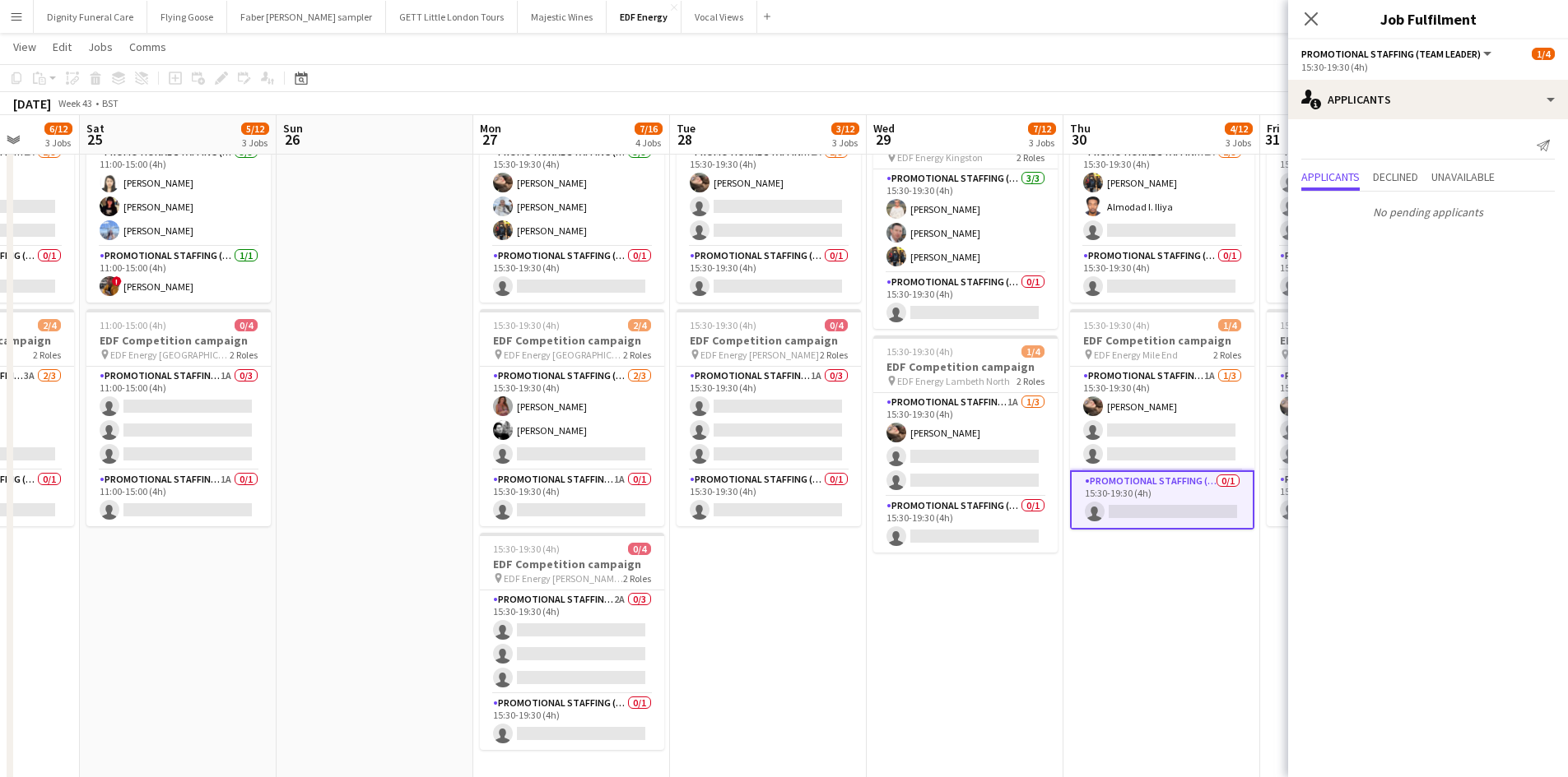
drag, startPoint x: 1110, startPoint y: 585, endPoint x: 842, endPoint y: 562, distance: 269.0
click at [842, 562] on app-calendar-viewport "Wed 22 6/12 3 Jobs Thu 23 4/12 3 Jobs Fri 24 6/12 3 Jobs Sat 25 5/12 3 Jobs Sun…" at bounding box center [784, 290] width 1568 height 1111
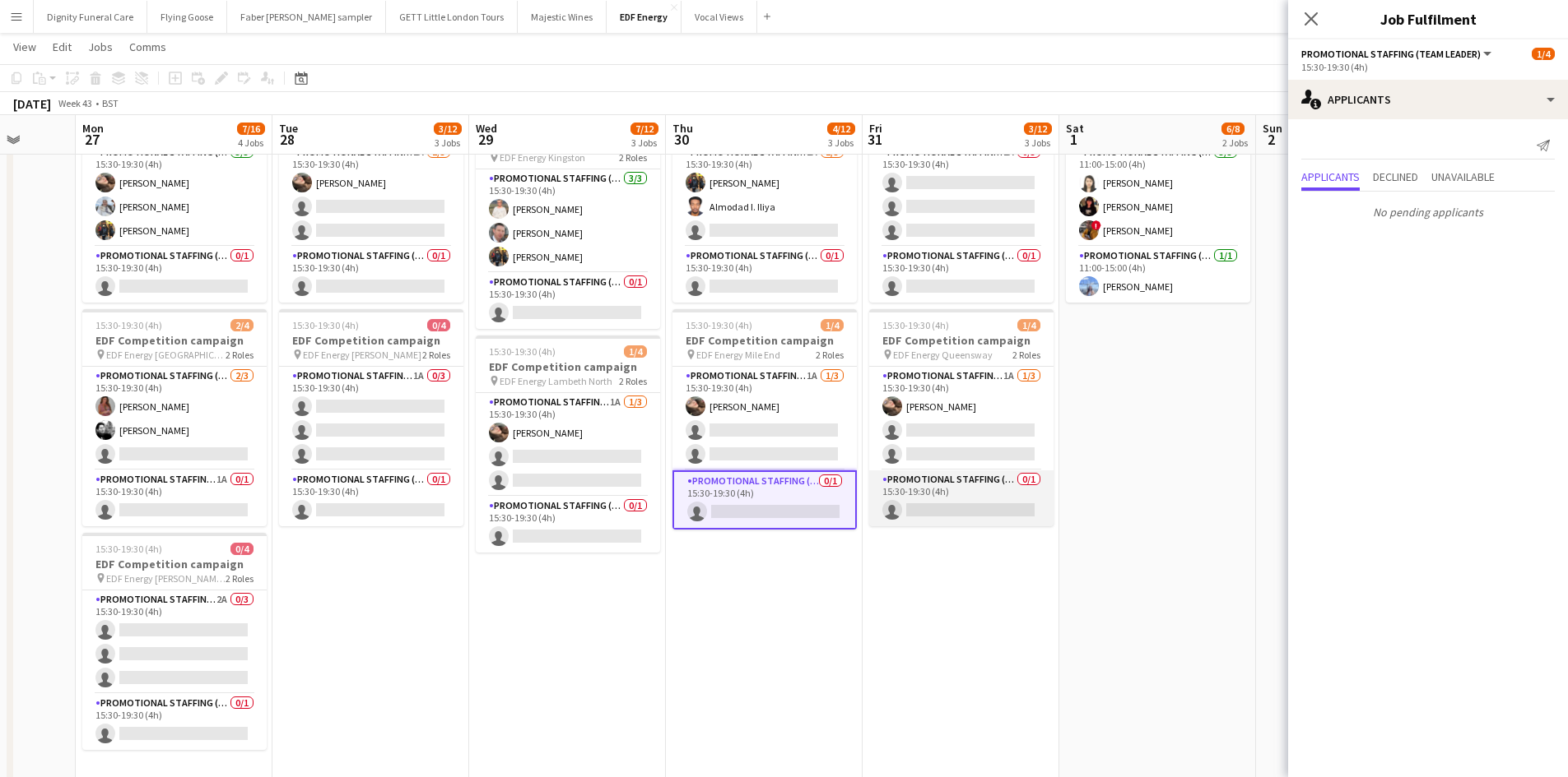
click at [980, 505] on app-card-role "Promotional Staffing (Team Leader) 0/1 15:30-19:30 (4h) single-neutral-actions" at bounding box center [961, 499] width 184 height 56
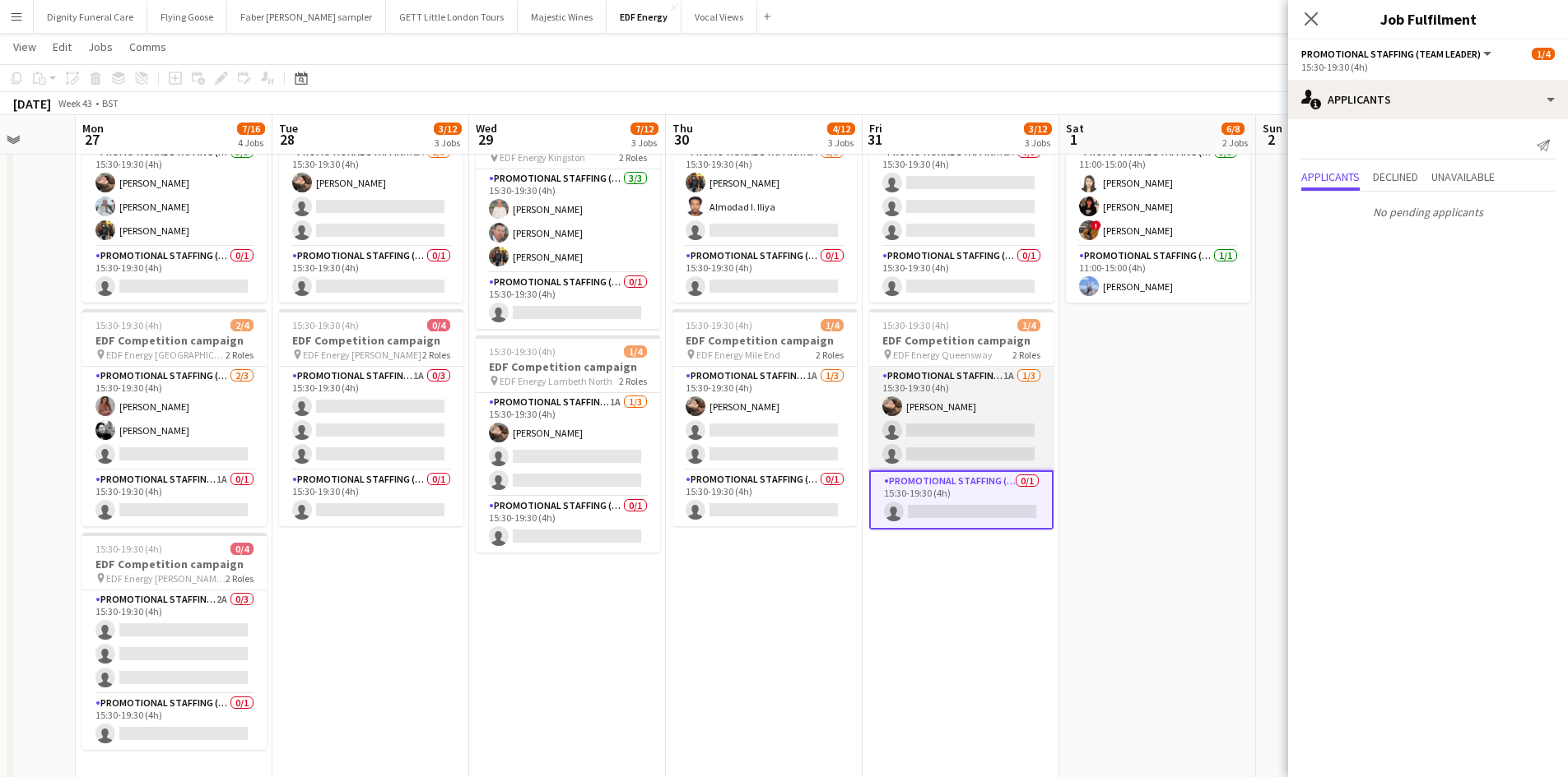
click at [986, 430] on app-card-role "Promotional Staffing (Flyering Staff) 1A 1/3 15:30-19:30 (4h) Anastasiia Melesh…" at bounding box center [961, 418] width 184 height 103
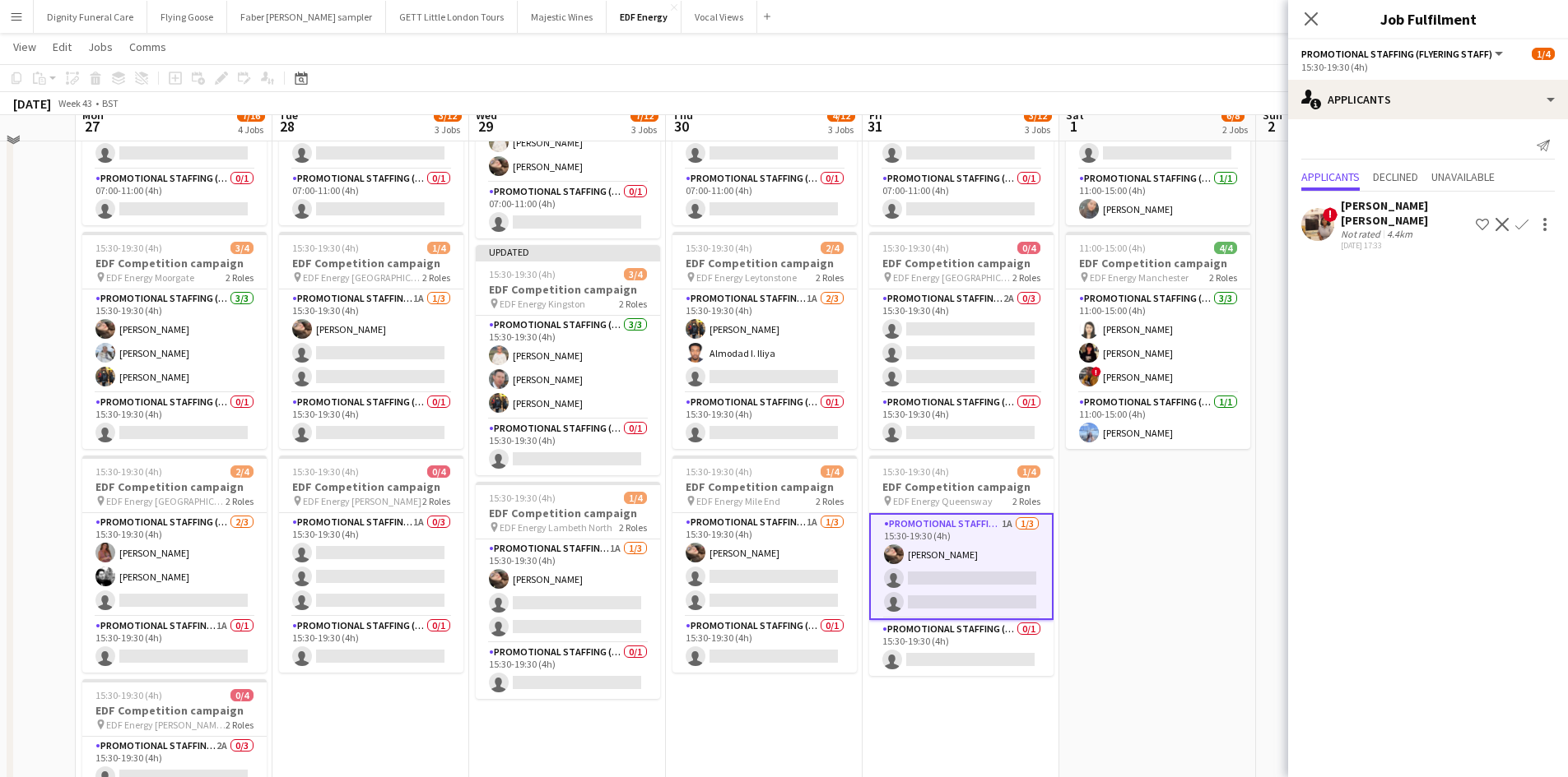
scroll to position [164, 0]
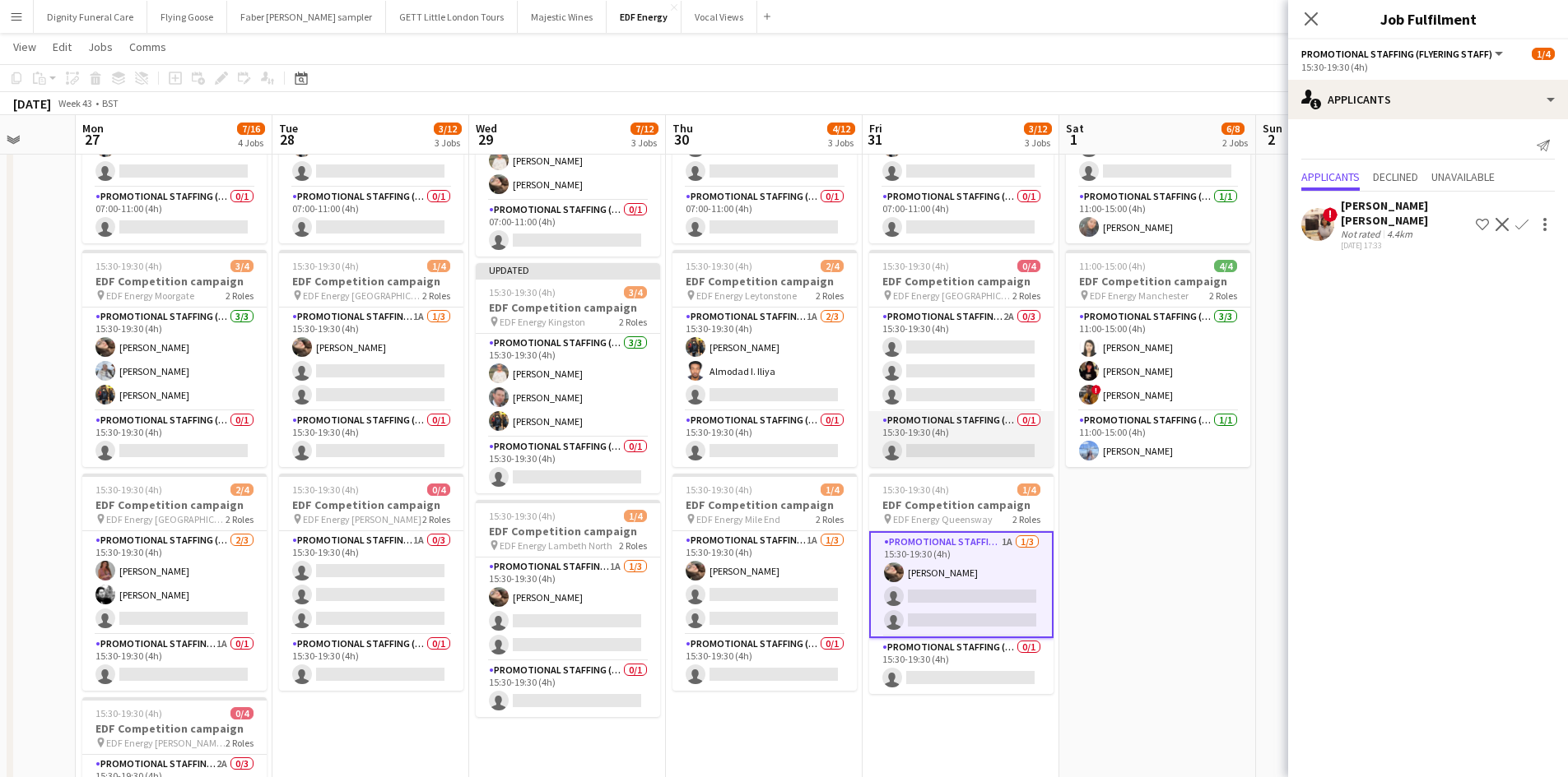
click at [969, 447] on app-card-role "Promotional Staffing (Team Leader) 0/1 15:30-19:30 (4h) single-neutral-actions" at bounding box center [961, 440] width 184 height 56
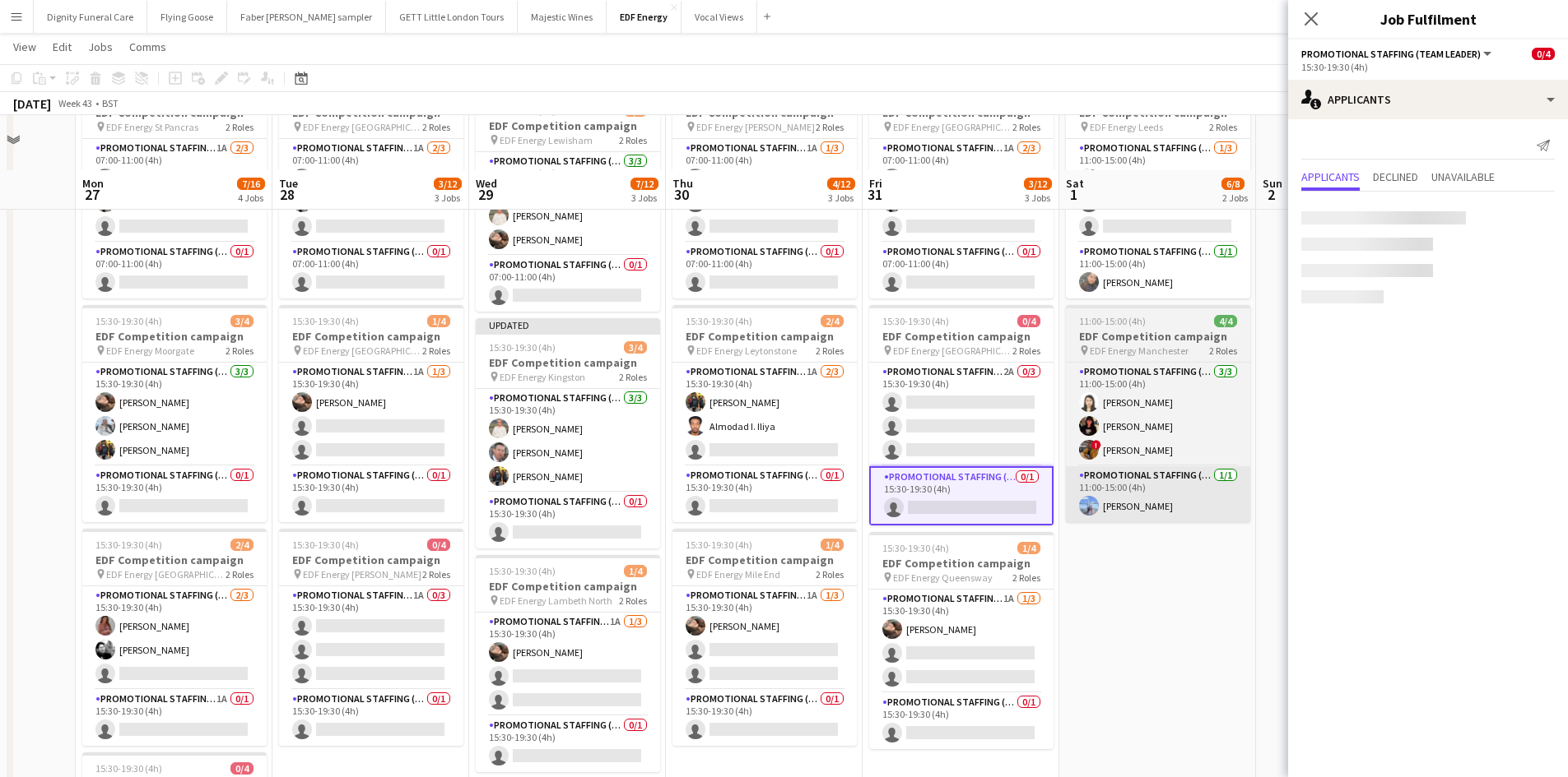
scroll to position [83, 0]
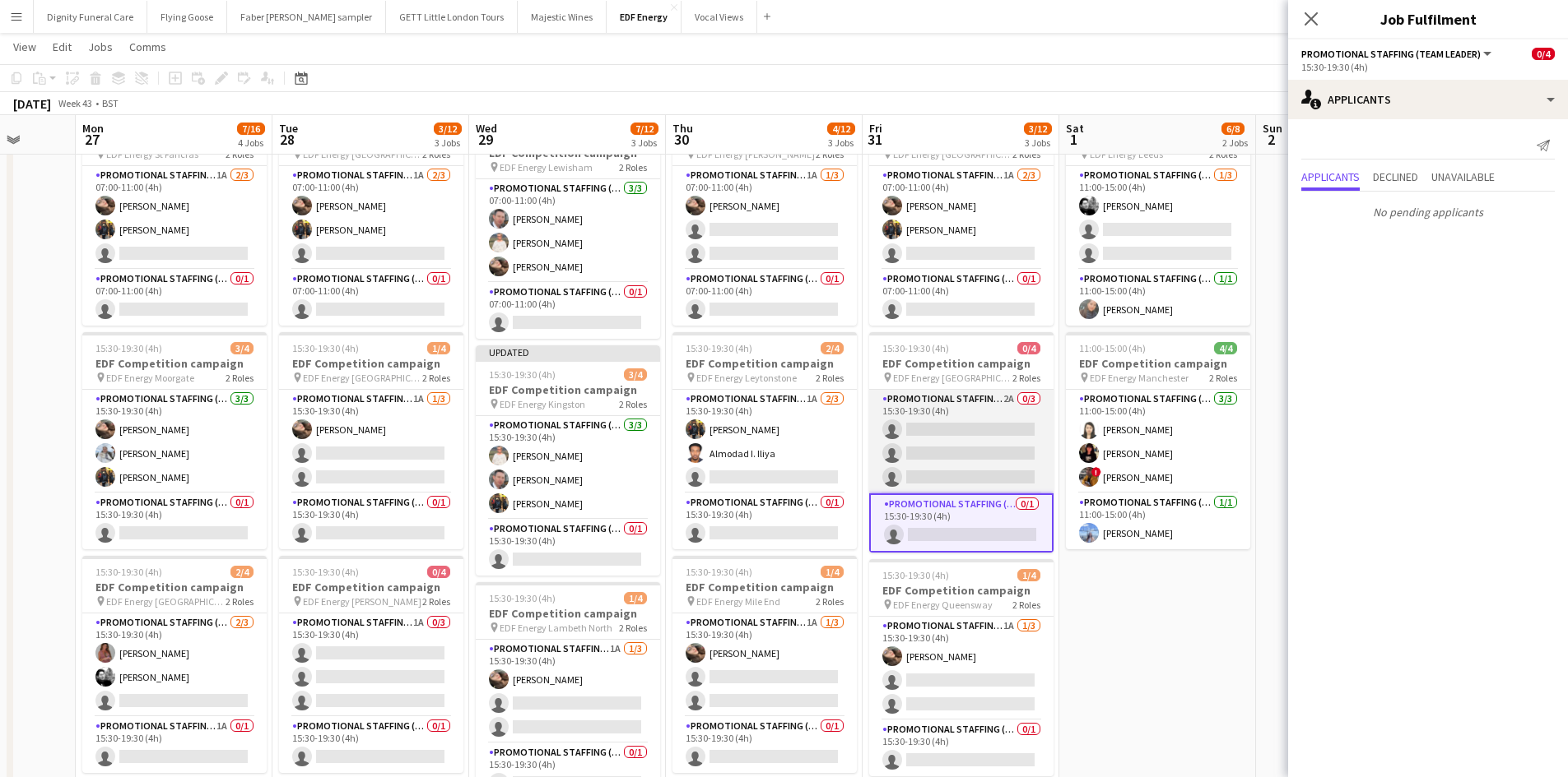
click at [996, 436] on app-card-role "Promotional Staffing (Flyering Staff) 2A 0/3 15:30-19:30 (4h) single-neutral-ac…" at bounding box center [961, 442] width 184 height 103
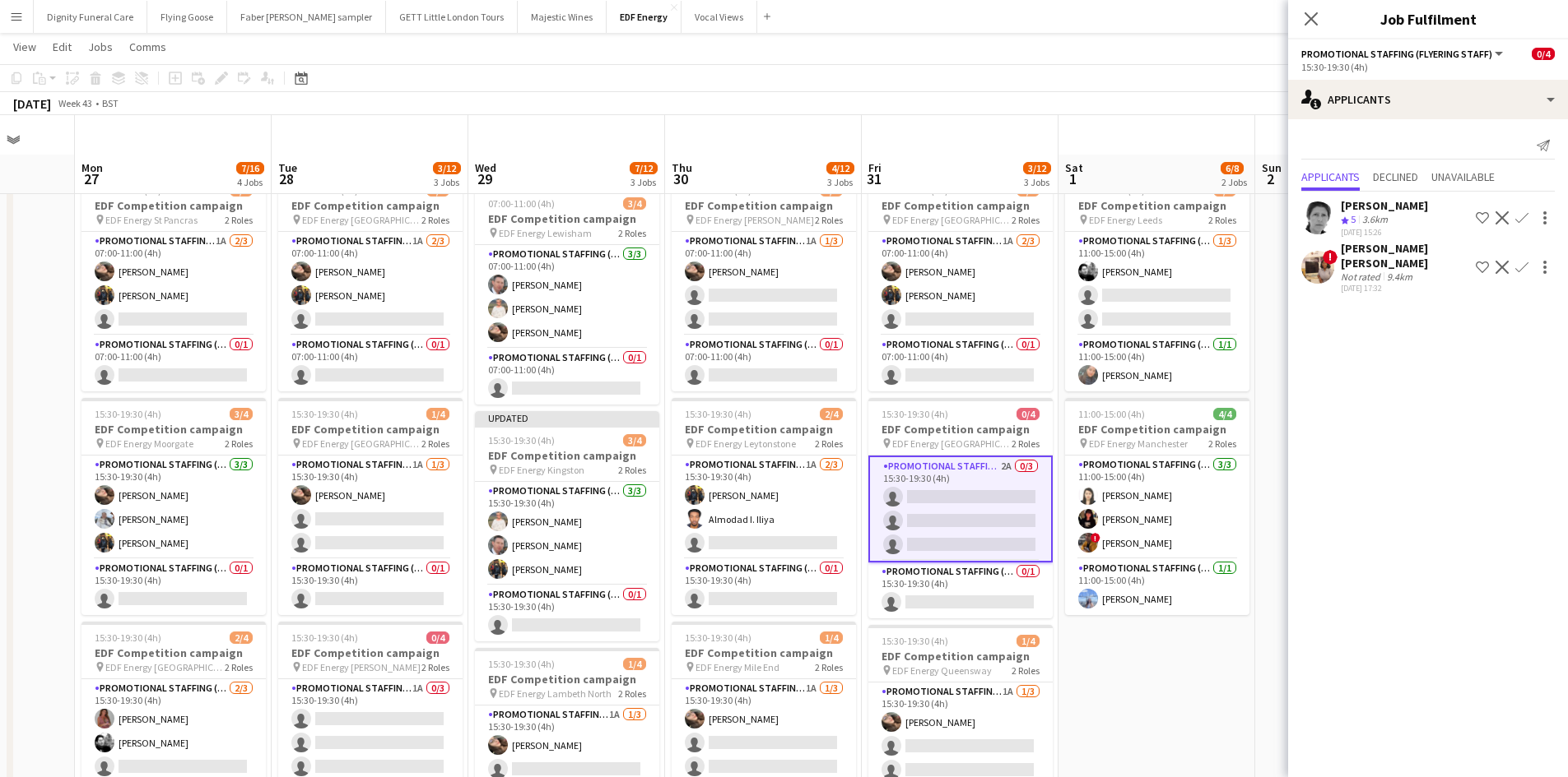
scroll to position [0, 0]
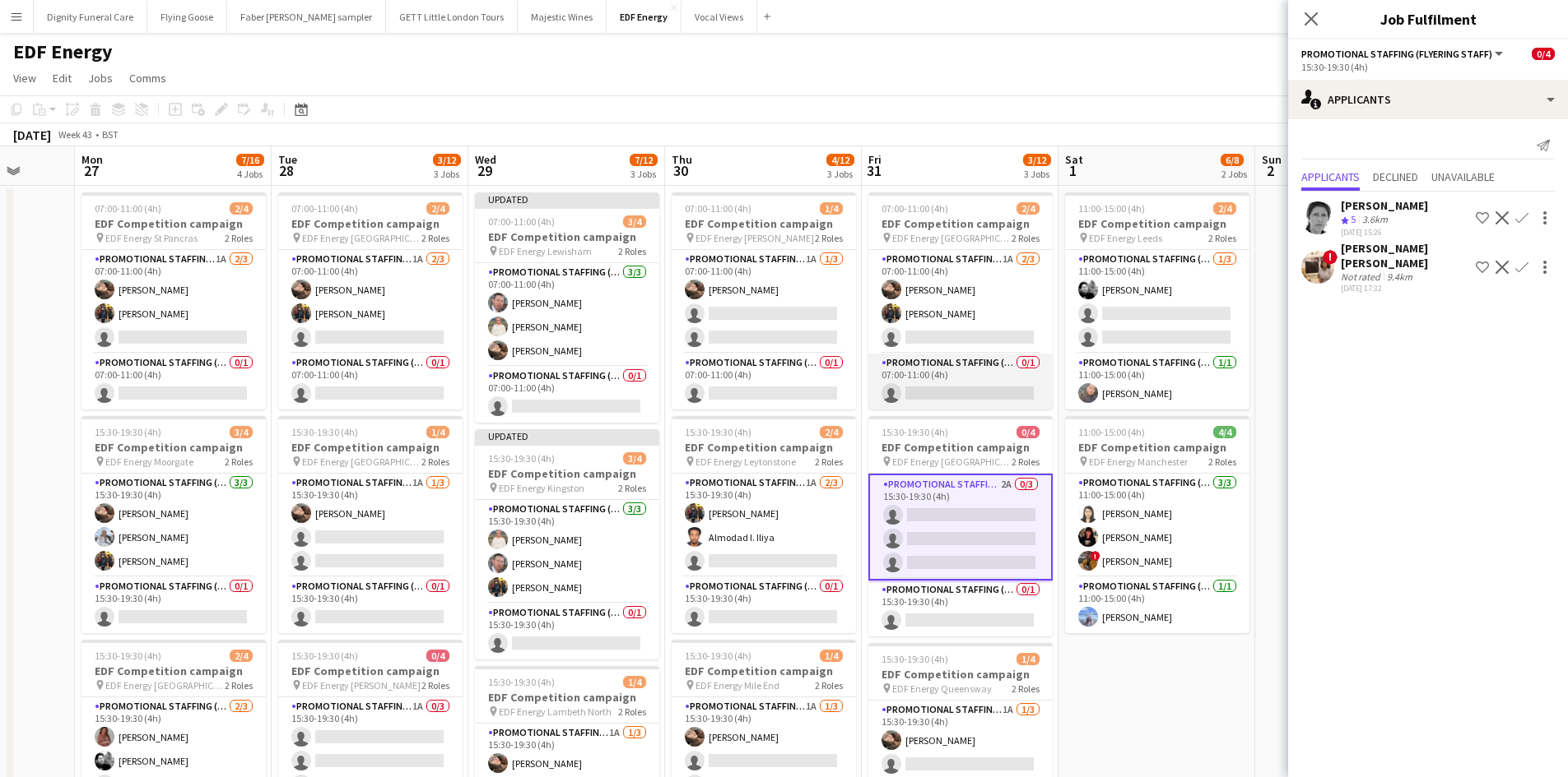
click at [967, 391] on app-card-role "Promotional Staffing (Team Leader) 0/1 07:00-11:00 (4h) single-neutral-actions" at bounding box center [960, 381] width 184 height 56
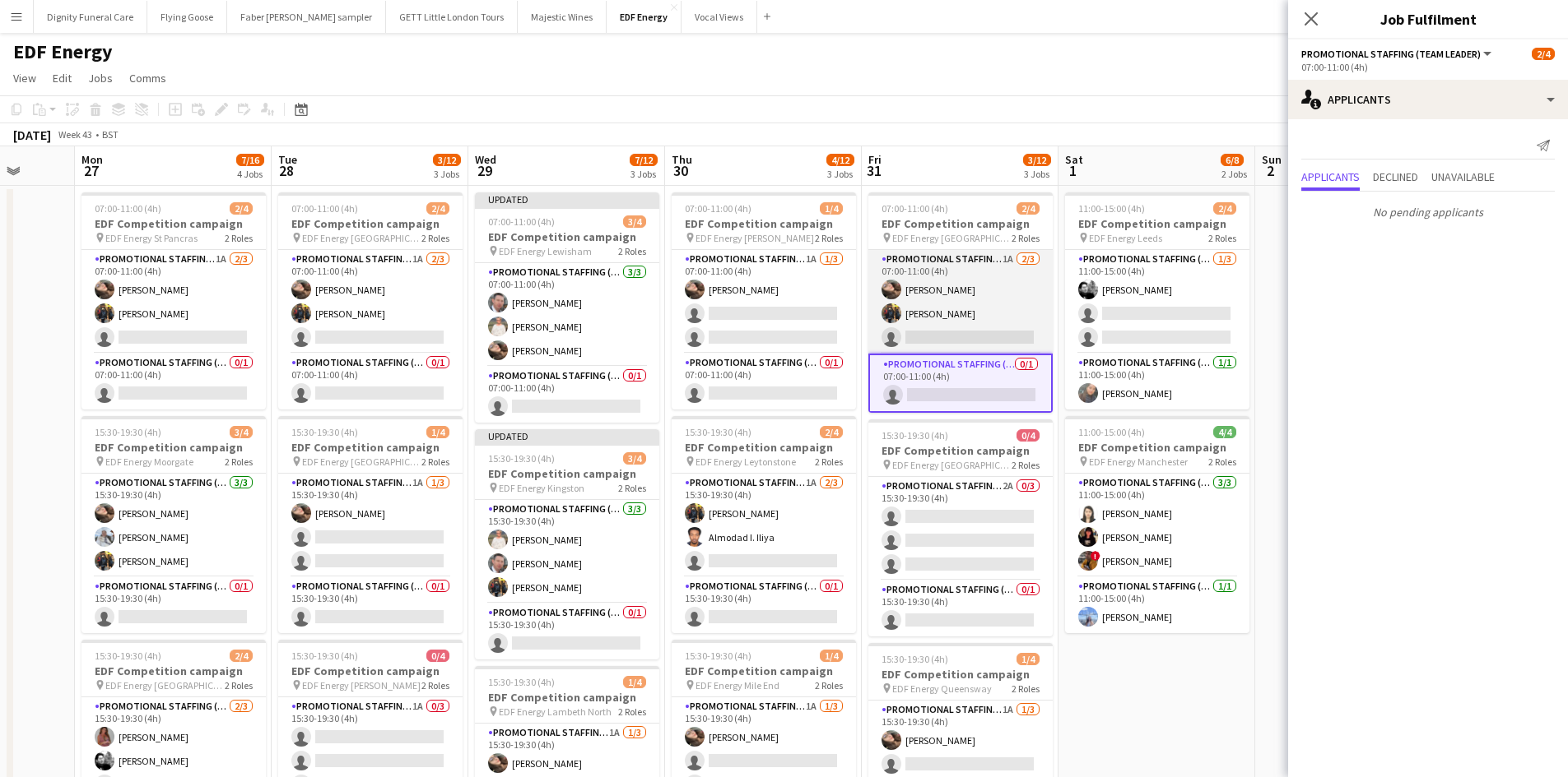
click at [981, 340] on app-card-role "Promotional Staffing (Flyering Staff) 1A 2/3 07:00-11:00 (4h) Anastasiia Melesh…" at bounding box center [960, 302] width 184 height 103
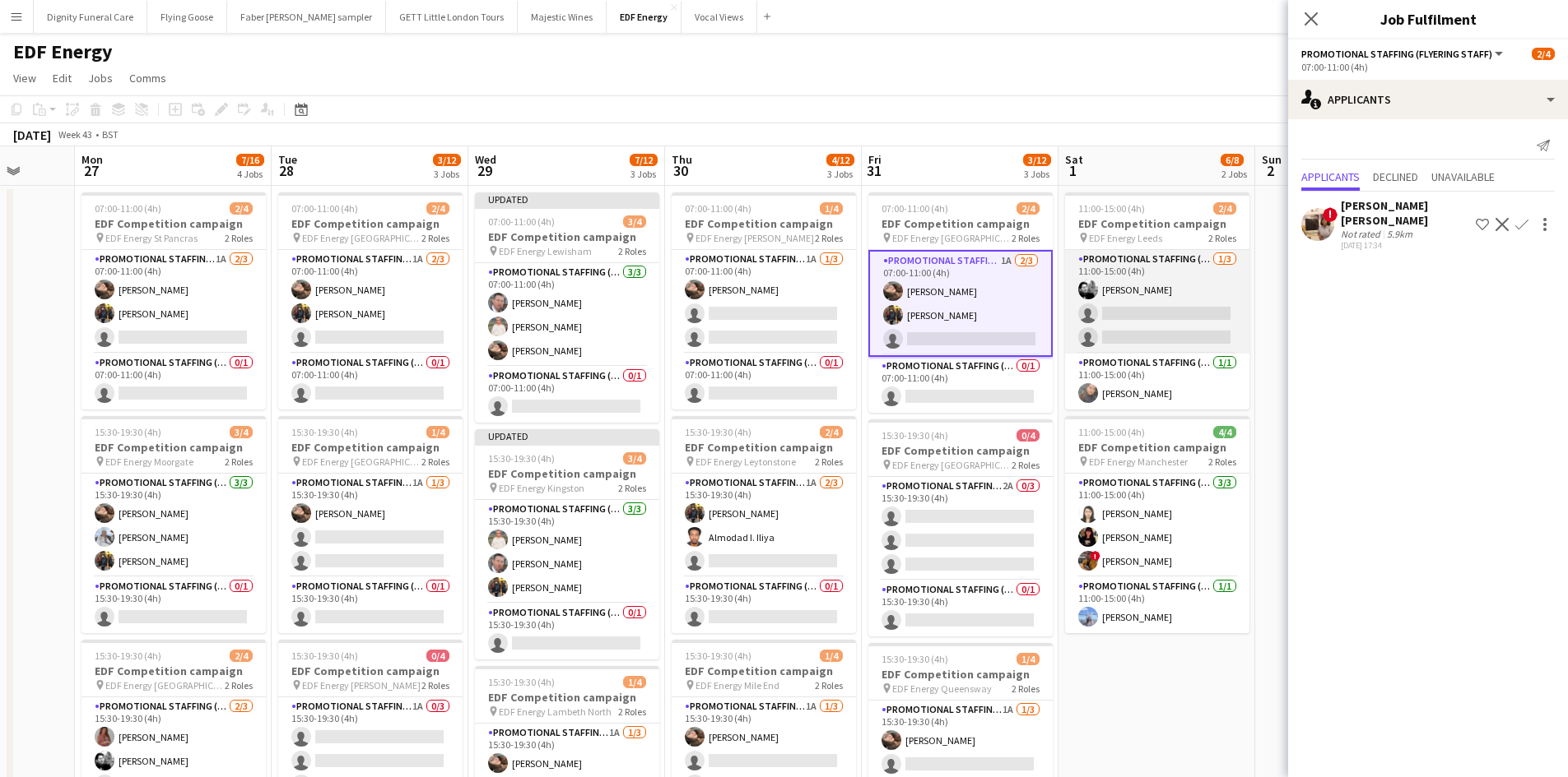
click at [1141, 327] on app-card-role "Promotional Staffing (Flyering Staff) 1/3 11:00-15:00 (4h) Dan Vasey single-neu…" at bounding box center [1157, 302] width 184 height 103
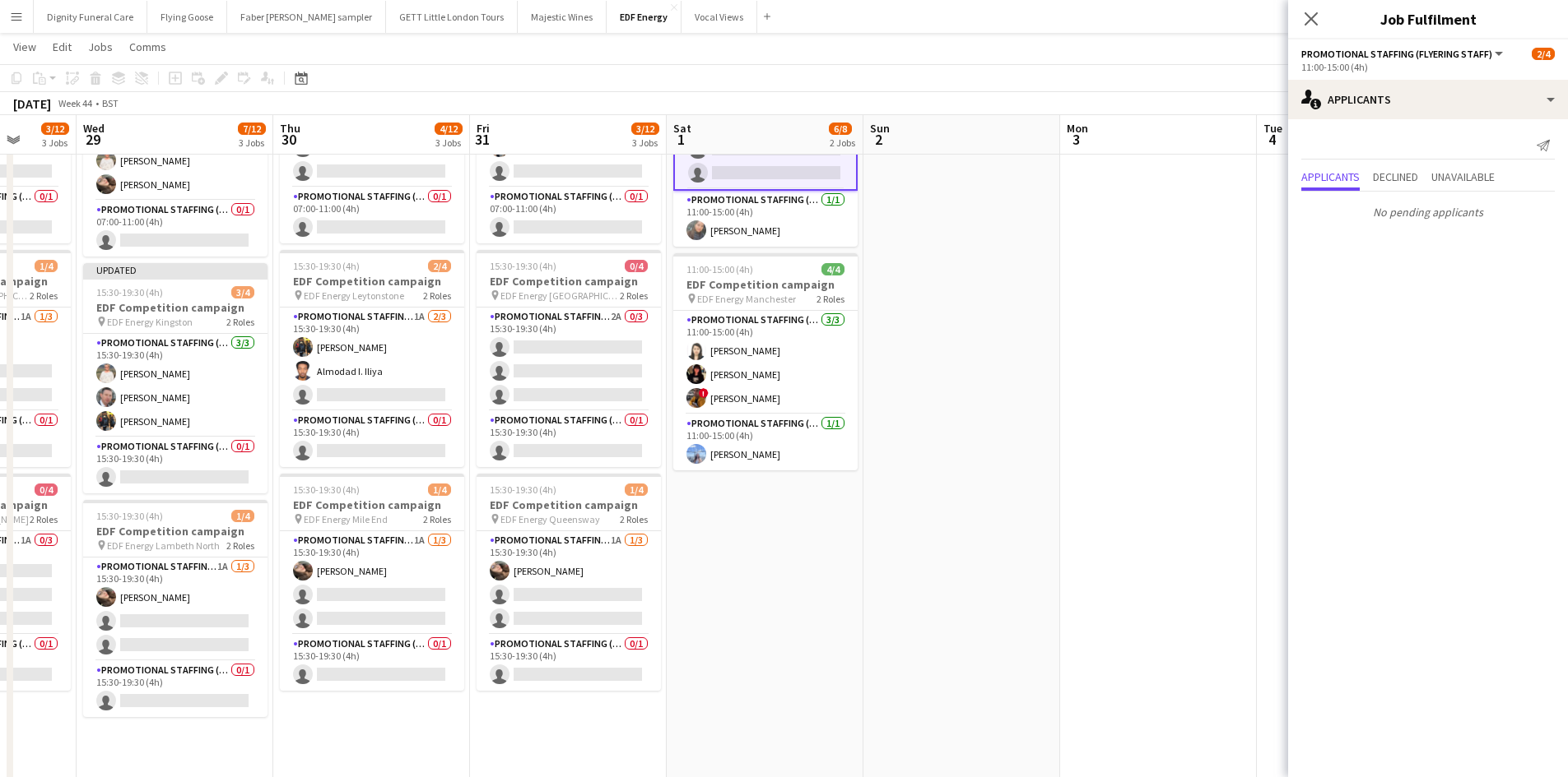
scroll to position [0, 619]
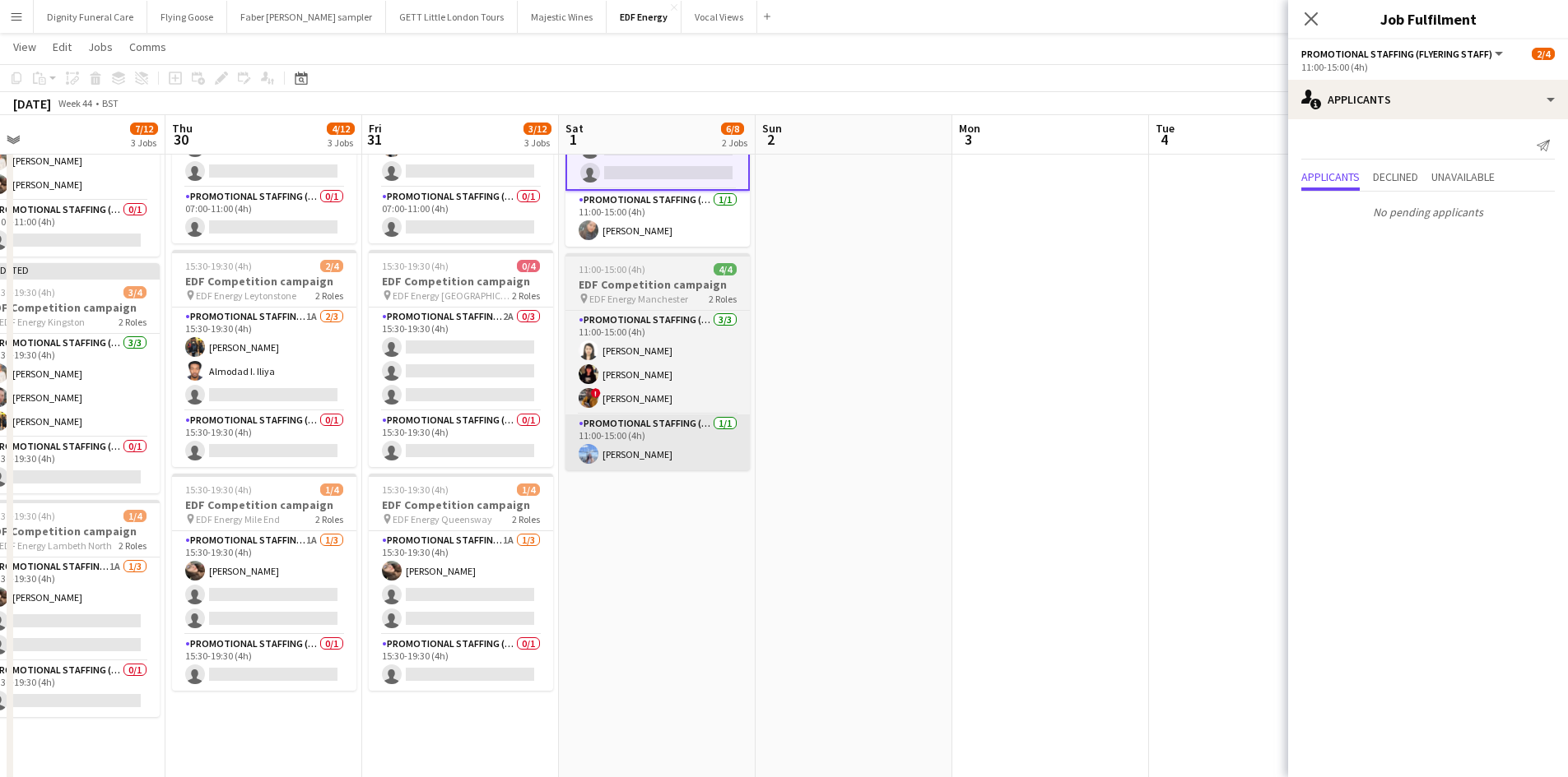
drag, startPoint x: 1138, startPoint y: 506, endPoint x: 721, endPoint y: 458, distance: 419.8
click at [641, 473] on app-calendar-viewport "Sun 26 Mon 27 7/16 4 Jobs Tue 28 3/12 3 Jobs Wed 29 7/12 3 Jobs Thu 30 4/12 3 J…" at bounding box center [784, 455] width 1568 height 1111
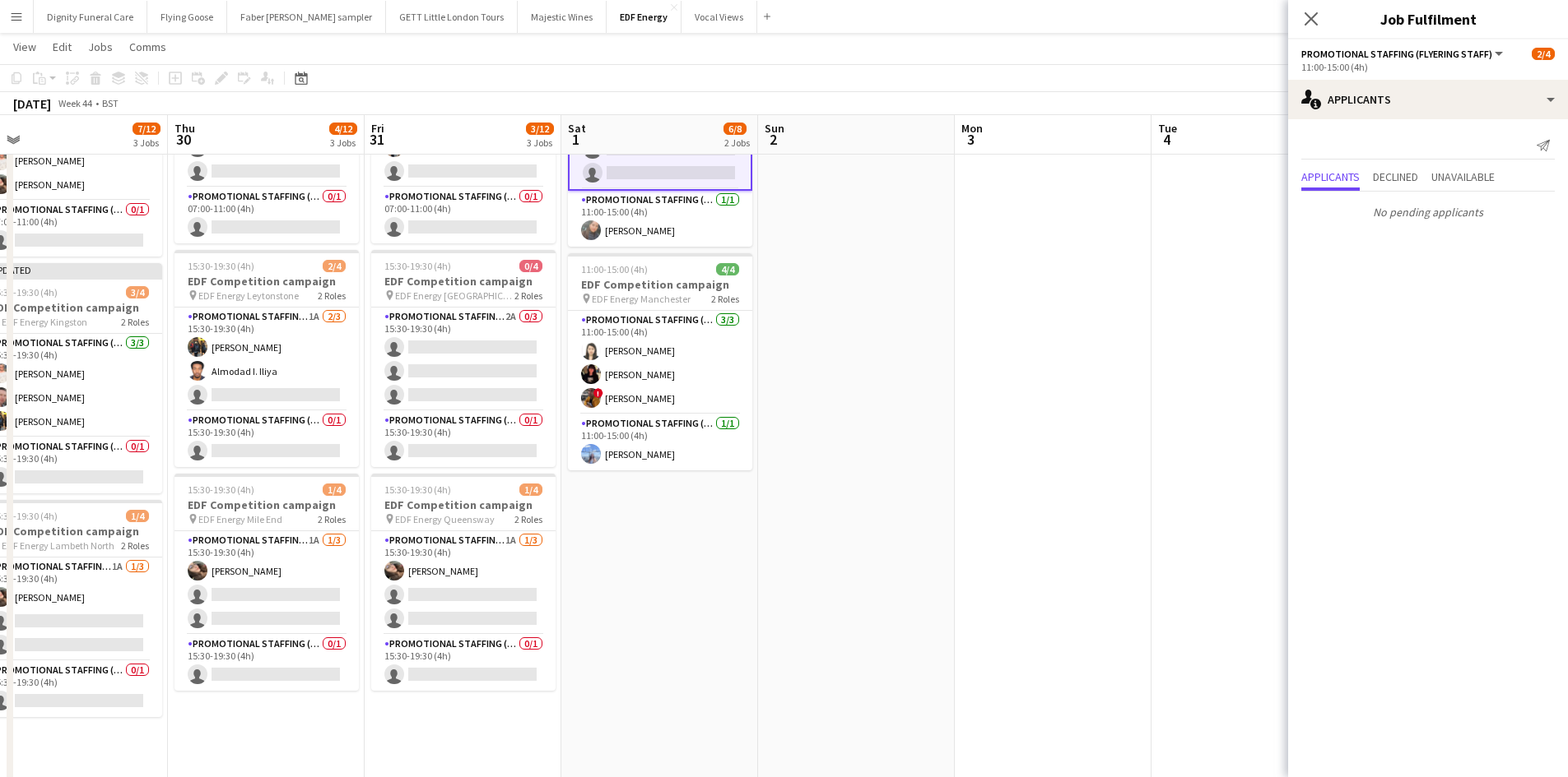
click at [868, 373] on app-date-cell at bounding box center [855, 516] width 196 height 992
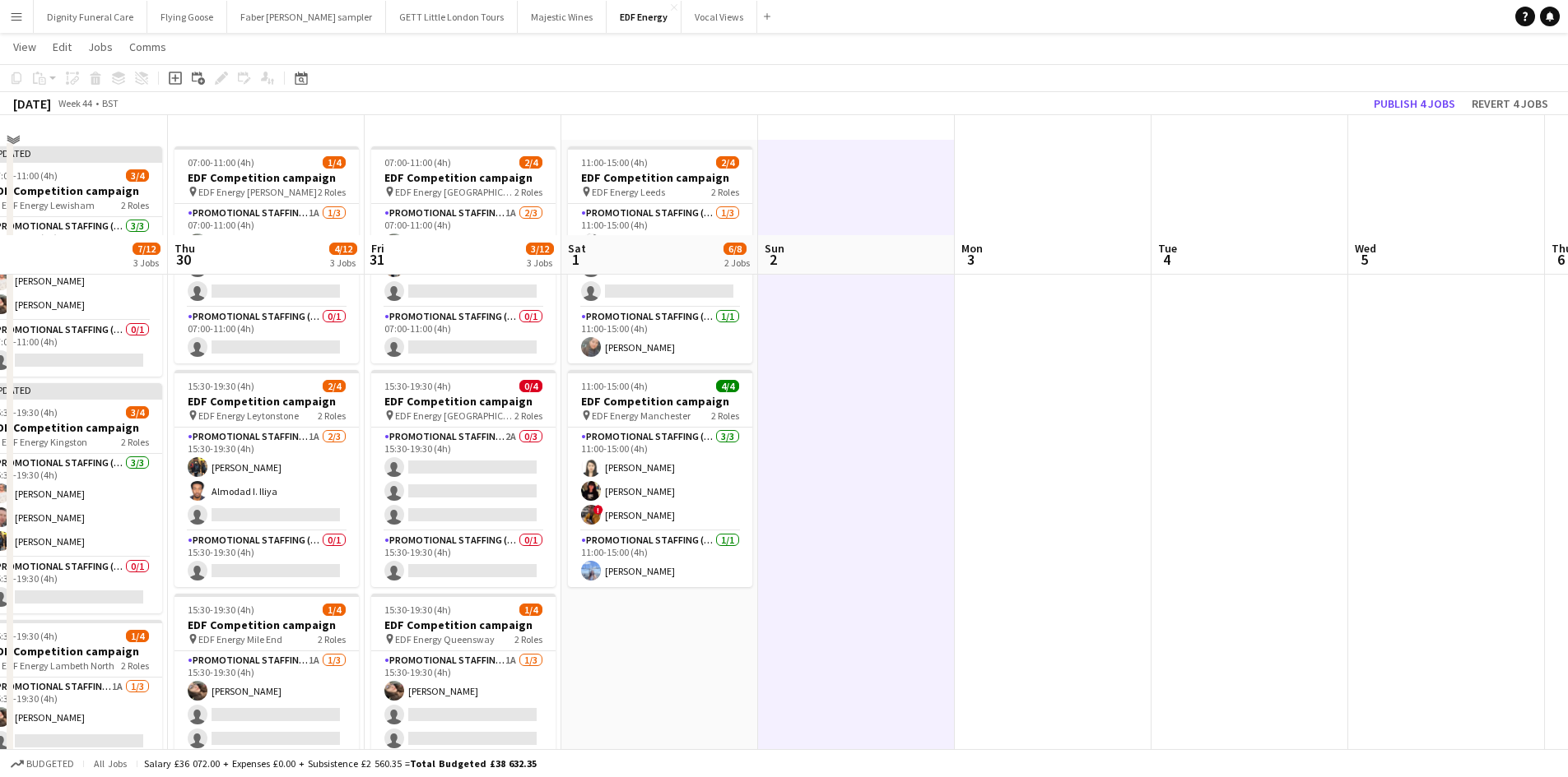
scroll to position [0, 0]
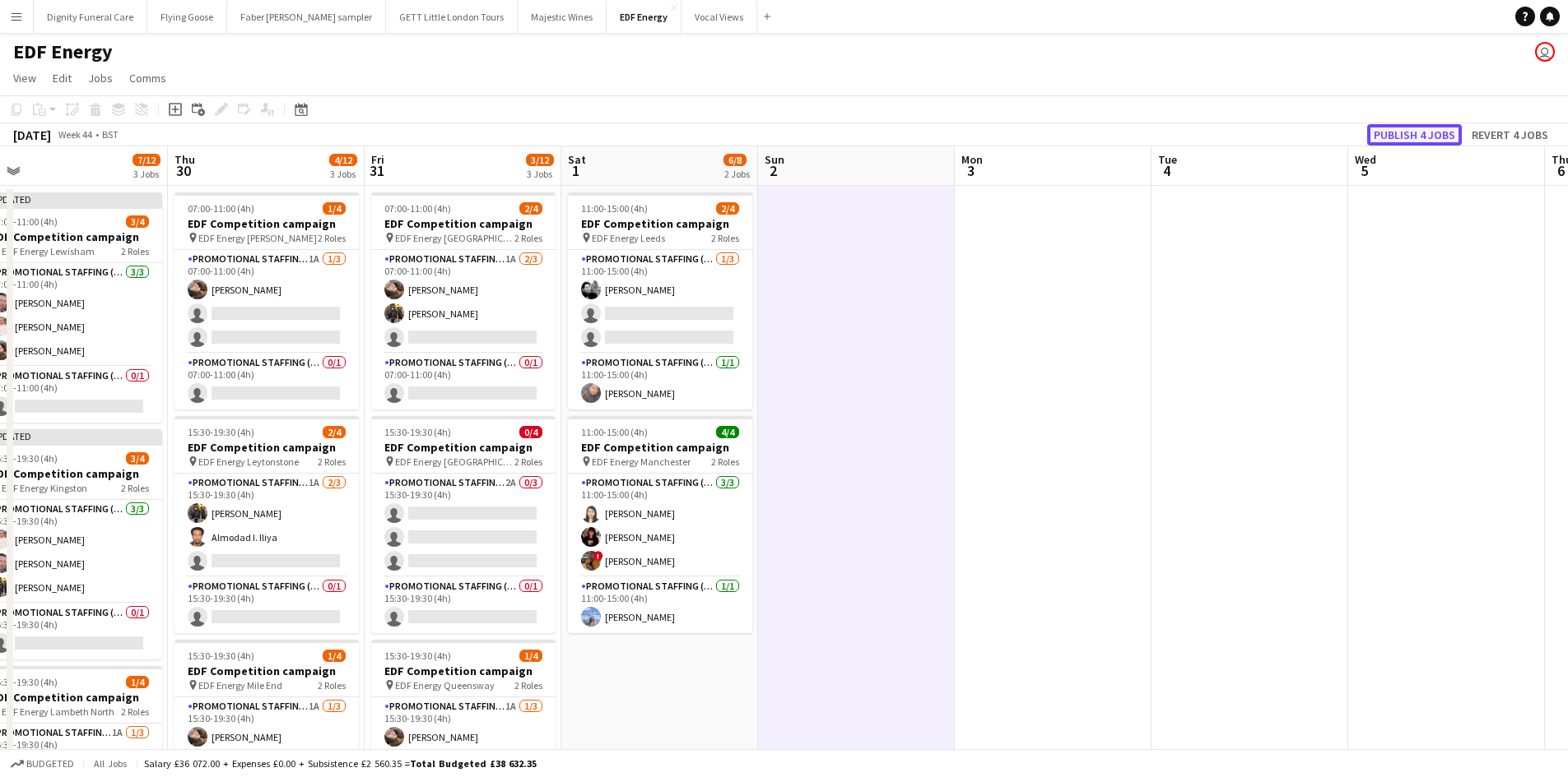
click at [1424, 135] on button "Publish 4 jobs" at bounding box center [1414, 134] width 95 height 22
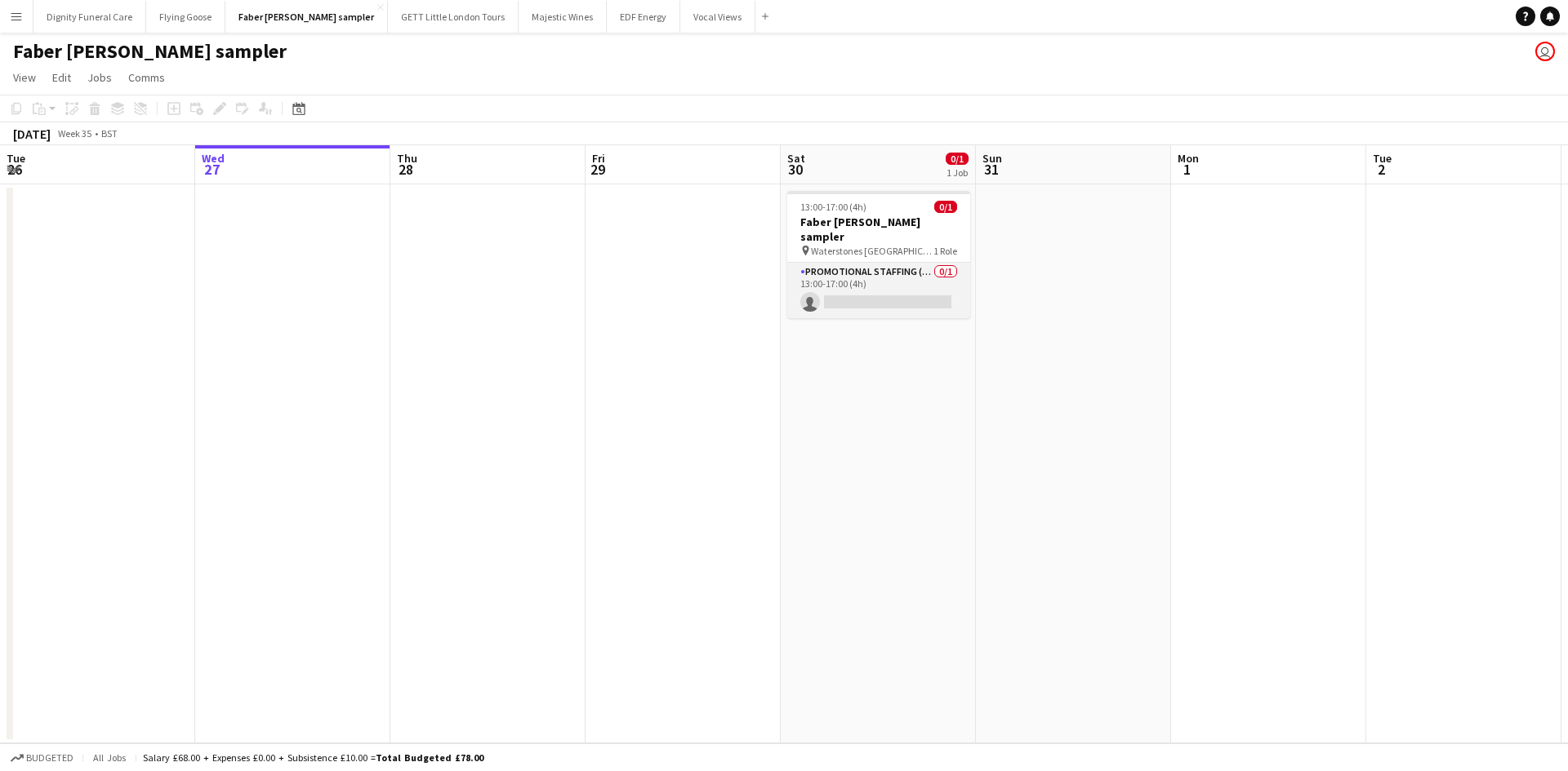
click at [894, 277] on app-card-role "Promotional Staffing (Character Staff) 0/1 13:00-17:00 (4h) single-neutral-acti…" at bounding box center [879, 291] width 183 height 56
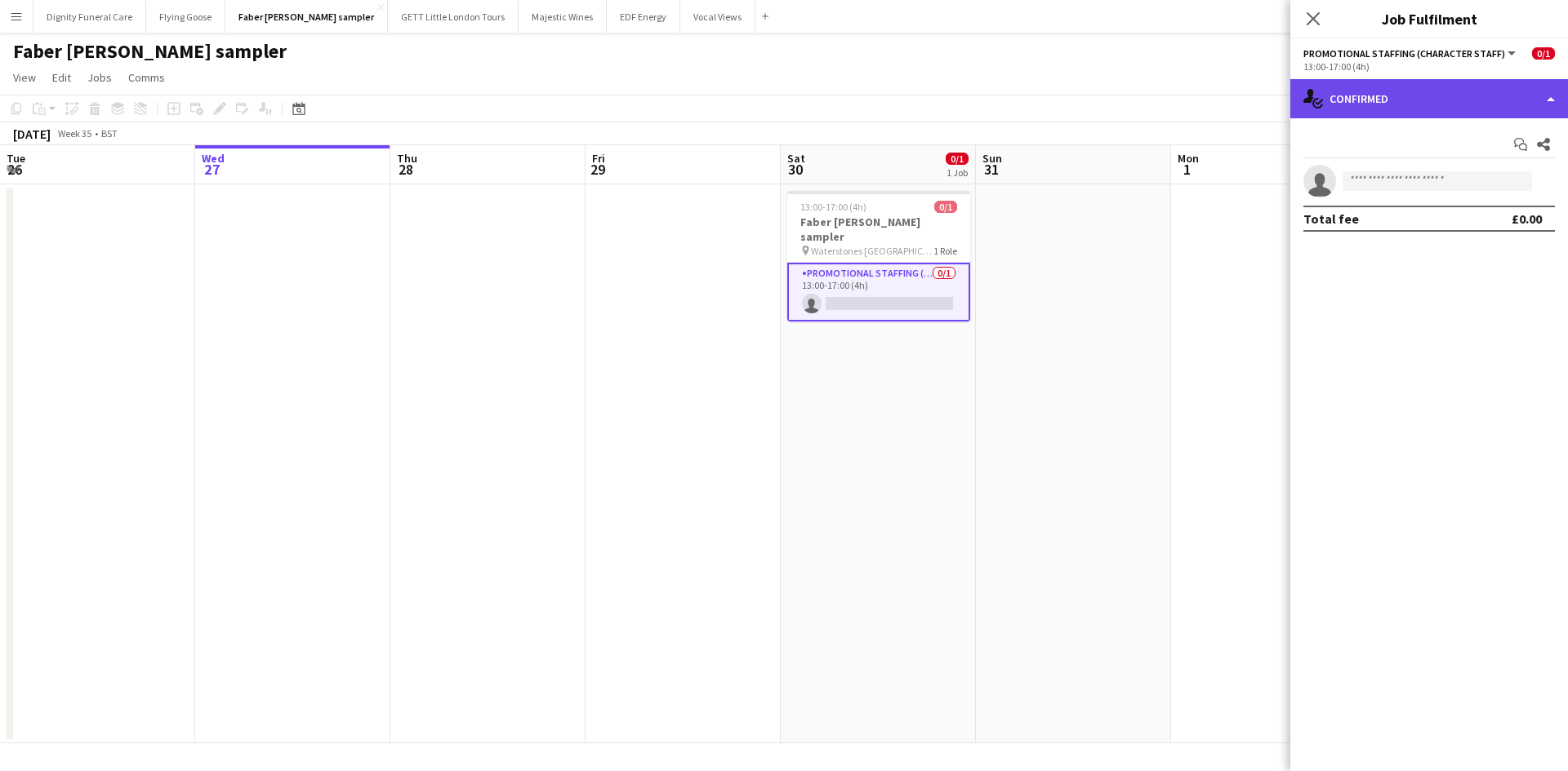
click at [1398, 90] on div "single-neutral-actions-check-2 Confirmed" at bounding box center [1429, 99] width 278 height 39
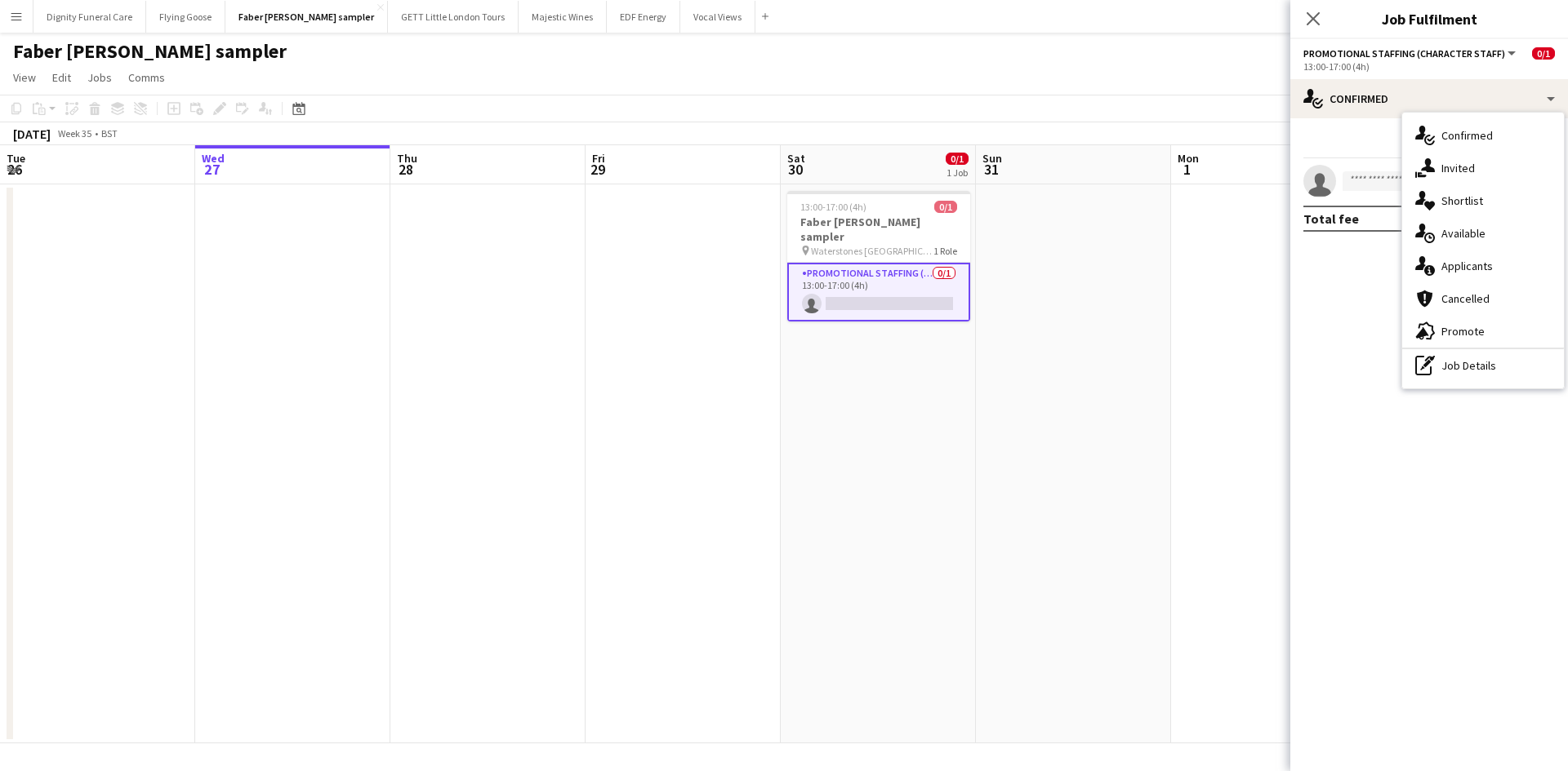
drag, startPoint x: 1463, startPoint y: 260, endPoint x: 1445, endPoint y: 262, distance: 18.1
click at [1462, 260] on div "single-neutral-actions-information Applicants" at bounding box center [1482, 266] width 161 height 33
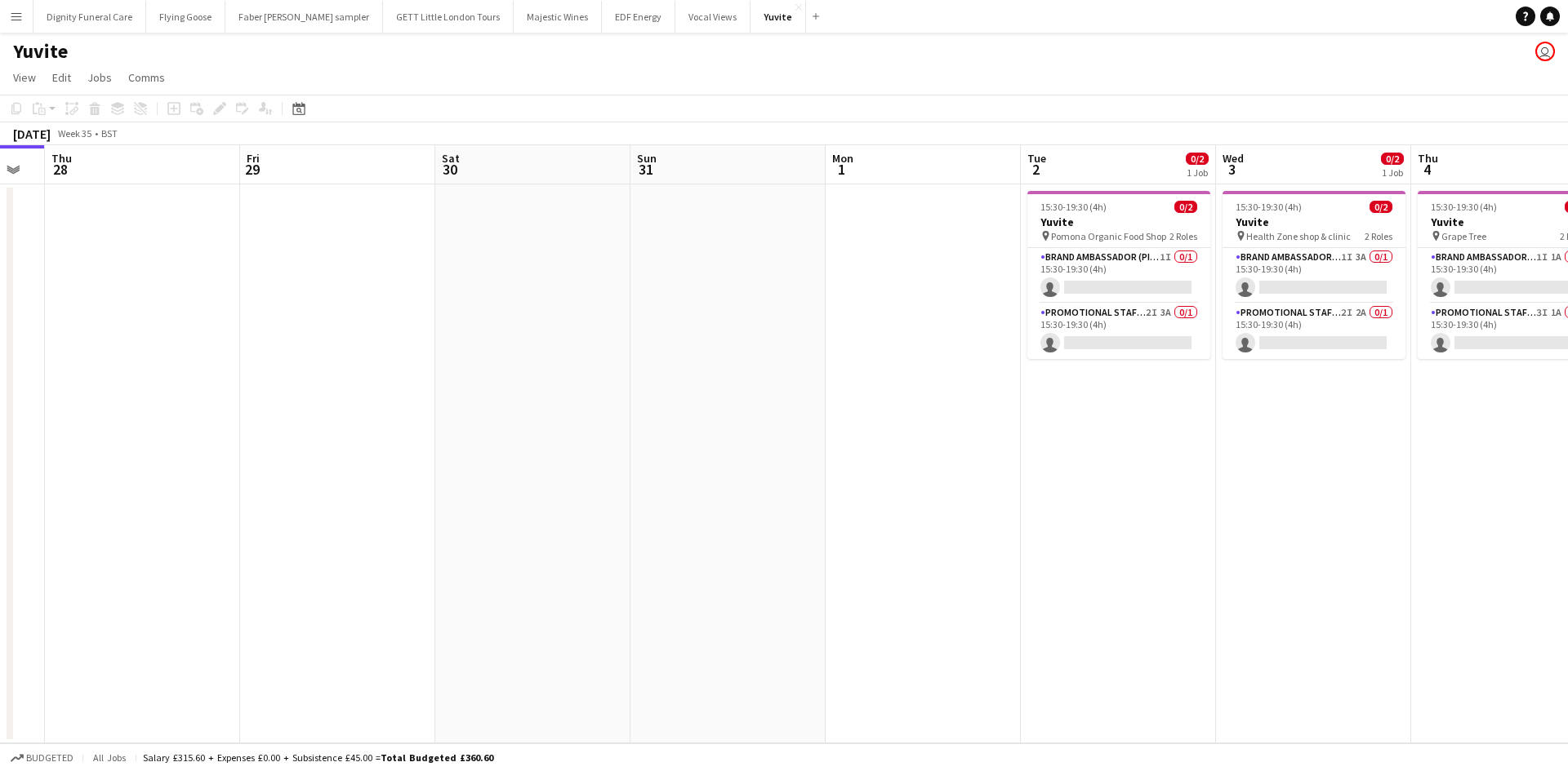
drag, startPoint x: 1046, startPoint y: 319, endPoint x: 326, endPoint y: 319, distance: 720.0
click at [326, 319] on app-calendar-viewport "Sun 24 Mon 25 Tue 26 Wed 27 Thu 28 Fri 29 Sat 30 Sun 31 Mon 1 Tue 2 0/2 1 Job W…" at bounding box center [784, 445] width 1568 height 599
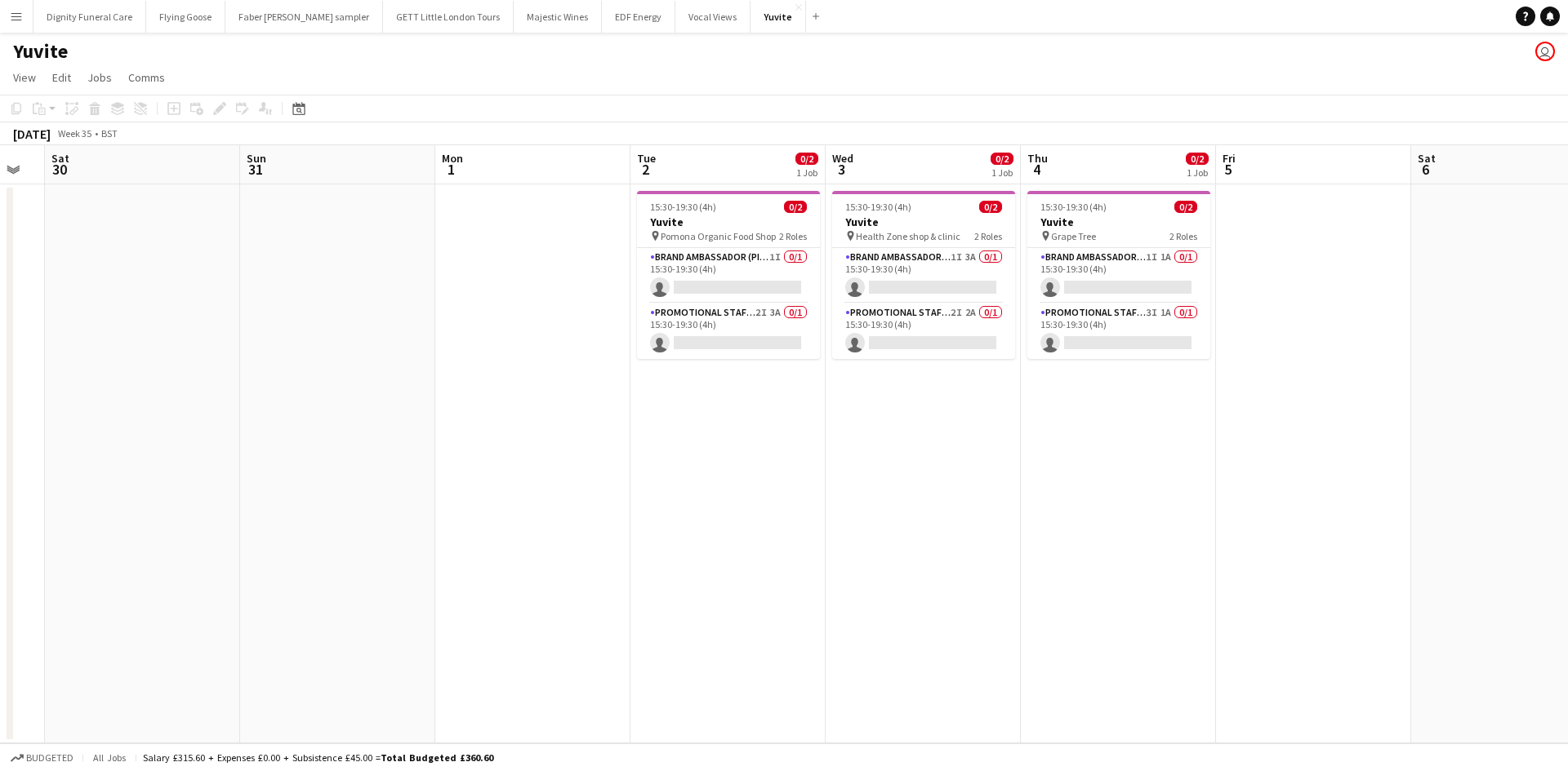
scroll to position [0, 740]
